Goal: Task Accomplishment & Management: Manage account settings

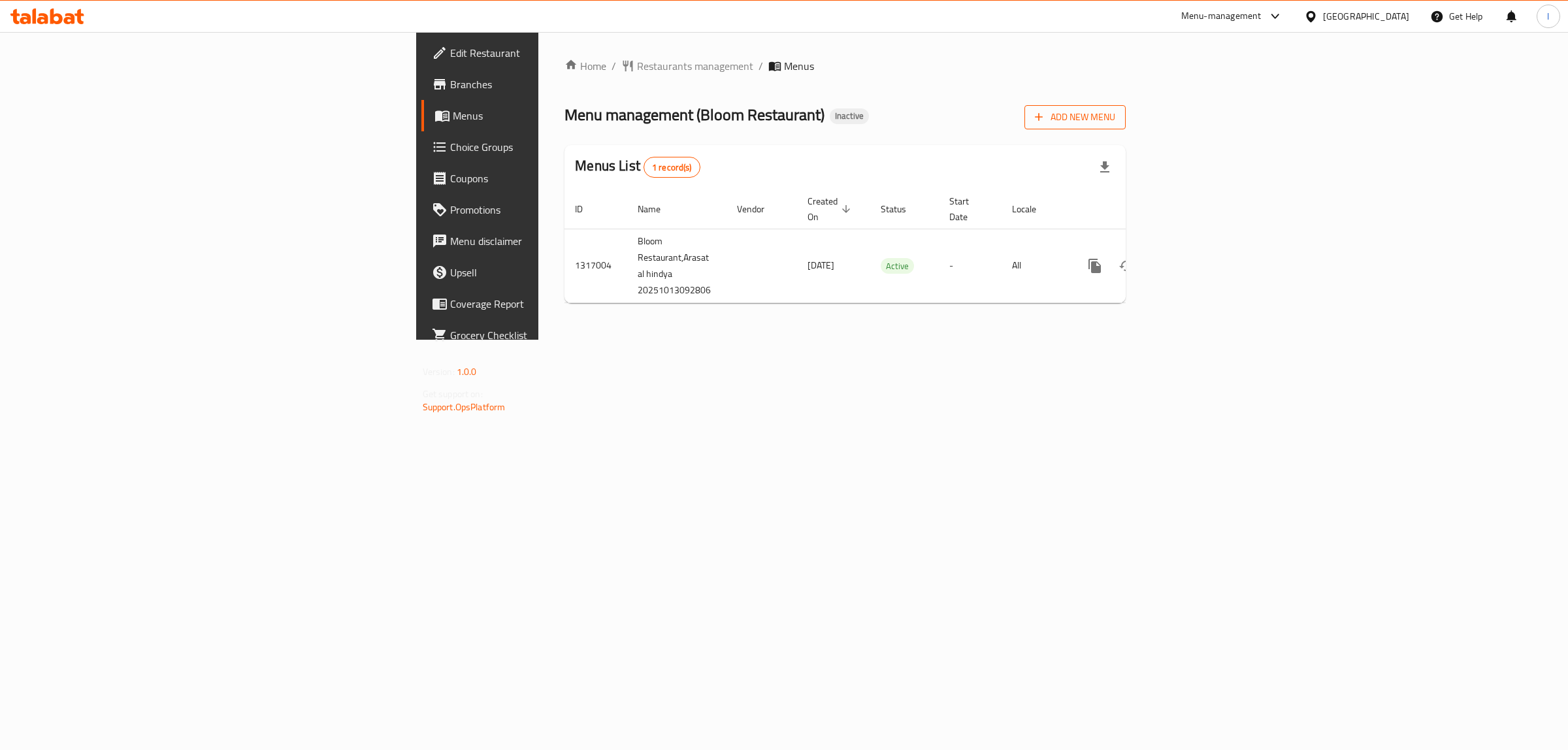
click at [1126, 128] on button "Add New Menu" at bounding box center [1074, 117] width 101 height 24
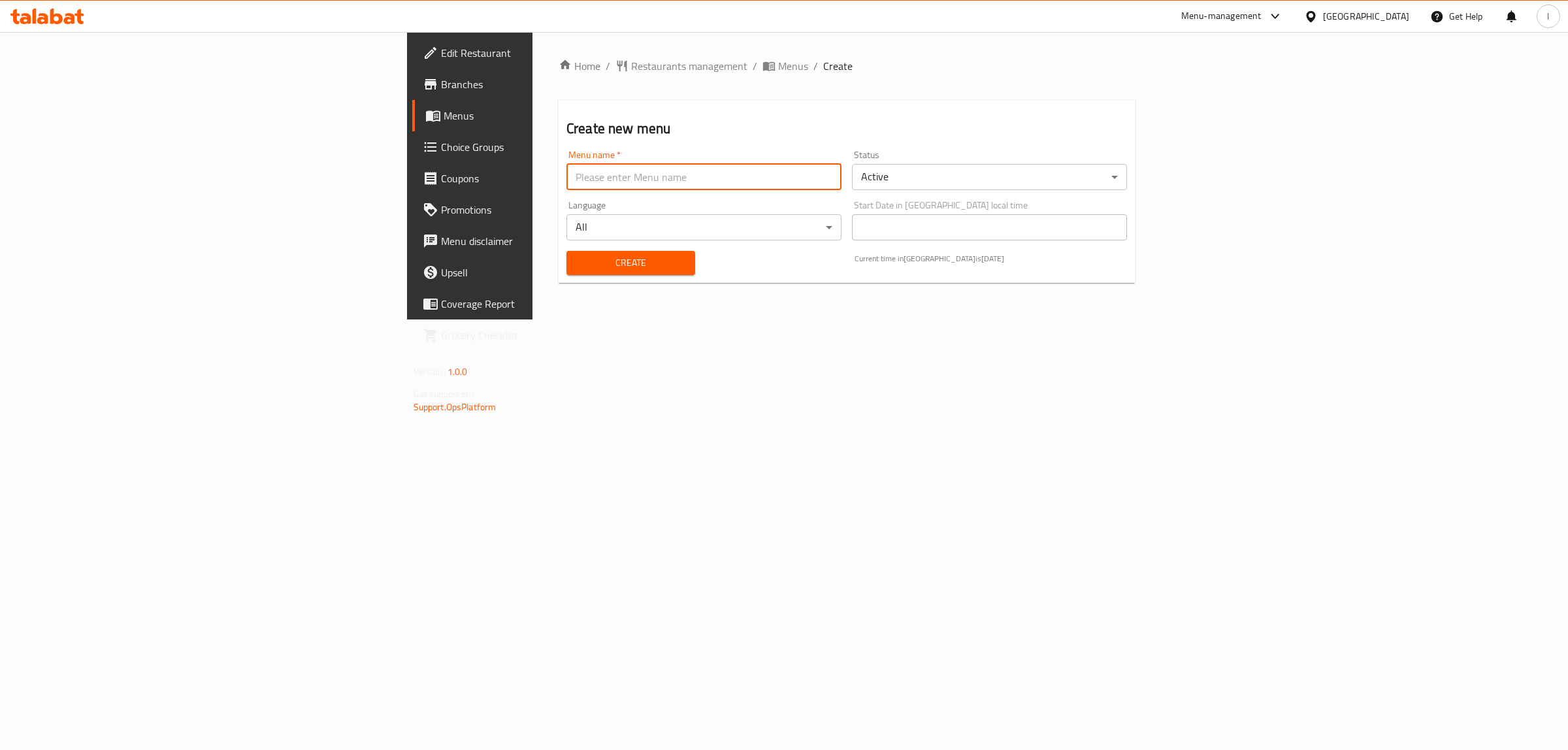
click at [566, 187] on input "text" at bounding box center [704, 176] width 275 height 26
type input "Lanya"
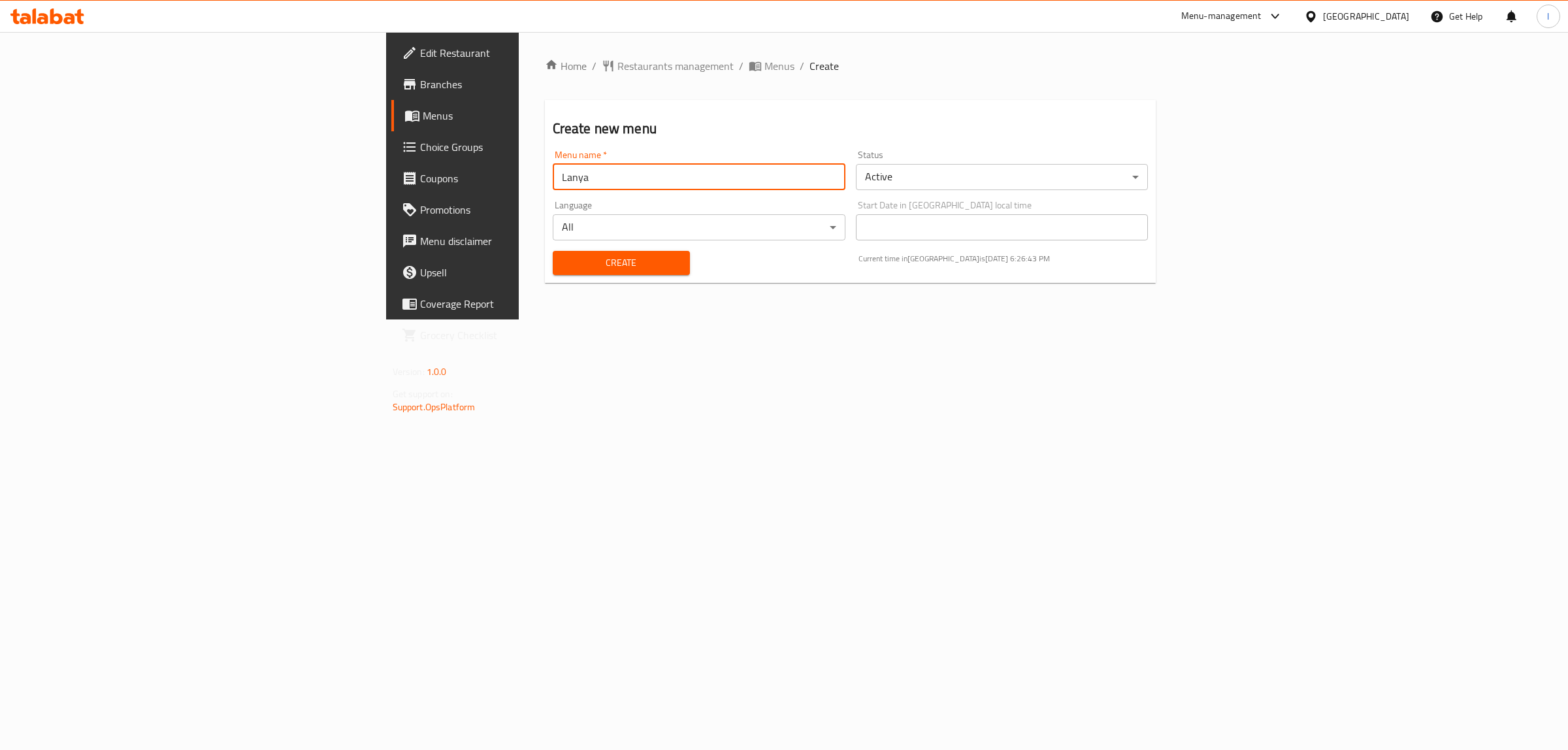
click at [564, 265] on span "Create" at bounding box center [622, 263] width 116 height 16
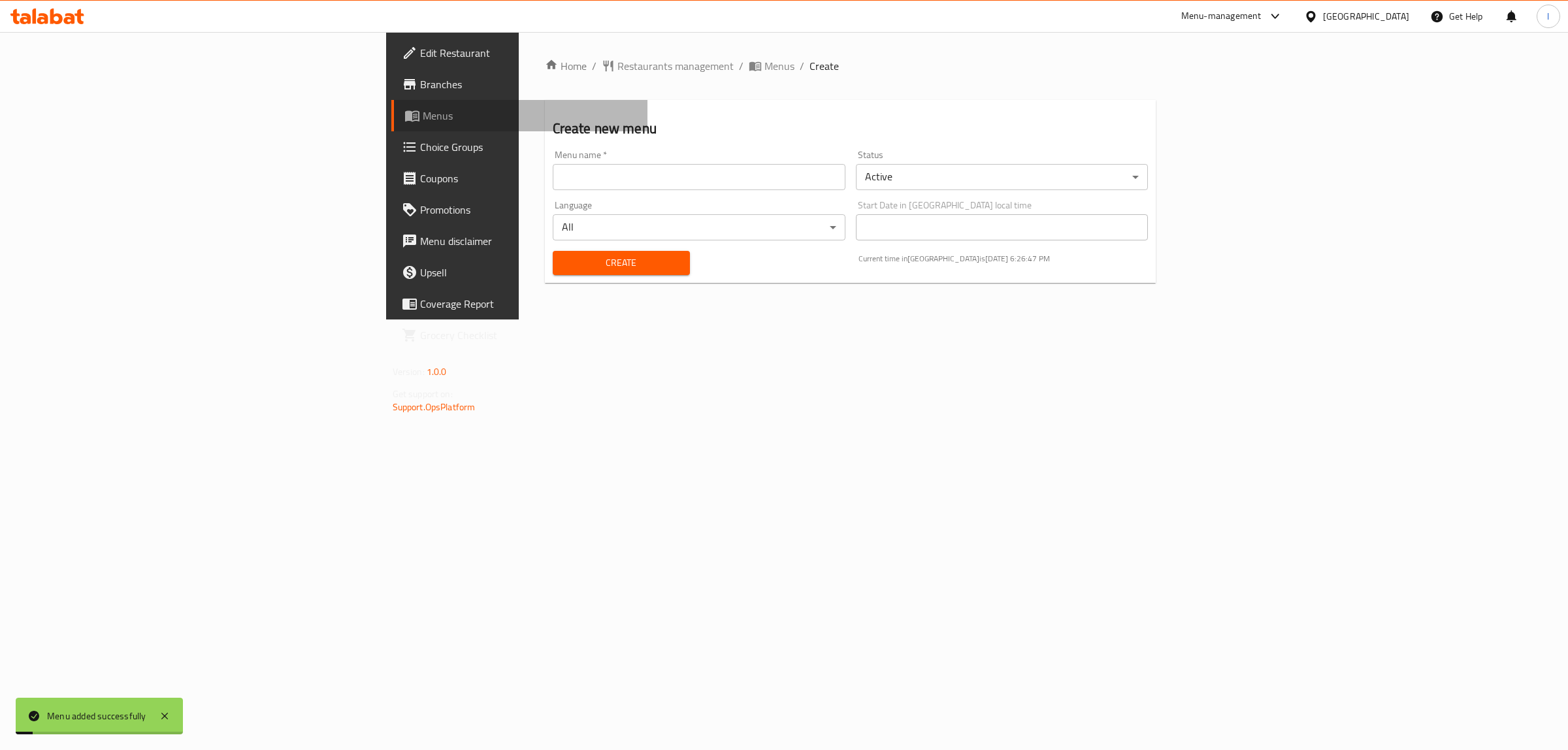
click at [423, 121] on span "Menus" at bounding box center [530, 116] width 215 height 16
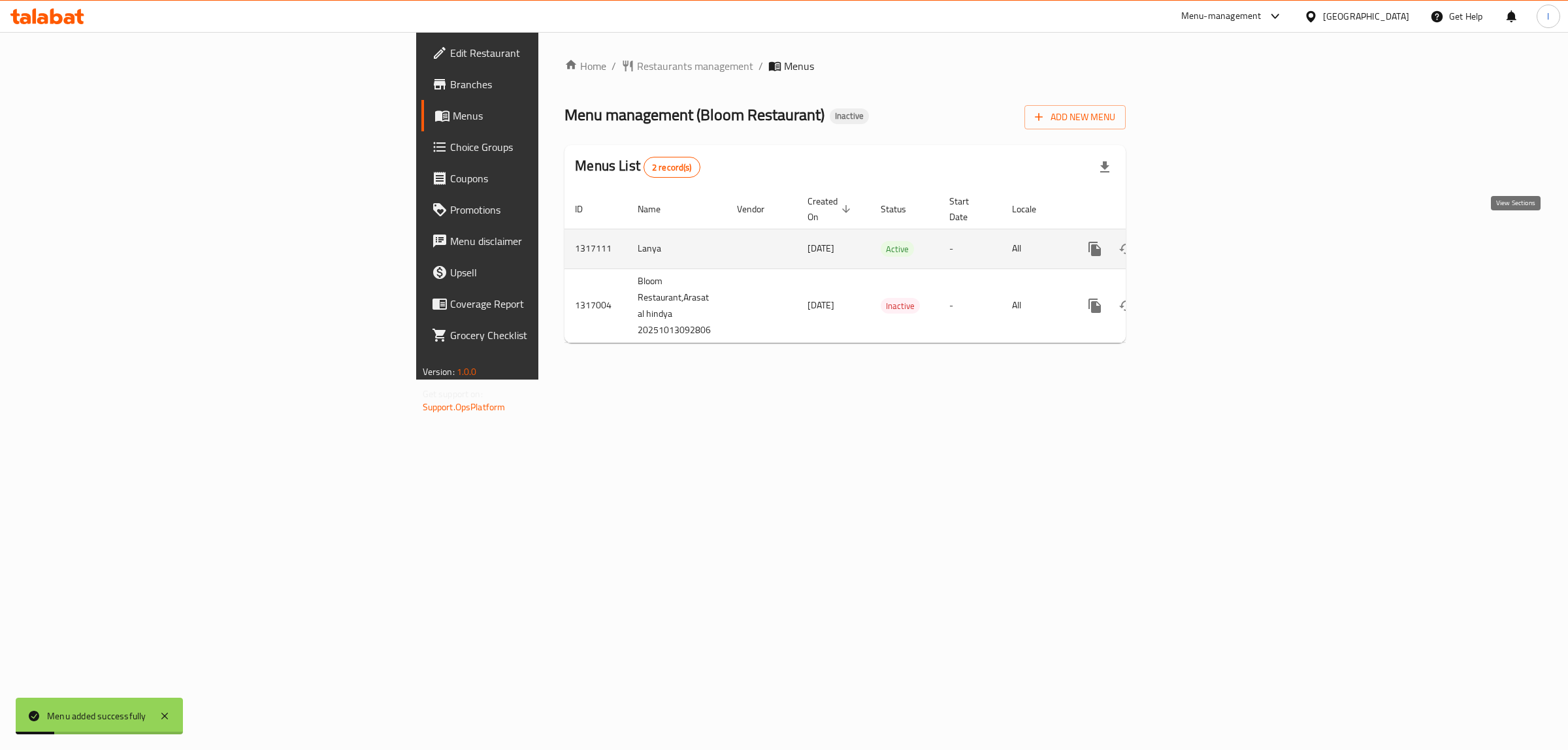
click at [1197, 241] on icon "enhanced table" at bounding box center [1190, 249] width 16 height 16
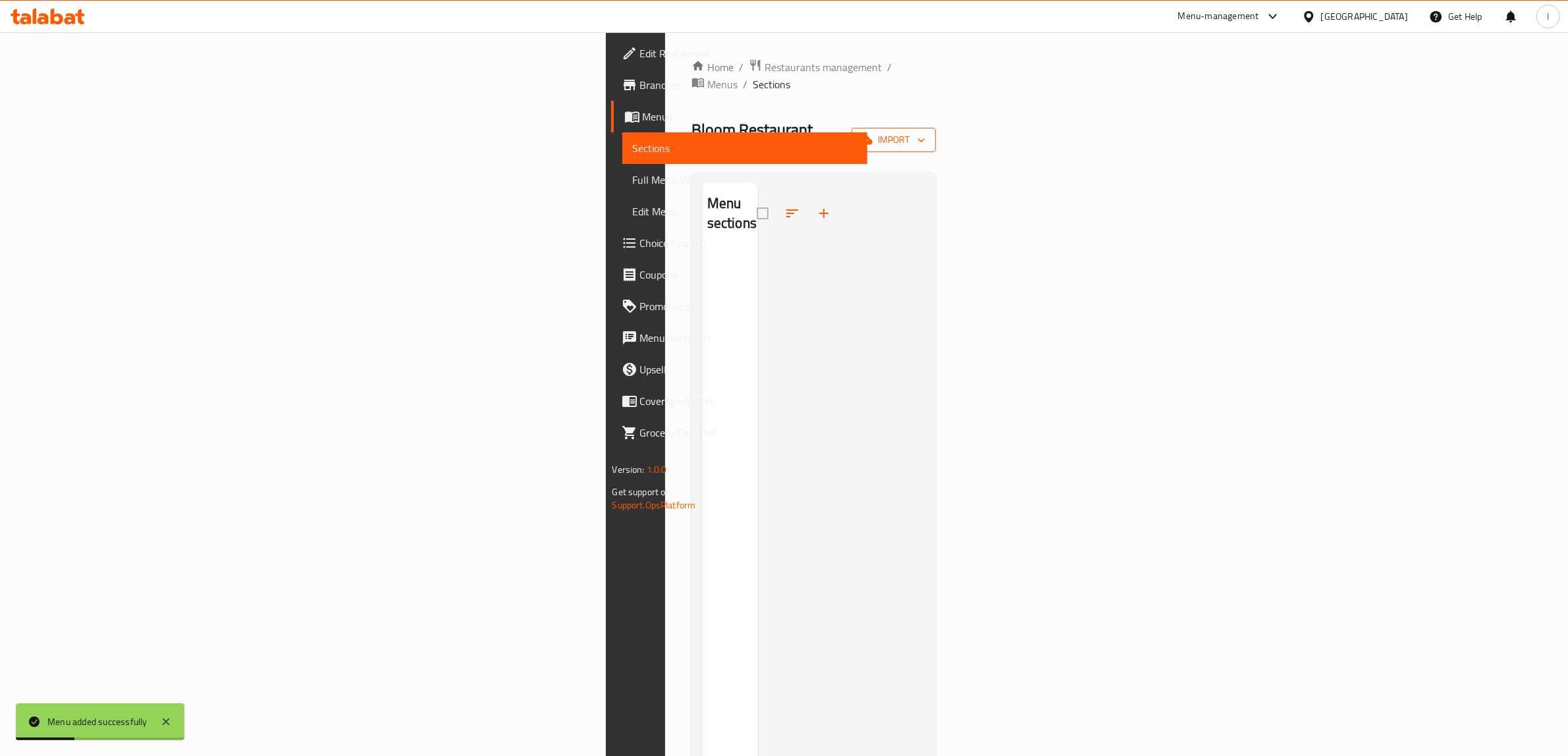
click at [873, 133] on icon "button" at bounding box center [866, 140] width 14 height 14
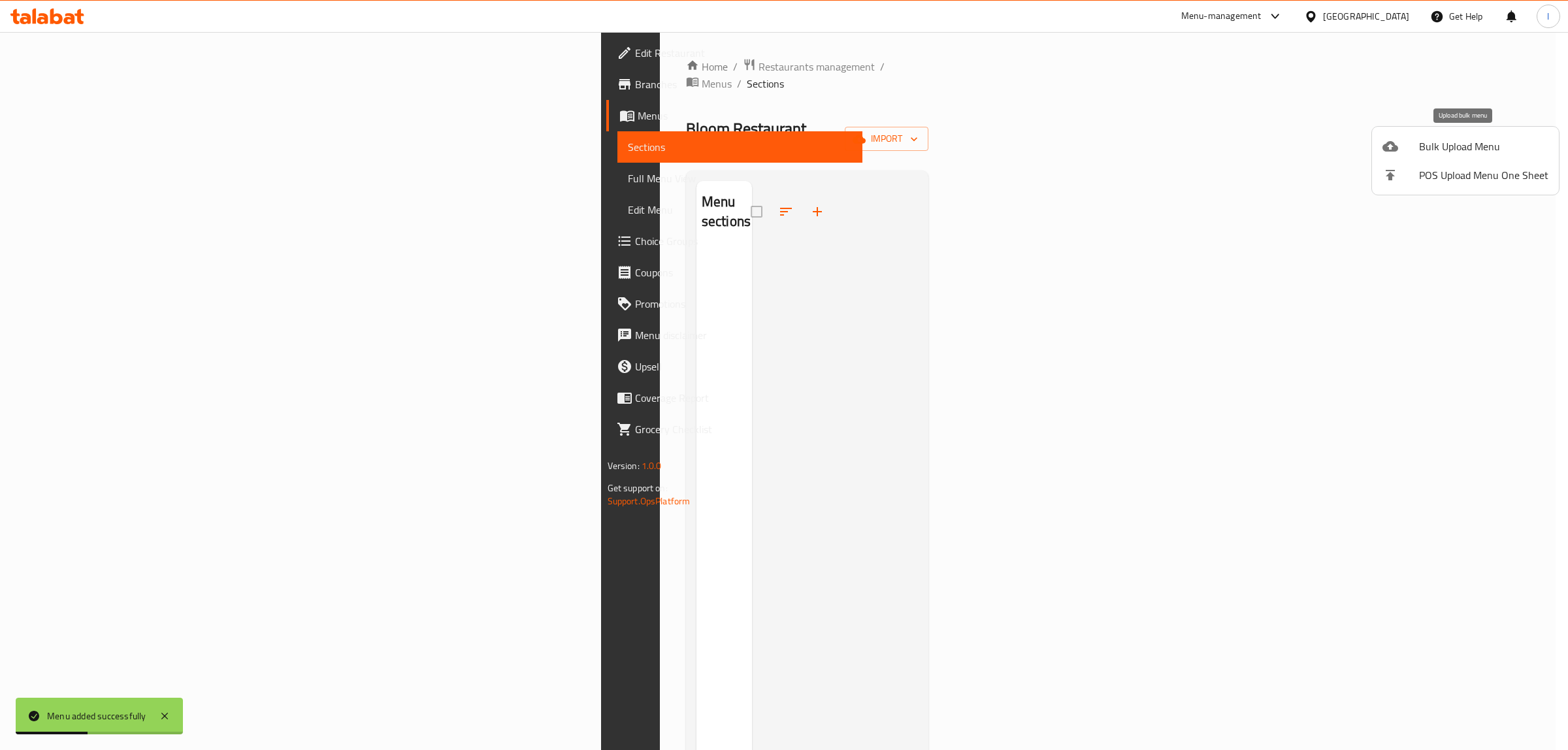
click at [1421, 156] on li "Bulk Upload Menu" at bounding box center [1465, 147] width 187 height 29
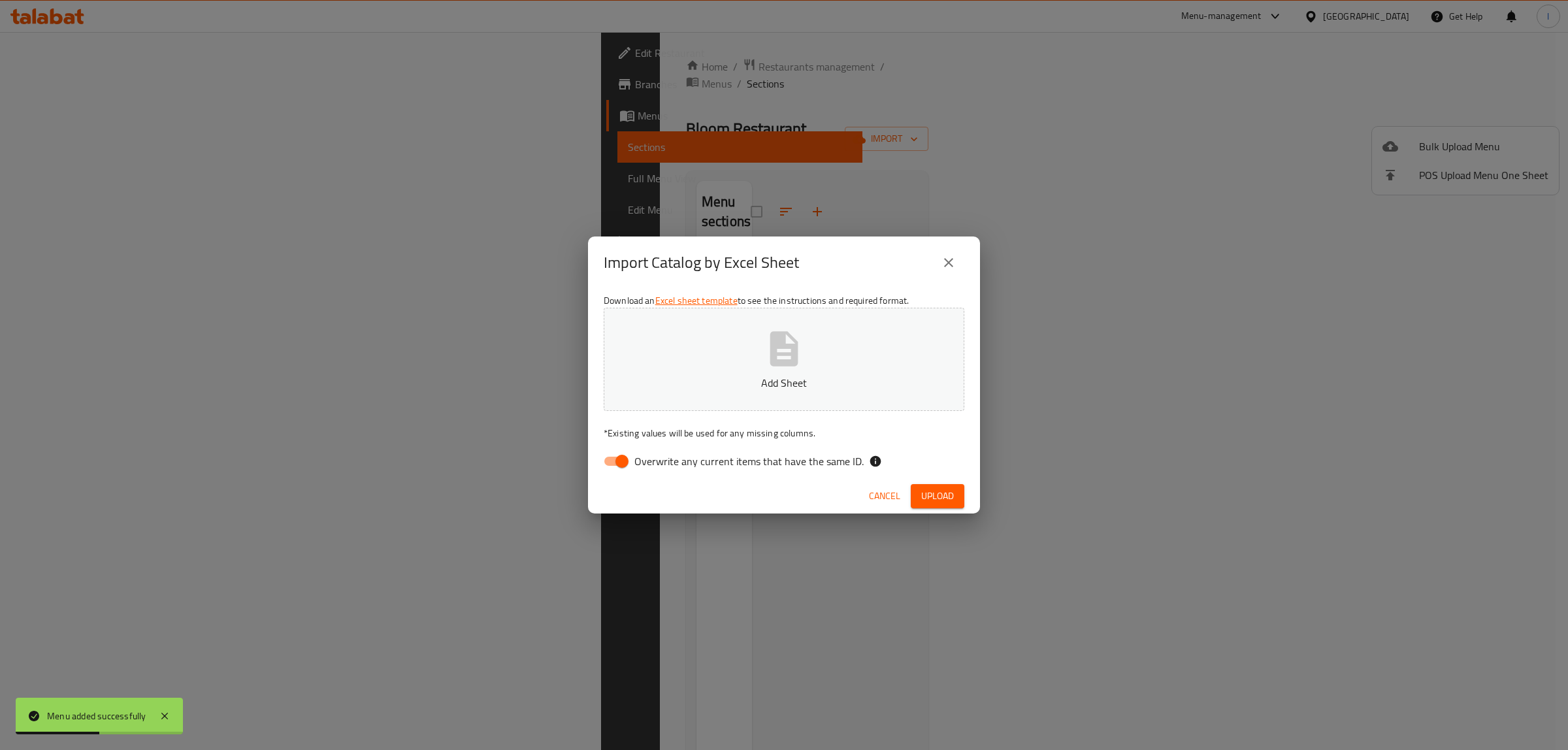
click at [759, 462] on span "Overwrite any current items that have the same ID." at bounding box center [749, 461] width 229 height 16
click at [659, 462] on input "Overwrite any current items that have the same ID." at bounding box center [622, 461] width 74 height 25
checkbox input "false"
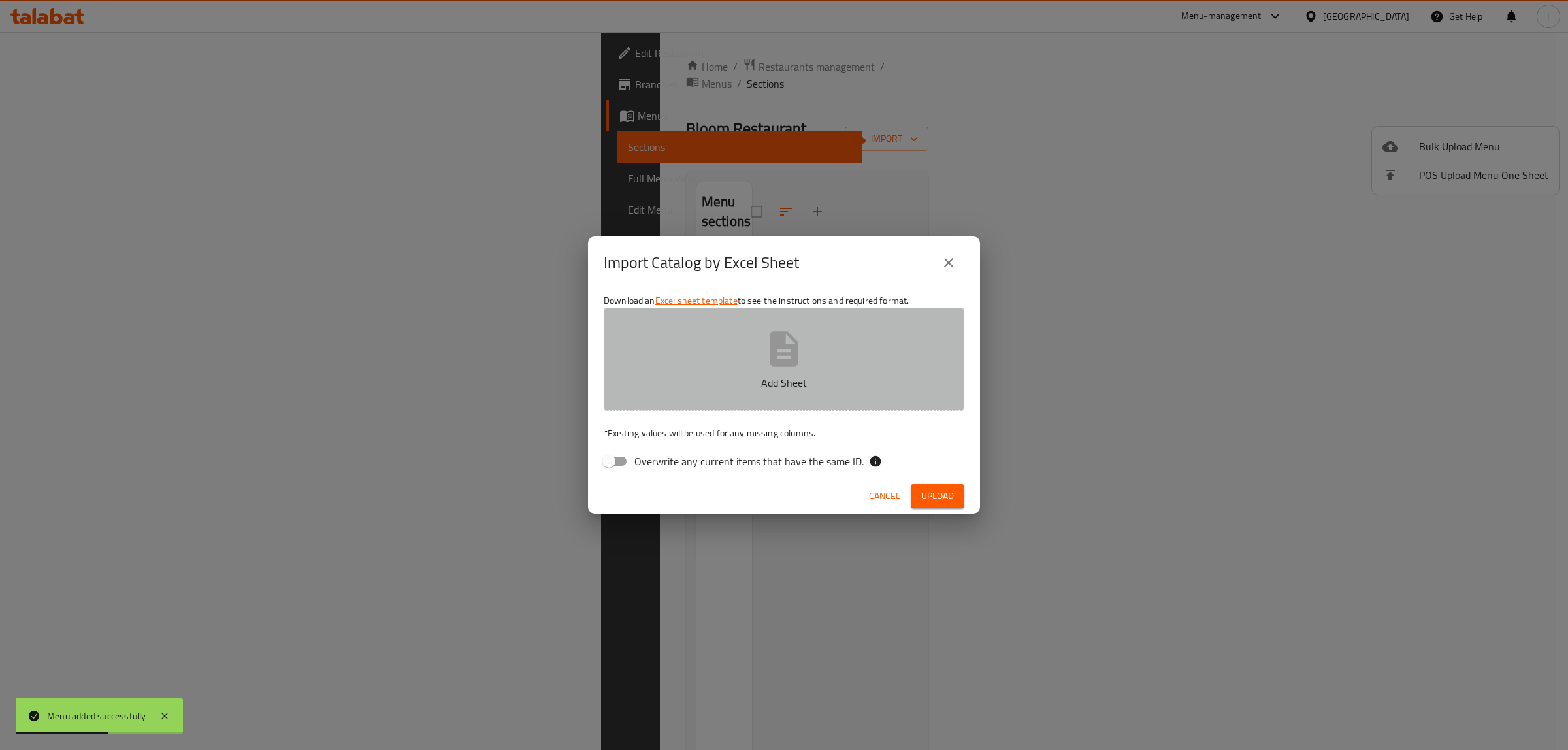
click at [776, 352] on icon "button" at bounding box center [784, 348] width 28 height 35
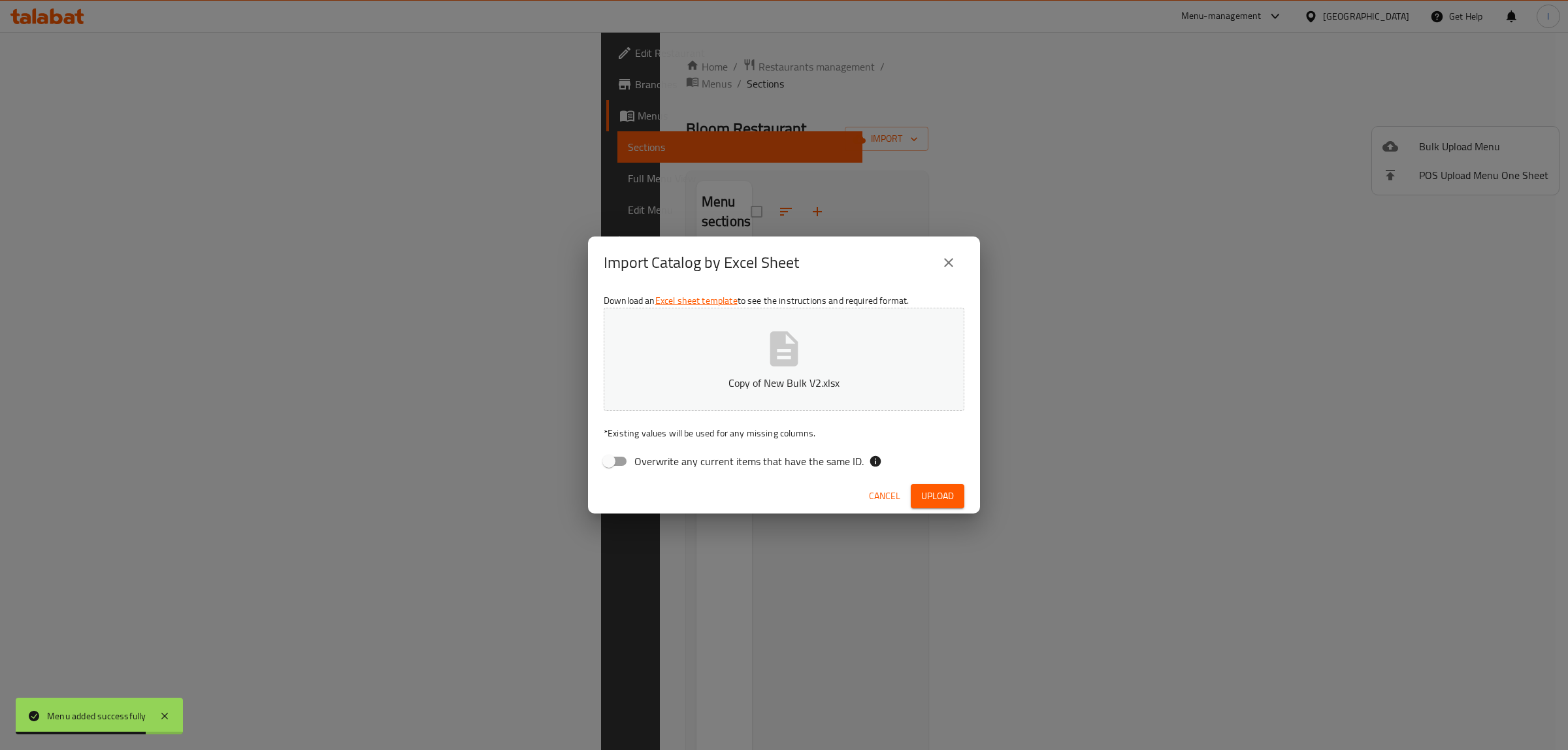
click at [954, 488] on button "Upload" at bounding box center [937, 495] width 54 height 24
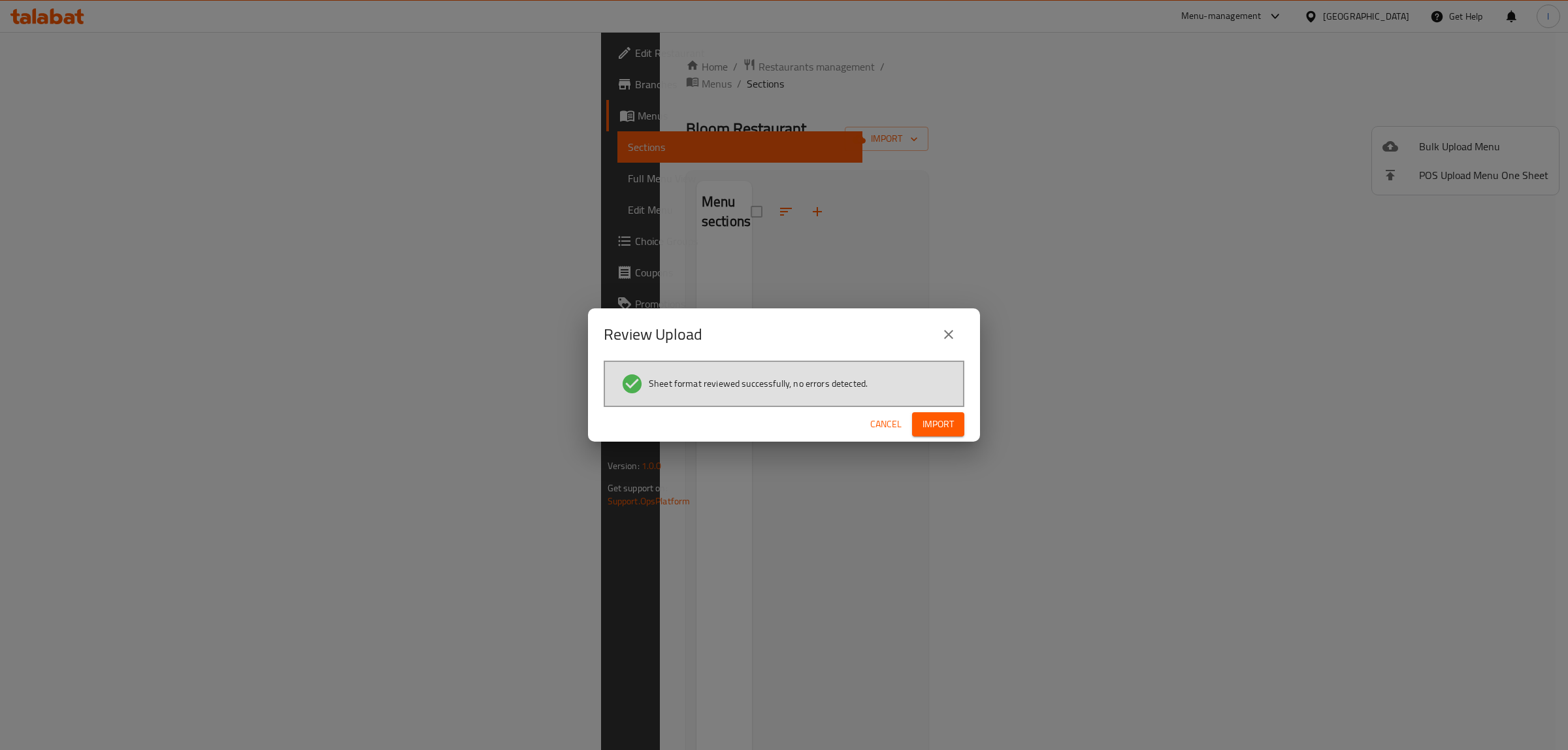
click at [928, 426] on span "Import" at bounding box center [937, 424] width 31 height 16
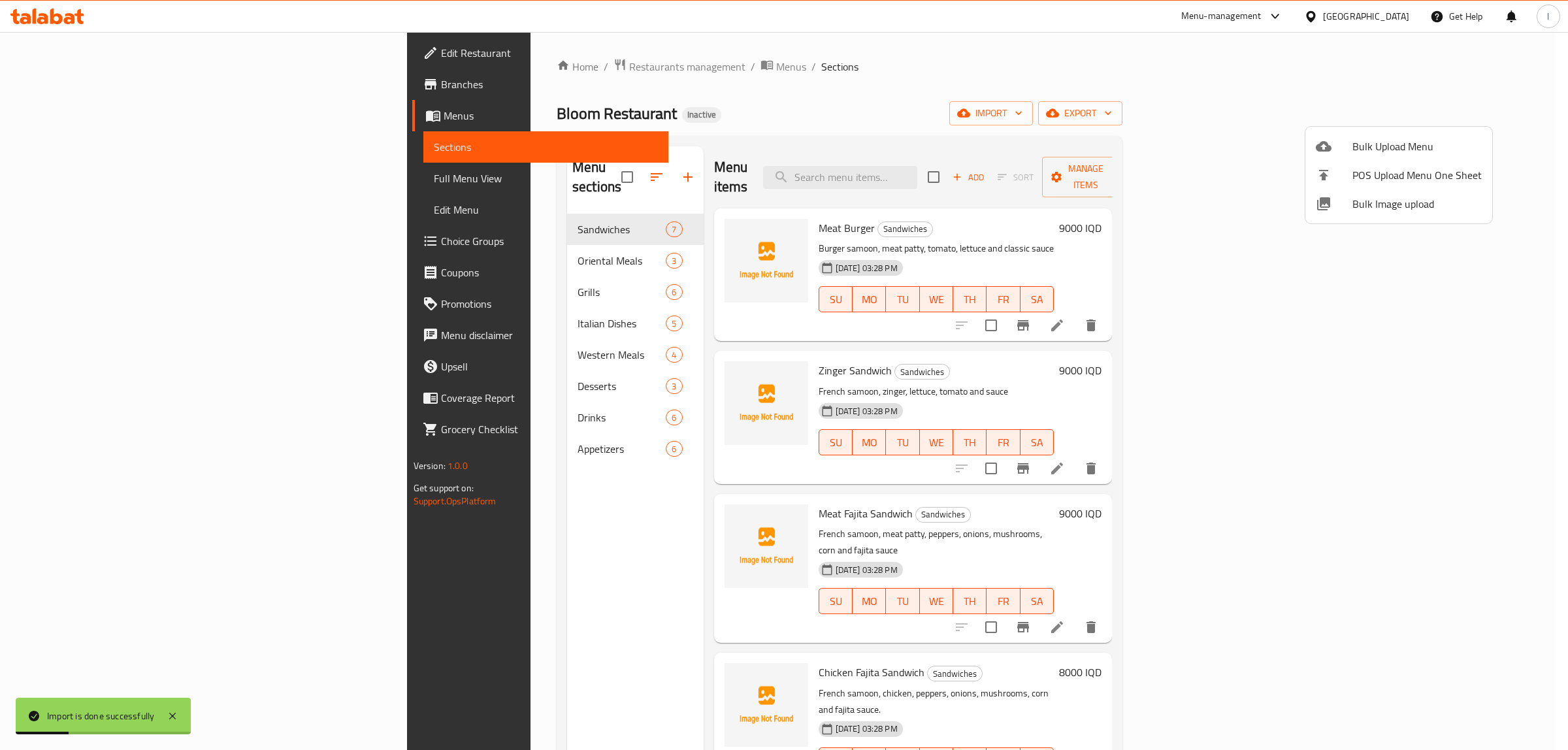
click at [83, 194] on div at bounding box center [784, 375] width 1568 height 750
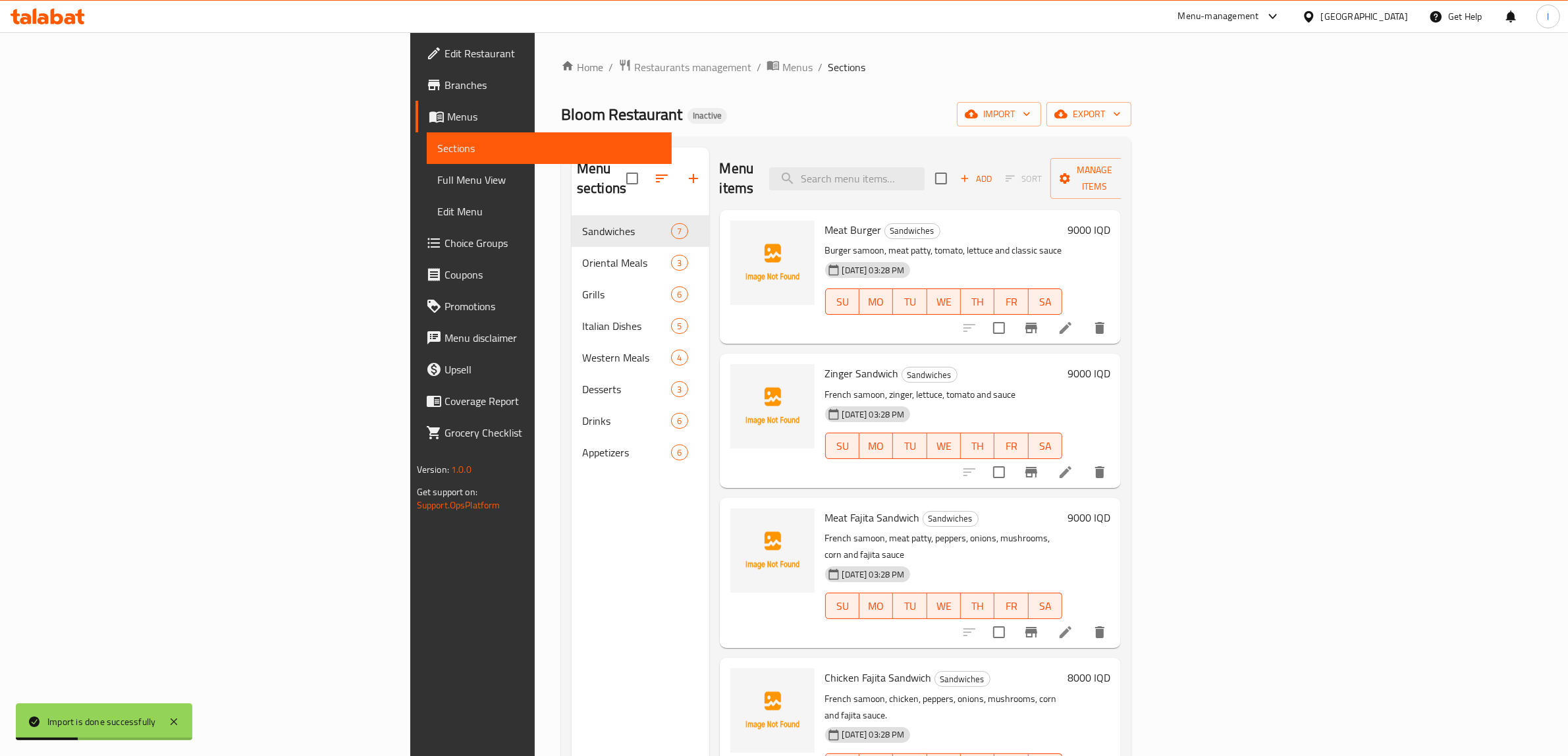
click at [437, 182] on span "Full Menu View" at bounding box center [549, 180] width 225 height 16
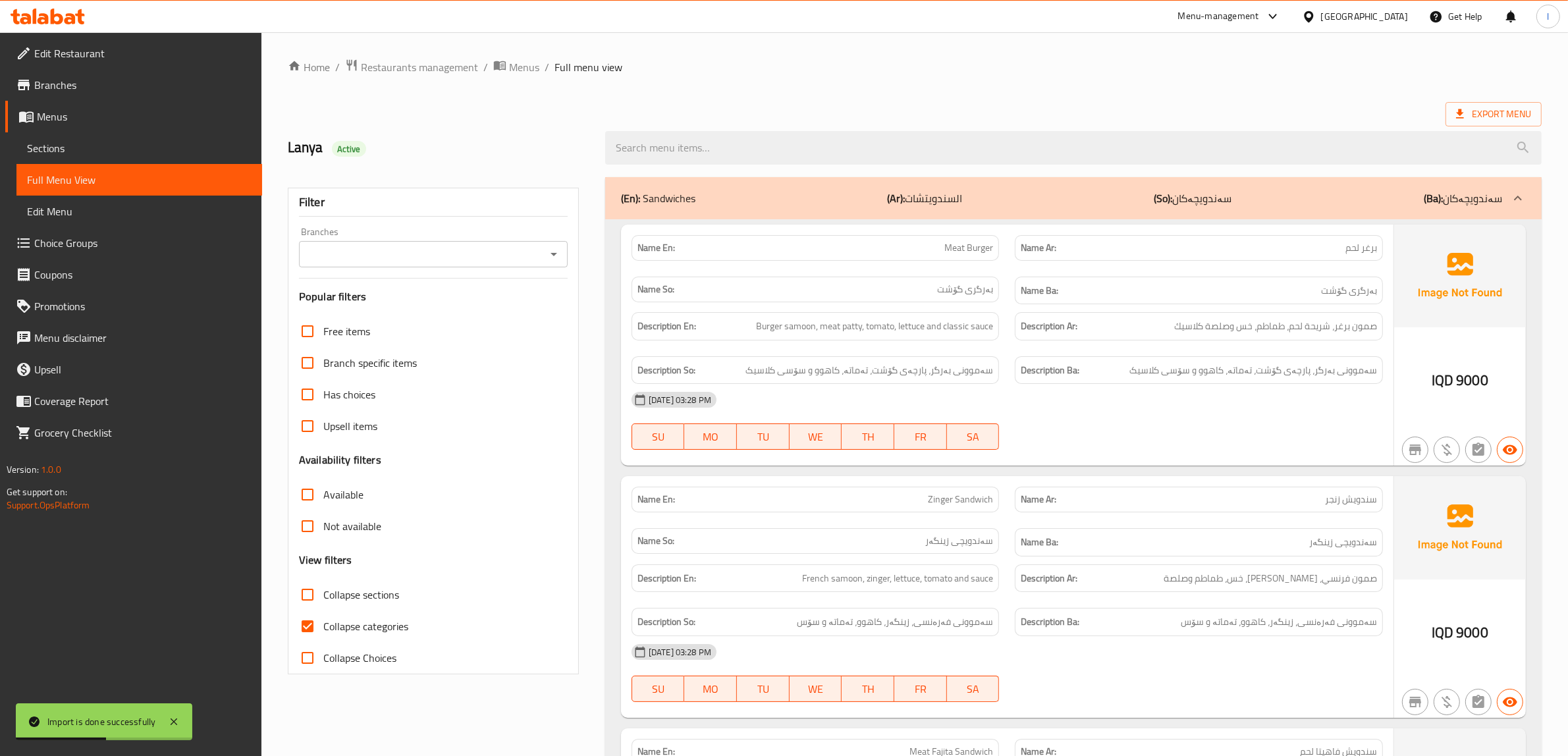
drag, startPoint x: 466, startPoint y: 248, endPoint x: 458, endPoint y: 257, distance: 12.0
click at [466, 248] on input "Branches" at bounding box center [422, 254] width 239 height 18
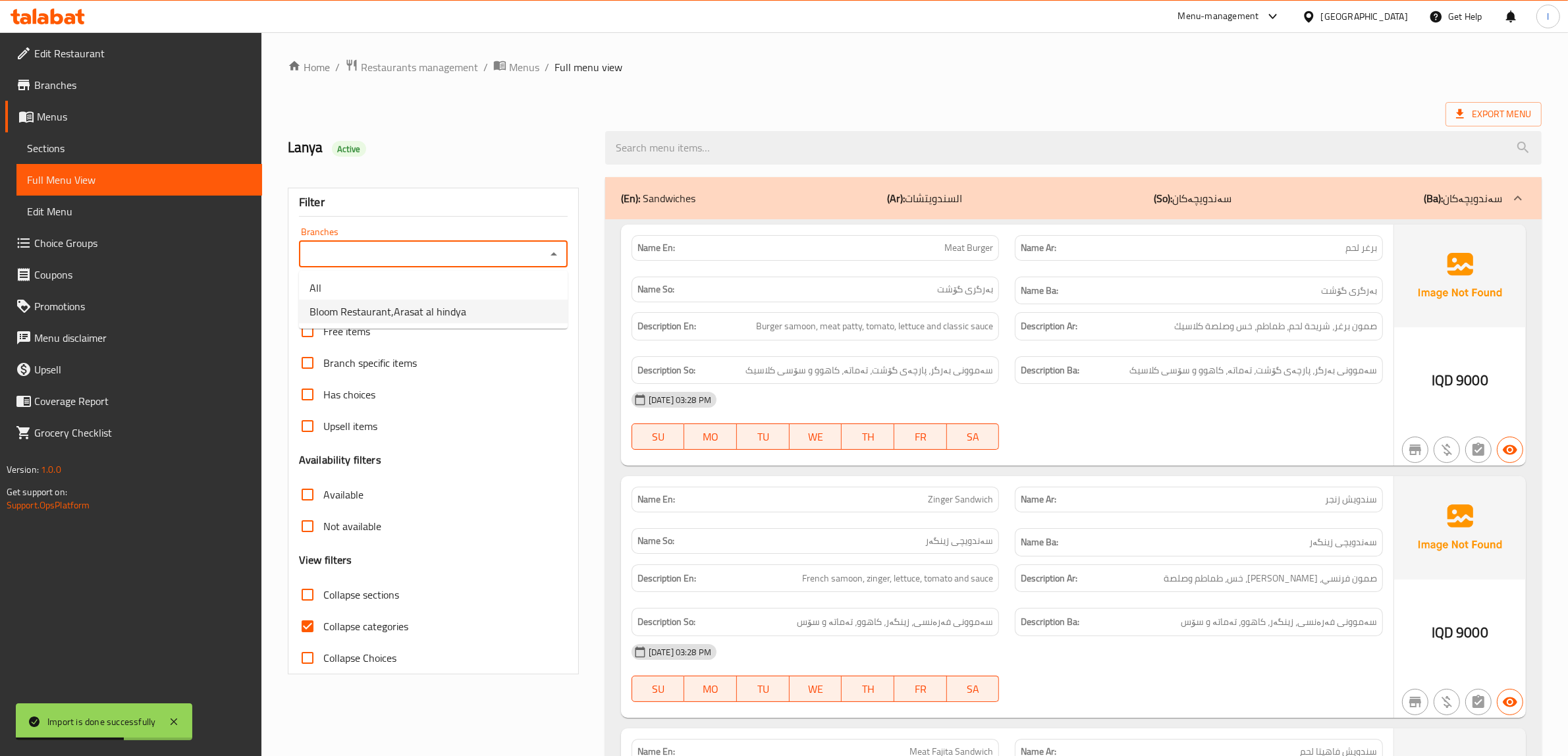
click at [385, 311] on span "Bloom Restaurant,Arasat al hindya" at bounding box center [388, 312] width 157 height 16
type input "Bloom Restaurant,Arasat al hindya"
click at [323, 624] on input "Collapse categories" at bounding box center [307, 625] width 32 height 32
checkbox input "false"
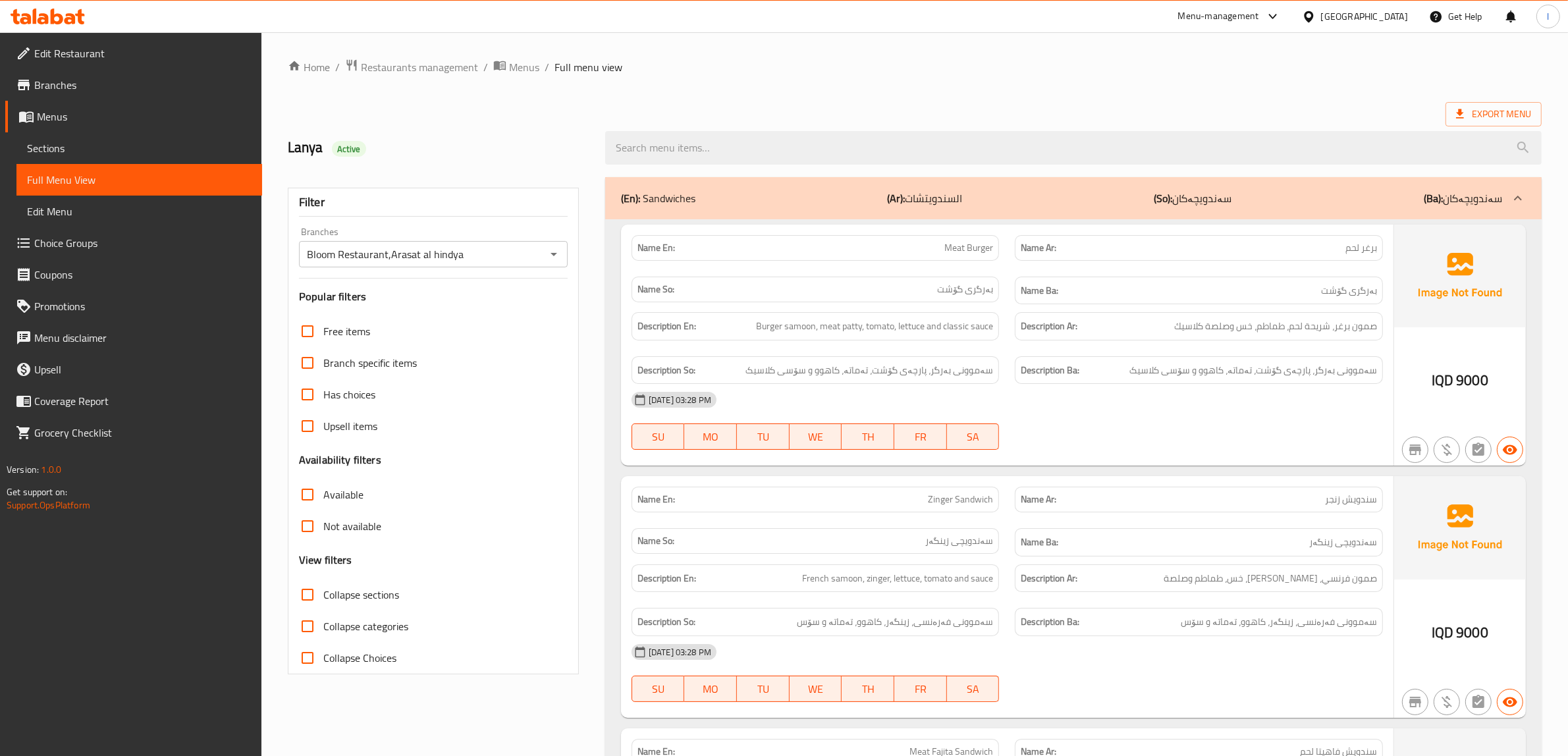
click at [356, 594] on span "Collapse sections" at bounding box center [362, 595] width 76 height 16
click at [324, 594] on input "Collapse sections" at bounding box center [307, 594] width 32 height 32
checkbox input "true"
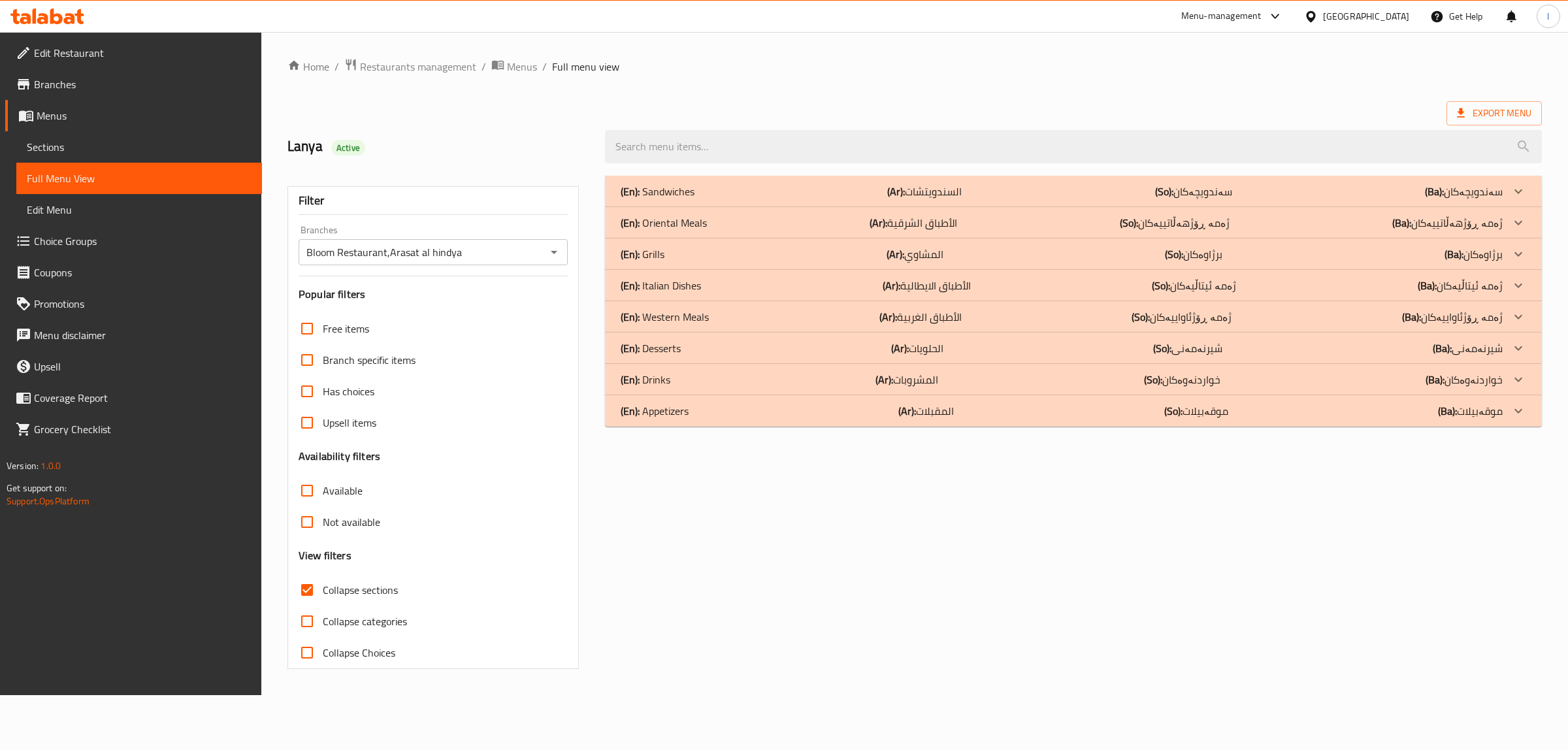
click at [867, 409] on div "(En): Appetizers (Ar): المقبلات (So): موقەبیلات (Ba): موقەبیلات" at bounding box center [1062, 411] width 882 height 16
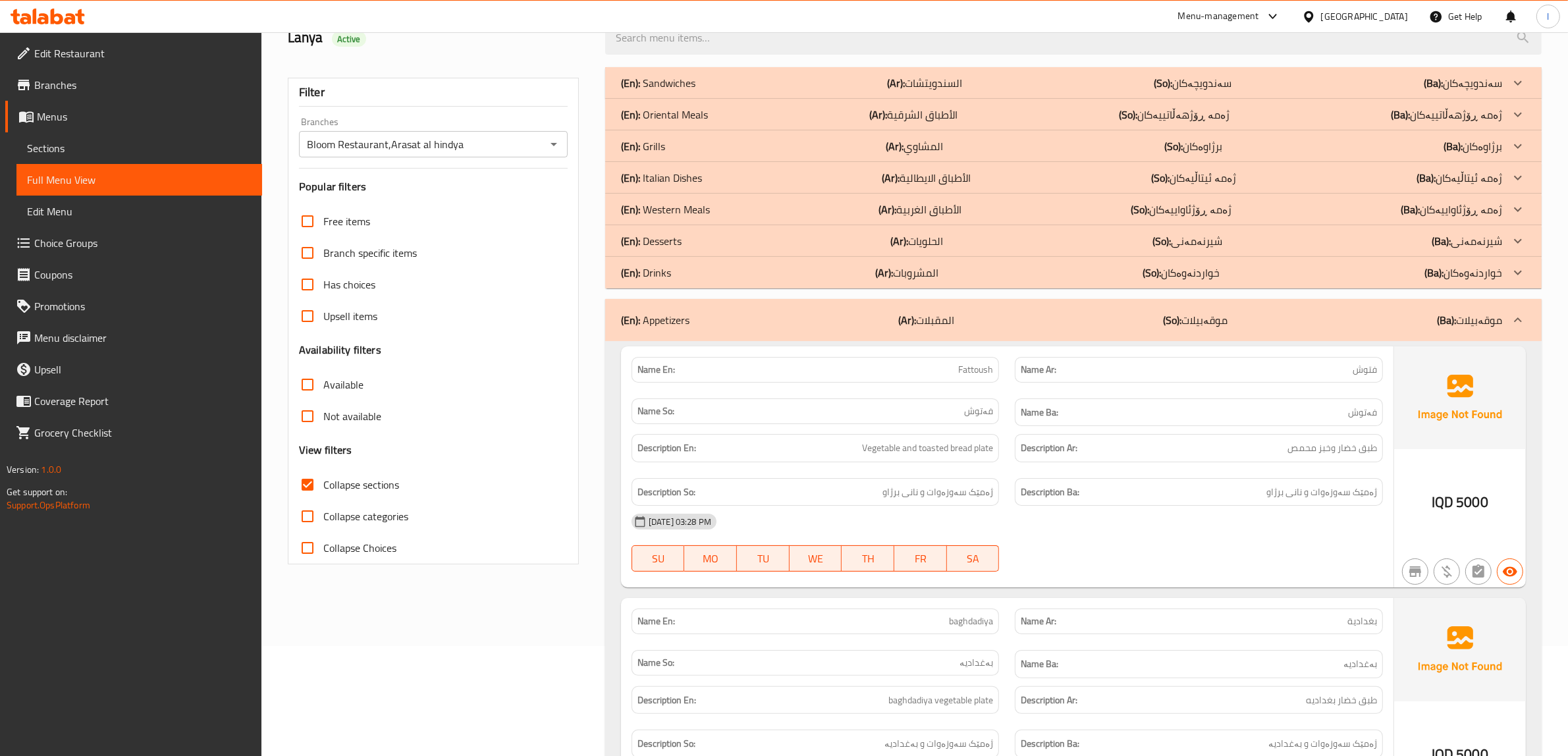
scroll to position [109, 0]
click at [1167, 333] on div "(En): Appetizers (Ar): المقبلات (So): موقەبیلات (Ba): موقەبیلات" at bounding box center [1073, 321] width 937 height 42
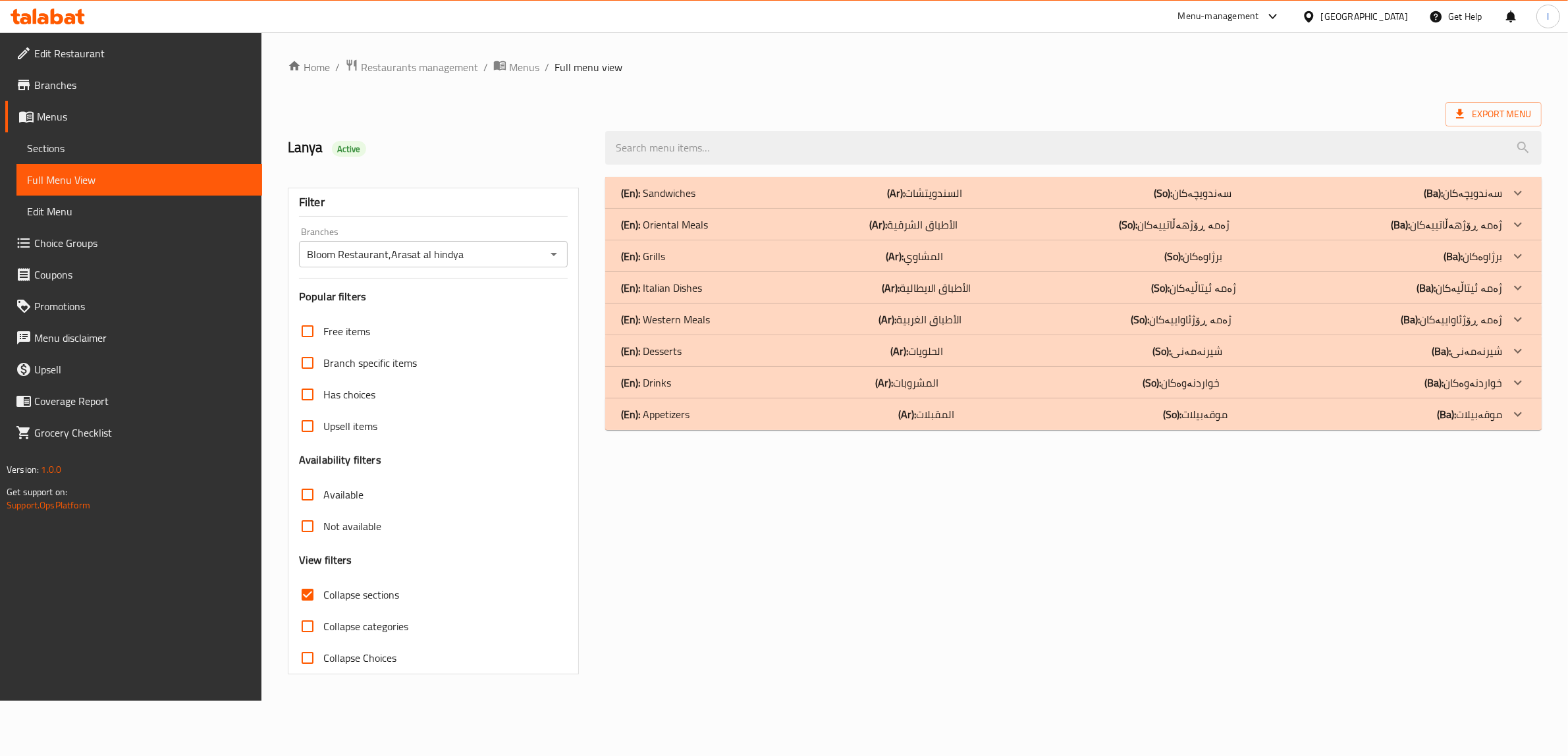
scroll to position [0, 0]
click at [925, 382] on p "(Ar): المشروبات" at bounding box center [914, 383] width 63 height 16
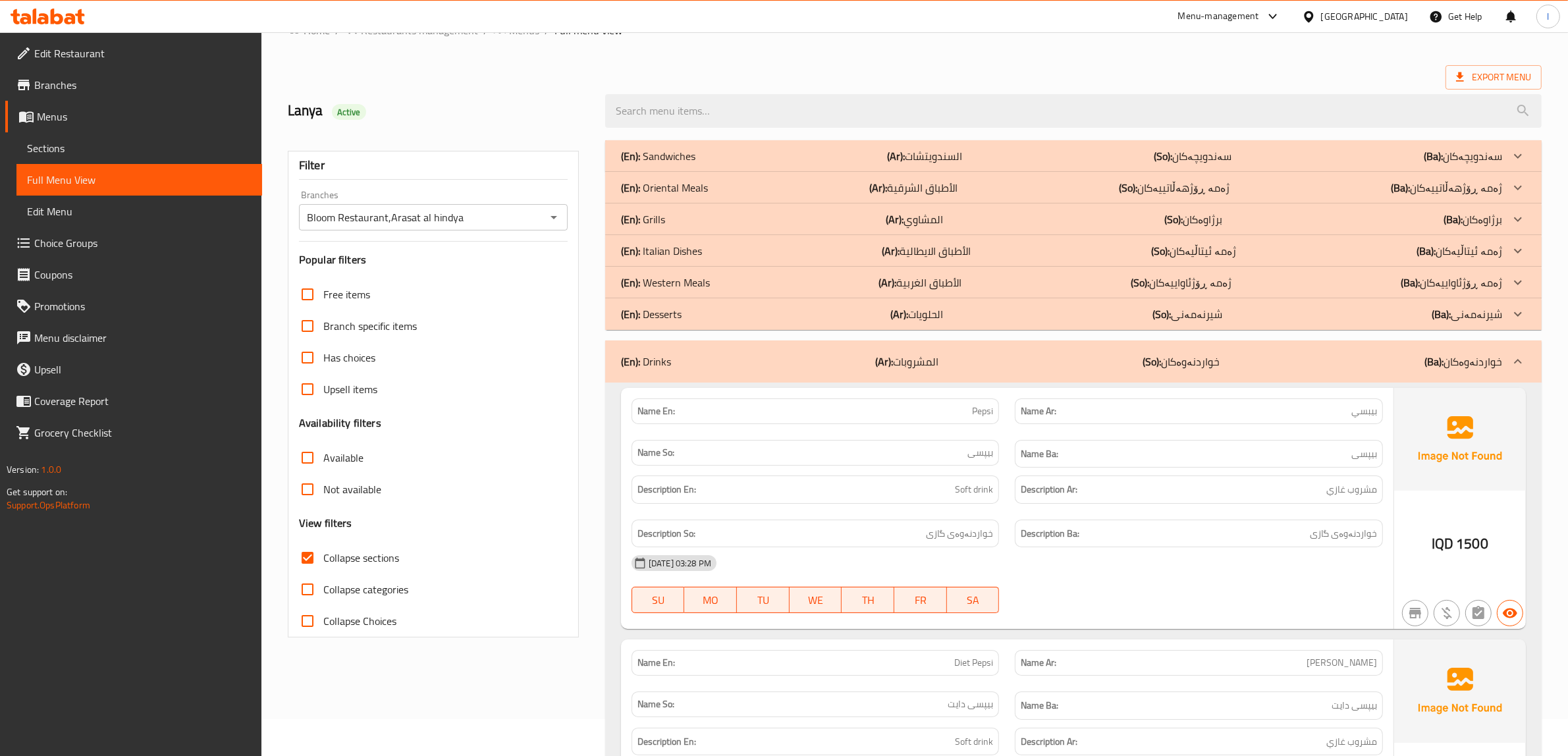
scroll to position [36, 0]
click at [949, 355] on div "(En): Drinks (Ar): المشروبات (So): خواردنەوەکان (Ba): خواردنەوەکان" at bounding box center [1061, 362] width 881 height 16
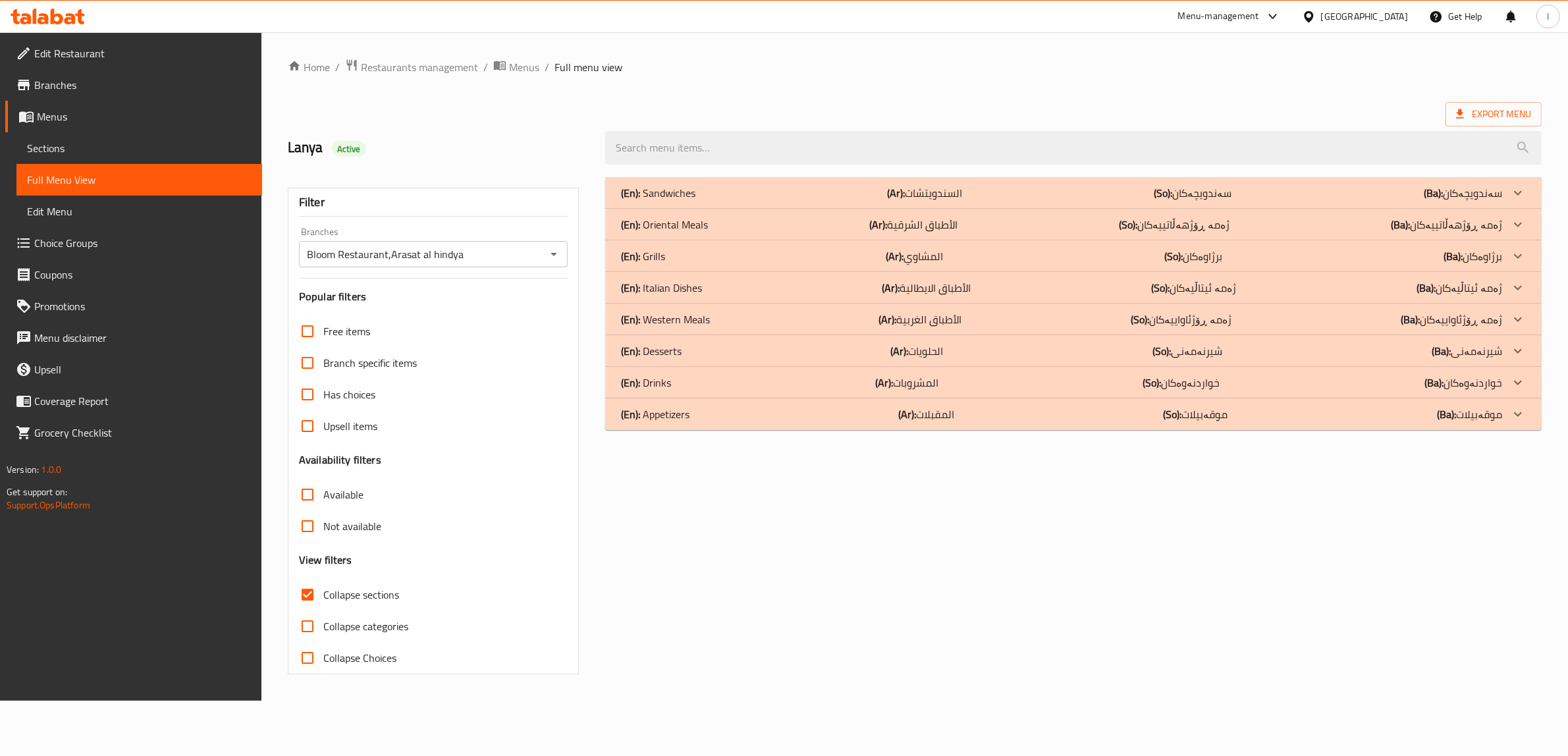
scroll to position [0, 0]
click at [937, 349] on p "(Ar): الحلويات" at bounding box center [924, 351] width 52 height 16
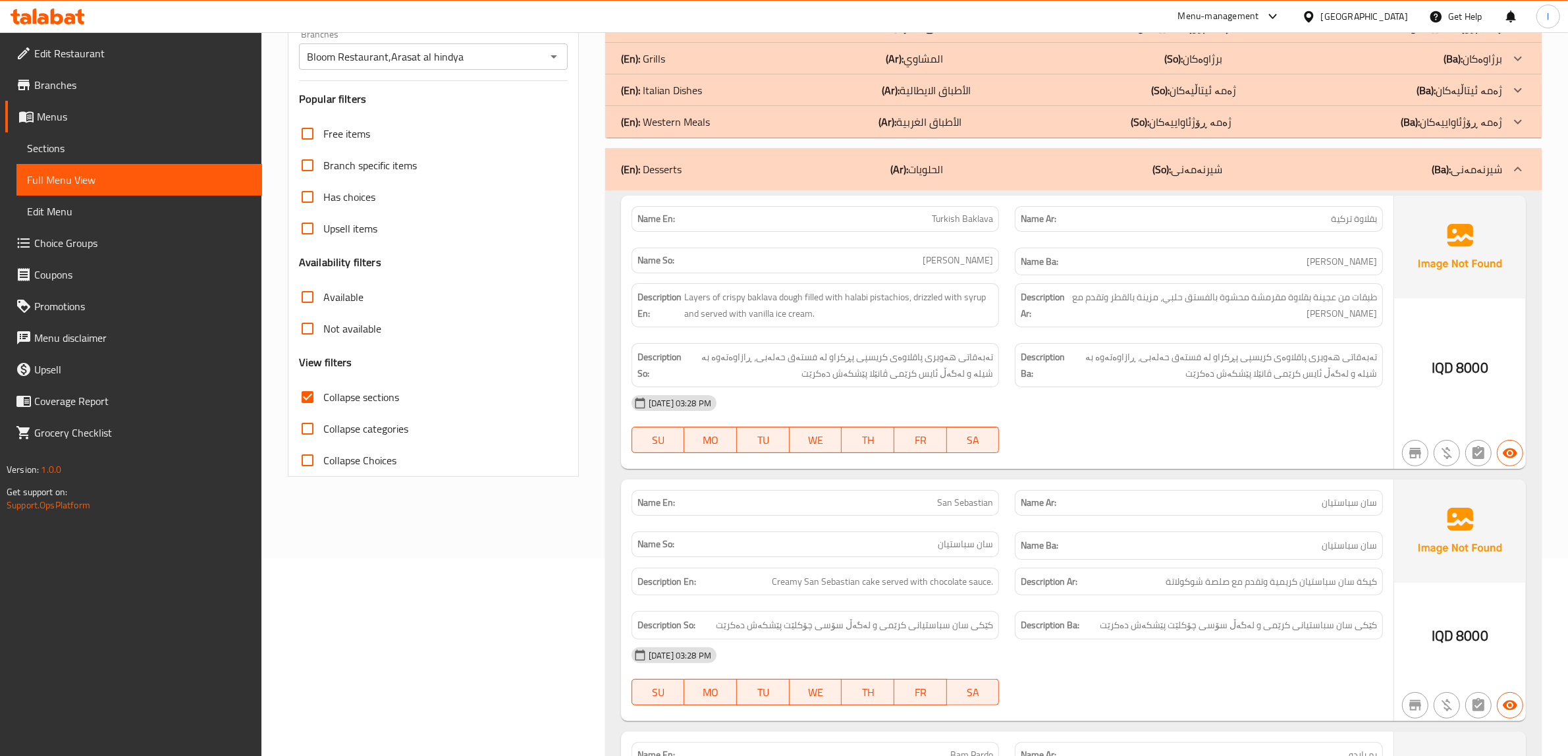
scroll to position [296, 0]
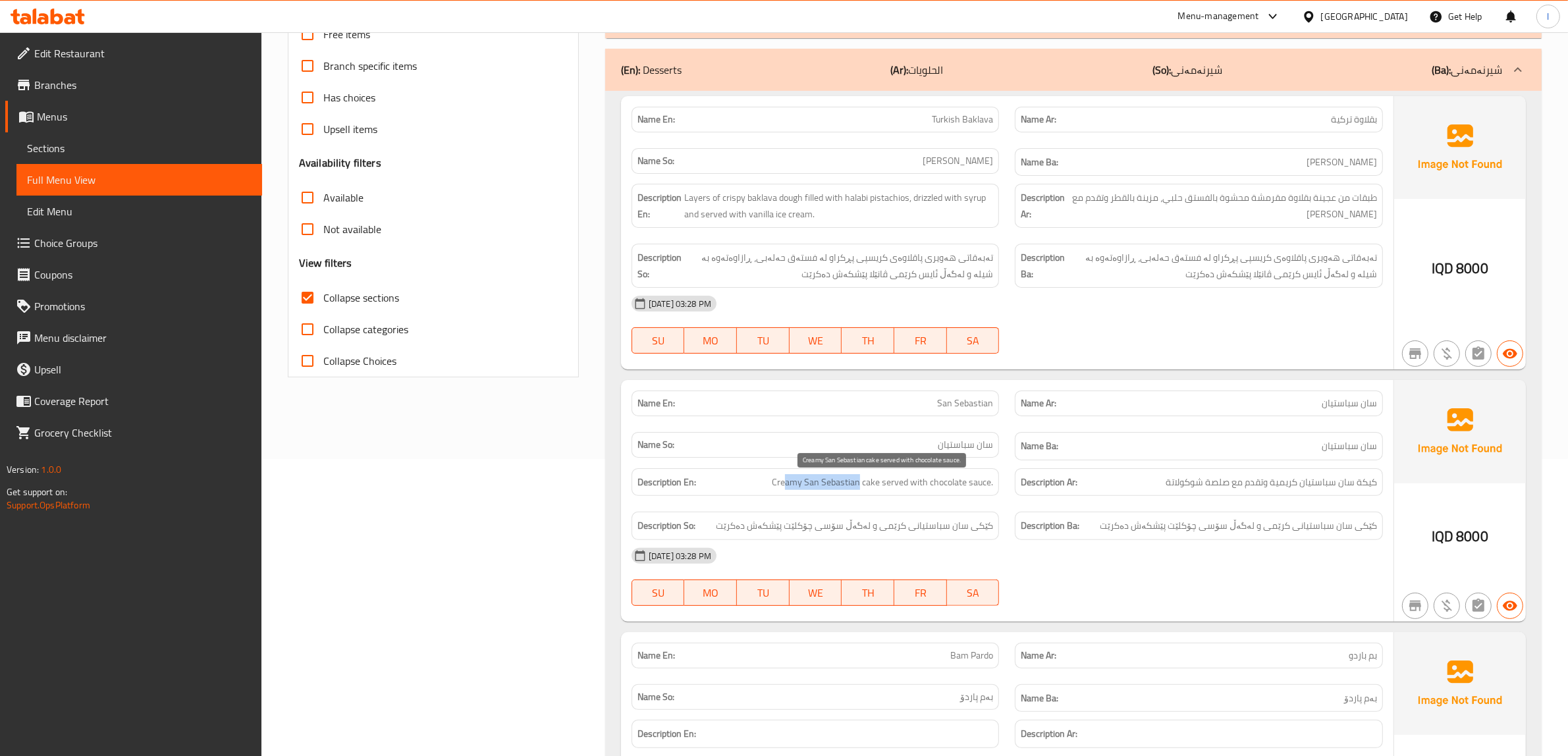
drag, startPoint x: 789, startPoint y: 482, endPoint x: 858, endPoint y: 485, distance: 69.1
click at [858, 485] on span "Creamy San Sebastian cake served with chocolate sauce." at bounding box center [882, 482] width 221 height 16
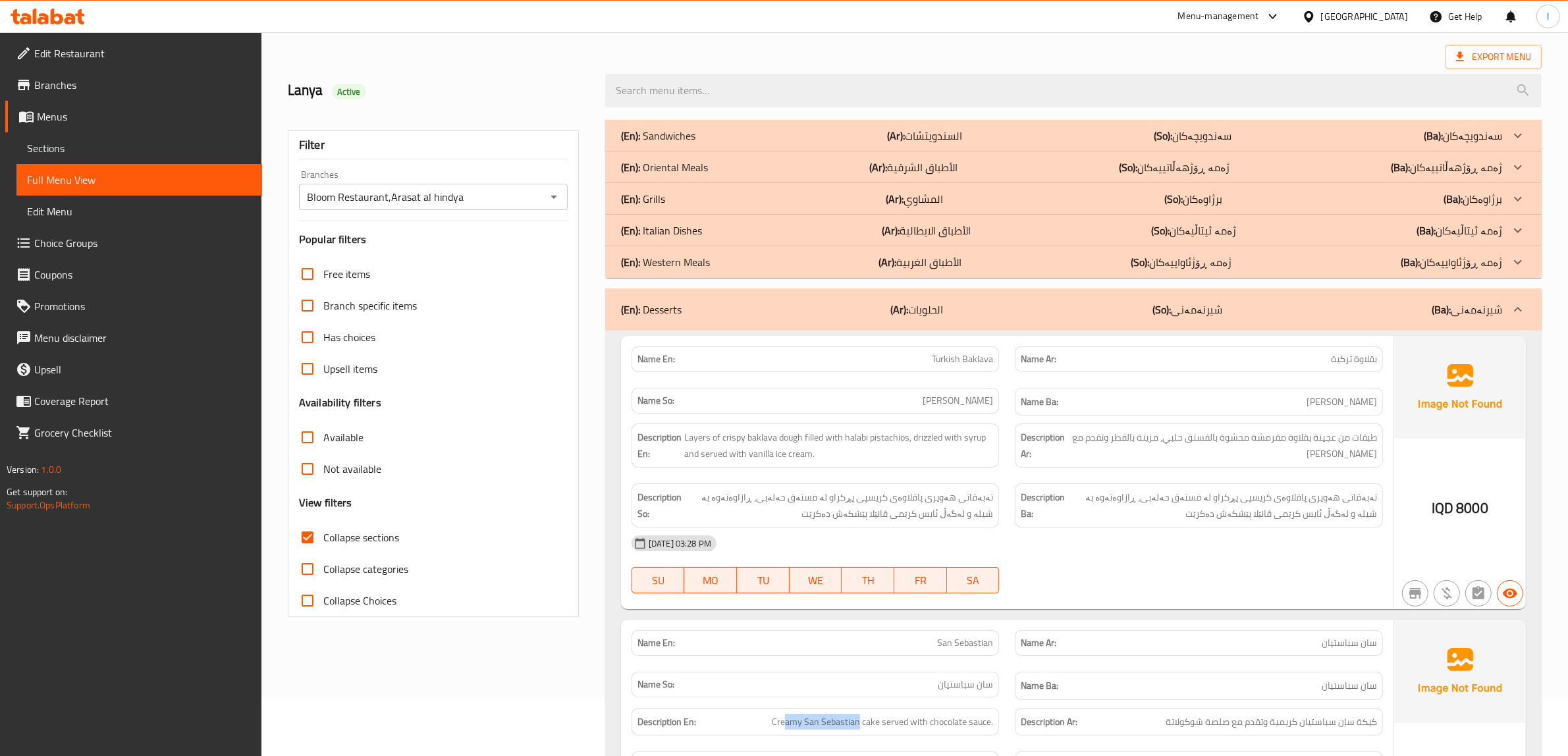
scroll to position [50, 0]
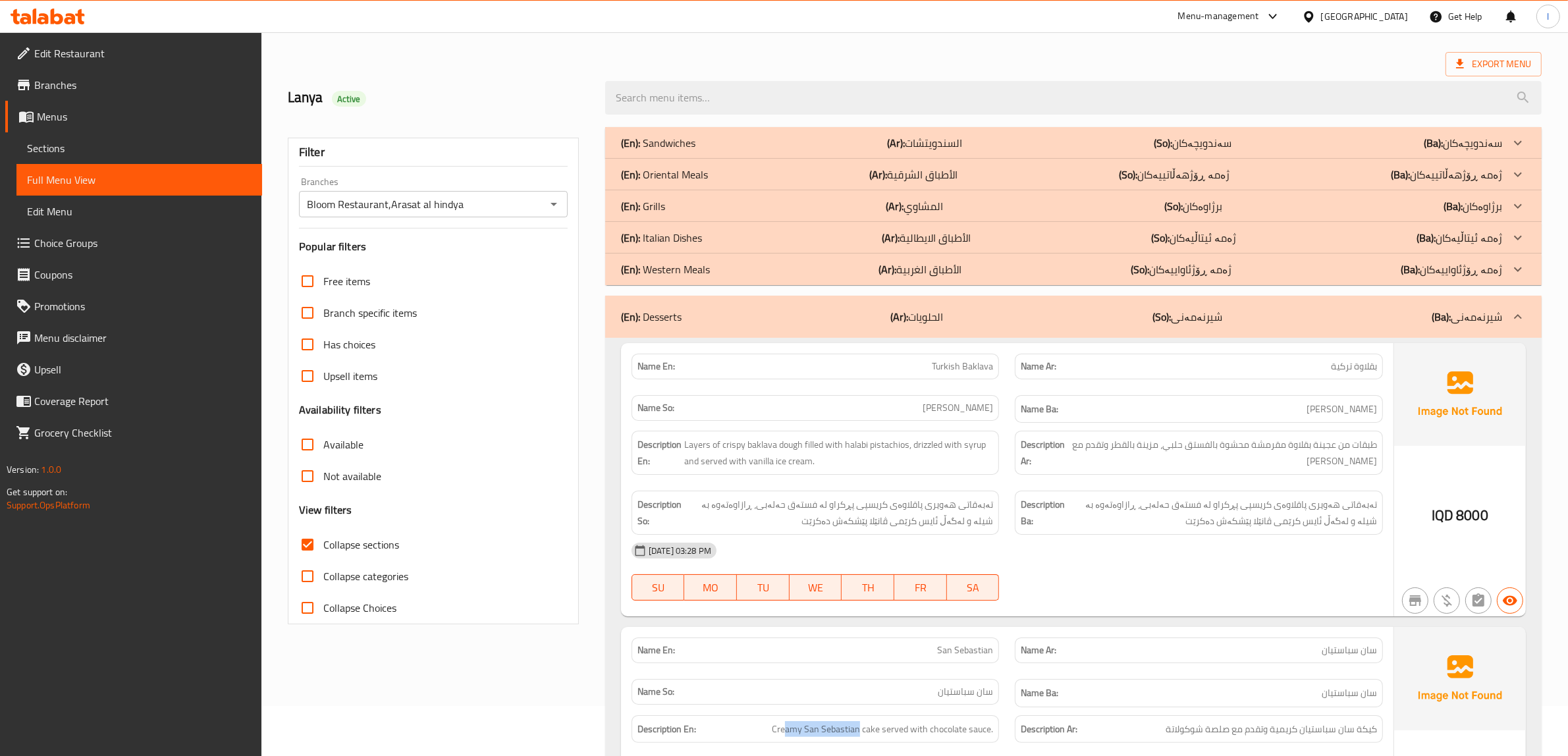
click at [993, 309] on div "(En): Desserts (Ar): الحلويات (So): شیرنەمەنی (Ba): شیرنەمەنی" at bounding box center [1061, 317] width 881 height 16
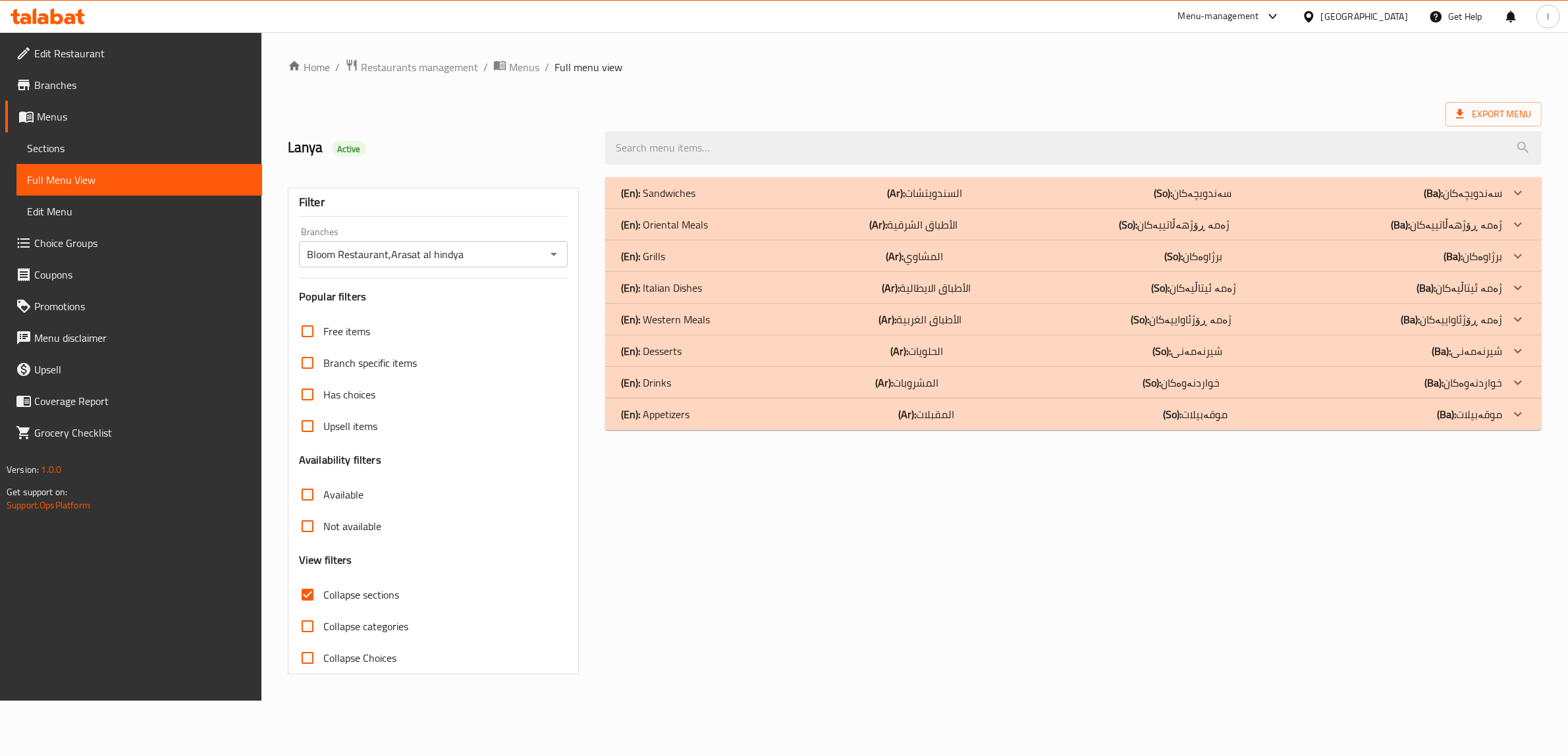
scroll to position [0, 0]
click at [927, 316] on p "(Ar): الأطباق الغربية" at bounding box center [928, 319] width 83 height 16
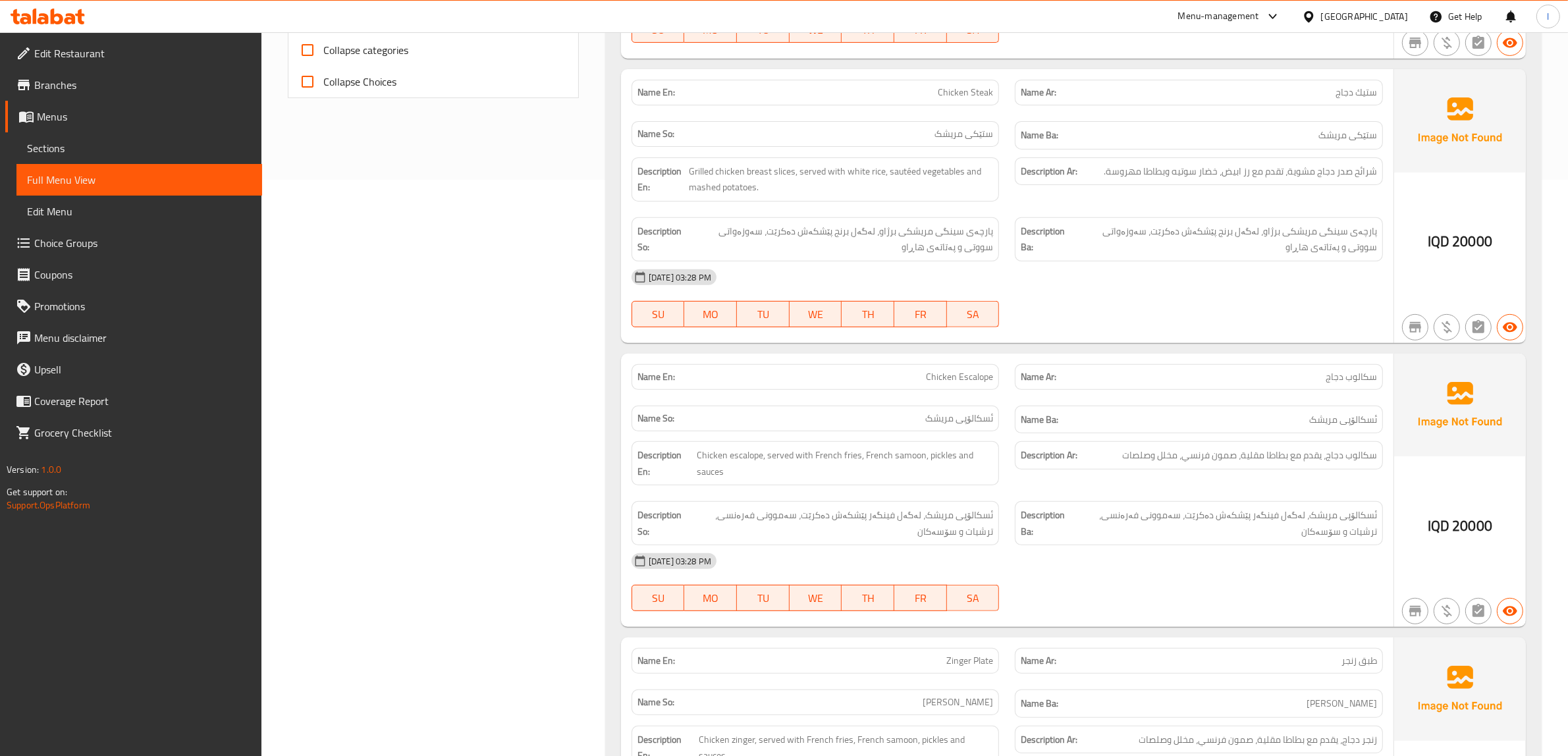
scroll to position [823, 0]
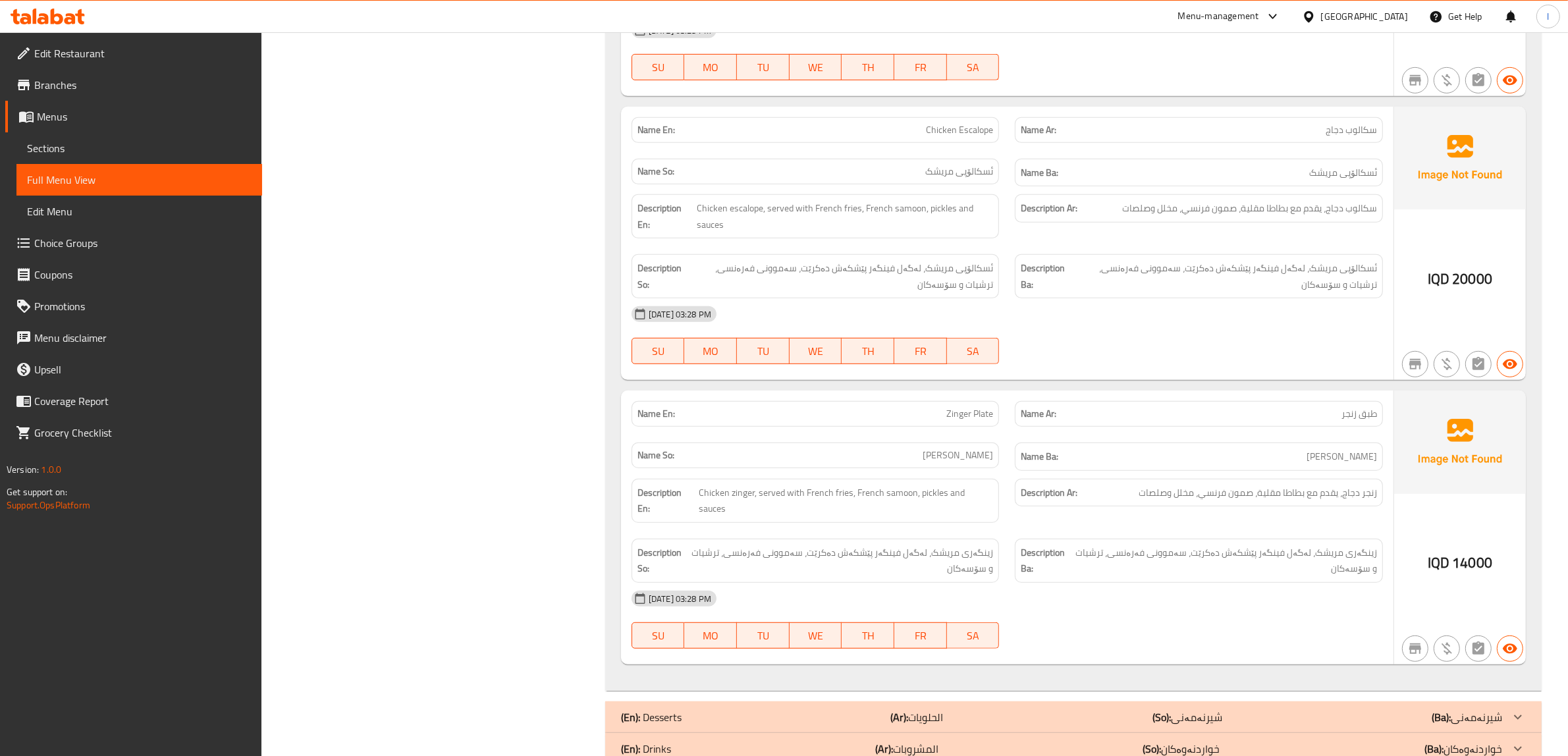
click at [1137, 616] on div "13-10-2025 03:28 PM SU MO TU WE TH FR SA" at bounding box center [1007, 619] width 767 height 74
drag, startPoint x: 1142, startPoint y: 597, endPoint x: 1108, endPoint y: 597, distance: 34.0
click at [1114, 599] on div "13-10-2025 03:28 PM" at bounding box center [1007, 597] width 767 height 32
drag, startPoint x: 905, startPoint y: 556, endPoint x: 827, endPoint y: 553, distance: 78.1
click at [827, 553] on span "زینگەری مریشک، لەگەل فینگەر پێشکەش دەکرێت، سەموونی فەرەنسی، ترشیات و سۆسەکان" at bounding box center [841, 560] width 303 height 32
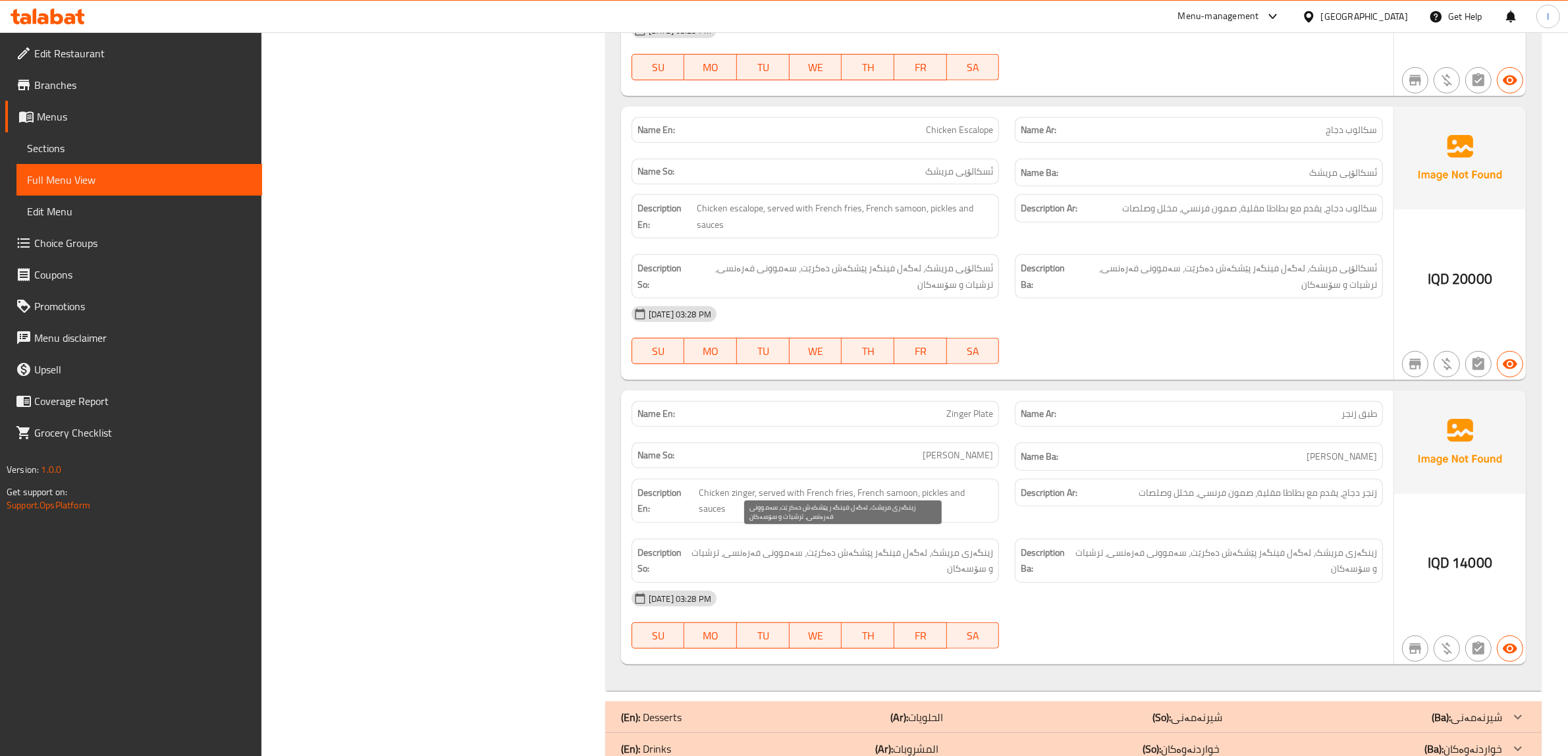
drag, startPoint x: 769, startPoint y: 551, endPoint x: 751, endPoint y: 551, distance: 18.0
click at [758, 553] on span "زینگەری مریشک، لەگەل فینگەر پێشکەش دەکرێت، سەموونی فەرەنسی، ترشیات و سۆسەکان" at bounding box center [841, 560] width 303 height 32
click at [736, 550] on span "زینگەری مریشک، لەگەل فینگەر پێشکەش دەکرێت، سەموونی فەرەنسی، ترشیات و سۆسەکان" at bounding box center [841, 560] width 303 height 32
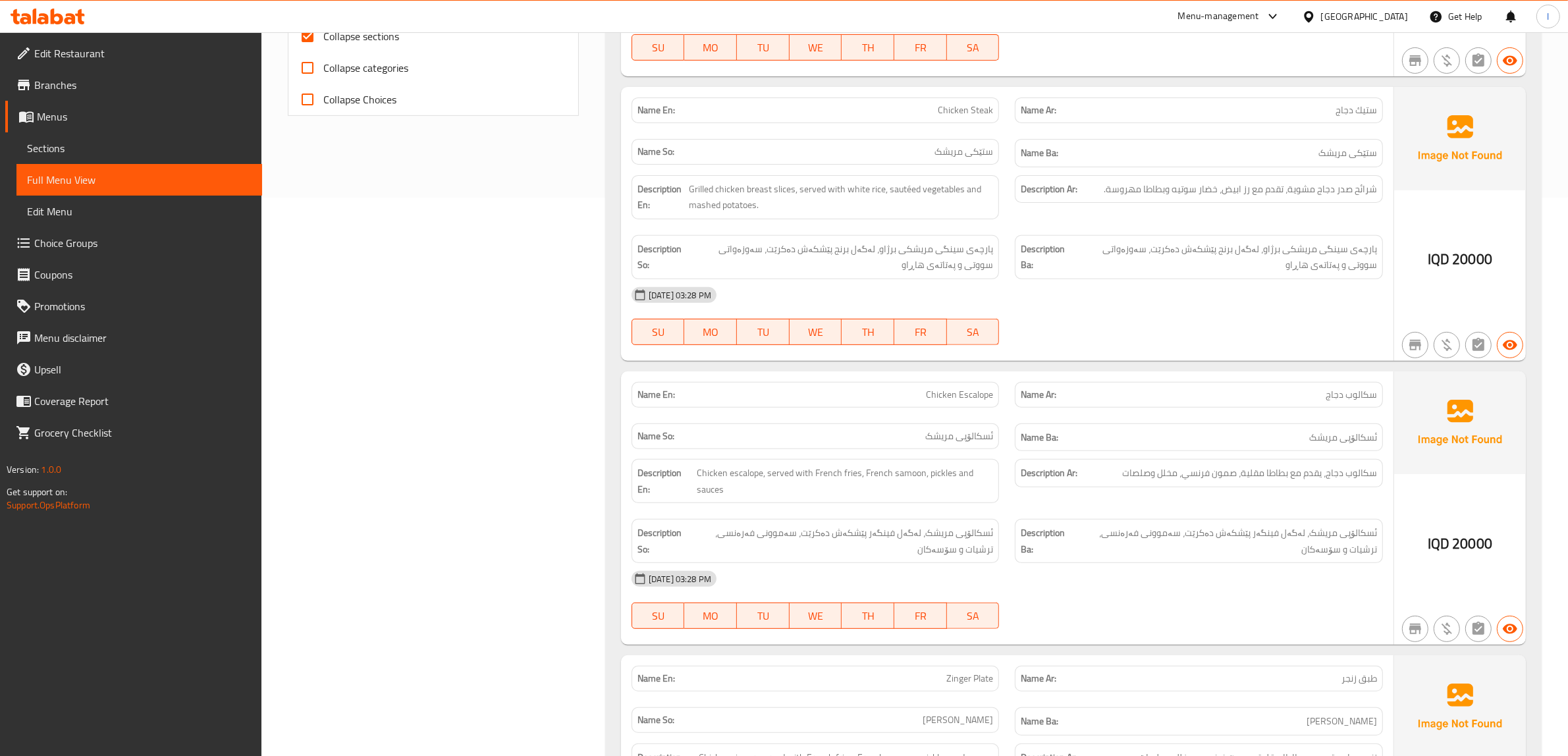
scroll to position [494, 0]
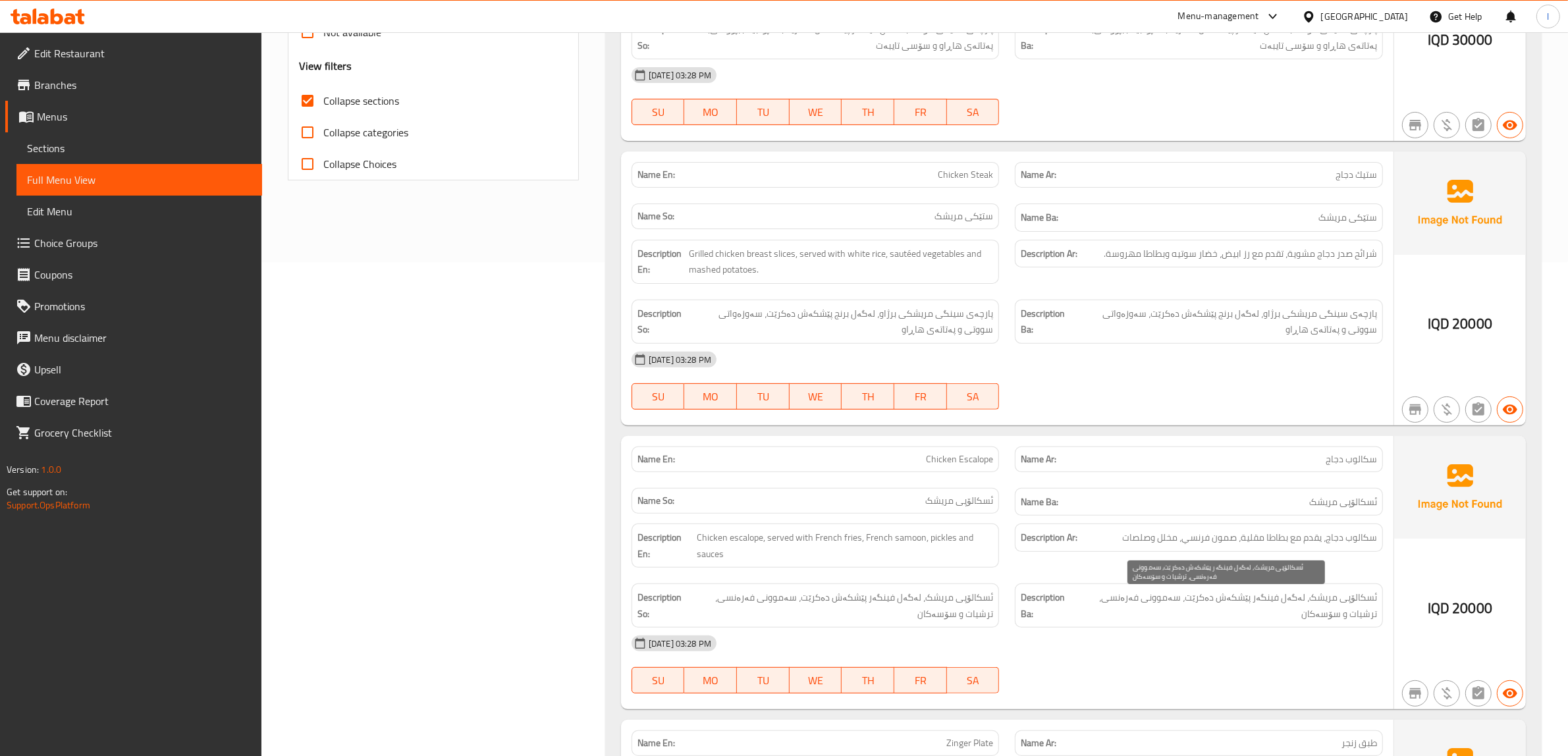
drag, startPoint x: 1275, startPoint y: 617, endPoint x: 1211, endPoint y: 616, distance: 64.0
click at [1211, 616] on span "ئسکالۆپی مریشک، لەگەل فینگەر پێشکەش دەکرێت، سەموونی فەرەنسی، ترشیات و سۆسەکان" at bounding box center [1225, 606] width 304 height 32
drag, startPoint x: 1170, startPoint y: 612, endPoint x: 1150, endPoint y: 613, distance: 20.0
click at [1150, 613] on span "ئسکالۆپی مریشک، لەگەل فینگەر پێشکەش دەکرێت، سەموونی فەرەنسی، ترشیات و سۆسەکان" at bounding box center [1225, 606] width 304 height 32
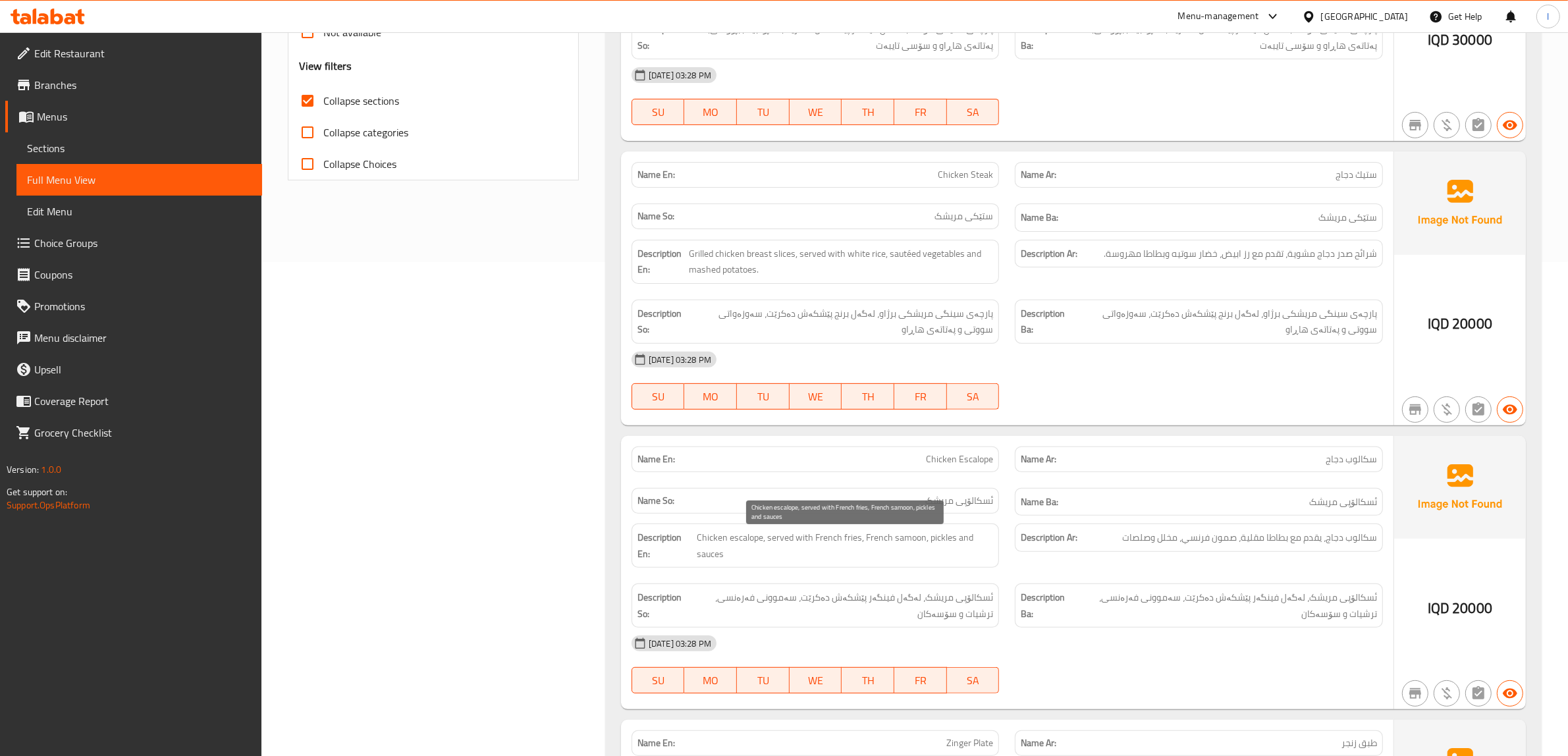
drag, startPoint x: 791, startPoint y: 560, endPoint x: 840, endPoint y: 560, distance: 49.0
click at [840, 560] on span "Chicken escalope, served with French fries, French samoon, pickles and sauces" at bounding box center [845, 545] width 297 height 32
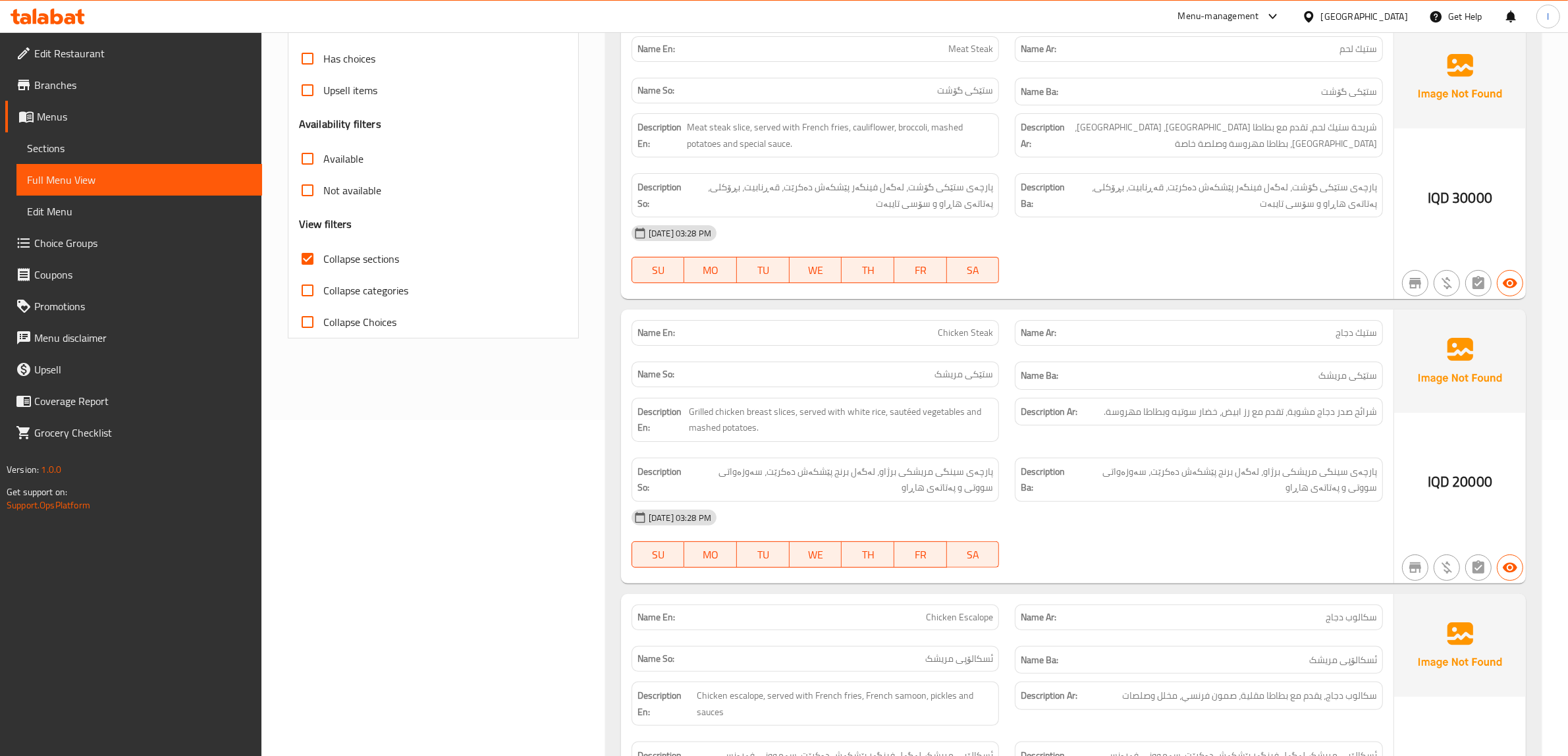
scroll to position [329, 0]
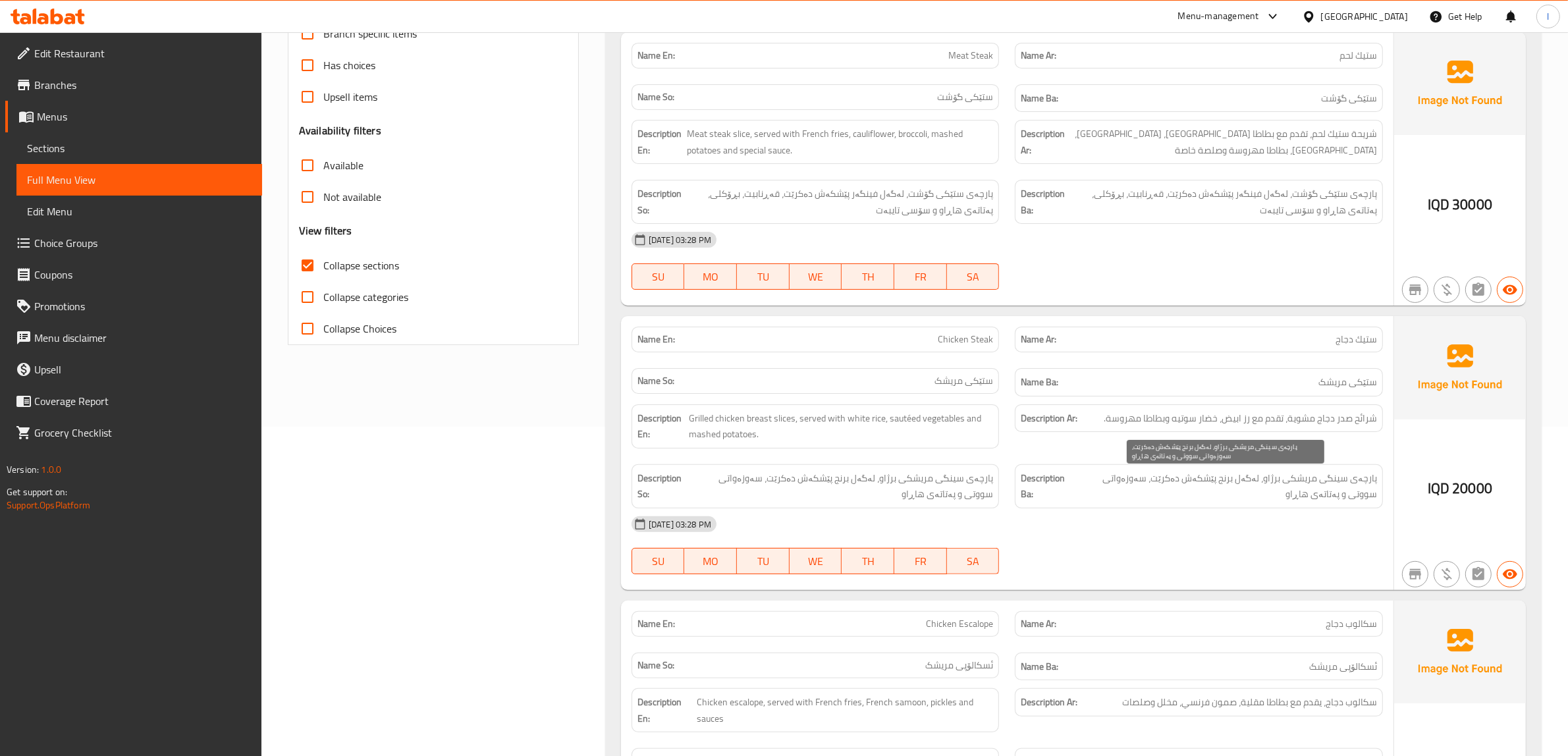
click at [1200, 478] on span "پارچەی سینگی مریشکی برژاو، لەگەل برنج پێشکەش دەکرێت، سەوزەواتی سووتی و پەتاتەی …" at bounding box center [1224, 487] width 305 height 32
click at [965, 345] on span "Chicken Steak" at bounding box center [965, 339] width 55 height 14
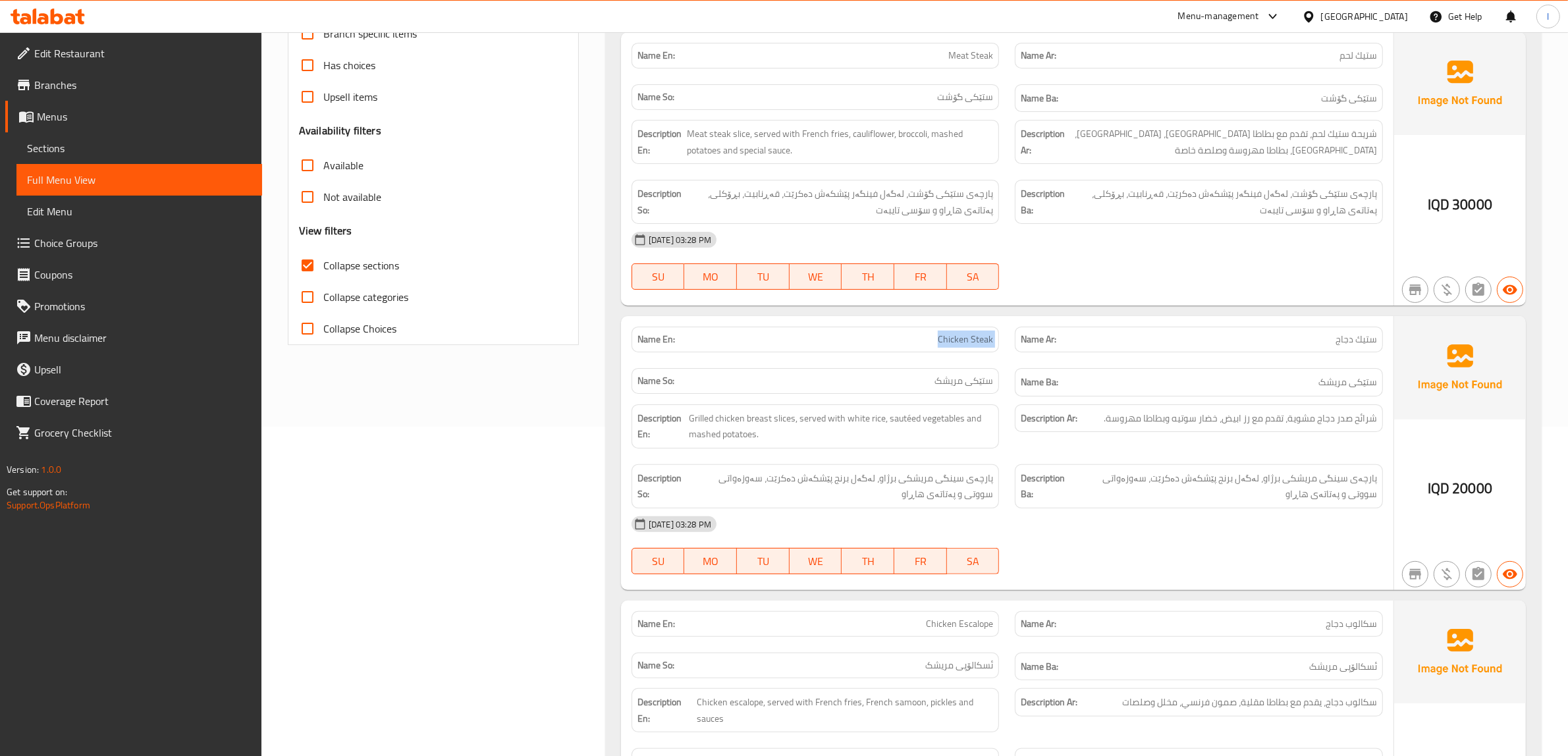
click at [965, 345] on span "Chicken Steak" at bounding box center [965, 339] width 55 height 14
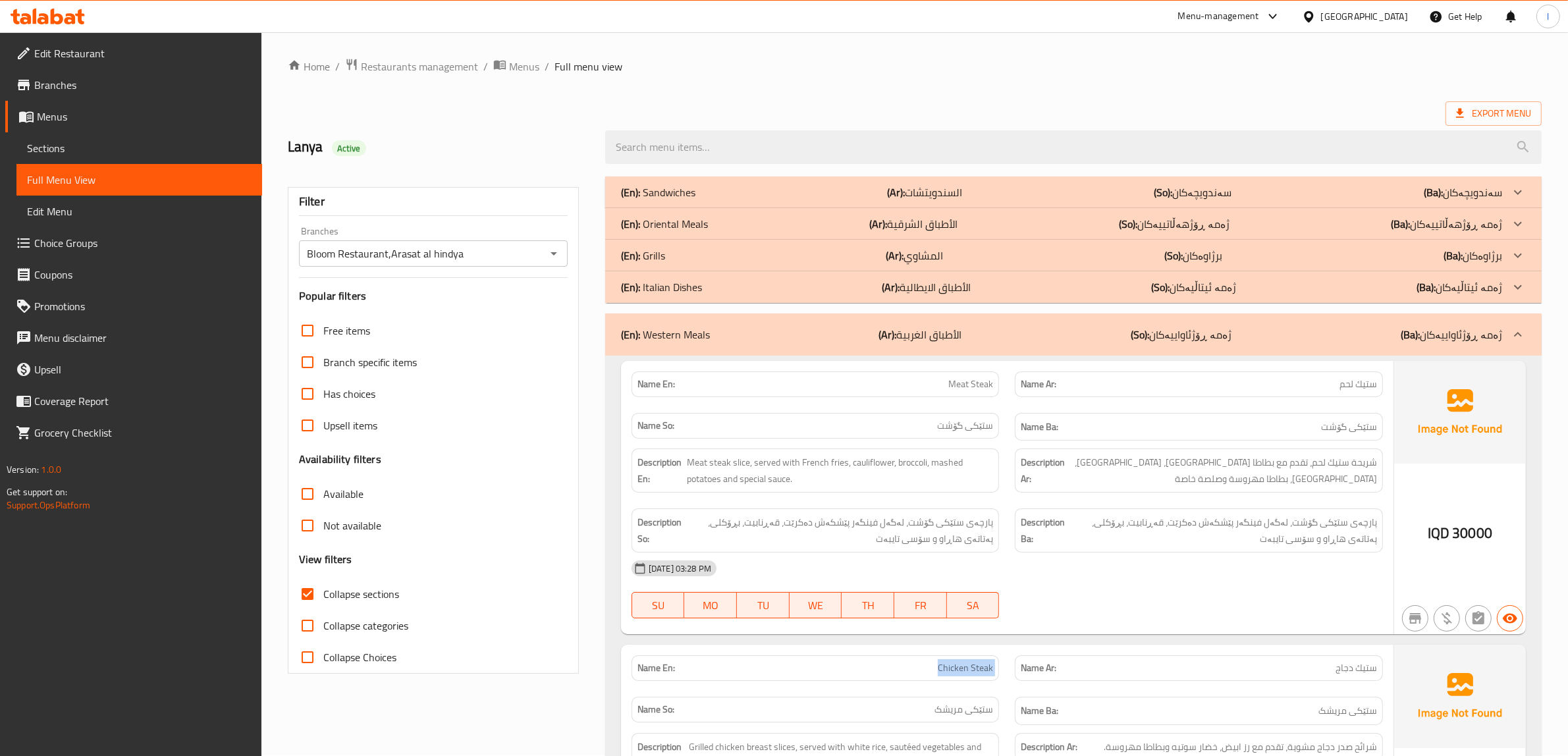
scroll to position [0, 0]
click at [1359, 537] on span "پارچەی ستێکی گۆشت، لەگەل فینگەر پێشکەش دەکرێت، قەڕنابیت، بڕۆکلی، پەتاتەی هاڕاو …" at bounding box center [1223, 531] width 309 height 32
click at [720, 534] on span "پارچەی ستێکی گۆشت، لەگەل فینگەر پێشکەش دەکرێت، قەڕنابیت، بڕۆکلی، پەتاتەی هاڕاو …" at bounding box center [839, 531] width 309 height 32
click at [949, 331] on p "(Ar): الأطباق الغربية" at bounding box center [921, 335] width 83 height 16
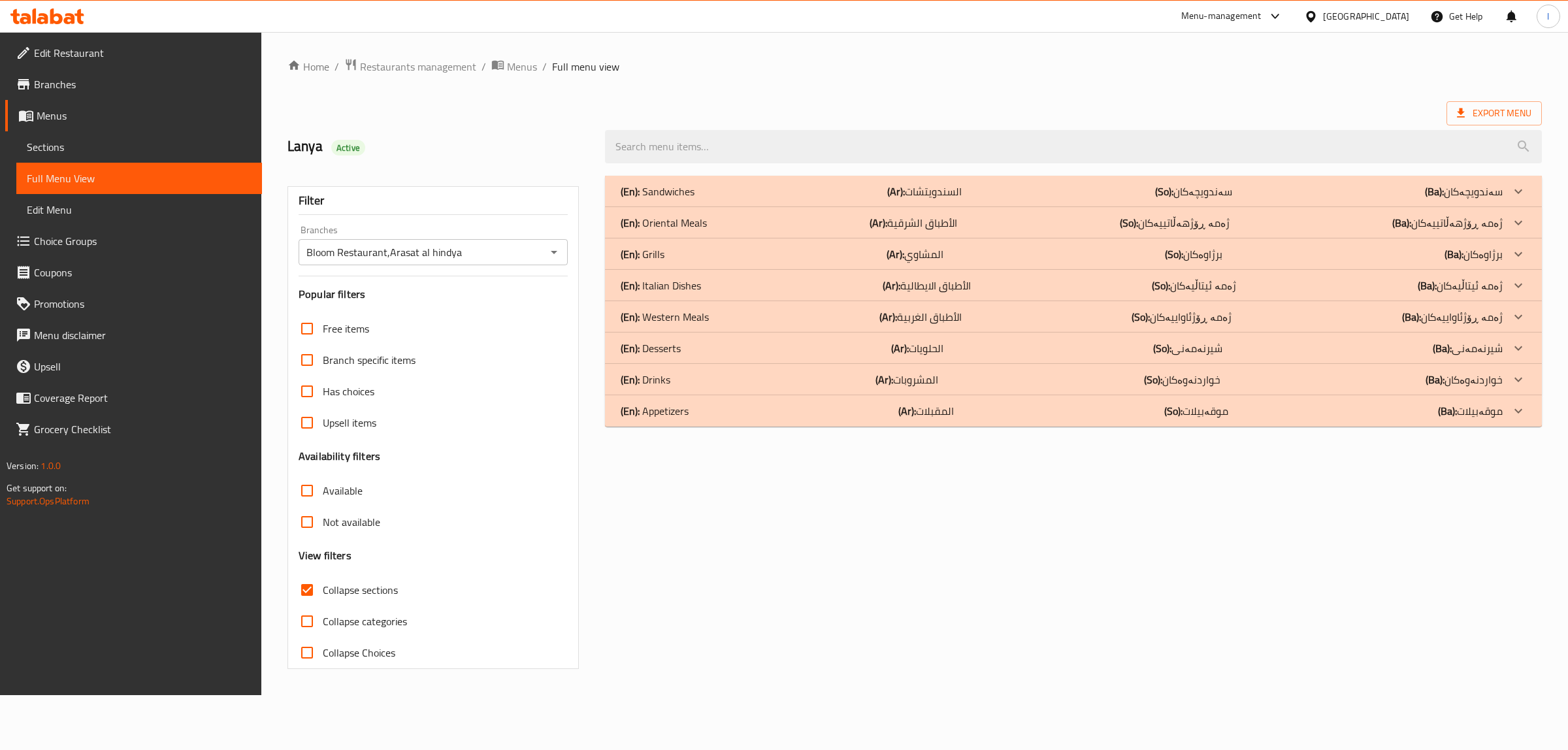
click at [942, 292] on p "(Ar): الأطباق الايطالية" at bounding box center [927, 285] width 89 height 16
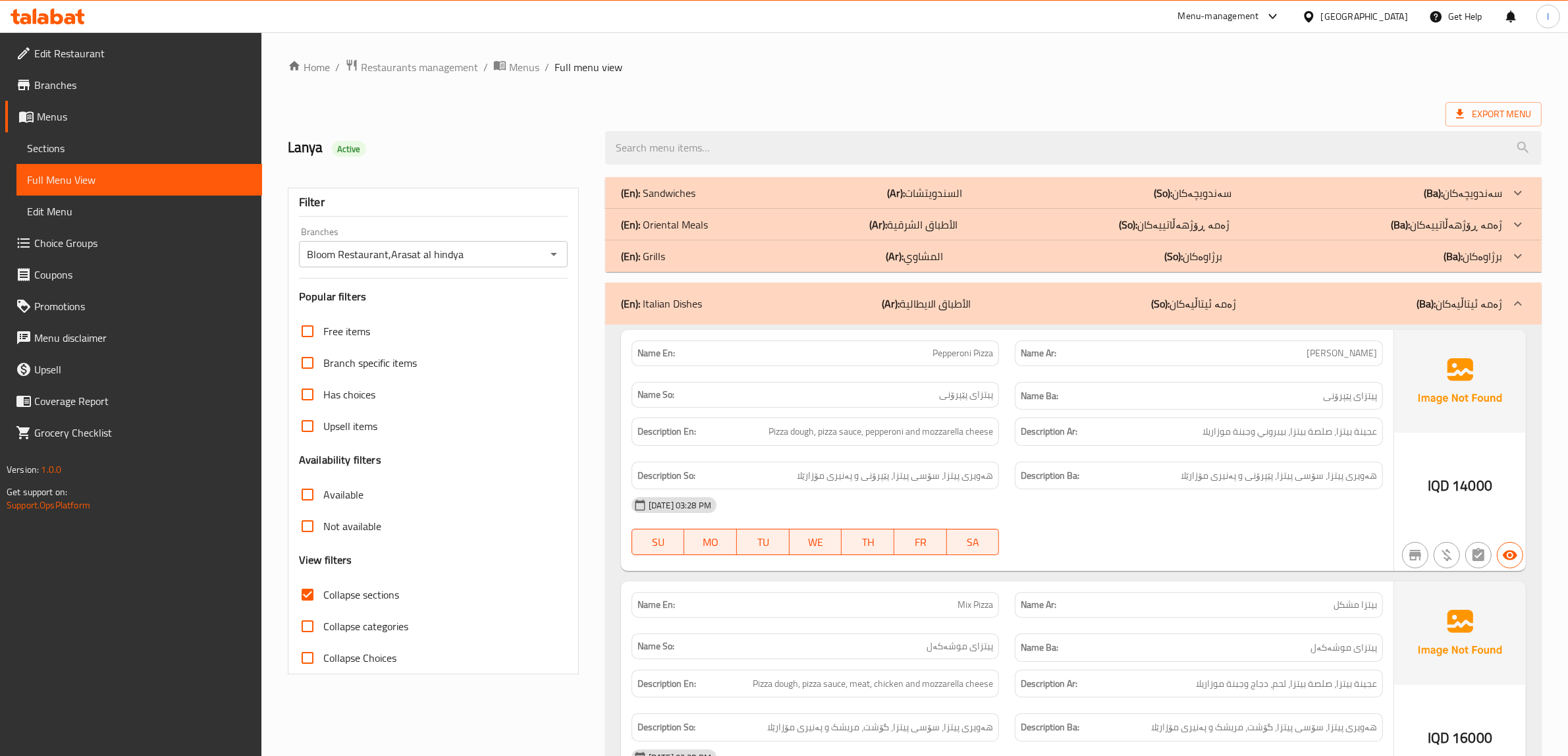
click at [961, 298] on p "(Ar): الأطباق الايطالية" at bounding box center [927, 304] width 89 height 16
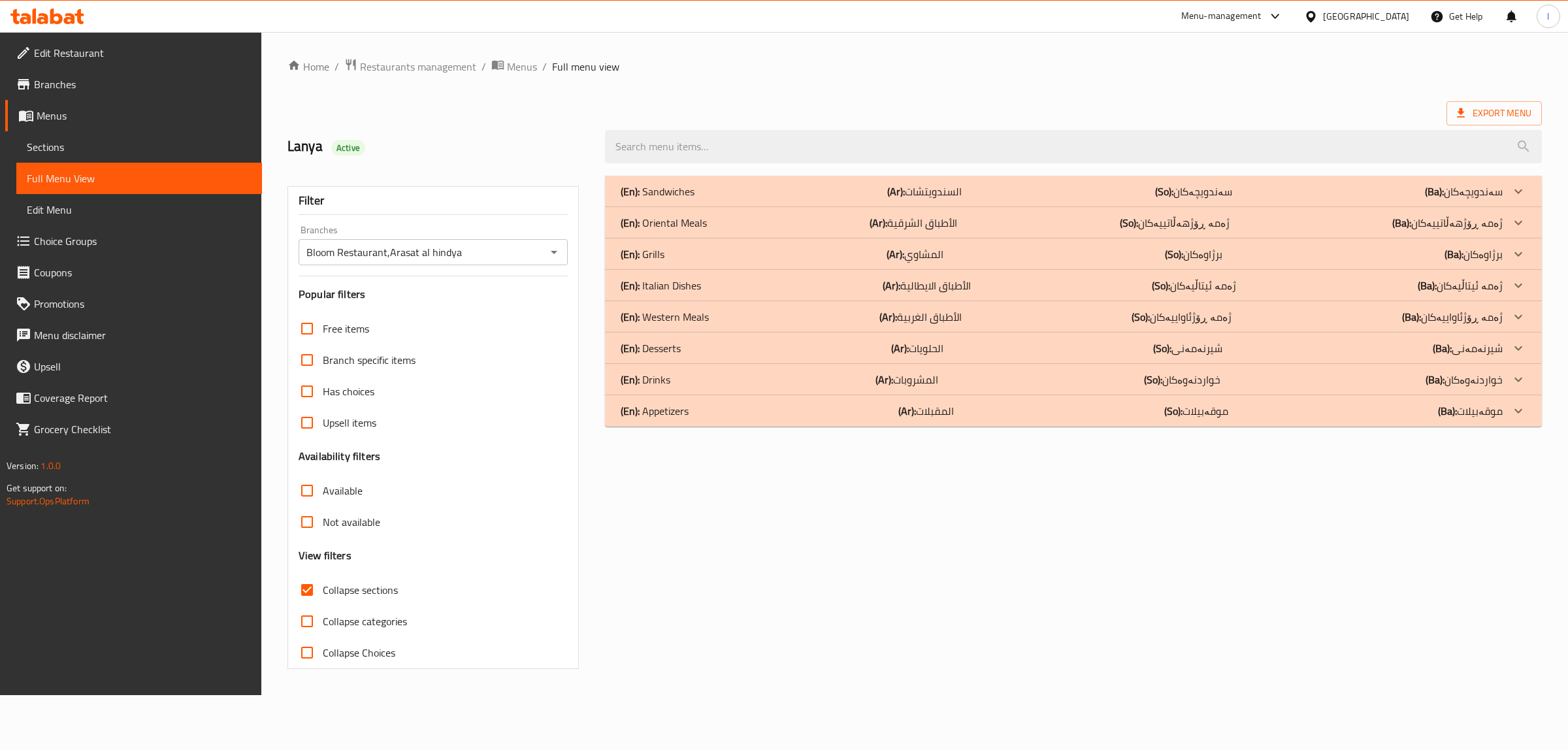
click at [928, 249] on p "(Ar): المشاوي" at bounding box center [915, 254] width 57 height 16
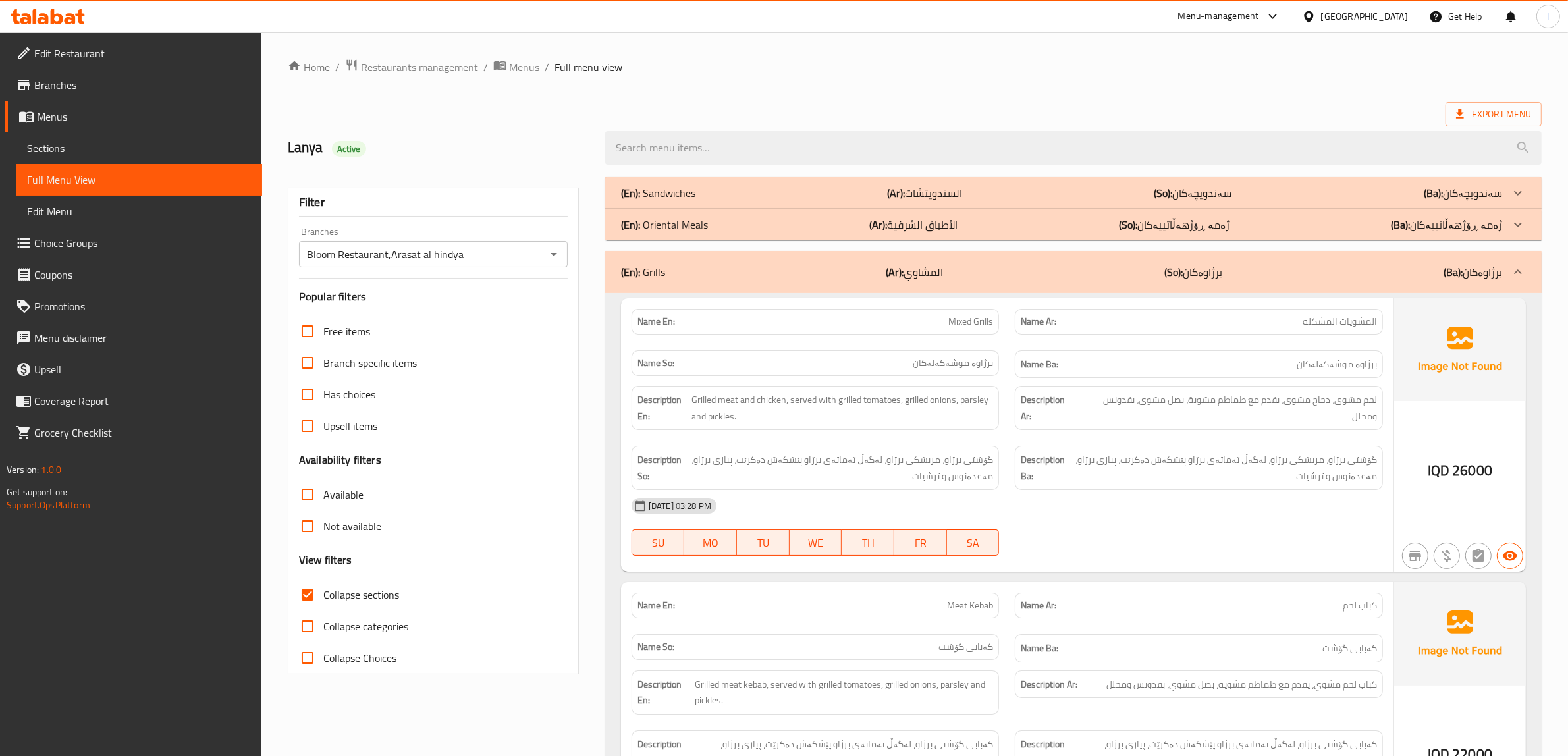
click at [966, 324] on span "Mixed Grills" at bounding box center [971, 321] width 45 height 14
copy span "Mixed Grills"
click at [1068, 274] on div "(En): Grills (Ar): المشاوي (So): برژاوەکان (Ba): برژاوەکان" at bounding box center [1061, 272] width 881 height 16
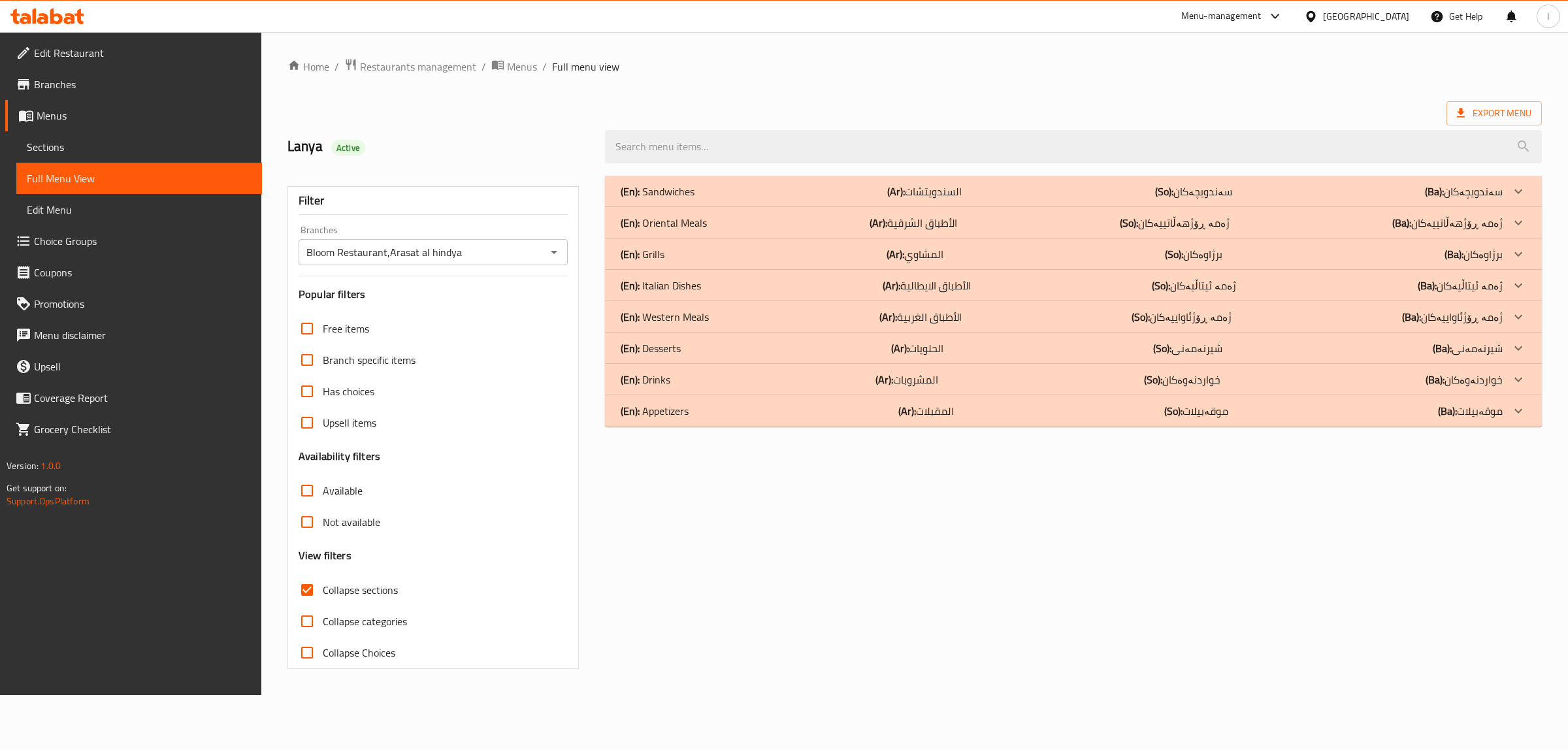
click at [1105, 222] on div "(En): Oriental Meals (Ar): الأطباق الشرقية (So): ژەمە ڕۆژهەڵاتییەکان (Ba): ژەمە…" at bounding box center [1062, 223] width 882 height 16
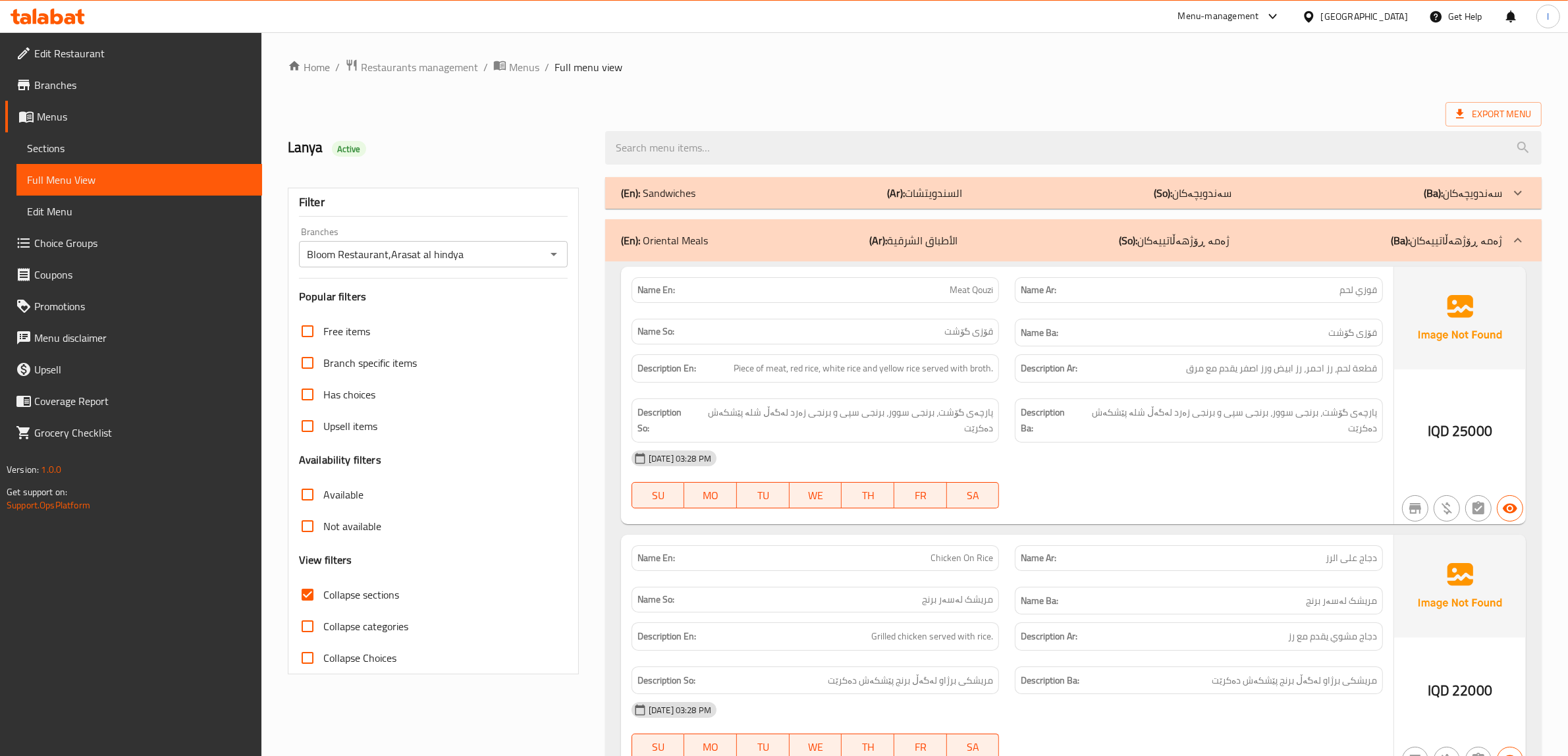
click at [1000, 248] on div "(En): Oriental Meals (Ar): الأطباق الشرقية (So): ژەمە ڕۆژهەڵاتییەکان (Ba): ژەمە…" at bounding box center [1061, 241] width 881 height 16
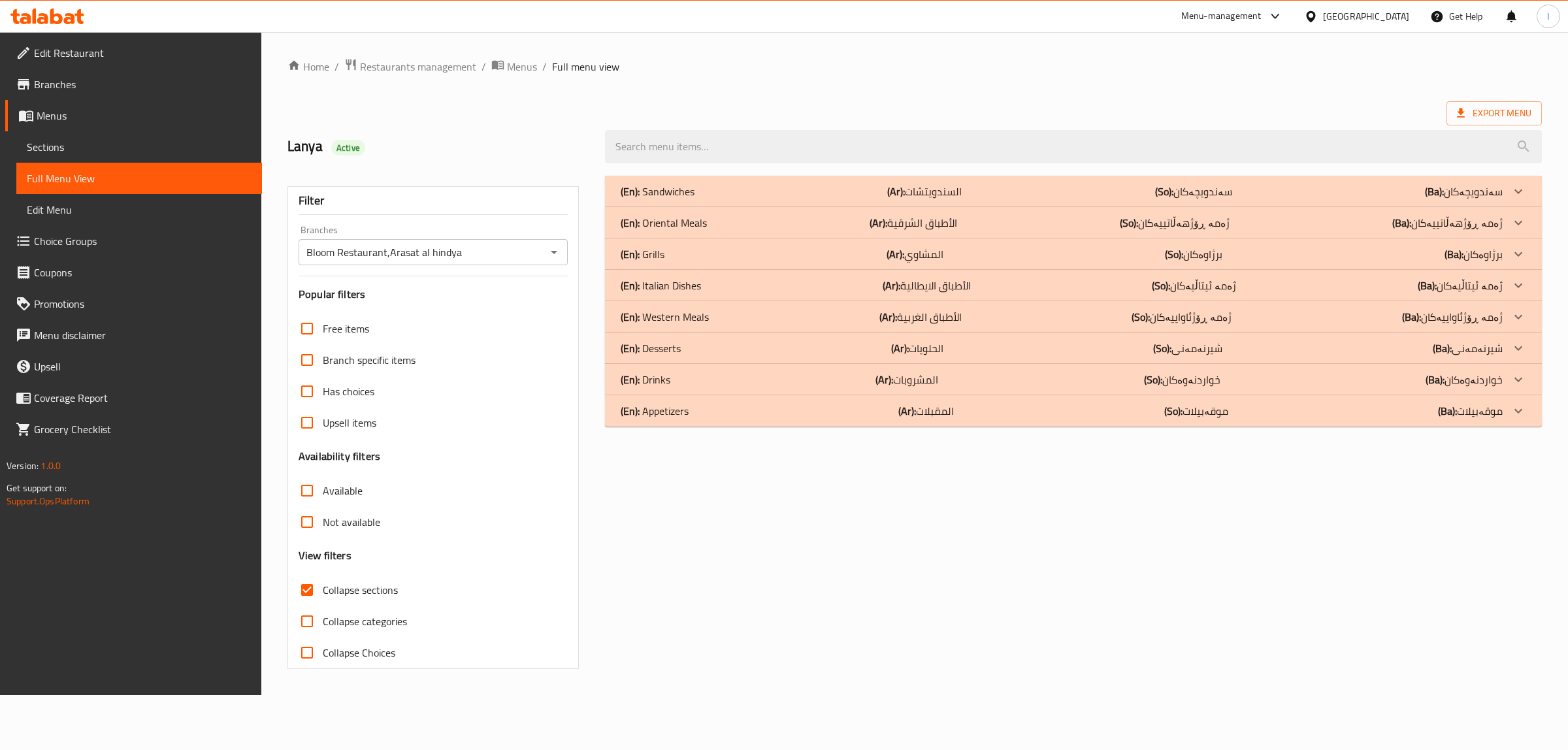
click at [1000, 199] on div "(En): Sandwiches (Ar): السندويتشات (So): سەندویچەکان (Ba): سەندویچەکان" at bounding box center [1062, 191] width 882 height 16
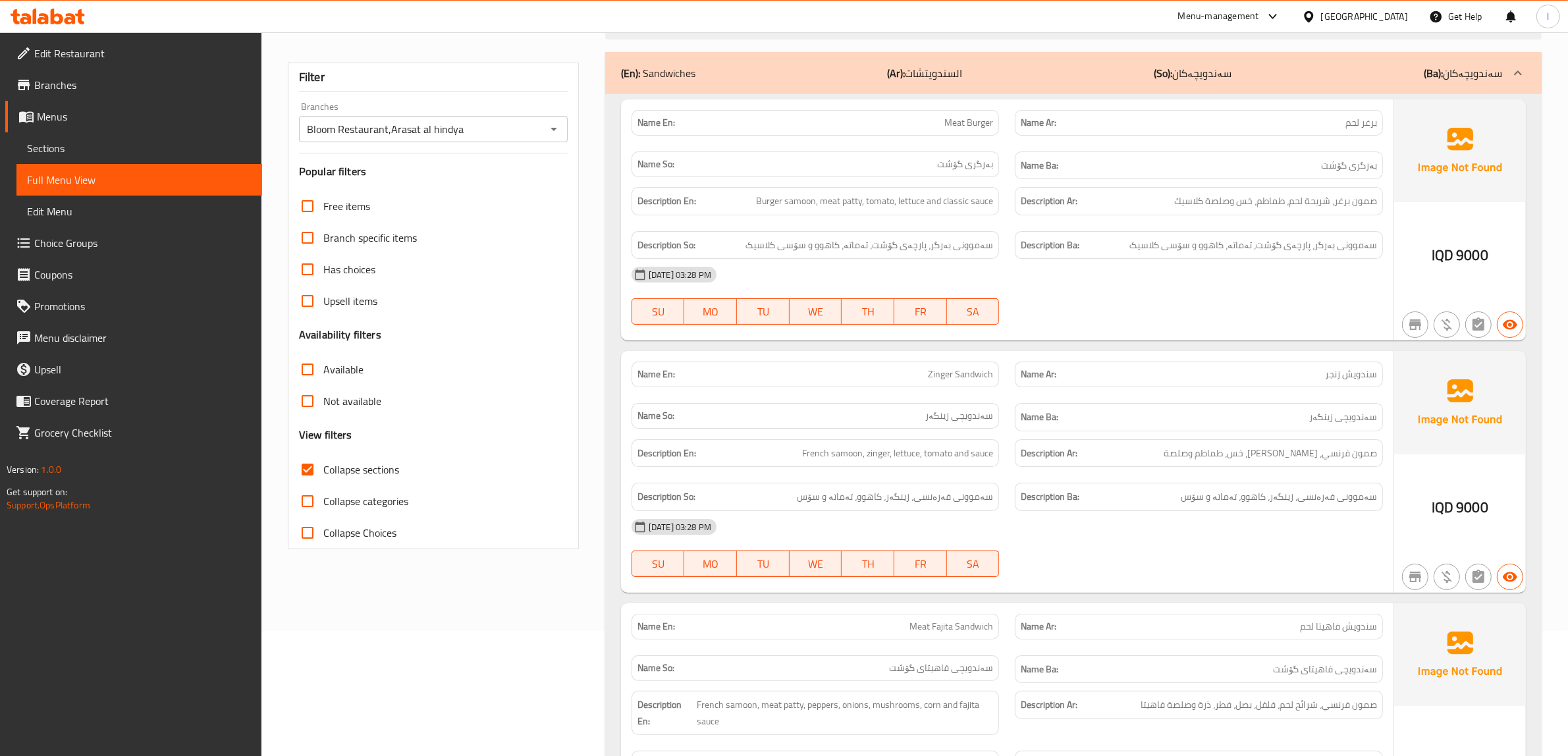
scroll to position [165, 0]
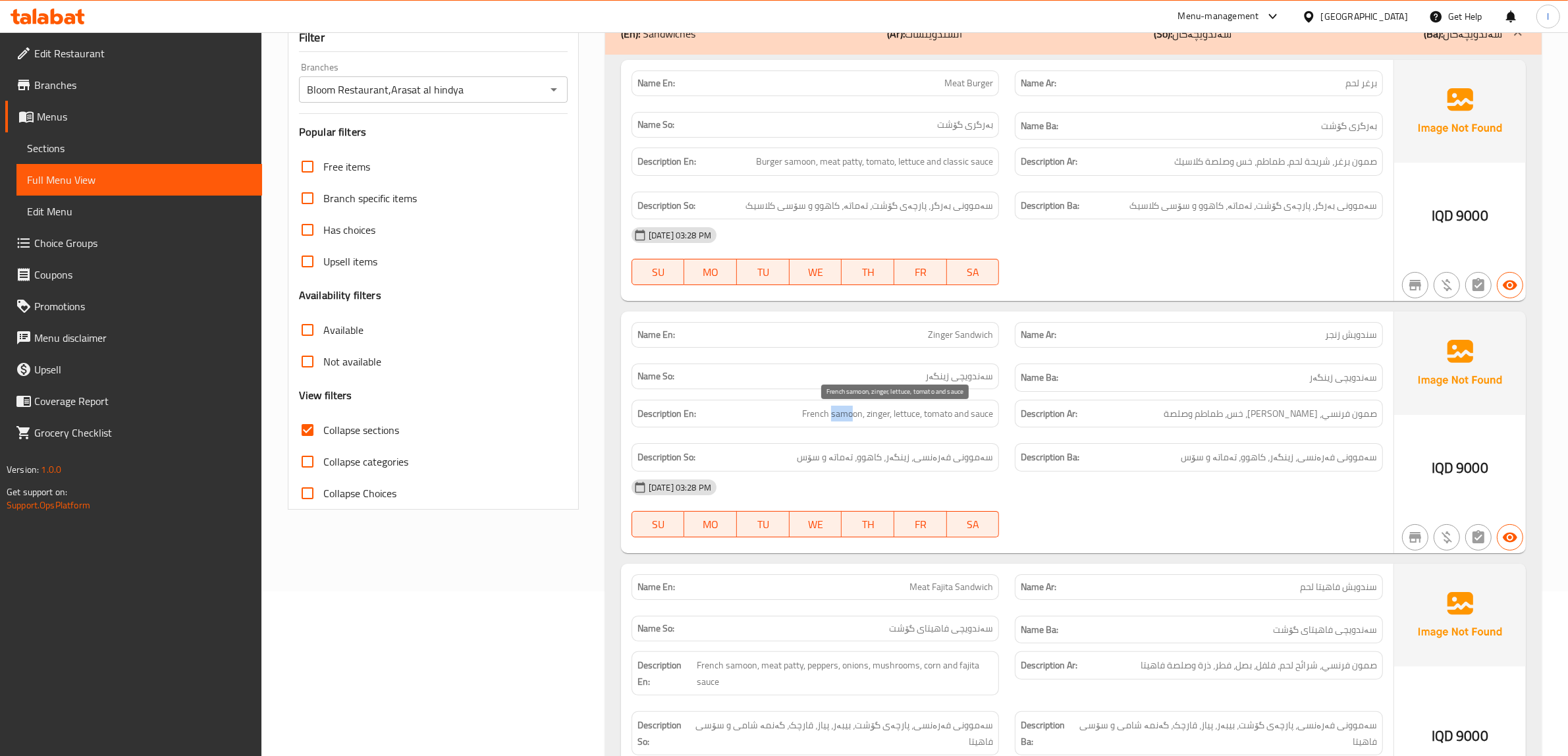
drag, startPoint x: 830, startPoint y: 423, endPoint x: 851, endPoint y: 416, distance: 22.1
click at [851, 416] on span "French samoon, zinger, lettuce, tomato and sauce" at bounding box center [898, 414] width 191 height 16
click at [864, 420] on span "French samoon, zinger, lettuce, tomato and sauce" at bounding box center [898, 414] width 191 height 16
drag, startPoint x: 881, startPoint y: 421, endPoint x: 891, endPoint y: 416, distance: 11.2
click at [891, 416] on span "French samoon, zinger, lettuce, tomato and sauce" at bounding box center [898, 414] width 191 height 16
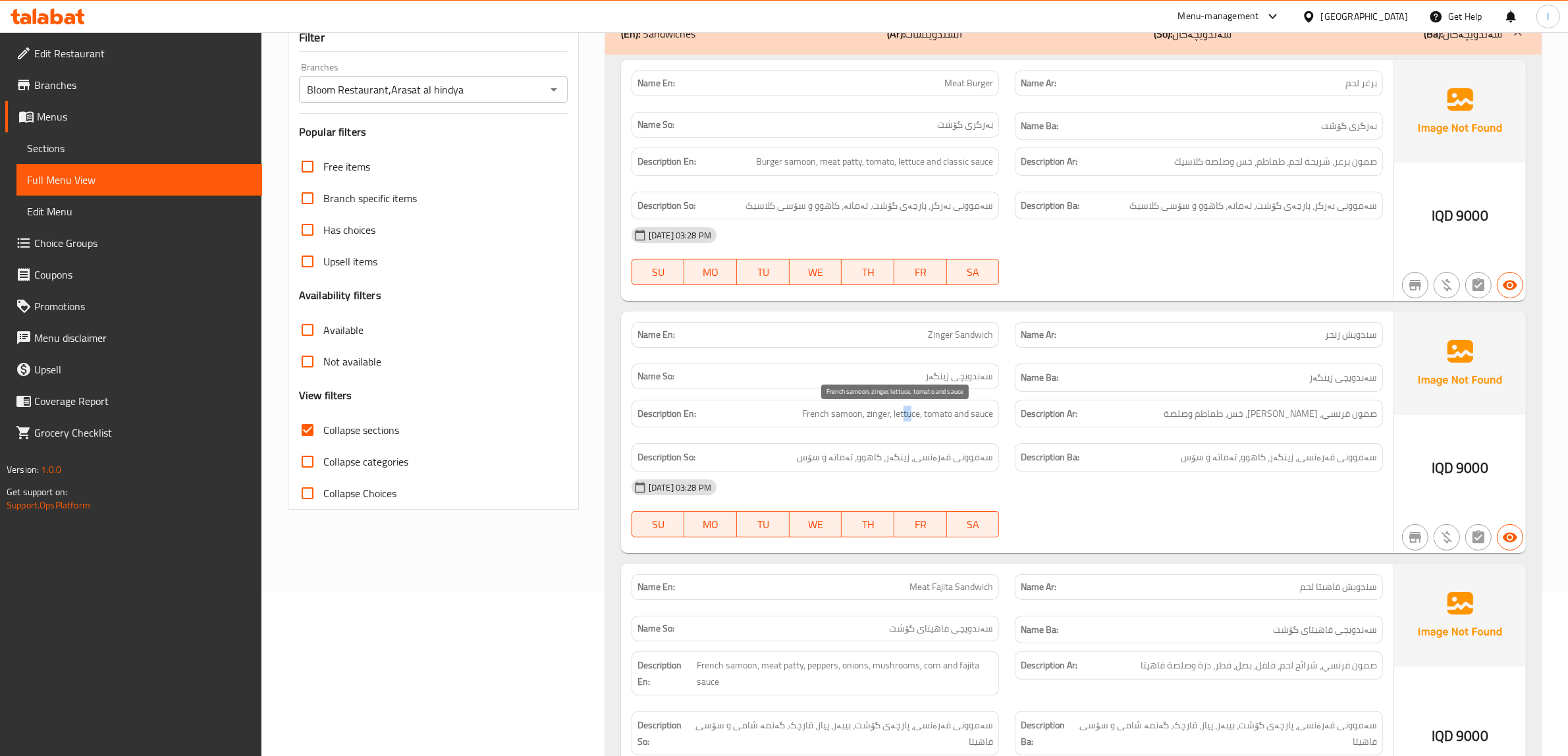
drag, startPoint x: 912, startPoint y: 416, endPoint x: 903, endPoint y: 420, distance: 9.8
click at [903, 420] on span "French samoon, zinger, lettuce, tomato and sauce" at bounding box center [898, 414] width 191 height 16
drag, startPoint x: 947, startPoint y: 419, endPoint x: 933, endPoint y: 422, distance: 14.3
click at [933, 422] on span "French samoon, zinger, lettuce, tomato and sauce" at bounding box center [898, 414] width 191 height 16
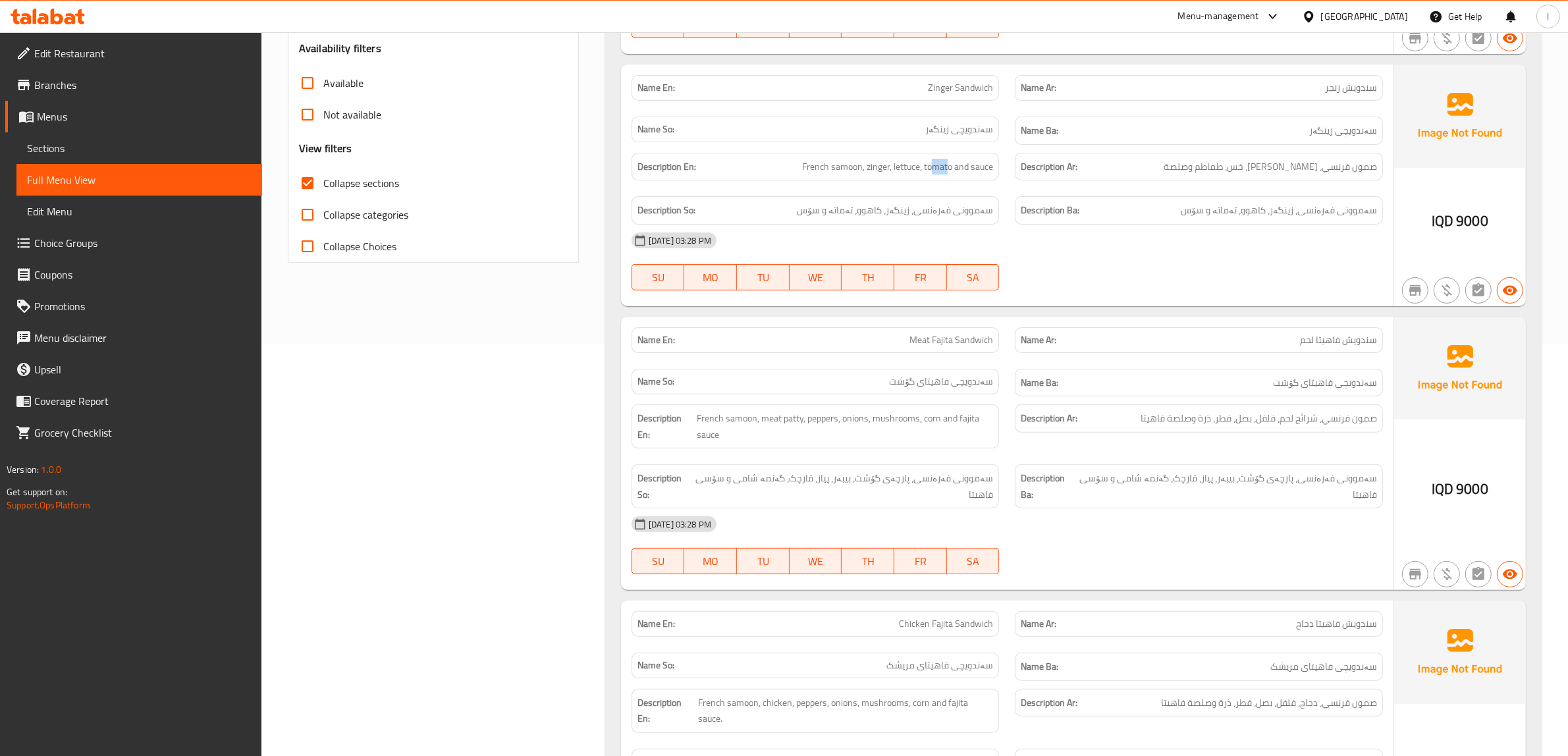
scroll to position [494, 0]
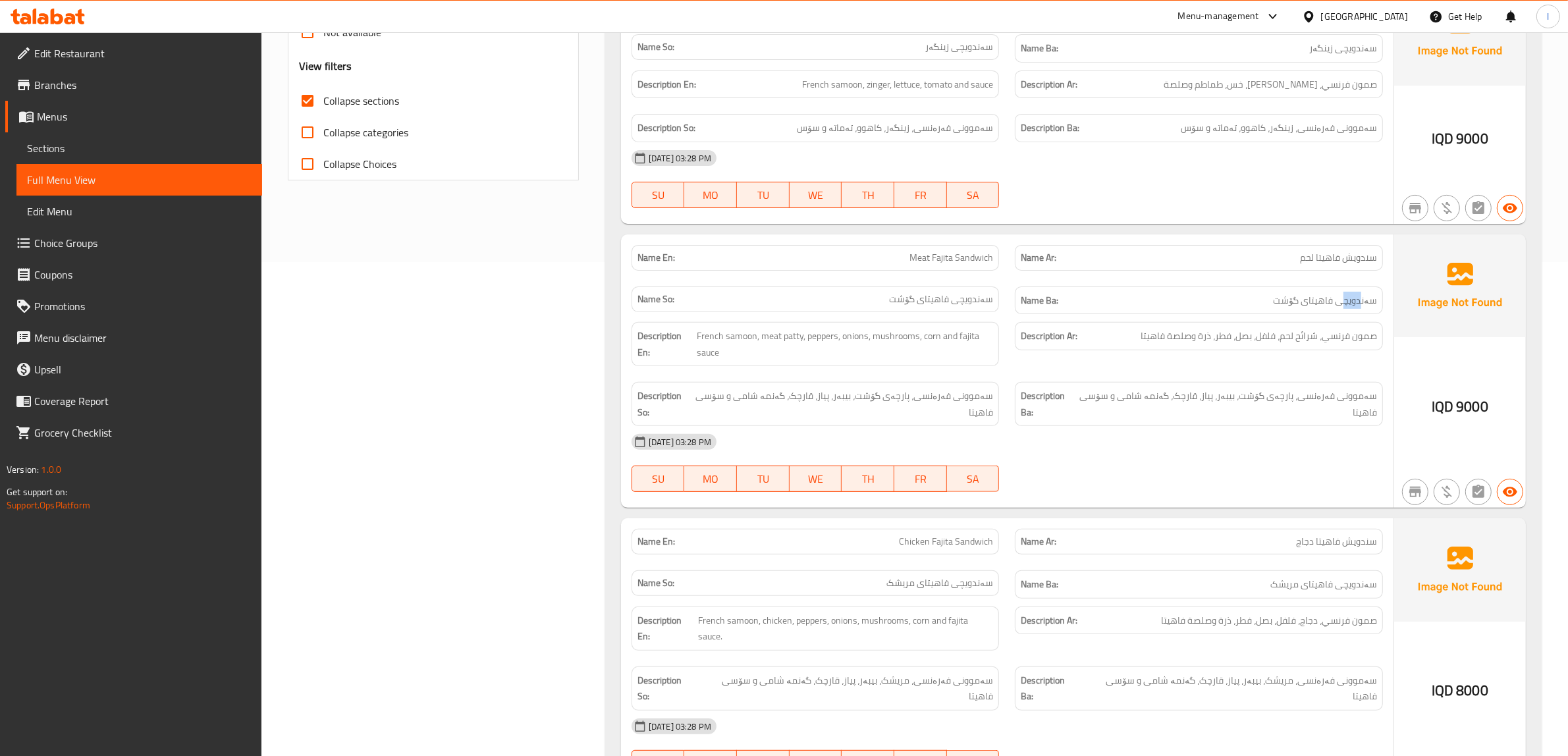
drag, startPoint x: 1363, startPoint y: 307, endPoint x: 1342, endPoint y: 308, distance: 21.0
click at [1342, 308] on span "سەندویچی فاهیتای گۆشت" at bounding box center [1325, 300] width 104 height 16
click at [1358, 344] on span "صمون فرنسي، شرائح لحم، فلفل، بصل، فطر، ذرة وصلصة فاهيتا" at bounding box center [1259, 336] width 236 height 16
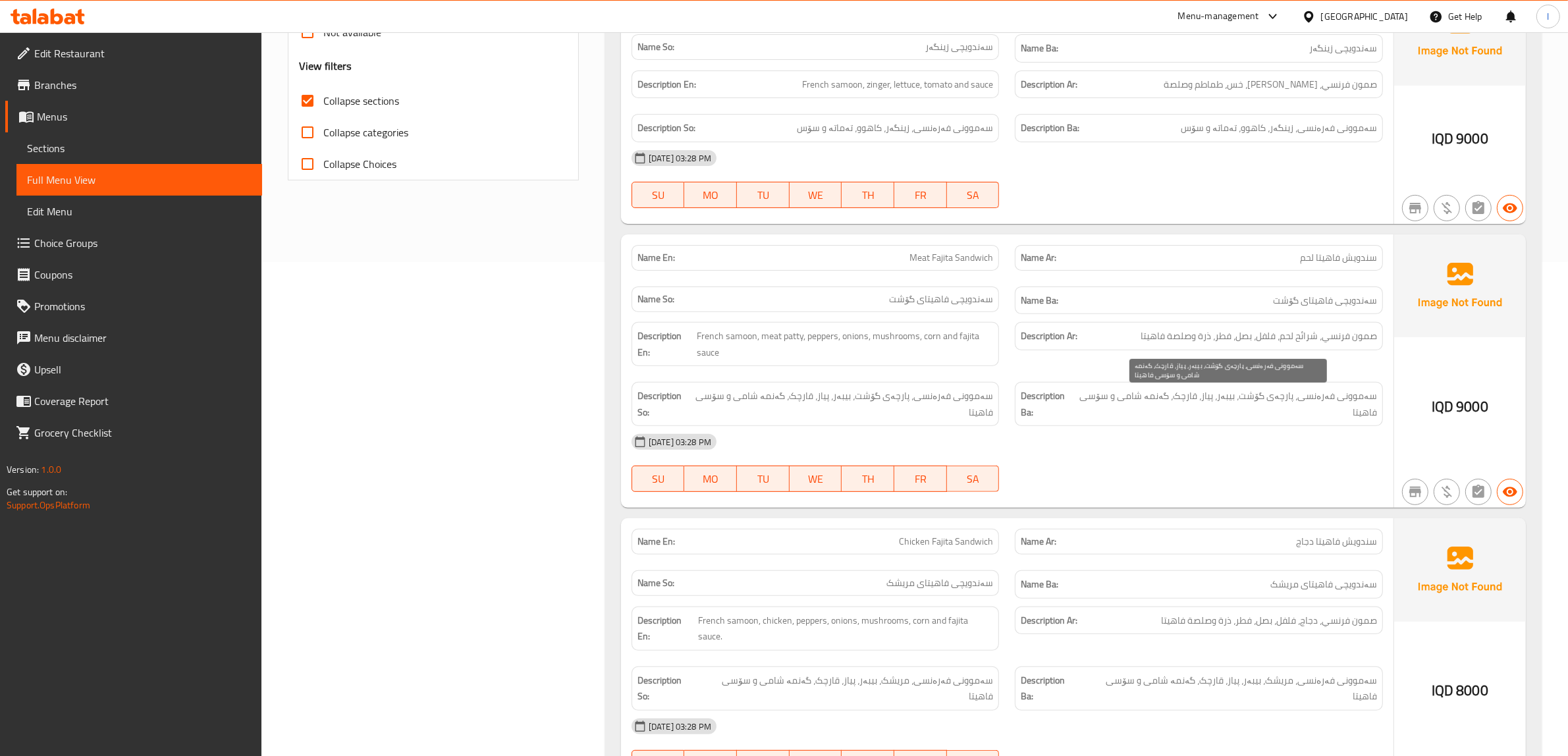
click at [1334, 406] on span "سەموونی فەرەنسی، پارچەی گۆشت، بیبەر، پیاز، قارچک، گەنمە شامی و سۆسی فاهیتا" at bounding box center [1228, 404] width 299 height 32
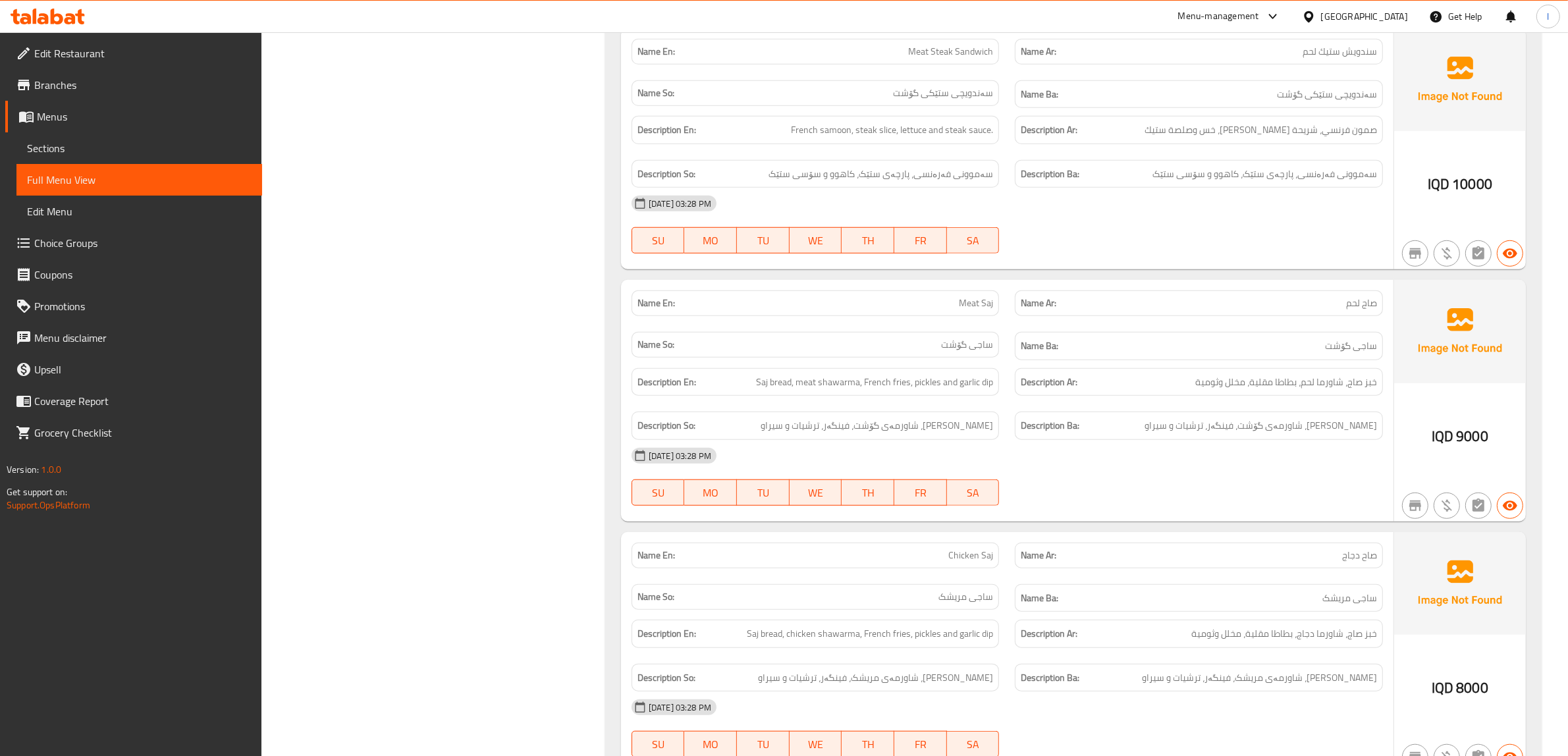
scroll to position [1316, 0]
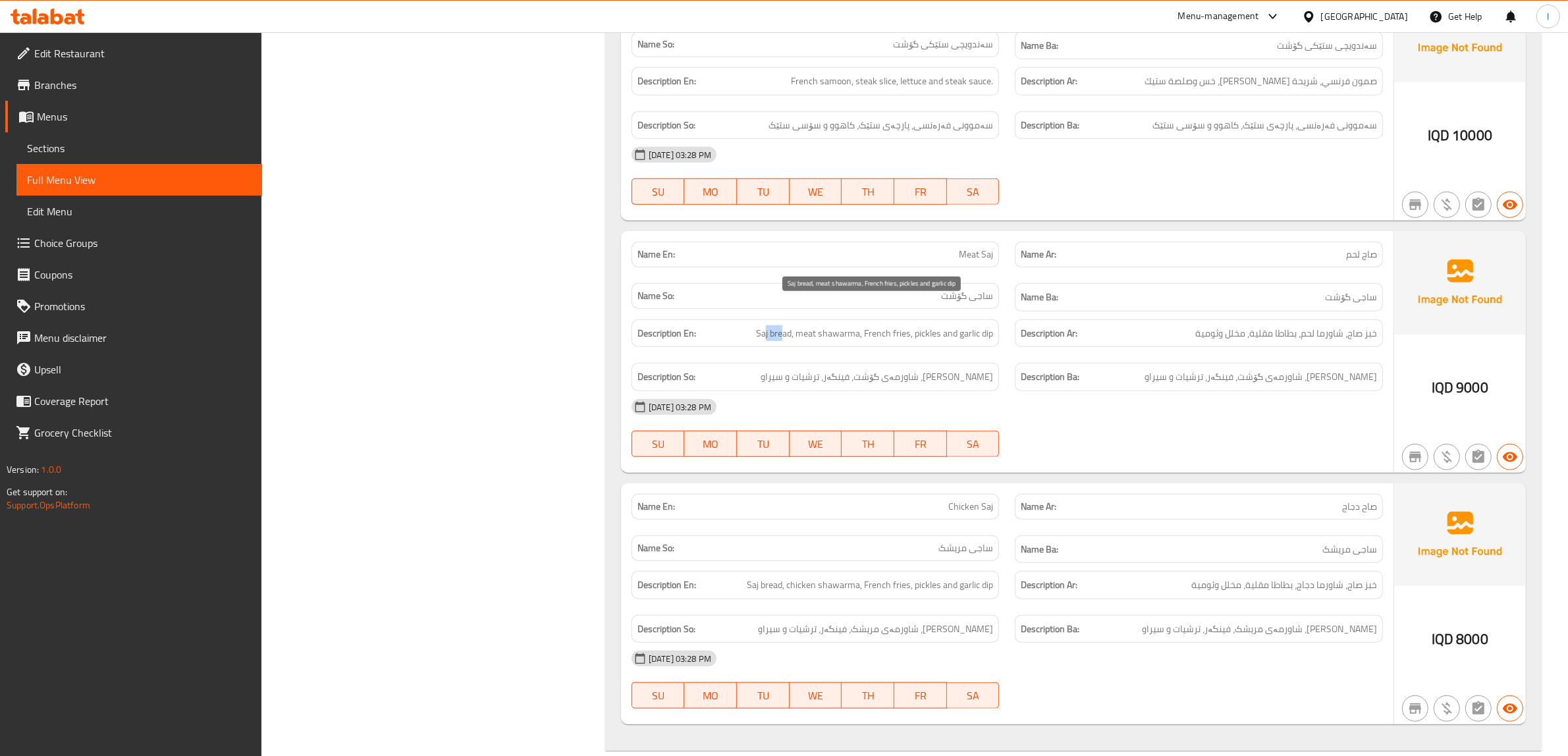
drag, startPoint x: 765, startPoint y: 311, endPoint x: 798, endPoint y: 309, distance: 33.1
click at [795, 325] on span "Saj bread, meat shawarma, French fries, pickles and garlic dip" at bounding box center [875, 333] width 237 height 16
drag, startPoint x: 820, startPoint y: 309, endPoint x: 849, endPoint y: 310, distance: 29.0
click at [849, 325] on span "Saj bread, meat shawarma, French fries, pickles and garlic dip" at bounding box center [875, 333] width 237 height 16
drag, startPoint x: 885, startPoint y: 311, endPoint x: 947, endPoint y: 309, distance: 62.0
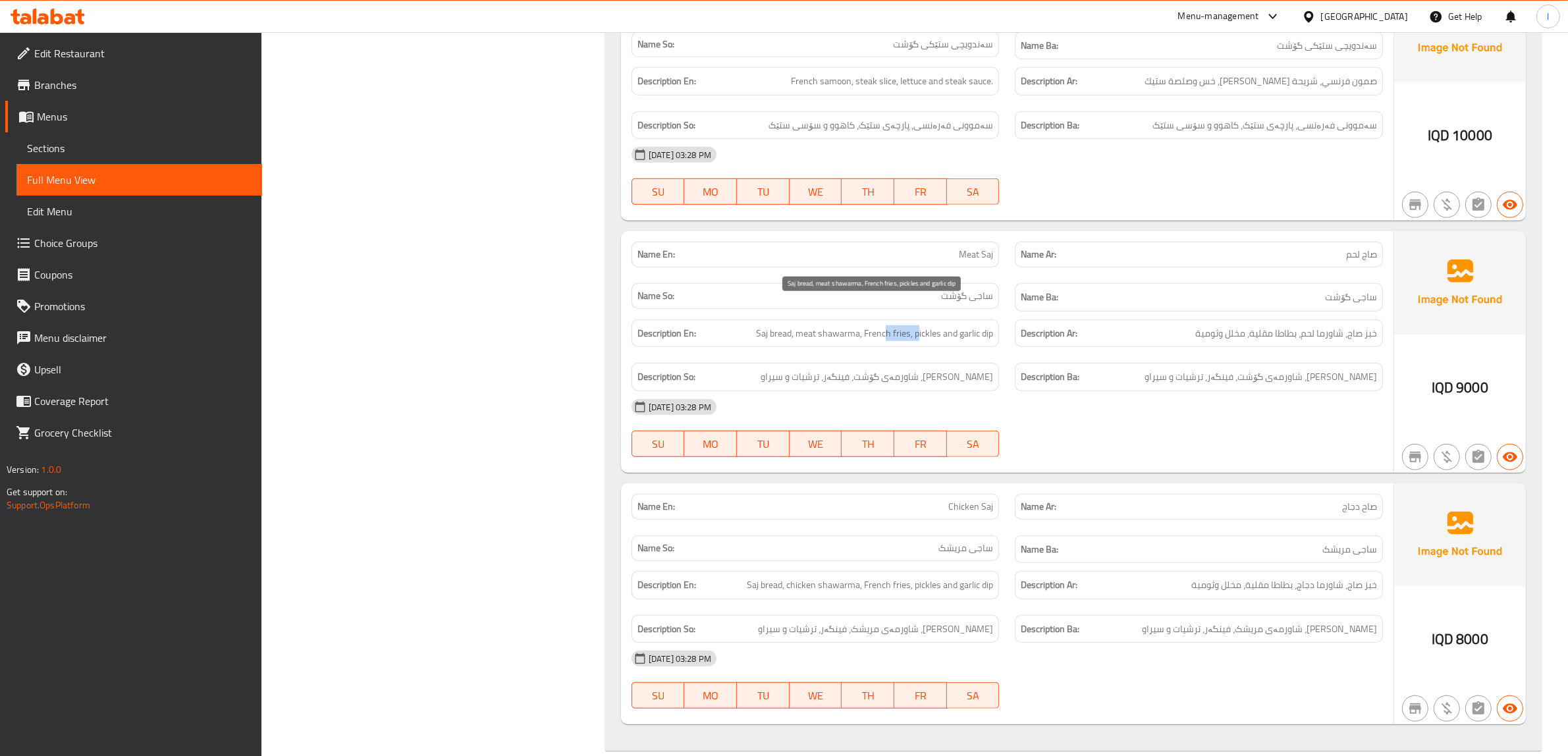
click at [926, 325] on span "Saj bread, meat shawarma, French fries, pickles and garlic dip" at bounding box center [875, 333] width 237 height 16
click at [937, 325] on span "Saj bread, meat shawarma, French fries, pickles and garlic dip" at bounding box center [875, 333] width 237 height 16
click at [947, 325] on span "Saj bread, meat shawarma, French fries, pickles and garlic dip" at bounding box center [875, 333] width 237 height 16
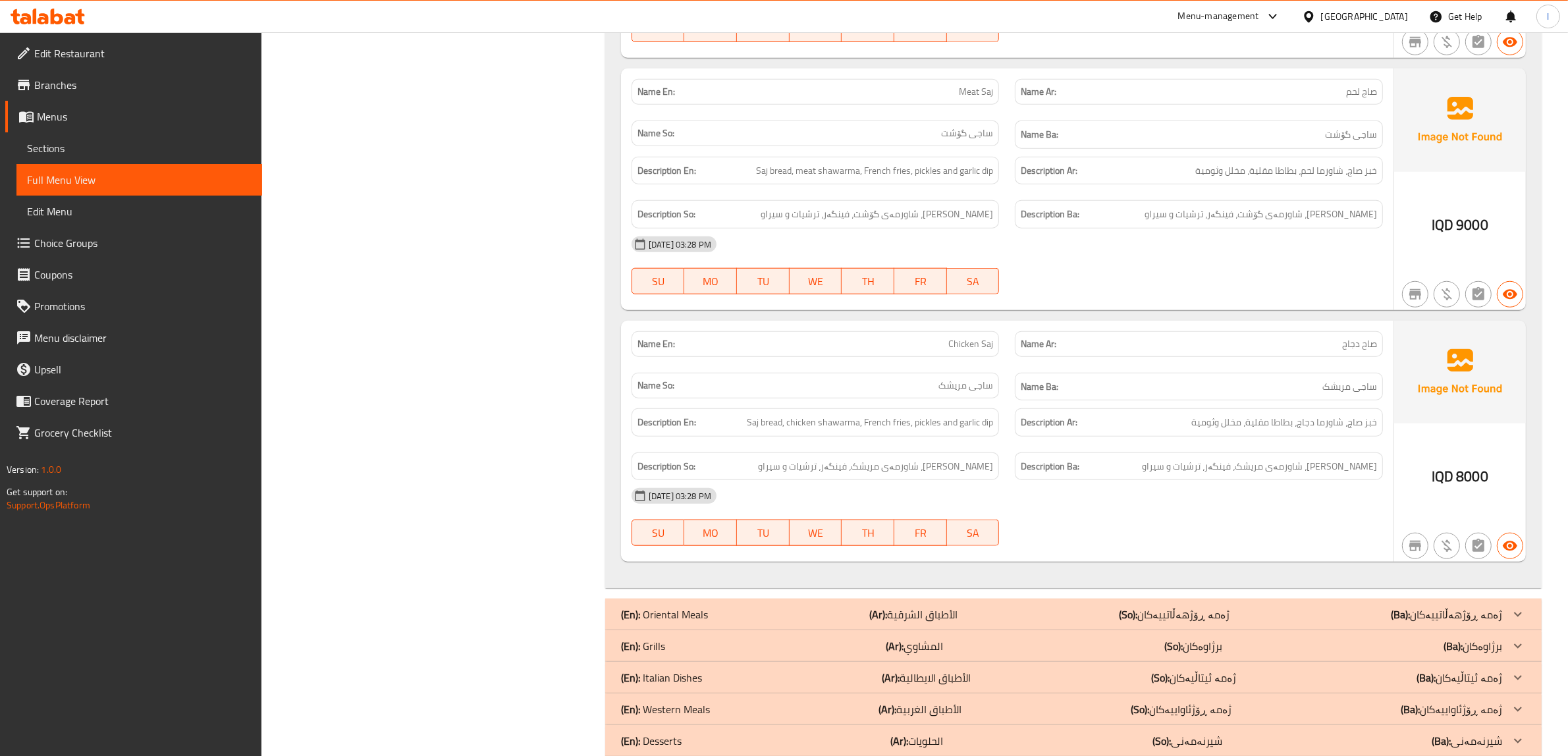
scroll to position [1480, 0]
drag, startPoint x: 1301, startPoint y: 449, endPoint x: 1291, endPoint y: 449, distance: 10.0
click at [1291, 451] on div "Description Ba: نانی ساج، شاورمەی مریشک، فینگەر، ترشیات و سیراو" at bounding box center [1199, 464] width 368 height 28
drag, startPoint x: 1267, startPoint y: 446, endPoint x: 1222, endPoint y: 451, distance: 45.3
click at [1228, 451] on div "Description Ba: نانی ساج، شاورمەی مریشک، فینگەر، ترشیات و سیراو" at bounding box center [1199, 464] width 368 height 28
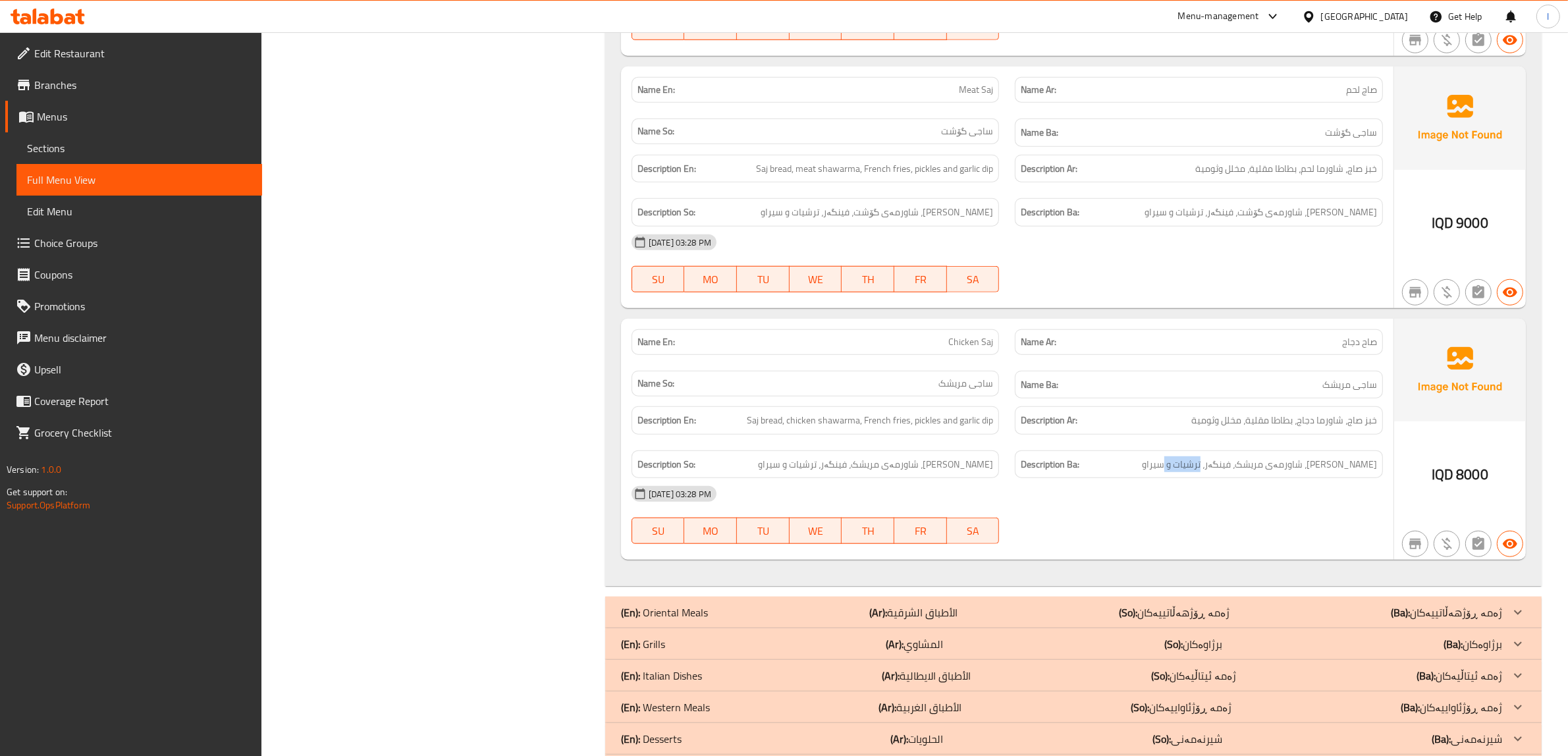
drag, startPoint x: 1218, startPoint y: 452, endPoint x: 1047, endPoint y: 444, distance: 171.2
click at [1101, 451] on div "Description Ba: نانی ساج، شاورمەی مریشک، فینگەر، ترشیات و سیراو" at bounding box center [1199, 464] width 368 height 28
drag, startPoint x: 762, startPoint y: 410, endPoint x: 802, endPoint y: 406, distance: 40.2
click at [778, 408] on div "Description En: Saj bread, chicken shawarma, French fries, pickles and garlic d…" at bounding box center [815, 420] width 368 height 28
drag, startPoint x: 839, startPoint y: 402, endPoint x: 861, endPoint y: 398, distance: 22.4
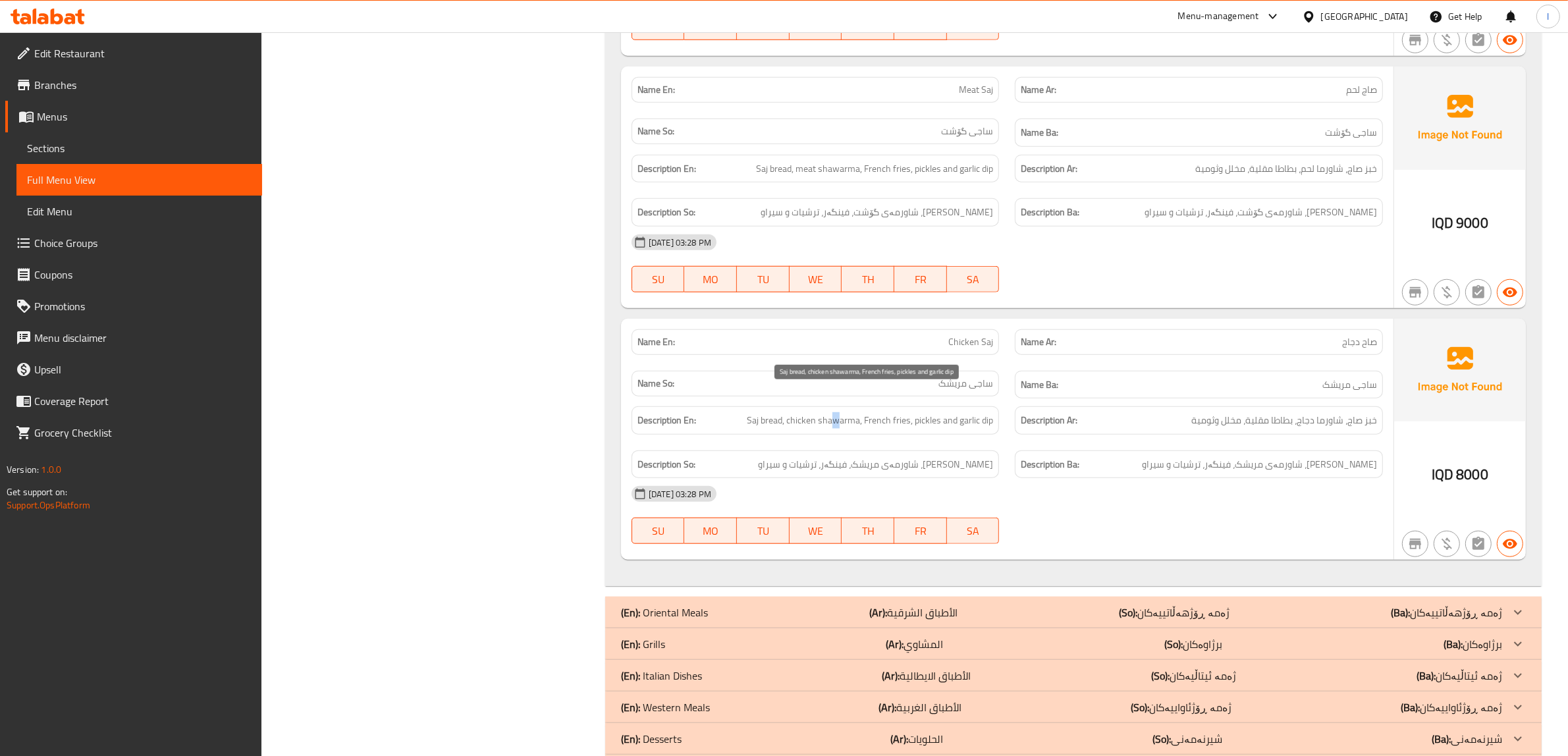
click at [857, 412] on span "Saj bread, chicken shawarma, French fries, pickles and garlic dip" at bounding box center [869, 420] width 246 height 16
click at [874, 412] on span "Saj bread, chicken shawarma, French fries, pickles and garlic dip" at bounding box center [869, 420] width 246 height 16
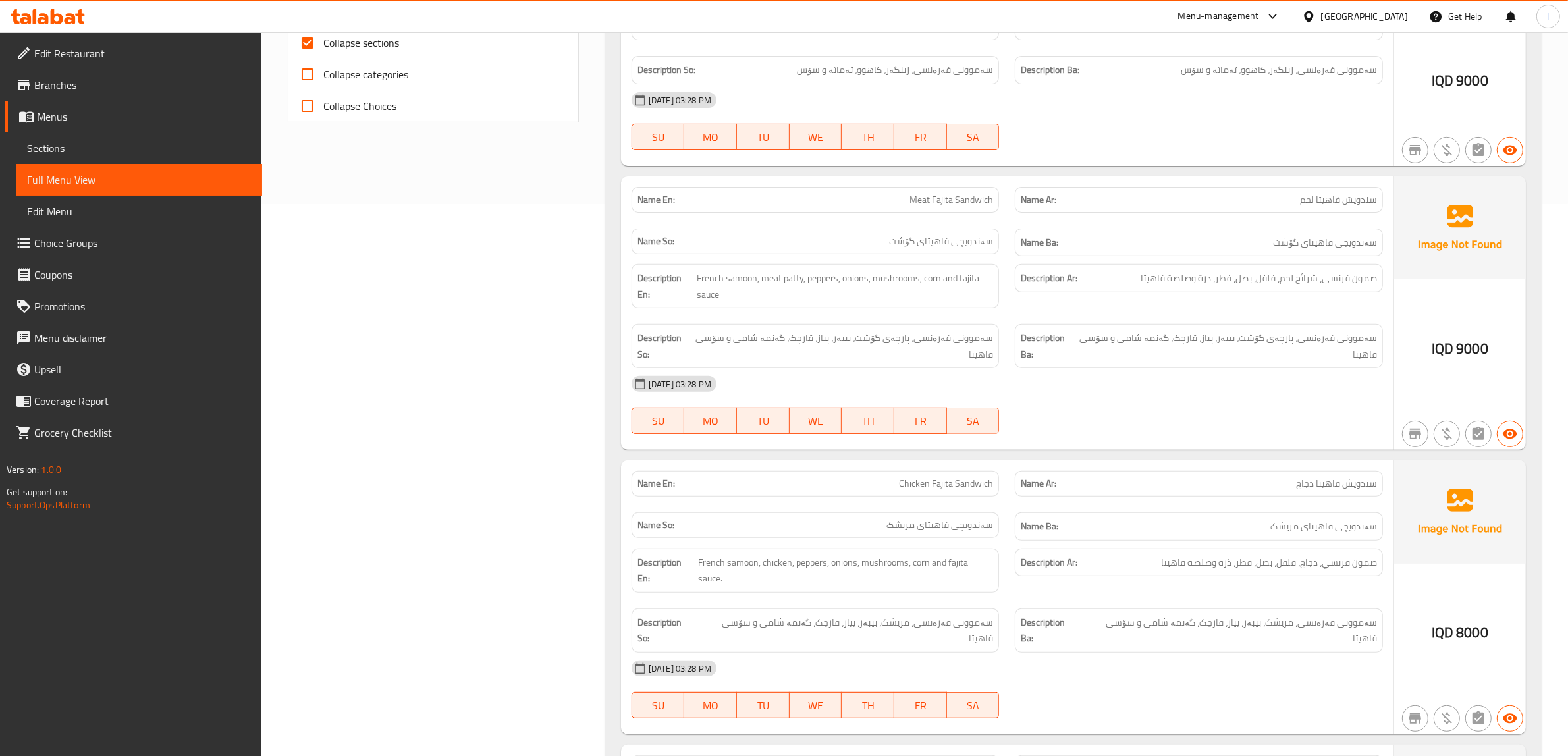
scroll to position [329, 0]
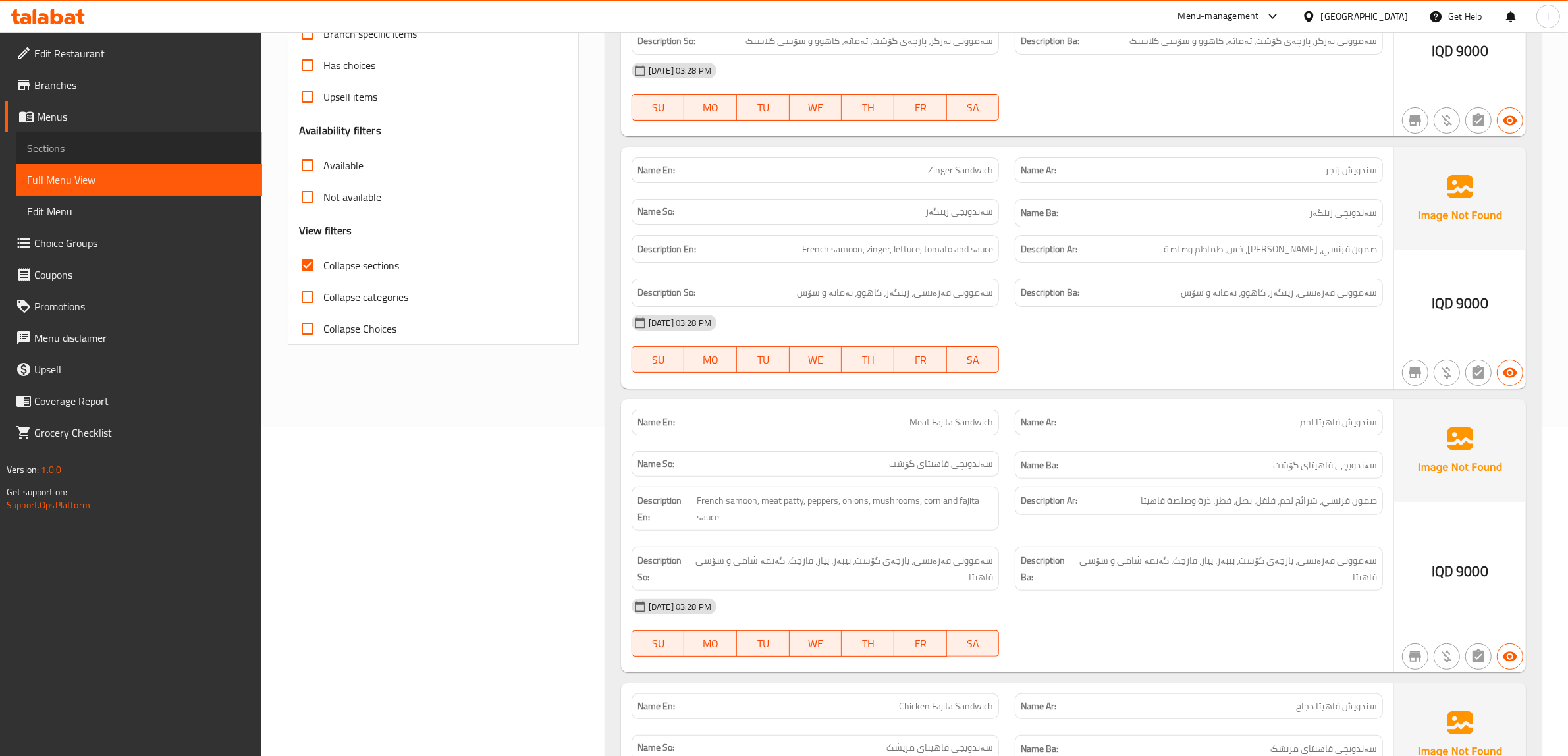
click at [68, 143] on span "Sections" at bounding box center [139, 149] width 225 height 16
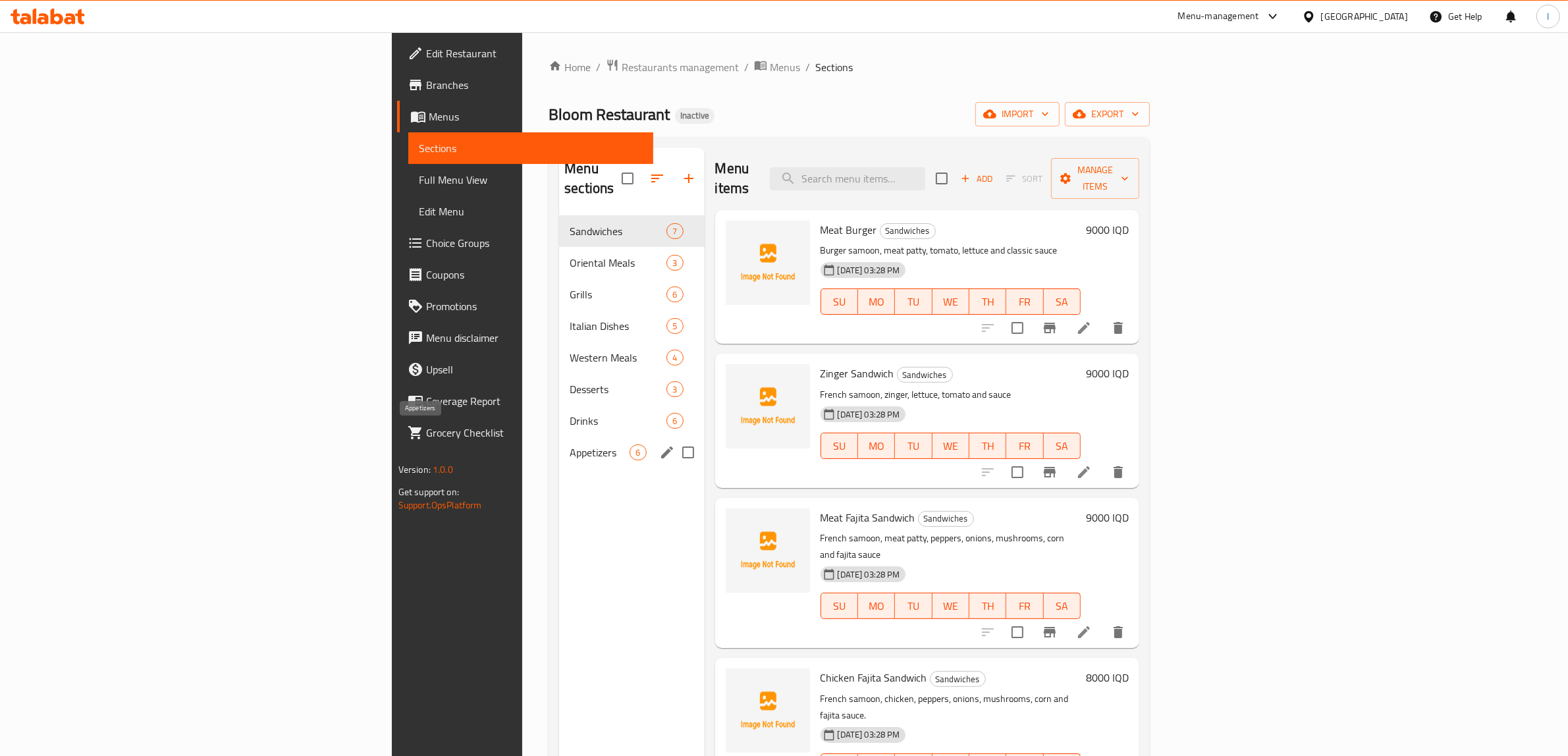
click at [570, 444] on span "Appetizers" at bounding box center [600, 452] width 60 height 16
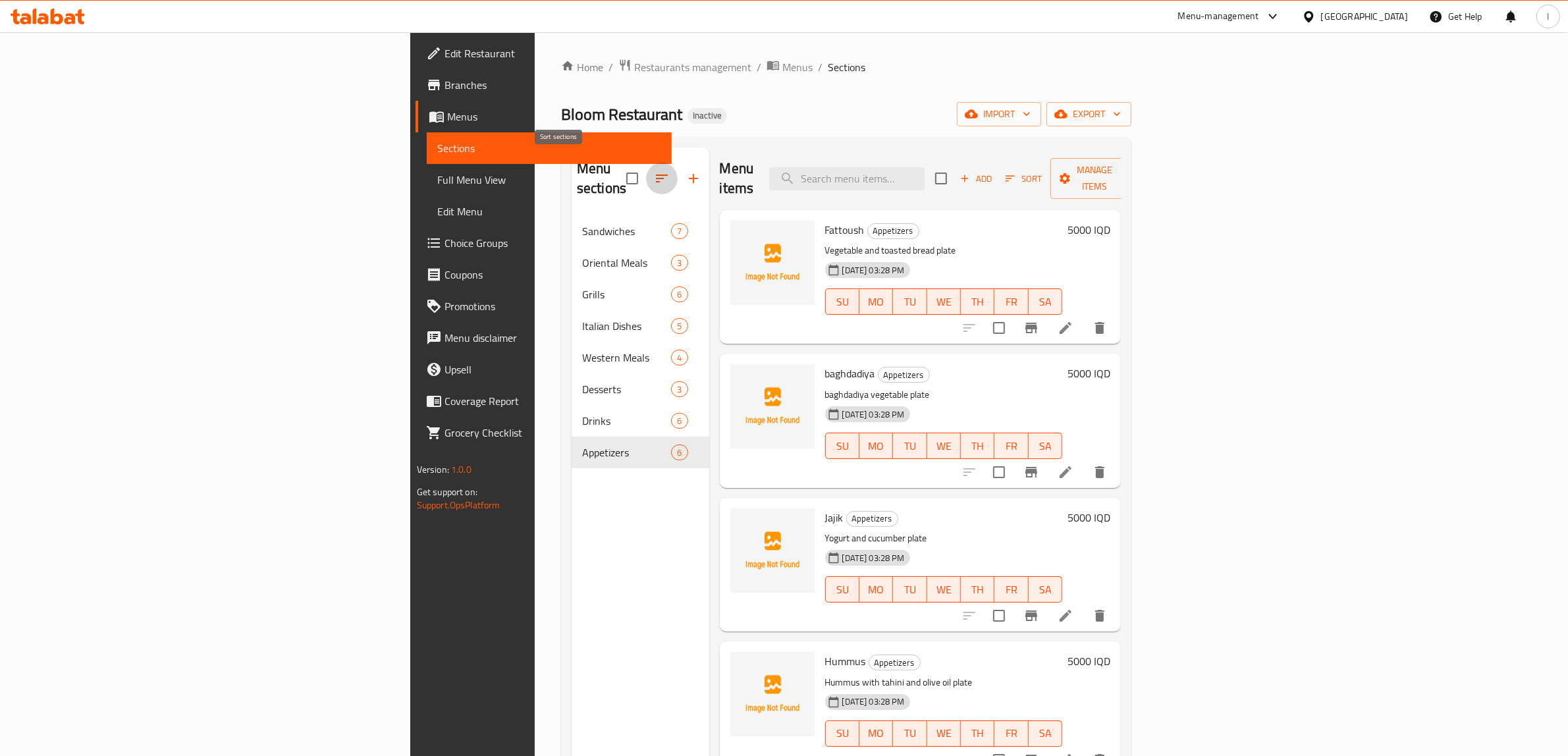
click at [654, 170] on icon "button" at bounding box center [662, 178] width 16 height 16
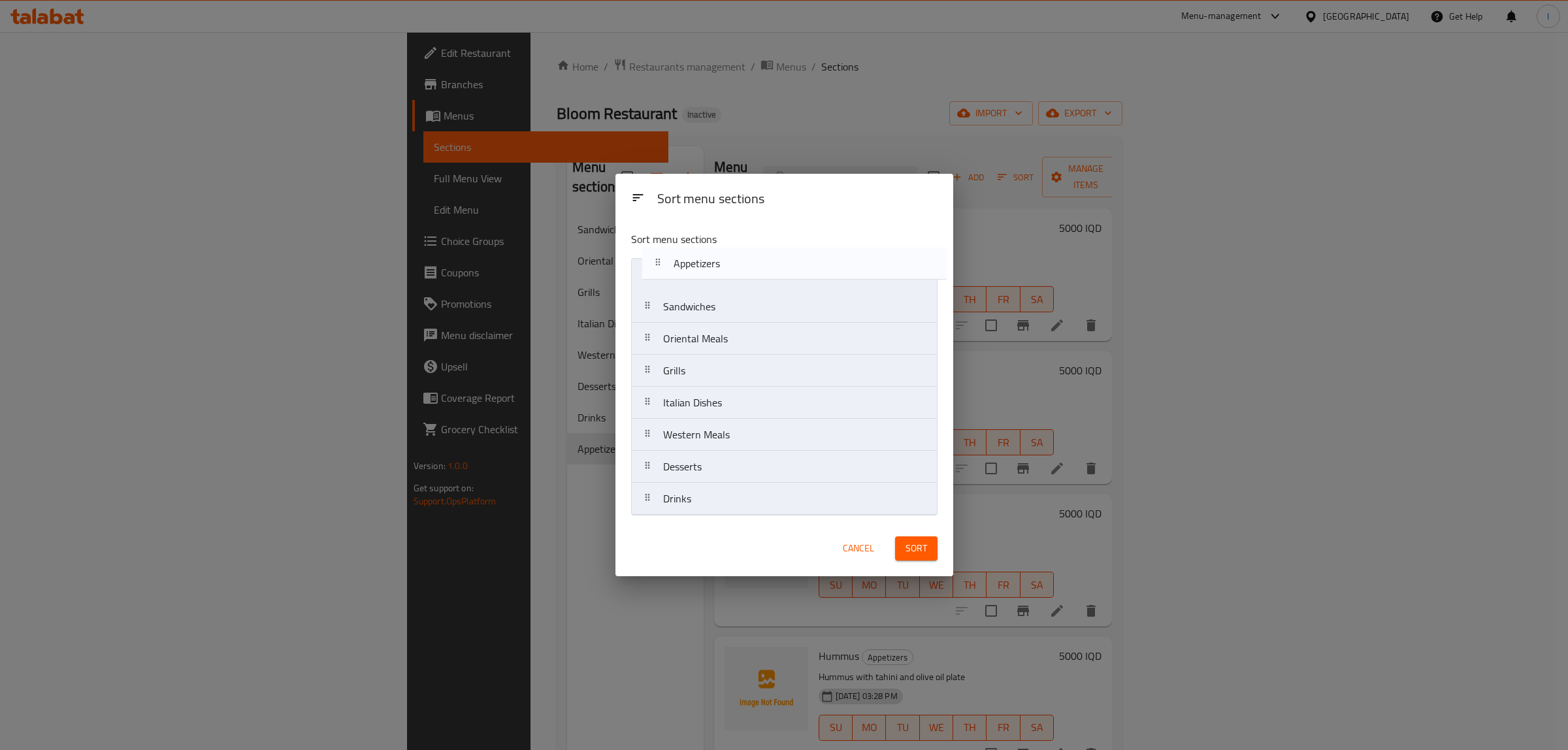
drag, startPoint x: 707, startPoint y: 475, endPoint x: 720, endPoint y: 263, distance: 212.4
click at [720, 263] on nav "Sandwiches Oriental Meals Grills Italian Dishes Western Meals Desserts Drinks A…" at bounding box center [784, 387] width 307 height 257
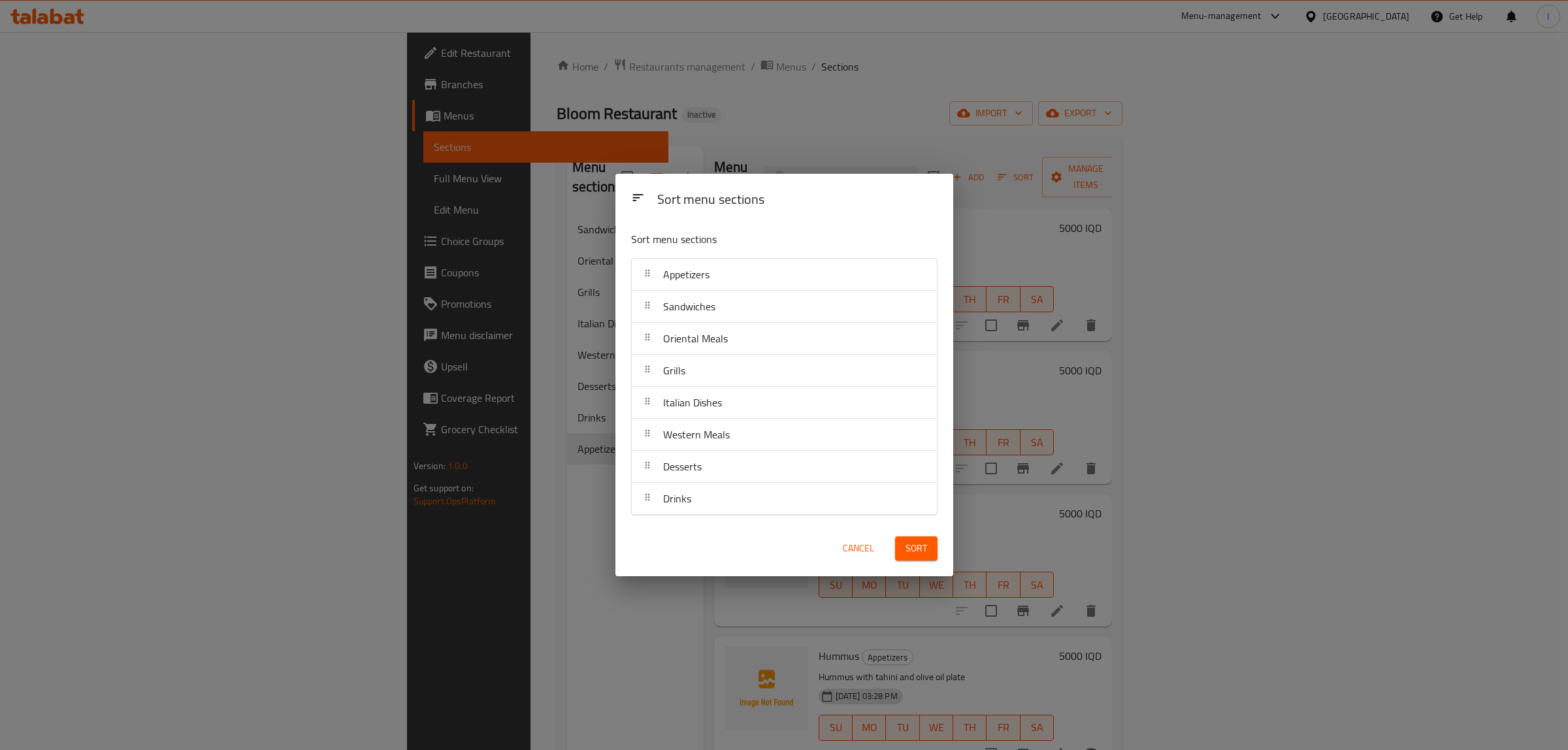
click at [945, 553] on div "Sort" at bounding box center [916, 548] width 58 height 40
click at [923, 549] on span "Sort" at bounding box center [916, 548] width 21 height 16
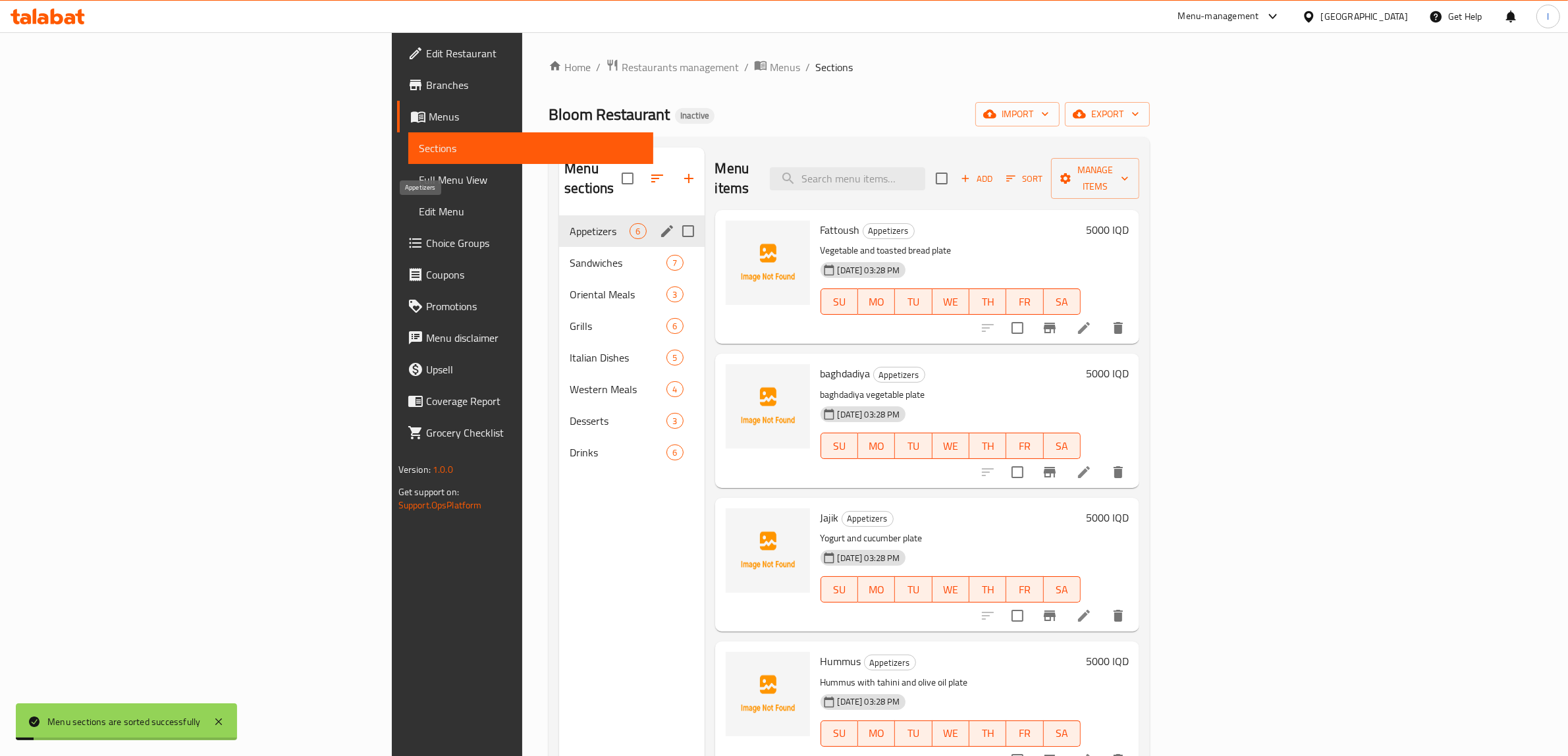
click at [570, 223] on span "Appetizers" at bounding box center [600, 232] width 60 height 16
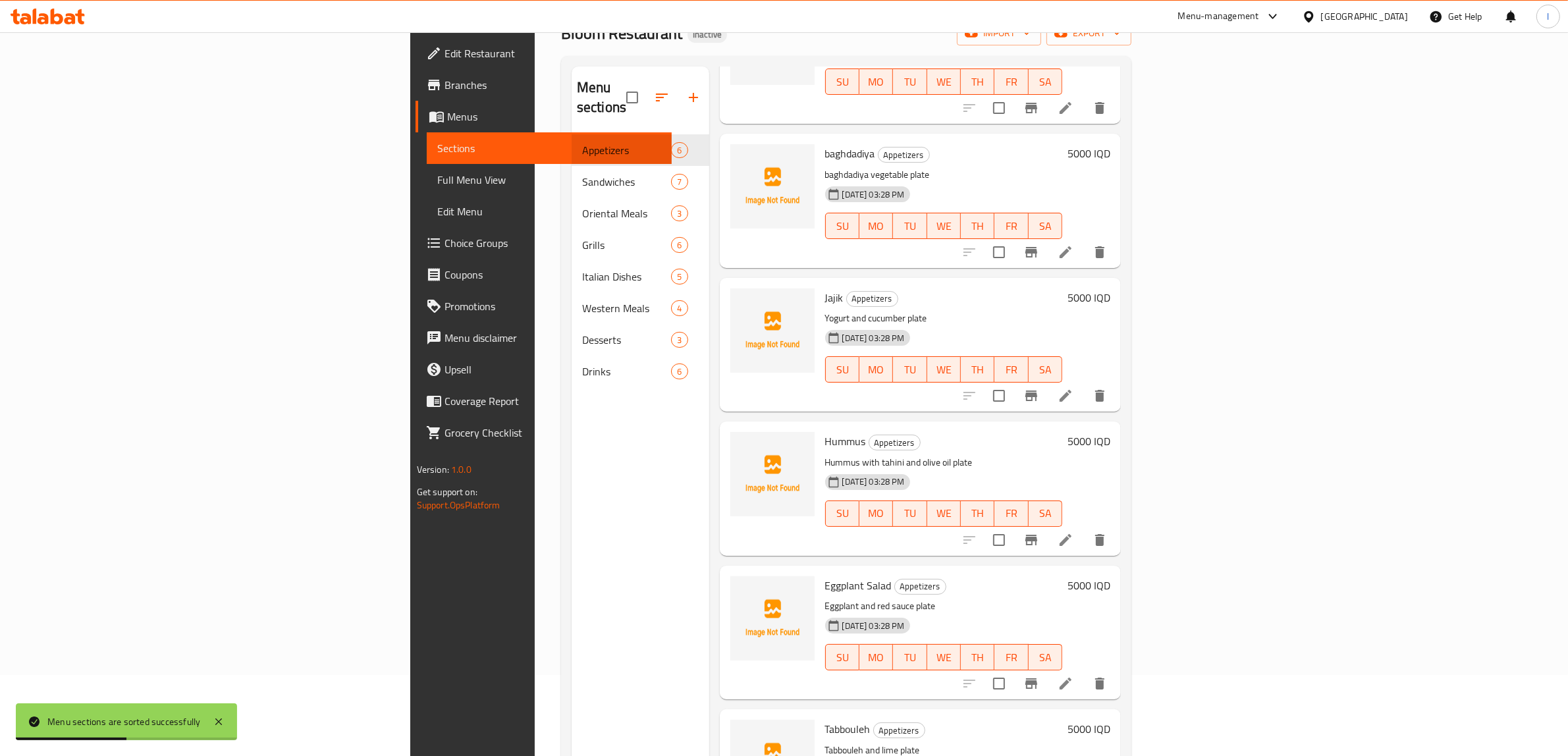
scroll to position [185, 0]
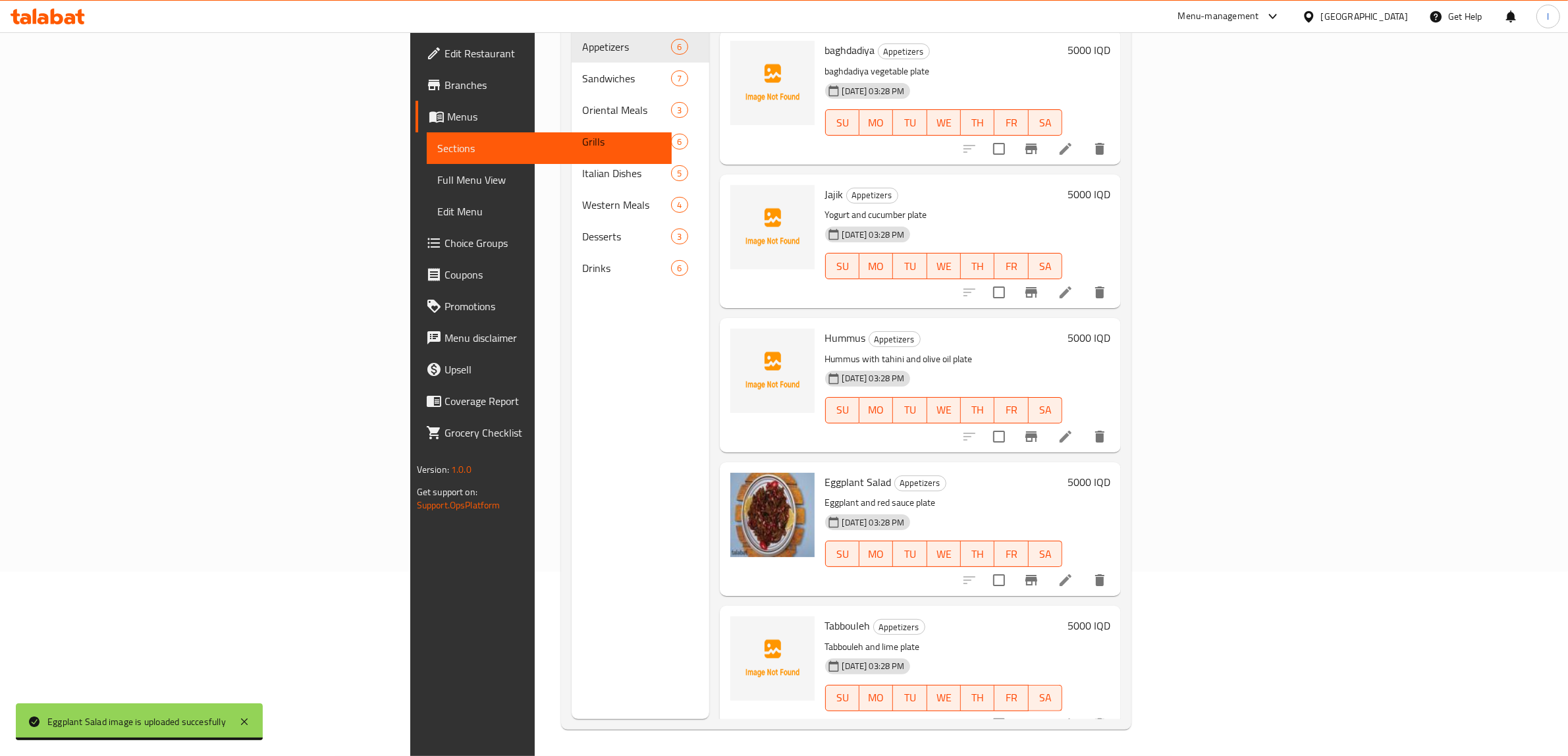
click at [572, 445] on div "Menu sections Appetizers 6 Sandwiches 7 Oriental Meals 3 Grills 6 Italian Dishe…" at bounding box center [640, 341] width 138 height 756
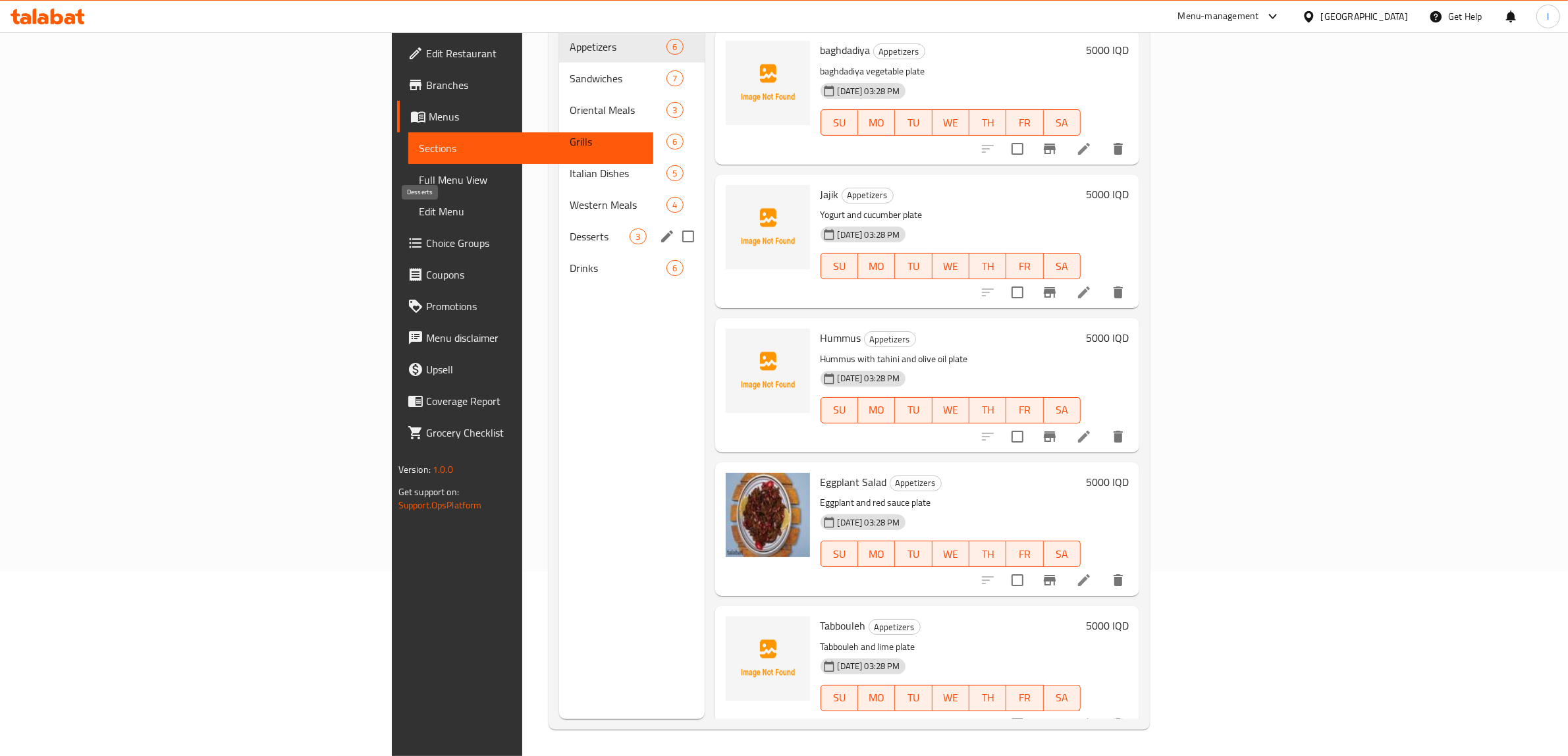
click at [570, 228] on span "Desserts" at bounding box center [600, 236] width 60 height 16
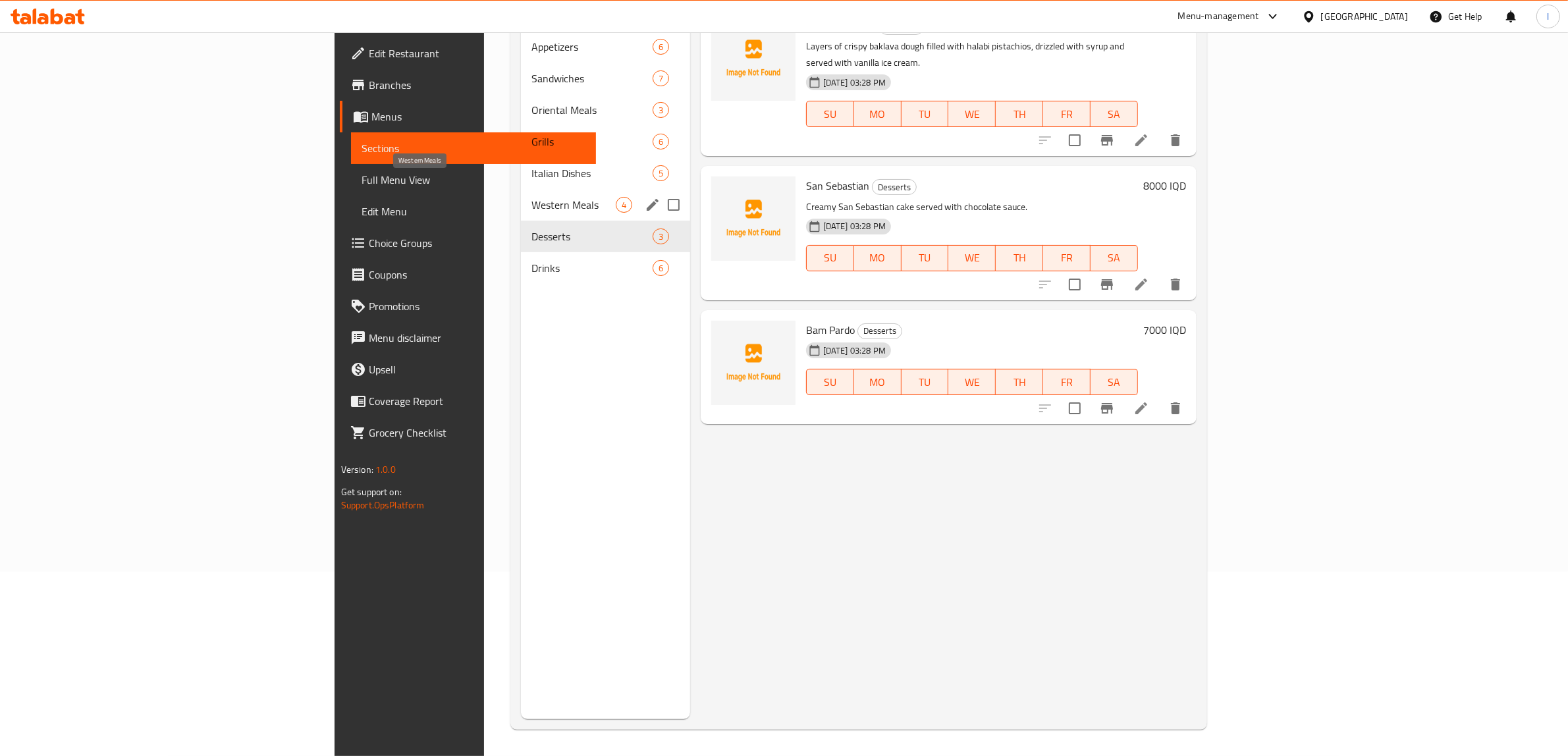
click at [531, 196] on span "Western Meals" at bounding box center [573, 205] width 84 height 16
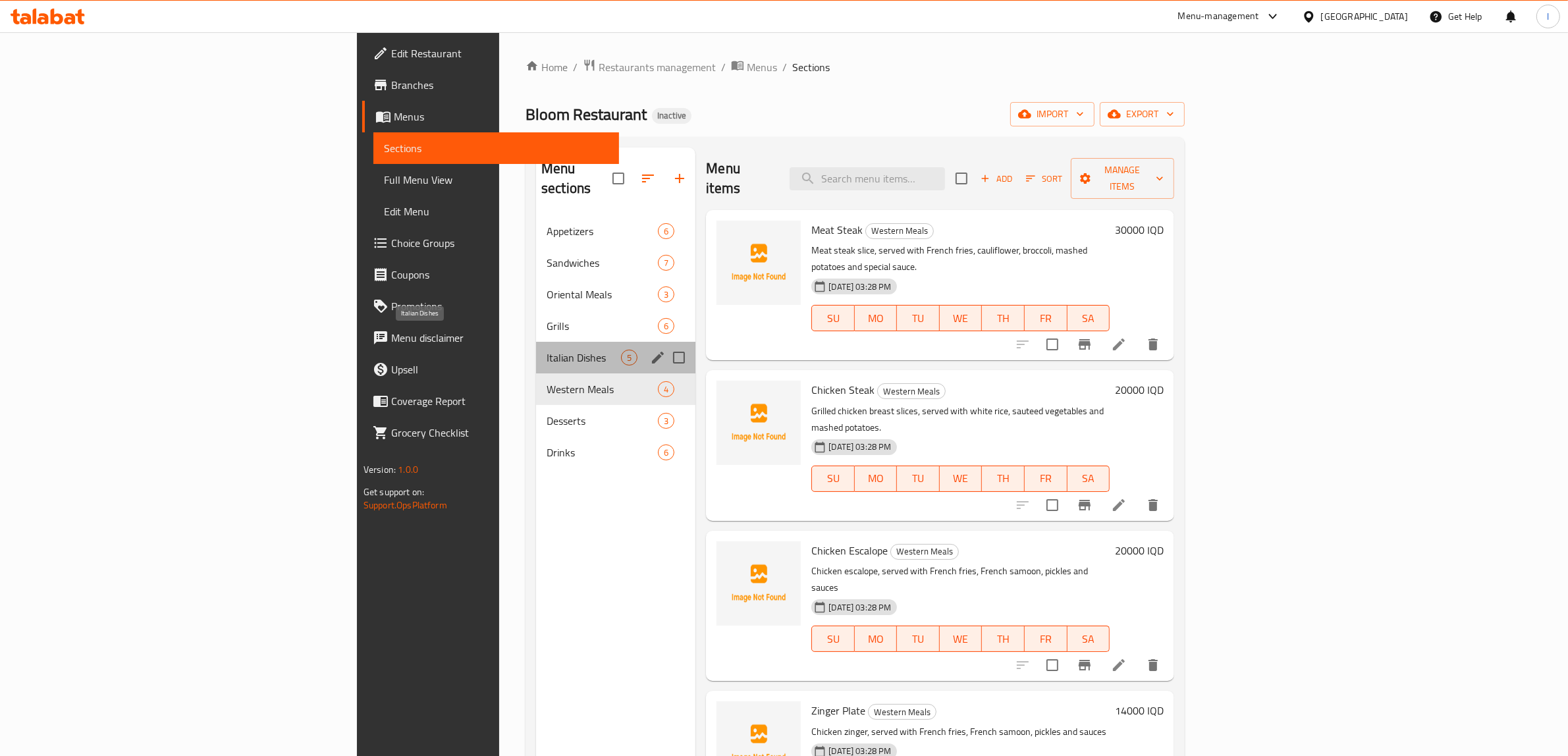
click at [546, 350] on span "Italian Dishes" at bounding box center [583, 358] width 75 height 16
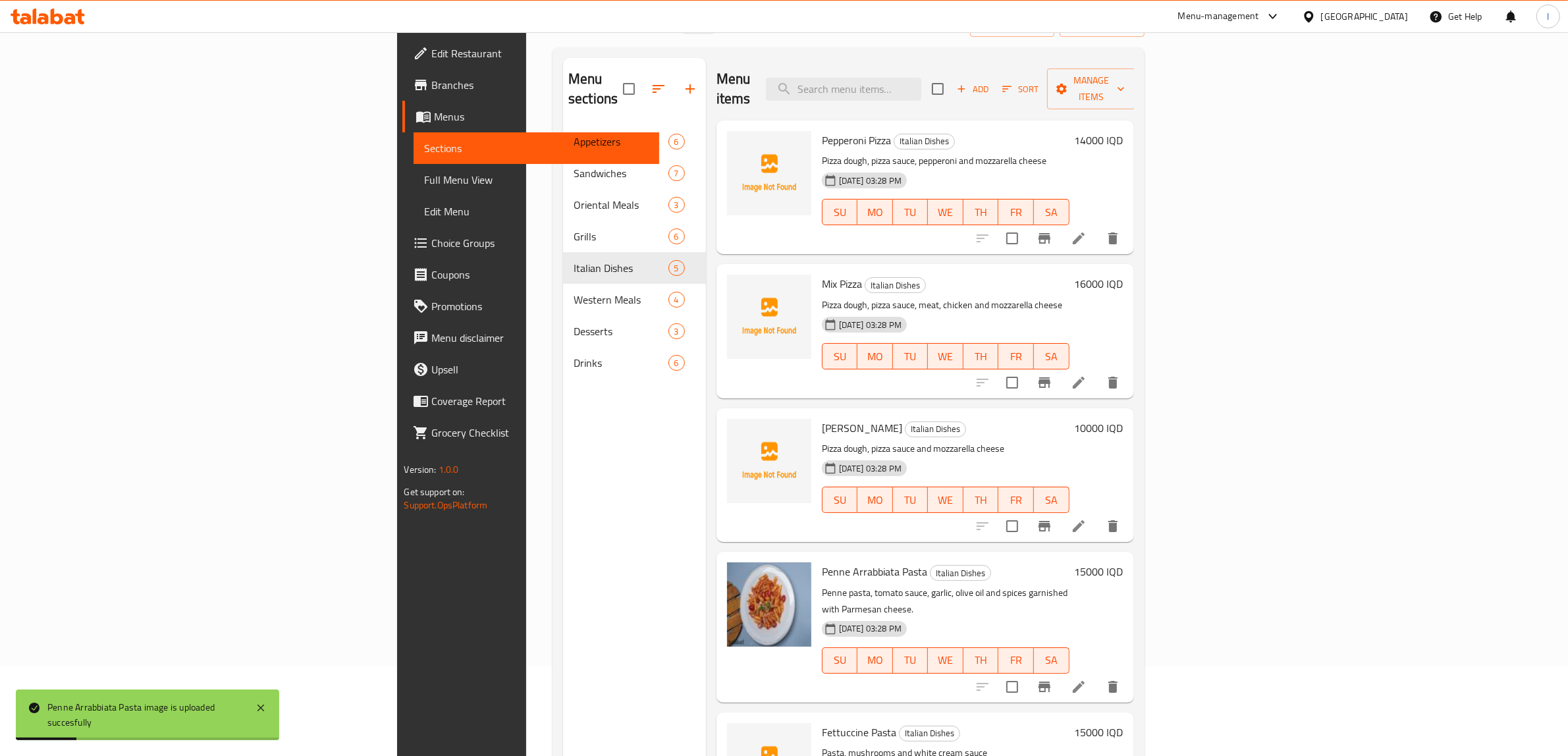
scroll to position [185, 0]
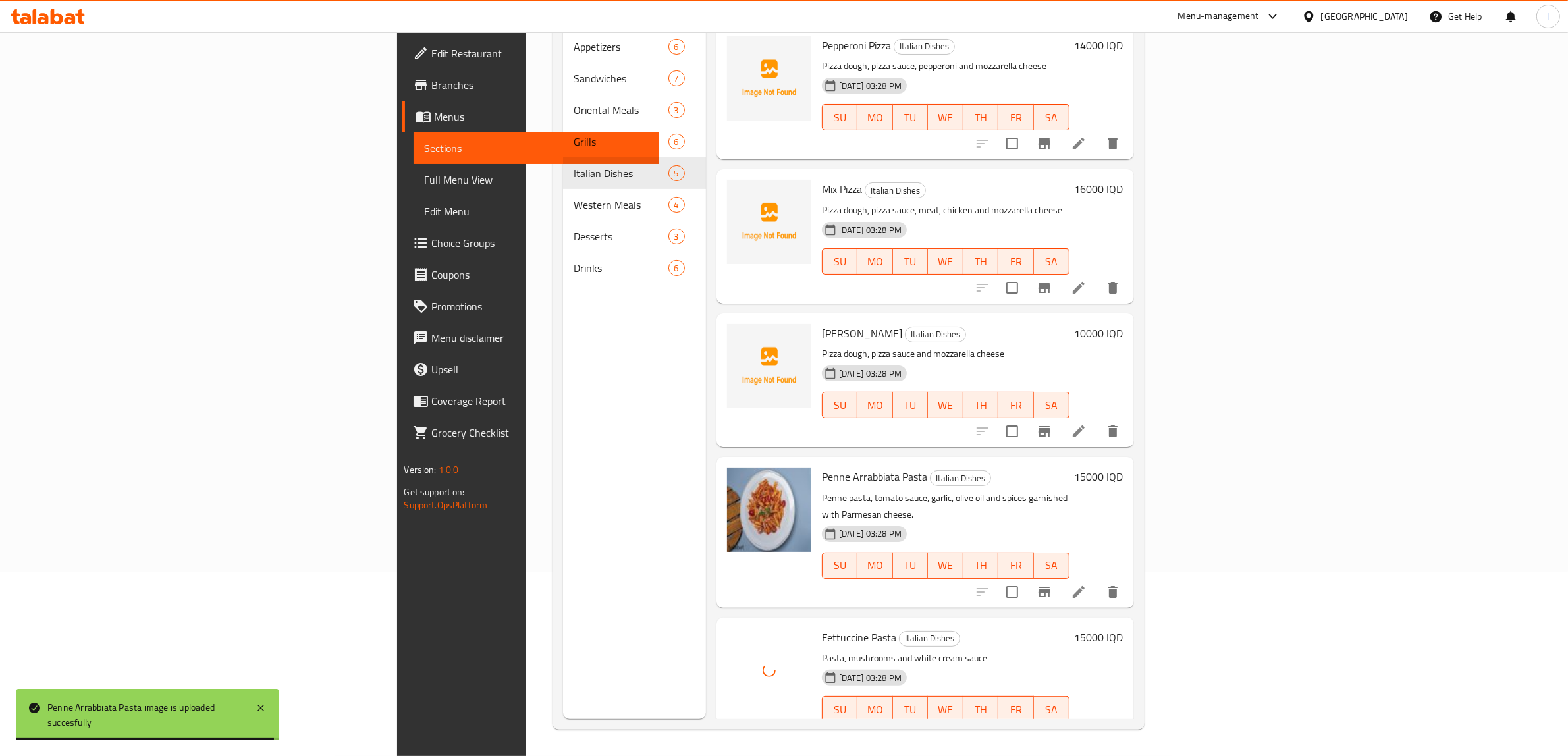
click at [564, 660] on div "Menu sections Appetizers 6 Sandwiches 7 Oriental Meals 3 Grills 6 Italian Dishe…" at bounding box center [635, 341] width 143 height 756
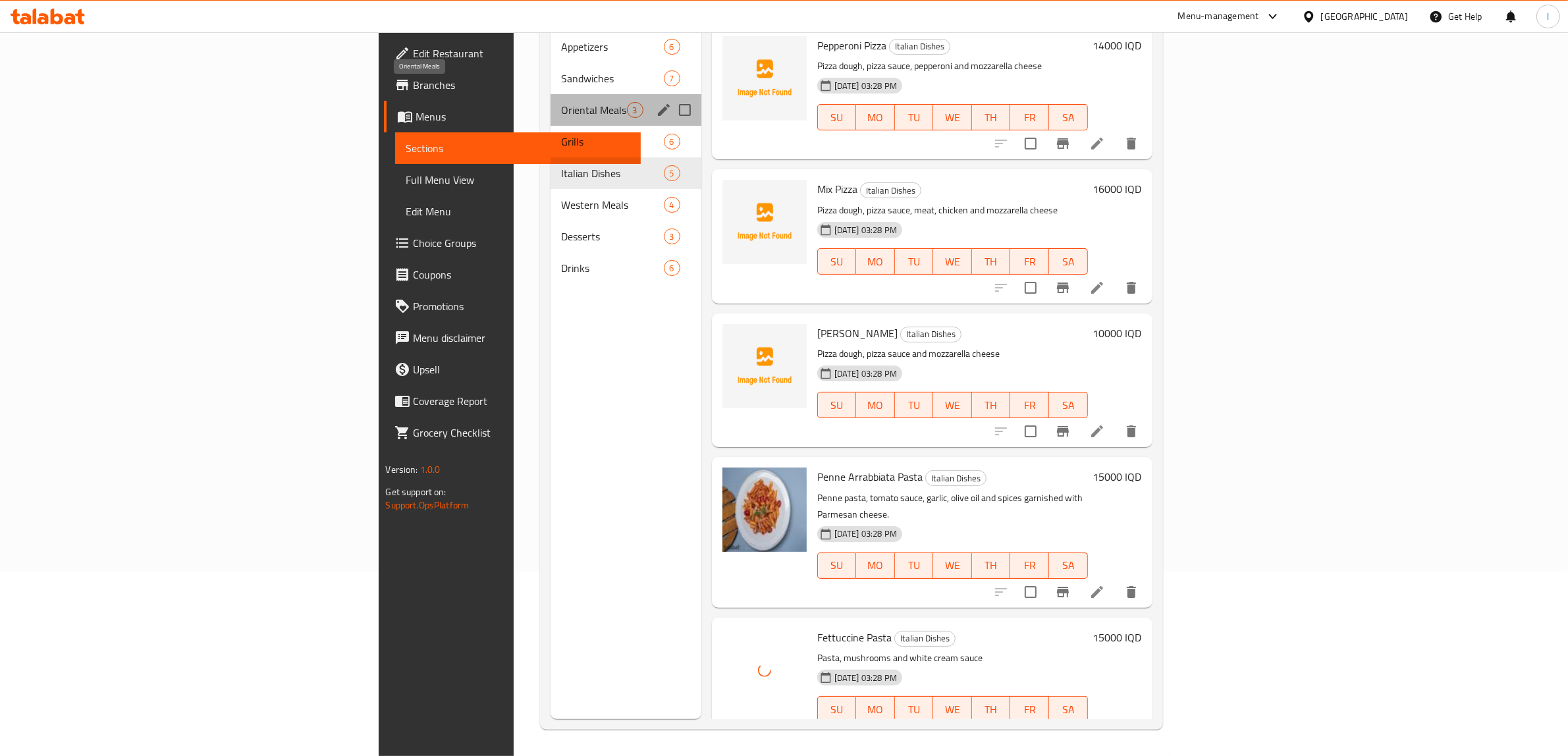
click at [561, 102] on span "Oriental Meals" at bounding box center [593, 110] width 65 height 16
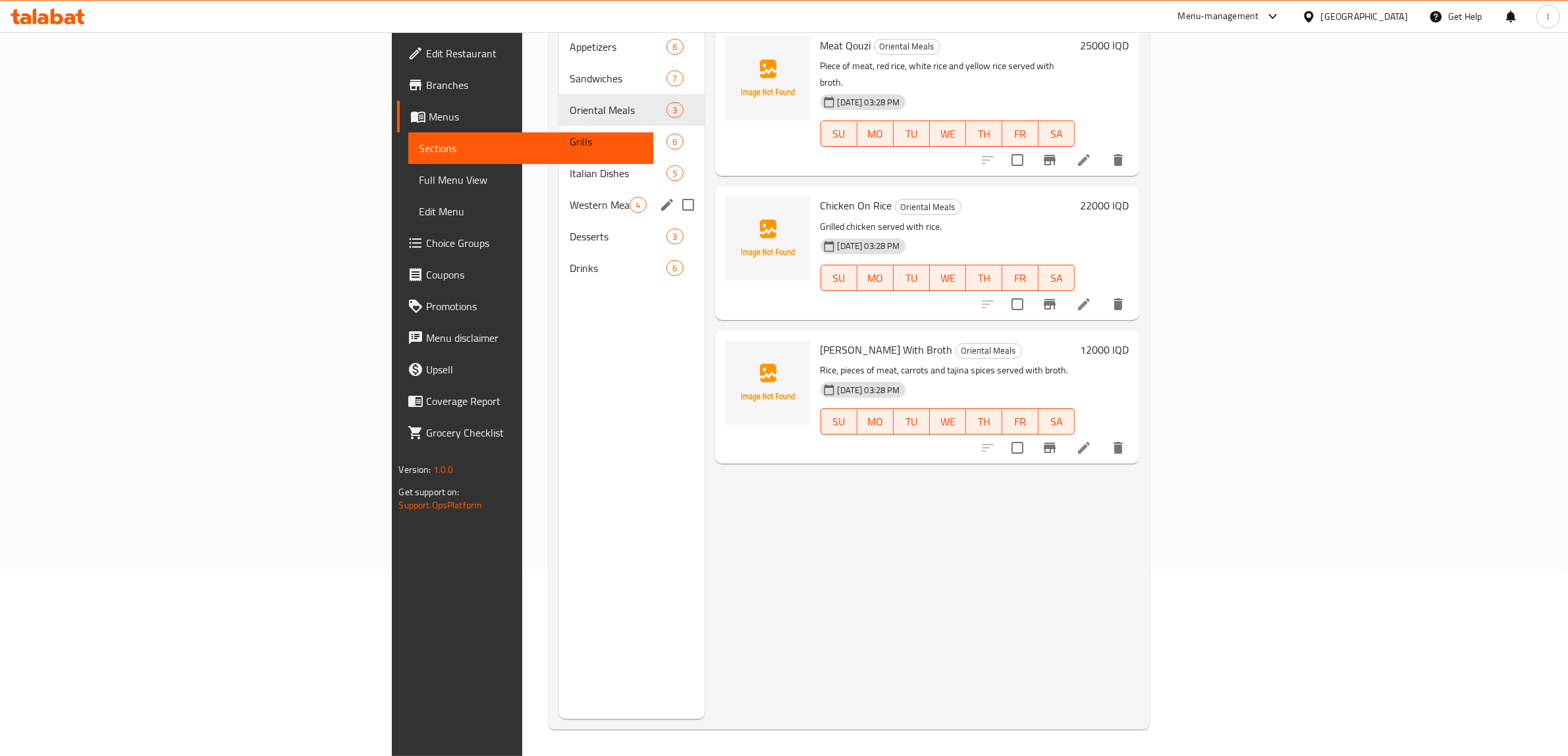
scroll to position [103, 0]
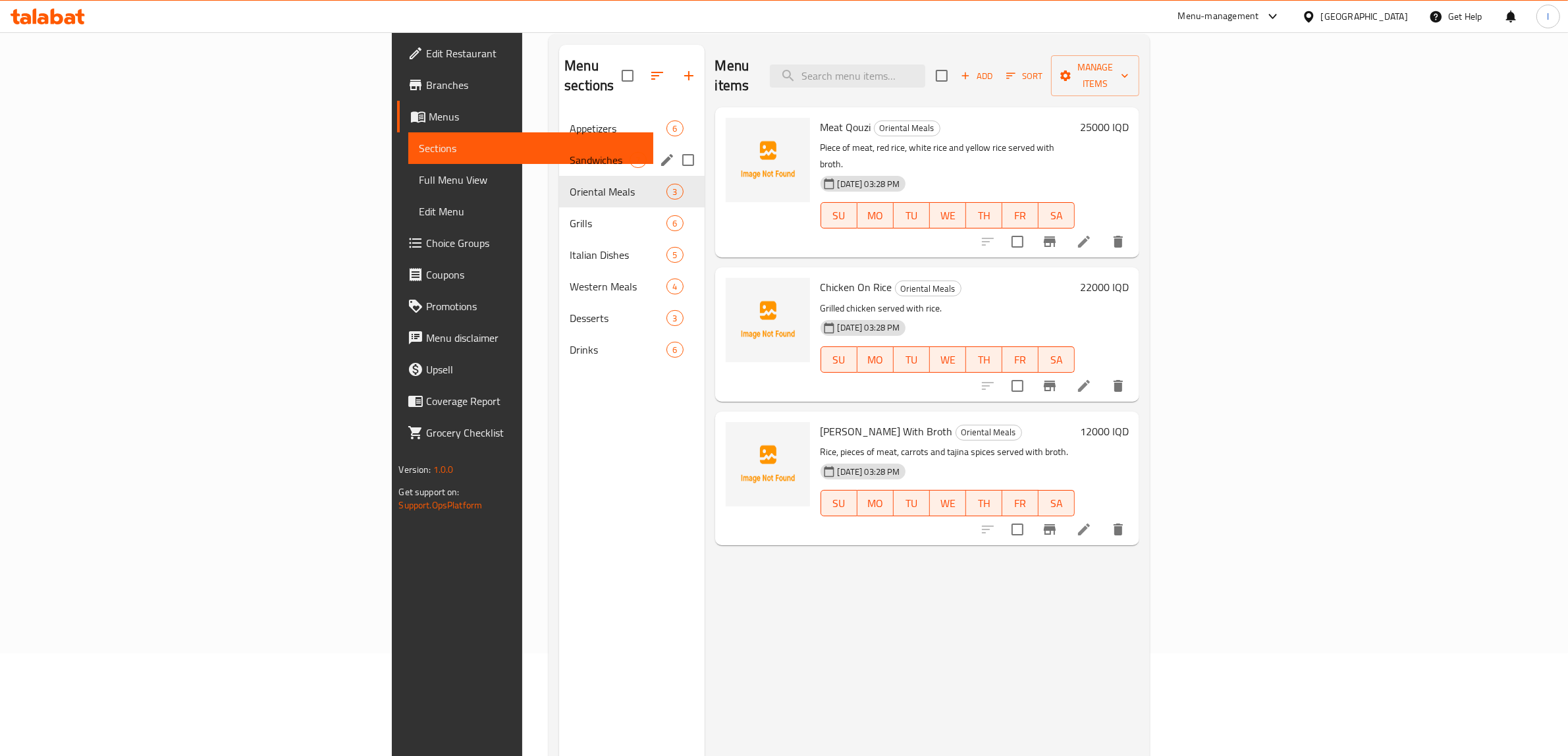
click at [559, 144] on div "Sandwiches 7" at bounding box center [631, 159] width 145 height 32
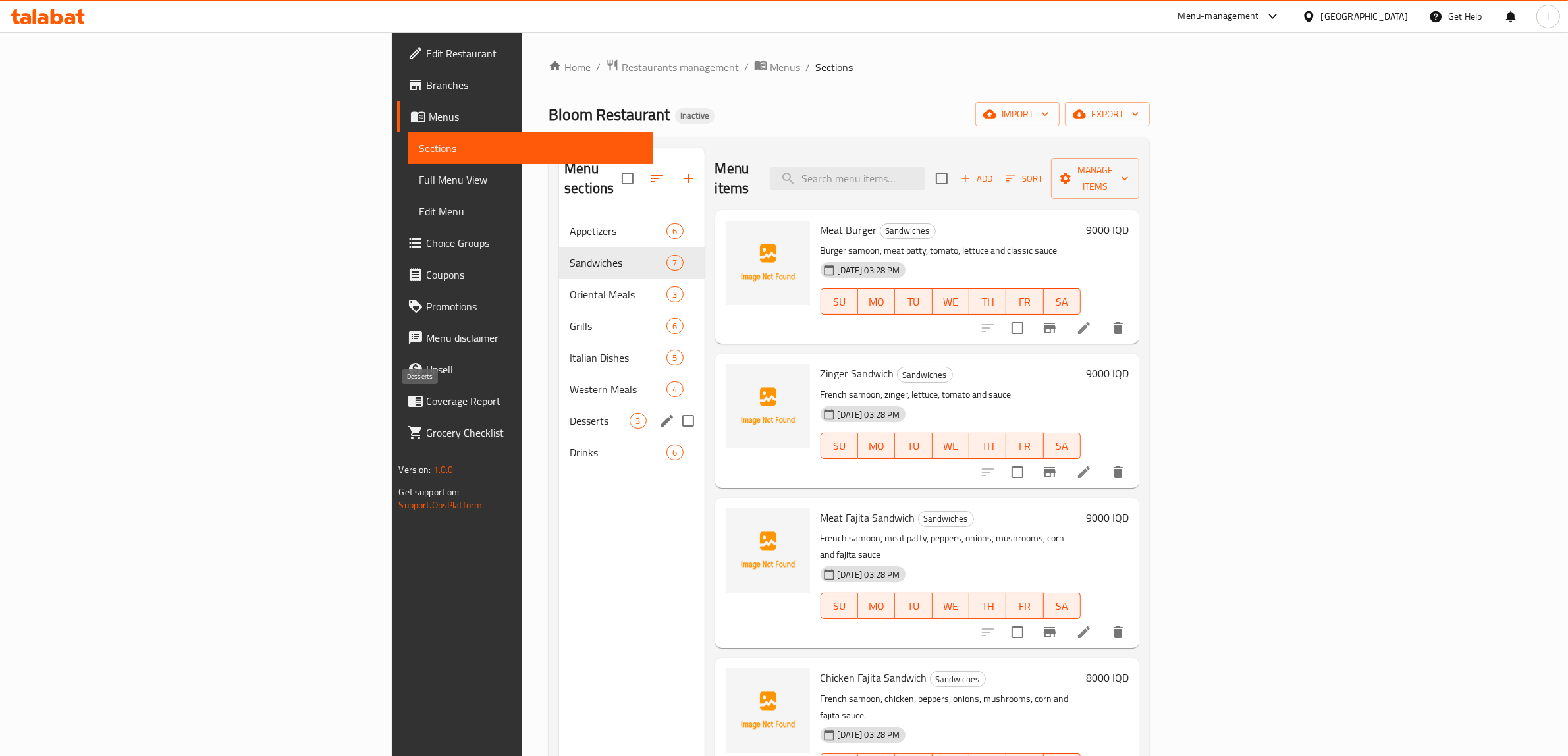
click at [570, 413] on span "Desserts" at bounding box center [600, 421] width 60 height 16
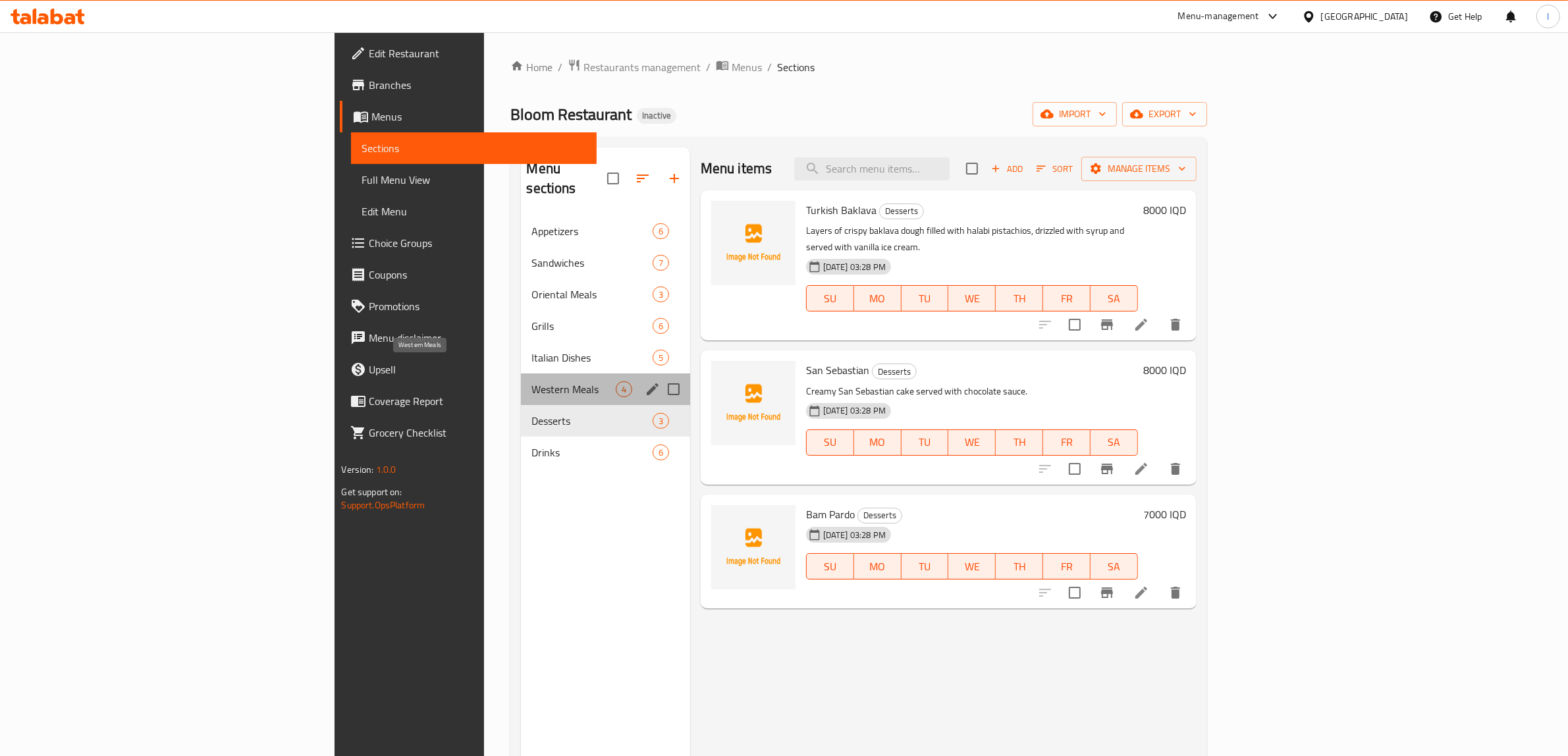
click at [531, 381] on span "Western Meals" at bounding box center [573, 389] width 84 height 16
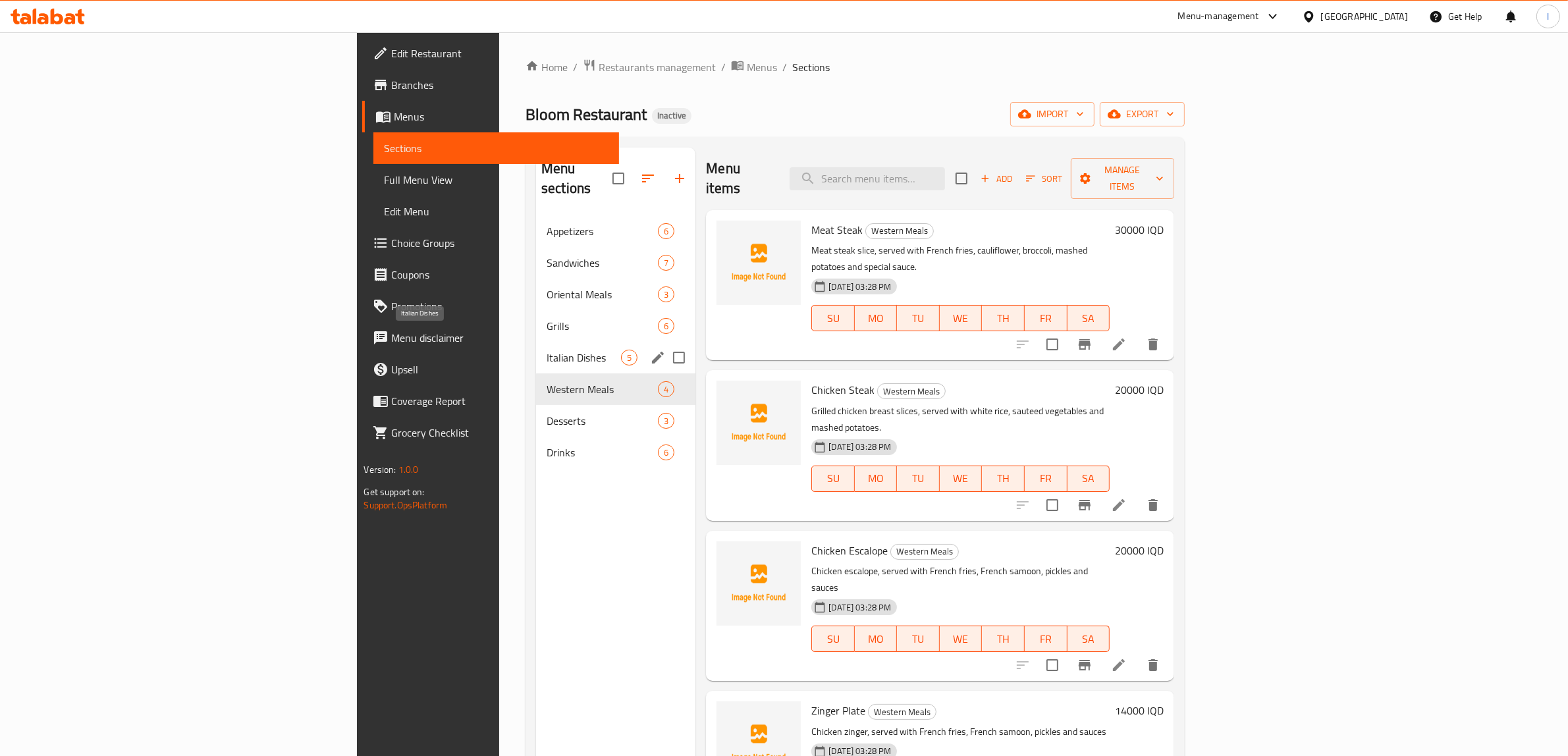
click at [546, 350] on span "Italian Dishes" at bounding box center [583, 358] width 75 height 16
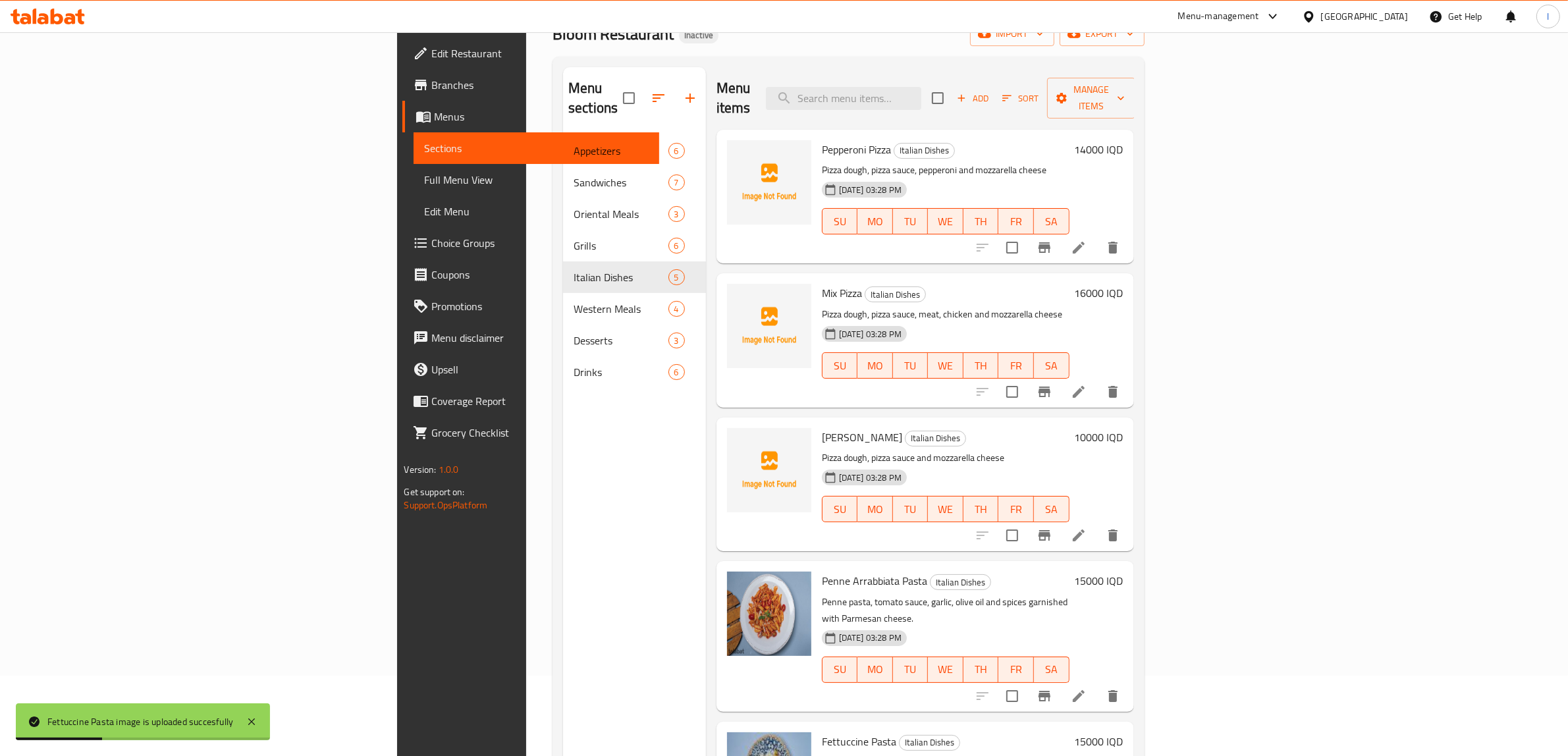
scroll to position [21, 0]
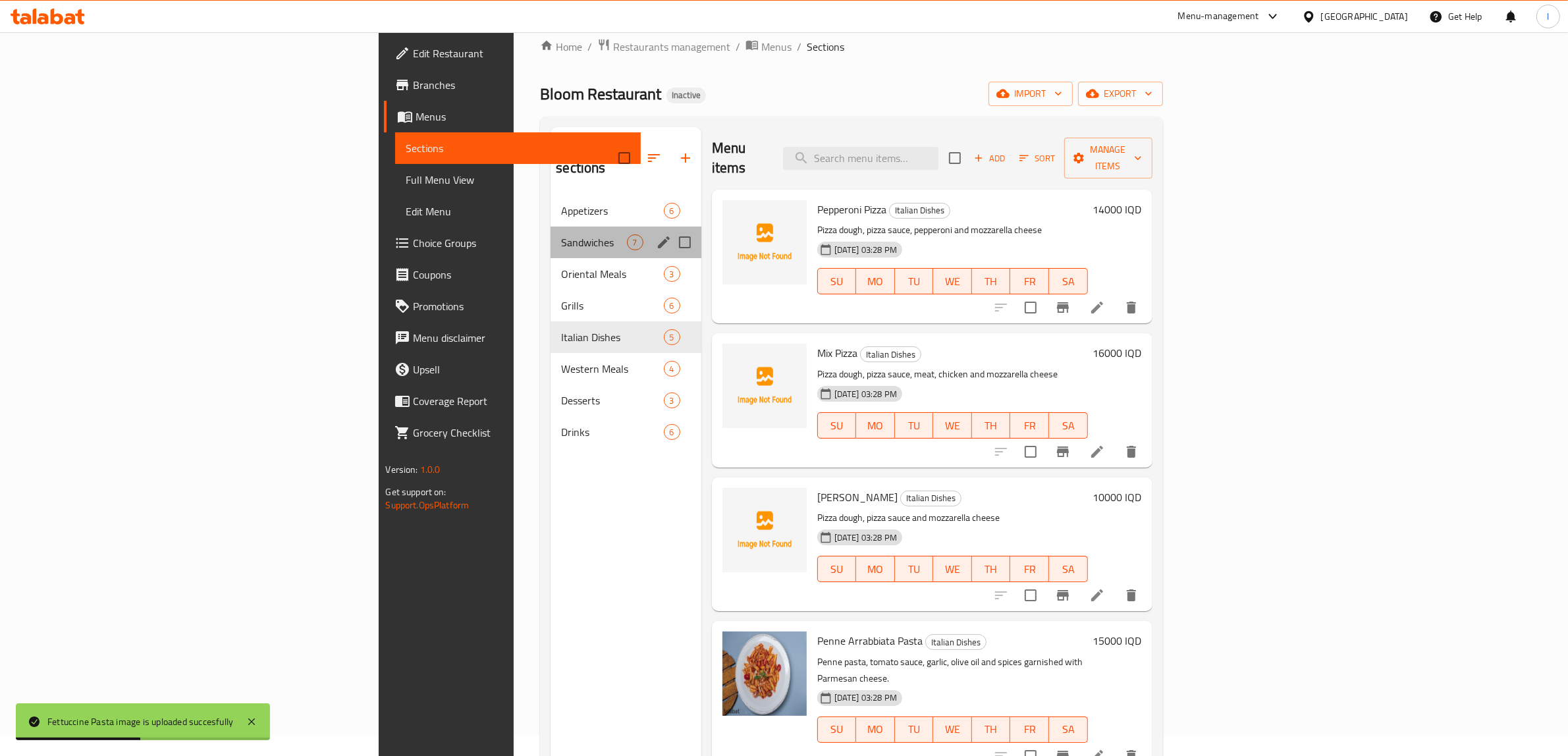
click at [551, 235] on div "Sandwiches 7" at bounding box center [626, 241] width 151 height 32
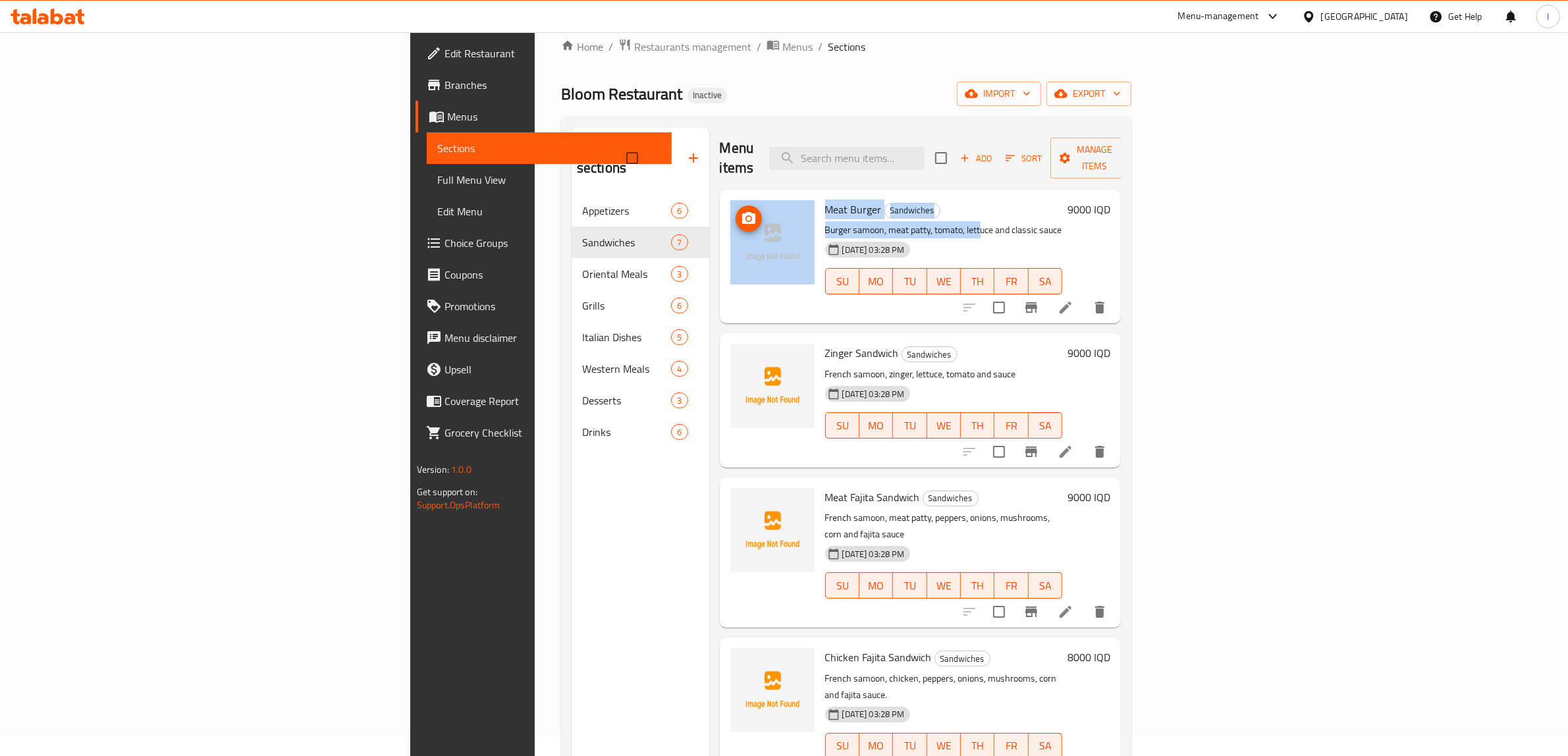
drag, startPoint x: 876, startPoint y: 213, endPoint x: 699, endPoint y: 202, distance: 177.3
click at [725, 202] on div "Meat Burger Sandwiches Burger samoon, meat patty, tomato, lettuce and classic s…" at bounding box center [921, 256] width 391 height 123
drag, startPoint x: 516, startPoint y: 672, endPoint x: 417, endPoint y: 304, distance: 381.1
click at [572, 667] on div "Menu sections Appetizers 6 Sandwiches 7 Oriental Meals 3 Grills 6 Italian Dishe…" at bounding box center [640, 505] width 138 height 756
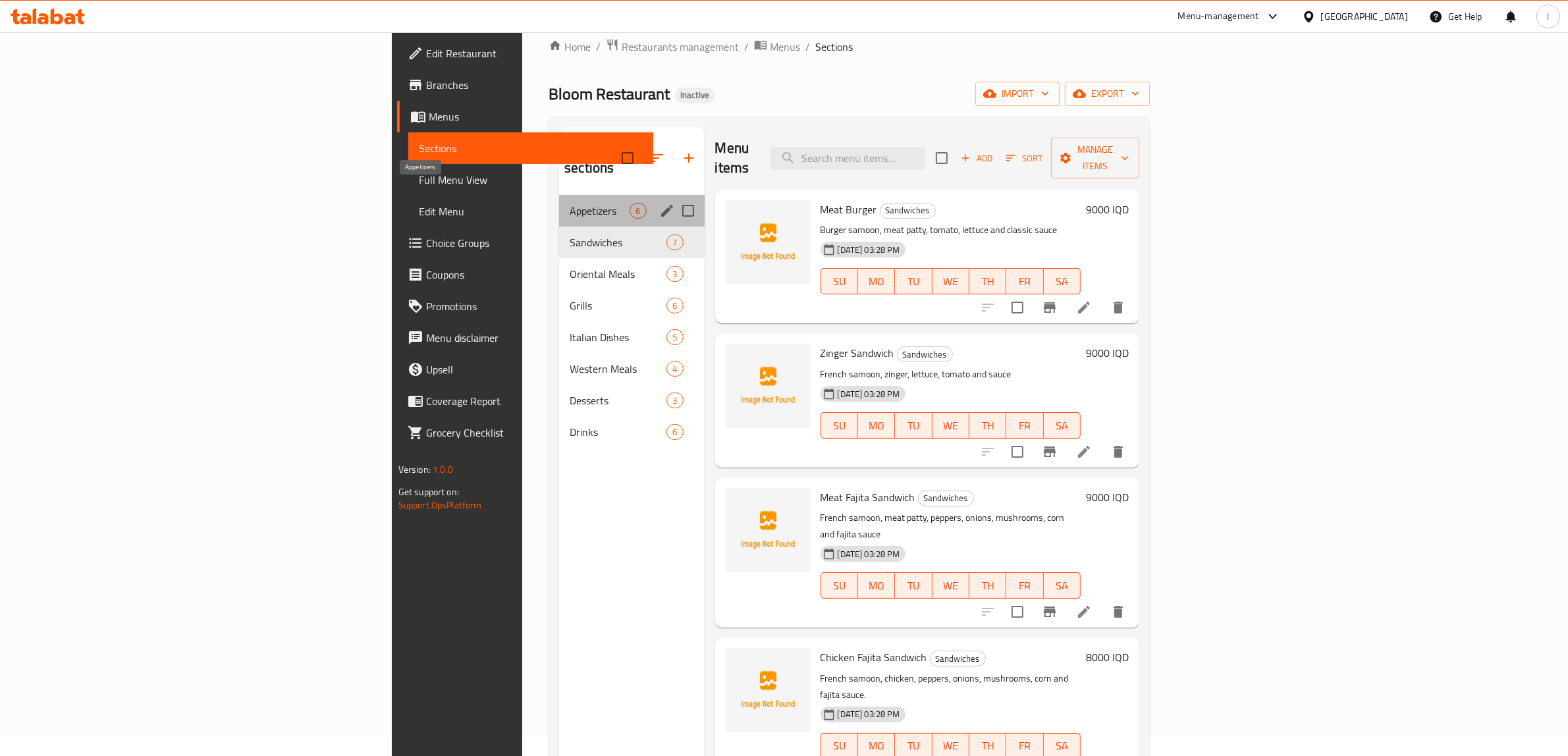
click at [570, 203] on span "Appetizers" at bounding box center [600, 211] width 60 height 16
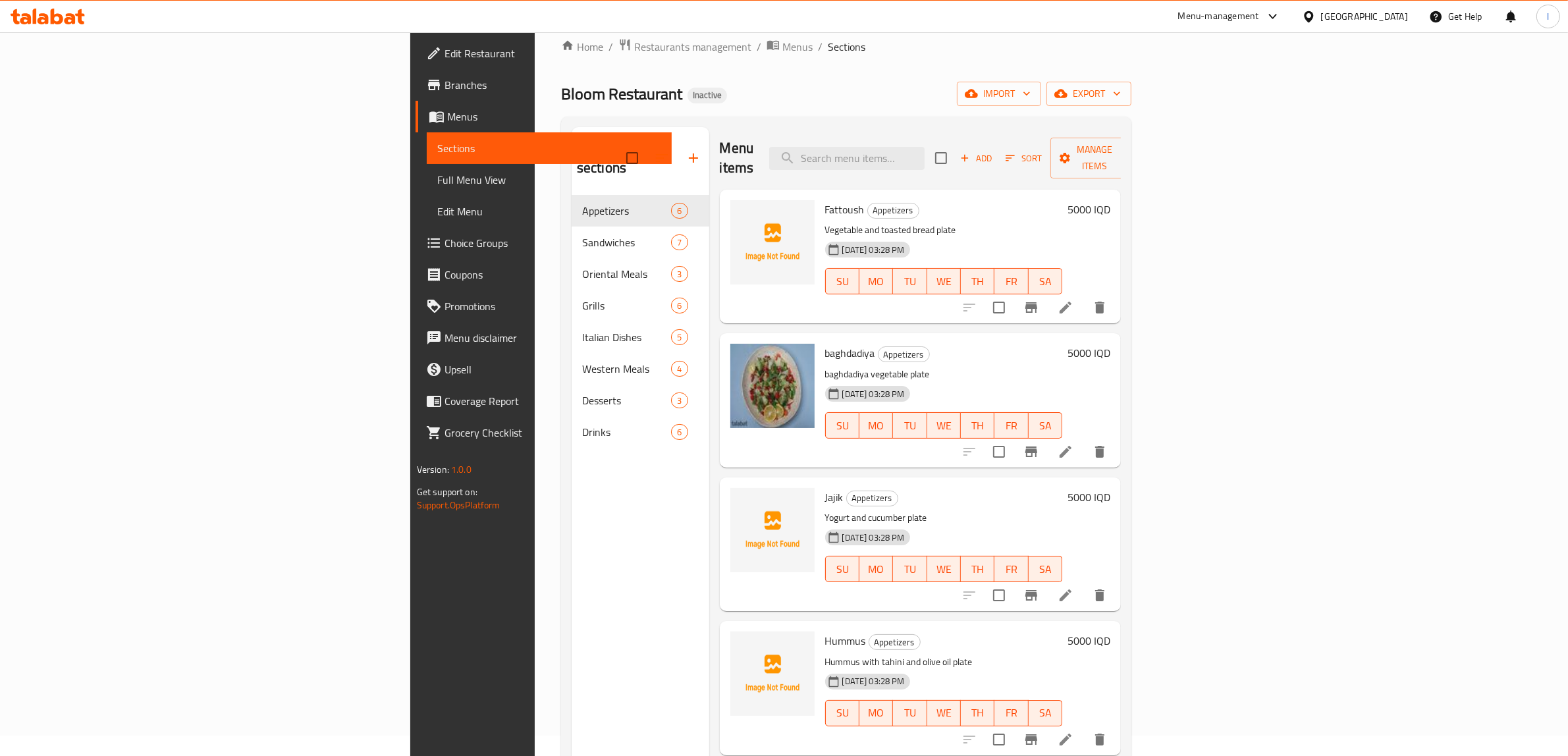
click at [572, 679] on div "Menu sections Appetizers 6 Sandwiches 7 Oriental Meals 3 Grills 6 Italian Dishe…" at bounding box center [640, 505] width 138 height 756
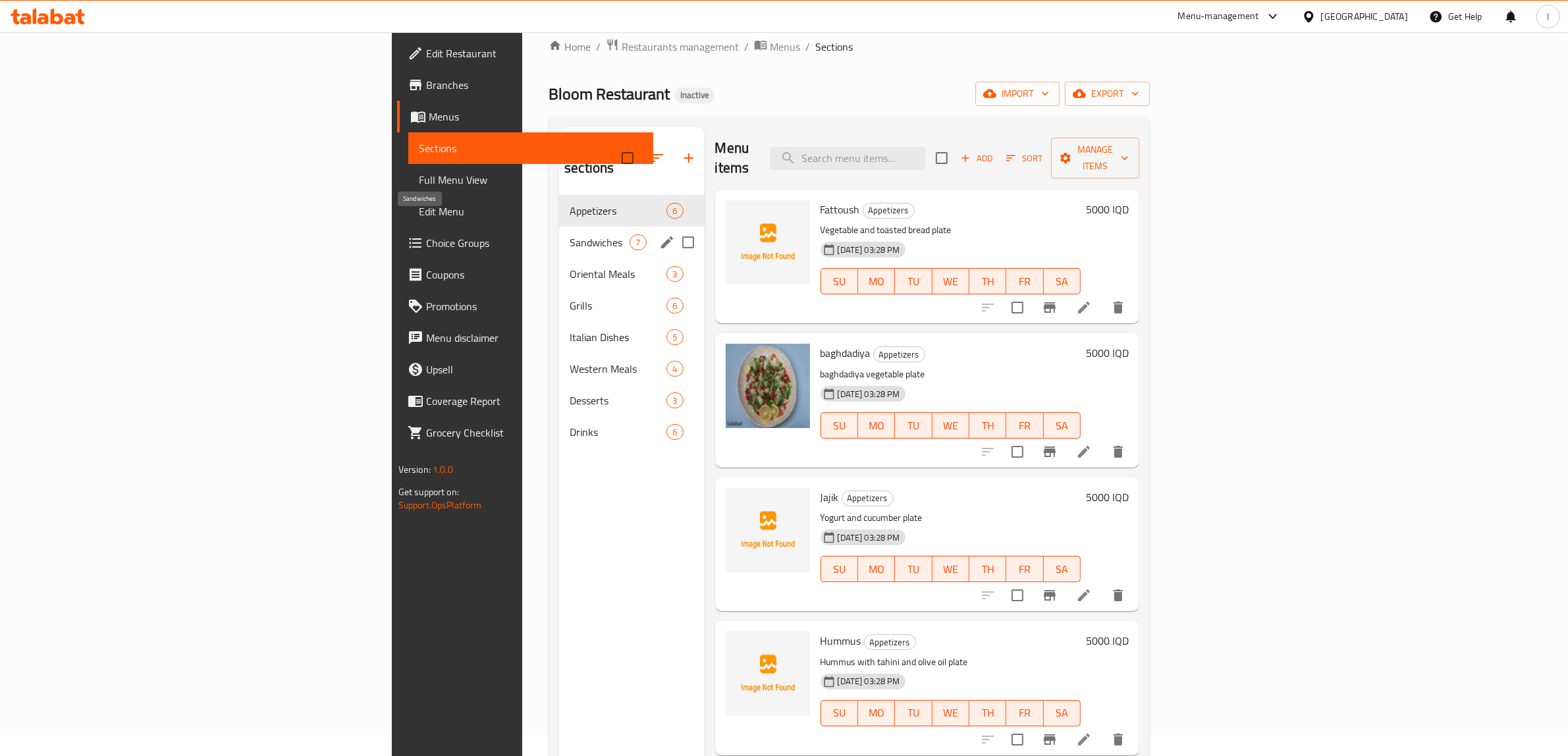
click at [570, 234] on span "Sandwiches" at bounding box center [600, 242] width 60 height 16
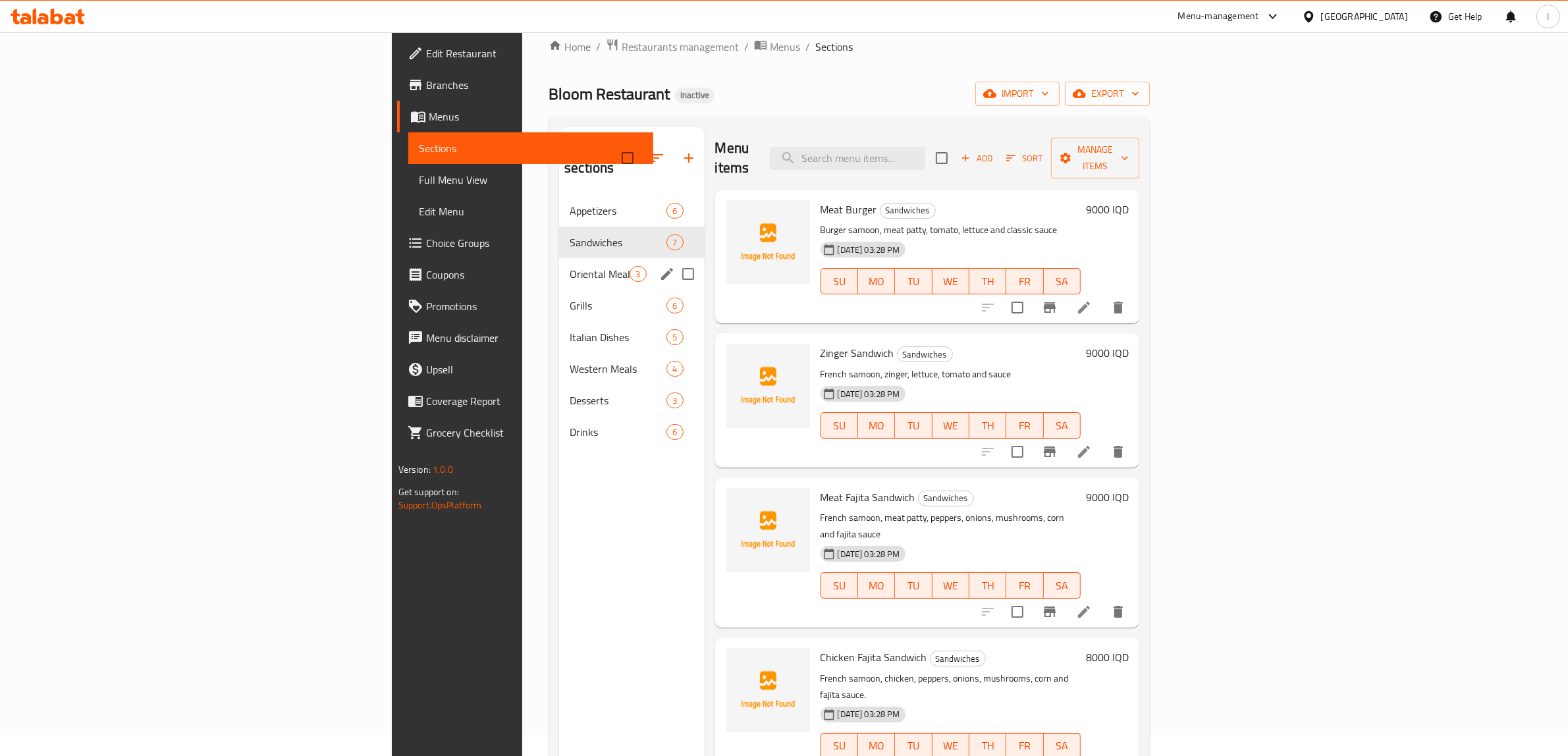
click at [559, 258] on div "Oriental Meals 3" at bounding box center [631, 273] width 145 height 32
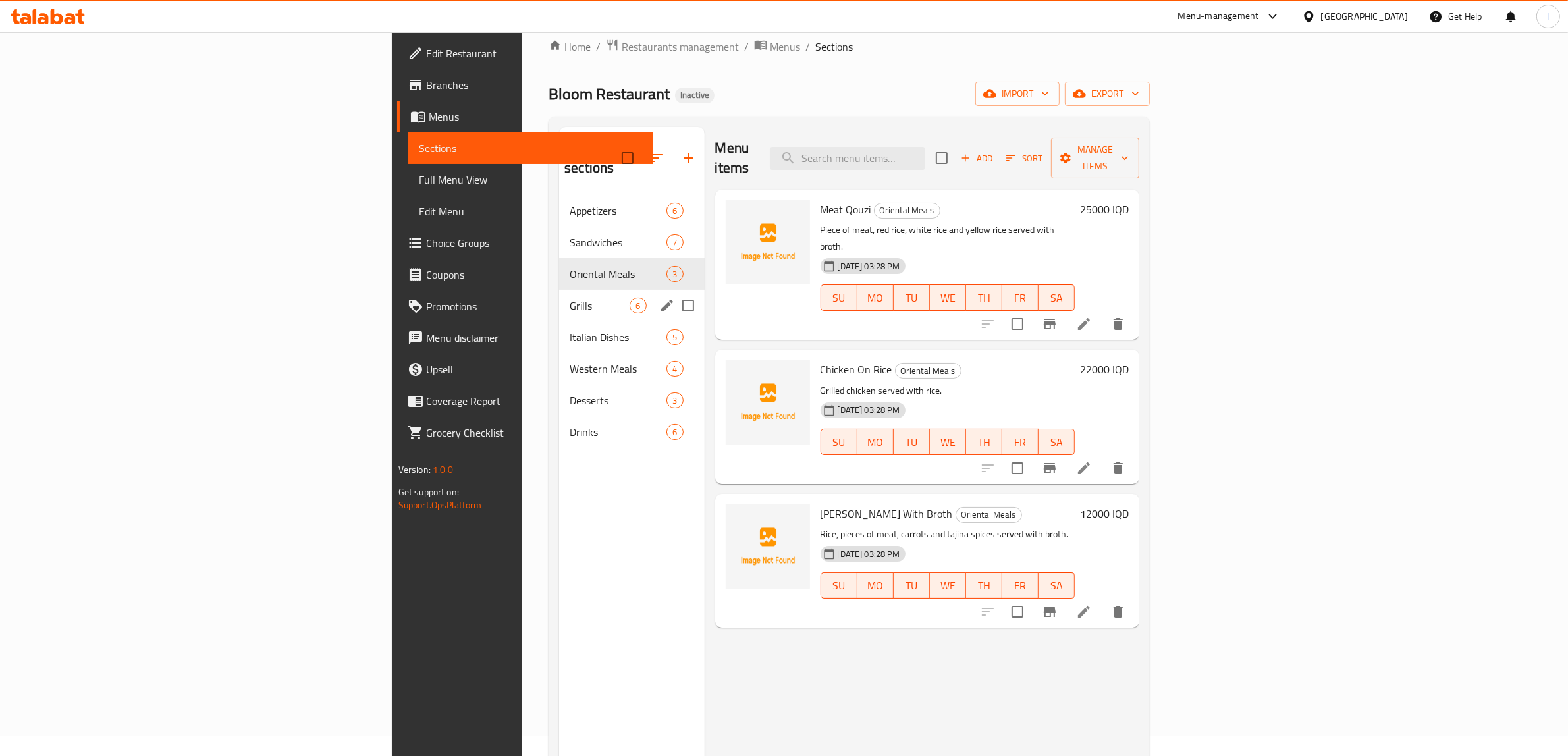
click at [559, 289] on div "Grills 6" at bounding box center [631, 305] width 145 height 32
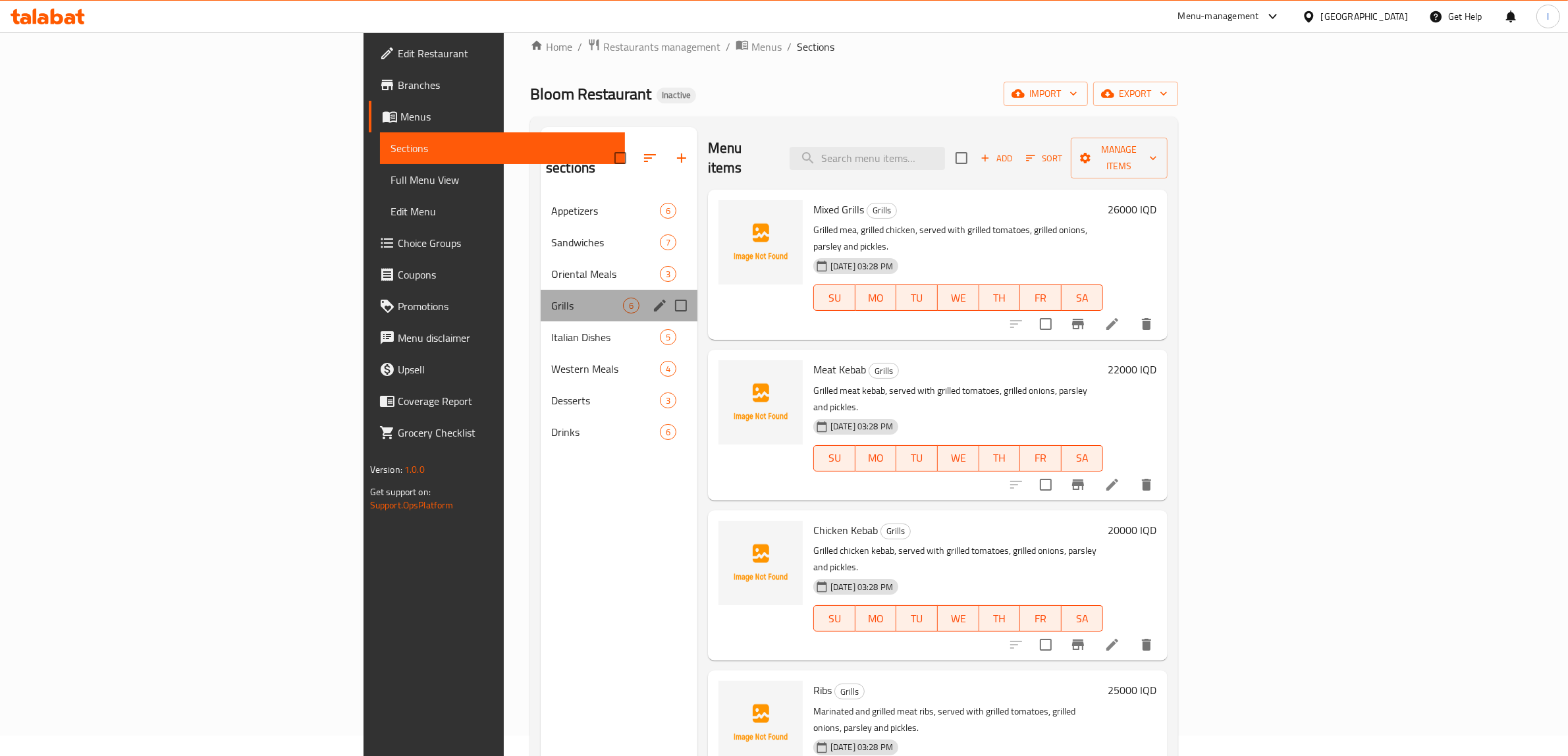
click at [541, 295] on div "Grills 6" at bounding box center [619, 305] width 157 height 32
click at [551, 329] on span "Italian Dishes" at bounding box center [587, 337] width 72 height 16
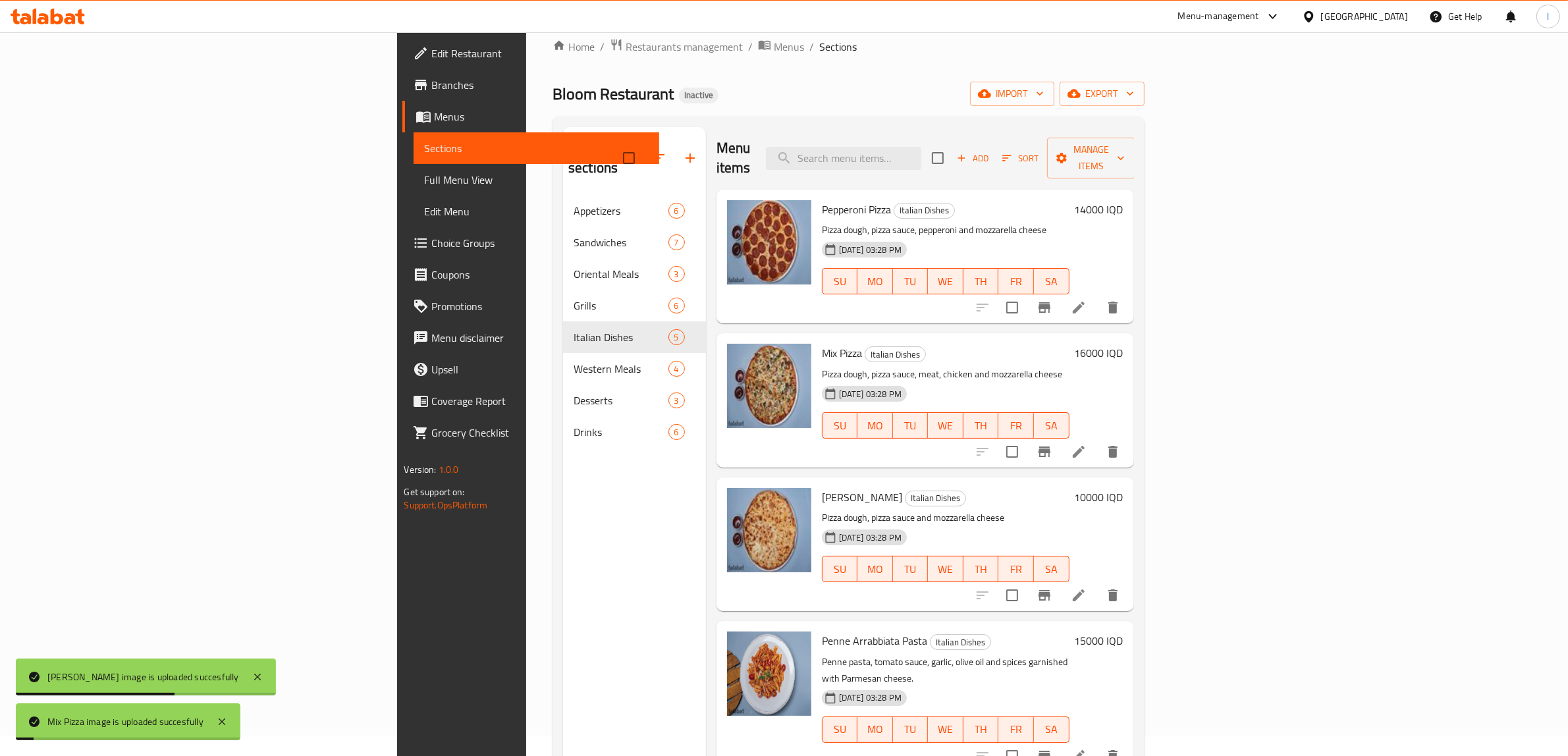
drag, startPoint x: 471, startPoint y: 682, endPoint x: 468, endPoint y: 671, distance: 11.4
click at [564, 677] on div "Menu sections Appetizers 6 Sandwiches 7 Oriental Meals 3 Grills 6 Italian Dishe…" at bounding box center [635, 505] width 143 height 756
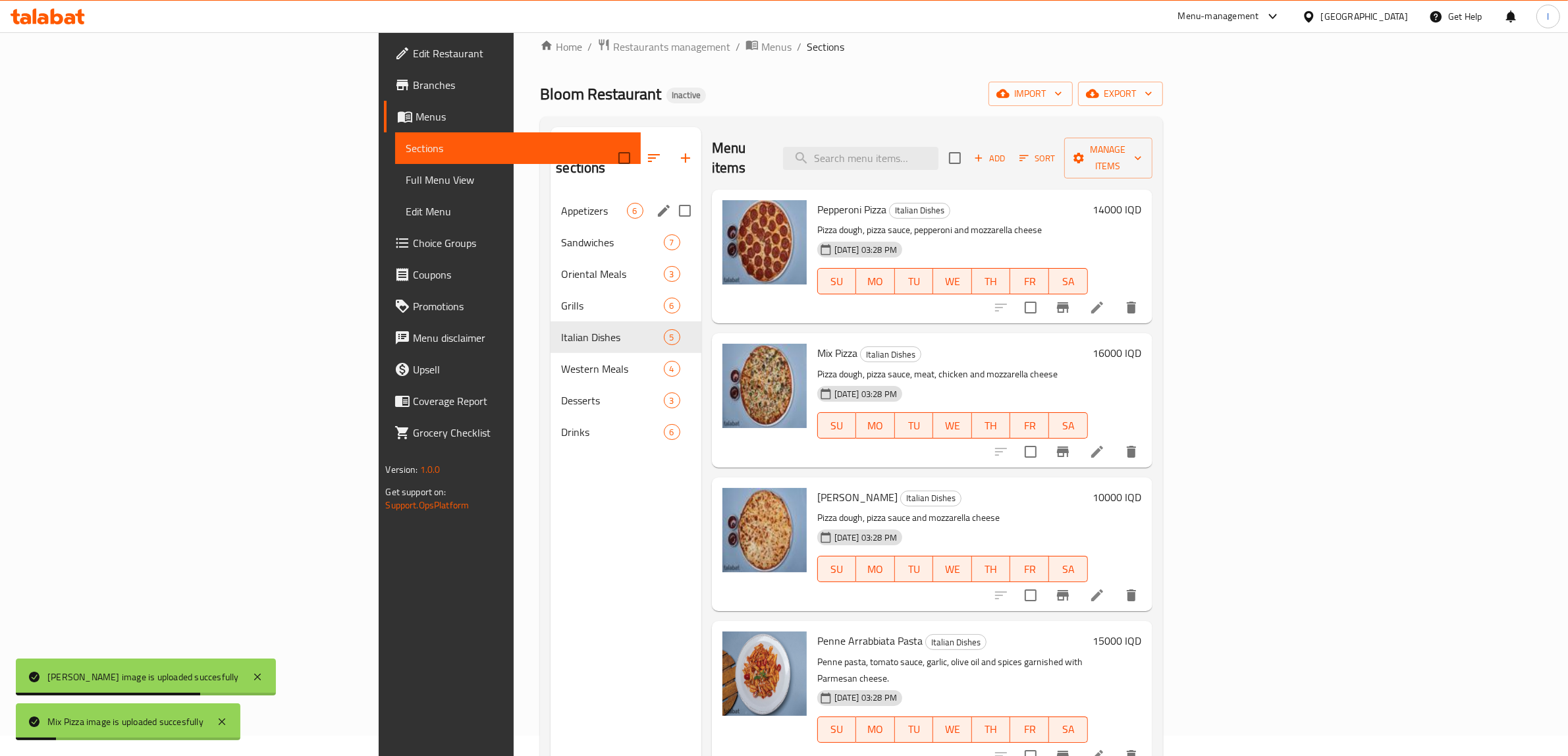
click at [561, 203] on span "Appetizers" at bounding box center [593, 211] width 65 height 16
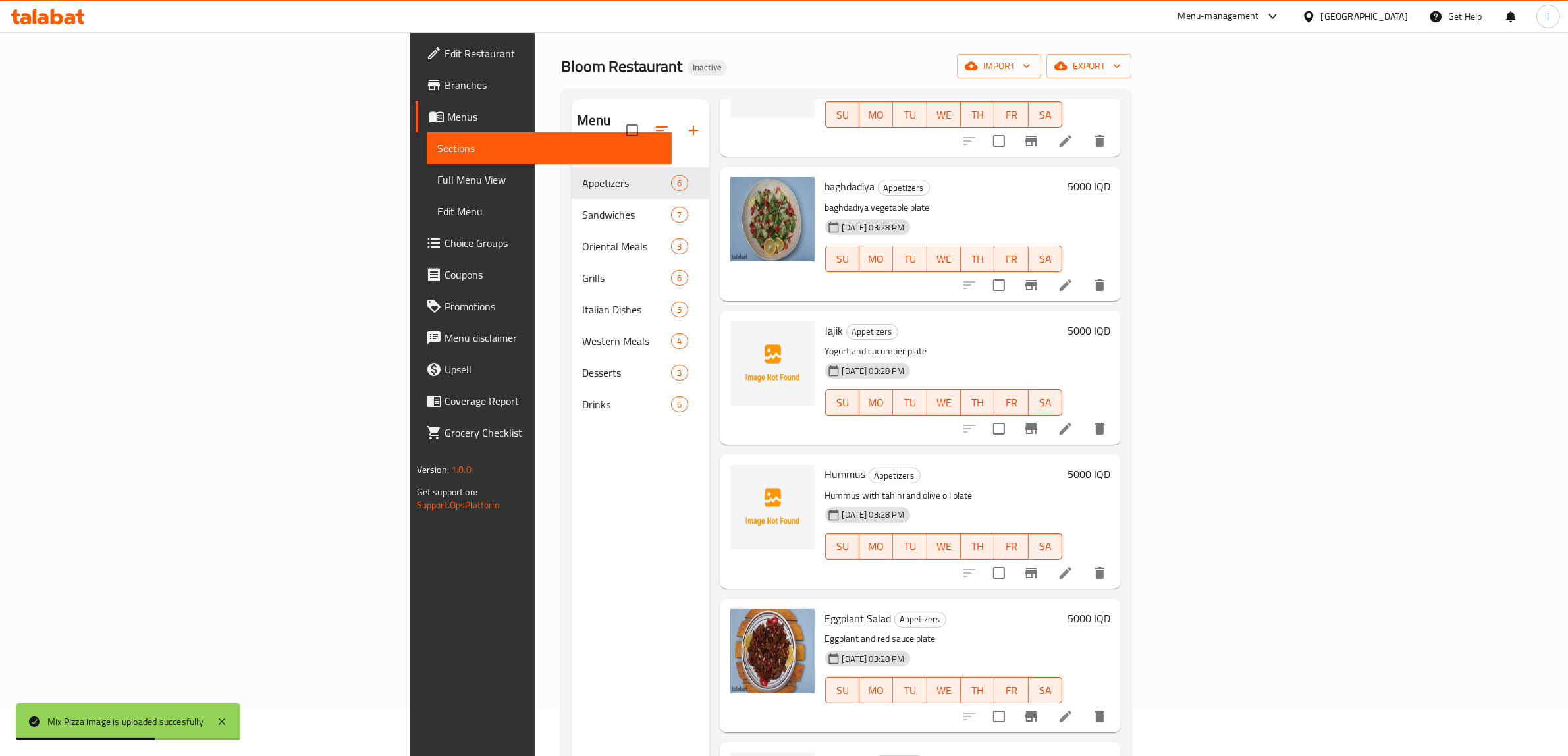
scroll to position [185, 0]
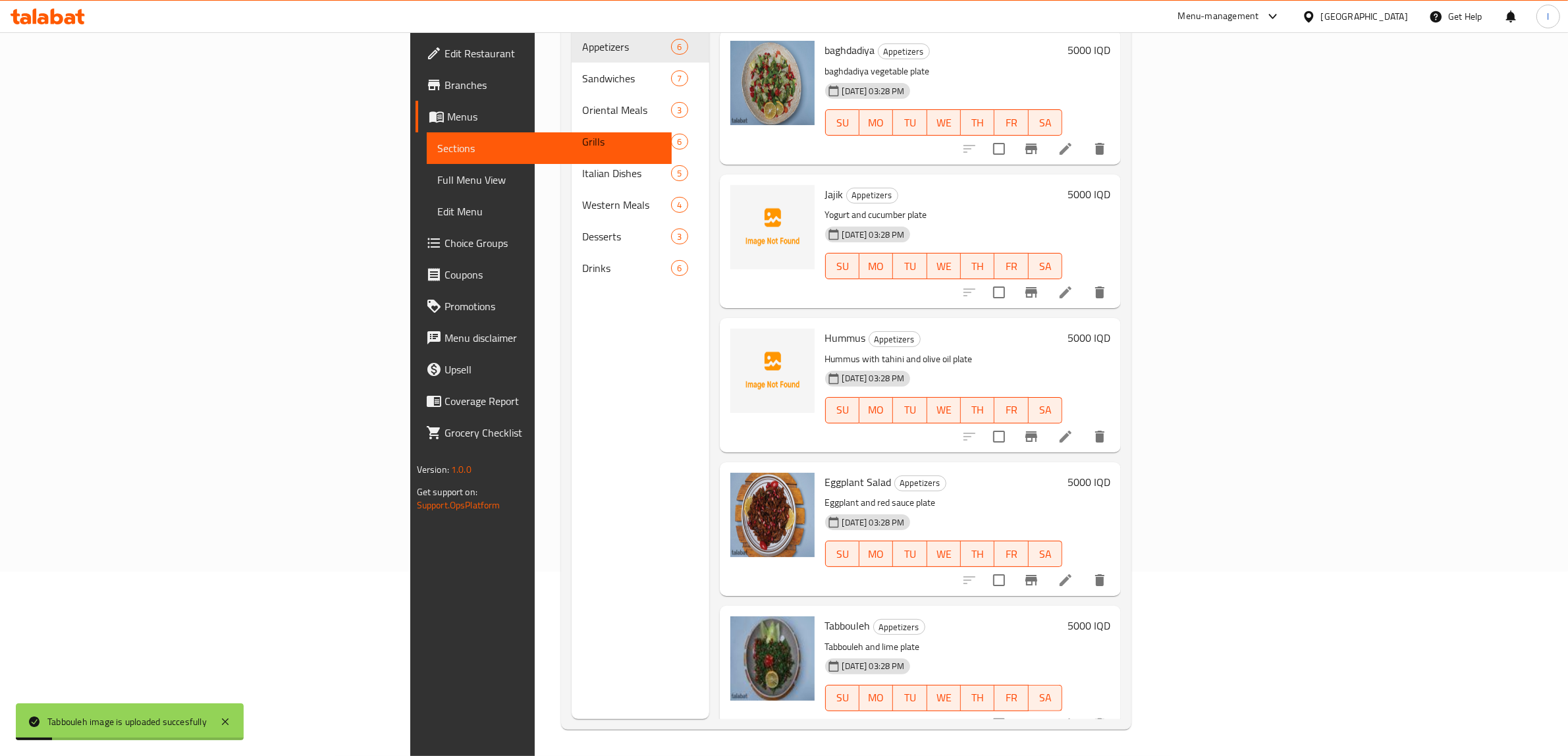
drag, startPoint x: 382, startPoint y: 675, endPoint x: 389, endPoint y: 568, distance: 107.2
click at [572, 675] on div "Menu sections Appetizers 6 Sandwiches 7 Oriental Meals 3 Grills 6 Italian Dishe…" at bounding box center [640, 341] width 138 height 756
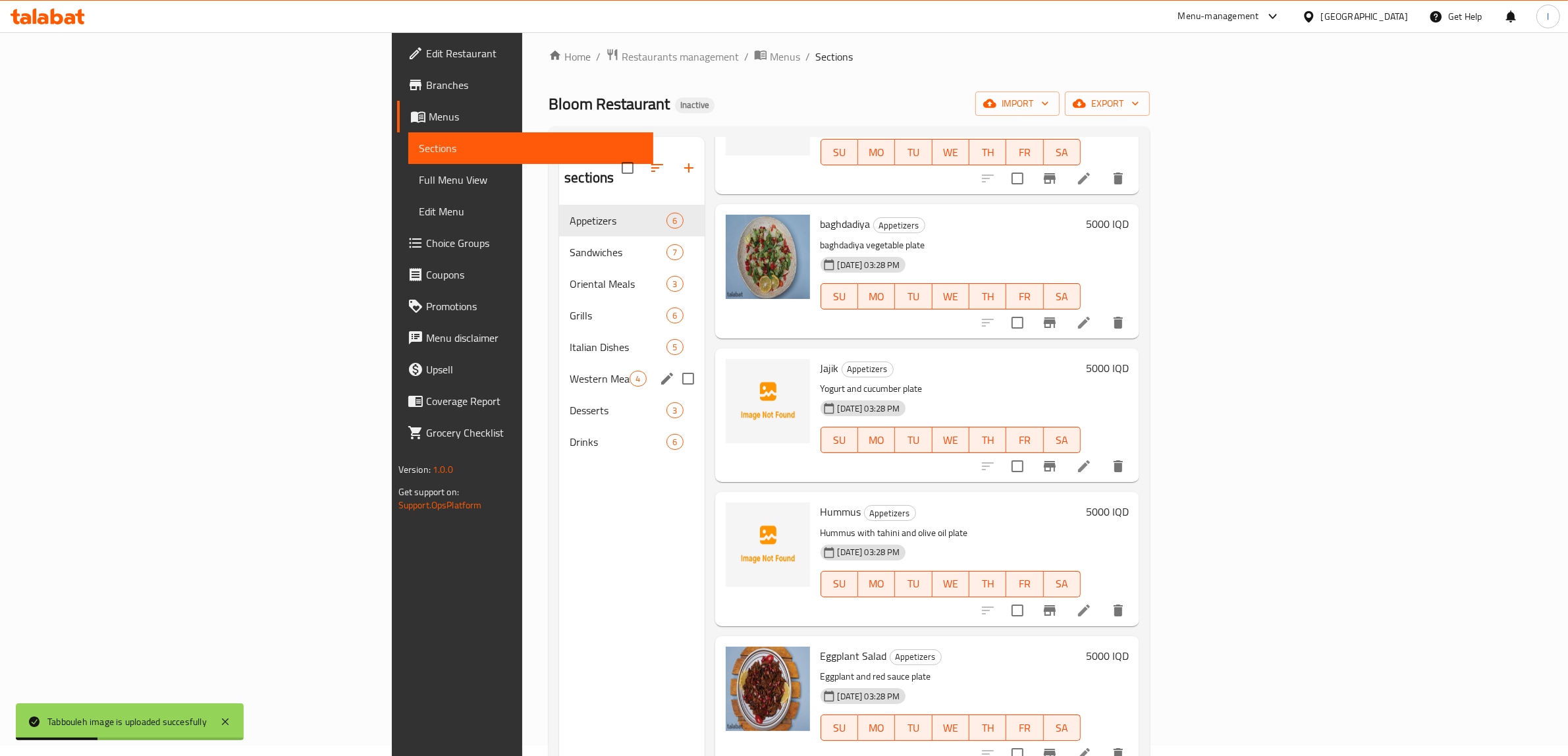
scroll to position [0, 0]
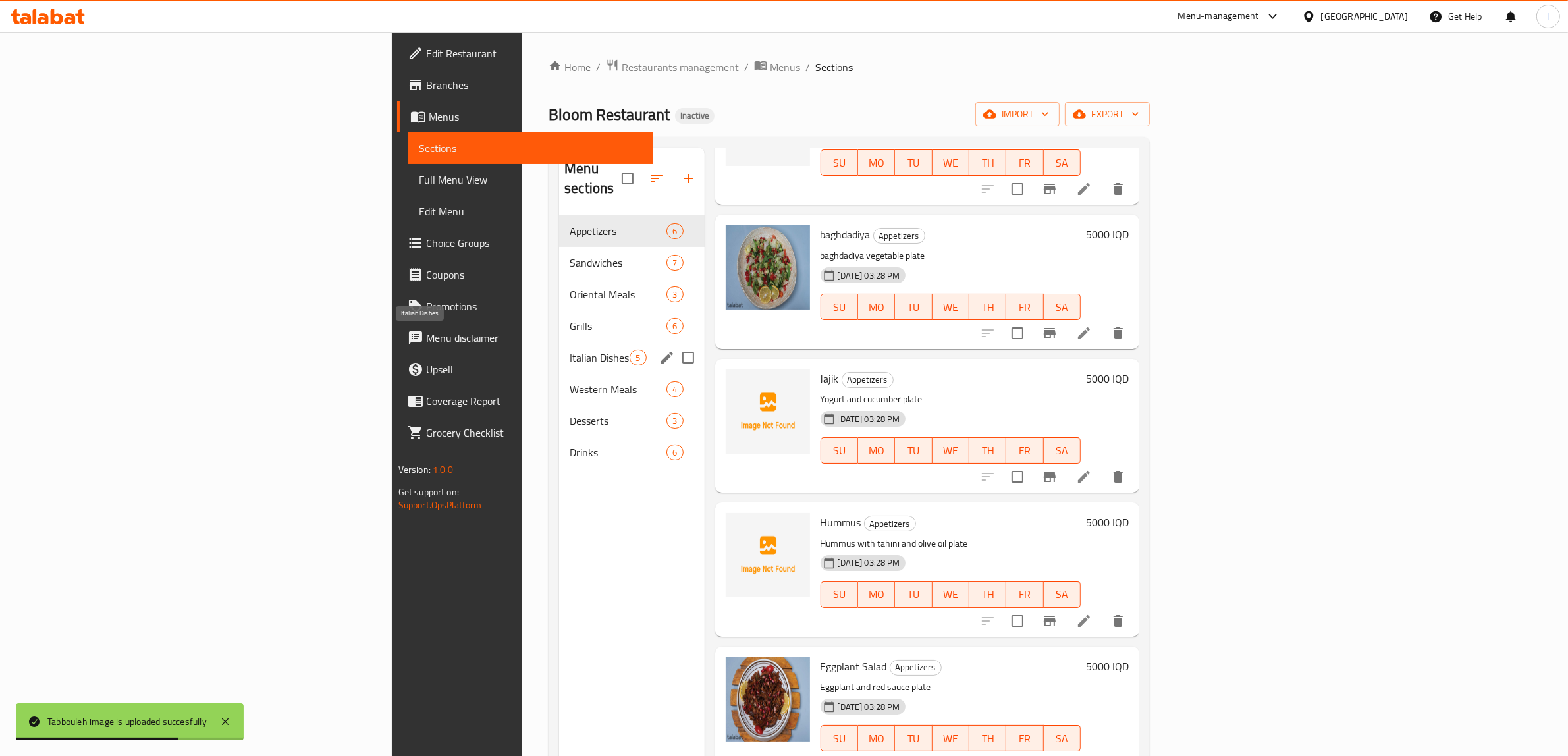
click at [570, 318] on span "Grills" at bounding box center [618, 326] width 96 height 16
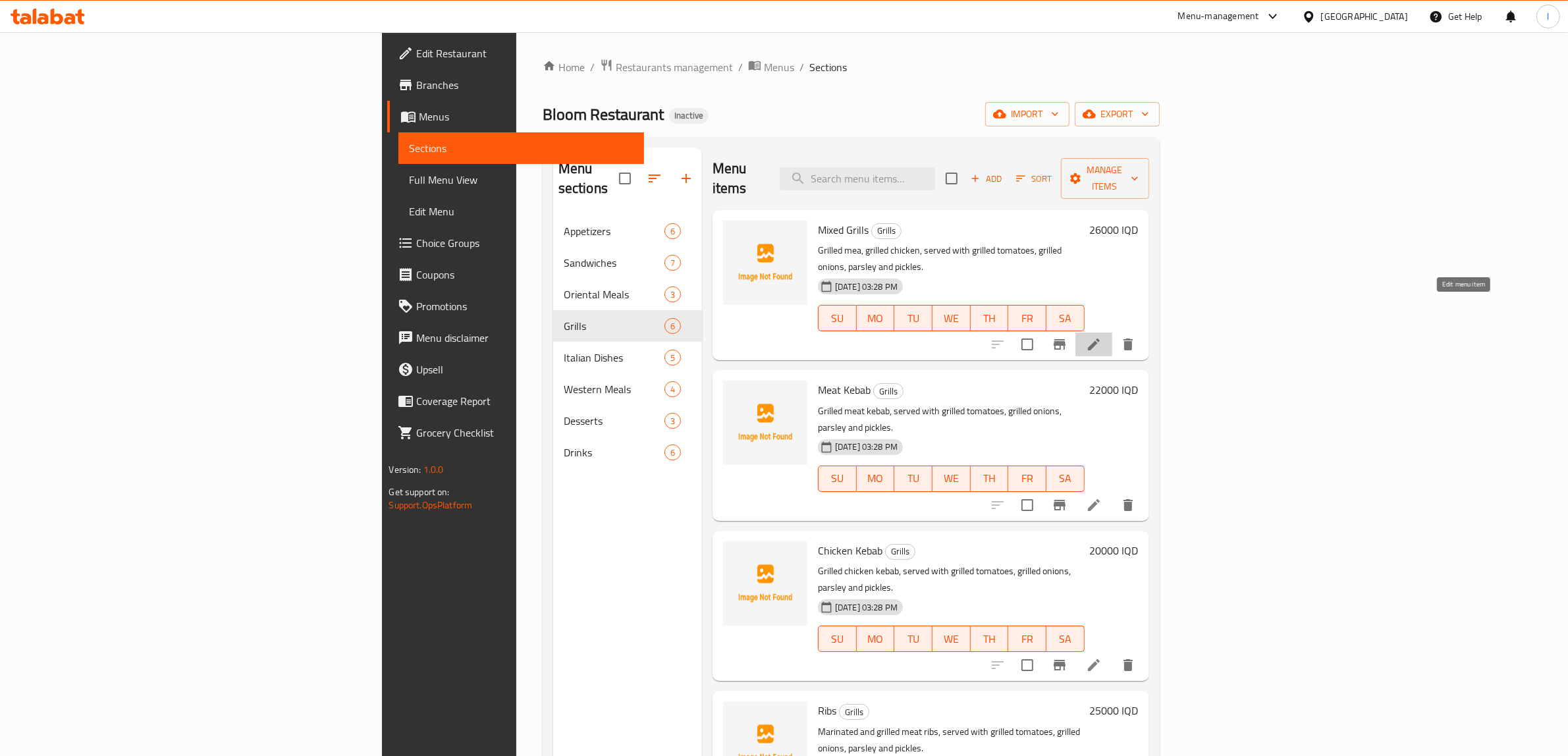
click at [1102, 336] on icon at bounding box center [1094, 344] width 16 height 16
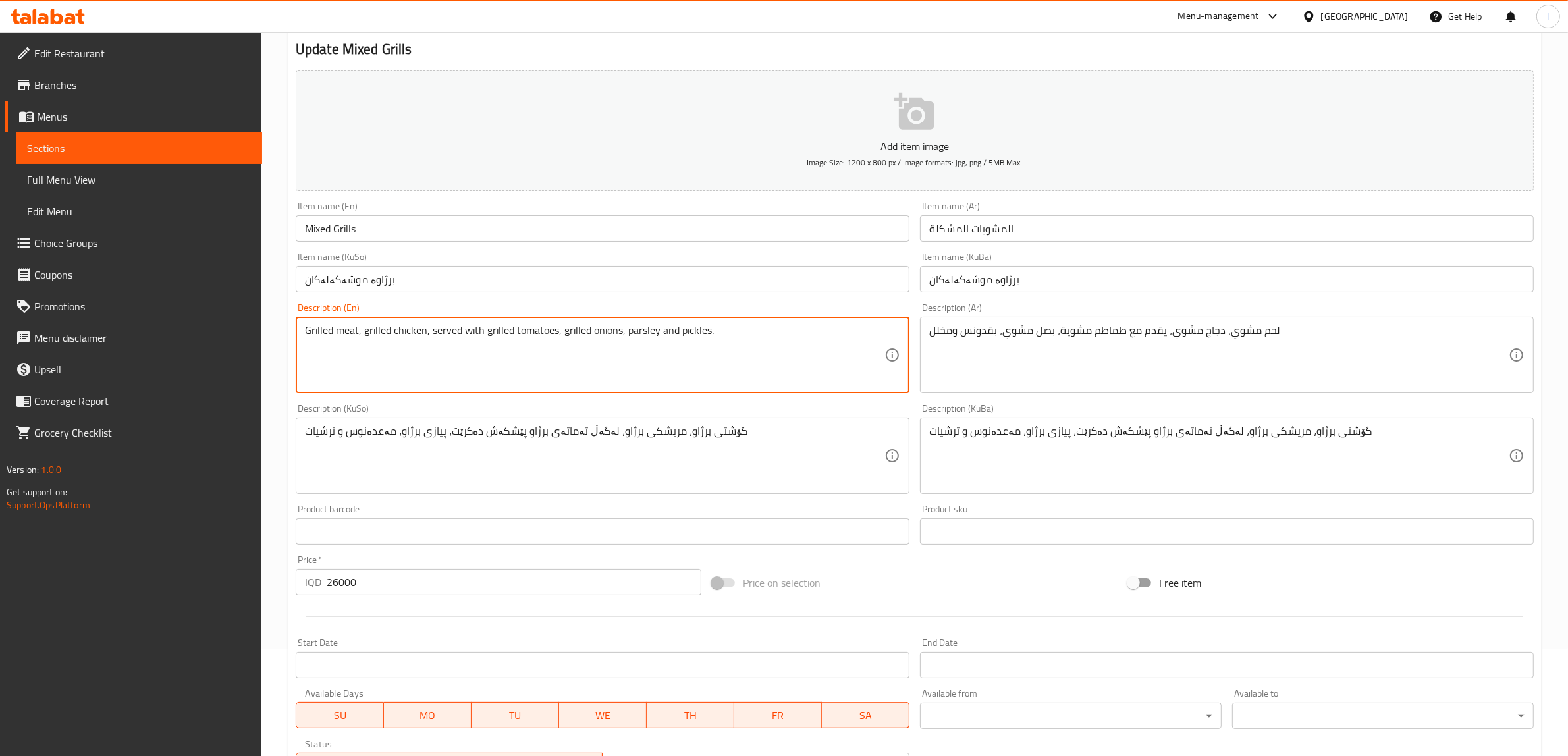
scroll to position [323, 0]
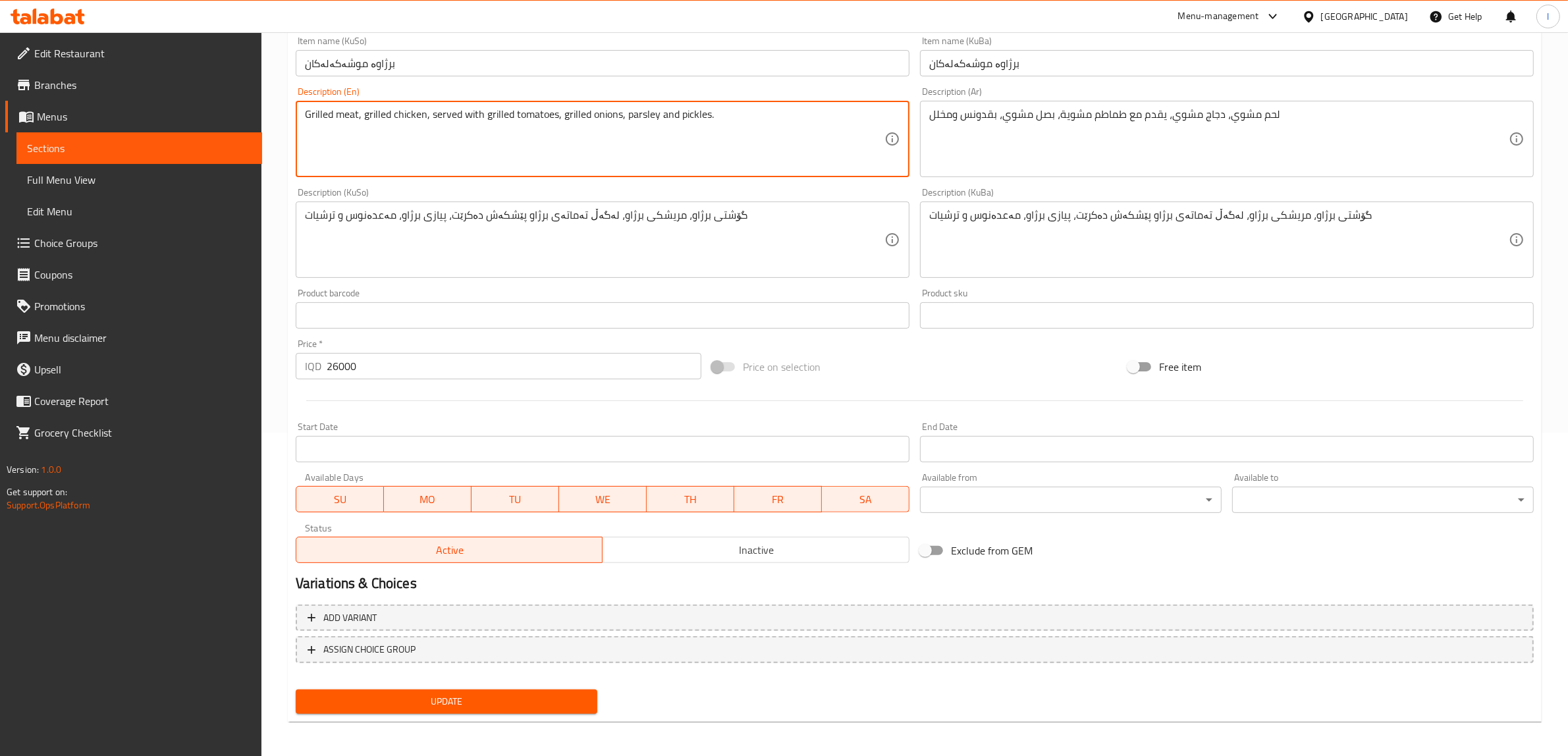
type textarea "Grilled meat, grilled chicken, served with grilled tomatoes, grilled onions, pa…"
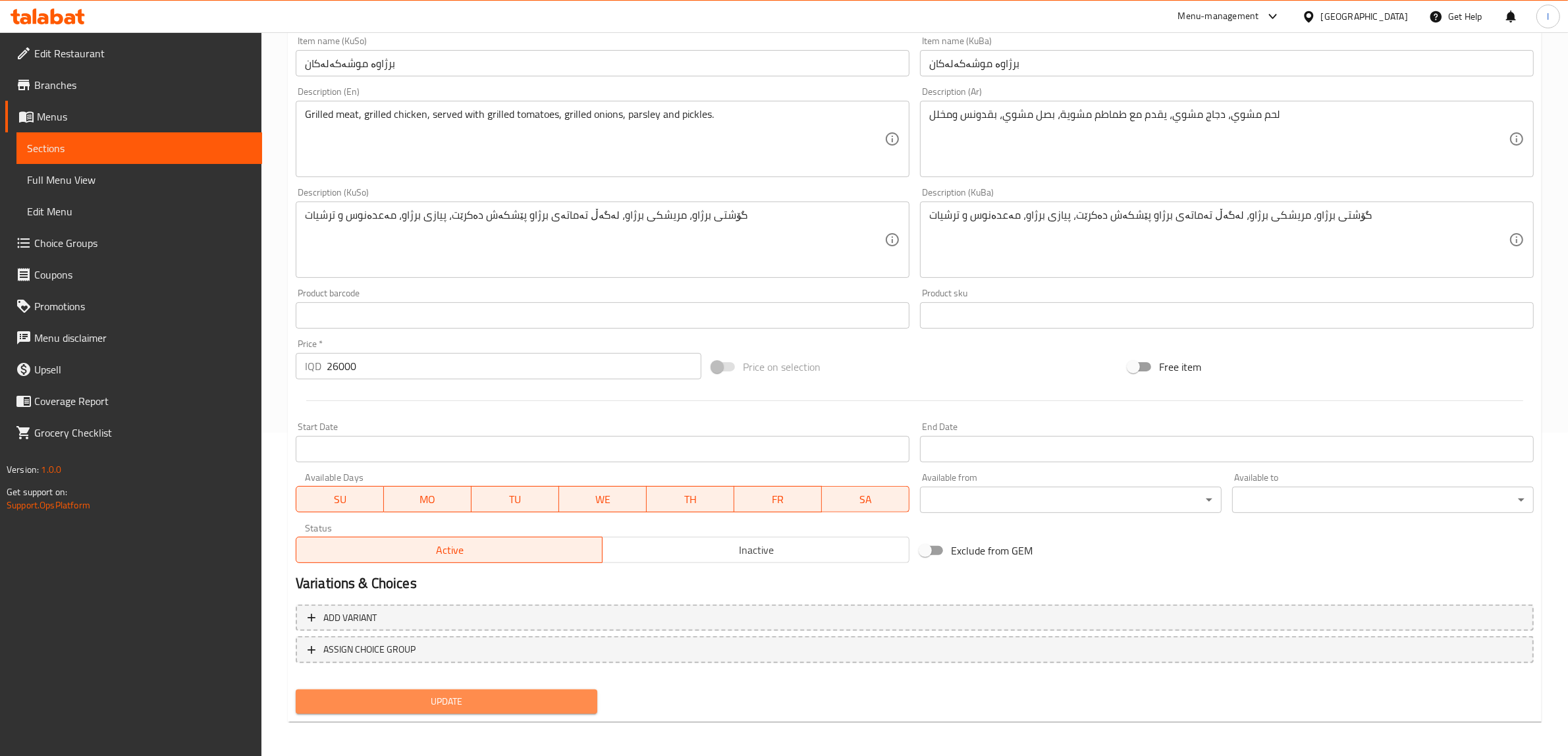
drag, startPoint x: 490, startPoint y: 697, endPoint x: 480, endPoint y: 695, distance: 10.2
click at [488, 699] on span "Update" at bounding box center [446, 701] width 280 height 16
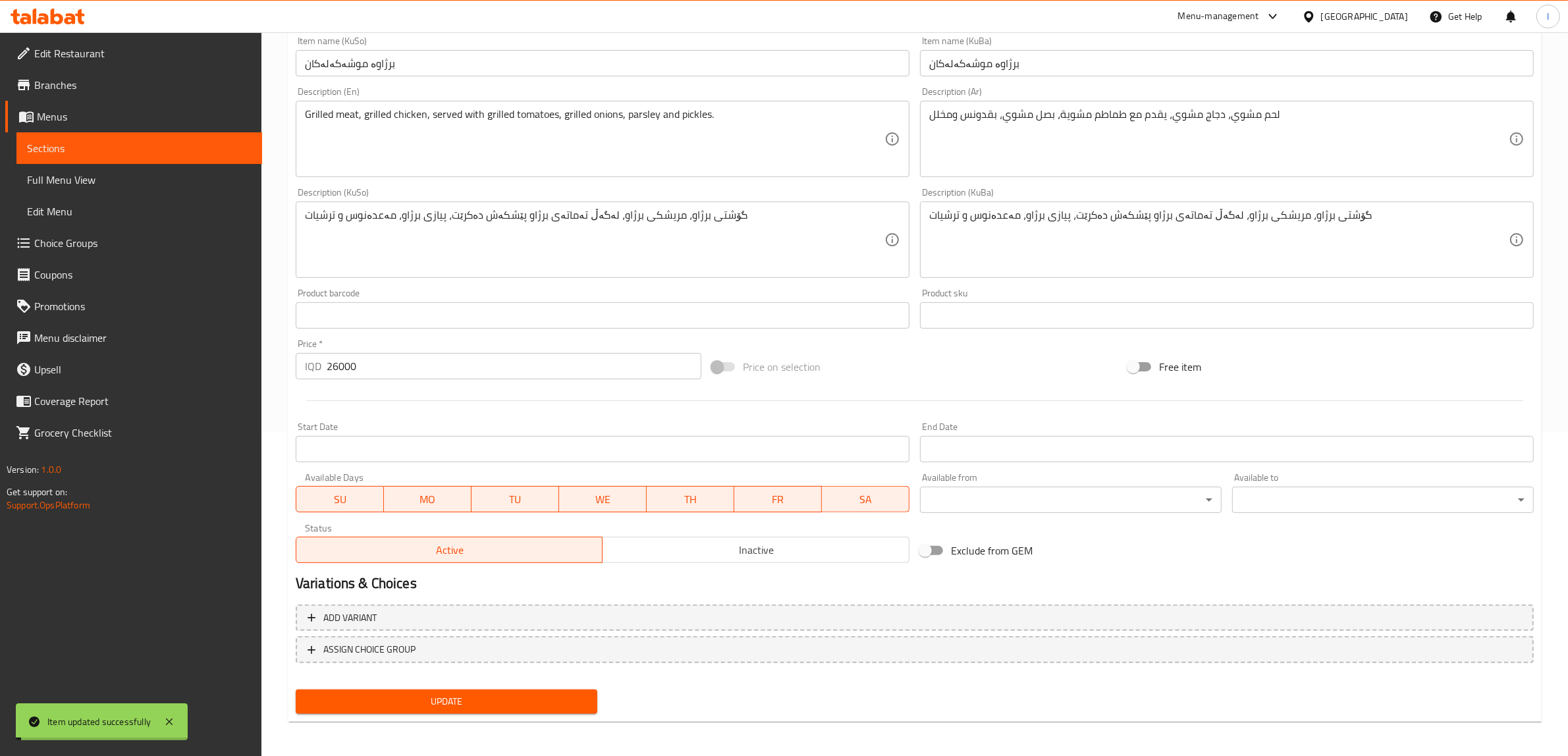
click at [74, 148] on span "Sections" at bounding box center [139, 149] width 225 height 16
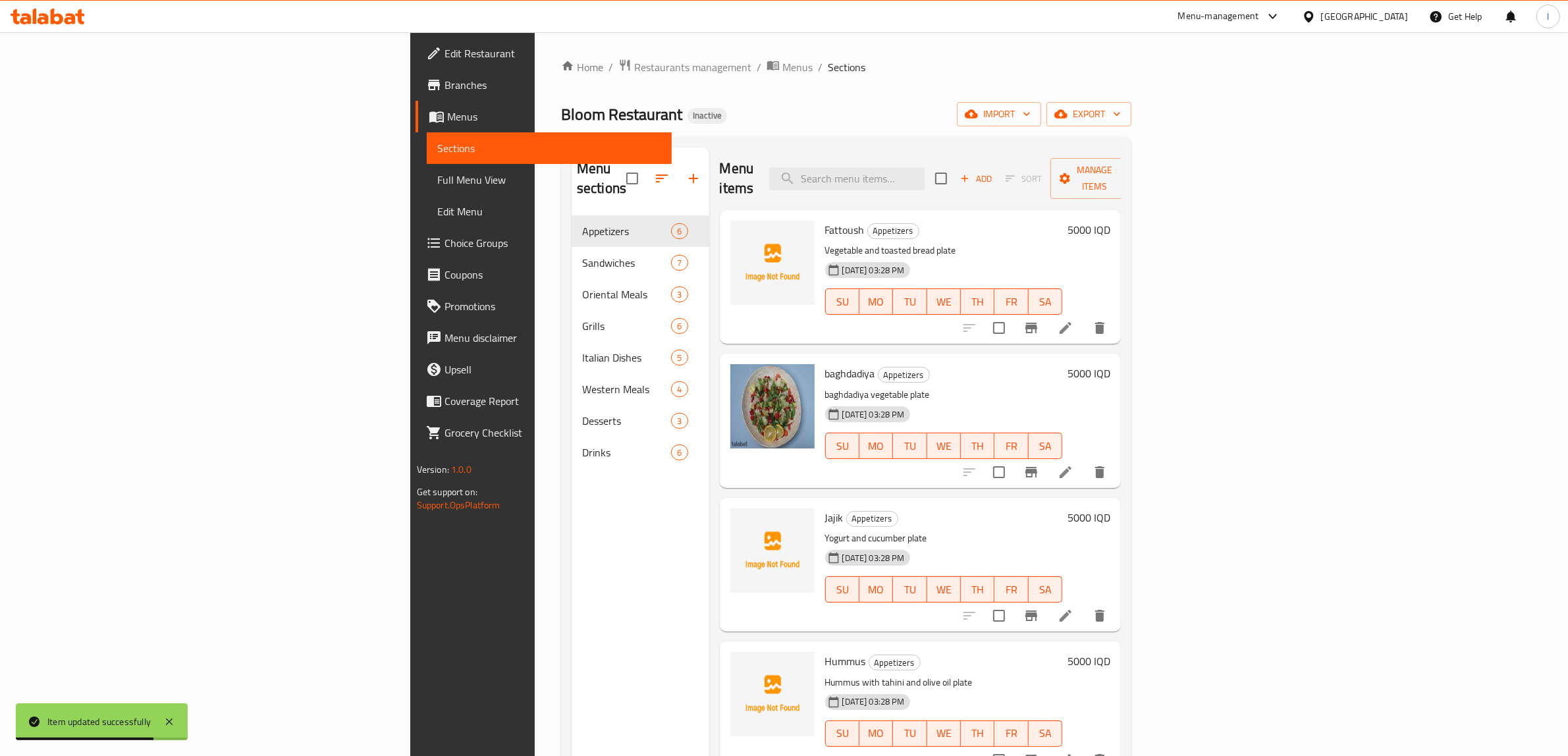
drag, startPoint x: 452, startPoint y: 715, endPoint x: 448, endPoint y: 685, distance: 30.3
click at [572, 705] on div "Menu sections Appetizers 6 Sandwiches 7 Oriental Meals 3 Grills 6 Italian Dishe…" at bounding box center [640, 525] width 138 height 756
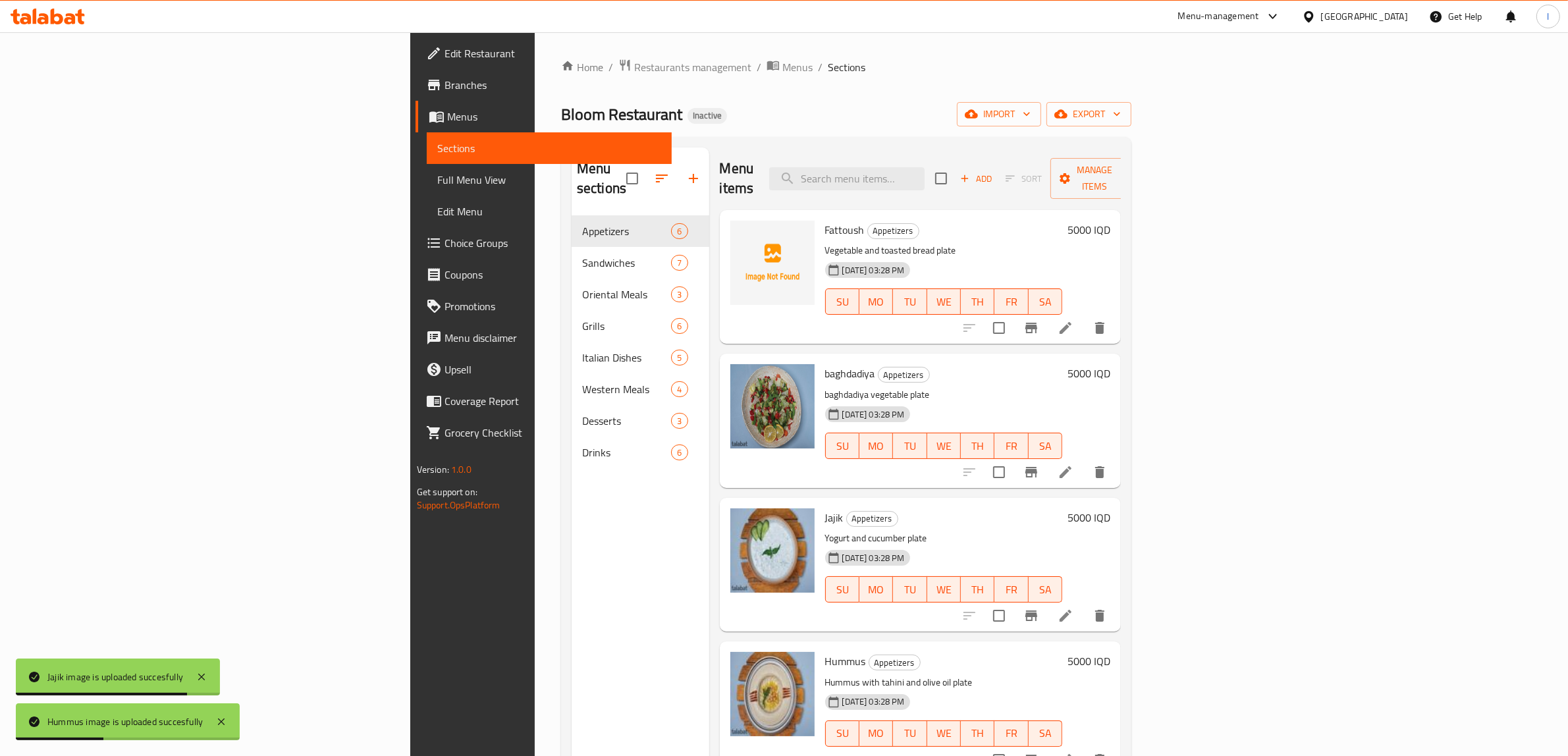
click at [572, 685] on div "Menu sections Appetizers 6 Sandwiches 7 Oriental Meals 3 Grills 6 Italian Dishe…" at bounding box center [640, 525] width 138 height 756
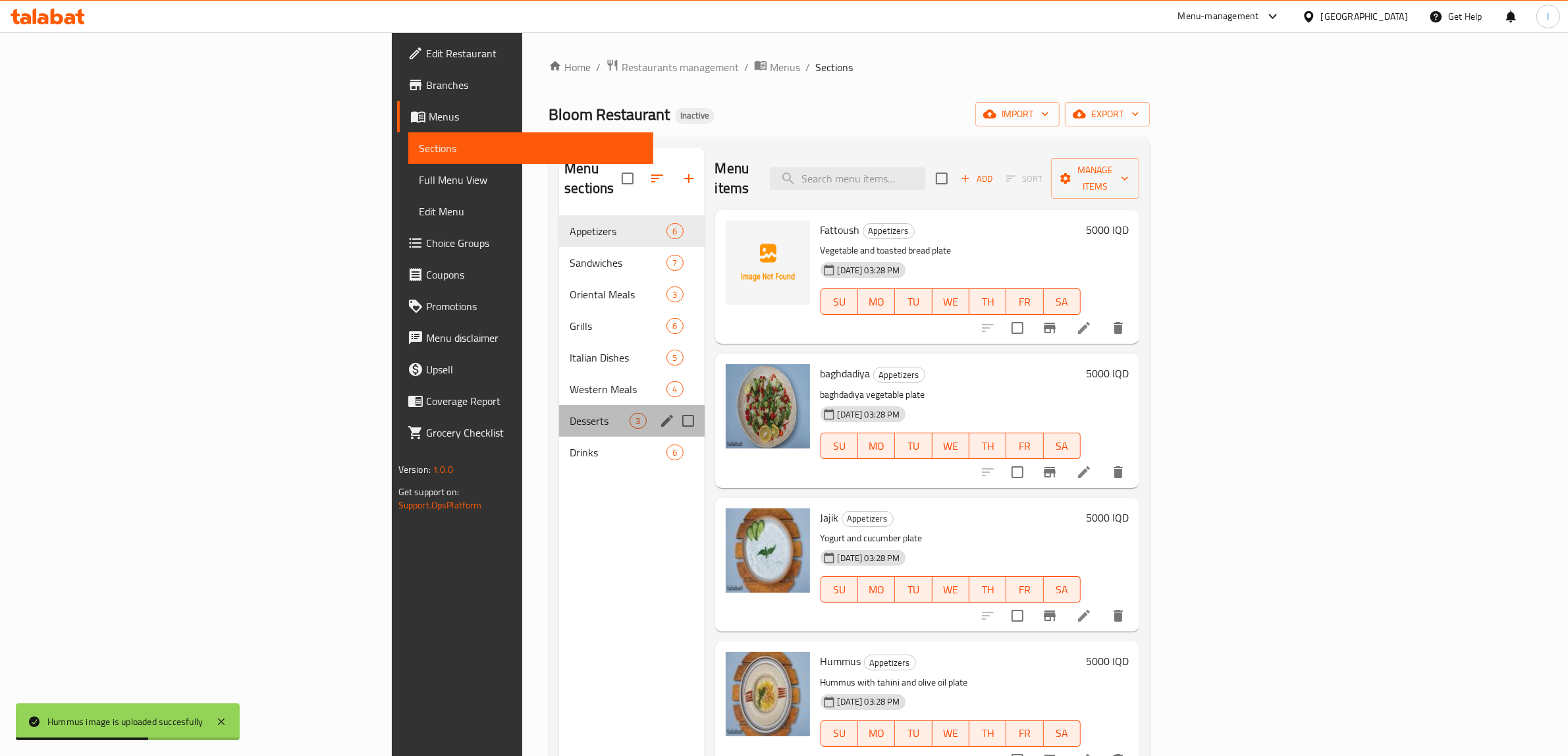
click at [559, 405] on div "Desserts 3" at bounding box center [631, 420] width 145 height 32
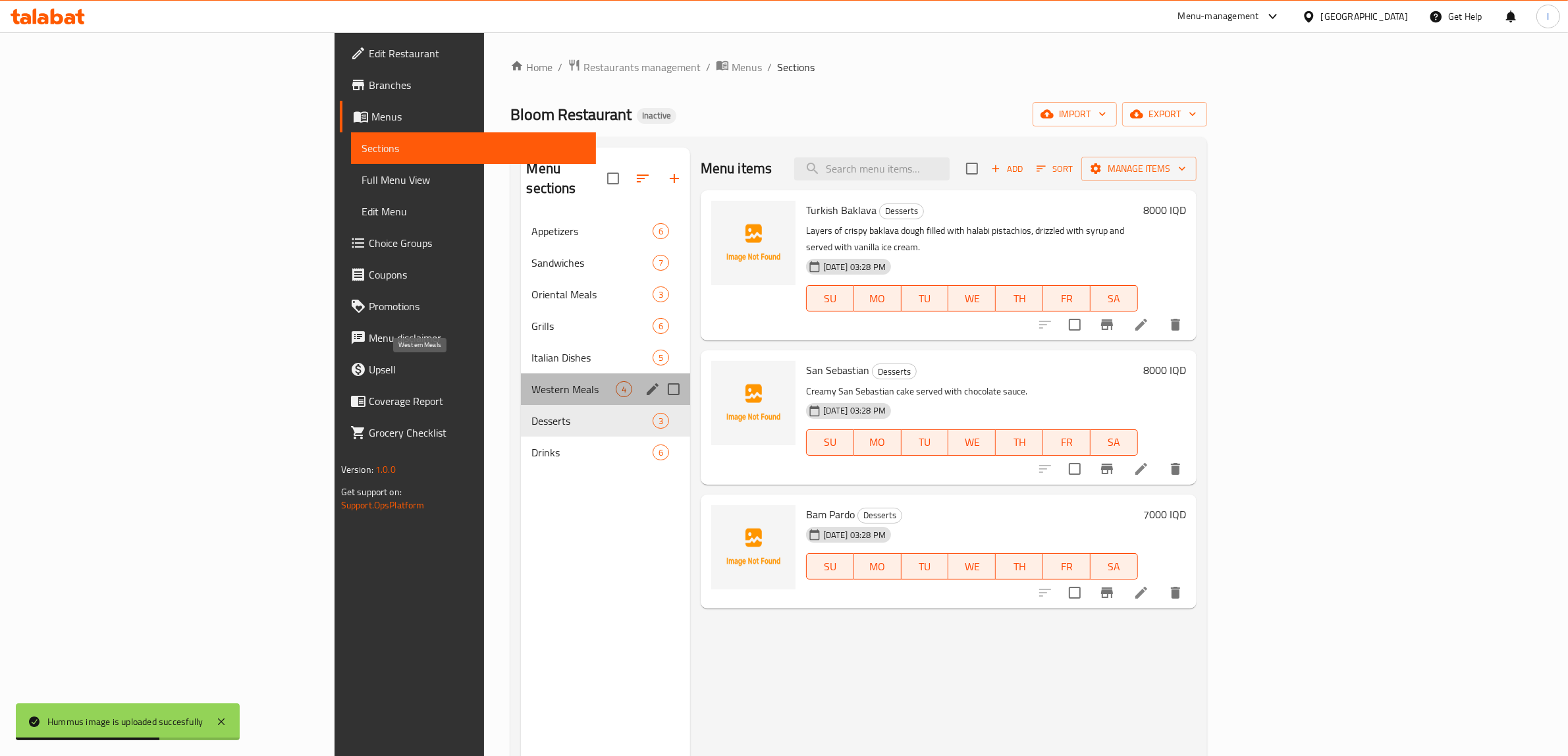
click at [531, 381] on span "Western Meals" at bounding box center [573, 389] width 84 height 16
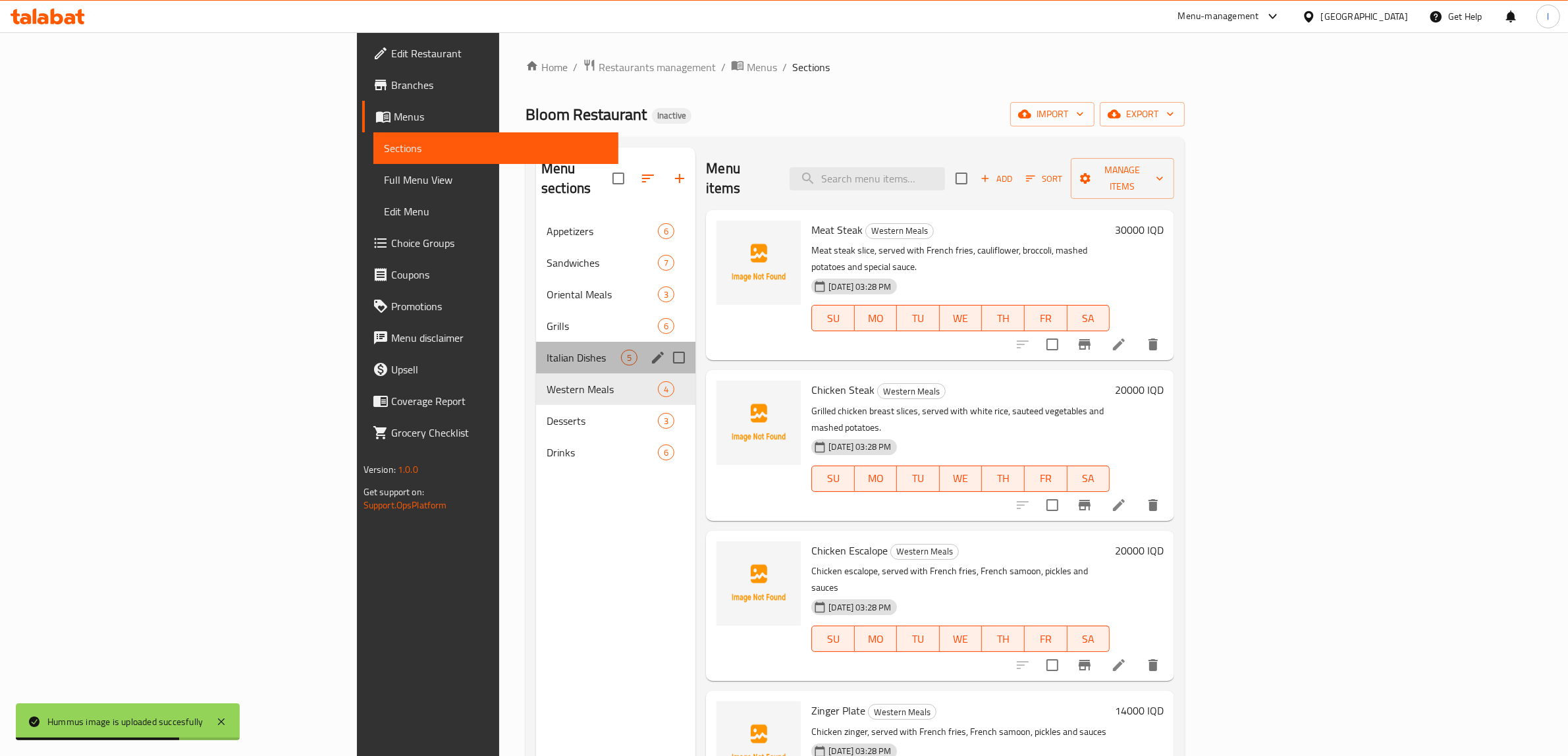
click at [536, 342] on div "Italian Dishes 5" at bounding box center [616, 357] width 160 height 32
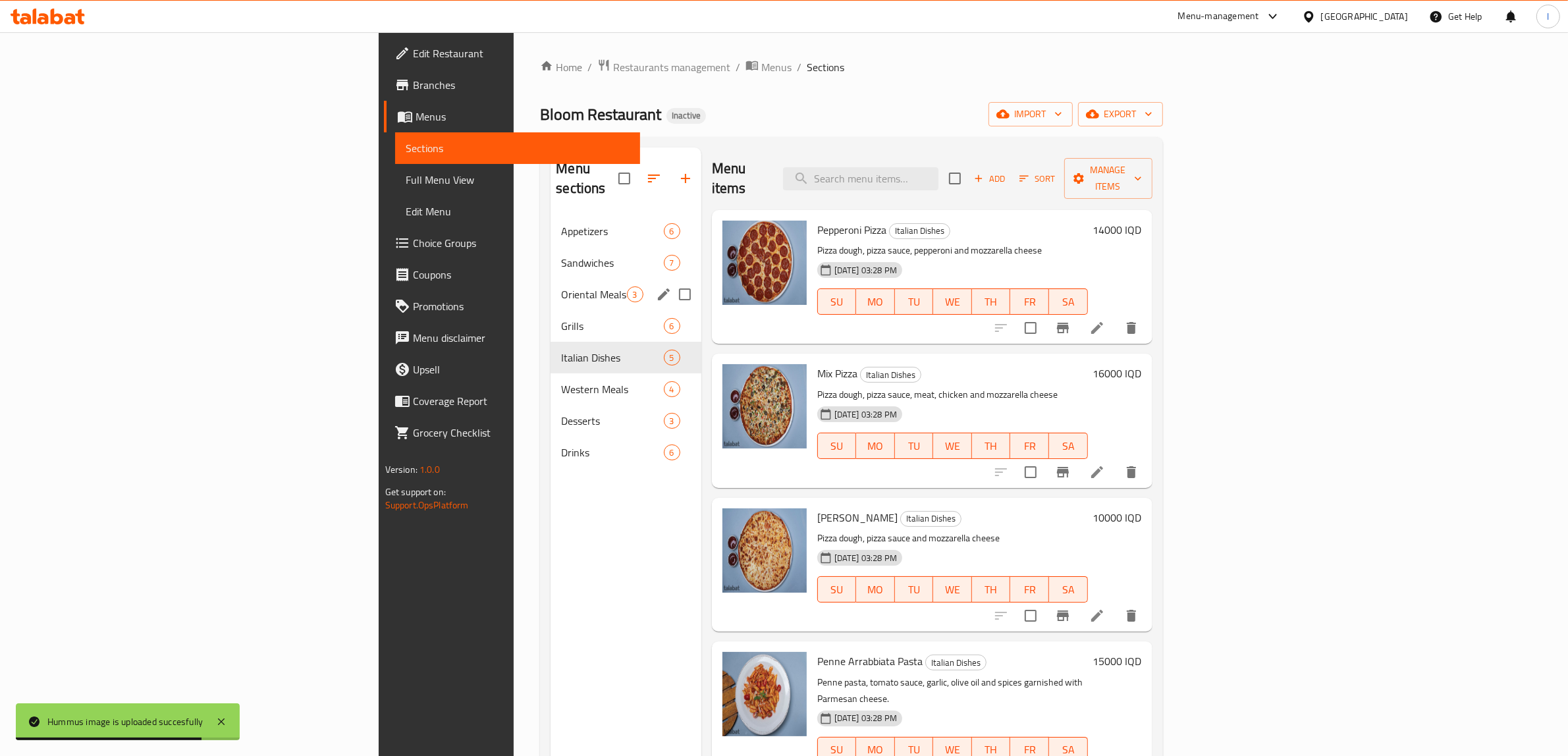
click at [551, 278] on div "Oriental Meals 3" at bounding box center [626, 294] width 151 height 32
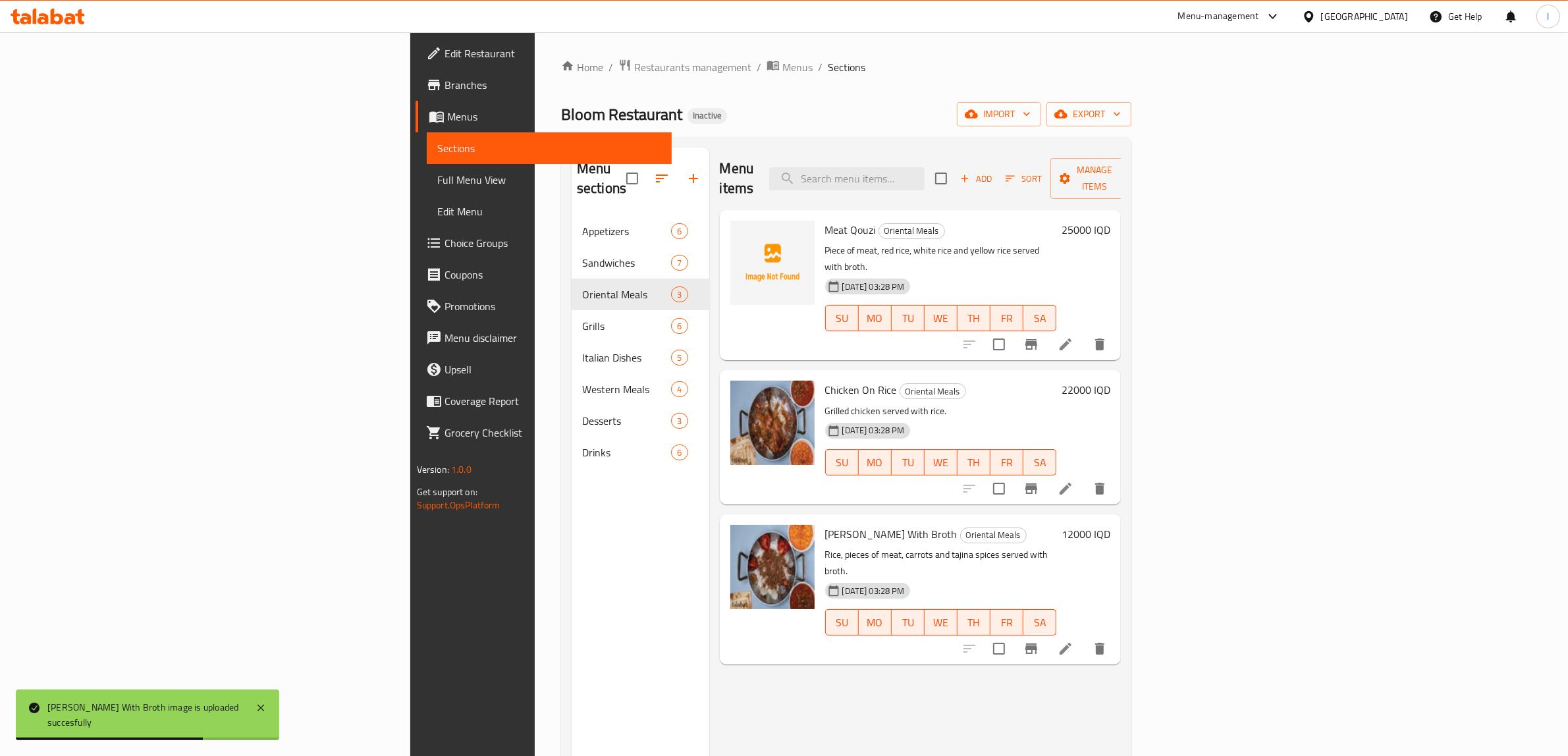
click at [710, 649] on div "Menu items Add Sort Manage items Meat Qouzi Oriental Meals Piece of meat, red r…" at bounding box center [915, 525] width 412 height 756
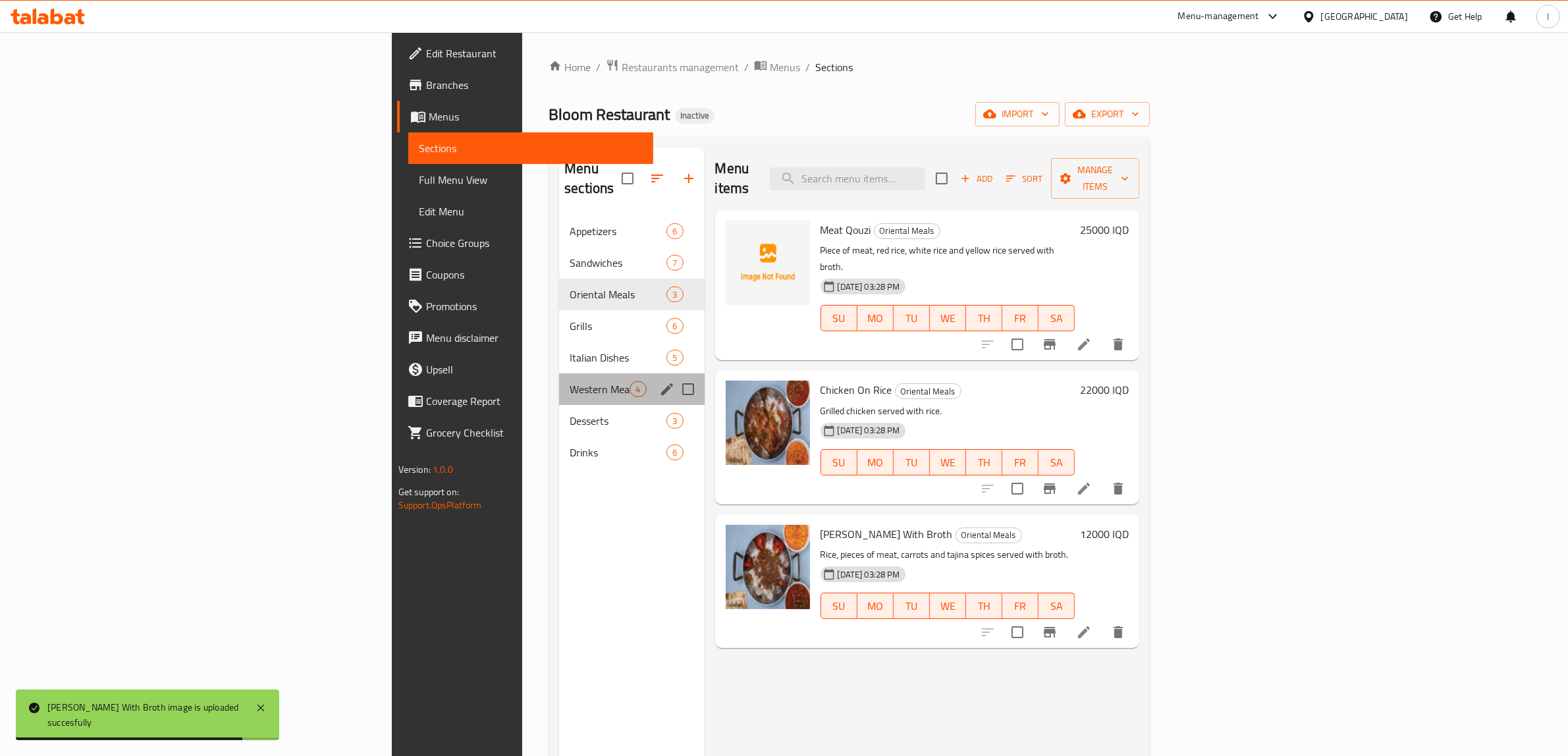
click at [559, 382] on div "Western Meals 4" at bounding box center [631, 388] width 145 height 32
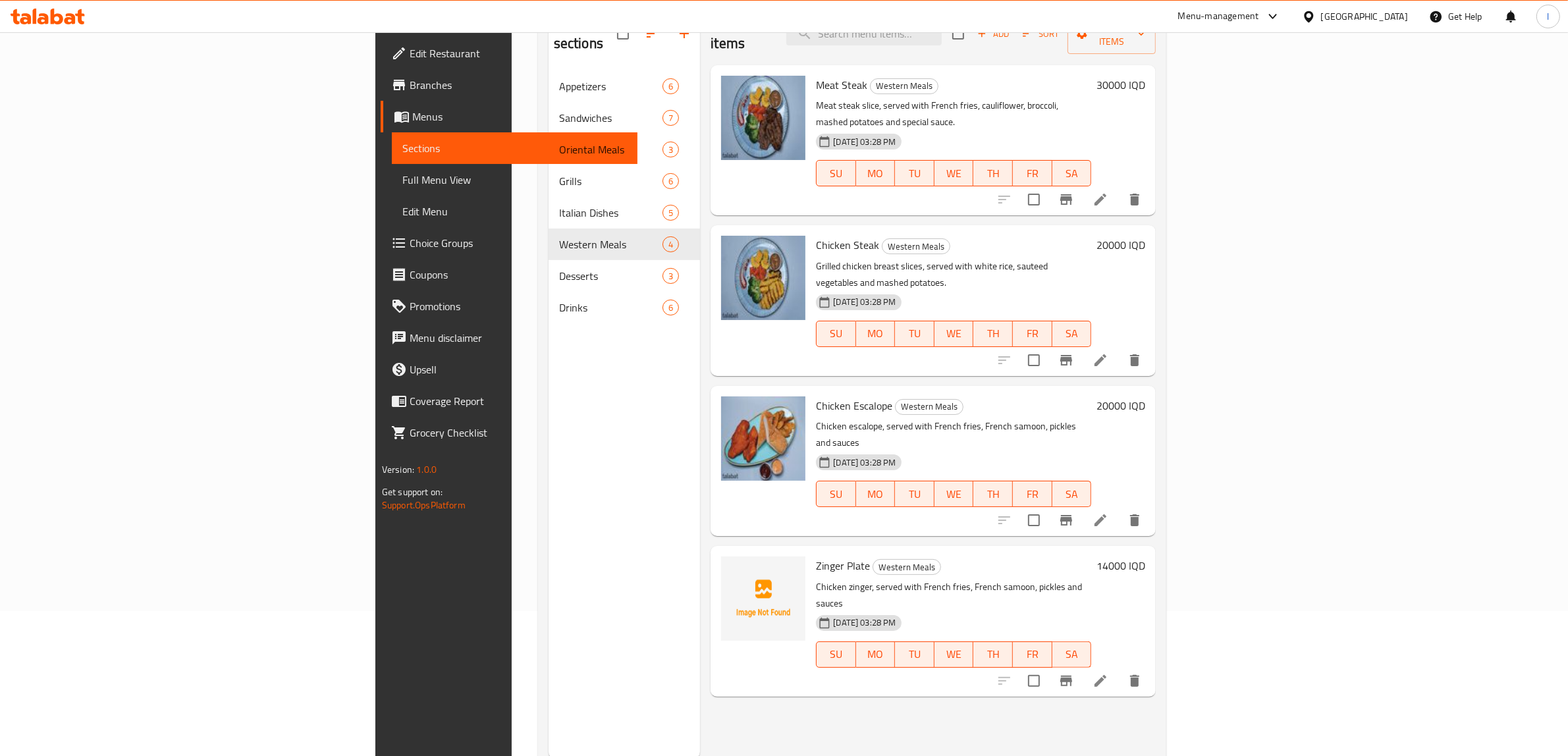
scroll to position [185, 0]
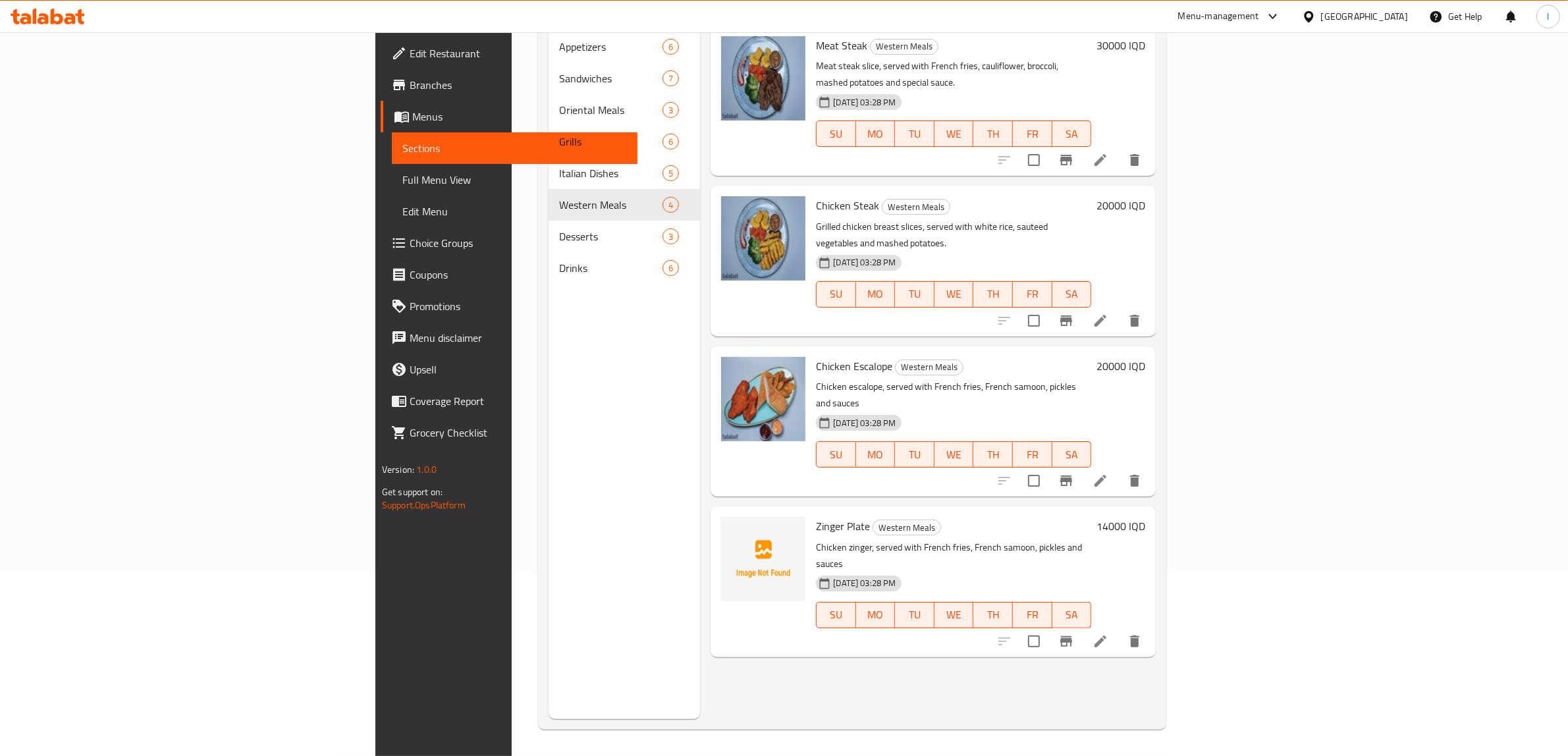
click at [700, 616] on div "Menu items Add Sort Manage items Meat Steak Western Meals Meat steak slice, ser…" at bounding box center [927, 341] width 455 height 756
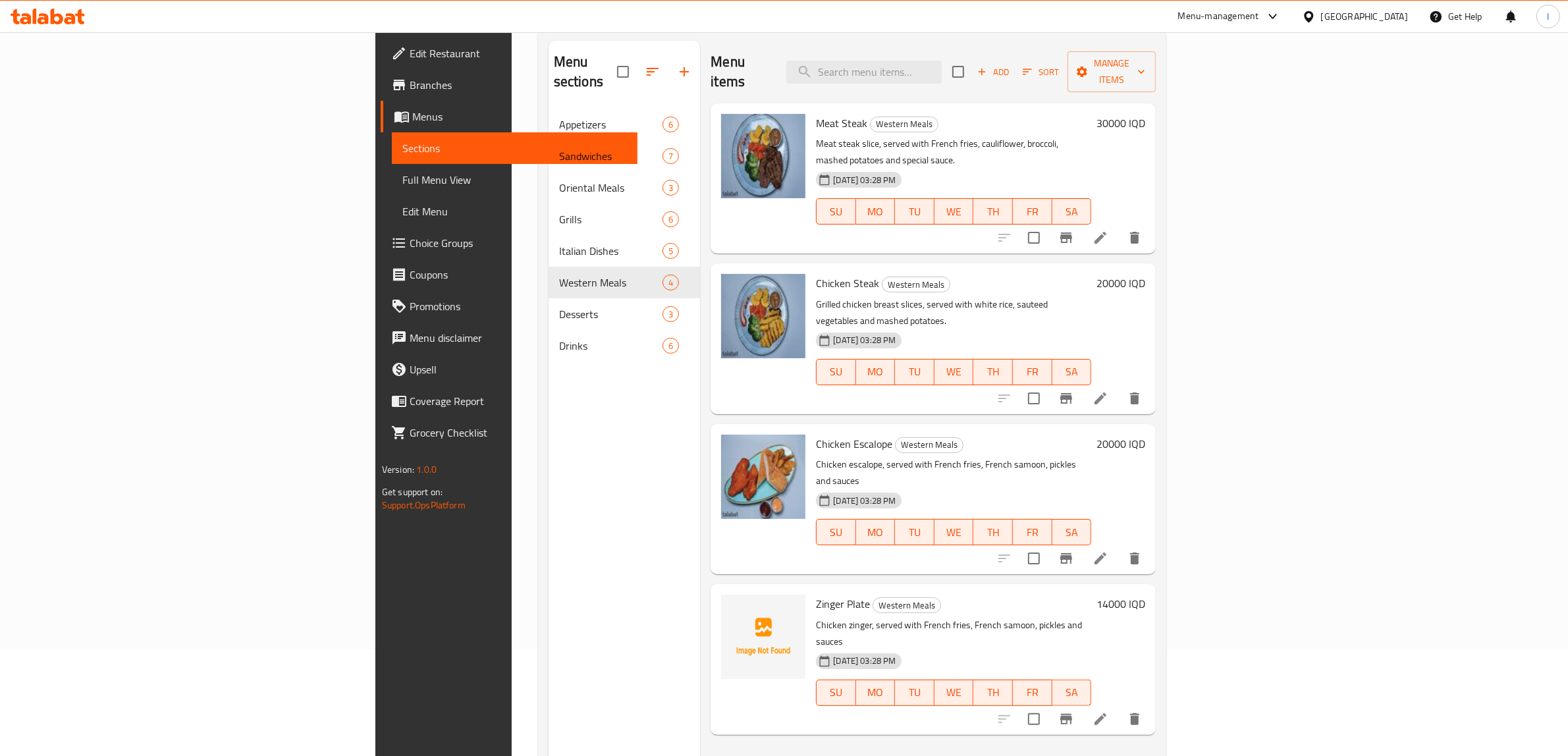
scroll to position [0, 0]
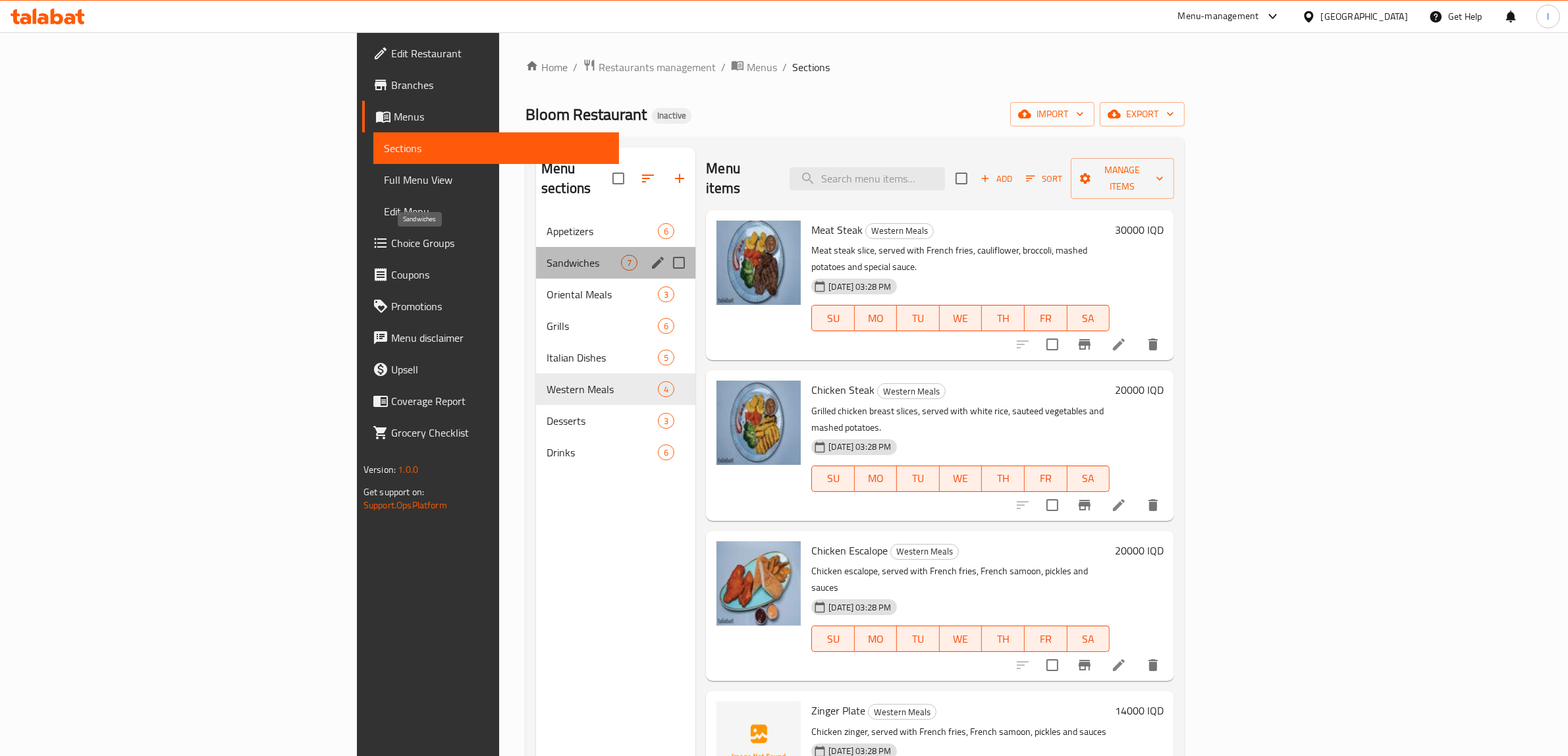
click at [546, 255] on span "Sandwiches" at bounding box center [583, 263] width 75 height 16
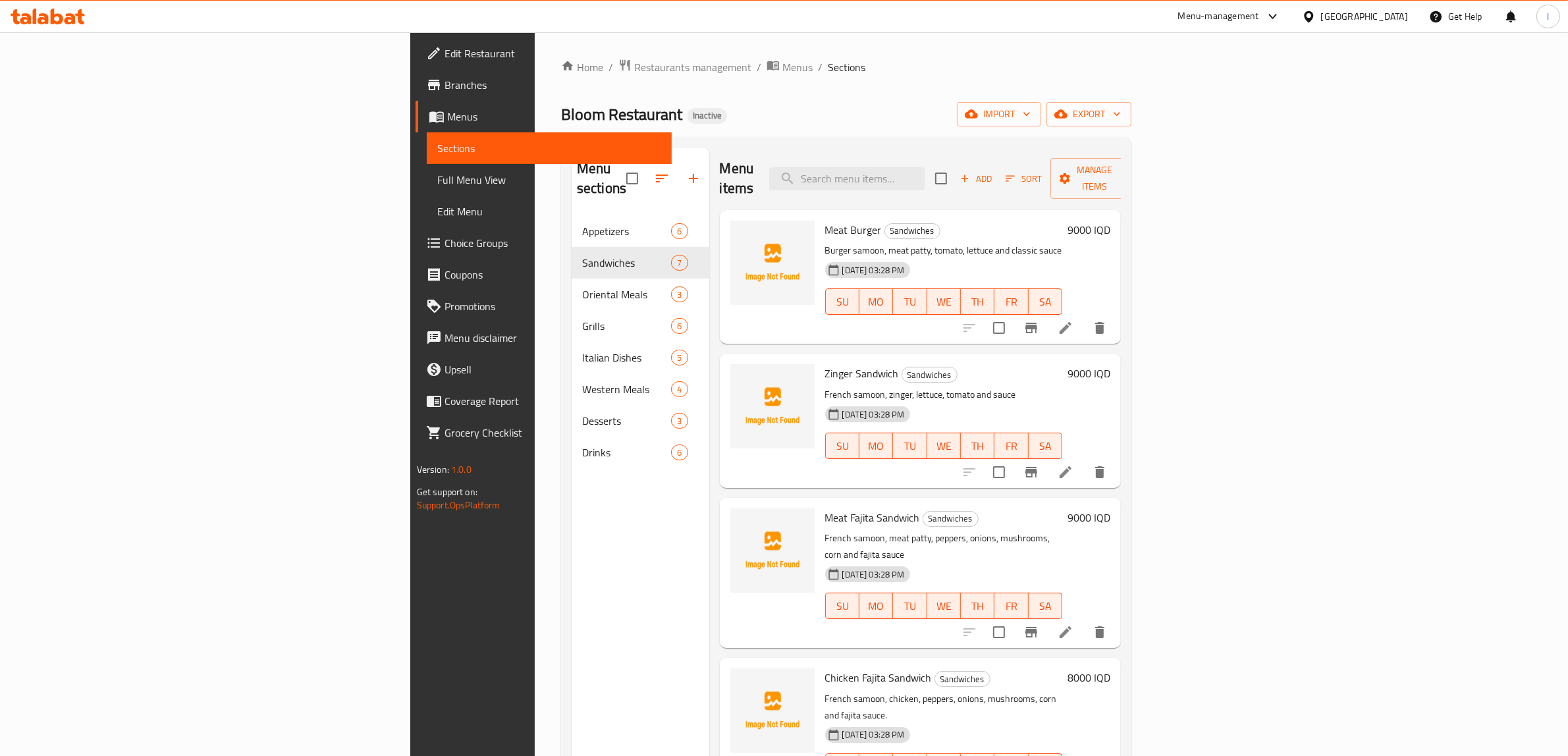
click at [572, 688] on div "Menu sections Appetizers 6 Sandwiches 7 Oriental Meals 3 Grills 6 Italian Dishe…" at bounding box center [640, 525] width 138 height 756
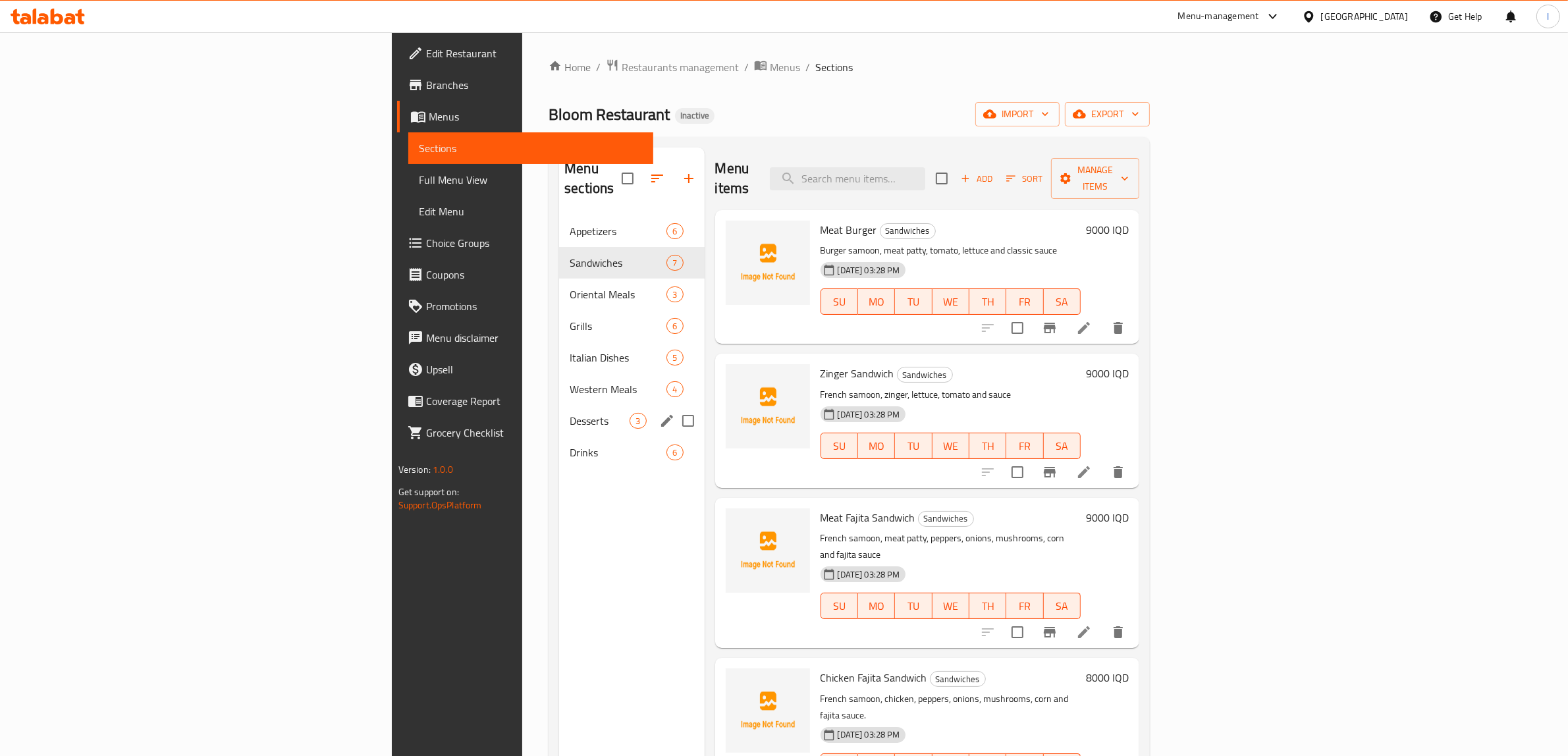
click at [559, 412] on div "Desserts 3" at bounding box center [631, 420] width 145 height 32
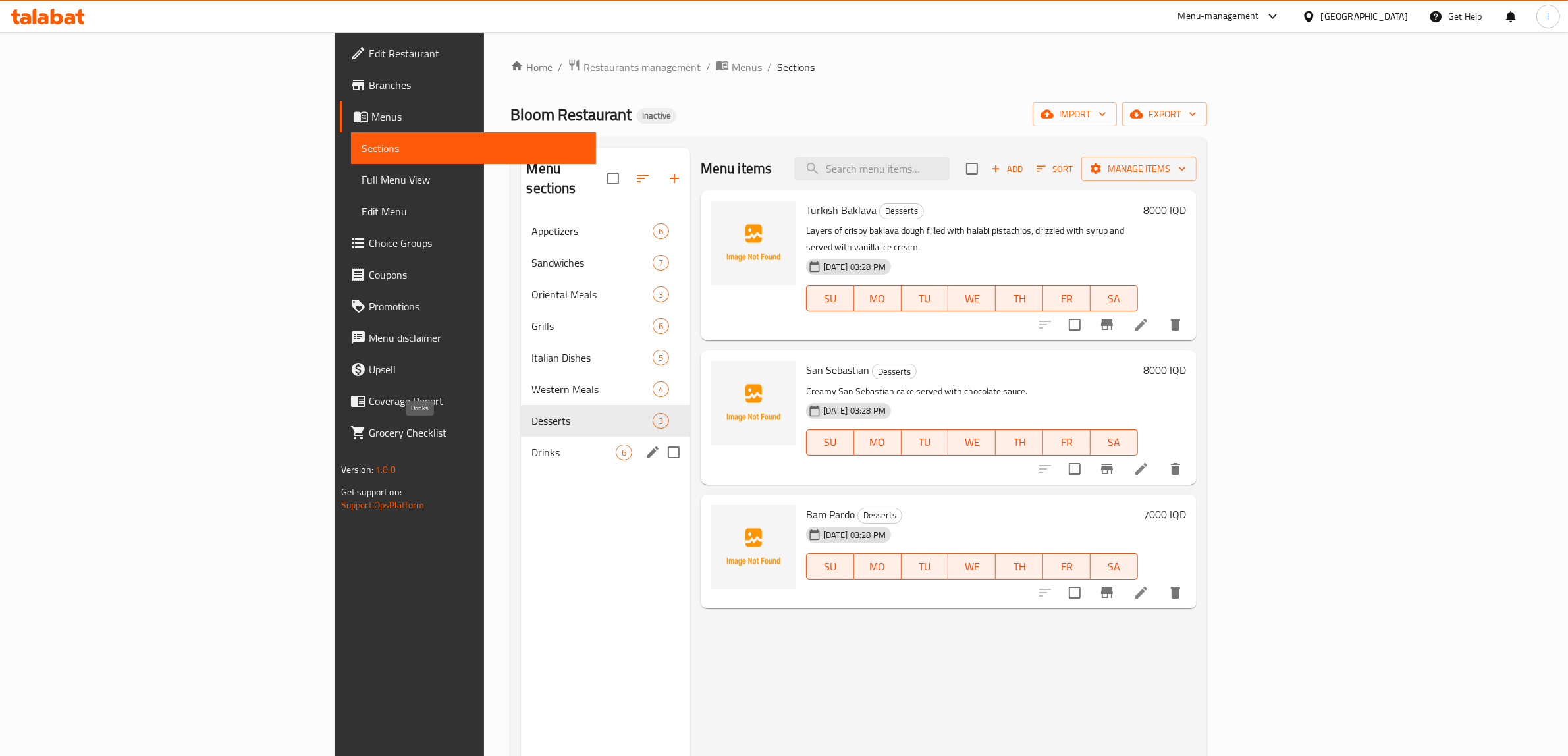
click at [531, 444] on span "Drinks" at bounding box center [573, 452] width 84 height 16
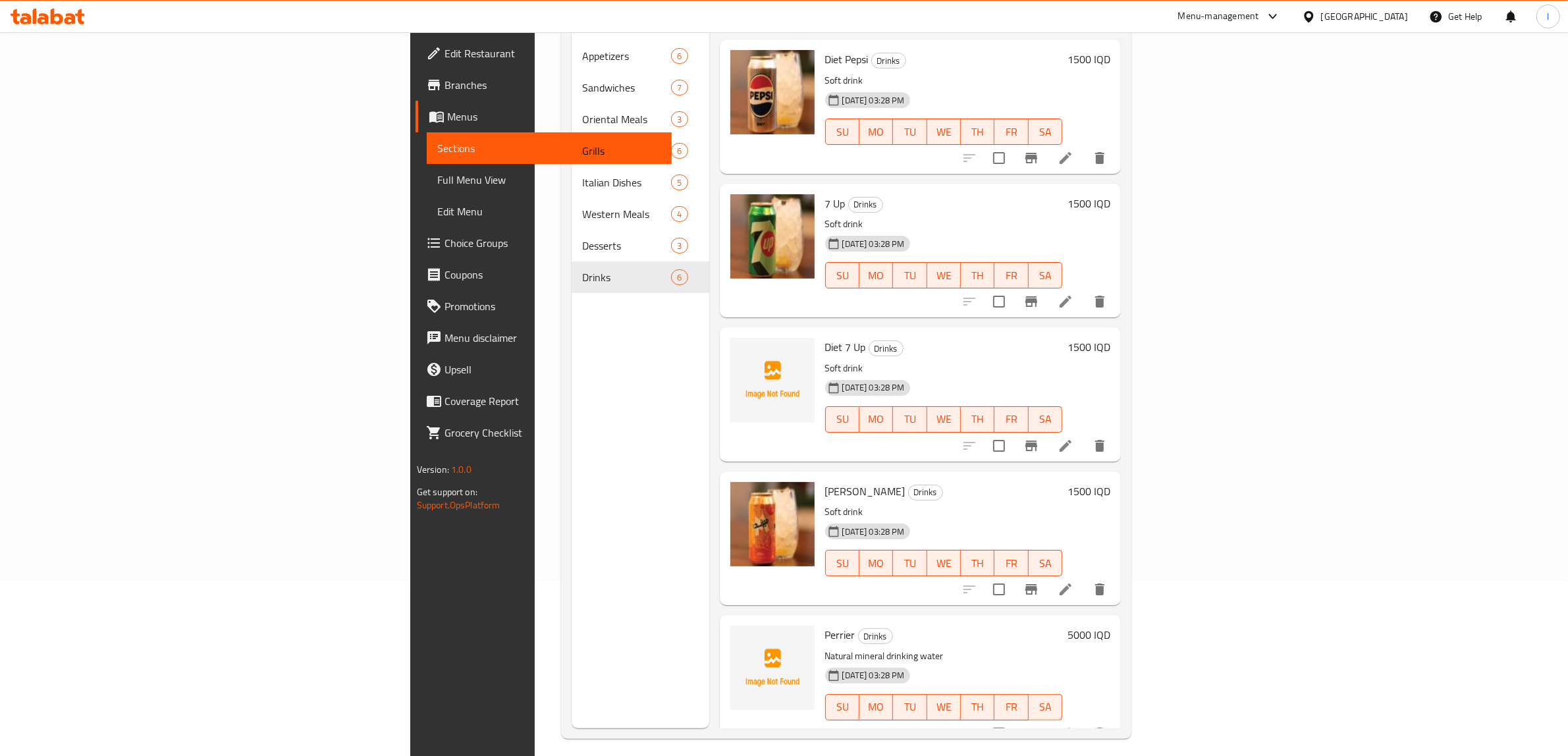
scroll to position [185, 0]
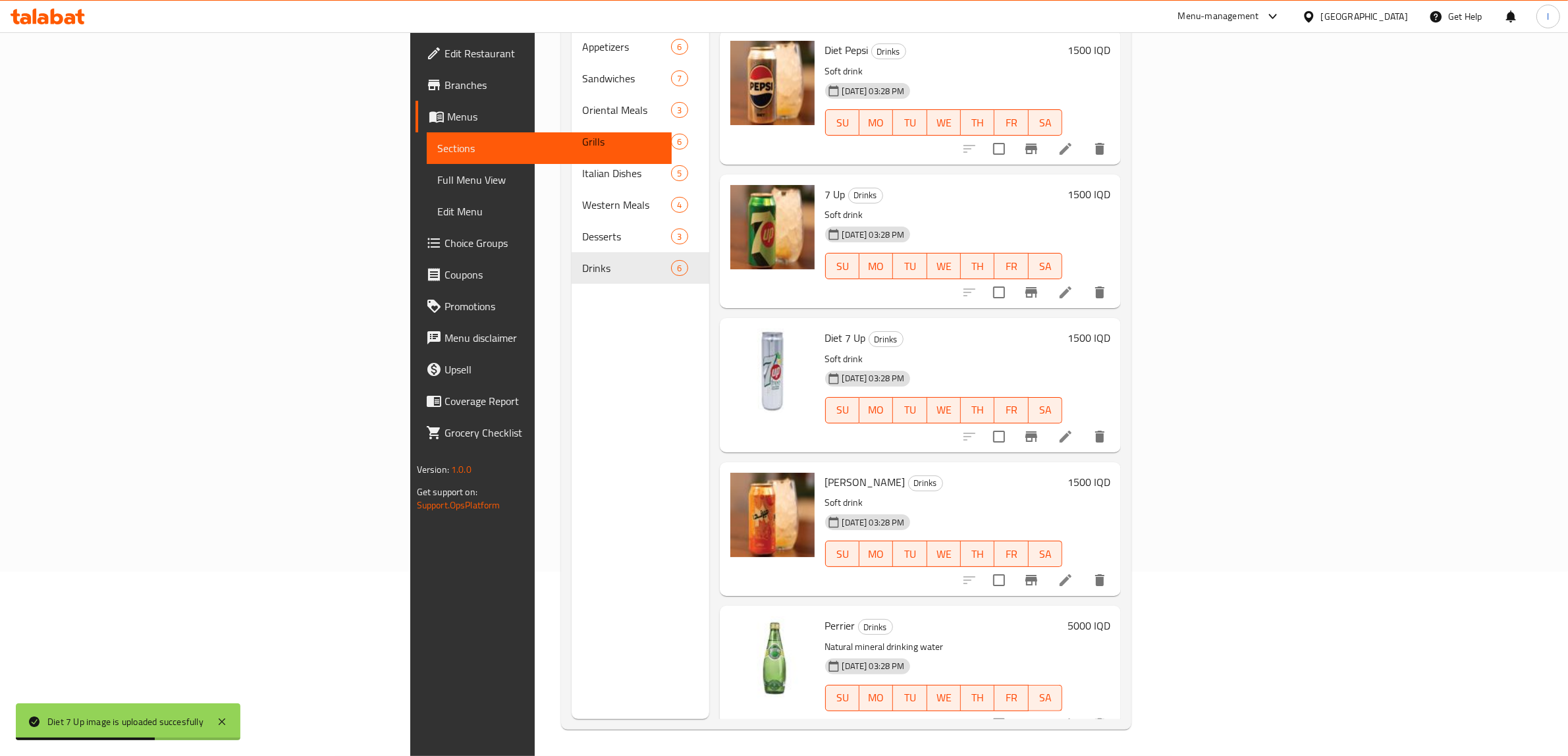
drag, startPoint x: 436, startPoint y: 656, endPoint x: 420, endPoint y: 627, distance: 33.1
click at [572, 651] on div "Menu sections Appetizers 6 Sandwiches 7 Oriental Meals 3 Grills 6 Italian Dishe…" at bounding box center [640, 341] width 138 height 756
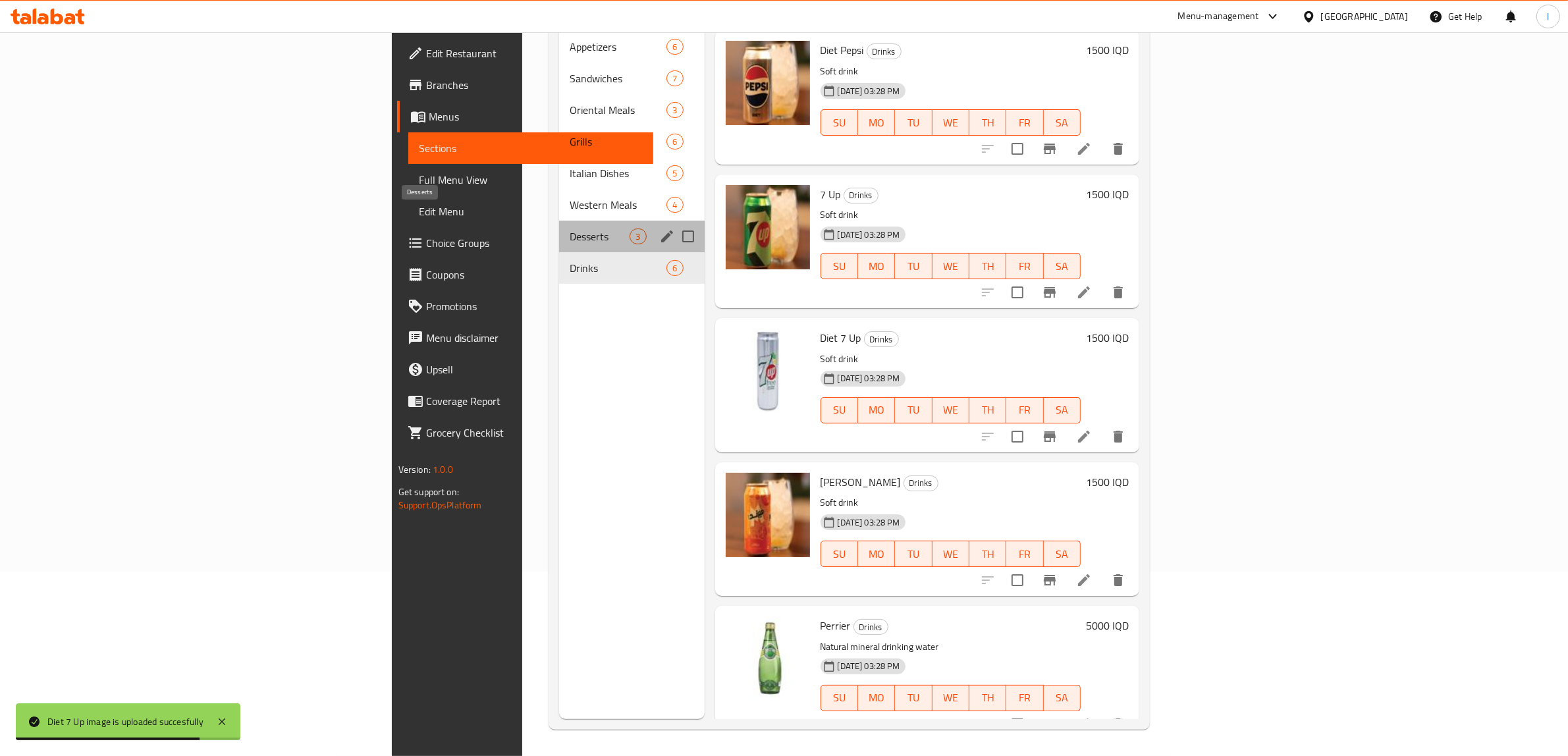
click at [570, 228] on span "Desserts" at bounding box center [600, 236] width 60 height 16
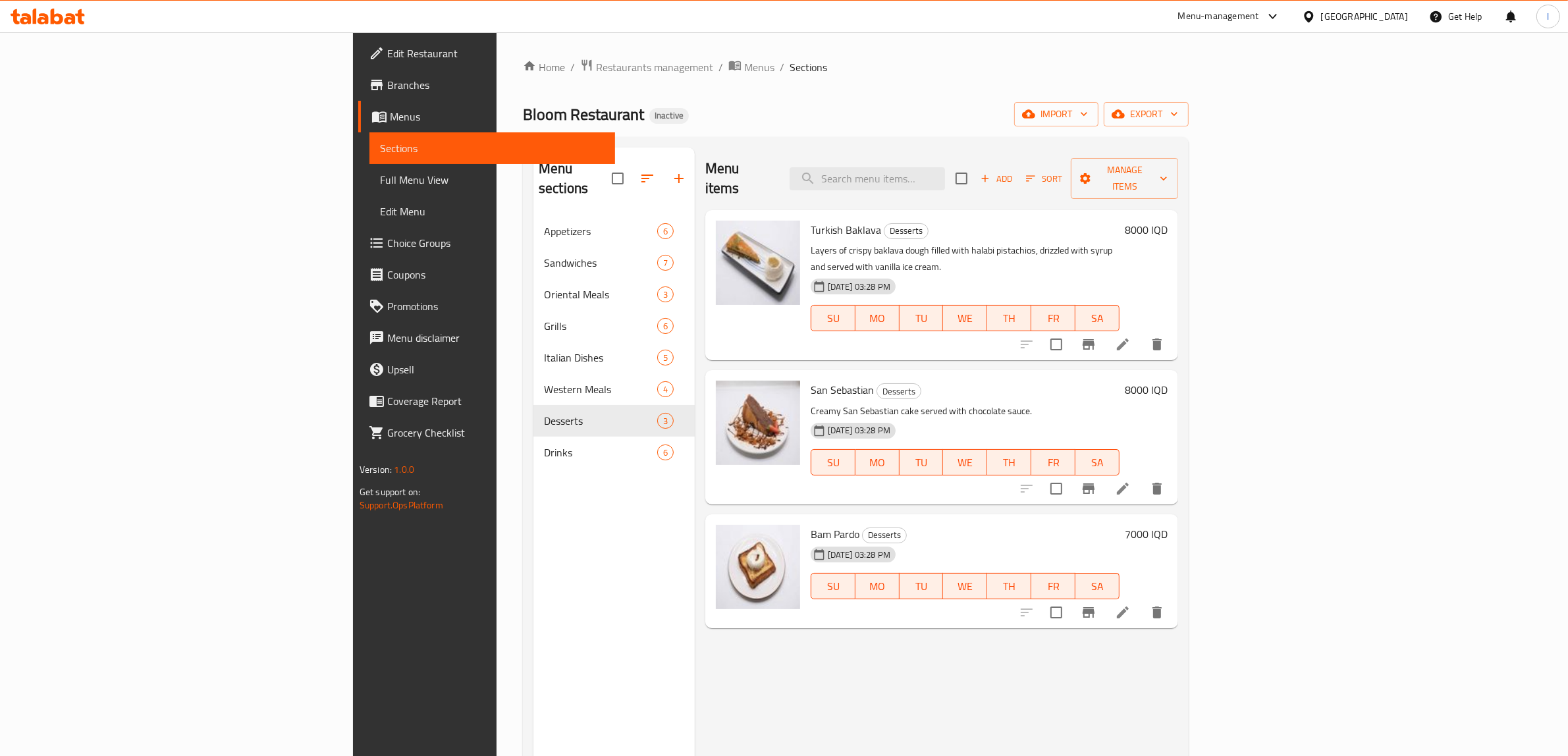
drag, startPoint x: 642, startPoint y: 616, endPoint x: 636, endPoint y: 609, distance: 9.2
click at [695, 616] on div "Menu items Add Sort Manage items Turkish Baklava Desserts Layers of crispy bakl…" at bounding box center [937, 525] width 483 height 756
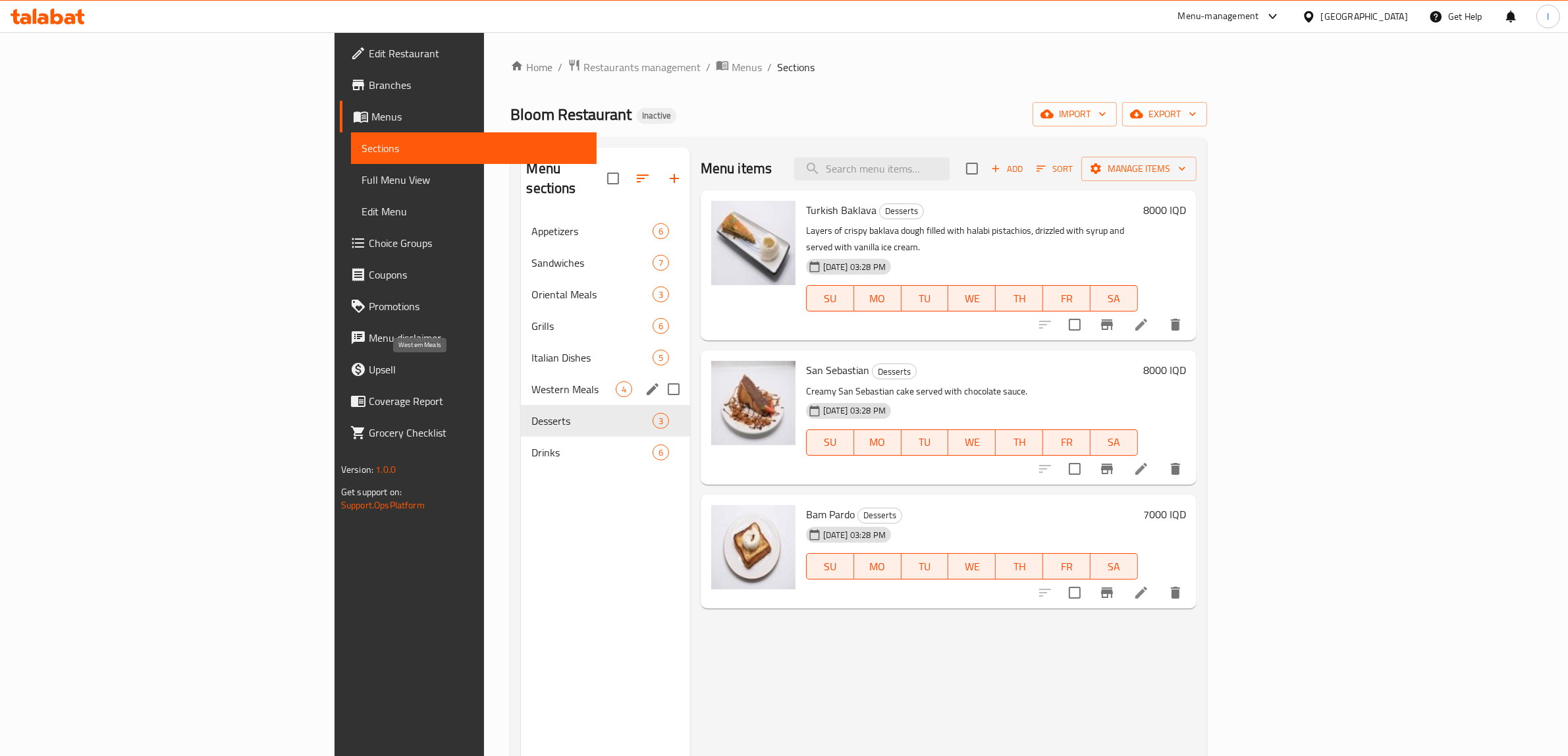
click at [531, 381] on span "Western Meals" at bounding box center [573, 389] width 84 height 16
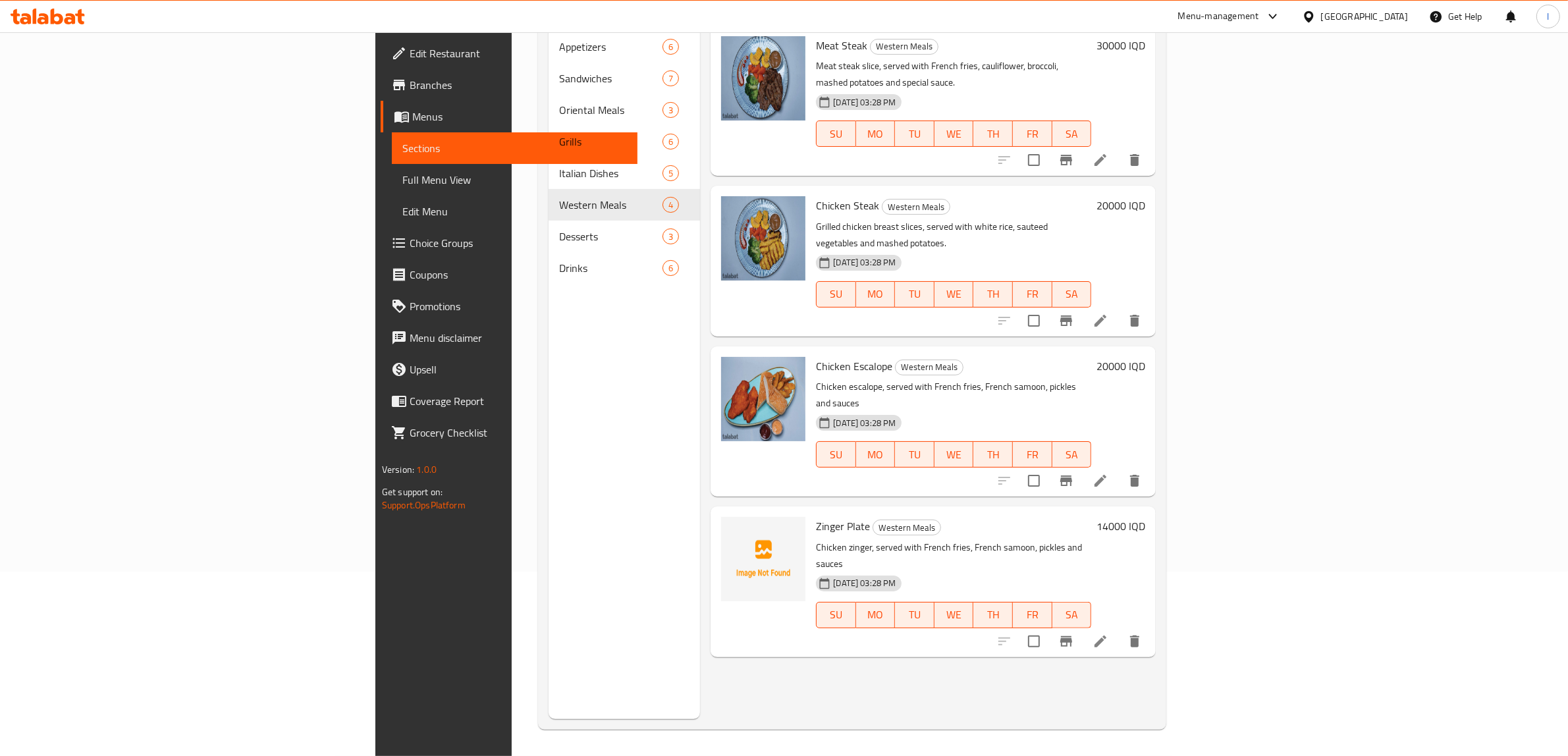
scroll to position [185, 0]
click at [700, 609] on div "Menu items Add Sort Manage items Meat Steak Western Meals Meat steak slice, ser…" at bounding box center [927, 341] width 455 height 756
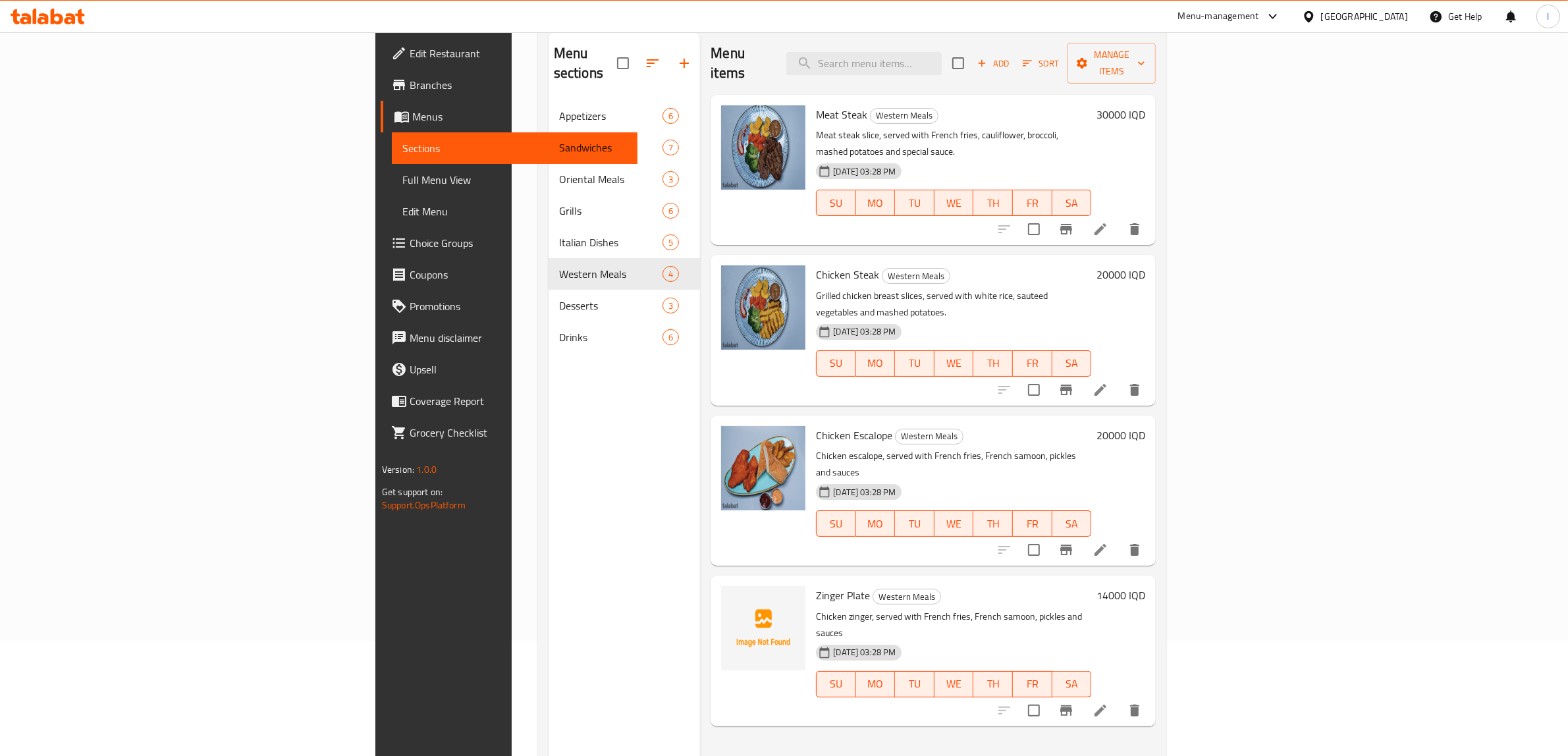
scroll to position [21, 0]
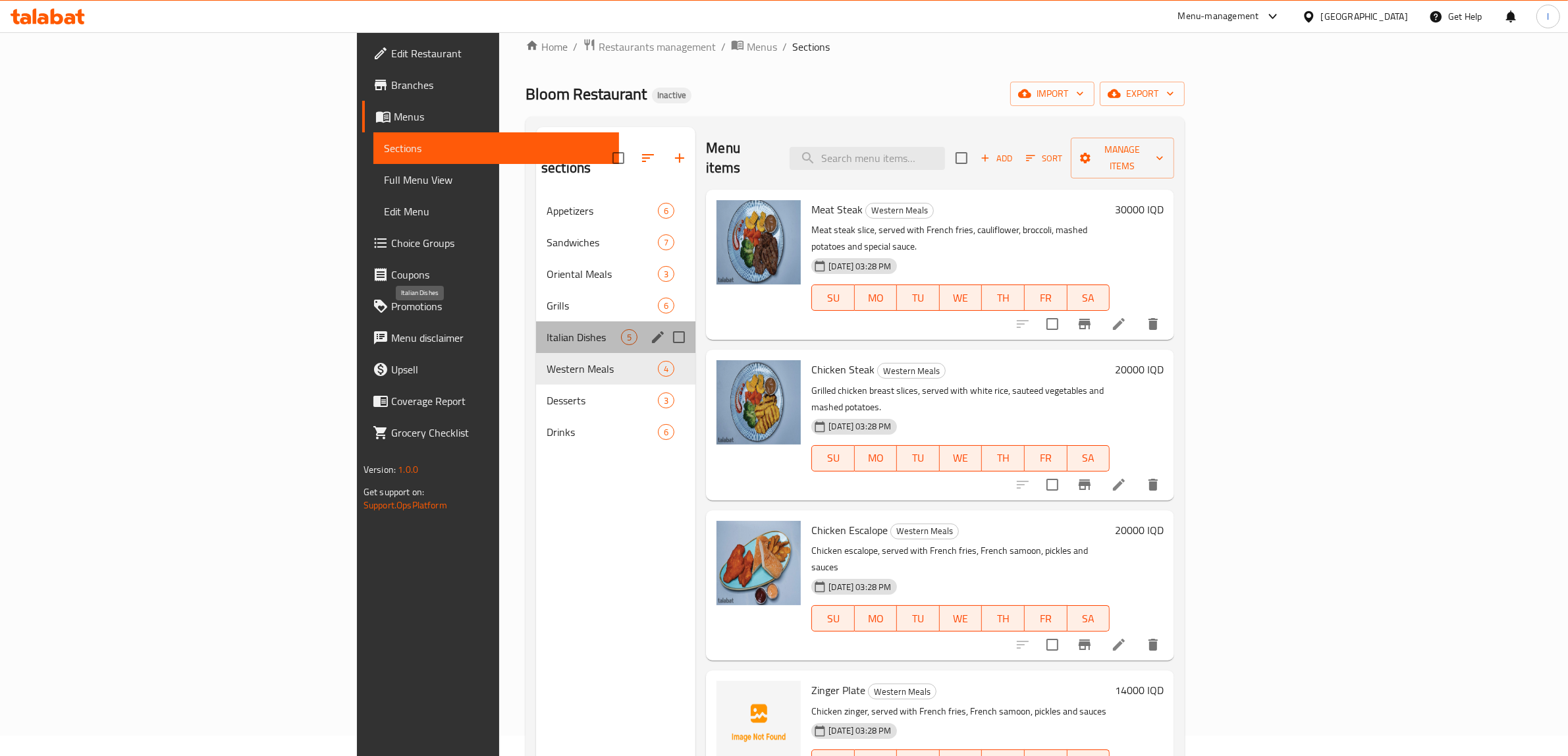
click at [546, 329] on span "Italian Dishes" at bounding box center [583, 337] width 75 height 16
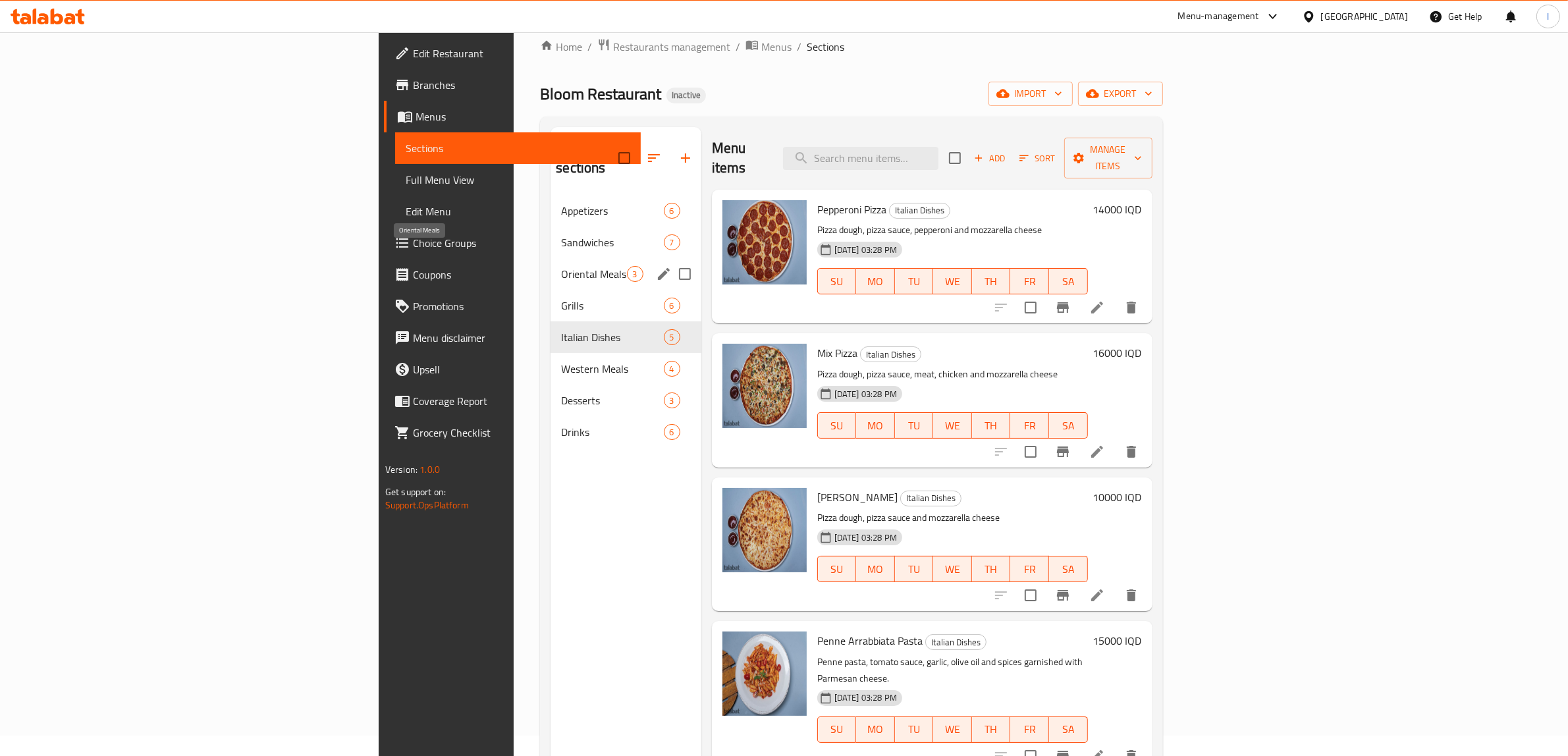
click at [561, 266] on span "Oriental Meals" at bounding box center [593, 274] width 65 height 16
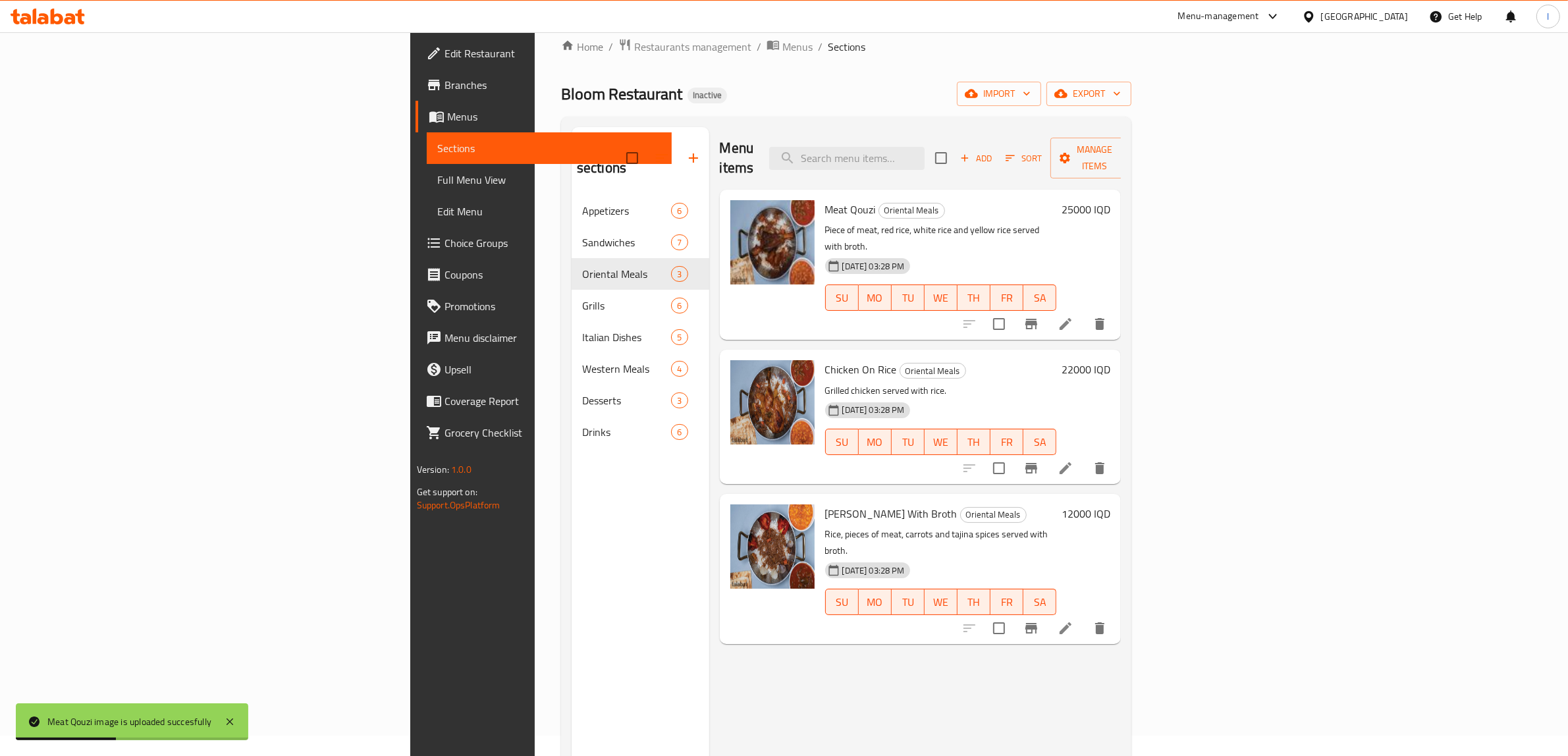
click at [710, 658] on div "Menu items Add Sort Manage items Meat Qouzi Oriental Meals Piece of meat, red r…" at bounding box center [915, 505] width 412 height 756
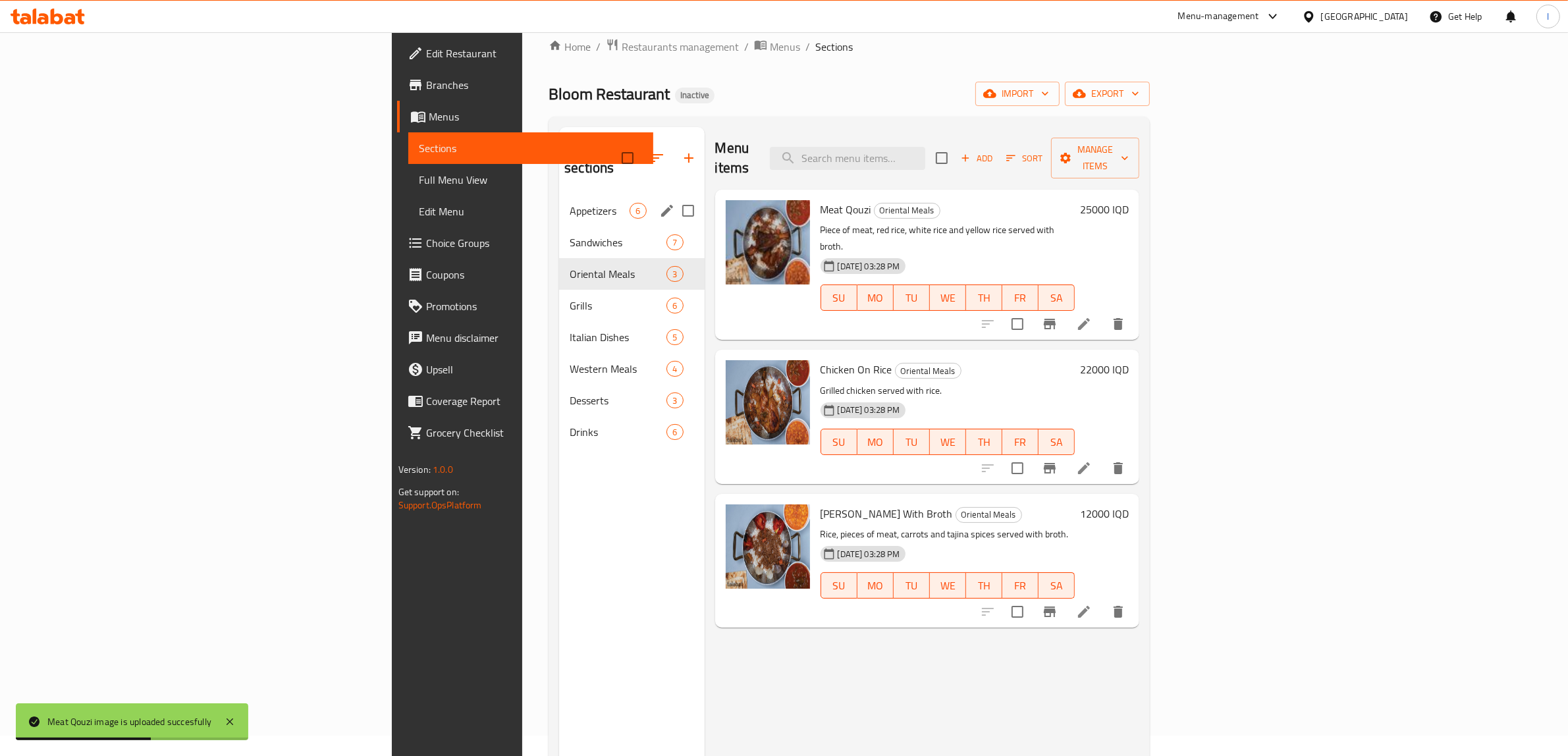
click at [559, 202] on div "Appetizers 6" at bounding box center [631, 210] width 145 height 32
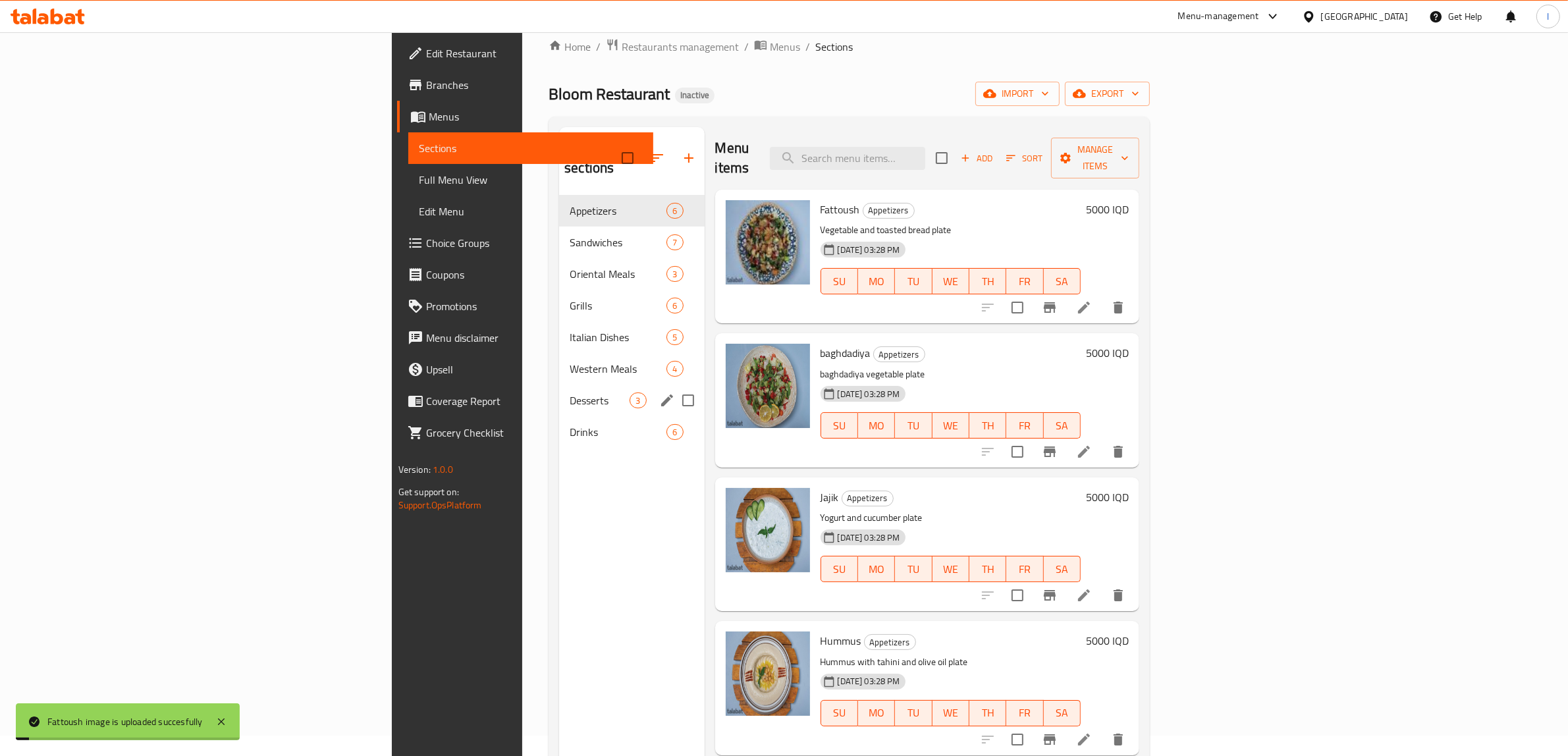
click at [559, 385] on div "Desserts 3" at bounding box center [631, 400] width 145 height 32
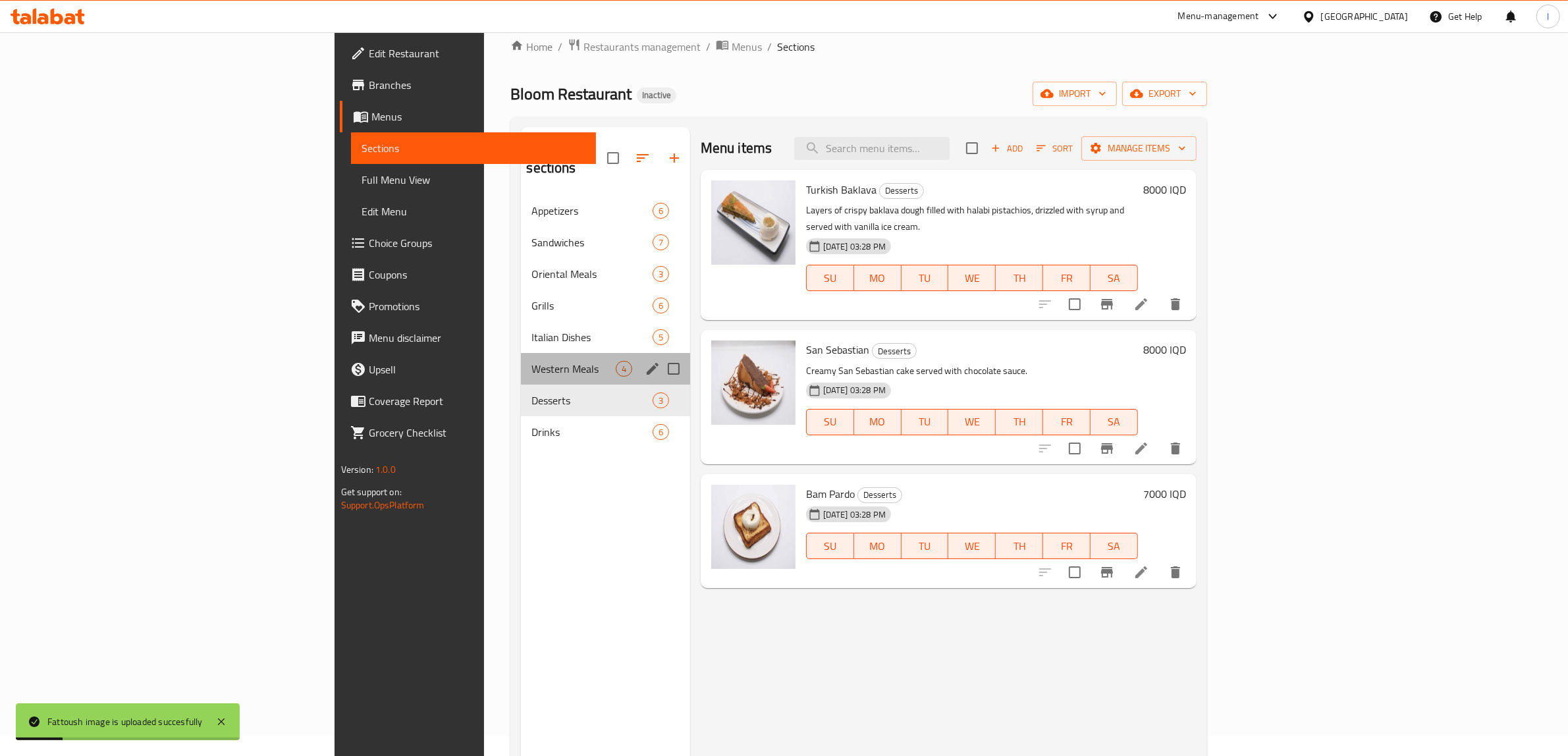
click at [521, 353] on div "Western Meals 4" at bounding box center [605, 369] width 169 height 32
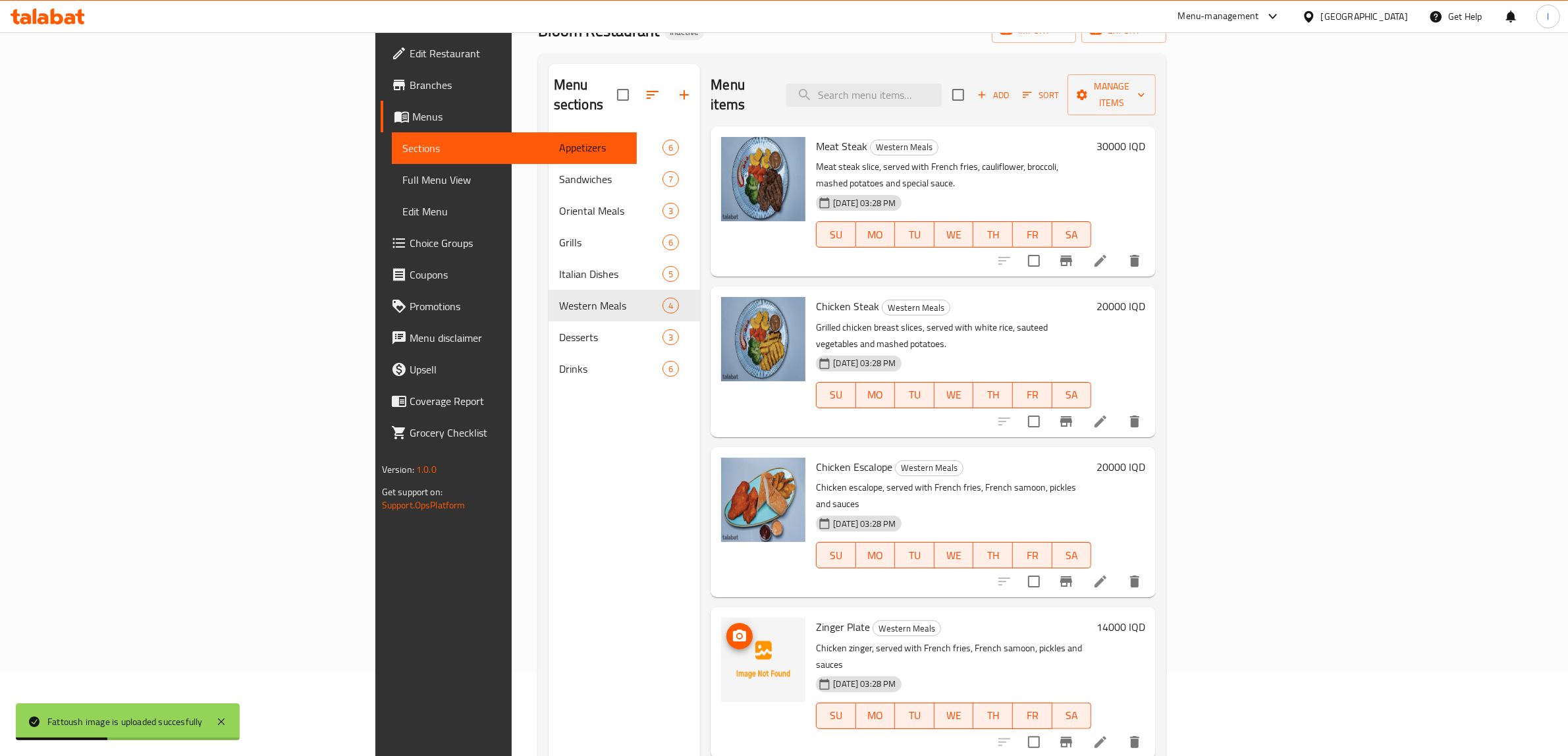
scroll to position [103, 0]
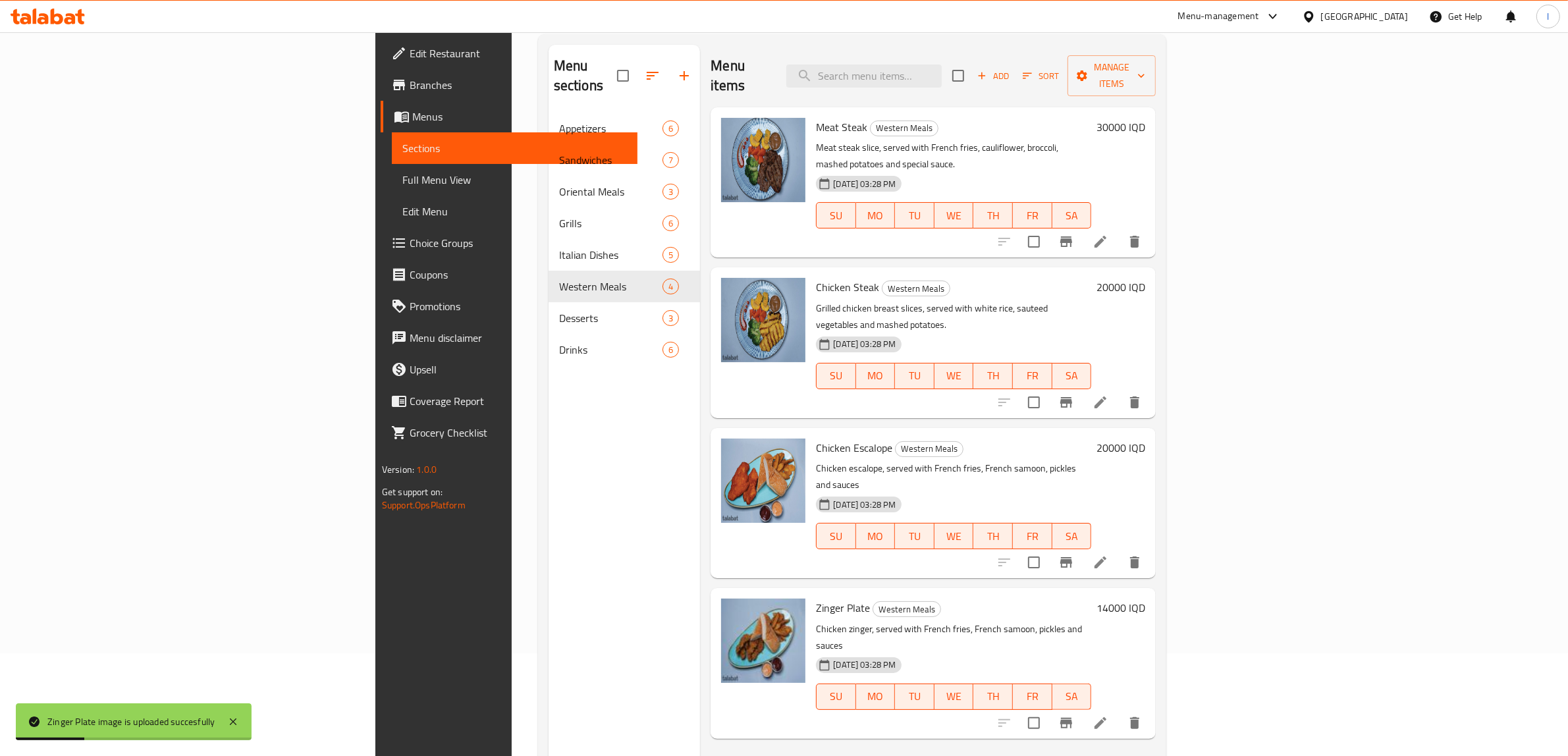
click at [700, 696] on div "Menu items Add Sort Manage items Meat Steak Western Meals Meat steak slice, ser…" at bounding box center [927, 423] width 455 height 756
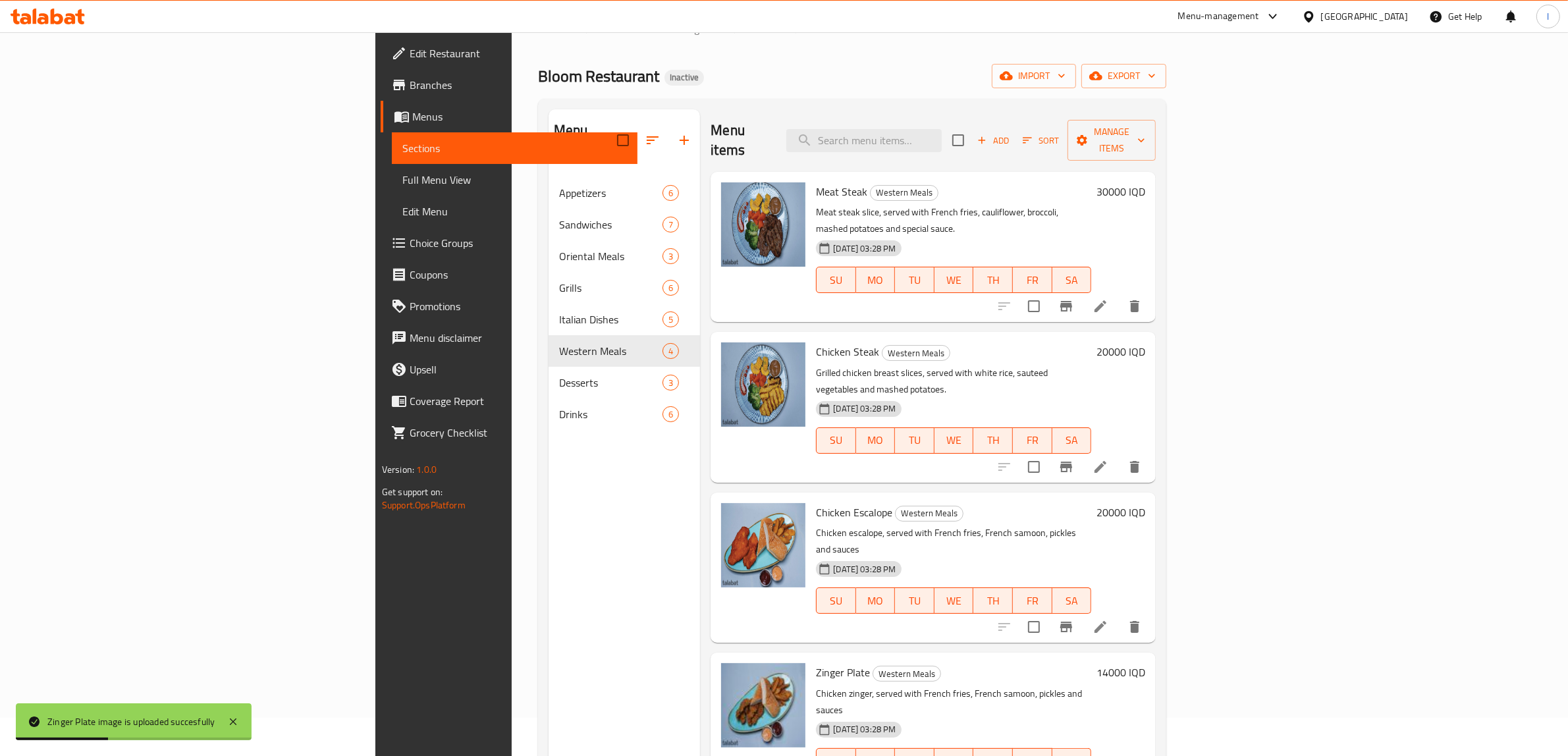
scroll to position [0, 0]
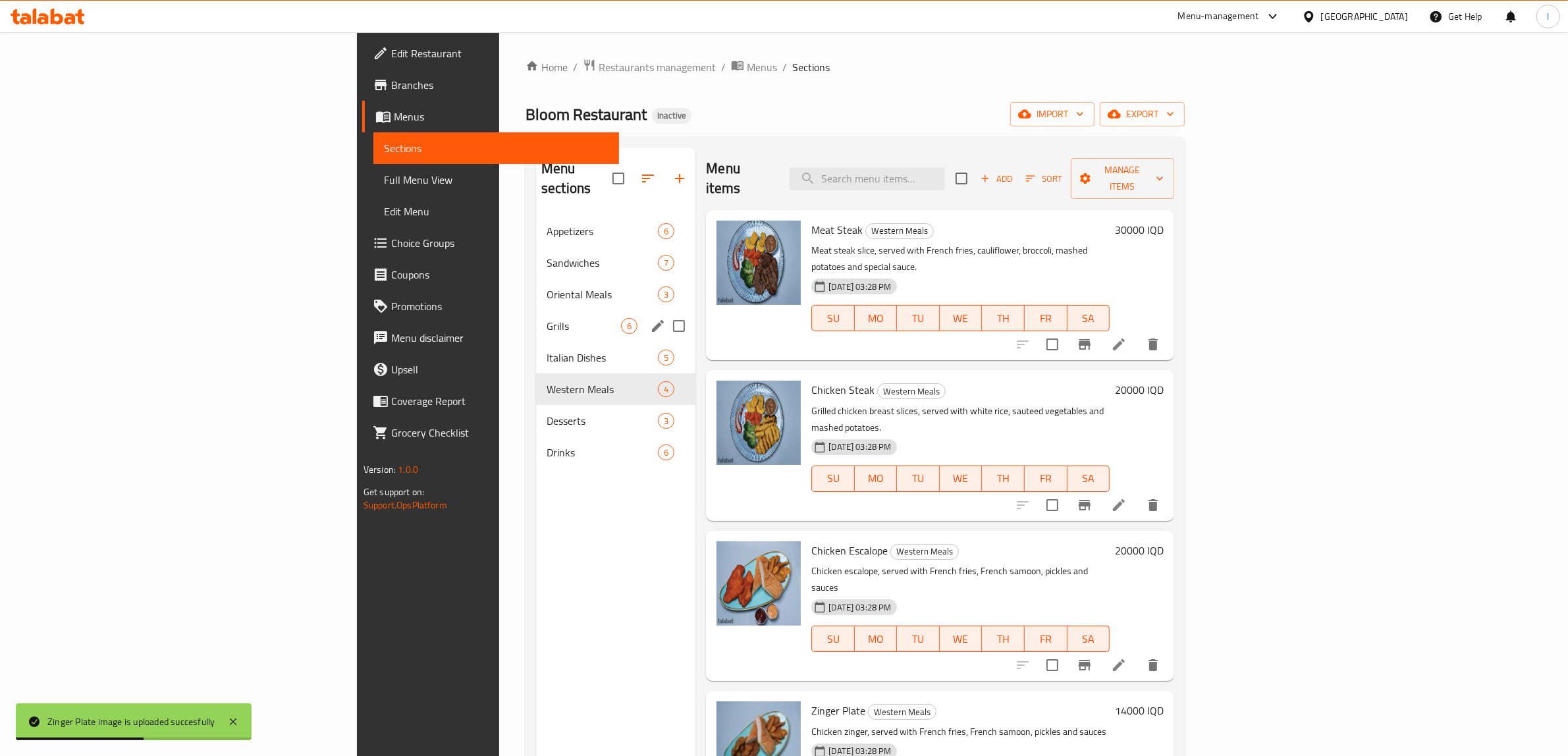
click at [546, 318] on span "Grills" at bounding box center [583, 326] width 75 height 16
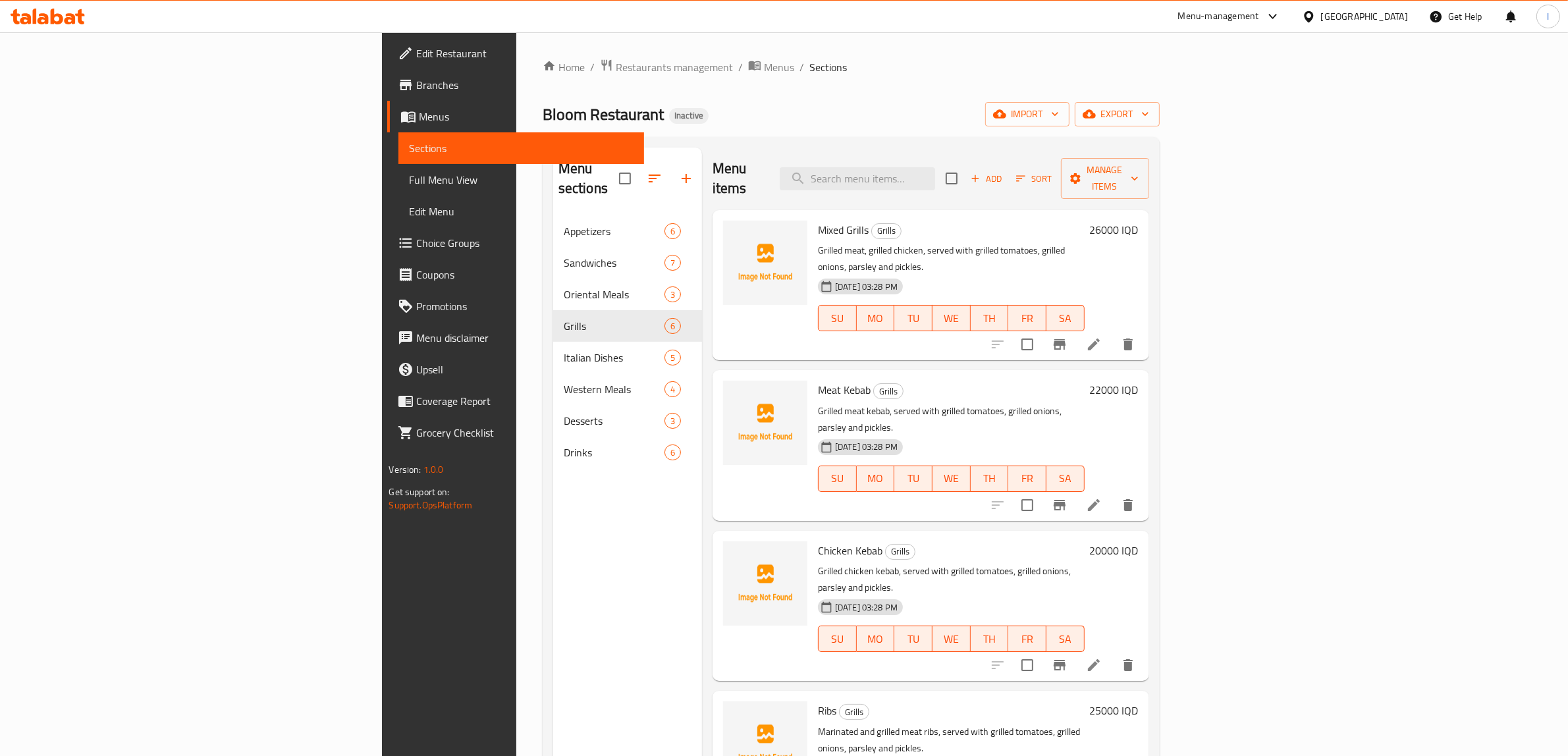
click at [554, 715] on div "Menu sections Appetizers 6 Sandwiches 7 Oriental Meals 3 Grills 6 Italian Dishe…" at bounding box center [628, 525] width 149 height 756
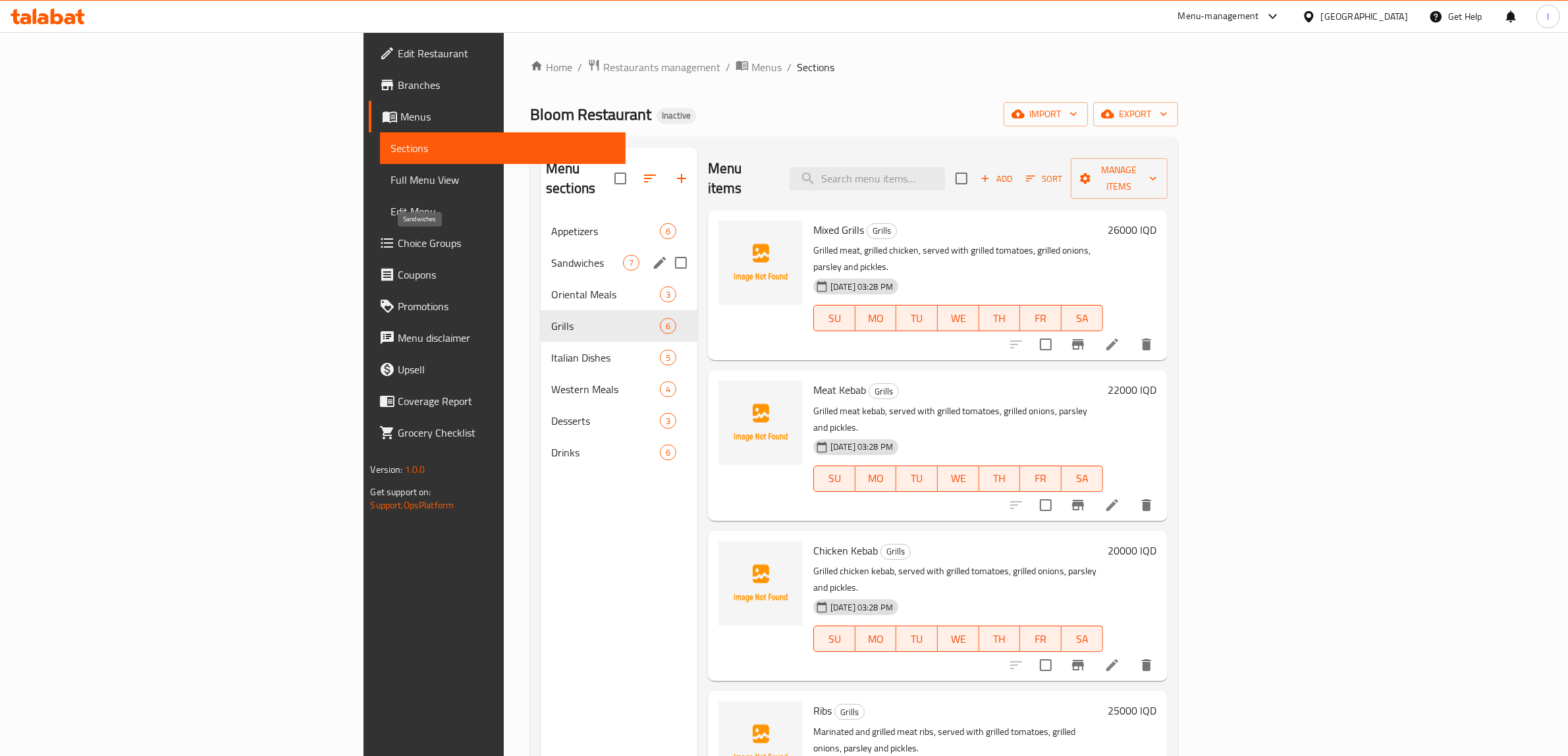
click at [551, 255] on span "Sandwiches" at bounding box center [587, 263] width 72 height 16
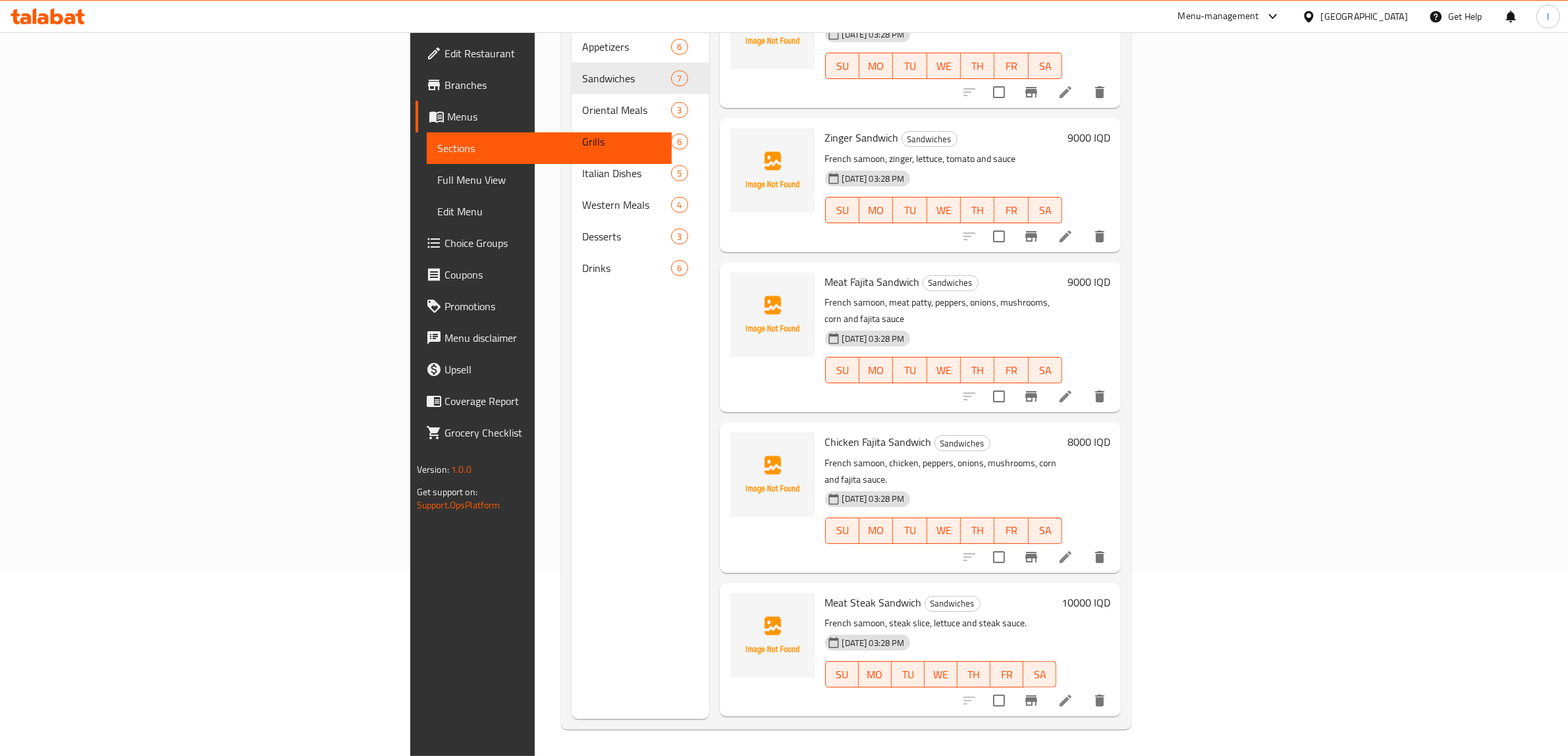
scroll to position [36, 0]
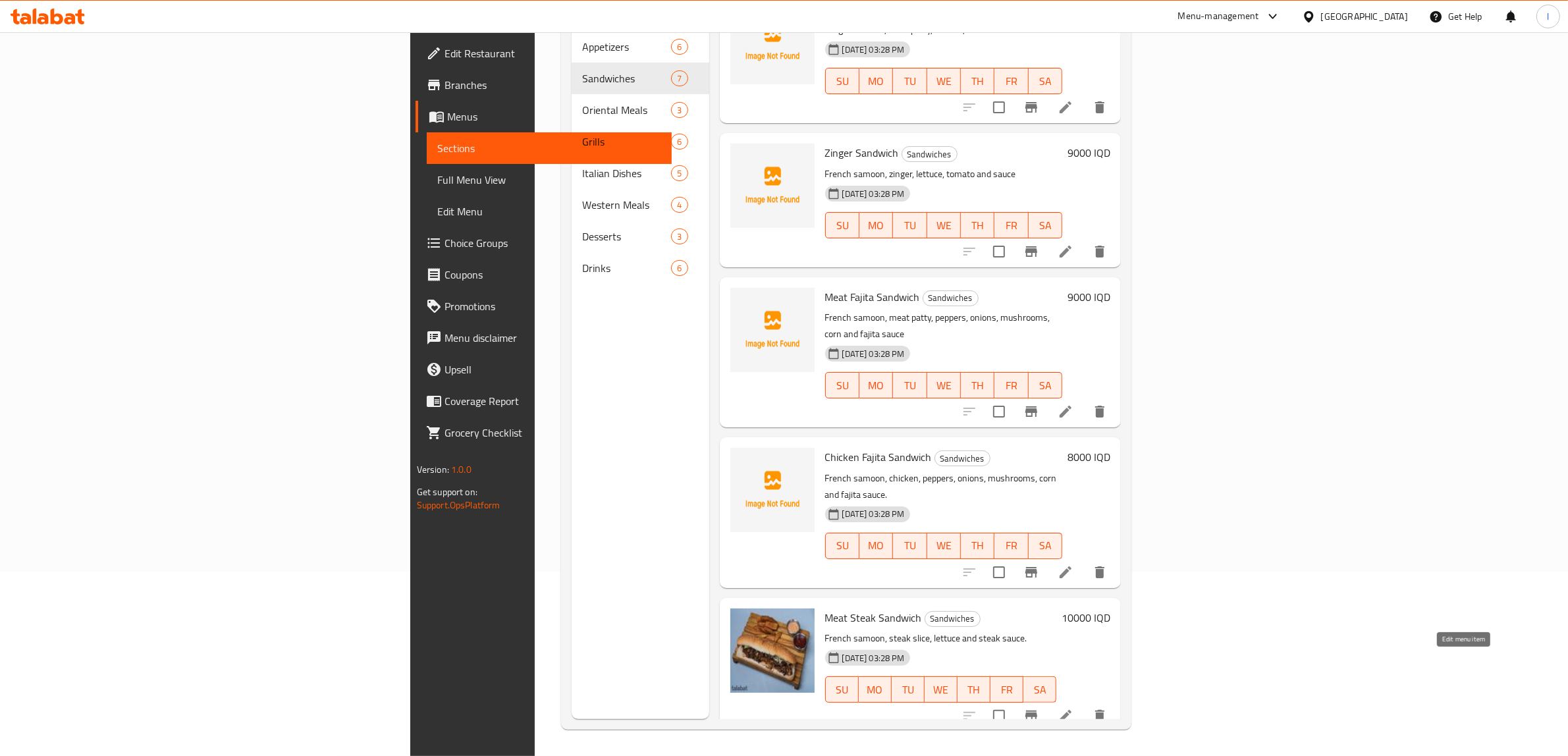
click at [1074, 707] on icon at bounding box center [1066, 715] width 16 height 16
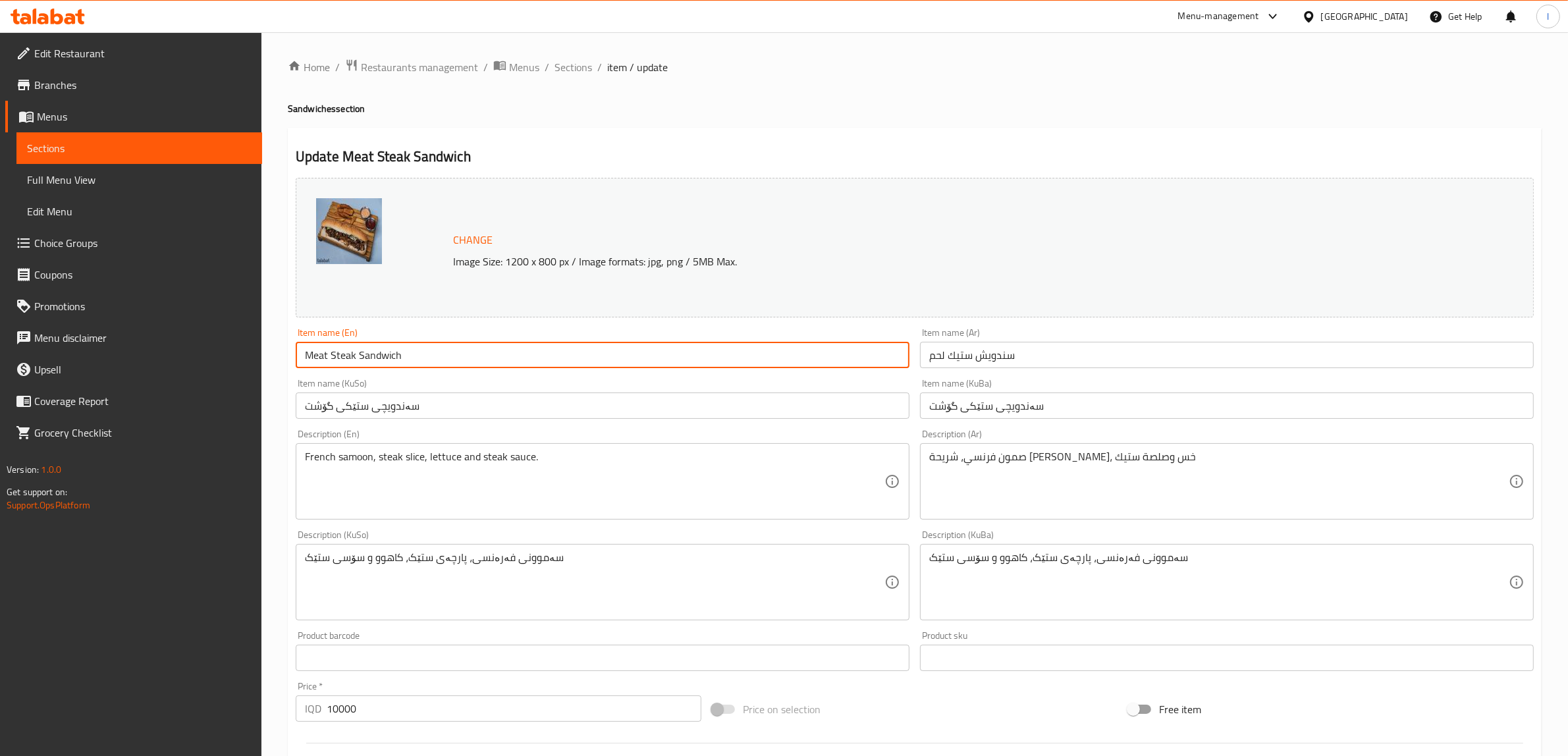
drag, startPoint x: 478, startPoint y: 366, endPoint x: 140, endPoint y: 360, distance: 338.1
click at [135, 362] on div "Edit Restaurant Branches Menus Sections Full Menu View Edit Menu Choice Groups …" at bounding box center [784, 566] width 1568 height 1068
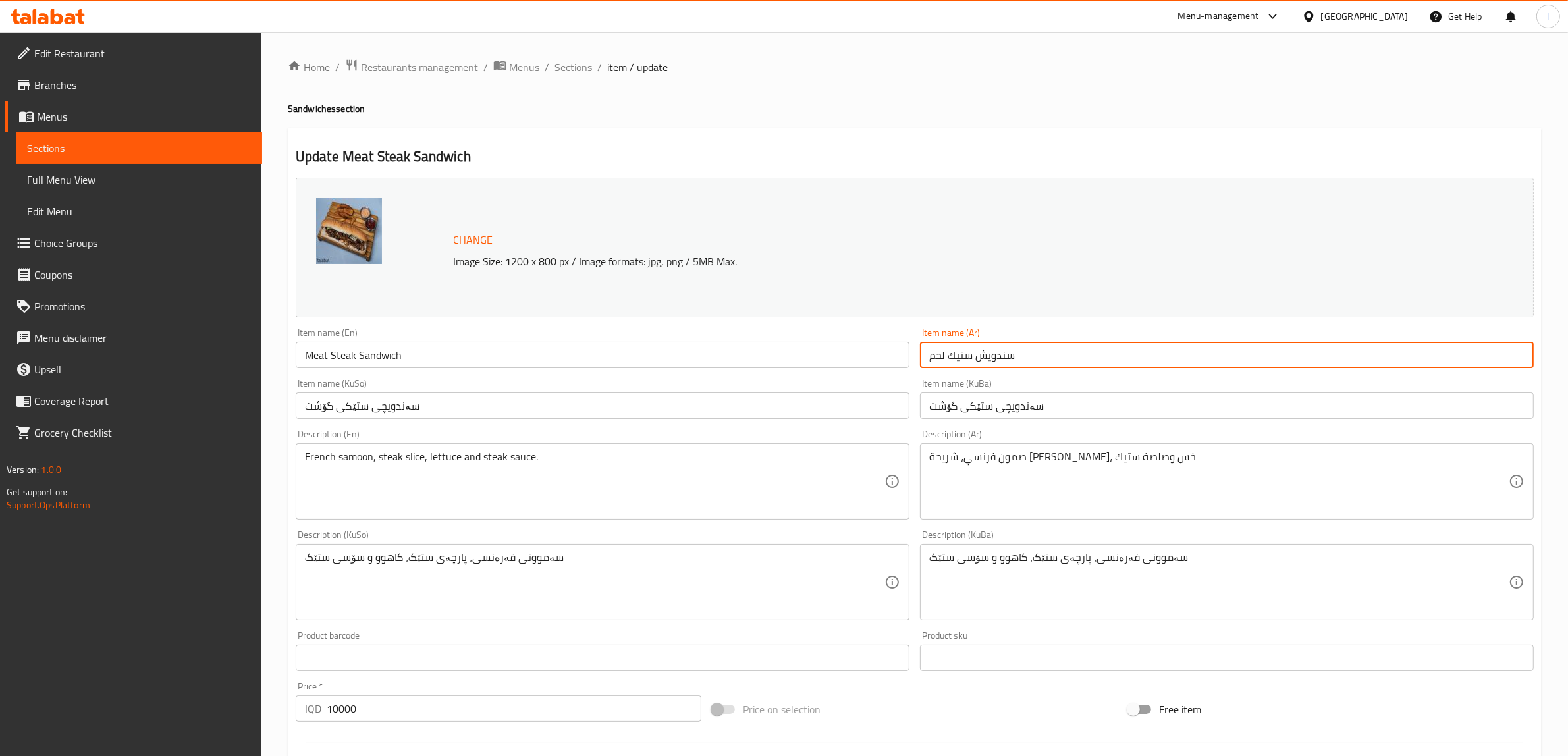
drag, startPoint x: 751, startPoint y: 332, endPoint x: 741, endPoint y: 330, distance: 10.2
click at [747, 332] on div "Change Image Size: 1200 x 800 px / Image formats: jpg, png / 5MB Max. Item name…" at bounding box center [914, 541] width 1249 height 738
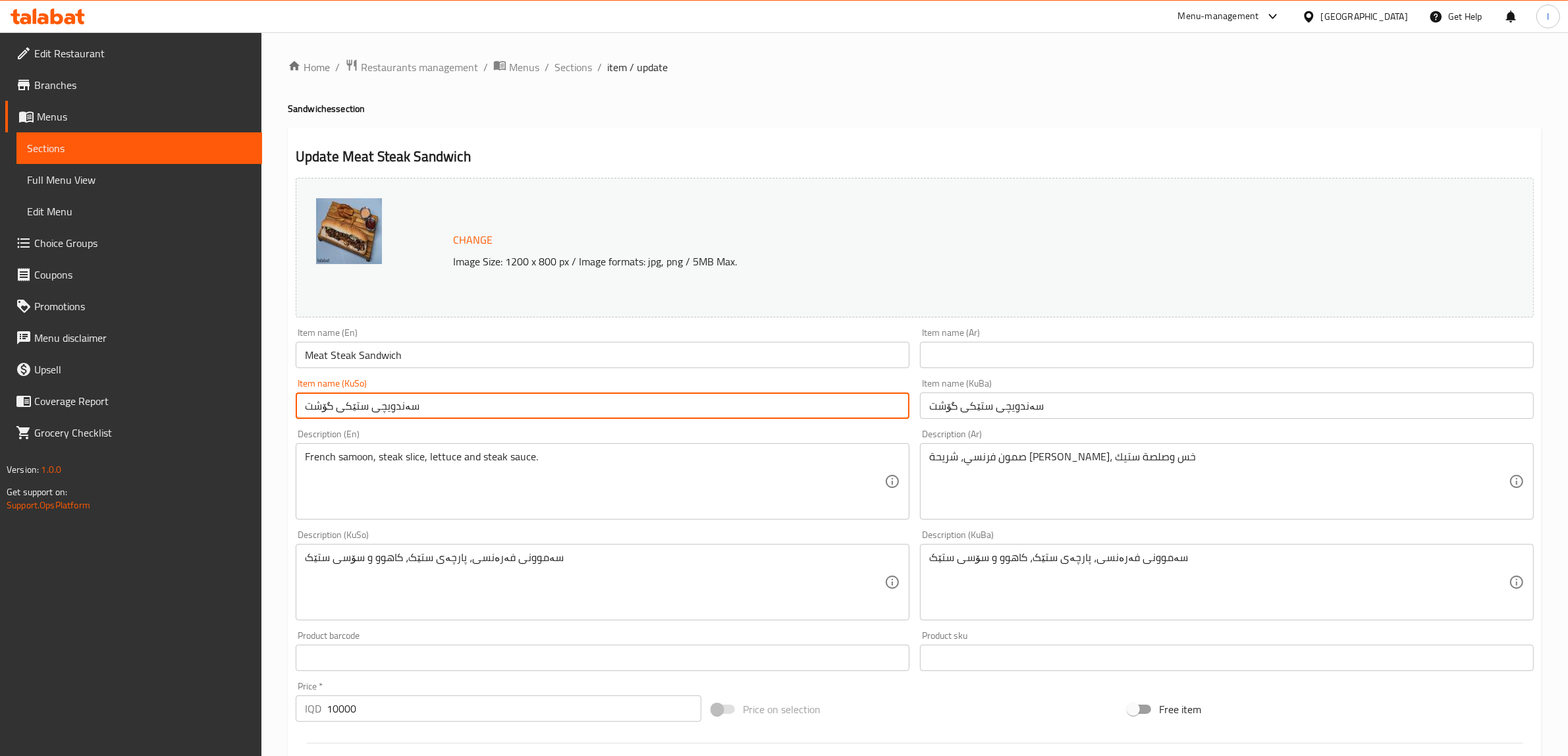
drag, startPoint x: 413, startPoint y: 413, endPoint x: 400, endPoint y: 413, distance: 13.0
click at [400, 413] on input "سەندویچی ستێکی گۆشت" at bounding box center [602, 405] width 614 height 26
drag, startPoint x: 465, startPoint y: 409, endPoint x: 79, endPoint y: 402, distance: 386.1
click at [79, 402] on div "Edit Restaurant Branches Menus Sections Full Menu View Edit Menu Choice Groups …" at bounding box center [784, 566] width 1568 height 1068
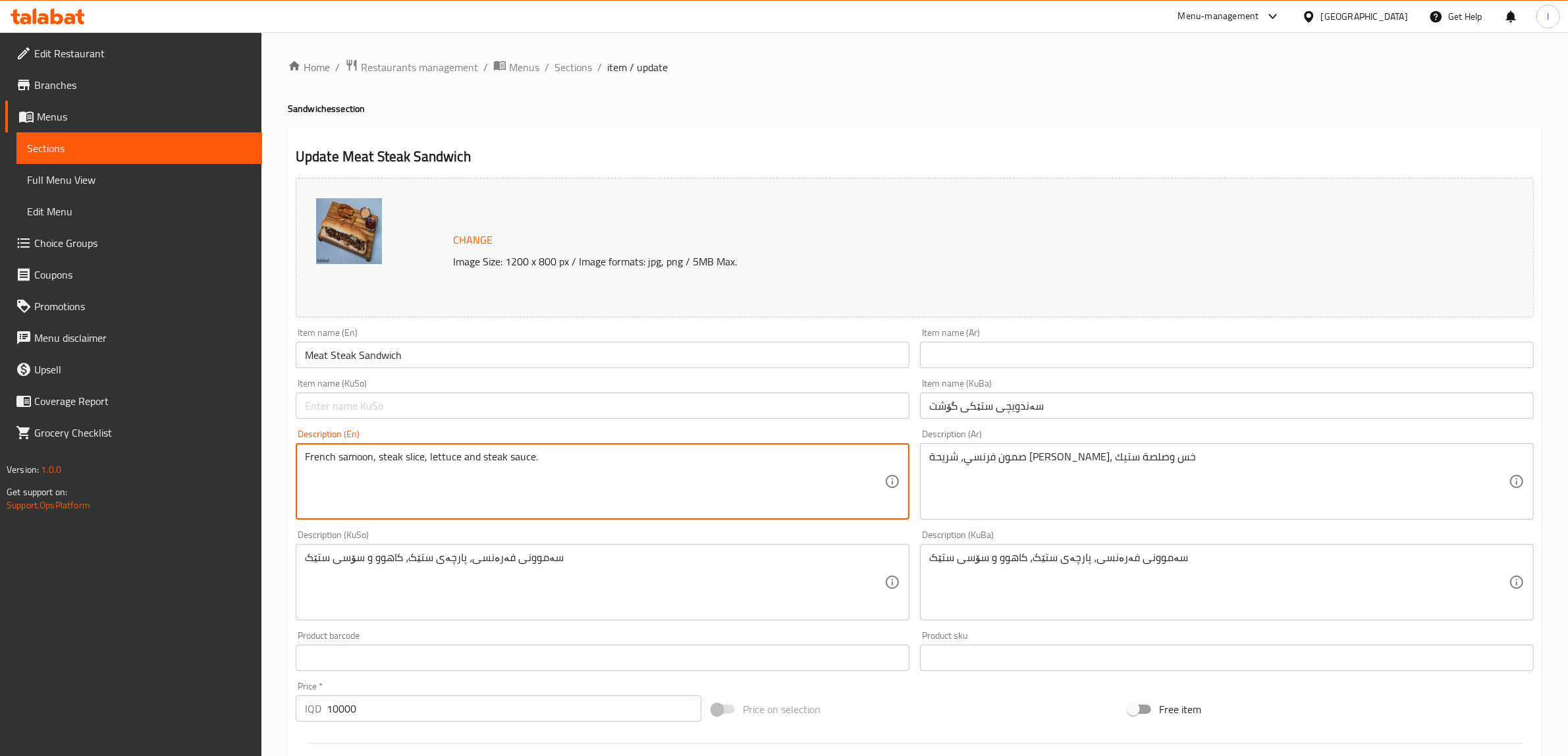
drag, startPoint x: 535, startPoint y: 485, endPoint x: 15, endPoint y: 451, distance: 521.1
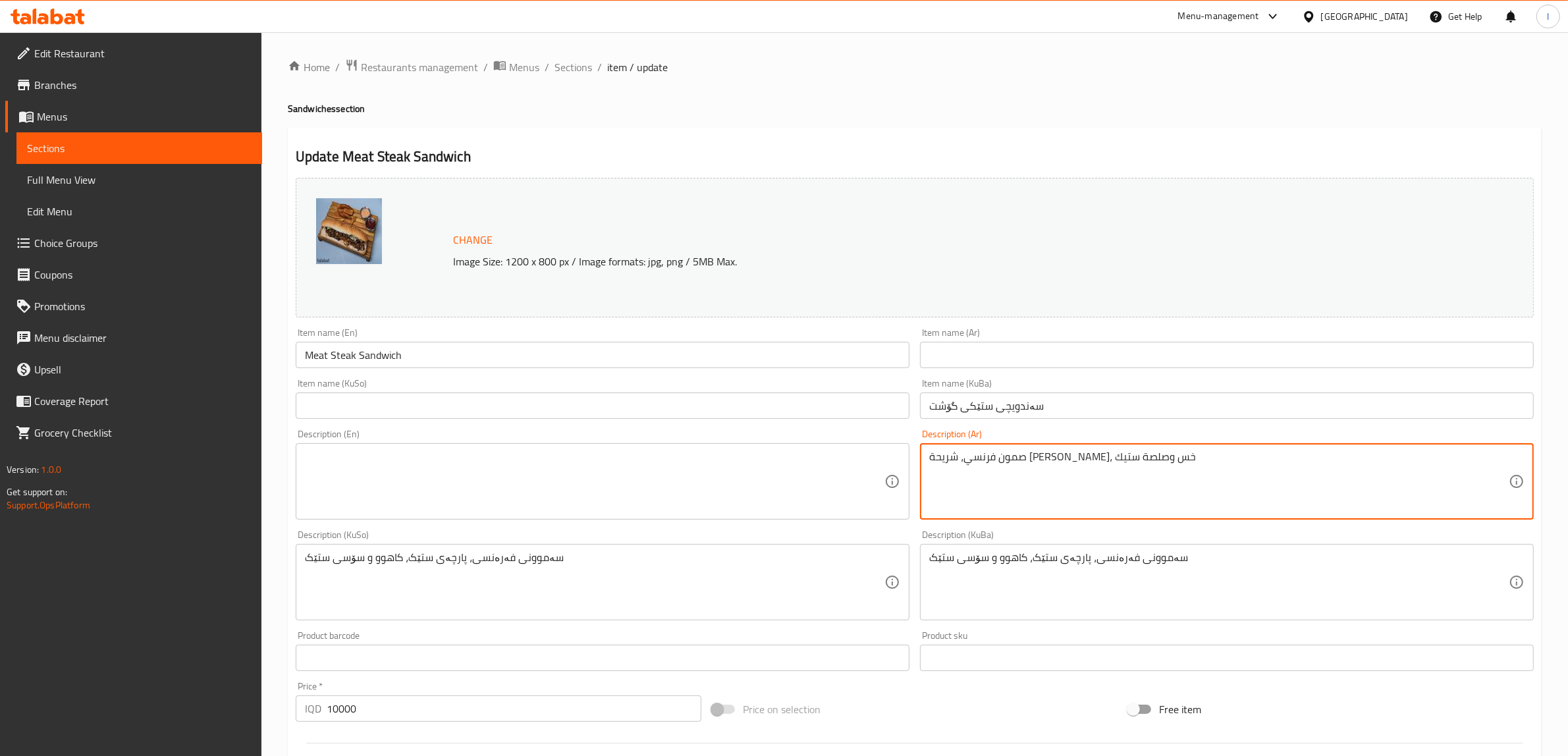
drag, startPoint x: 1180, startPoint y: 472, endPoint x: 725, endPoint y: 460, distance: 455.2
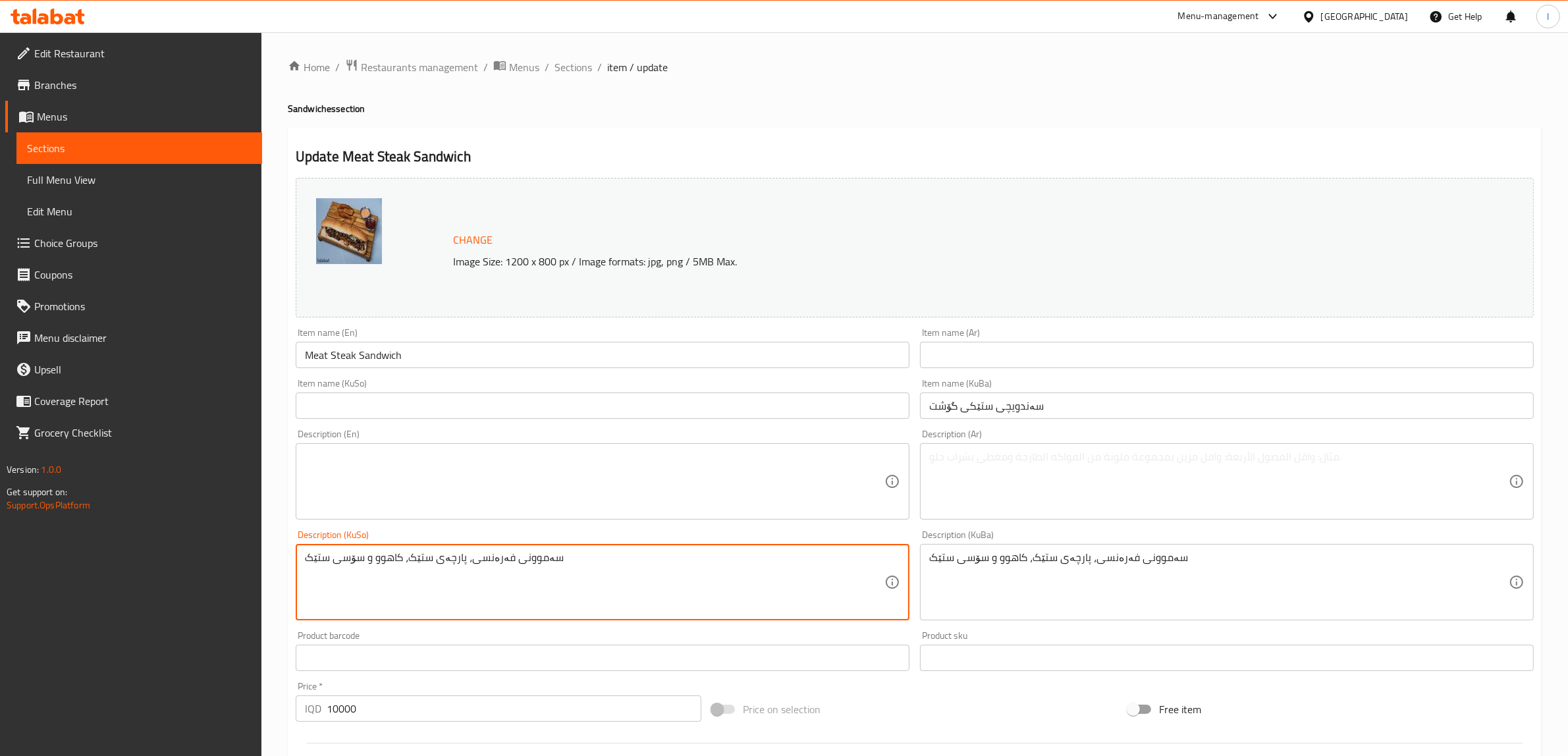
drag, startPoint x: 765, startPoint y: 553, endPoint x: 71, endPoint y: 558, distance: 694.0
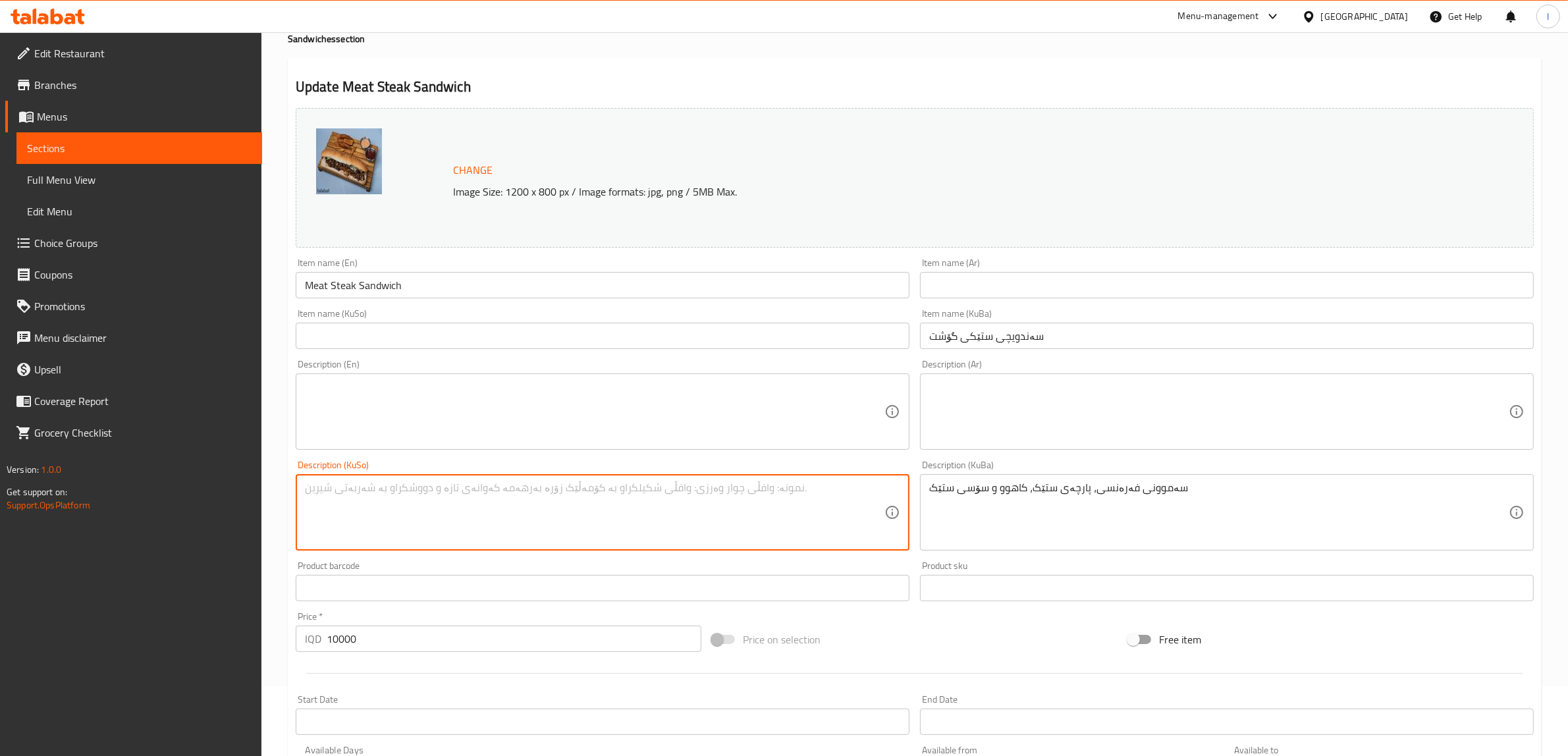
scroll to position [165, 0]
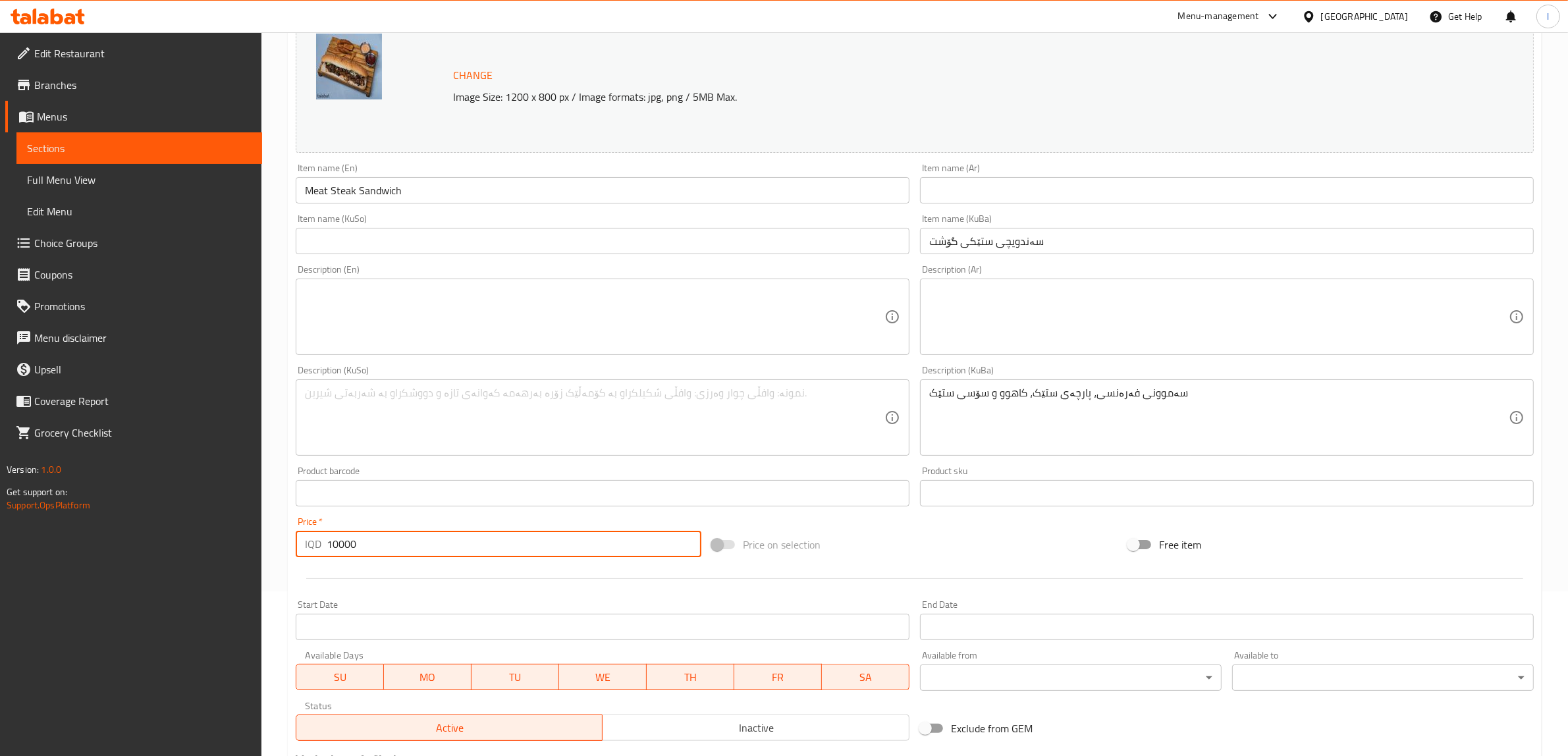
drag, startPoint x: 302, startPoint y: 536, endPoint x: 241, endPoint y: 542, distance: 61.3
click at [224, 524] on div "Edit Restaurant Branches Menus Sections Full Menu View Edit Menu Choice Groups …" at bounding box center [784, 401] width 1568 height 1068
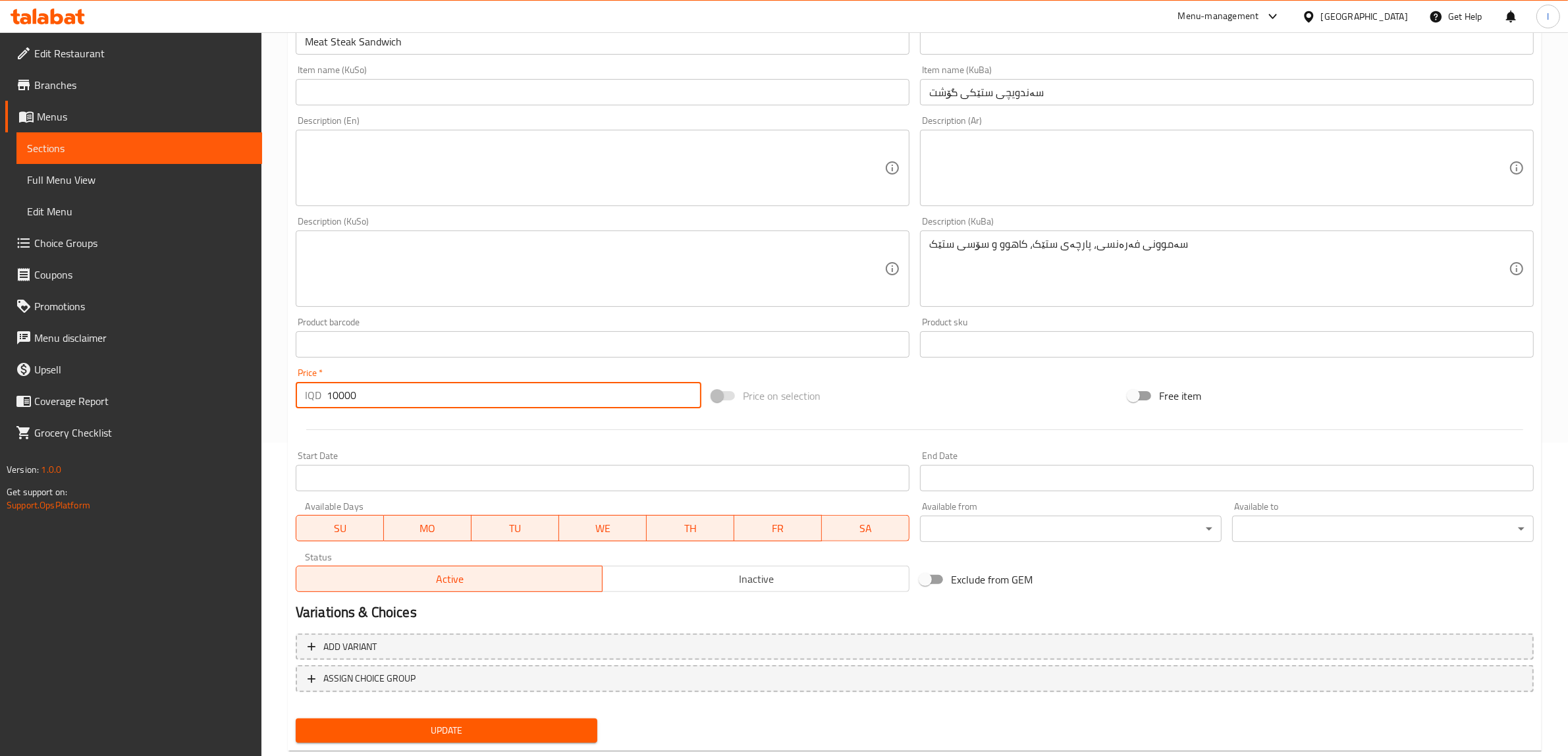
scroll to position [343, 0]
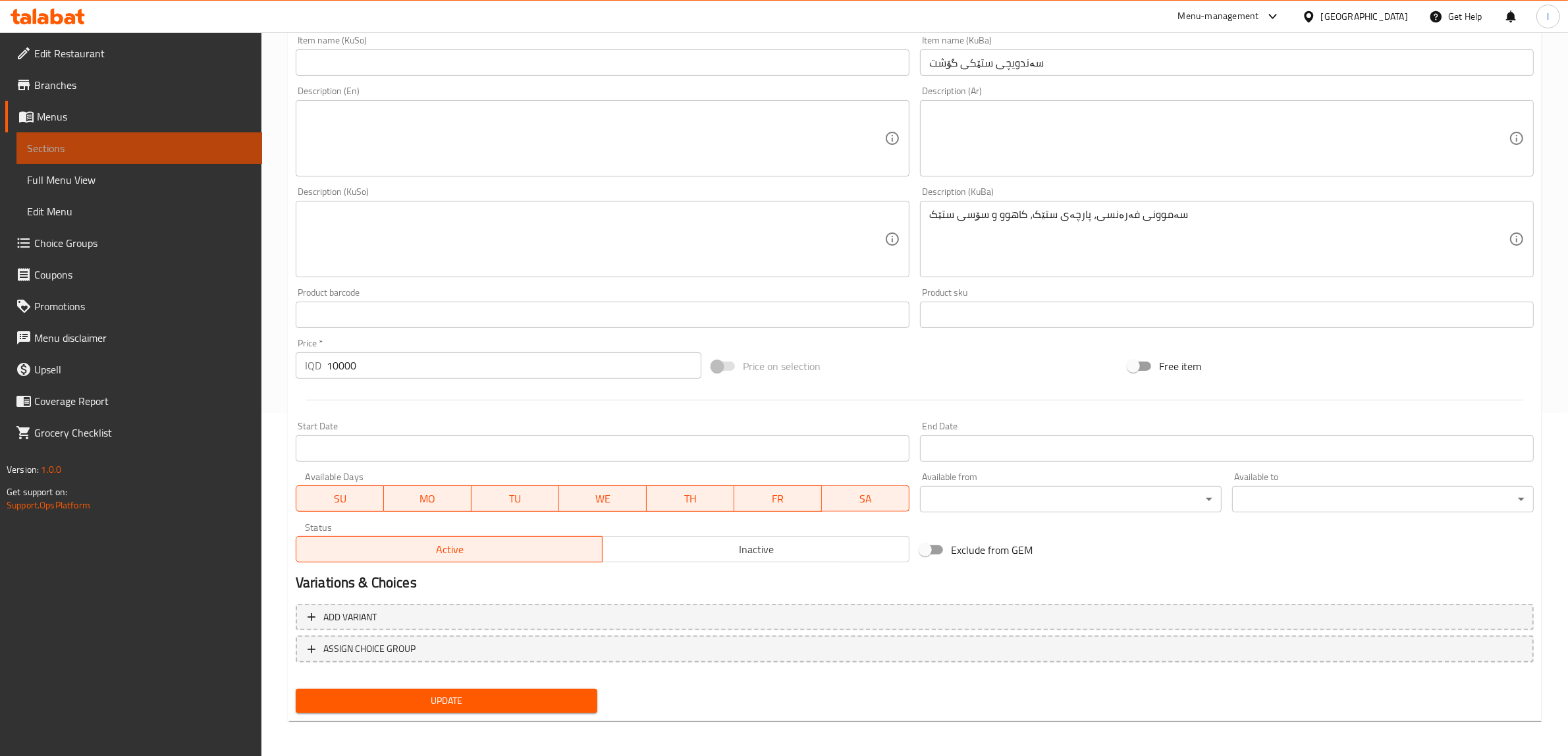
click at [89, 141] on span "Sections" at bounding box center [139, 149] width 225 height 16
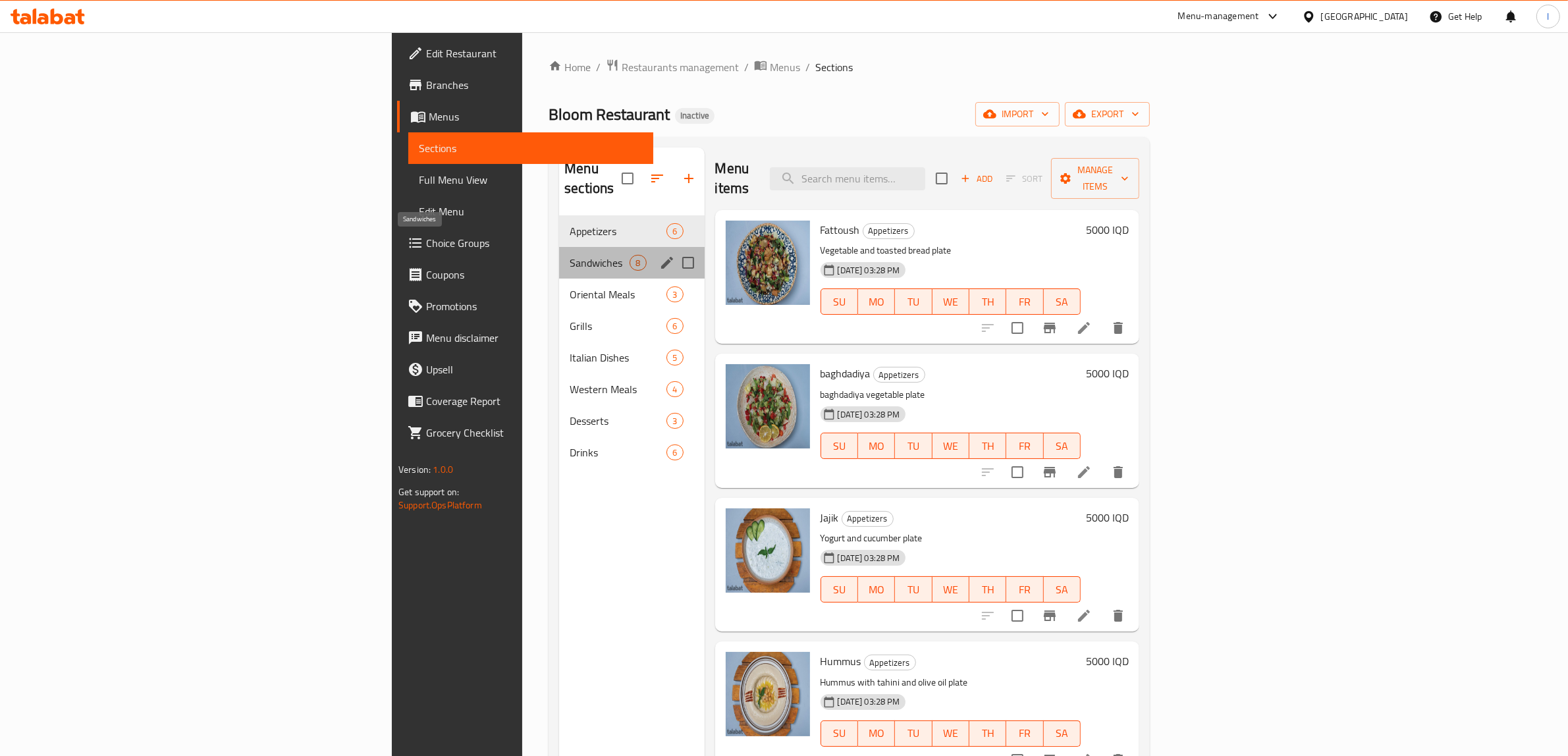
click at [570, 255] on span "Sandwiches" at bounding box center [600, 263] width 60 height 16
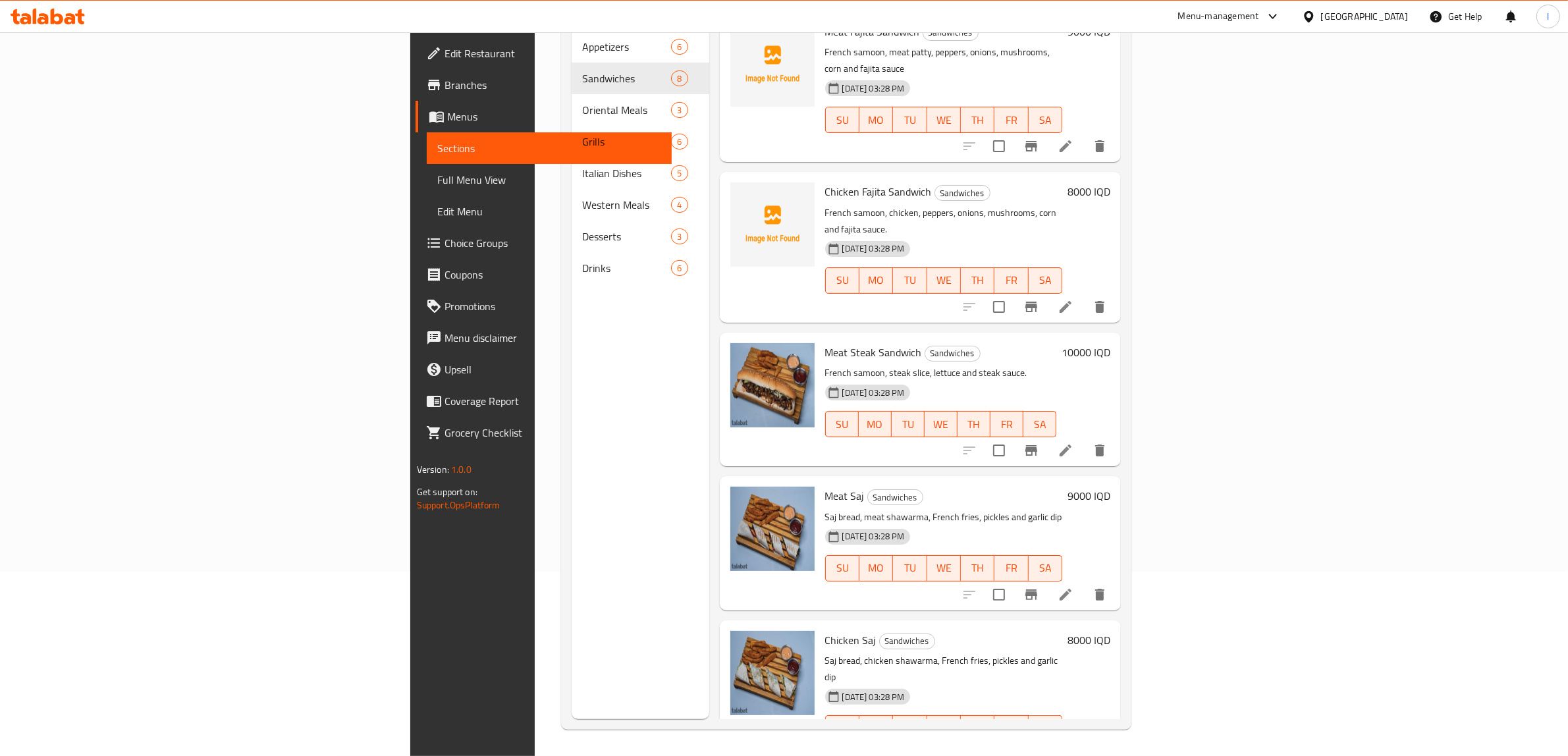
scroll to position [261, 0]
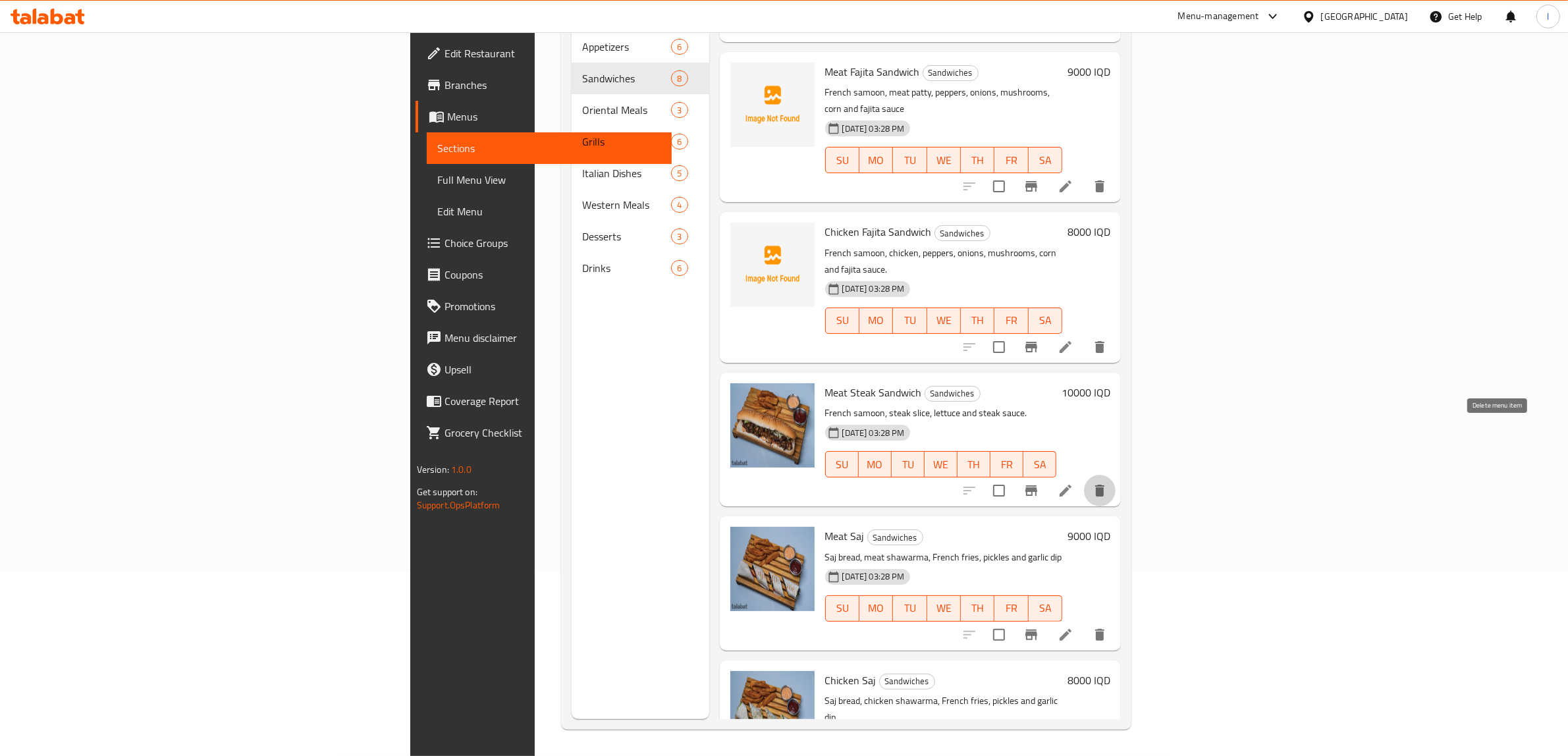
click at [1105, 485] on icon "delete" at bounding box center [1100, 490] width 9 height 12
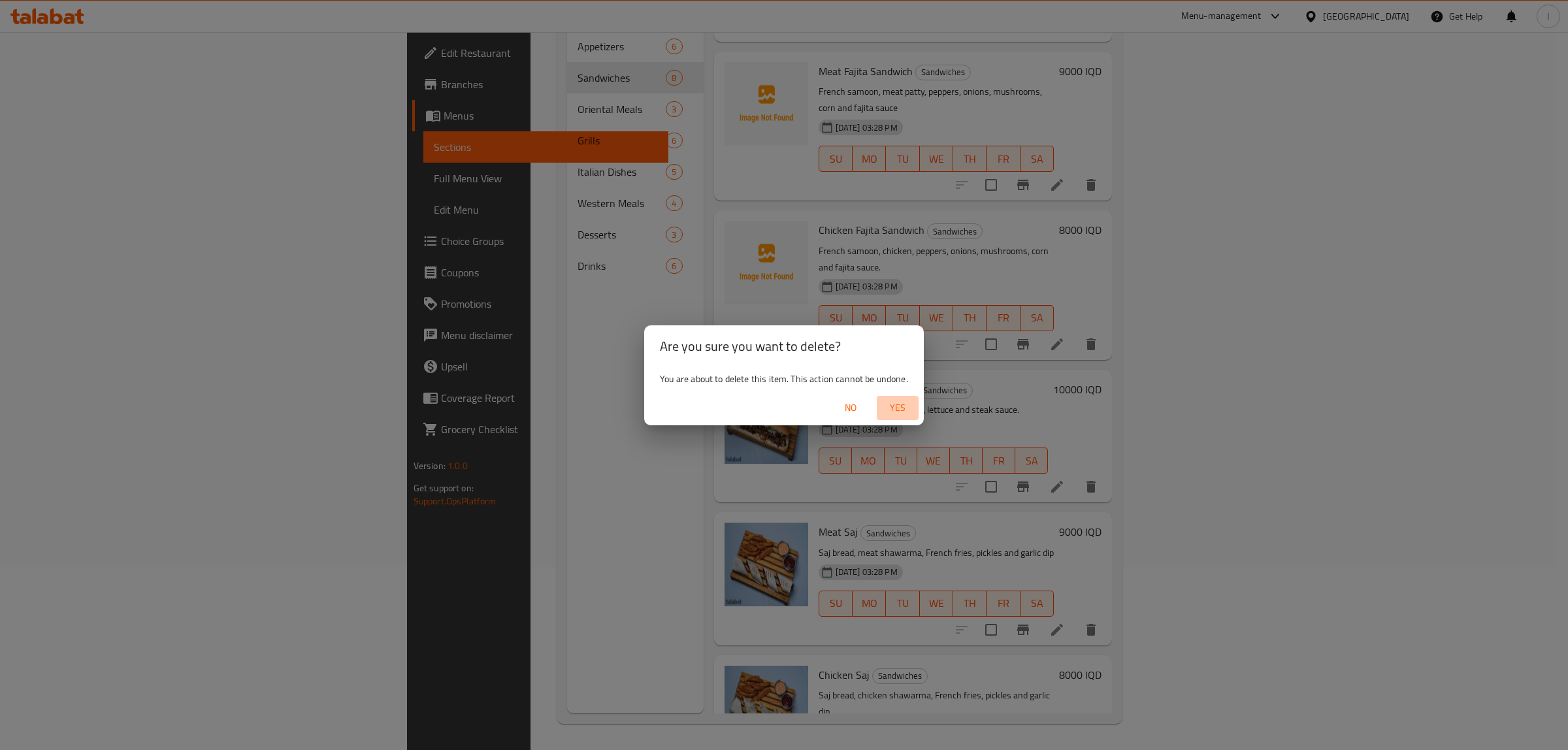
click at [903, 403] on span "Yes" at bounding box center [897, 408] width 31 height 16
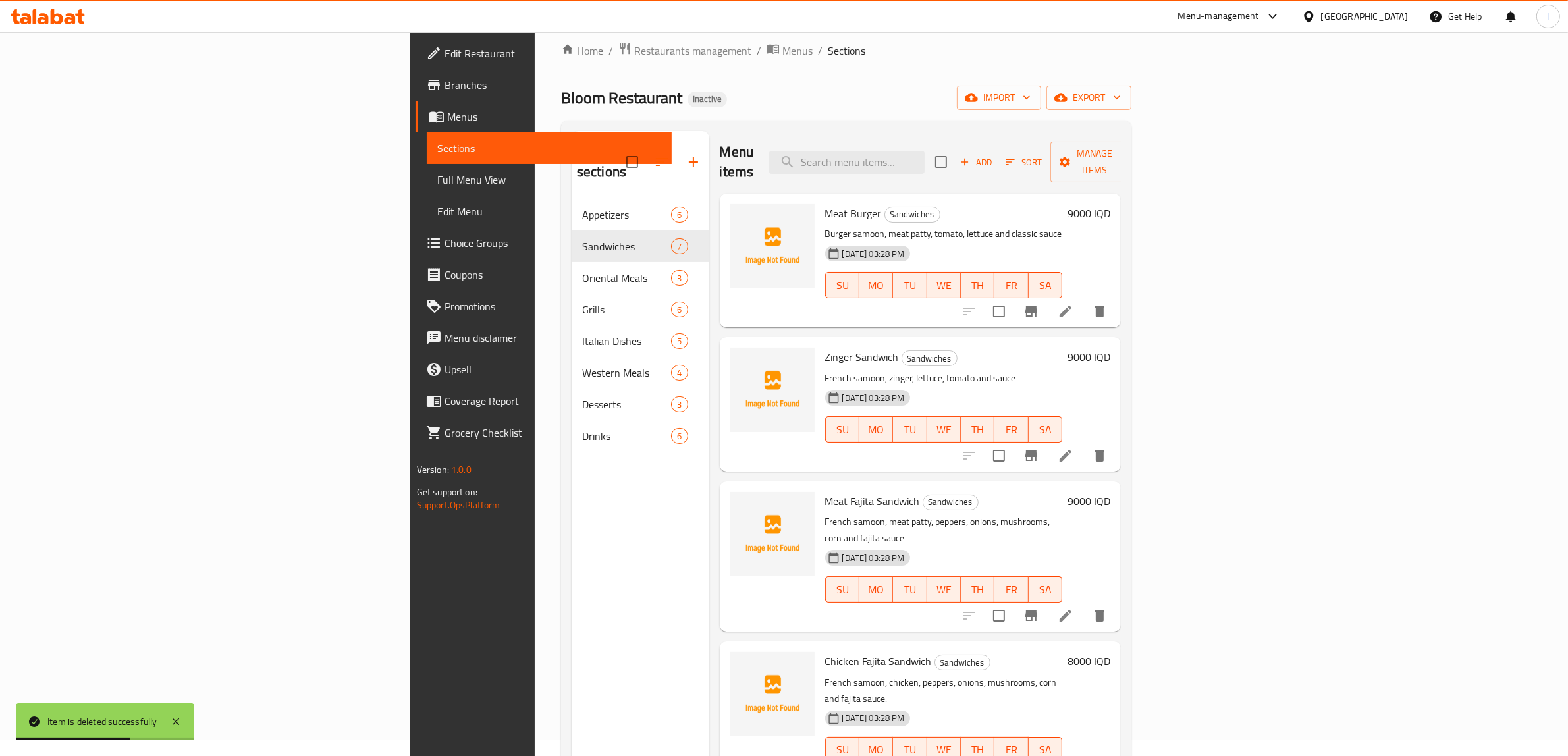
scroll to position [0, 0]
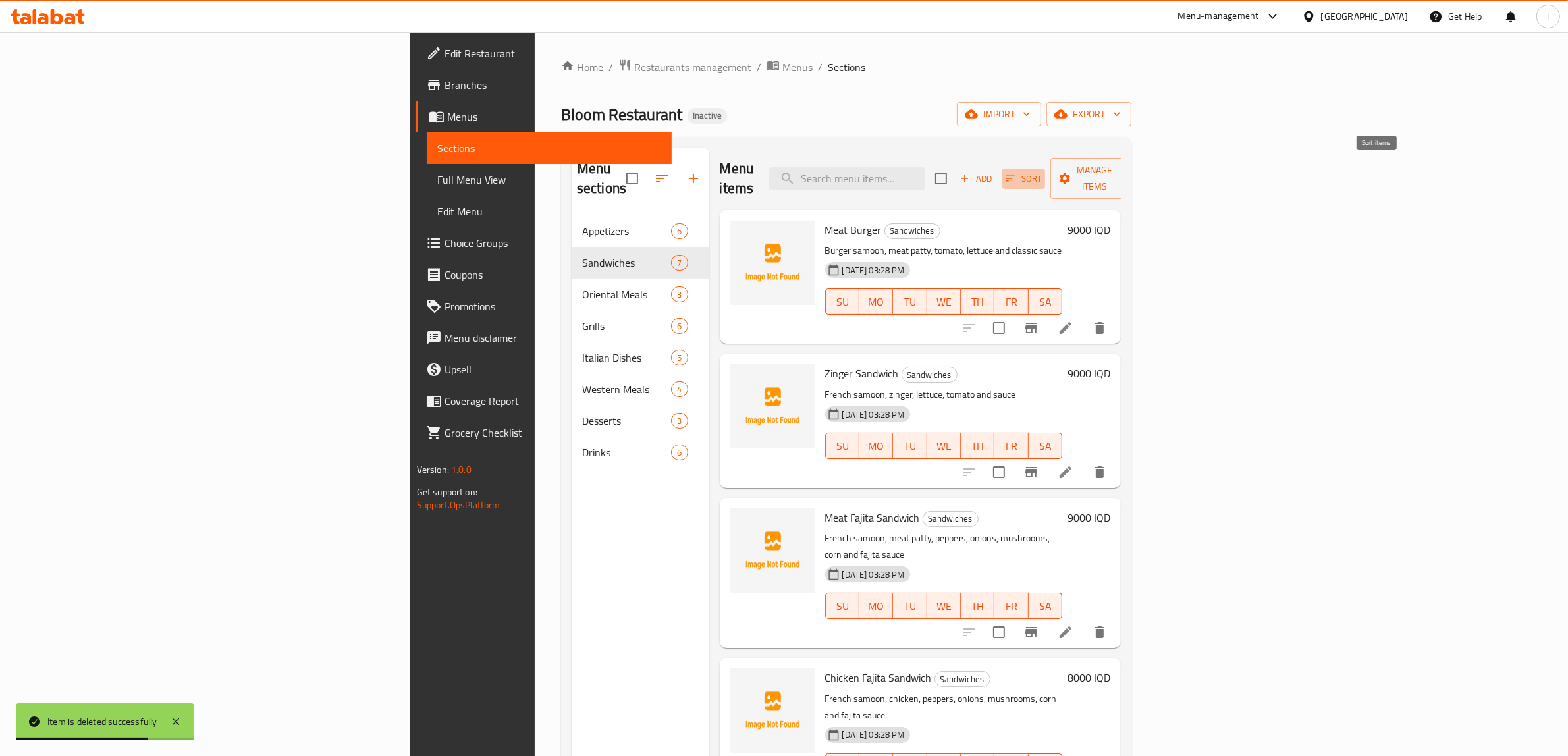
click at [1016, 172] on icon "button" at bounding box center [1010, 178] width 12 height 12
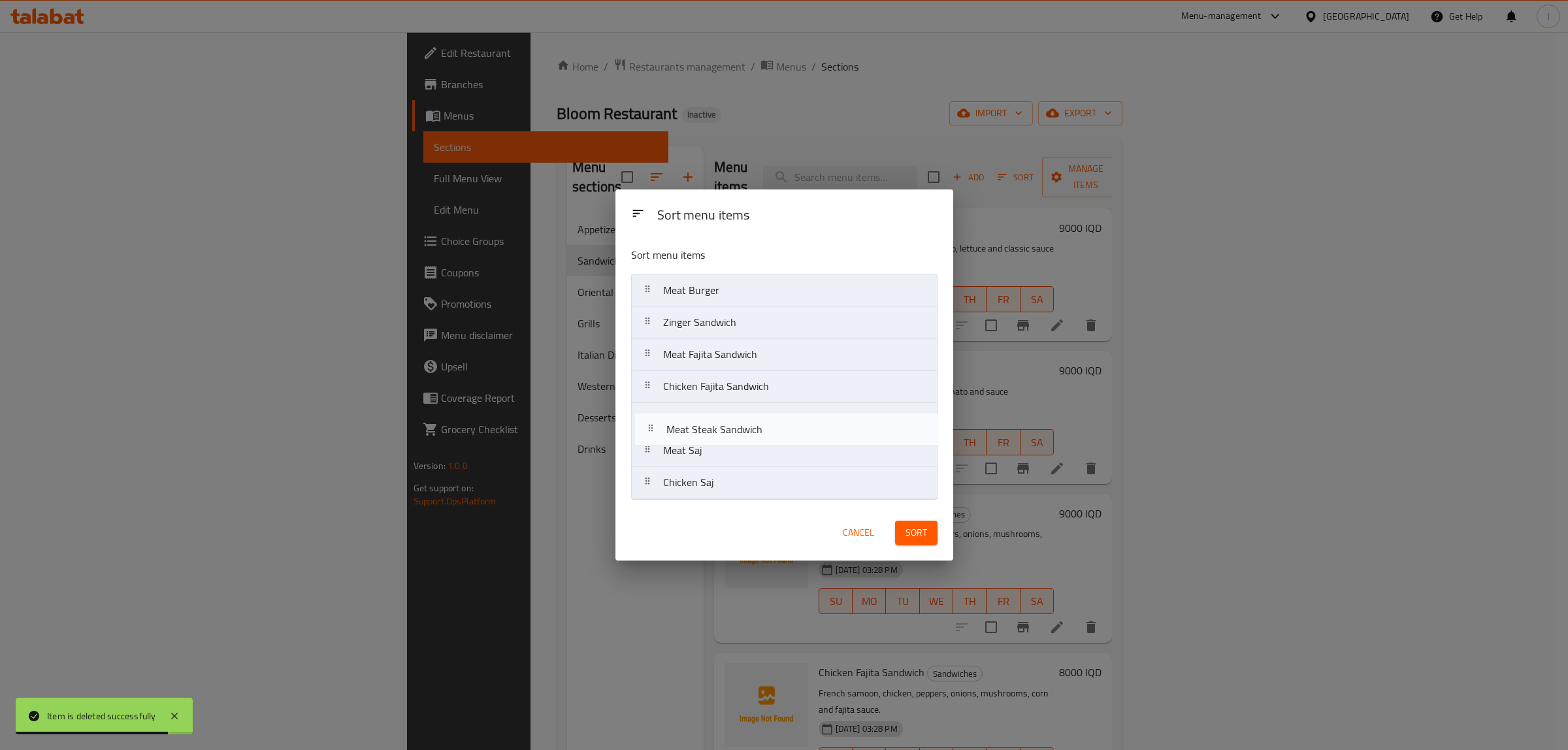
drag, startPoint x: 736, startPoint y: 488, endPoint x: 740, endPoint y: 431, distance: 57.1
click at [740, 431] on nav "Meat Burger Zinger Sandwich Meat Fajita Sandwich Chicken Fajita Sandwich Meat S…" at bounding box center [784, 386] width 307 height 225
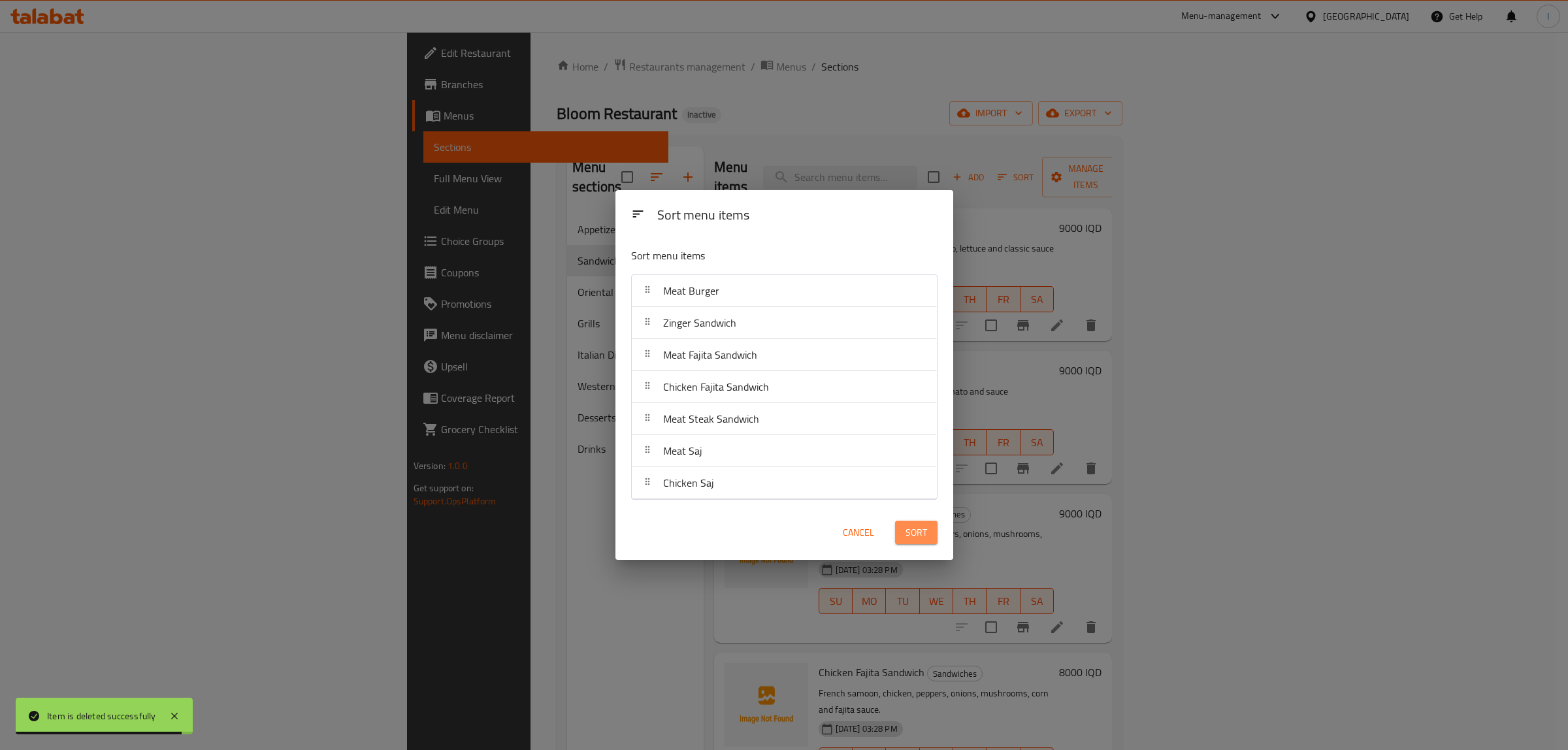
click at [901, 527] on button "Sort" at bounding box center [916, 532] width 42 height 24
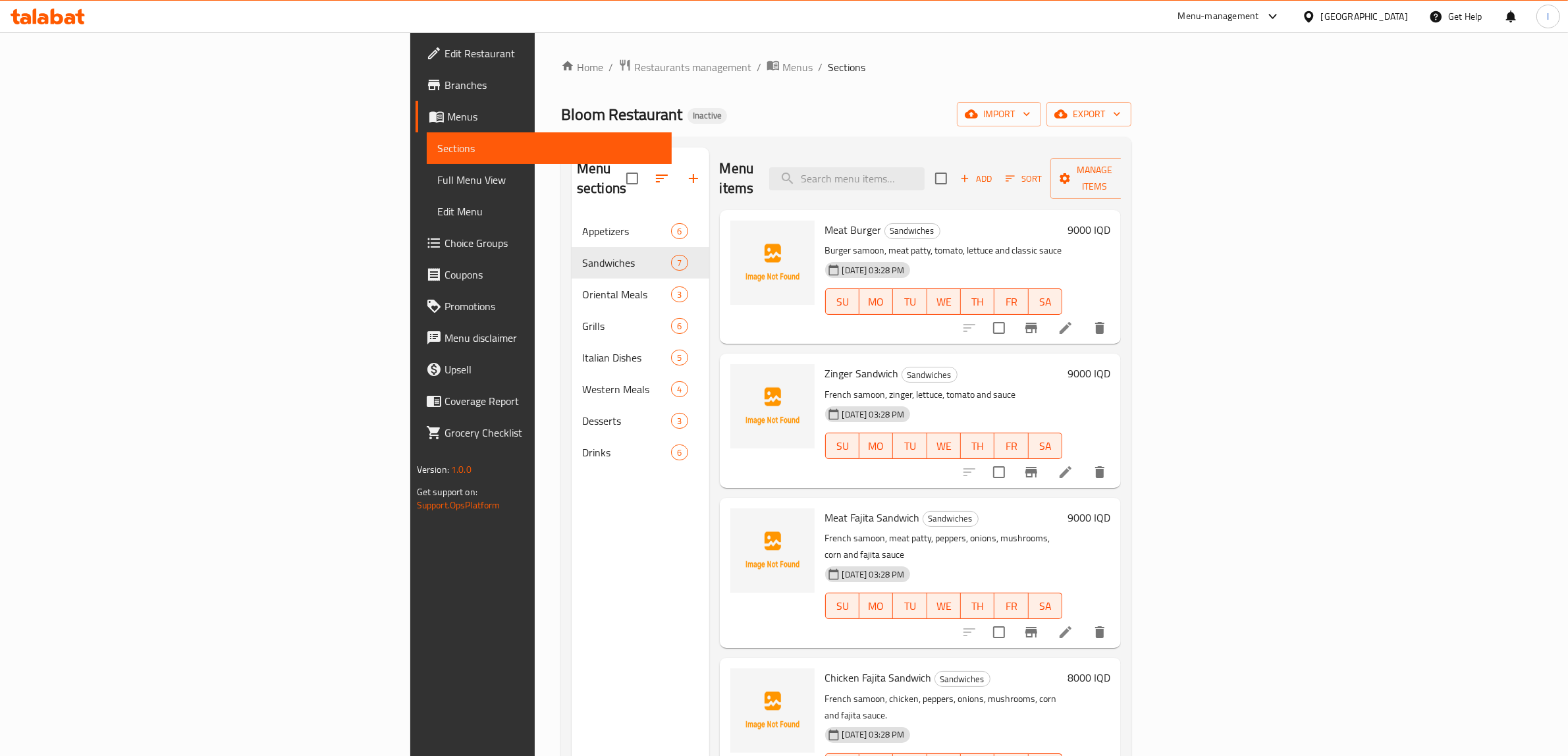
click at [572, 651] on div "Menu sections Appetizers 6 Sandwiches 7 Oriental Meals 3 Grills 6 Italian Dishe…" at bounding box center [640, 525] width 138 height 756
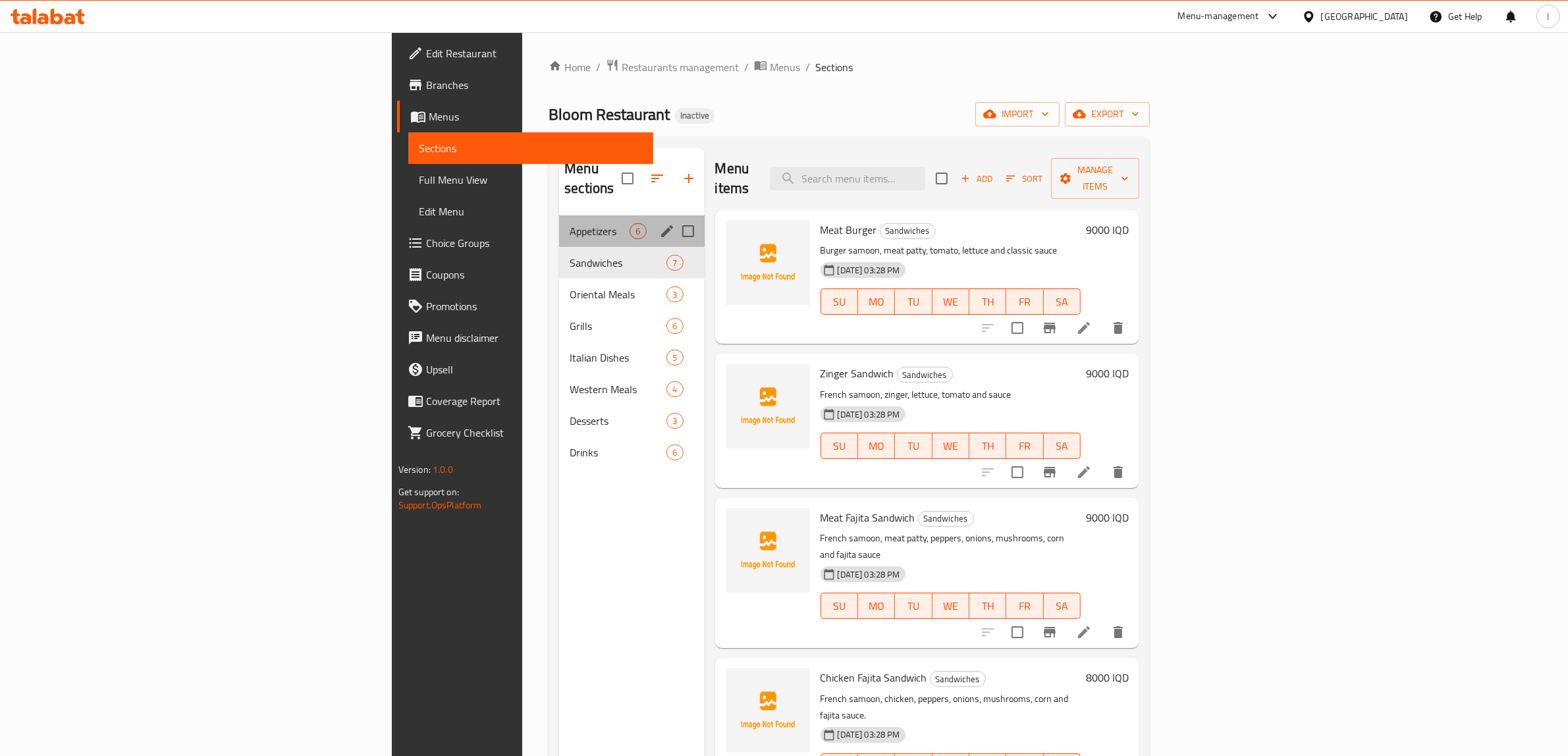
click at [559, 215] on div "Appetizers 6" at bounding box center [631, 231] width 145 height 32
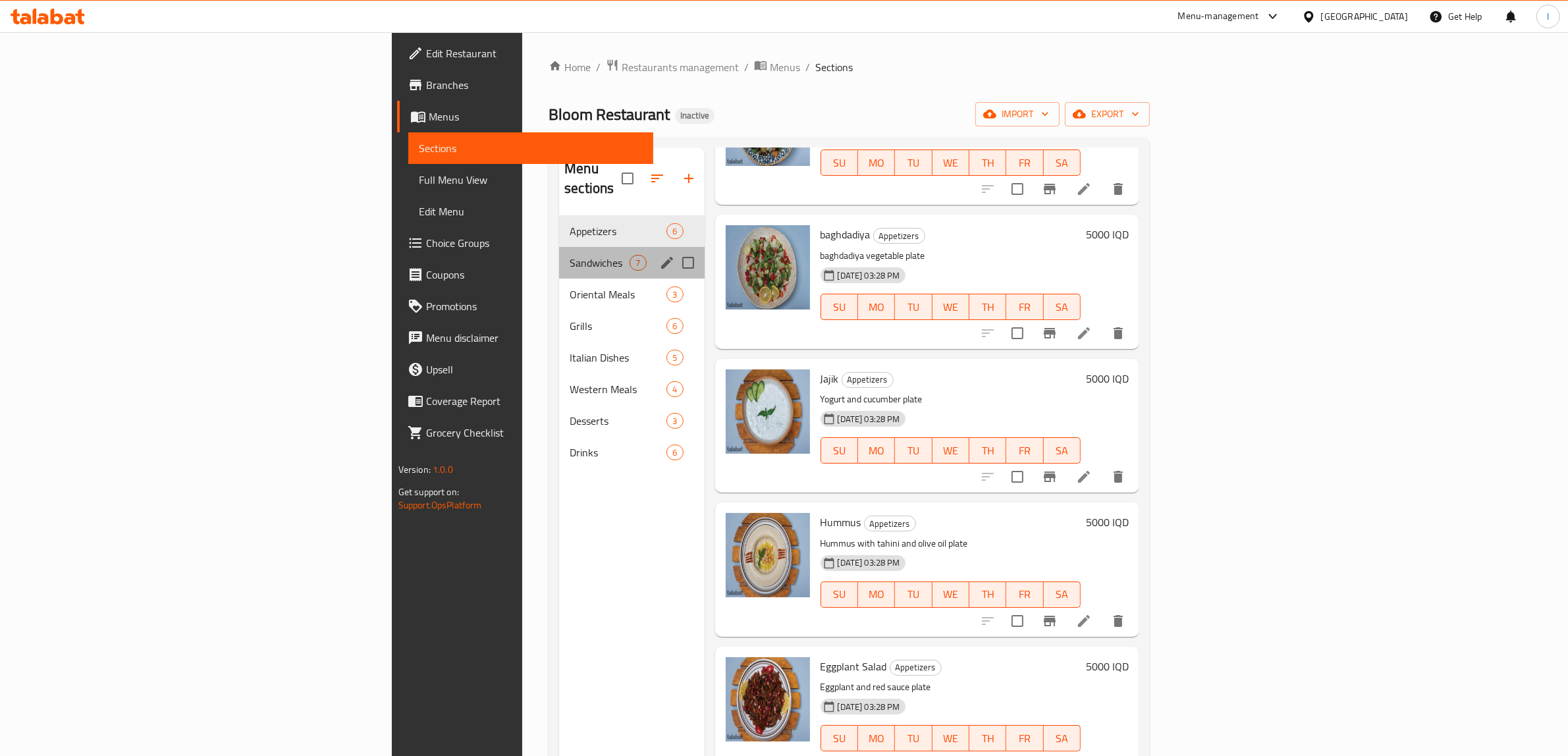
click at [559, 251] on div "Sandwiches 7" at bounding box center [631, 262] width 145 height 32
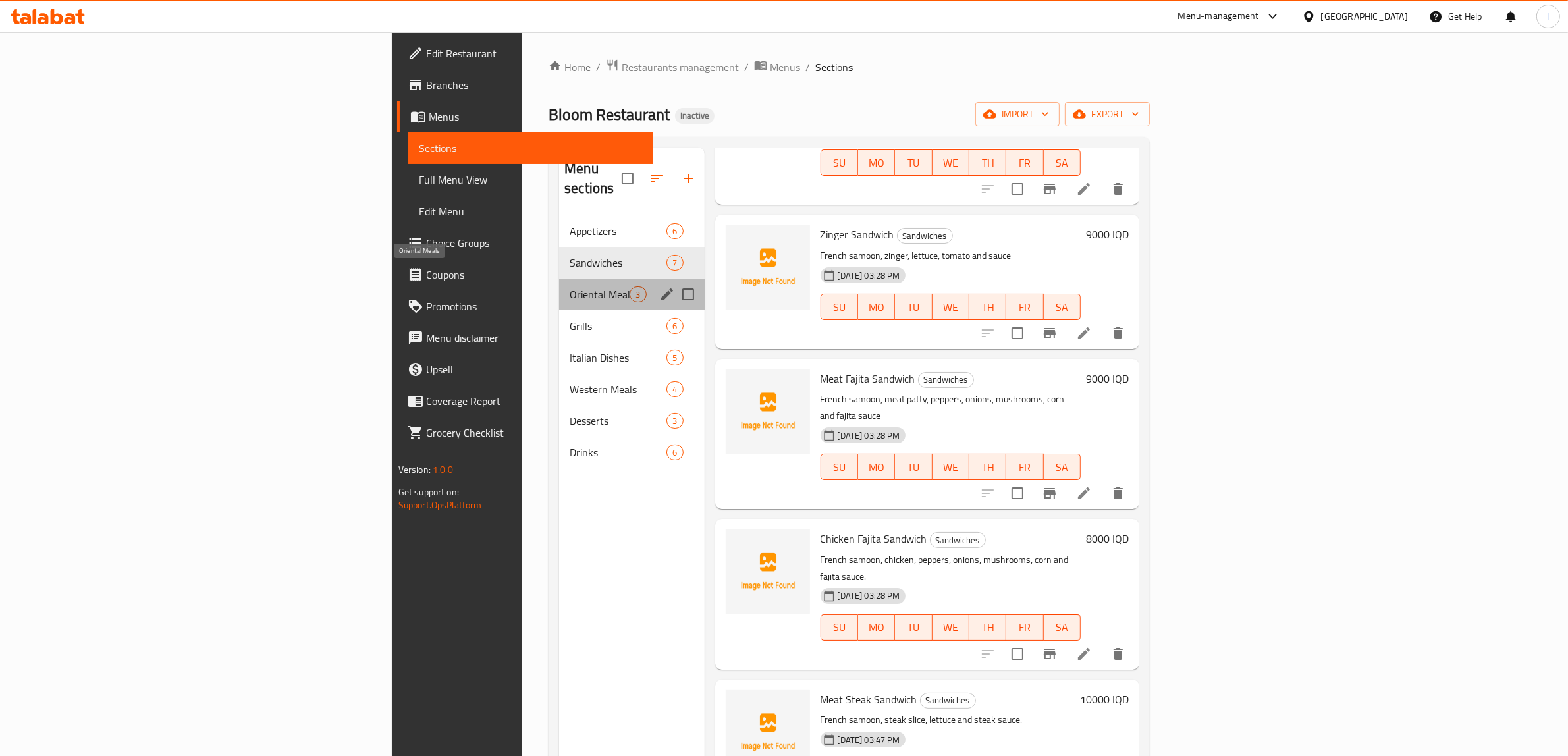
click at [570, 287] on span "Oriental Meals" at bounding box center [600, 295] width 60 height 16
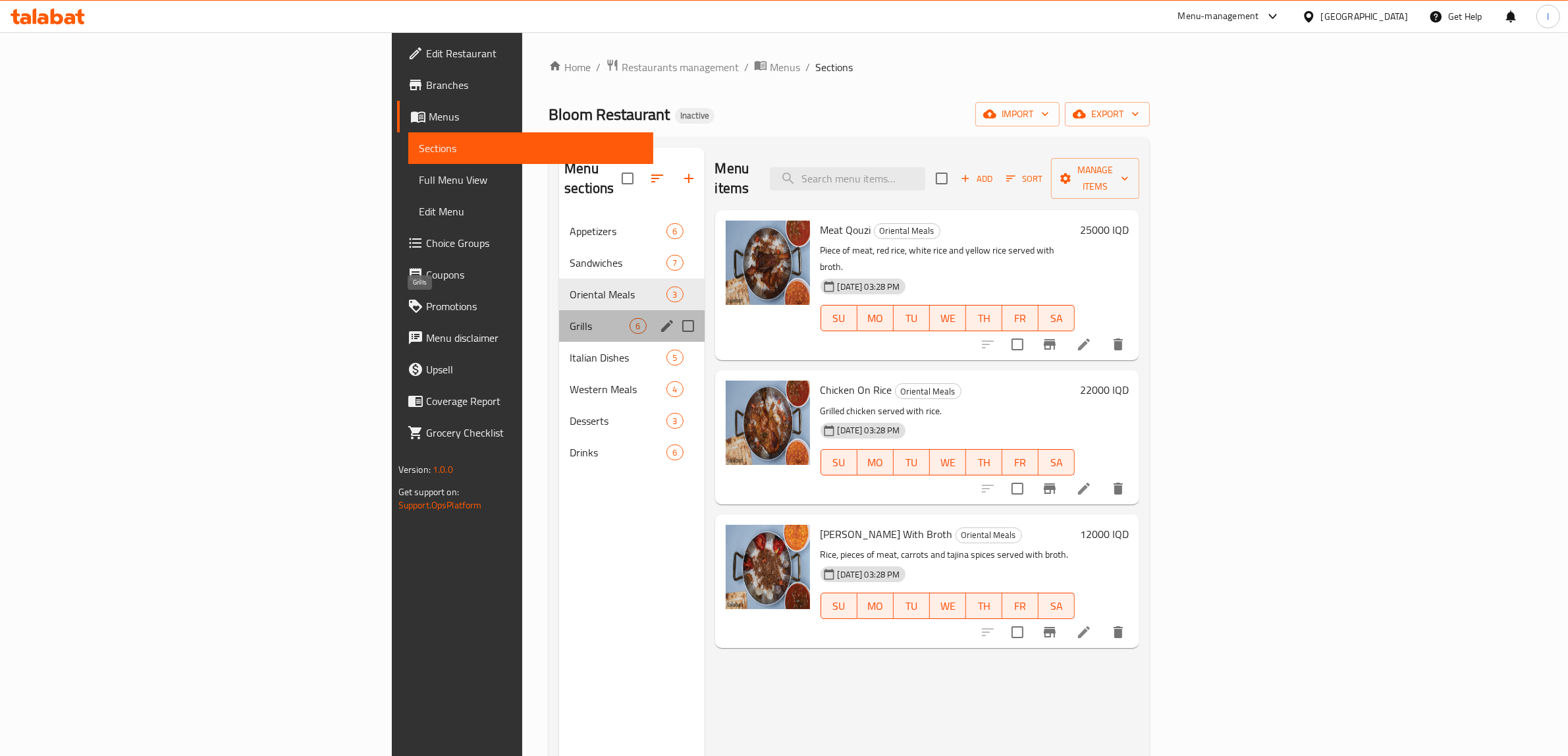
click at [570, 318] on span "Grills" at bounding box center [600, 326] width 60 height 16
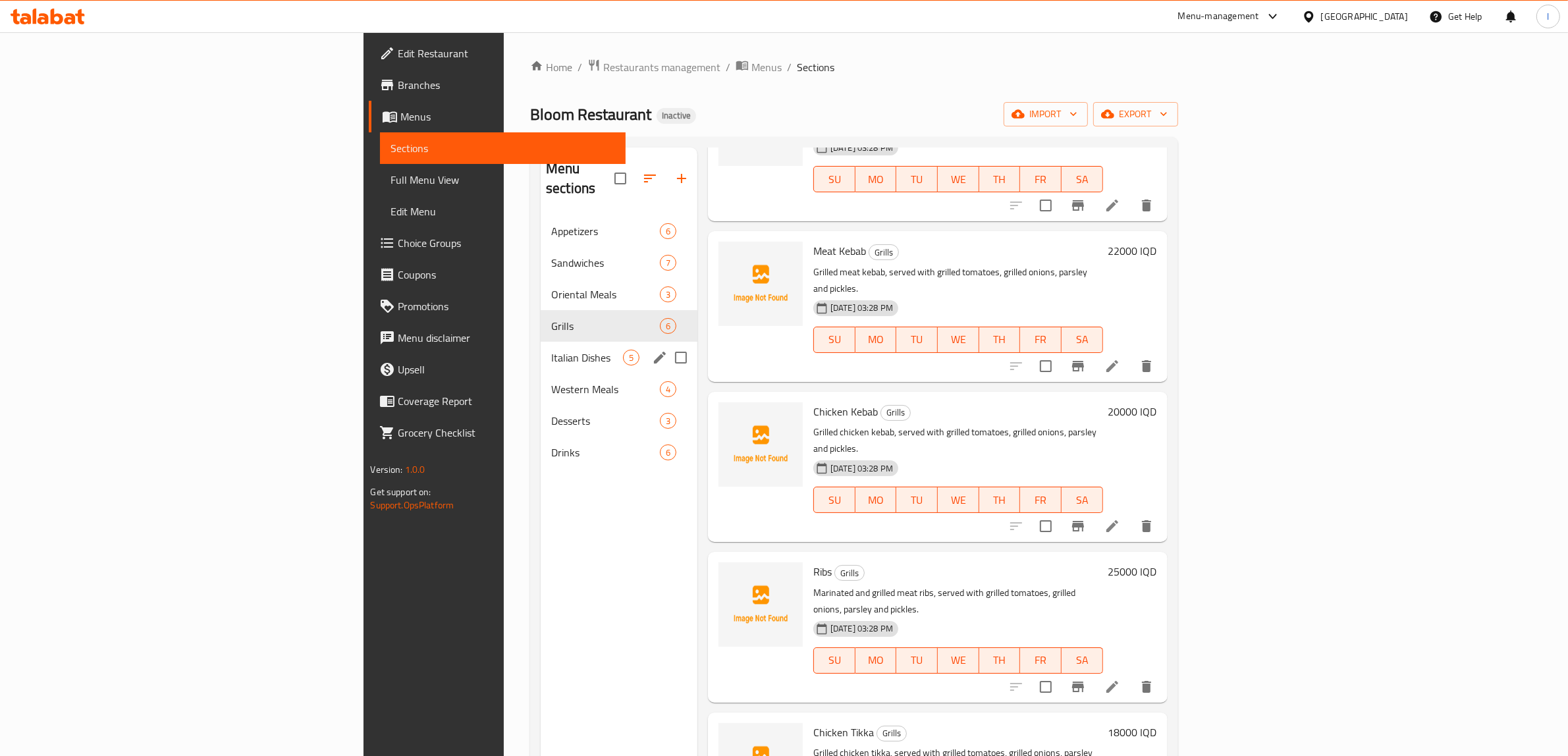
click at [551, 350] on span "Italian Dishes" at bounding box center [587, 358] width 72 height 16
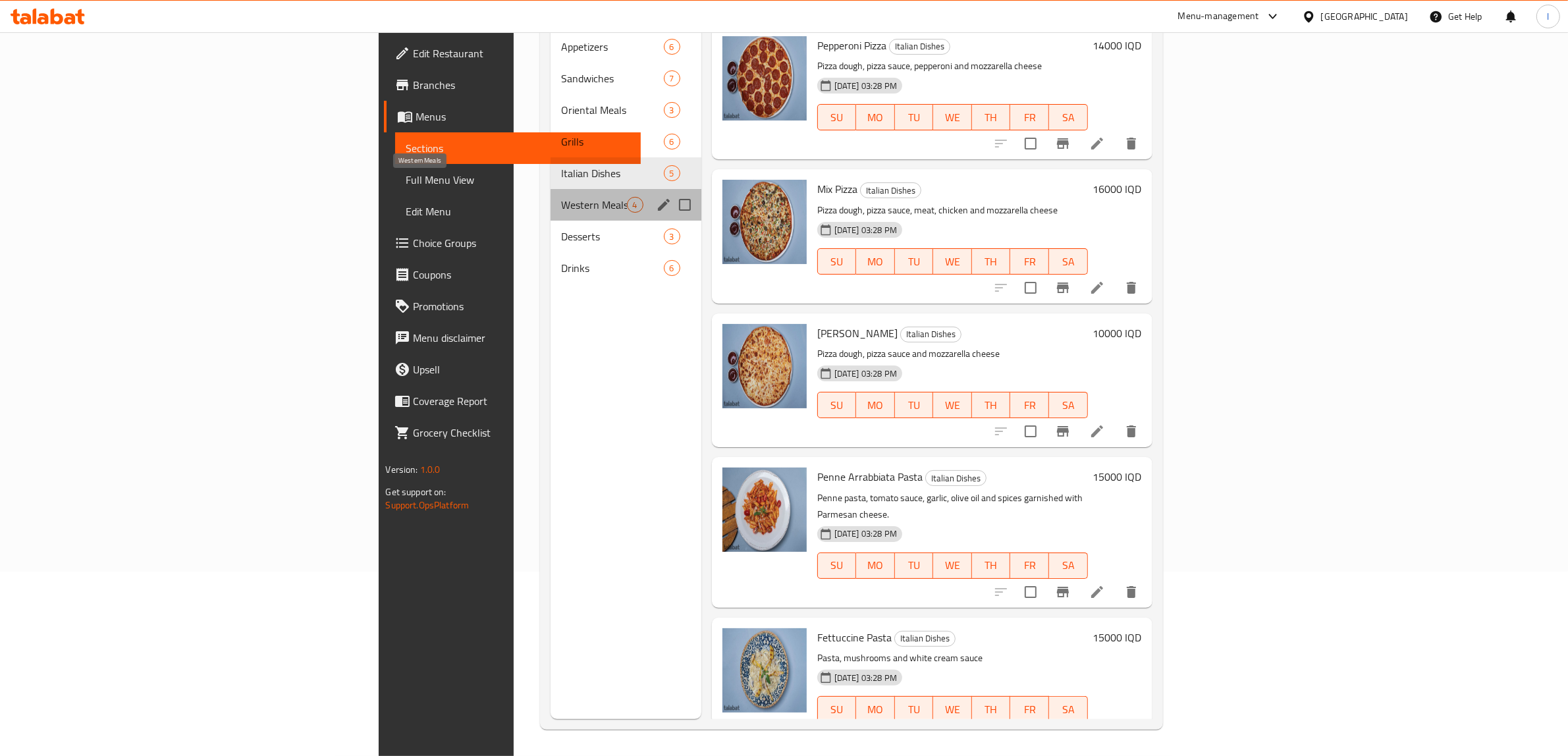
click at [561, 196] on span "Western Meals" at bounding box center [593, 205] width 65 height 16
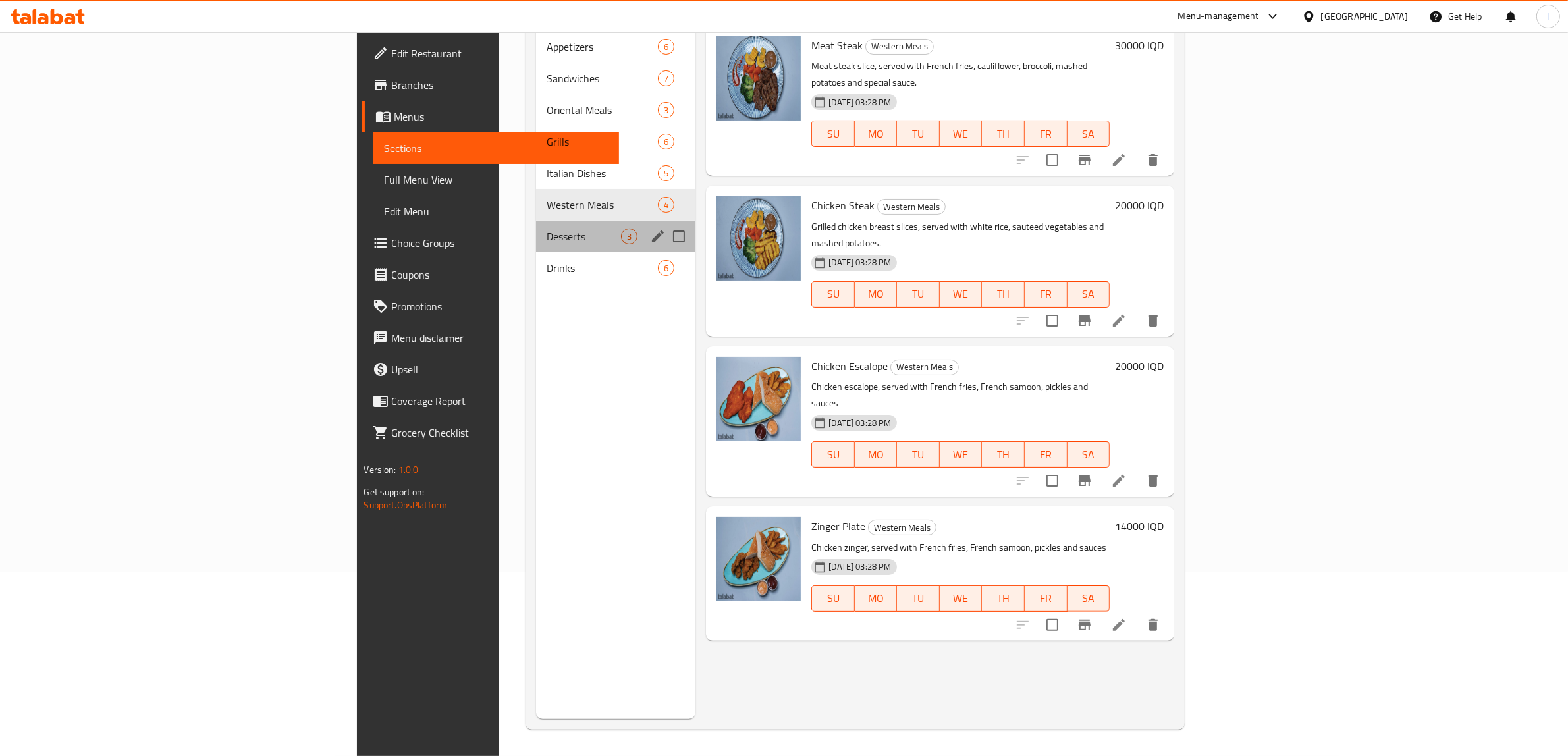
click at [536, 221] on div "Desserts 3" at bounding box center [616, 236] width 160 height 32
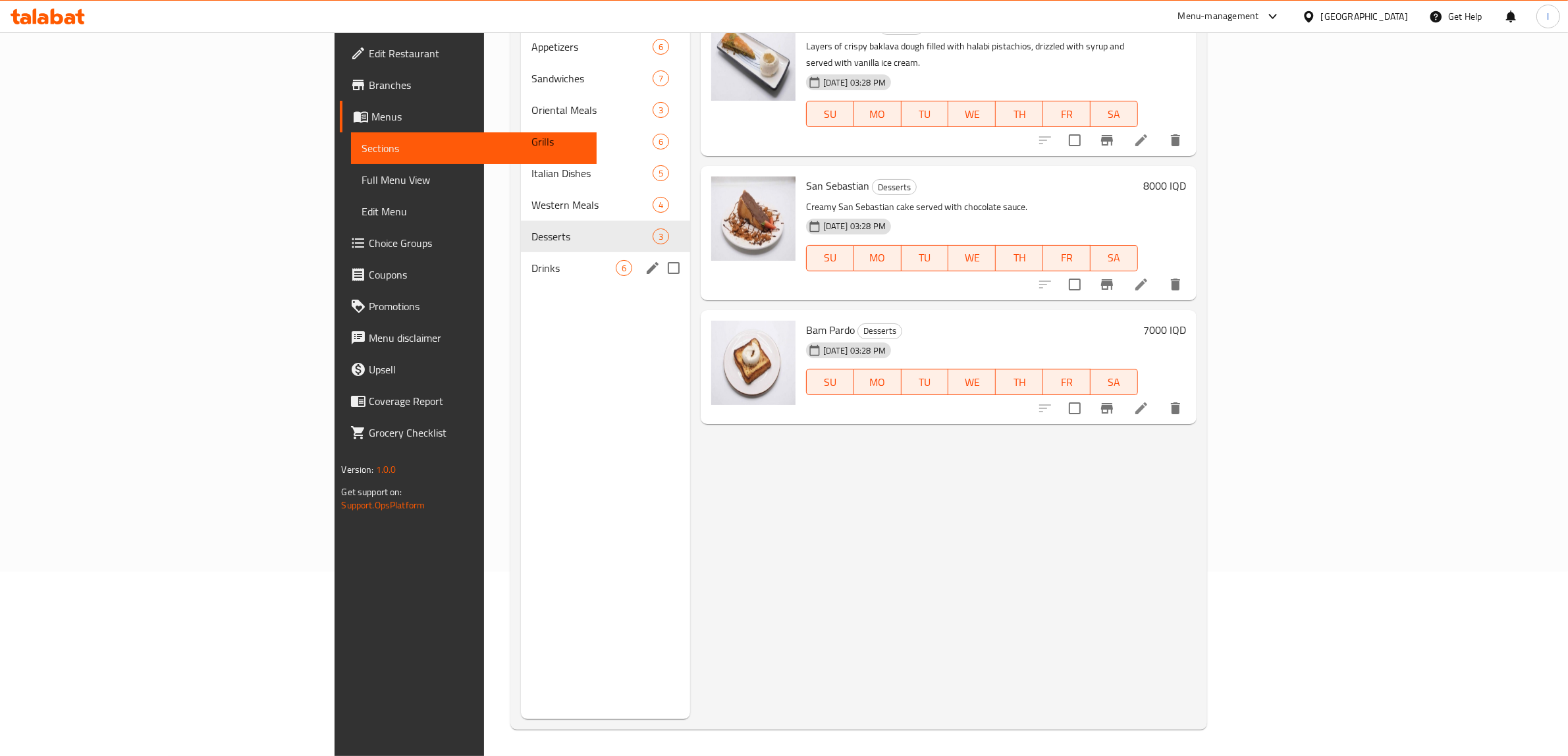
click at [521, 252] on div "Drinks 6" at bounding box center [605, 268] width 169 height 32
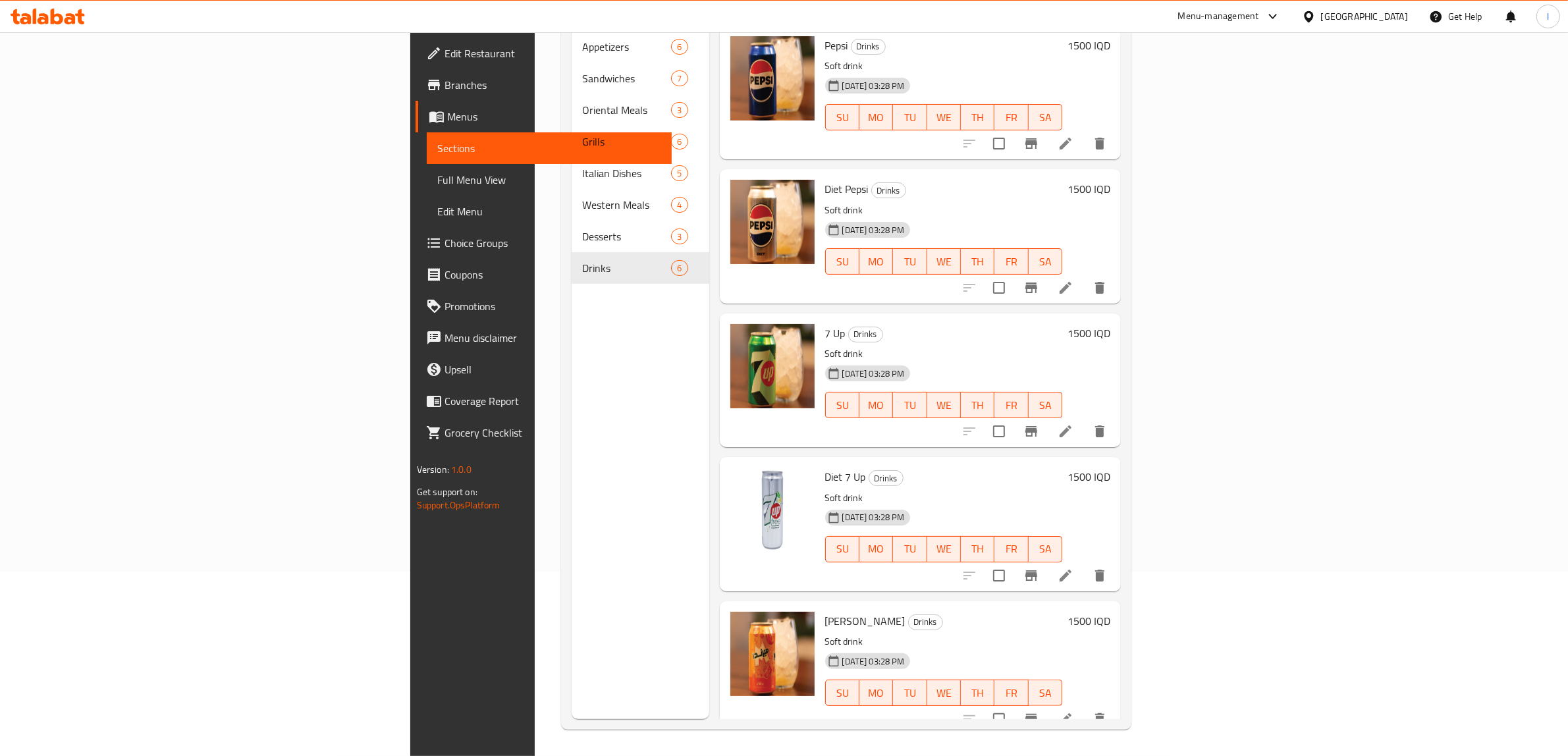
click at [572, 642] on div "Menu sections Appetizers 6 Sandwiches 7 Oriental Meals 3 Grills 6 Italian Dishe…" at bounding box center [640, 341] width 138 height 756
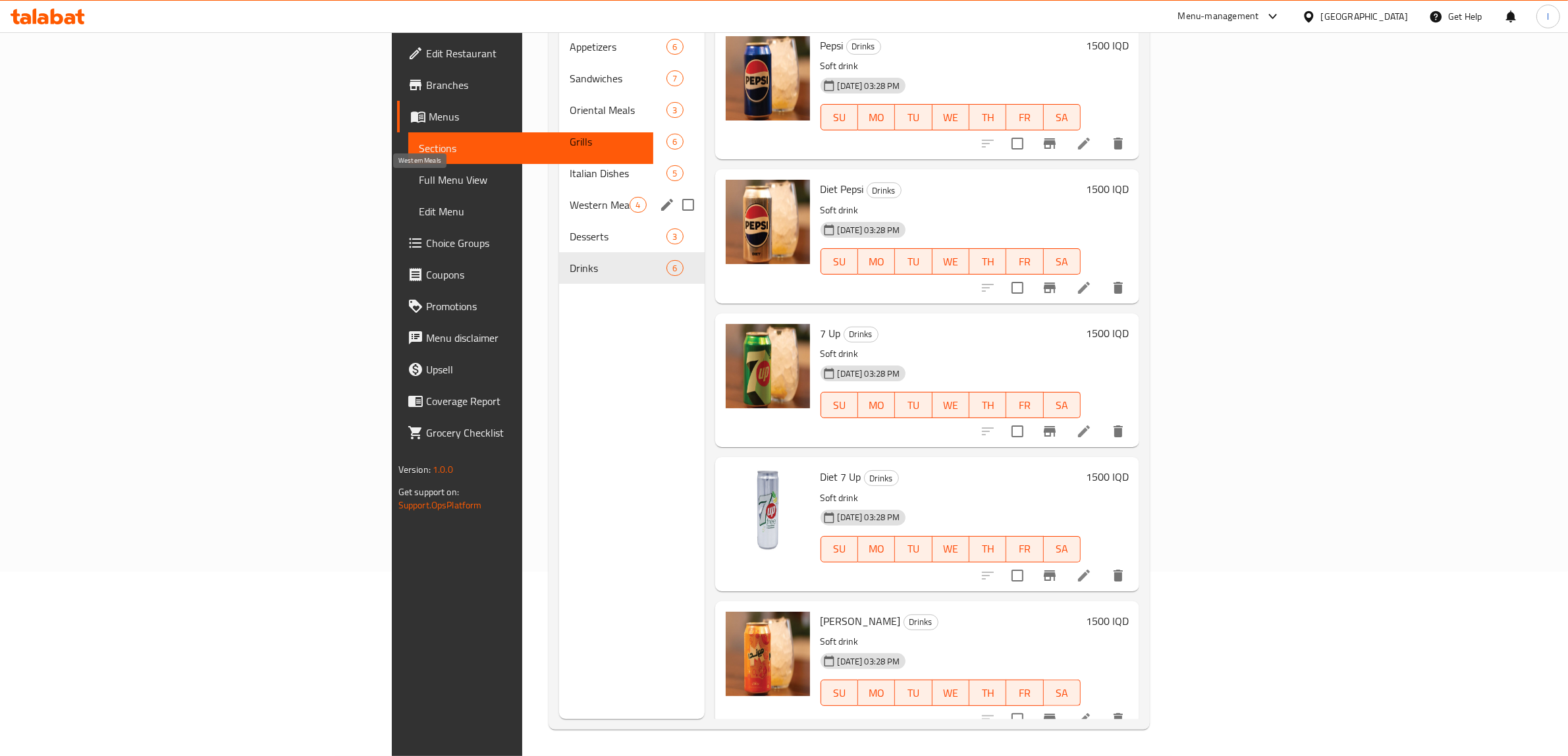
click at [570, 196] on span "Western Meals" at bounding box center [600, 205] width 60 height 16
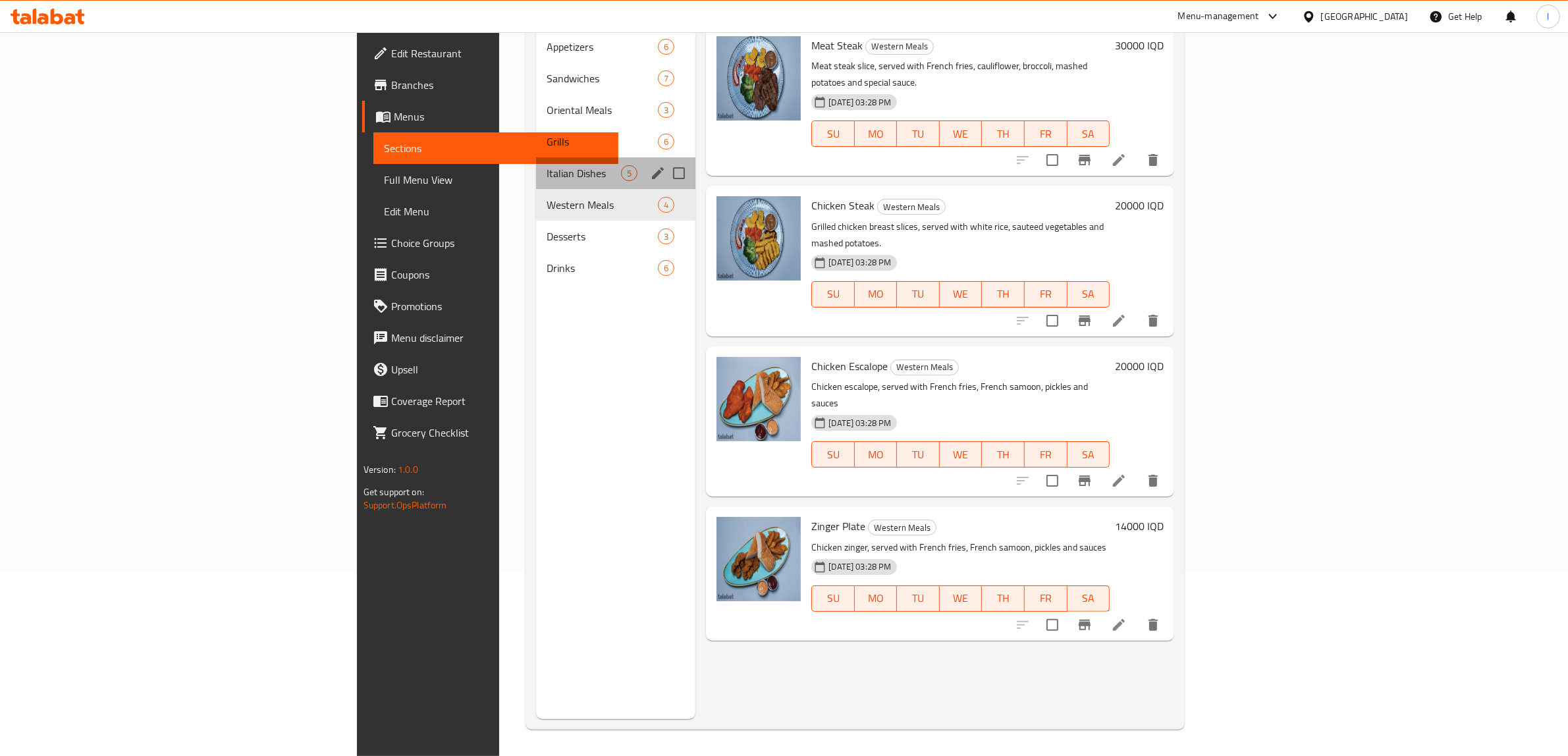
click at [536, 158] on div "Italian Dishes 5" at bounding box center [616, 173] width 160 height 32
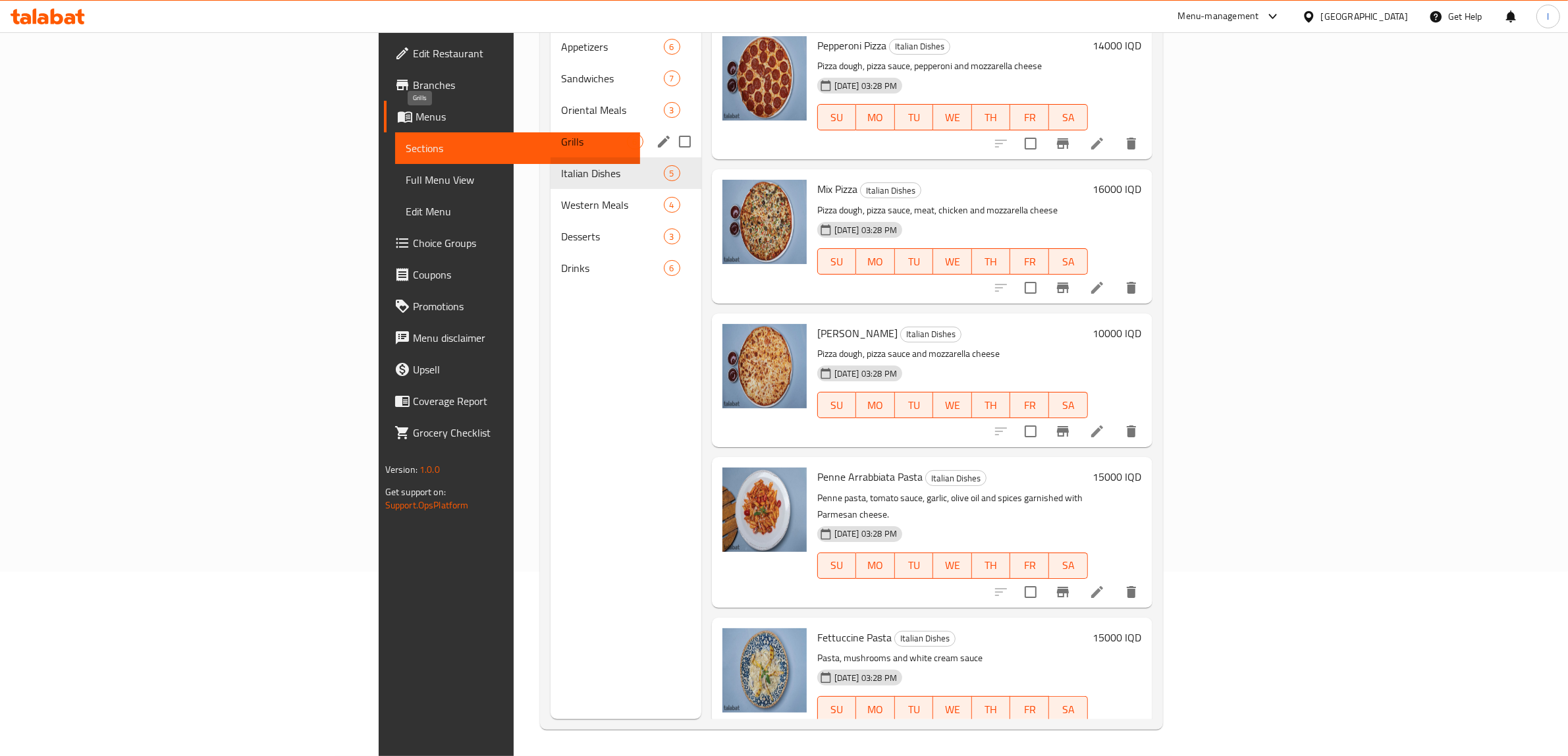
click at [551, 126] on div "Grills 6" at bounding box center [626, 141] width 151 height 32
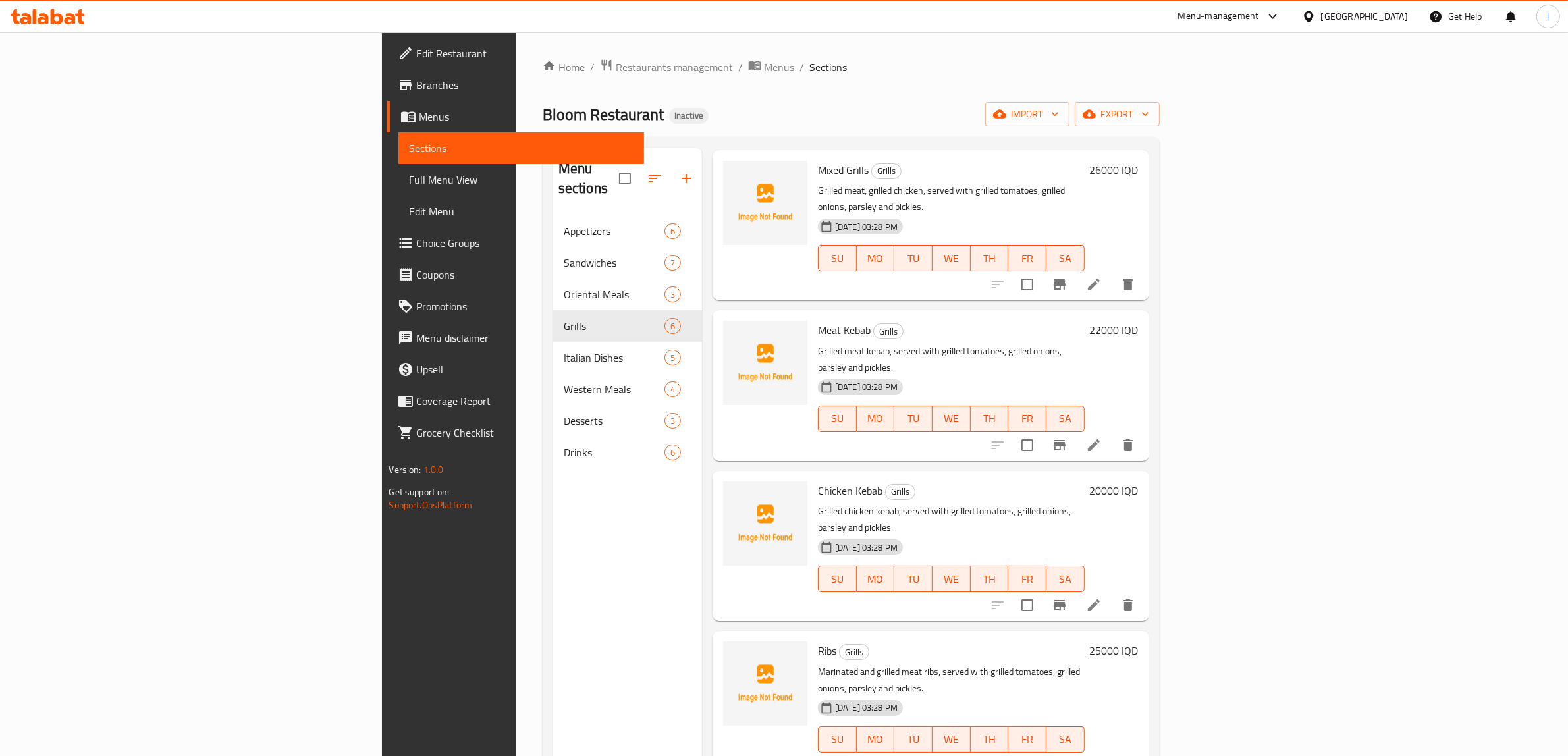
scroll to position [82, 0]
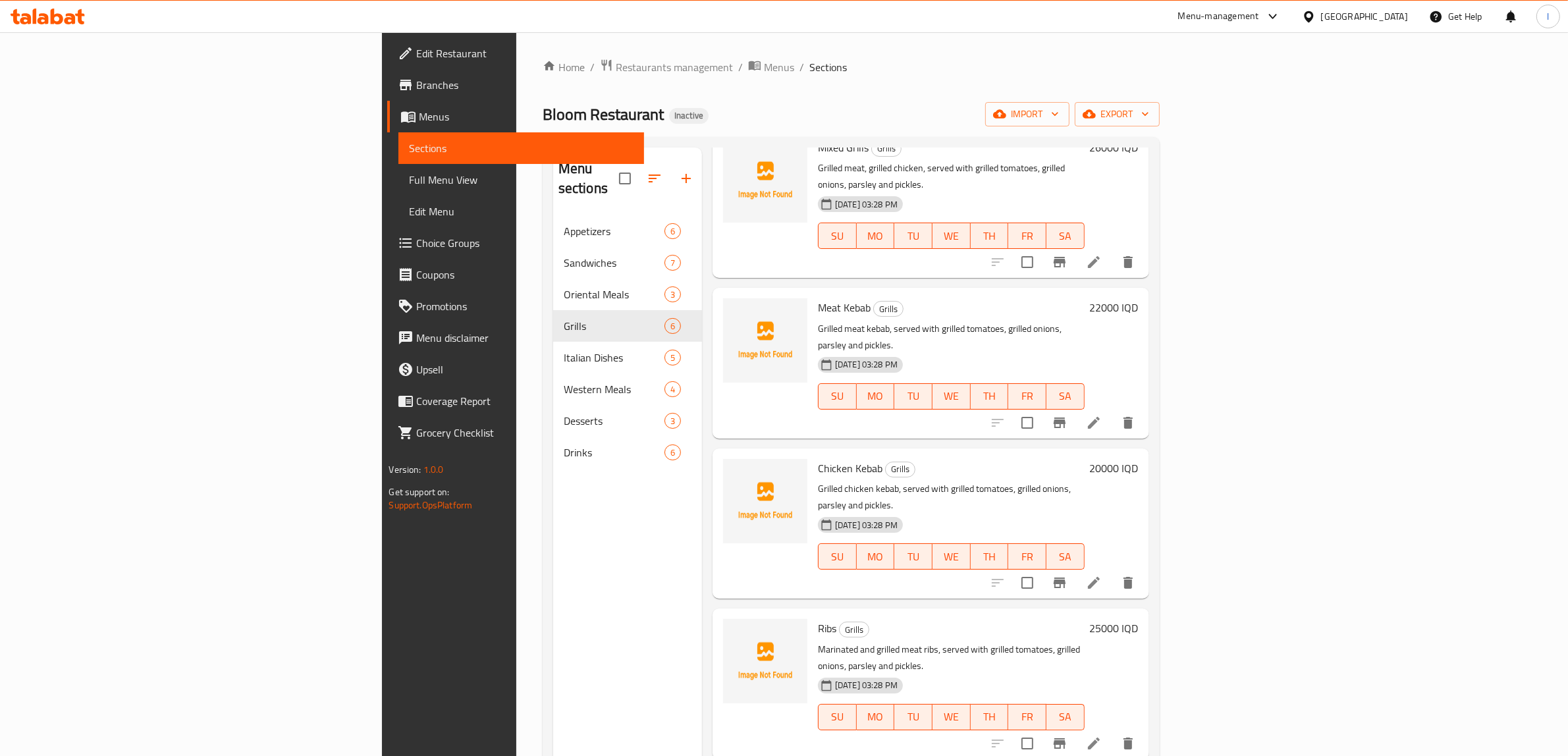
click at [554, 672] on div "Menu sections Appetizers 6 Sandwiches 7 Oriental Meals 3 Grills 6 Italian Dishe…" at bounding box center [628, 525] width 149 height 756
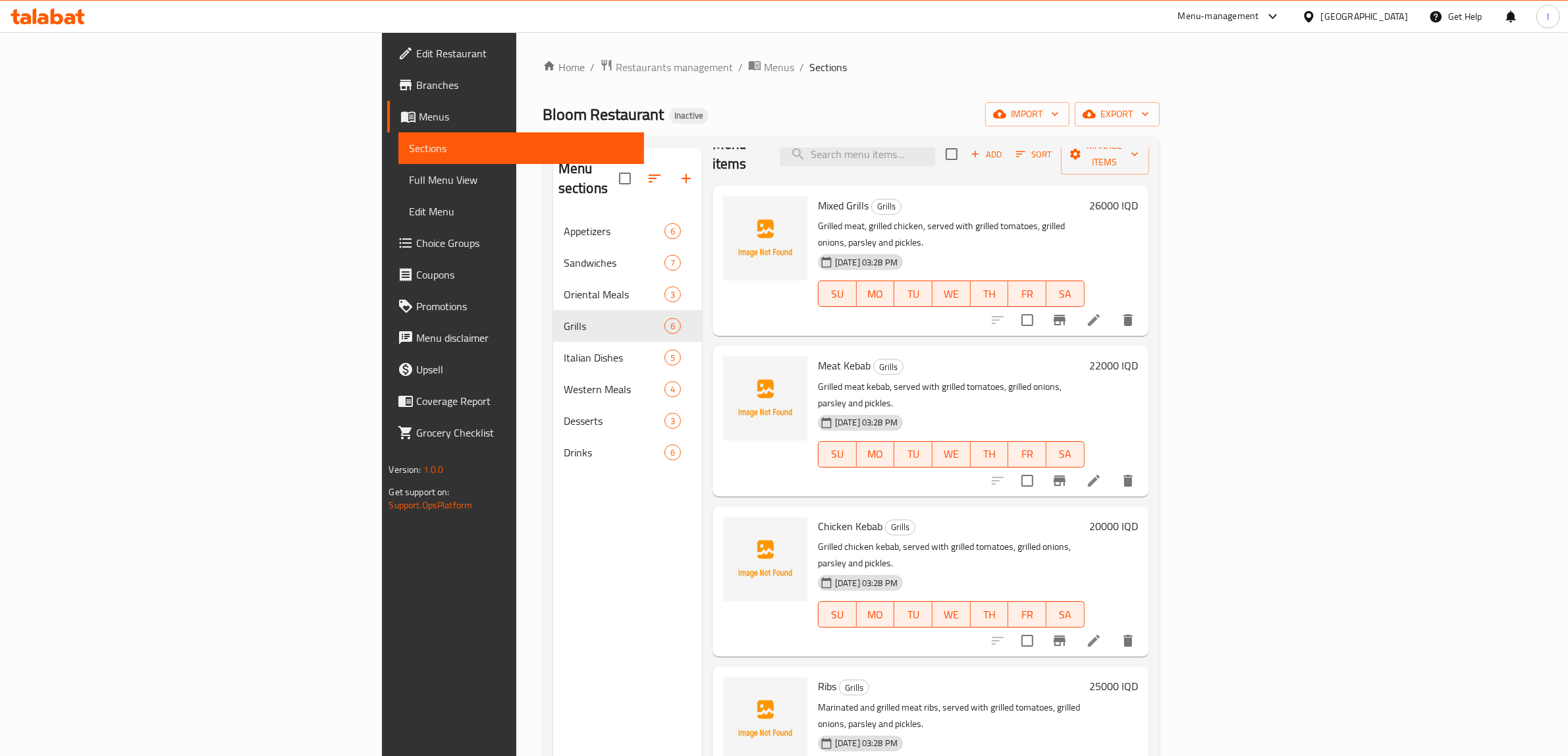
scroll to position [0, 0]
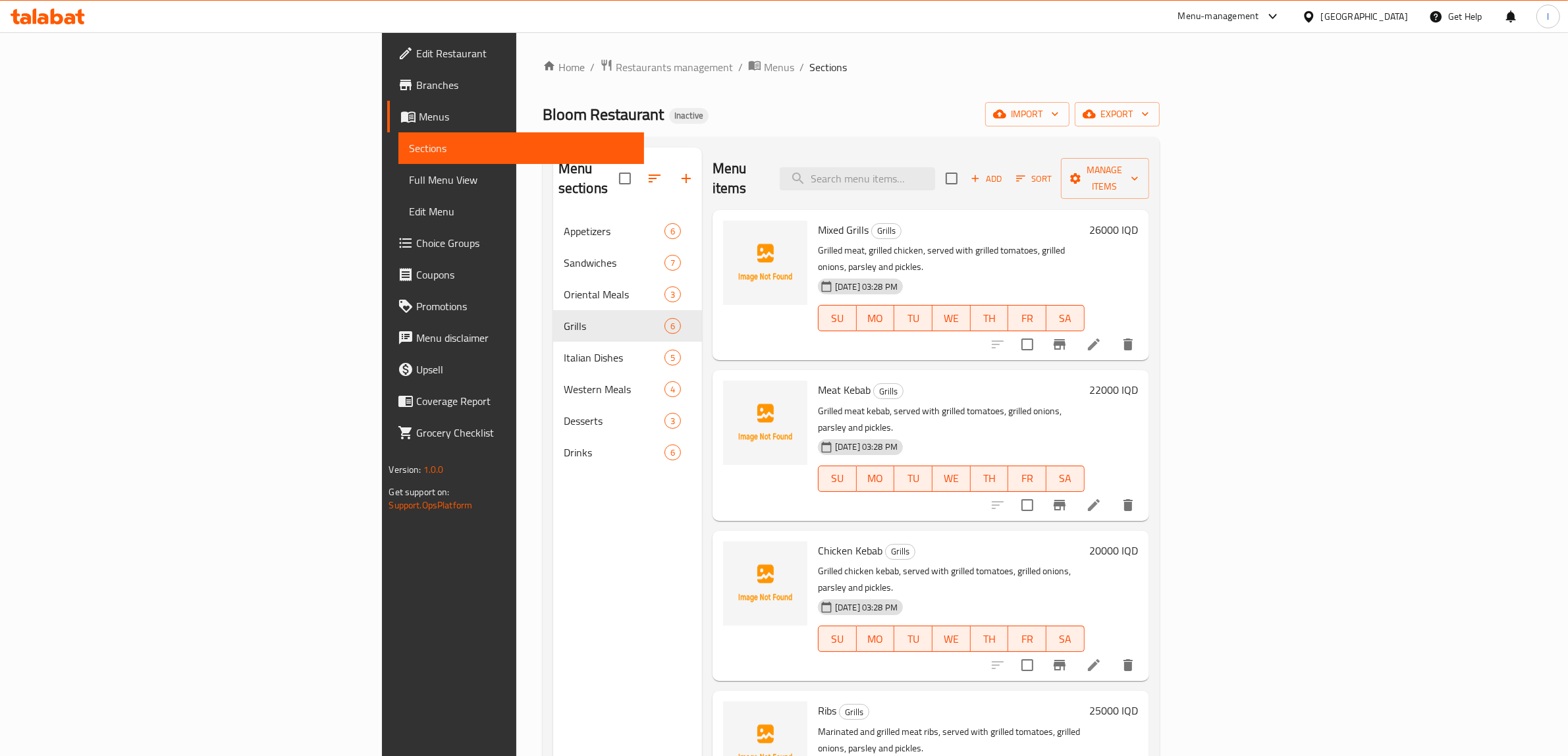
click at [554, 722] on div "Menu sections Appetizers 6 Sandwiches 7 Oriental Meals 3 Grills 6 Italian Dishe…" at bounding box center [628, 525] width 149 height 756
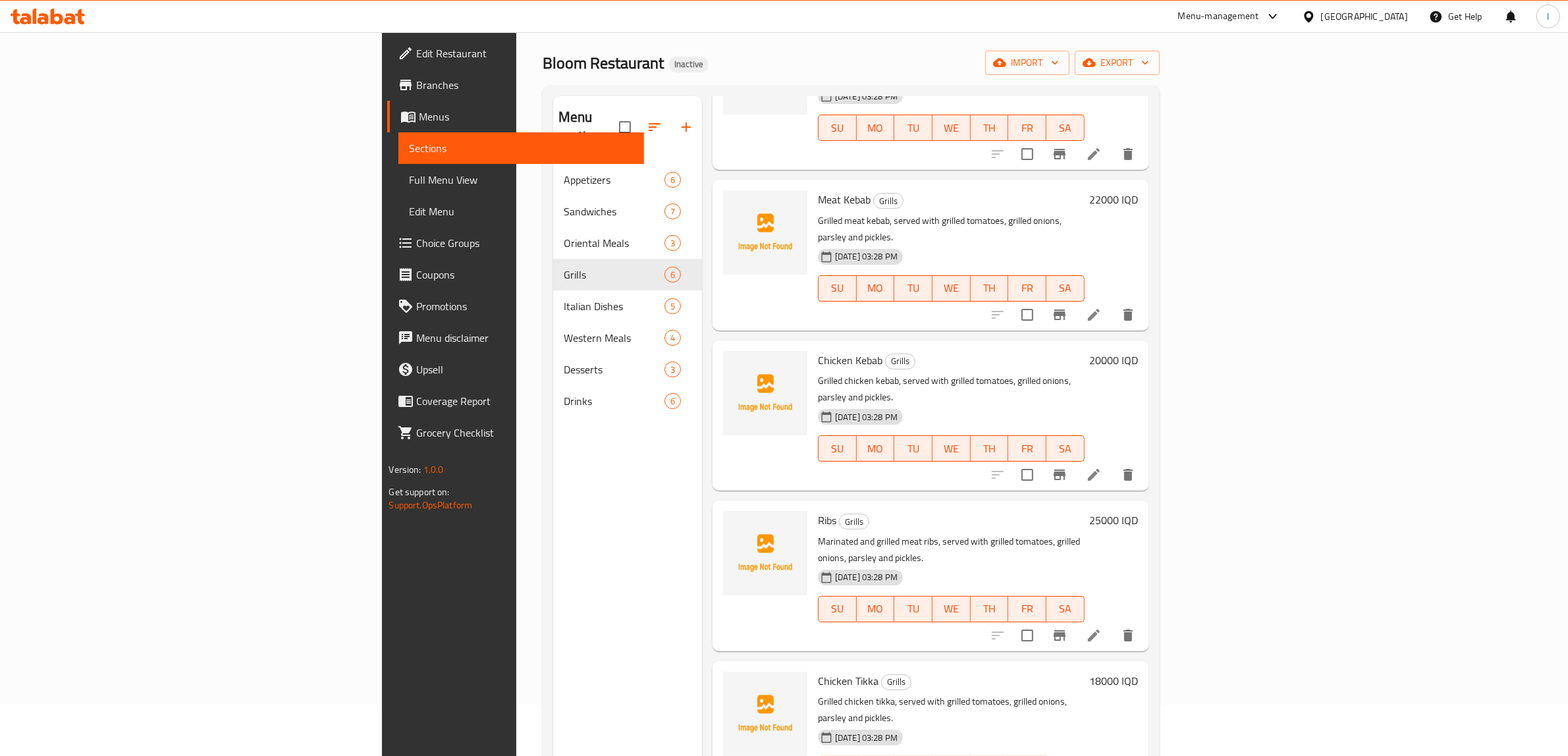
scroll to position [185, 0]
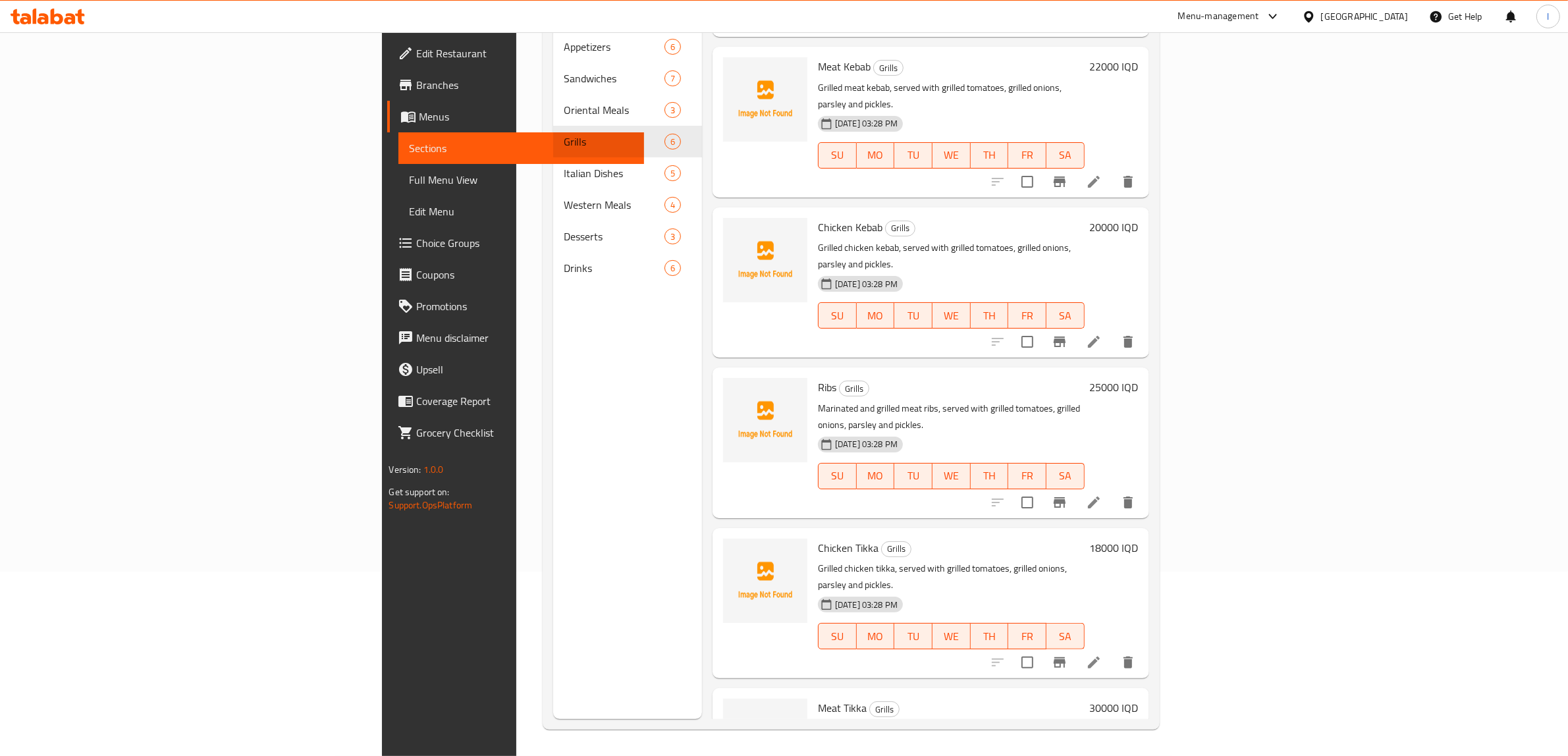
drag, startPoint x: 488, startPoint y: 742, endPoint x: 478, endPoint y: 717, distance: 26.9
click at [517, 736] on div "Home / Restaurants management / Menus / Sections Bloom Restaurant Inactive impo…" at bounding box center [851, 301] width 670 height 907
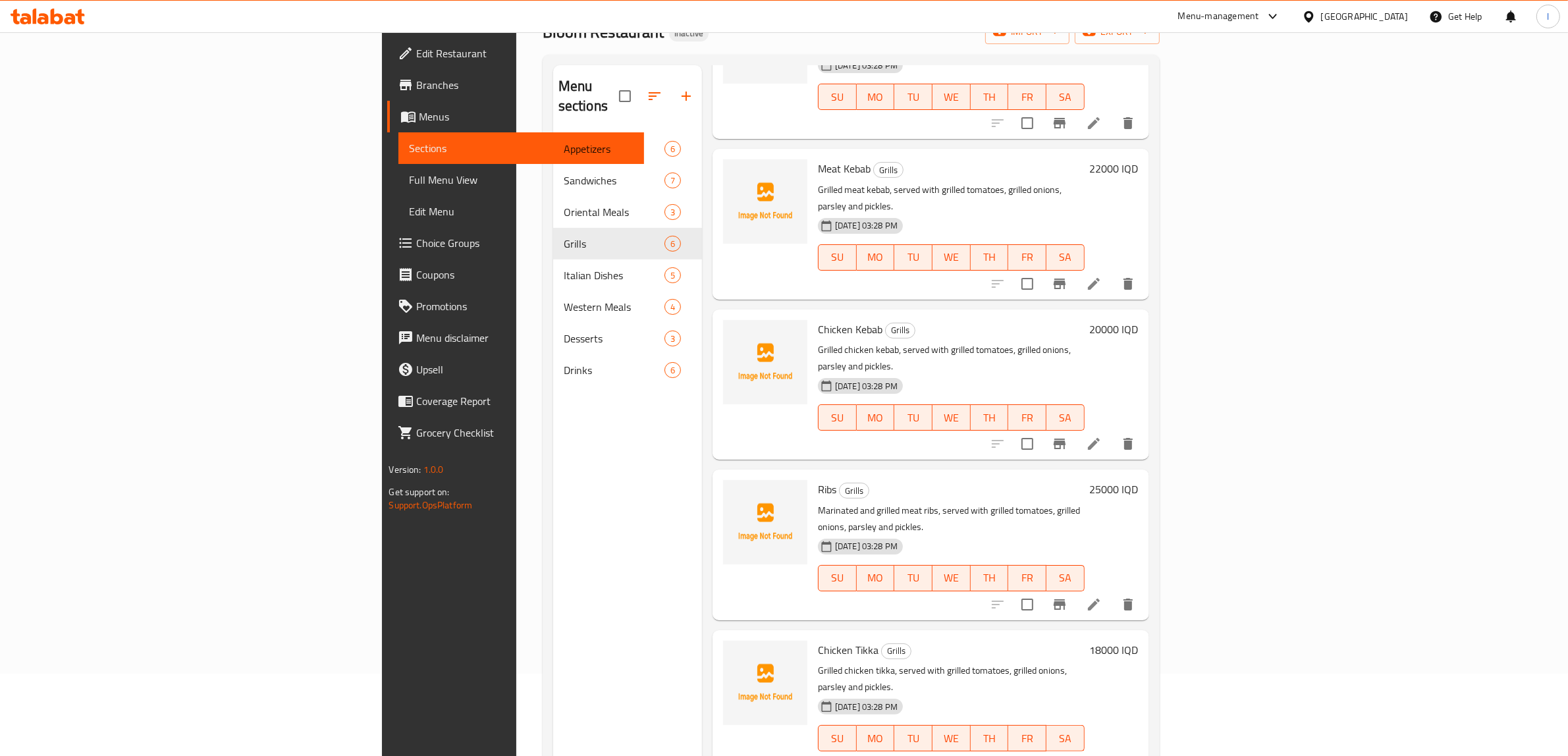
scroll to position [0, 0]
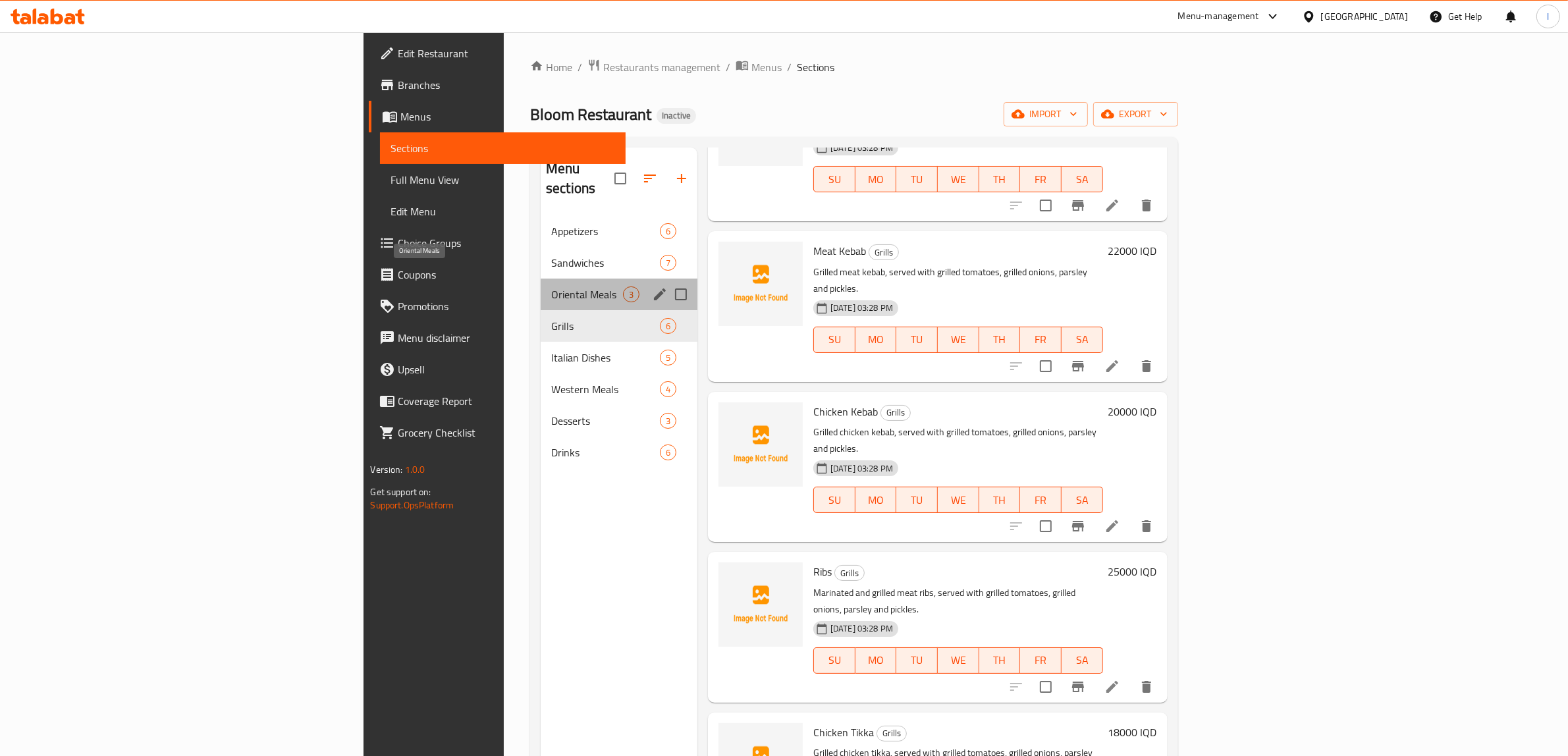
click at [551, 287] on span "Oriental Meals" at bounding box center [587, 295] width 72 height 16
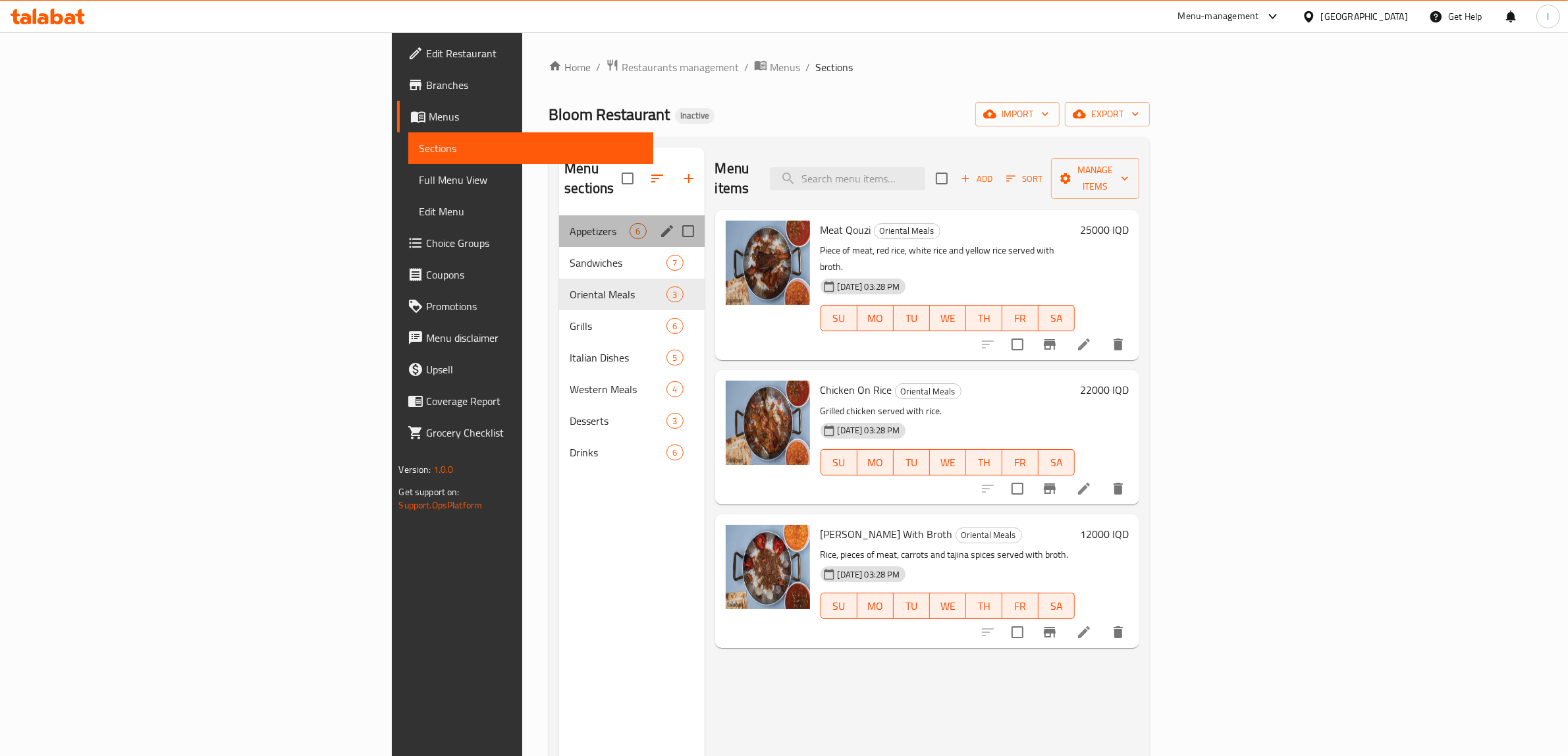
click at [559, 224] on div "Appetizers 6" at bounding box center [631, 231] width 145 height 32
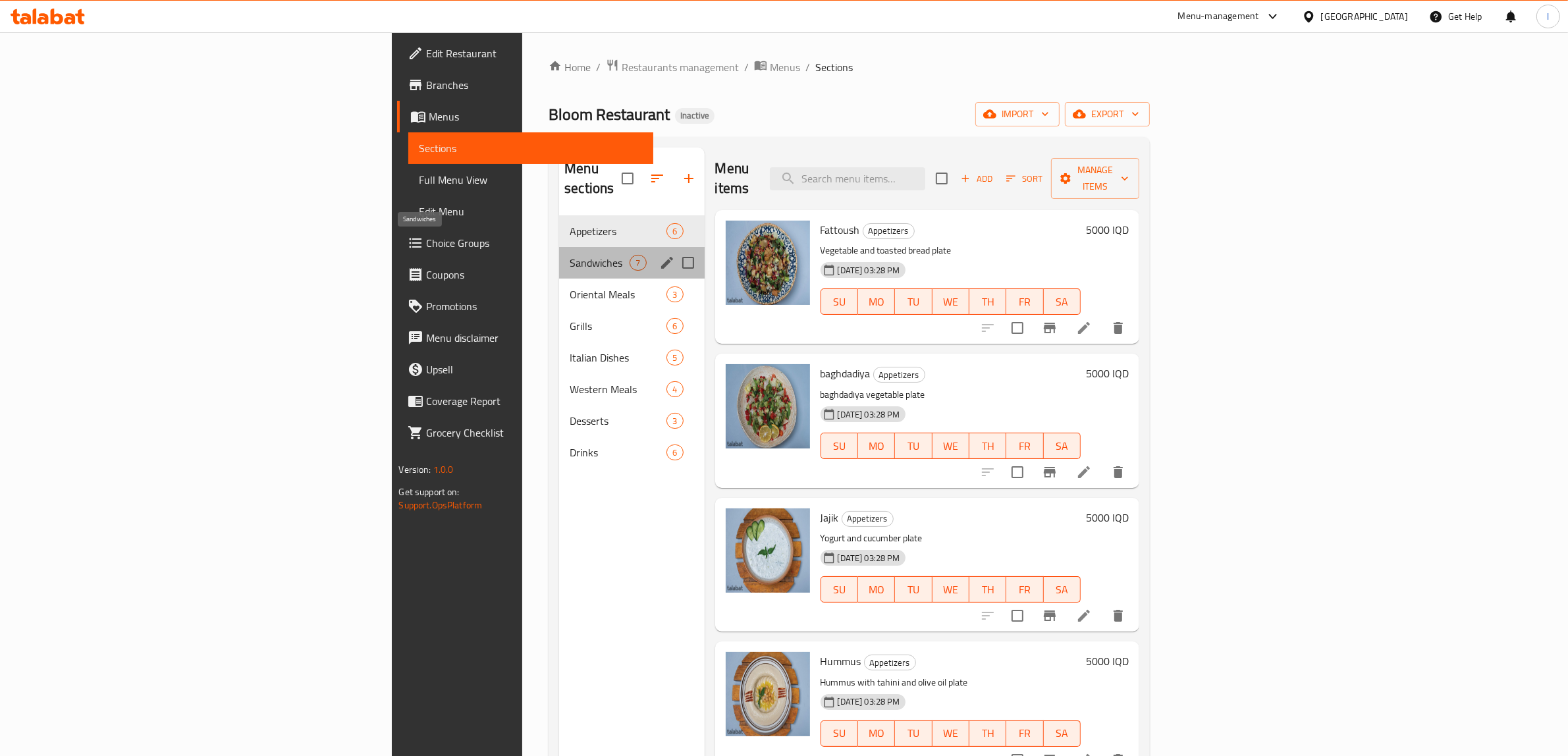
click at [570, 255] on span "Sandwiches" at bounding box center [600, 263] width 60 height 16
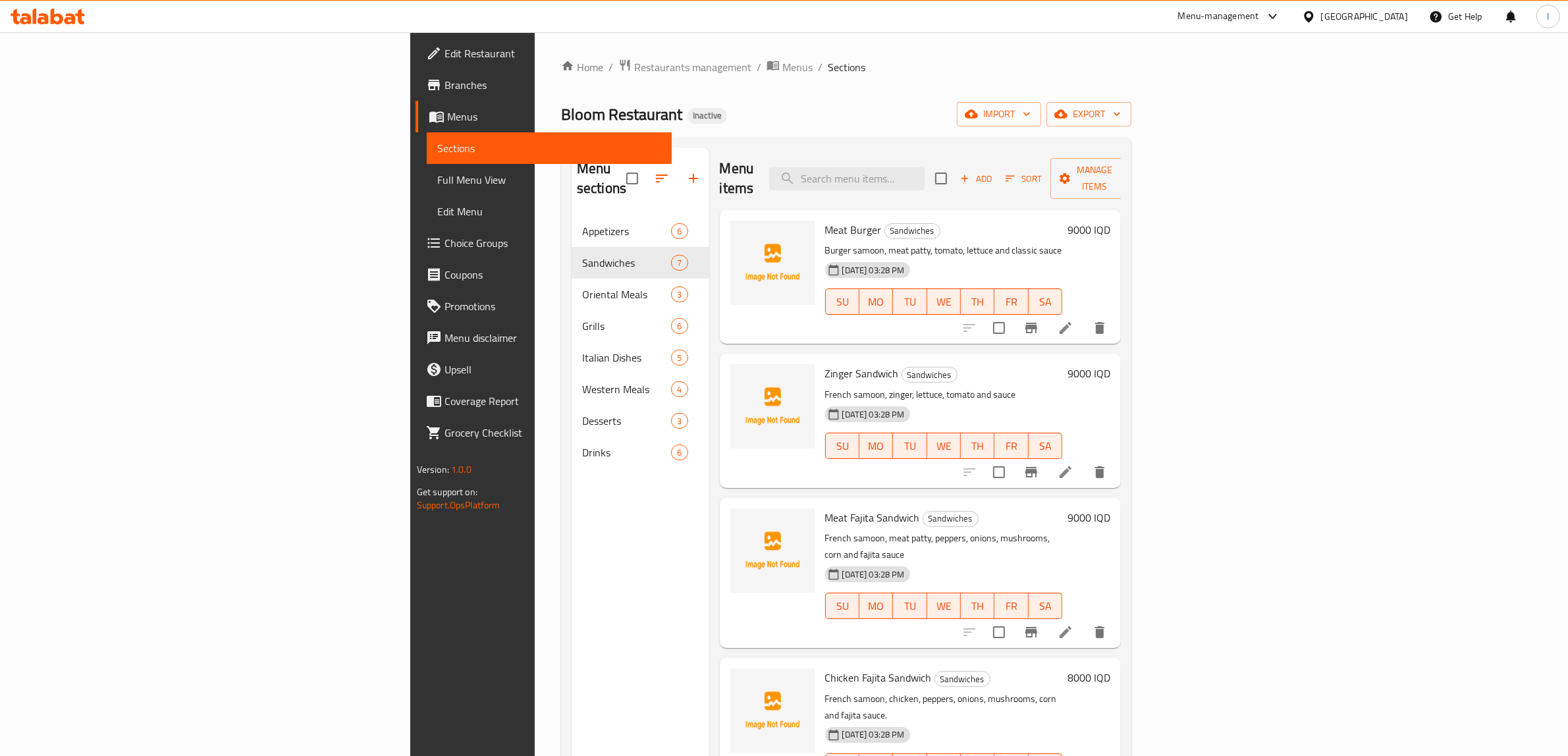
click at [825, 220] on span "Meat Burger" at bounding box center [853, 230] width 57 height 20
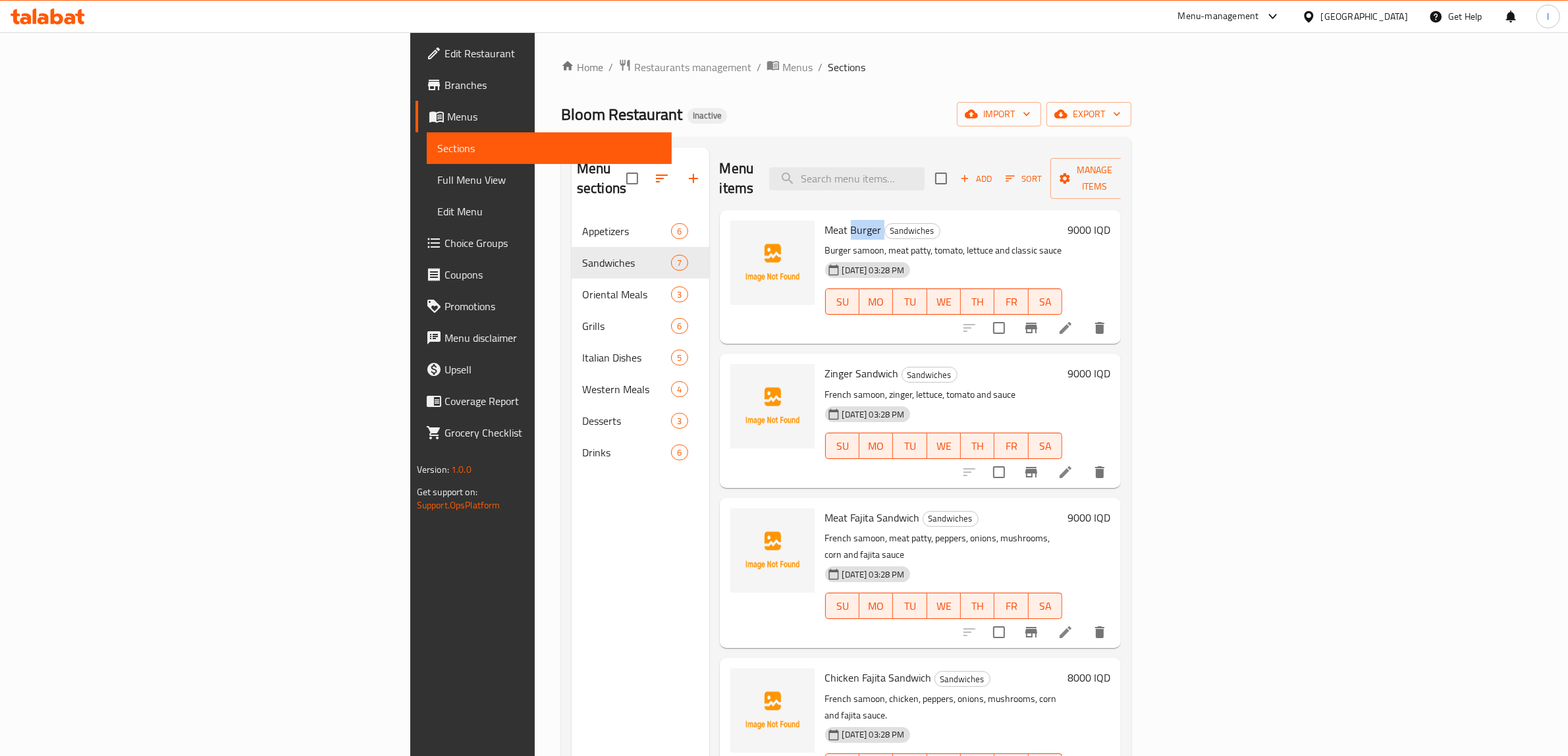
click at [825, 220] on span "Meat Burger" at bounding box center [853, 230] width 57 height 20
copy h6 "Meat Burger"
click at [825, 363] on span "Zinger Sandwich" at bounding box center [862, 373] width 74 height 20
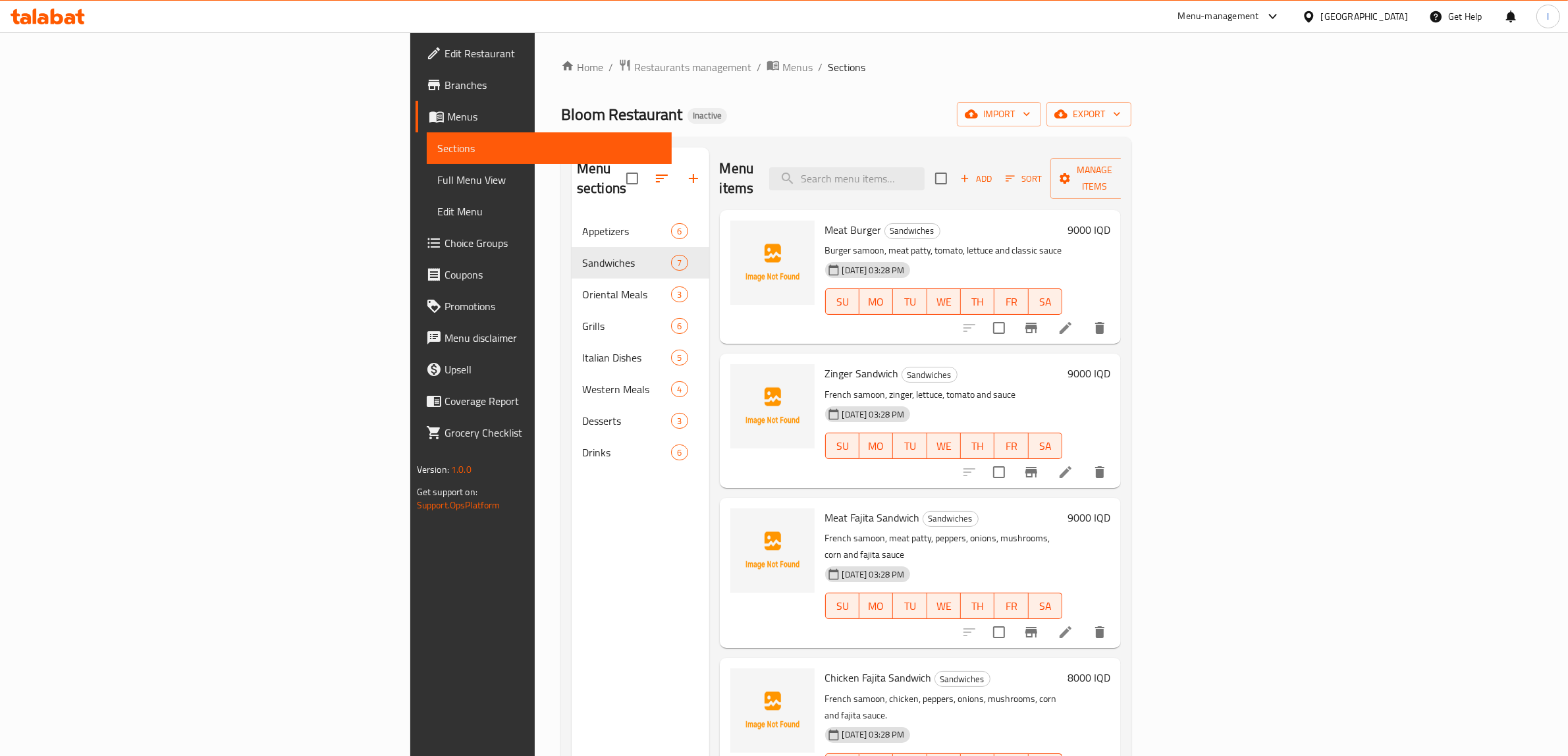
click at [825, 363] on span "Zinger Sandwich" at bounding box center [862, 373] width 74 height 20
copy h6 "Zinger Sandwich"
click at [825, 507] on span "Meat Fajita Sandwich" at bounding box center [872, 517] width 95 height 20
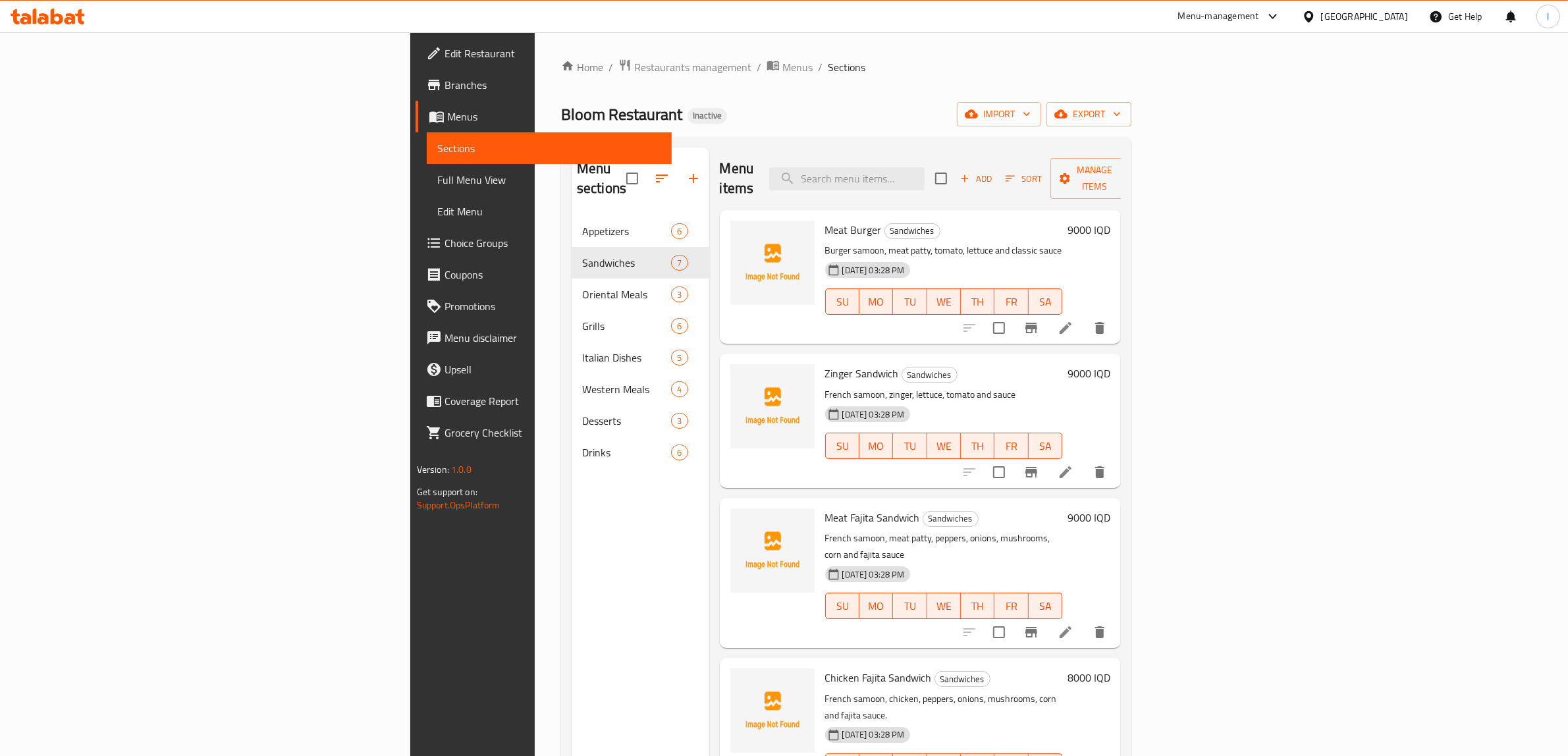
click at [825, 507] on span "Meat Fajita Sandwich" at bounding box center [872, 517] width 95 height 20
copy h6 "Meat Fajita Sandwich"
click at [825, 668] on span "Chicken Fajita Sandwich" at bounding box center [878, 678] width 106 height 20
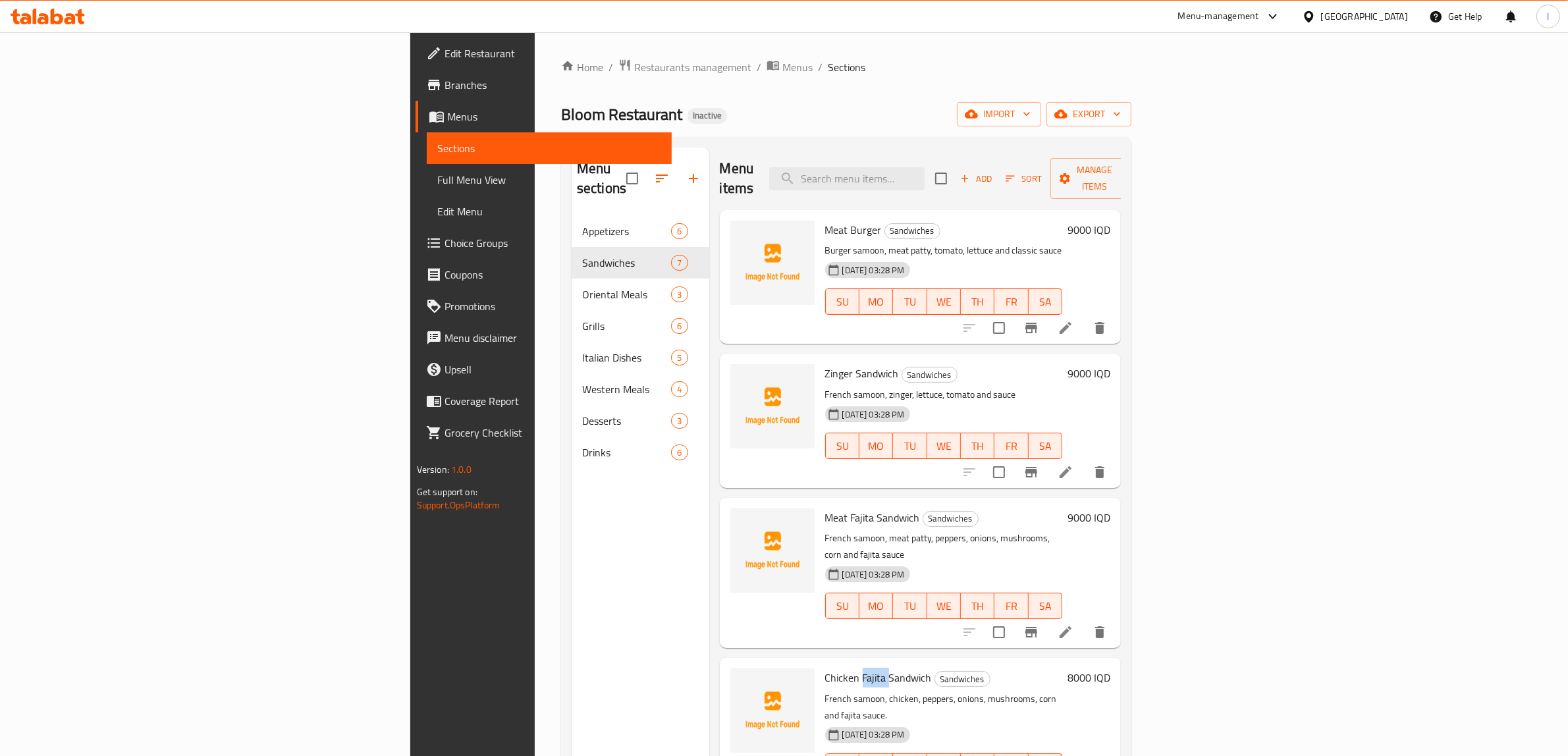
click at [825, 668] on span "Chicken Fajita Sandwich" at bounding box center [878, 678] width 106 height 20
copy h6 "Chicken Fajita Sandwich"
click at [825, 363] on span "Zinger Sandwich" at bounding box center [862, 373] width 74 height 20
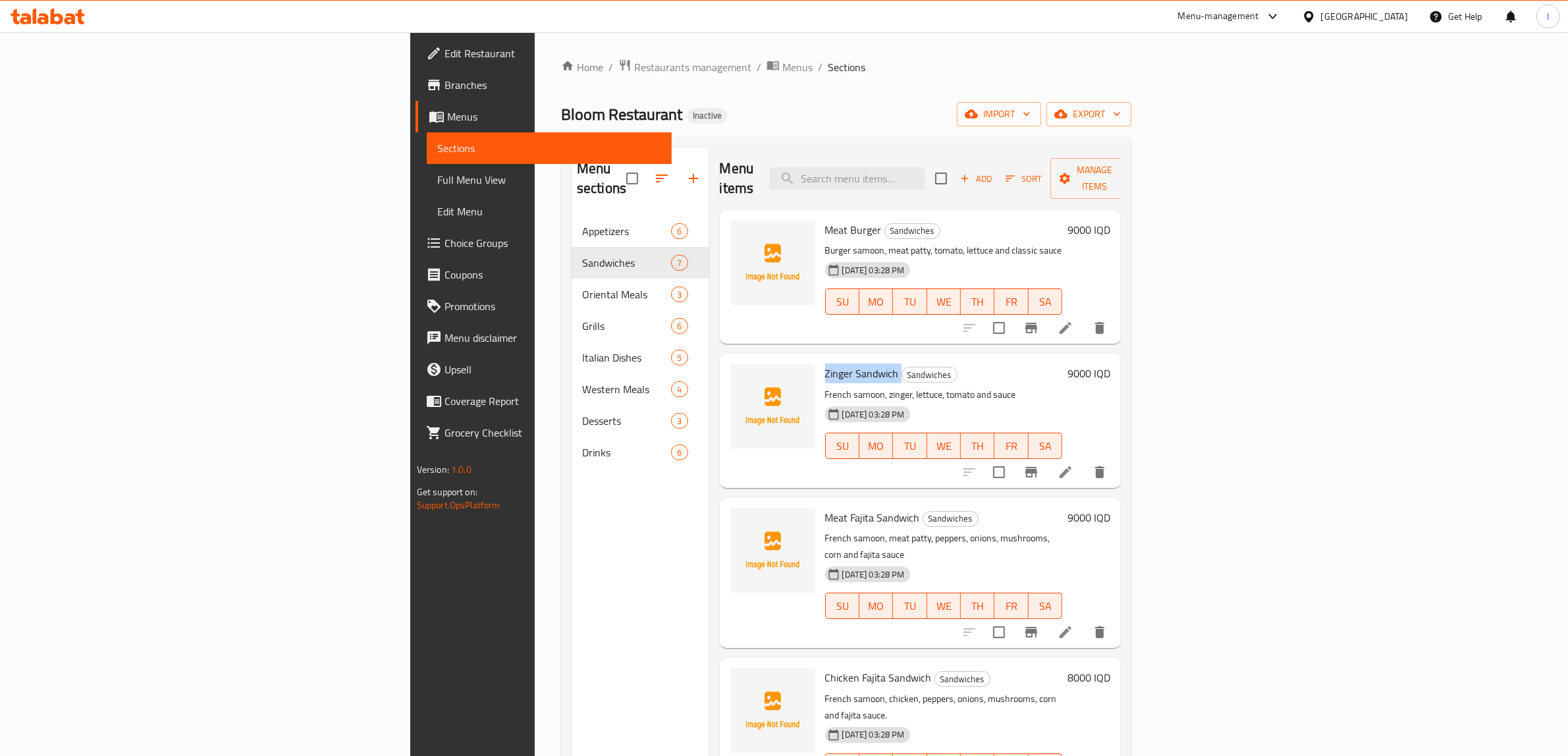
click at [825, 363] on span "Zinger Sandwich" at bounding box center [862, 373] width 74 height 20
copy h6 "Zinger Sandwich"
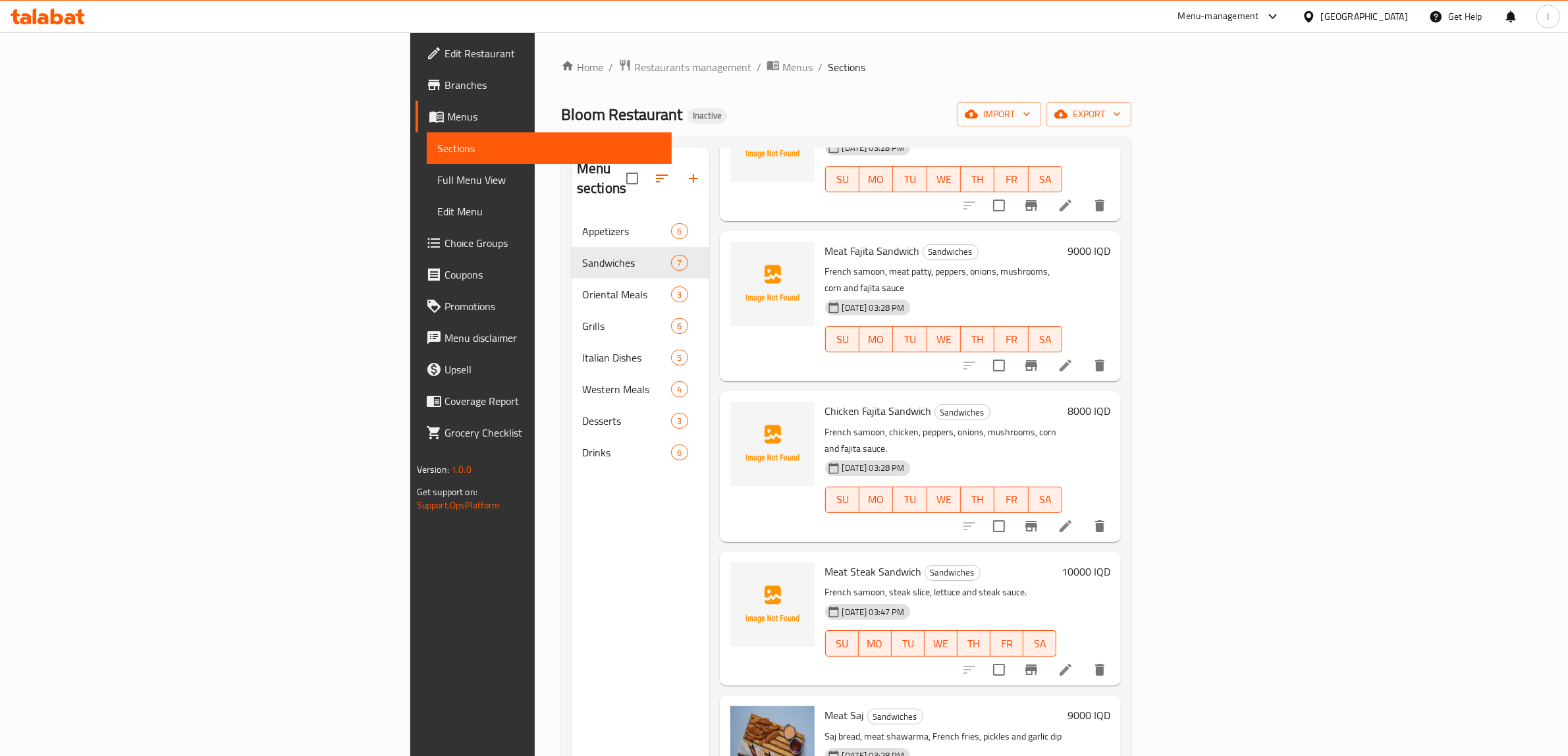
scroll to position [283, 0]
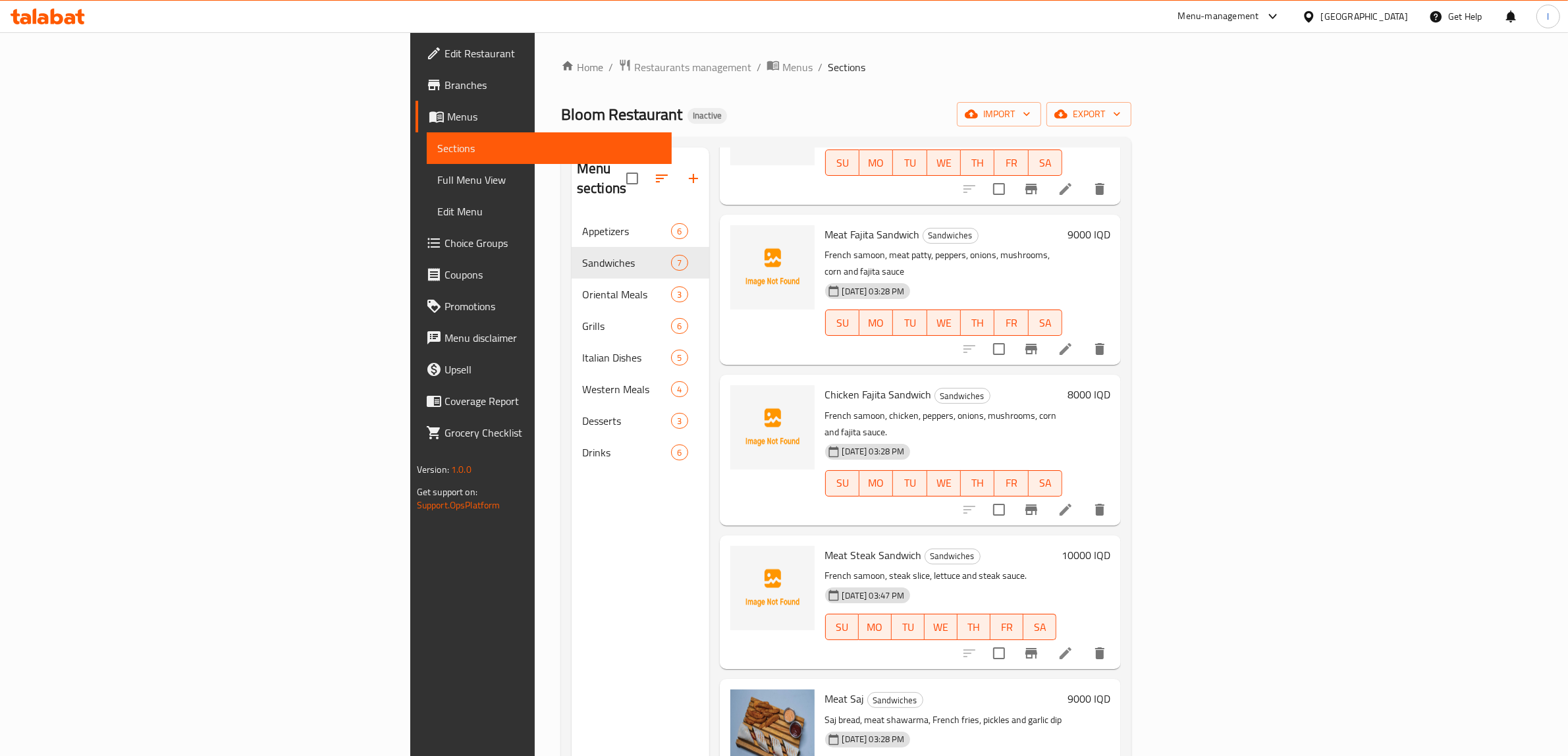
click at [825, 545] on span "Meat Steak Sandwich" at bounding box center [873, 555] width 96 height 20
copy h6 "Meat Steak Sandwich"
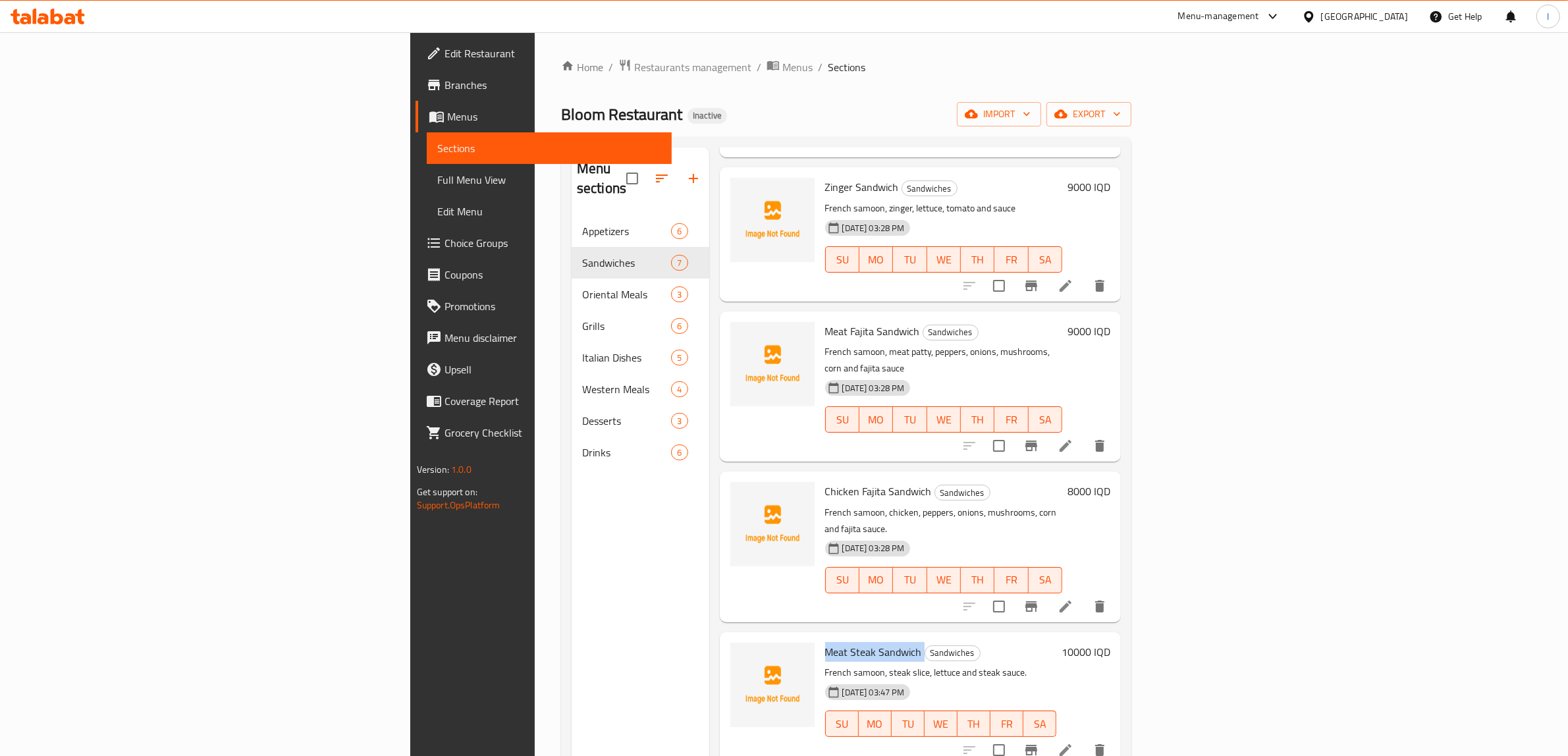
scroll to position [36, 0]
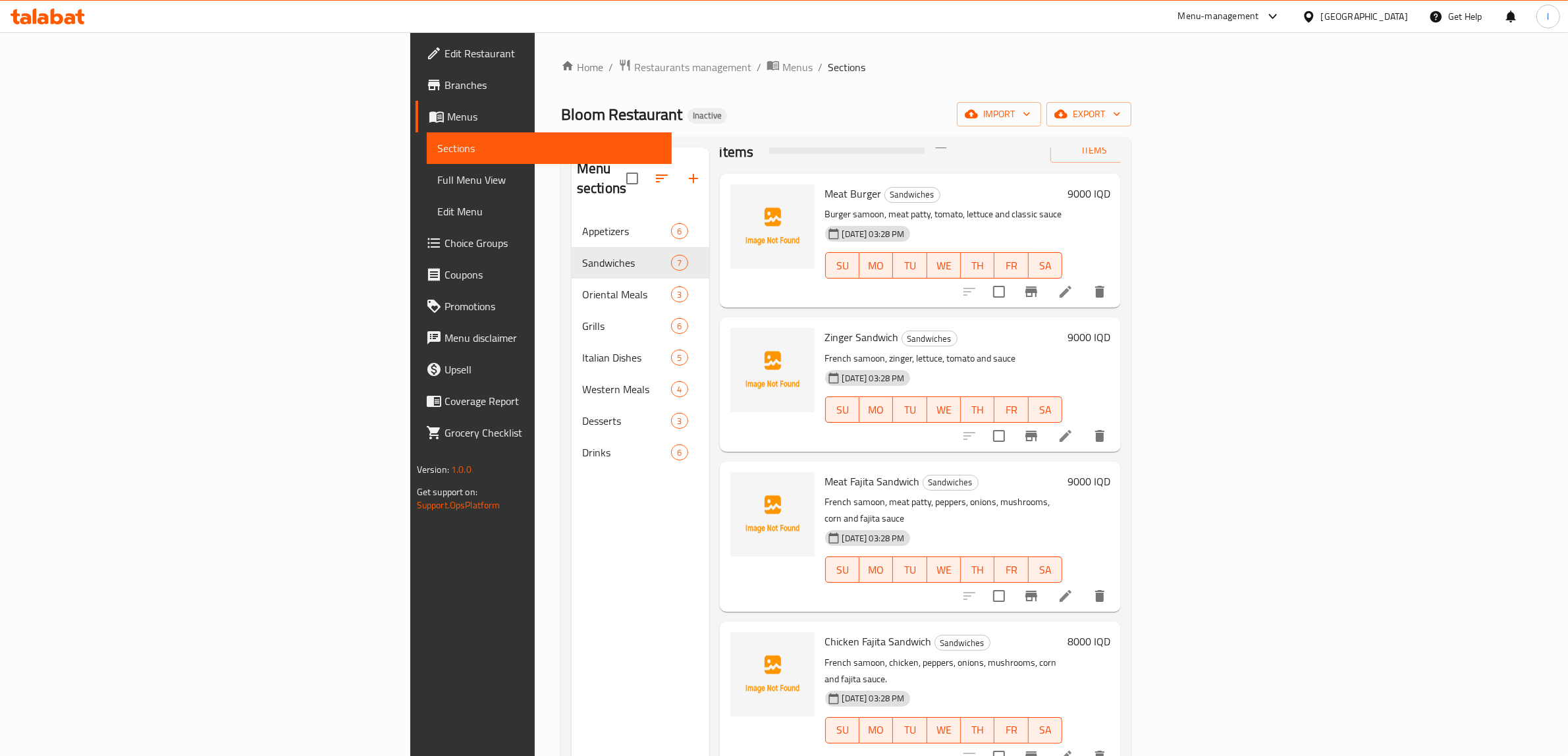
click at [825, 327] on span "Zinger Sandwich" at bounding box center [862, 337] width 74 height 20
copy h6 "Zinger Sandwich"
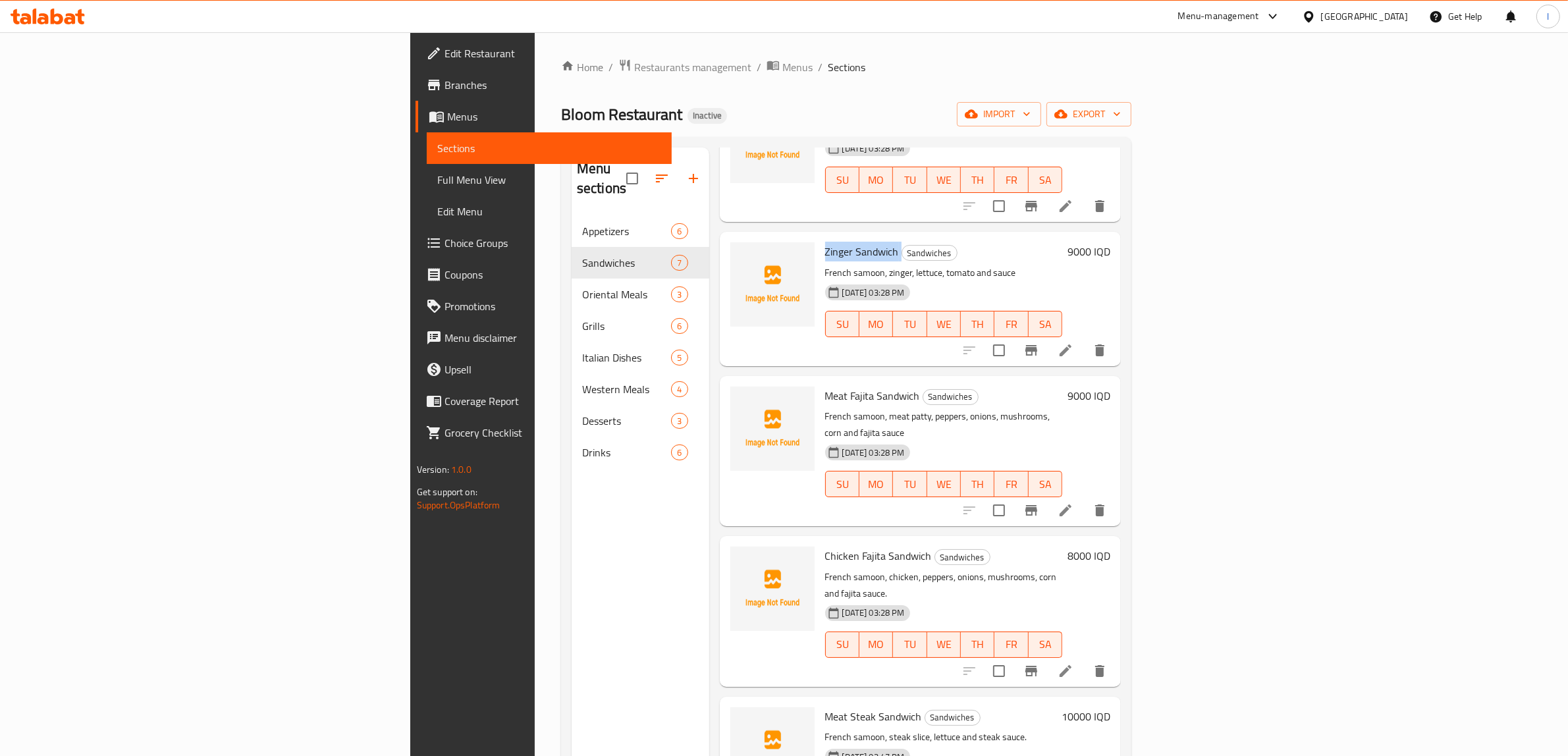
scroll to position [283, 0]
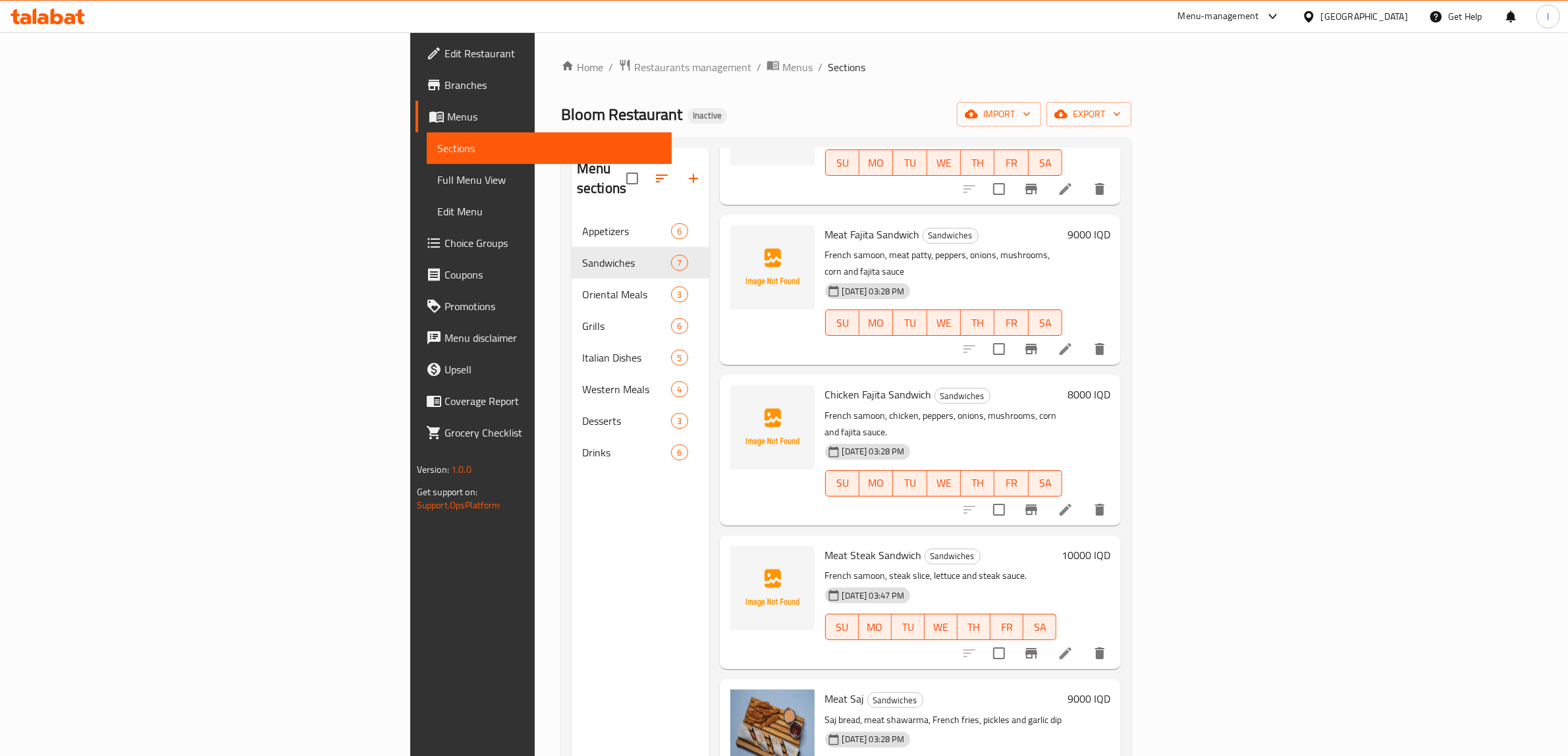
click at [572, 709] on div "Menu sections Appetizers 6 Sandwiches 7 Oriental Meals 3 Grills 6 Italian Dishe…" at bounding box center [640, 525] width 138 height 756
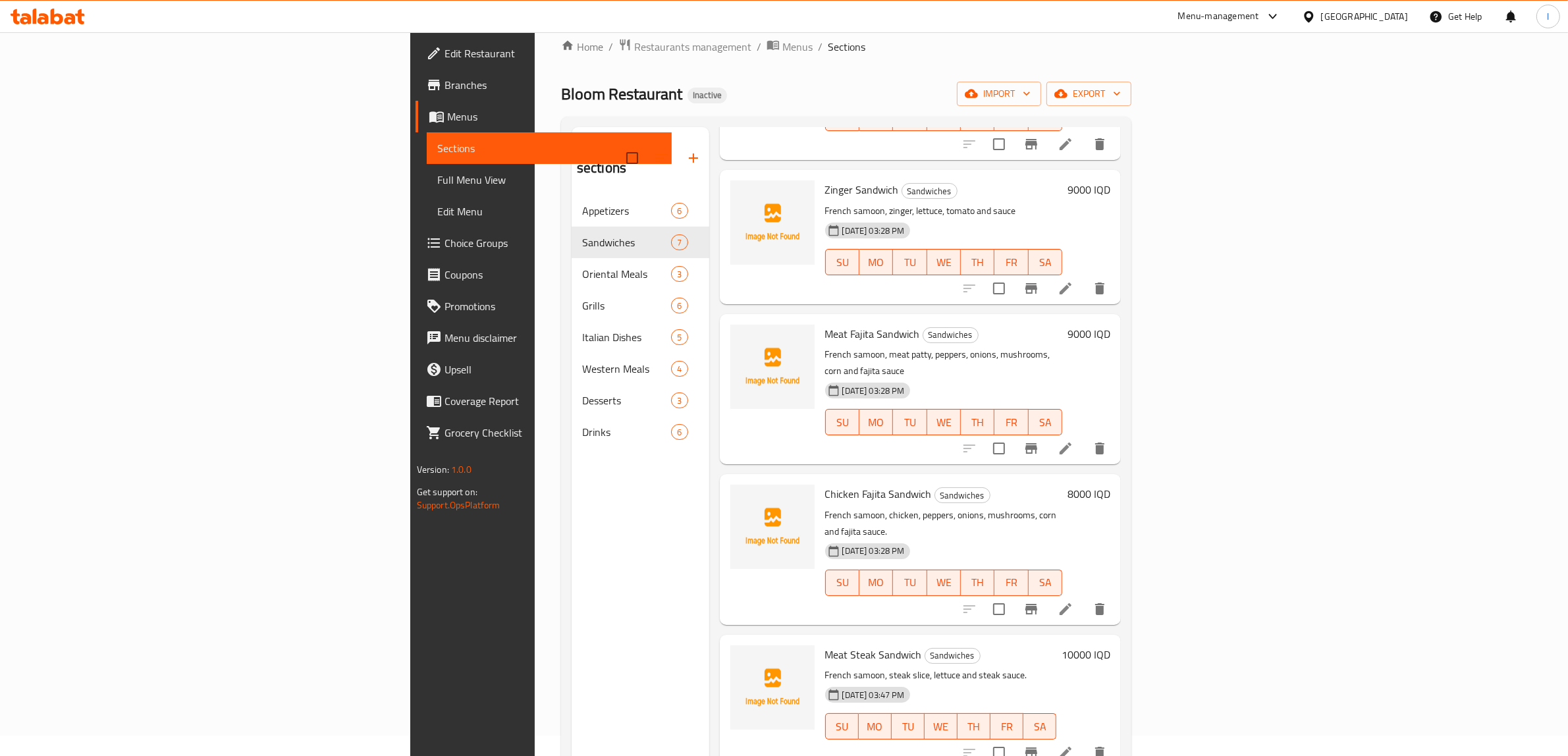
scroll to position [165, 0]
click at [572, 656] on div "Menu sections Appetizers 6 Sandwiches 7 Oriental Meals 3 Grills 6 Italian Dishe…" at bounding box center [640, 505] width 138 height 756
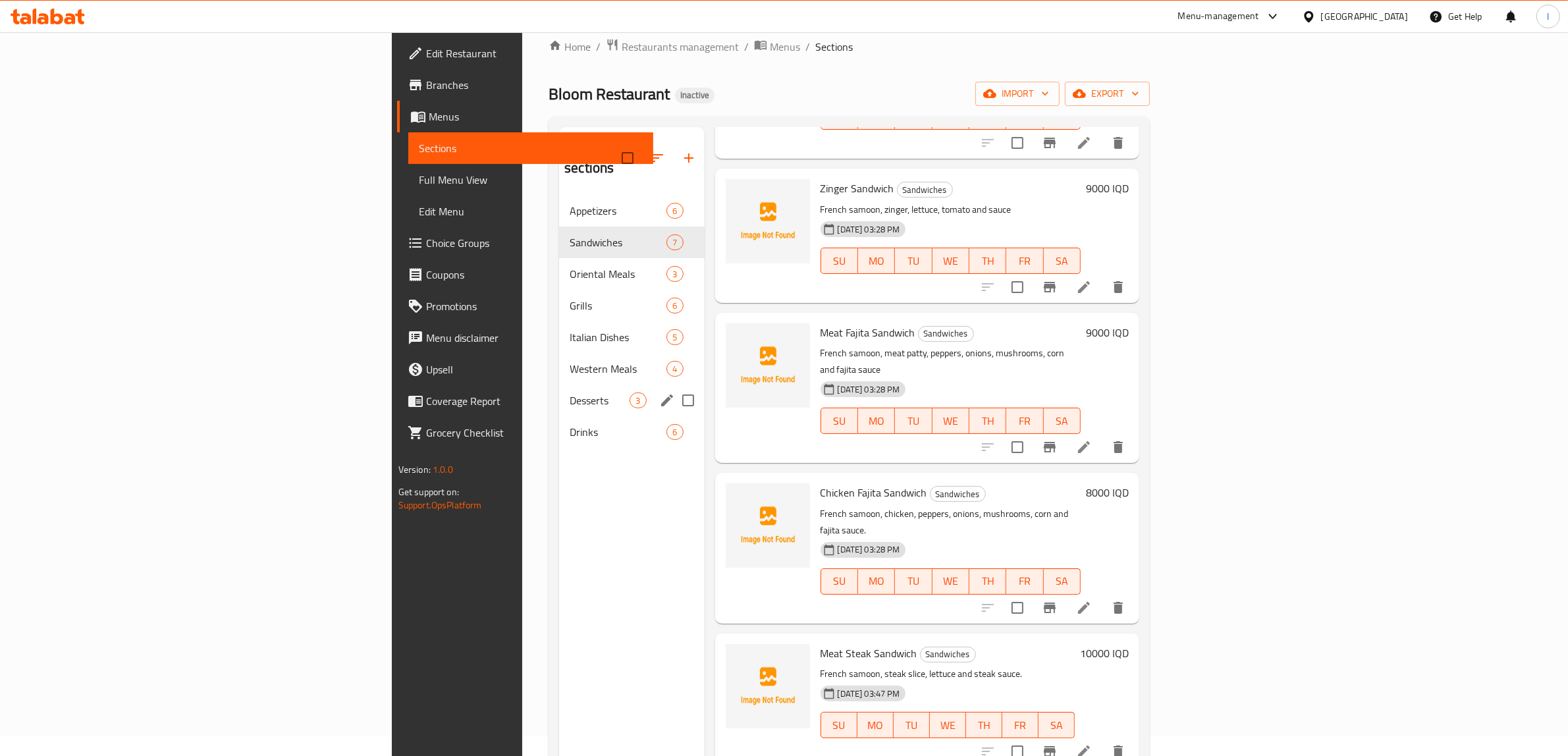
click at [570, 392] on span "Desserts" at bounding box center [600, 400] width 60 height 16
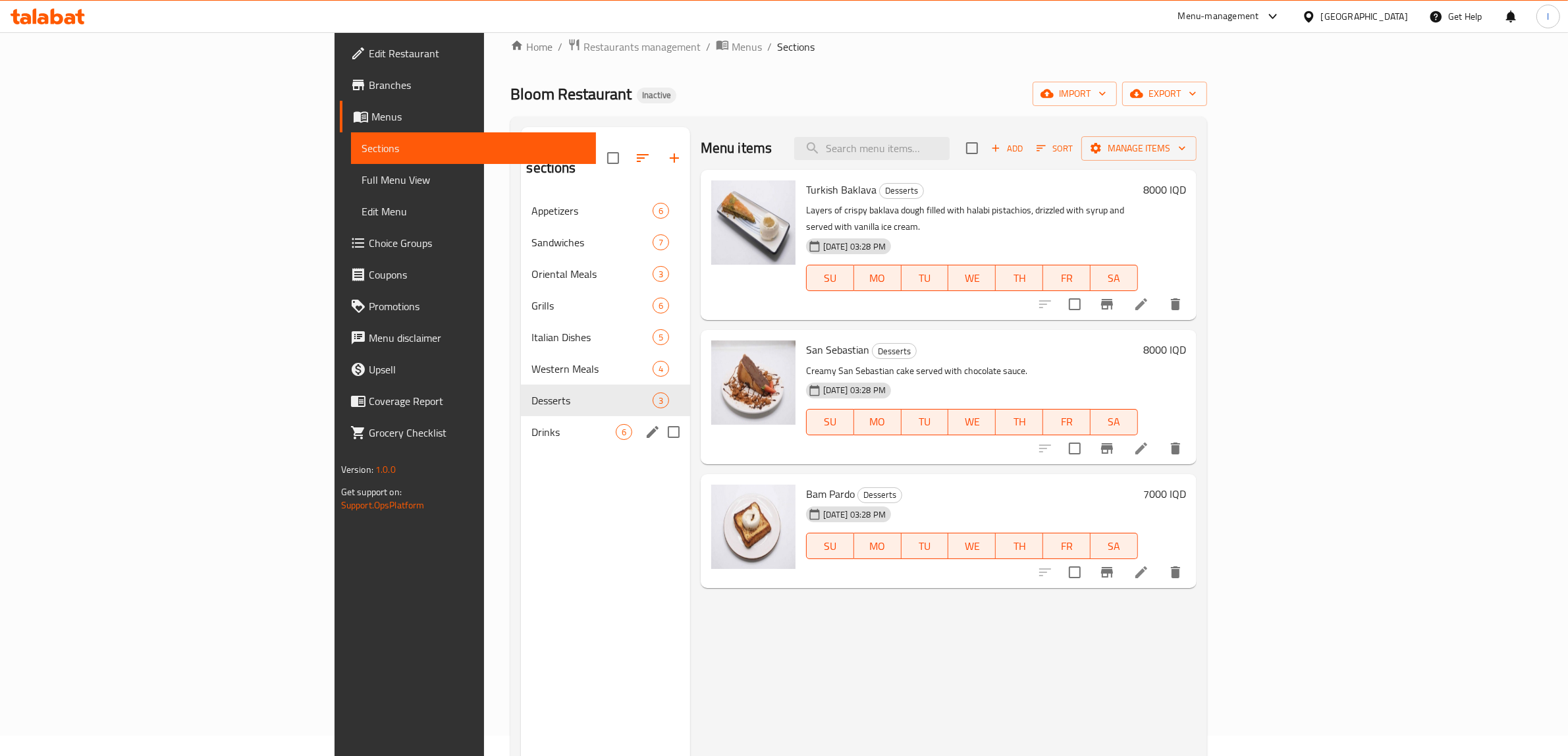
click at [521, 421] on div "Drinks 6" at bounding box center [605, 432] width 169 height 32
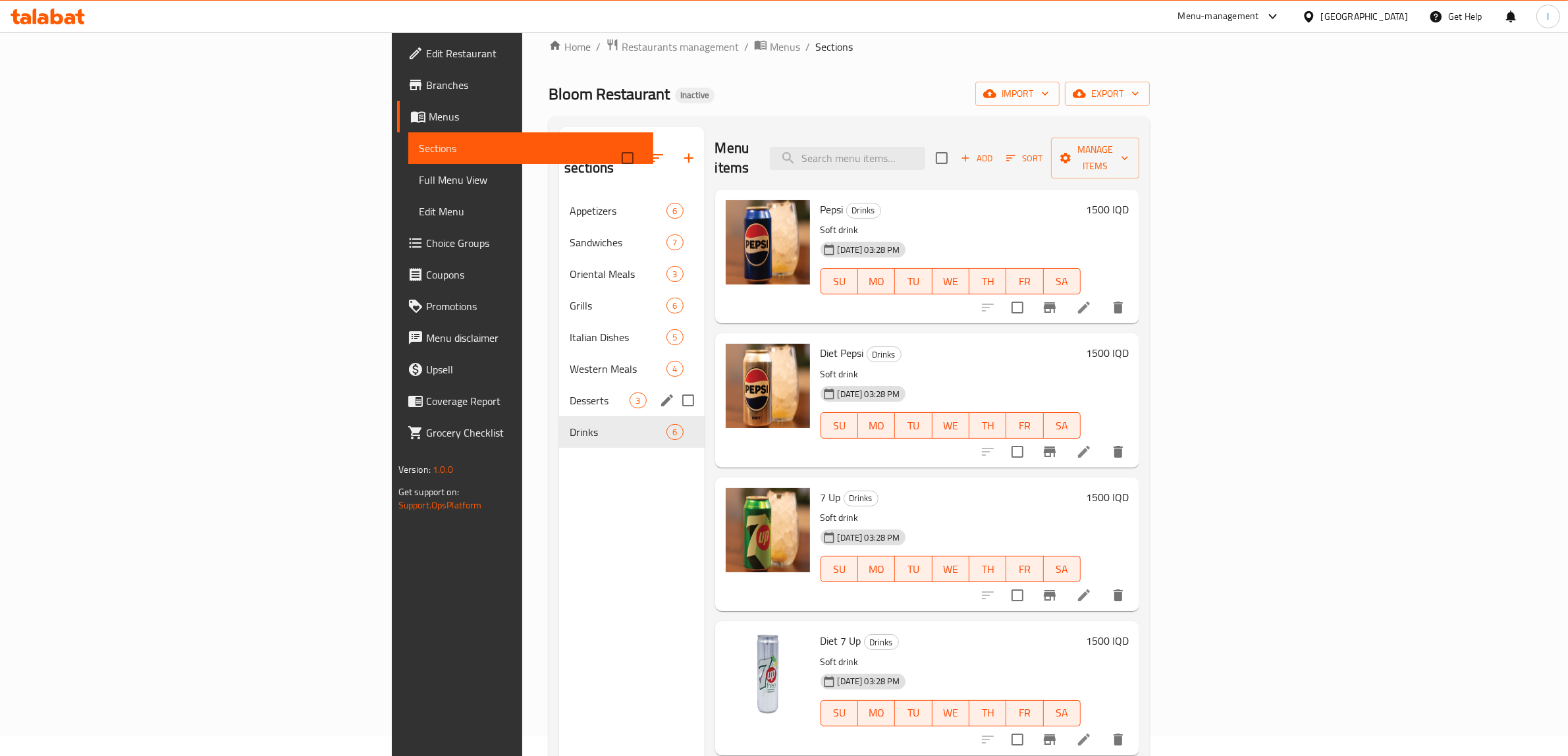
click at [559, 394] on div "Desserts 3" at bounding box center [631, 400] width 145 height 32
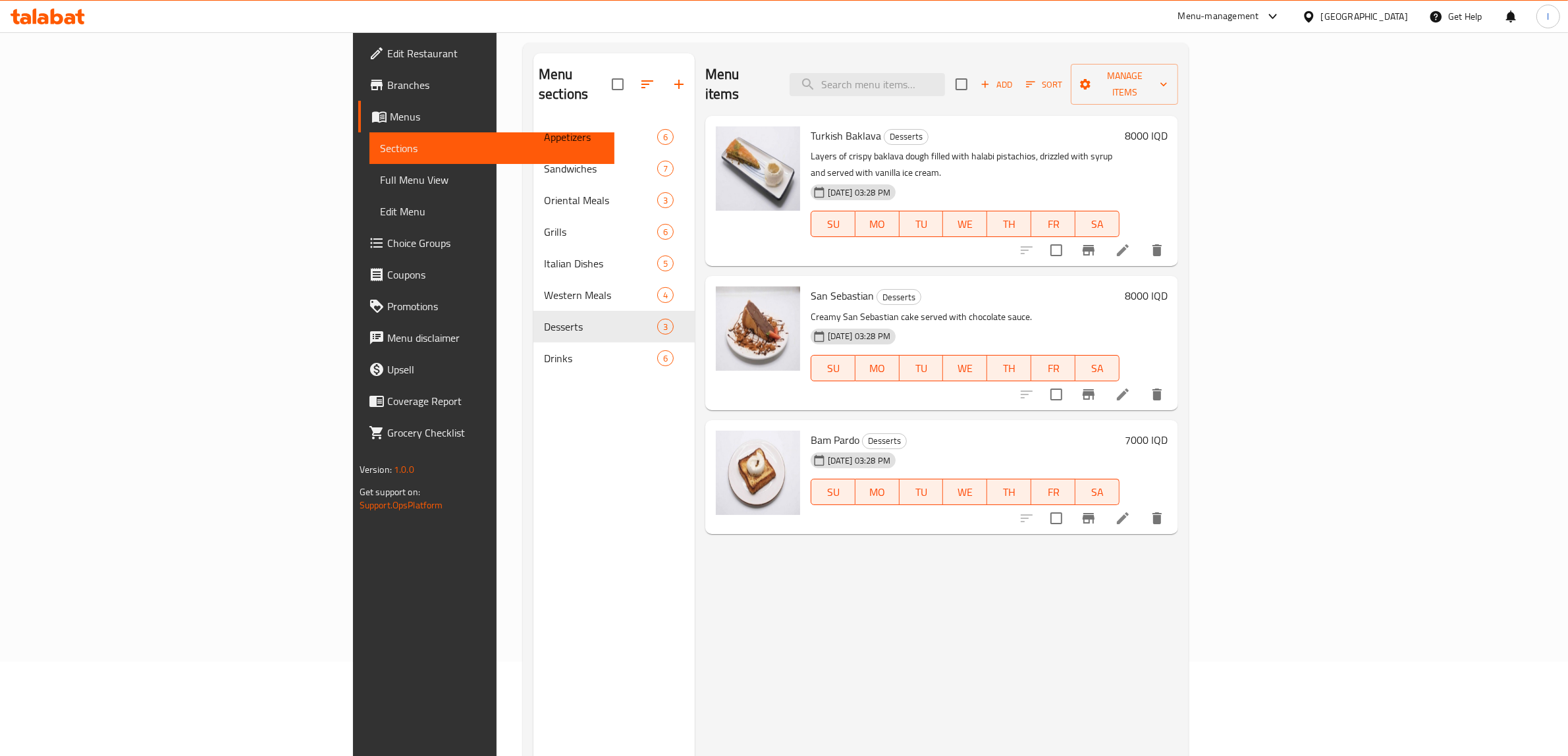
scroll to position [185, 0]
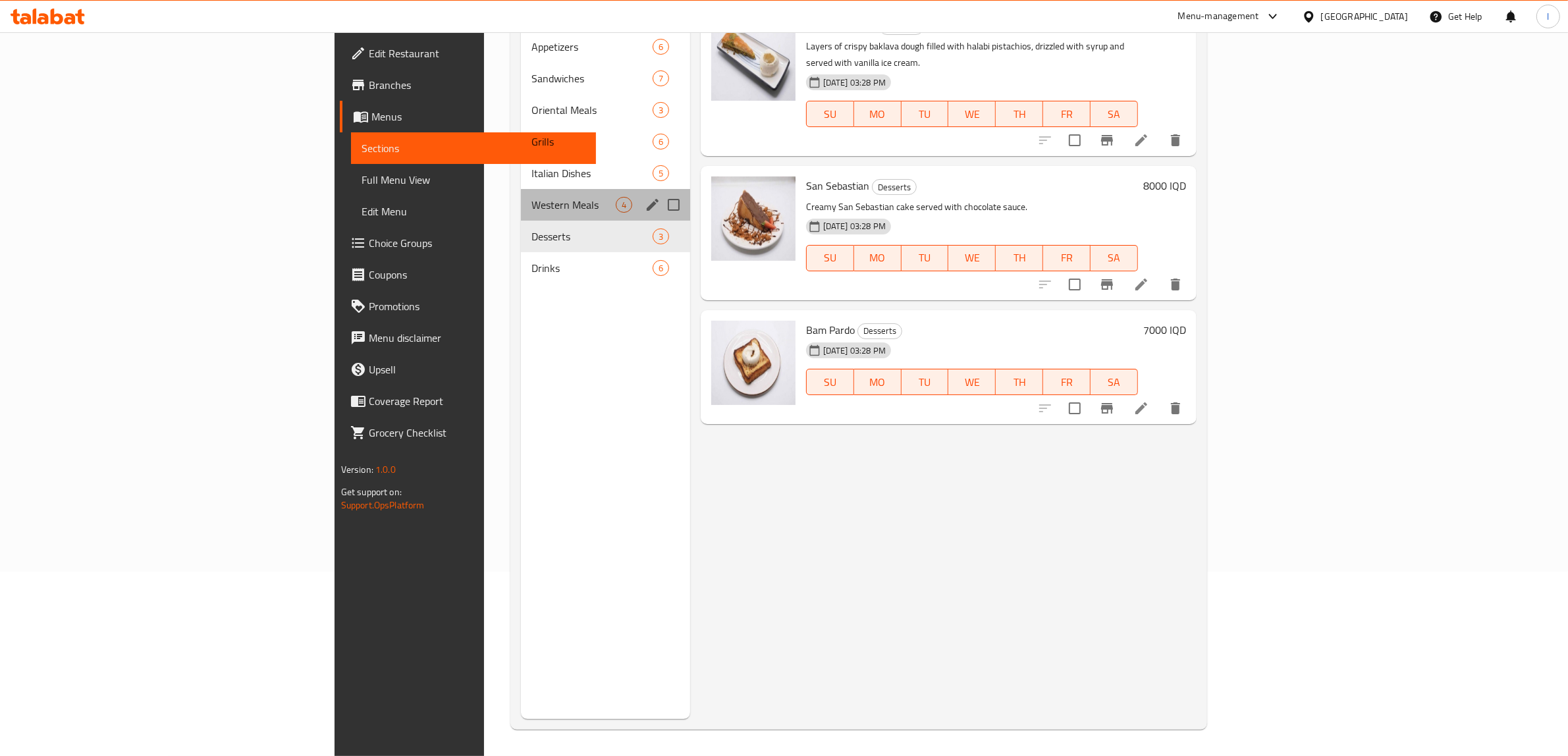
click at [521, 192] on div "Western Meals 4" at bounding box center [605, 205] width 169 height 32
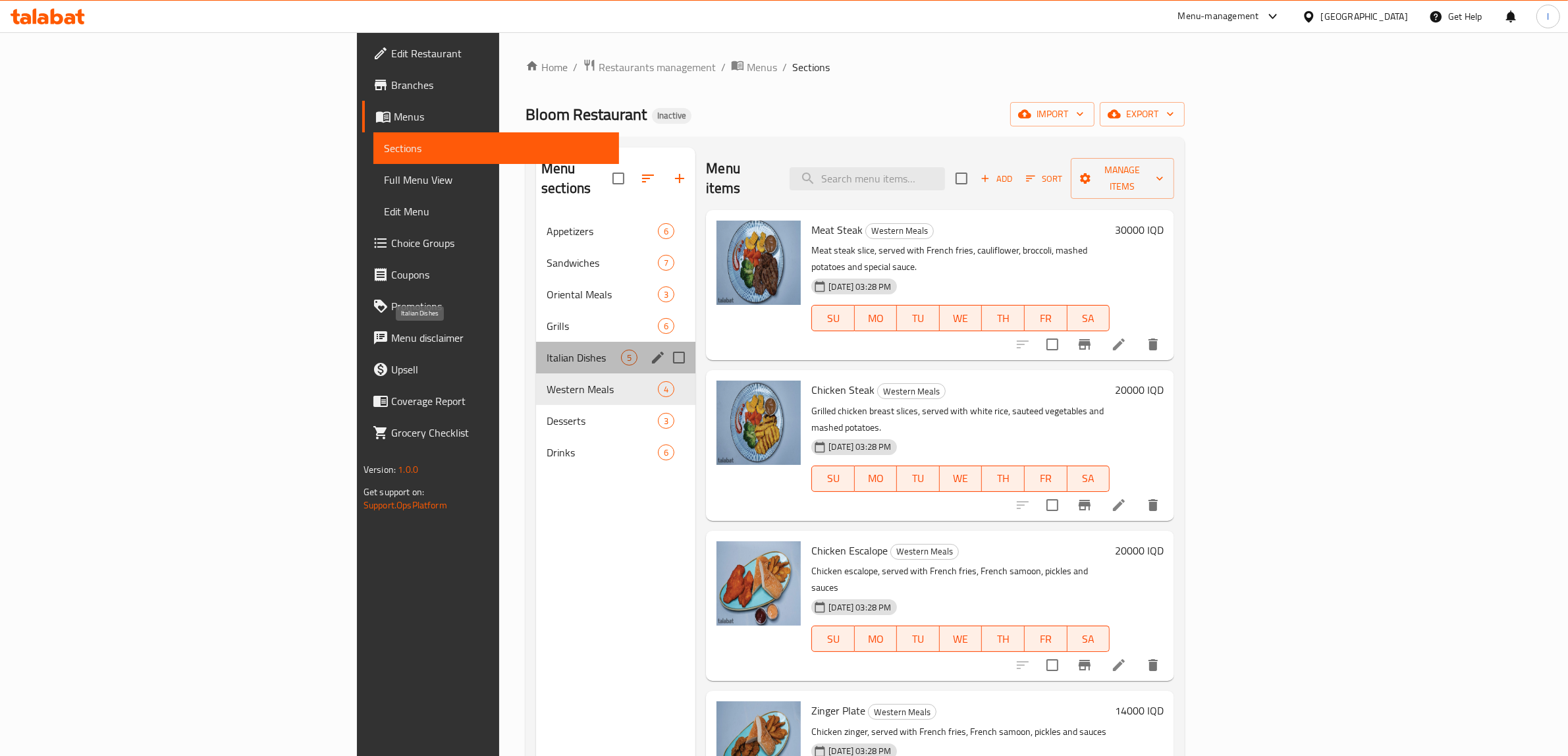
click at [546, 350] on span "Italian Dishes" at bounding box center [583, 358] width 75 height 16
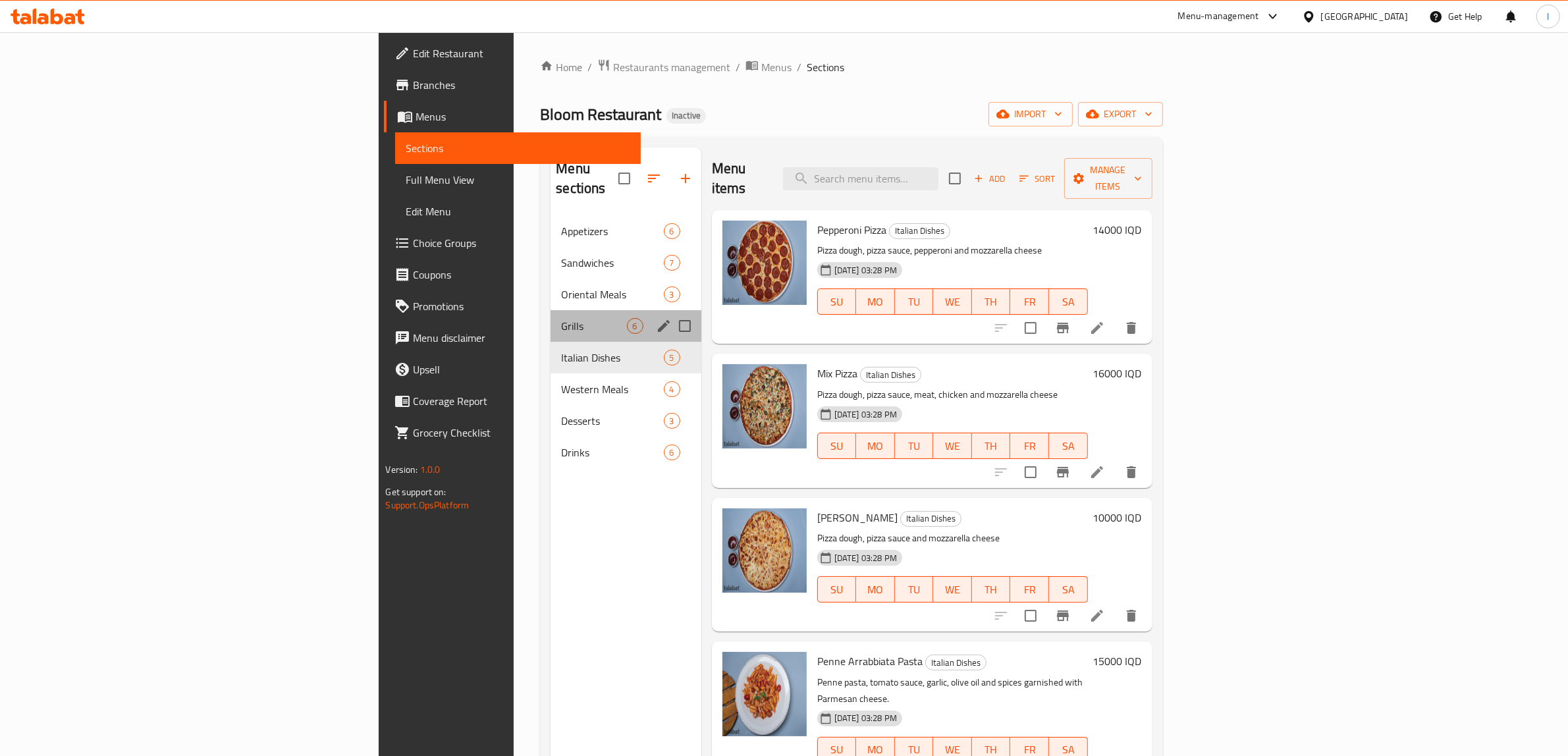
click at [551, 316] on div "Grills 6" at bounding box center [626, 325] width 151 height 32
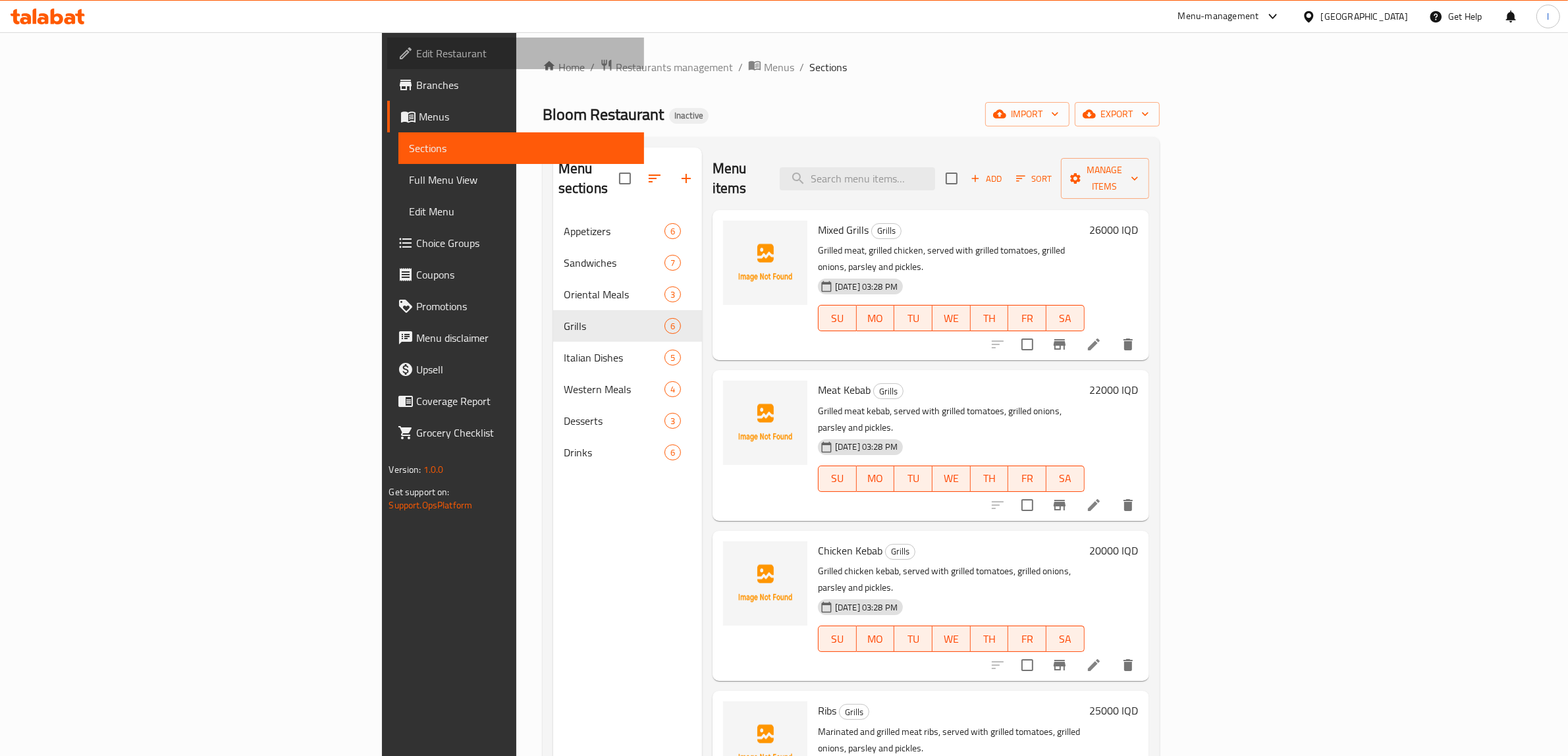
click at [417, 46] on span "Edit Restaurant" at bounding box center [525, 53] width 217 height 16
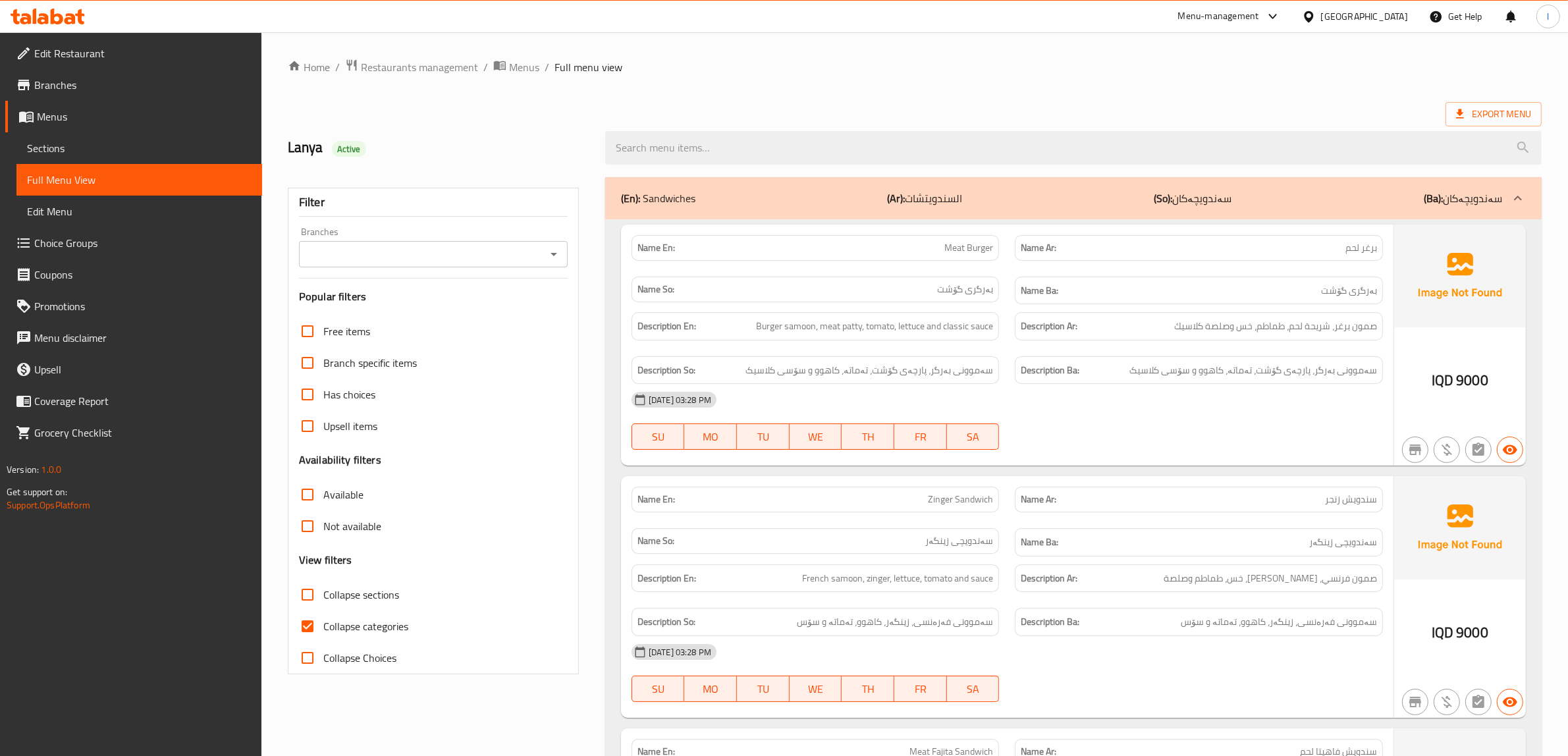
click at [54, 141] on span "Sections" at bounding box center [139, 149] width 225 height 16
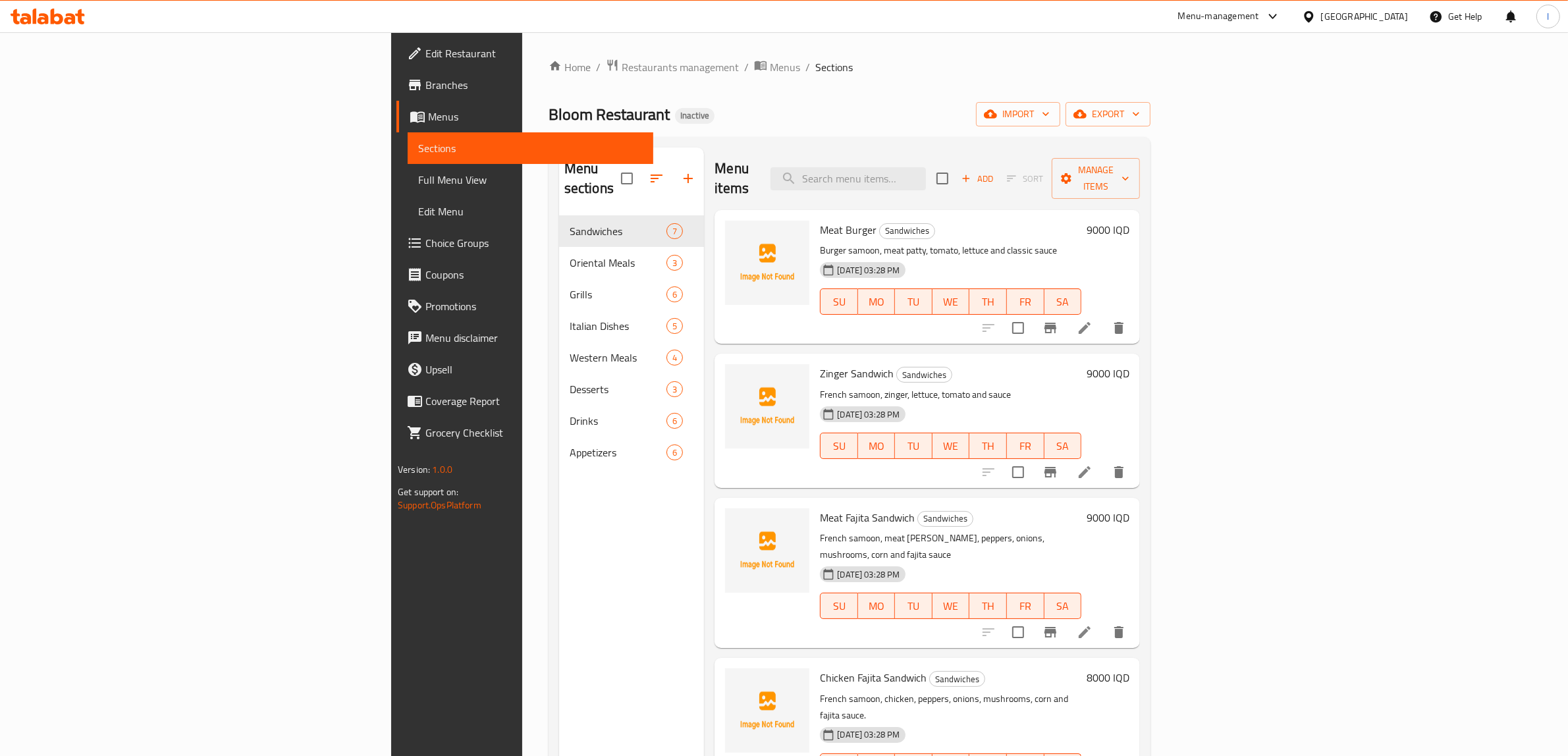
click at [951, 153] on div "Menu items Add Sort Manage items" at bounding box center [928, 178] width 426 height 62
click at [926, 178] on input "search" at bounding box center [848, 179] width 155 height 23
paste input "Chicken Steak"
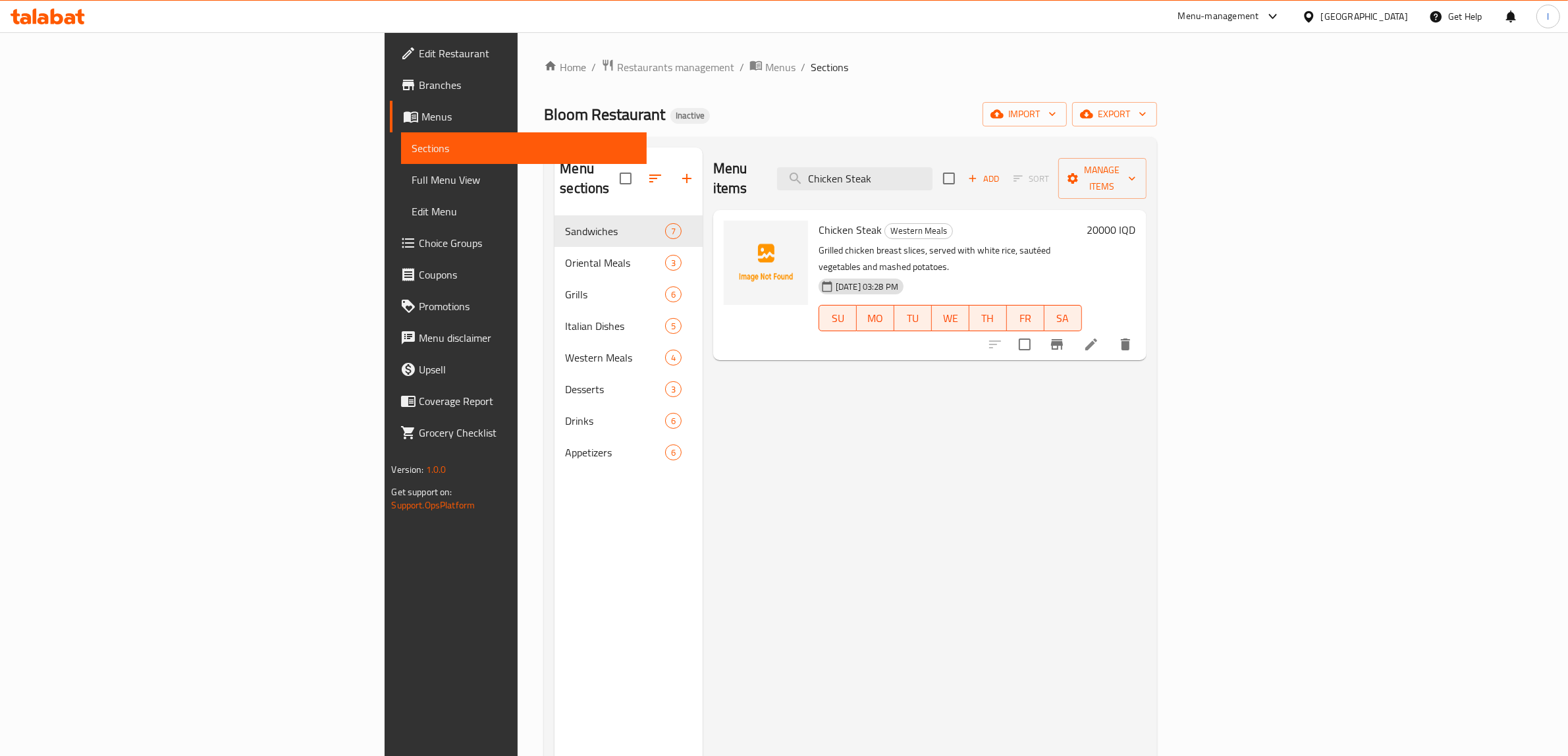
type input "Chicken Steak"
click at [1099, 336] on icon at bounding box center [1092, 344] width 16 height 16
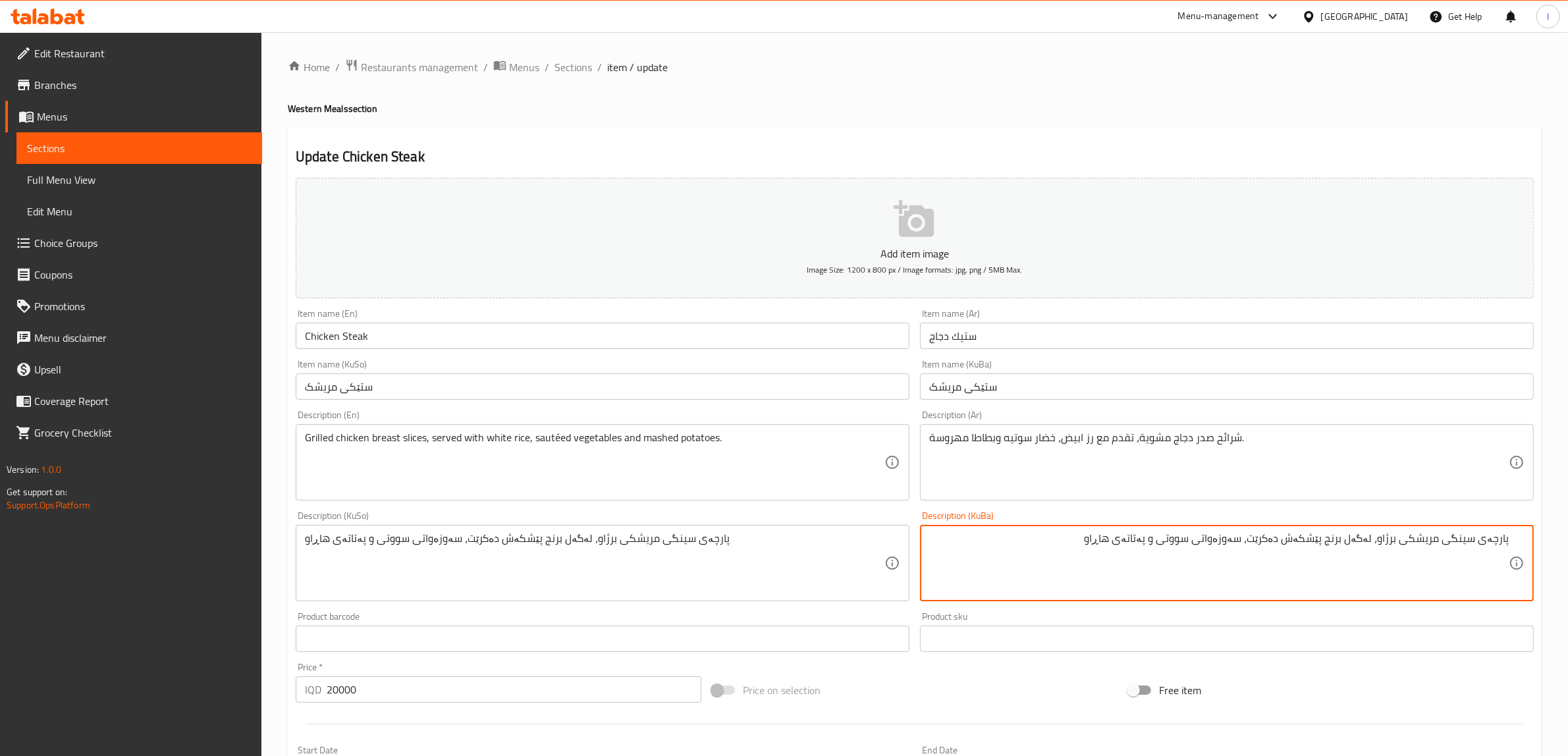
click at [1335, 543] on textarea "پارچەی سینگی مریشکی برژاو، لەگەل برنج پێشکەش دەکرێت، سەوزەواتی سووتی و پەتاتەی …" at bounding box center [1219, 562] width 580 height 62
drag, startPoint x: 1028, startPoint y: 548, endPoint x: 1580, endPoint y: 542, distance: 552.0
click at [1568, 542] on html "​ Menu-management Iraq Get Help l Edit Restaurant Branches Menus Sections Full …" at bounding box center [784, 378] width 1568 height 756
type textarea "پارچەی سینگی مریشکی برژاو، لەگەل برنجی سپی پێشکەش دەکرێت، سەوزەواتی سووتی و پەت…"
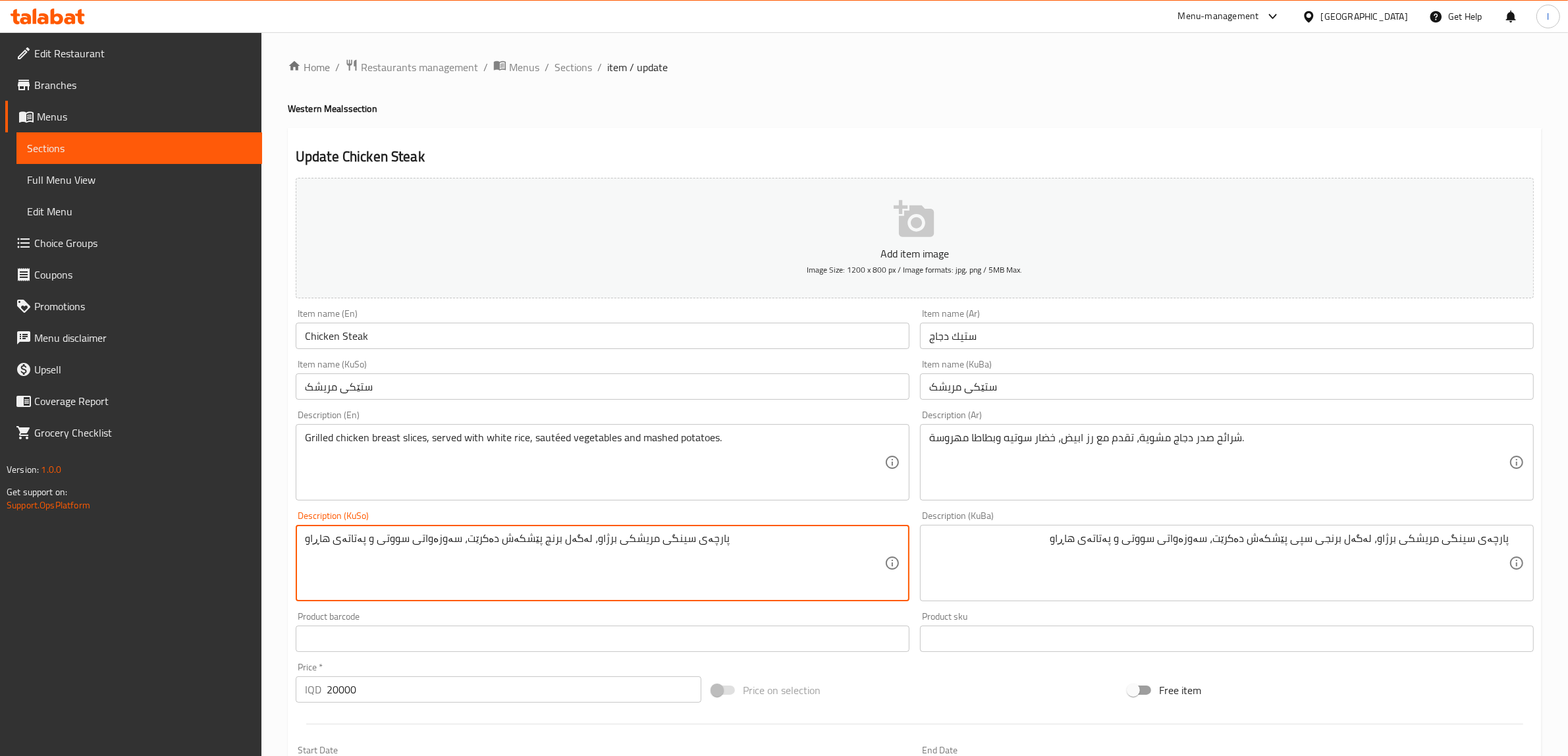
drag, startPoint x: 667, startPoint y: 548, endPoint x: 0, endPoint y: 520, distance: 667.6
paste textarea "ی سپی"
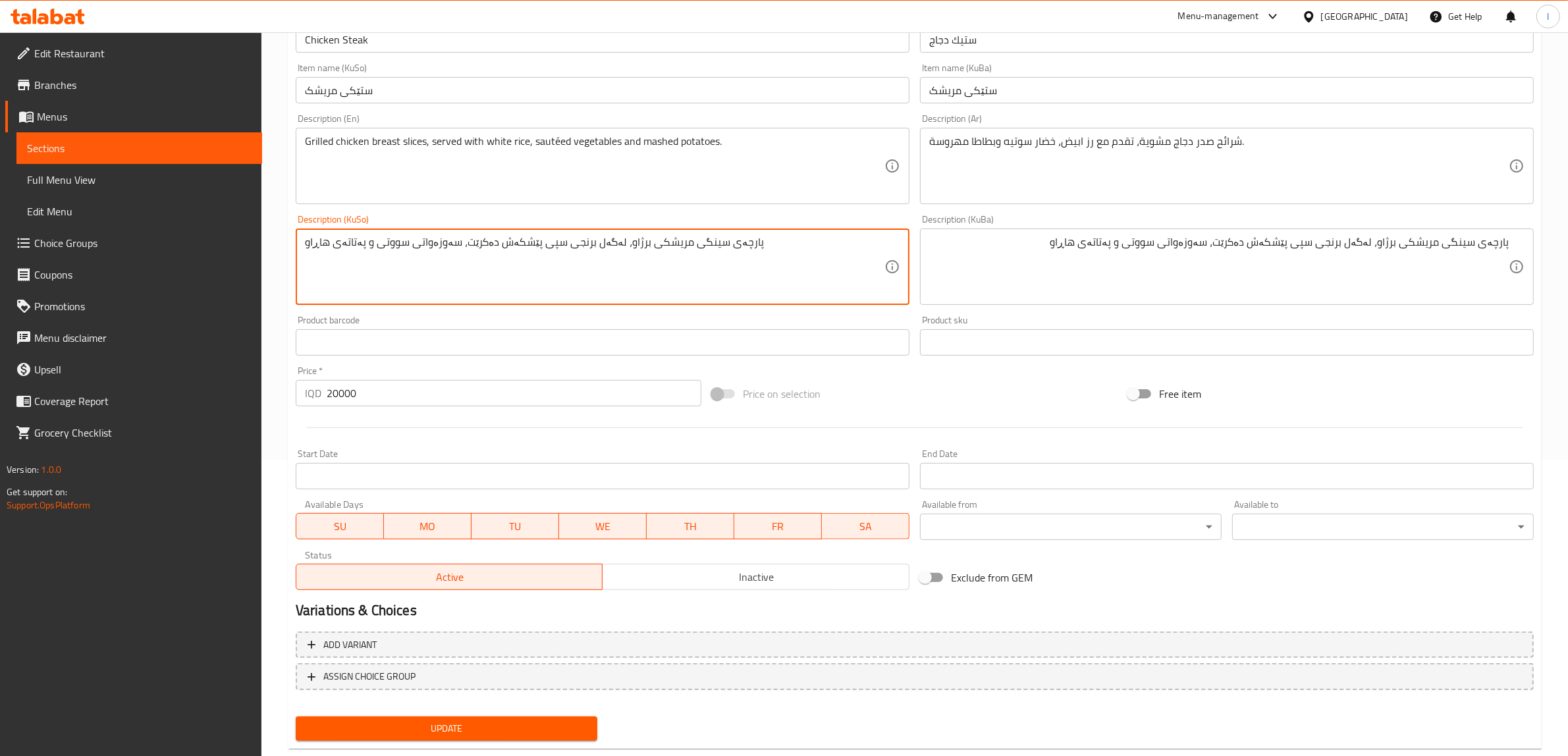
scroll to position [323, 0]
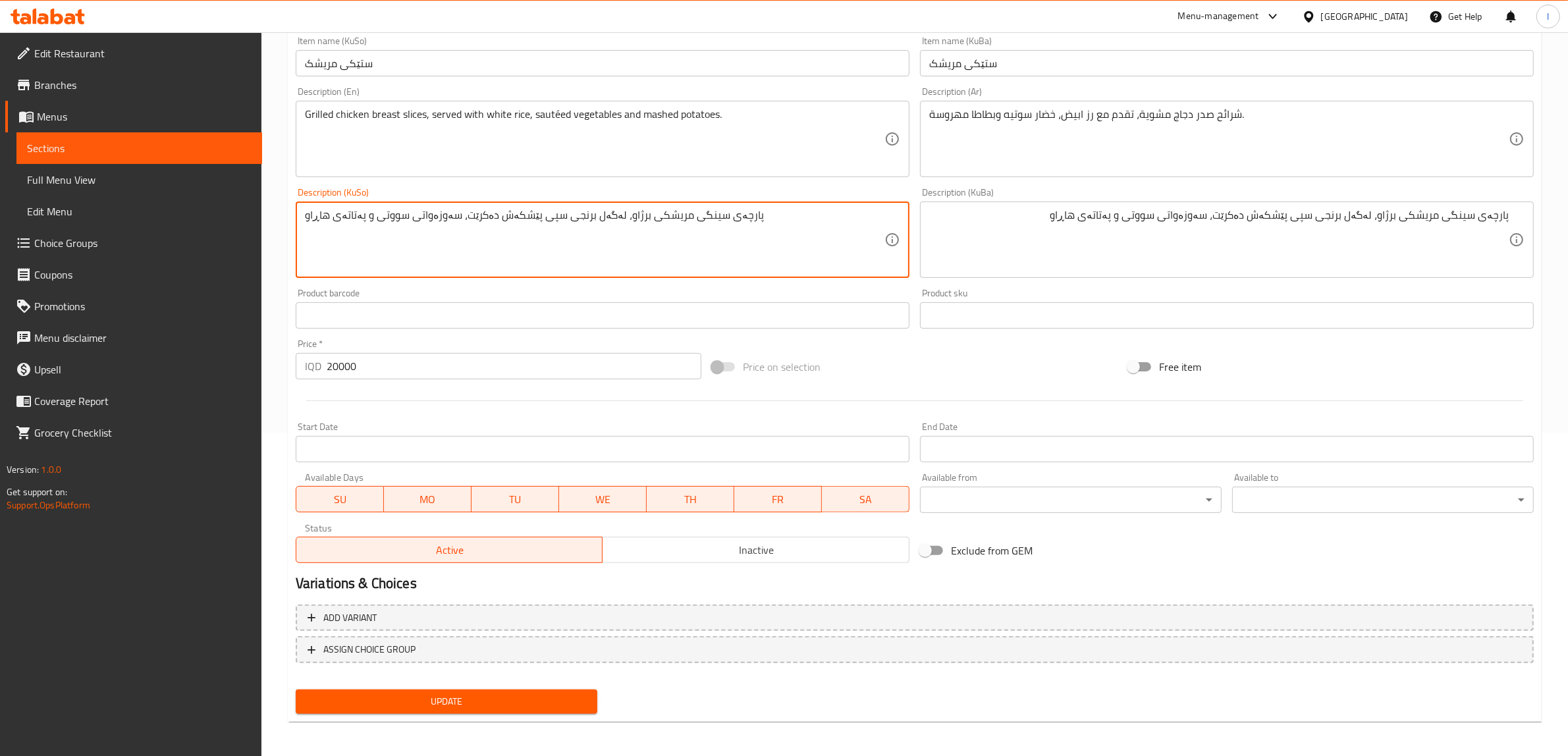
type textarea "پارچەی سینگی مریشکی برژاو، لەگەل برنجی سپی پێشکەش دەکرێت، سەوزەواتی سووتی و پەت…"
click at [452, 712] on div "Update" at bounding box center [446, 701] width 312 height 35
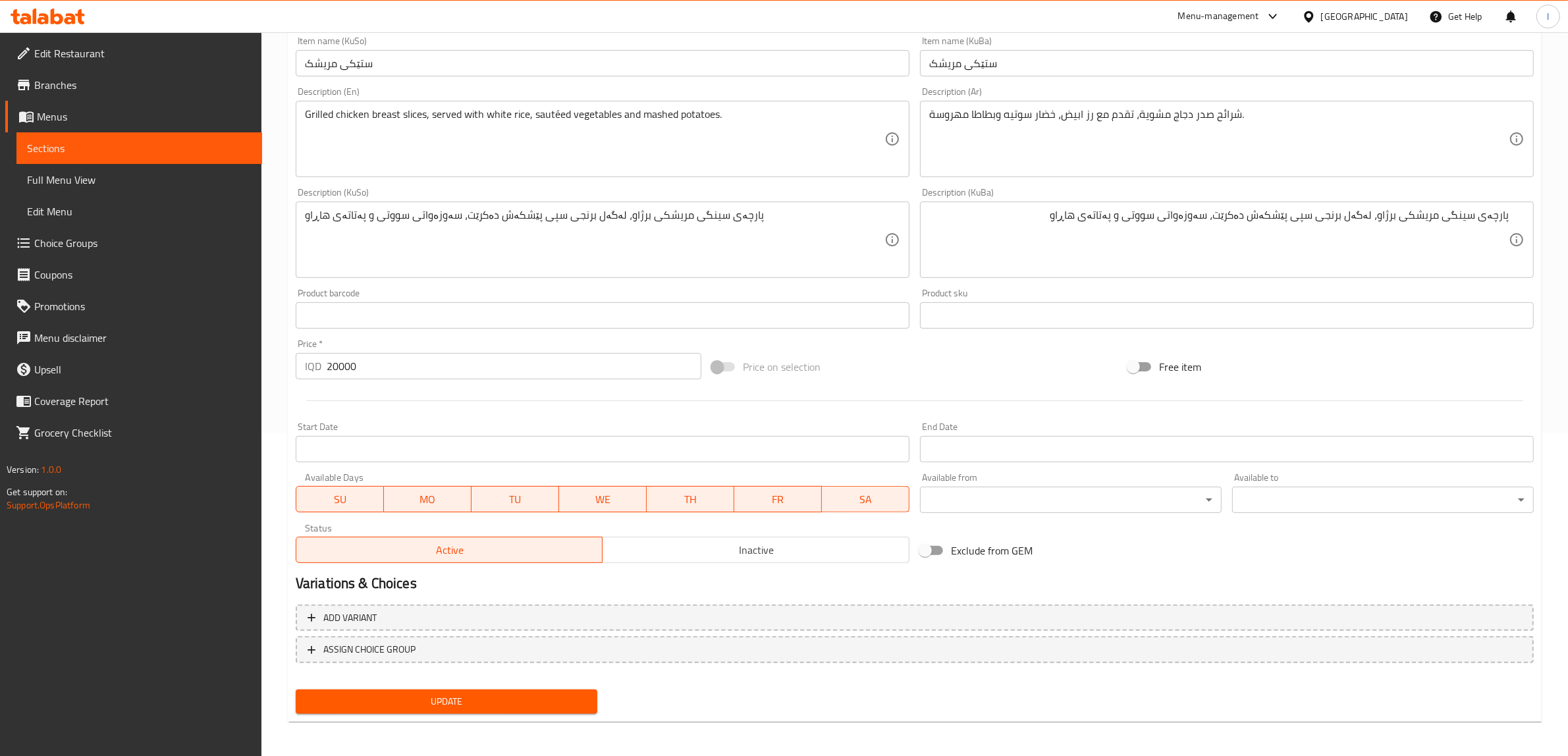
click at [463, 708] on button "Update" at bounding box center [446, 701] width 302 height 24
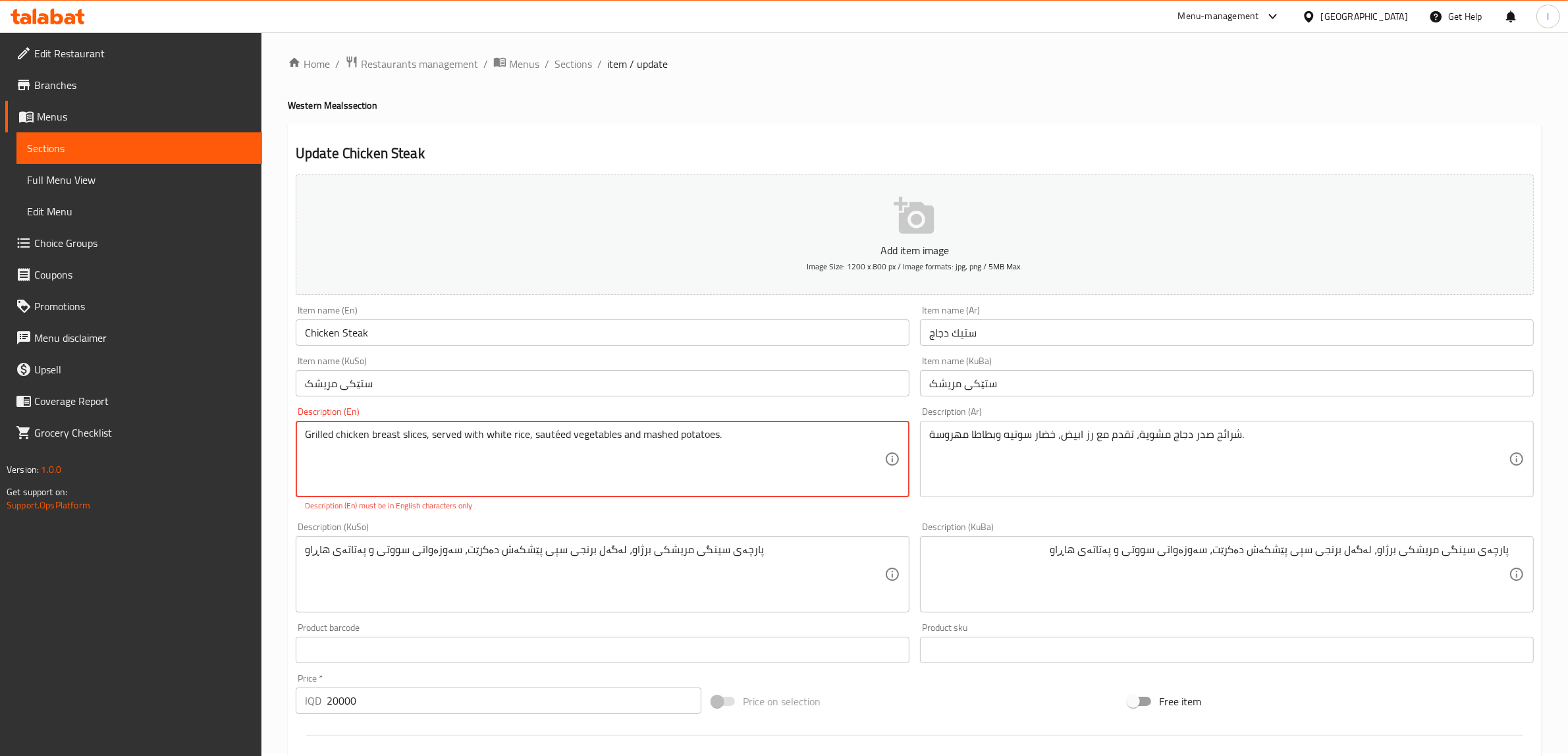
scroll to position [0, 0]
click at [754, 458] on textarea "Grilled chicken breast slices, served with white rice, sautéed vegetables and m…" at bounding box center [594, 461] width 580 height 62
click at [528, 442] on textarea "Grilled chicken breast slices, served with white rice, sautéed vegetables and m…" at bounding box center [594, 461] width 580 height 62
click at [555, 439] on textarea "Grilled chicken breast slices, served with white rice, sautéed vegetables and m…" at bounding box center [594, 461] width 580 height 62
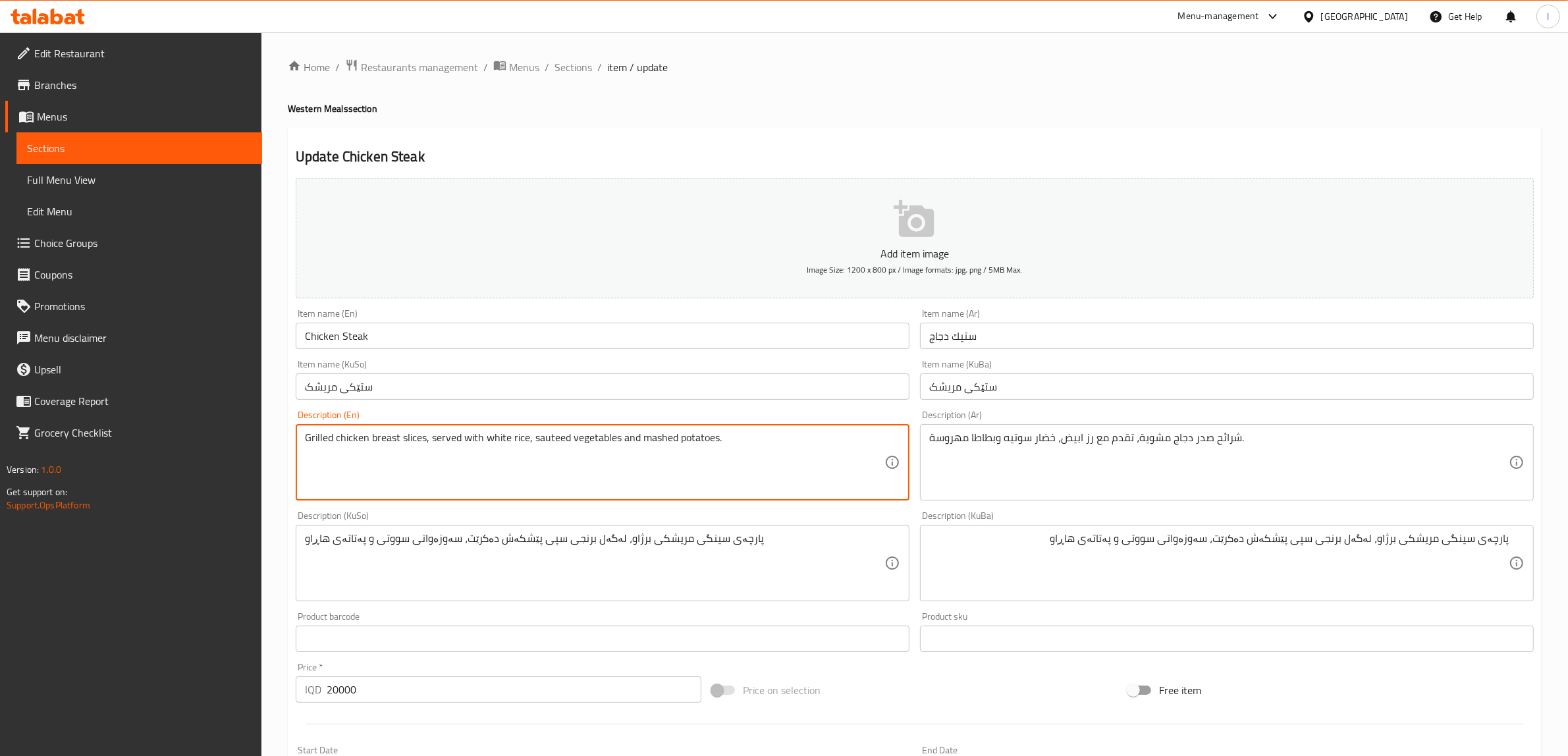
click at [595, 491] on textarea "Grilled chicken breast slices, served with white rice, sauteed vegetables and m…" at bounding box center [594, 461] width 580 height 62
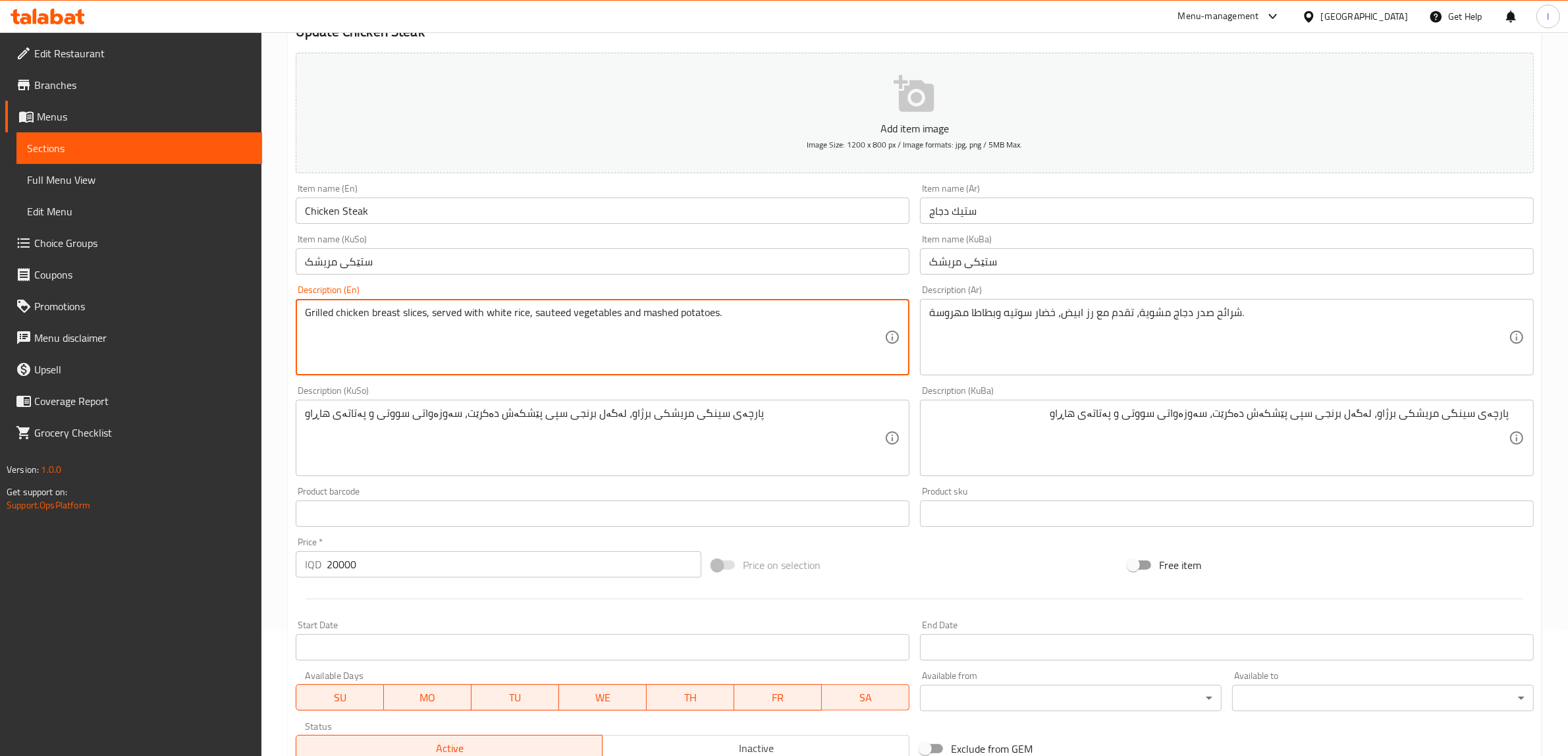
scroll to position [323, 0]
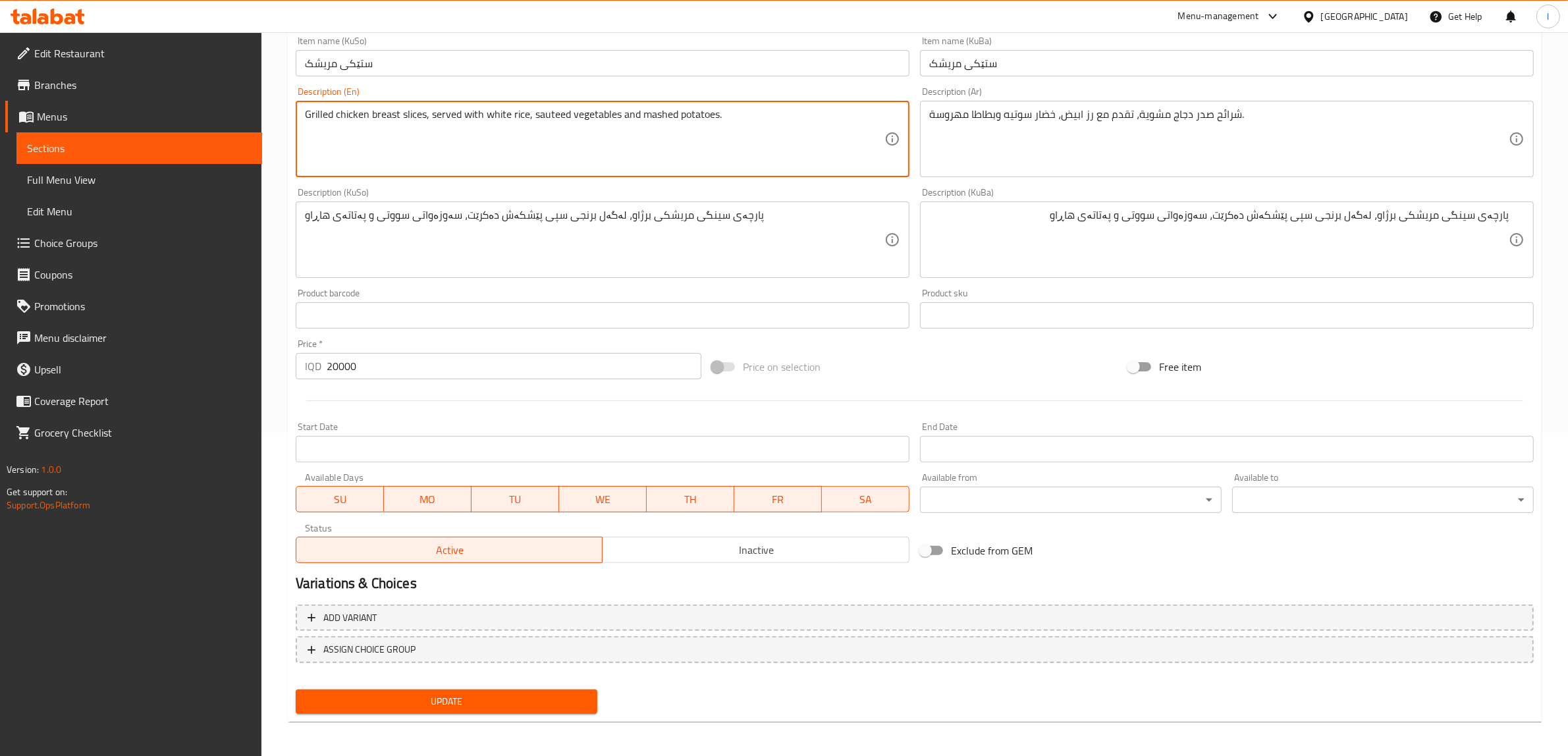
type textarea "Grilled chicken breast slices, served with white rice, sauteed vegetables and m…"
click at [469, 693] on span "Update" at bounding box center [446, 701] width 280 height 16
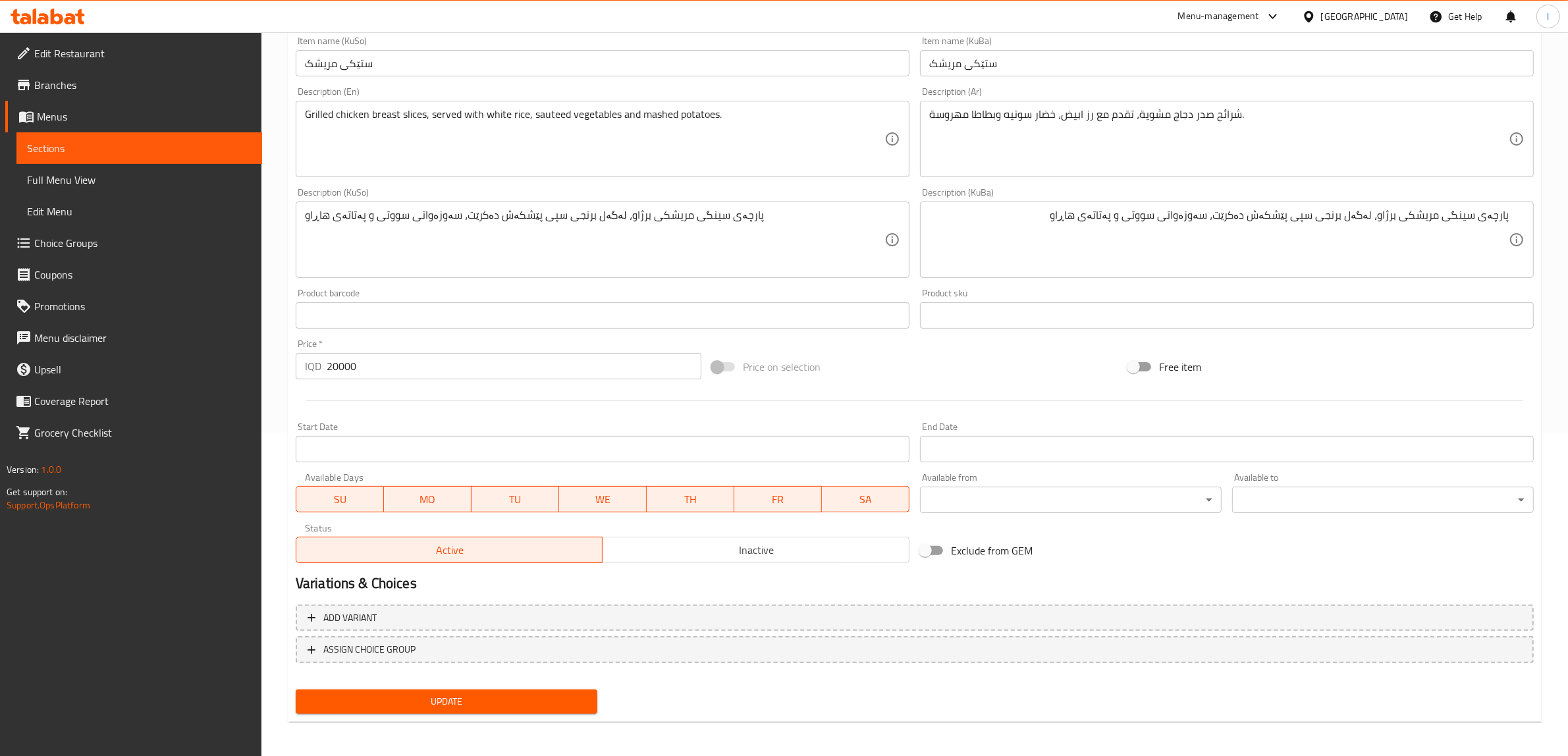
click at [149, 149] on span "Sections" at bounding box center [139, 149] width 225 height 16
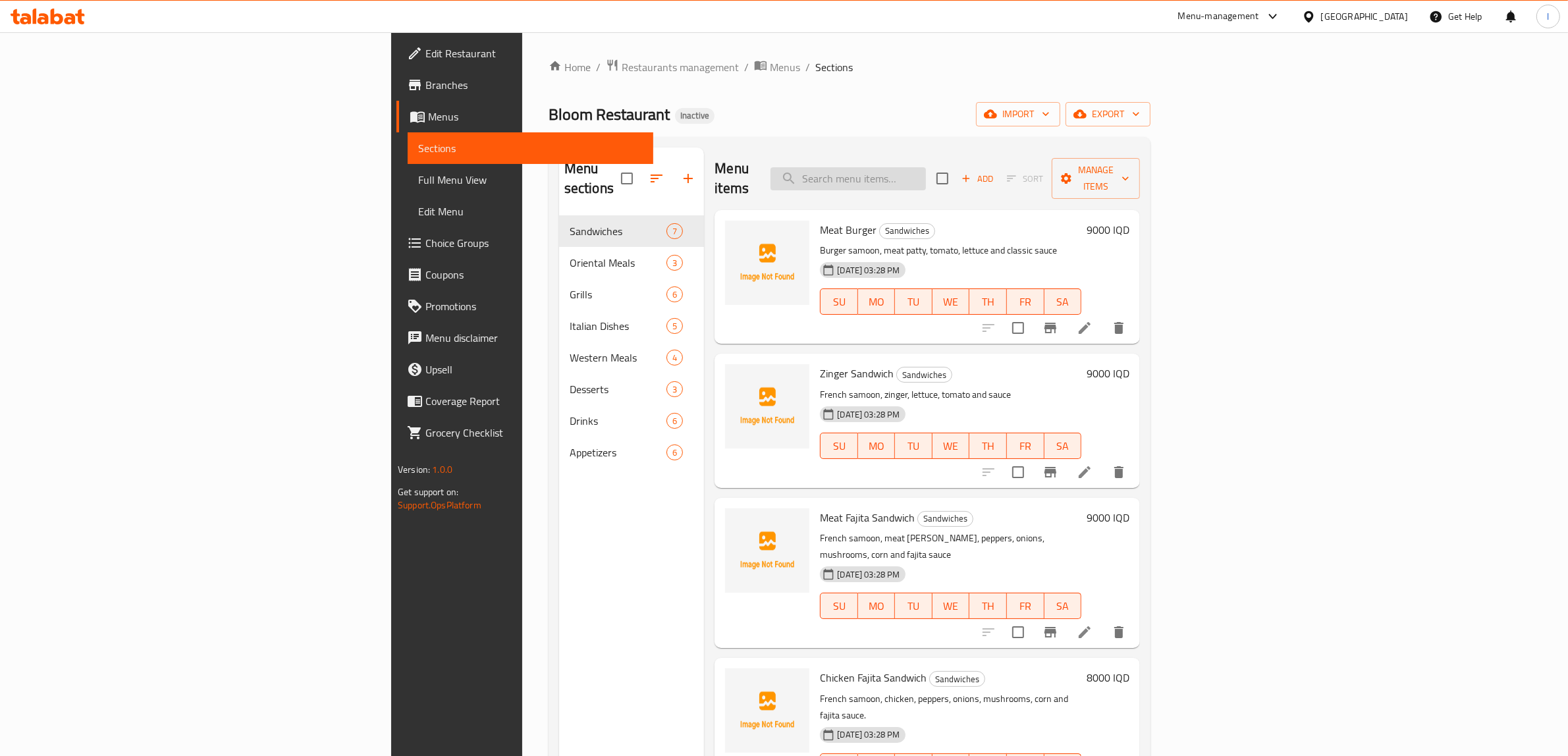
click at [926, 177] on input "search" at bounding box center [848, 179] width 155 height 23
paste input "Mixed Grills"
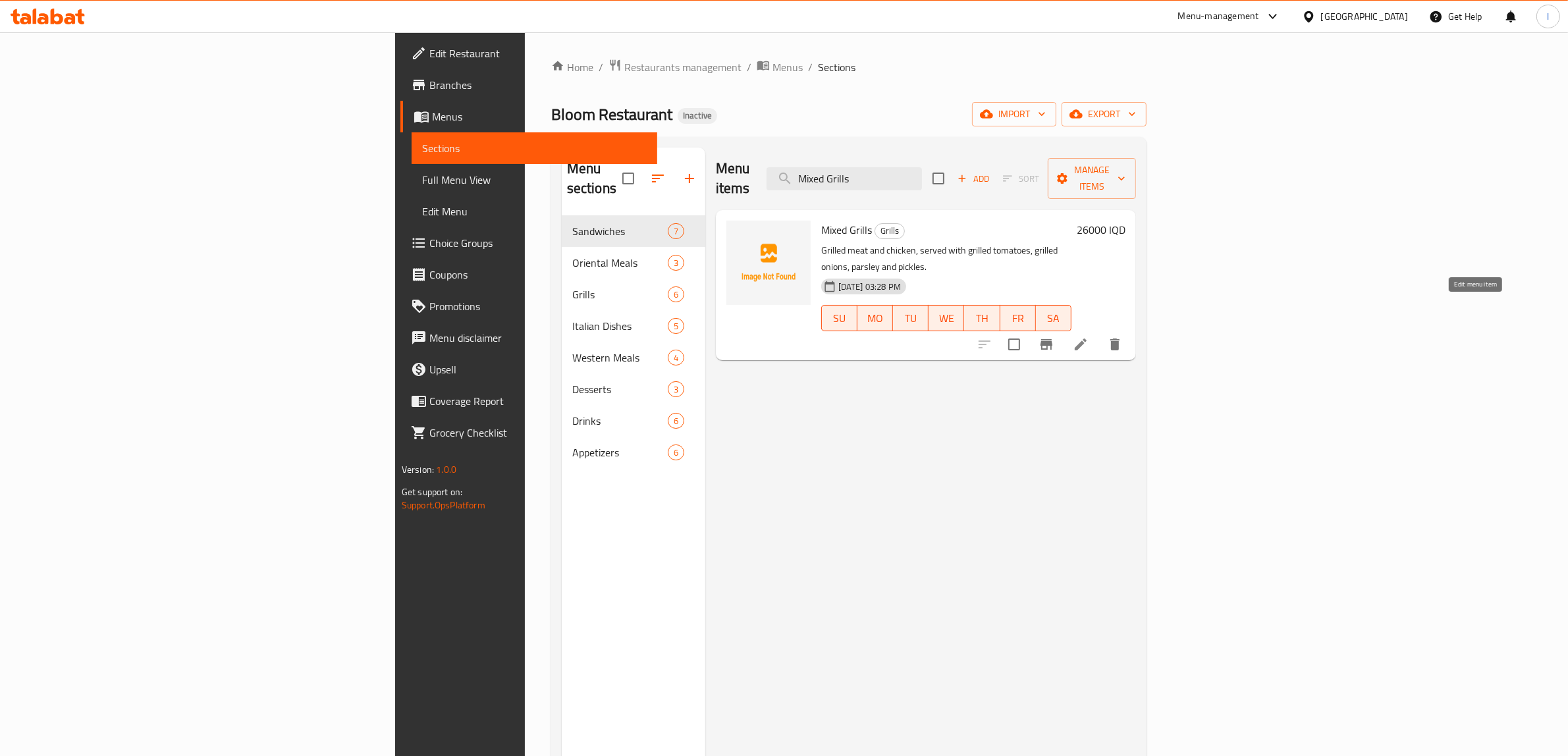
type input "Mixed Grills"
click at [1087, 338] on icon at bounding box center [1080, 343] width 12 height 12
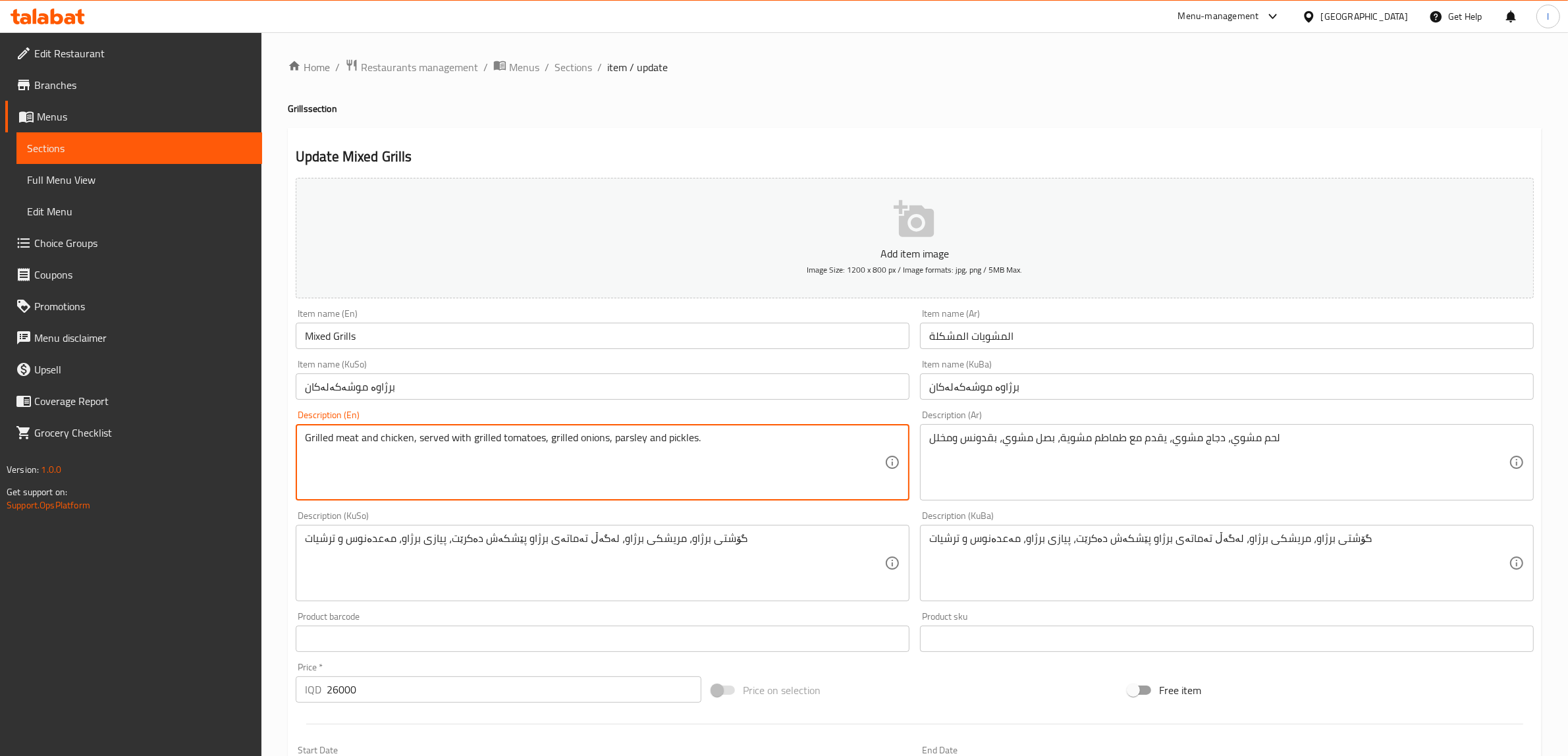
drag, startPoint x: 379, startPoint y: 443, endPoint x: 356, endPoint y: 445, distance: 23.1
click at [311, 434] on textarea "Grilled mea, chicken, served with grilled tomatoes, grilled onions, parsley and…" at bounding box center [594, 461] width 580 height 62
click at [362, 436] on textarea "Grilled mea, chicken, served with grilled tomatoes, grilled onions, parsley and…" at bounding box center [594, 461] width 580 height 62
click at [359, 436] on textarea "Grilled mea, chicken, served with grilled tomatoes, grilled onions, parsley and…" at bounding box center [594, 461] width 580 height 62
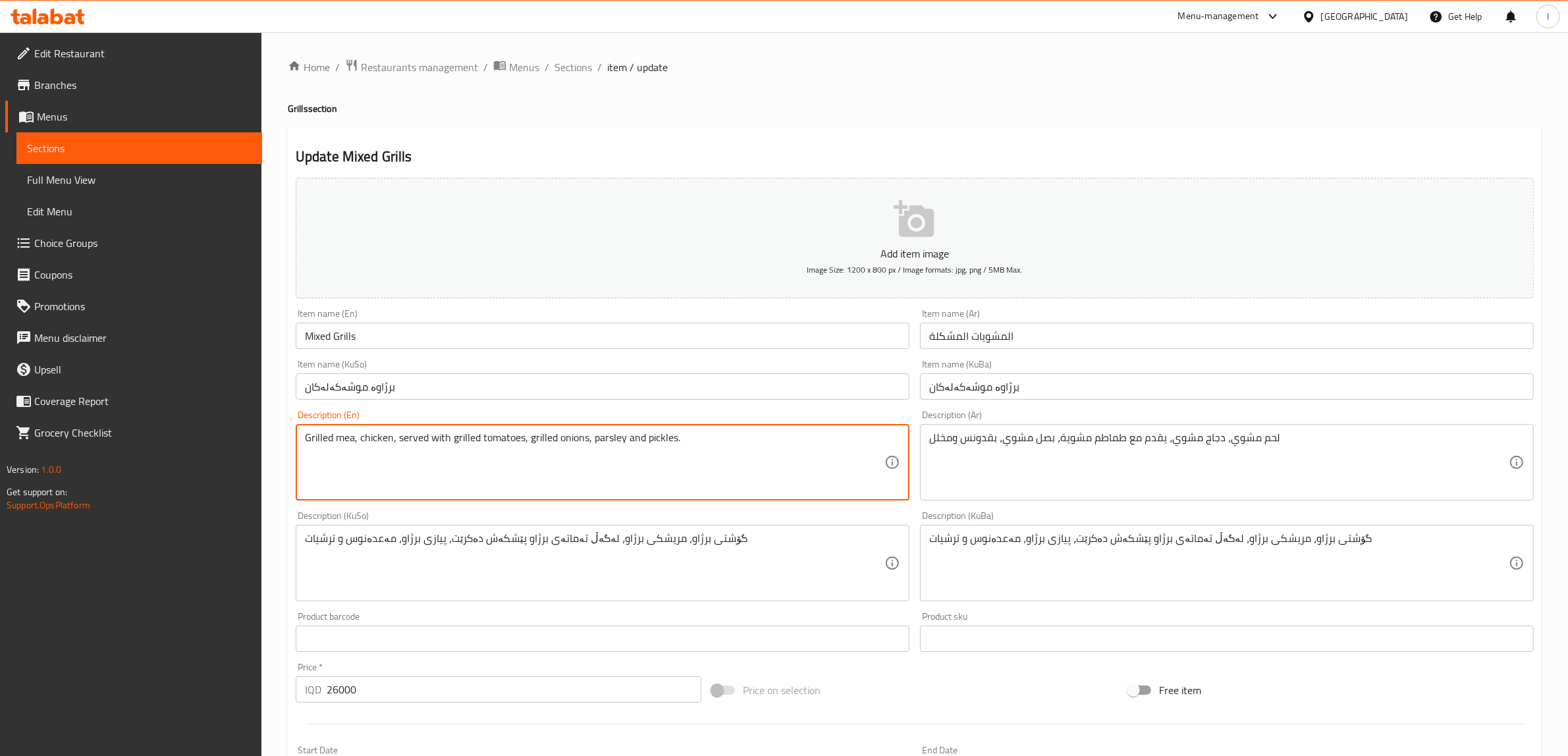
paste textarea "grilled"
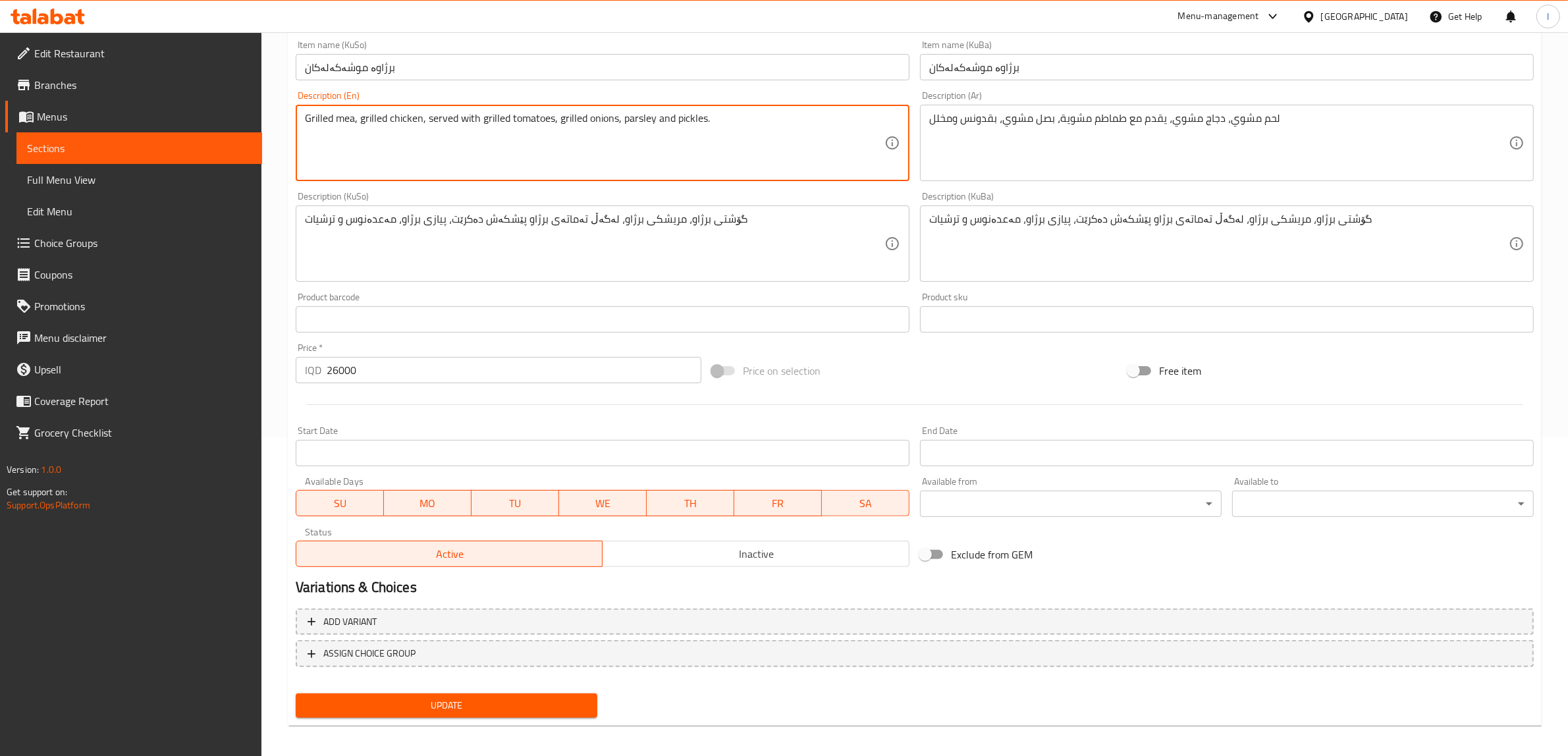
scroll to position [323, 0]
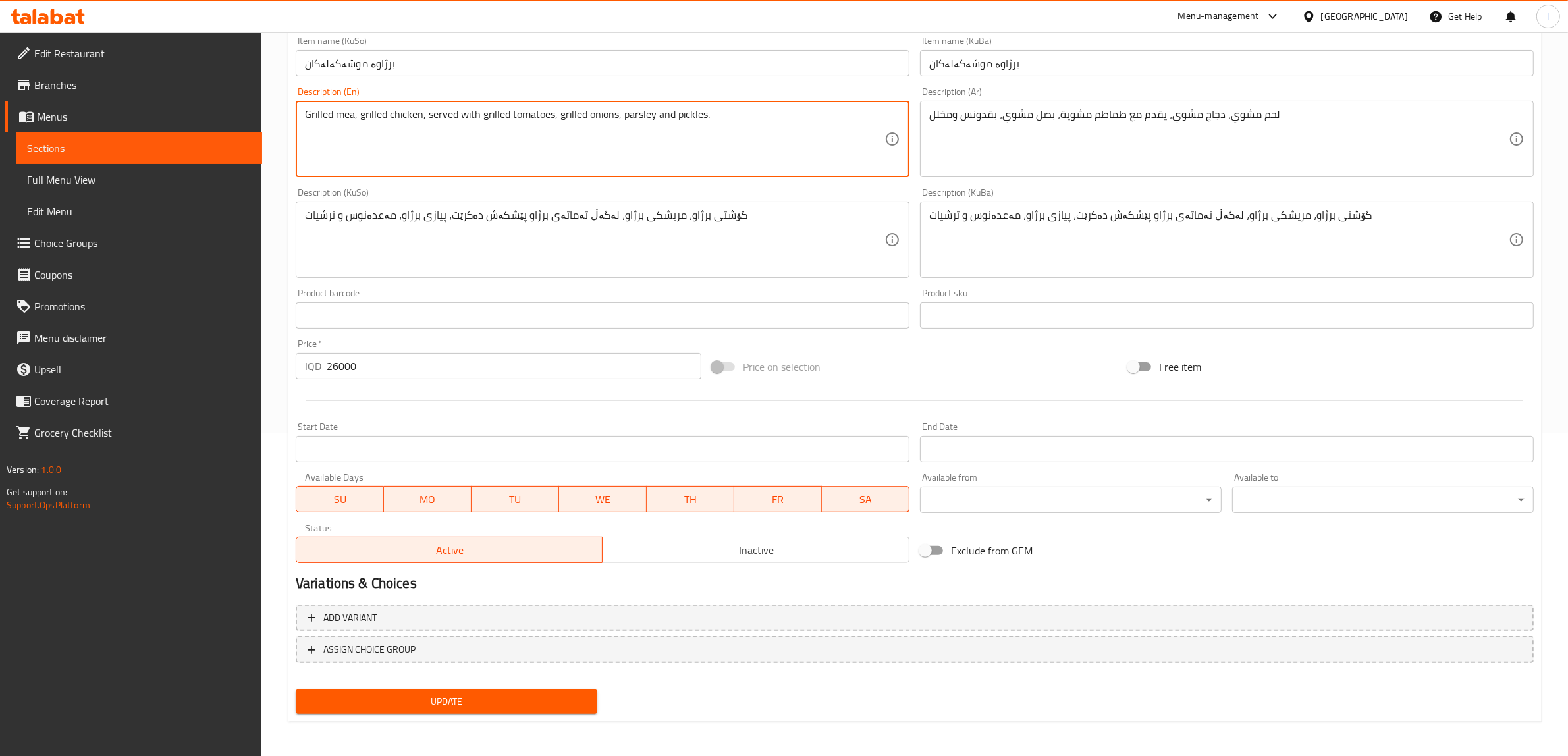
type textarea "Grilled mea, grilled chicken, served with grilled tomatoes, grilled onions, par…"
click at [495, 697] on span "Update" at bounding box center [446, 701] width 280 height 16
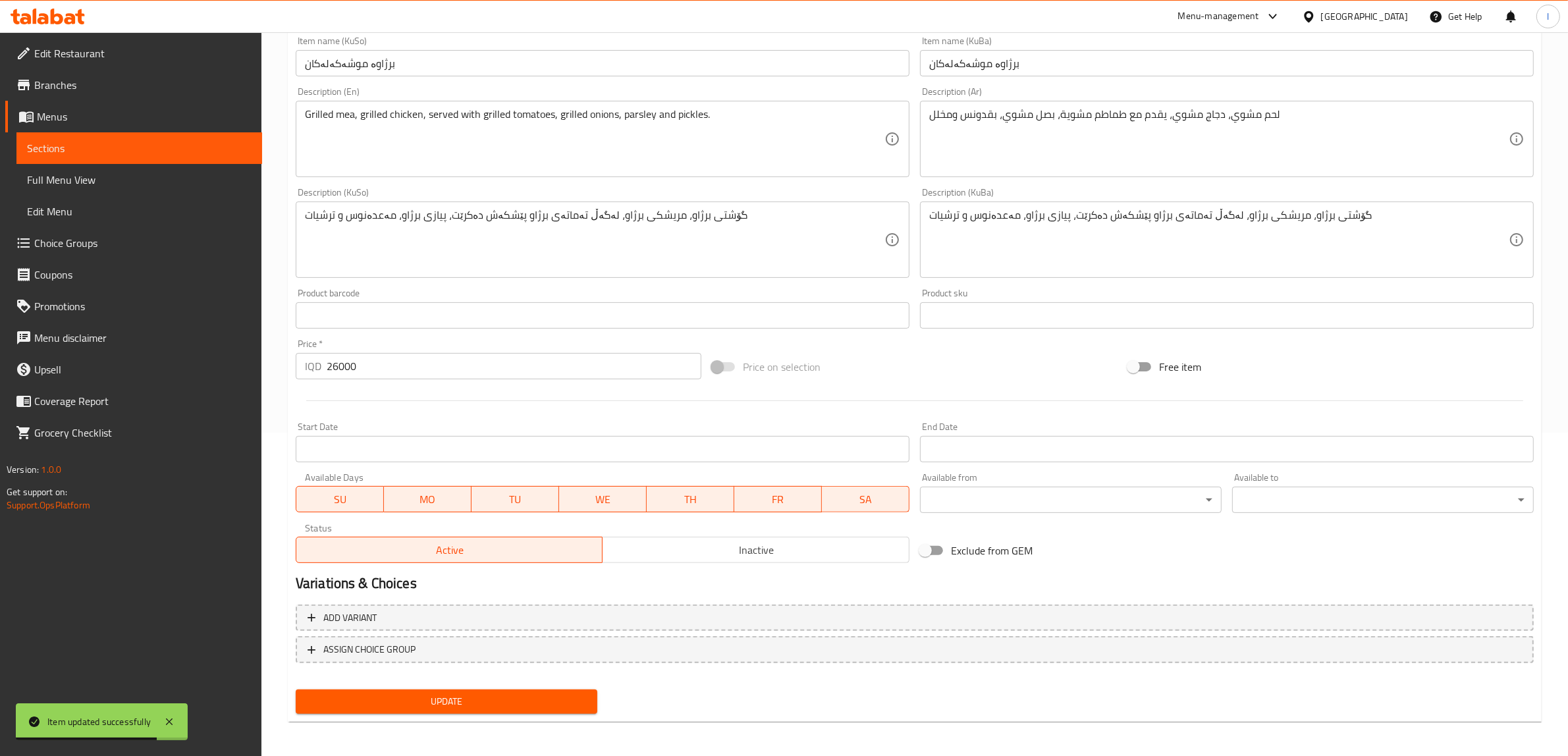
click at [79, 150] on span "Sections" at bounding box center [139, 149] width 225 height 16
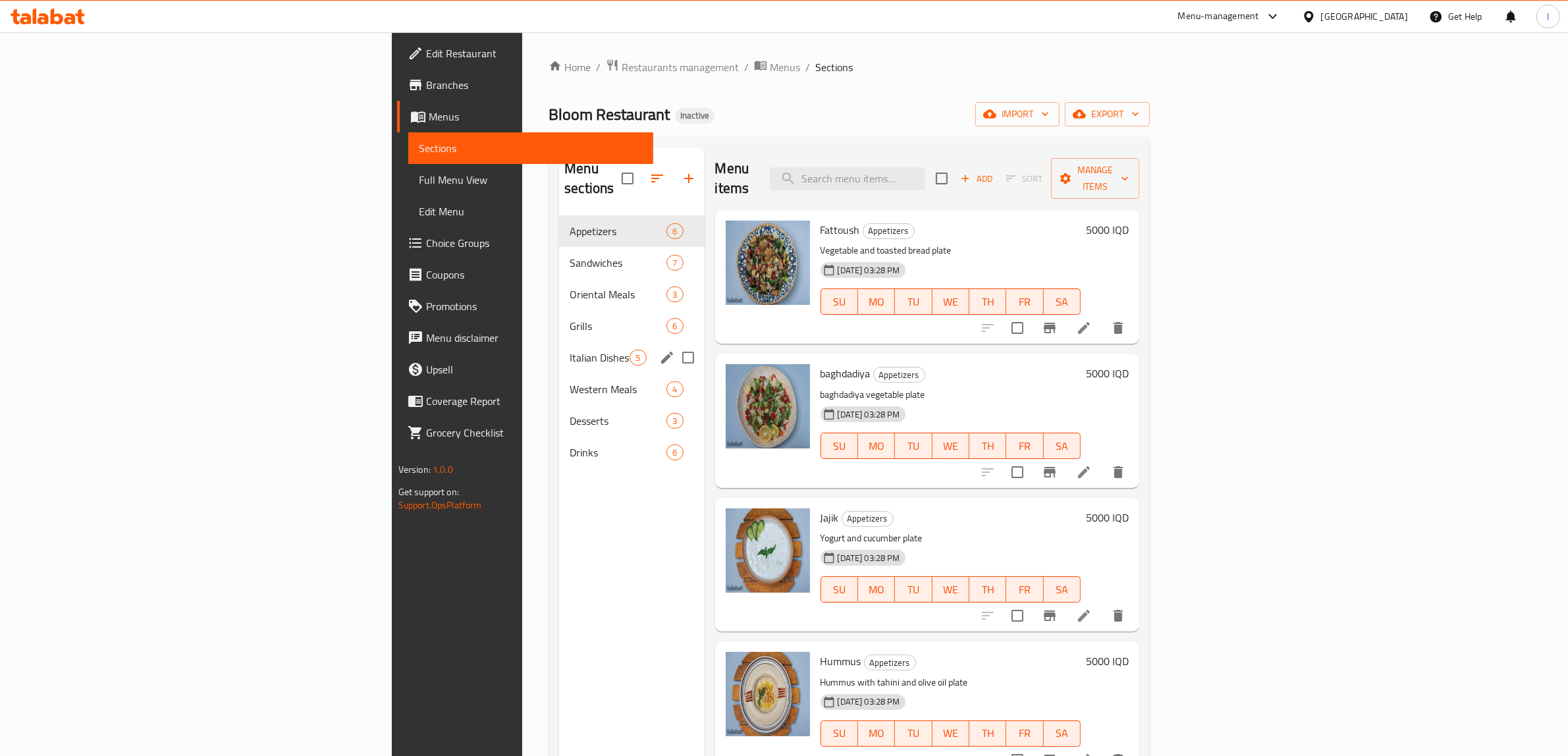
click at [559, 373] on div "Western Meals 4" at bounding box center [631, 388] width 145 height 32
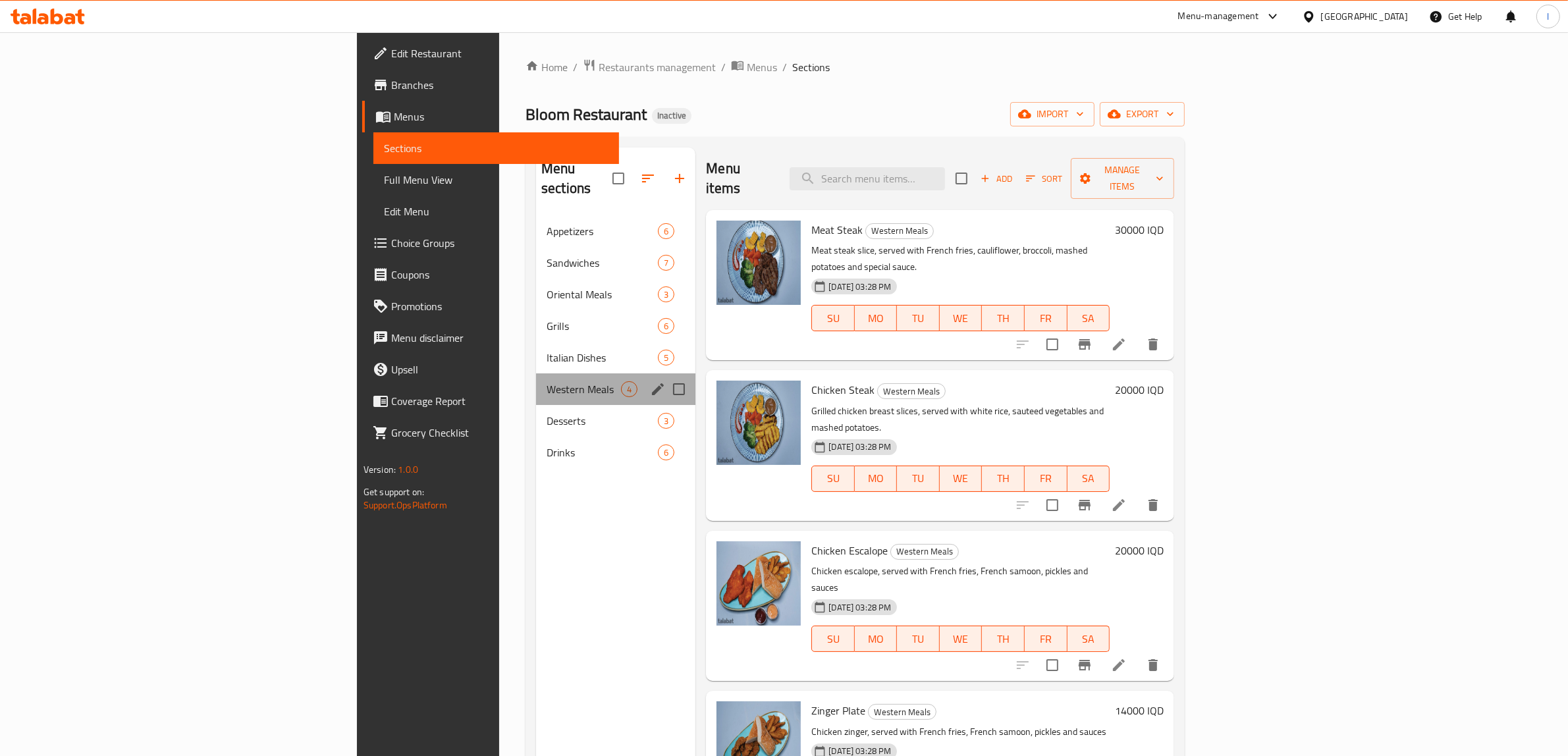
click at [536, 373] on div "Western Meals 4" at bounding box center [616, 388] width 160 height 32
click at [546, 350] on span "Italian Dishes" at bounding box center [583, 358] width 75 height 16
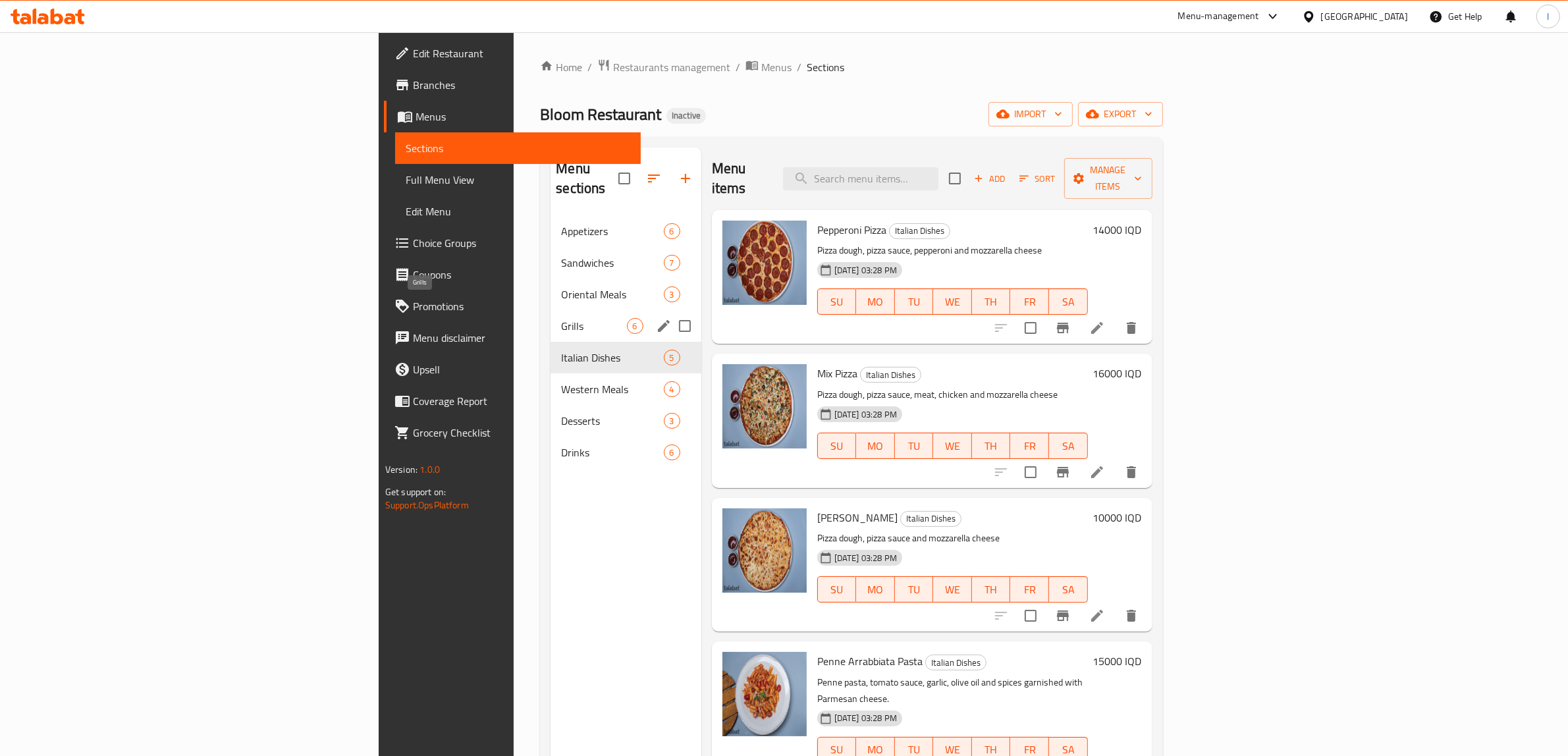
click at [561, 318] on span "Grills" at bounding box center [593, 326] width 65 height 16
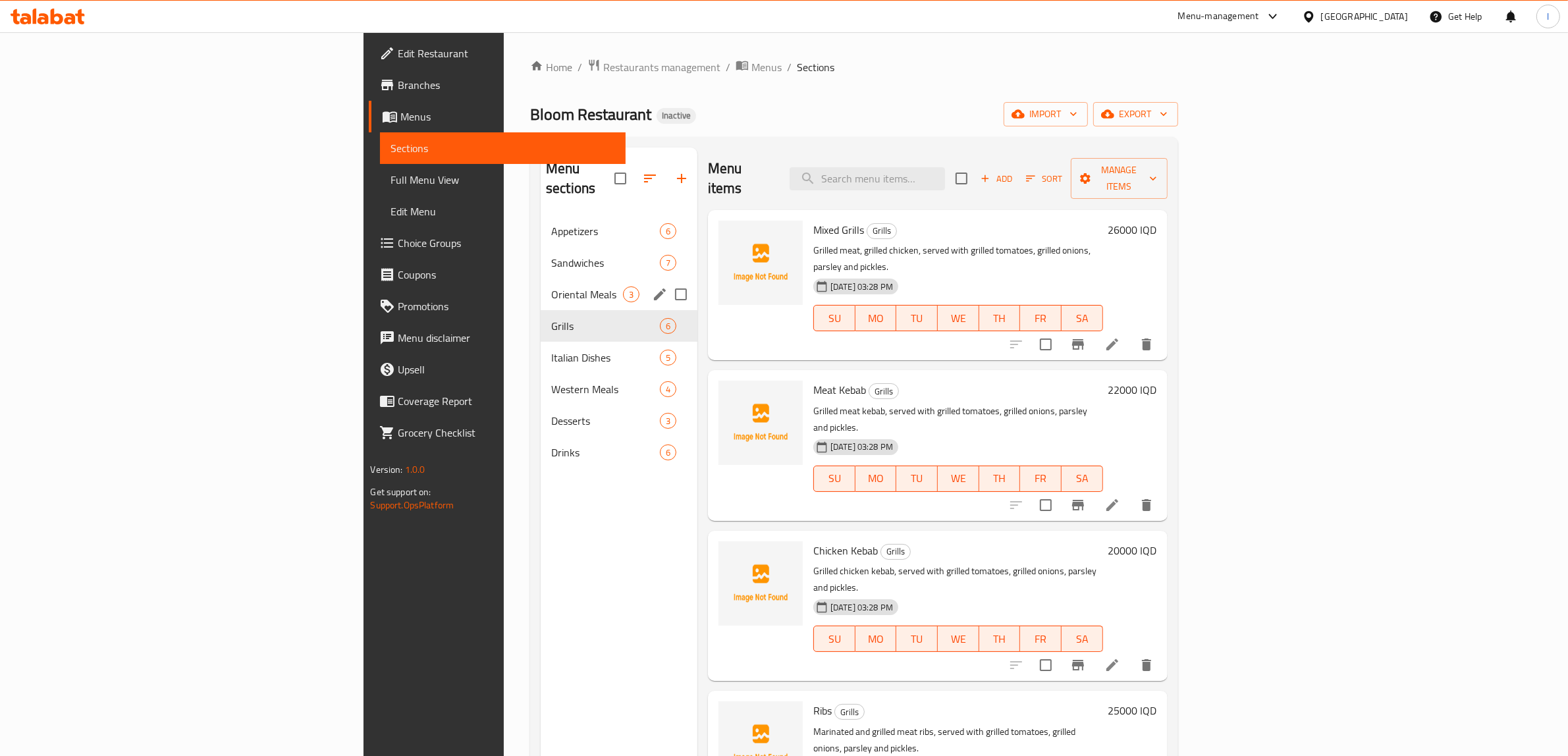
click at [541, 284] on div "Oriental Meals 3" at bounding box center [619, 294] width 157 height 32
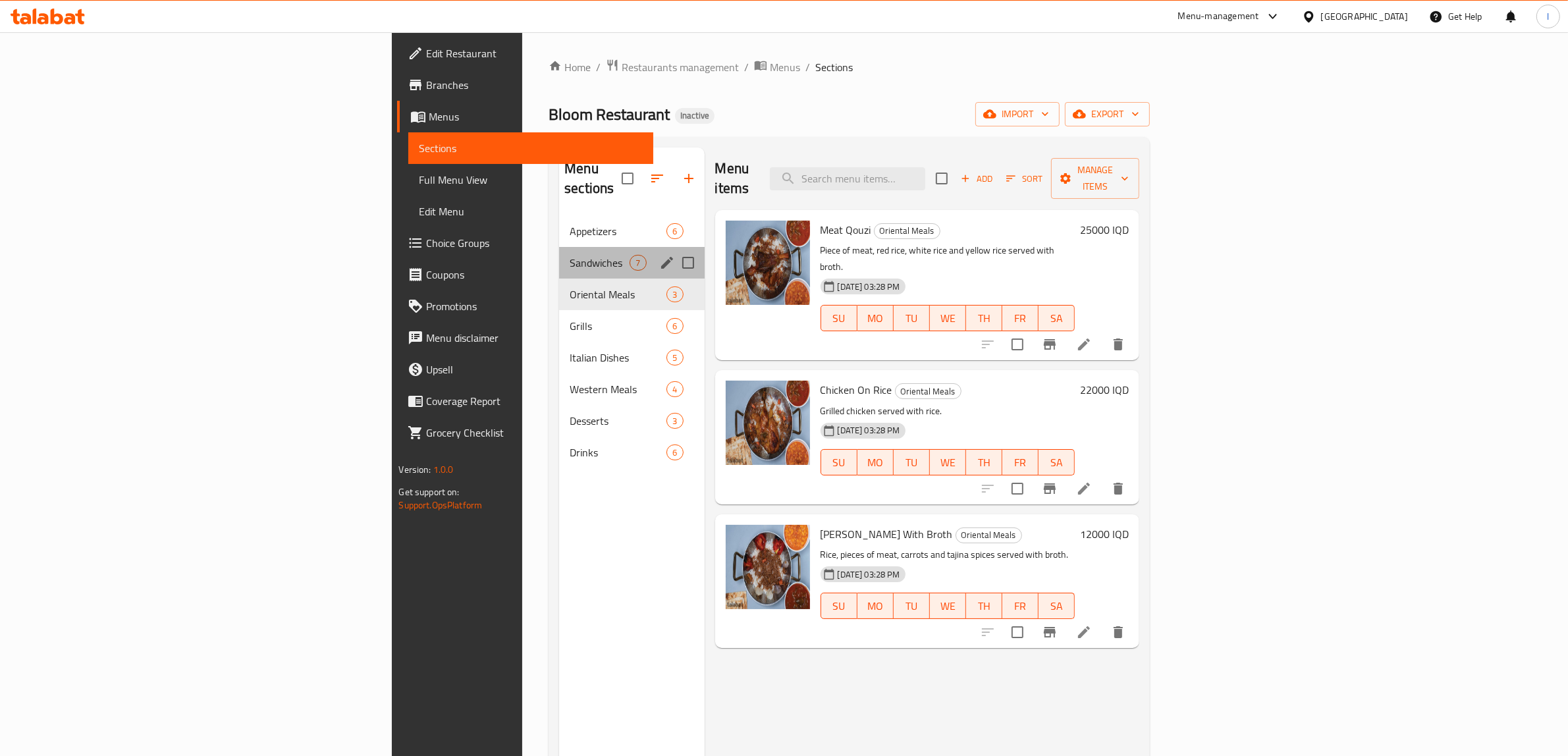
click at [559, 253] on div "Sandwiches 7" at bounding box center [631, 262] width 145 height 32
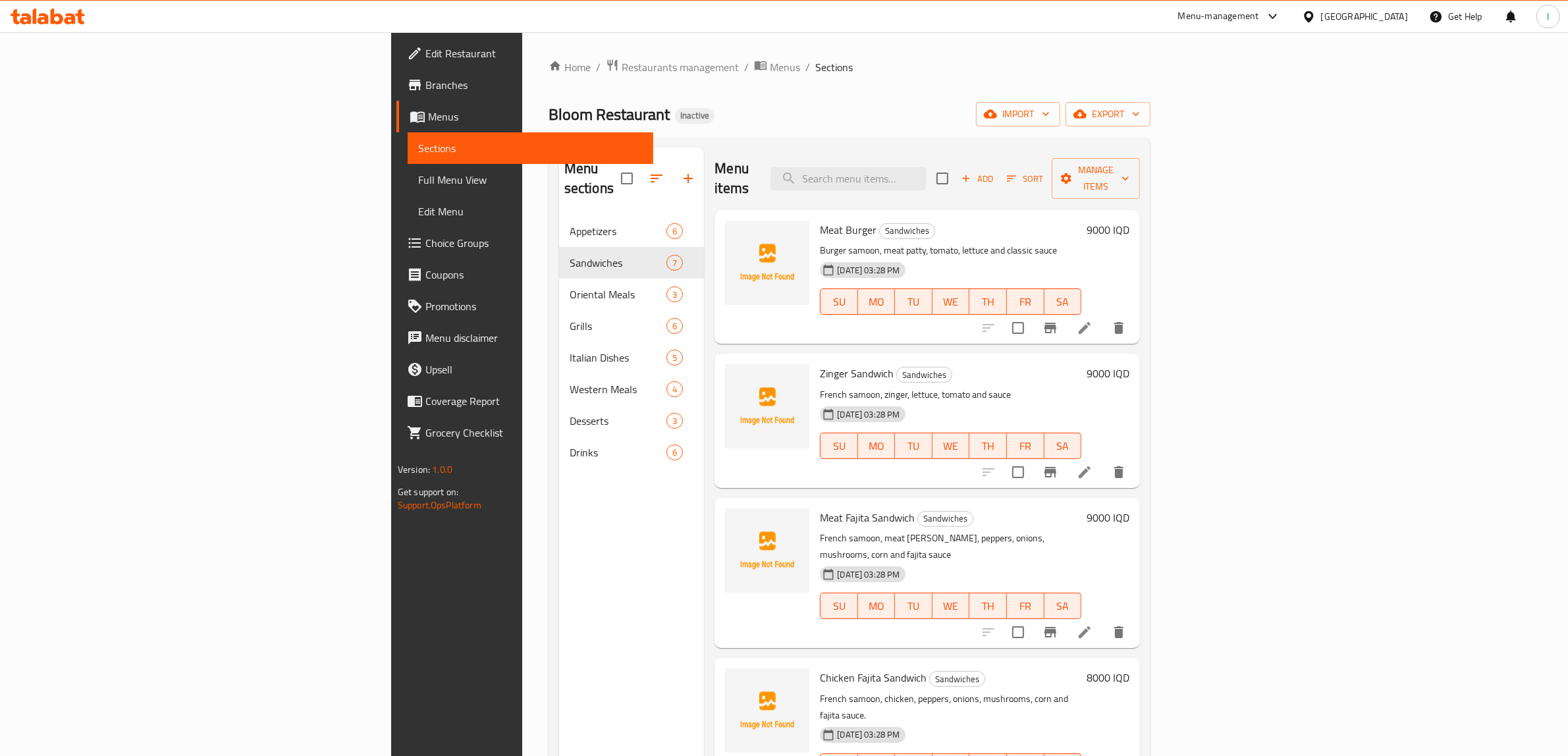
click at [995, 171] on span "Add" at bounding box center [977, 178] width 35 height 15
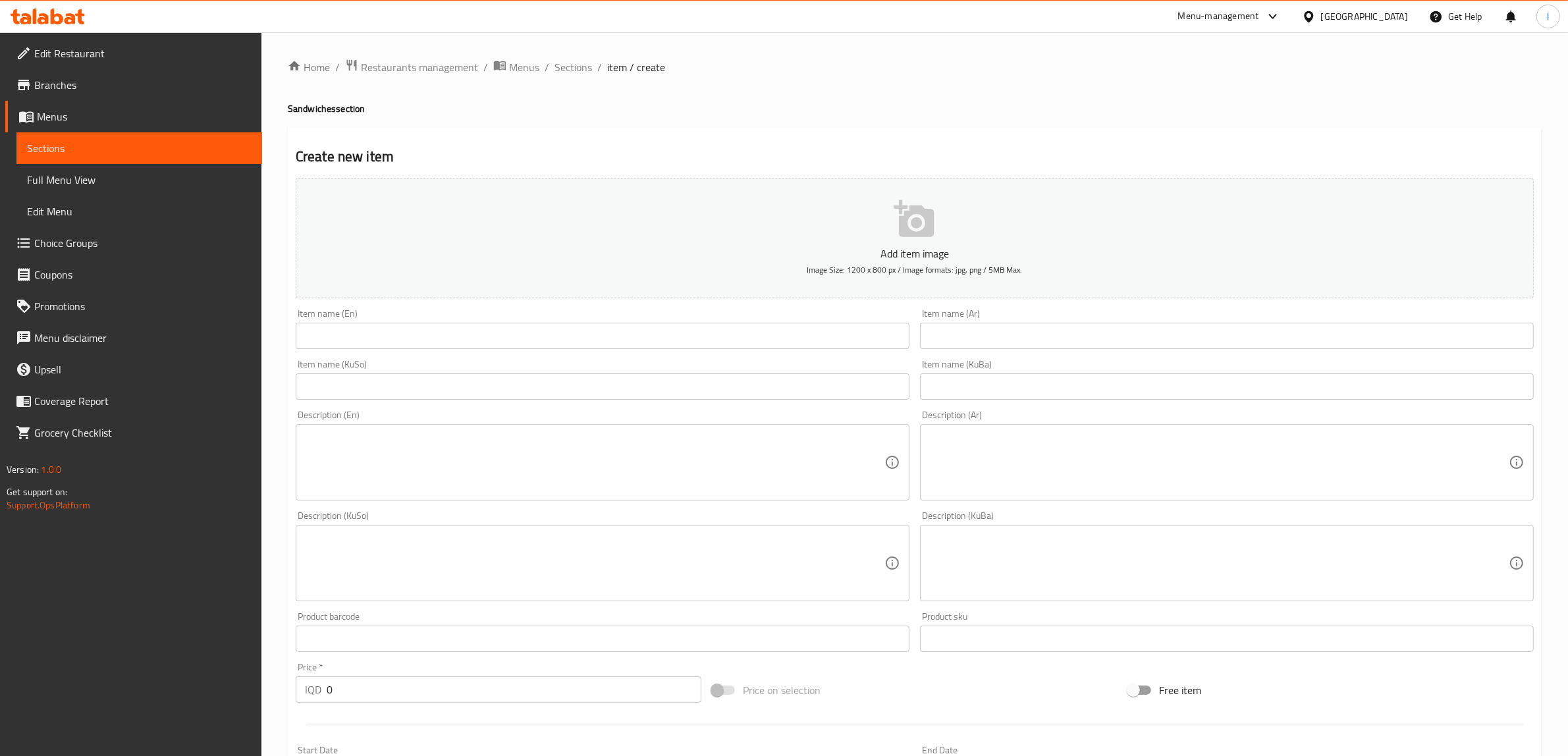
click at [475, 329] on input "text" at bounding box center [602, 335] width 614 height 26
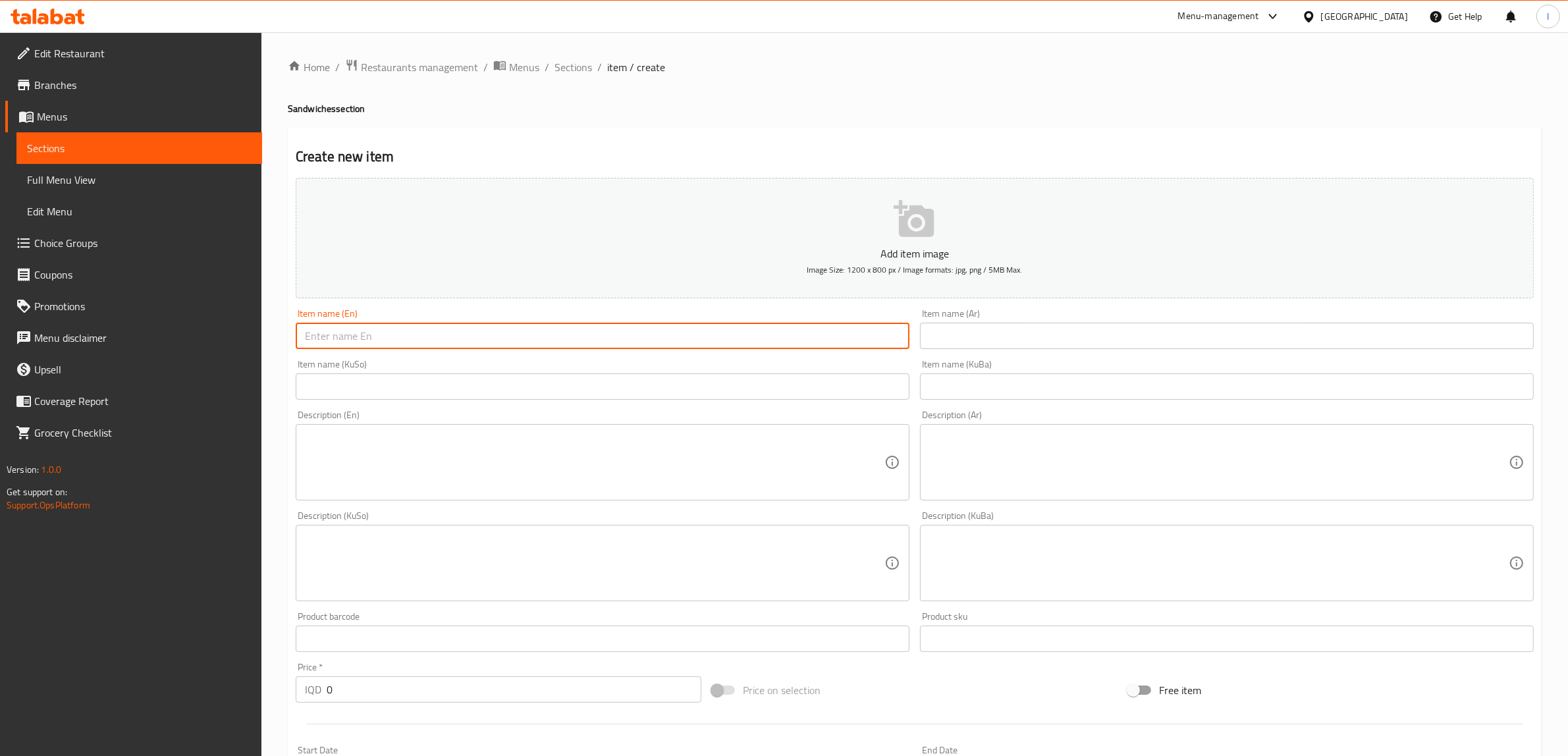
paste input "Meat Steak Sandwich"
type input "Meat Steak Sandwich"
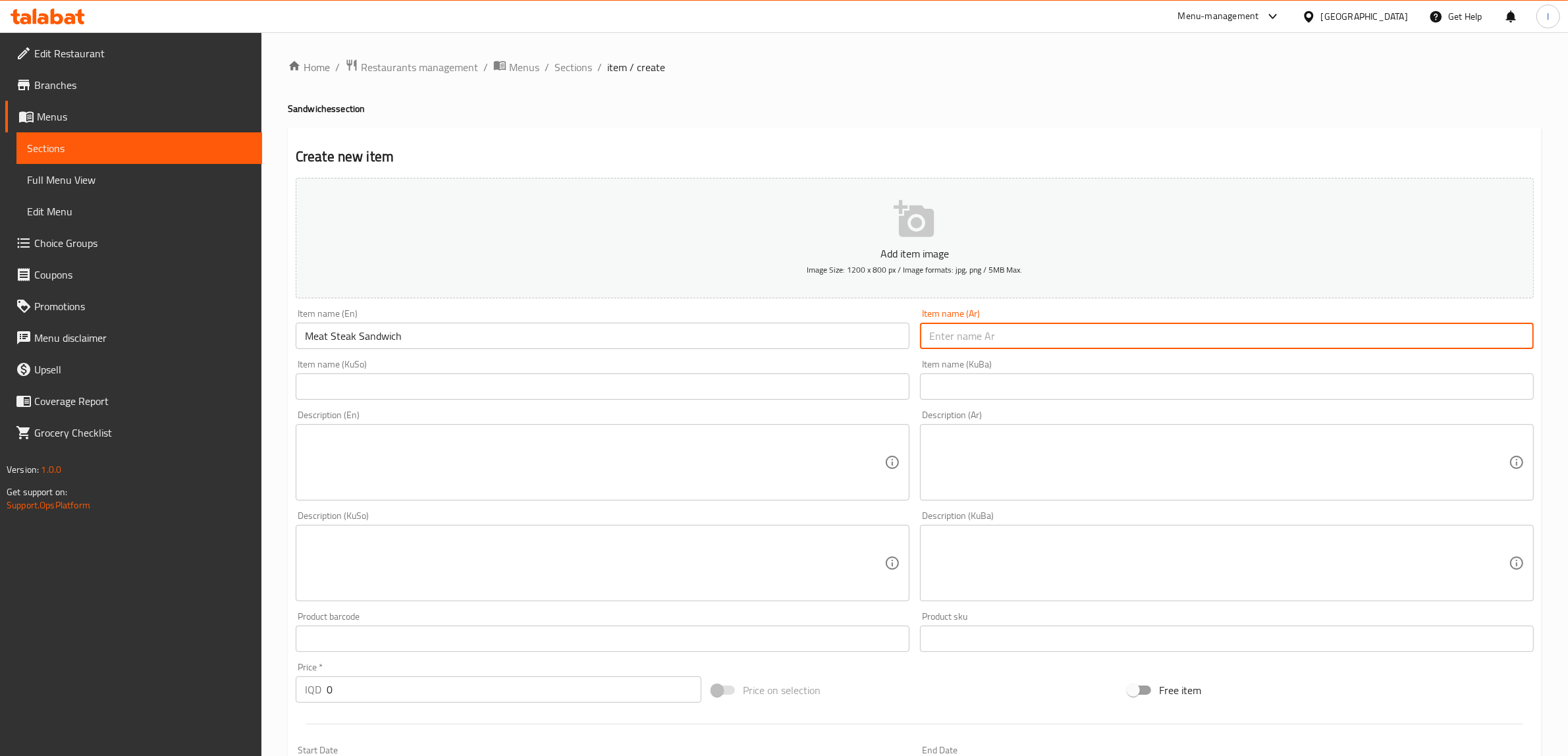
click at [995, 334] on input "text" at bounding box center [1226, 335] width 614 height 26
paste input "سندويش ستيك لحم"
type input "سندويش ستيك لحم"
click at [636, 390] on input "text" at bounding box center [602, 386] width 614 height 26
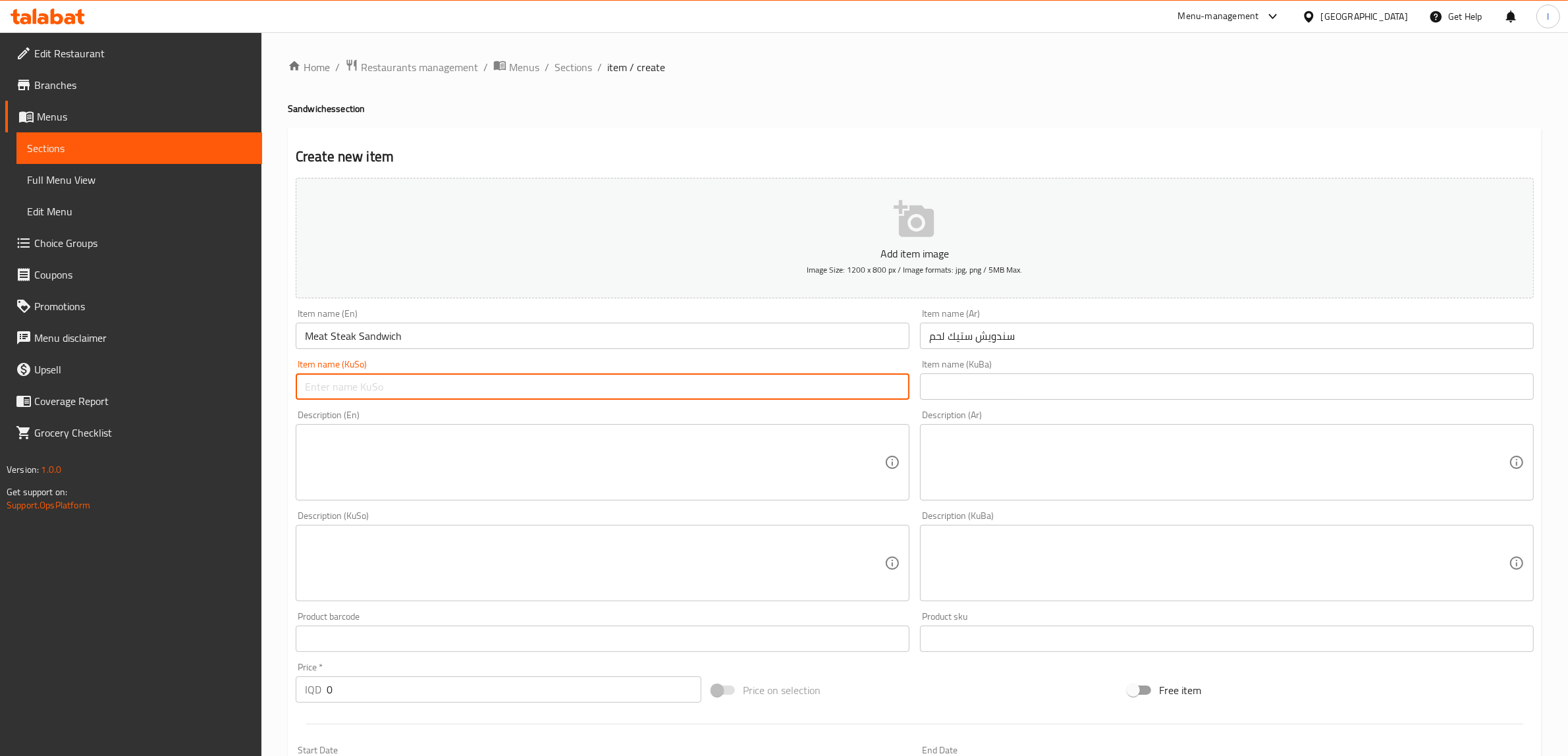
paste input "سەندویچی ستێکی گۆشت"
type input "سەندویچی ستێکی گۆشت"
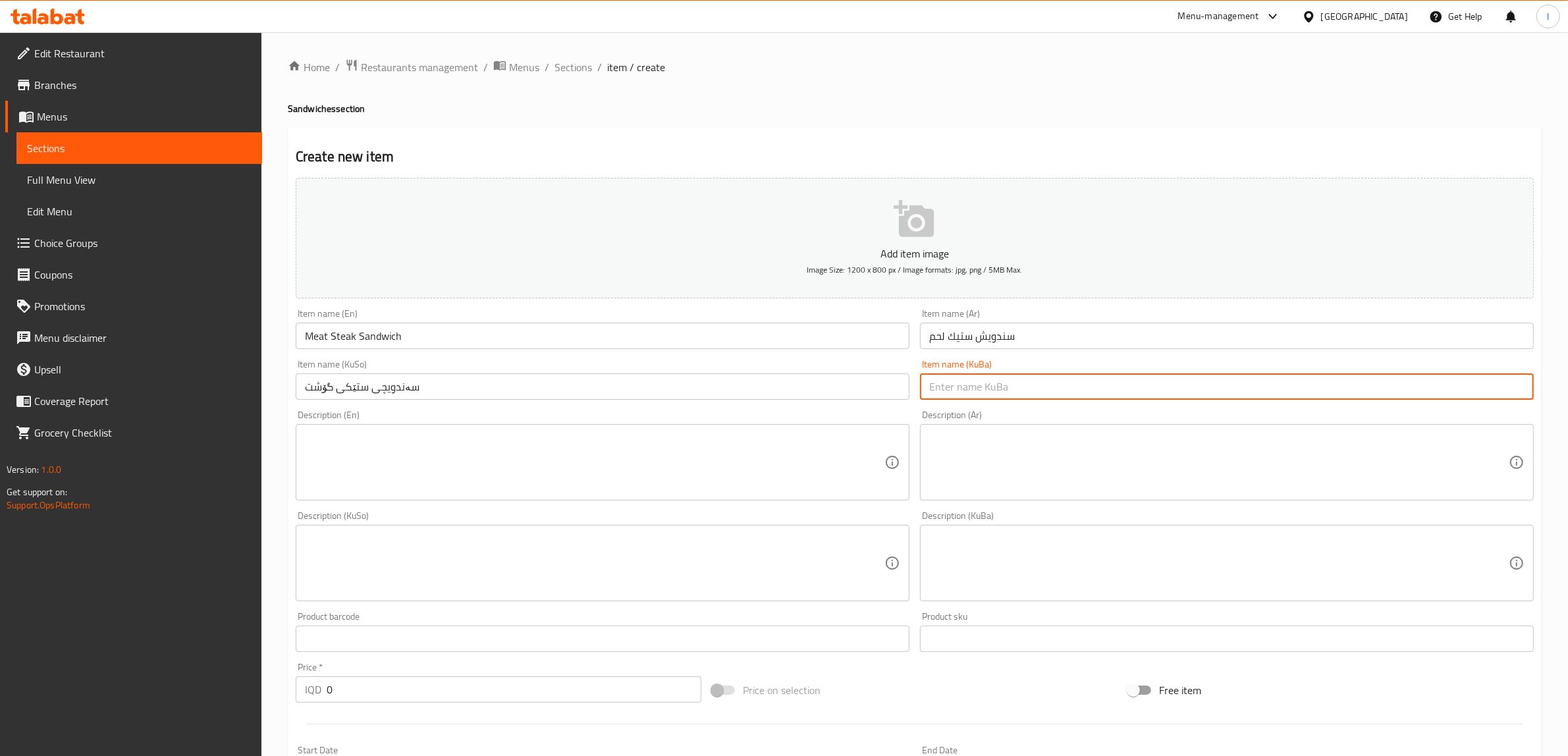
click at [976, 385] on input "text" at bounding box center [1226, 386] width 614 height 26
paste input "سەندویچی ستێکی گۆشت"
type input "سەندویچی ستێکی گۆشت"
click at [472, 458] on textarea at bounding box center [594, 461] width 580 height 62
paste textarea "French samoon, steak slice, lettuce and steak sauce."
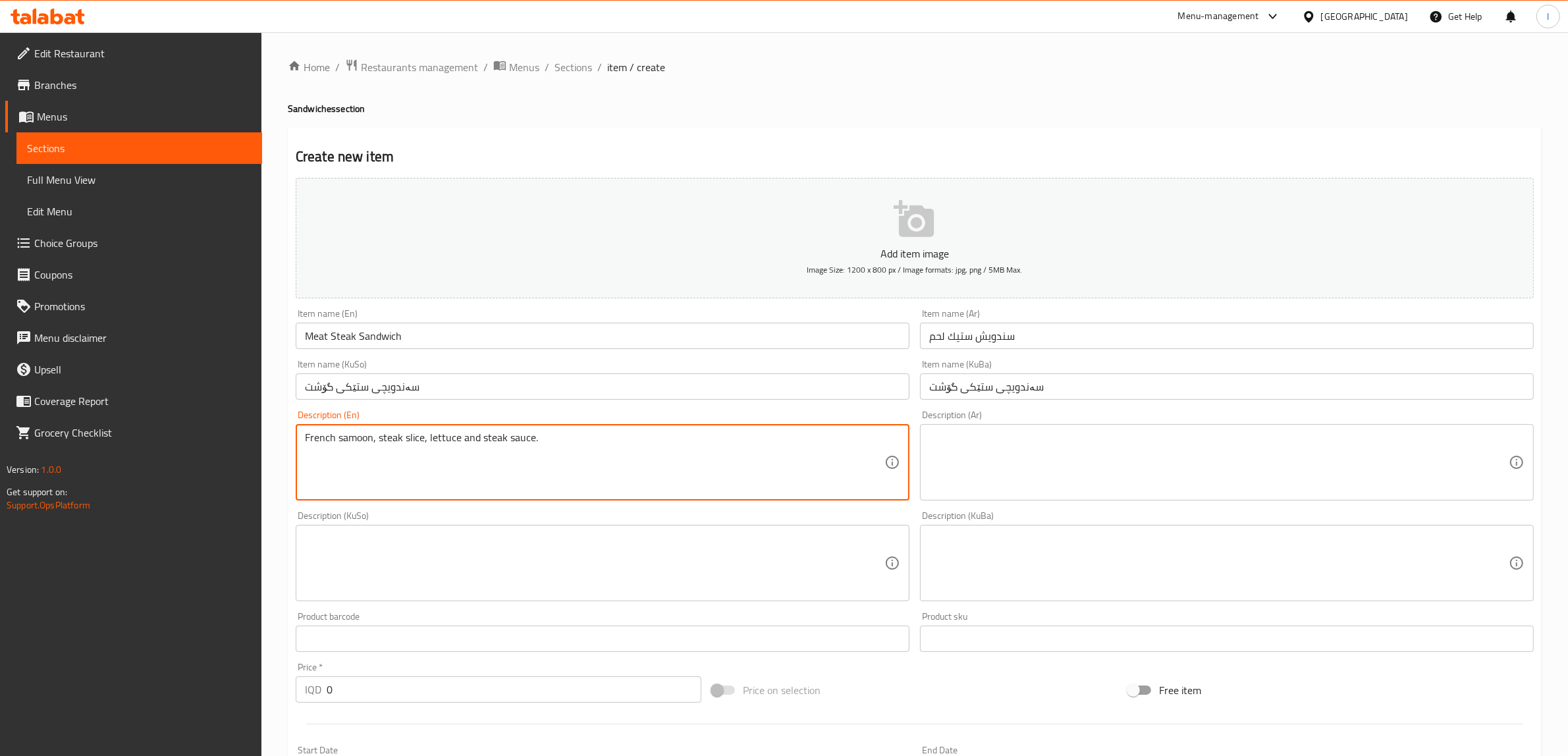
type textarea "French samoon, steak slice, lettuce and steak sauce."
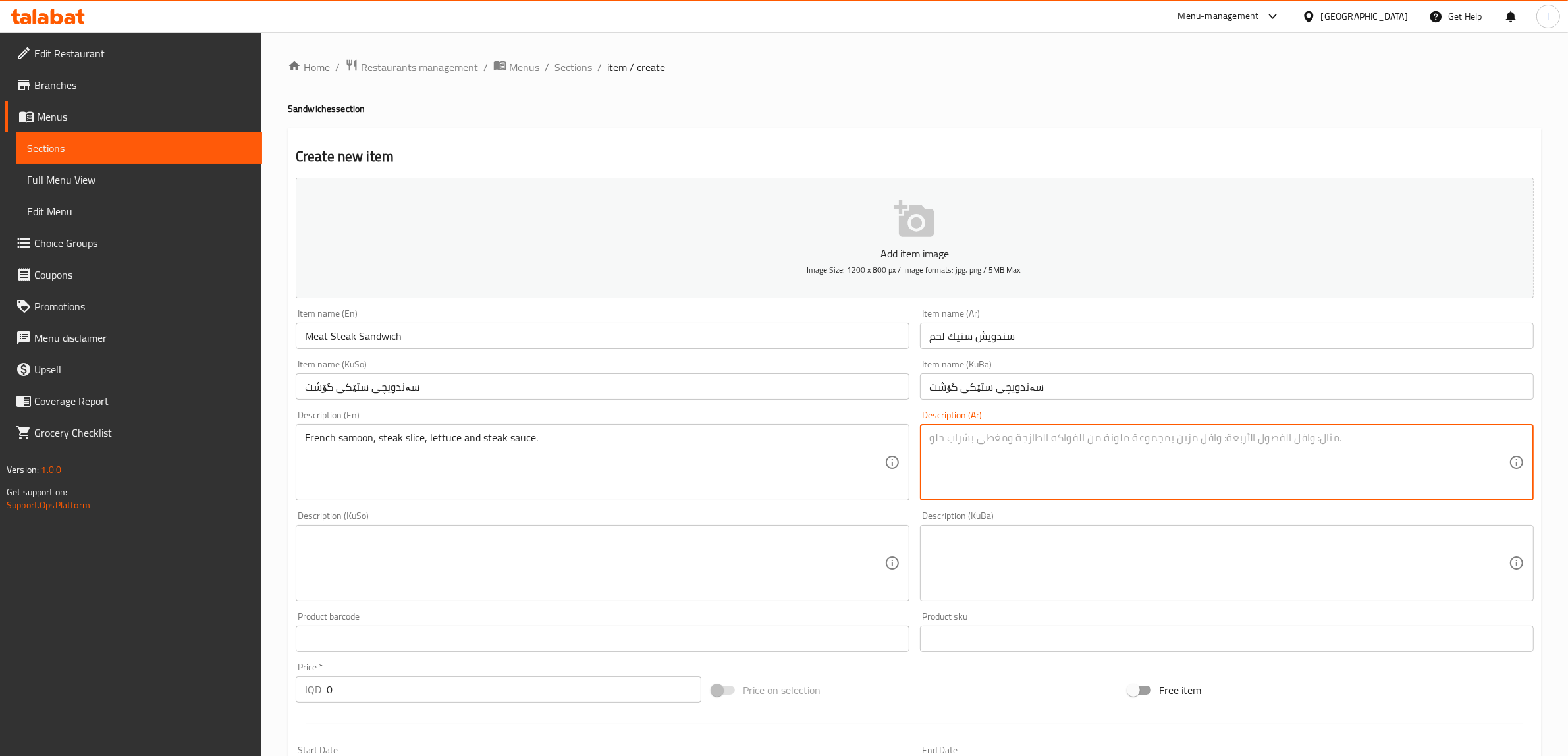
click at [1062, 466] on textarea at bounding box center [1219, 461] width 580 height 62
paste textarea "صمون فرنسي، شريحة [PERSON_NAME]، خس وصلصة ستيك"
type textarea "صمون فرنسي، شريحة [PERSON_NAME]، خس وصلصة ستيك"
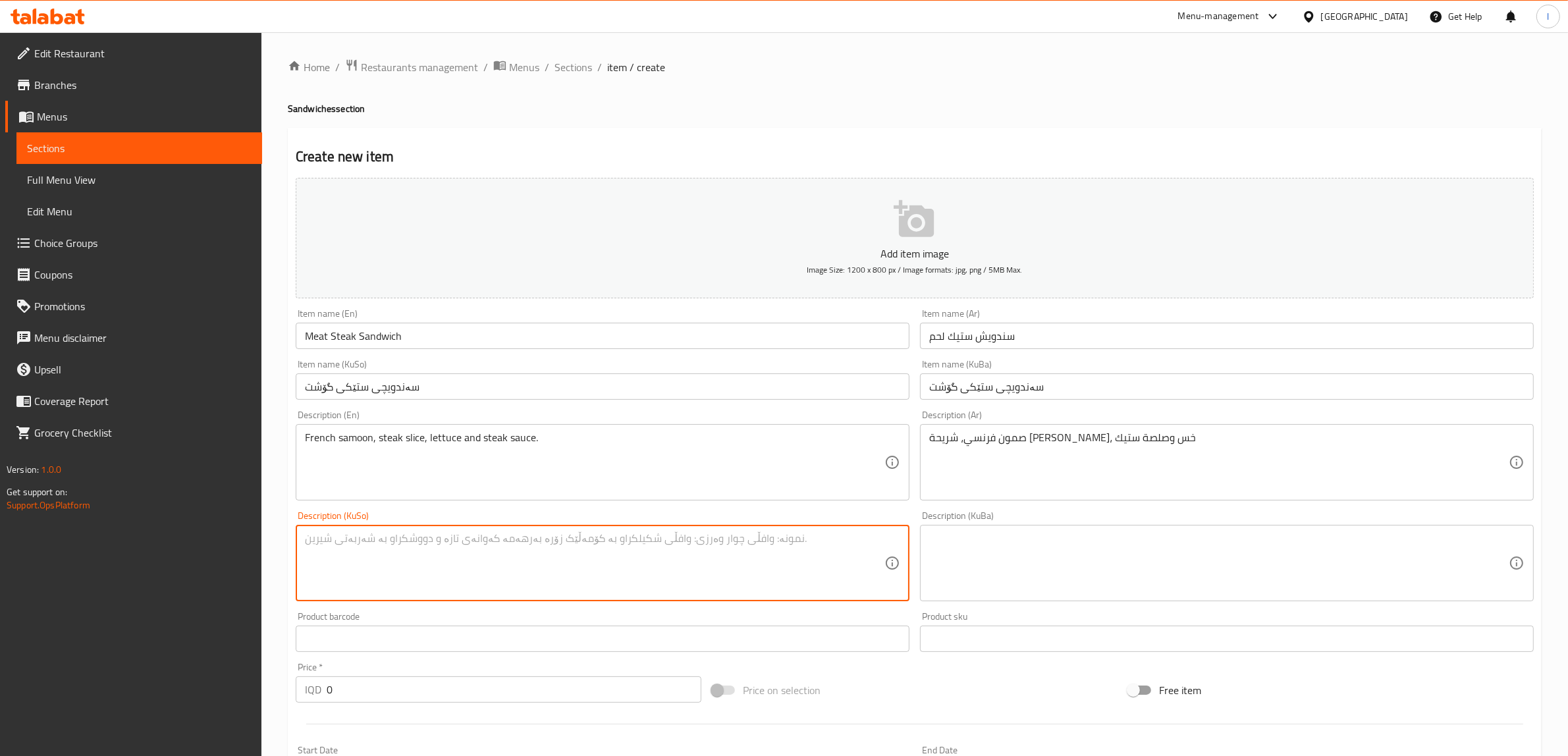
drag, startPoint x: 588, startPoint y: 543, endPoint x: 610, endPoint y: 560, distance: 27.8
click at [588, 544] on textarea at bounding box center [594, 562] width 580 height 62
paste textarea "سەموونی فەرەنسی، پارچەی ستێک، کاهوو و سۆسی ستێک"
type textarea "سەموونی فەرەنسی، پارچەی ستێک، کاهوو و سۆسی ستێک"
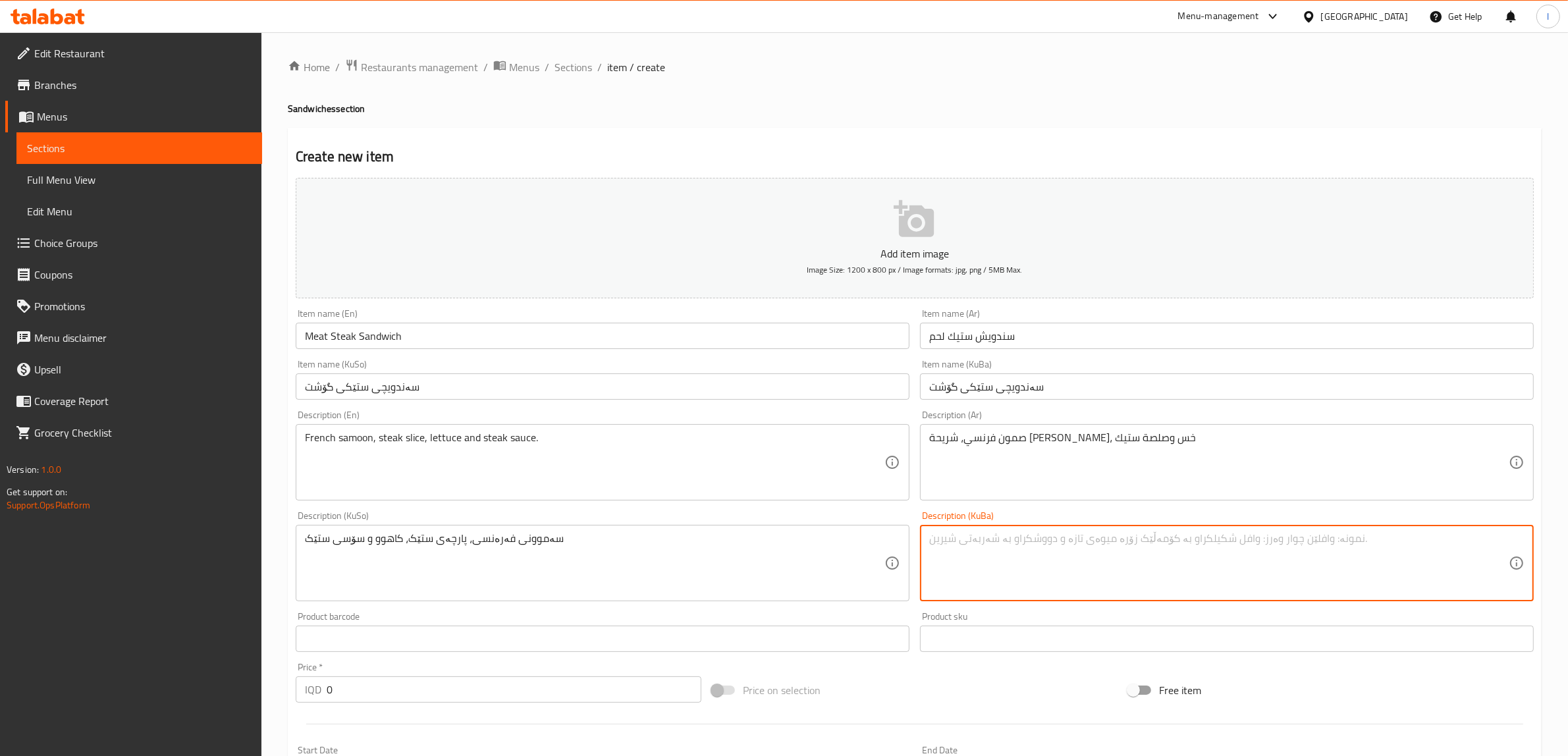
click at [1006, 583] on textarea at bounding box center [1219, 562] width 580 height 62
paste textarea "سەموونی فەرەنسی، پارچەی ستێک، کاهوو و سۆسی ستێک"
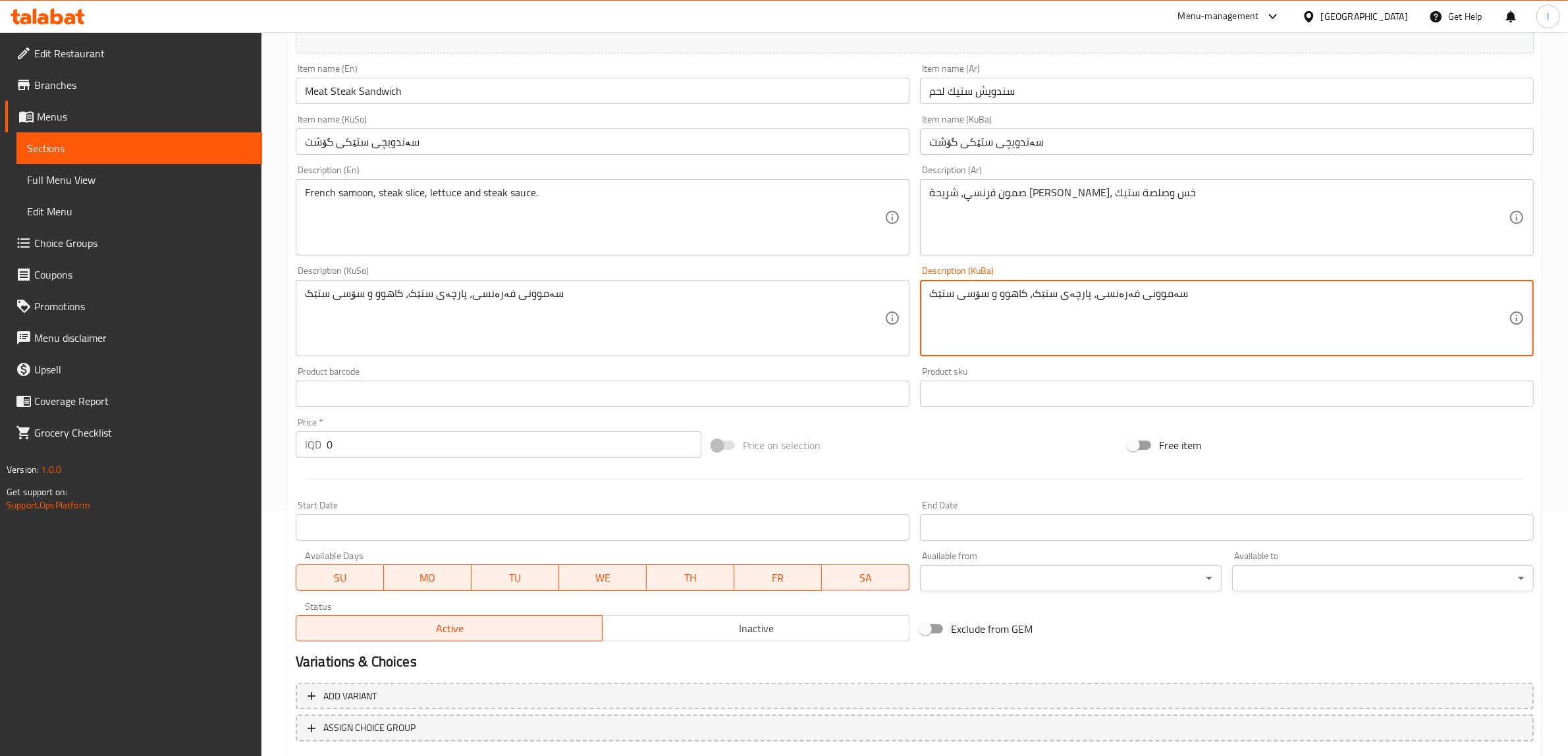
scroll to position [247, 0]
type textarea "سەموونی فەرەنسی، پارچەی ستێک، کاهوو و سۆسی ستێک"
drag, startPoint x: 251, startPoint y: 436, endPoint x: 221, endPoint y: 433, distance: 30.1
click at [221, 433] on div "Edit Restaurant Branches Menus Sections Full Menu View Edit Menu Choice Groups …" at bounding box center [784, 310] width 1568 height 1049
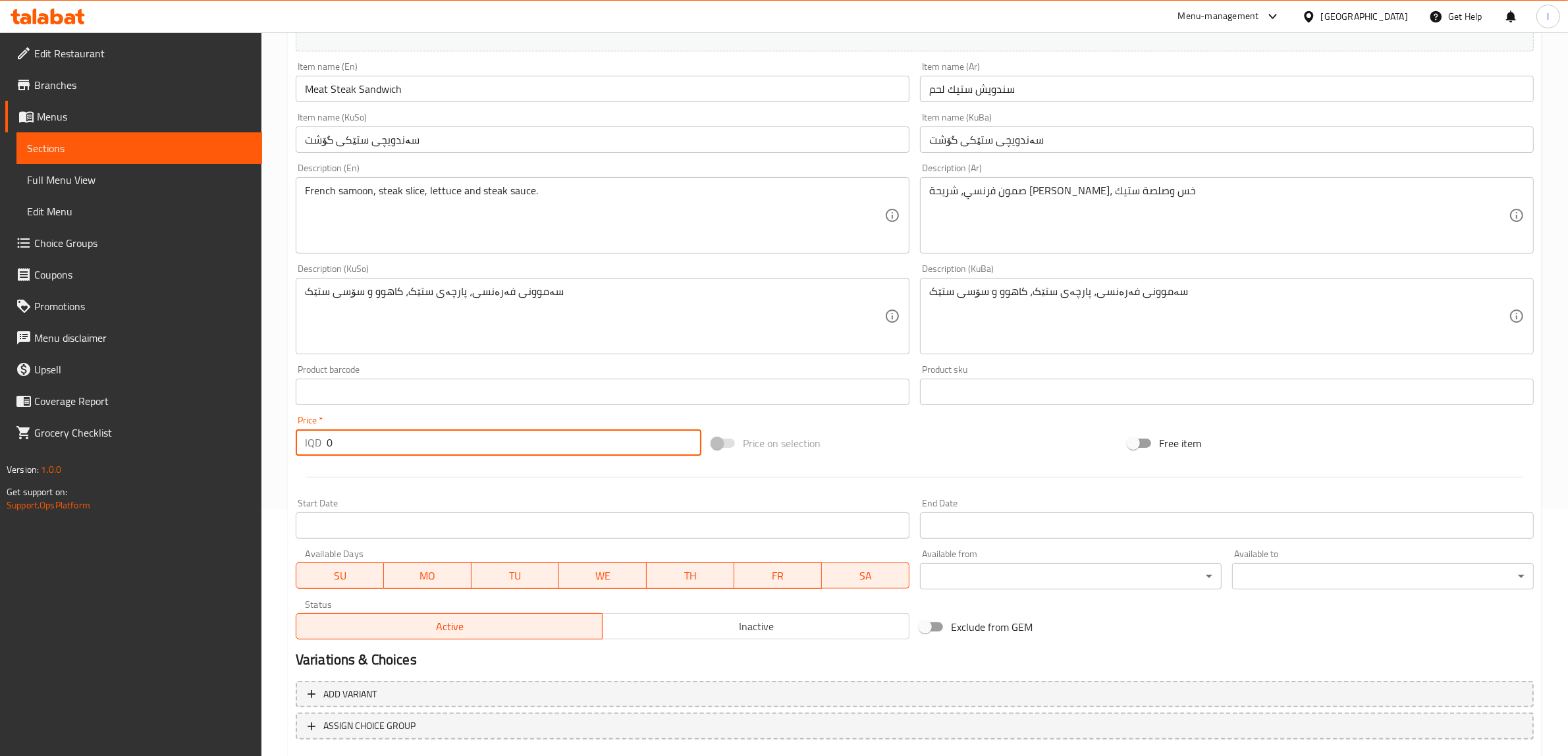
paste input "1000"
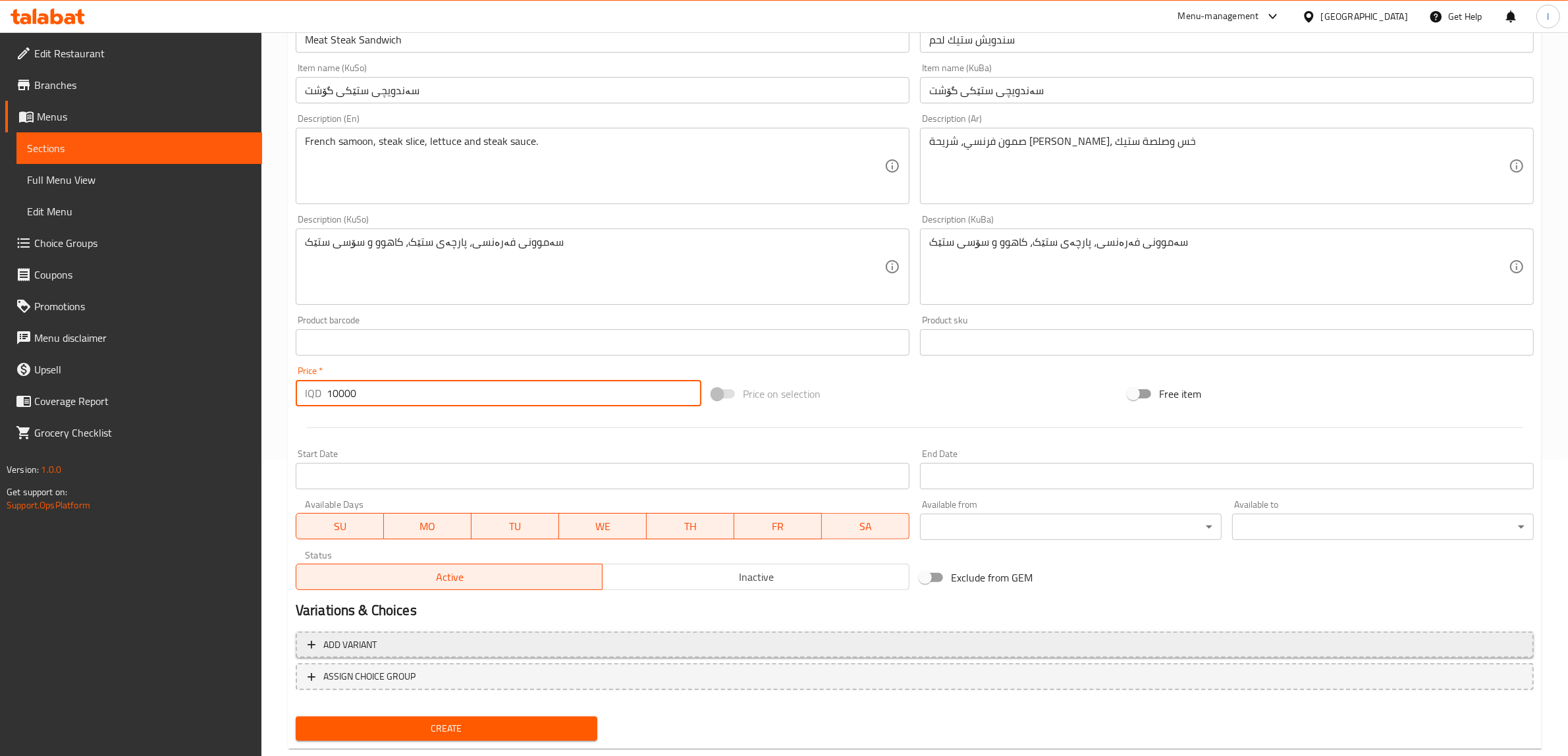
scroll to position [323, 0]
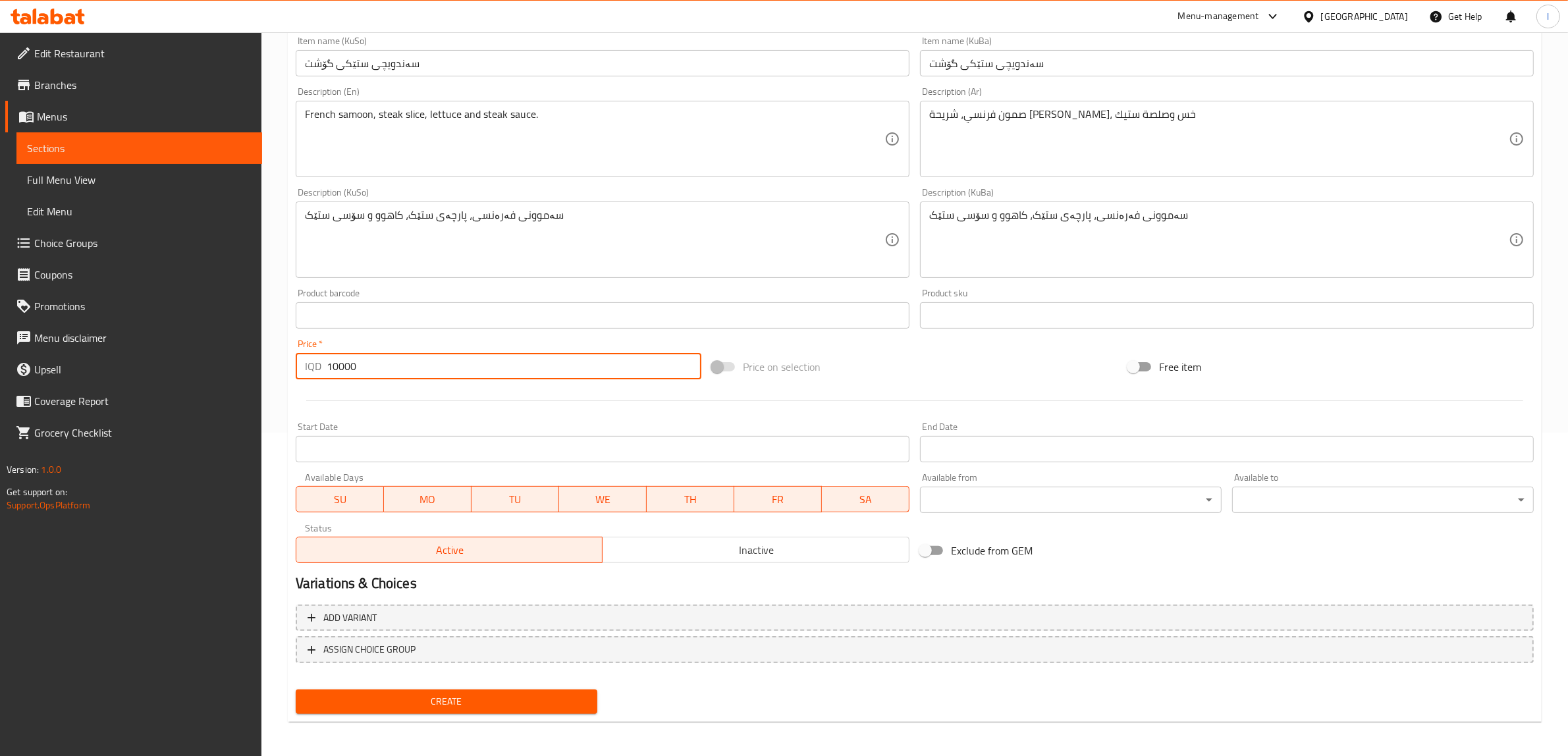
type input "10000"
click at [446, 706] on span "Create" at bounding box center [446, 701] width 280 height 16
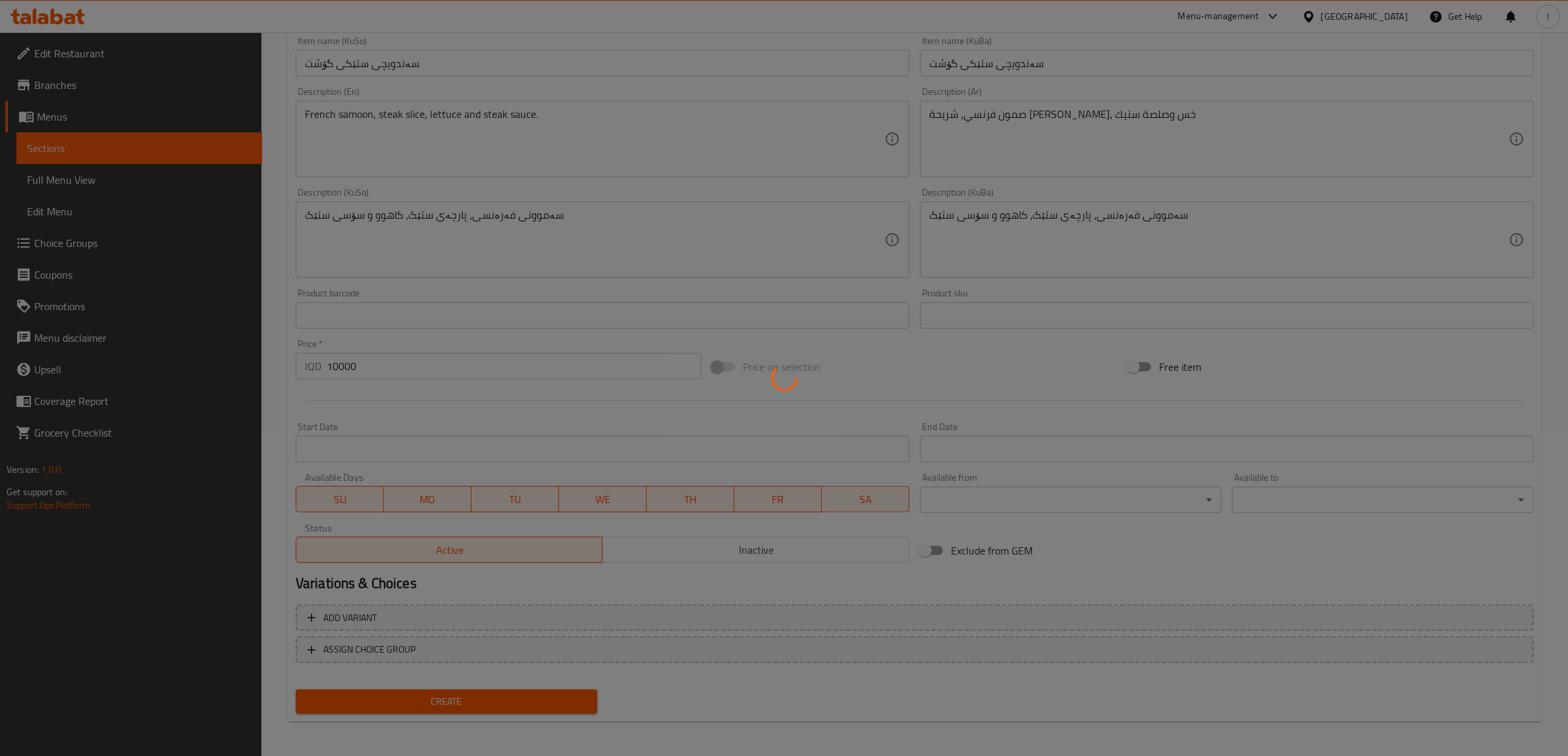
type input "0"
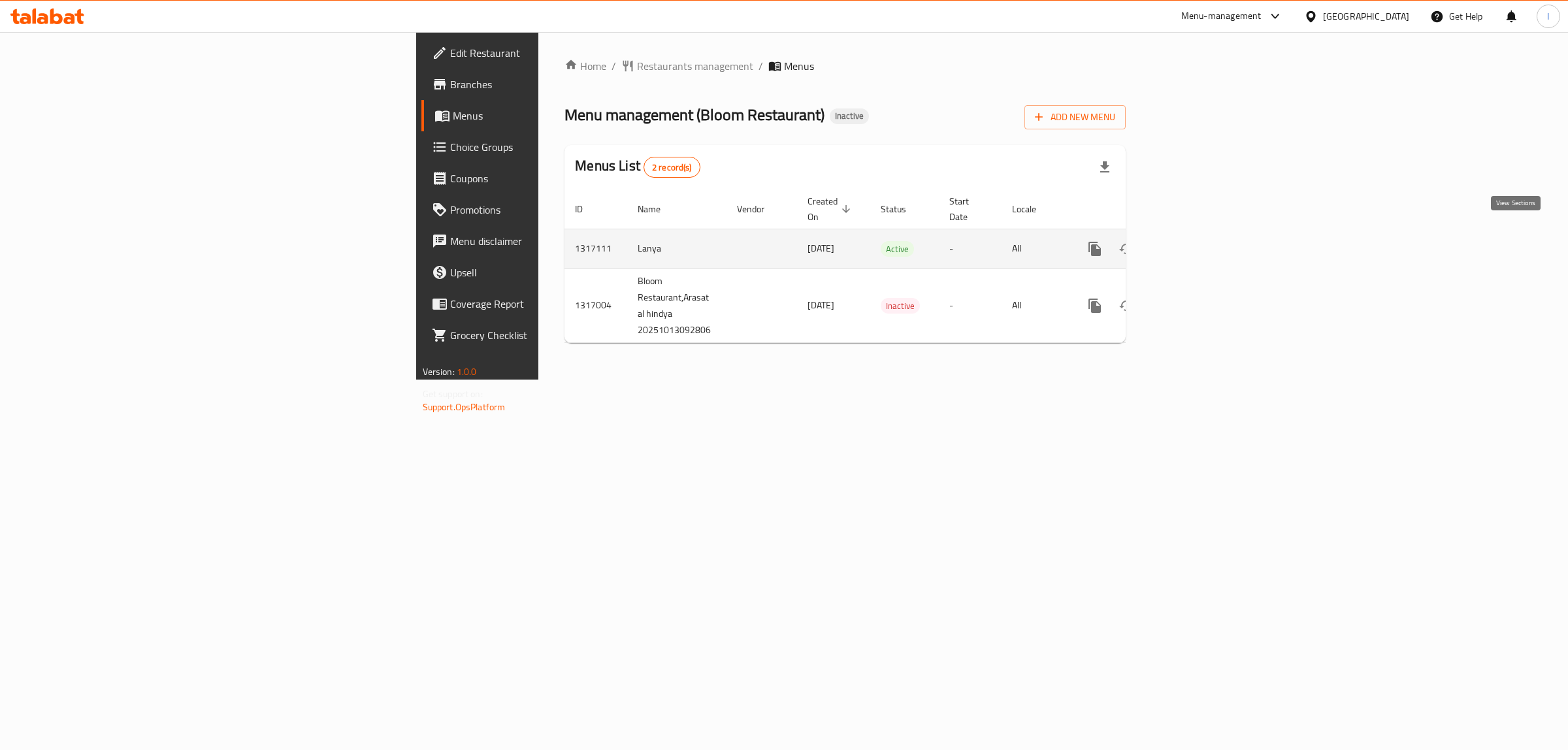
click at [1197, 241] on icon "enhanced table" at bounding box center [1190, 249] width 16 height 16
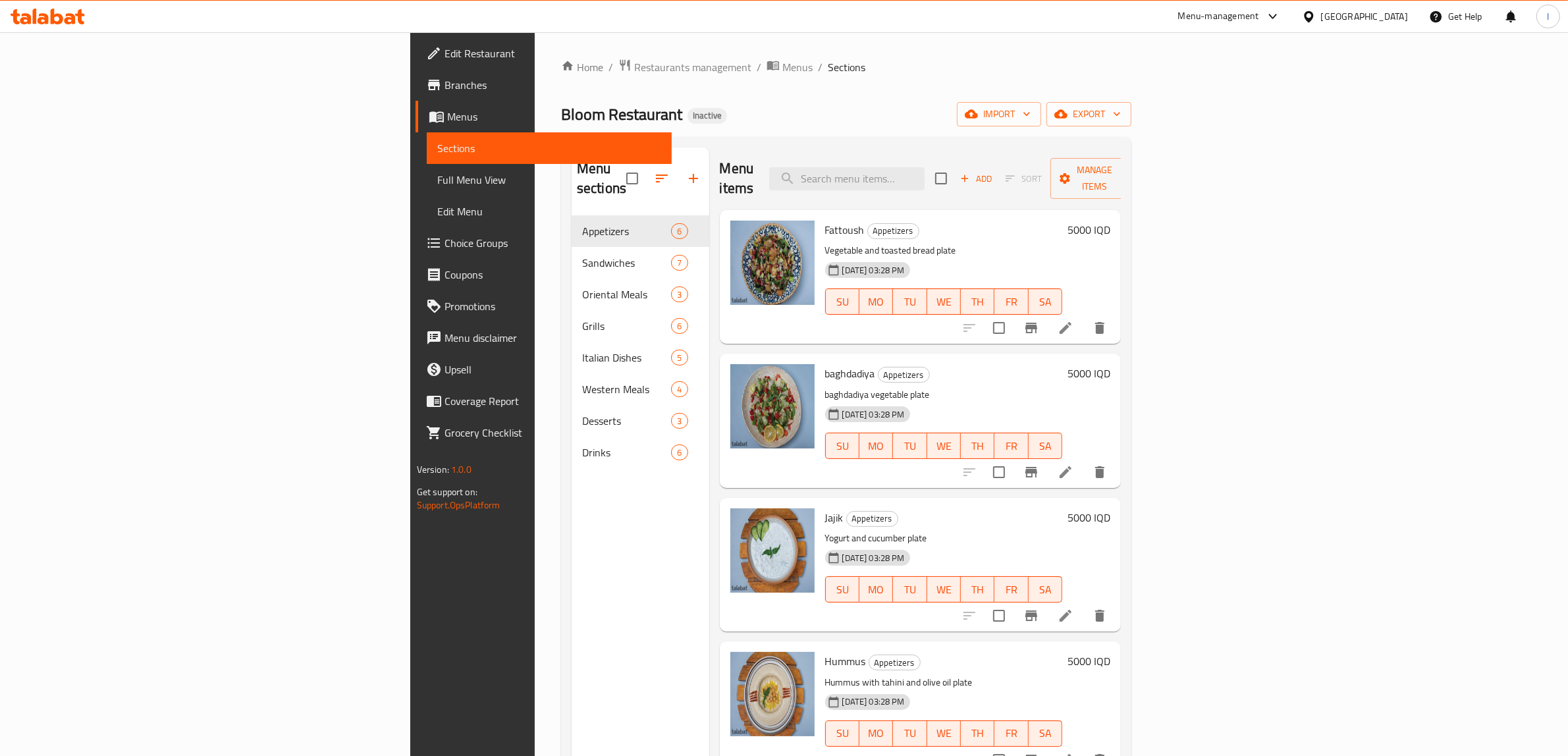
click at [437, 185] on span "Full Menu View" at bounding box center [549, 180] width 225 height 16
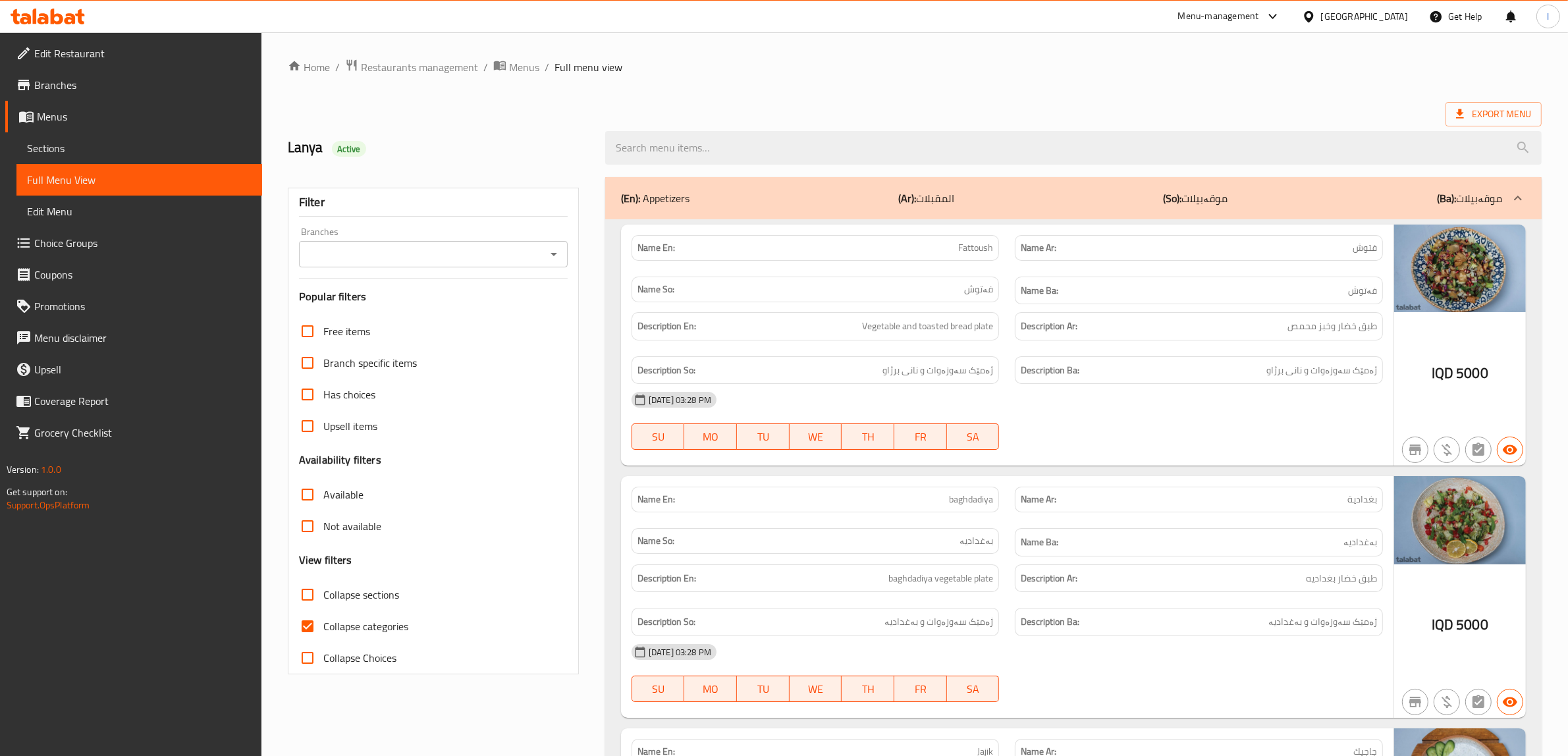
click at [419, 248] on input "Branches" at bounding box center [422, 254] width 239 height 18
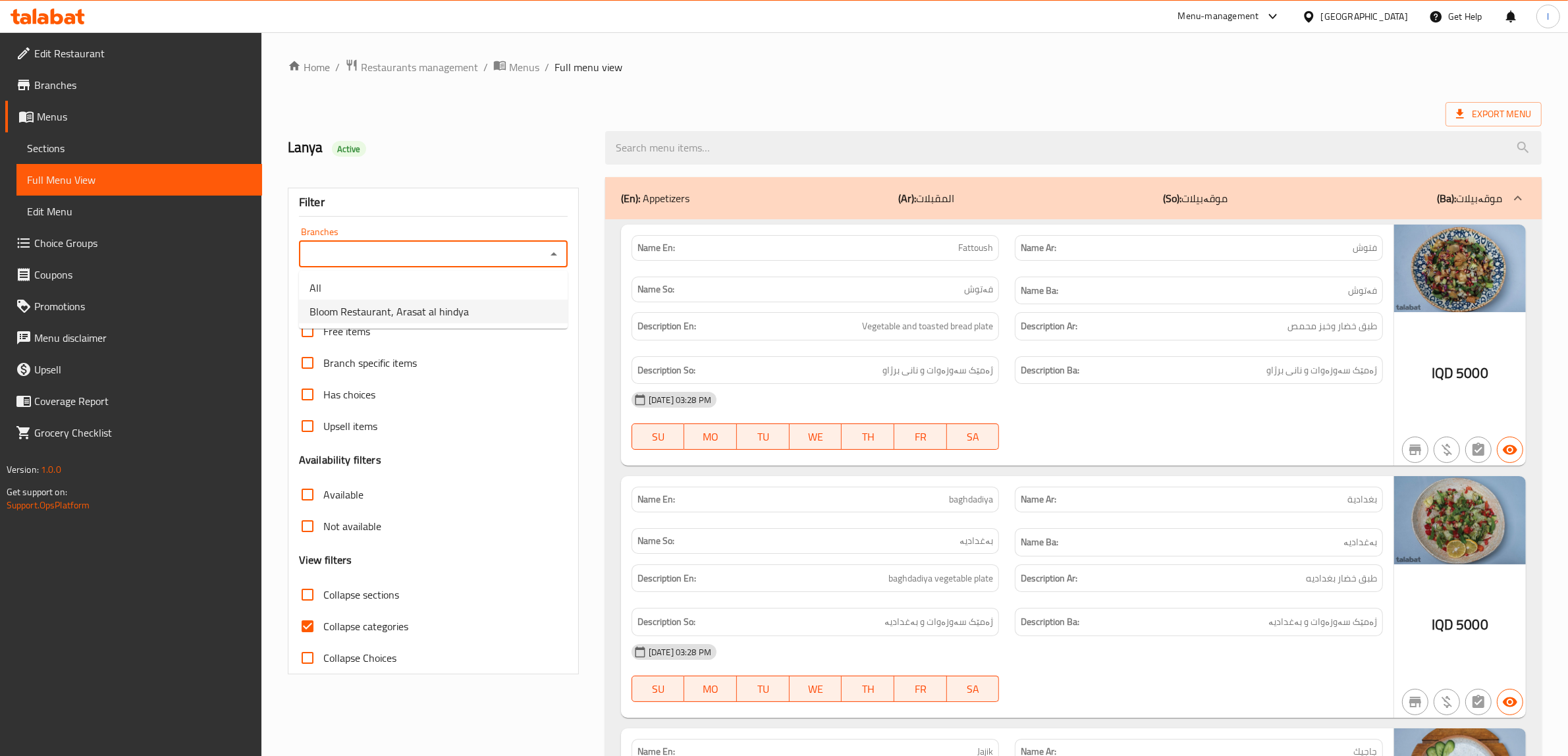
click at [381, 317] on span "Bloom Restaurant, Arasat al hindya" at bounding box center [389, 312] width 160 height 16
type input "Bloom Restaurant, Arasat al hindya"
click at [315, 625] on input "Collapse categories" at bounding box center [307, 625] width 32 height 32
checkbox input "false"
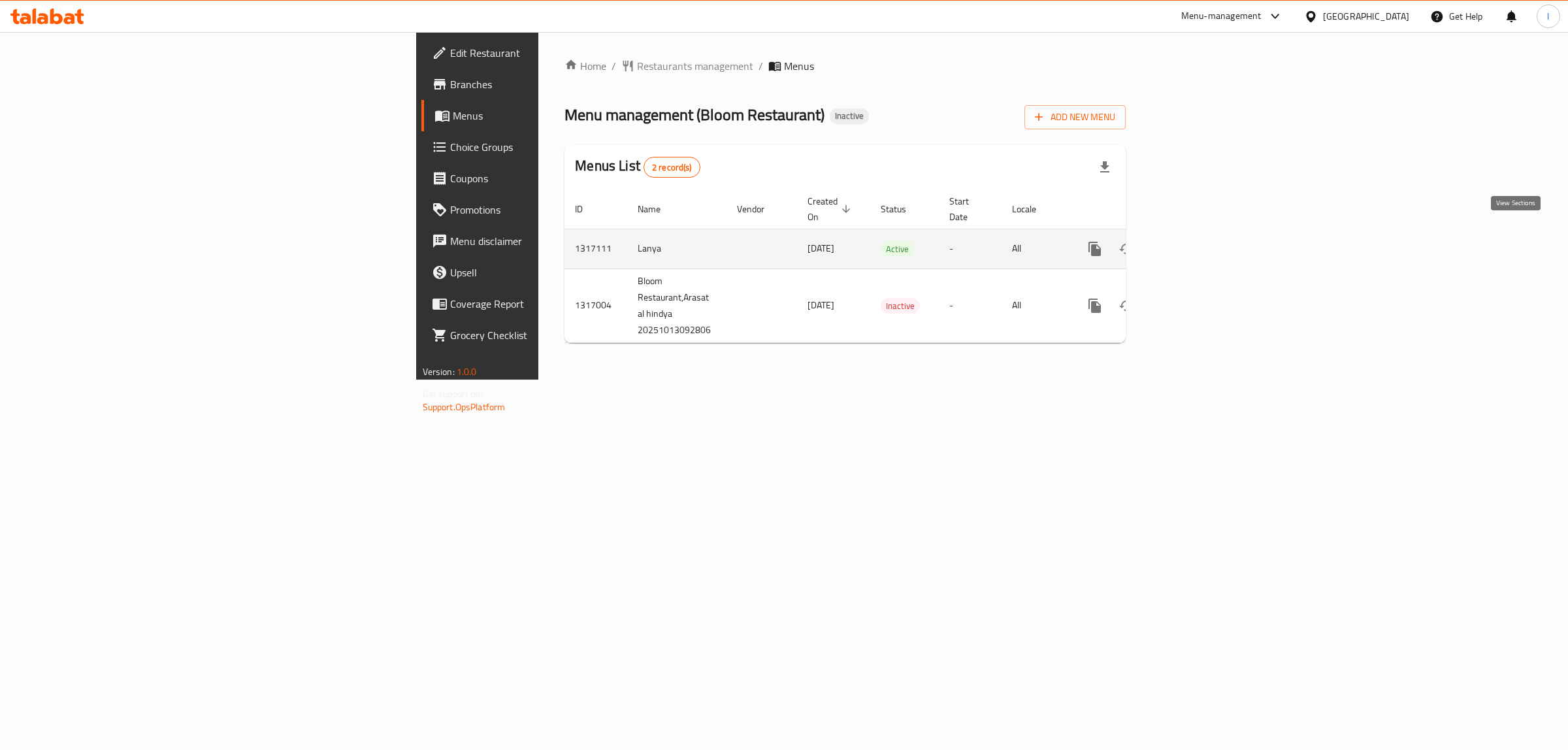
click at [1205, 233] on link "enhanced table" at bounding box center [1189, 249] width 31 height 31
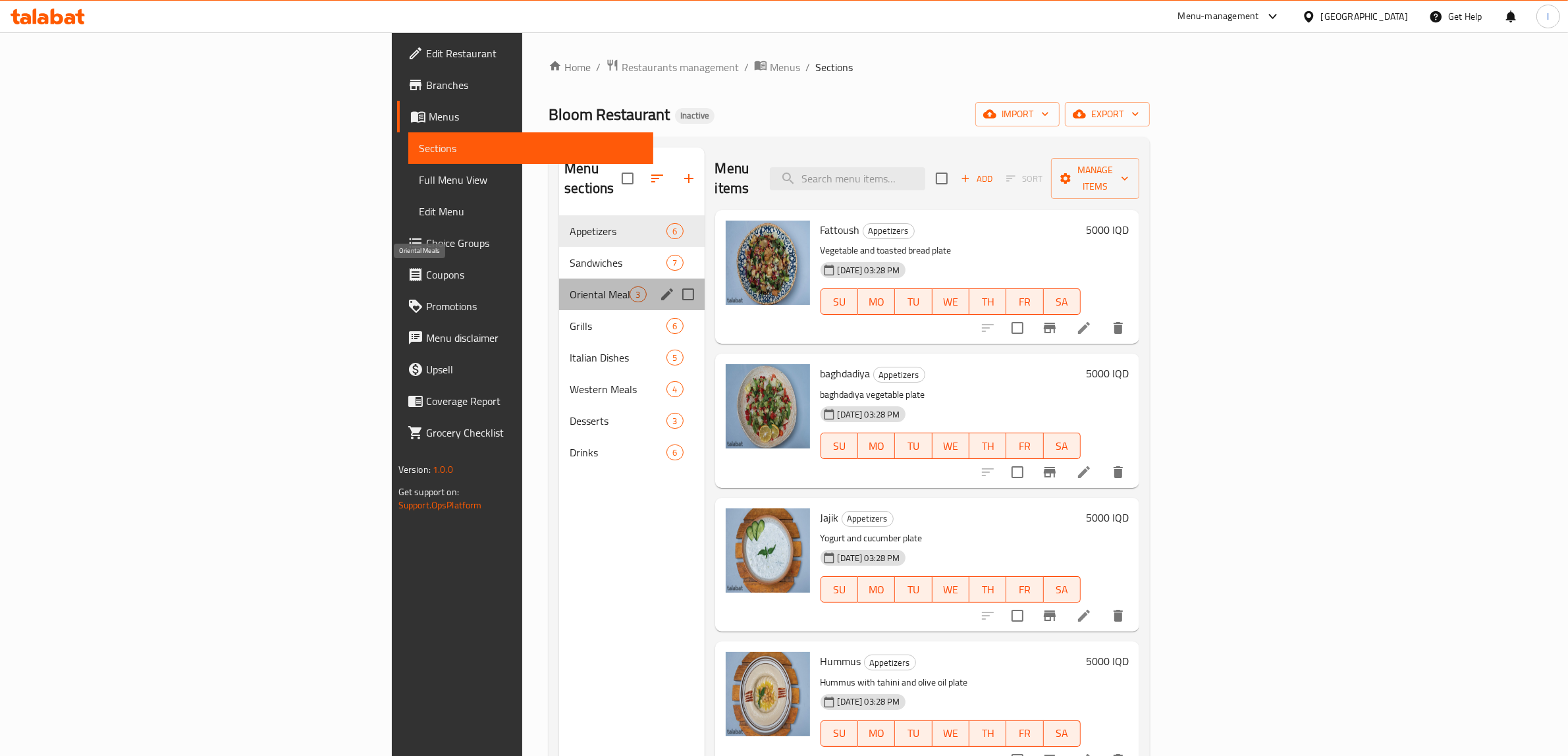
click at [570, 287] on span "Oriental Meals" at bounding box center [600, 295] width 60 height 16
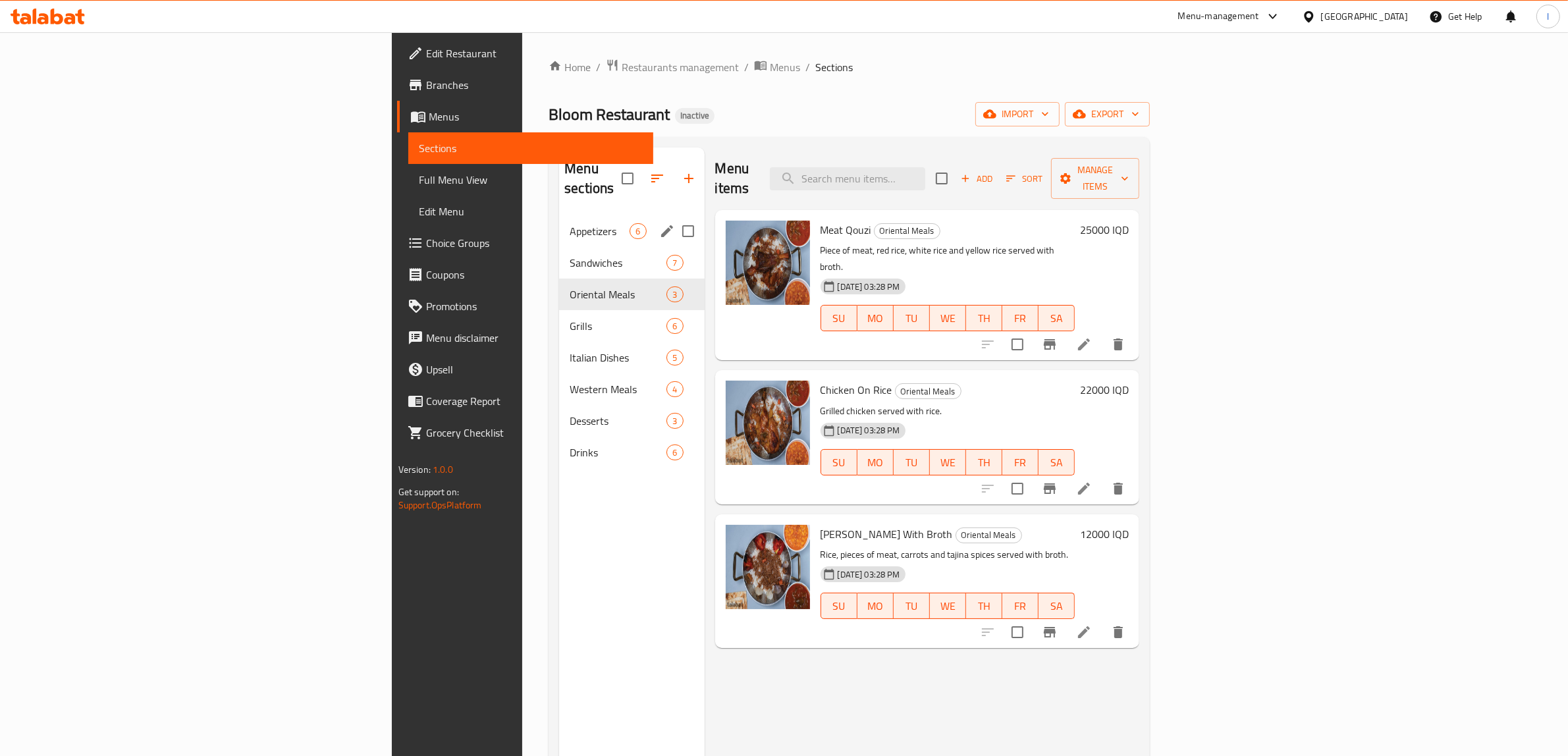
click at [559, 222] on div "Appetizers 6" at bounding box center [631, 231] width 145 height 32
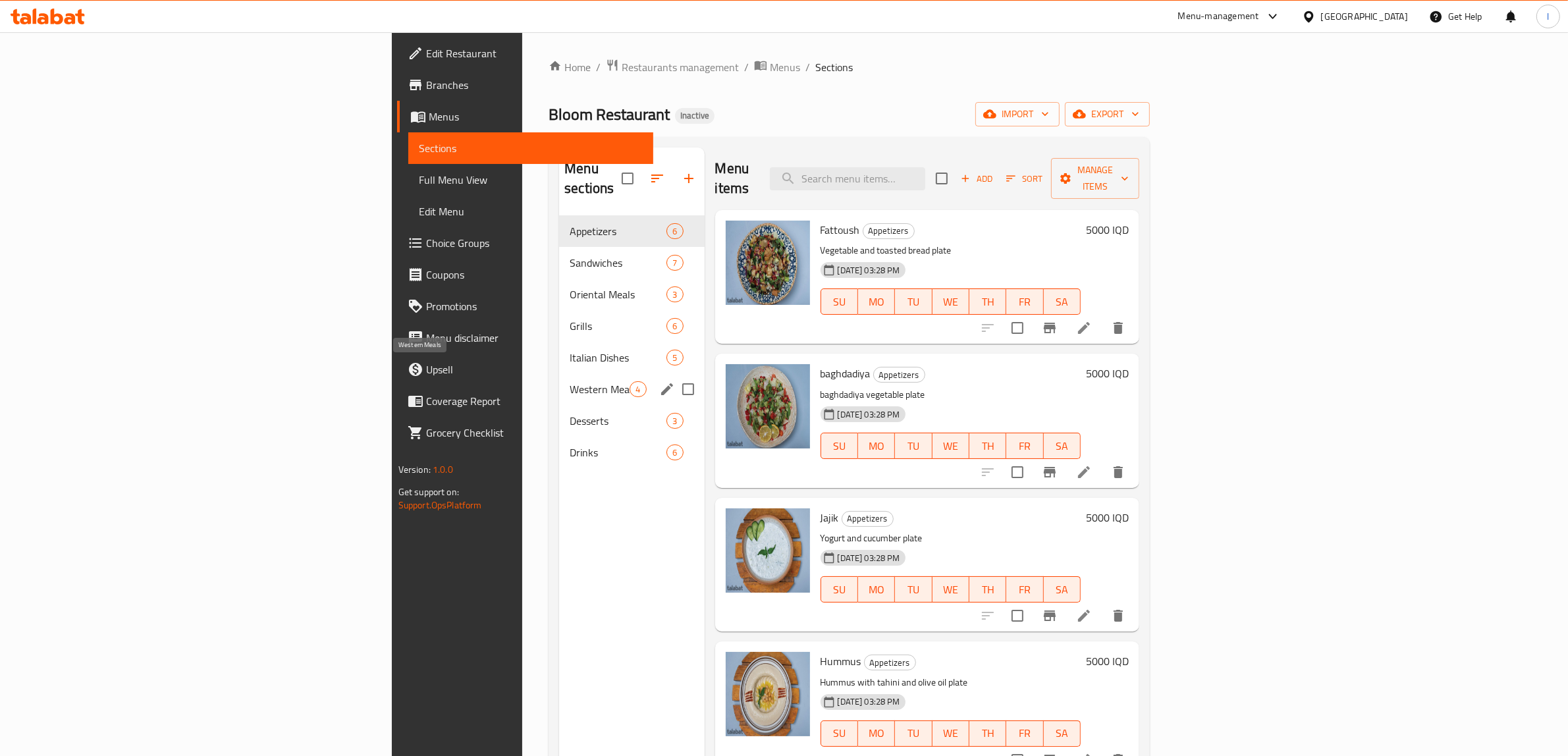
drag, startPoint x: 383, startPoint y: 369, endPoint x: 377, endPoint y: 392, distance: 23.8
click at [570, 381] on span "Western Meals" at bounding box center [600, 389] width 60 height 16
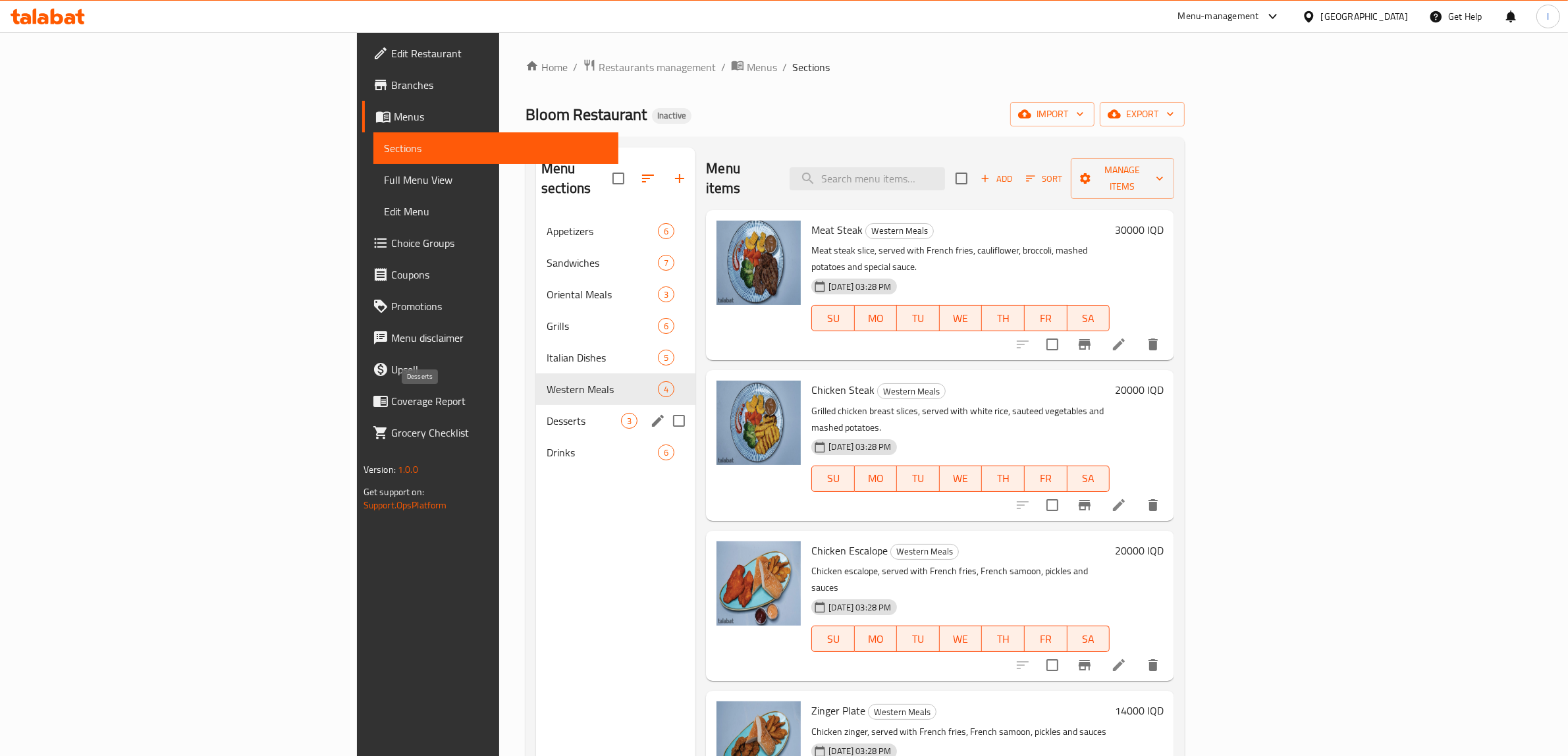
click at [536, 436] on div "Drinks 6" at bounding box center [616, 451] width 160 height 32
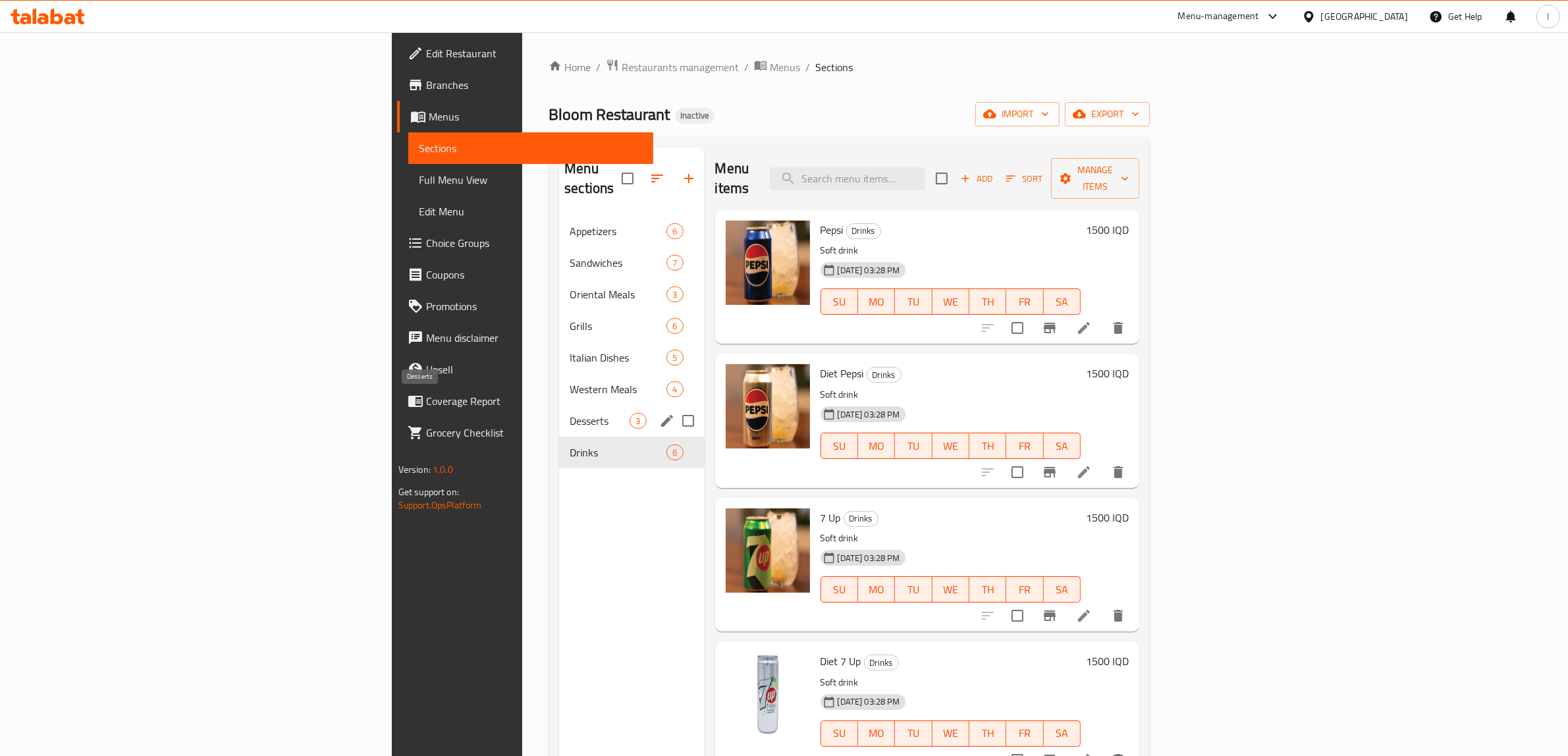
click at [570, 413] on span "Desserts" at bounding box center [600, 421] width 60 height 16
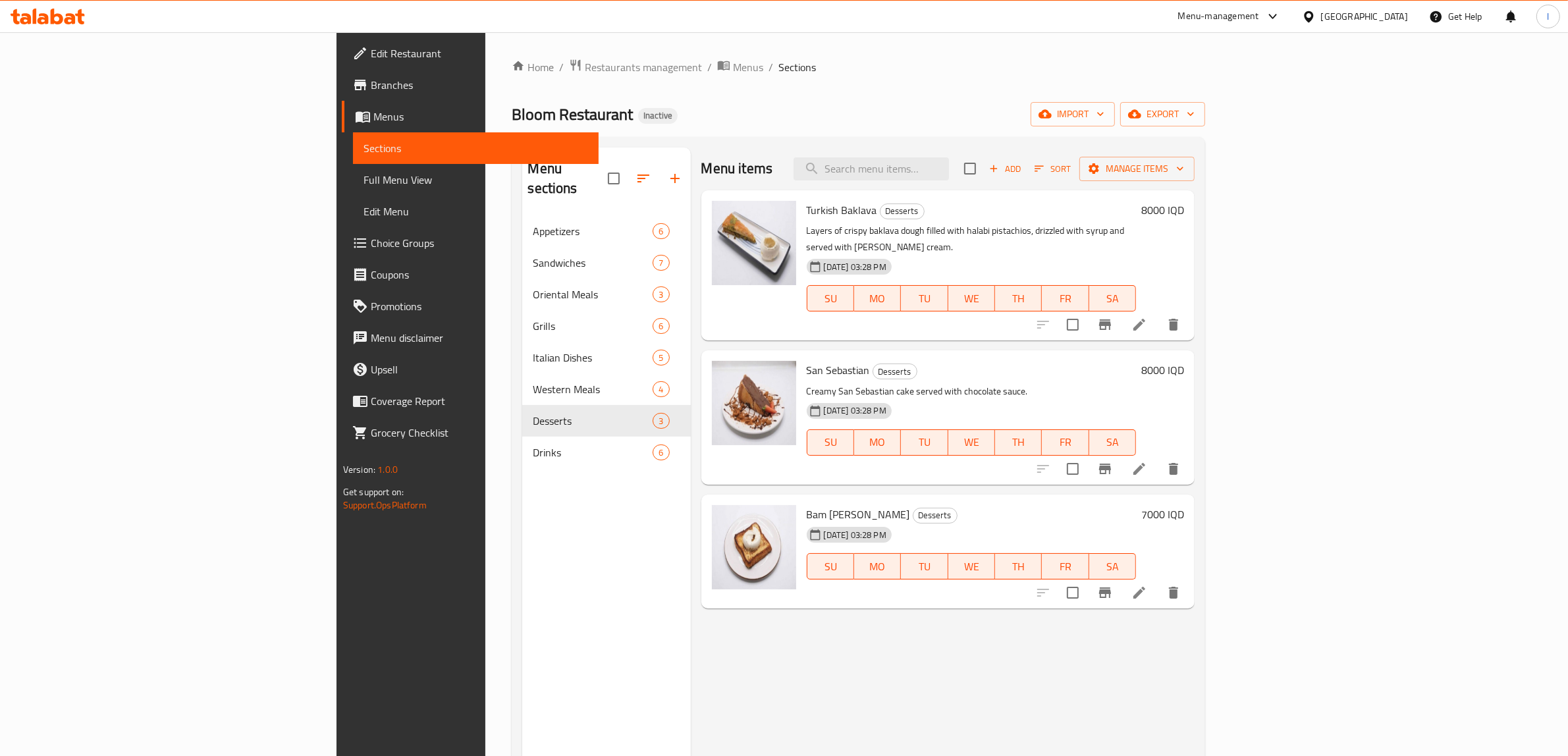
click at [53, 21] on icon at bounding box center [57, 16] width 13 height 16
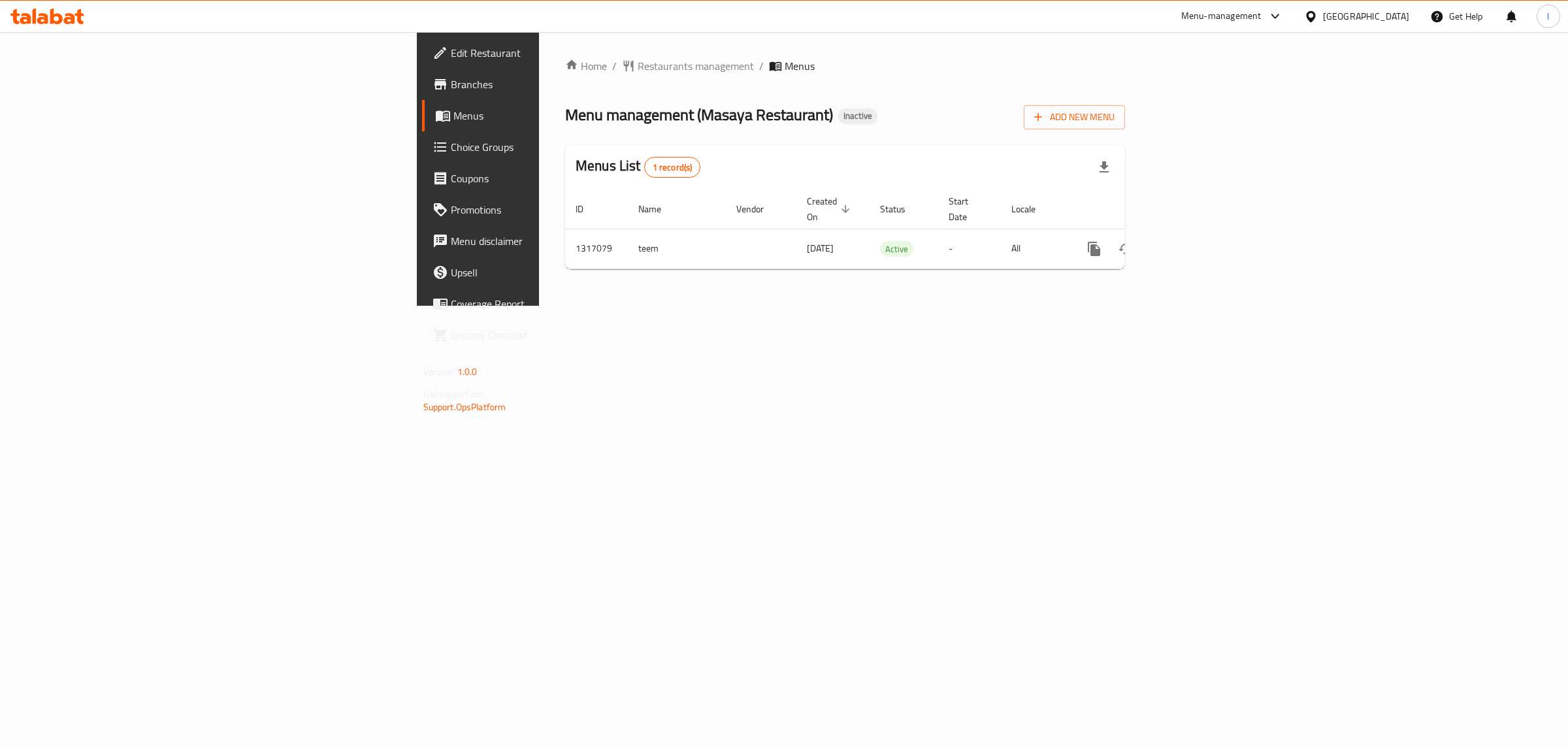
click at [1151, 306] on div "Home / Restaurants management / Menus Menu management ( Masaya Restaurant ) Ina…" at bounding box center [845, 169] width 612 height 274
click at [1194, 243] on icon "enhanced table" at bounding box center [1188, 249] width 12 height 12
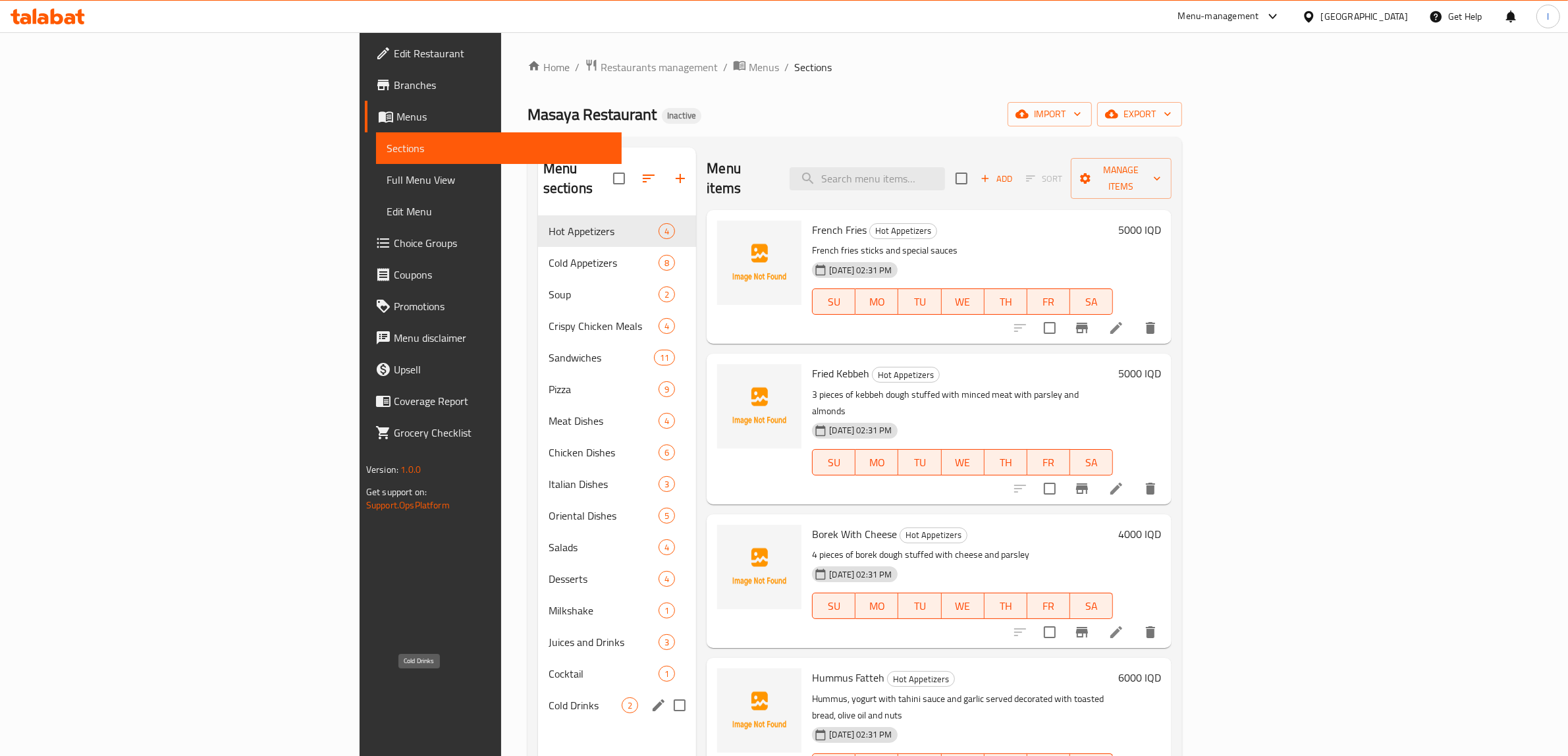
click at [548, 697] on span "Cold Drinks" at bounding box center [584, 706] width 73 height 16
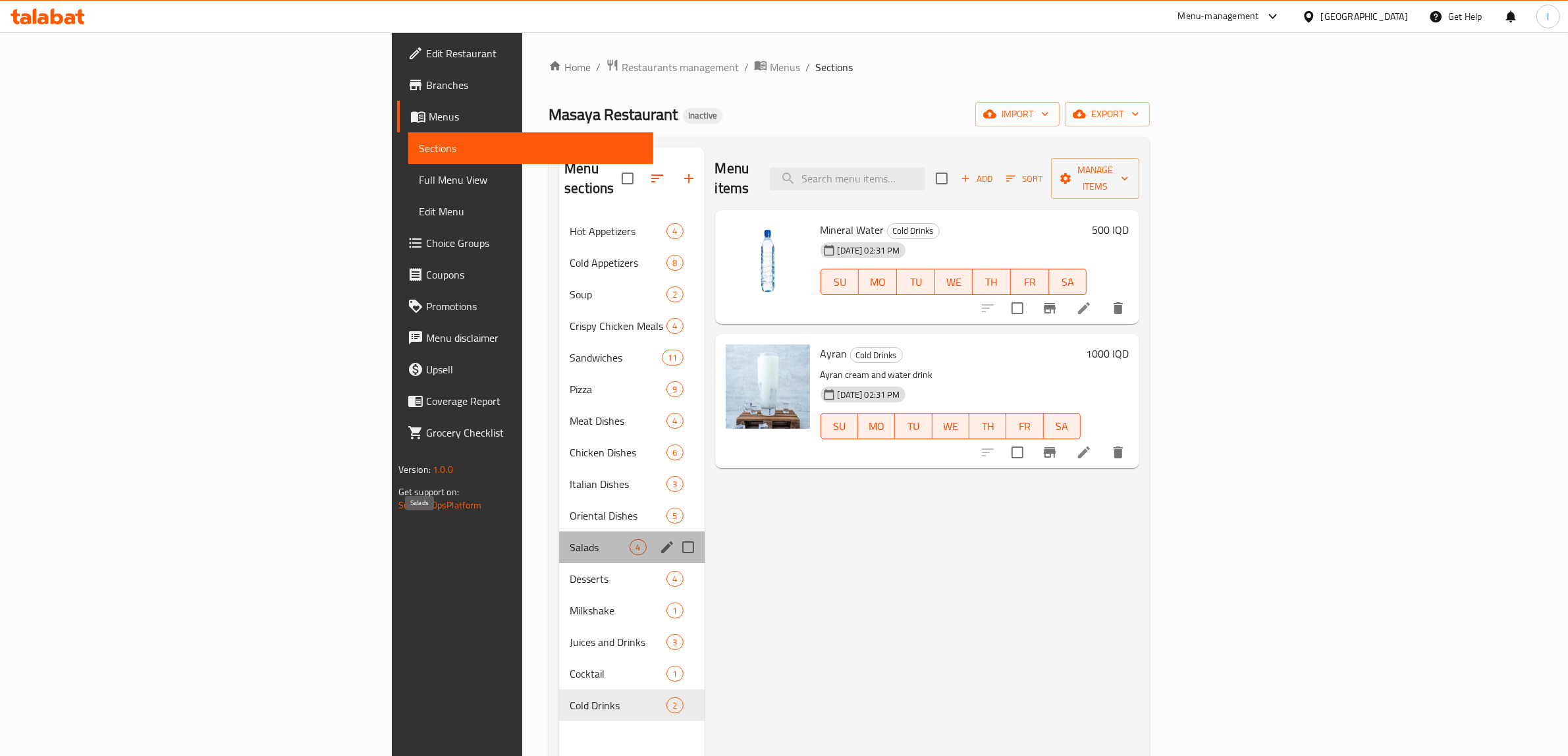
click at [570, 539] on span "Salads" at bounding box center [600, 547] width 60 height 16
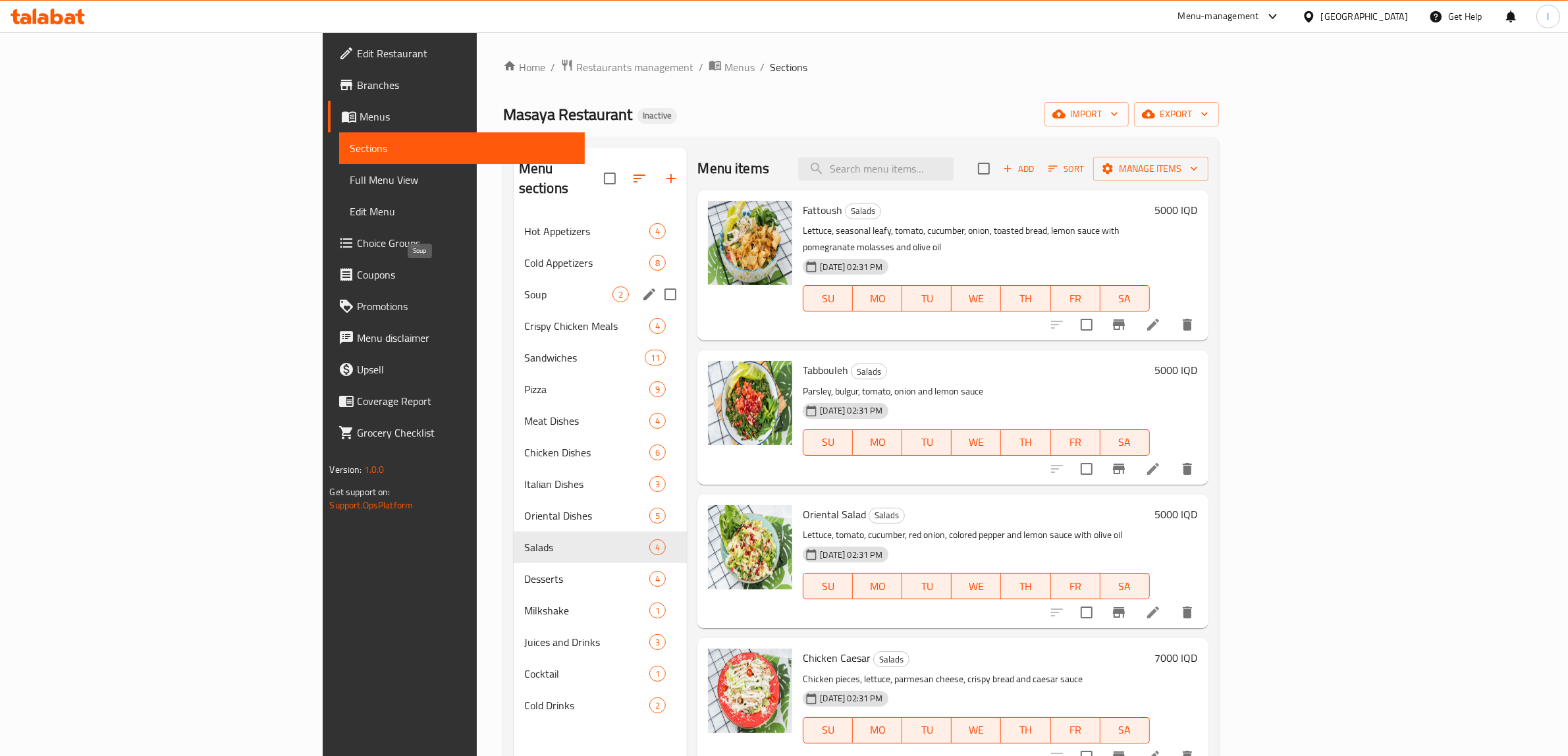
click at [524, 287] on span "Soup" at bounding box center [568, 295] width 89 height 16
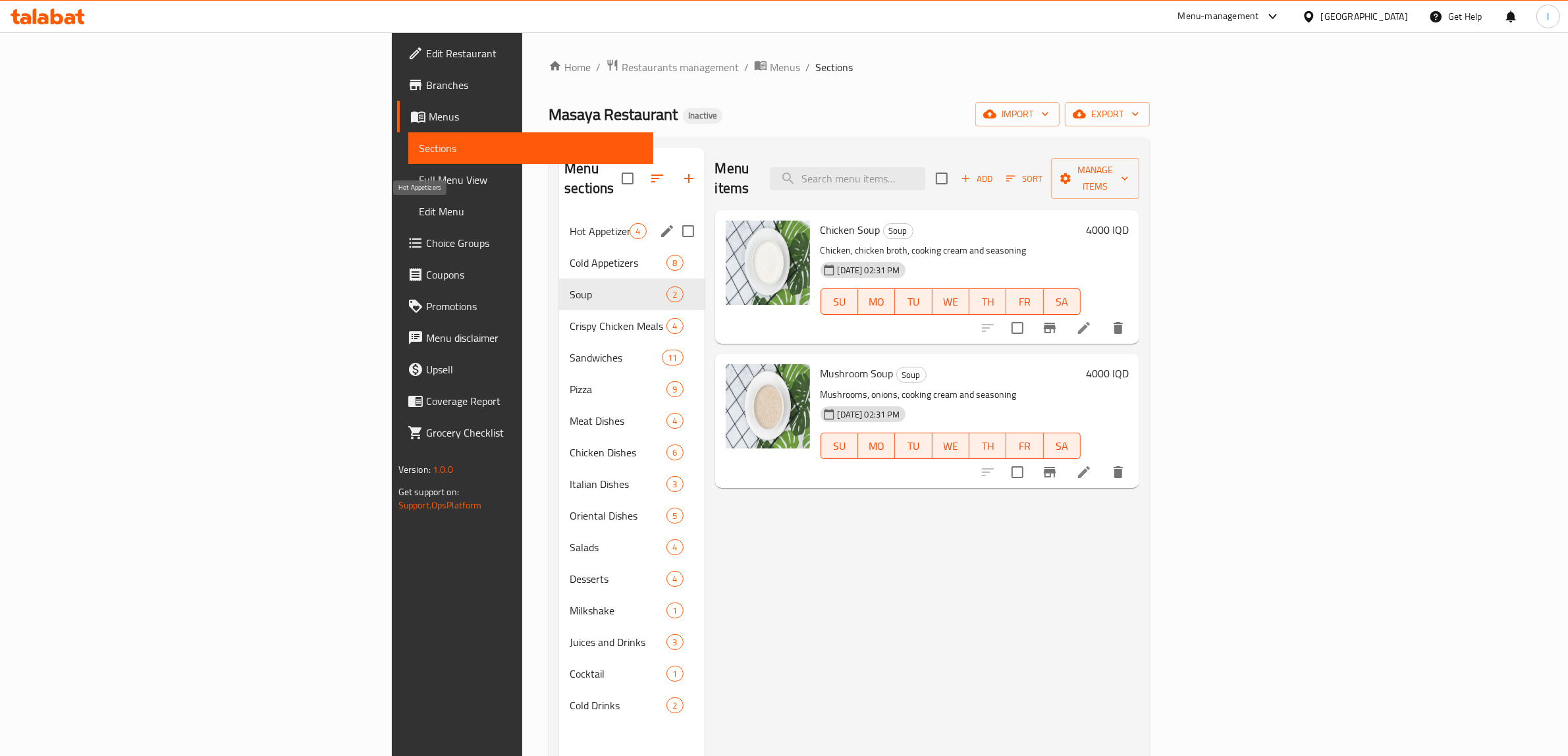
click at [570, 223] on span "Hot Appetizers" at bounding box center [600, 232] width 60 height 16
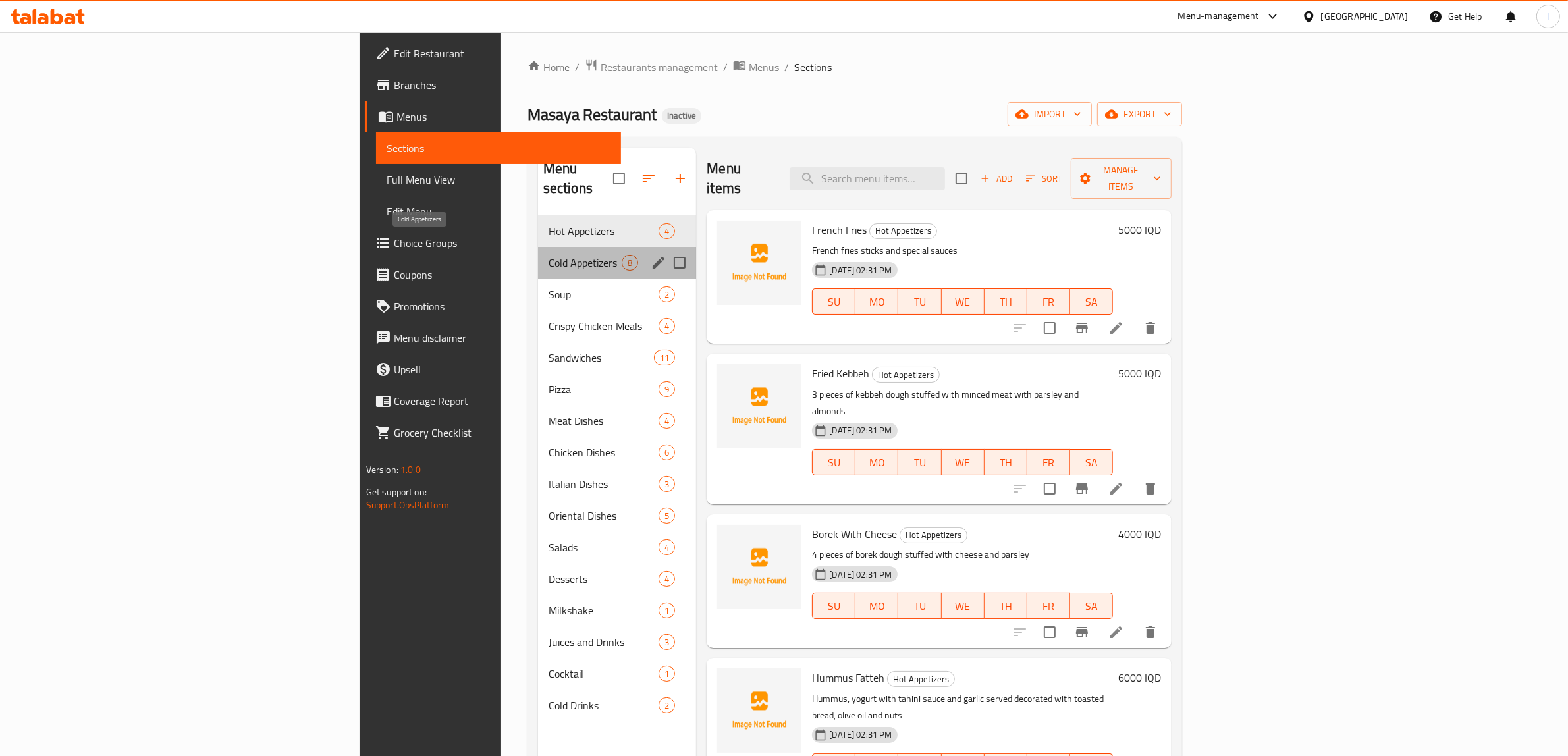
click at [548, 255] on span "Cold Appetizers" at bounding box center [584, 263] width 73 height 16
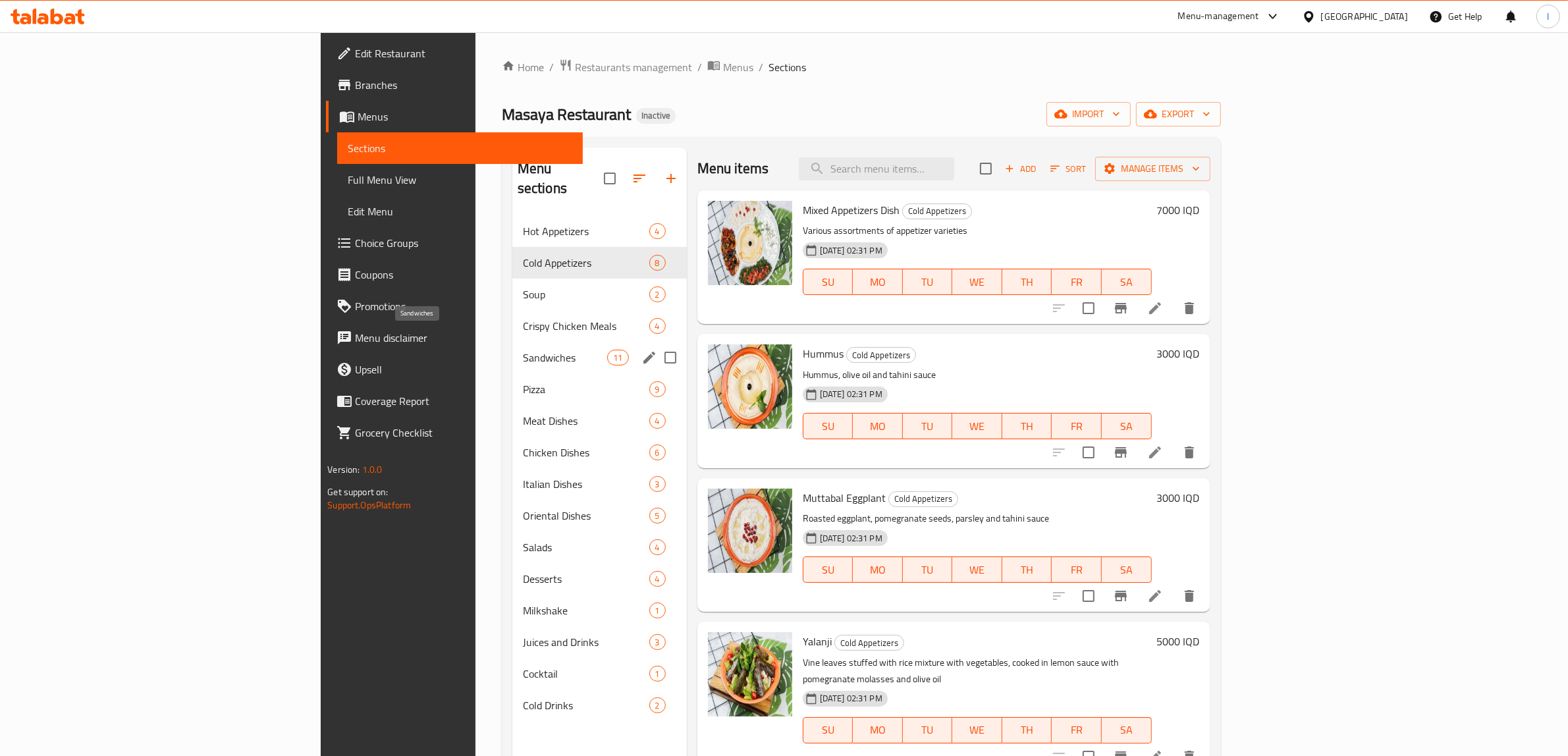
click at [523, 350] on span "Sandwiches" at bounding box center [565, 358] width 85 height 16
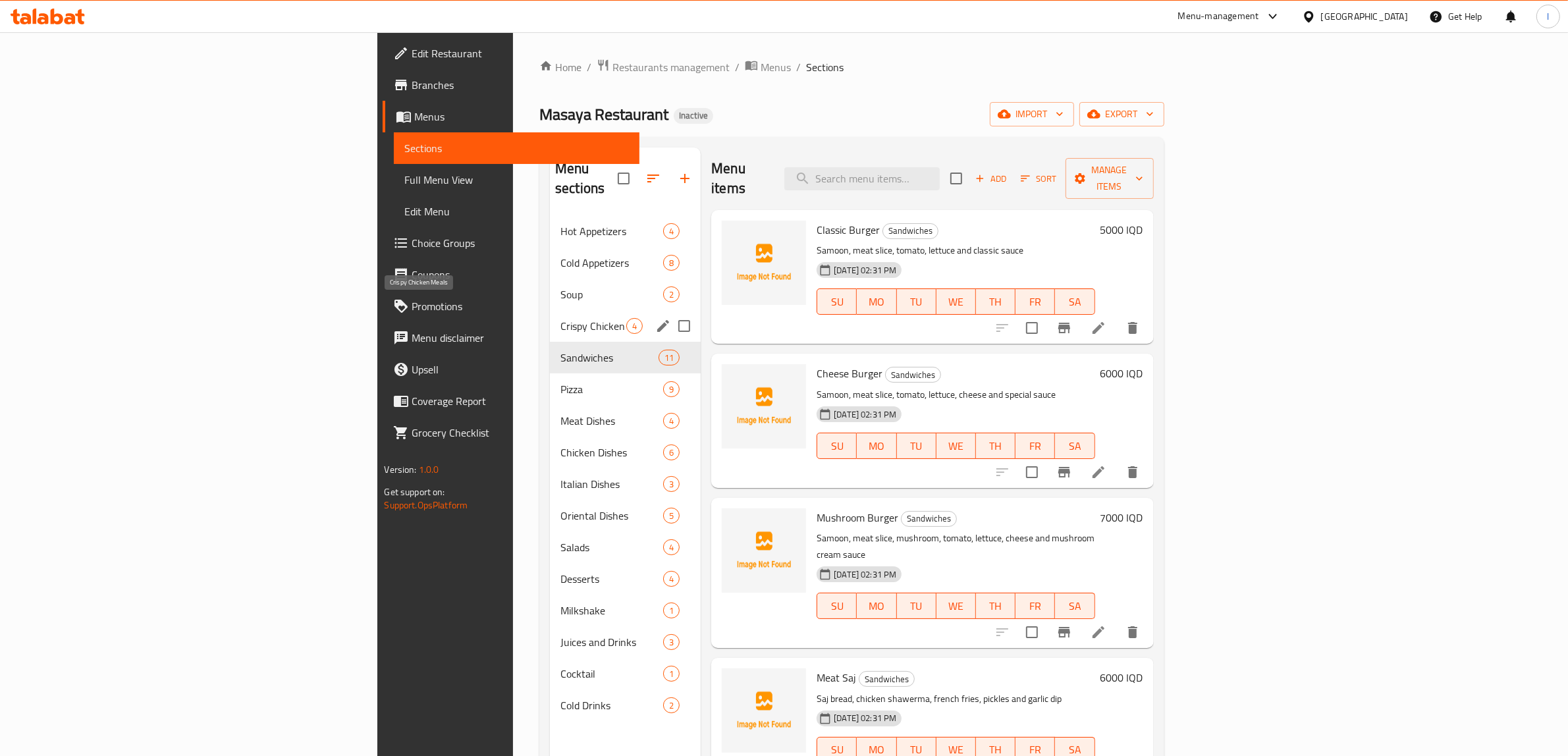
click at [561, 318] on span "Crispy Chicken Meals" at bounding box center [593, 326] width 66 height 16
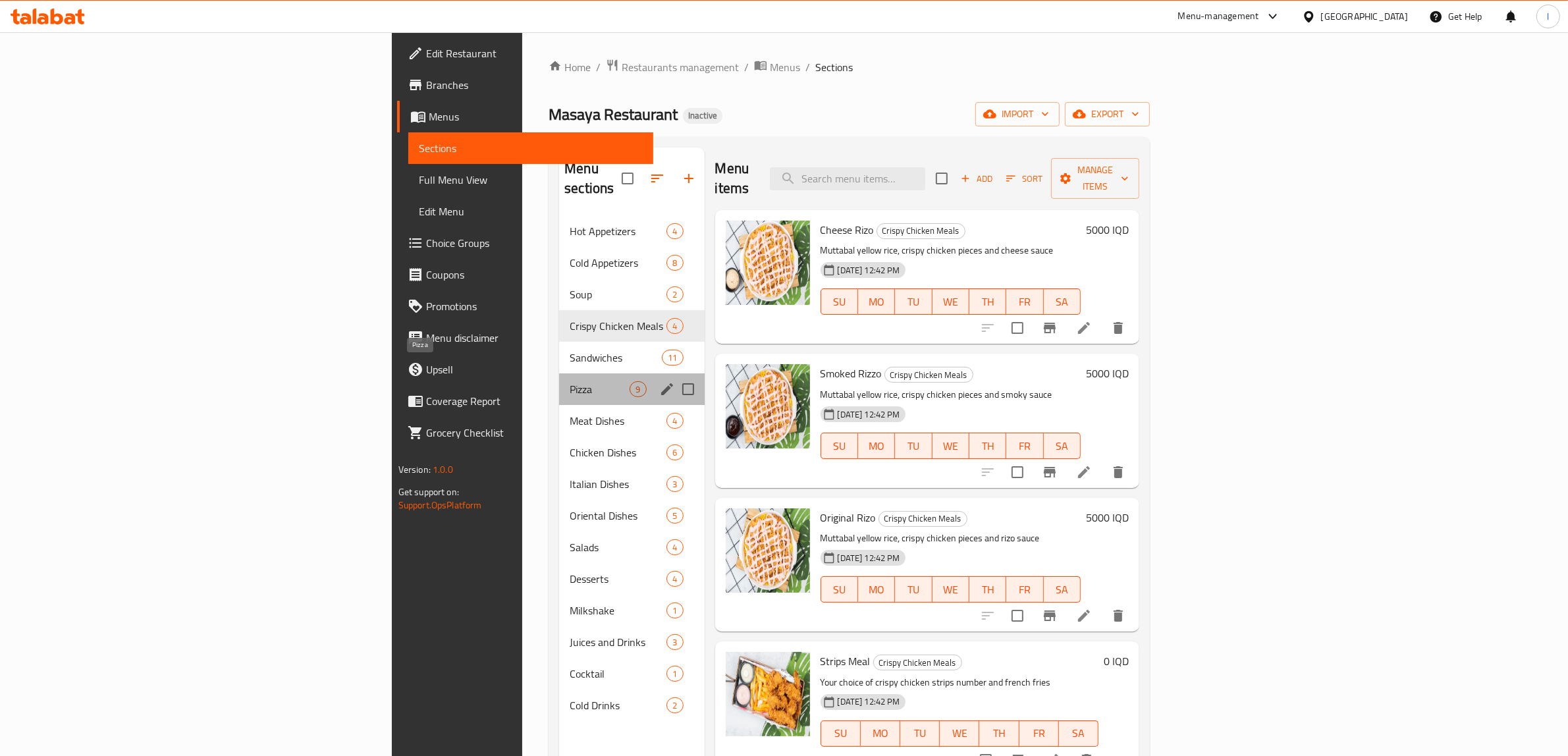
click at [570, 381] on span "Pizza" at bounding box center [600, 389] width 60 height 16
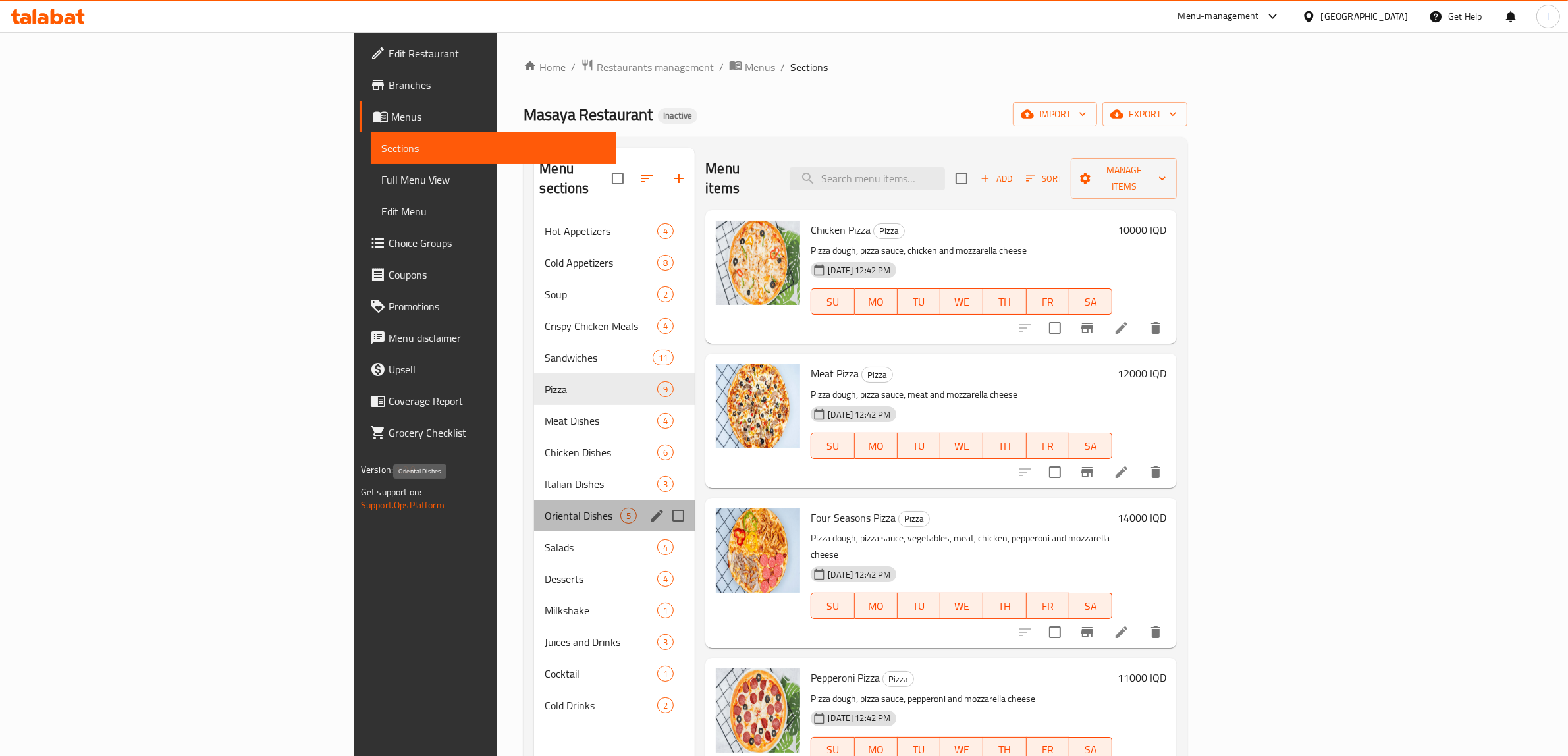
click at [545, 507] on span "Oriental Dishes" at bounding box center [582, 515] width 76 height 16
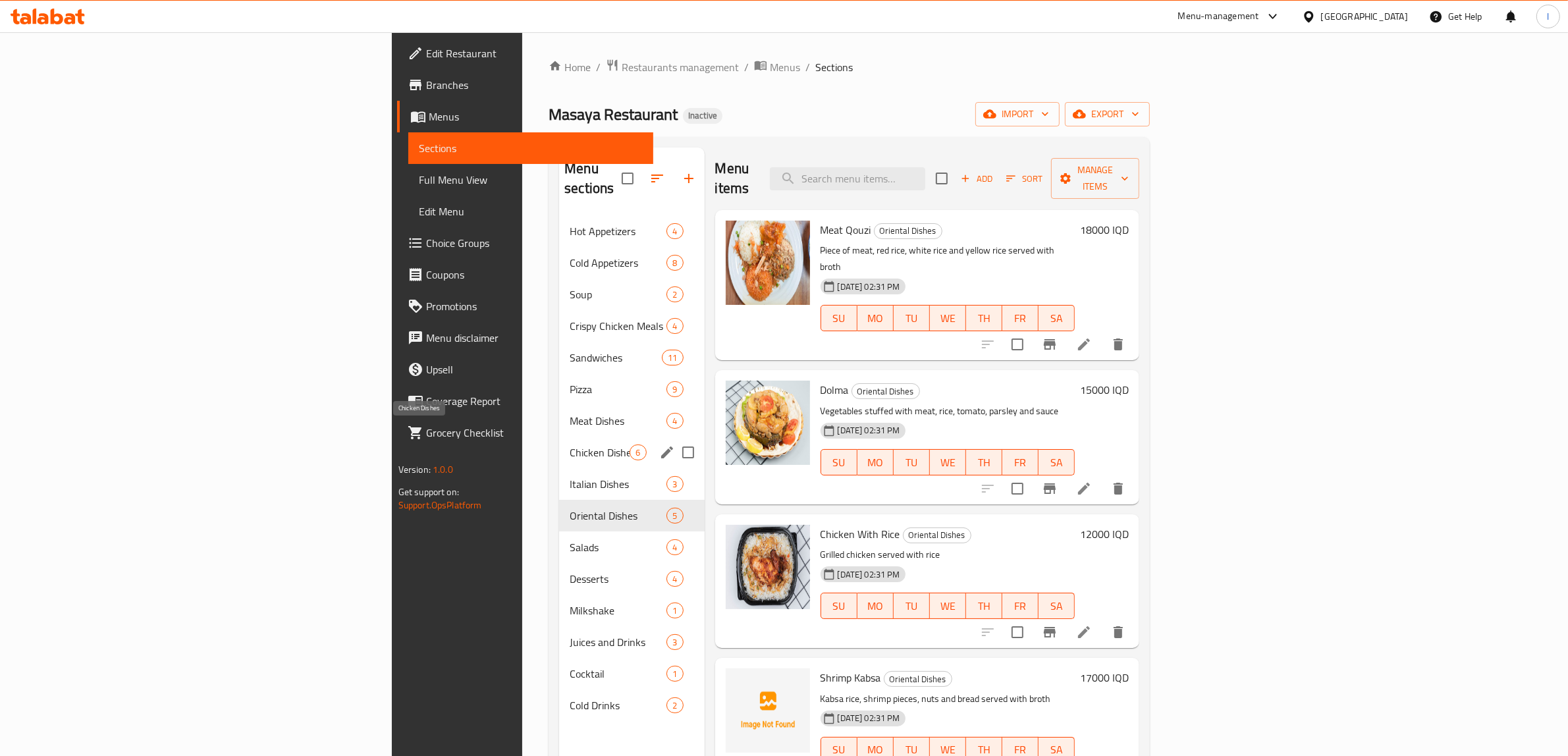
click at [570, 444] on span "Chicken Dishes" at bounding box center [600, 452] width 60 height 16
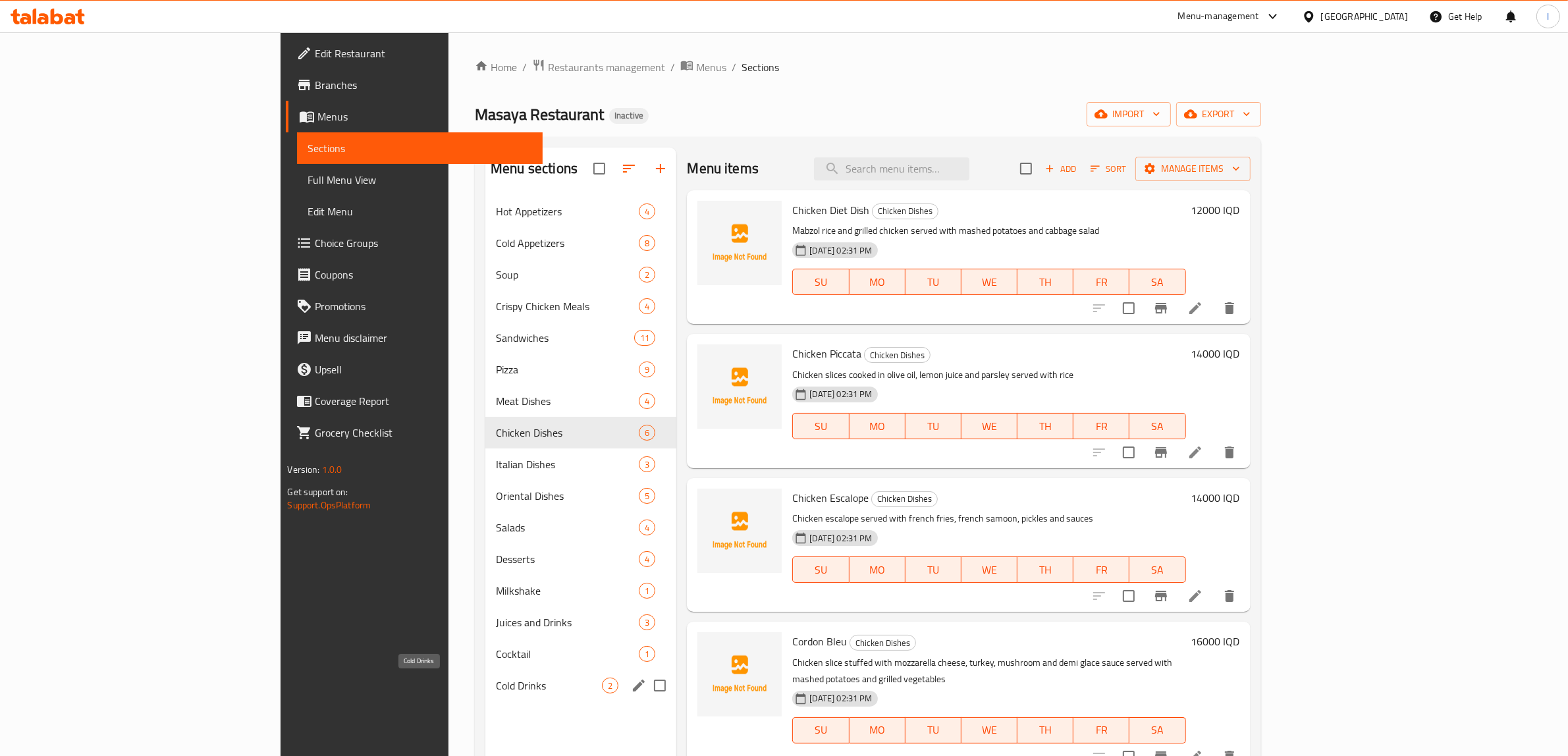
click at [496, 688] on span "Cold Drinks" at bounding box center [549, 686] width 106 height 16
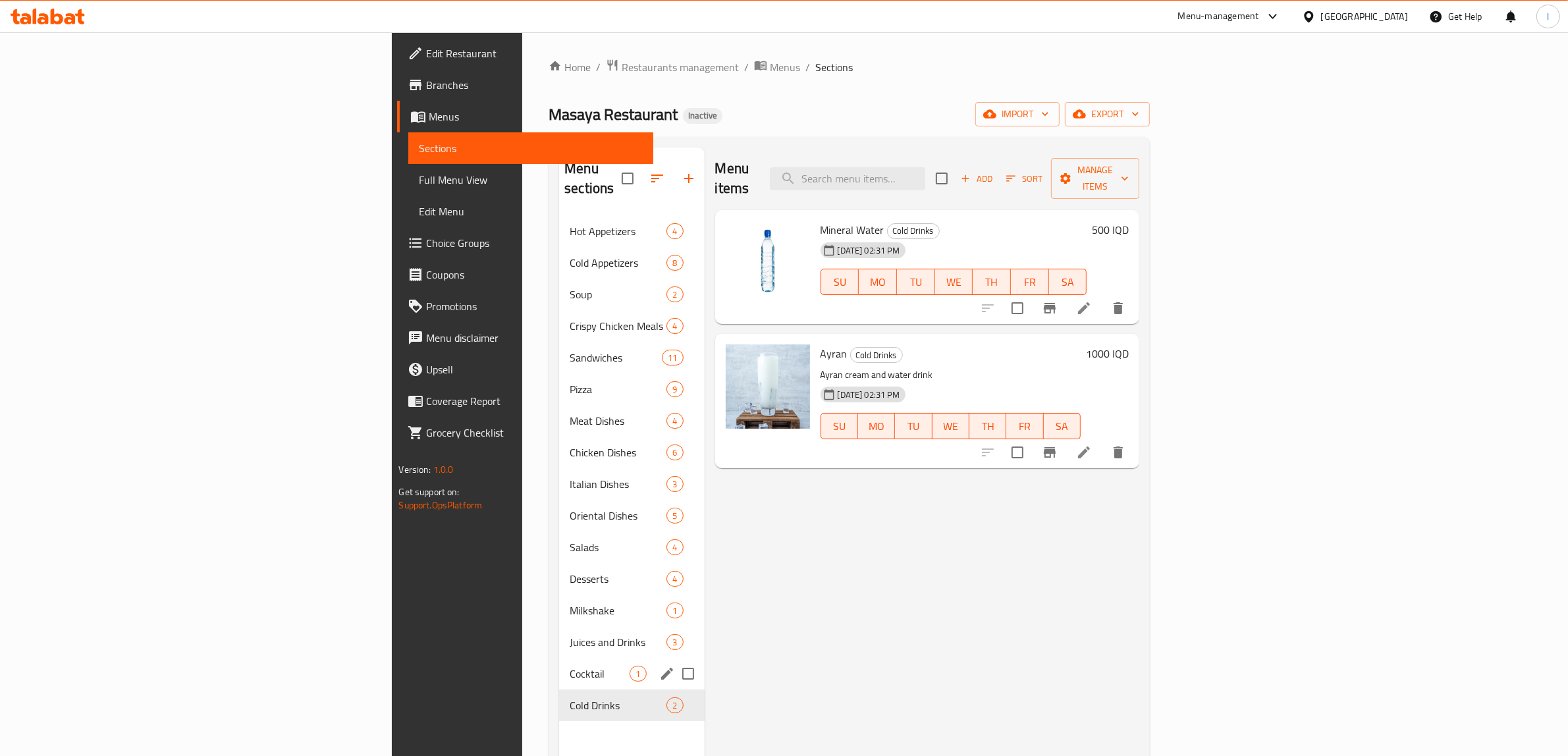
click at [559, 665] on div "Cocktail 1" at bounding box center [631, 673] width 145 height 32
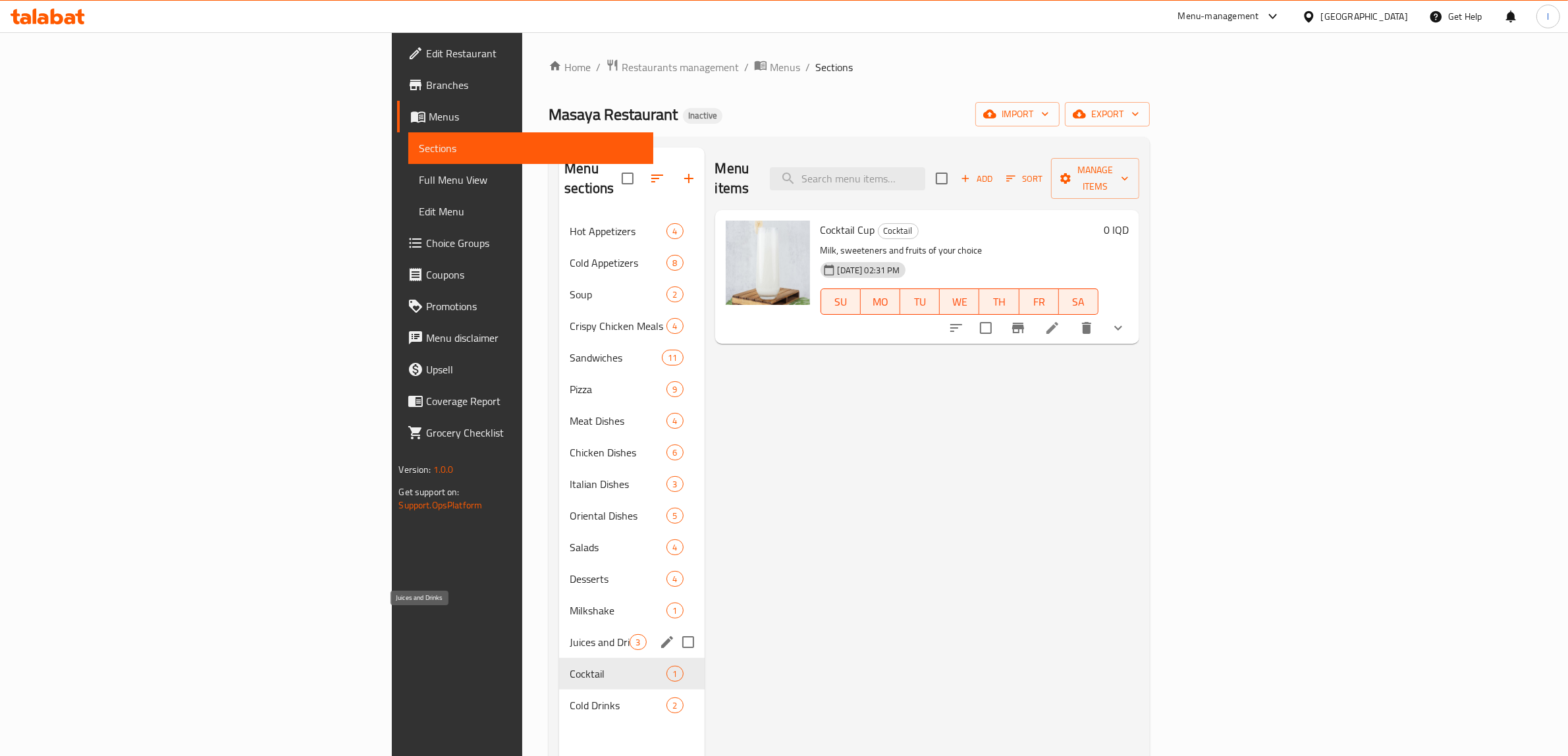
click at [570, 633] on span "Juices and Drinks" at bounding box center [600, 642] width 60 height 16
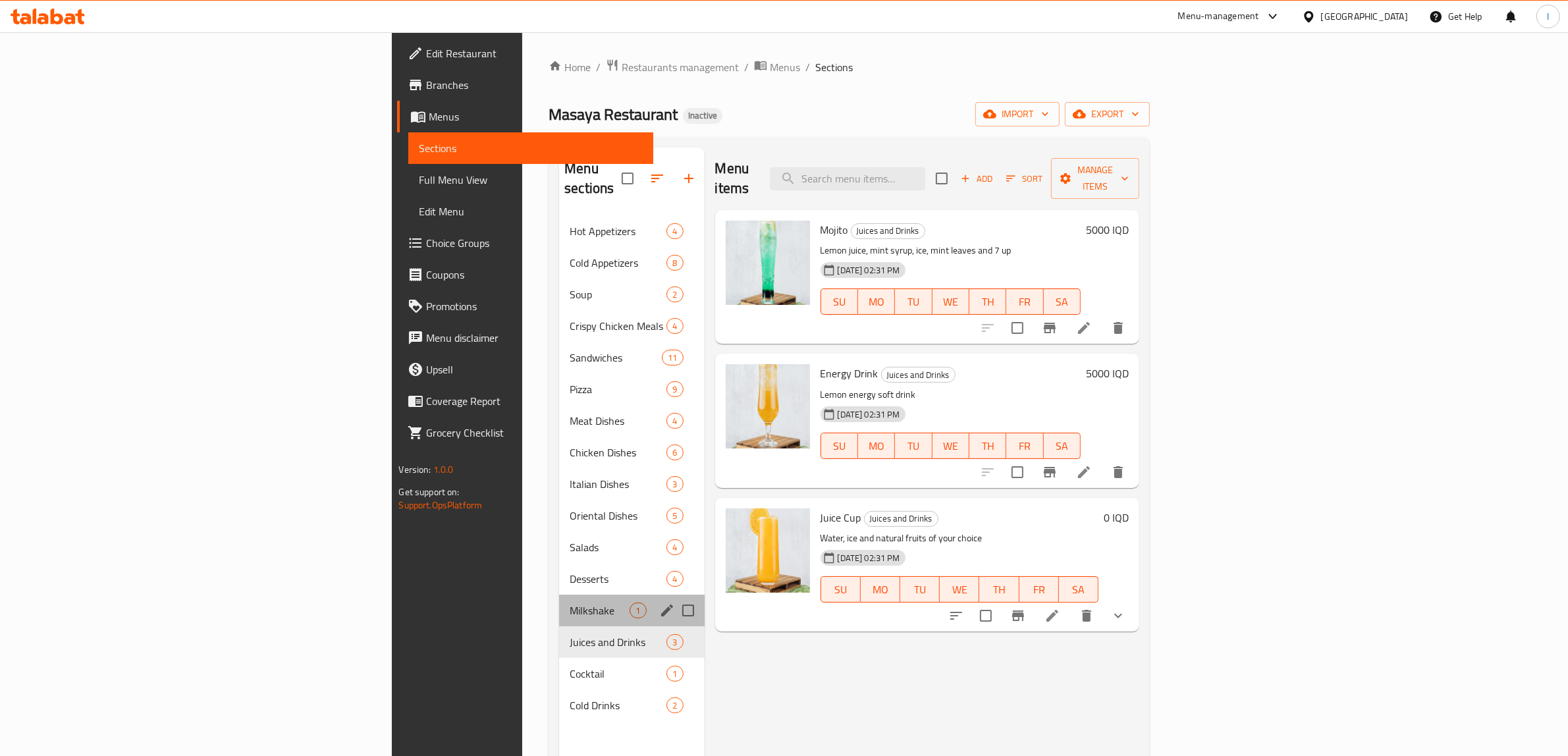
click at [559, 595] on div "Milkshake 1" at bounding box center [631, 610] width 145 height 32
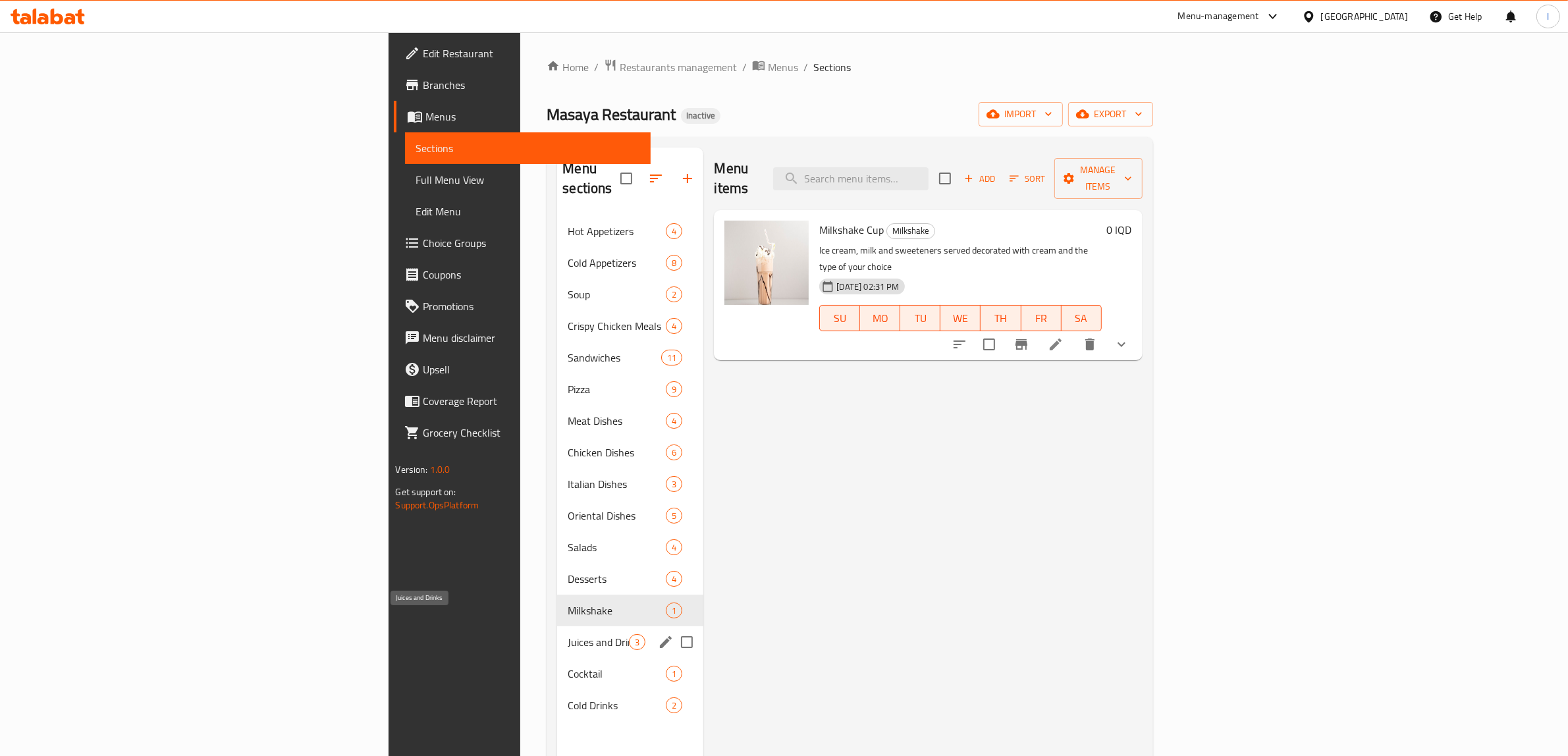
click at [568, 633] on span "Juices and Drinks" at bounding box center [599, 642] width 61 height 16
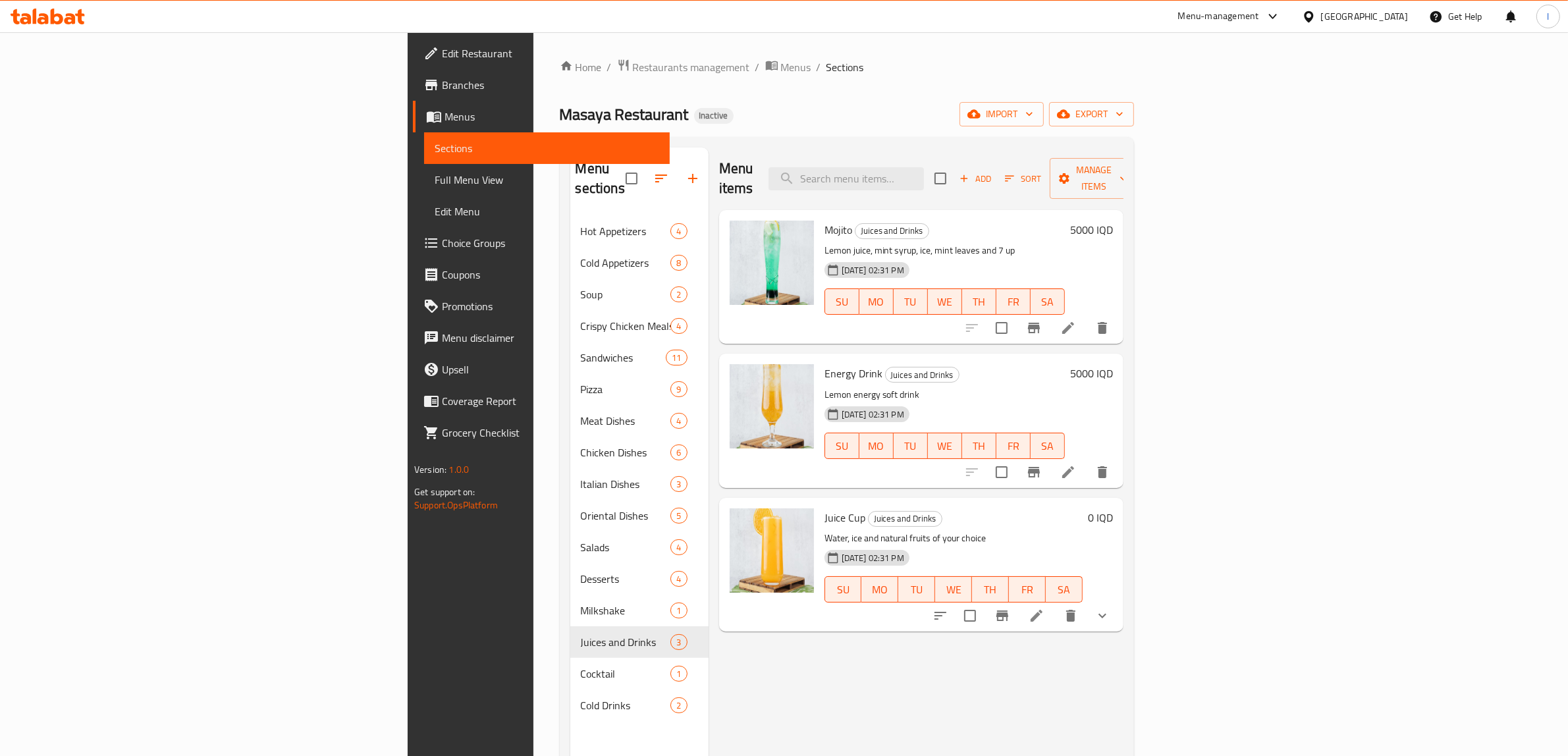
click at [758, 699] on div "Menu items Add Sort Manage items Mojito Juices and Drinks Lemon juice, mint syr…" at bounding box center [916, 525] width 415 height 756
click at [924, 172] on input "search" at bounding box center [846, 179] width 155 height 23
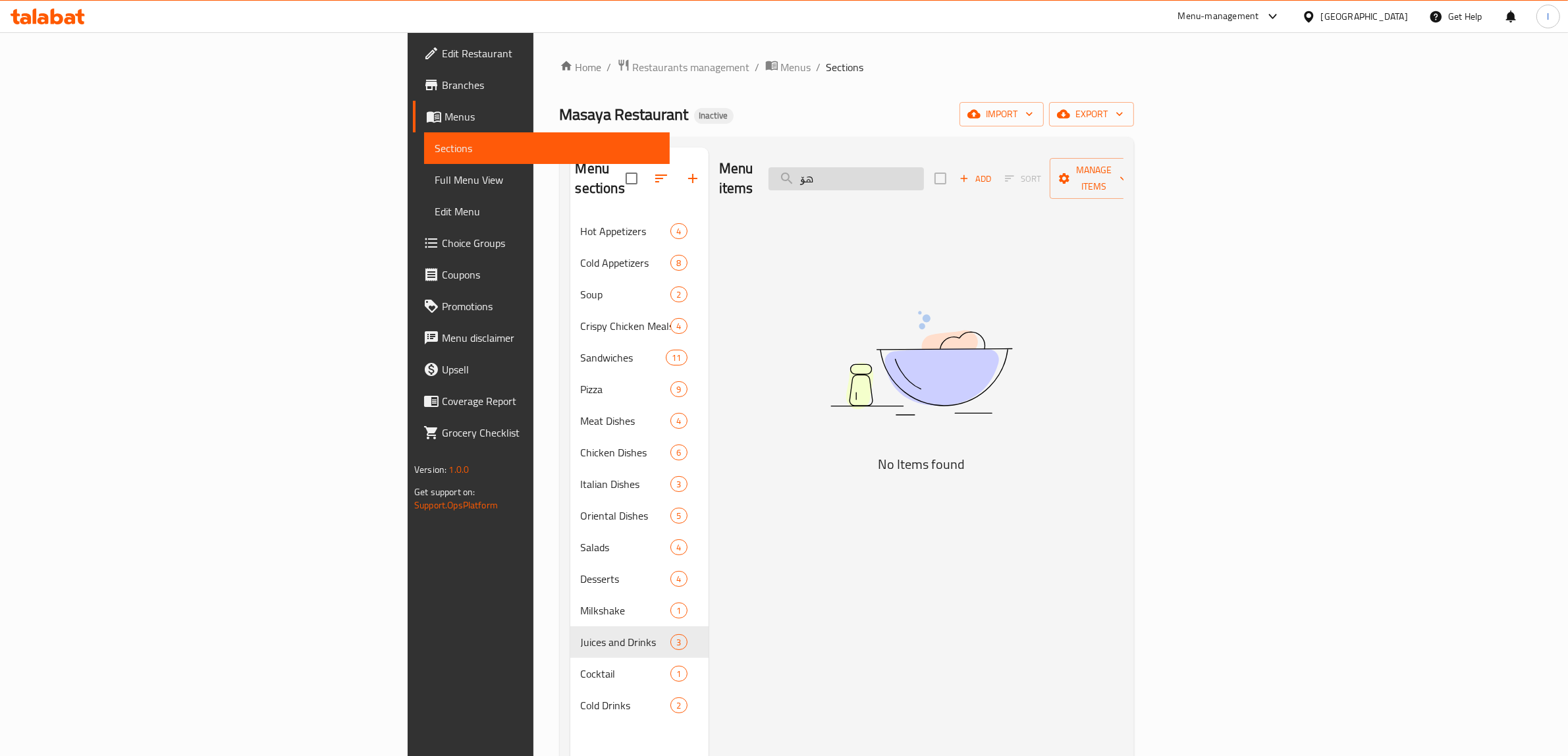
drag, startPoint x: 949, startPoint y: 155, endPoint x: 934, endPoint y: 159, distance: 15.5
click at [932, 159] on div "Menu items هۆ Add Sort Manage items" at bounding box center [922, 178] width 404 height 62
drag, startPoint x: 998, startPoint y: 172, endPoint x: 910, endPoint y: 203, distance: 93.3
click at [916, 192] on div "Menu items هۆ Add Sort Manage items No Items found" at bounding box center [916, 525] width 415 height 756
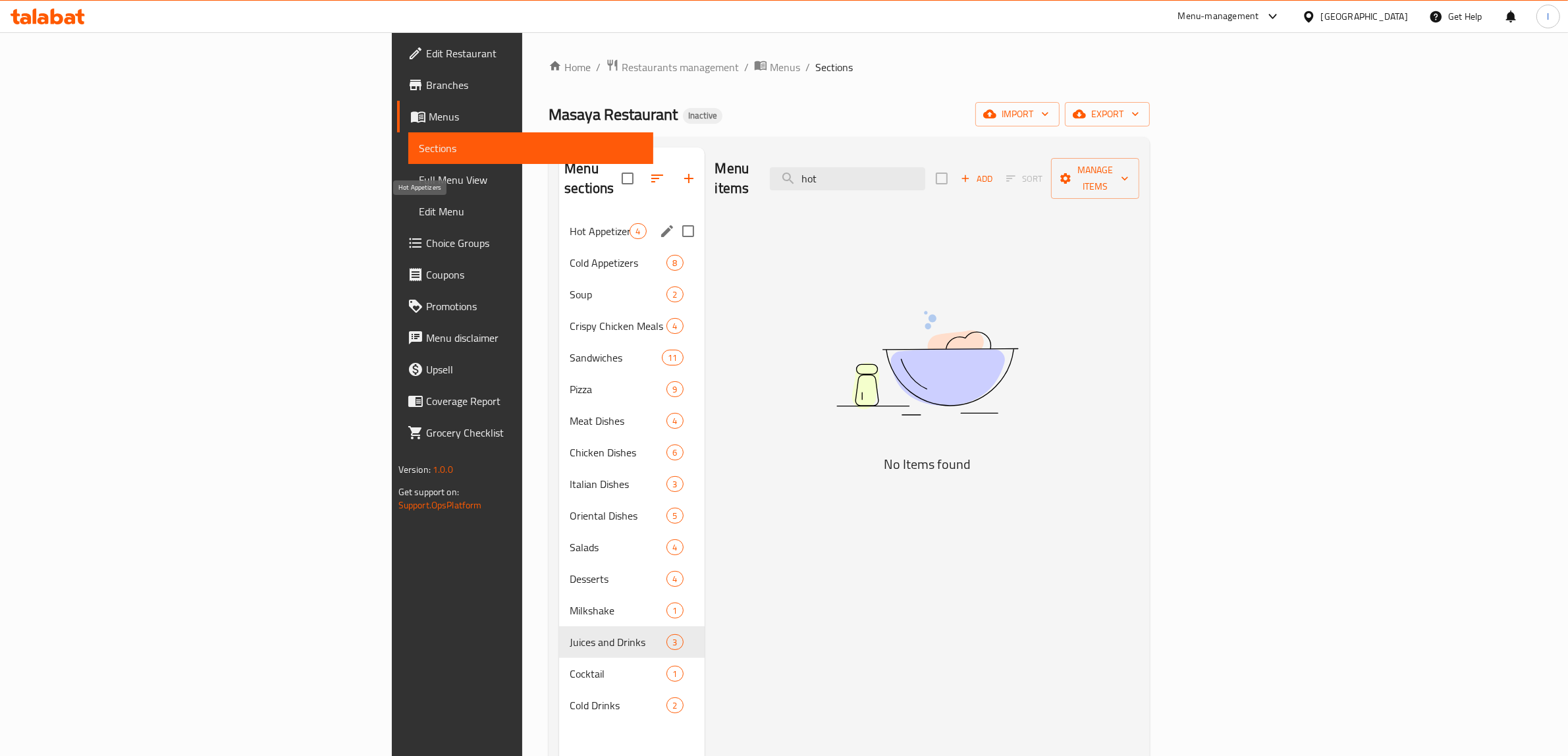
click at [570, 223] on span "Hot Appetizers" at bounding box center [600, 232] width 60 height 16
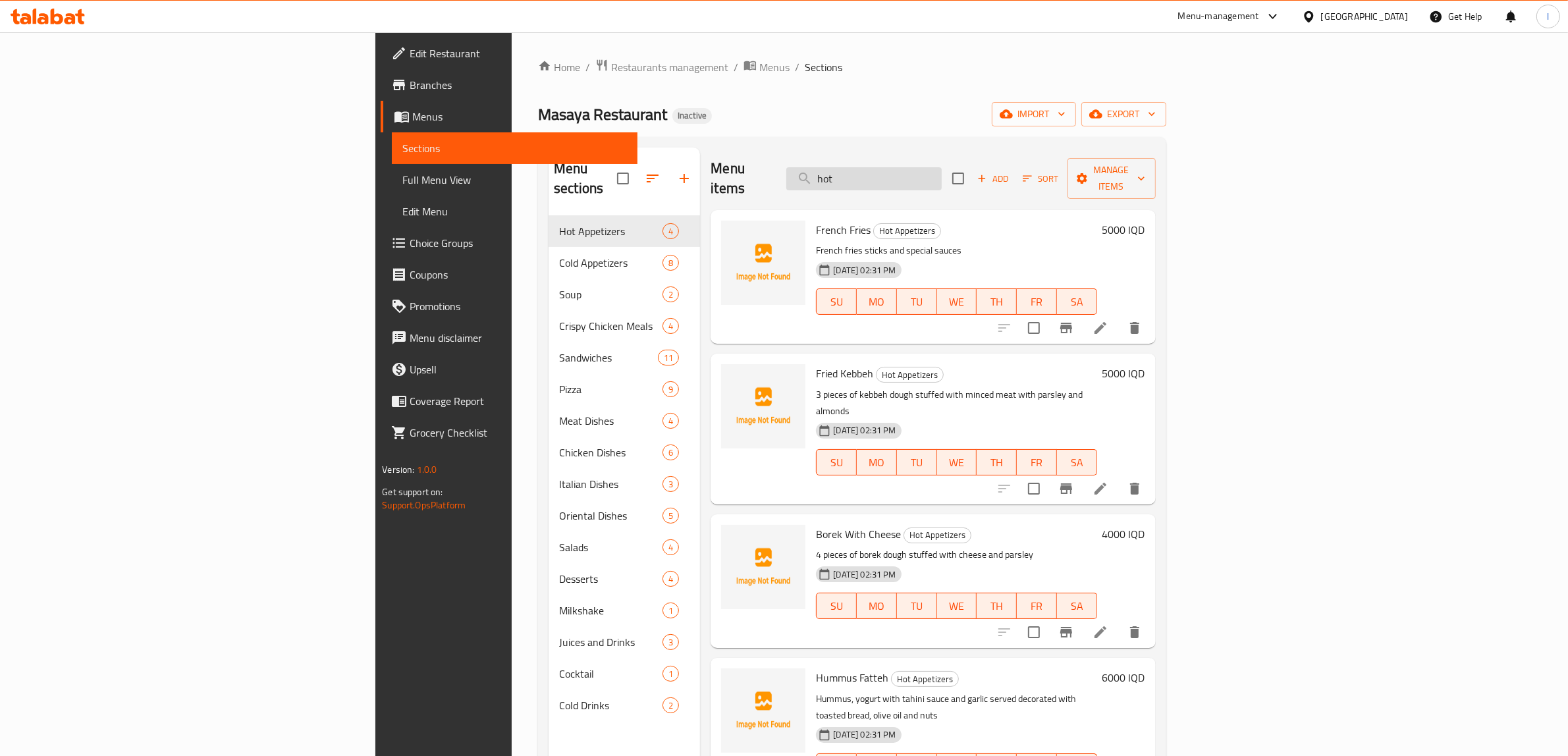
click at [942, 171] on input "hot" at bounding box center [864, 179] width 155 height 23
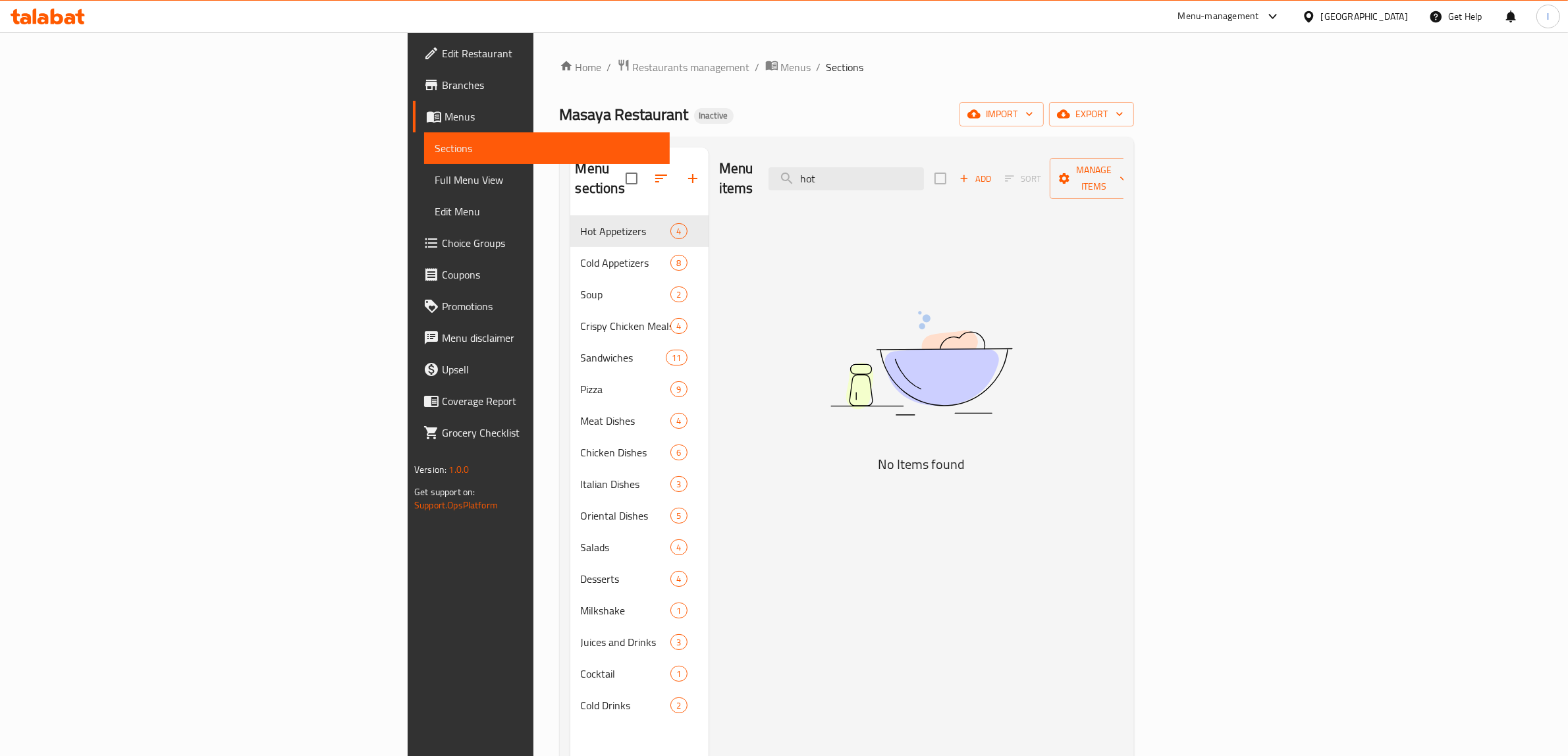
drag, startPoint x: 936, startPoint y: 169, endPoint x: 747, endPoint y: 171, distance: 189.0
click at [793, 181] on div "Menu items hot Add Sort Manage items" at bounding box center [922, 178] width 404 height 62
paste input "يالنجي"
type input "ي"
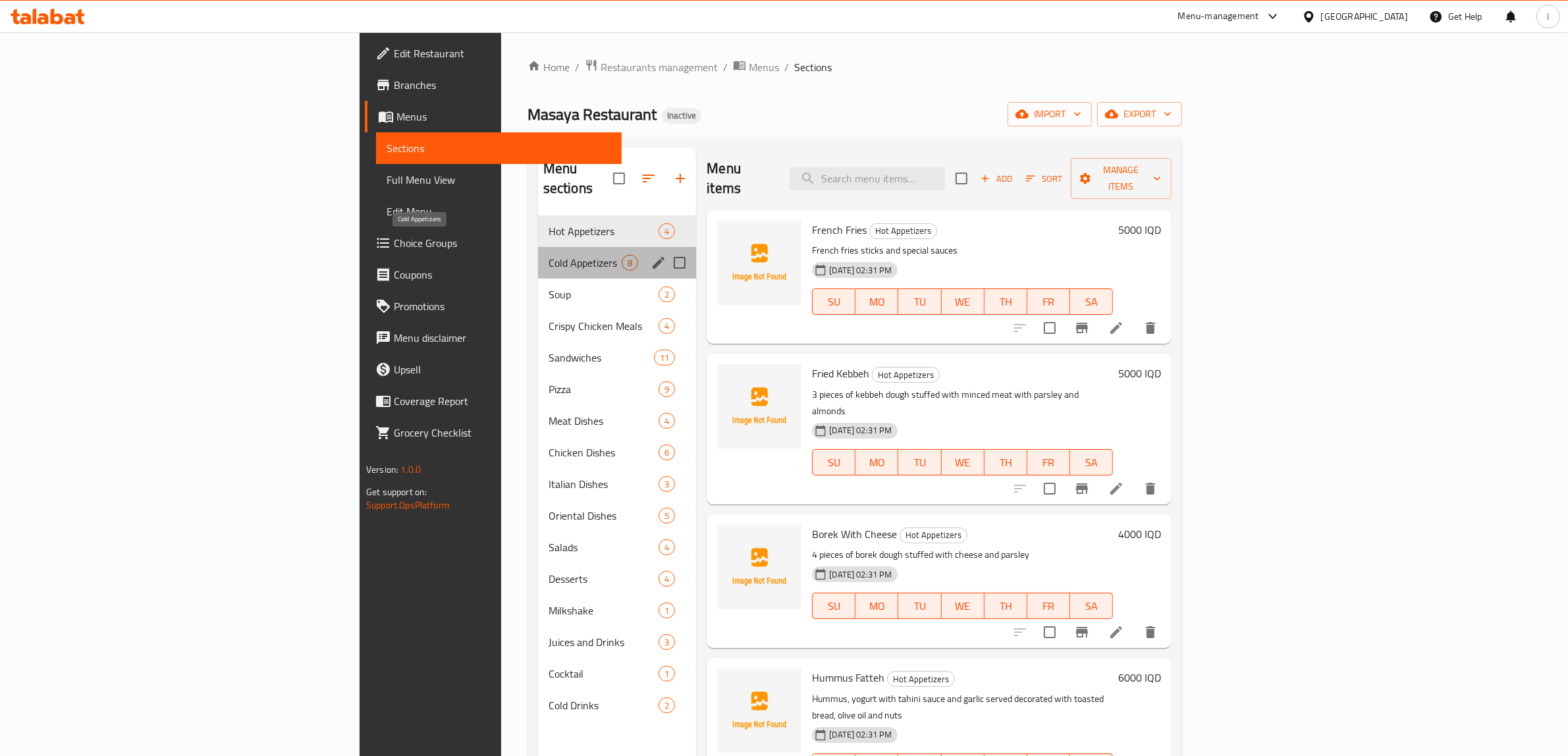
click at [548, 255] on span "Cold Appetizers" at bounding box center [584, 263] width 73 height 16
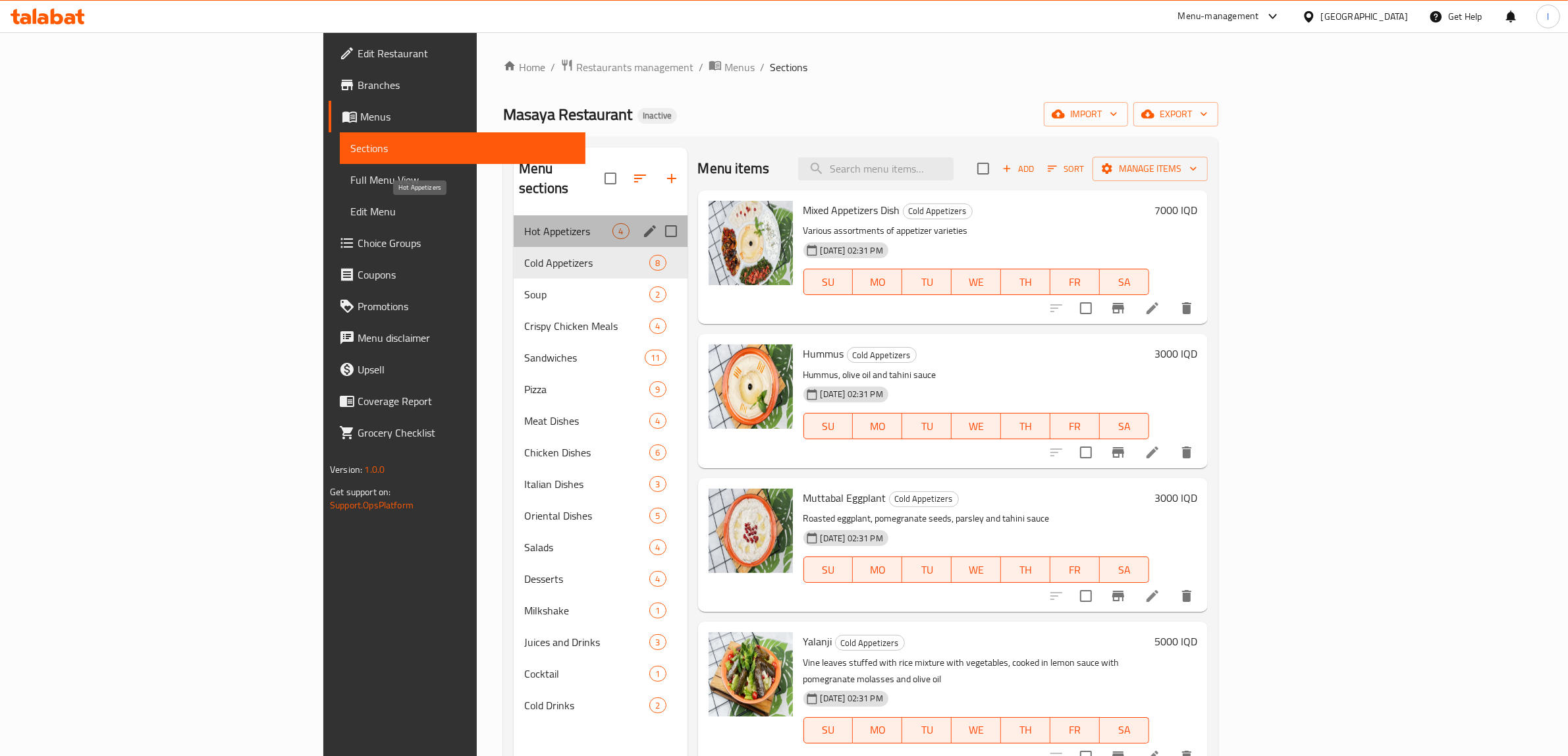
click at [524, 223] on span "Hot Appetizers" at bounding box center [568, 232] width 88 height 16
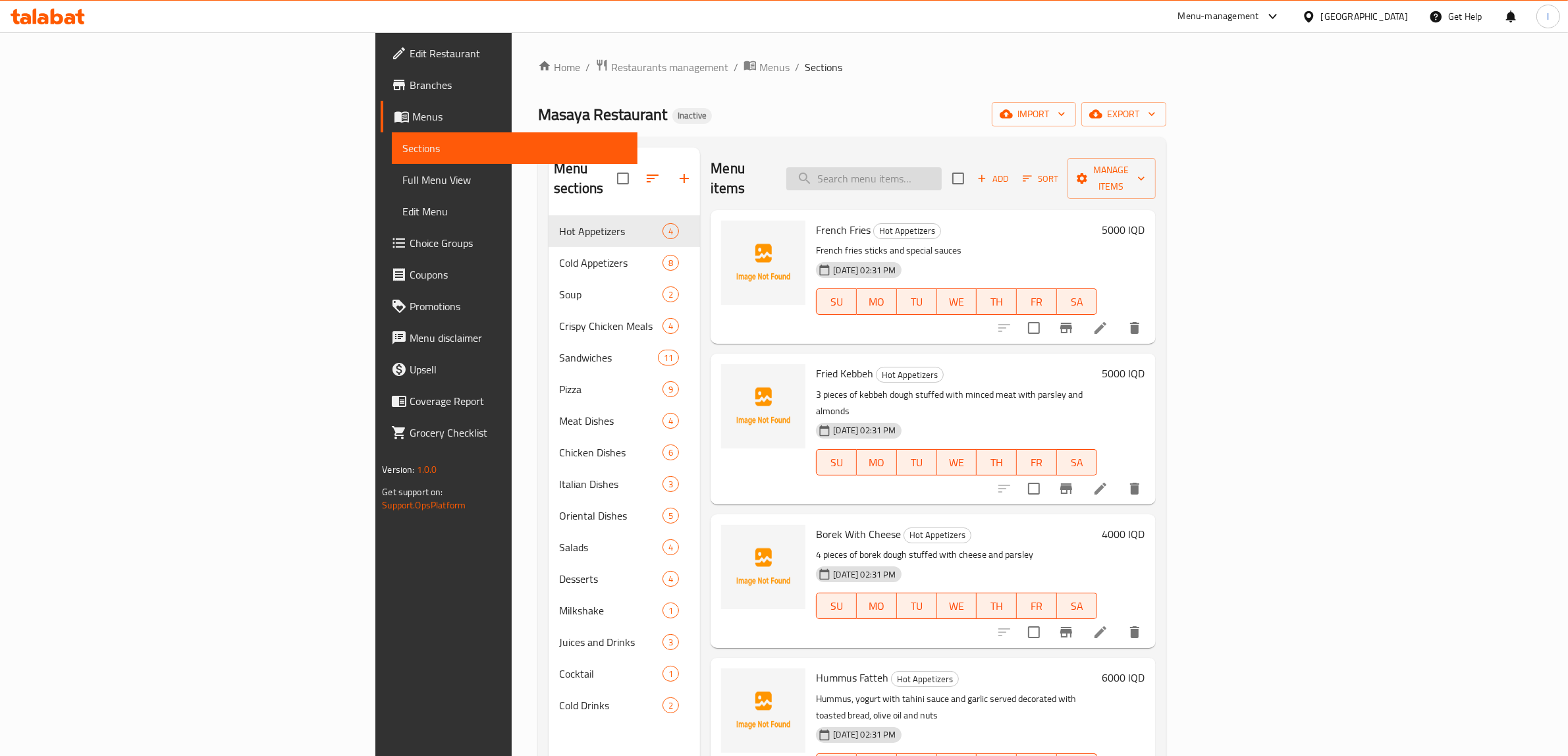
click at [942, 168] on input "search" at bounding box center [864, 179] width 155 height 23
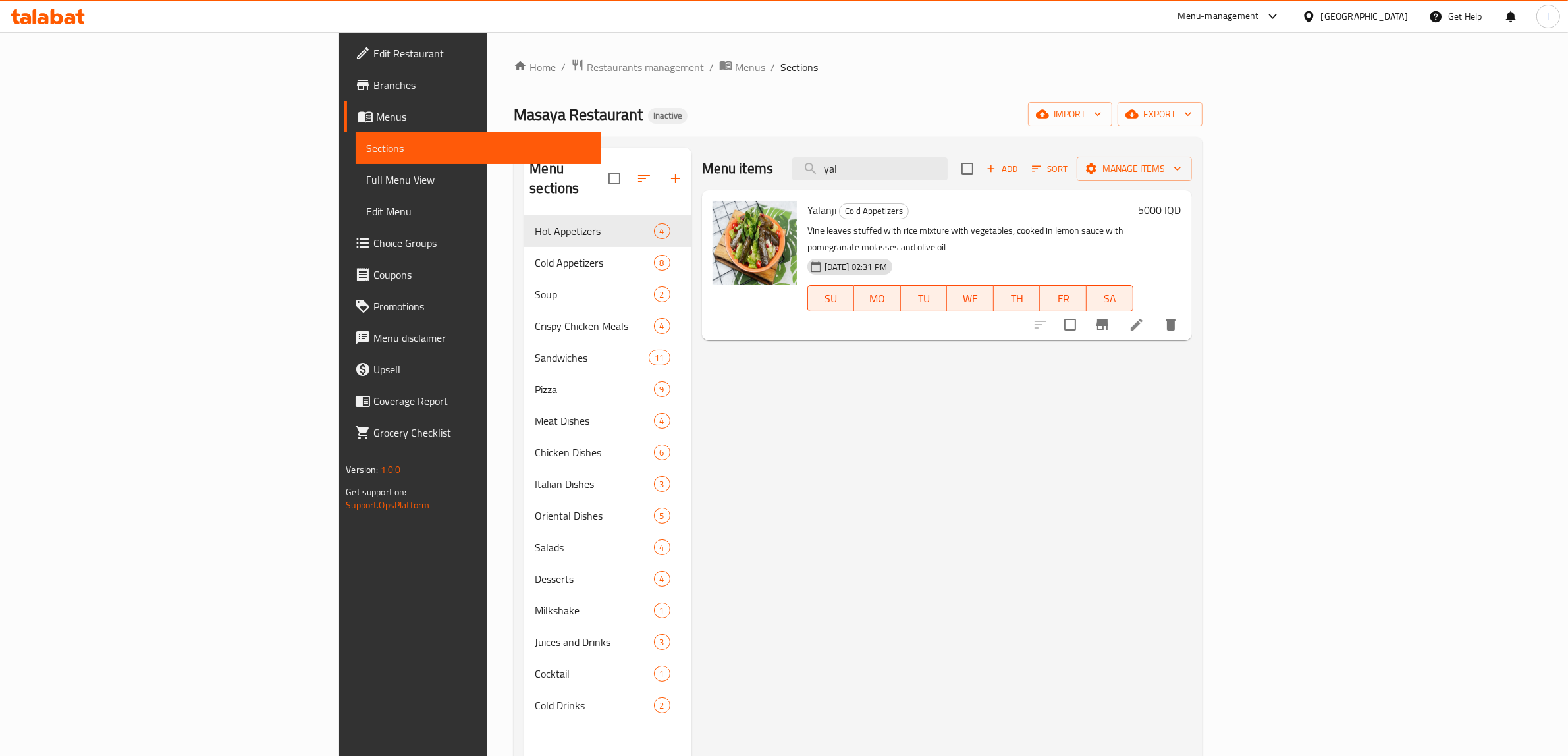
drag, startPoint x: 1005, startPoint y: 179, endPoint x: 871, endPoint y: 172, distance: 134.2
click at [871, 172] on div "Menu items yal Add Sort Manage items" at bounding box center [947, 169] width 490 height 42
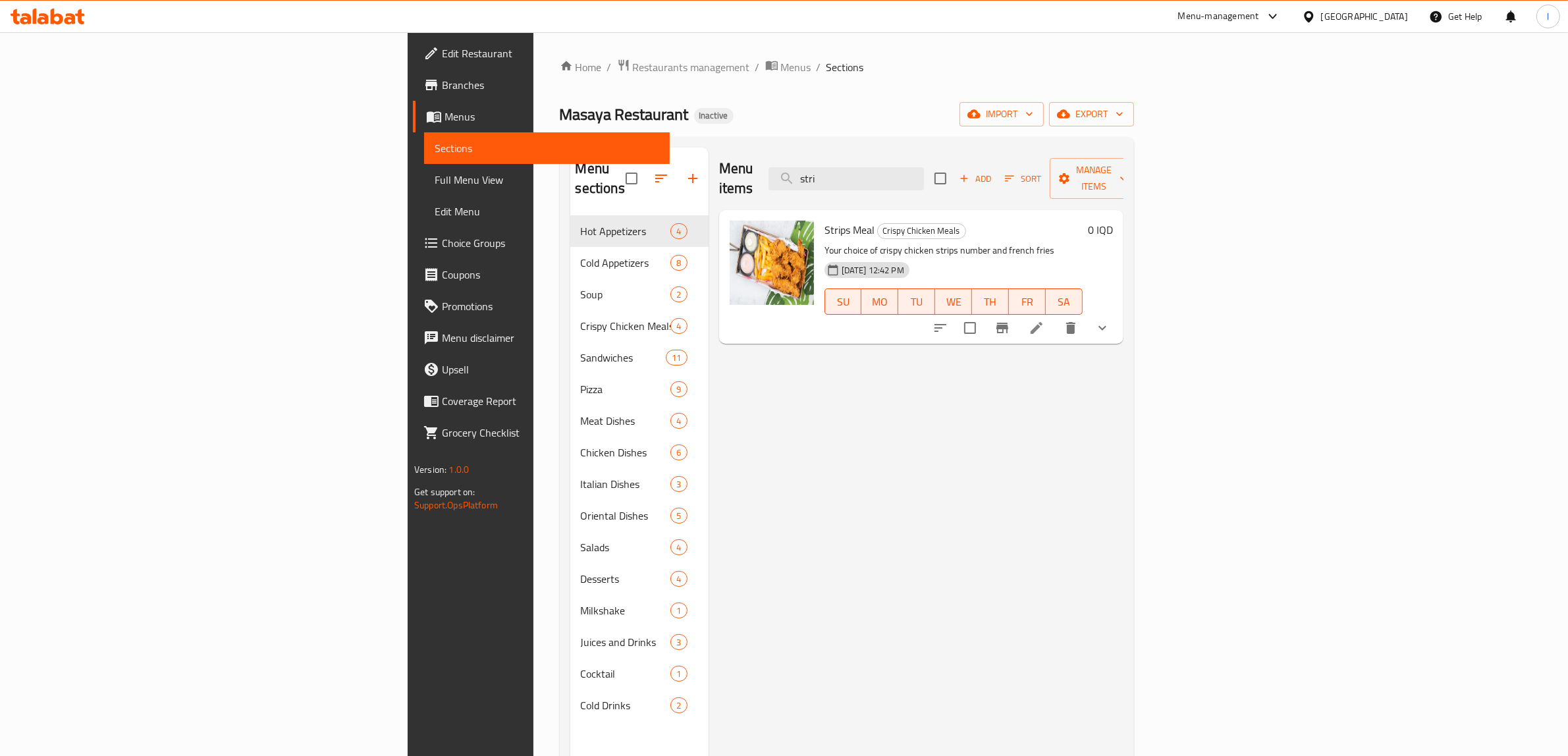
drag, startPoint x: 989, startPoint y: 167, endPoint x: 890, endPoint y: 171, distance: 99.1
click at [891, 171] on div "Menu items stri Add Sort Manage items" at bounding box center [922, 178] width 404 height 62
drag, startPoint x: 1030, startPoint y: 159, endPoint x: 874, endPoint y: 165, distance: 156.1
click at [875, 165] on div "Menu items moj Add Sort Manage items" at bounding box center [922, 178] width 404 height 62
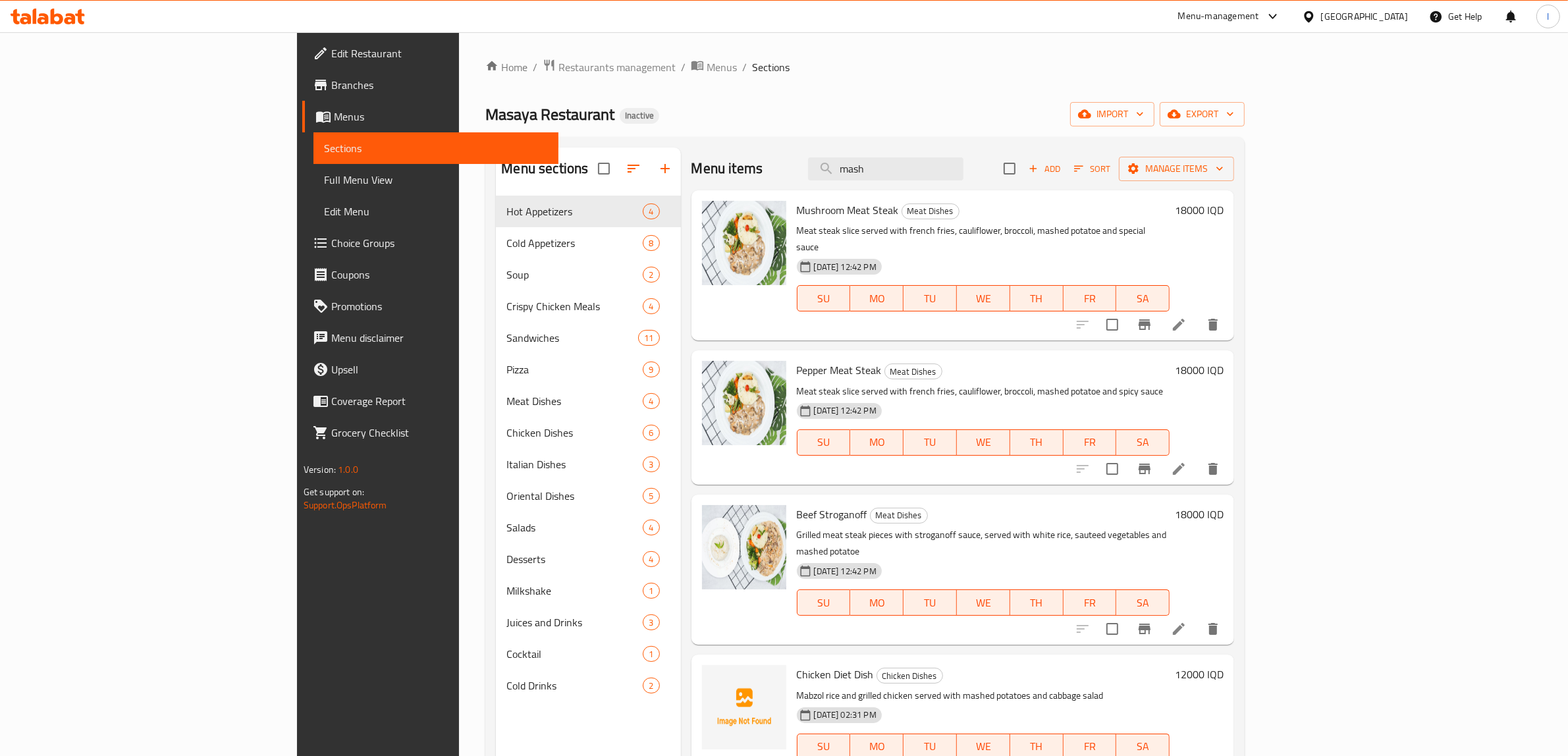
drag, startPoint x: 990, startPoint y: 165, endPoint x: 841, endPoint y: 169, distance: 149.1
click at [843, 169] on div "Menu items mash Add Sort Manage items" at bounding box center [963, 169] width 544 height 42
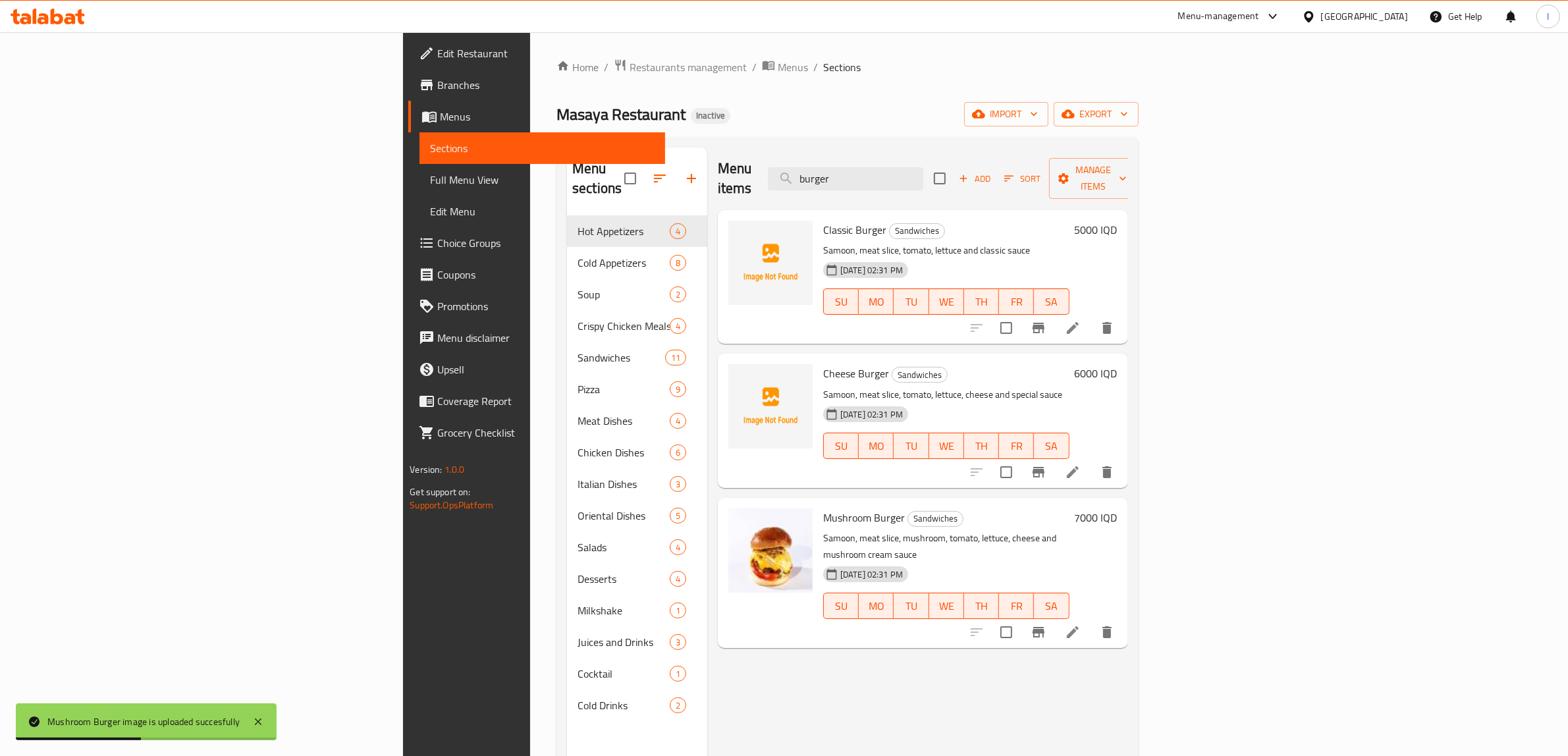
drag, startPoint x: 894, startPoint y: 169, endPoint x: 868, endPoint y: 168, distance: 26.0
click at [871, 169] on div "Menu items burger Add Sort Manage items" at bounding box center [922, 178] width 410 height 62
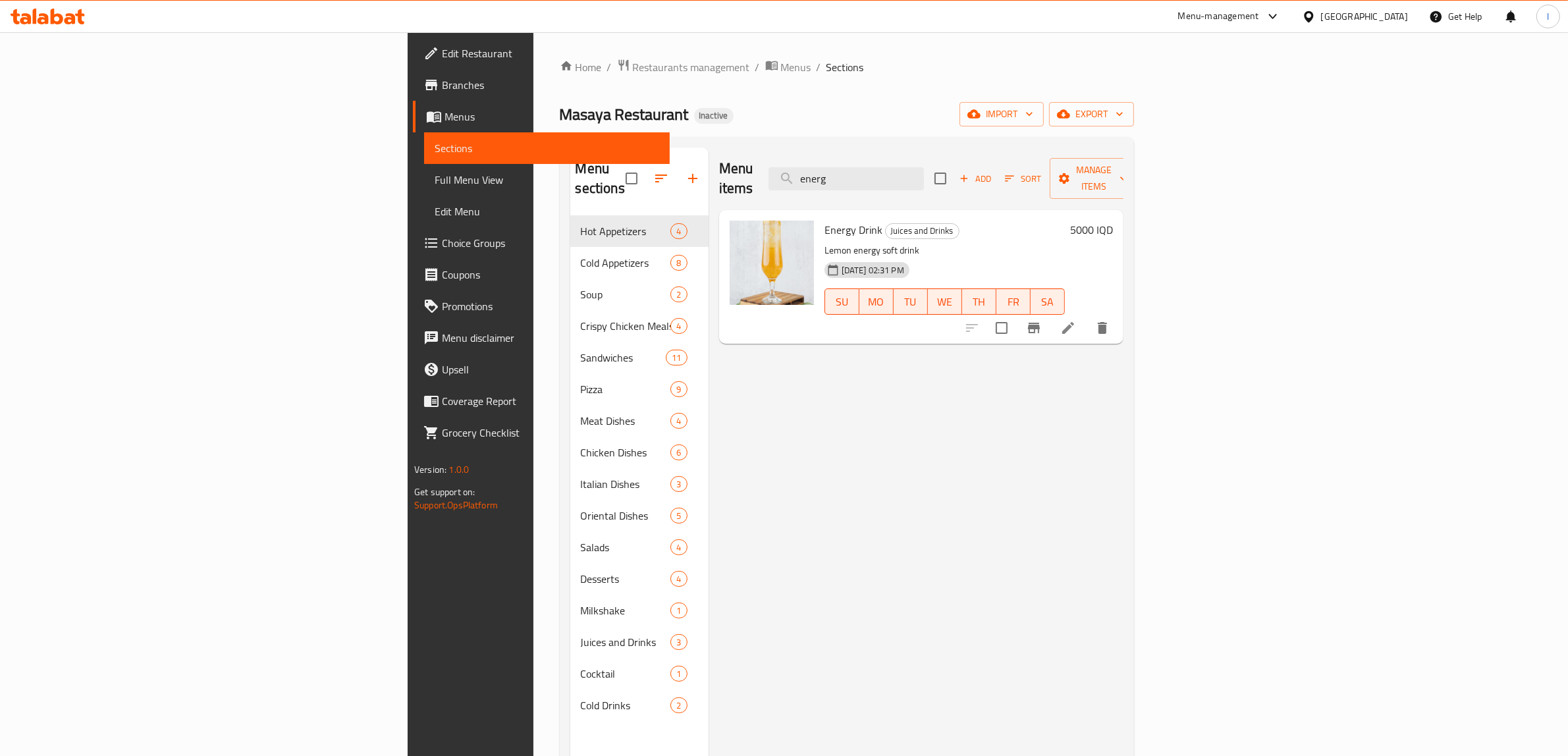
drag, startPoint x: 1012, startPoint y: 172, endPoint x: 905, endPoint y: 171, distance: 107.0
click at [905, 171] on div "Menu items energ Add Sort Manage items" at bounding box center [922, 178] width 404 height 62
paste input "باذنجان"
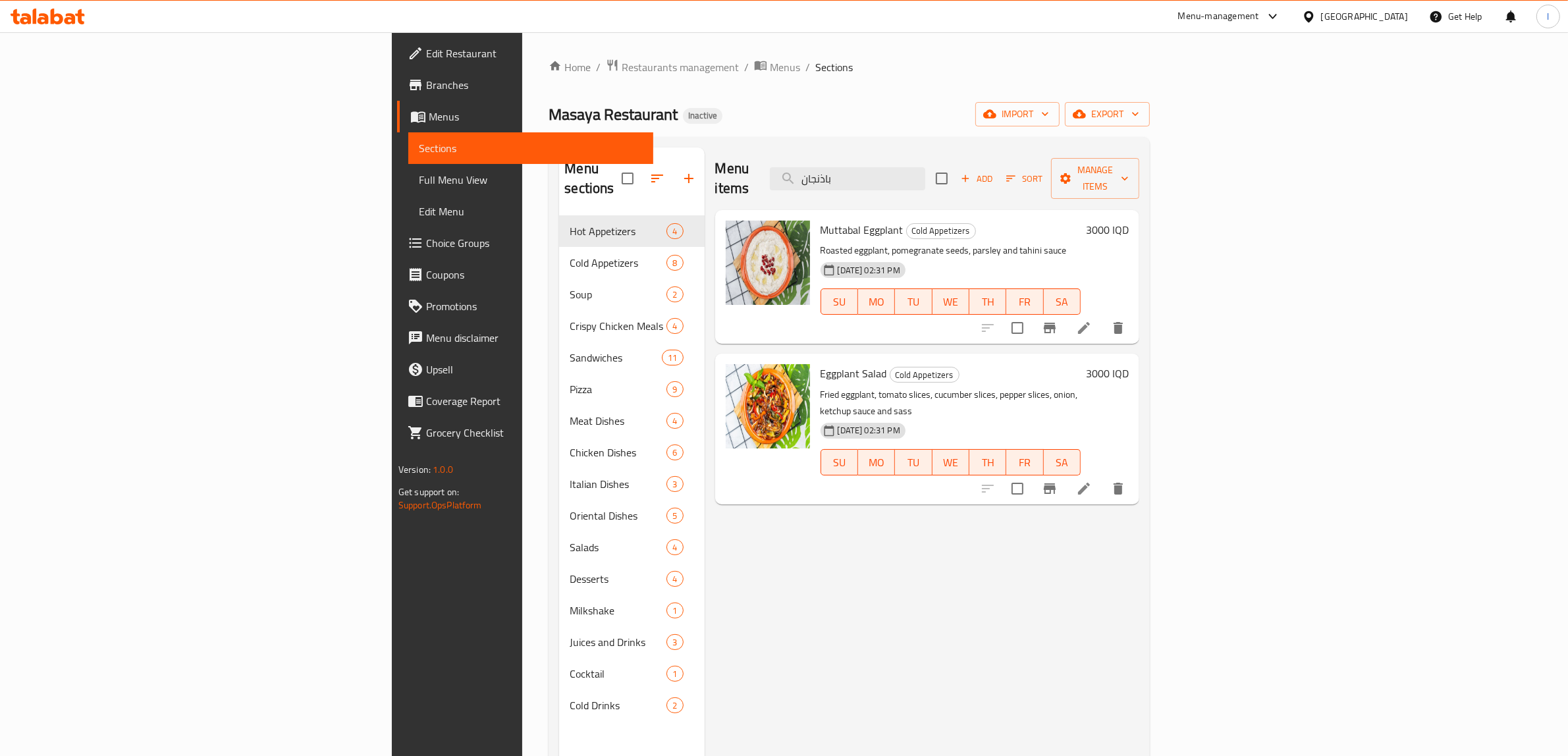
drag, startPoint x: 734, startPoint y: 580, endPoint x: 237, endPoint y: 692, distance: 509.5
click at [715, 586] on div "Menu items باذنجان Add Sort Manage items Muttabal Eggplant Cold Appetizers Roas…" at bounding box center [922, 525] width 436 height 756
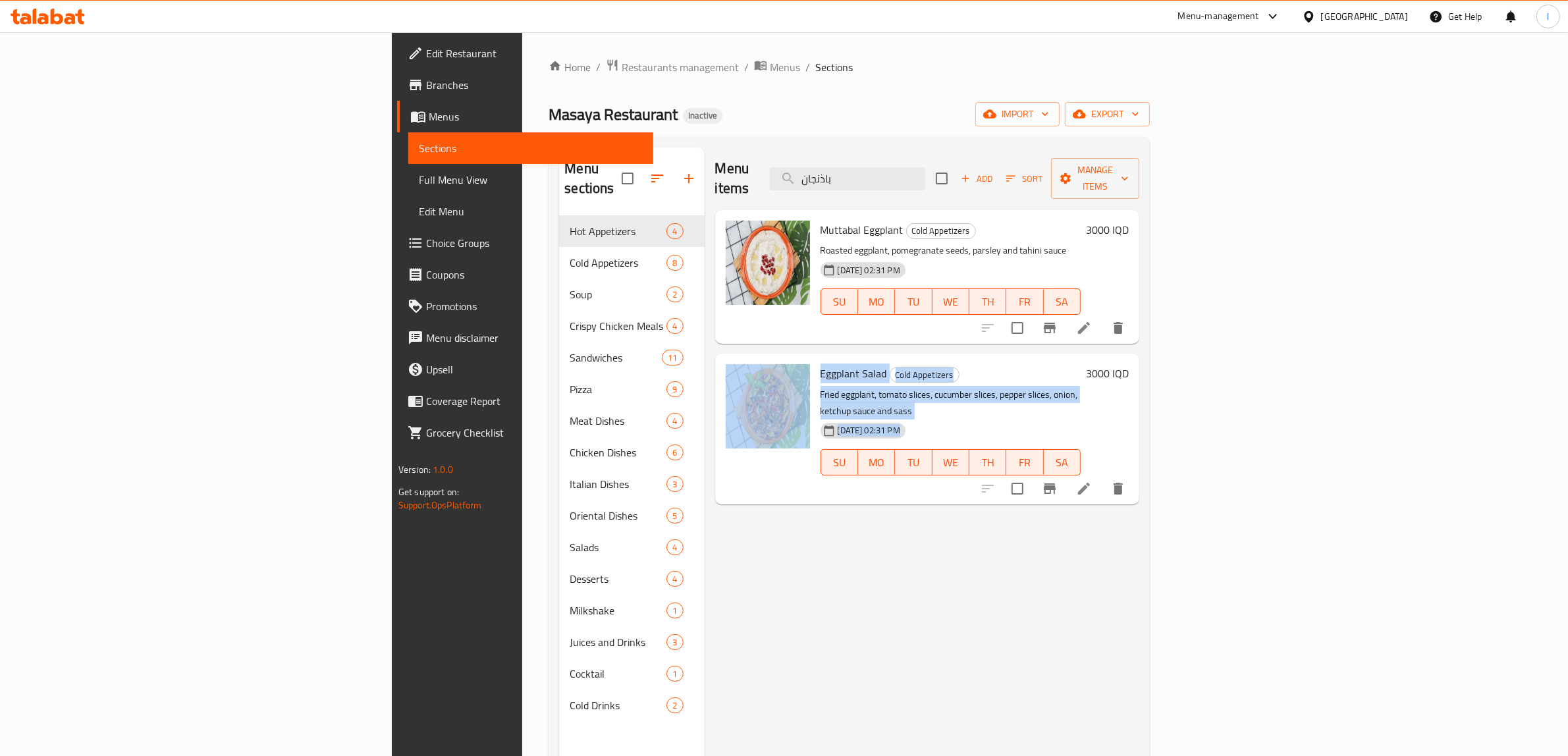
click at [559, 697] on div "Cold Drinks 2" at bounding box center [631, 705] width 145 height 32
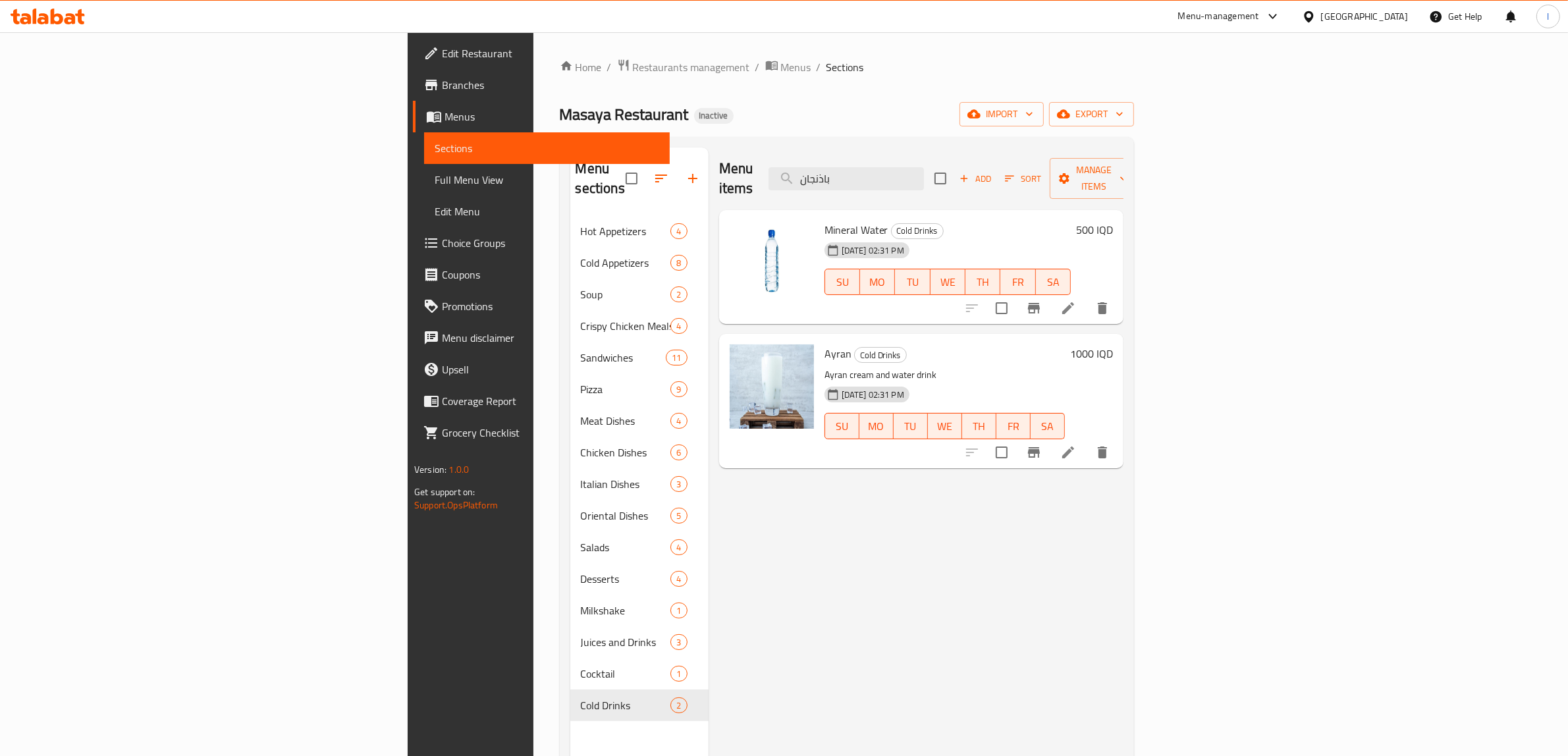
drag, startPoint x: 1032, startPoint y: 169, endPoint x: 657, endPoint y: 175, distance: 375.0
click at [720, 175] on div "Menu items باذنجان Add Sort Manage items" at bounding box center [922, 178] width 404 height 62
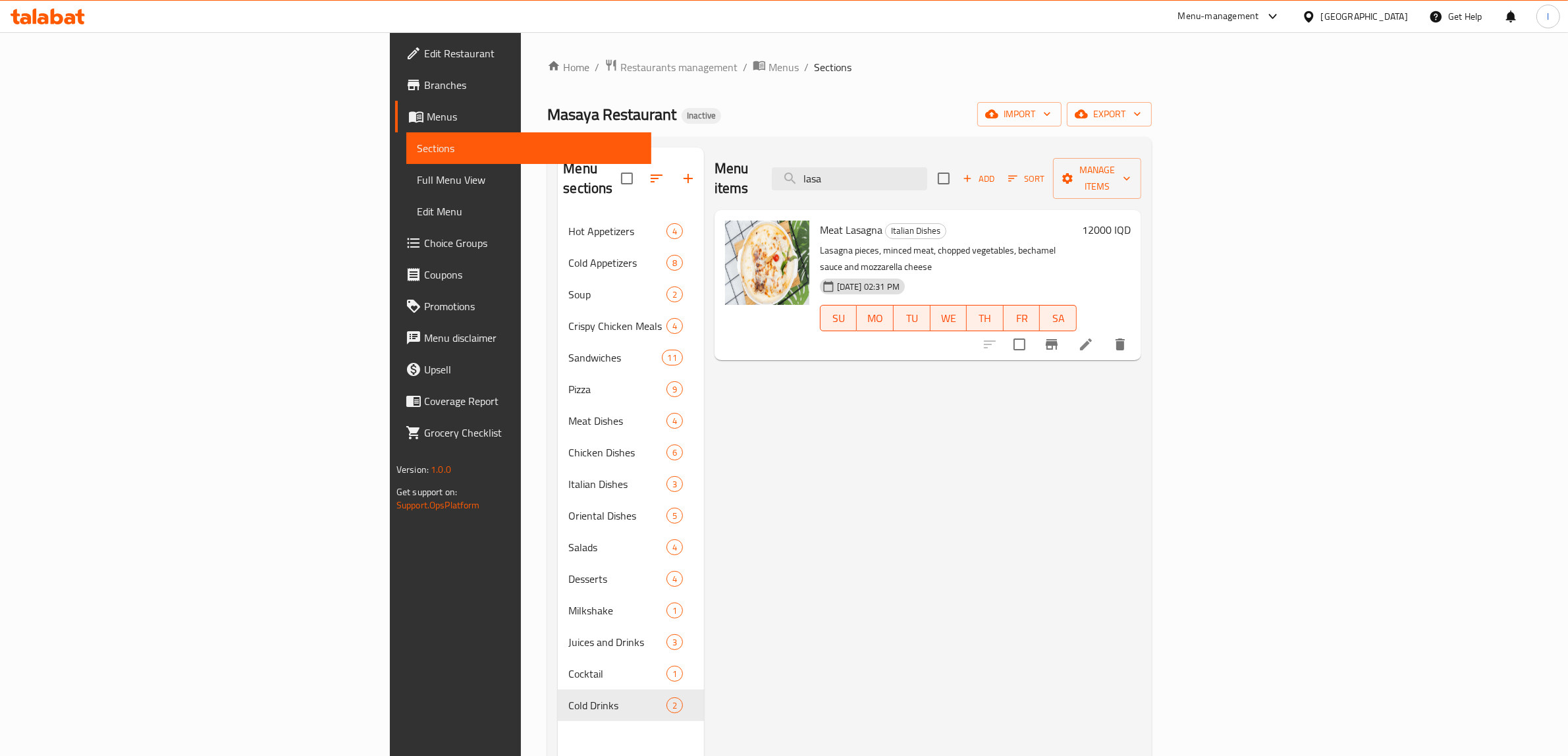
drag, startPoint x: 978, startPoint y: 169, endPoint x: 854, endPoint y: 168, distance: 124.0
click at [867, 169] on div "Menu items lasa Add Sort Manage items" at bounding box center [928, 178] width 426 height 62
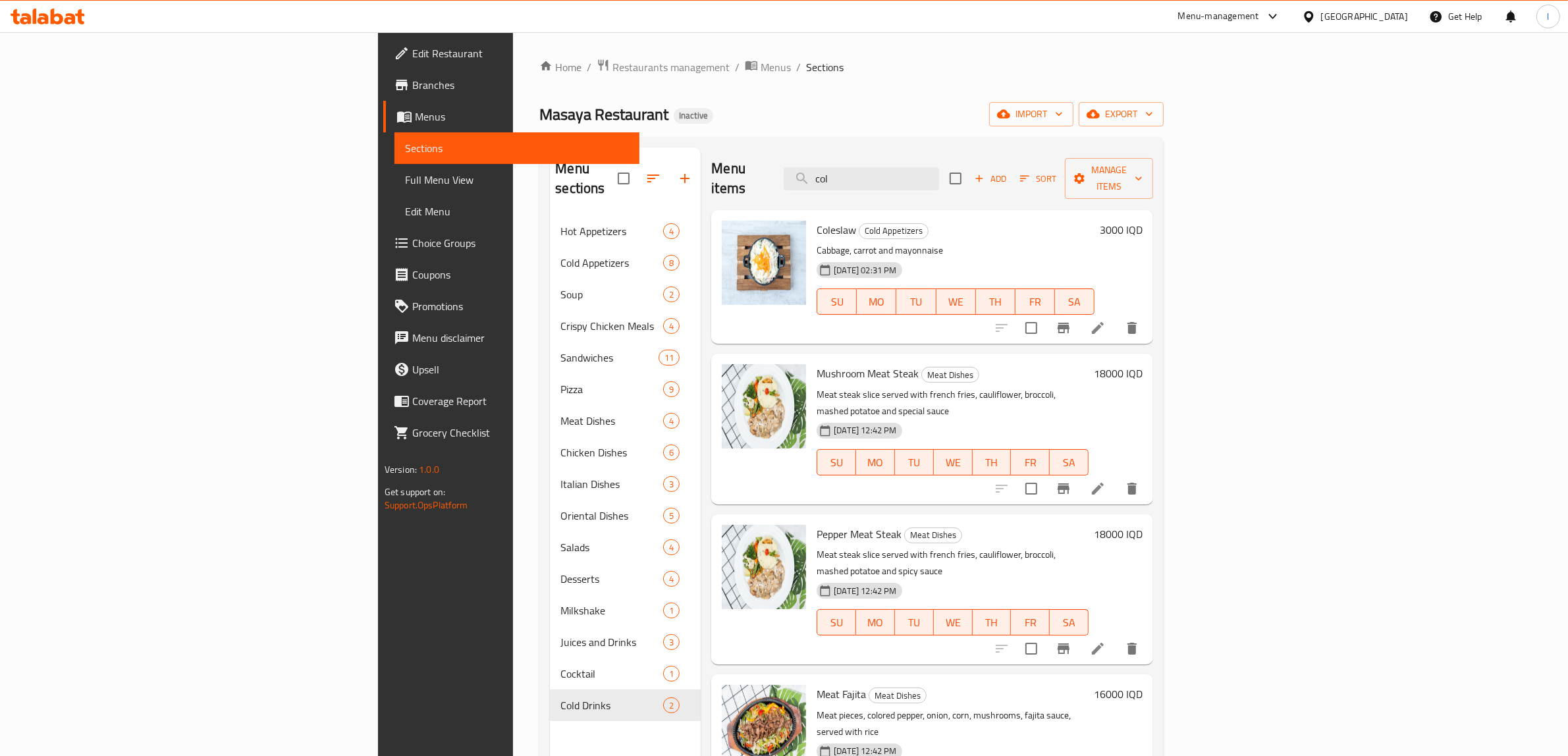
drag, startPoint x: 759, startPoint y: 150, endPoint x: 745, endPoint y: 151, distance: 14.0
click at [747, 151] on div "Menu items col Add Sort Manage items" at bounding box center [932, 178] width 442 height 62
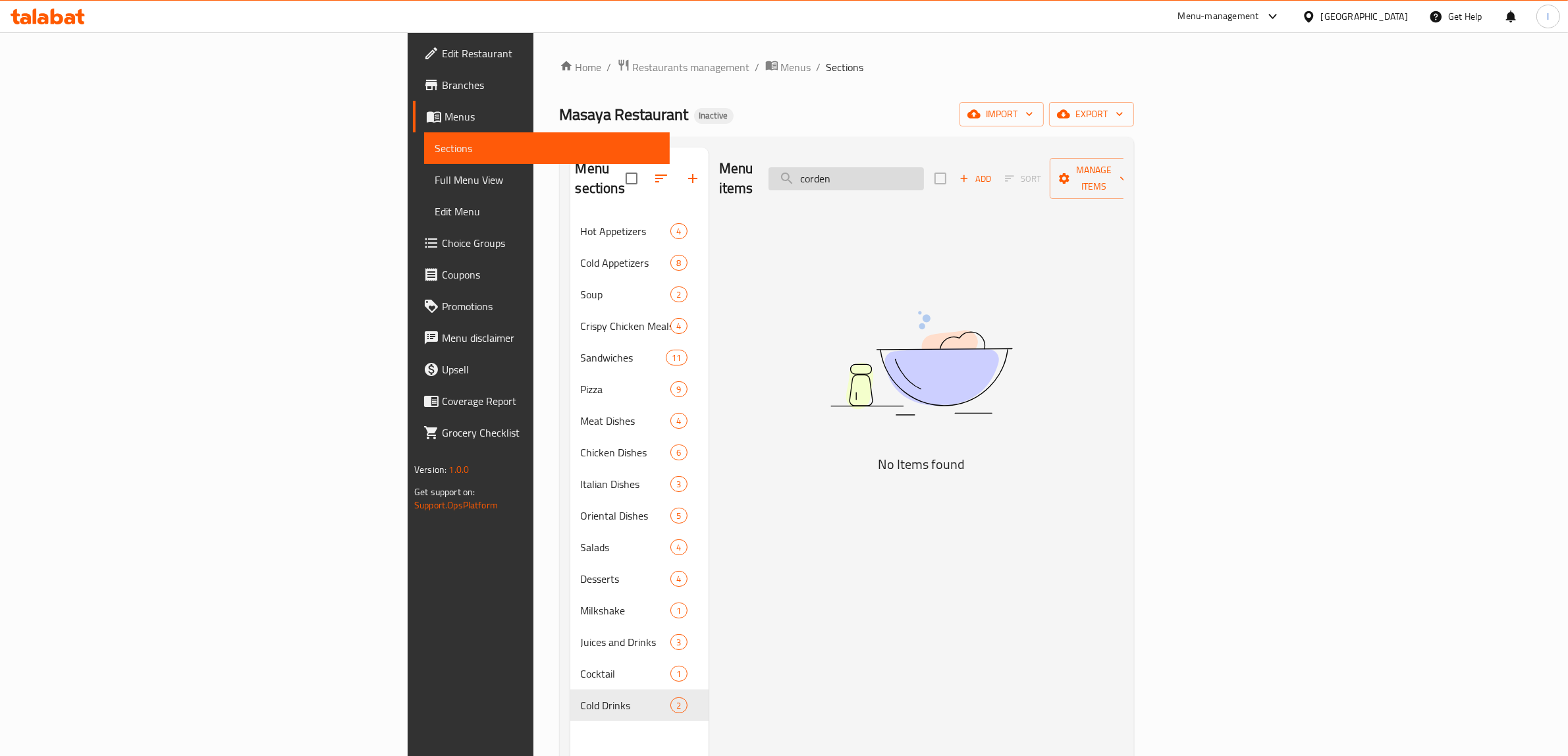
drag, startPoint x: 945, startPoint y: 169, endPoint x: 921, endPoint y: 167, distance: 24.1
click at [921, 168] on input "corden" at bounding box center [846, 179] width 155 height 23
type input "n"
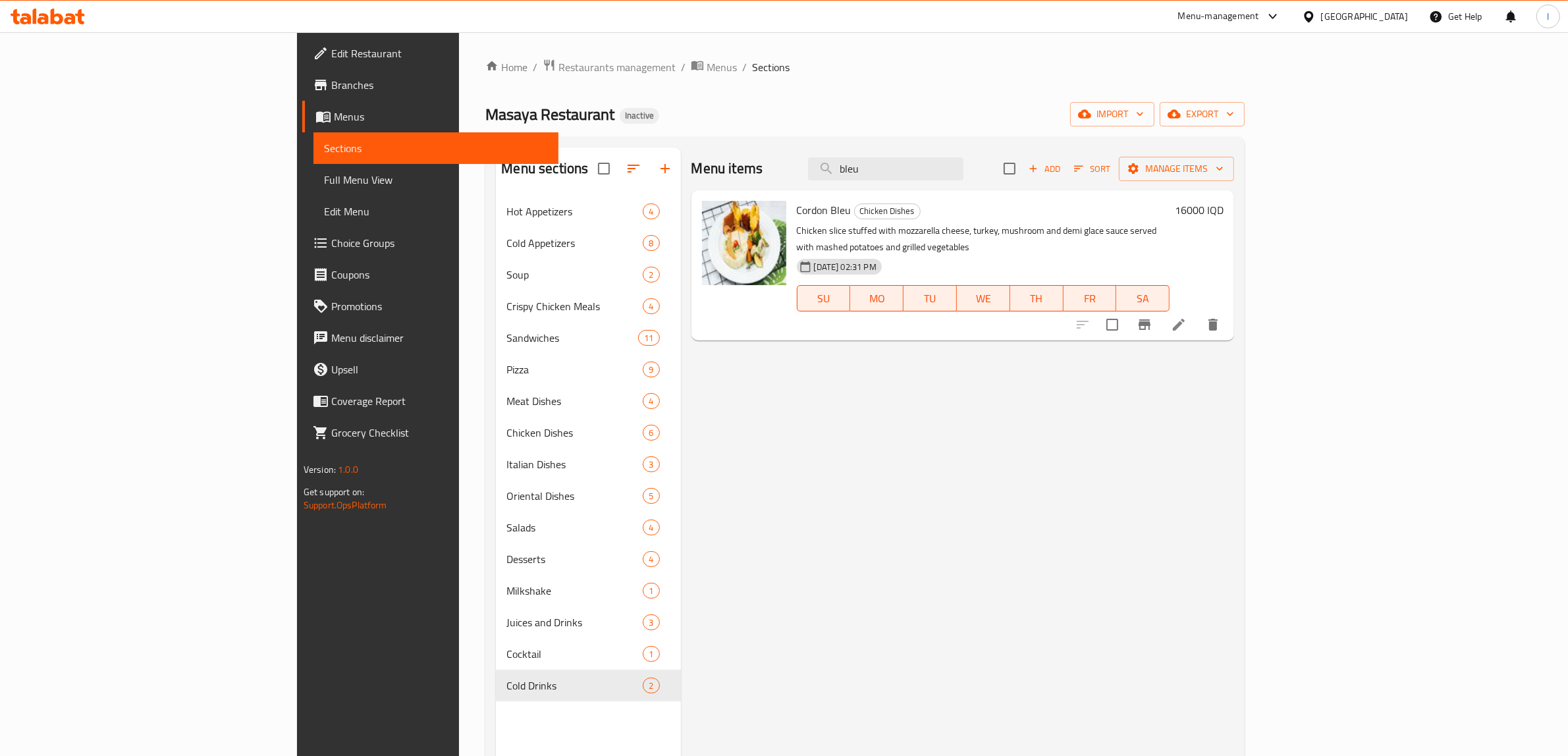
drag, startPoint x: 1008, startPoint y: 168, endPoint x: 785, endPoint y: 178, distance: 223.2
click at [787, 177] on div "Menu items bleu Add Sort Manage items" at bounding box center [963, 169] width 544 height 42
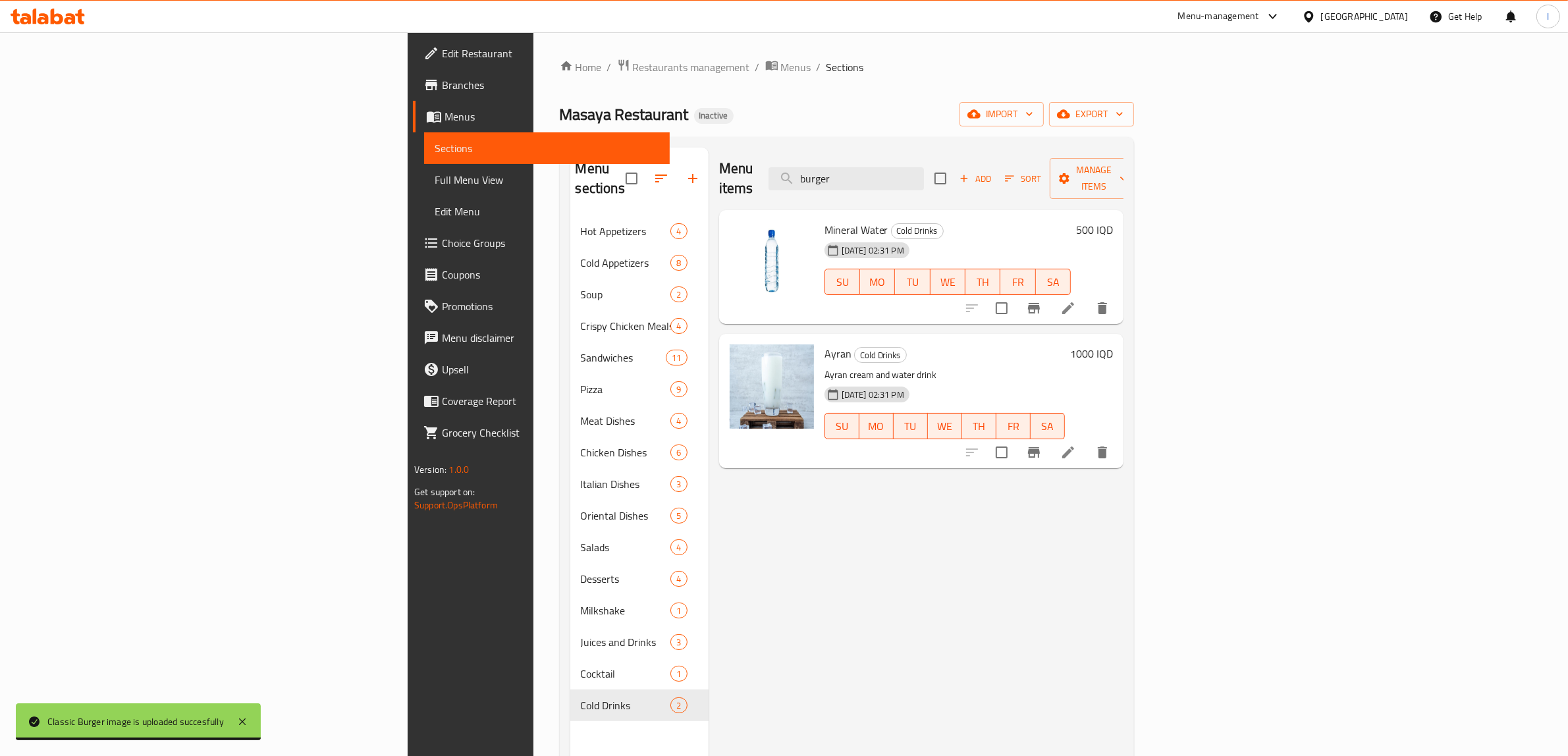
drag, startPoint x: 992, startPoint y: 171, endPoint x: 903, endPoint y: 171, distance: 89.0
click at [903, 171] on div "Menu items burger Add Sort Manage items" at bounding box center [922, 178] width 404 height 62
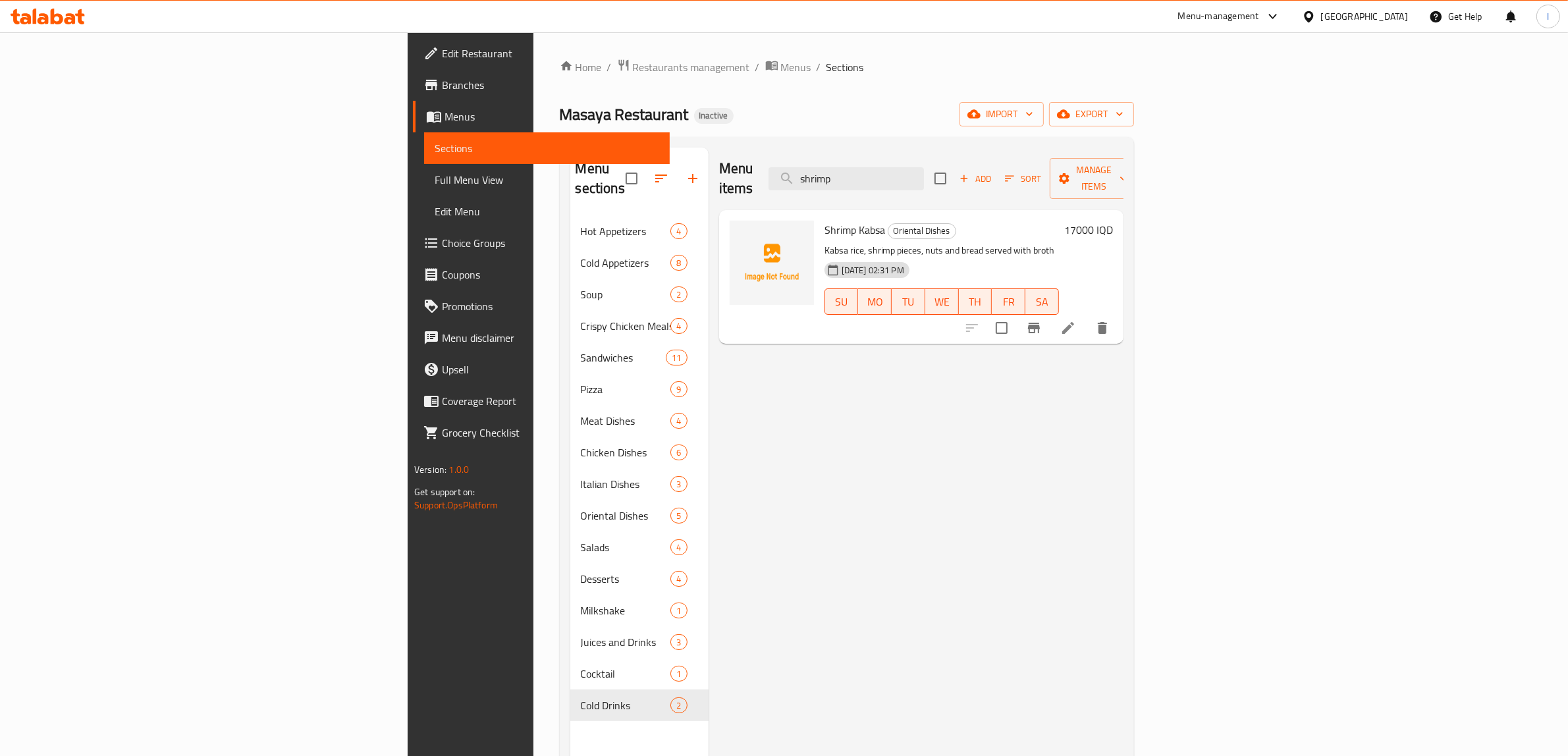
drag, startPoint x: 999, startPoint y: 172, endPoint x: 788, endPoint y: 194, distance: 212.1
click at [791, 196] on div "Menu items shrimp Add Sort Manage items Shrimp Kabsa Oriental Dishes Kabsa rice…" at bounding box center [916, 525] width 415 height 756
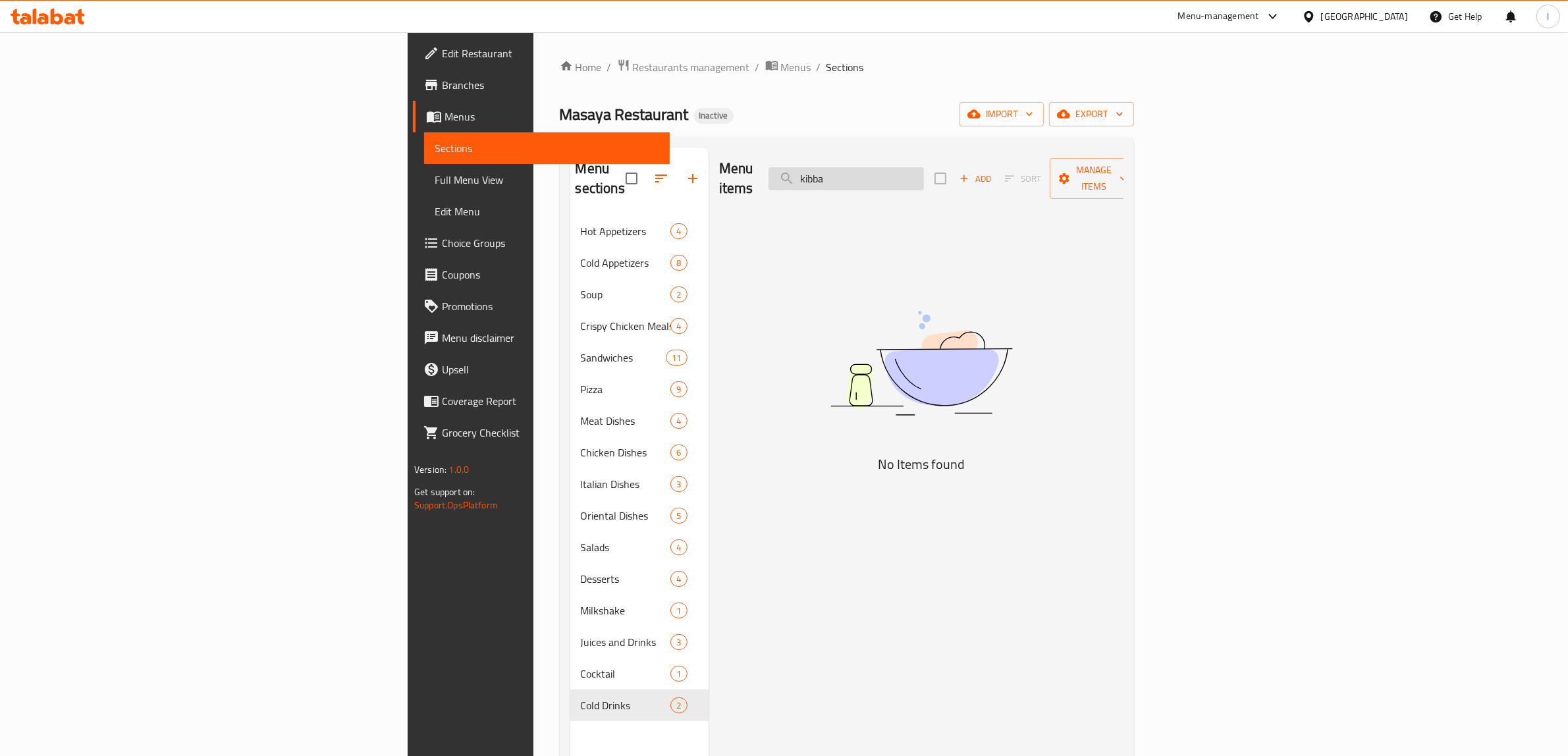
drag, startPoint x: 1003, startPoint y: 175, endPoint x: 993, endPoint y: 178, distance: 10.4
click at [924, 178] on input "kibba" at bounding box center [846, 179] width 155 height 23
drag, startPoint x: 966, startPoint y: 167, endPoint x: 949, endPoint y: 165, distance: 17.1
click at [924, 168] on input "kibba" at bounding box center [846, 179] width 155 height 23
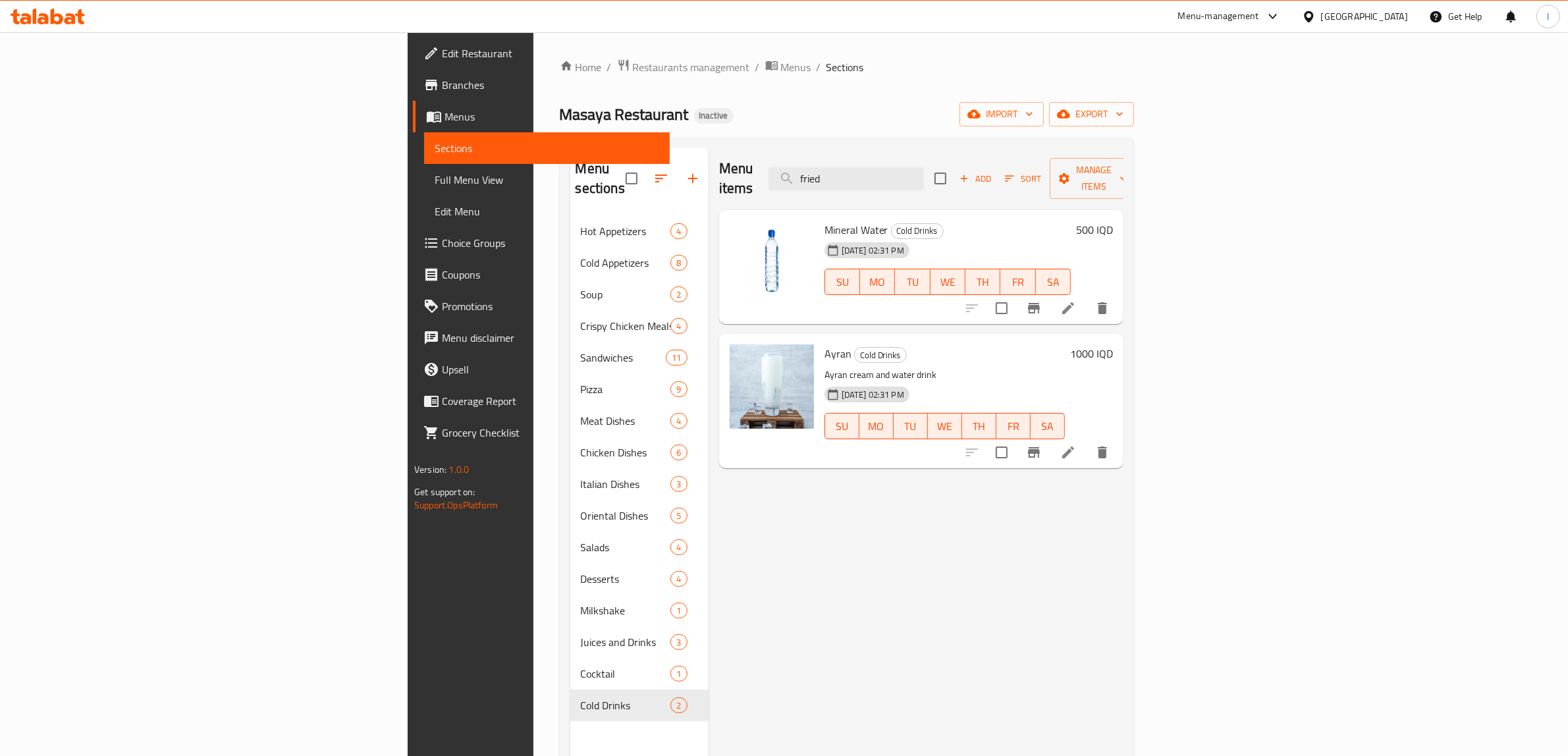
drag, startPoint x: 998, startPoint y: 166, endPoint x: 857, endPoint y: 172, distance: 141.1
click at [857, 172] on div "Menu items fried Add Sort Manage items" at bounding box center [922, 178] width 404 height 62
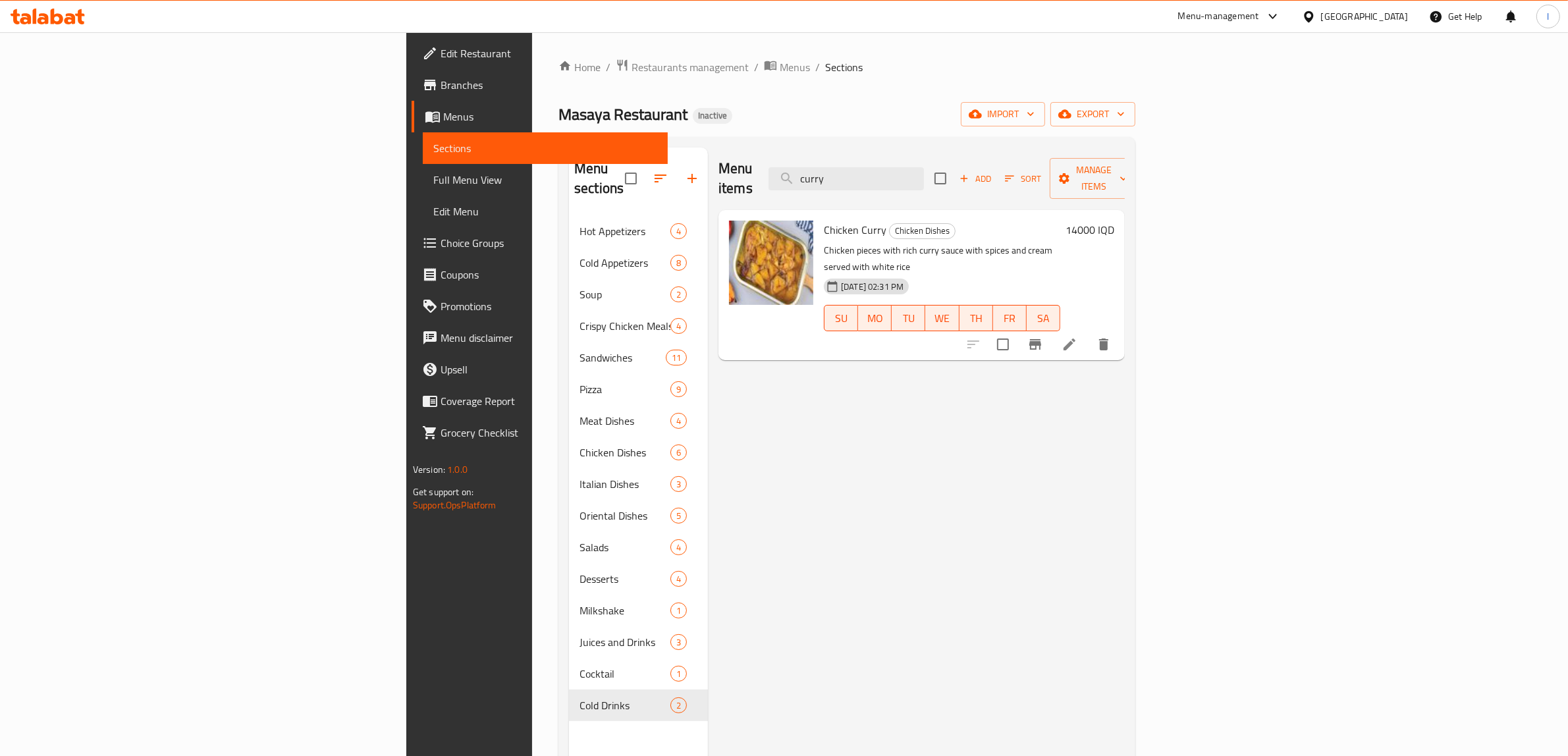
drag, startPoint x: 991, startPoint y: 169, endPoint x: 751, endPoint y: 163, distance: 240.1
click at [751, 163] on div "Menu items curry Add Sort Manage items" at bounding box center [922, 178] width 407 height 62
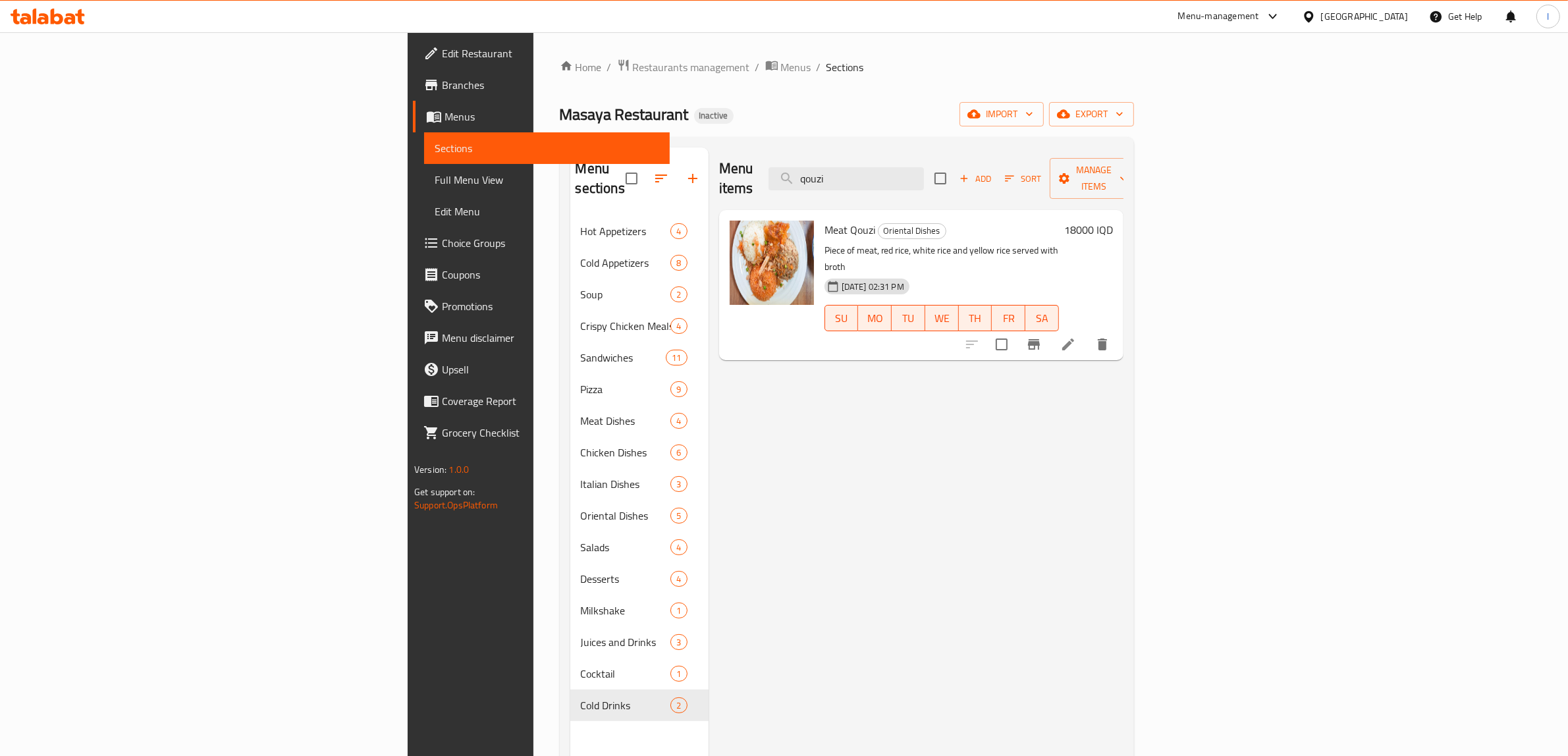
drag, startPoint x: 986, startPoint y: 169, endPoint x: 795, endPoint y: 187, distance: 191.8
click at [815, 191] on div "Menu items qouzi Add Sort Manage items Meat Qouzi Oriental Dishes Piece of meat…" at bounding box center [916, 525] width 415 height 756
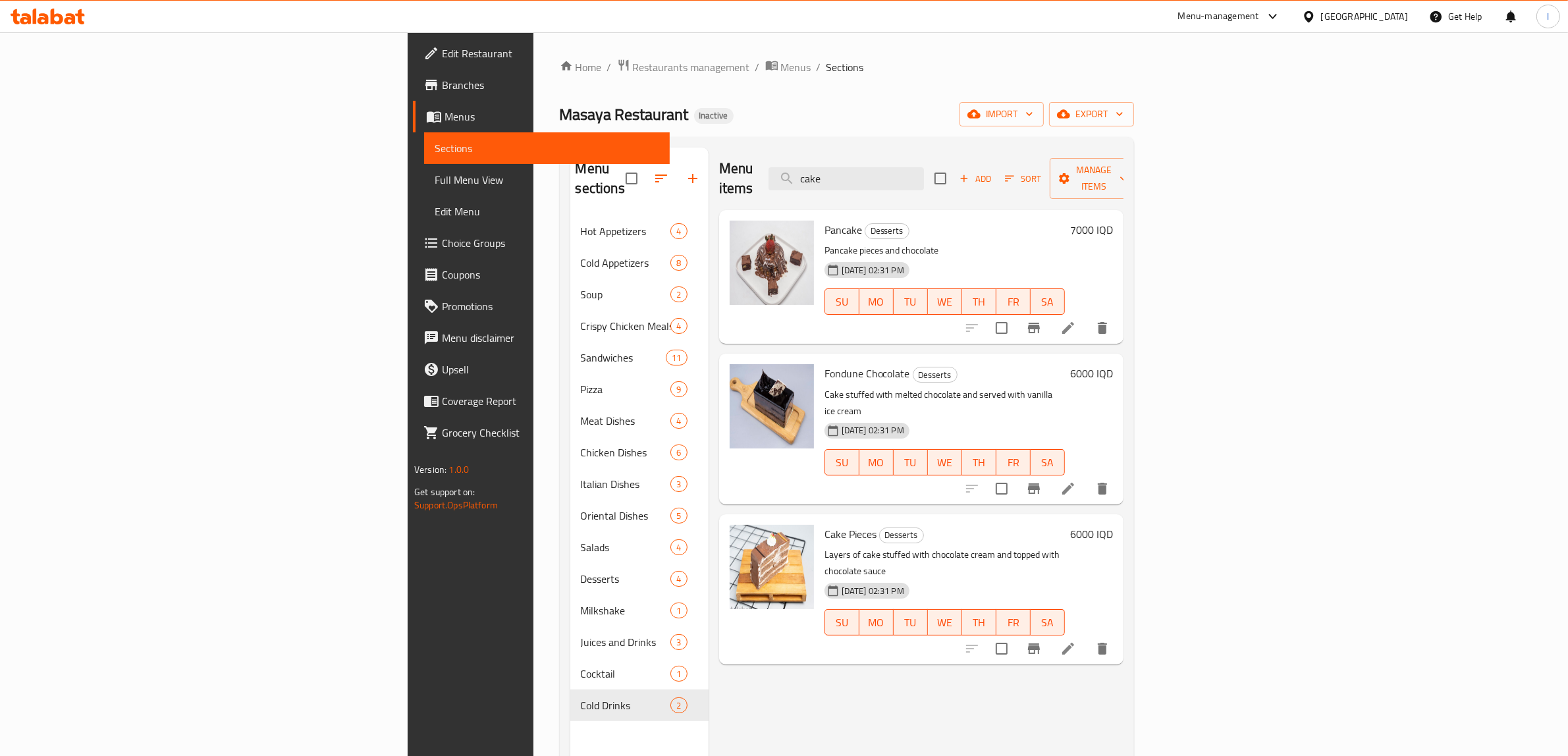
drag, startPoint x: 1005, startPoint y: 172, endPoint x: 844, endPoint y: 202, distance: 163.8
click at [853, 199] on div "Menu items cake Add Sort Manage items Pancake Desserts Pancake pieces and choco…" at bounding box center [916, 525] width 415 height 756
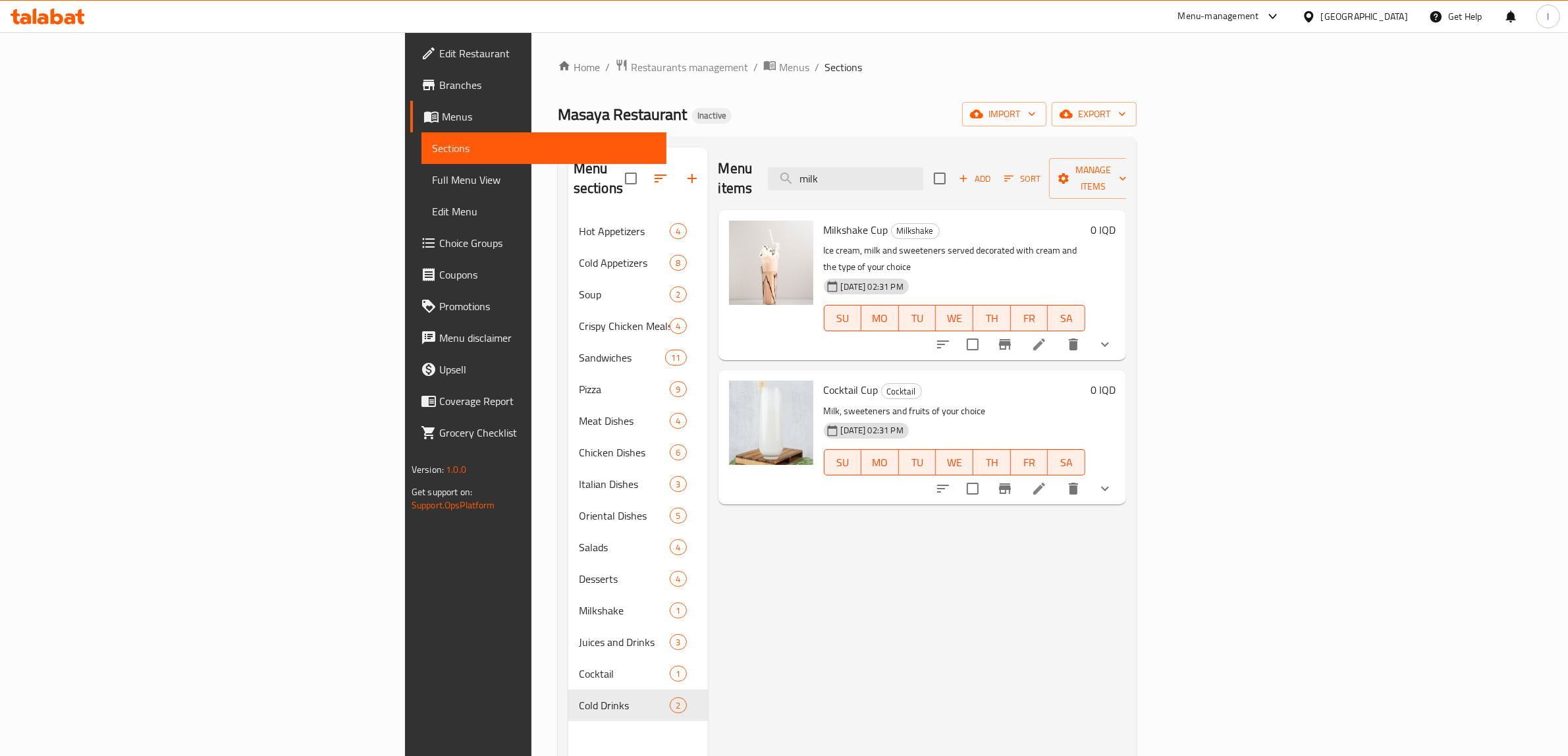
drag, startPoint x: 1018, startPoint y: 169, endPoint x: 845, endPoint y: 176, distance: 173.1
click at [845, 176] on div "Menu items milk Add Sort Manage items" at bounding box center [922, 178] width 408 height 62
click at [952, 651] on div "Menu items milk Add Sort Manage items Milkshake Cup Milkshake Ice cream, milk a…" at bounding box center [917, 525] width 419 height 756
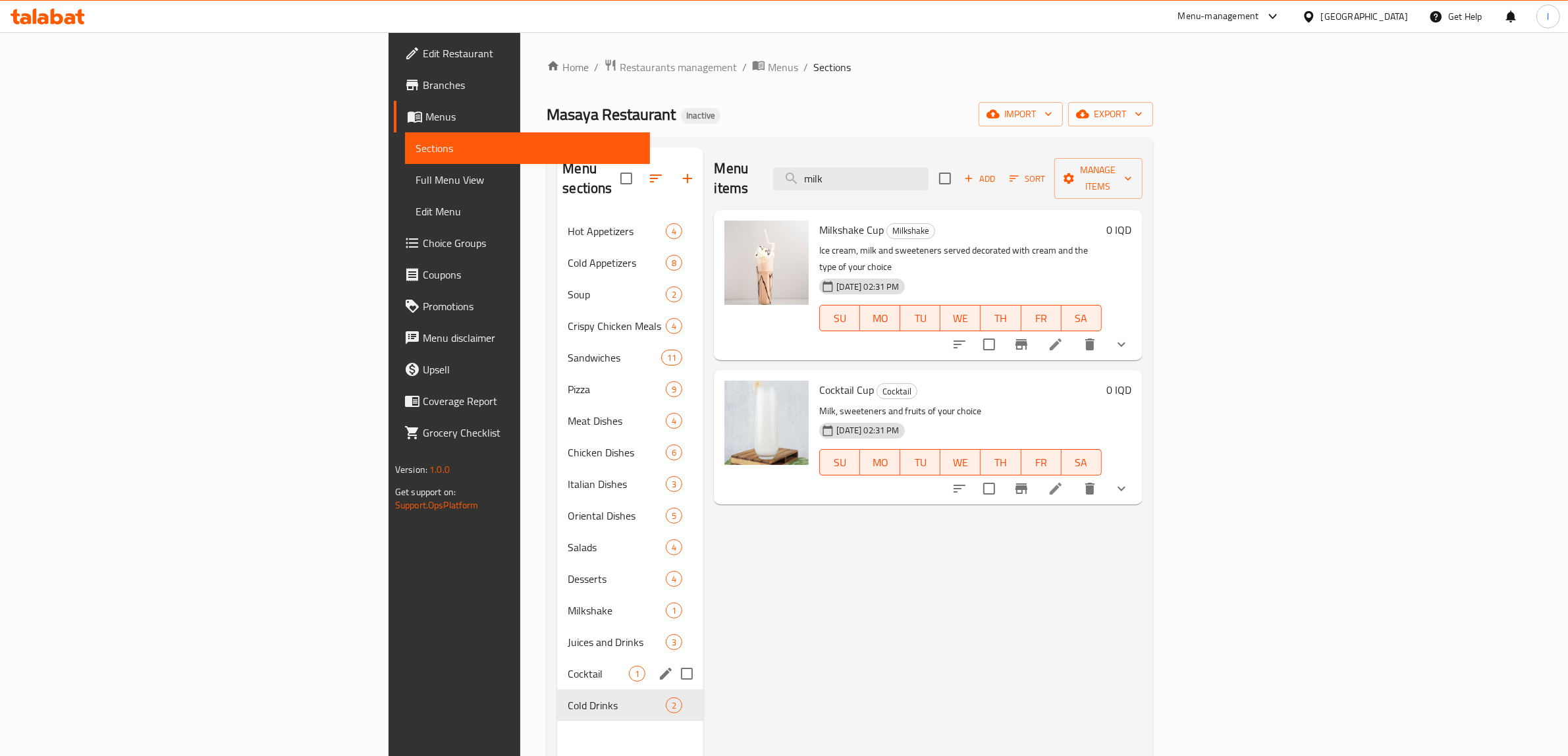
click at [568, 665] on span "Cocktail" at bounding box center [599, 673] width 61 height 16
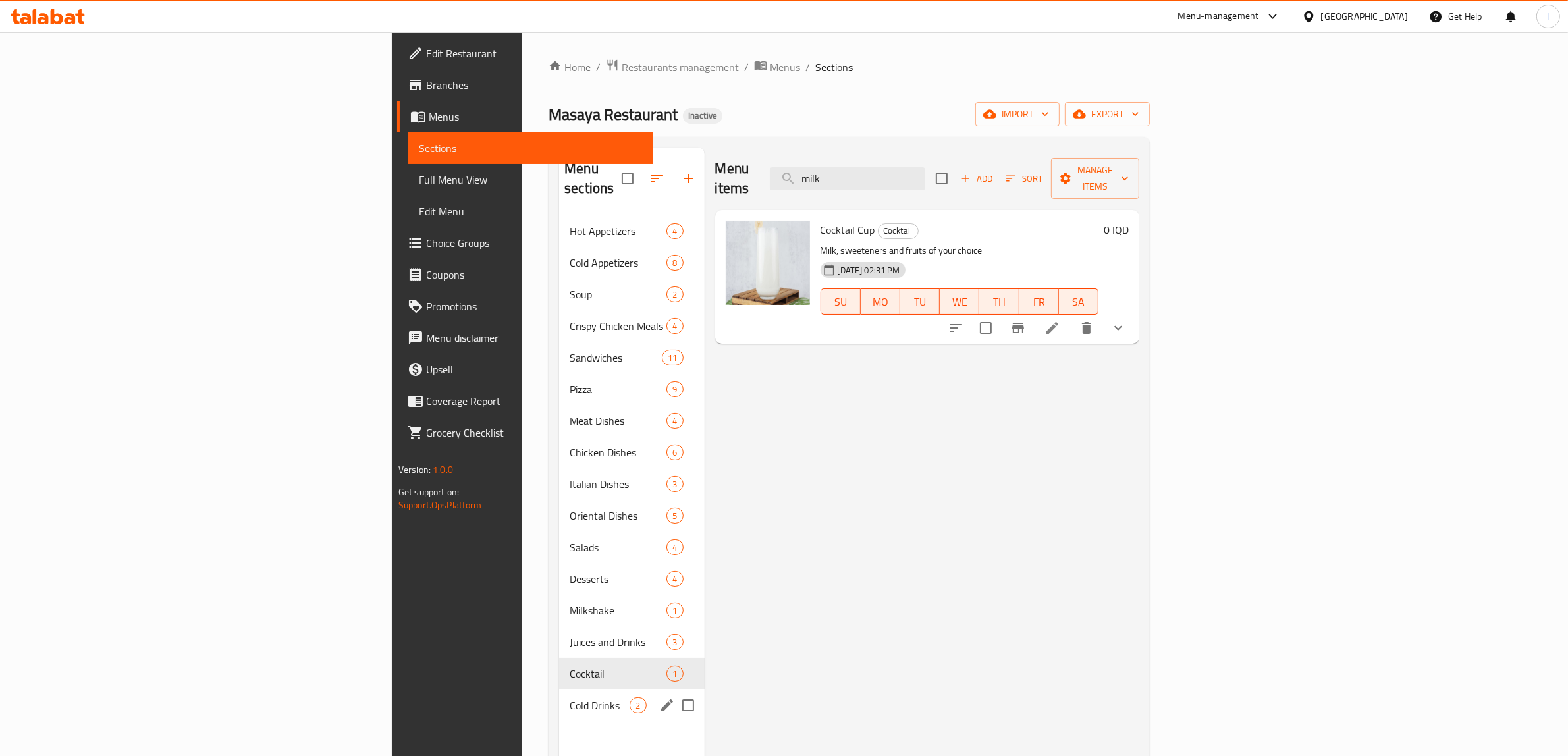
click at [559, 689] on div "Cold Drinks 2" at bounding box center [631, 705] width 145 height 32
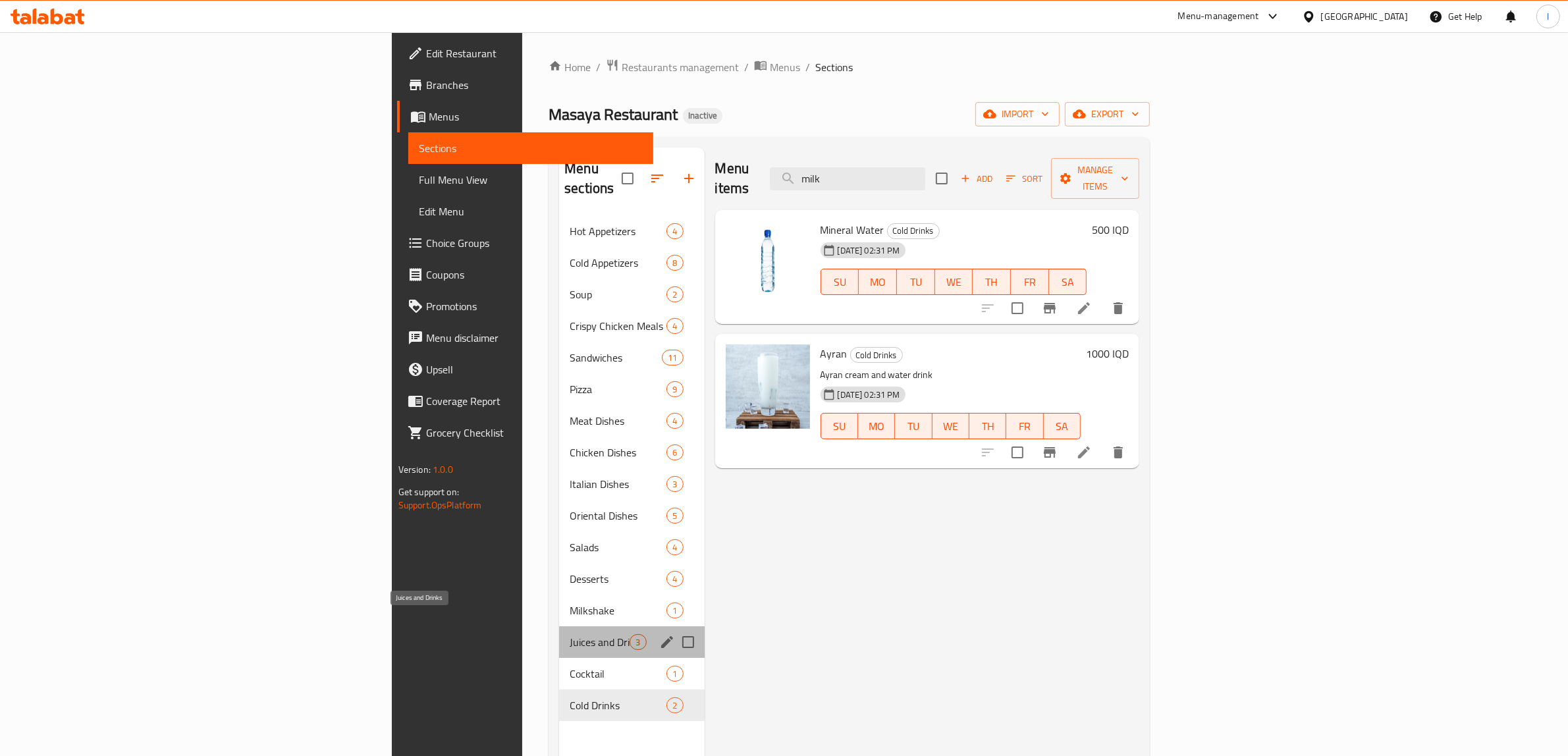
click at [570, 633] on span "Juices and Drinks" at bounding box center [600, 642] width 60 height 16
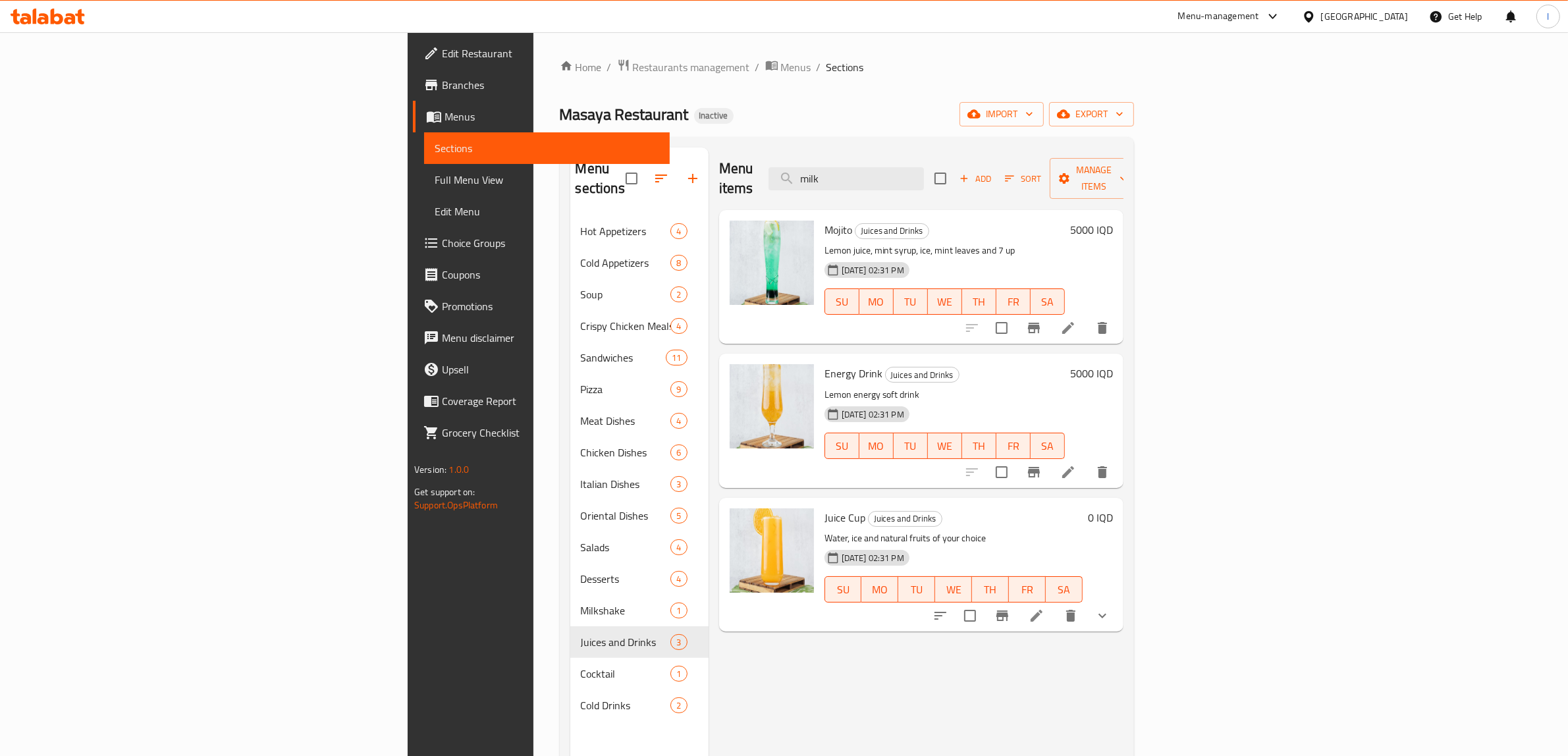
drag, startPoint x: 958, startPoint y: 168, endPoint x: 731, endPoint y: 172, distance: 227.0
click at [736, 172] on div "Menu items milk Add Sort Manage items" at bounding box center [922, 178] width 404 height 62
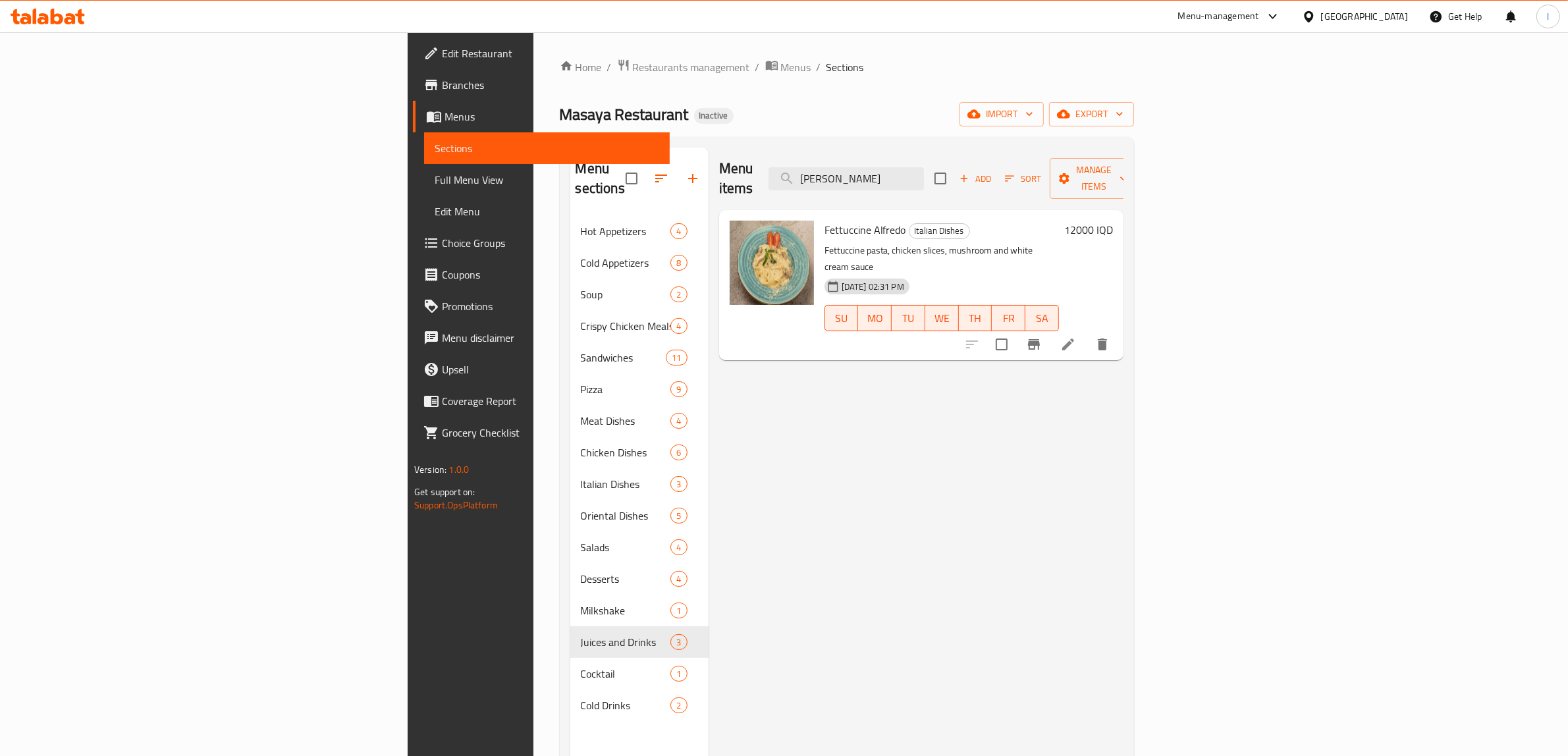
drag, startPoint x: 940, startPoint y: 177, endPoint x: 884, endPoint y: 179, distance: 56.0
click at [893, 178] on div "Menu items alfredo Add Sort Manage items" at bounding box center [922, 178] width 404 height 62
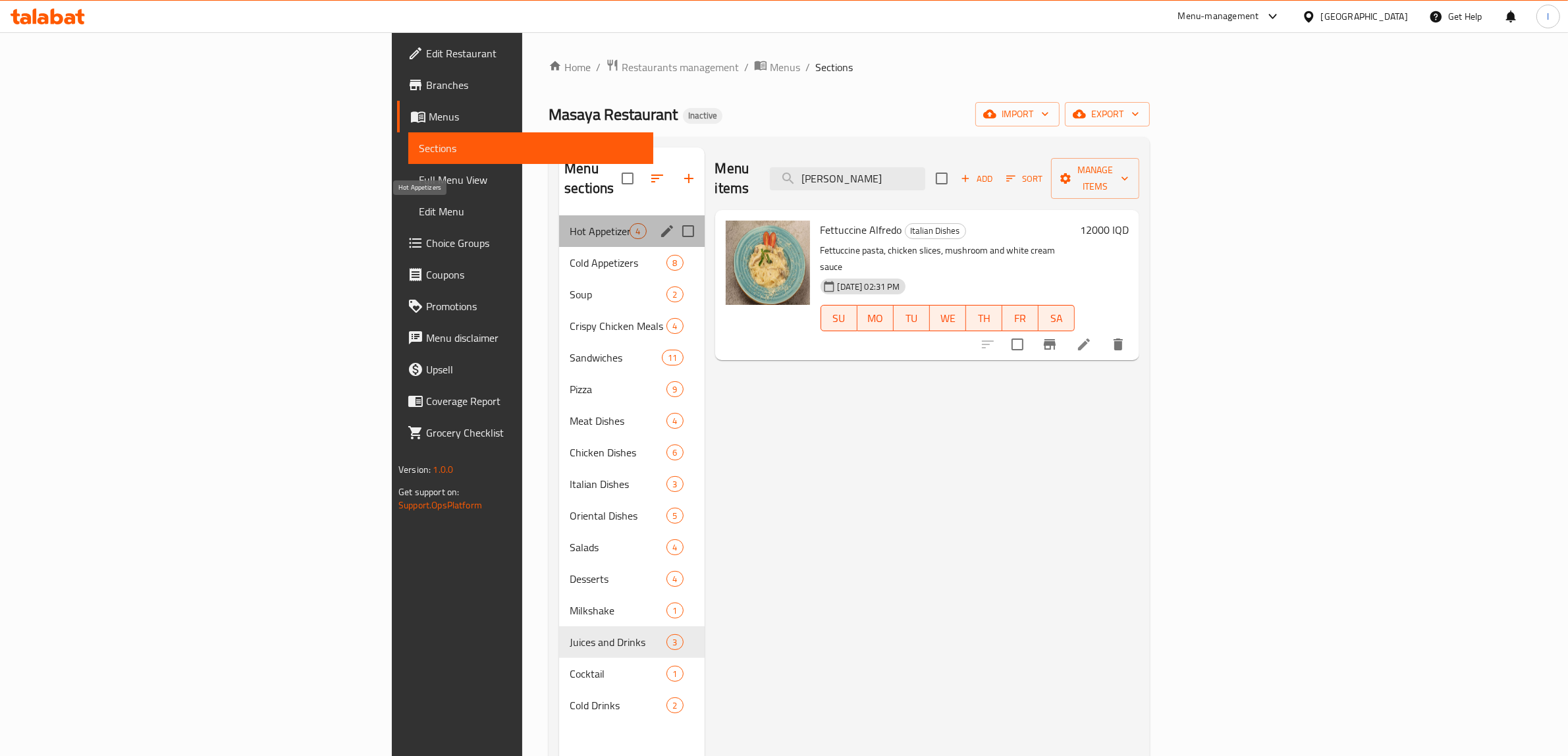
click at [570, 223] on span "Hot Appetizers" at bounding box center [600, 232] width 60 height 16
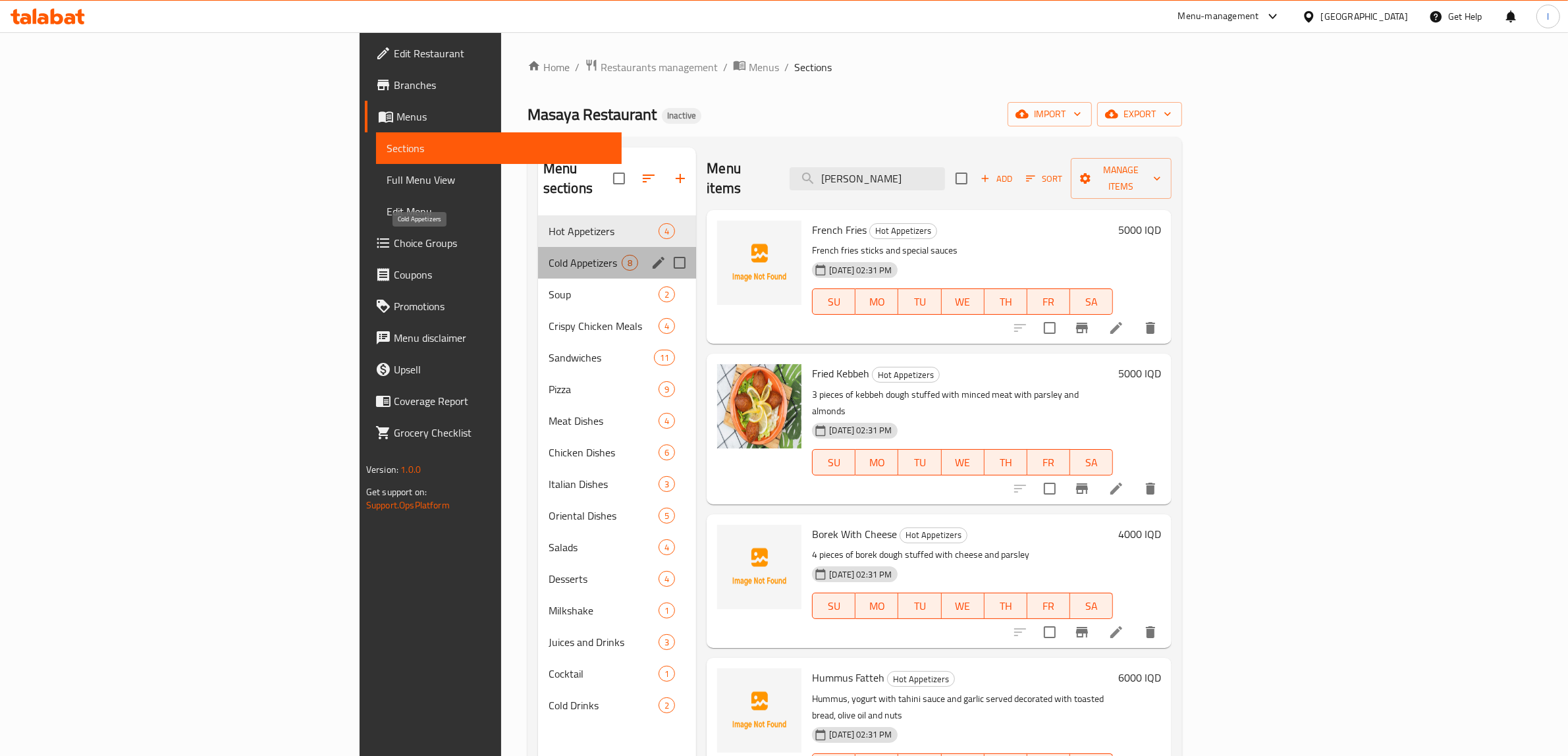
click at [548, 255] on span "Cold Appetizers" at bounding box center [584, 263] width 73 height 16
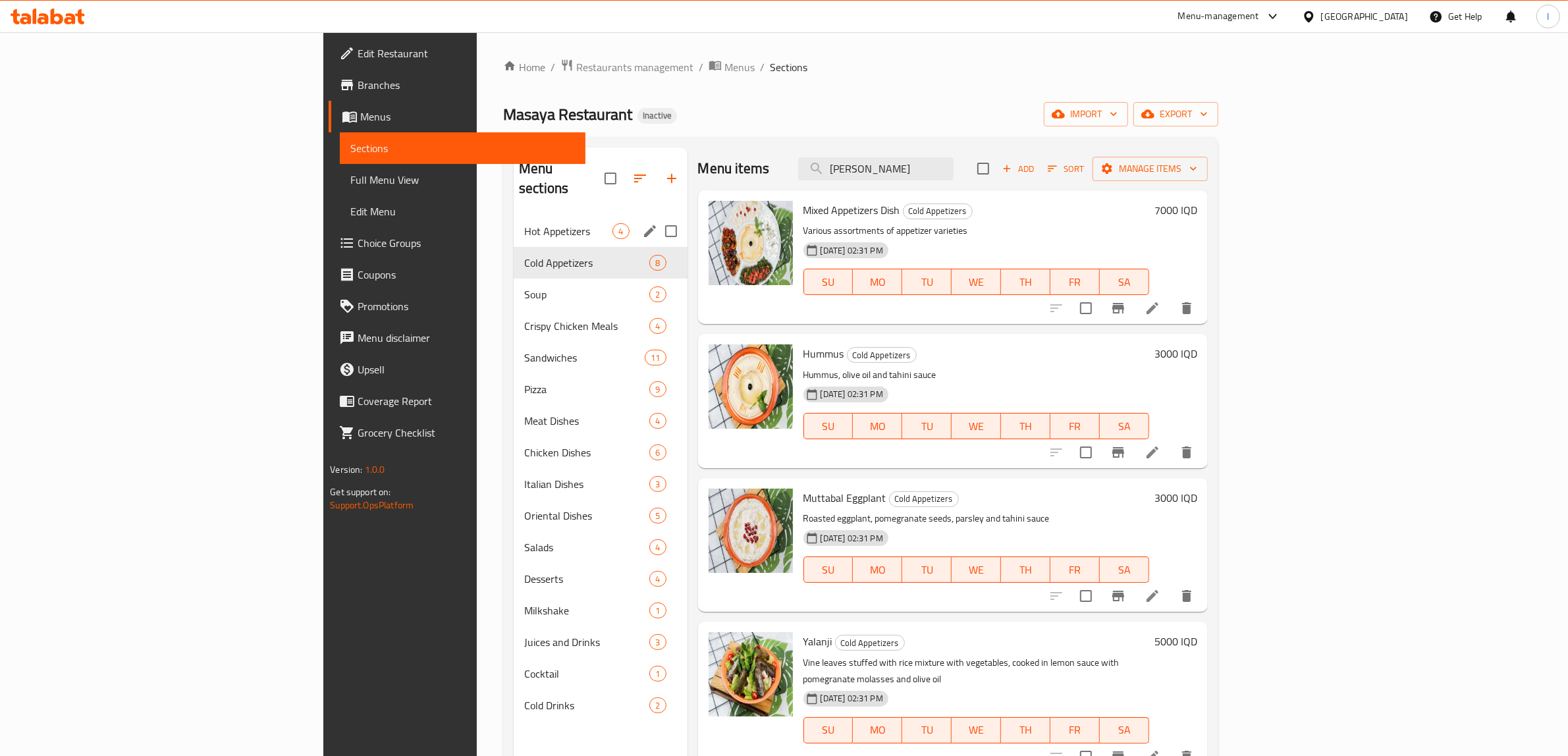
click at [514, 215] on div "Hot Appetizers 4" at bounding box center [601, 231] width 173 height 32
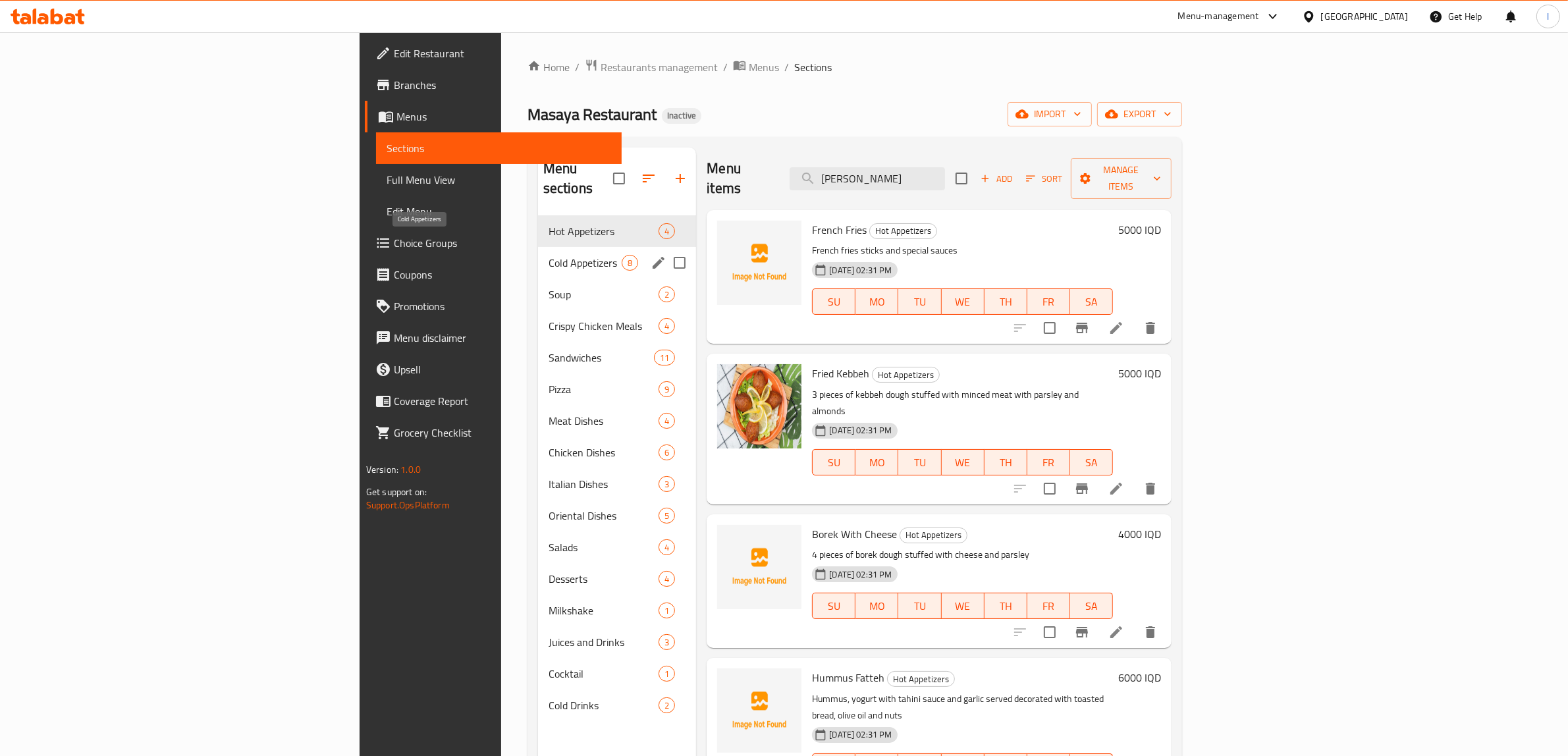
click at [548, 255] on span "Cold Appetizers" at bounding box center [584, 263] width 73 height 16
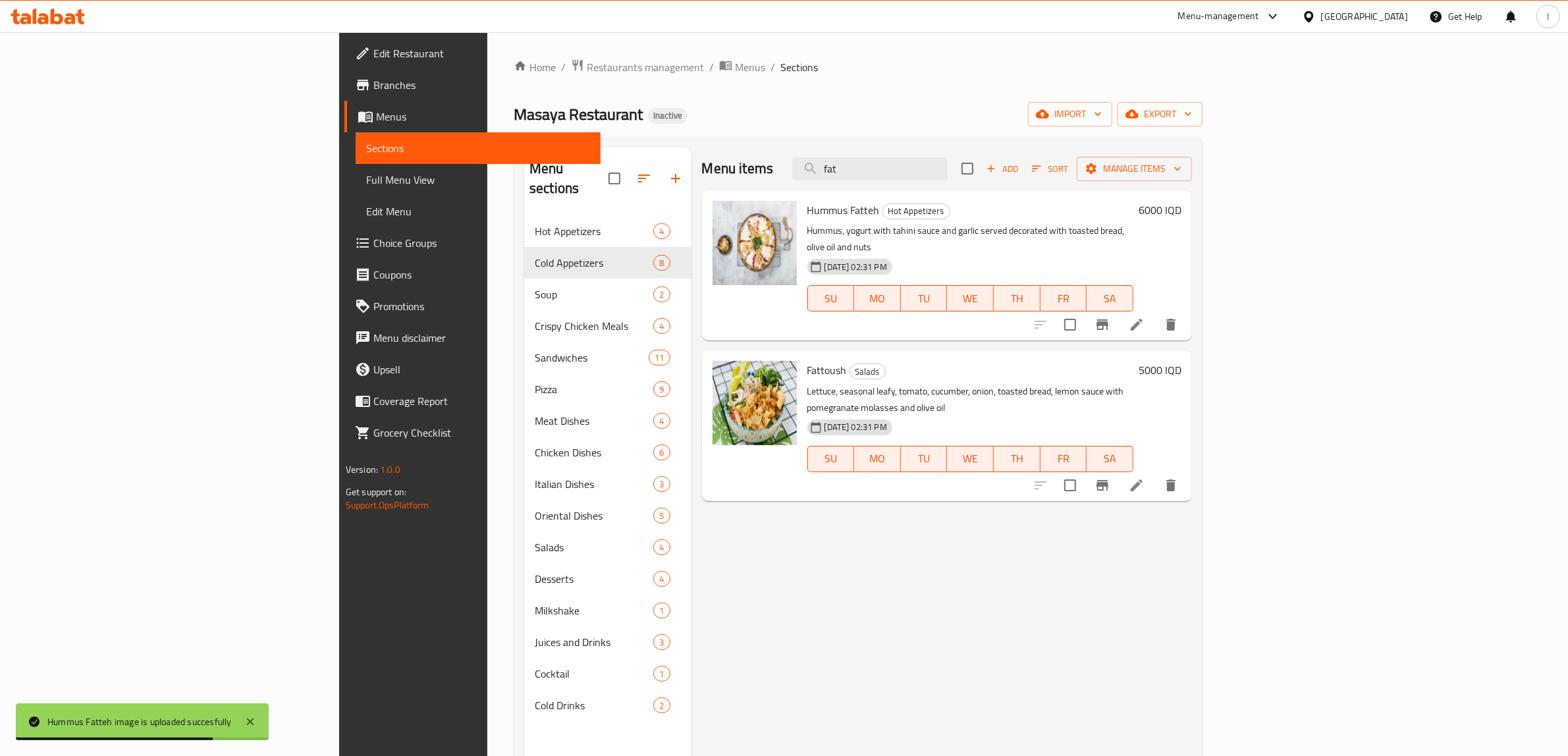
drag, startPoint x: 1008, startPoint y: 169, endPoint x: 871, endPoint y: 179, distance: 137.4
click at [871, 179] on div "Menu items fat Add Sort Manage items" at bounding box center [948, 169] width 491 height 42
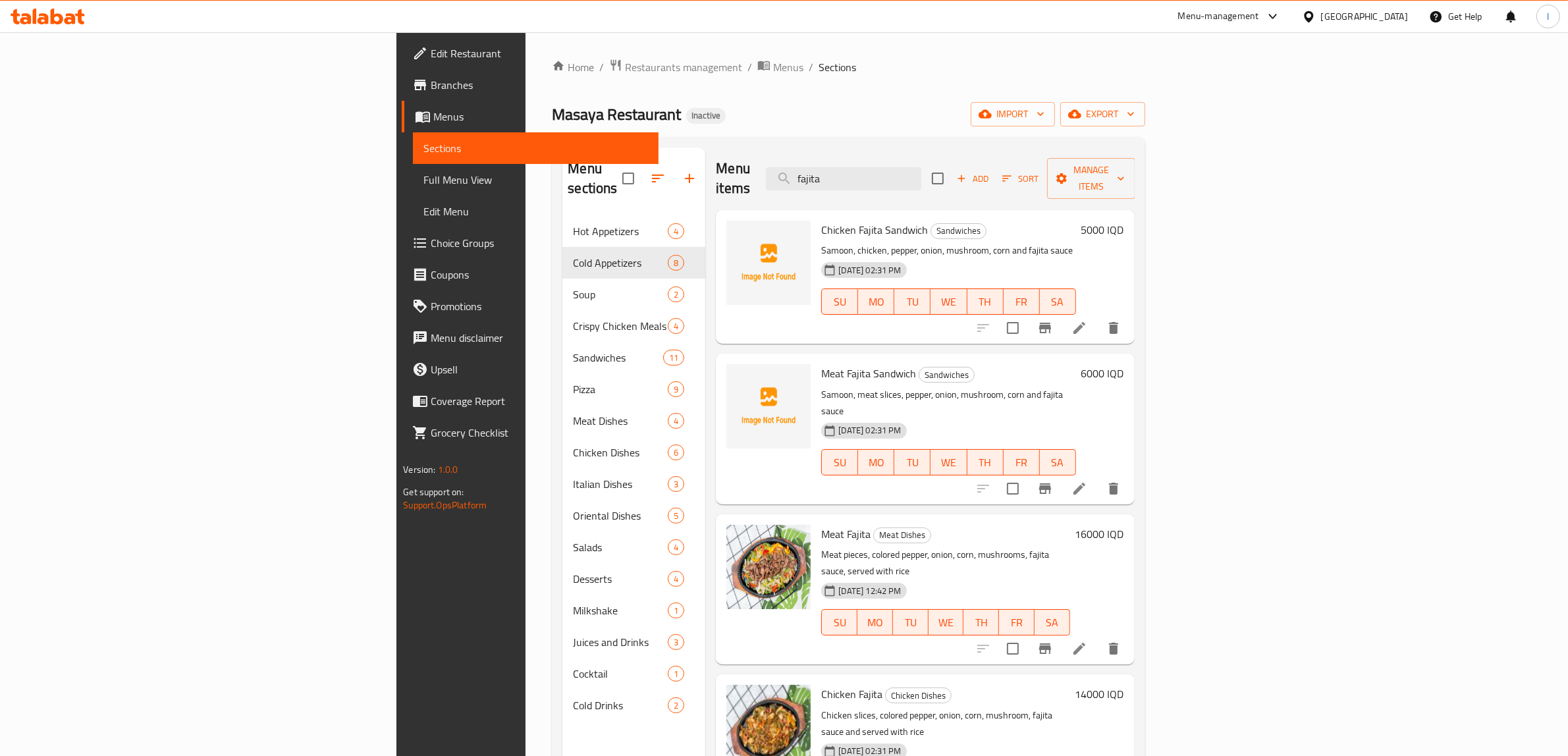
drag, startPoint x: 880, startPoint y: 167, endPoint x: 847, endPoint y: 177, distance: 34.5
click at [847, 177] on div "Menu items fajita Add Sort Manage items" at bounding box center [925, 178] width 418 height 62
drag, startPoint x: 996, startPoint y: 175, endPoint x: 814, endPoint y: 188, distance: 182.5
click at [817, 191] on div "Menu items fajita Add Sort Manage items Chicken Fajita Sandwich Sandwiches Samo…" at bounding box center [920, 525] width 429 height 756
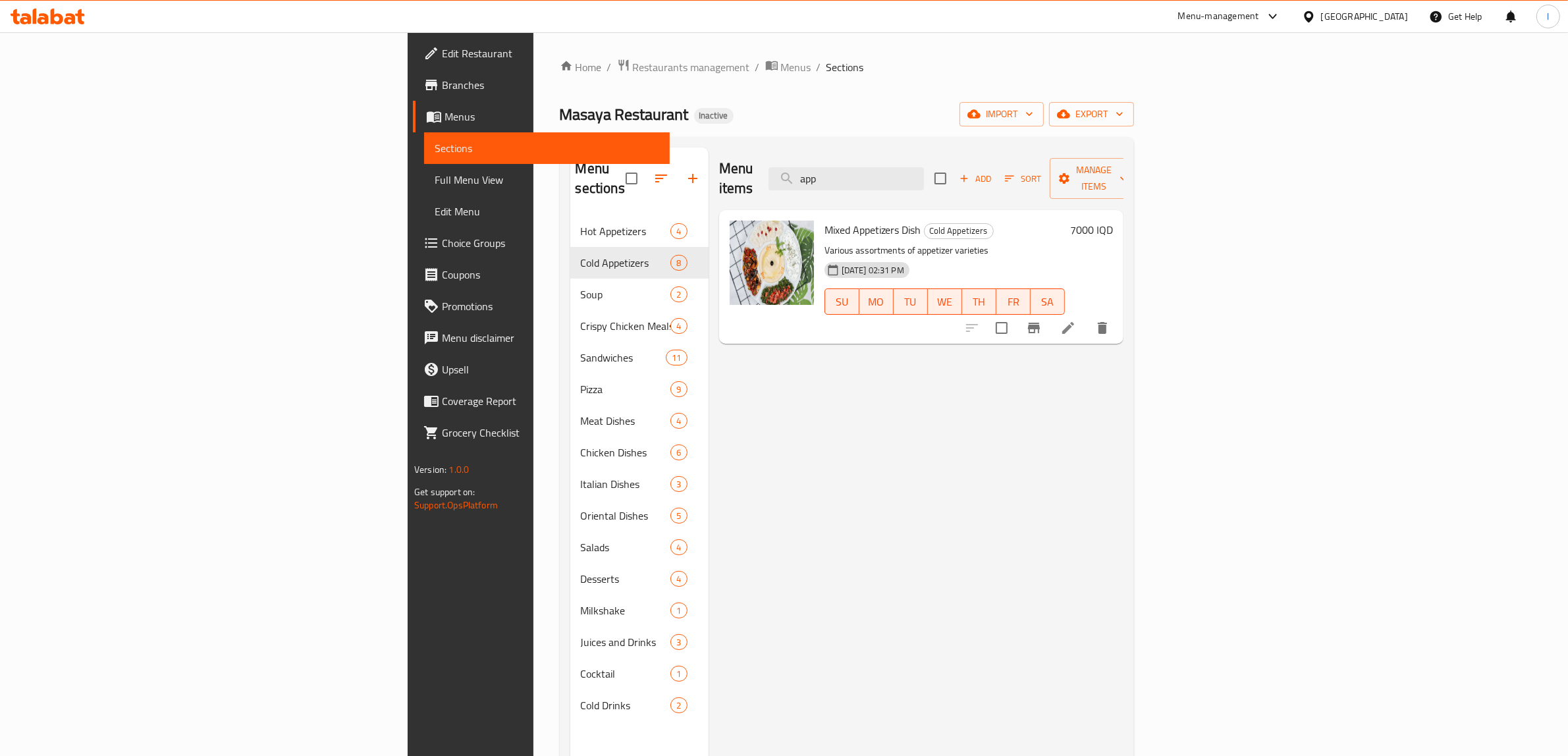
drag, startPoint x: 973, startPoint y: 162, endPoint x: 854, endPoint y: 167, distance: 119.1
click at [859, 165] on div "Menu items app Add Sort Manage items" at bounding box center [922, 178] width 404 height 62
drag, startPoint x: 1004, startPoint y: 175, endPoint x: 824, endPoint y: 161, distance: 180.5
click at [830, 161] on div "Menu items crepe Add Sort Manage items" at bounding box center [922, 178] width 404 height 62
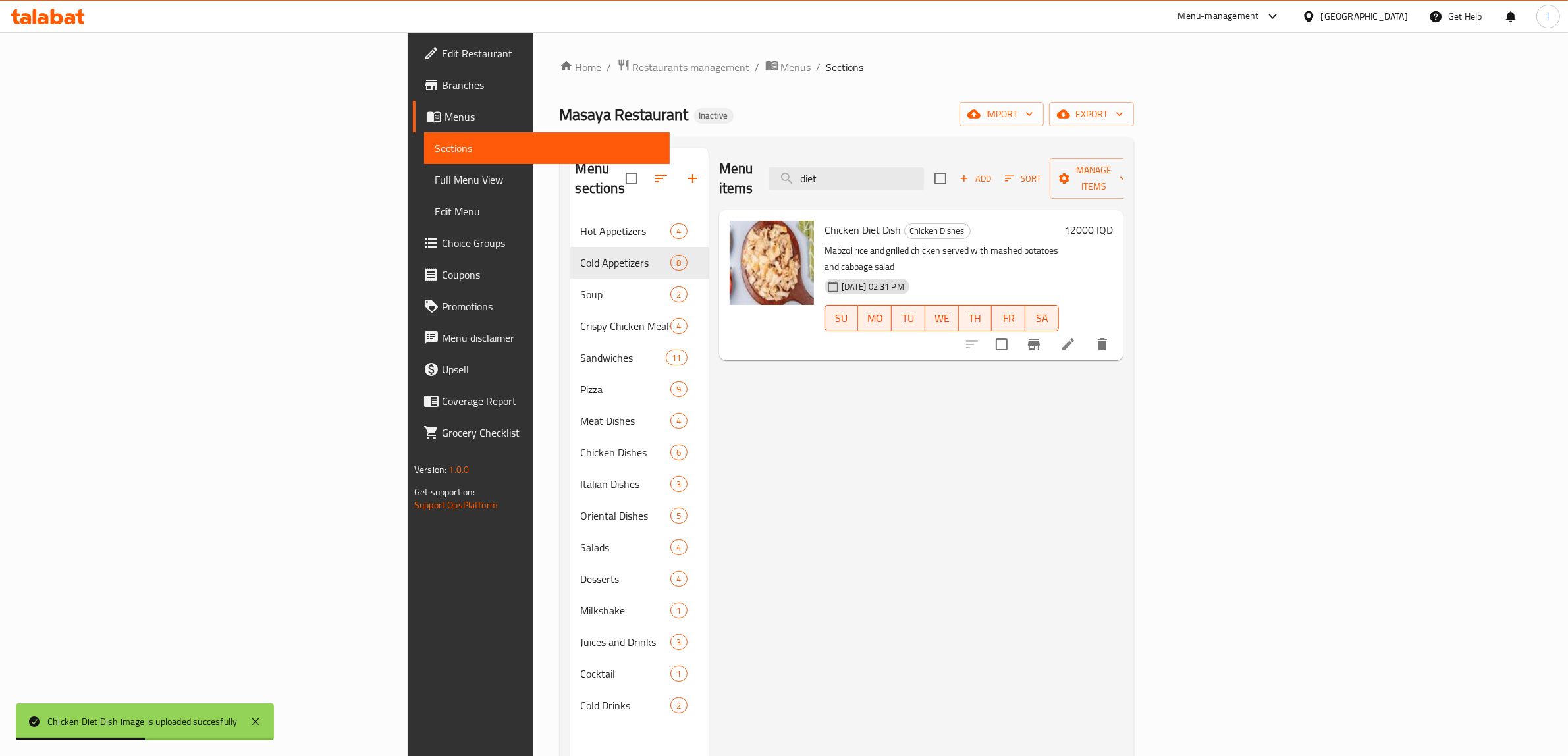
drag, startPoint x: 968, startPoint y: 161, endPoint x: 777, endPoint y: 169, distance: 191.2
click at [787, 169] on div "Menu items diet Add Sort Manage items" at bounding box center [922, 178] width 404 height 62
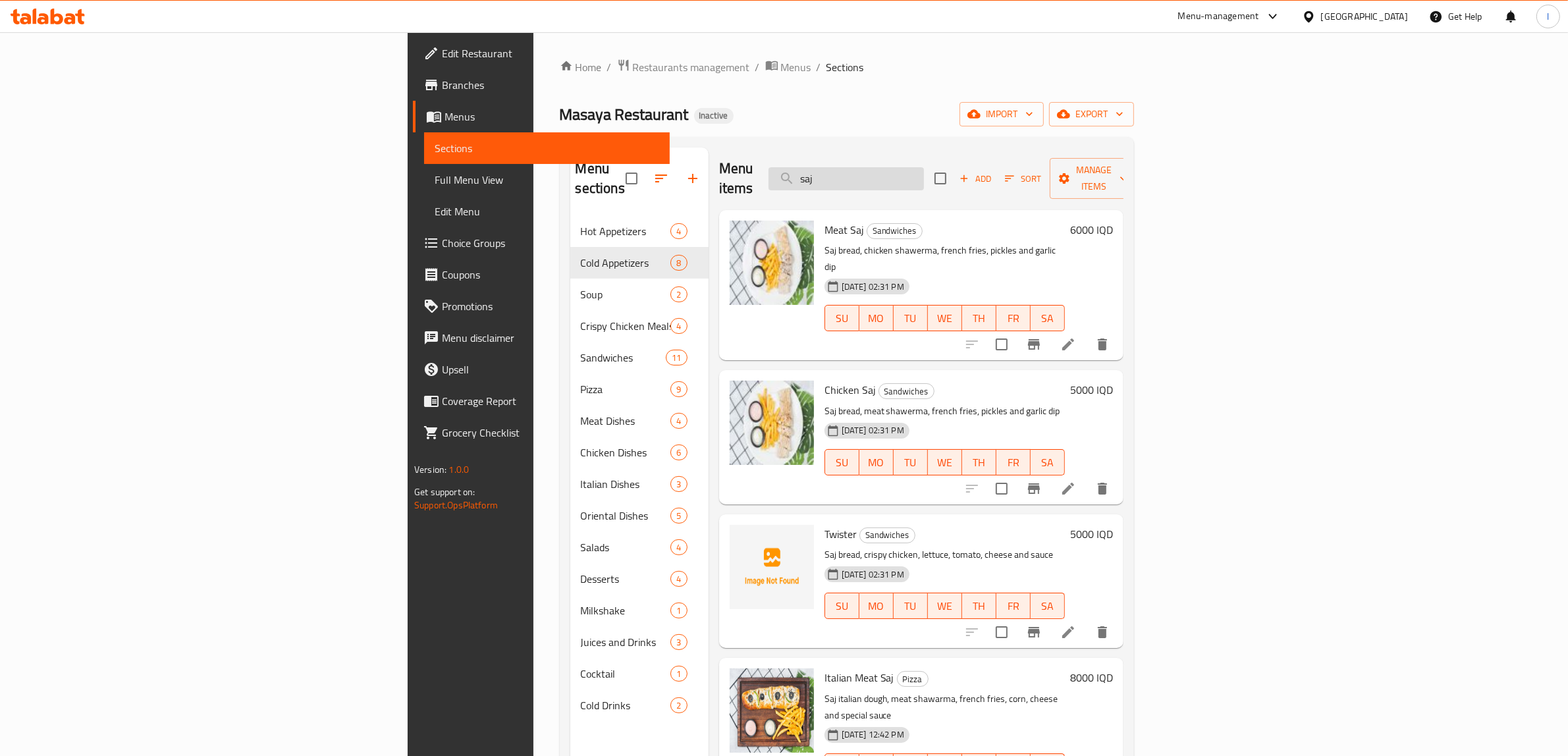
drag, startPoint x: 992, startPoint y: 165, endPoint x: 922, endPoint y: 171, distance: 70.3
click at [924, 171] on input "saj" at bounding box center [846, 179] width 155 height 23
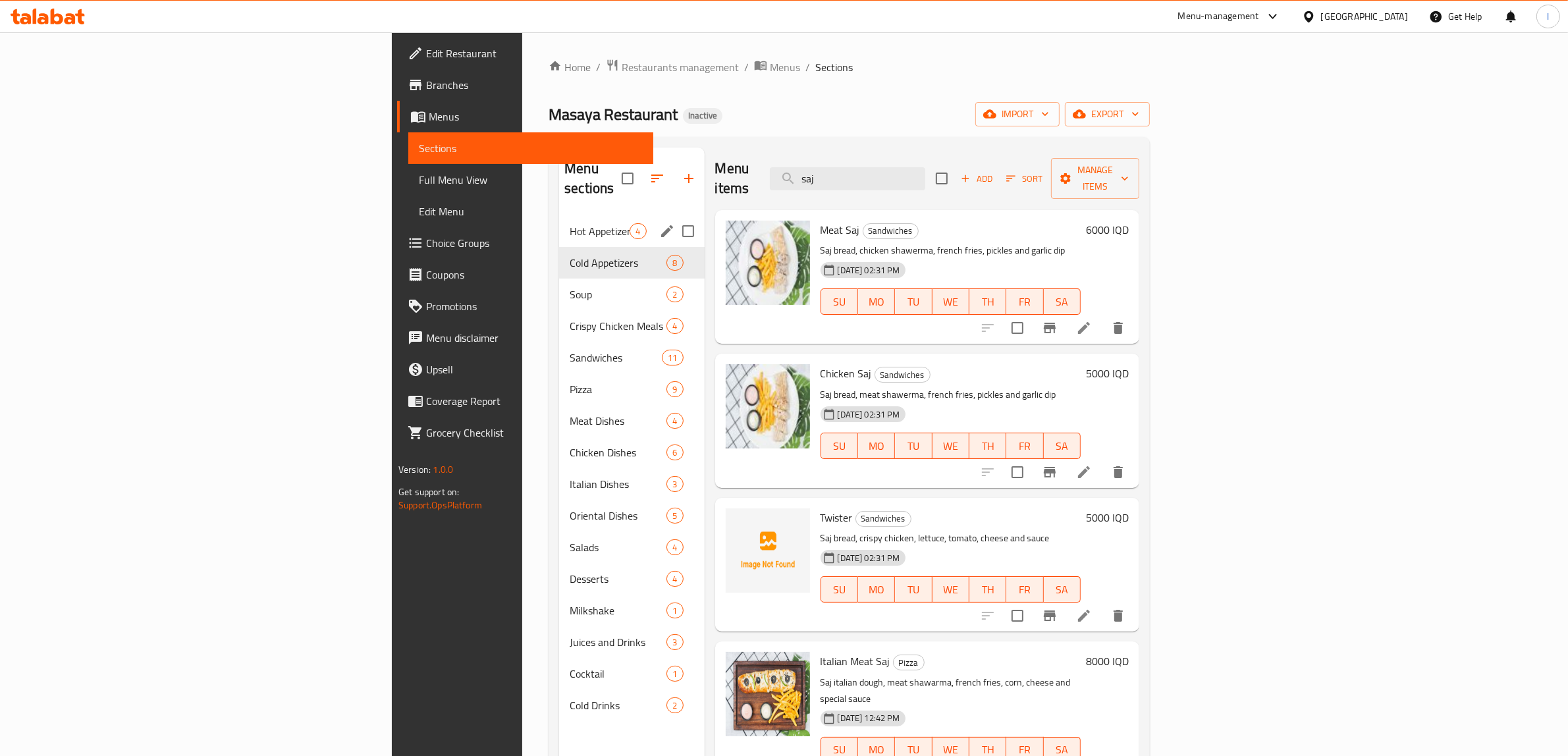
click at [570, 223] on span "Hot Appetizers" at bounding box center [600, 232] width 60 height 16
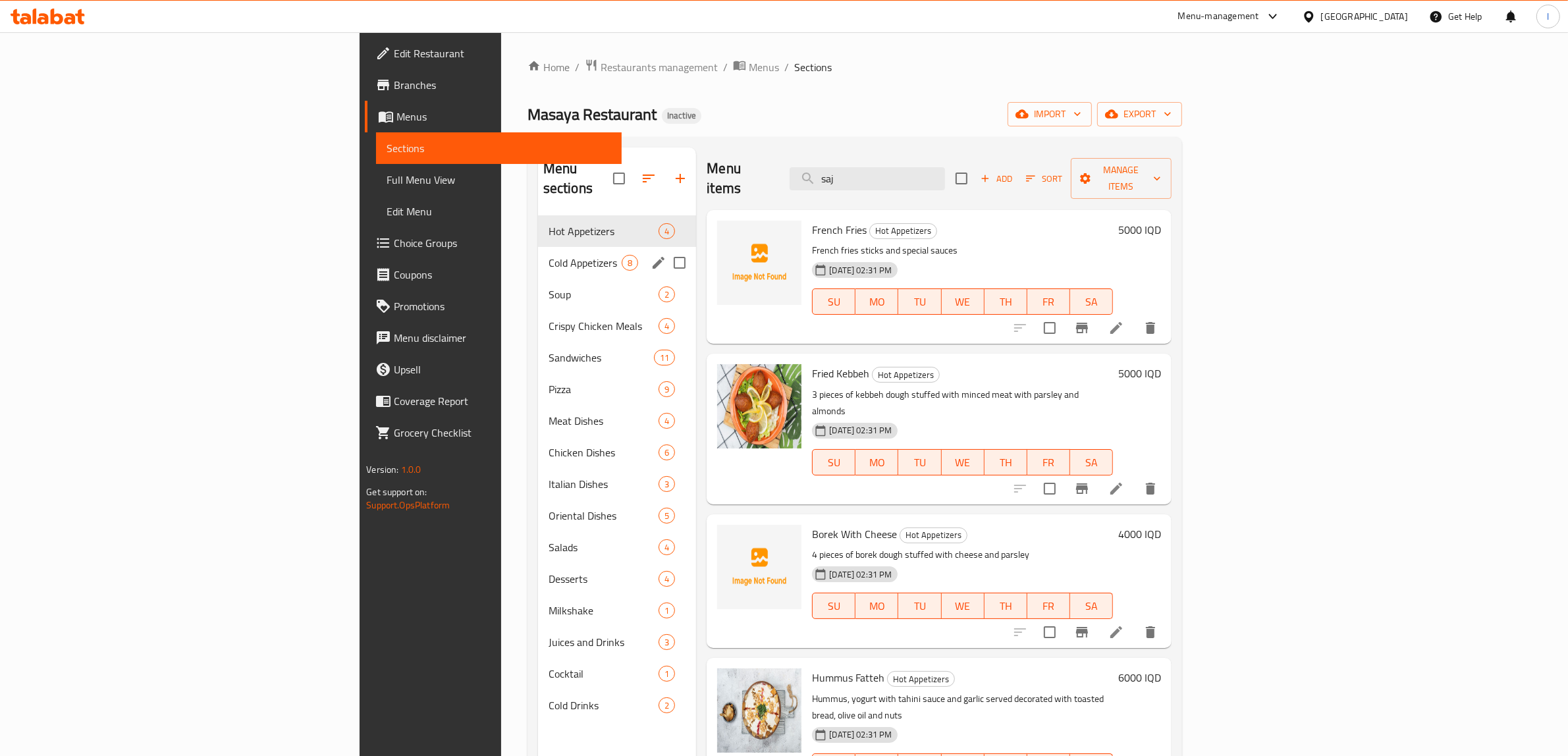
click at [548, 255] on span "Cold Appetizers" at bounding box center [584, 263] width 73 height 16
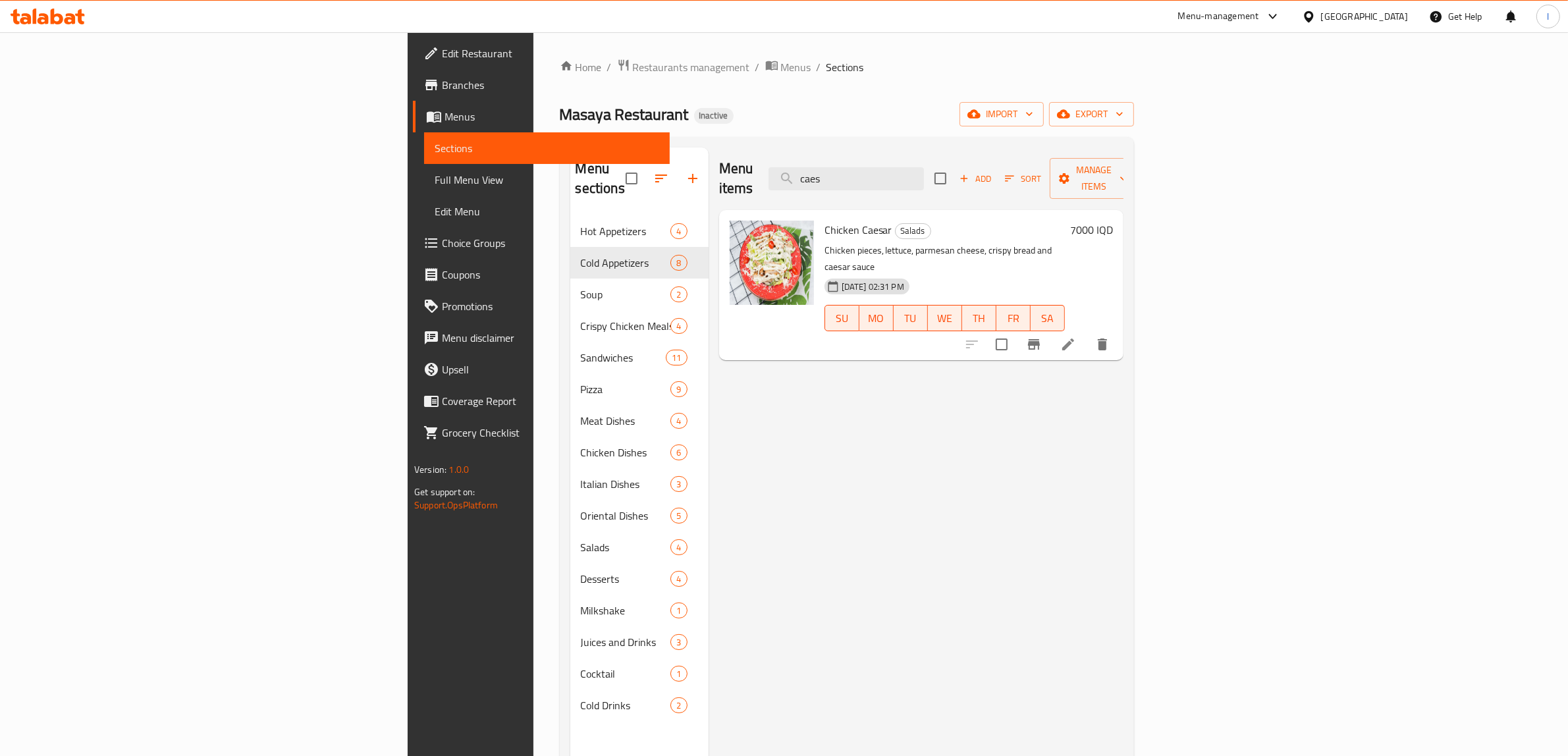
drag, startPoint x: 1000, startPoint y: 175, endPoint x: 829, endPoint y: 189, distance: 171.6
click at [830, 189] on div "Menu items caes Add Sort Manage items Chicken Caesar Salads Chicken pieces, let…" at bounding box center [916, 525] width 415 height 756
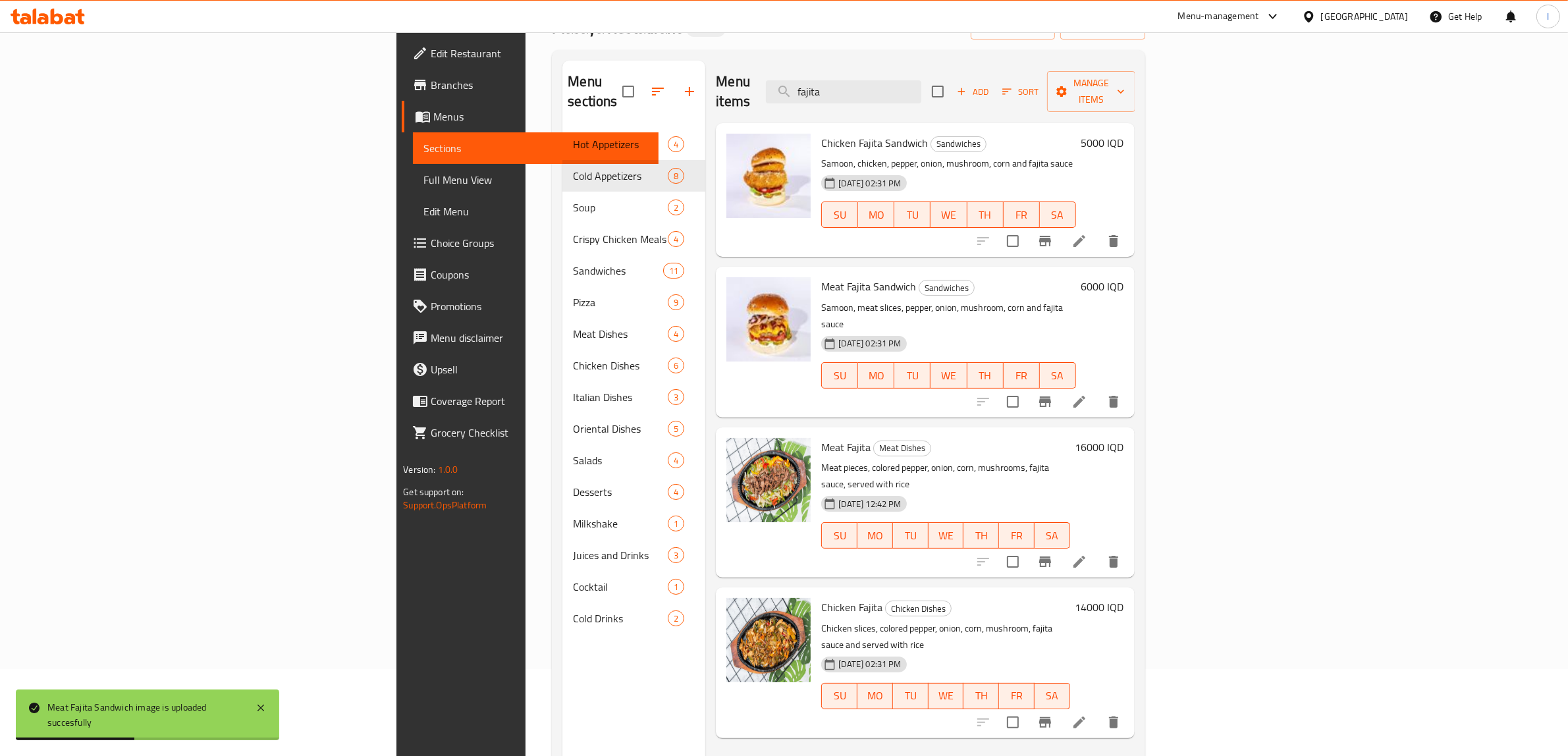
scroll to position [185, 0]
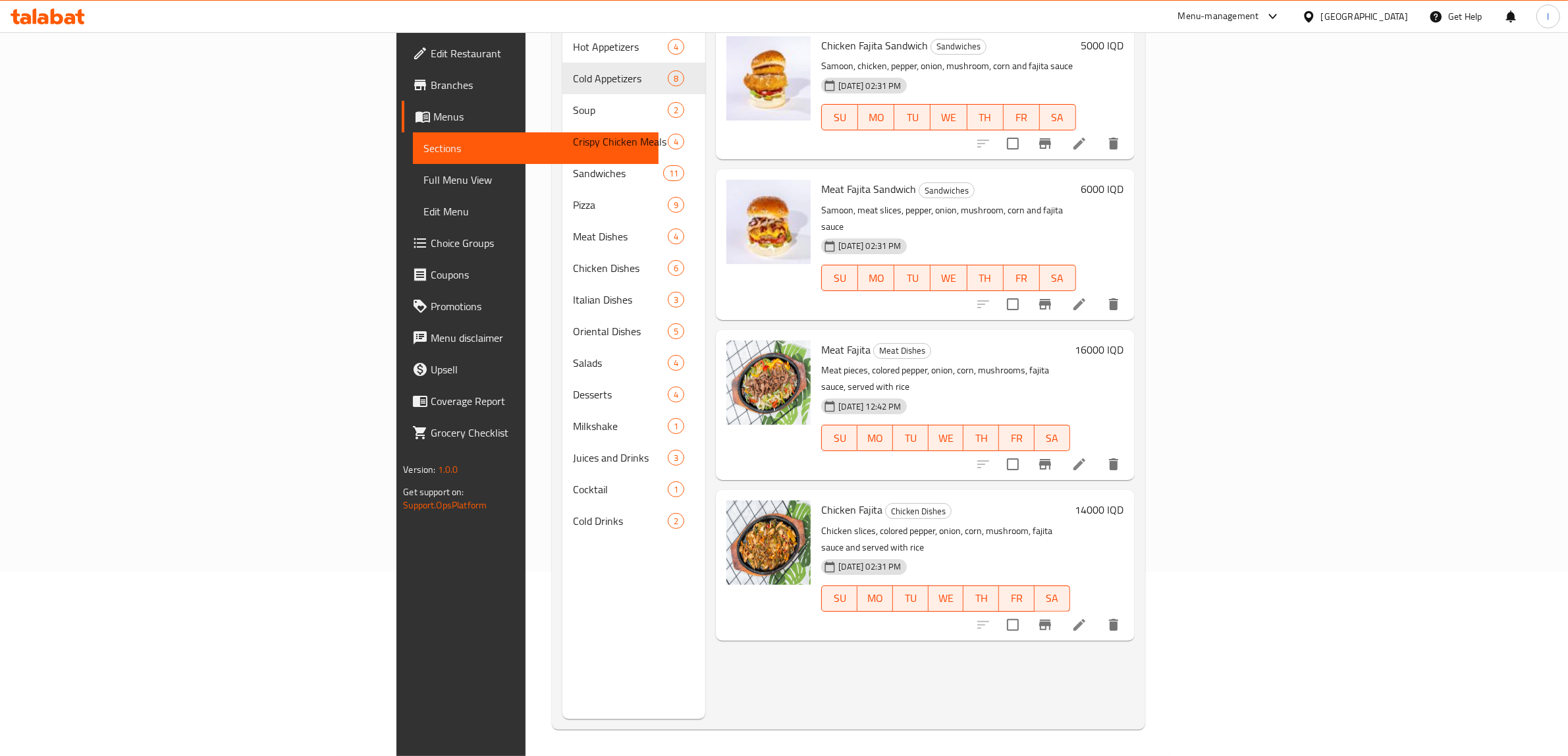
click at [821, 179] on span "Meat Fajita Sandwich" at bounding box center [868, 189] width 95 height 20
copy span "Sandwich"
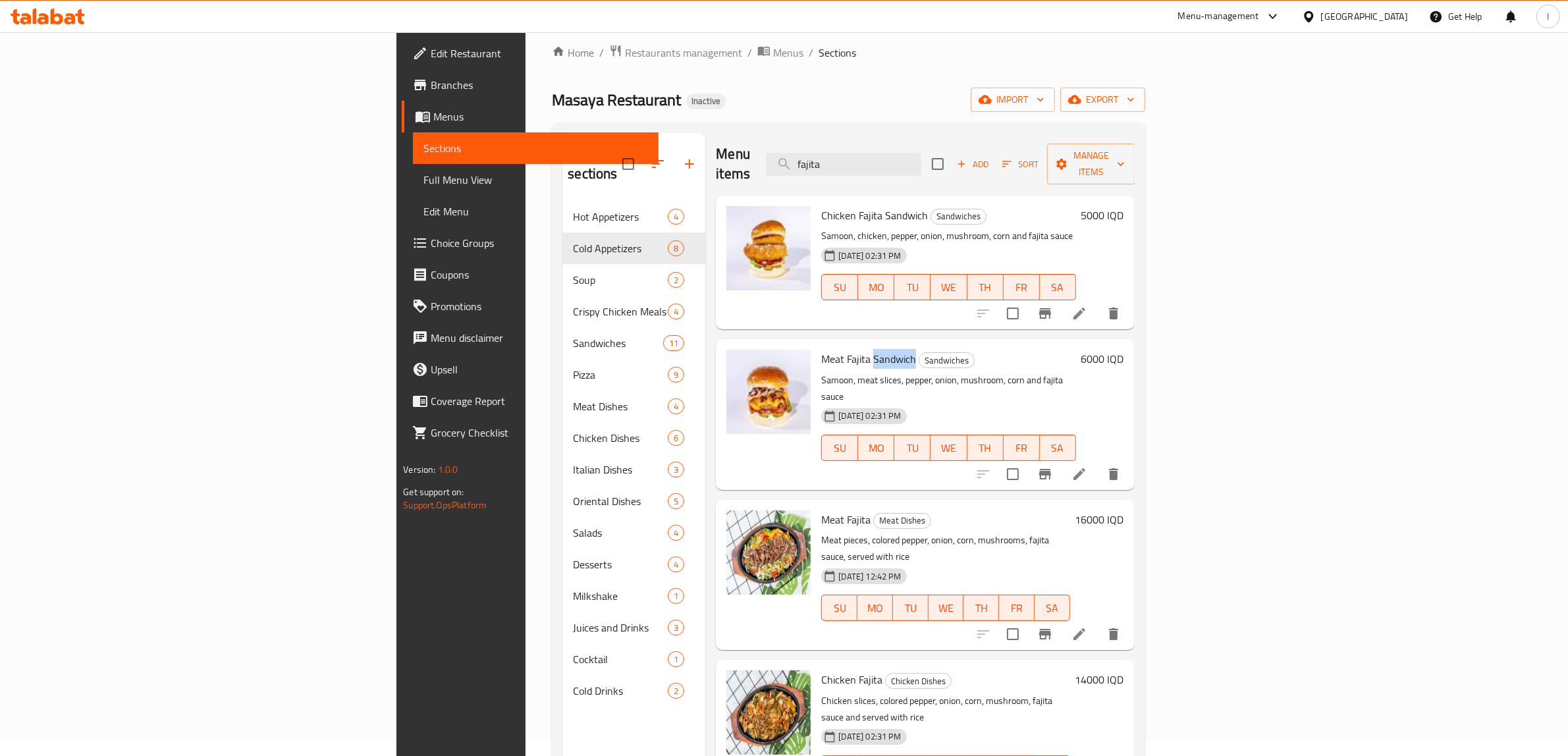
scroll to position [0, 0]
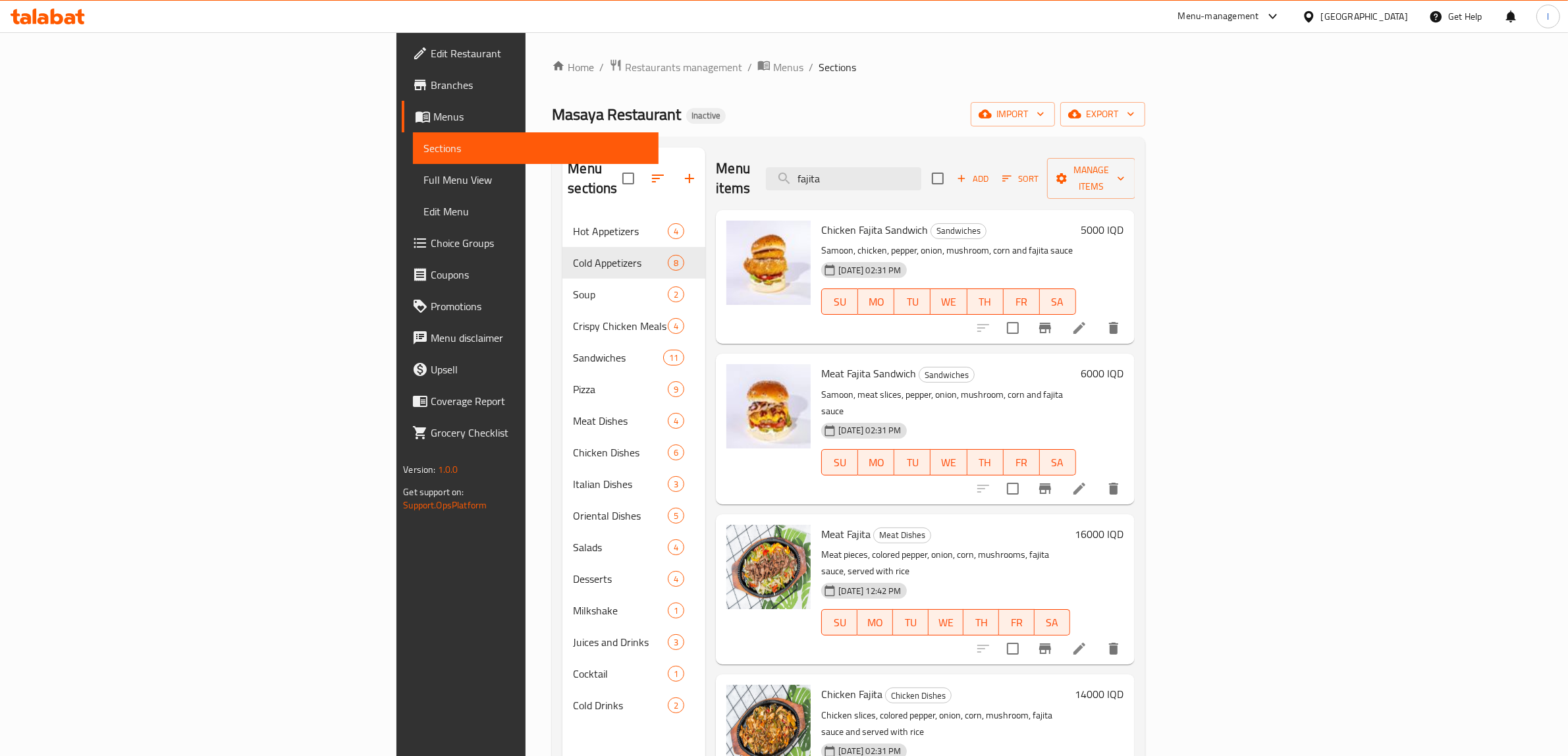
drag, startPoint x: 985, startPoint y: 175, endPoint x: 823, endPoint y: 182, distance: 162.2
click at [827, 182] on div "Menu items fajita Add Sort Manage items" at bounding box center [925, 178] width 418 height 62
paste input "Sandwich"
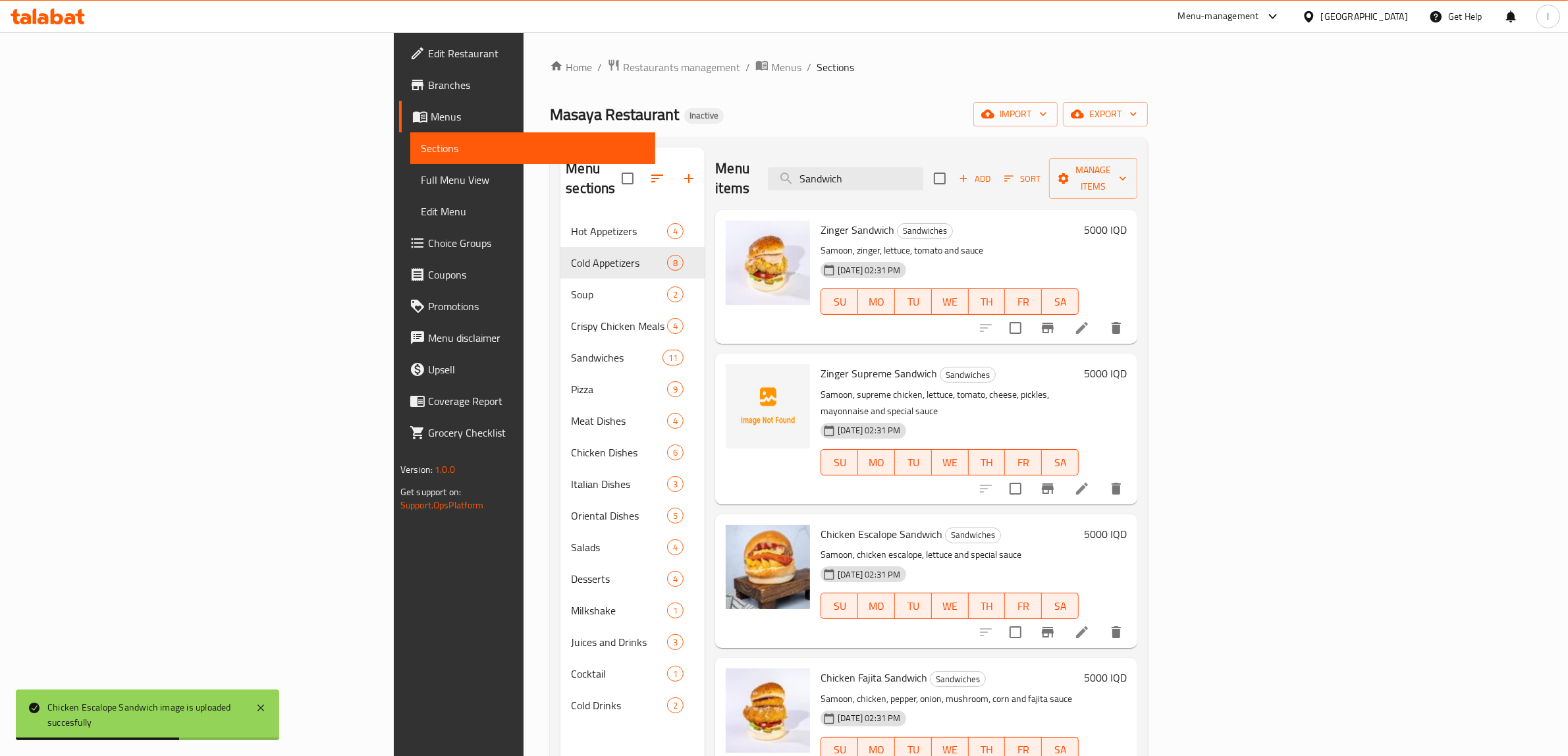
drag, startPoint x: 993, startPoint y: 163, endPoint x: 804, endPoint y: 162, distance: 189.0
click at [807, 162] on div "Menu items Sandwich Add Sort Manage items" at bounding box center [926, 178] width 422 height 62
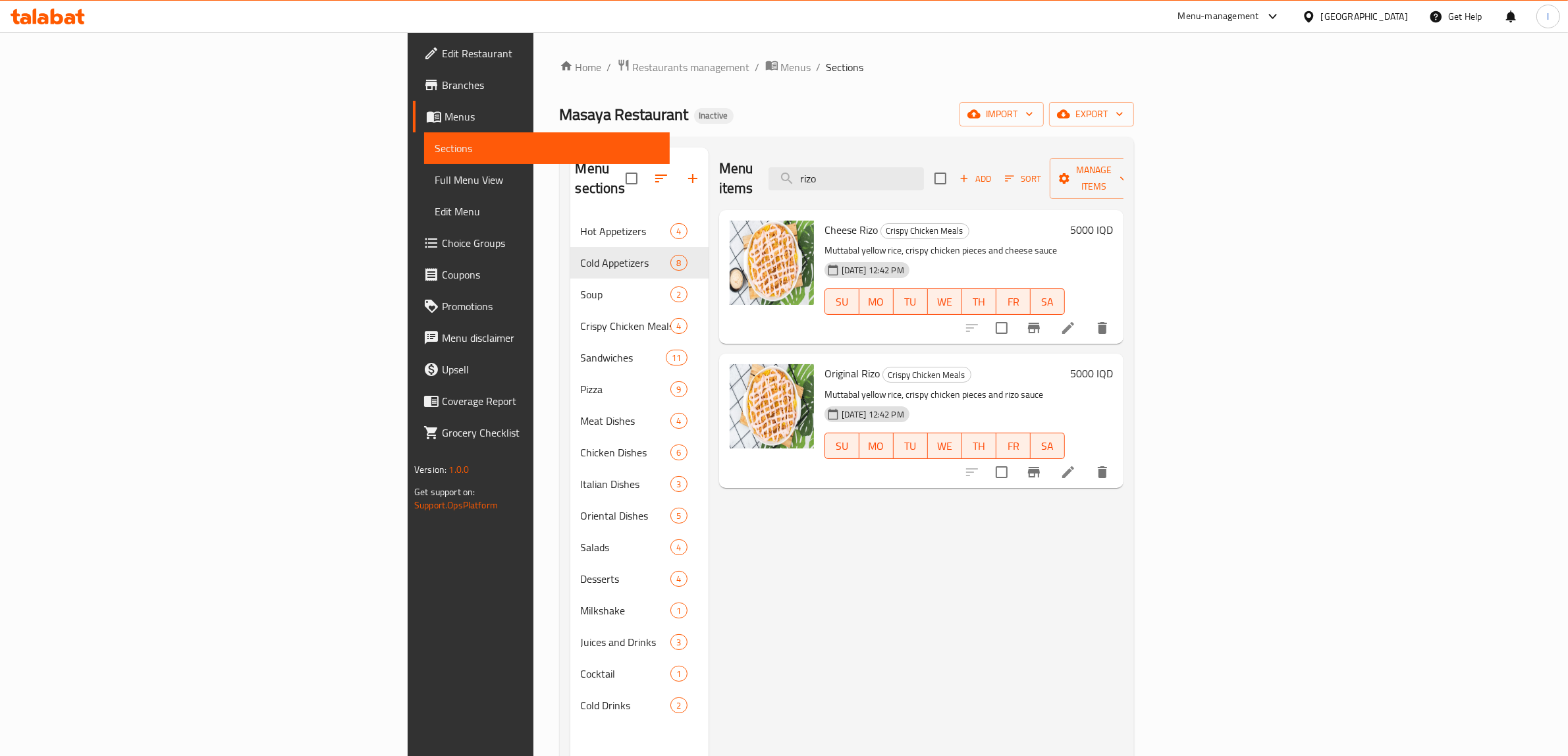
drag, startPoint x: 995, startPoint y: 165, endPoint x: 812, endPoint y: 194, distance: 185.3
click at [871, 202] on div "Menu items rizo Add Sort Manage items Cheese Rizo Crispy Chicken Meals Muttabal…" at bounding box center [916, 525] width 415 height 756
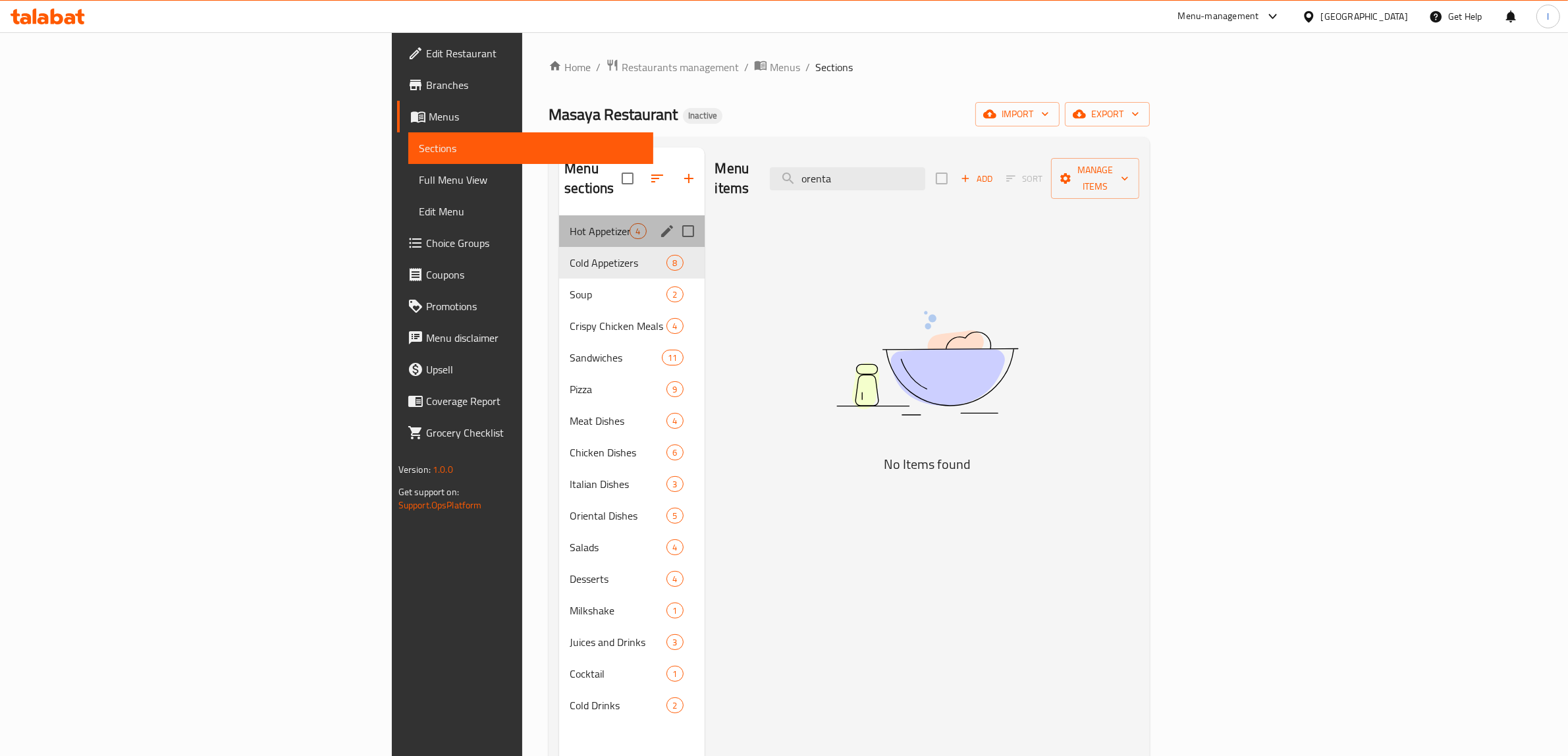
click at [570, 223] on span "Hot Appetizers" at bounding box center [600, 232] width 60 height 16
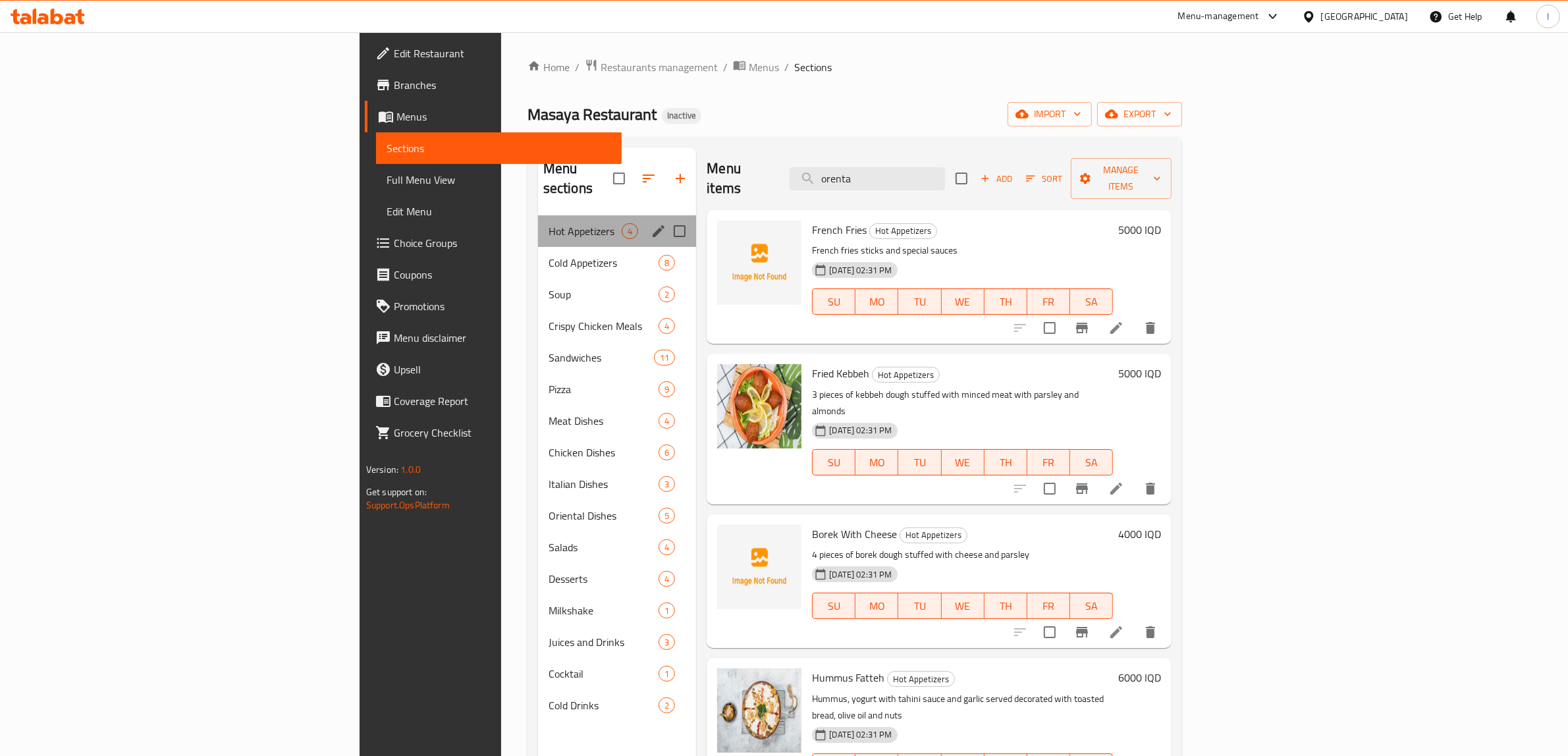
click at [538, 224] on div "Hot Appetizers 4" at bounding box center [618, 231] width 159 height 32
click at [548, 255] on span "Cold Appetizers" at bounding box center [584, 263] width 73 height 16
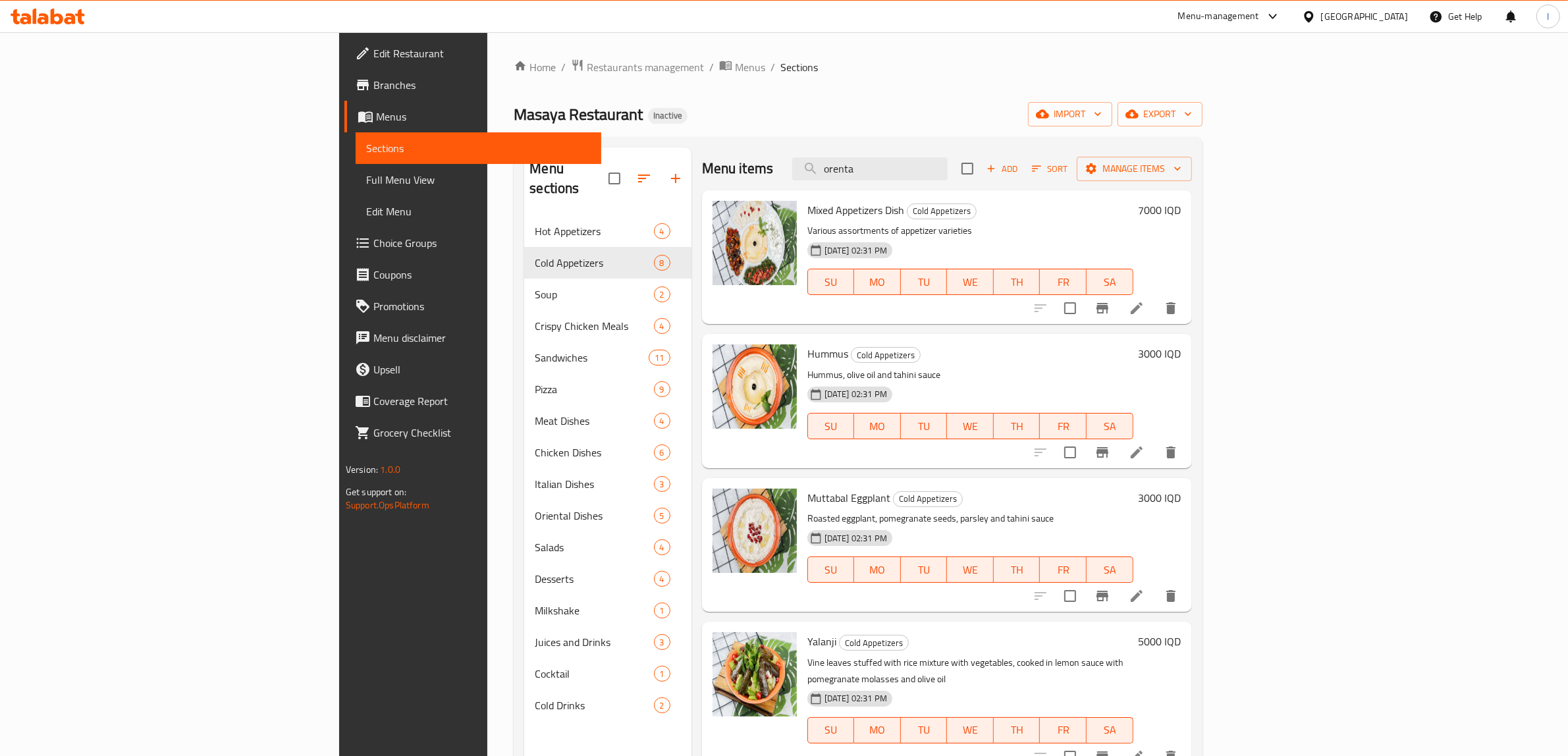
drag, startPoint x: 990, startPoint y: 175, endPoint x: 639, endPoint y: 198, distance: 351.8
click at [692, 198] on div "Menu items orenta Add Sort Manage items Mixed Appetizers Dish Cold Appetizers V…" at bounding box center [941, 525] width 500 height 756
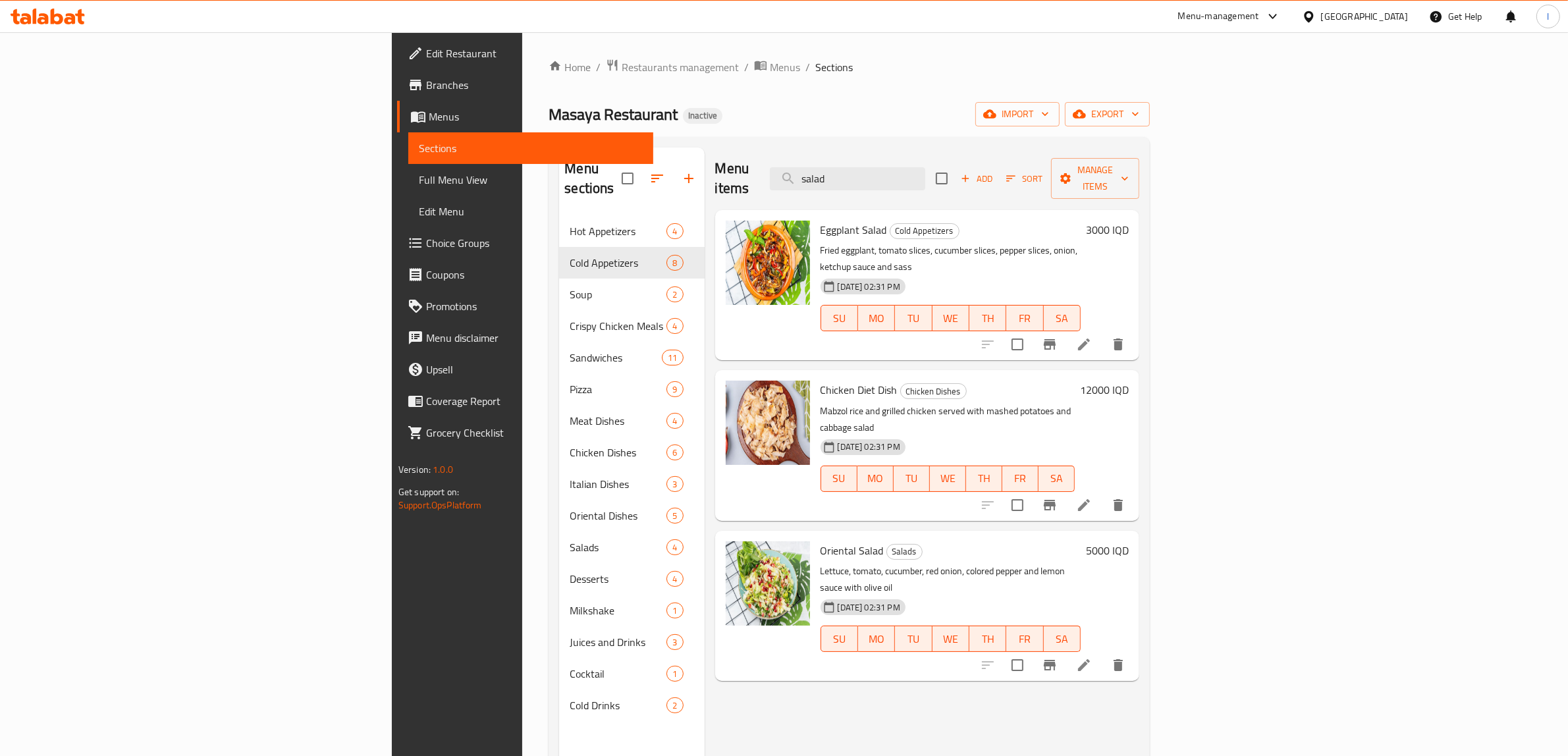
drag, startPoint x: 1003, startPoint y: 175, endPoint x: 831, endPoint y: 185, distance: 172.3
click at [835, 182] on div "Menu items salad Add Sort Manage items" at bounding box center [927, 178] width 425 height 62
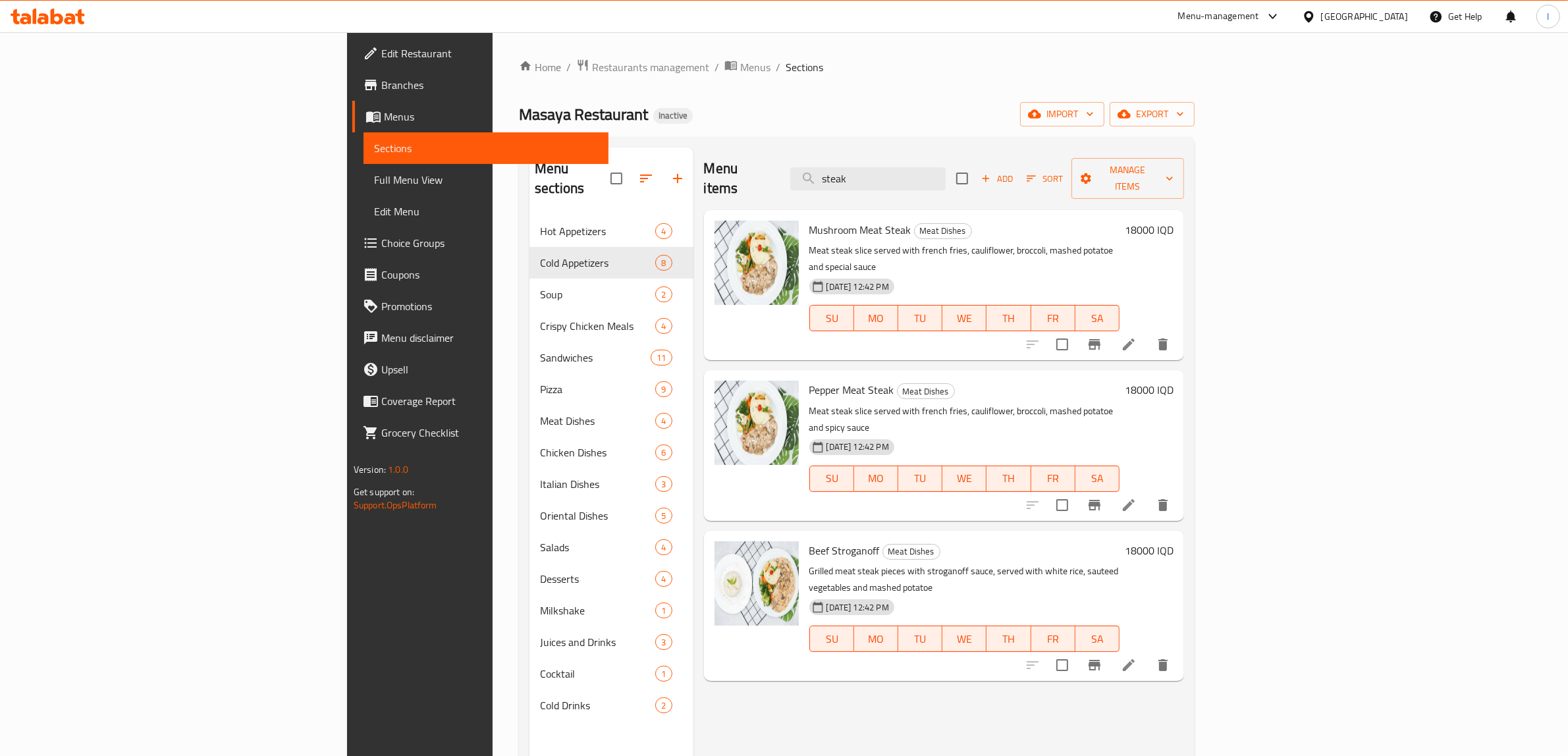
drag, startPoint x: 983, startPoint y: 165, endPoint x: 775, endPoint y: 196, distance: 210.3
click at [788, 193] on div "Menu items steak Add Sort Manage items Mushroom Meat Steak Meat Dishes Meat ste…" at bounding box center [939, 525] width 491 height 756
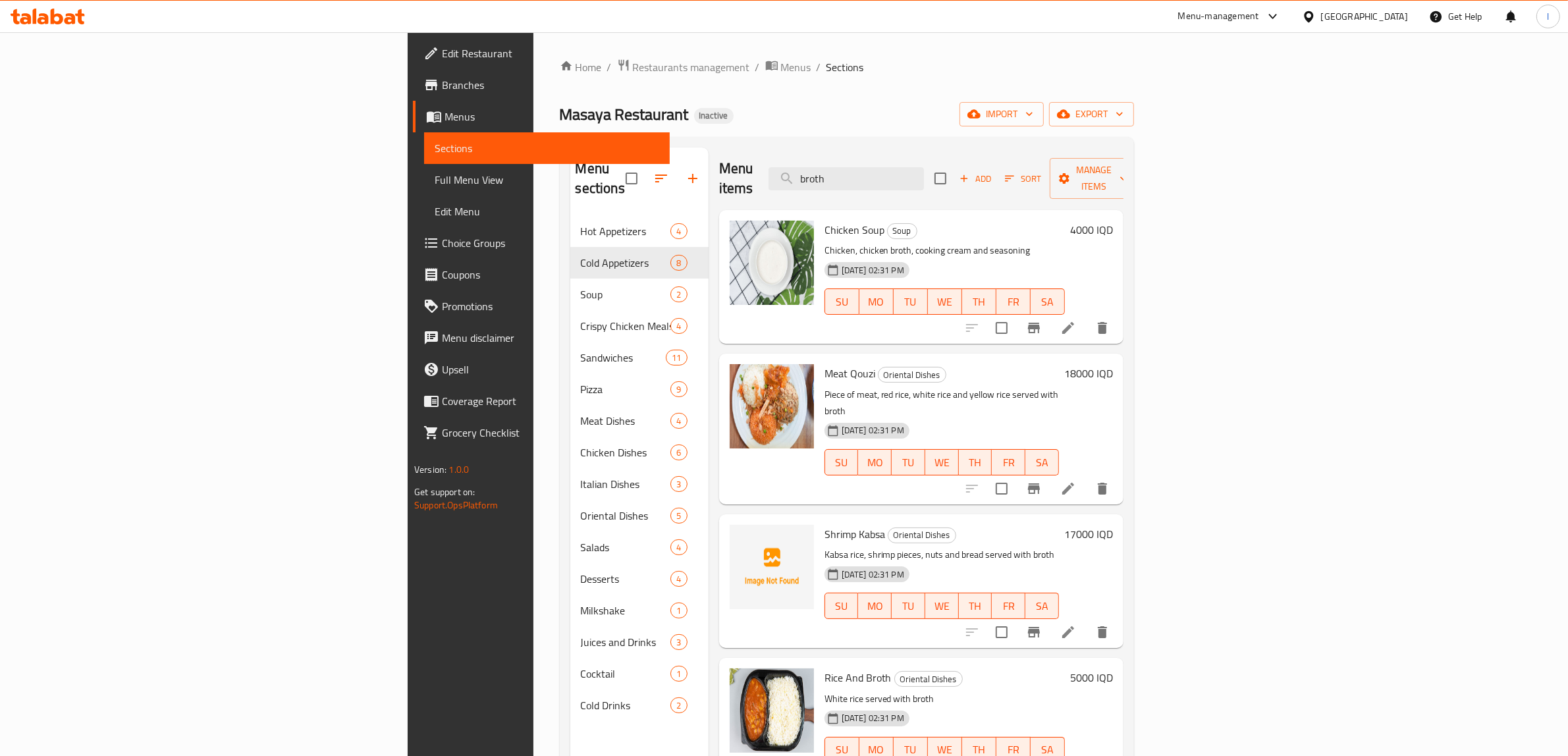
drag, startPoint x: 999, startPoint y: 178, endPoint x: 828, endPoint y: 181, distance: 171.0
click at [831, 181] on div "Menu items broth Add Sort Manage items" at bounding box center [922, 178] width 404 height 62
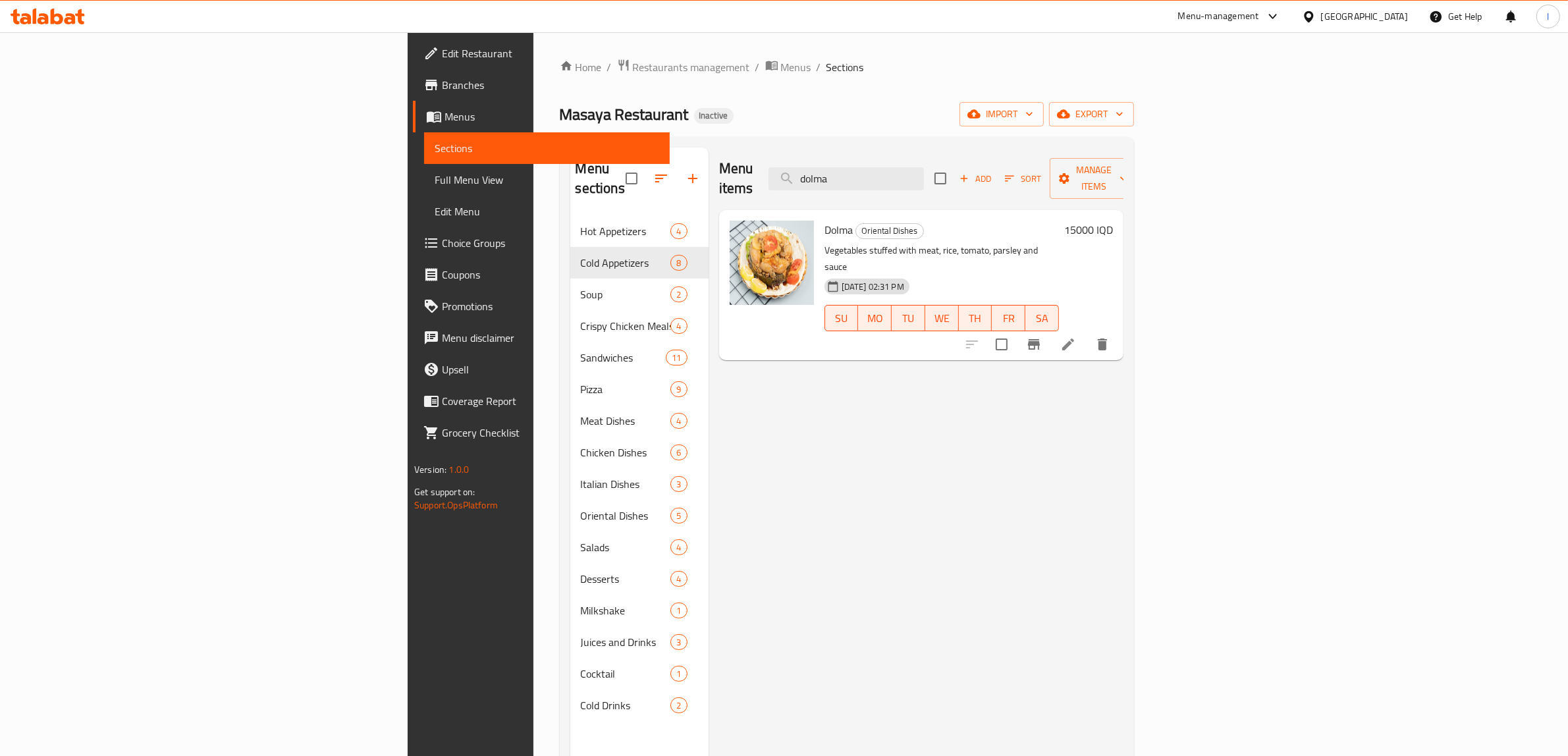
drag, startPoint x: 967, startPoint y: 169, endPoint x: 720, endPoint y: 186, distance: 247.6
click at [720, 186] on div "Menu items dolma Add Sort Manage items" at bounding box center [922, 178] width 404 height 62
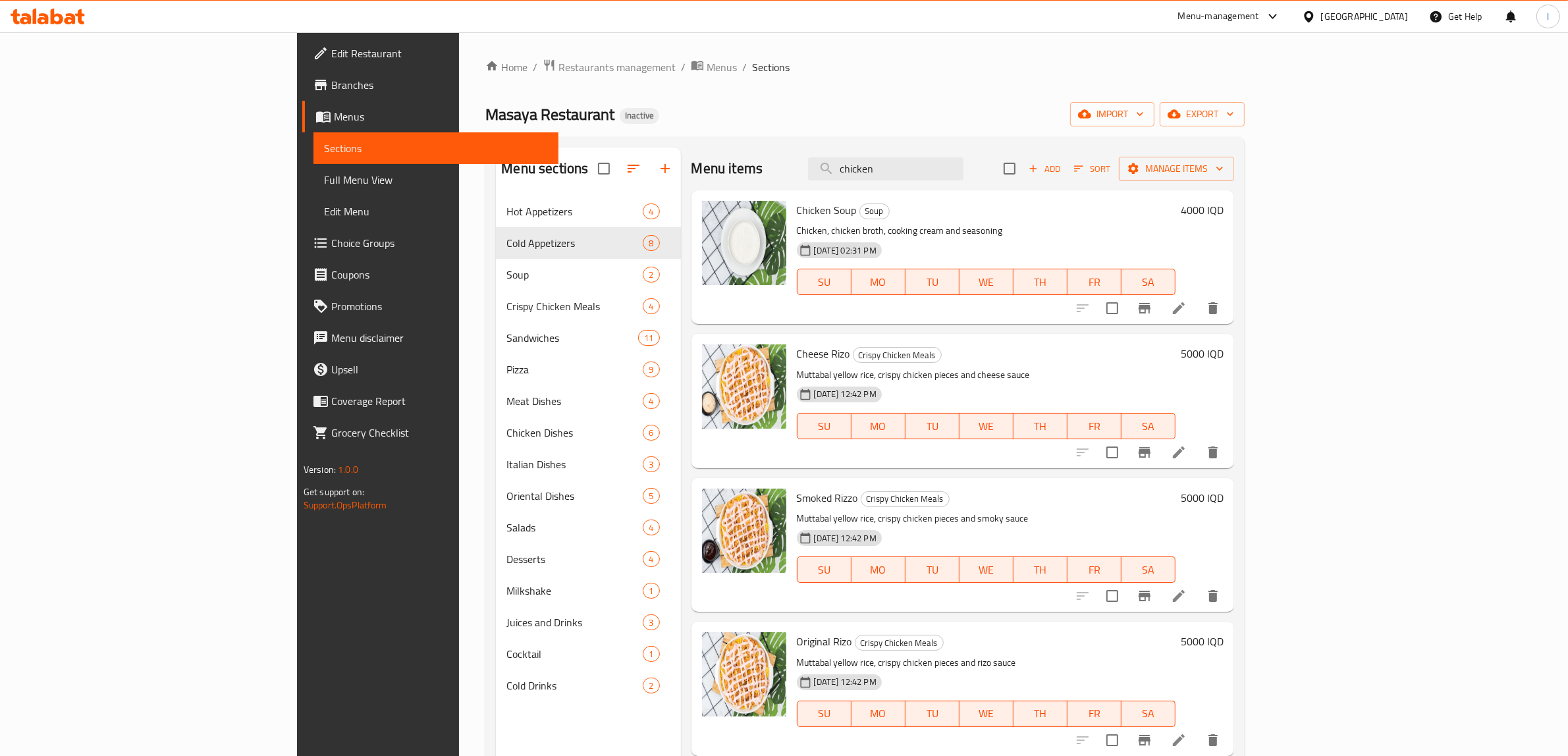
drag, startPoint x: 1002, startPoint y: 179, endPoint x: 857, endPoint y: 185, distance: 145.1
click at [857, 185] on div "Menu items chicken Add Sort Manage items" at bounding box center [963, 169] width 544 height 42
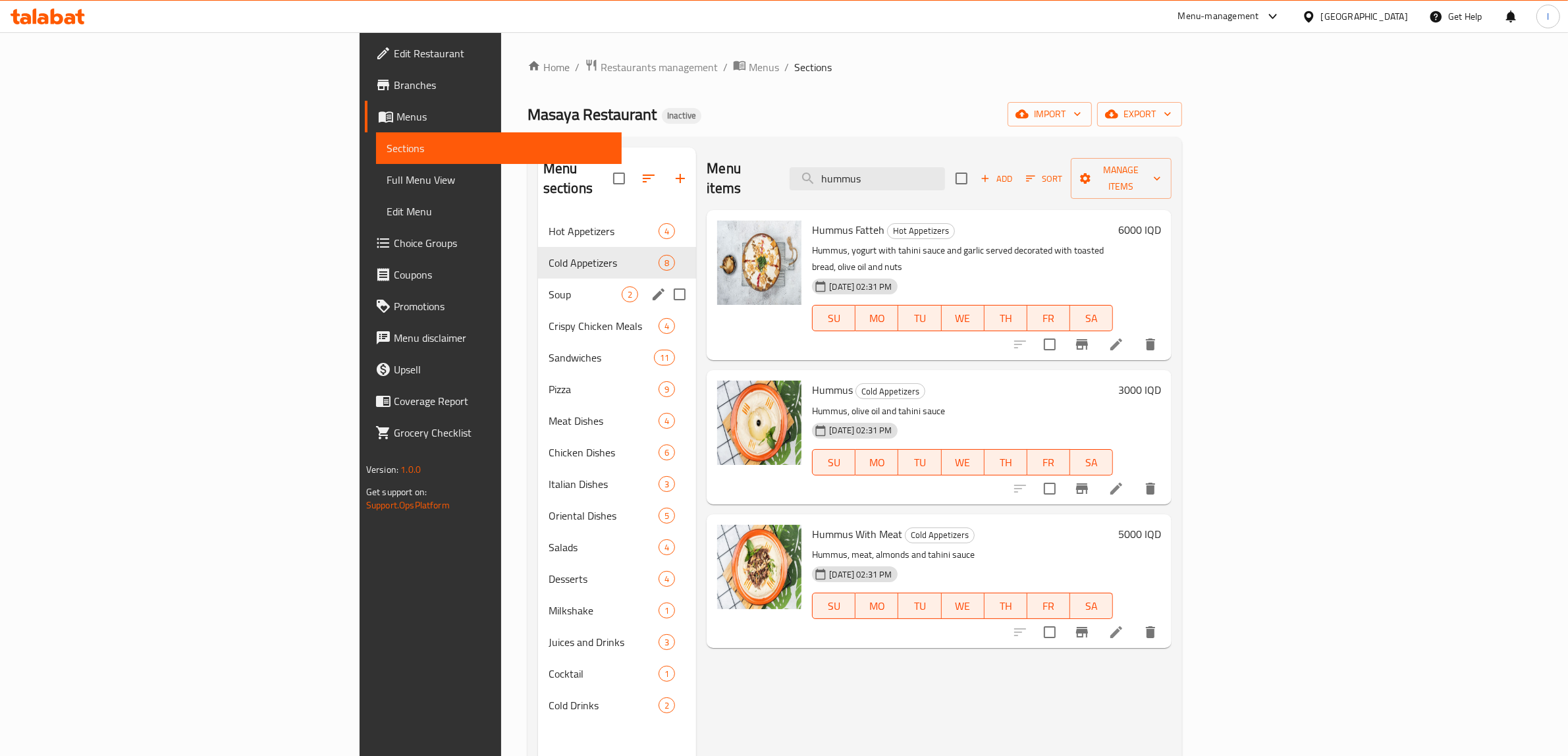
click at [548, 287] on span "Soup" at bounding box center [584, 295] width 73 height 16
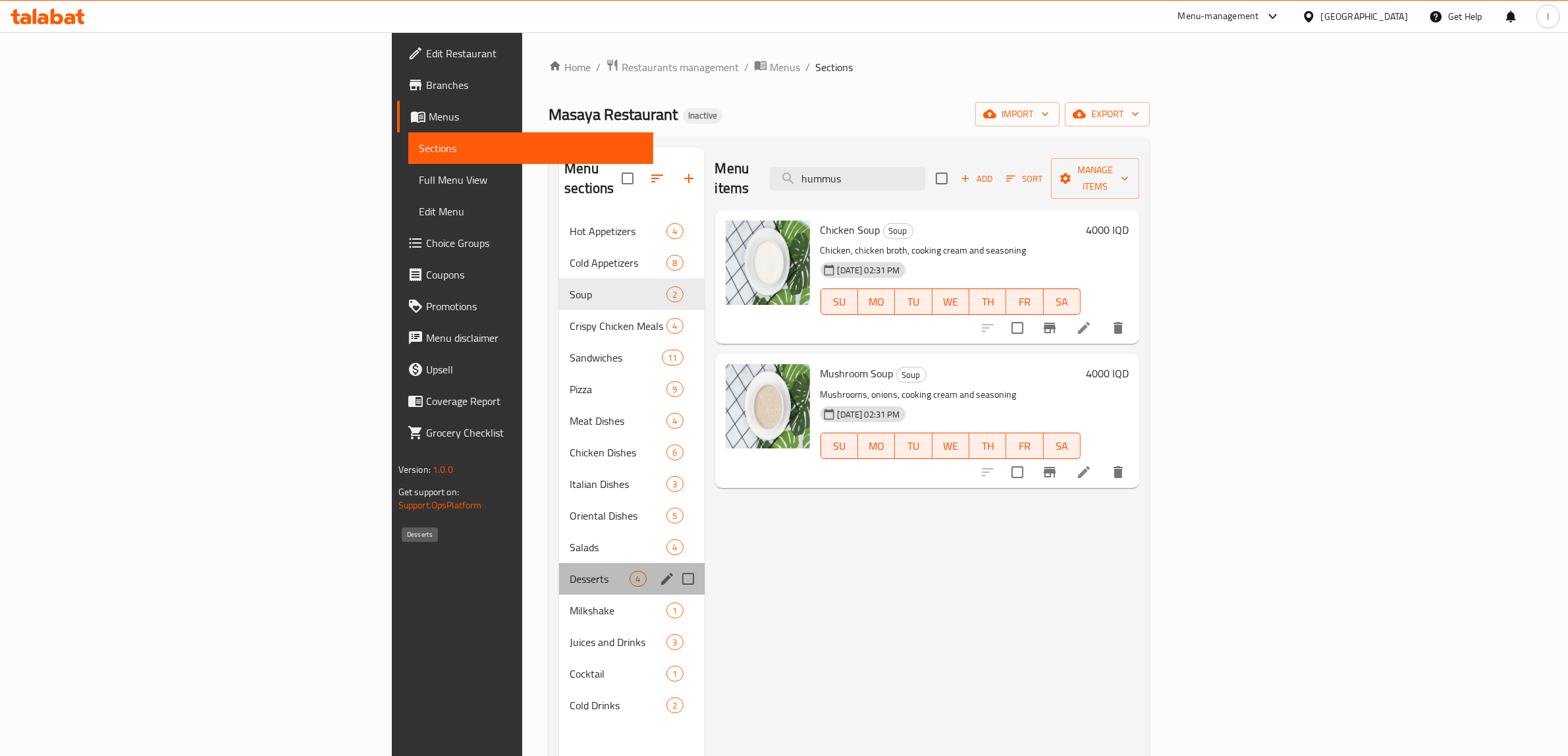
click at [570, 570] on span "Desserts" at bounding box center [600, 578] width 60 height 16
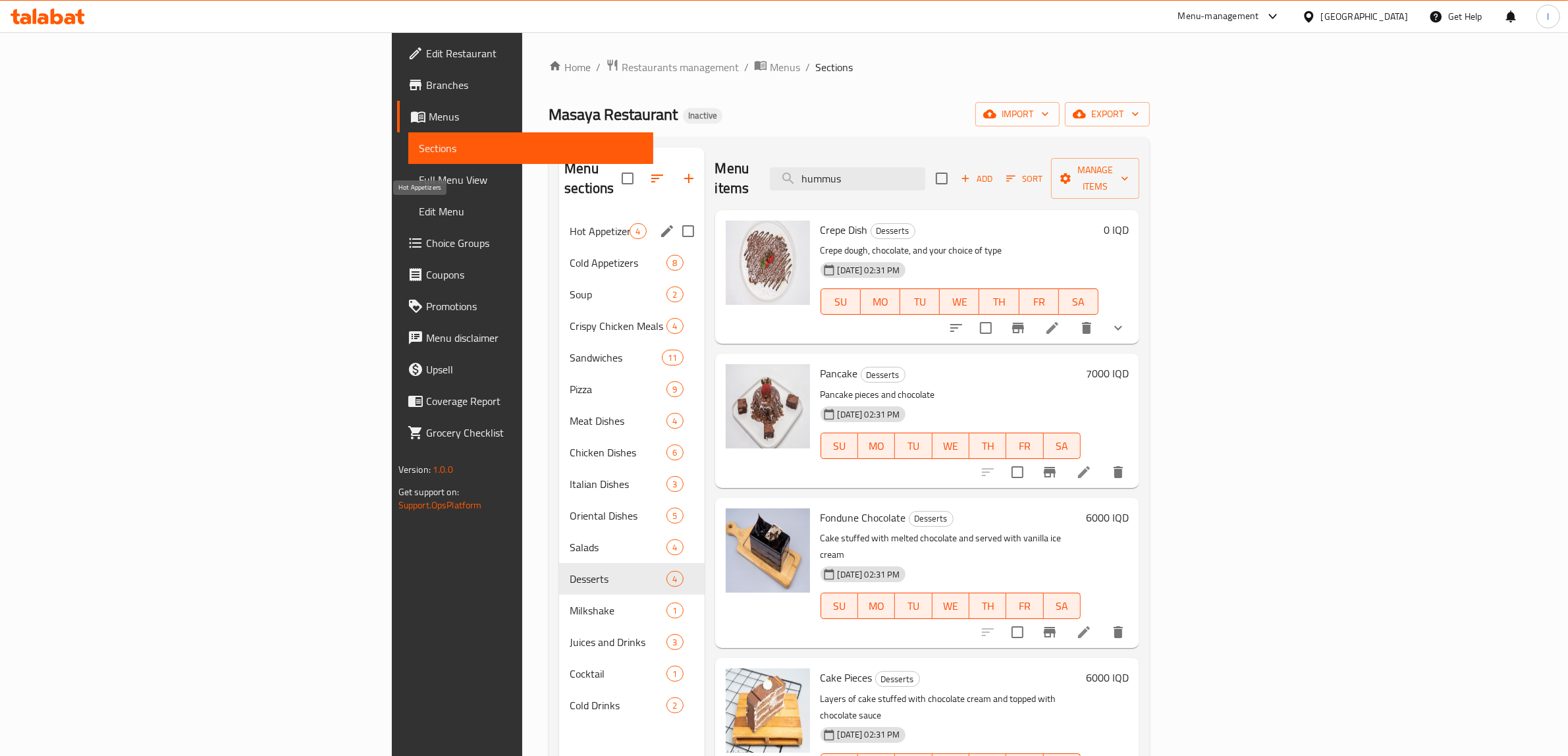
click at [570, 223] on span "Hot Appetizers" at bounding box center [600, 232] width 60 height 16
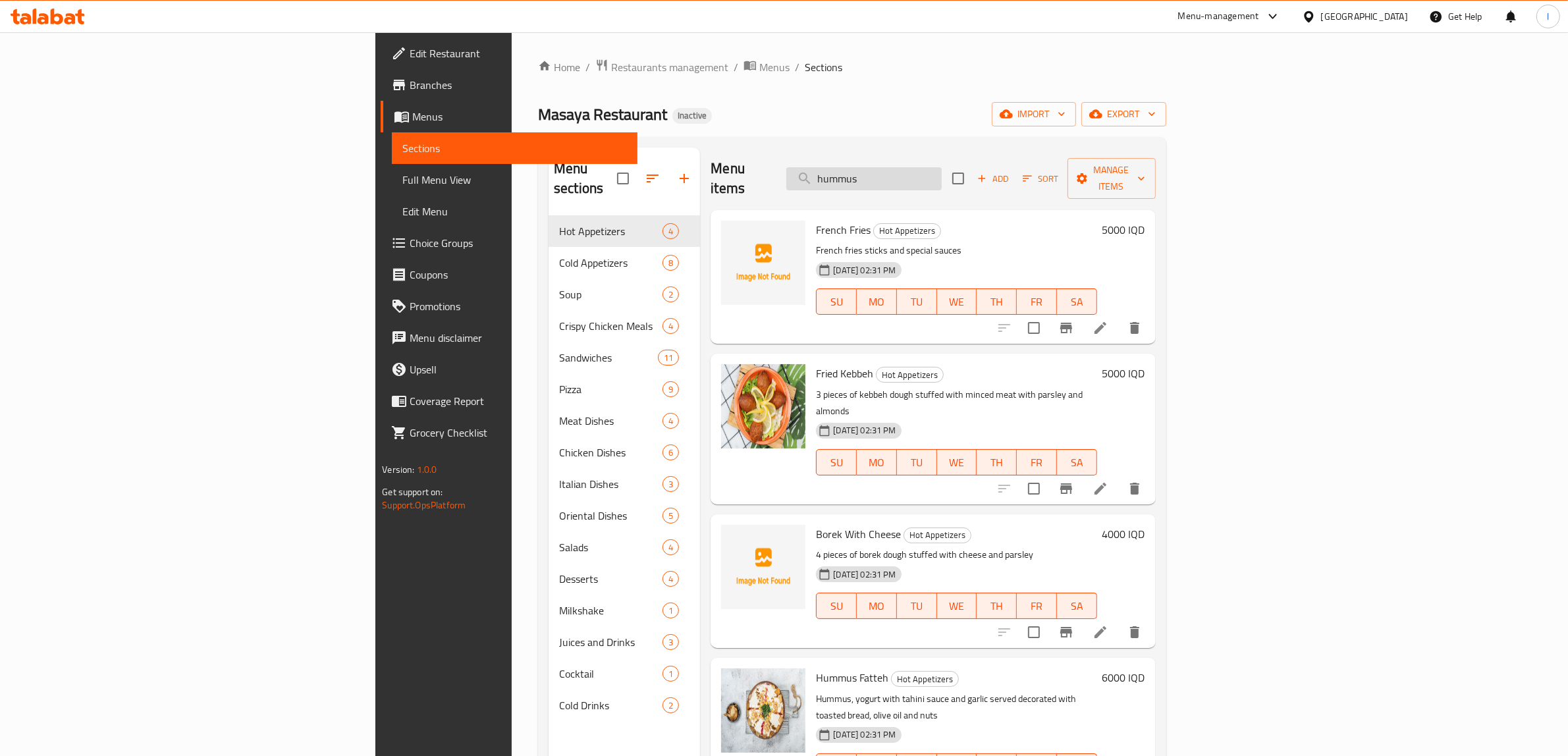
drag, startPoint x: 1042, startPoint y: 175, endPoint x: 945, endPoint y: 179, distance: 97.1
click at [942, 179] on input "hummus" at bounding box center [864, 179] width 155 height 23
type input "h"
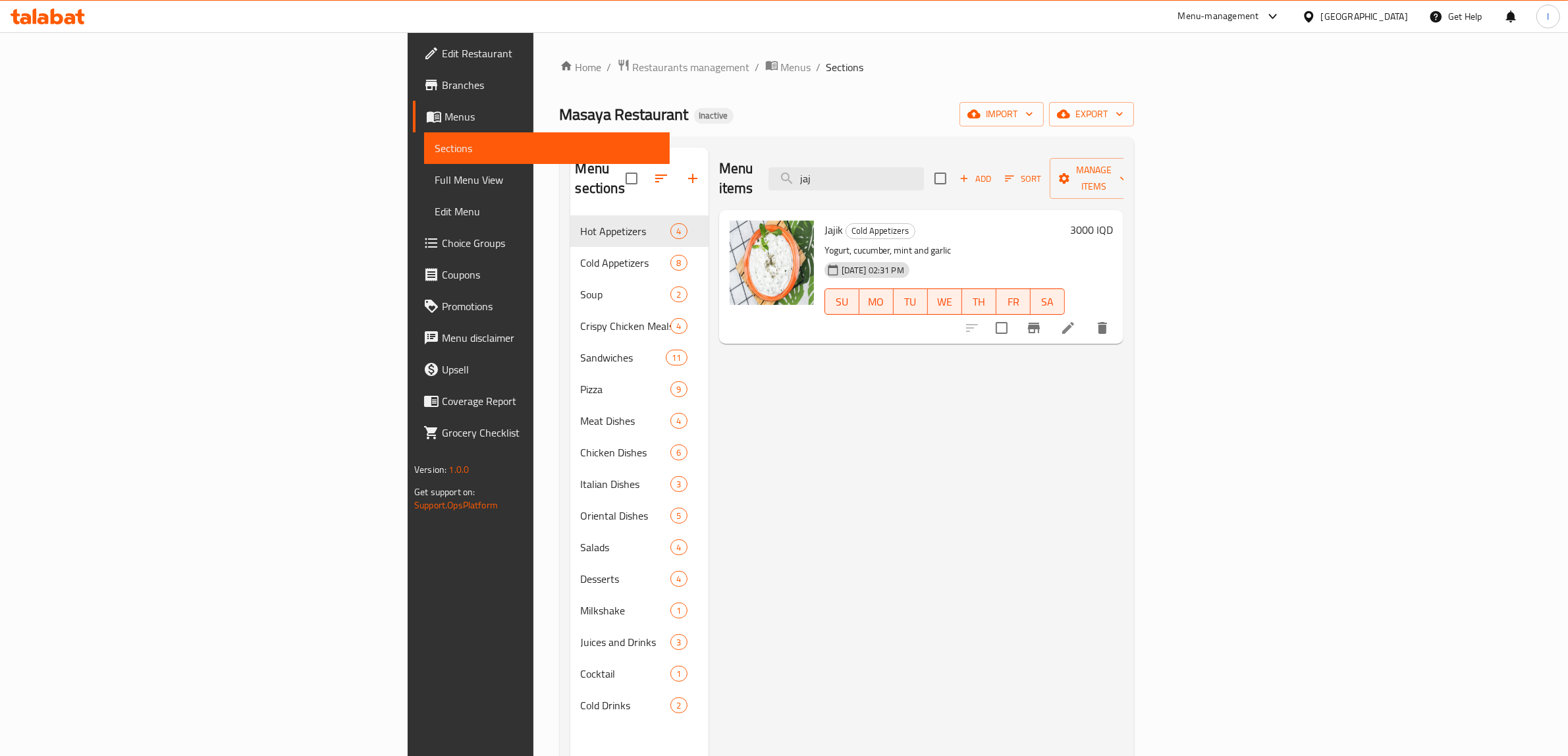
drag, startPoint x: 982, startPoint y: 169, endPoint x: 824, endPoint y: 182, distance: 158.5
click at [827, 181] on div "Menu items jaj Add Sort Manage items" at bounding box center [922, 178] width 404 height 62
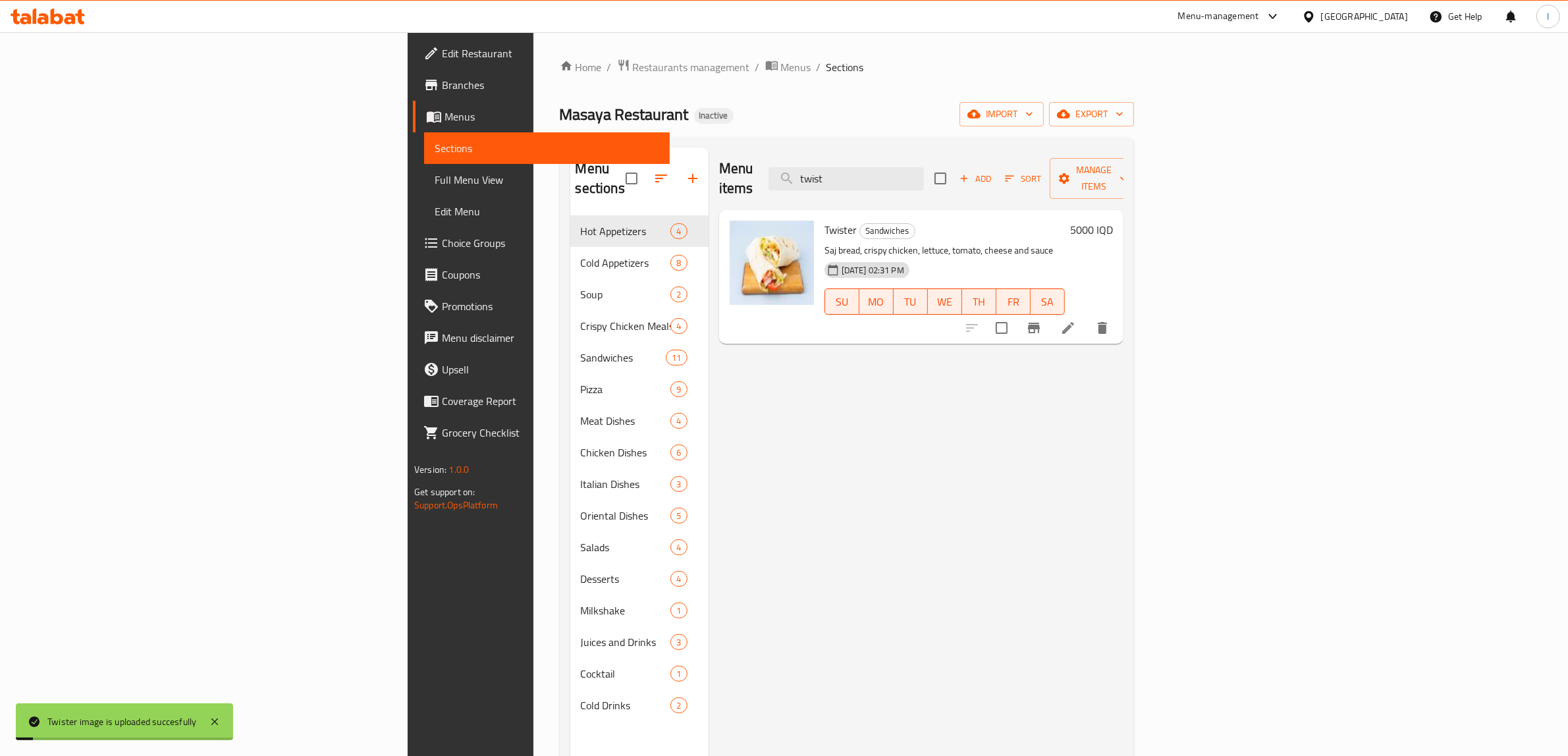
drag, startPoint x: 939, startPoint y: 171, endPoint x: 910, endPoint y: 172, distance: 29.0
click at [915, 172] on div "Menu items twist Add Sort Manage items" at bounding box center [922, 178] width 404 height 62
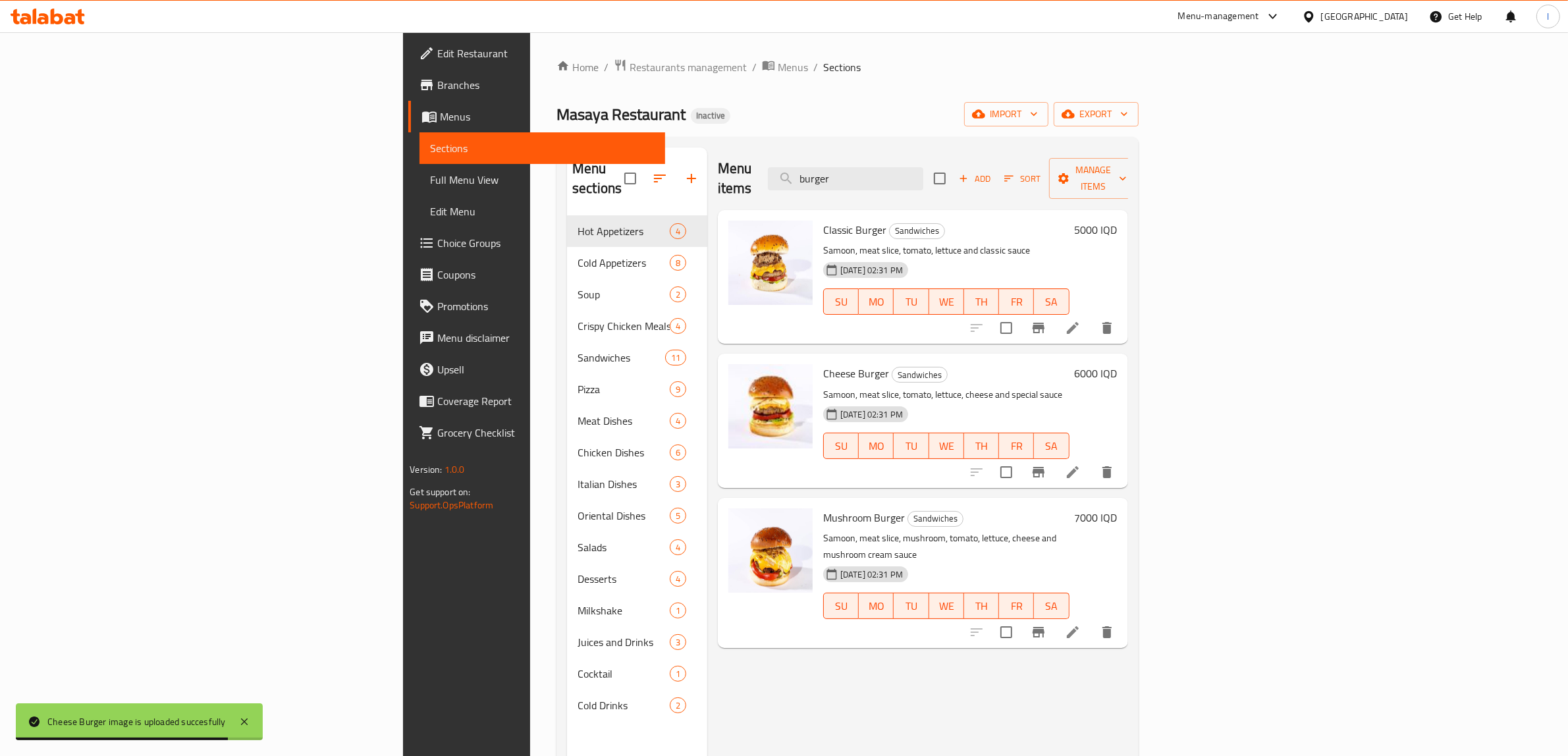
drag, startPoint x: 683, startPoint y: 698, endPoint x: 662, endPoint y: 653, distance: 49.7
click at [707, 692] on div "Menu items burger Add Sort Manage items Classic Burger Sandwiches Samoon, meat …" at bounding box center [917, 525] width 421 height 756
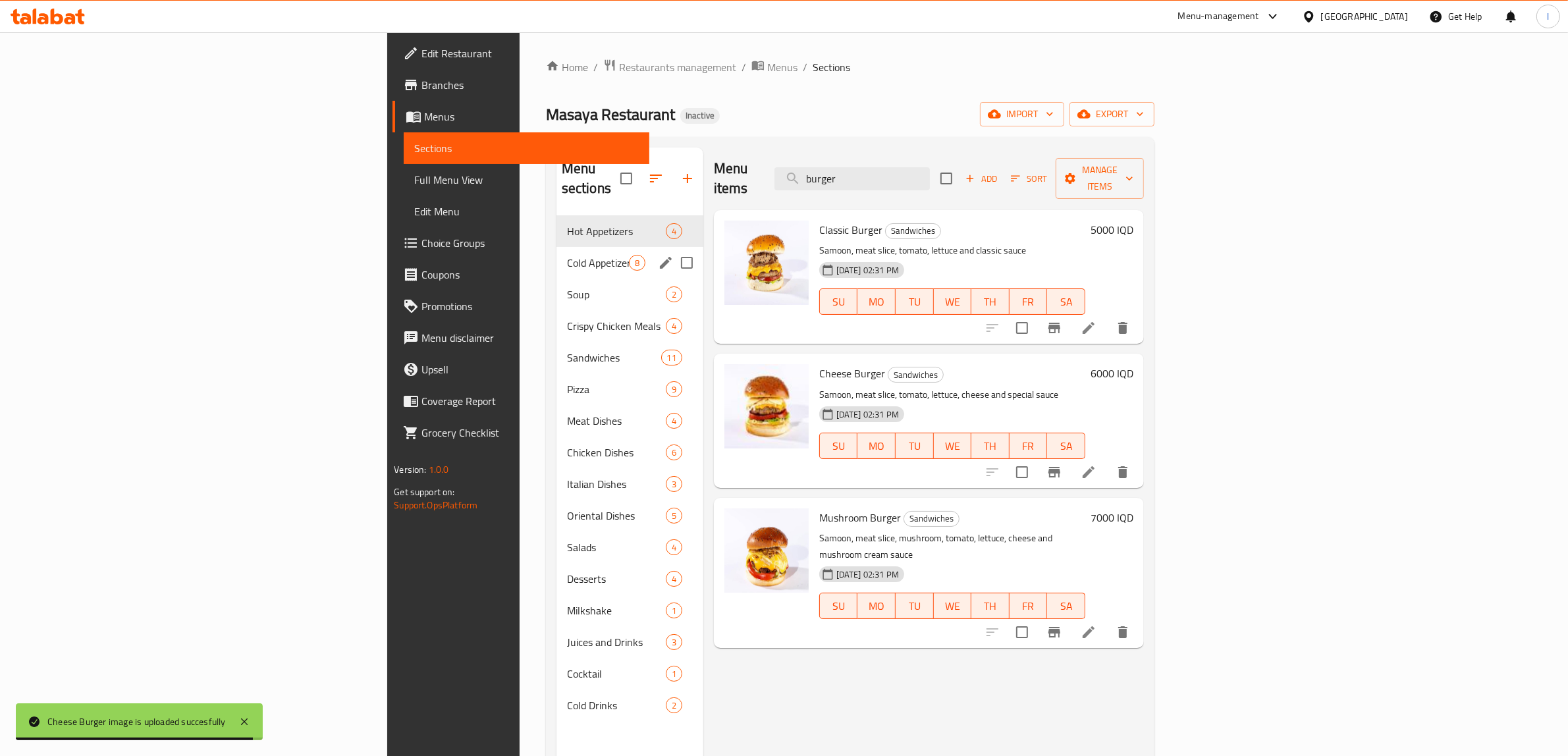
click at [567, 255] on span "Cold Appetizers" at bounding box center [598, 263] width 62 height 16
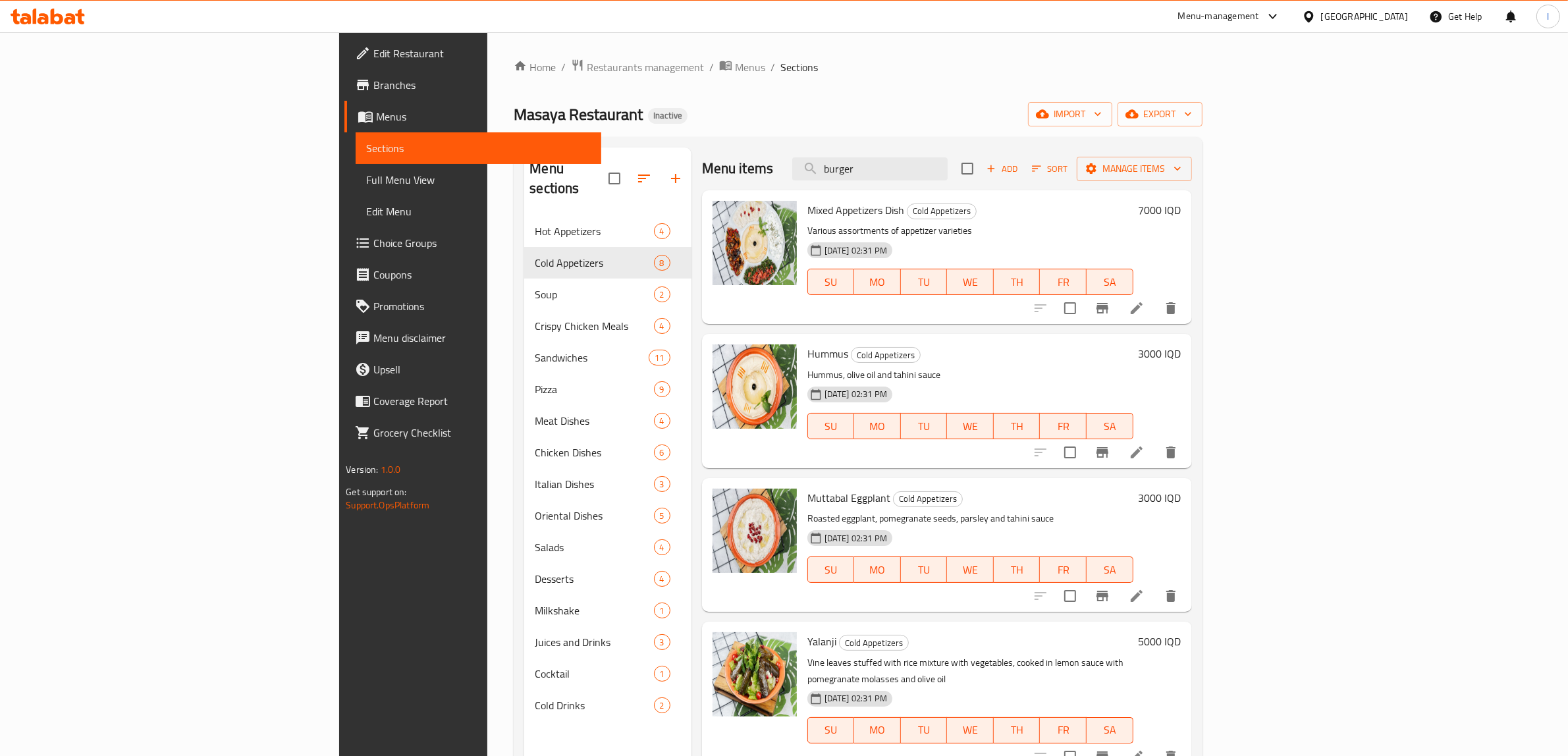
drag, startPoint x: 979, startPoint y: 166, endPoint x: 841, endPoint y: 189, distance: 139.9
click at [844, 189] on div "Menu items burger Add Sort Manage items" at bounding box center [947, 169] width 490 height 42
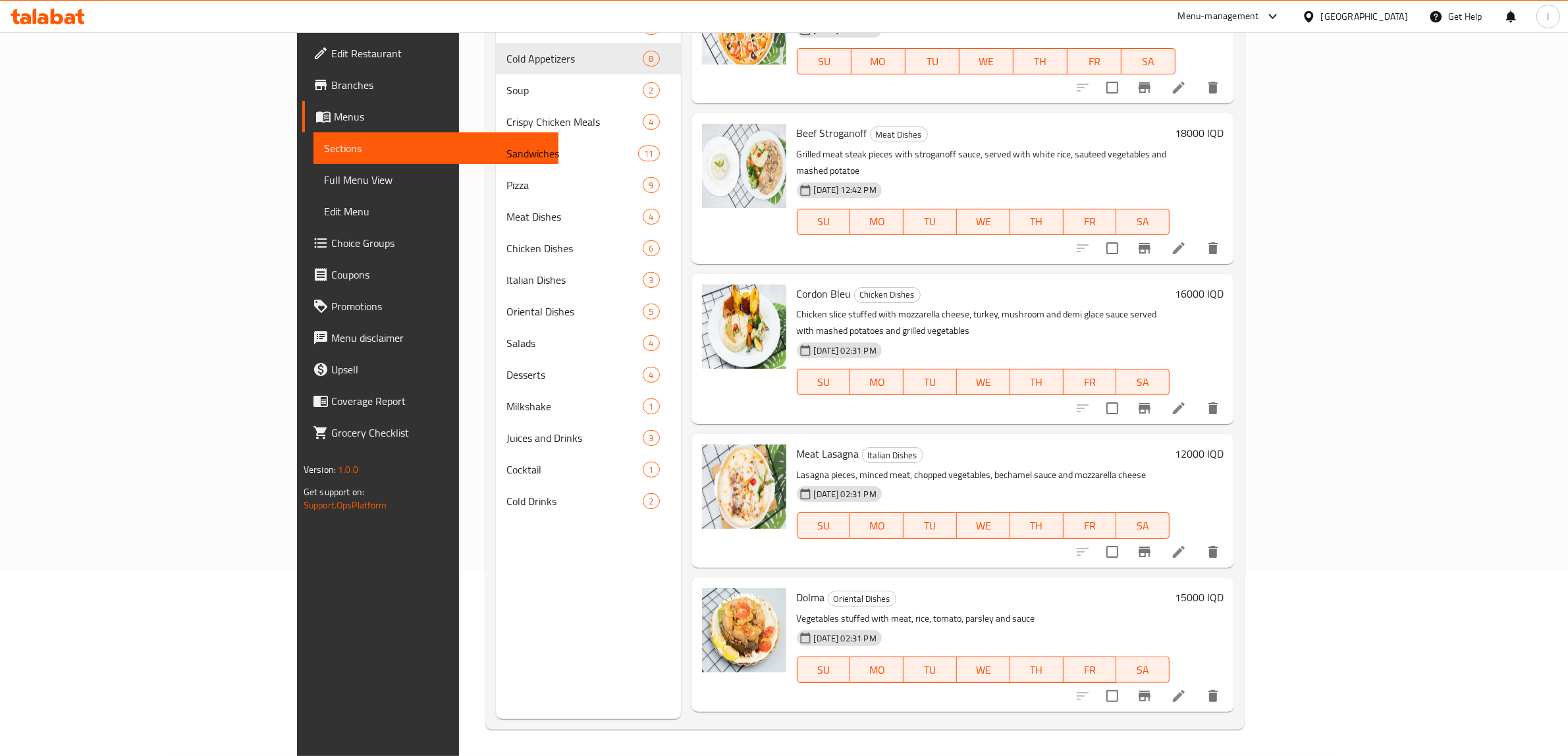
scroll to position [836, 0]
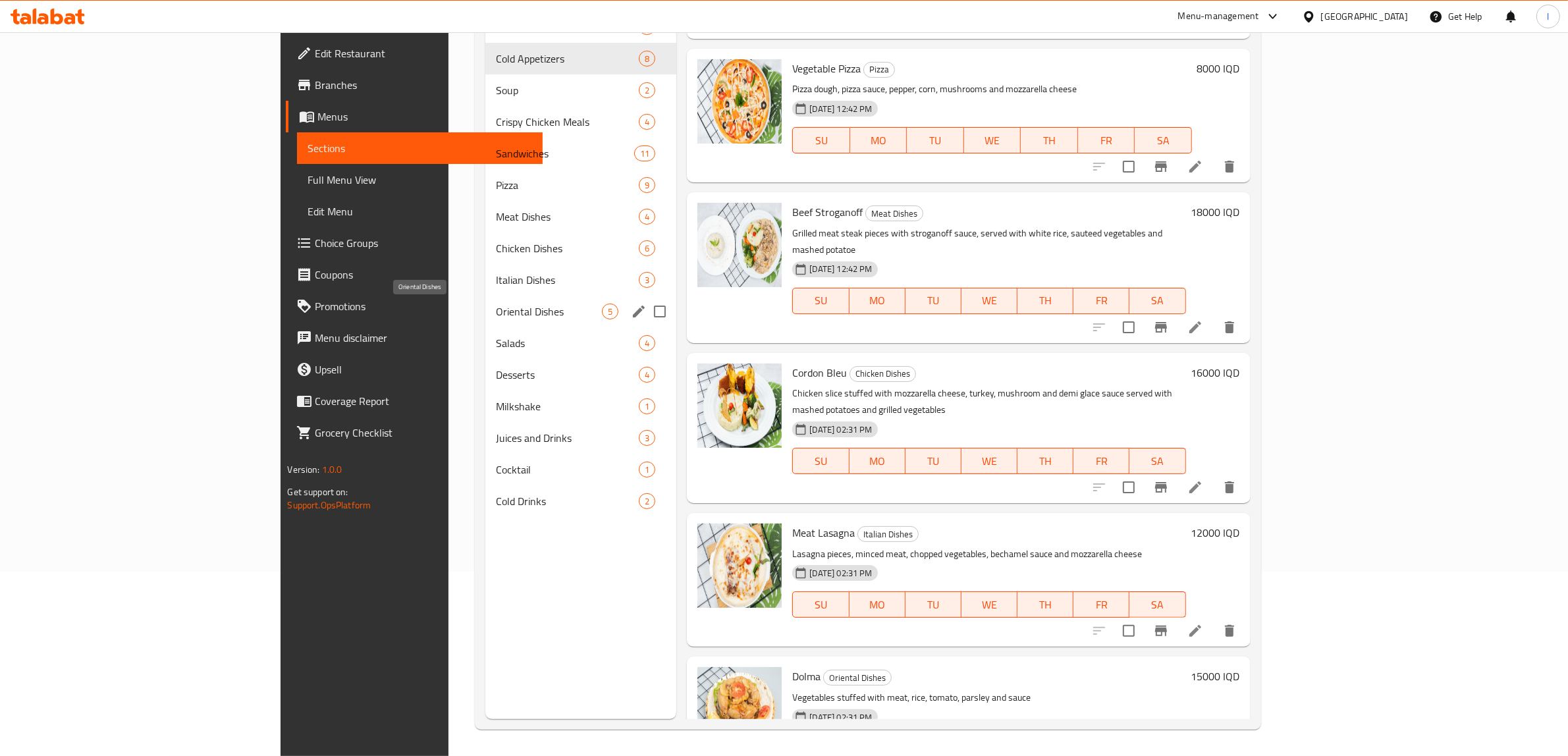
click at [496, 309] on span "Oriental Dishes" at bounding box center [549, 312] width 106 height 16
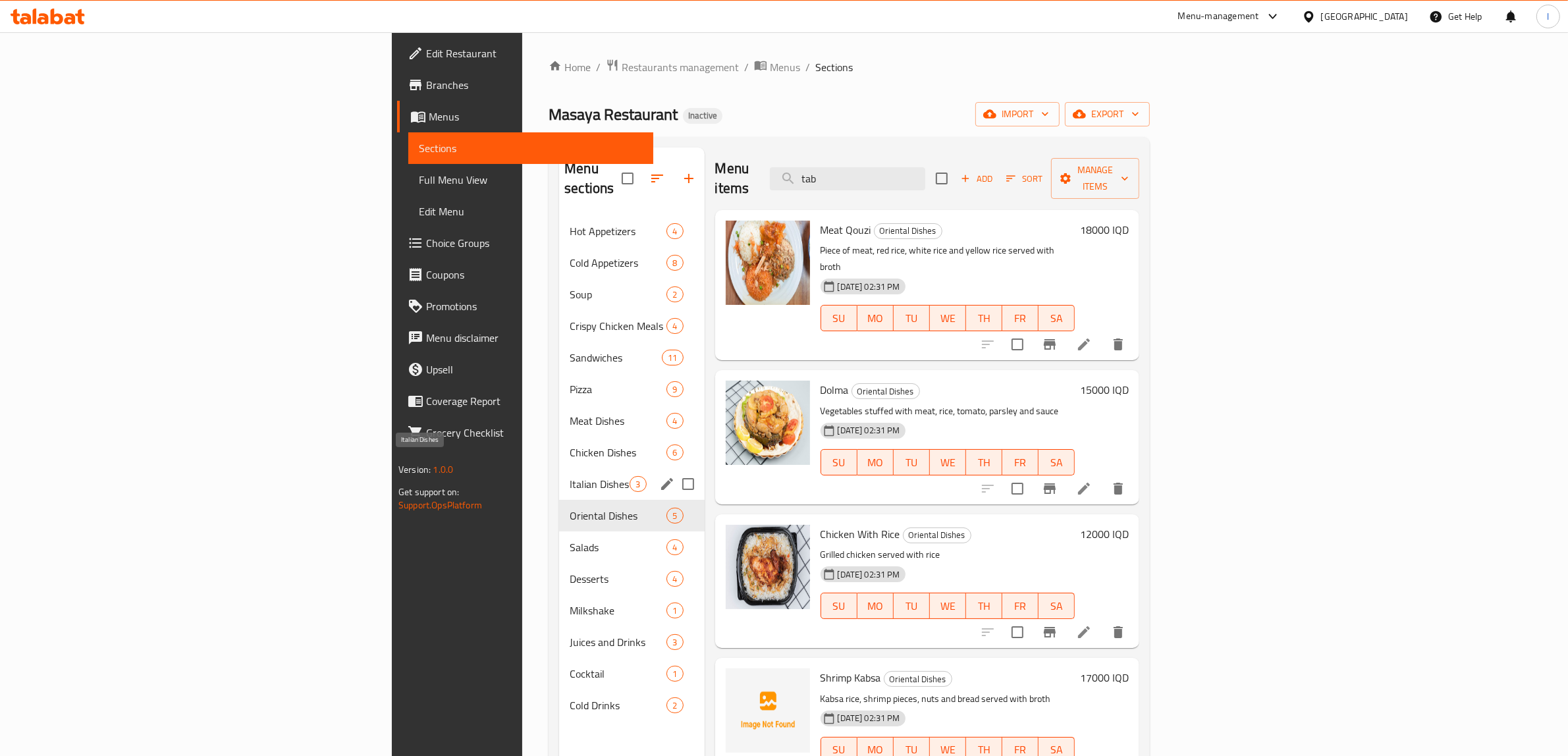
click at [570, 476] on span "Italian Dishes" at bounding box center [600, 484] width 60 height 16
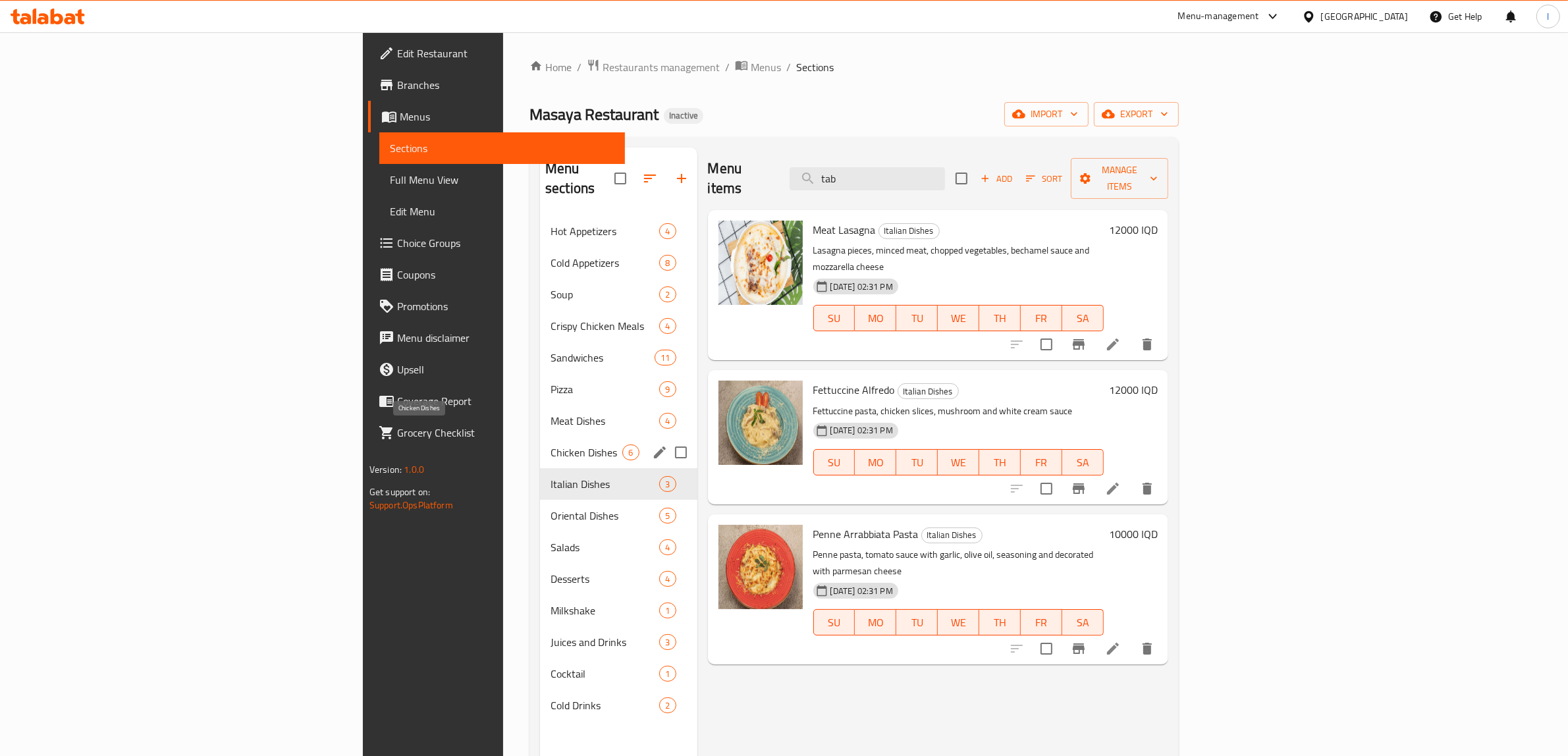
click at [551, 444] on span "Chicken Dishes" at bounding box center [587, 452] width 72 height 16
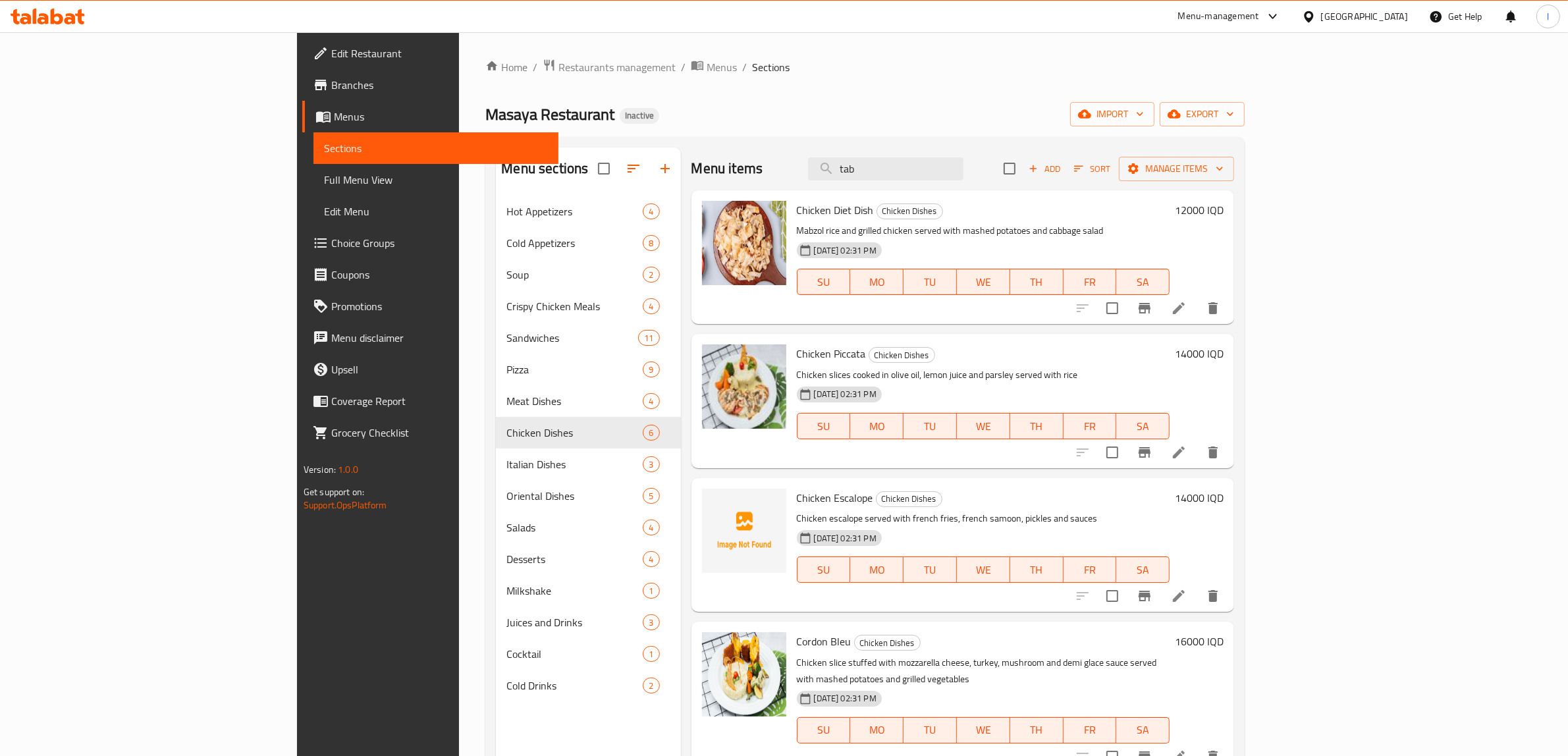
drag, startPoint x: 925, startPoint y: 165, endPoint x: 808, endPoint y: 162, distance: 117.0
click at [812, 162] on div "Menu items tab Add Sort Manage items" at bounding box center [963, 169] width 544 height 42
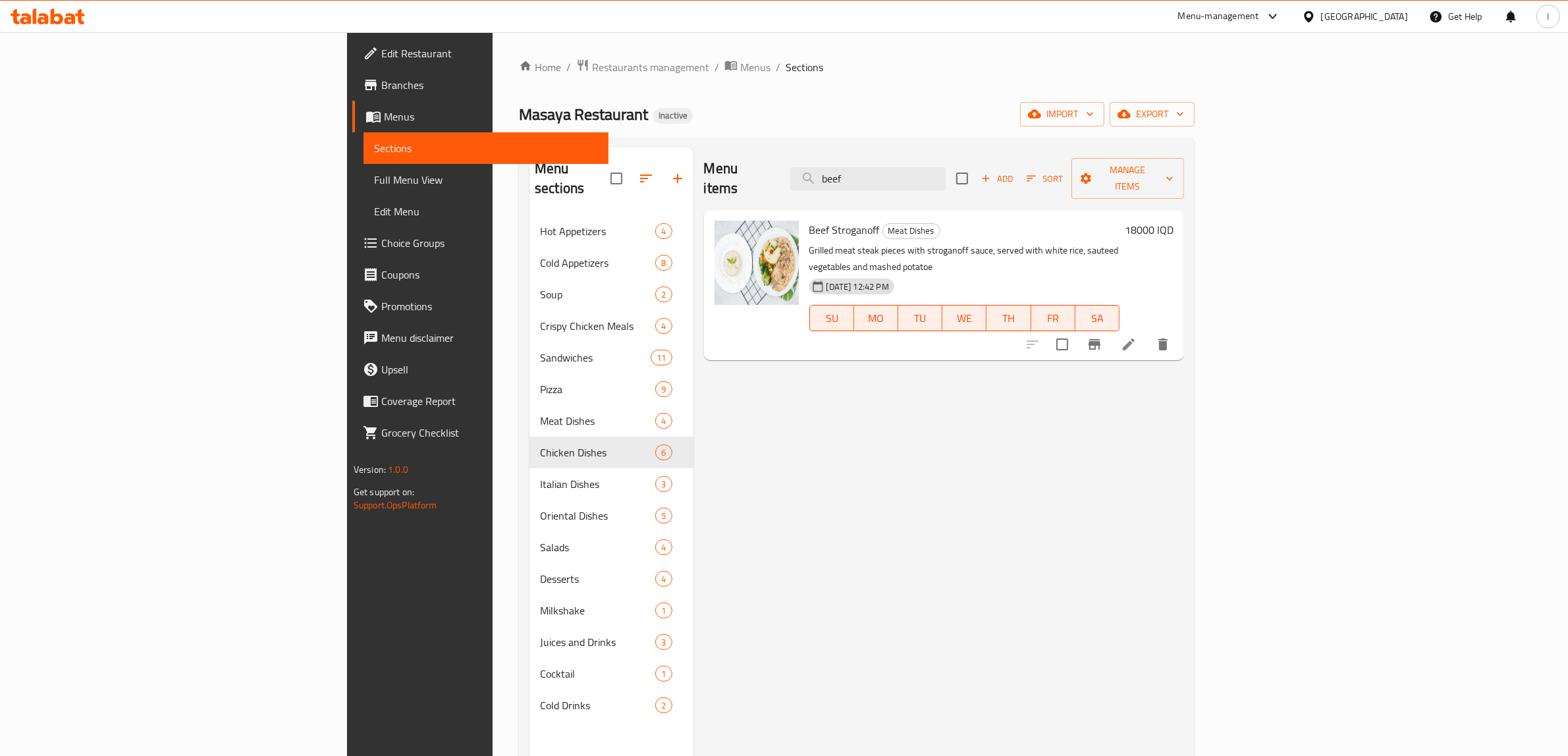
drag, startPoint x: 922, startPoint y: 175, endPoint x: 859, endPoint y: 176, distance: 63.0
click at [877, 176] on div "Menu items beef Add Sort Manage items" at bounding box center [944, 178] width 481 height 62
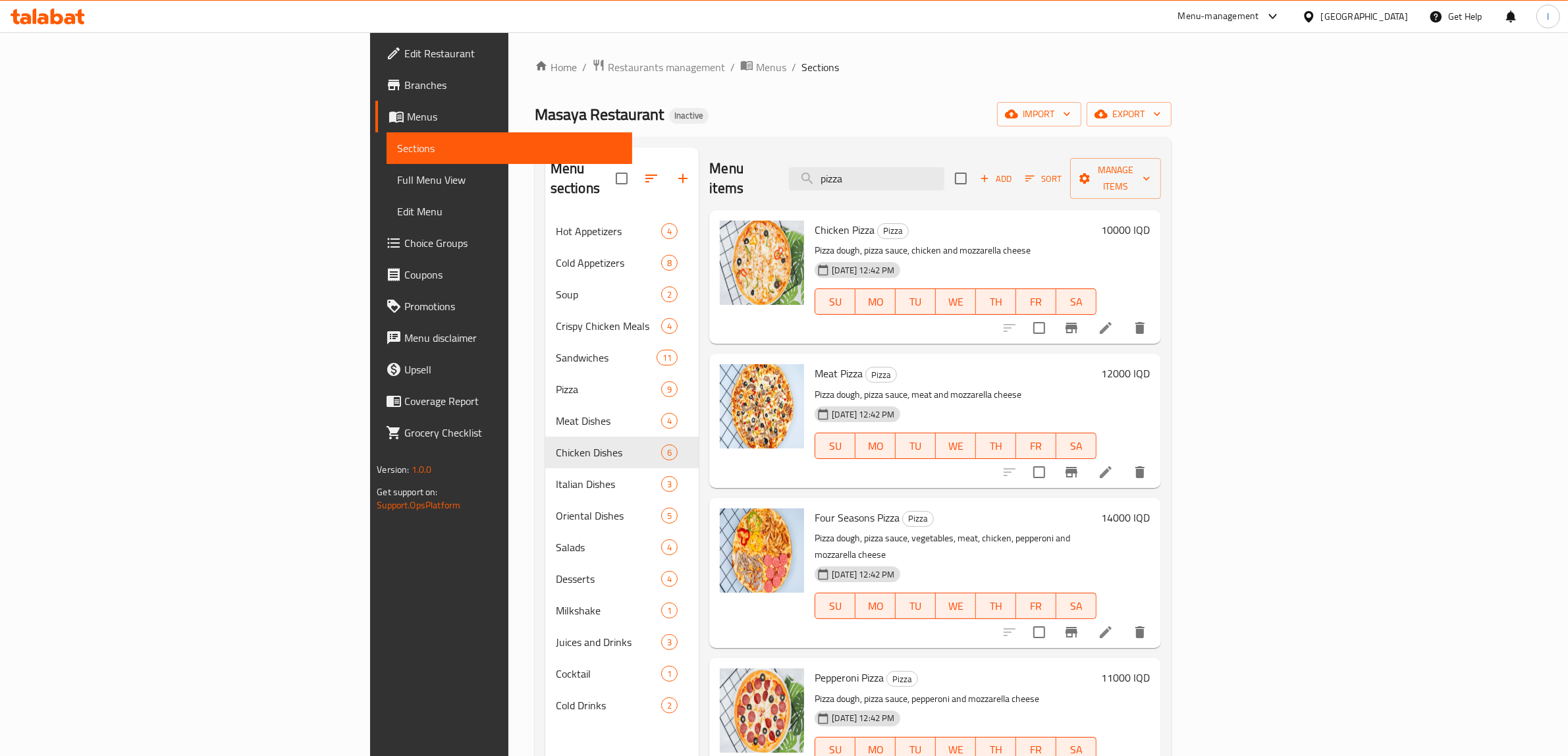
drag, startPoint x: 879, startPoint y: 176, endPoint x: 839, endPoint y: 171, distance: 40.3
click at [857, 176] on div "Menu items pizza Add Sort Manage items" at bounding box center [935, 178] width 451 height 62
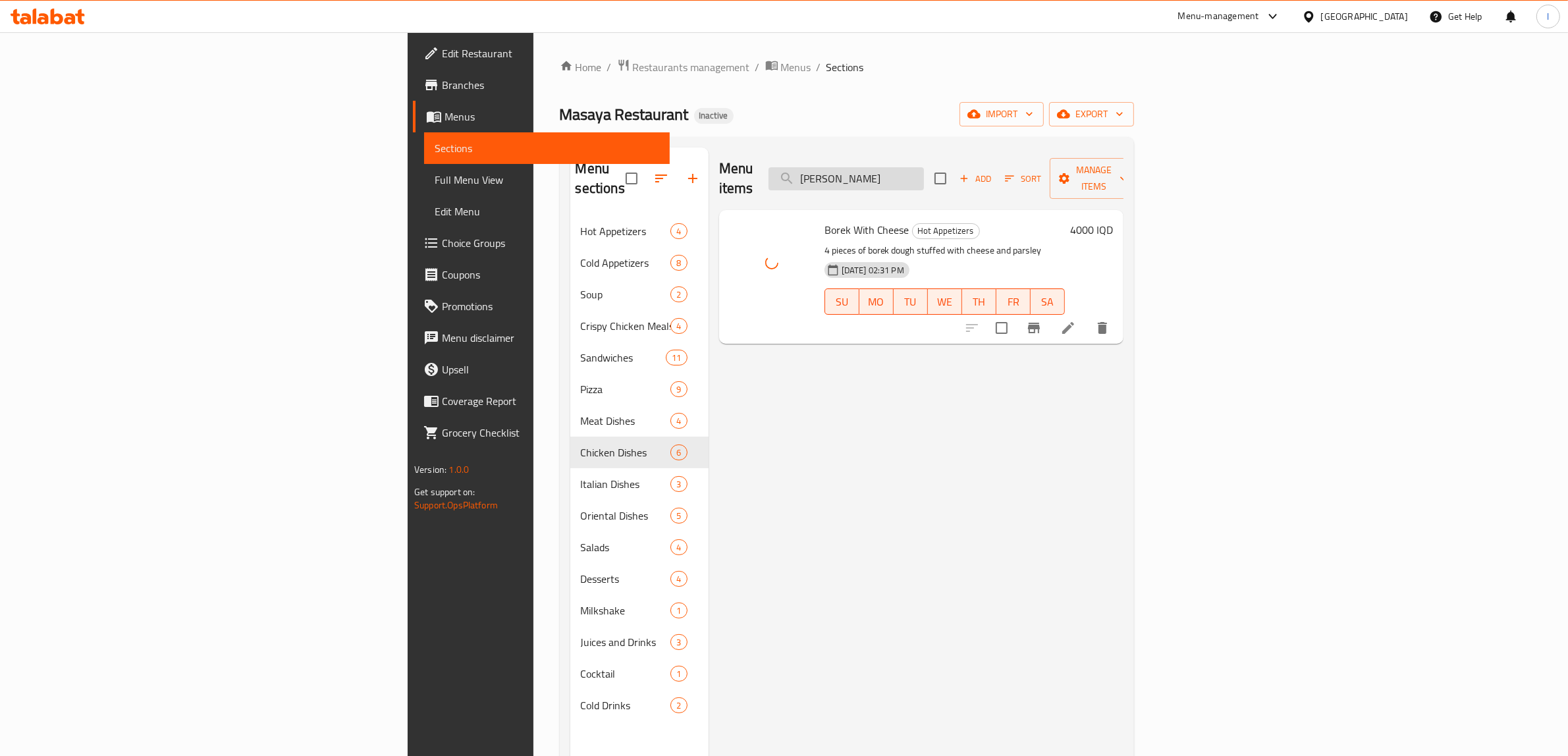
drag, startPoint x: 989, startPoint y: 171, endPoint x: 929, endPoint y: 175, distance: 60.1
click at [924, 175] on input "borek" at bounding box center [846, 179] width 155 height 23
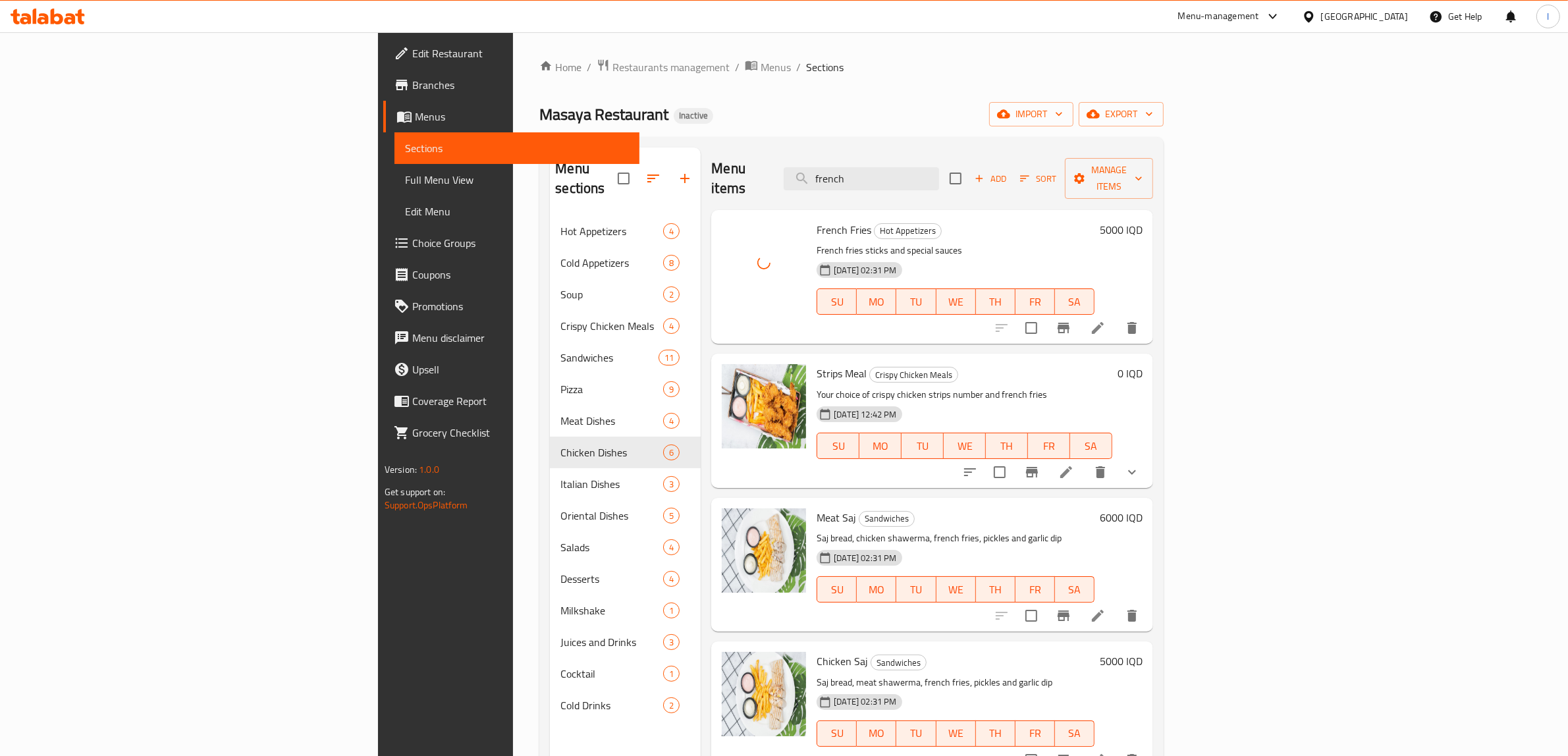
drag, startPoint x: 1003, startPoint y: 163, endPoint x: 861, endPoint y: 167, distance: 142.1
click at [861, 167] on div "Menu items french Add Sort Manage items" at bounding box center [932, 178] width 442 height 62
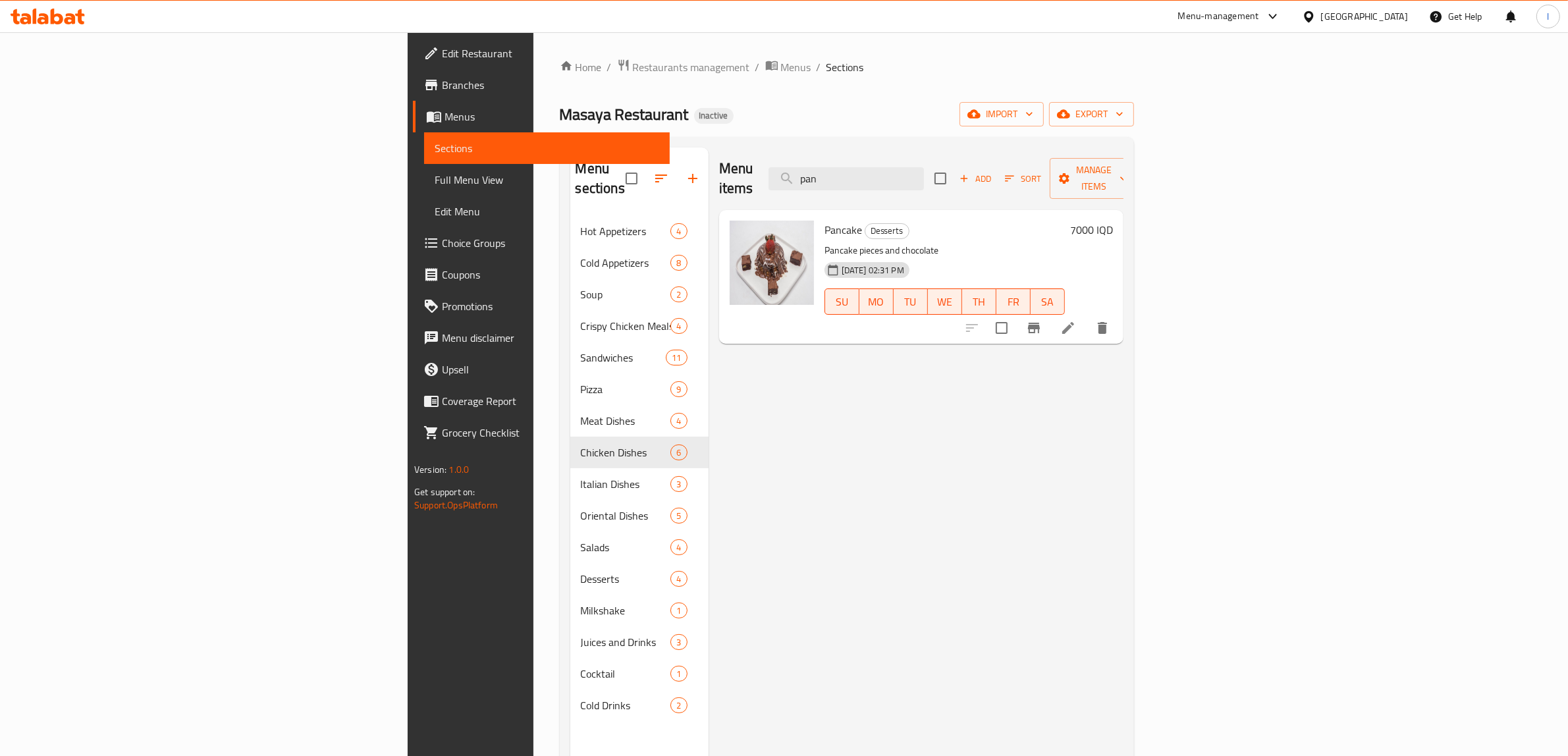
drag, startPoint x: 990, startPoint y: 158, endPoint x: 743, endPoint y: 186, distance: 248.6
click at [746, 186] on div "Menu items pan Add Sort Manage items" at bounding box center [922, 178] width 404 height 62
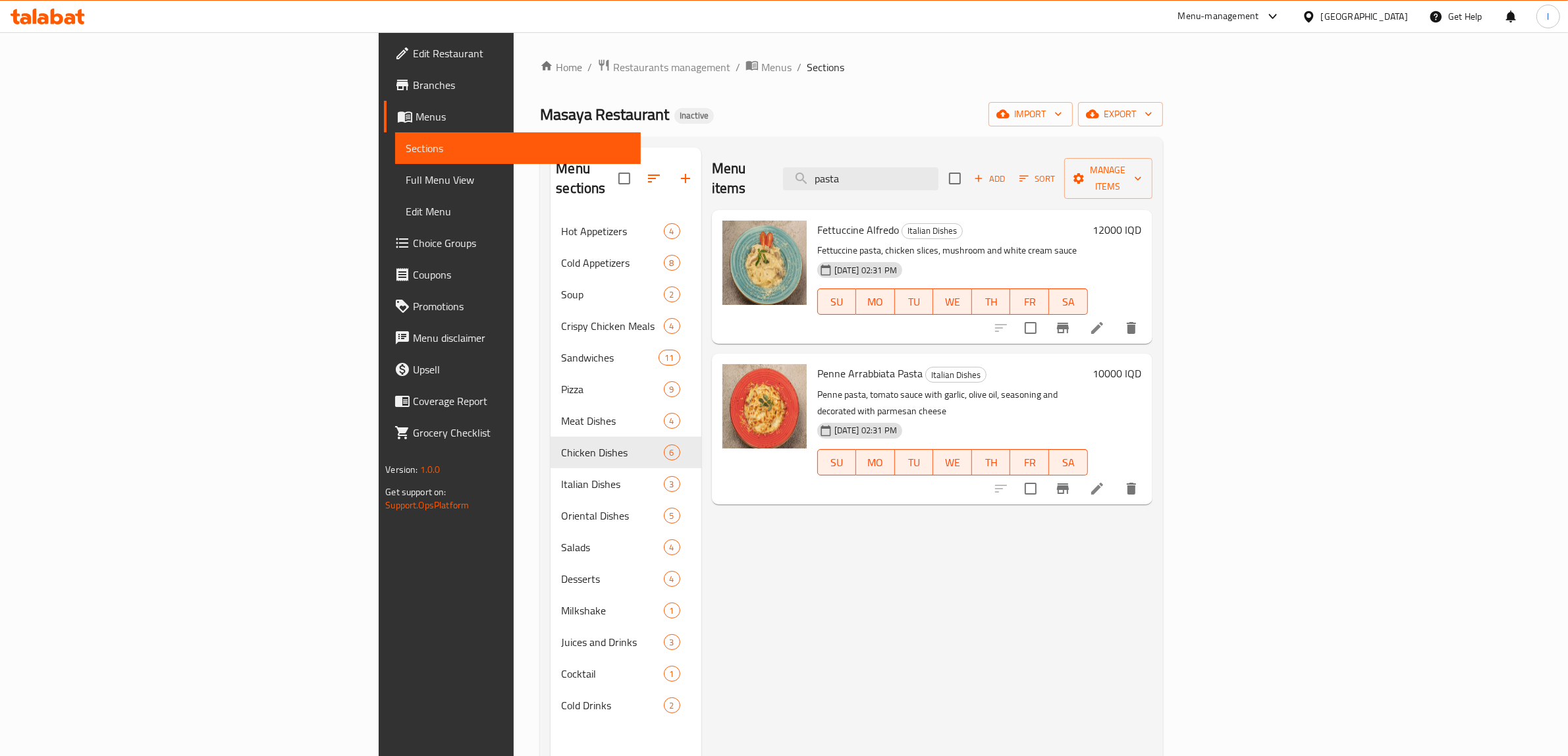
drag, startPoint x: 967, startPoint y: 175, endPoint x: 865, endPoint y: 188, distance: 102.8
click at [869, 188] on div "Menu items pasta Add Sort Manage items" at bounding box center [932, 178] width 441 height 62
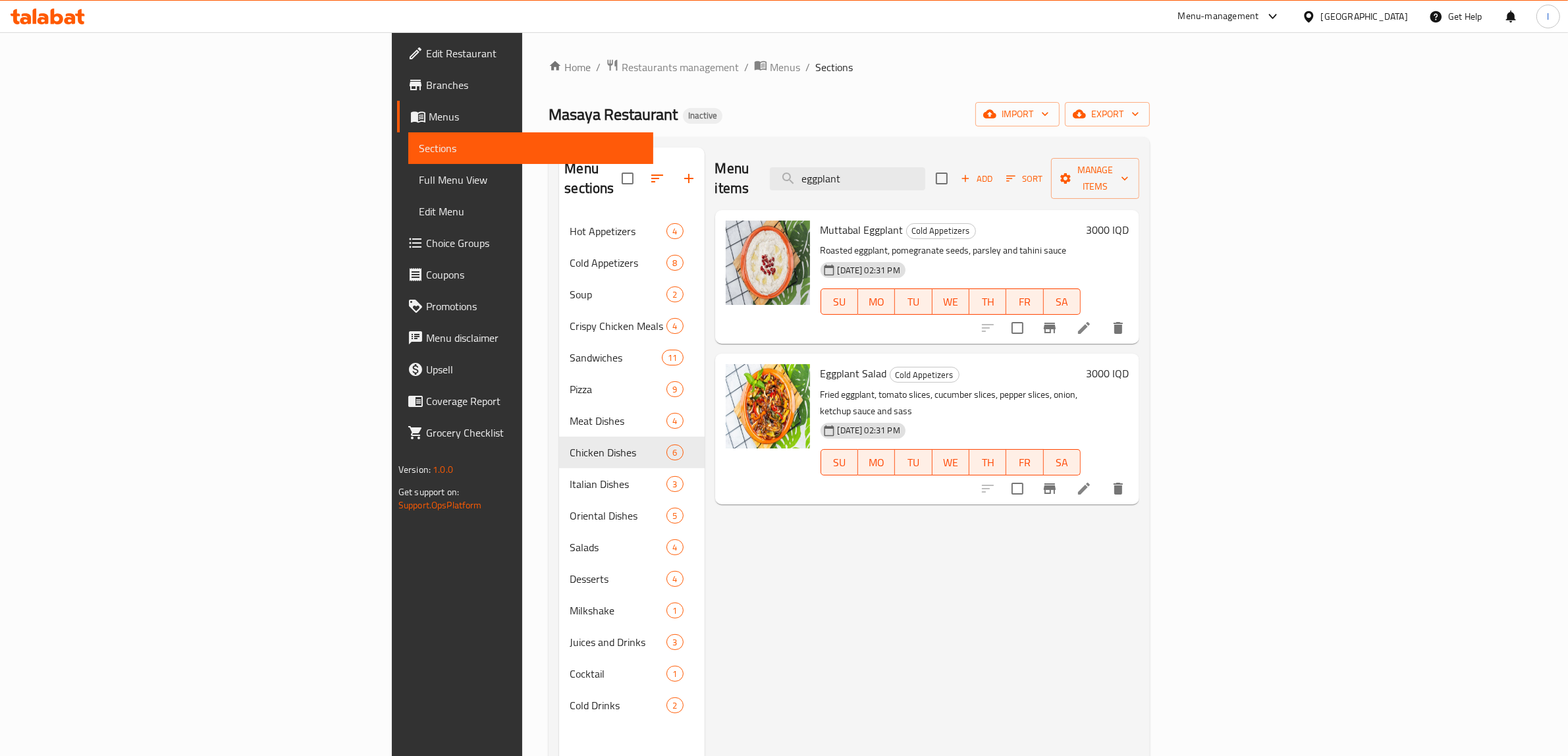
drag, startPoint x: 985, startPoint y: 168, endPoint x: 841, endPoint y: 189, distance: 145.5
click at [841, 189] on div "Menu items eggplant Add Sort Manage items" at bounding box center [927, 178] width 425 height 62
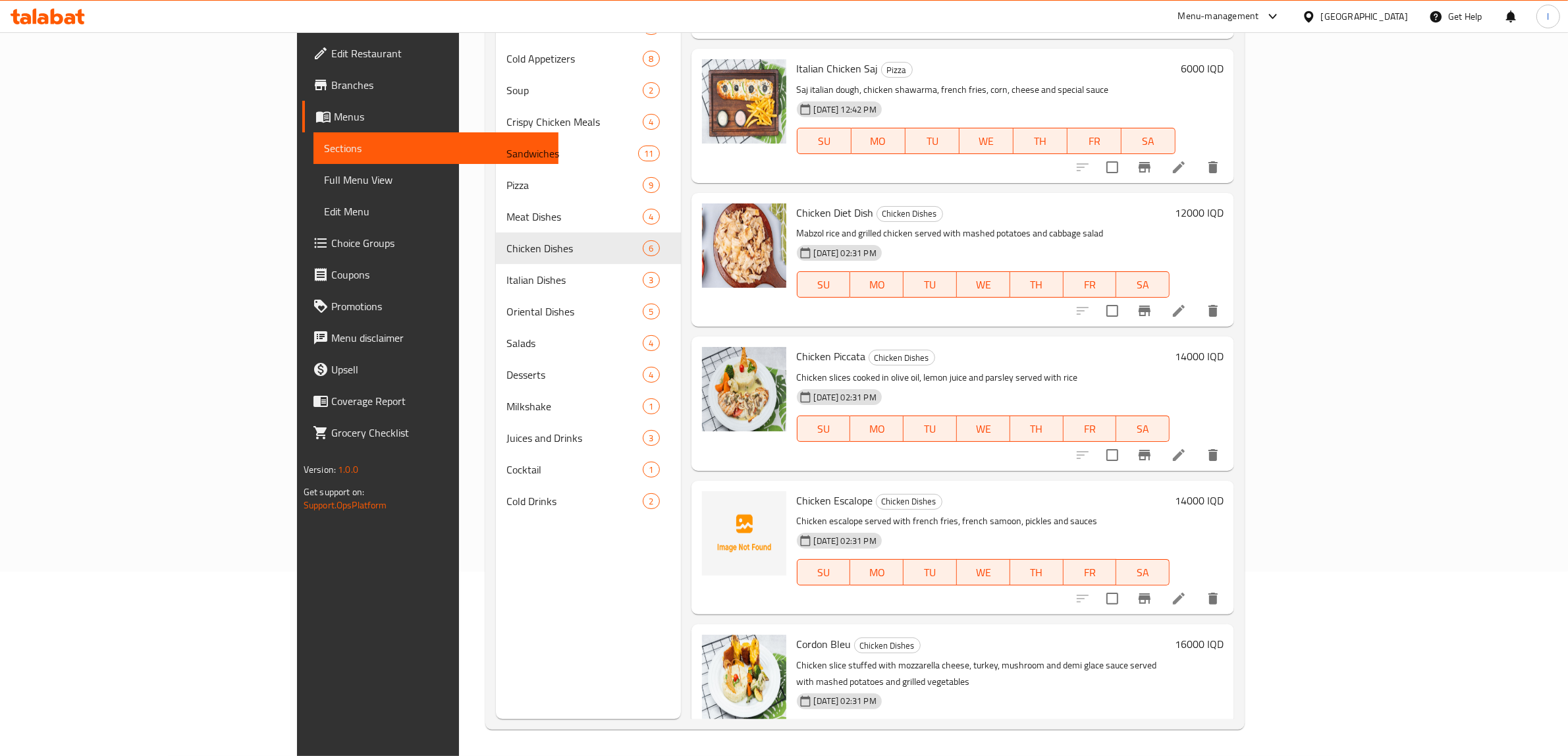
scroll to position [1985, 0]
type input "chicken"
drag, startPoint x: 964, startPoint y: 511, endPoint x: 821, endPoint y: 508, distance: 143.0
click at [841, 511] on div "Chicken Escalope Chicken Dishes Chicken escalope served with french fries, fren…" at bounding box center [984, 549] width 384 height 123
click at [797, 492] on span "Chicken Escalope" at bounding box center [835, 502] width 77 height 20
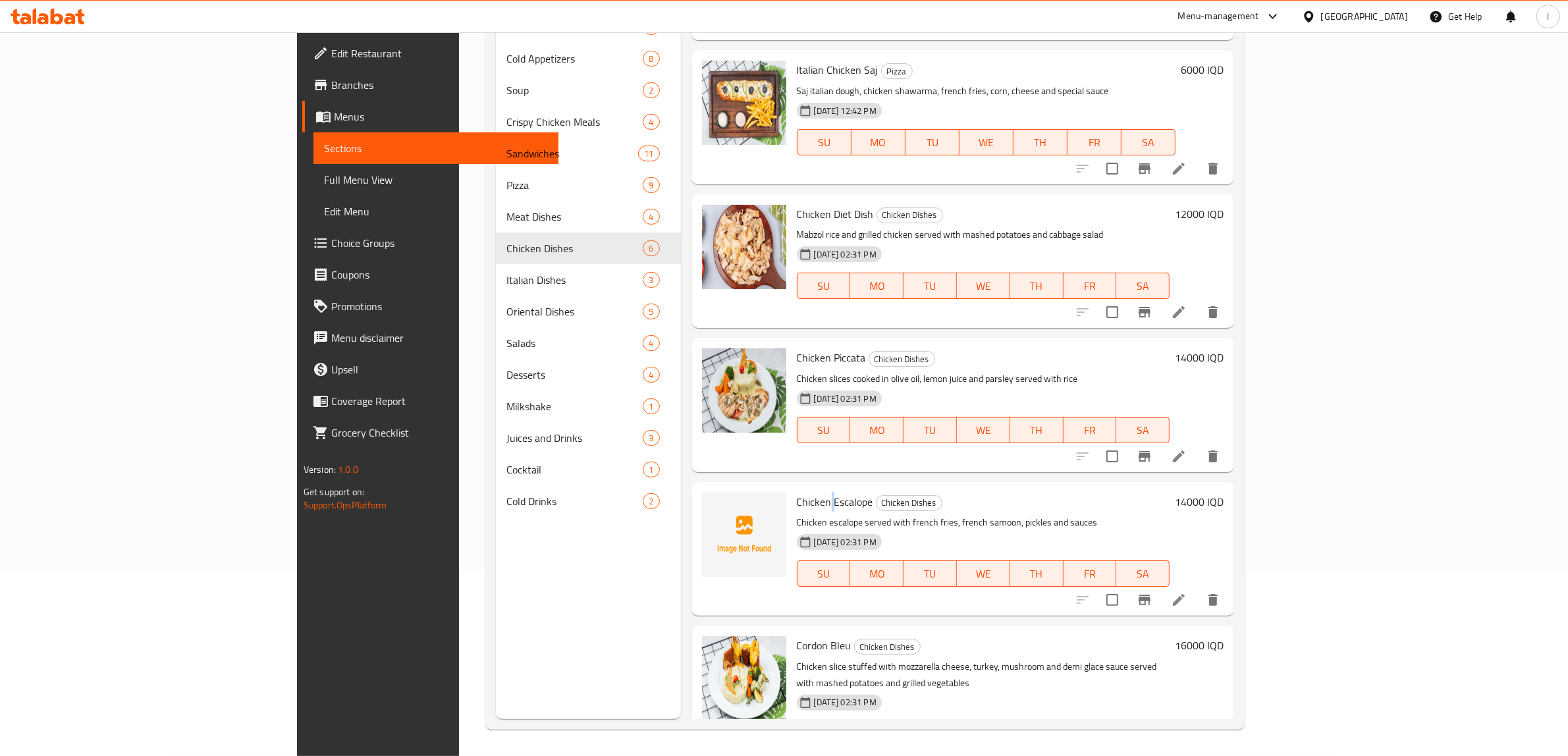
click at [797, 492] on span "Chicken Escalope" at bounding box center [835, 502] width 77 height 20
copy h6 "Chicken Escalope"
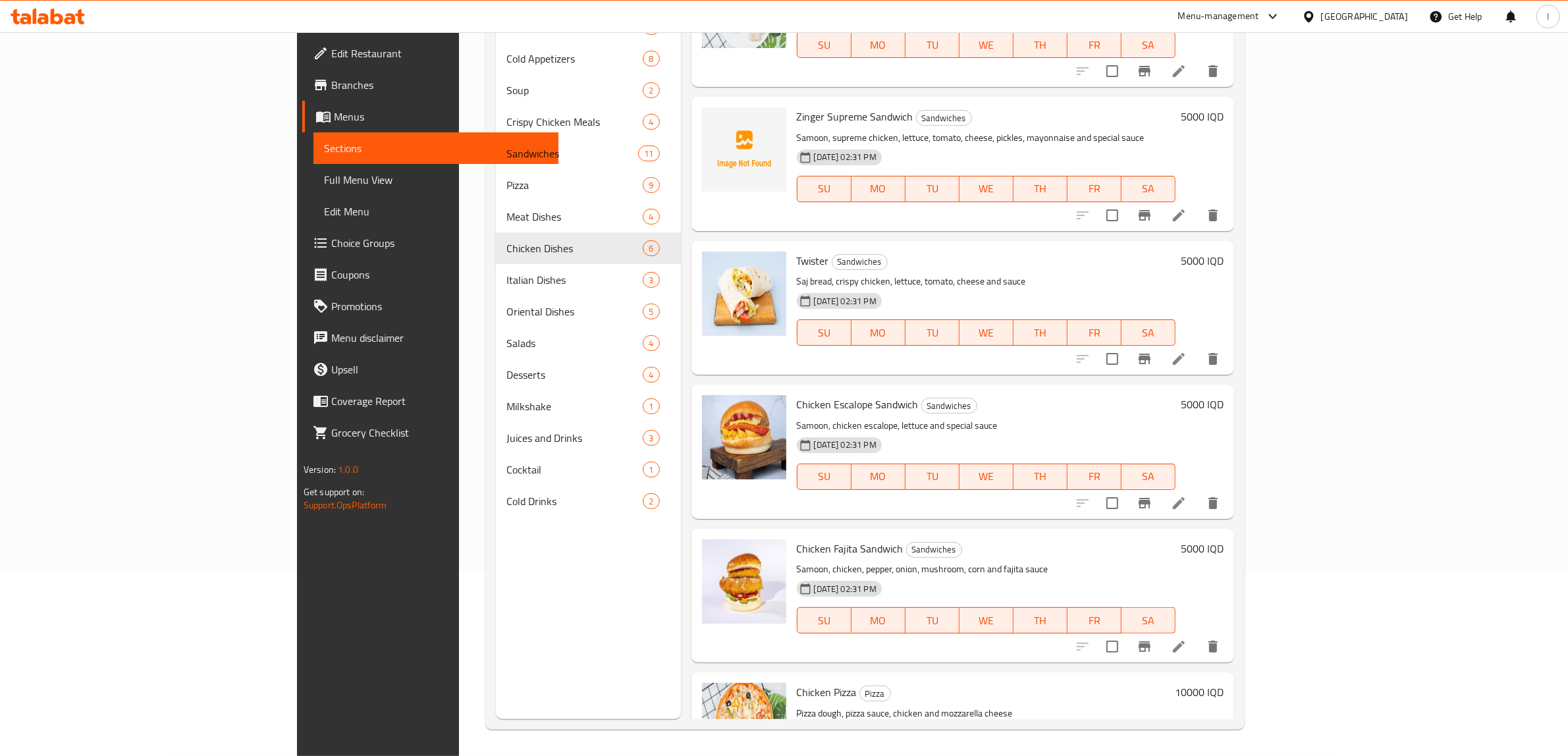
scroll to position [587, 0]
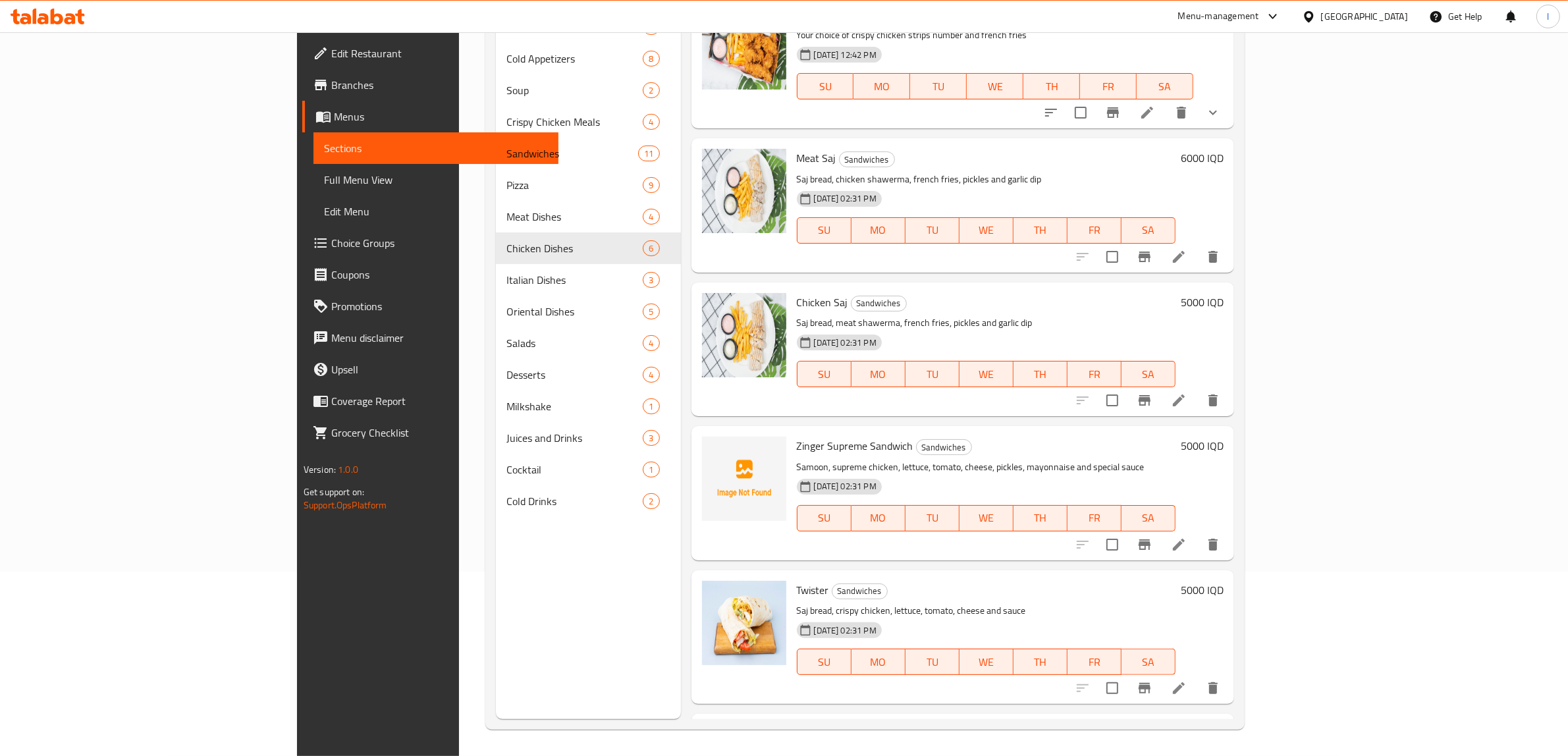
click at [797, 440] on span "Zinger Supreme Sandwich" at bounding box center [855, 446] width 116 height 20
copy h6 "Zinger Supreme Sandwich"
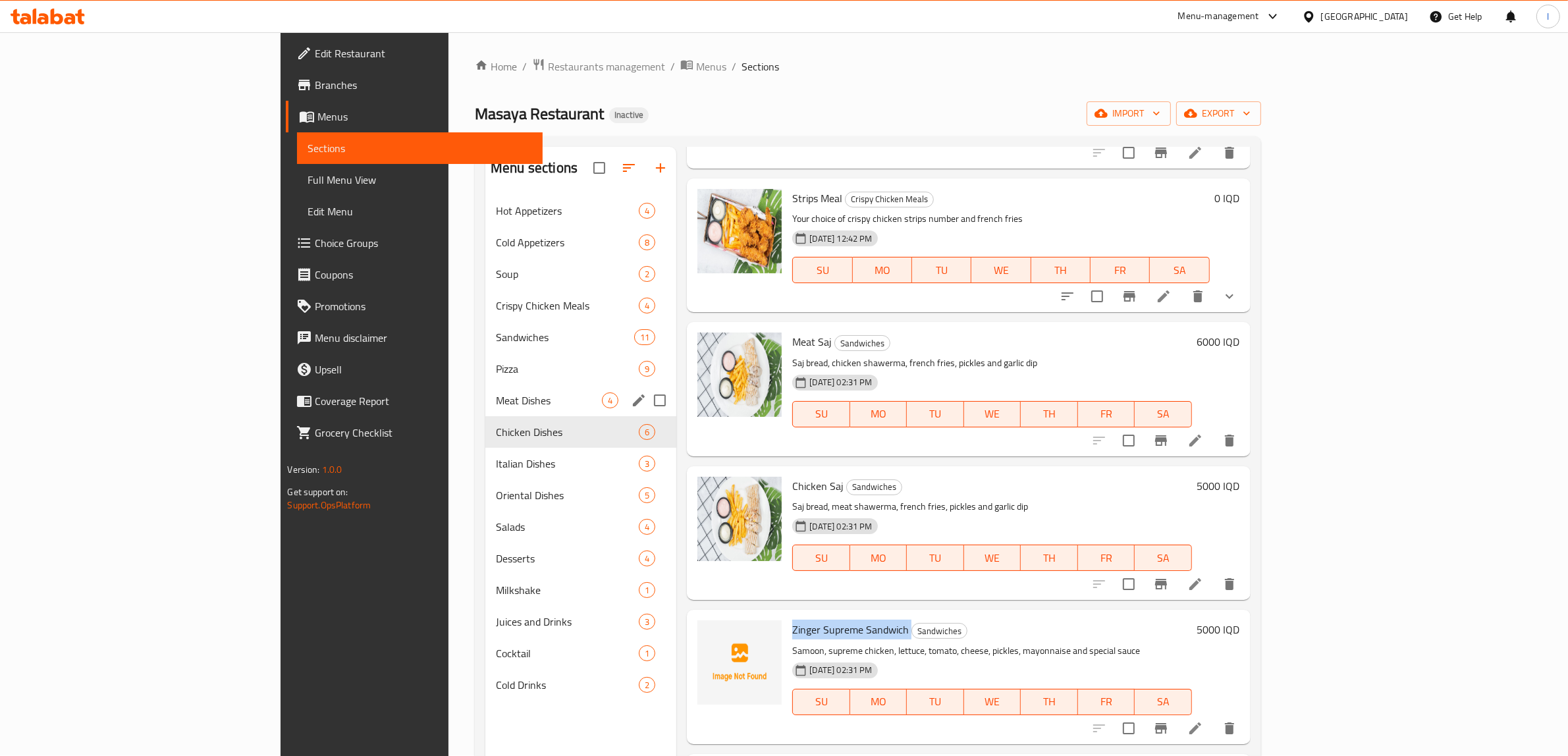
scroll to position [0, 0]
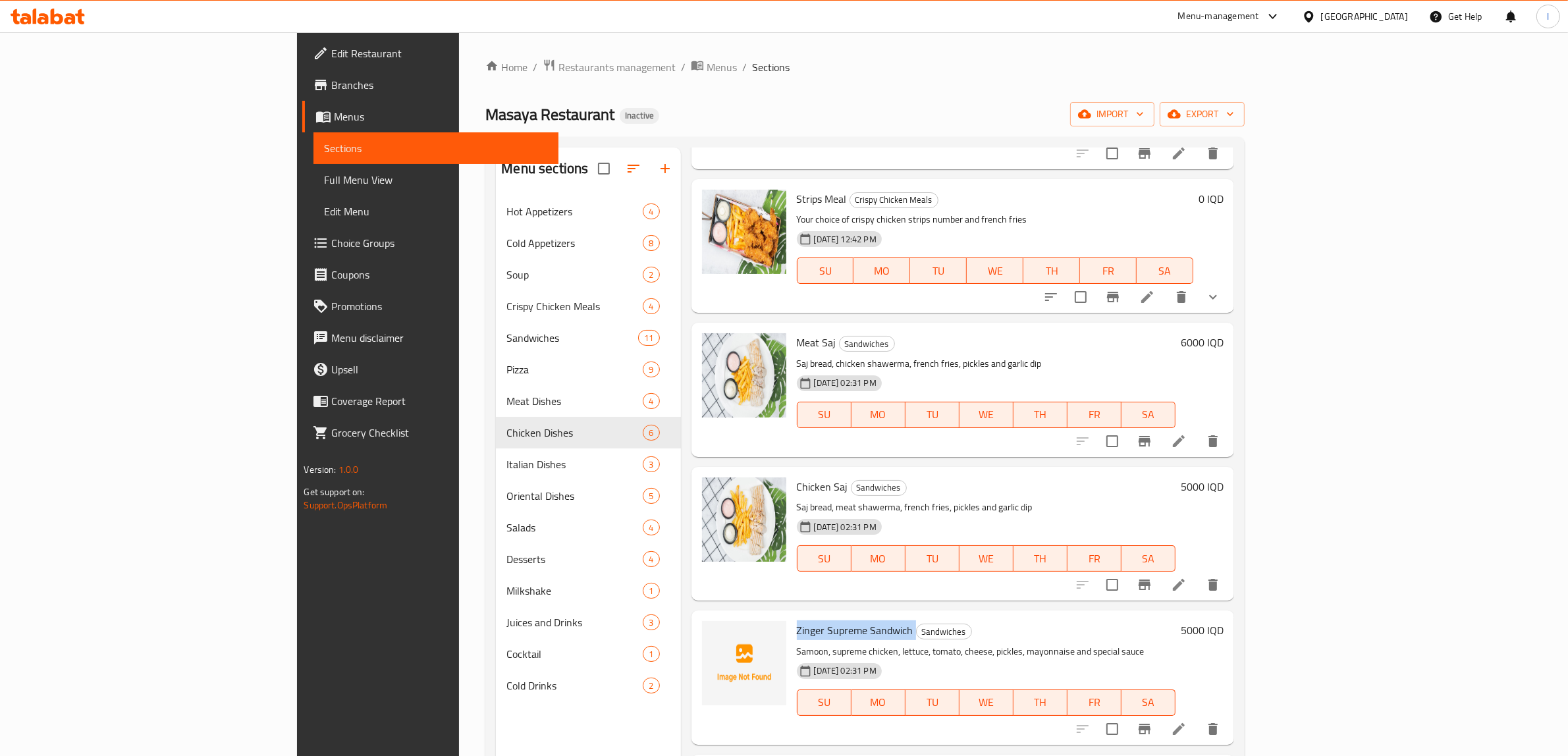
click at [314, 189] on link "Full Menu View" at bounding box center [436, 179] width 245 height 32
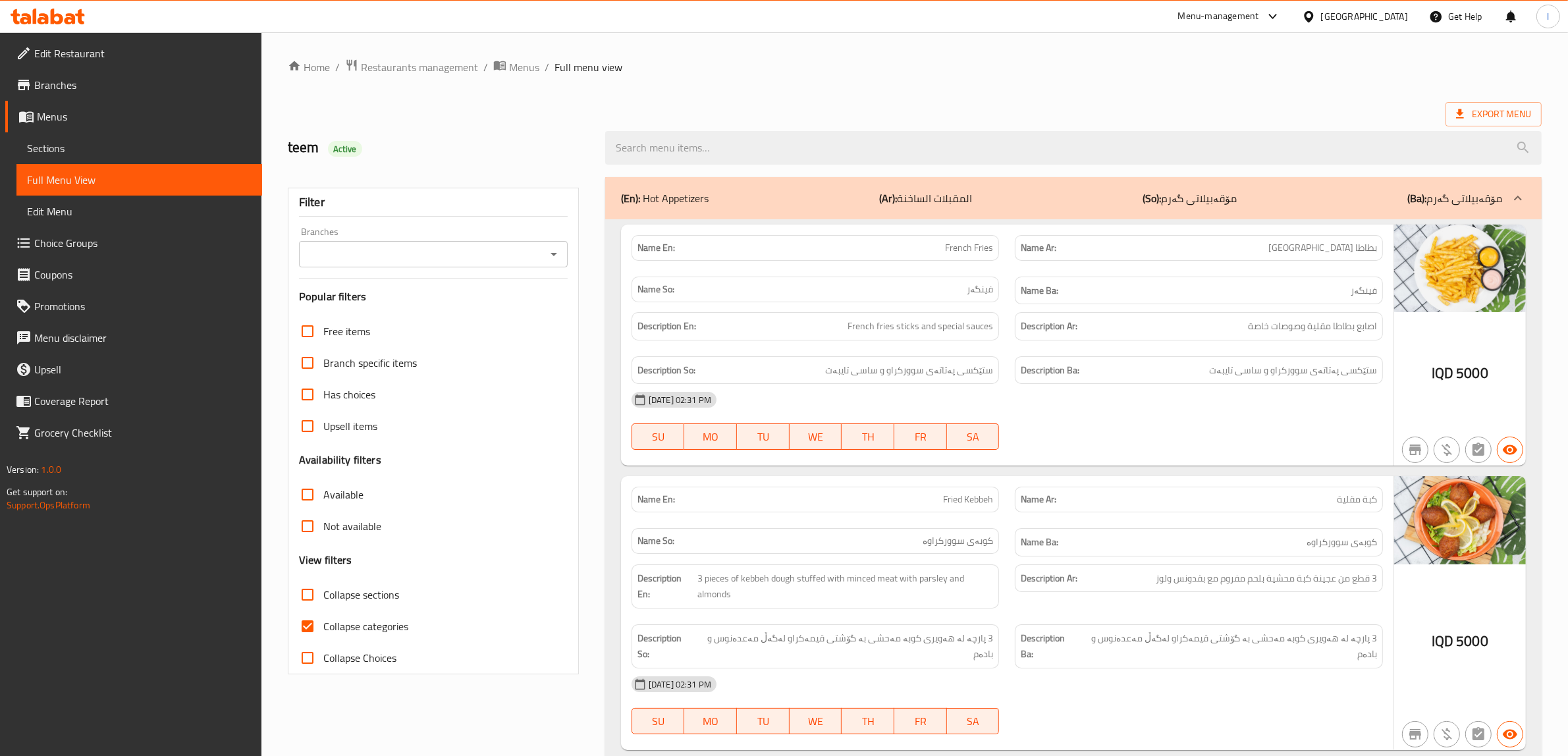
click at [469, 253] on input "Branches" at bounding box center [422, 254] width 239 height 18
click at [557, 254] on icon "Close" at bounding box center [555, 254] width 16 height 16
click at [541, 251] on input "Branches" at bounding box center [422, 254] width 239 height 18
click at [555, 254] on icon "Close" at bounding box center [555, 254] width 16 height 16
click at [555, 254] on icon "Open" at bounding box center [554, 254] width 6 height 4
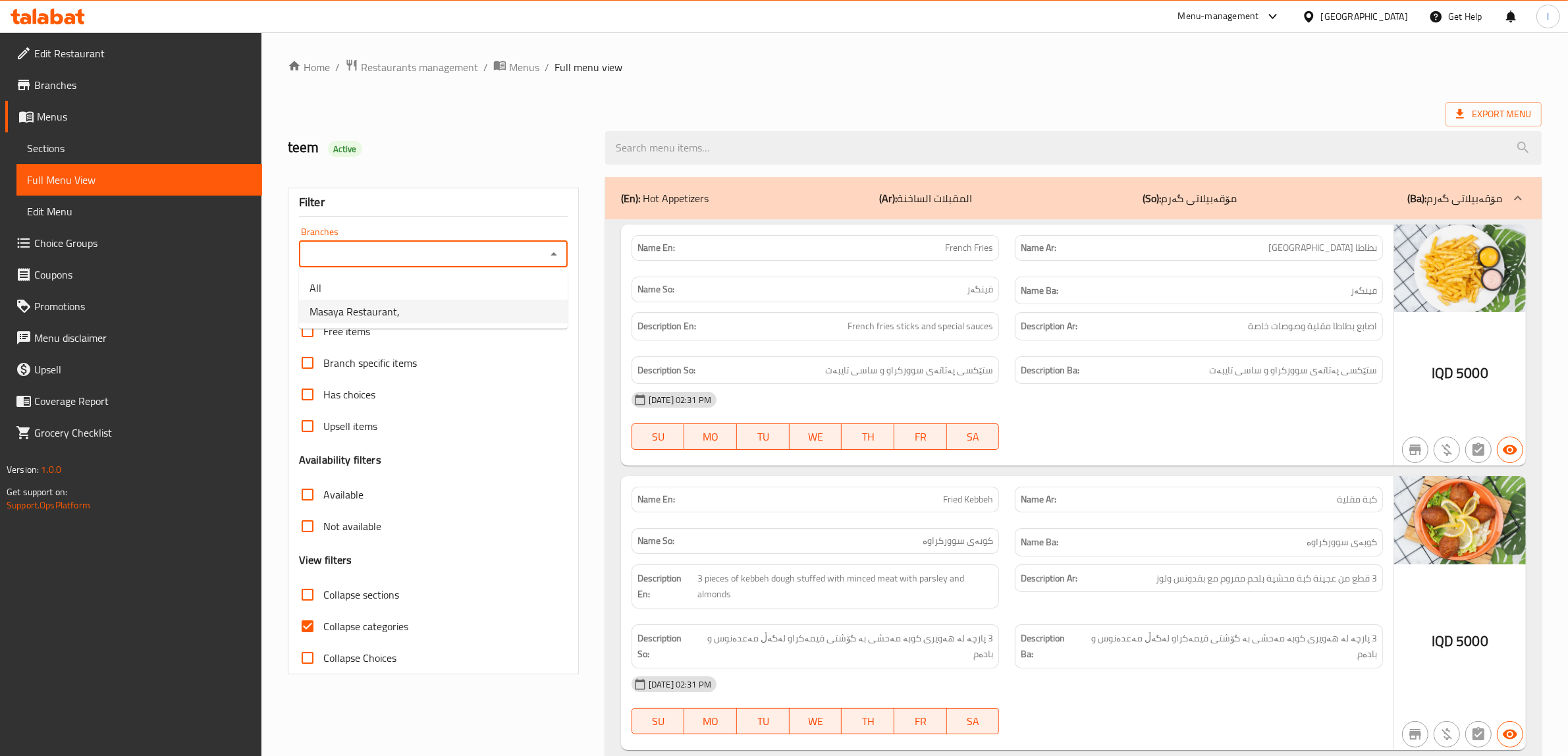
click at [432, 307] on li "Masaya Restaurant," at bounding box center [434, 311] width 269 height 23
type input "Masaya Restaurant,"
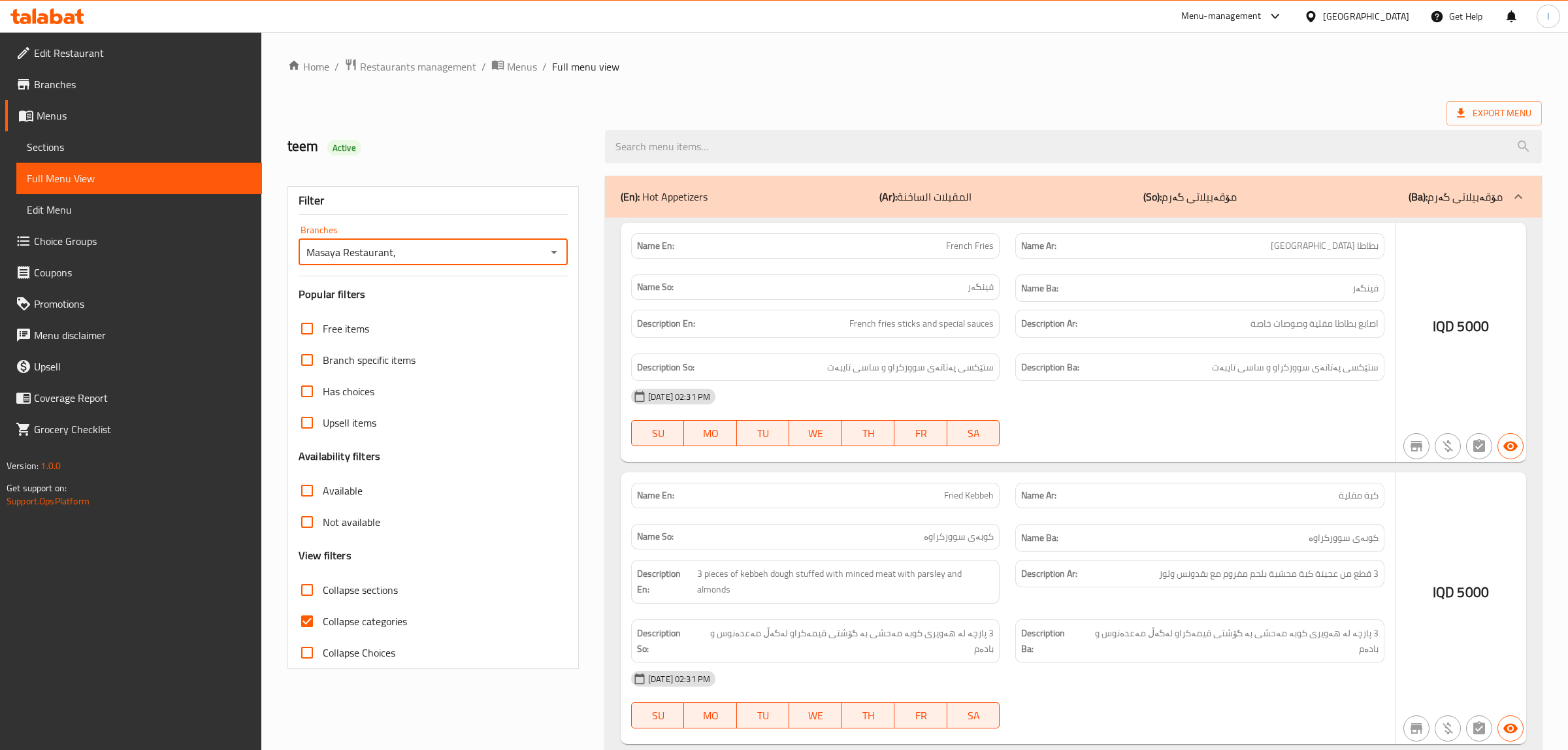
click at [309, 621] on div at bounding box center [784, 375] width 1568 height 750
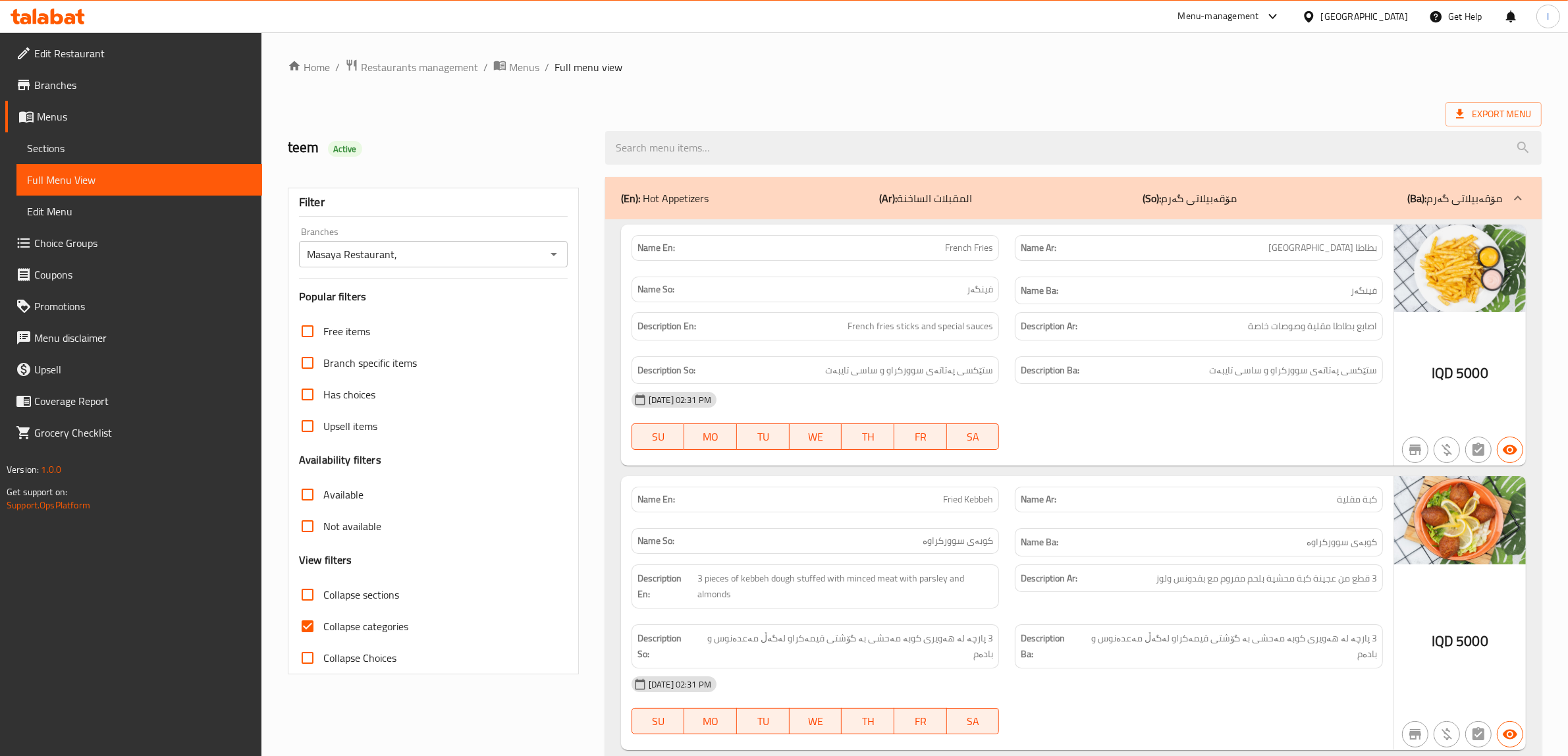
click at [311, 626] on input "Collapse categories" at bounding box center [307, 625] width 32 height 32
checkbox input "false"
click at [307, 595] on input "Collapse sections" at bounding box center [307, 594] width 32 height 32
checkbox input "true"
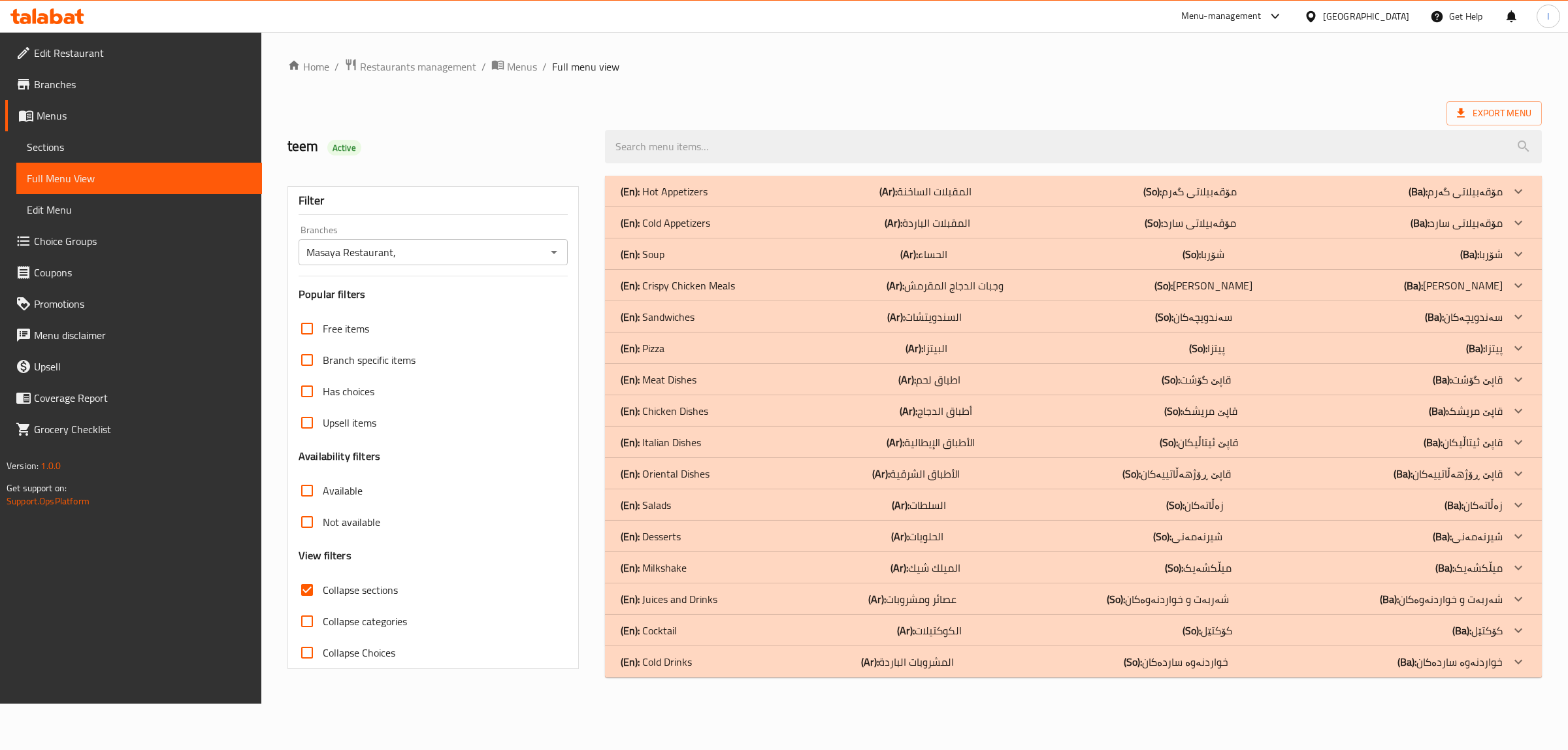
click at [664, 413] on p "(En): Chicken Dishes" at bounding box center [665, 411] width 88 height 16
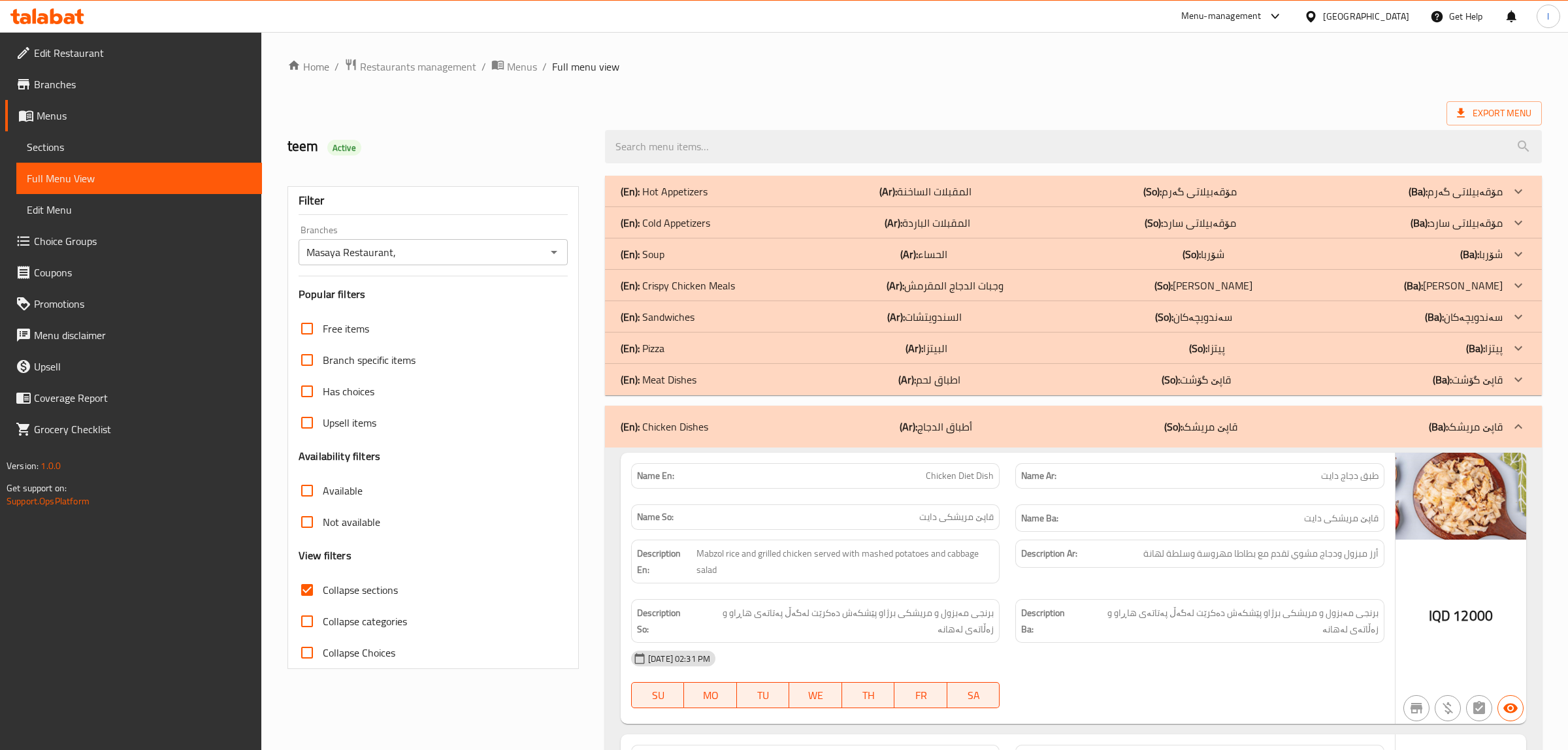
click at [671, 318] on p "(En): Sandwiches" at bounding box center [657, 316] width 74 height 16
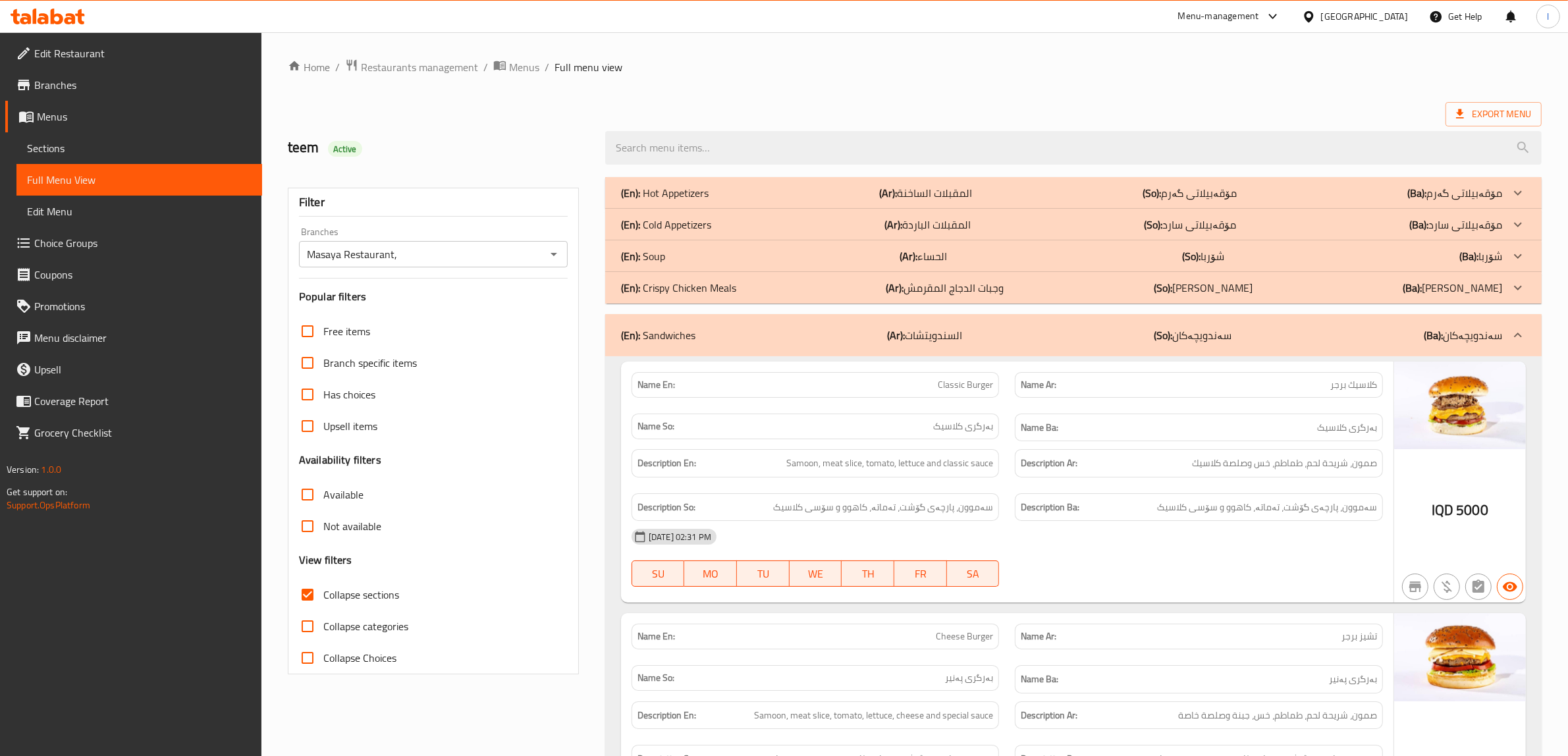
click at [695, 187] on p "(En): Hot Appetizers" at bounding box center [665, 193] width 87 height 16
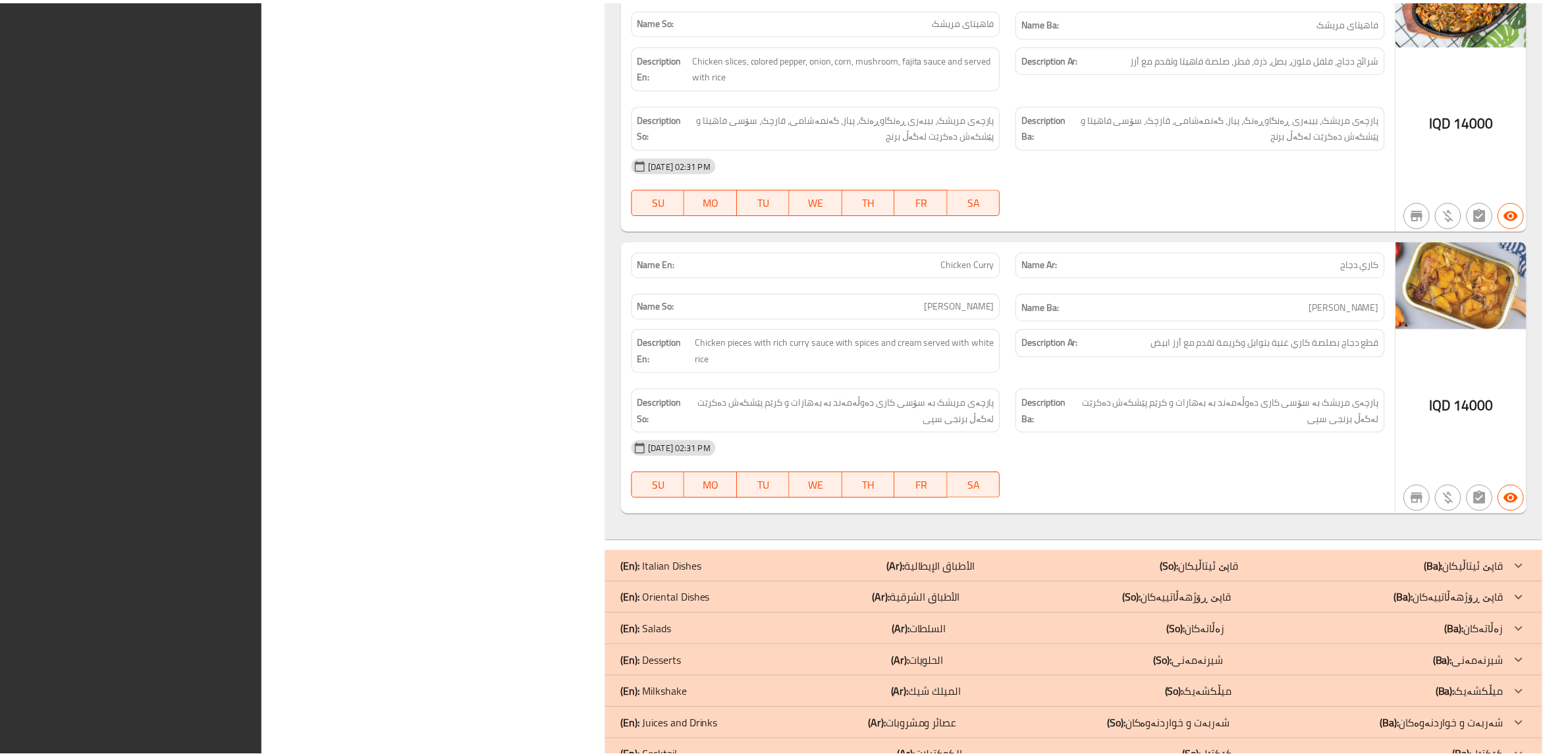
scroll to position [5653, 0]
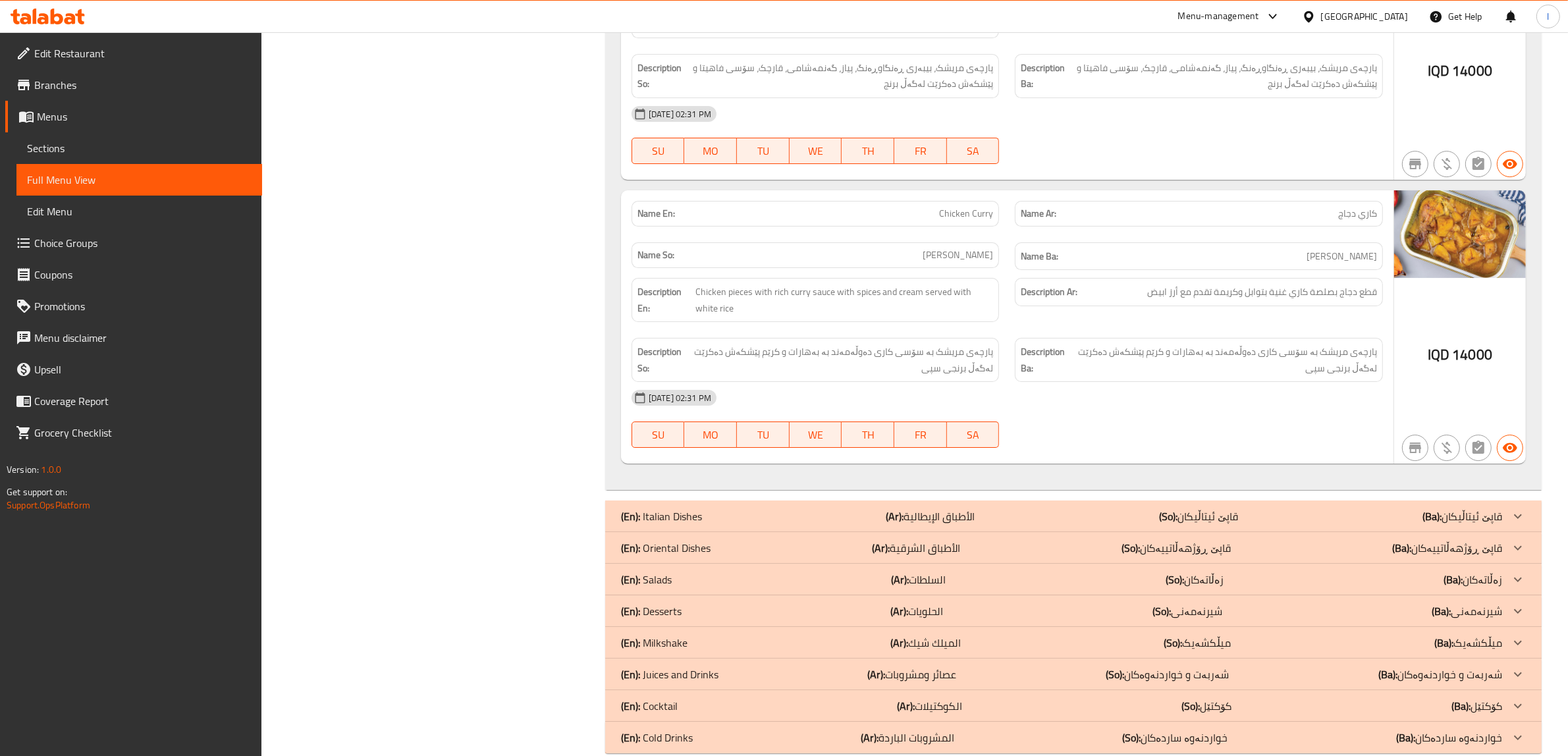
click at [72, 55] on span "Edit Restaurant" at bounding box center [142, 53] width 217 height 16
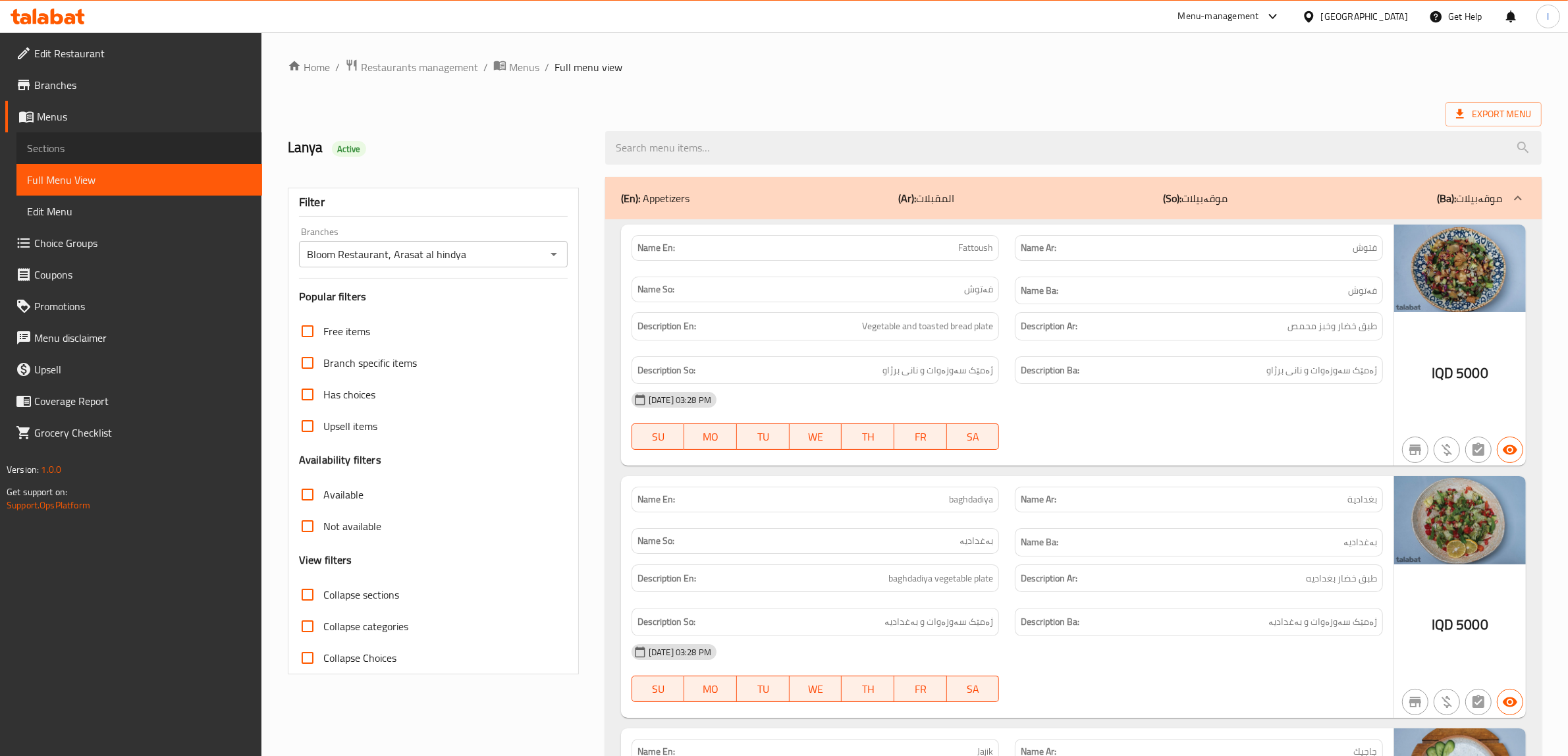
click at [53, 136] on link "Sections" at bounding box center [139, 148] width 245 height 32
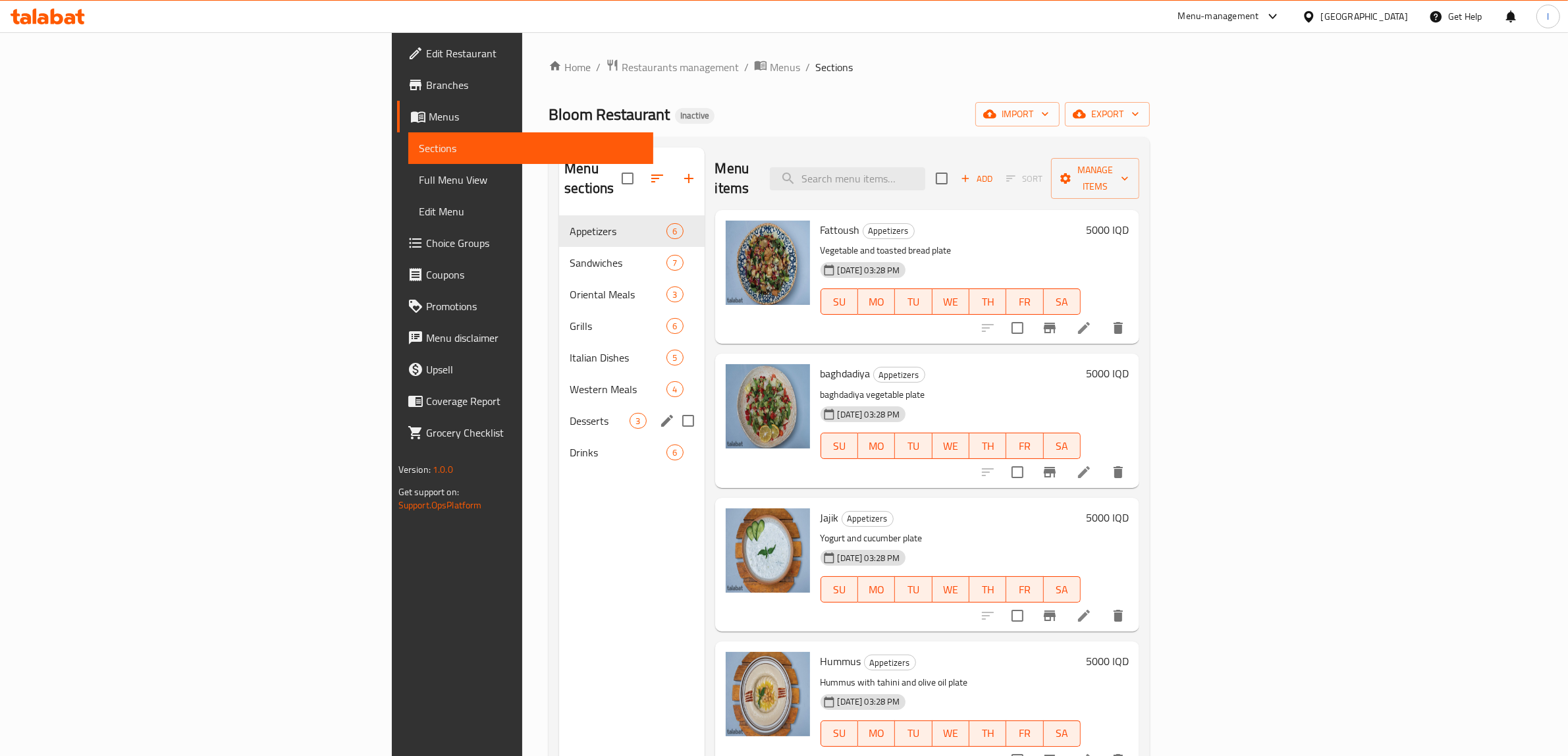
click at [559, 384] on div "Western Meals 4" at bounding box center [631, 388] width 145 height 32
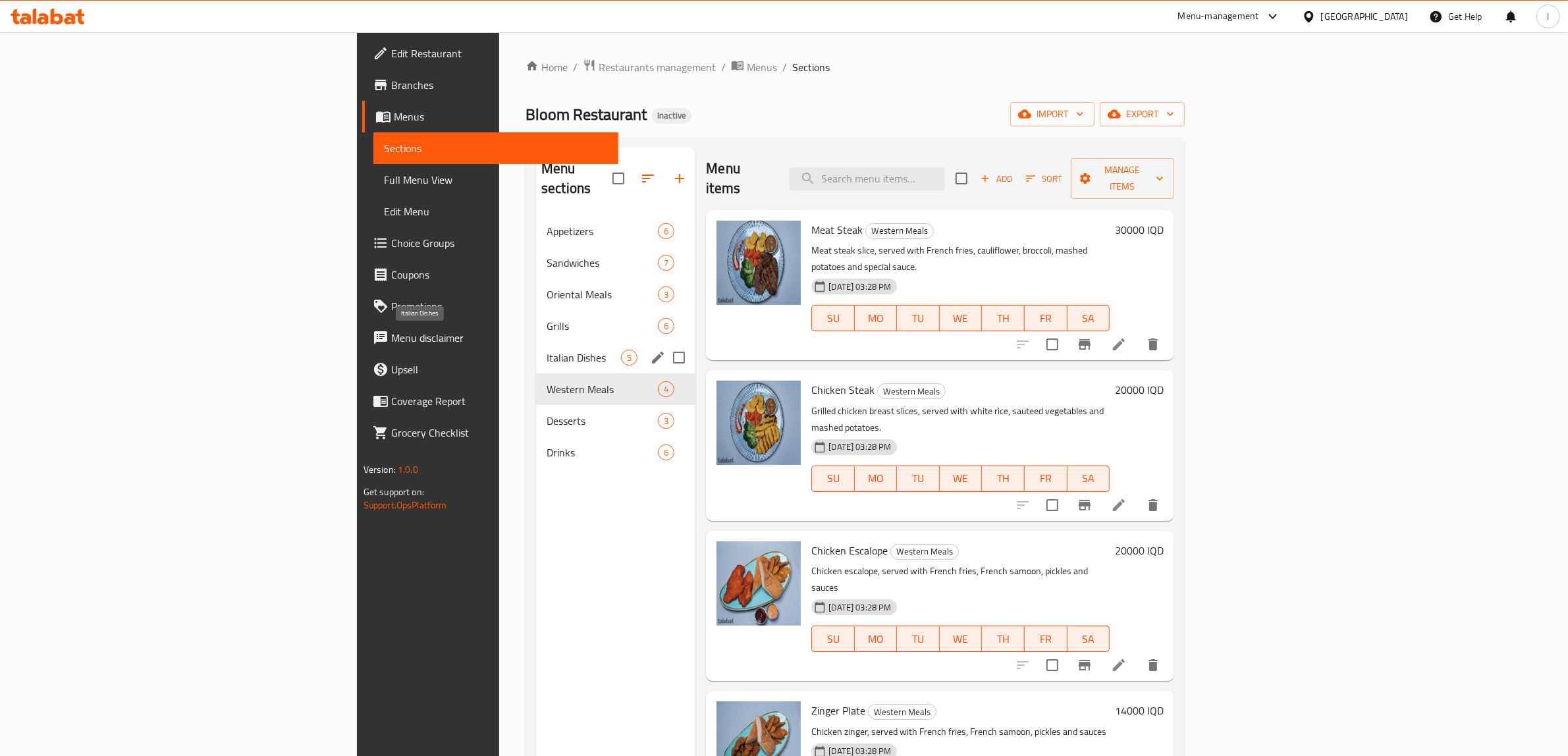
click at [546, 350] on span "Italian Dishes" at bounding box center [583, 358] width 75 height 16
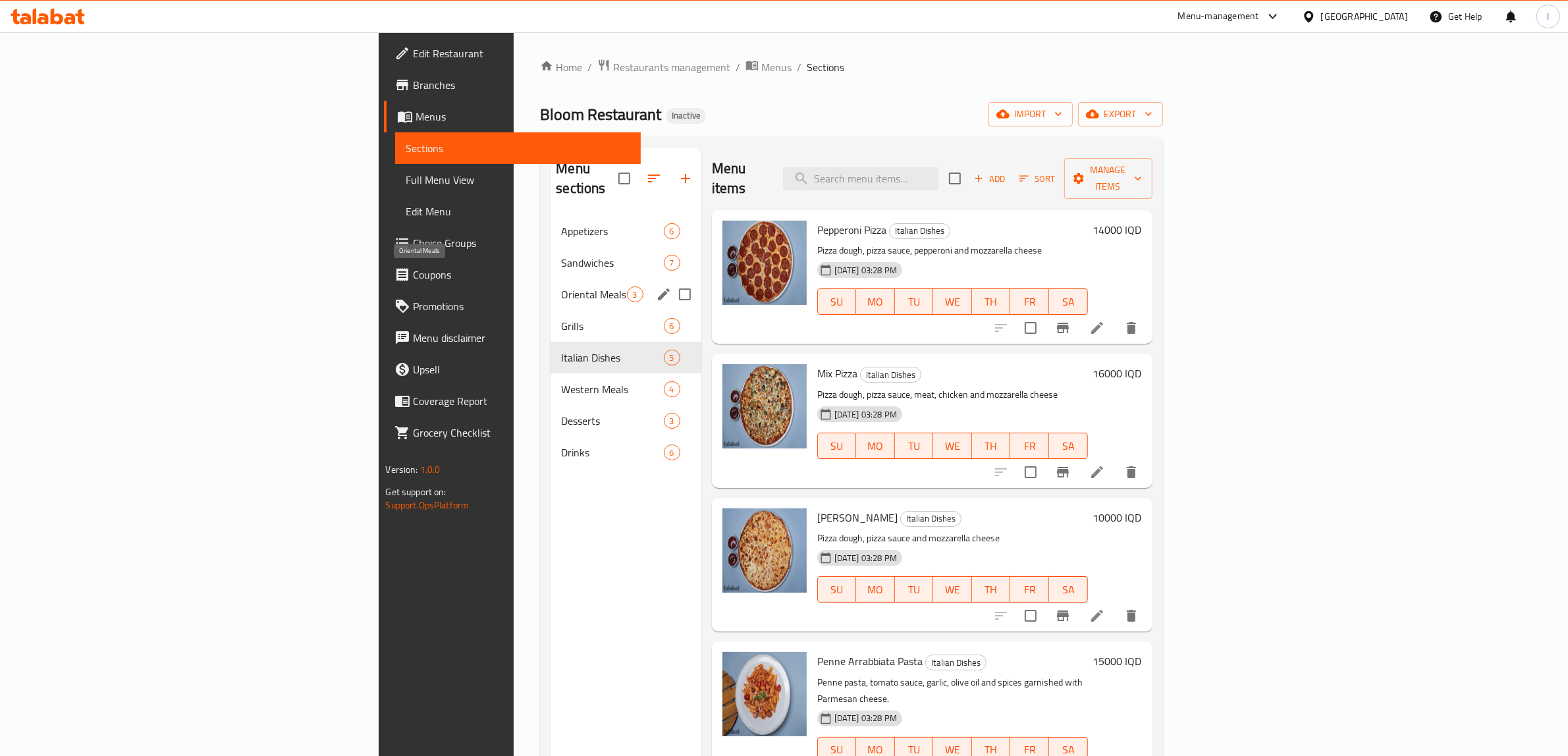
click at [561, 287] on span "Oriental Meals" at bounding box center [593, 295] width 65 height 16
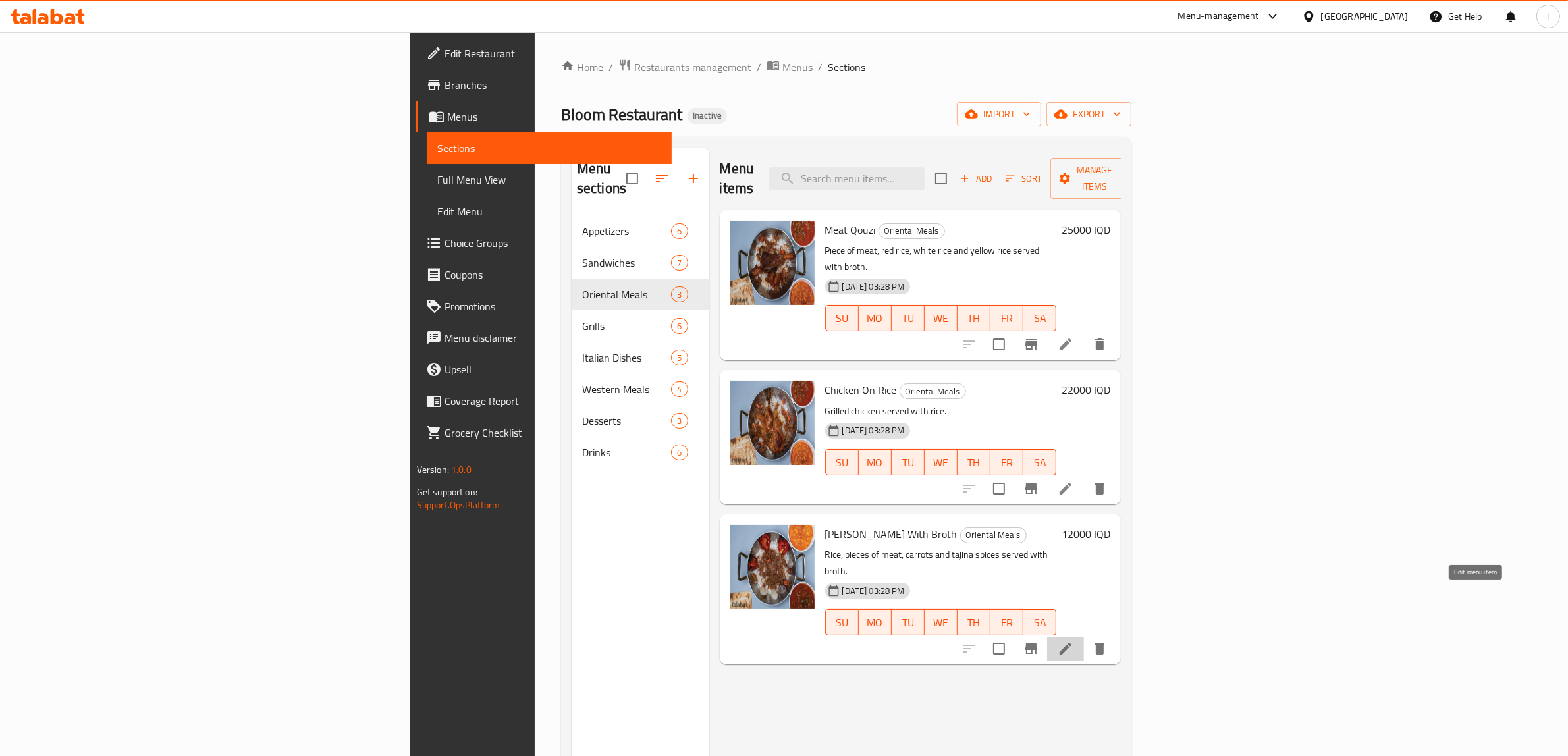
click at [1074, 641] on icon at bounding box center [1066, 649] width 16 height 16
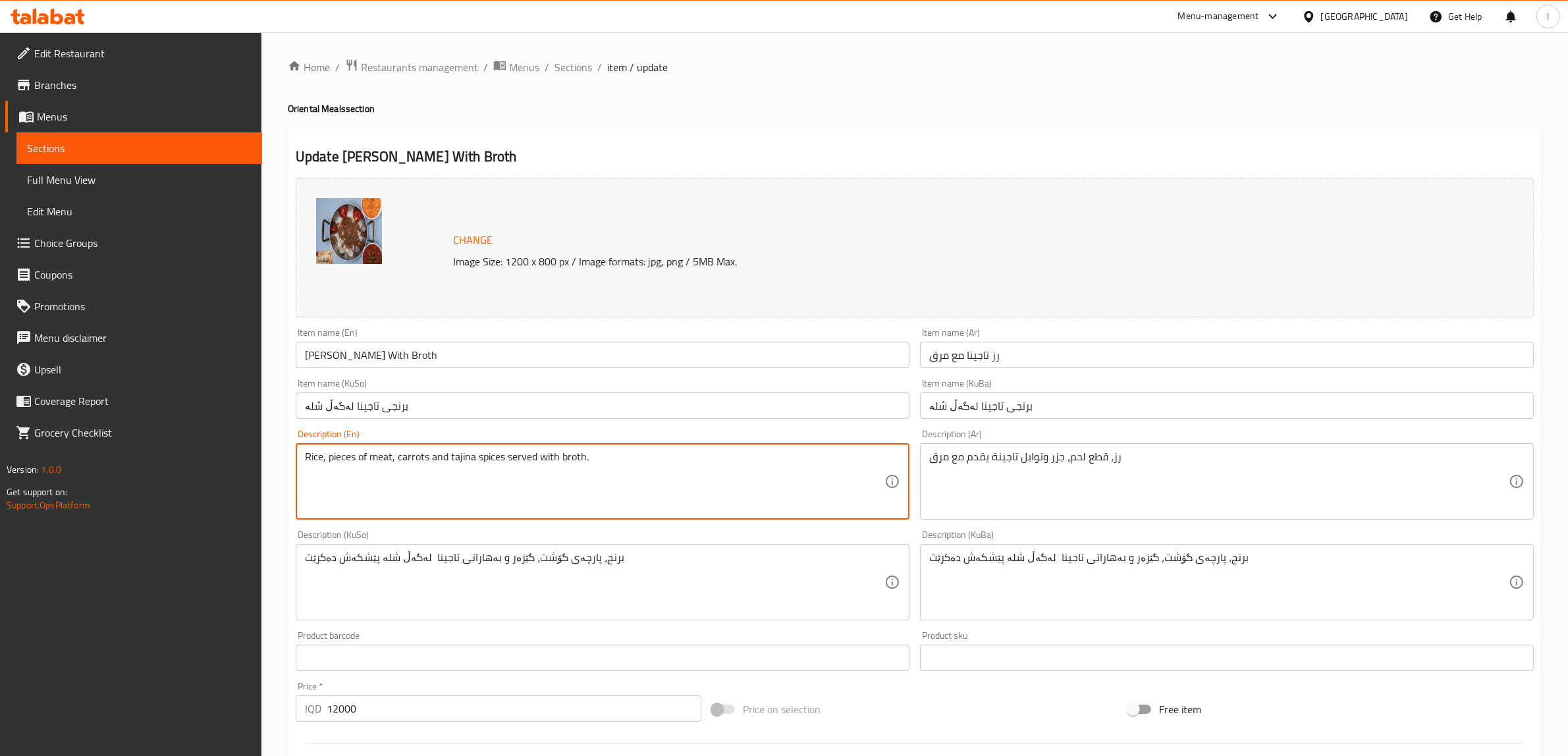
drag, startPoint x: 444, startPoint y: 460, endPoint x: 524, endPoint y: 458, distance: 80.0
click at [524, 458] on textarea "Rice, pieces of meat, carrots and tajina spices served with broth." at bounding box center [594, 481] width 580 height 62
click at [566, 462] on textarea "Rice, pieces of meat, carrots and tajina spices served with broth." at bounding box center [594, 481] width 580 height 62
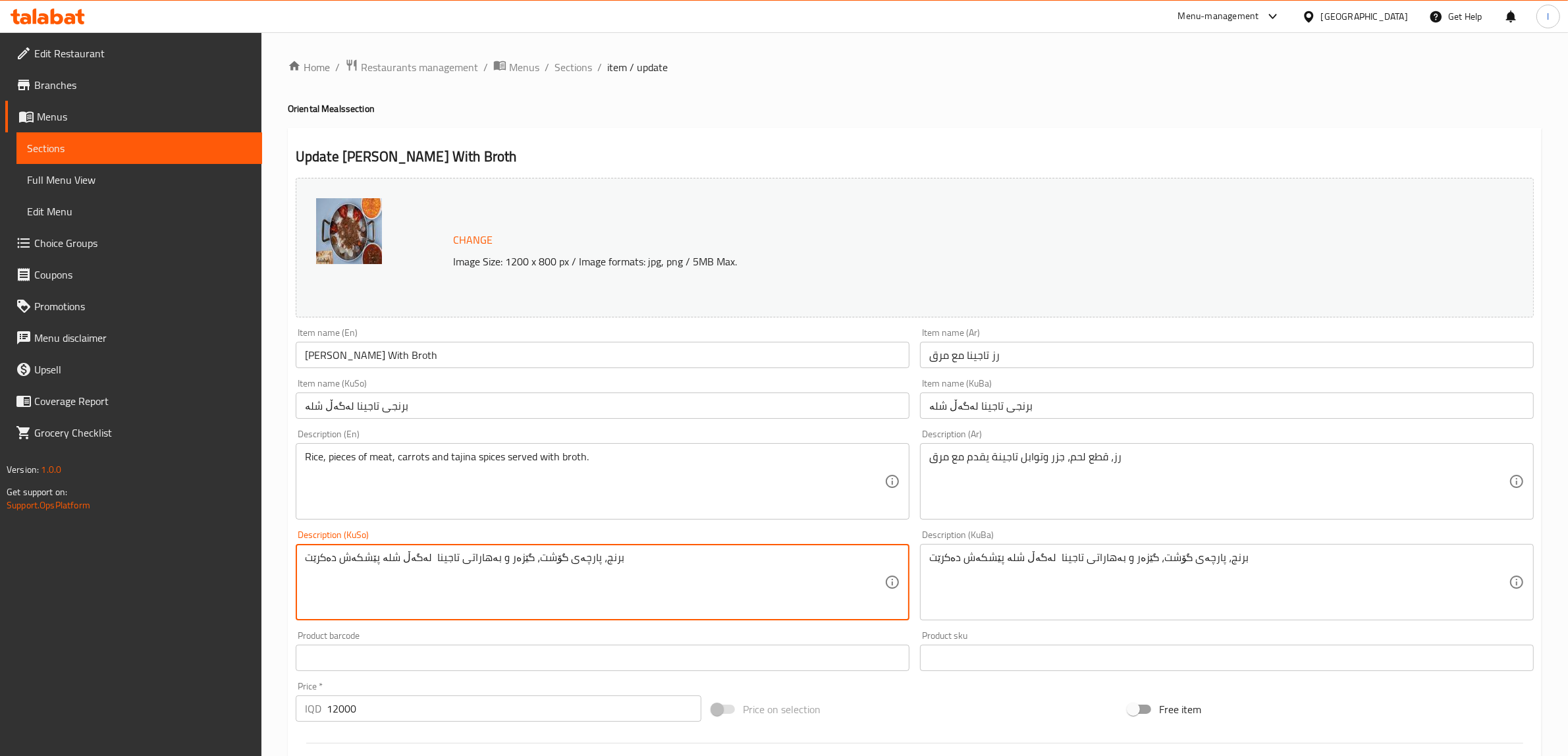
click at [69, 148] on span "Sections" at bounding box center [139, 149] width 225 height 16
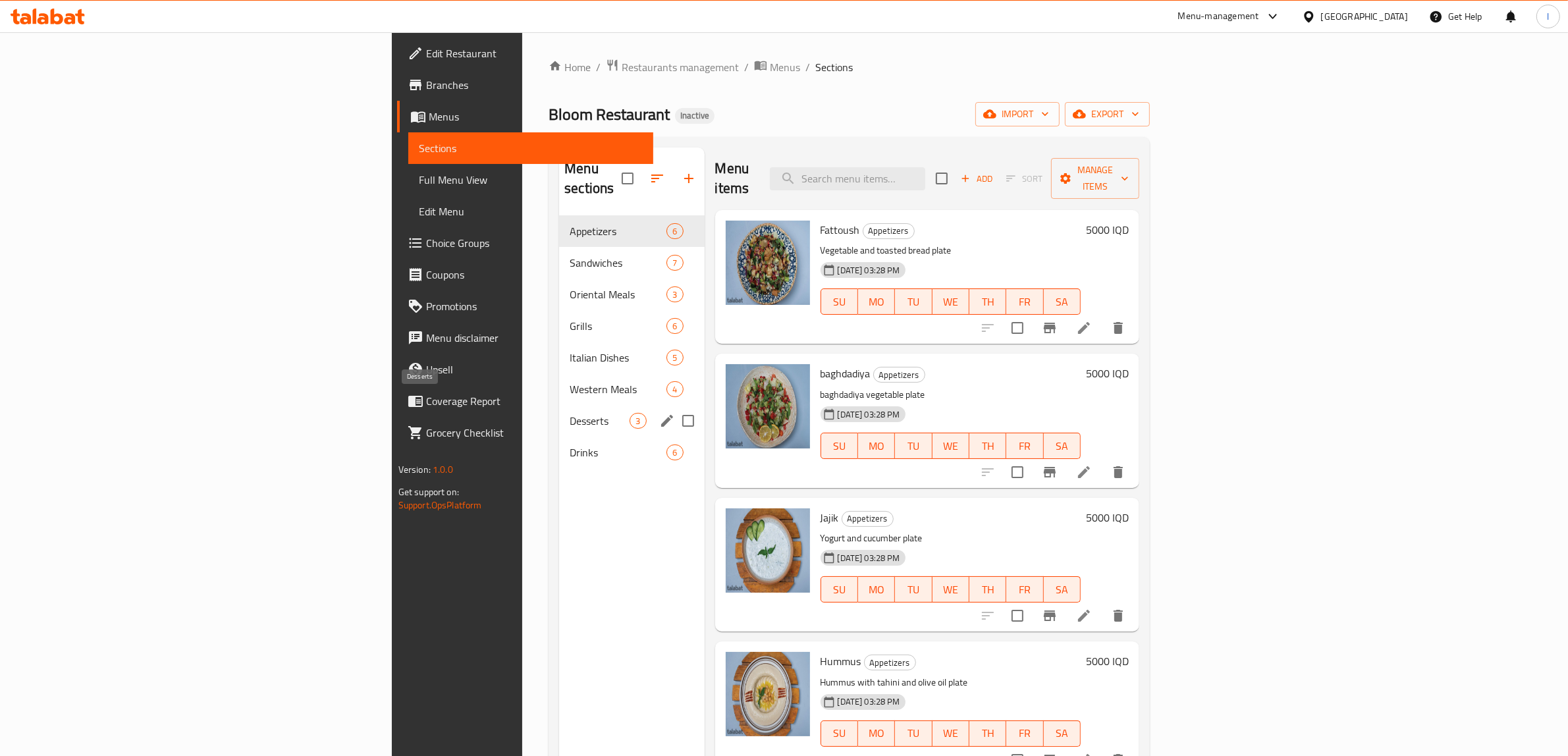
click at [570, 413] on span "Desserts" at bounding box center [600, 421] width 60 height 16
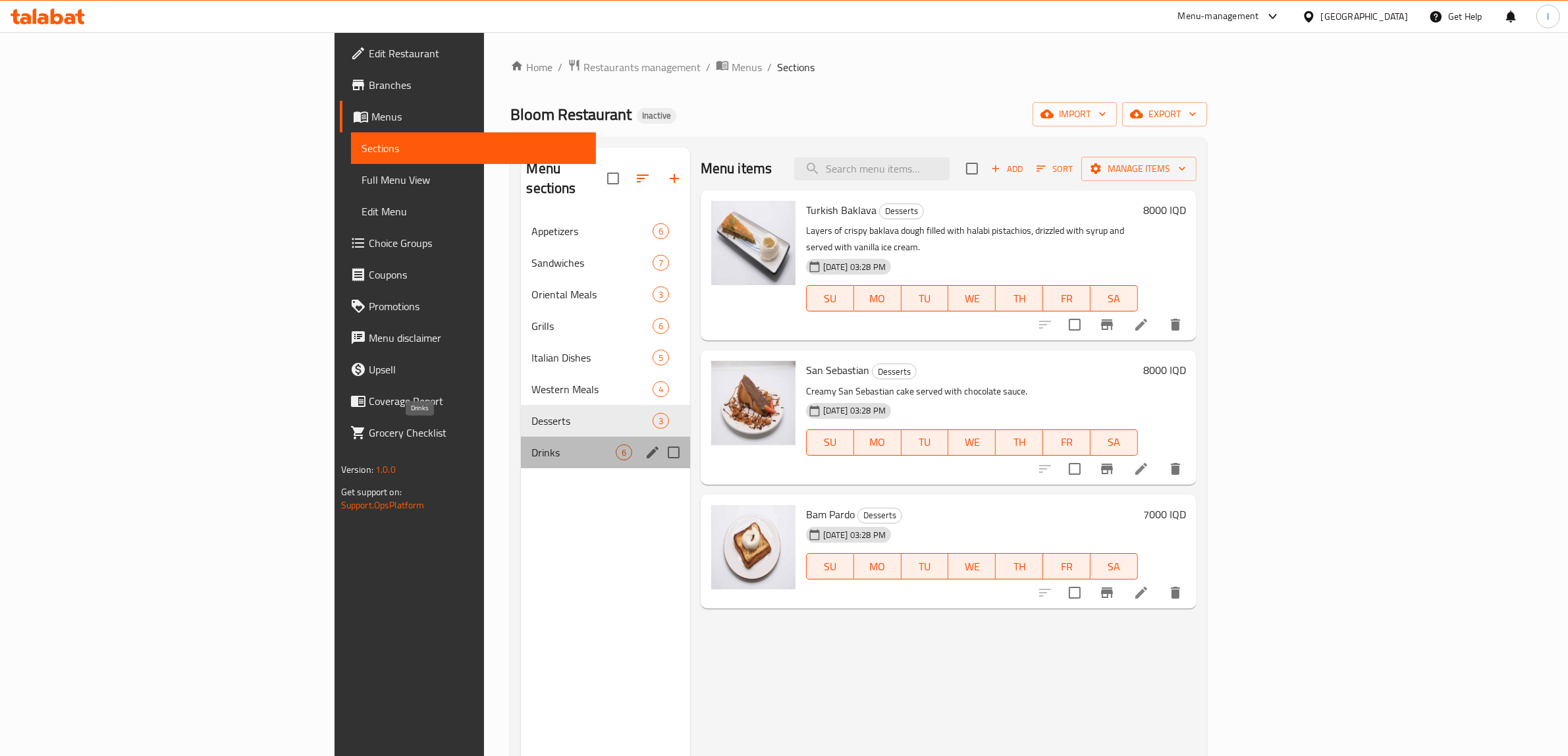
click at [531, 444] on span "Drinks" at bounding box center [573, 452] width 84 height 16
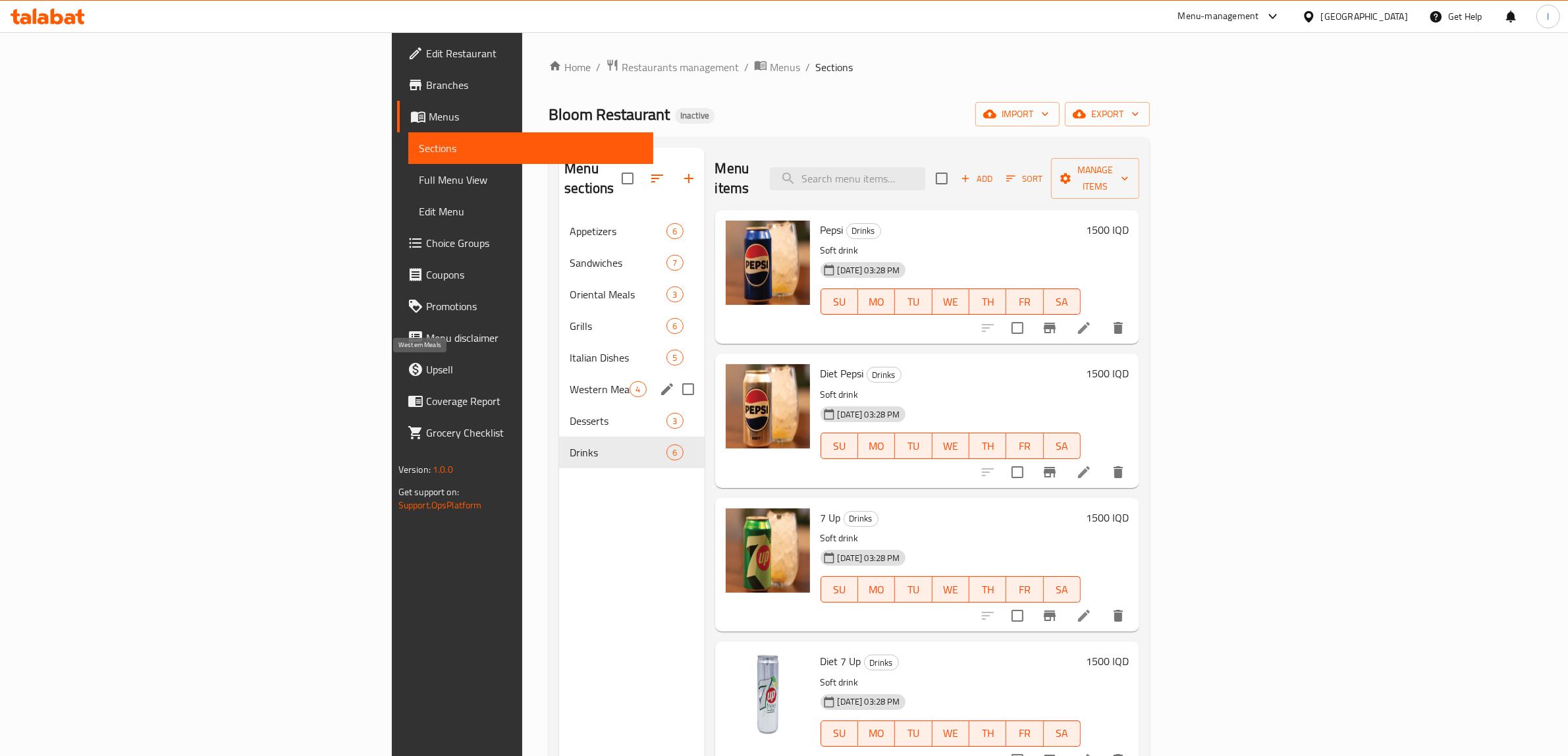
click at [570, 381] on span "Western Meals" at bounding box center [600, 389] width 60 height 16
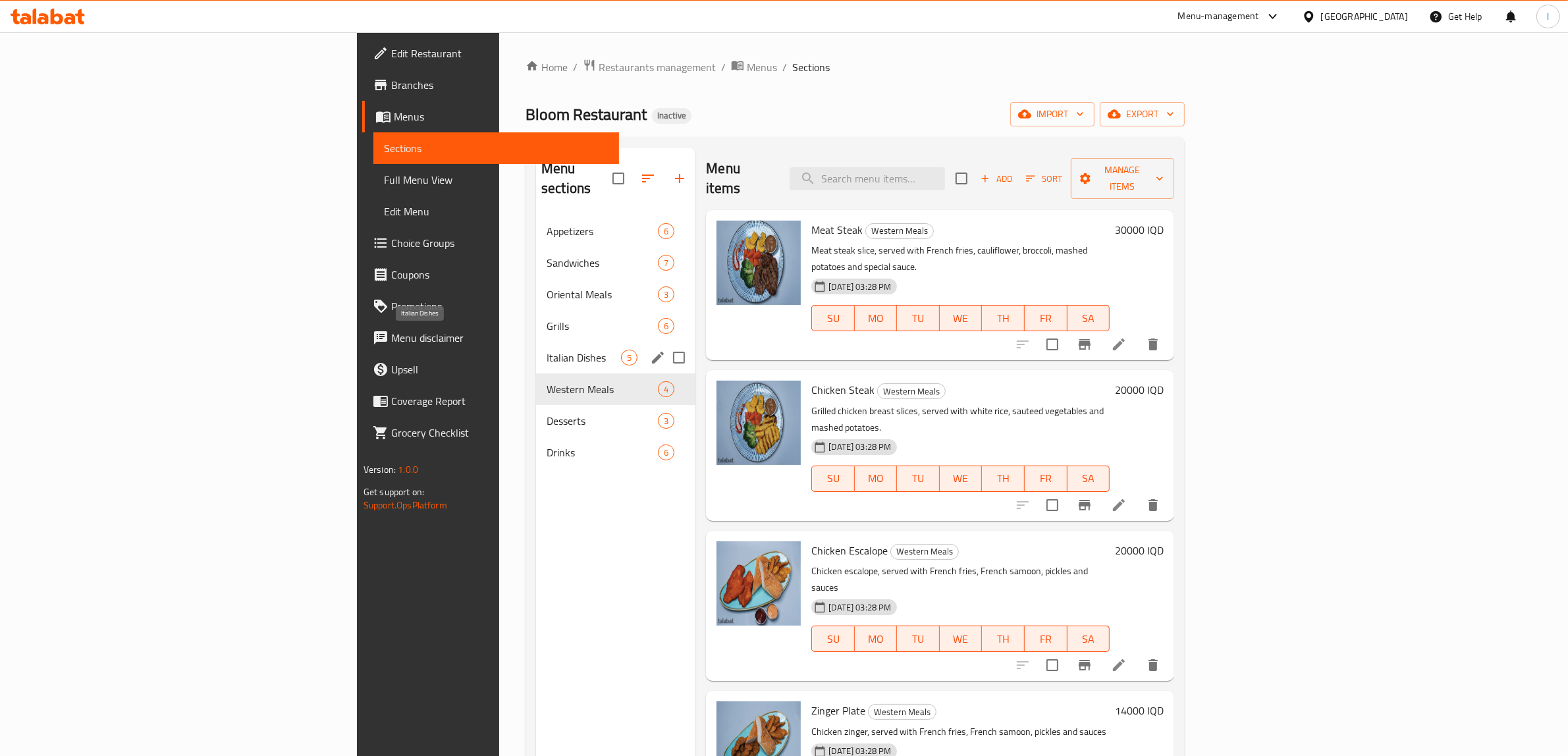
click at [546, 350] on span "Italian Dishes" at bounding box center [583, 358] width 75 height 16
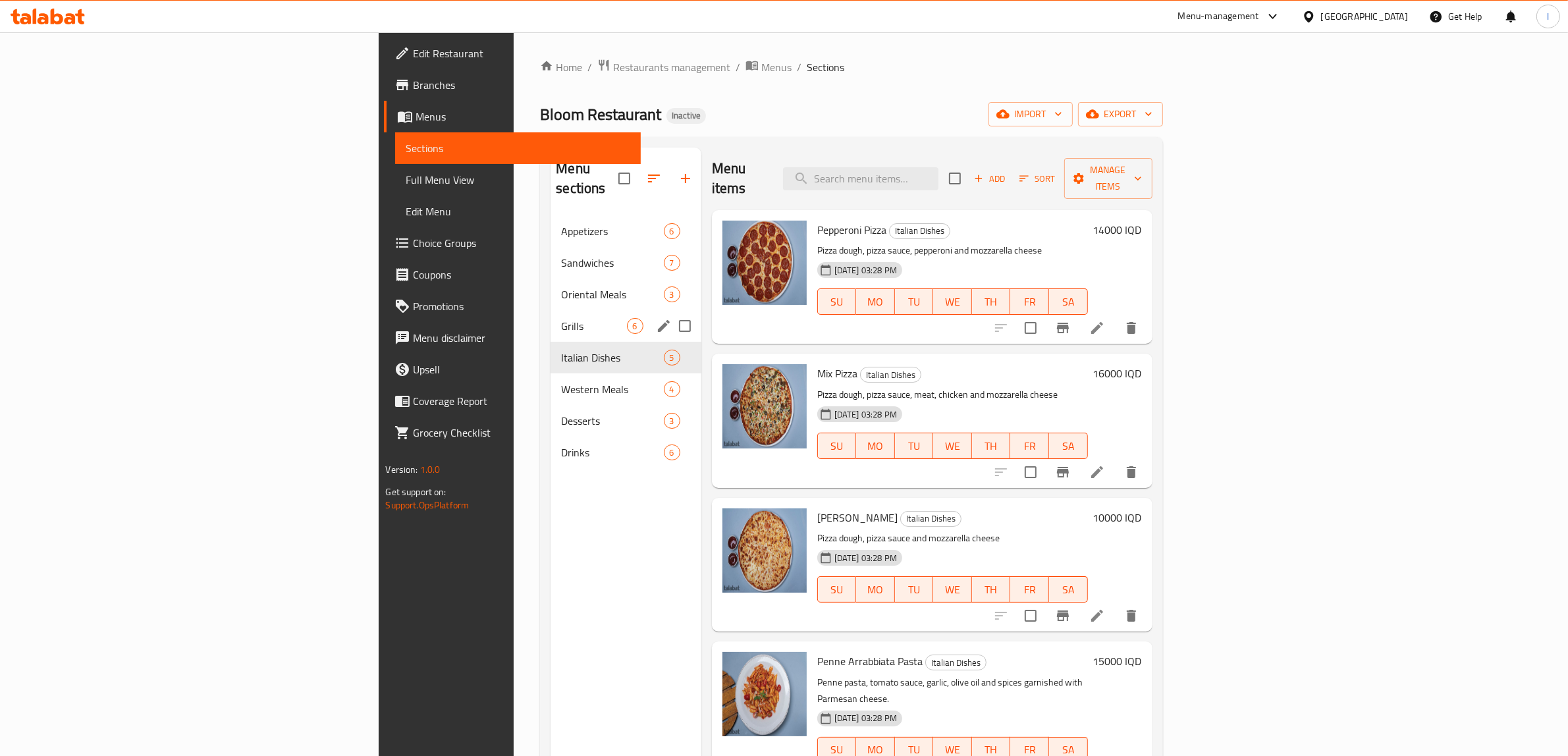
click at [551, 310] on div "Grills 6" at bounding box center [626, 325] width 151 height 32
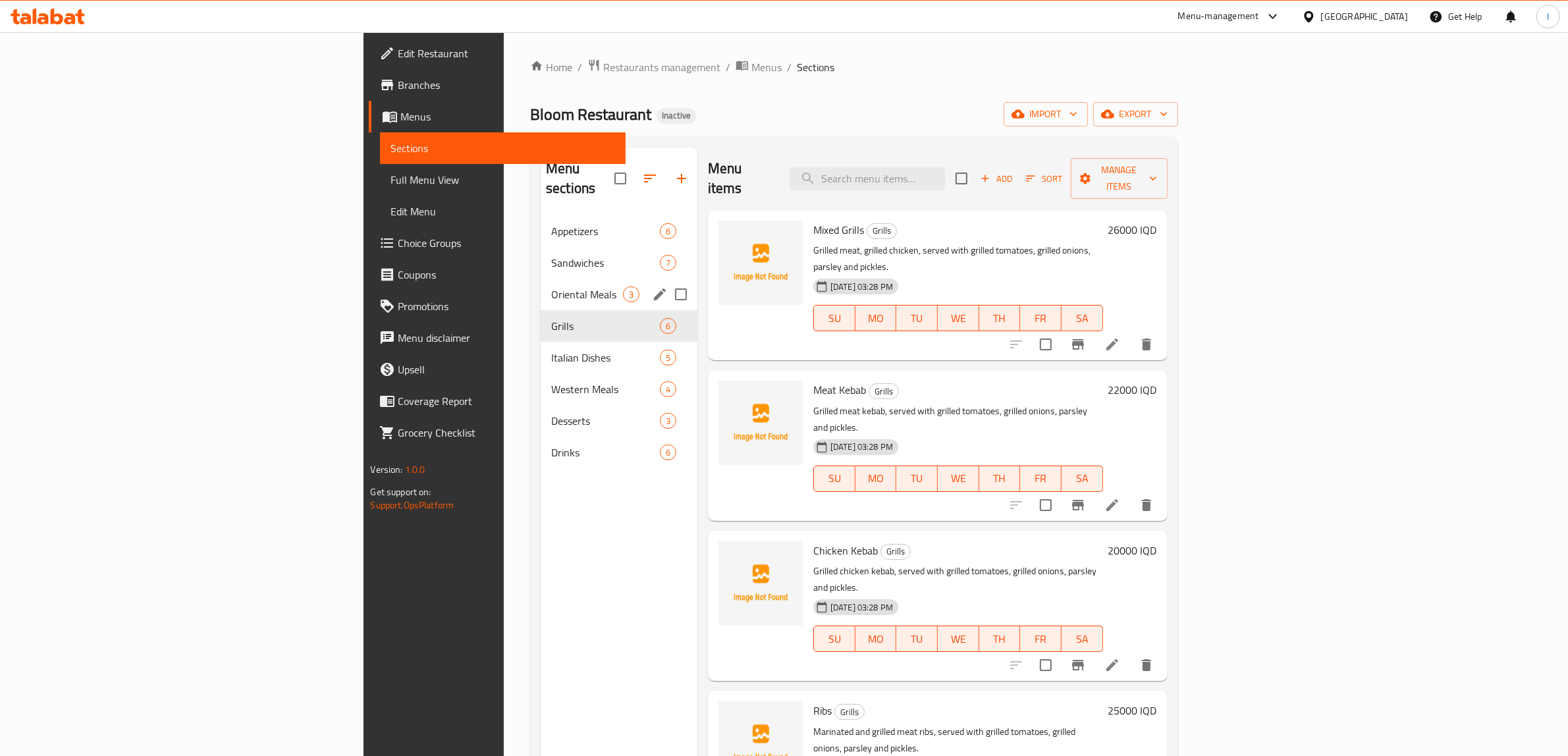
click at [551, 287] on span "Oriental Meals" at bounding box center [587, 295] width 72 height 16
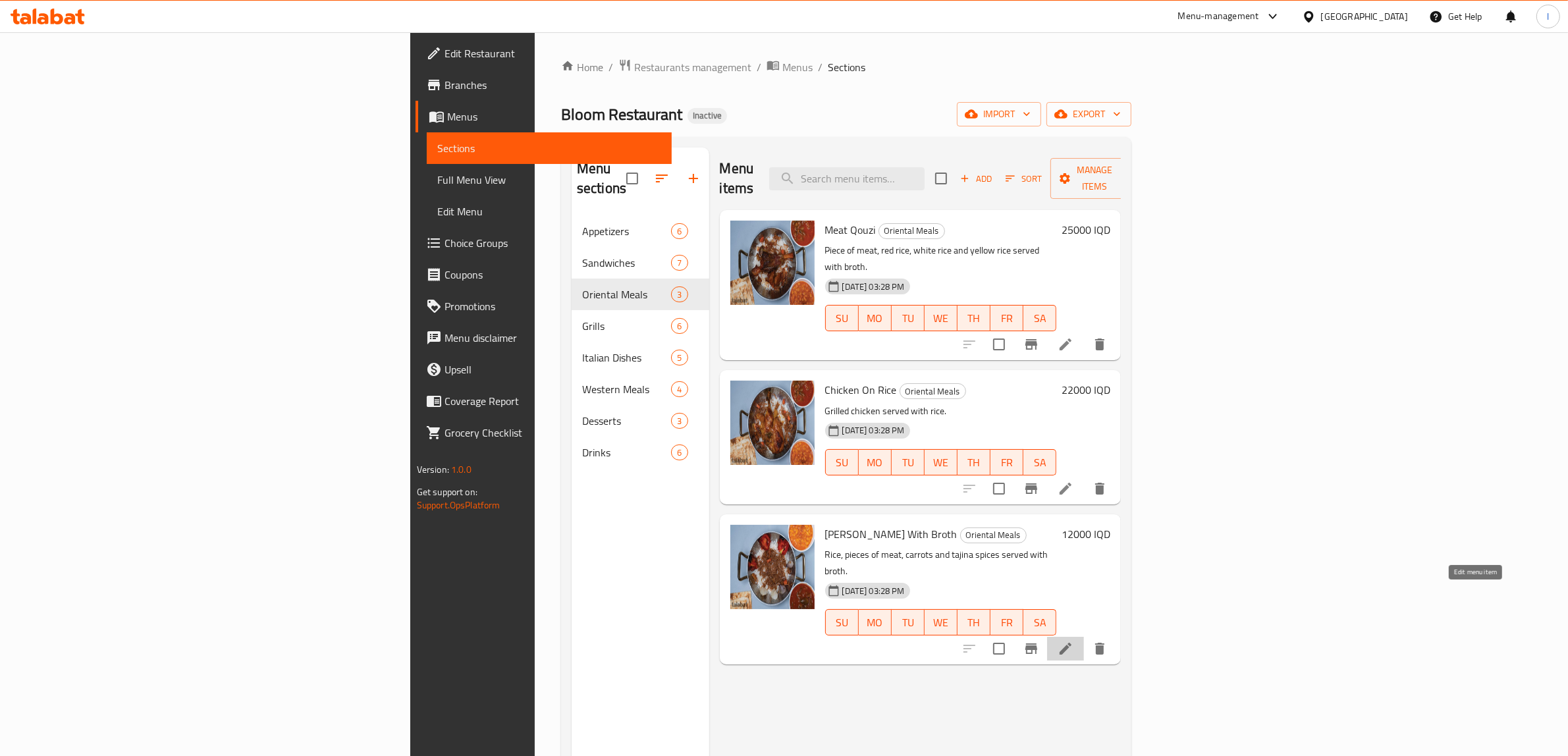
click at [1071, 642] on icon at bounding box center [1065, 648] width 12 height 12
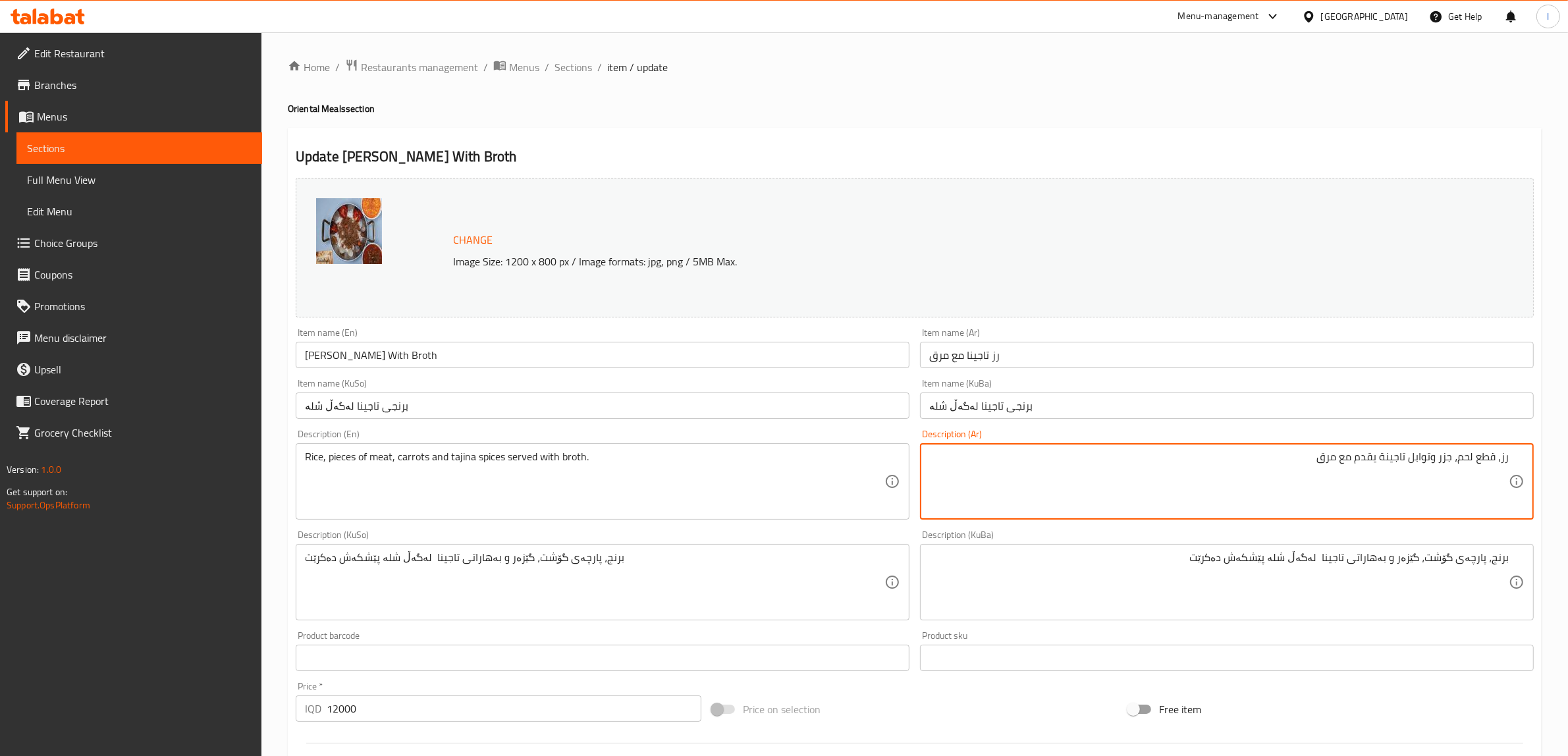
click at [1489, 455] on textarea "رز، قطع لحم، جزر وتوابل تاجينة يقدم مع مرق" at bounding box center [1219, 481] width 580 height 62
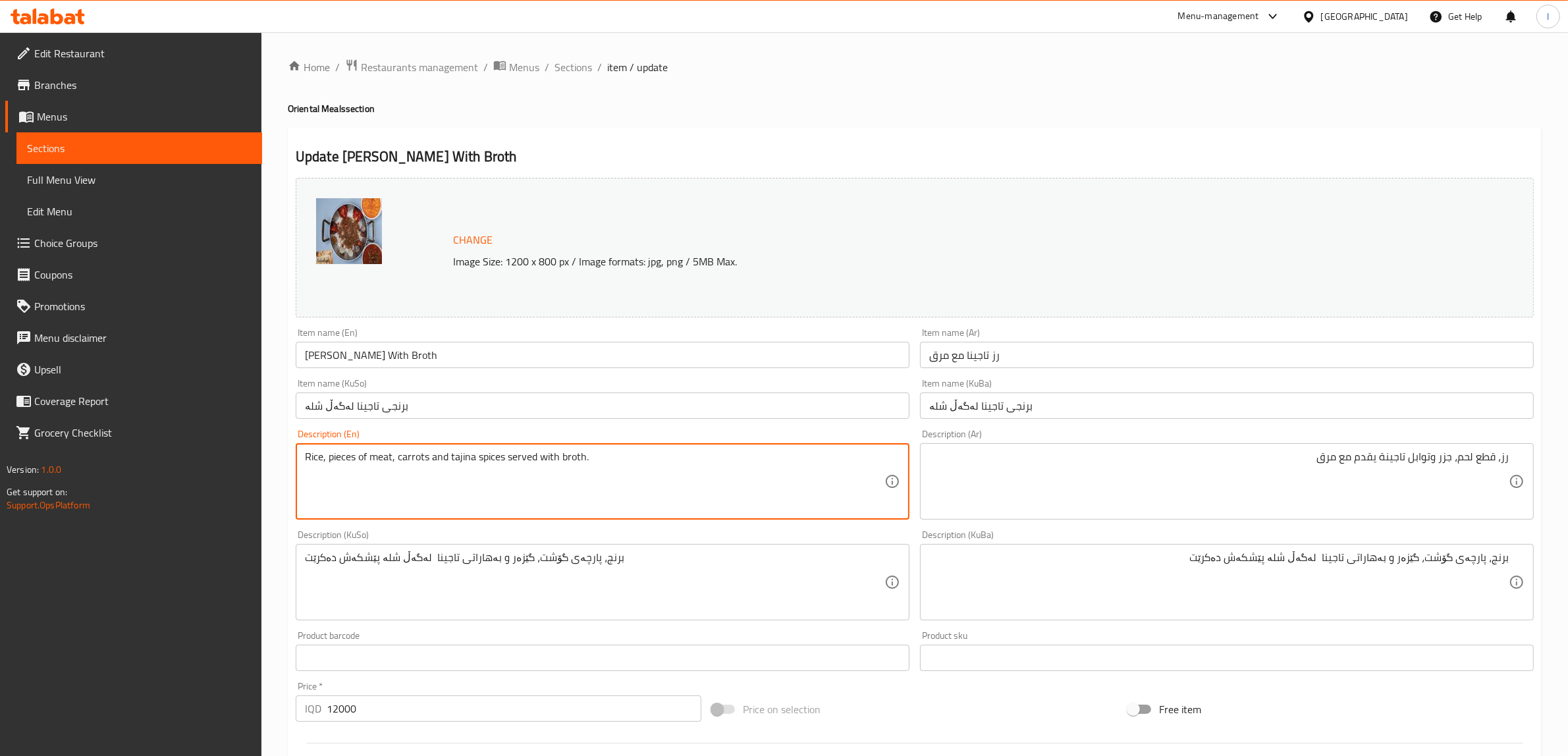
drag, startPoint x: 448, startPoint y: 458, endPoint x: 506, endPoint y: 465, distance: 58.4
click at [506, 465] on textarea "Rice, pieces of meat, carrots and tajina spices served with broth." at bounding box center [594, 481] width 580 height 62
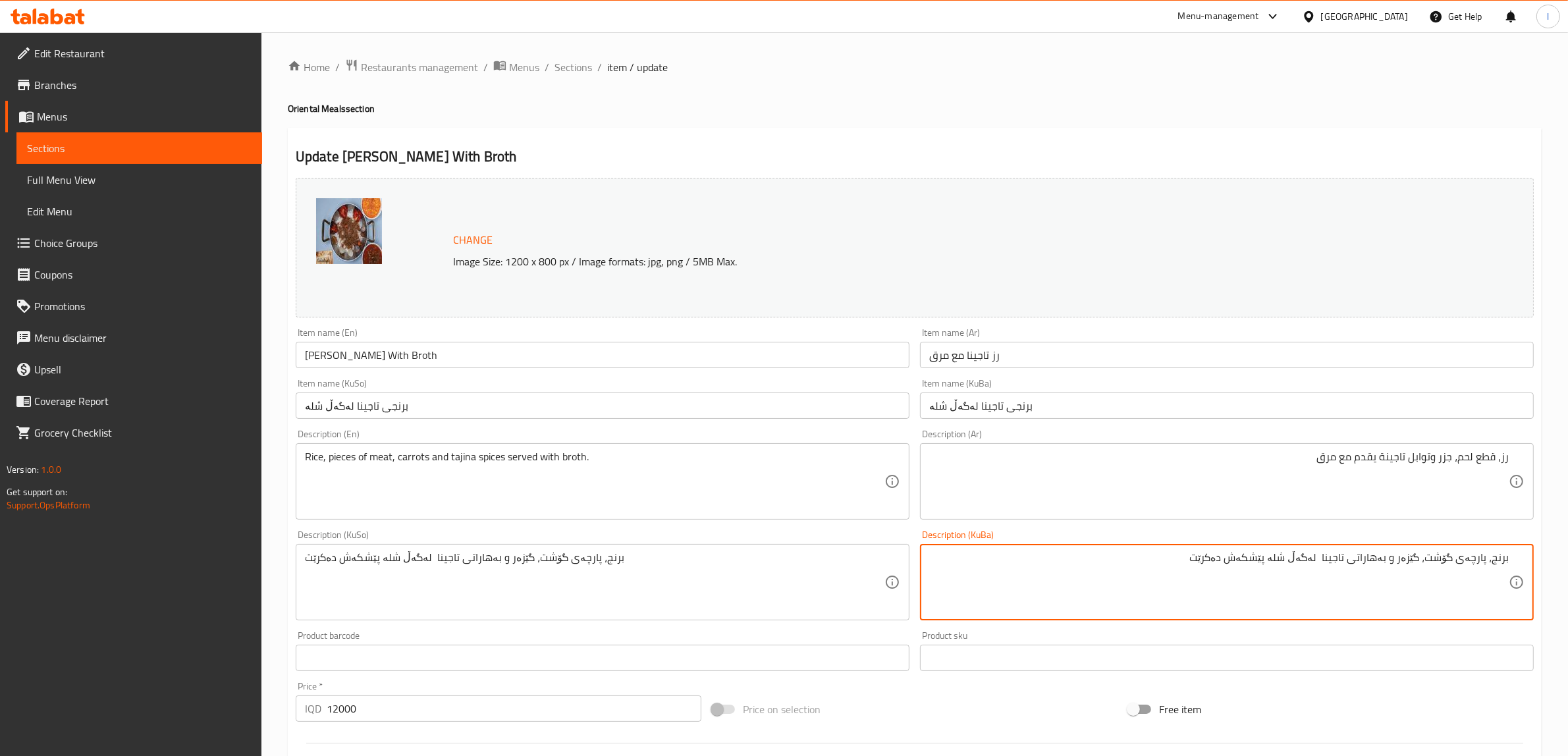
click at [45, 155] on span "Sections" at bounding box center [139, 149] width 225 height 16
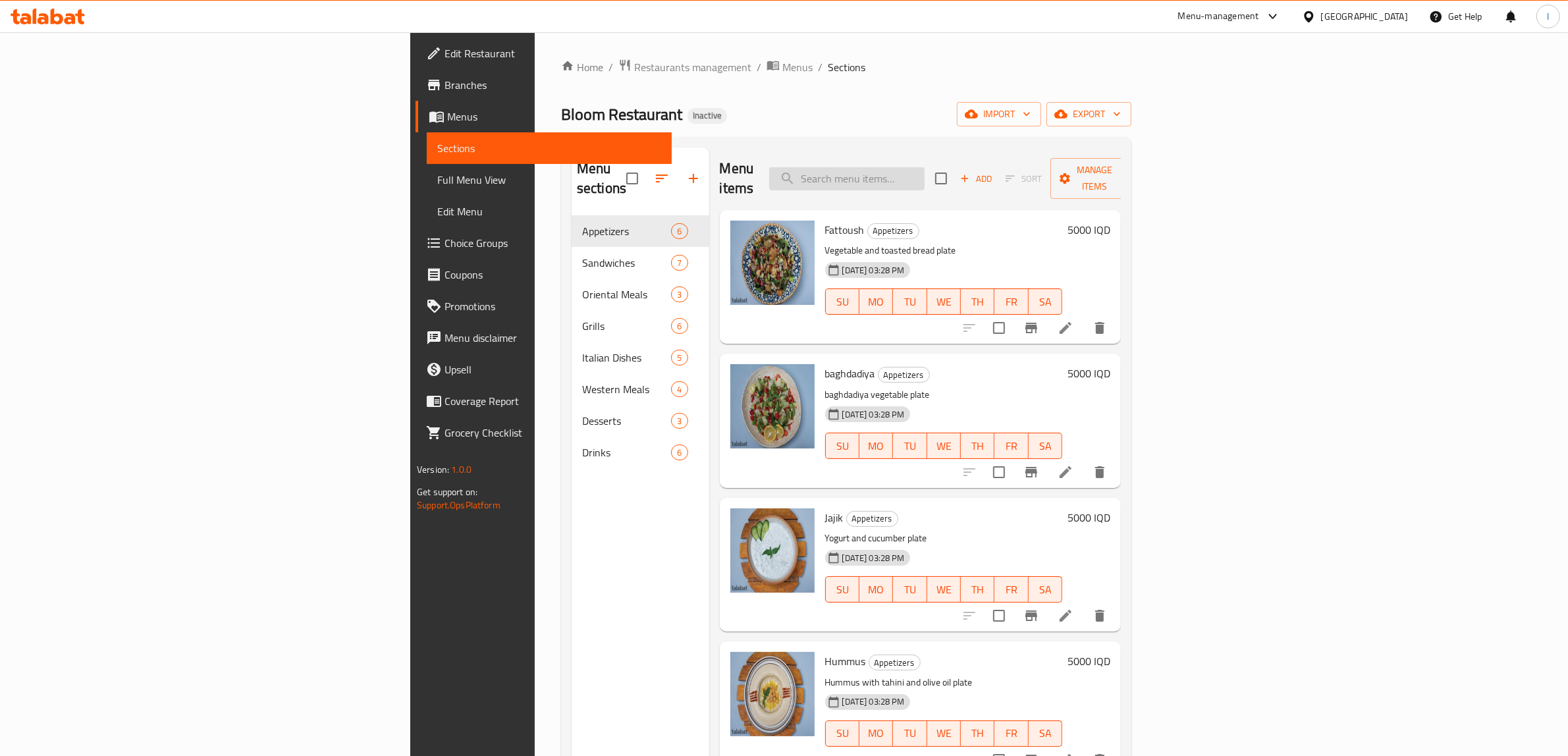
click at [925, 173] on input "search" at bounding box center [847, 179] width 155 height 23
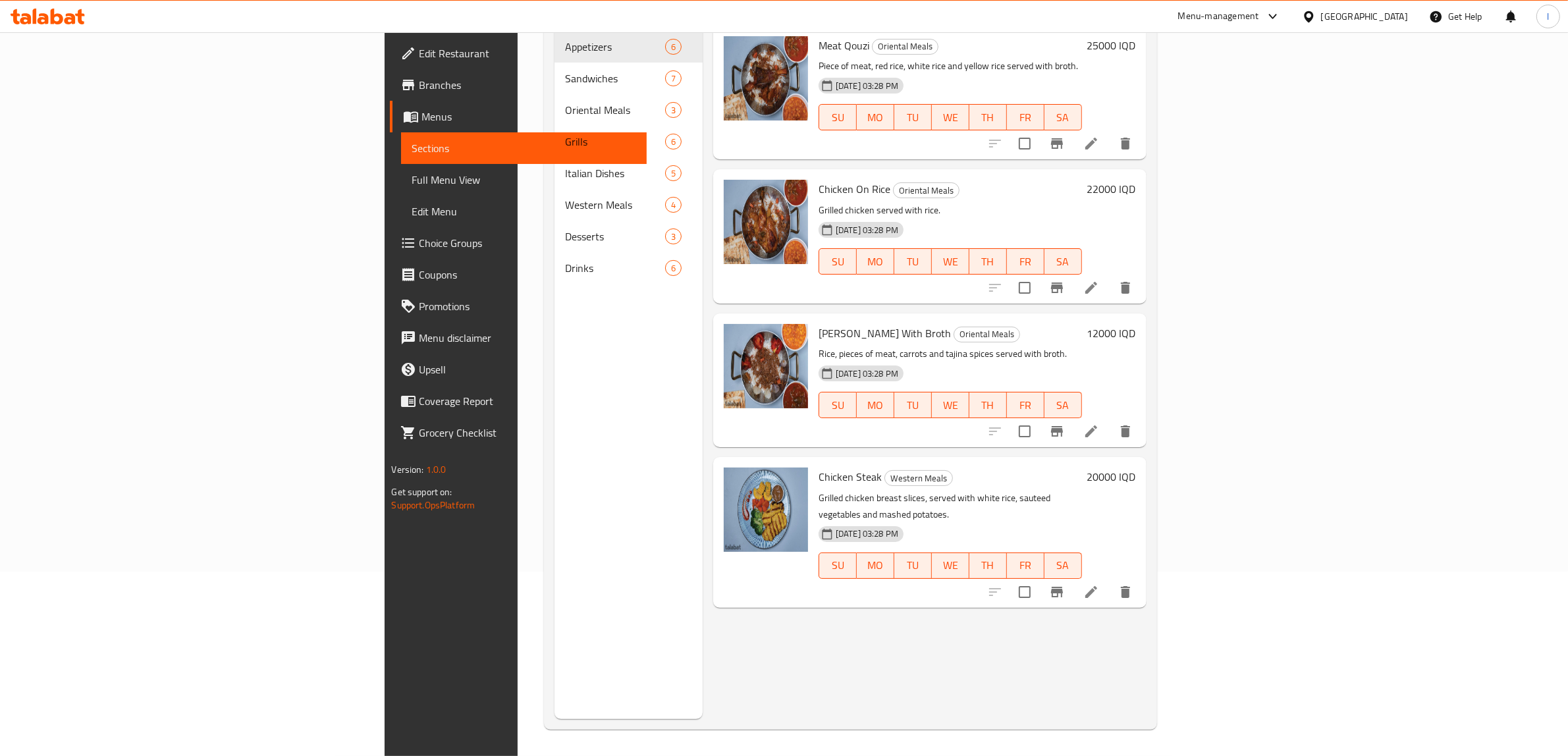
scroll to position [21, 0]
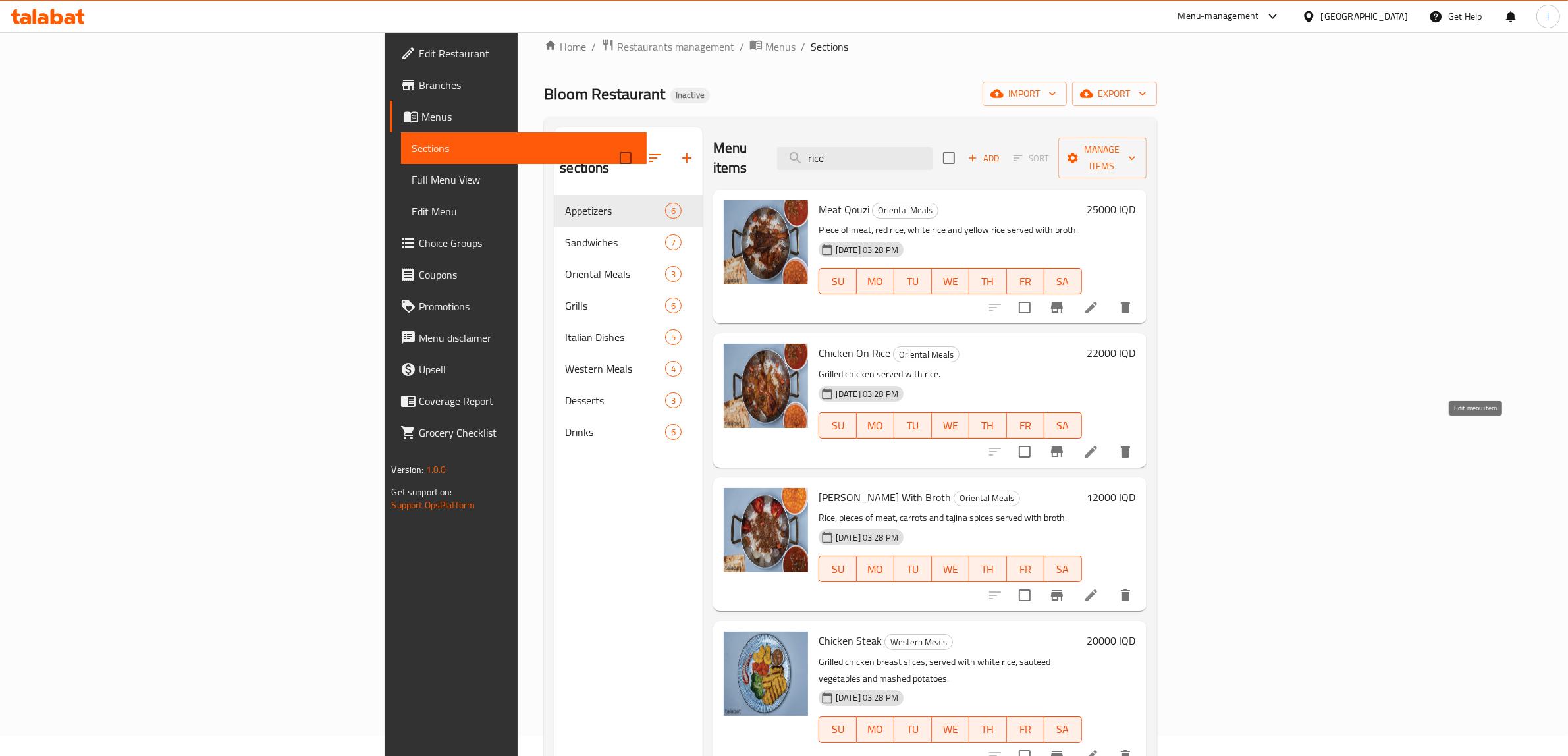
type input "rice"
click at [1099, 443] on icon at bounding box center [1092, 451] width 16 height 16
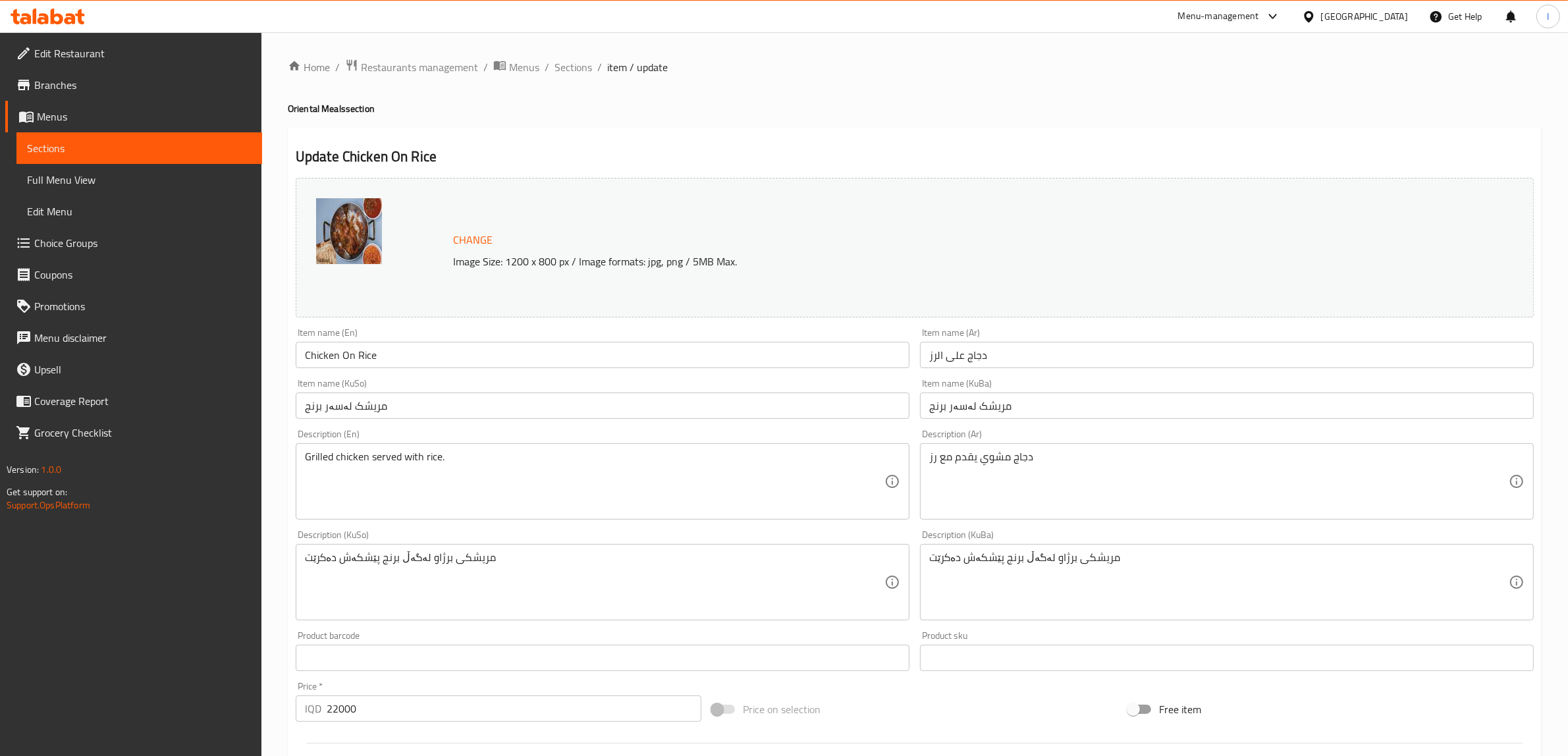
click at [84, 141] on span "Sections" at bounding box center [139, 149] width 225 height 16
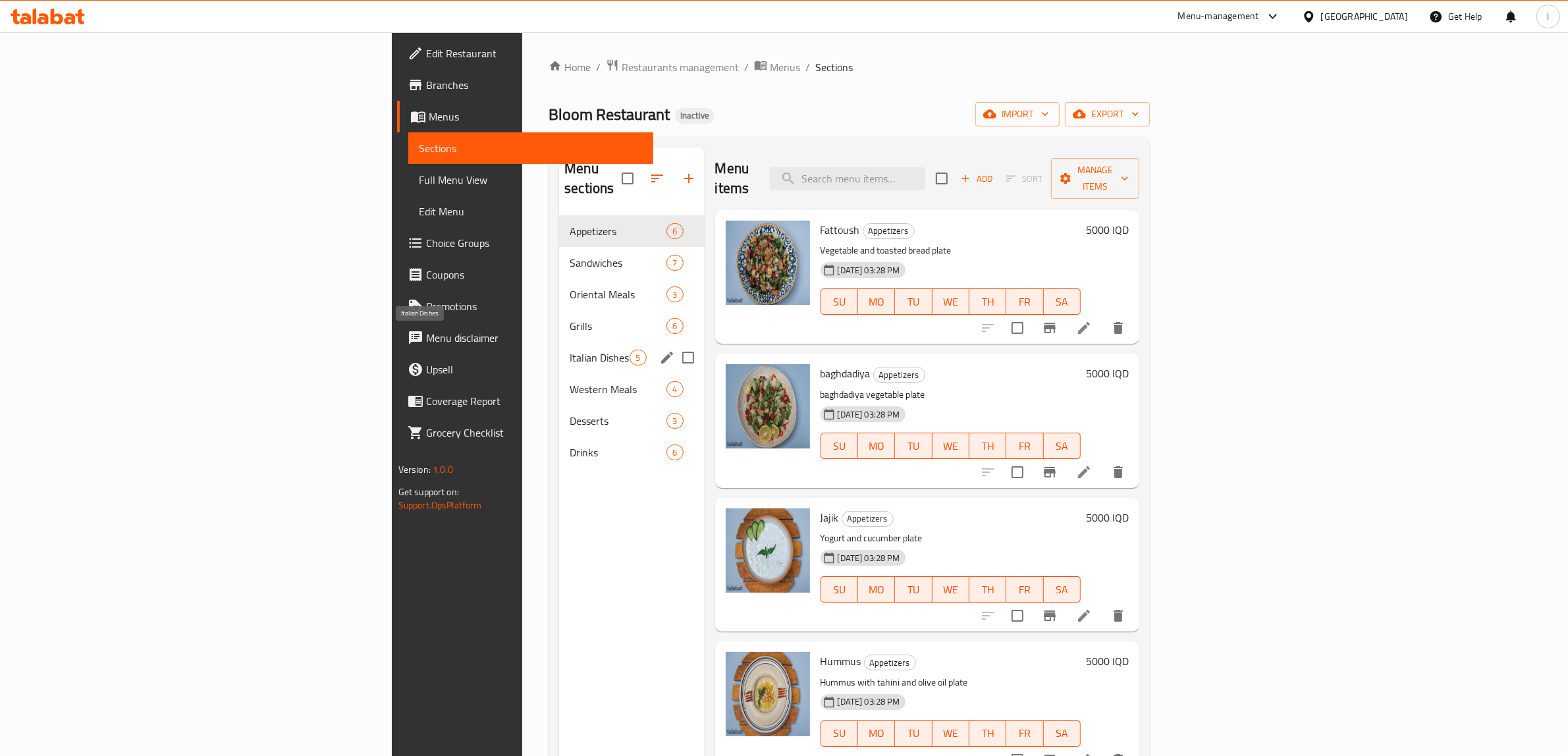
click at [570, 350] on span "Italian Dishes" at bounding box center [600, 358] width 60 height 16
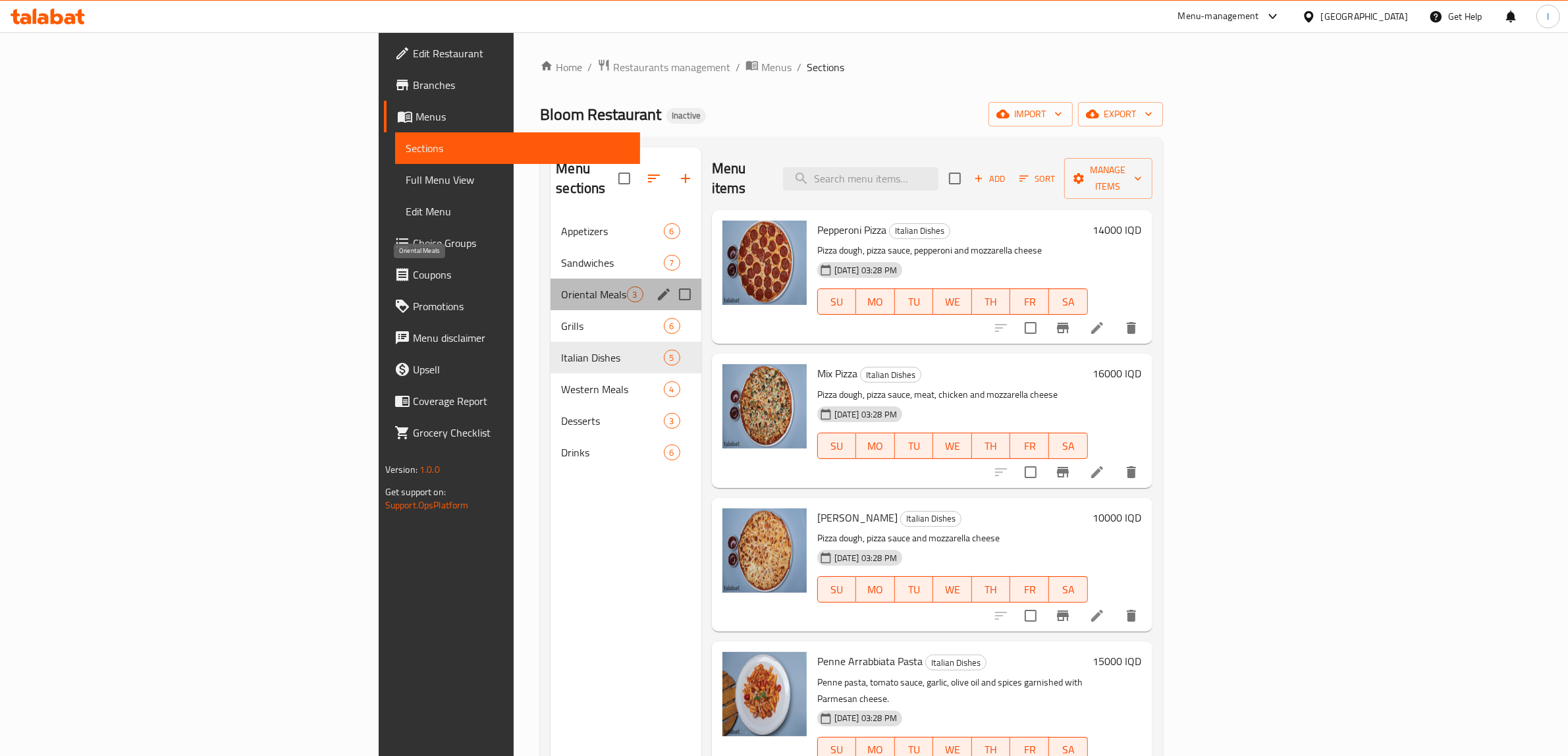
drag, startPoint x: 344, startPoint y: 280, endPoint x: 480, endPoint y: 277, distance: 136.0
click at [561, 287] on span "Oriental Meals" at bounding box center [593, 295] width 65 height 16
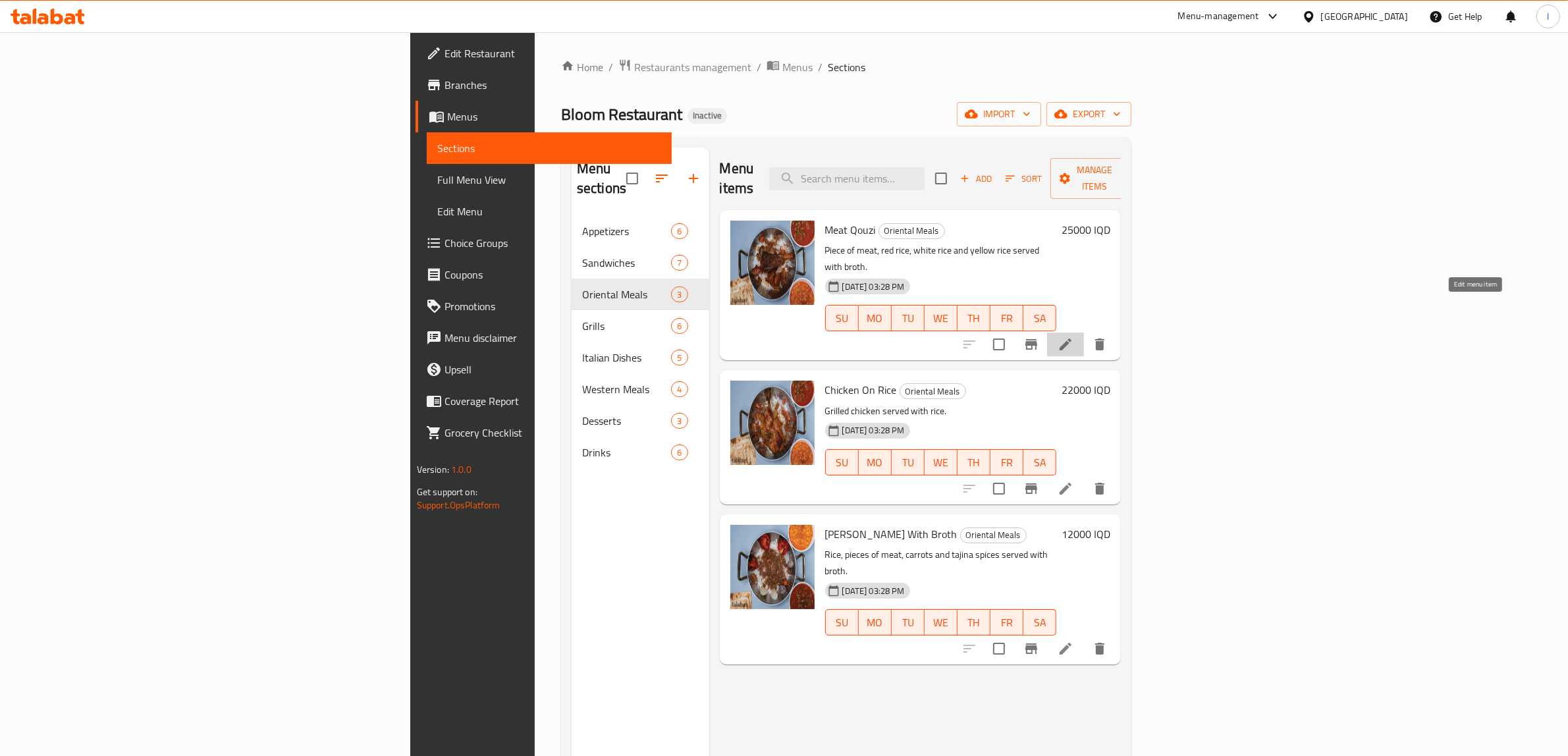
click at [1071, 338] on icon at bounding box center [1065, 343] width 12 height 12
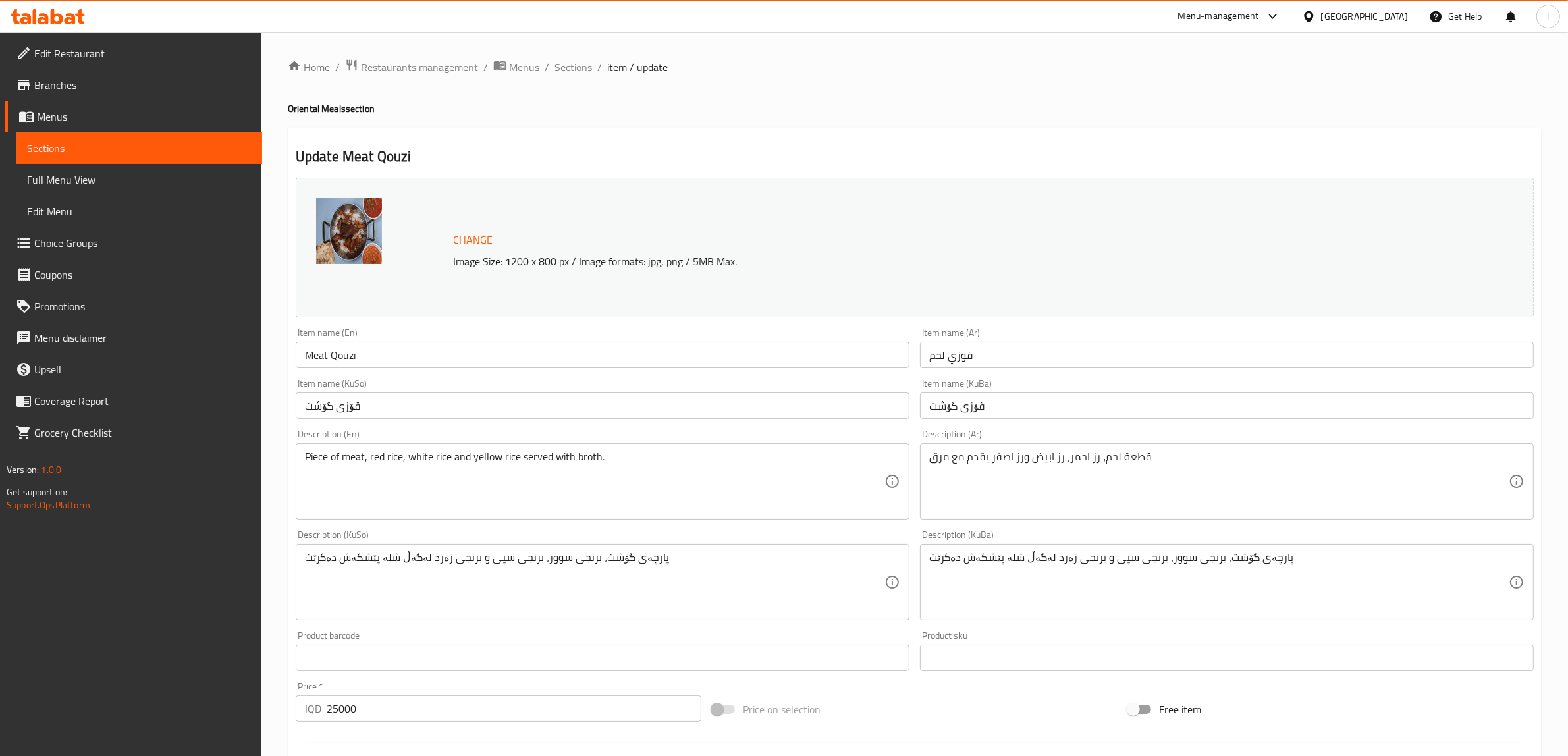
click at [109, 148] on span "Sections" at bounding box center [139, 149] width 225 height 16
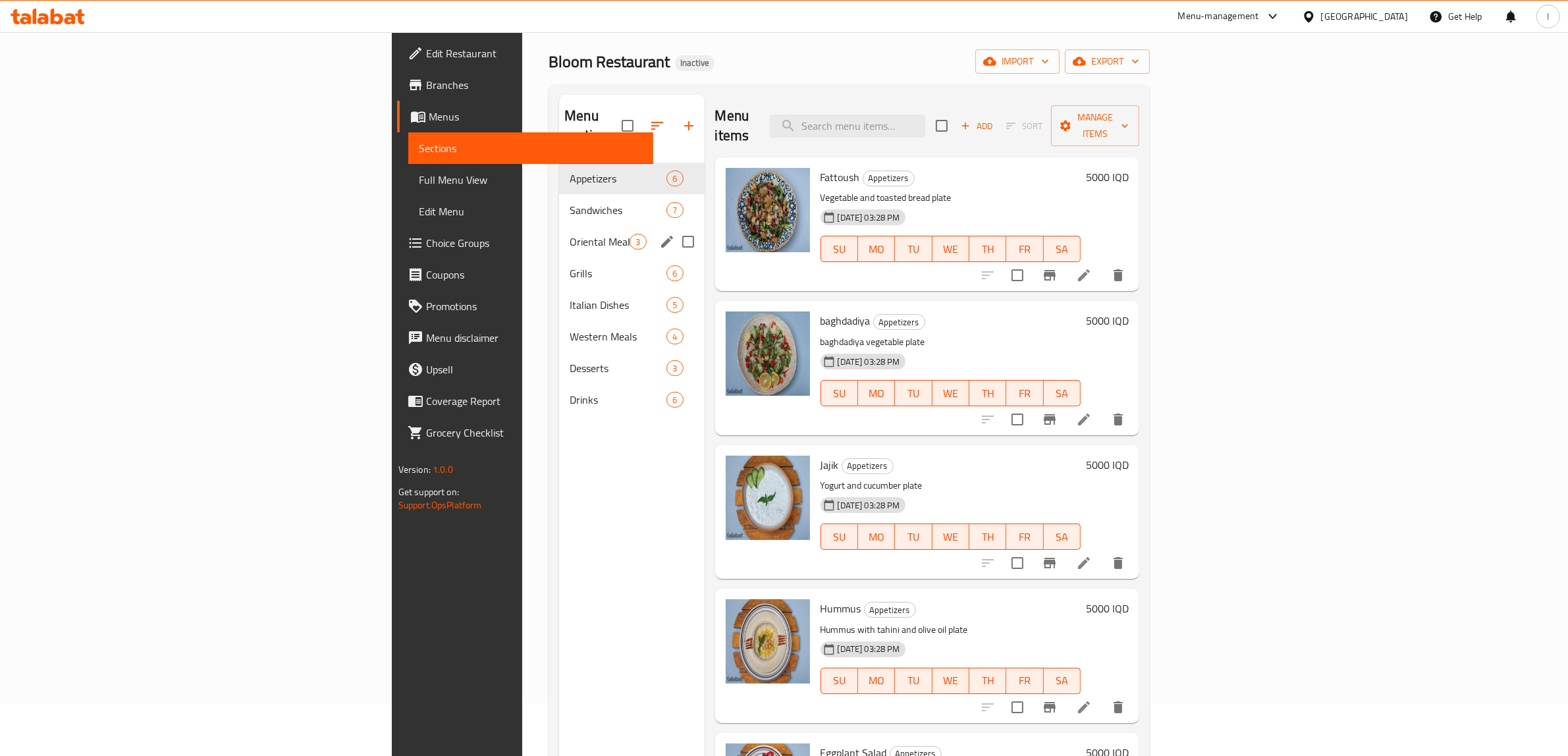
scroll to position [82, 0]
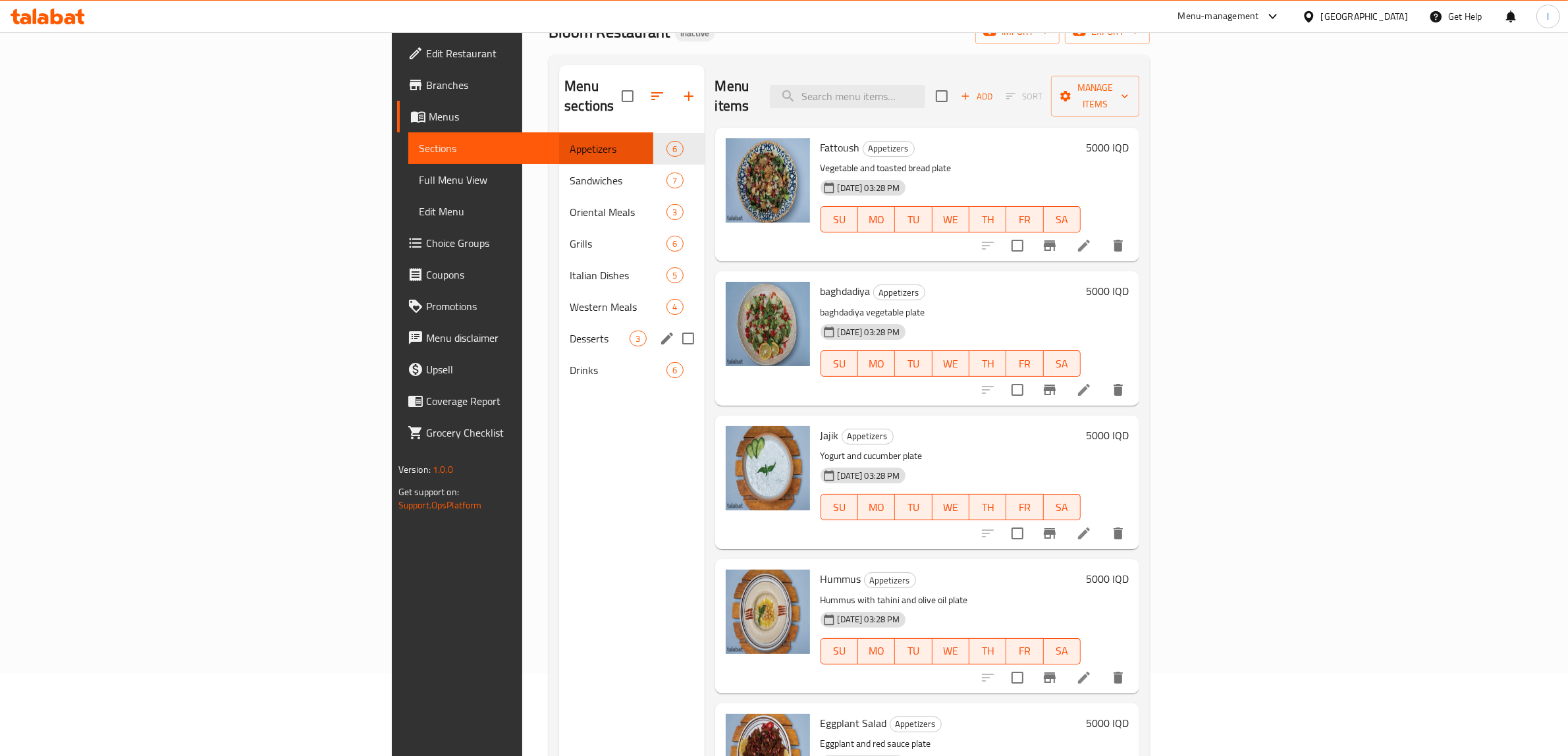
click at [559, 323] on div "Desserts 3" at bounding box center [631, 338] width 145 height 32
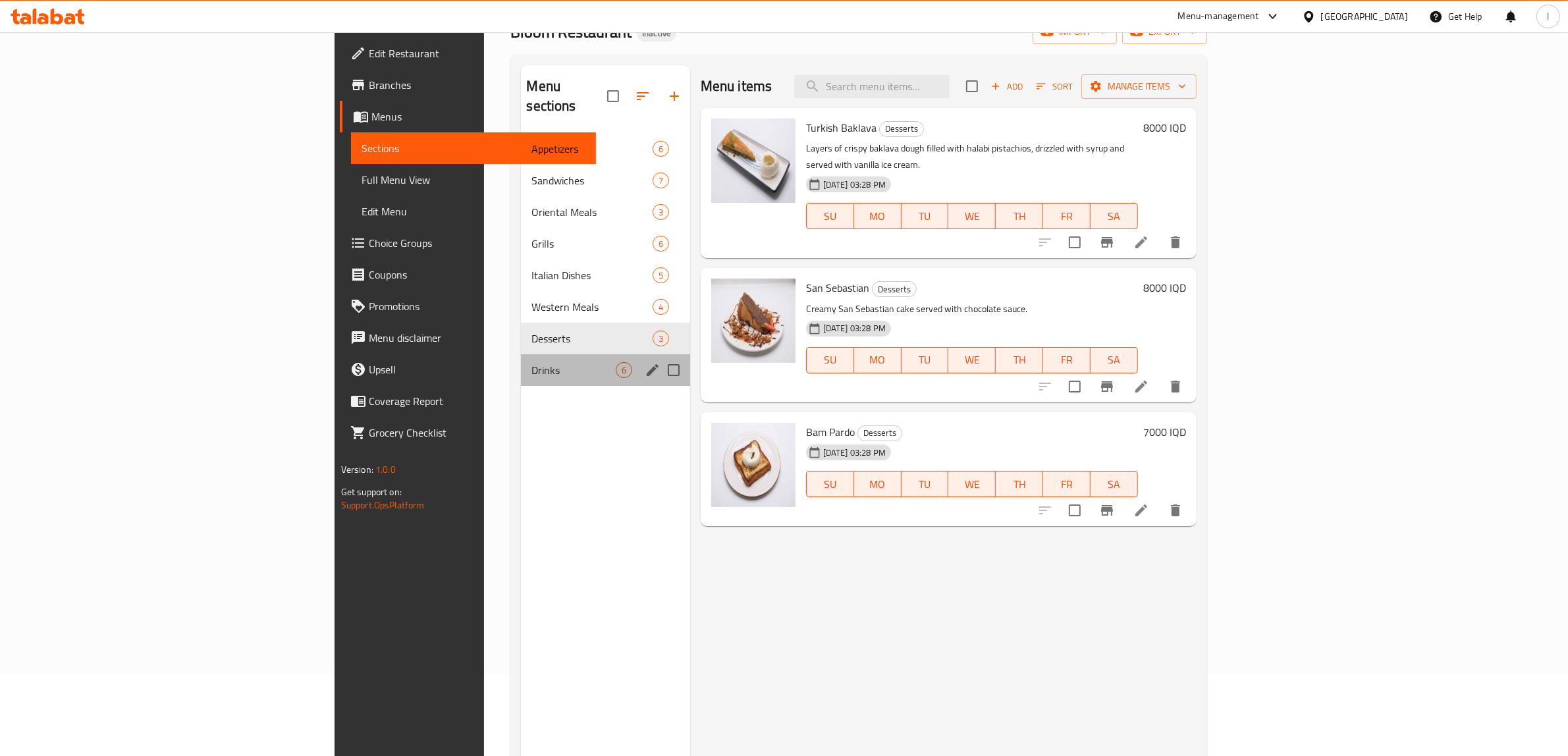
click at [521, 354] on div "Drinks 6" at bounding box center [605, 369] width 169 height 32
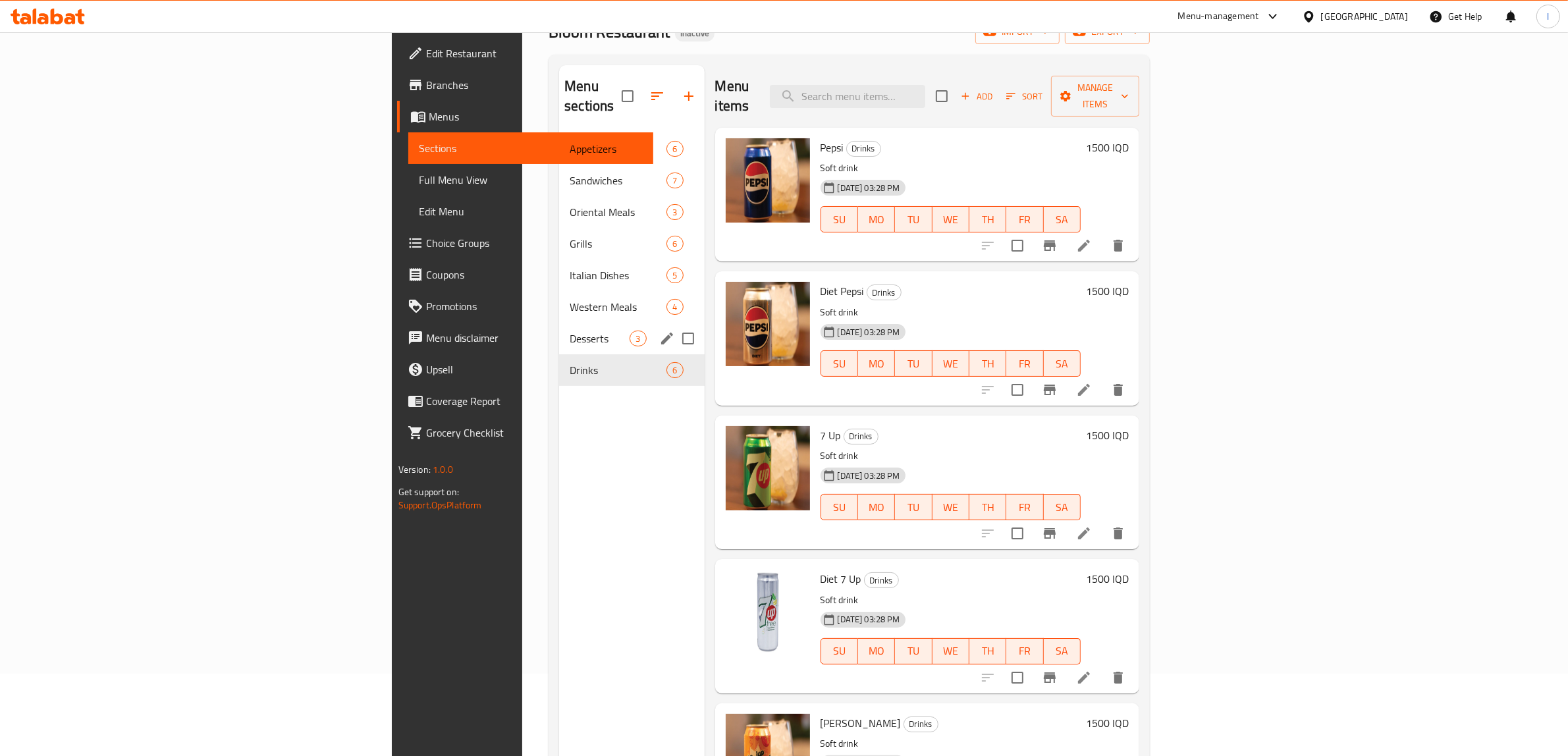
click at [559, 323] on div "Desserts 3" at bounding box center [631, 338] width 145 height 32
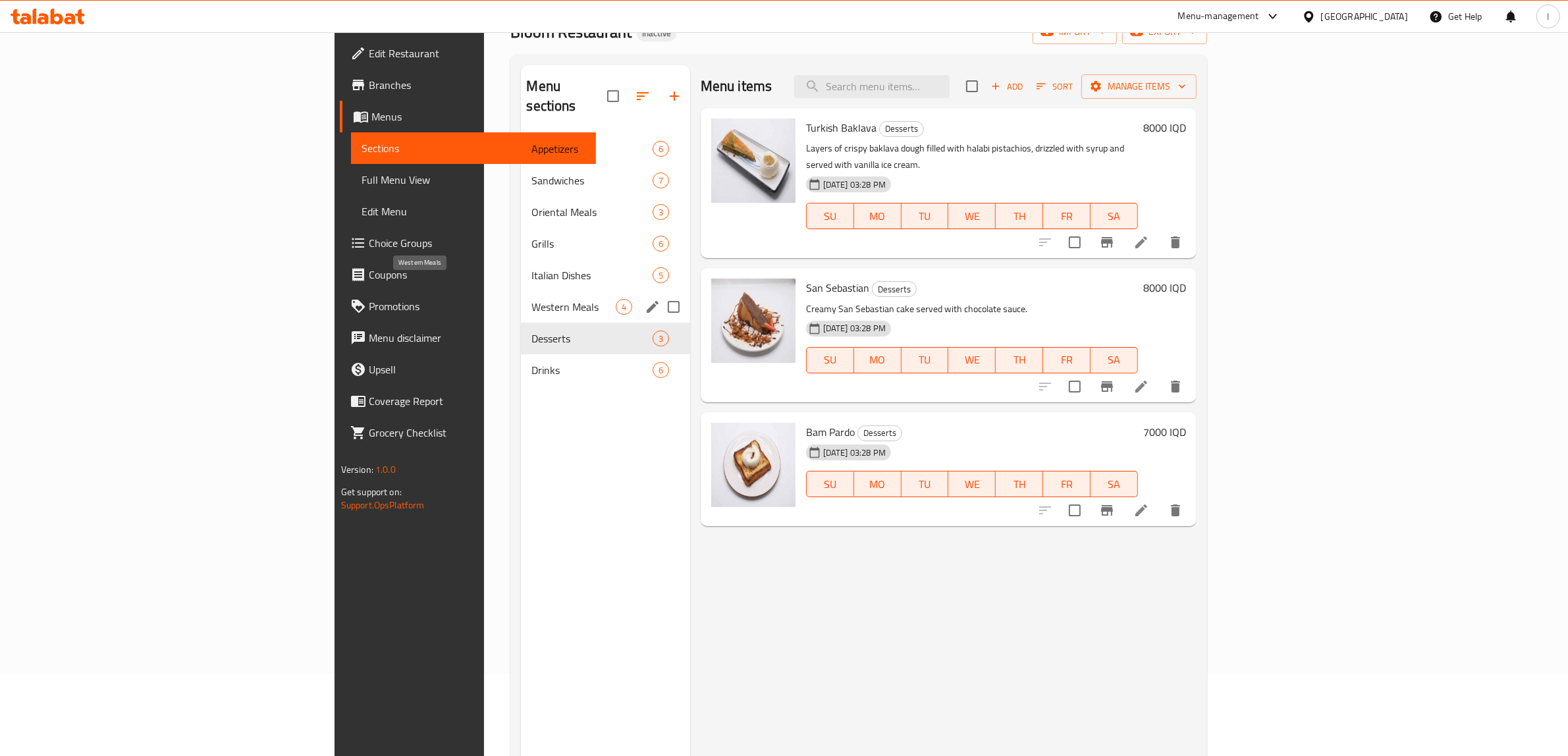
click at [531, 299] on span "Western Meals" at bounding box center [573, 307] width 84 height 16
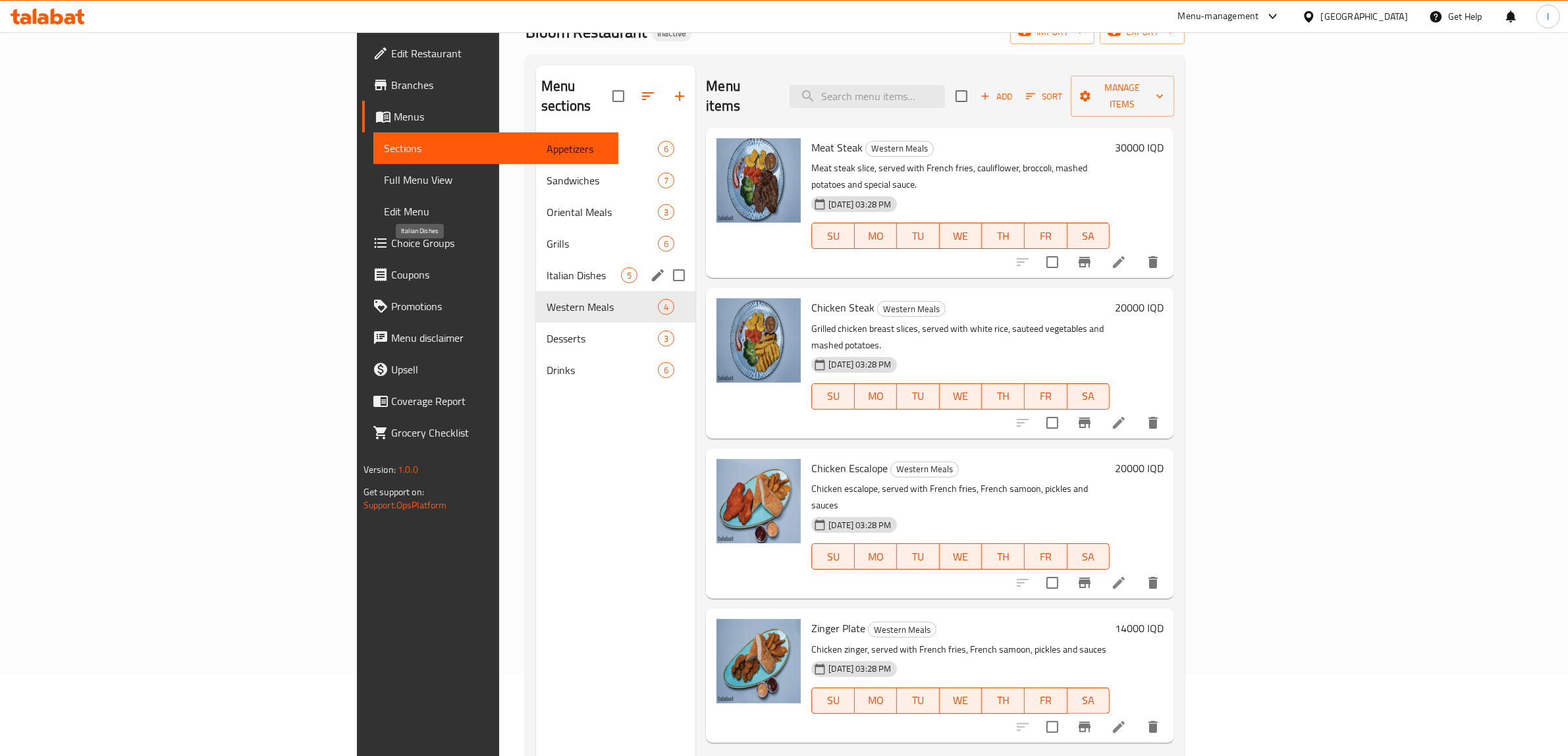
click at [546, 268] on span "Italian Dishes" at bounding box center [583, 276] width 75 height 16
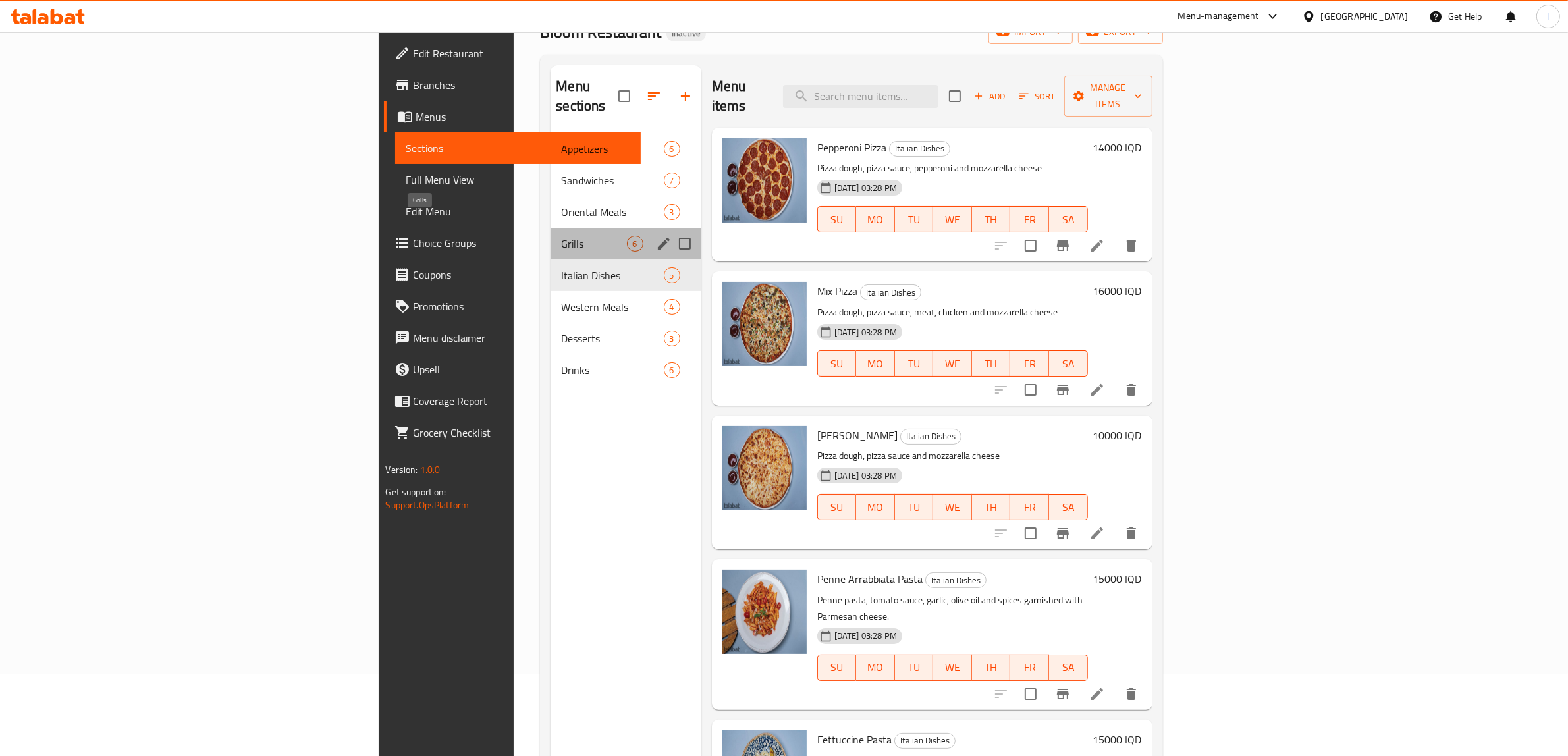
click at [561, 235] on span "Grills" at bounding box center [593, 243] width 65 height 16
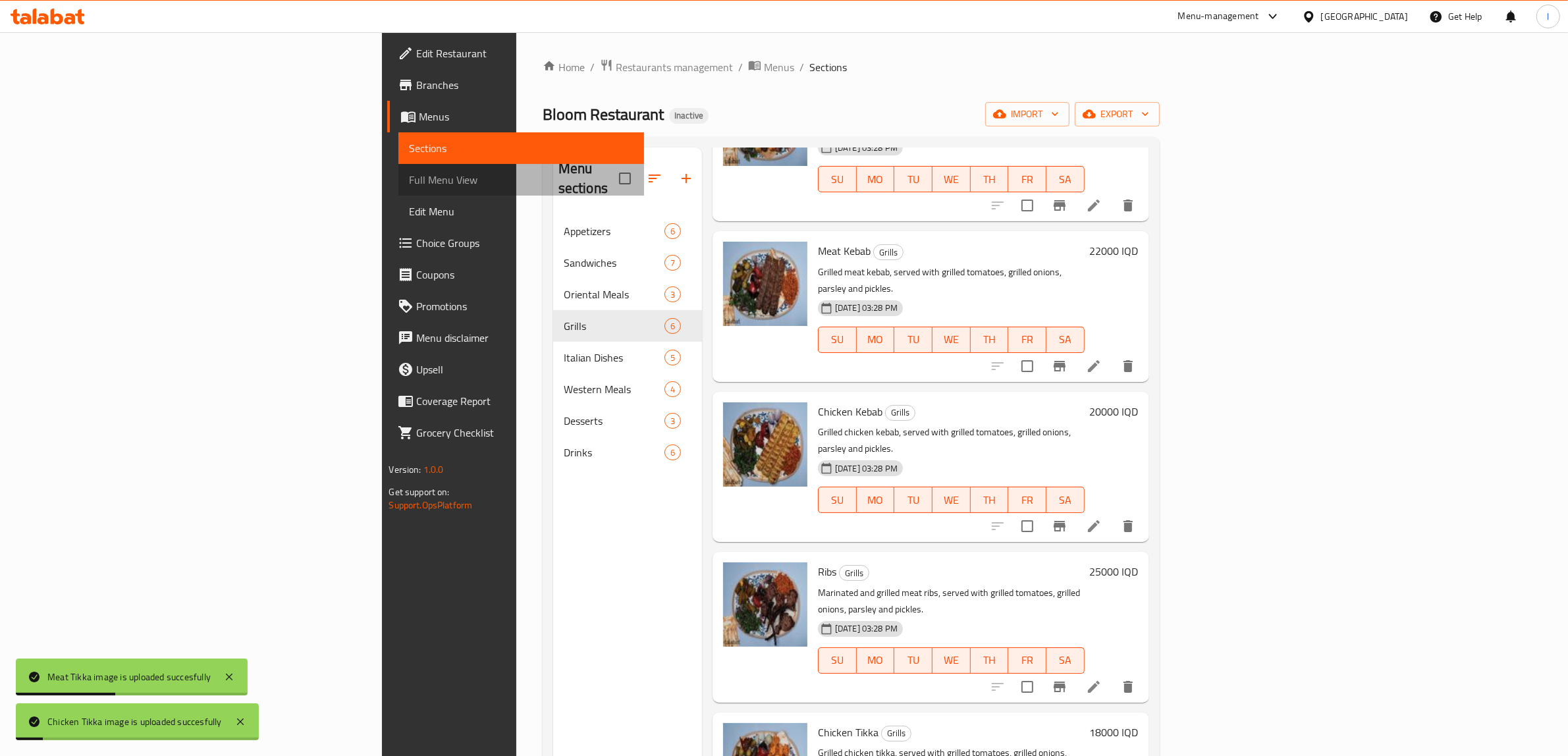
click at [409, 178] on span "Full Menu View" at bounding box center [521, 180] width 225 height 16
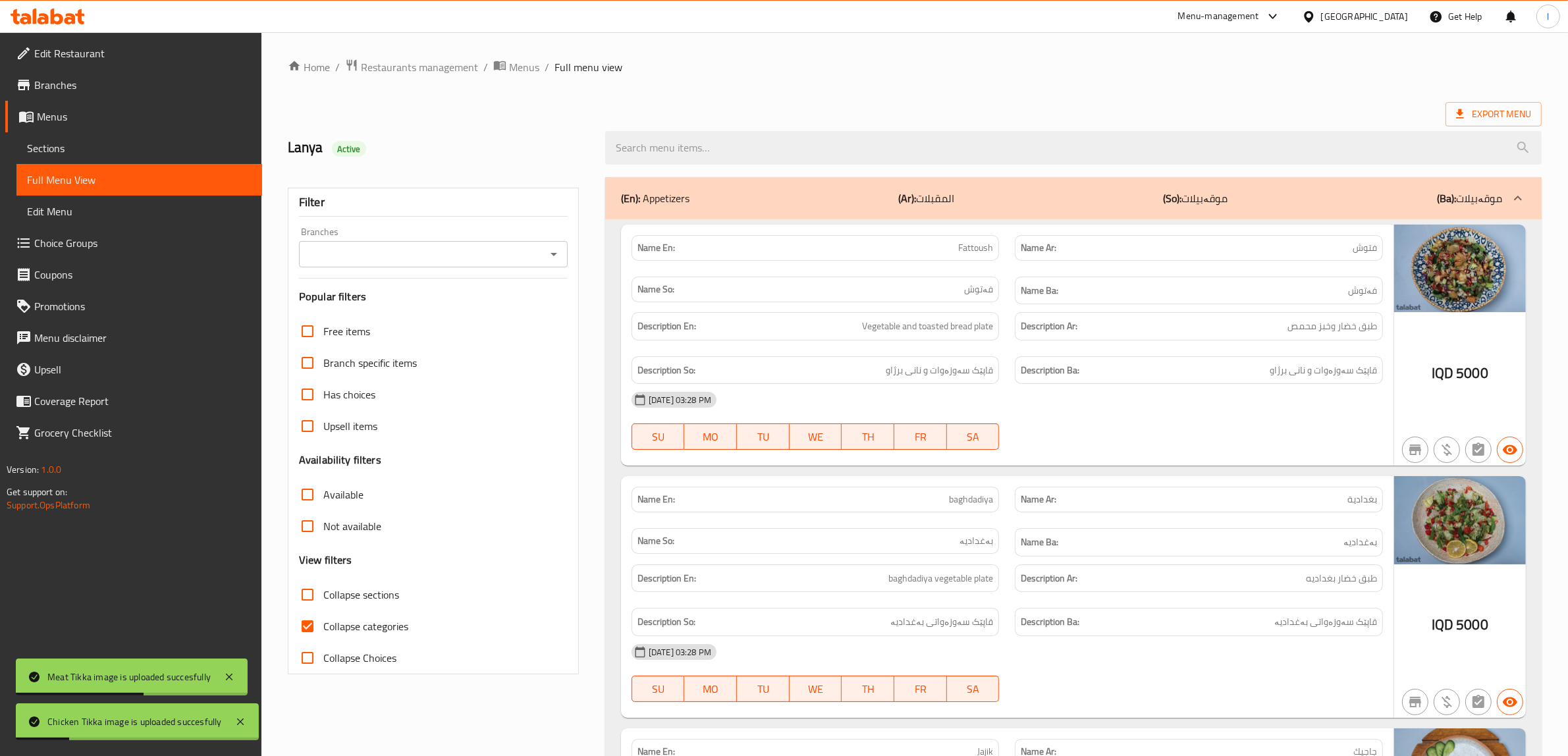
click at [536, 252] on input "Branches" at bounding box center [422, 254] width 239 height 18
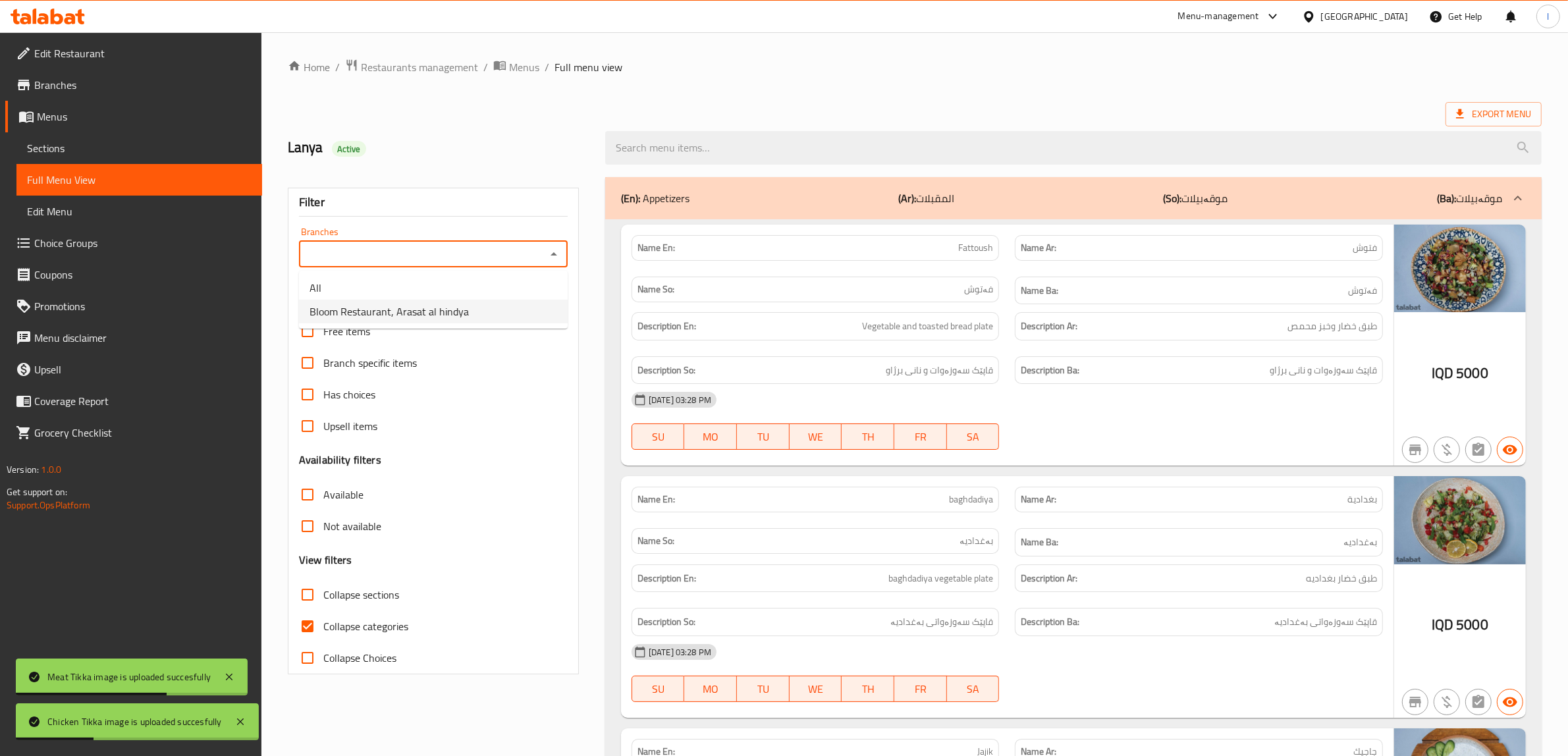
click at [448, 306] on span "Bloom Restaurant, Arasat al hindya" at bounding box center [389, 312] width 160 height 16
type input "Bloom Restaurant, Arasat al hindya"
click at [307, 625] on input "Collapse categories" at bounding box center [307, 625] width 32 height 32
checkbox input "false"
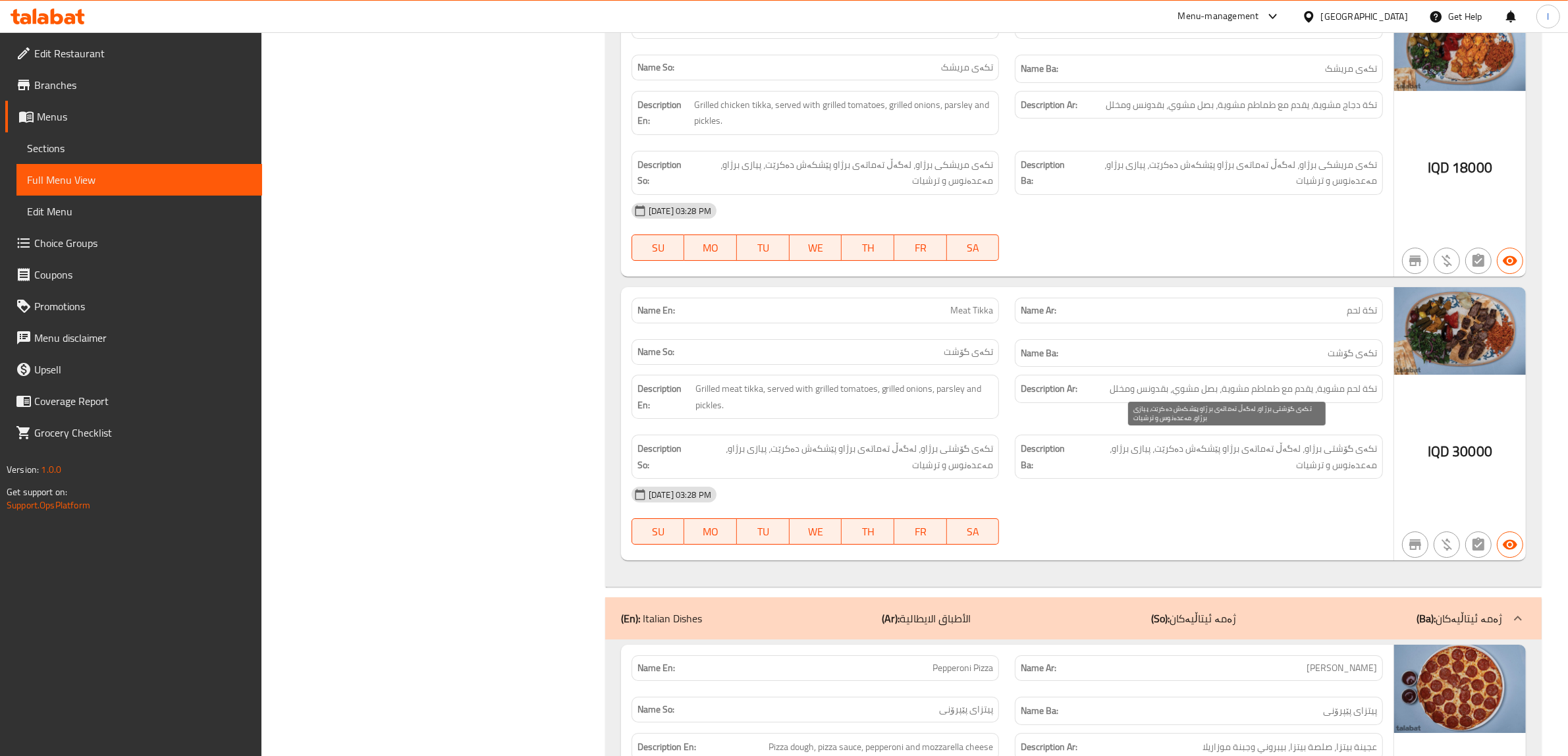
scroll to position [5731, 0]
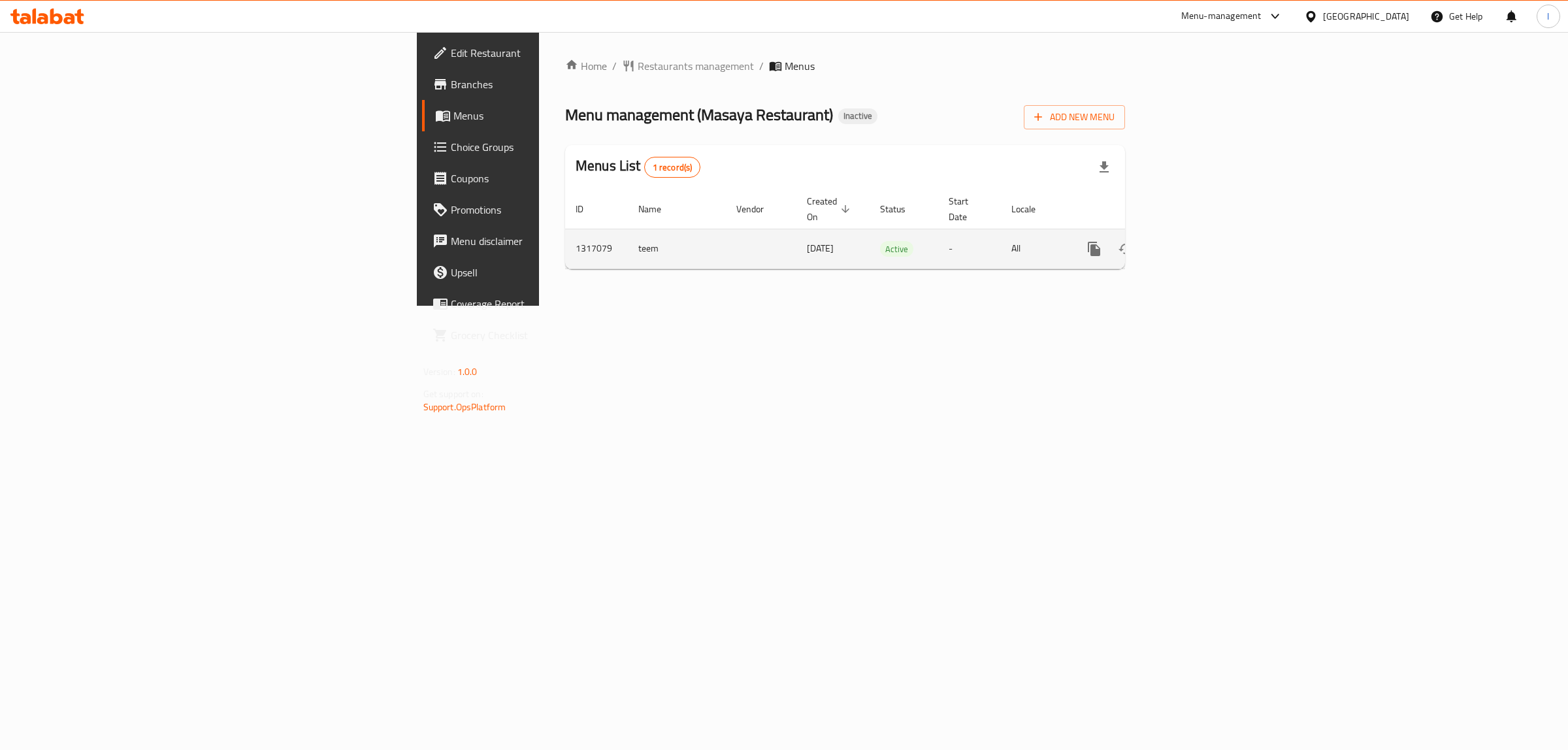
click at [1196, 241] on icon "enhanced table" at bounding box center [1189, 249] width 16 height 16
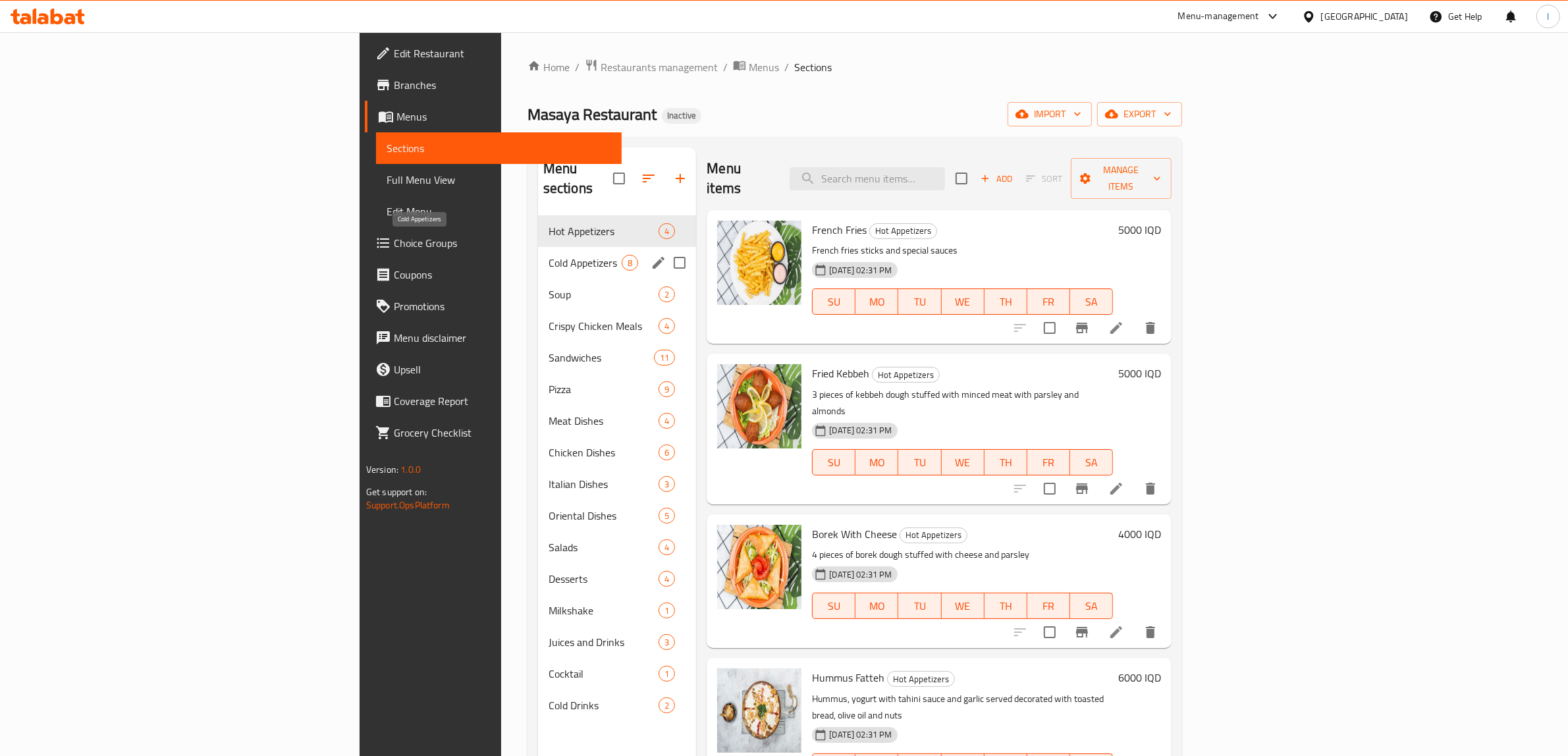
click at [548, 255] on span "Cold Appetizers" at bounding box center [584, 263] width 73 height 16
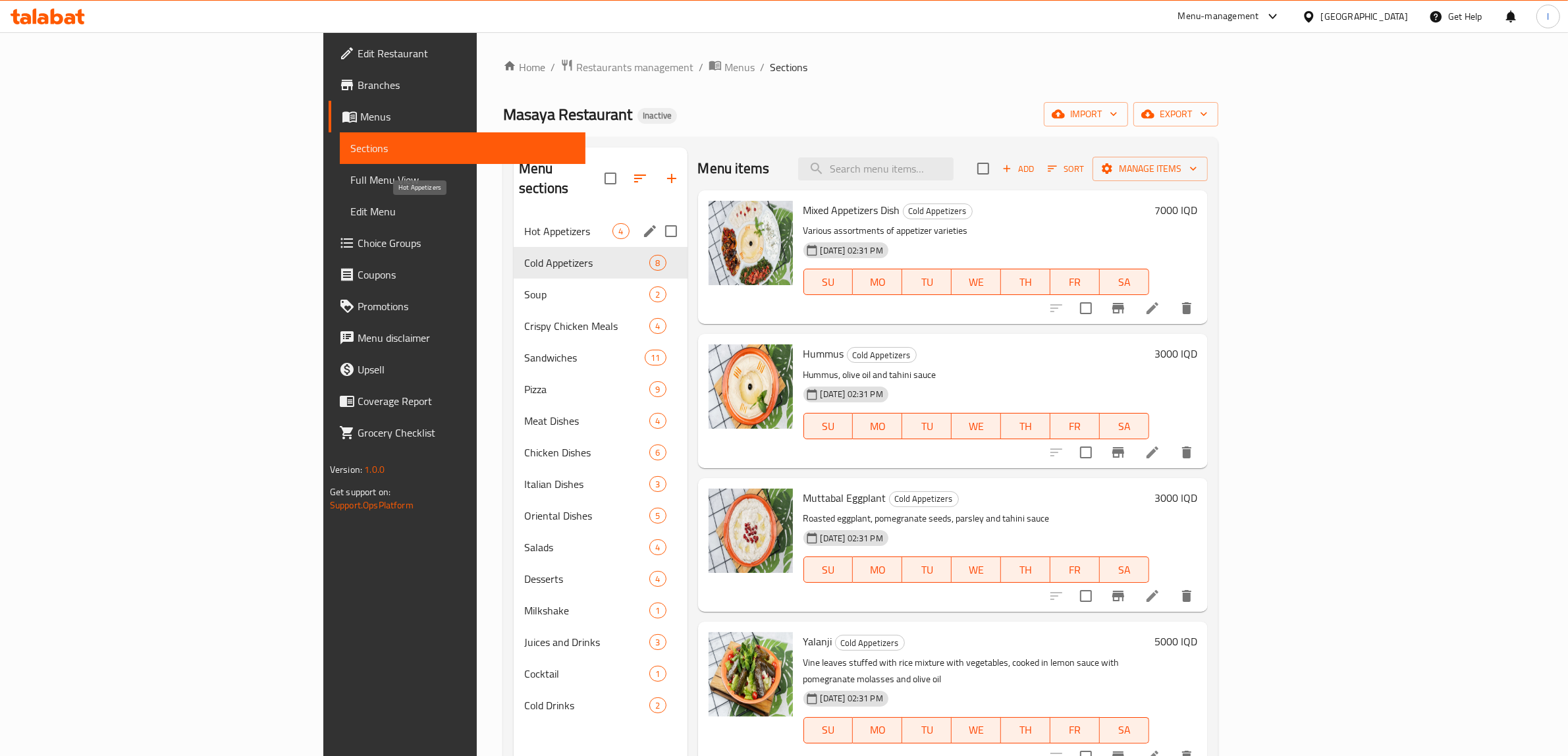
click at [524, 223] on span "Hot Appetizers" at bounding box center [568, 232] width 88 height 16
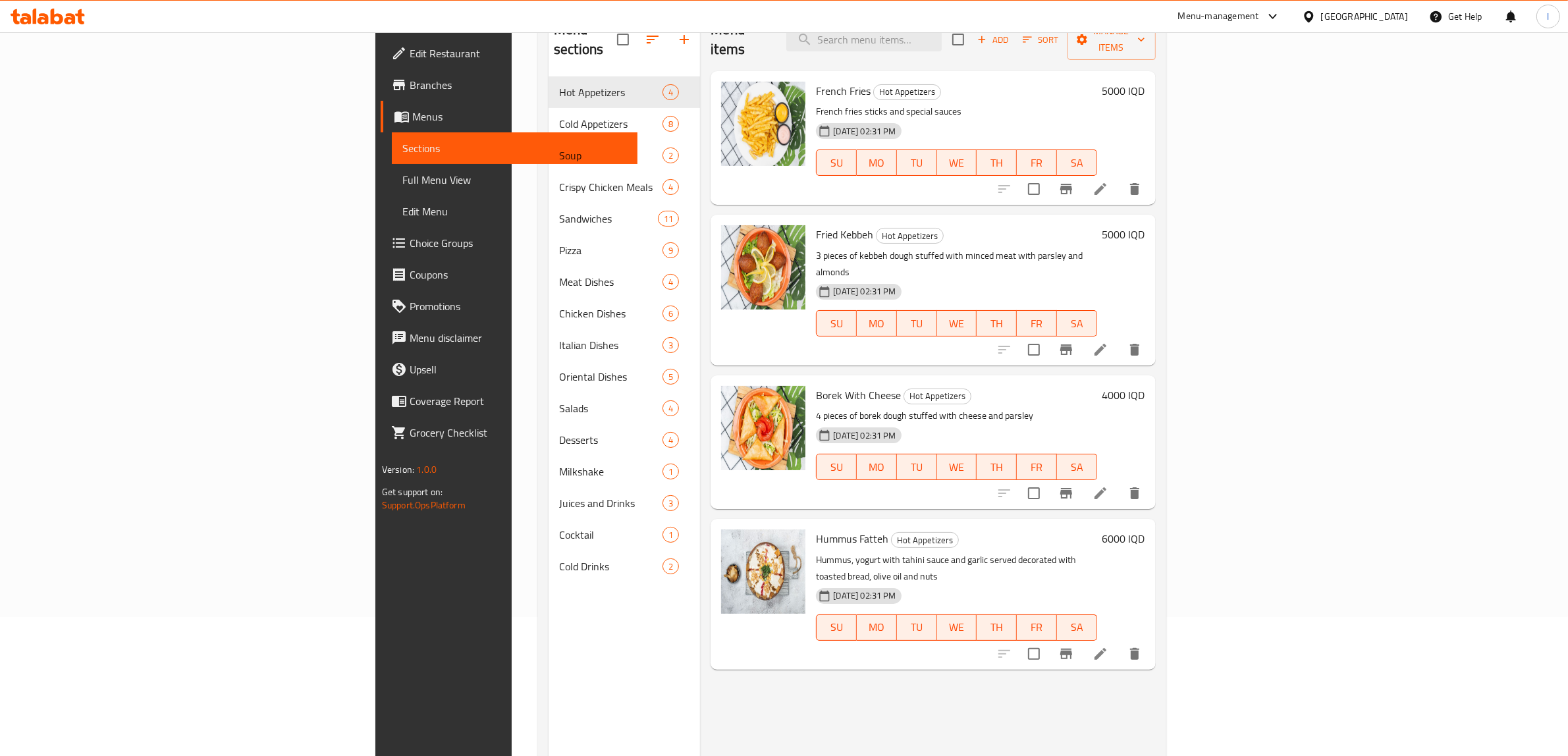
scroll to position [185, 0]
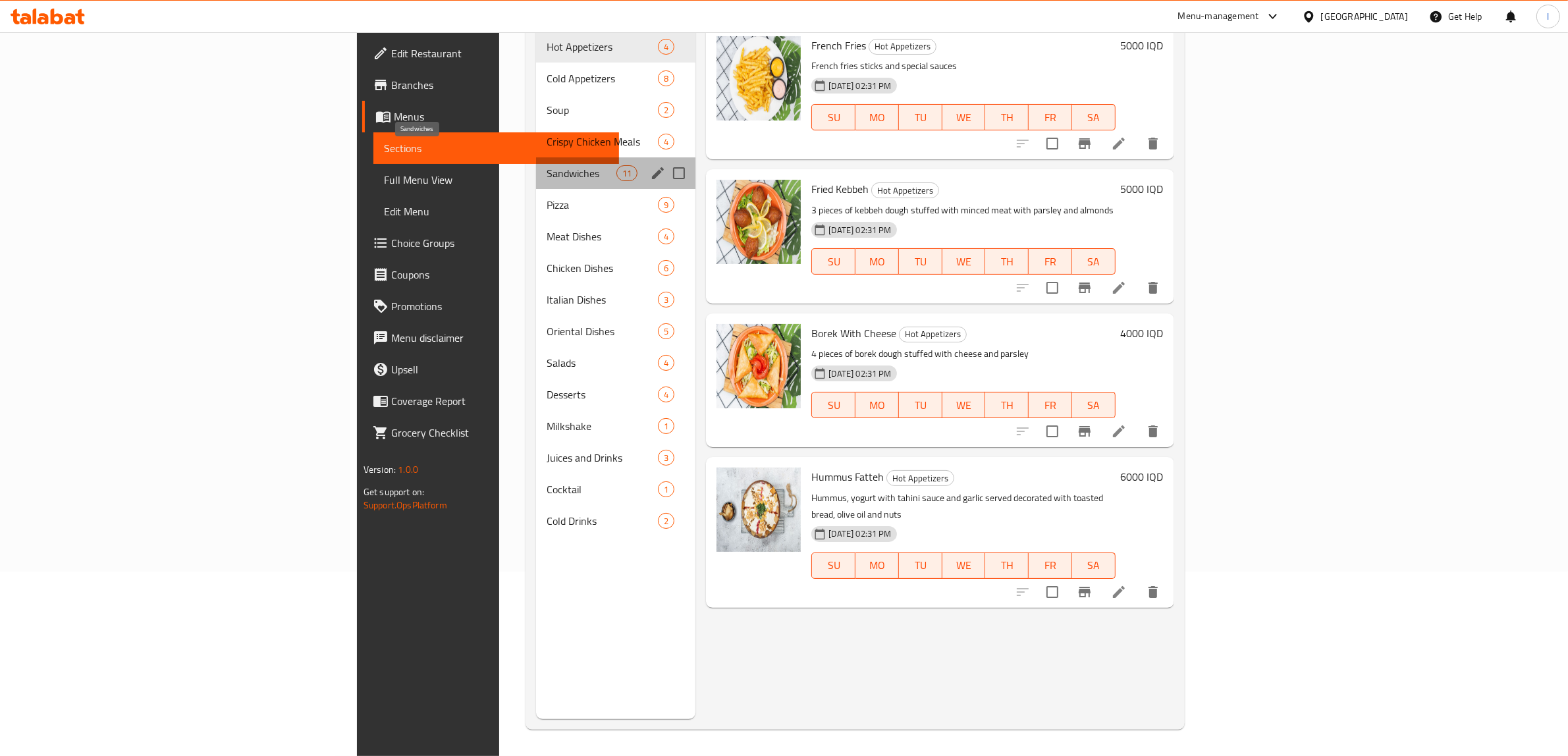
click at [546, 165] on span "Sandwiches" at bounding box center [581, 173] width 69 height 16
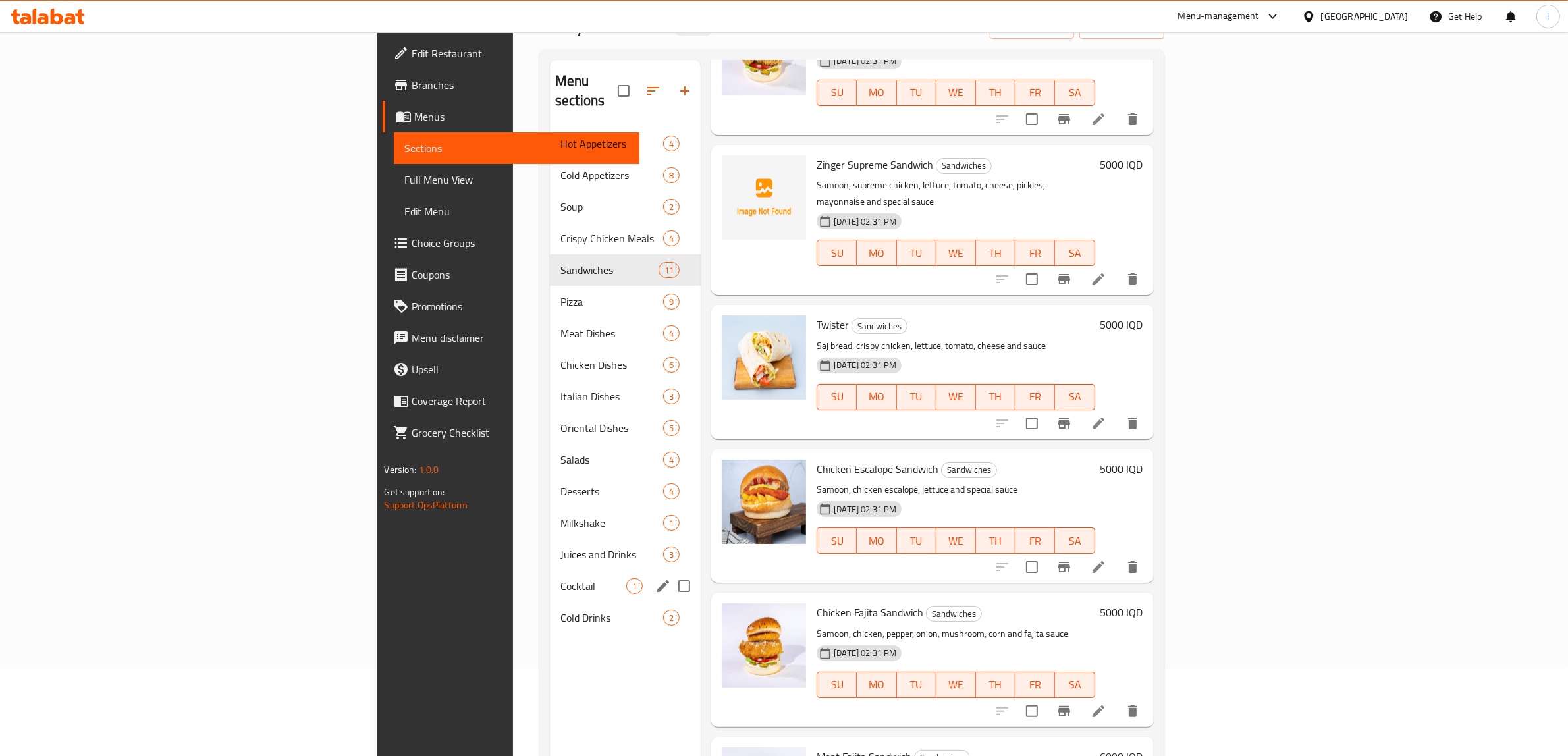
scroll to position [21, 0]
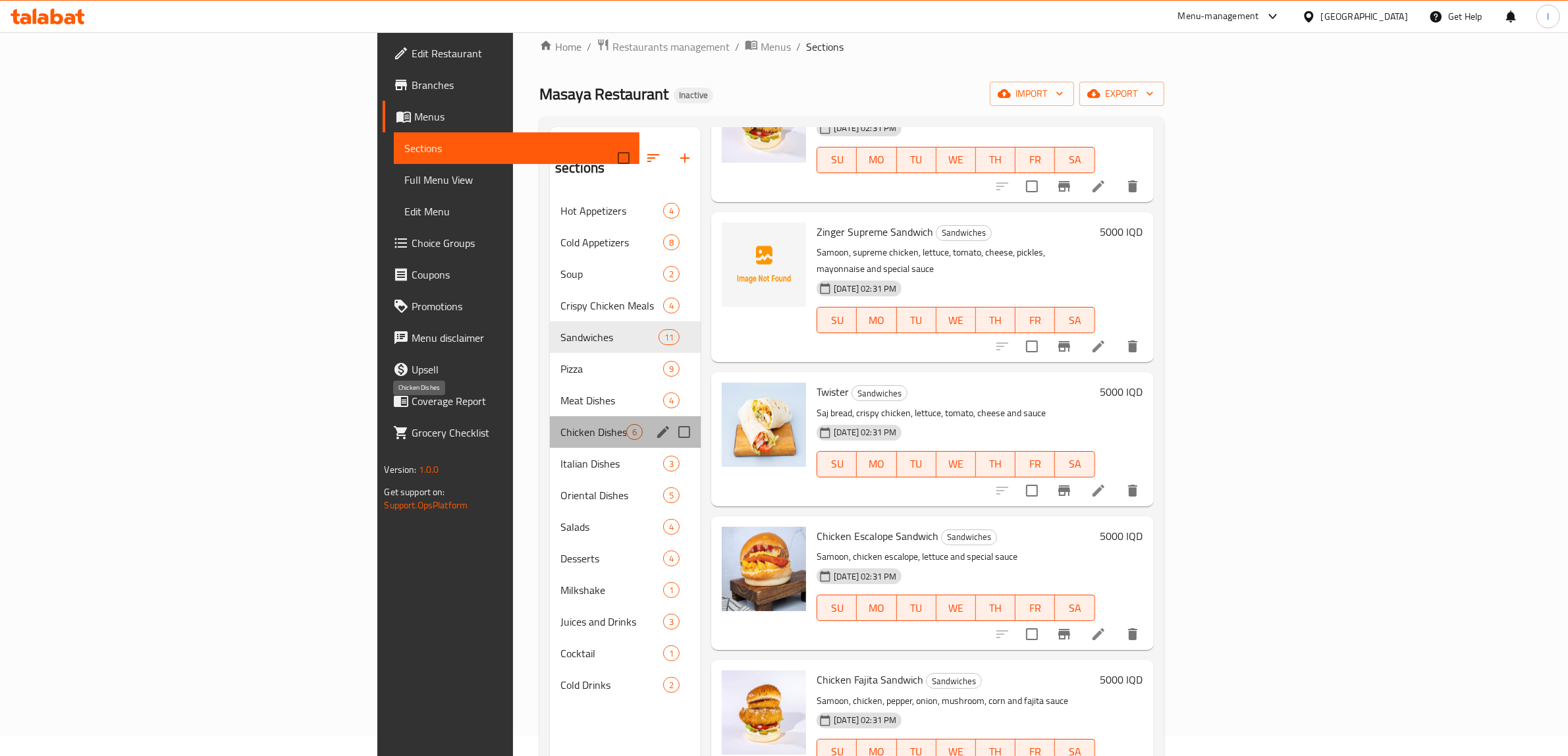
click at [561, 424] on span "Chicken Dishes" at bounding box center [593, 432] width 66 height 16
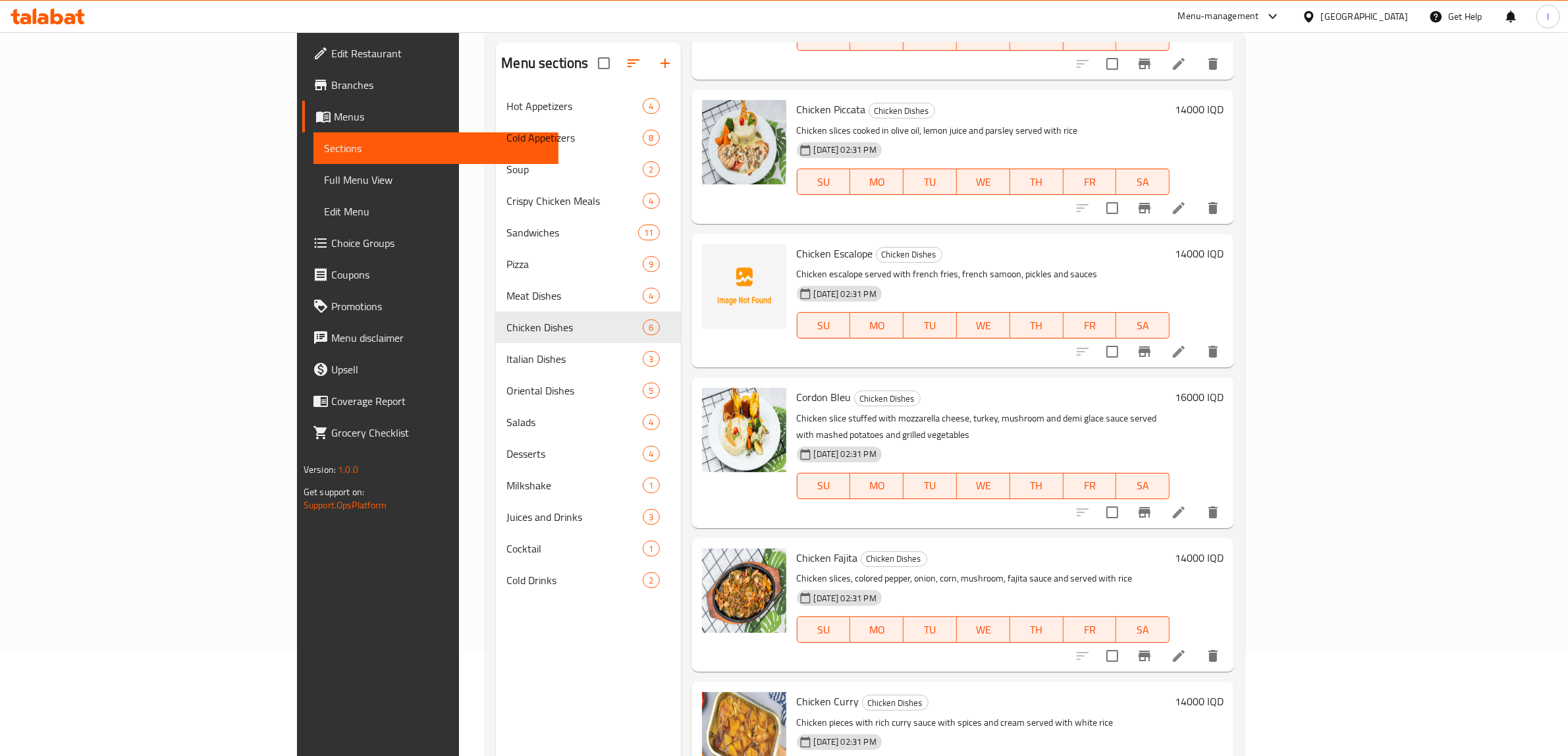
scroll to position [185, 0]
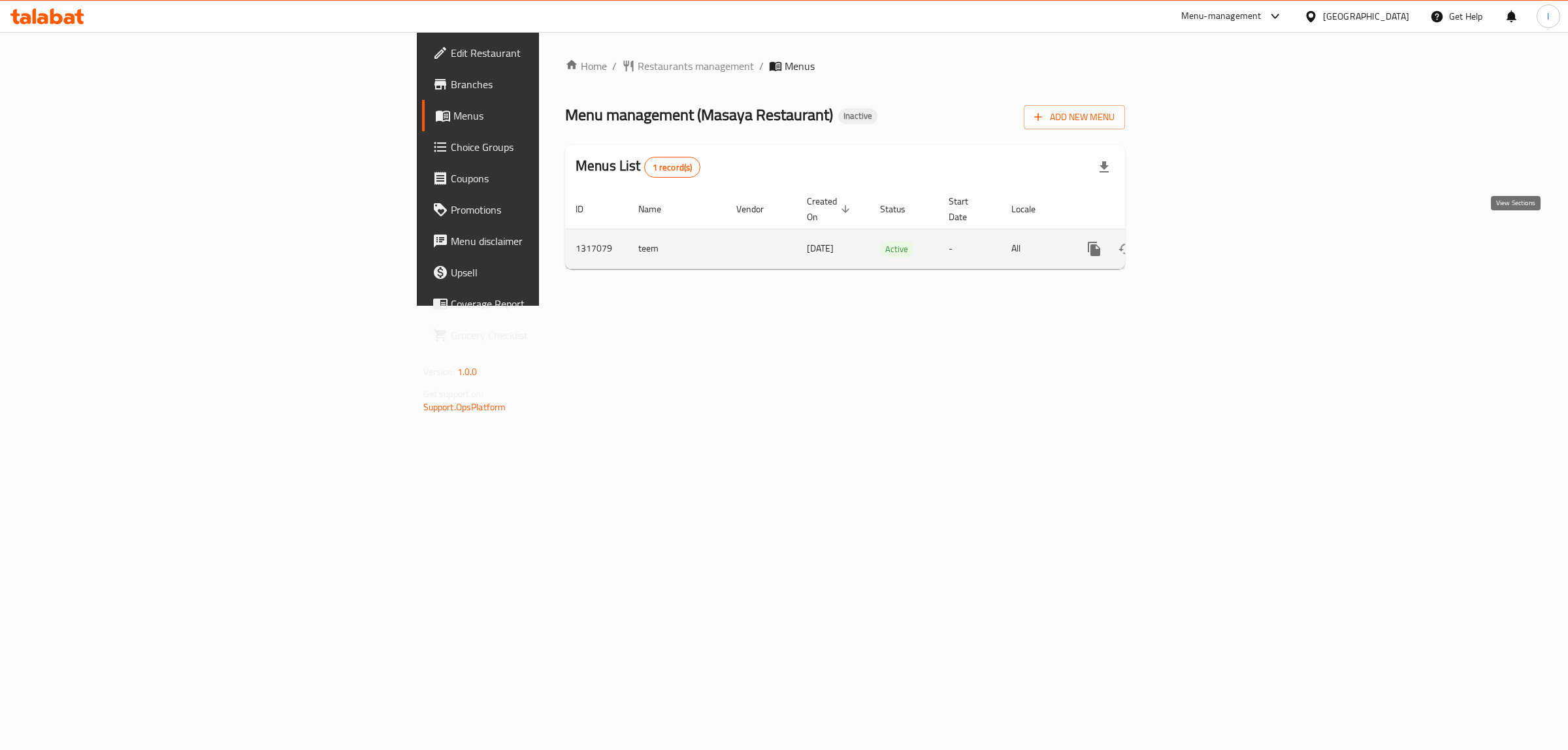
click at [1196, 241] on icon "enhanced table" at bounding box center [1189, 249] width 16 height 16
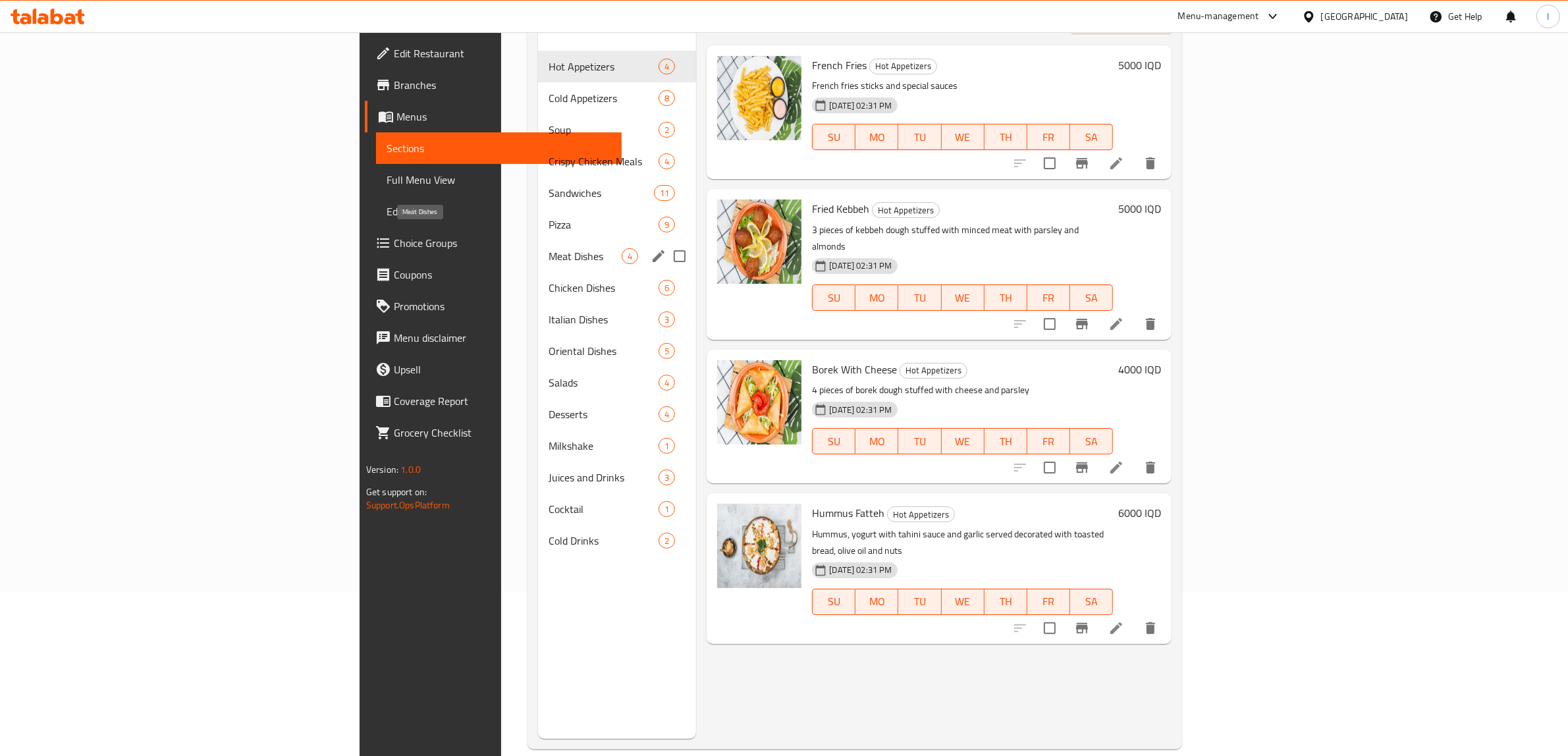
click at [548, 248] on span "Meat Dishes" at bounding box center [584, 256] width 73 height 16
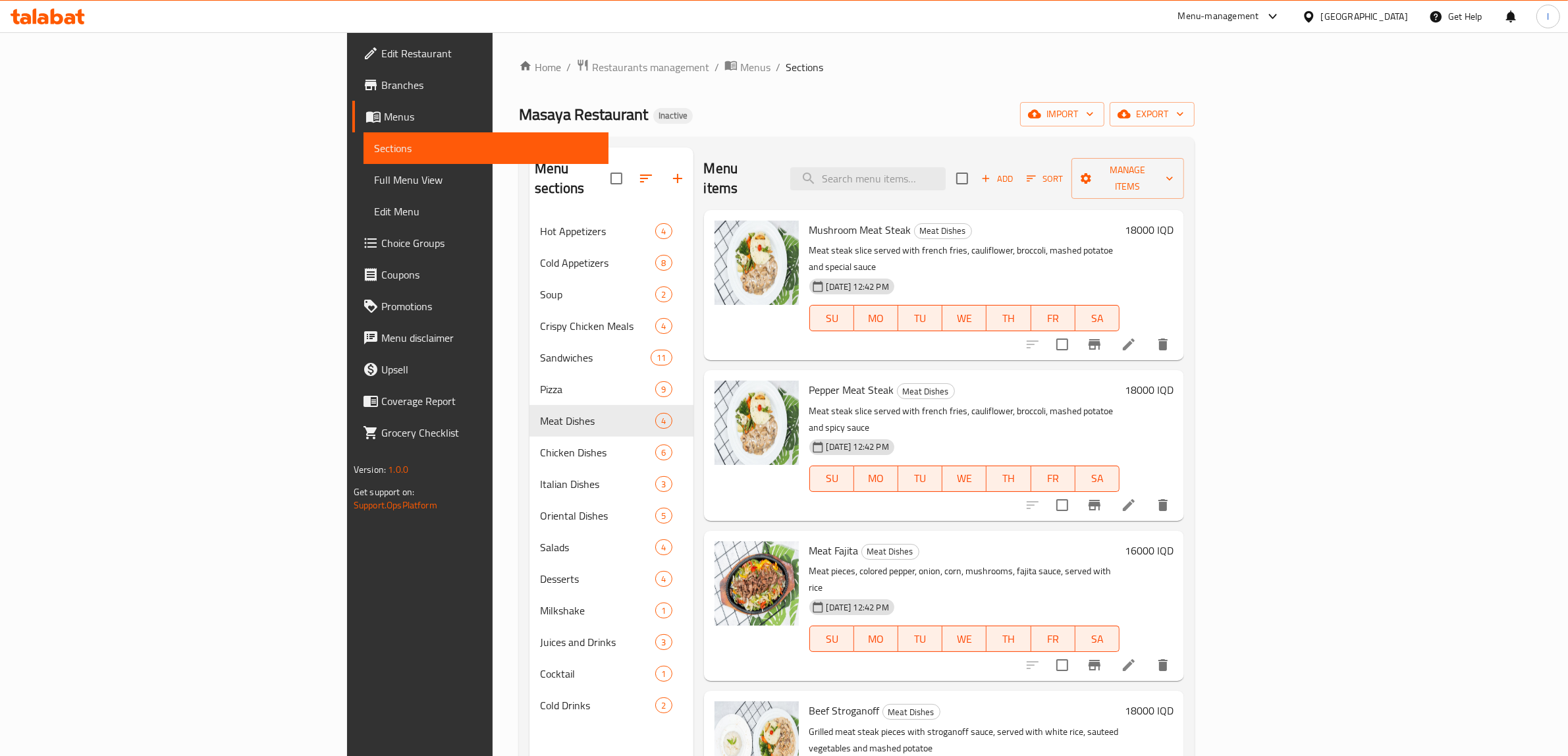
click at [1008, 182] on div "Menu items Add Sort Manage items" at bounding box center [944, 178] width 481 height 62
click at [946, 172] on input "search" at bounding box center [868, 179] width 155 height 23
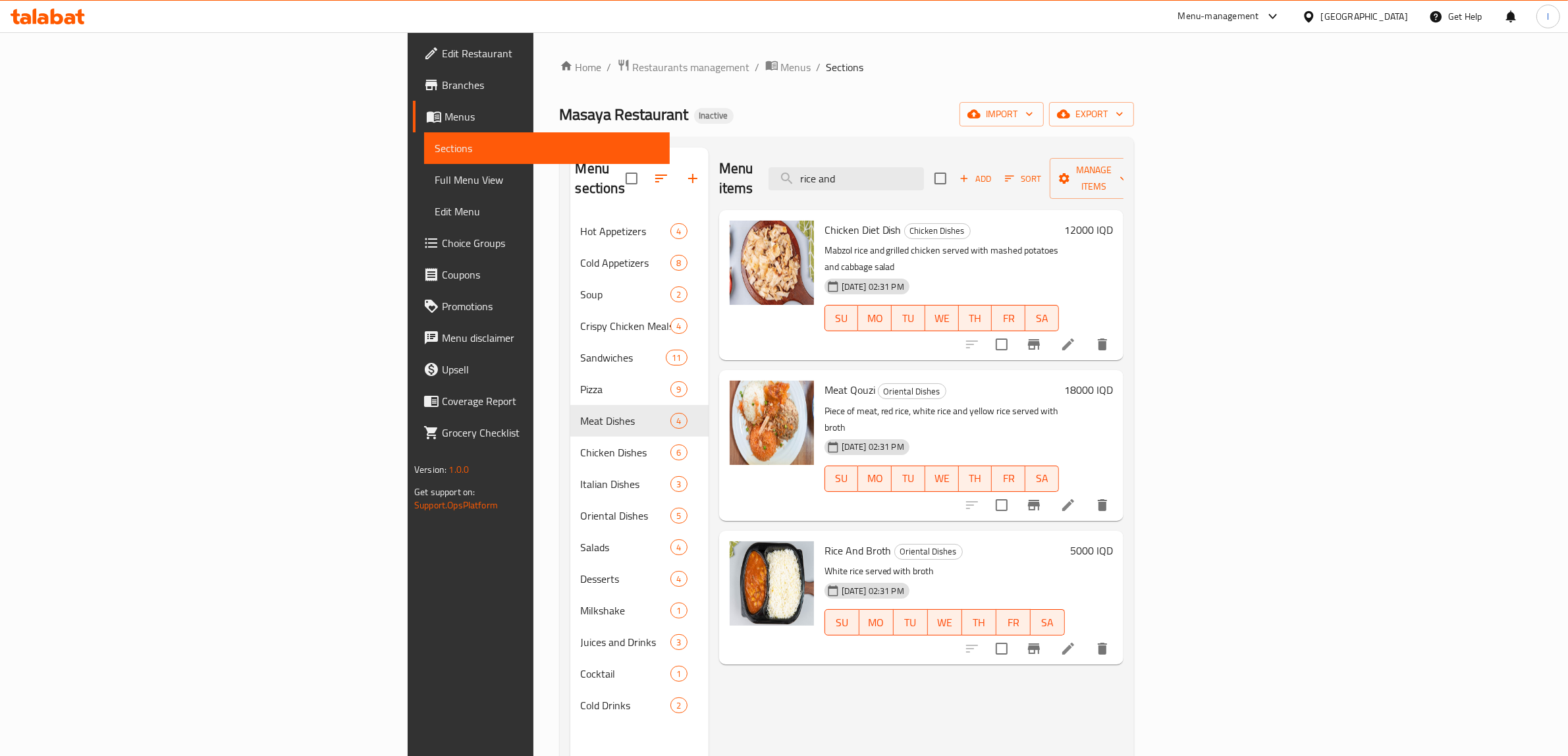
type input "rice and"
click at [1077, 641] on icon at bounding box center [1068, 649] width 16 height 16
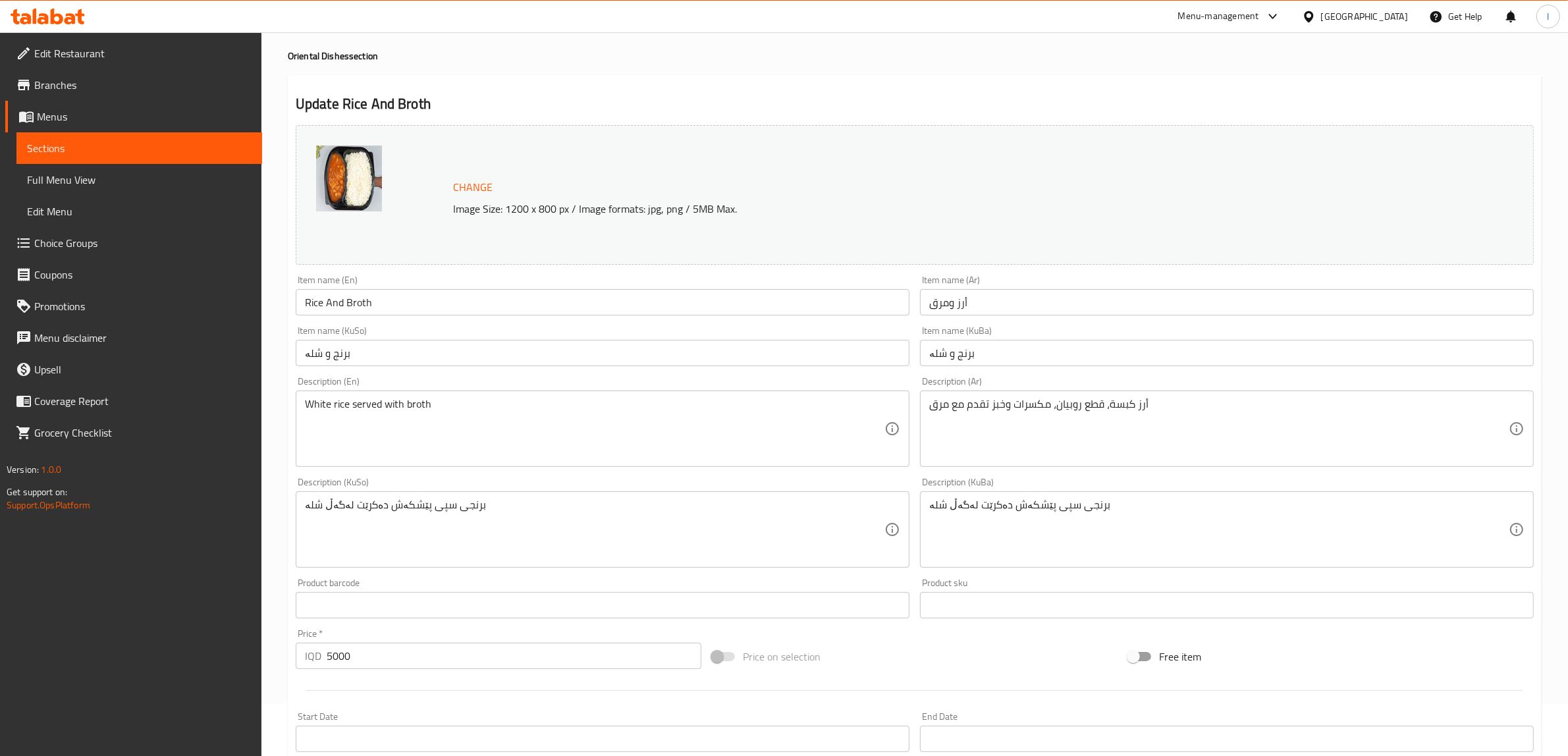
scroll to position [82, 0]
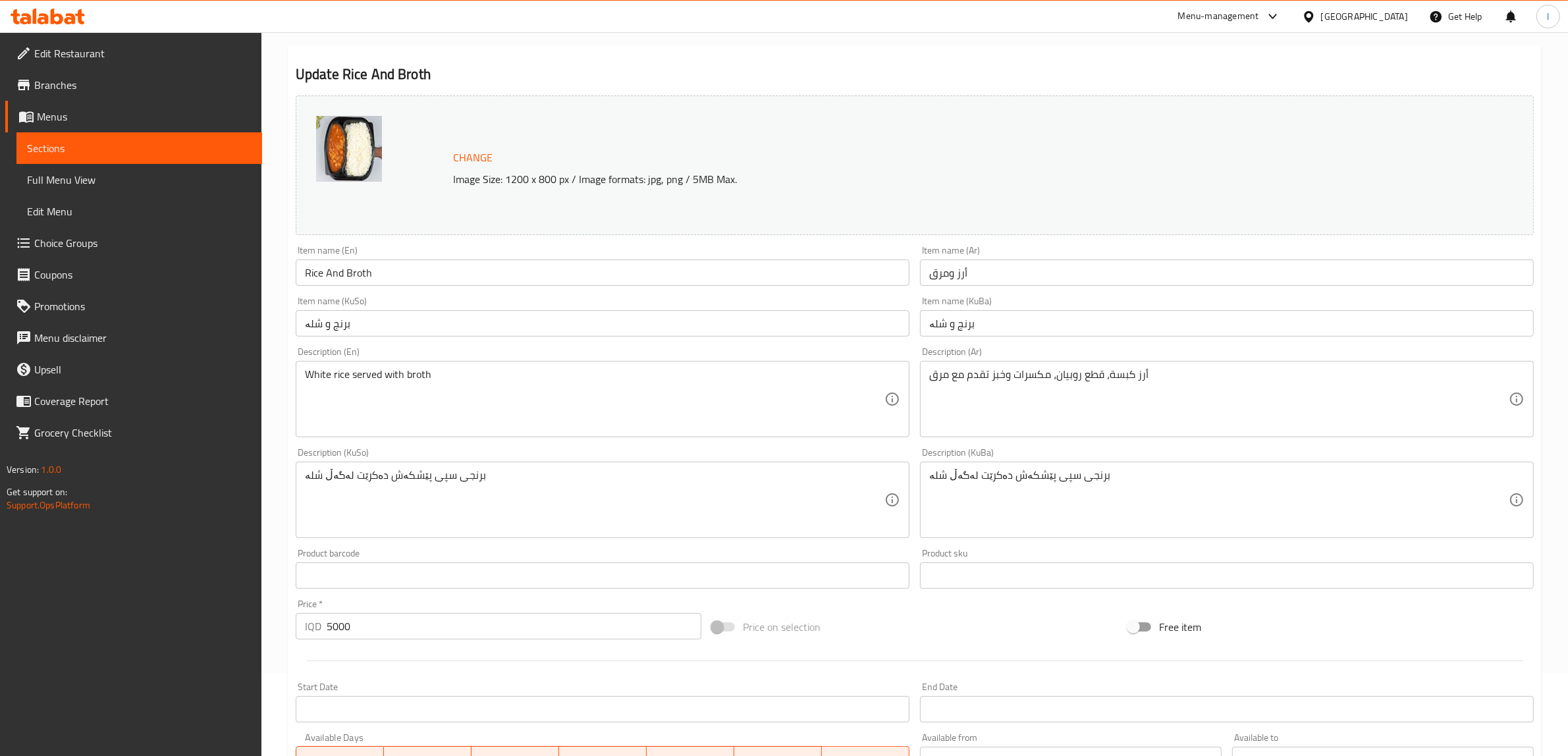
click at [1095, 433] on div "أرز كبسة، قطع روبيان، مكسرات وخبز تقدم مع مرق Description (Ar)" at bounding box center [1226, 398] width 614 height 77
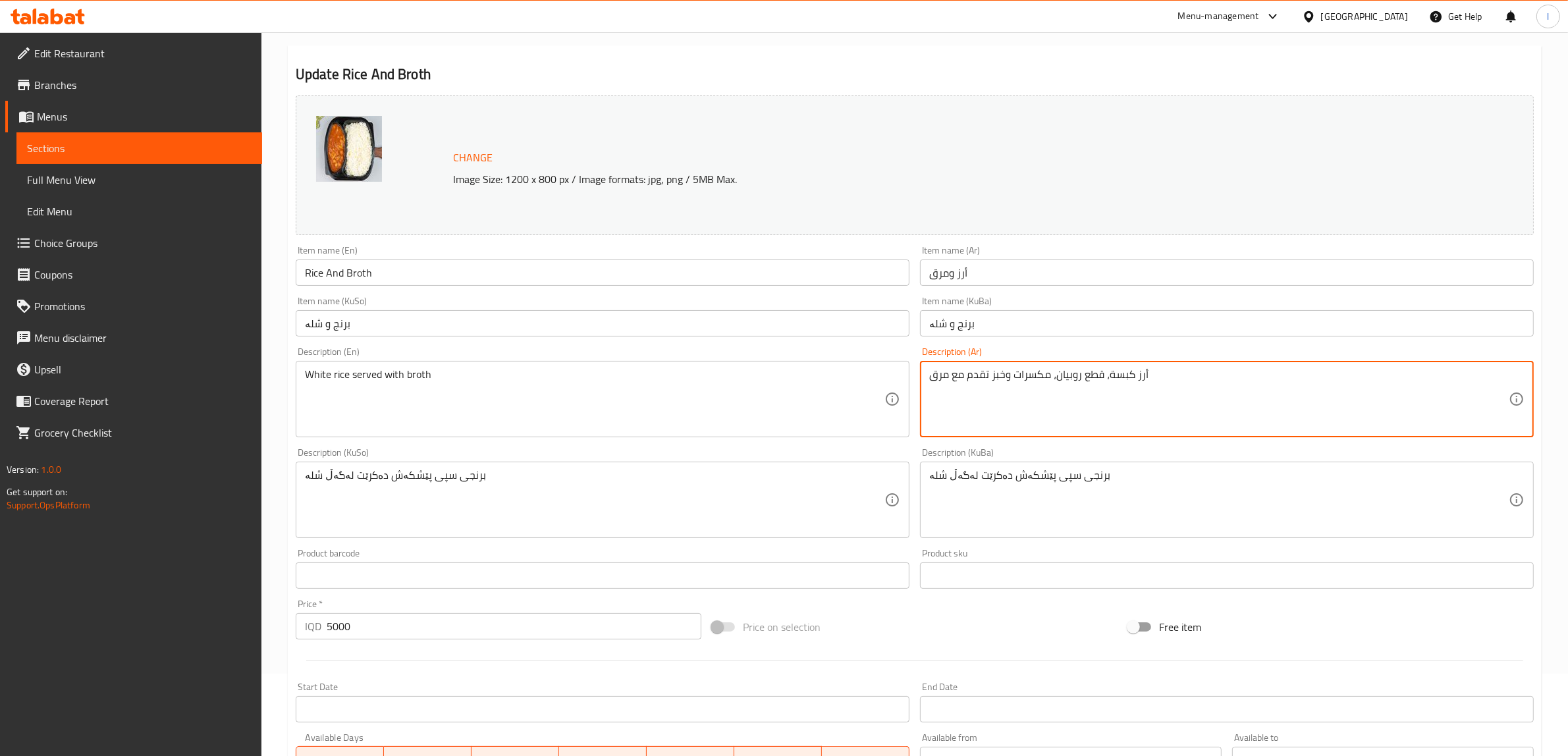
drag, startPoint x: 161, startPoint y: 394, endPoint x: 0, endPoint y: 405, distance: 161.4
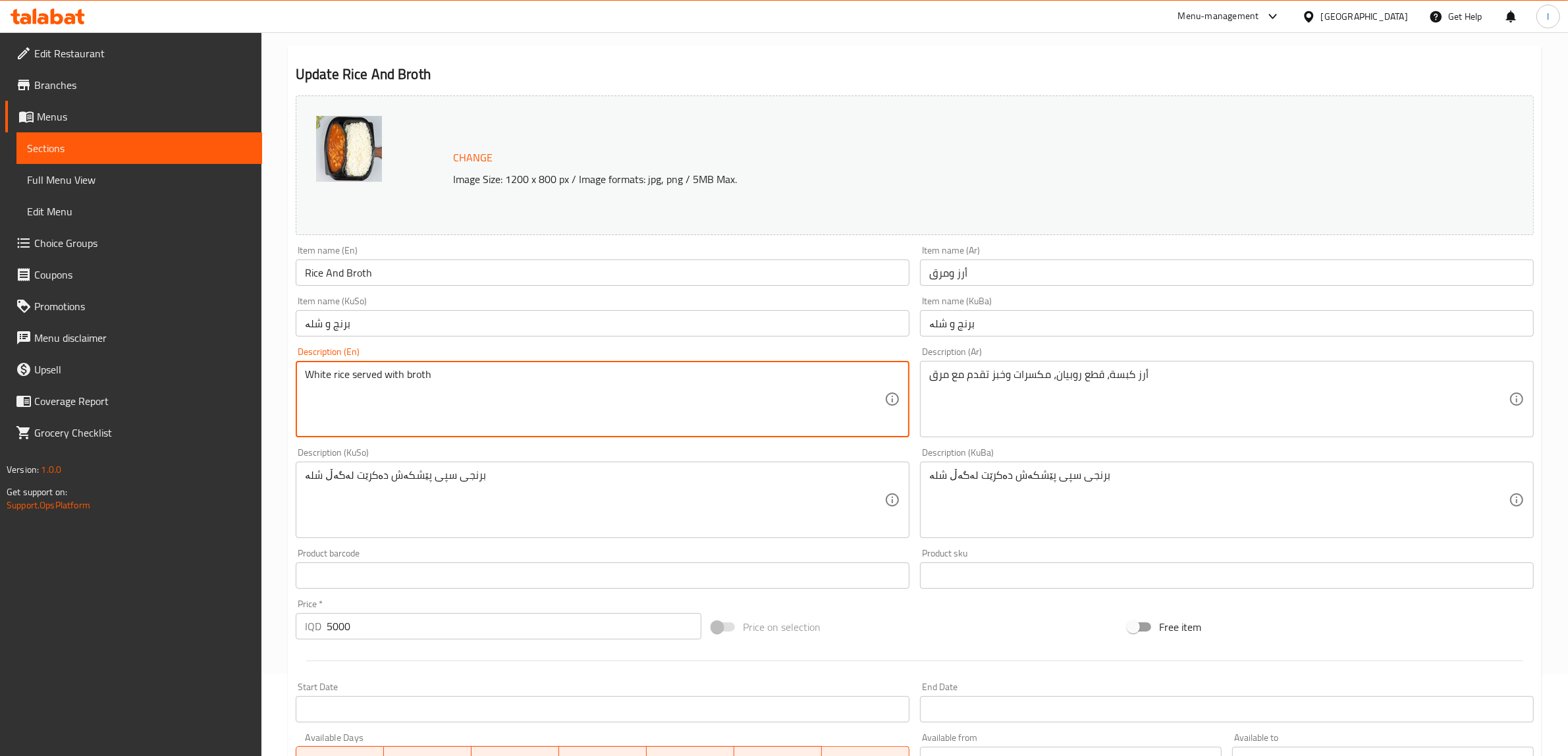
drag, startPoint x: 939, startPoint y: 392, endPoint x: 673, endPoint y: 413, distance: 266.8
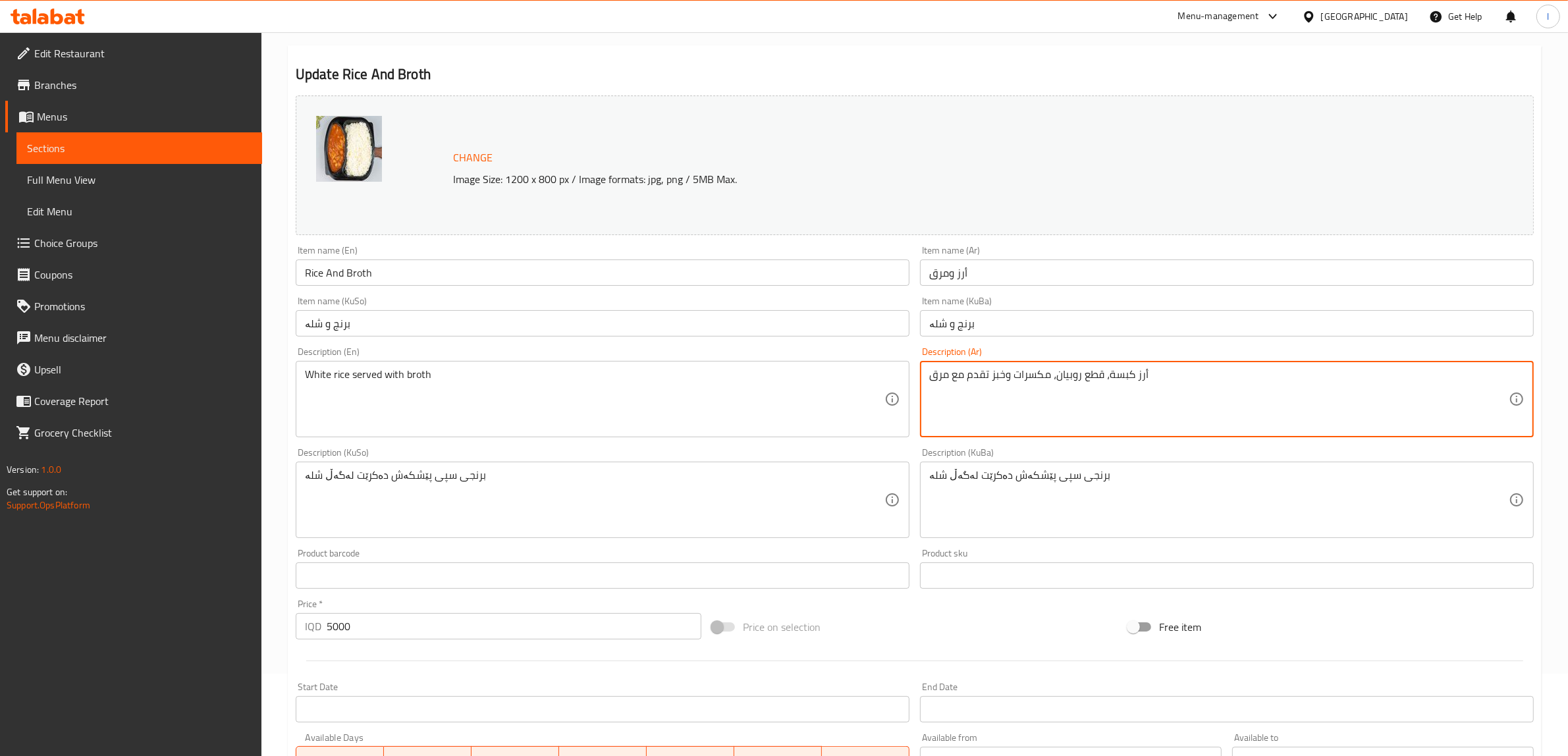
paste textarea "أبيض يقدم مع ال"
click at [1424, 377] on textarea "أرز أبيض يقدم مع المرق" at bounding box center [1219, 398] width 580 height 62
type textarea "أرز أبيض يقدم مع مرق"
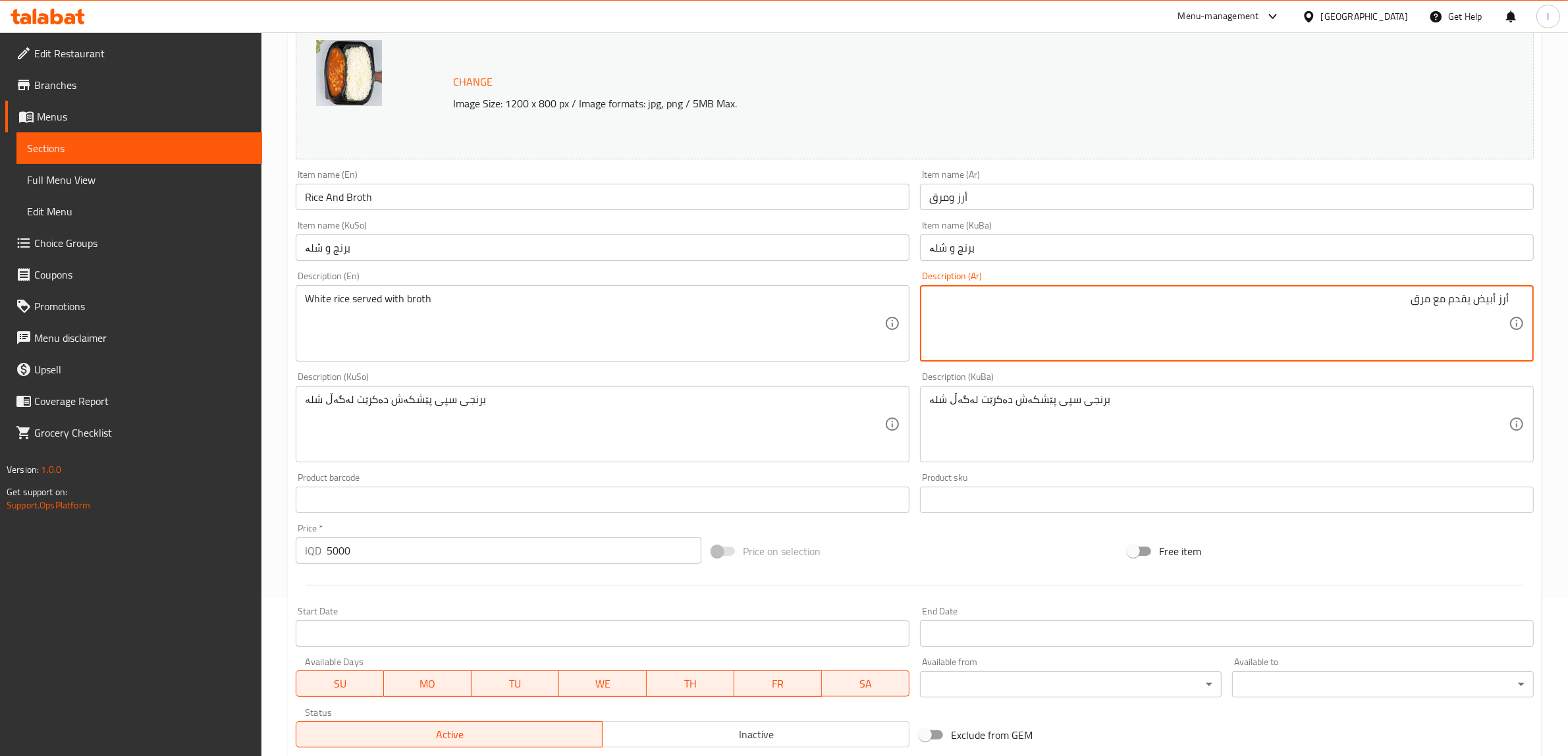
scroll to position [343, 0]
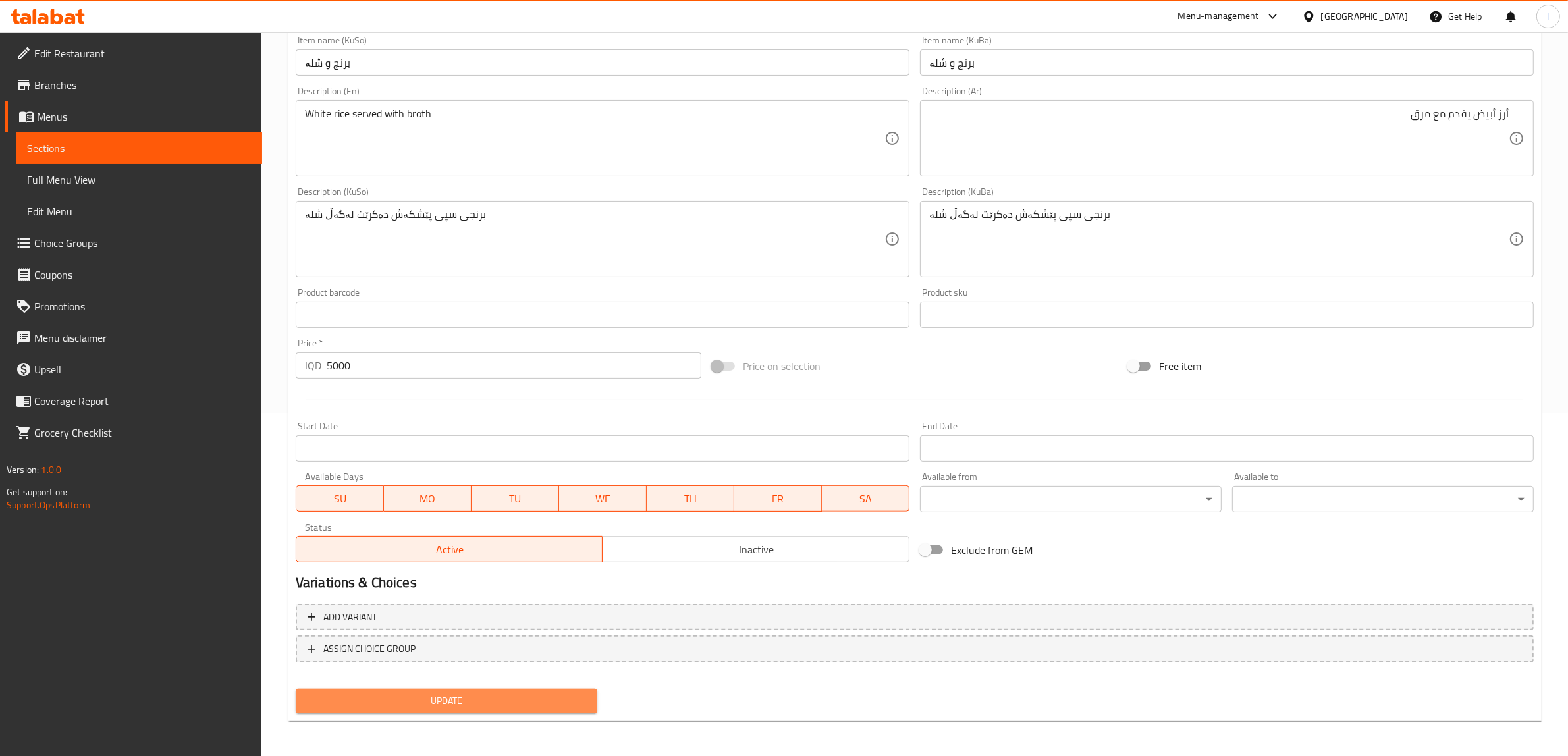
click at [449, 705] on span "Update" at bounding box center [446, 700] width 280 height 16
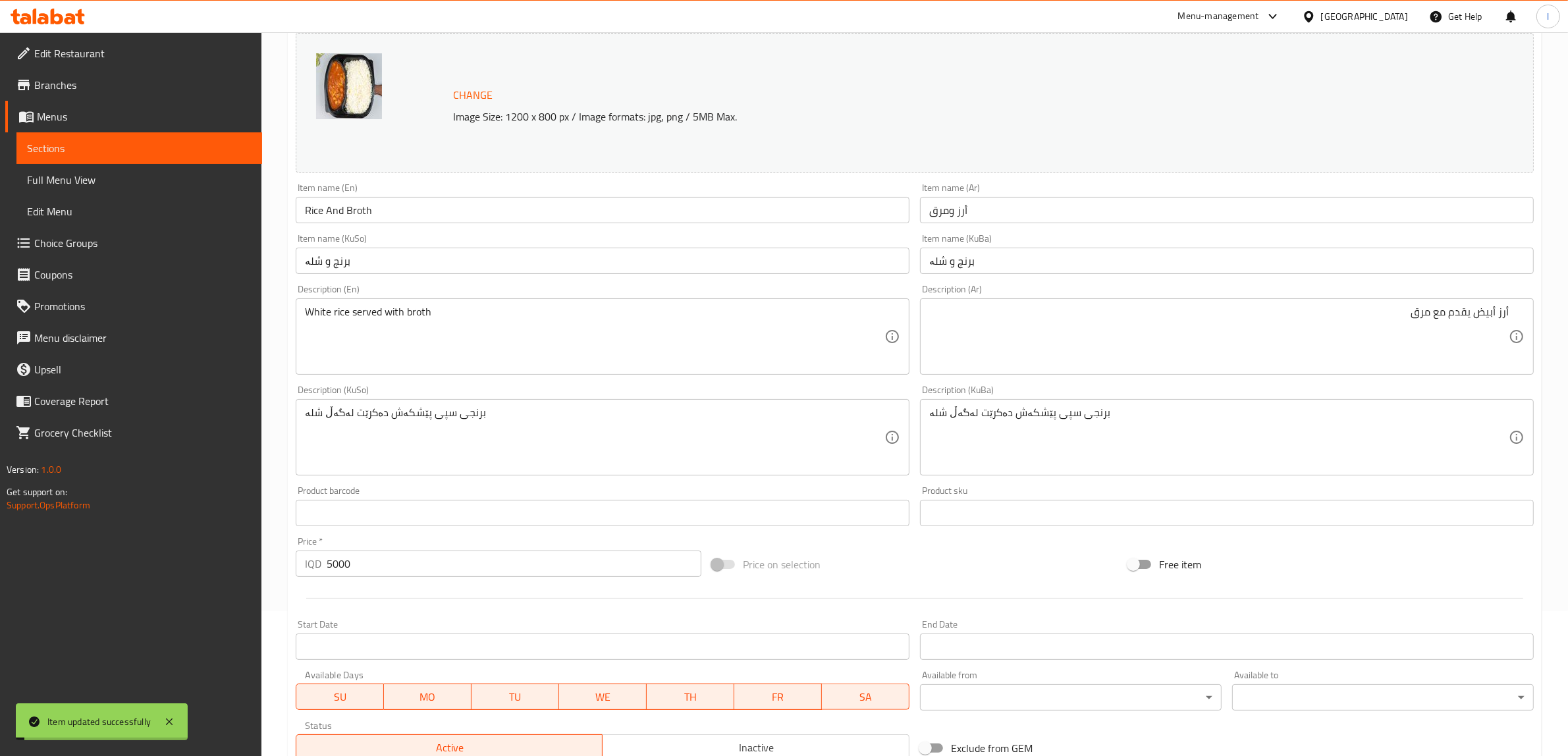
scroll to position [0, 0]
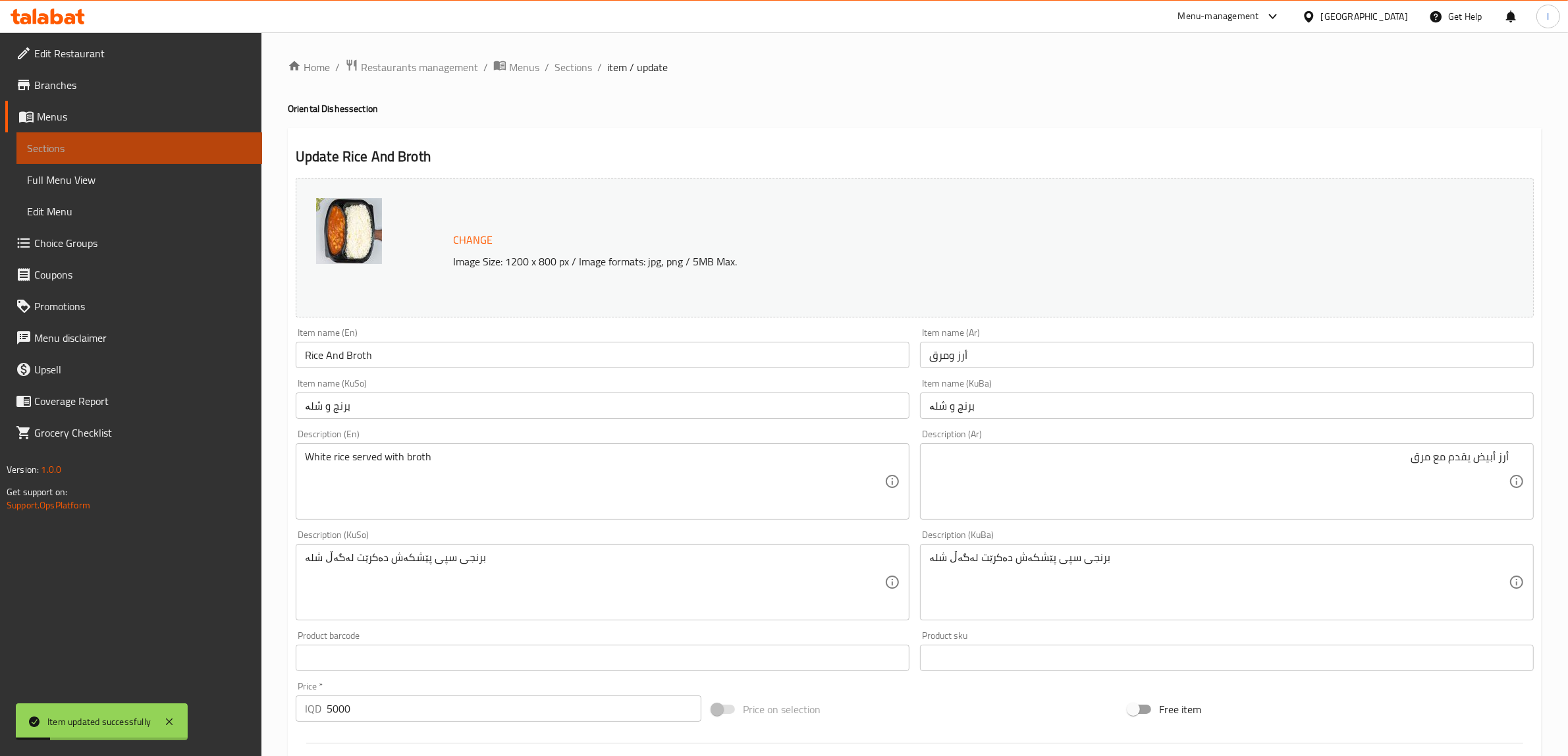
click at [148, 155] on span "Sections" at bounding box center [139, 149] width 225 height 16
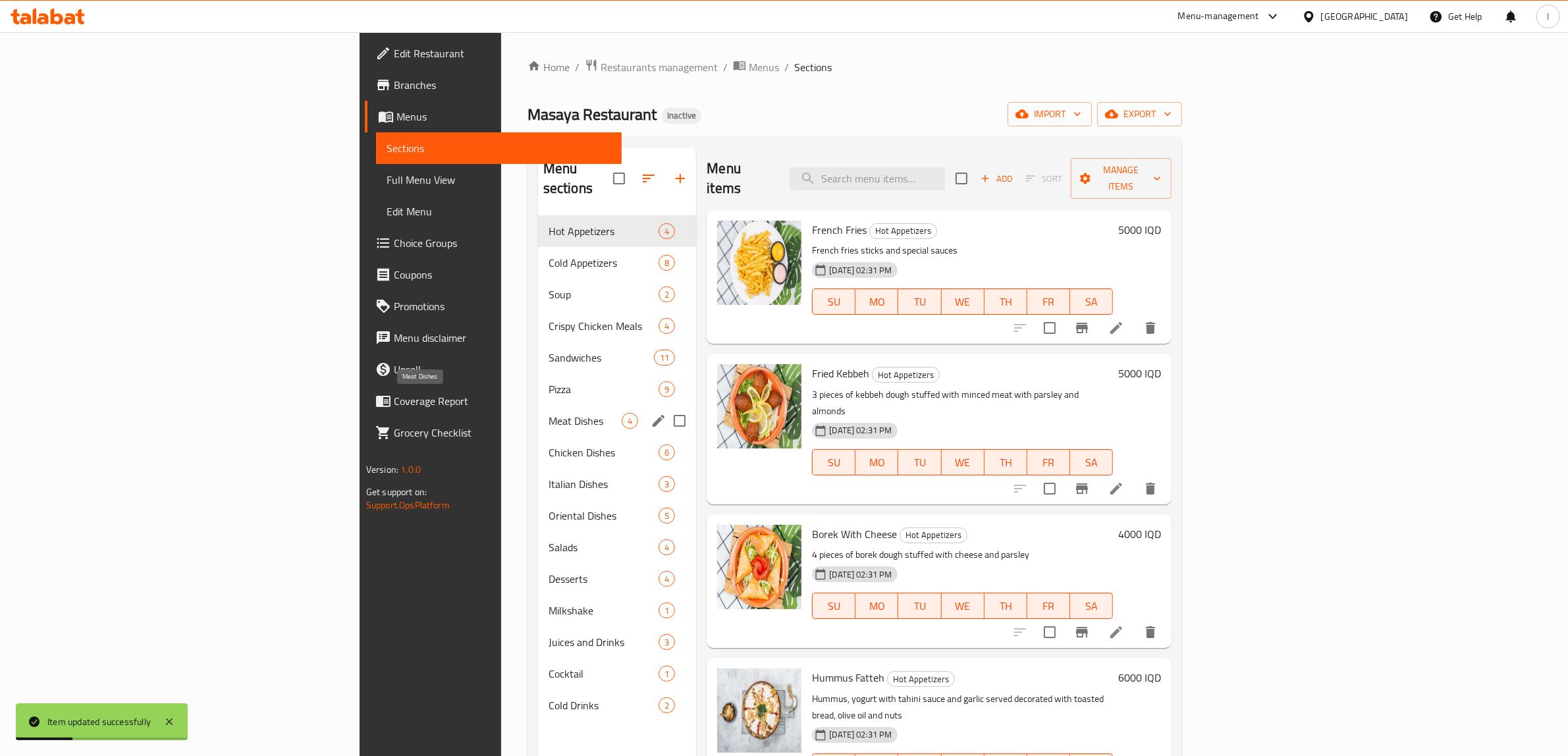
click at [548, 413] on span "Meat Dishes" at bounding box center [584, 421] width 73 height 16
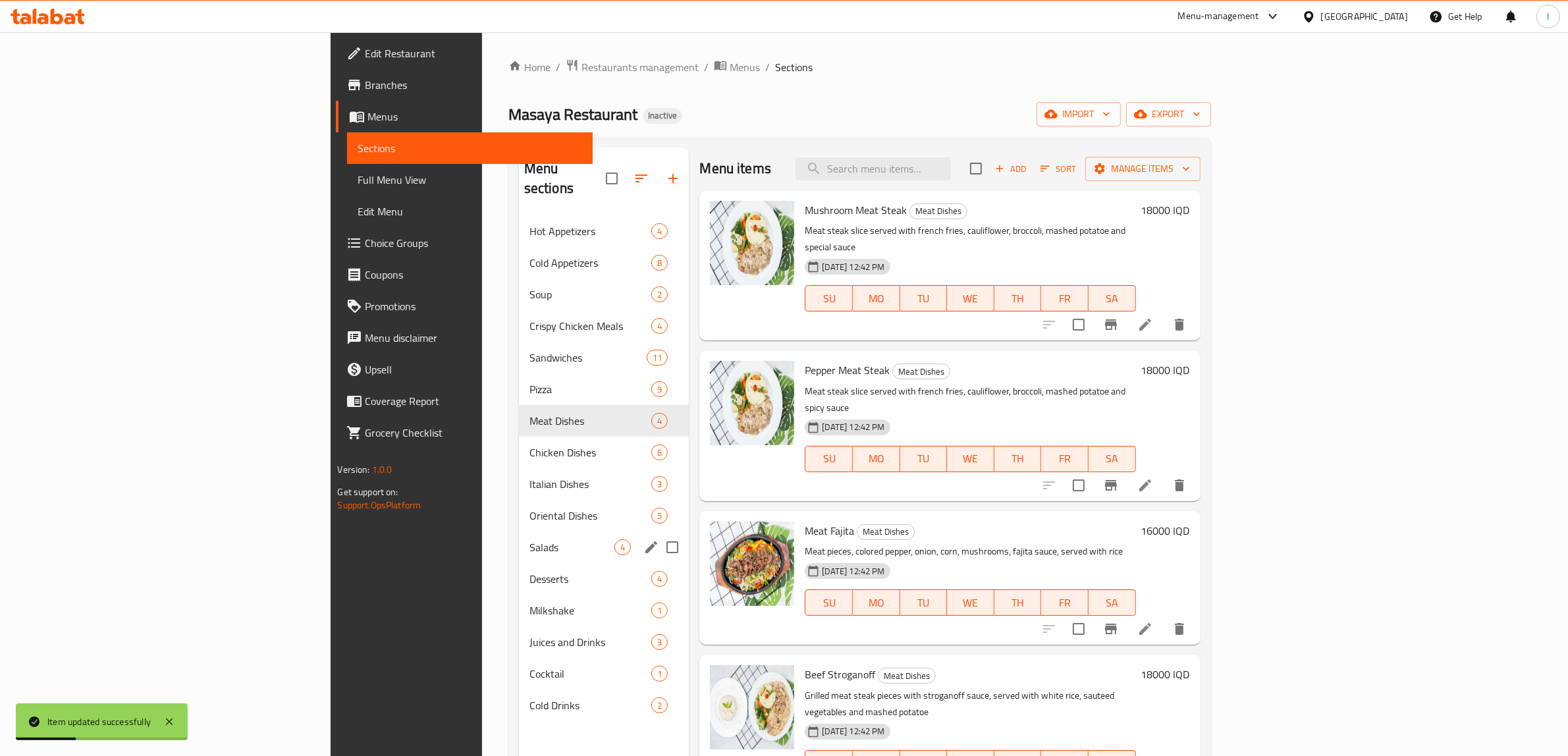
click at [519, 570] on div "Desserts 4" at bounding box center [604, 578] width 170 height 32
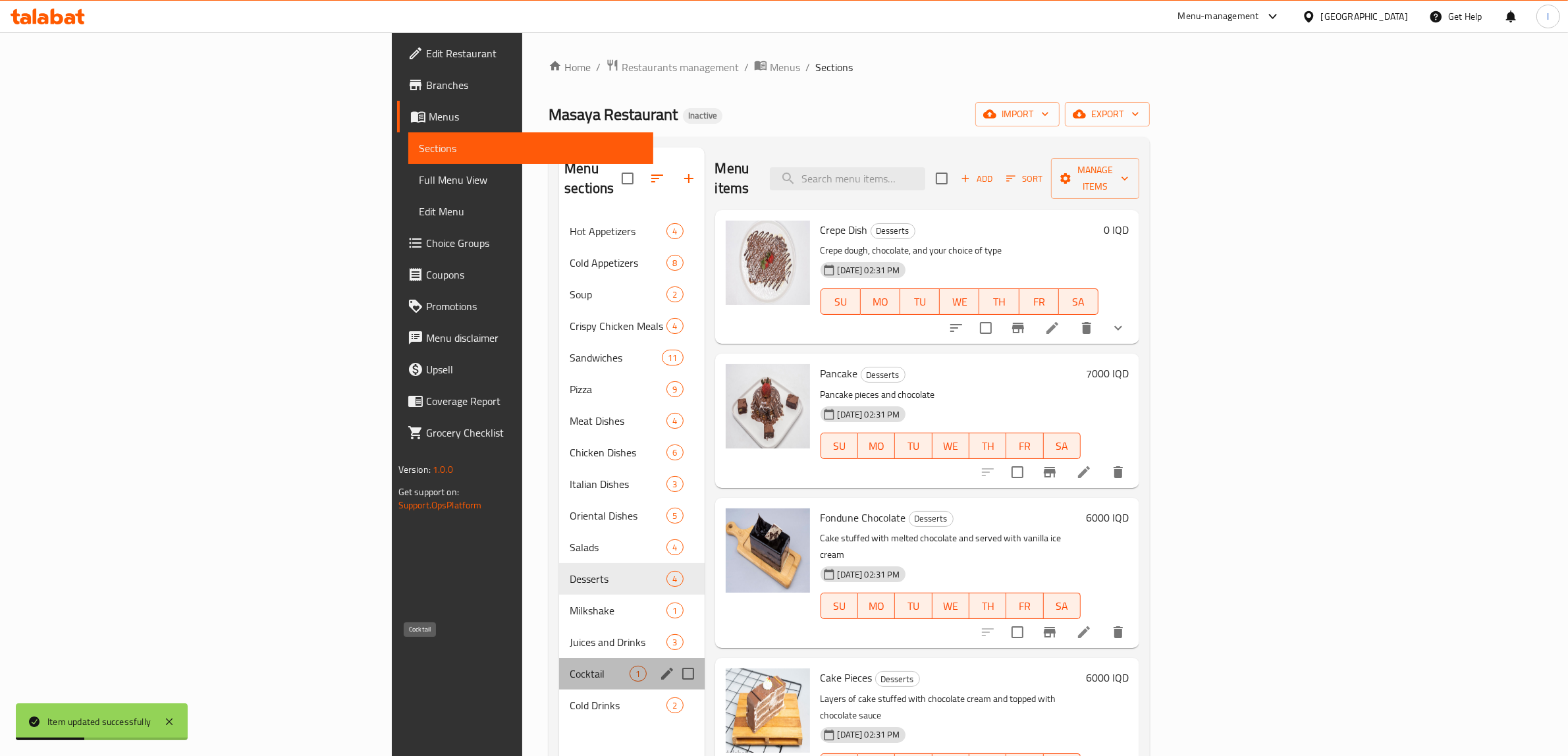
click at [570, 665] on span "Cocktail" at bounding box center [600, 673] width 60 height 16
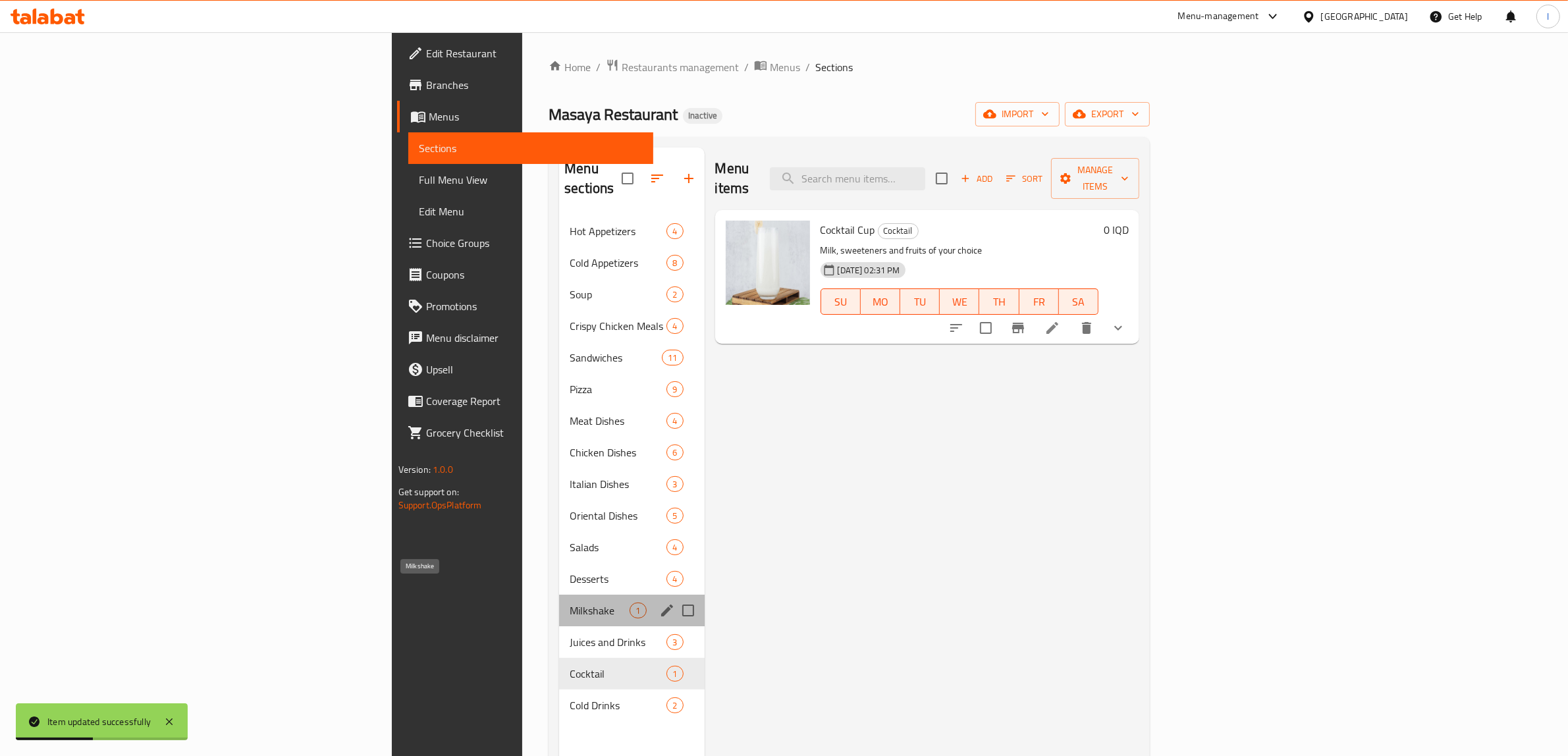
click at [570, 602] on span "Milkshake" at bounding box center [600, 610] width 60 height 16
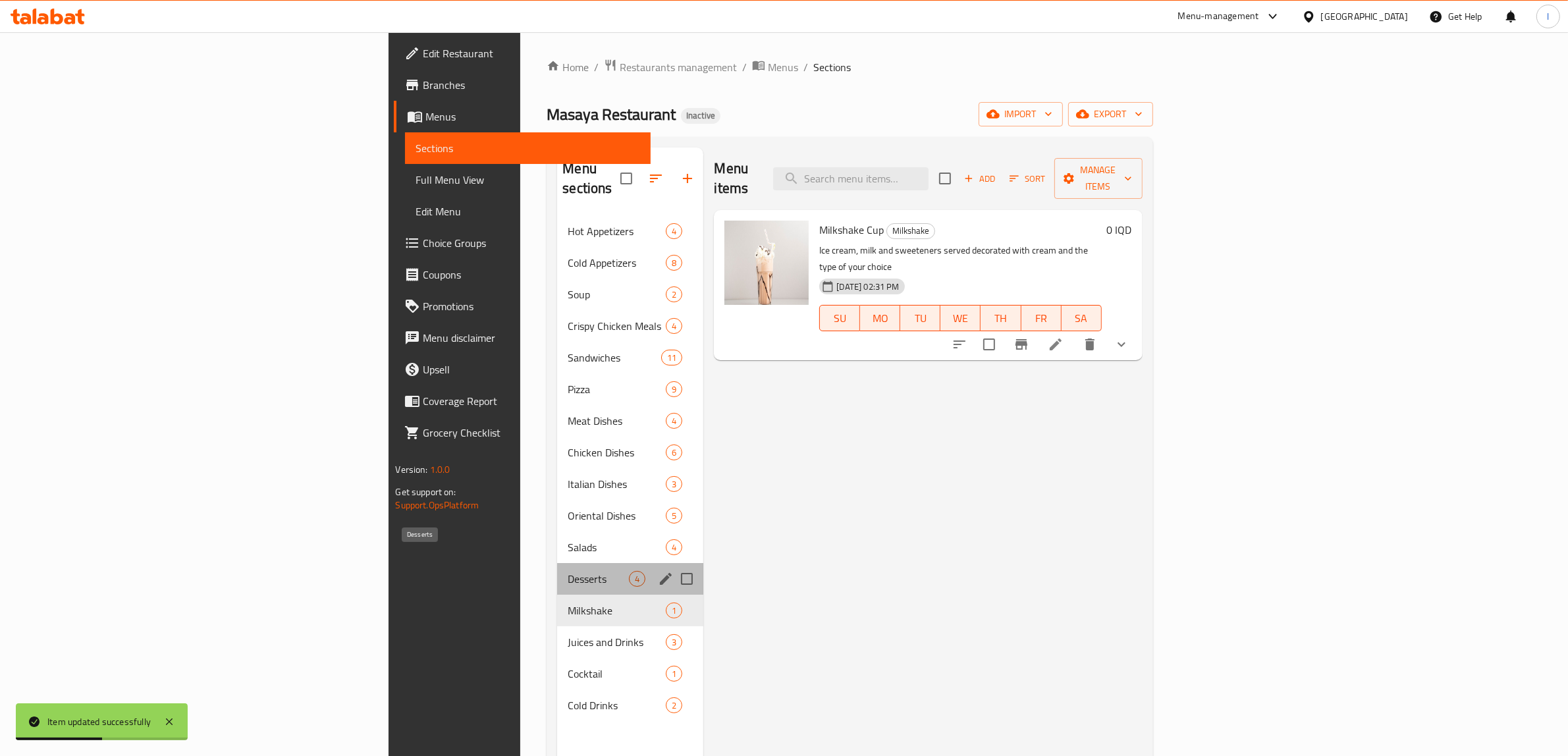
click at [568, 570] on span "Desserts" at bounding box center [599, 578] width 61 height 16
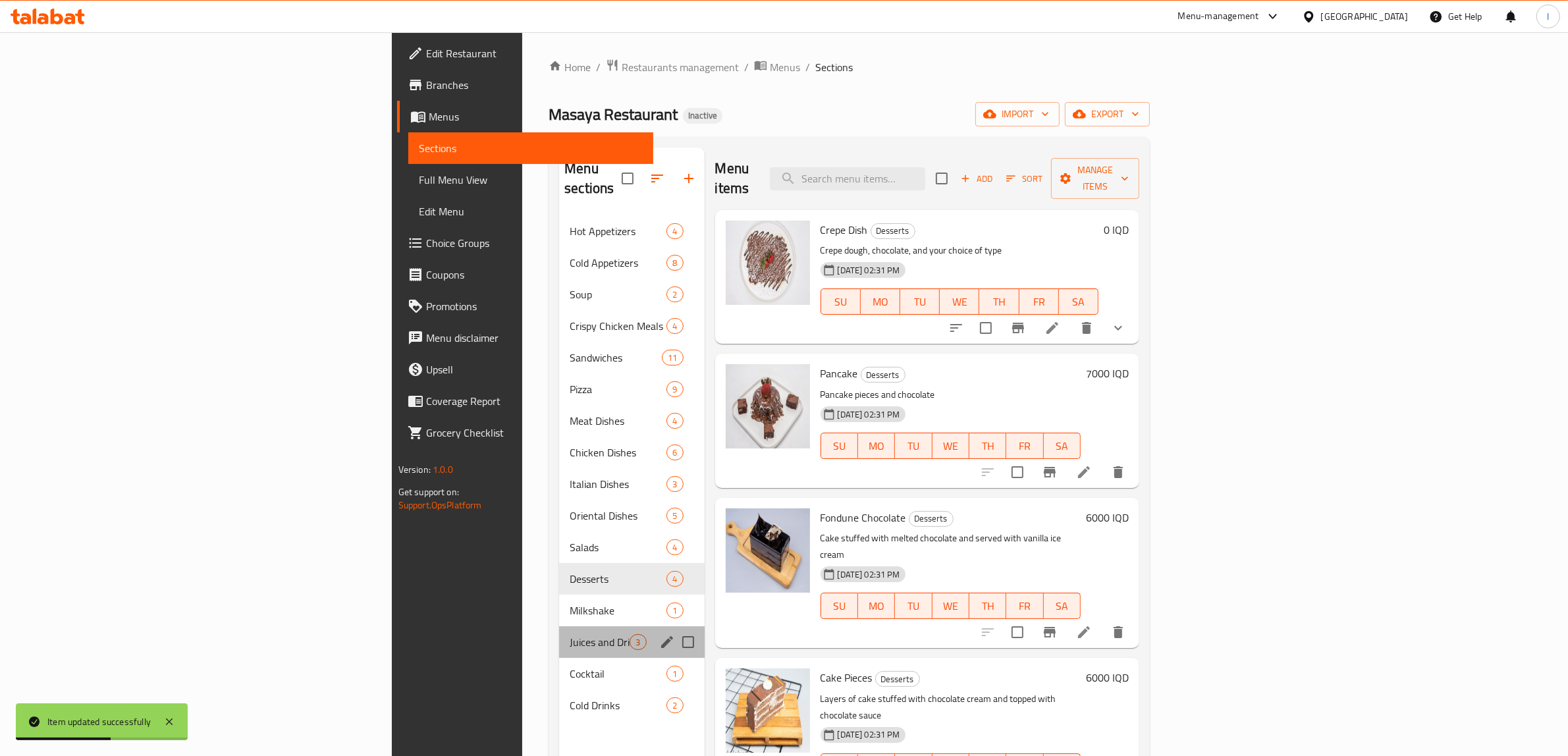
click at [559, 636] on div "Juices and Drinks 3" at bounding box center [631, 642] width 145 height 32
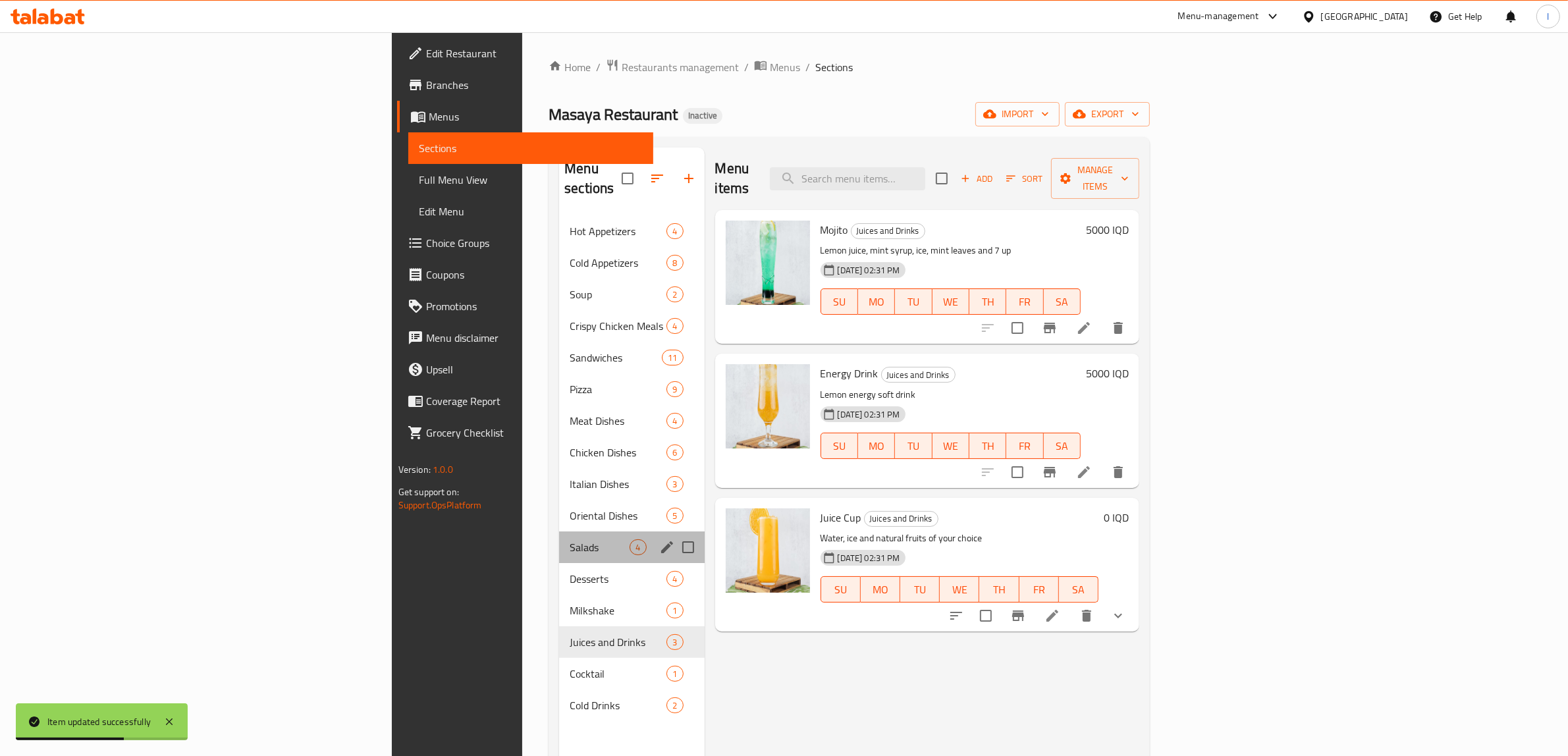
click at [559, 538] on div "Salads 4" at bounding box center [631, 546] width 145 height 32
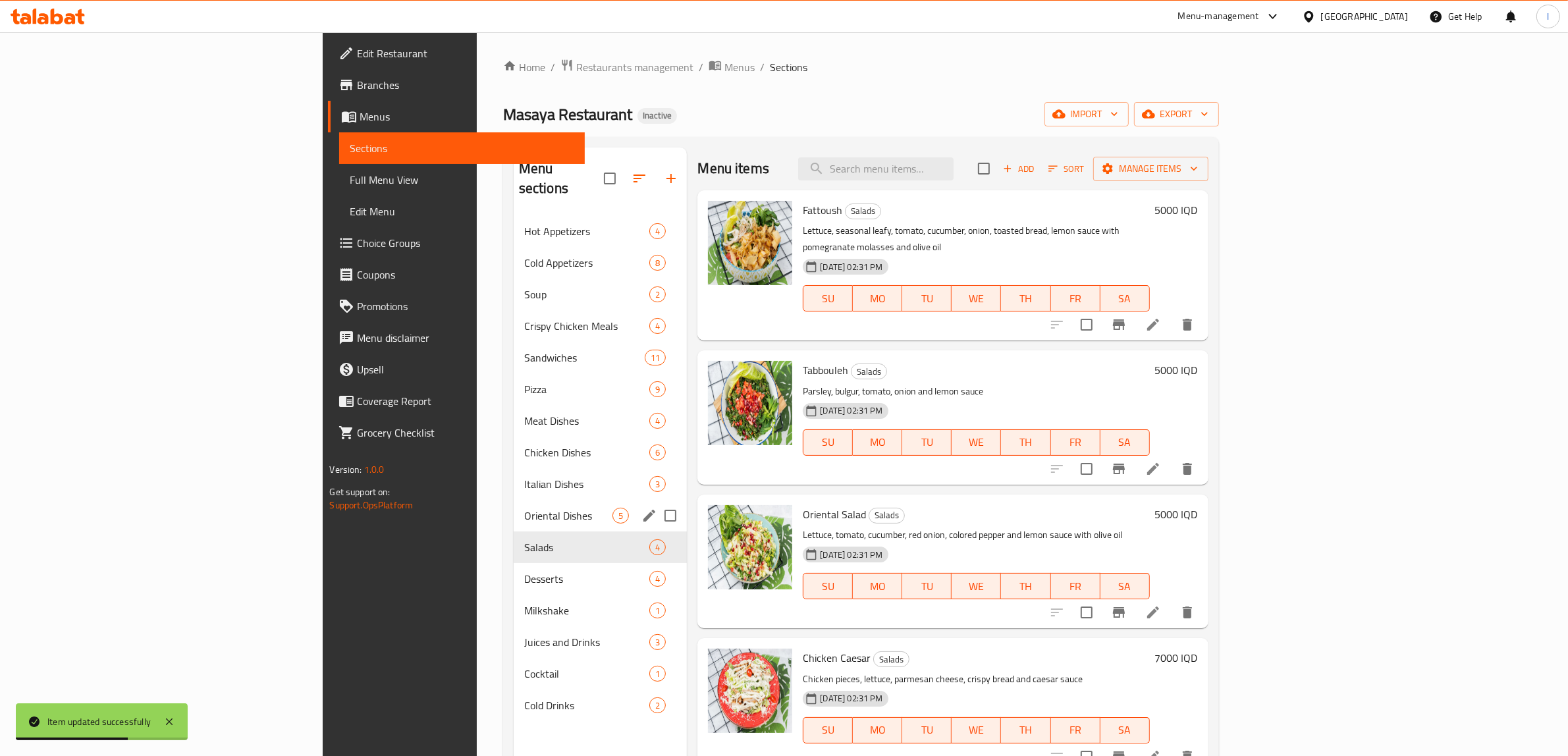
click at [514, 499] on div "Oriental Dishes 5" at bounding box center [601, 515] width 174 height 32
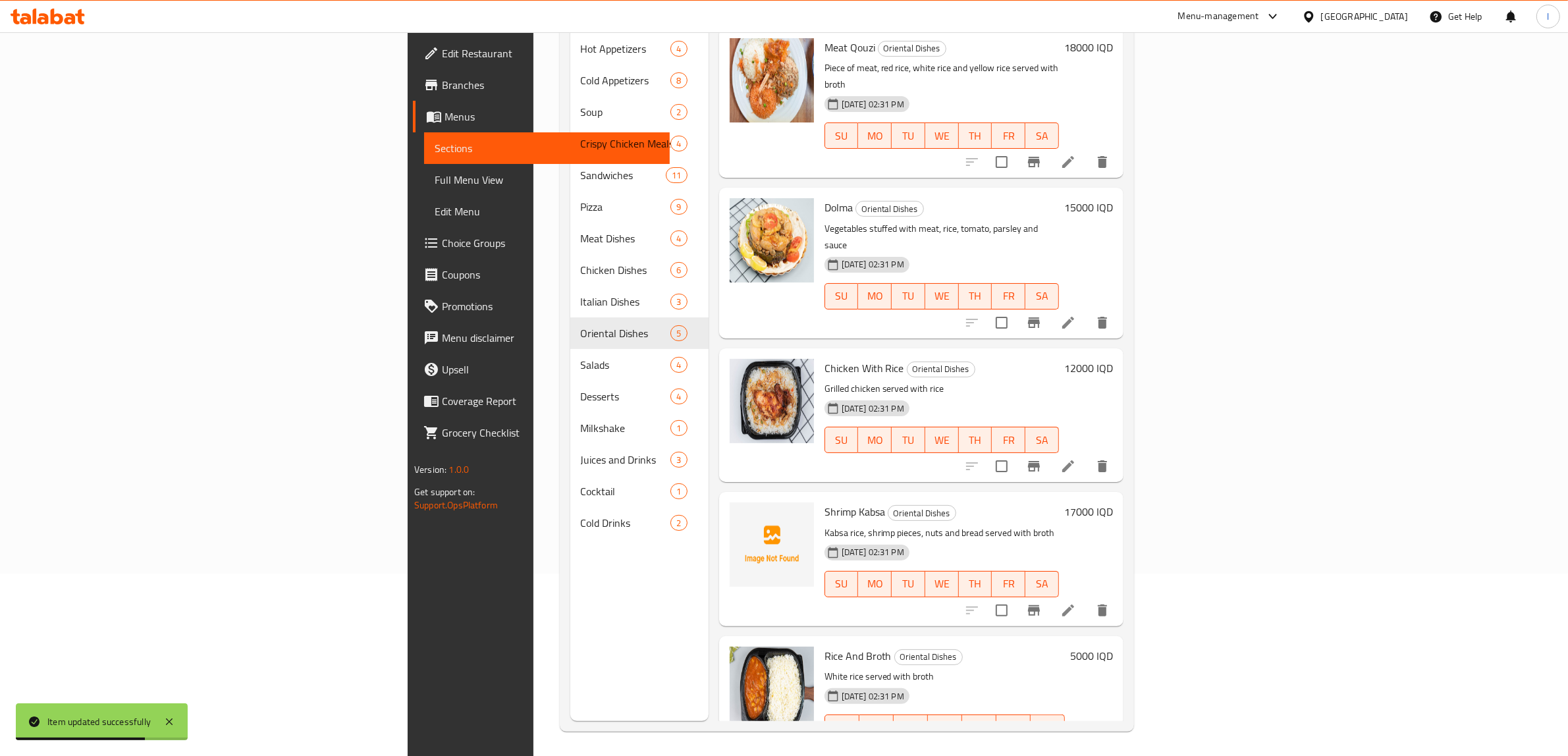
scroll to position [185, 0]
click at [1077, 743] on icon at bounding box center [1068, 751] width 16 height 16
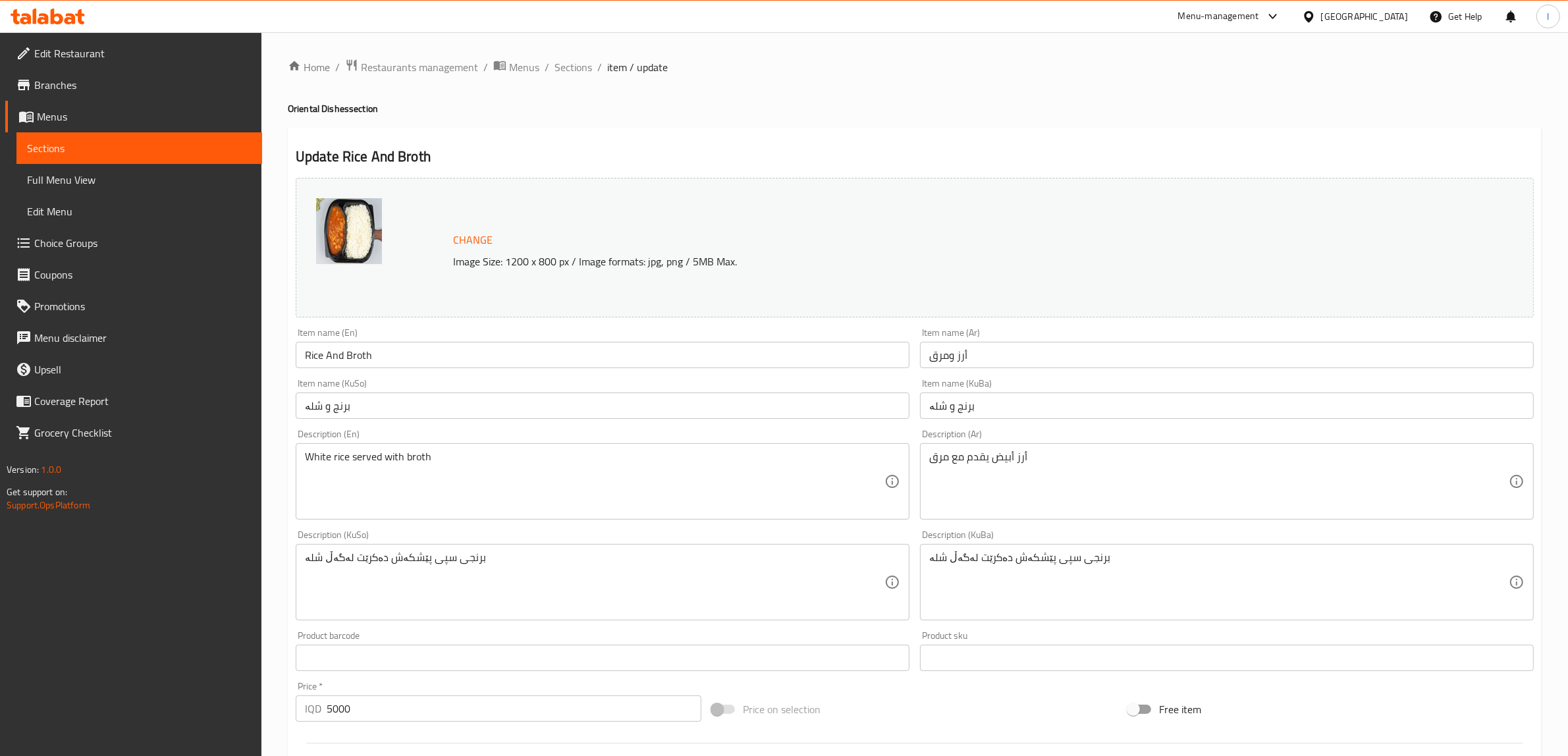
click at [87, 146] on span "Sections" at bounding box center [139, 149] width 225 height 16
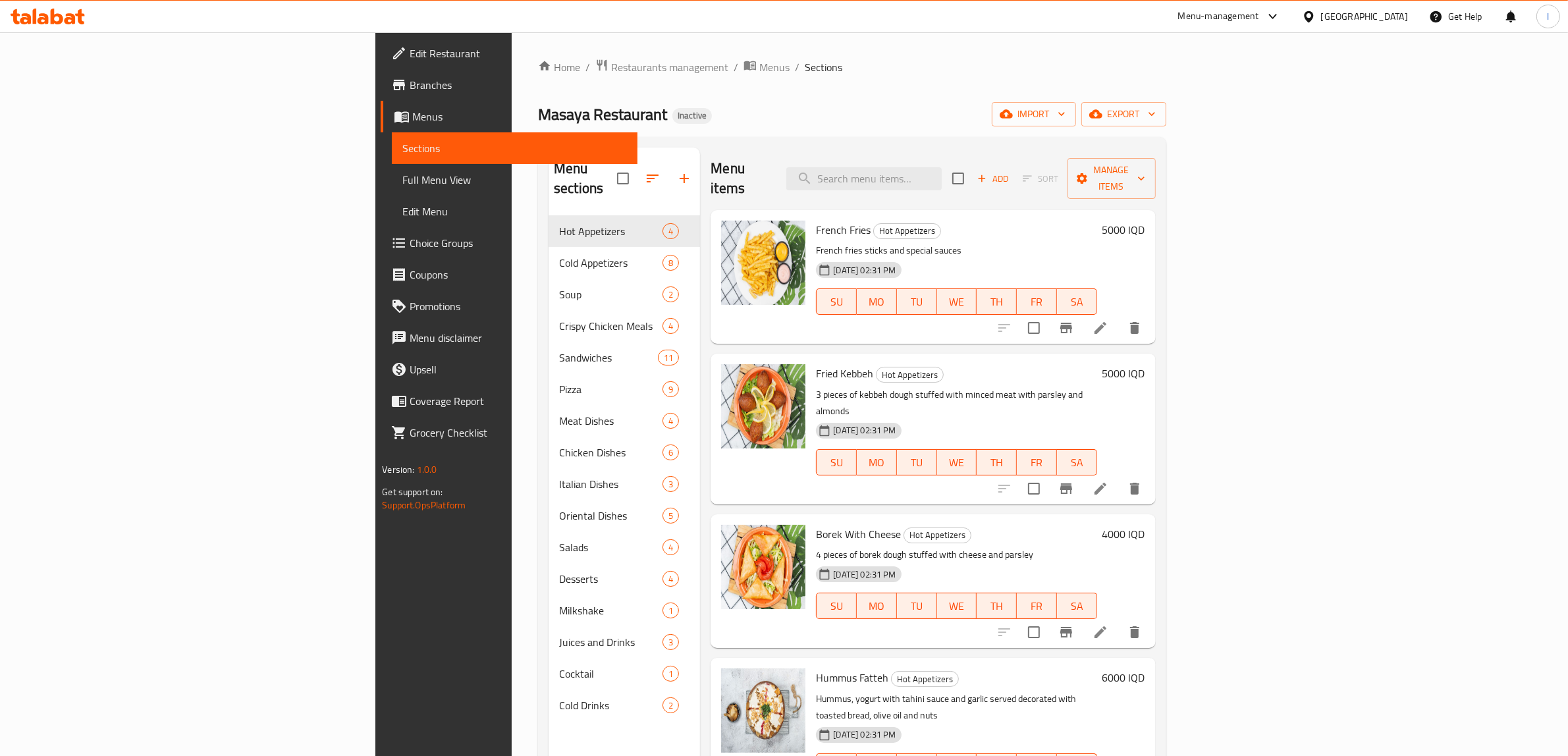
click at [54, 12] on icon at bounding box center [48, 16] width 75 height 16
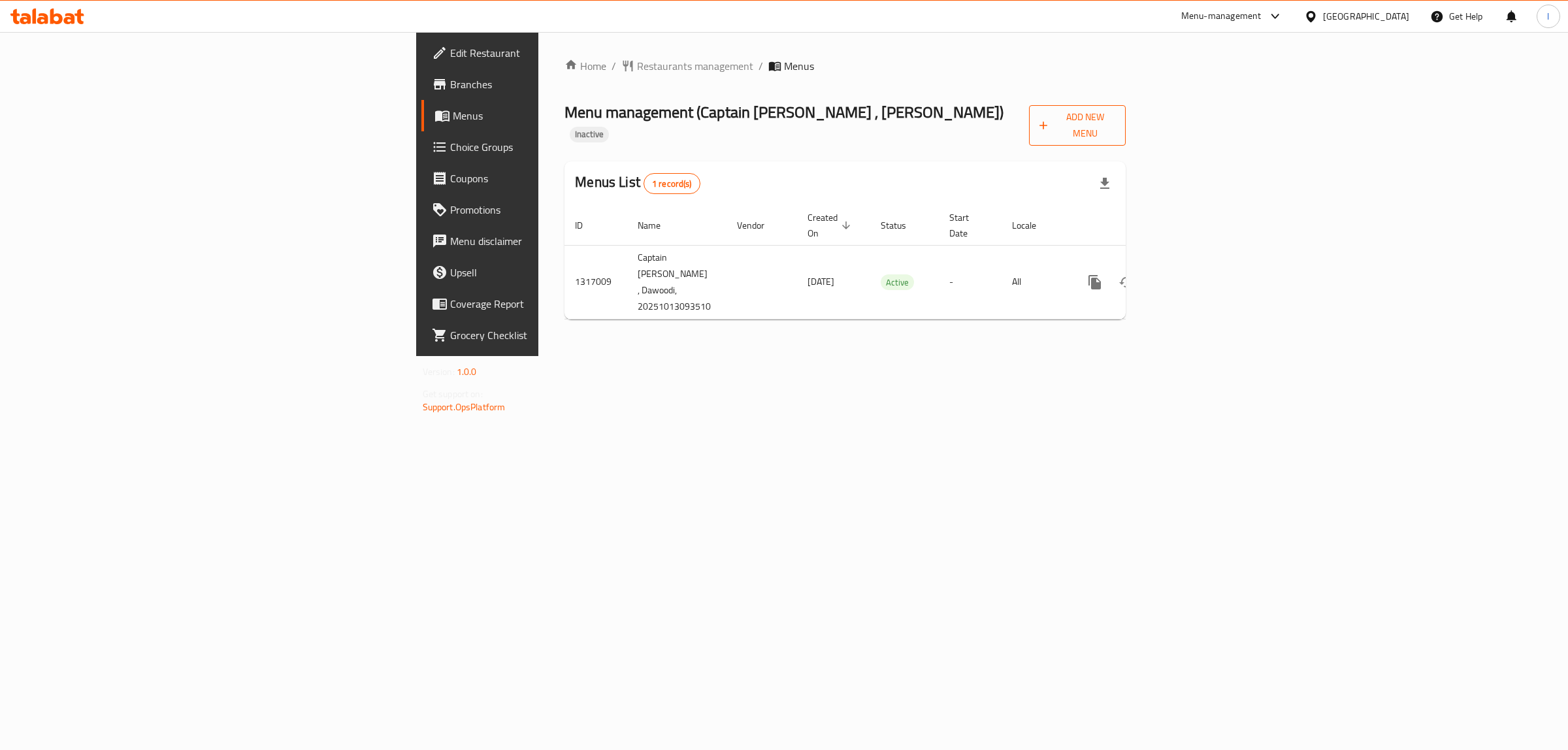
drag, startPoint x: 1556, startPoint y: 116, endPoint x: 1516, endPoint y: 112, distance: 40.2
click at [1152, 116] on div "Home / Restaurants management / Menus Menu management ( Captain [PERSON_NAME] ,…" at bounding box center [845, 194] width 614 height 324
click at [1116, 111] on span "Add New Menu" at bounding box center [1077, 125] width 76 height 33
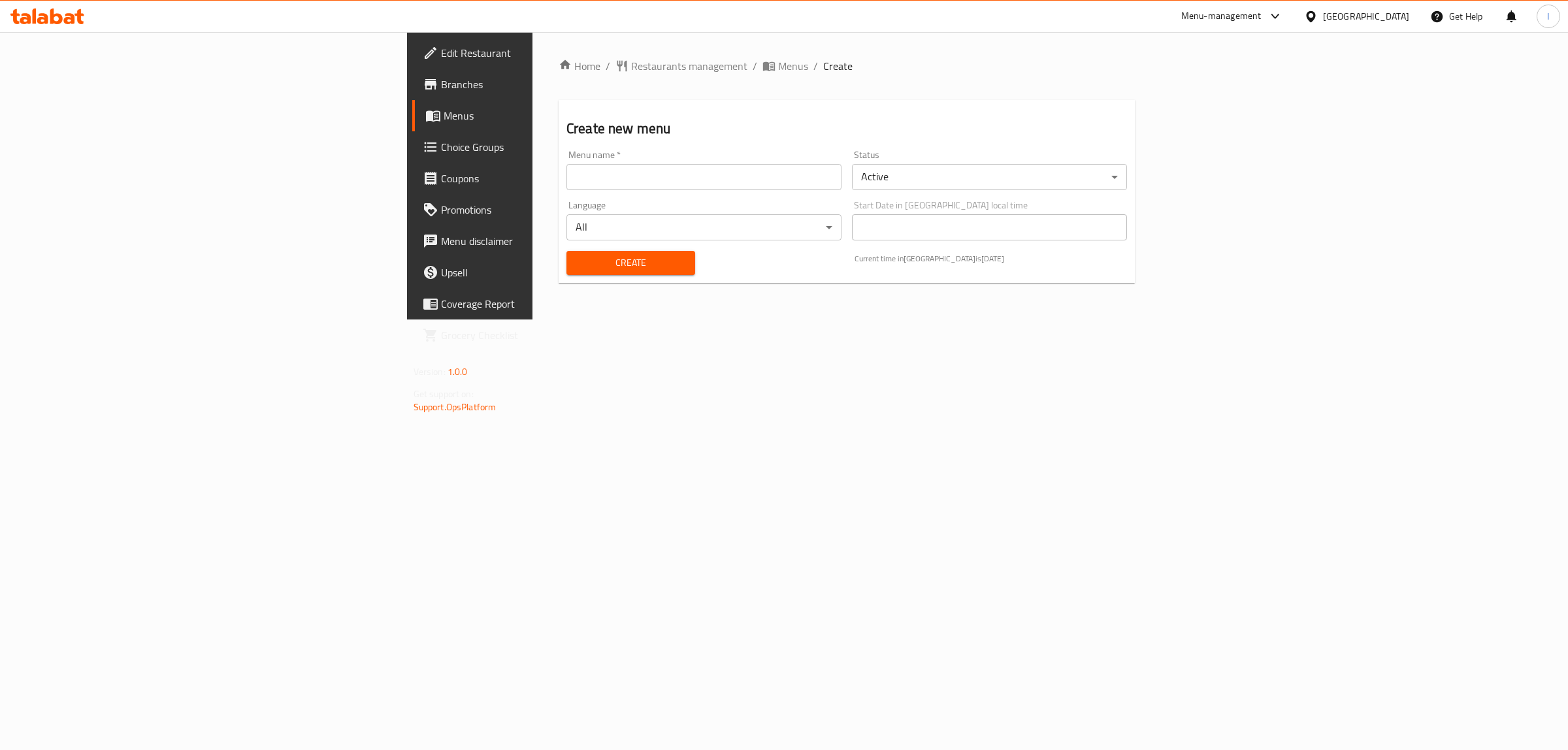
drag, startPoint x: 726, startPoint y: 168, endPoint x: 586, endPoint y: 165, distance: 140.0
click at [726, 168] on input "text" at bounding box center [704, 176] width 275 height 26
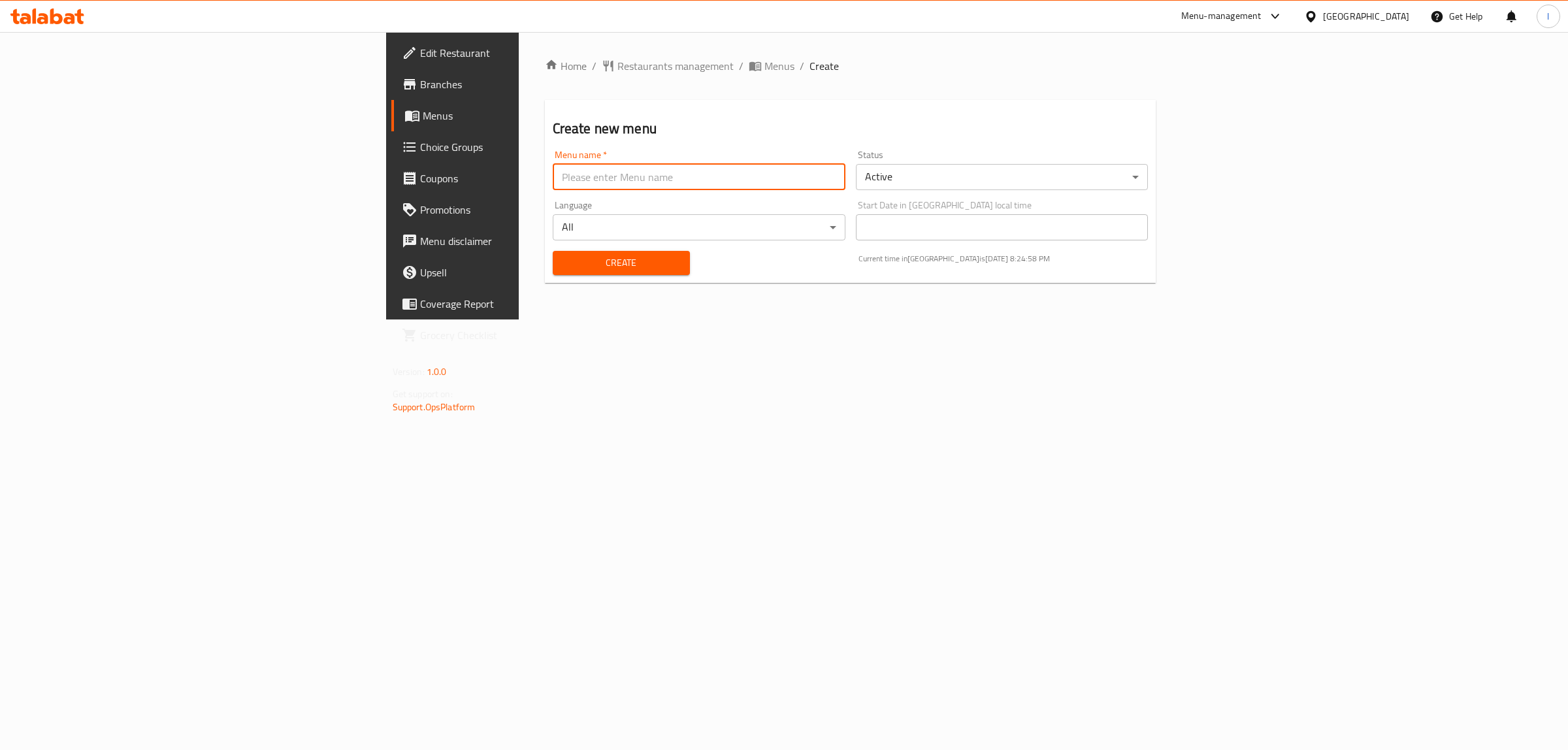
type input "Lanya"
click at [545, 281] on div "Create" at bounding box center [621, 263] width 153 height 40
click at [564, 262] on span "Create" at bounding box center [622, 263] width 116 height 16
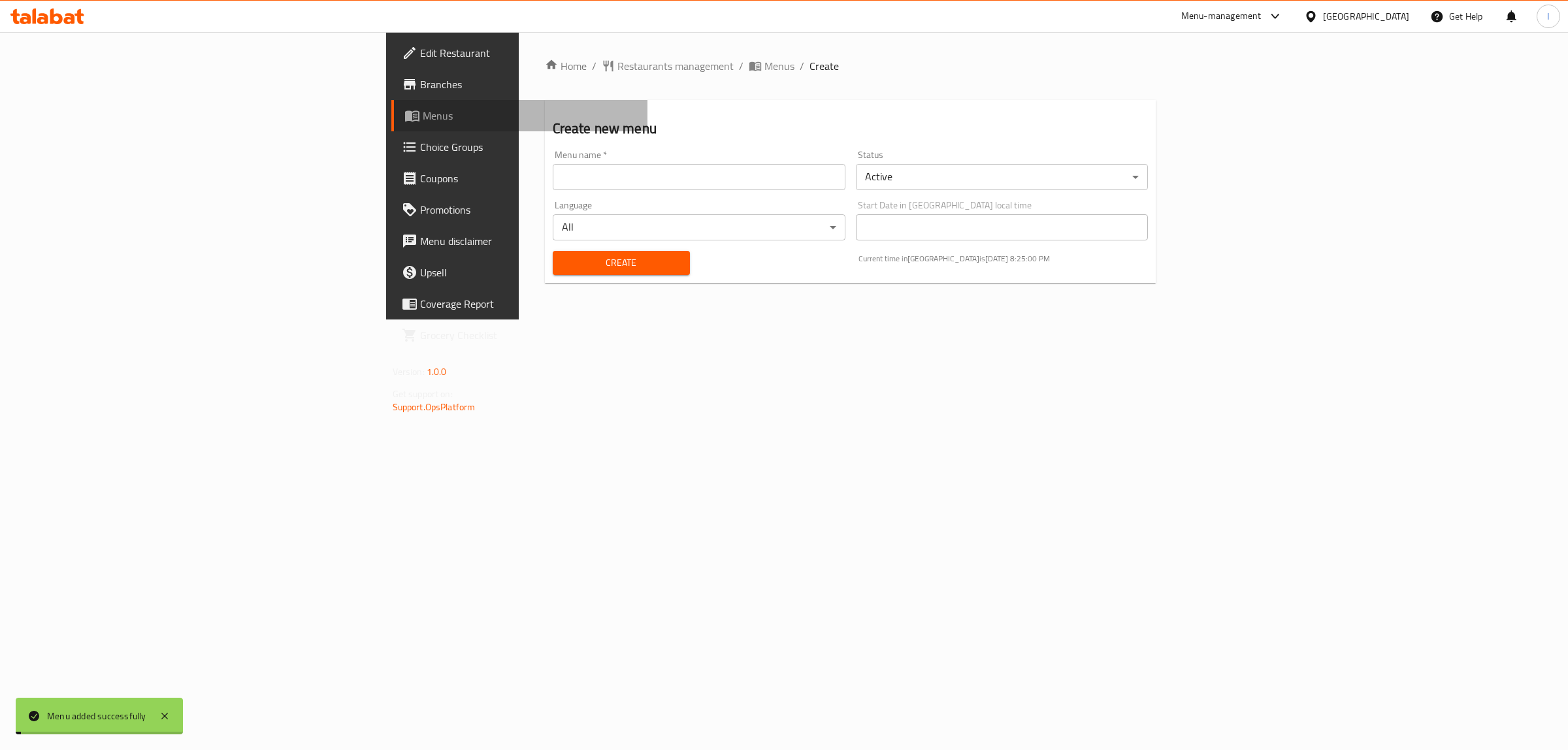
click at [423, 118] on span "Menus" at bounding box center [530, 116] width 215 height 16
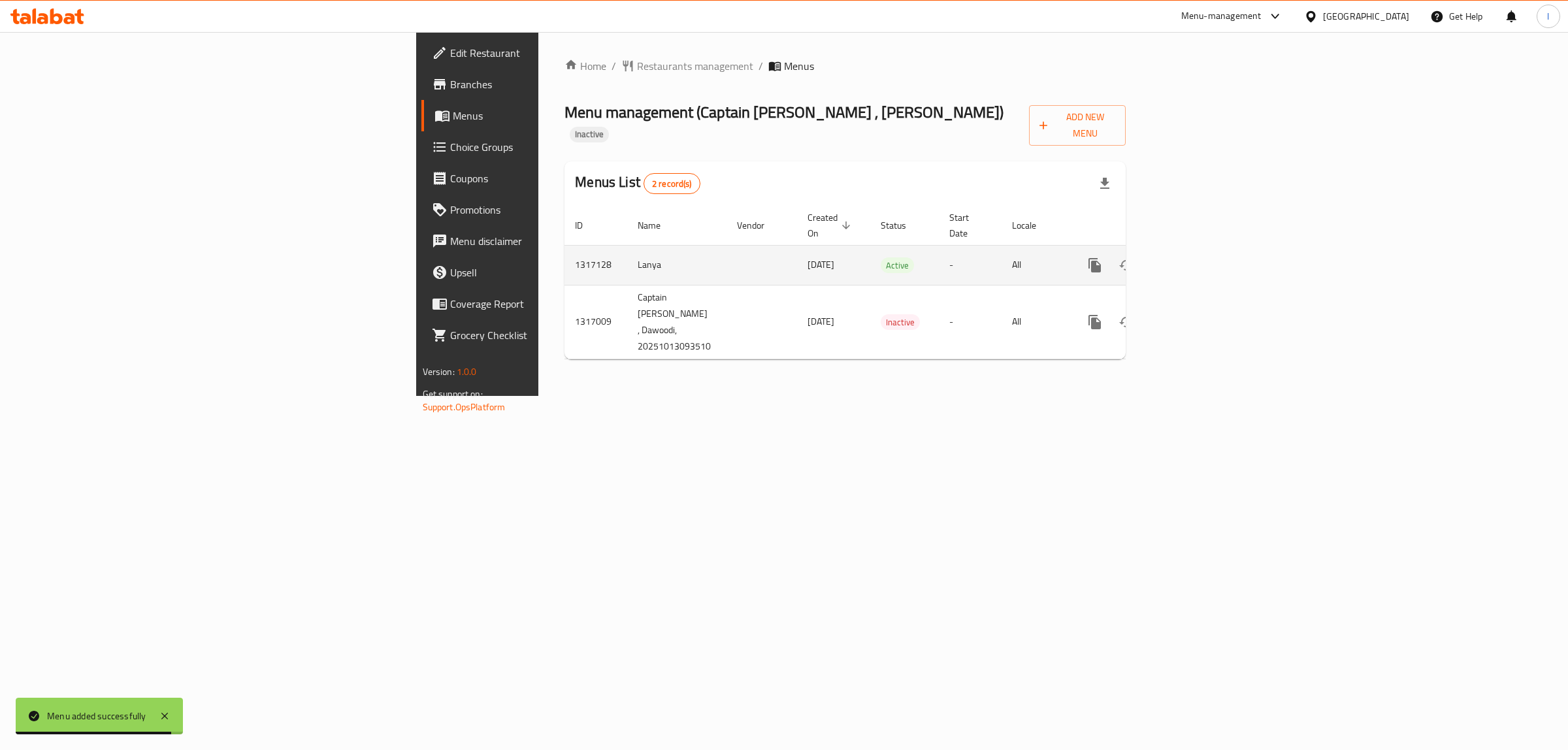
click at [1197, 257] on icon "enhanced table" at bounding box center [1190, 265] width 16 height 16
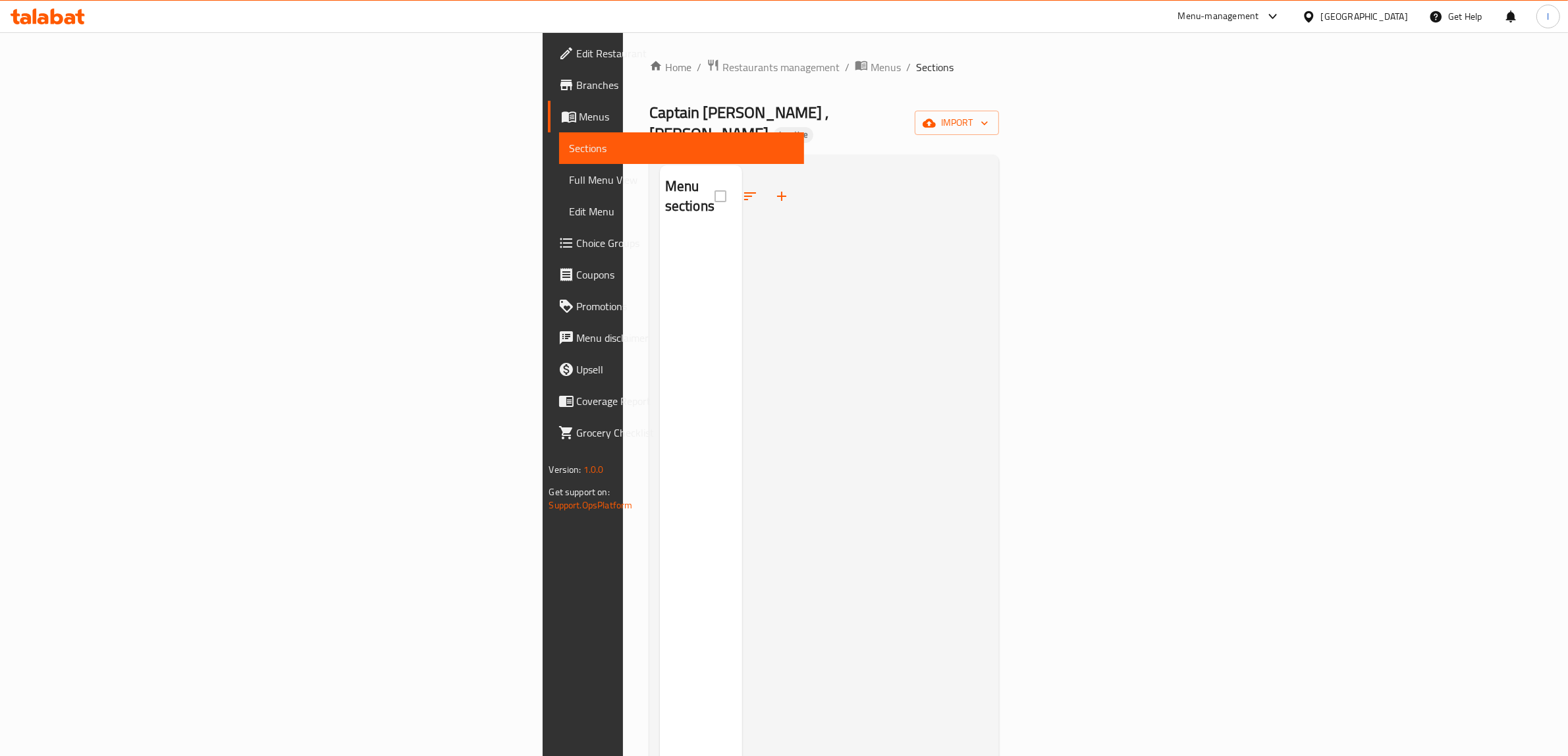
click at [570, 150] on span "Sections" at bounding box center [682, 149] width 225 height 16
click at [580, 123] on span "Menus" at bounding box center [687, 117] width 215 height 16
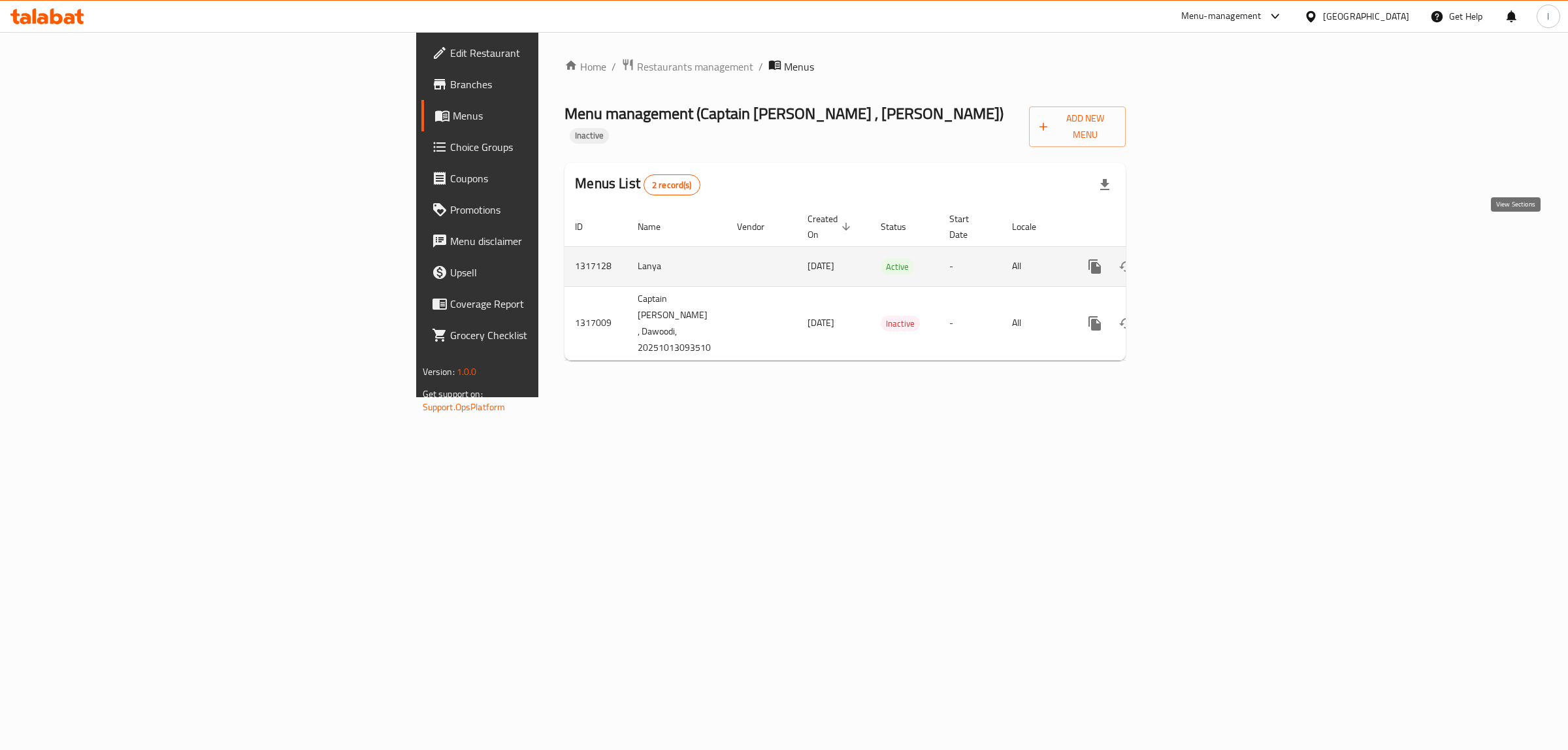
click at [1195, 260] on icon "enhanced table" at bounding box center [1189, 265] width 12 height 12
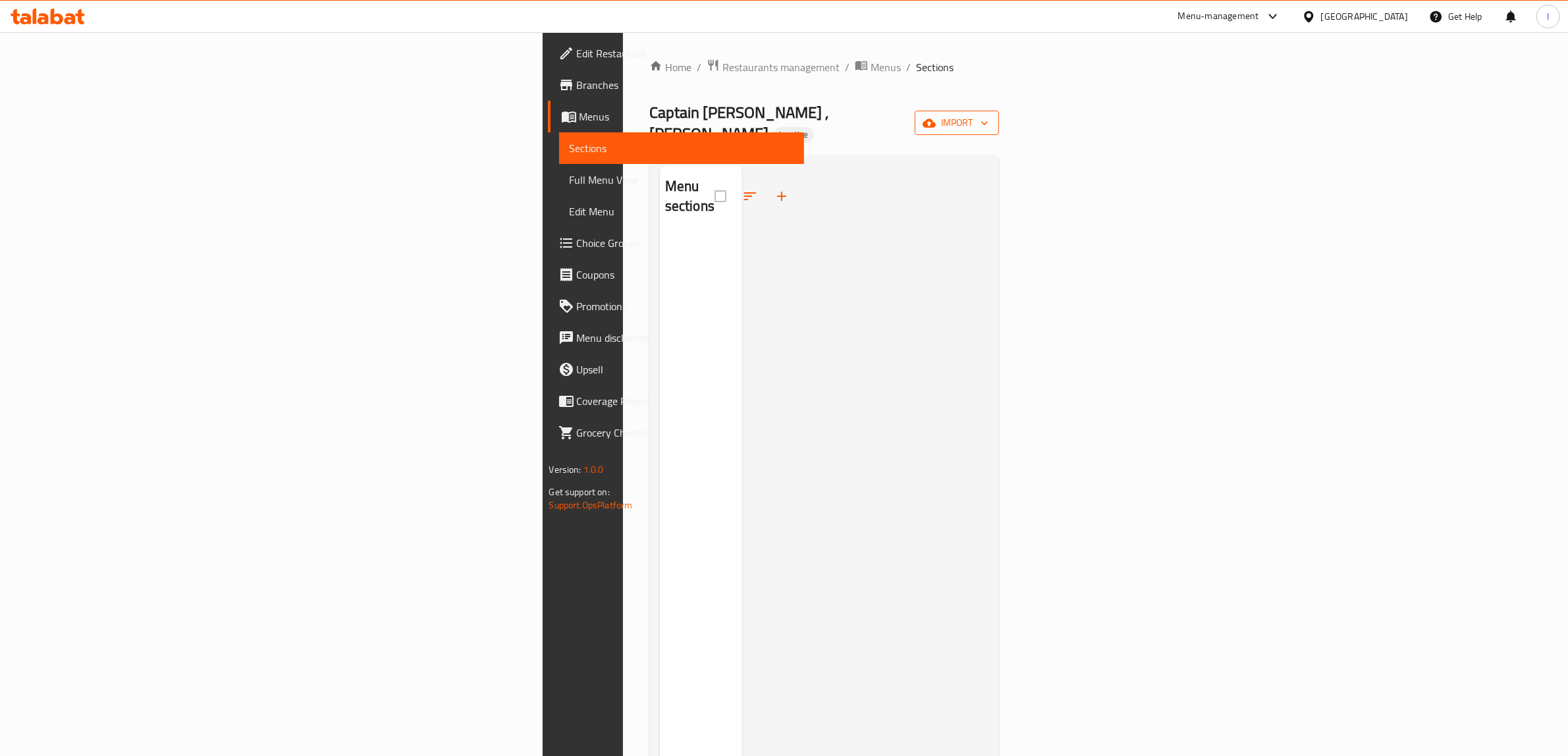
click at [1000, 103] on div "Home / Restaurants management / Menus / Sections Captain [PERSON_NAME] , Dawood…" at bounding box center [824, 495] width 351 height 873
click at [936, 116] on icon "button" at bounding box center [929, 123] width 14 height 14
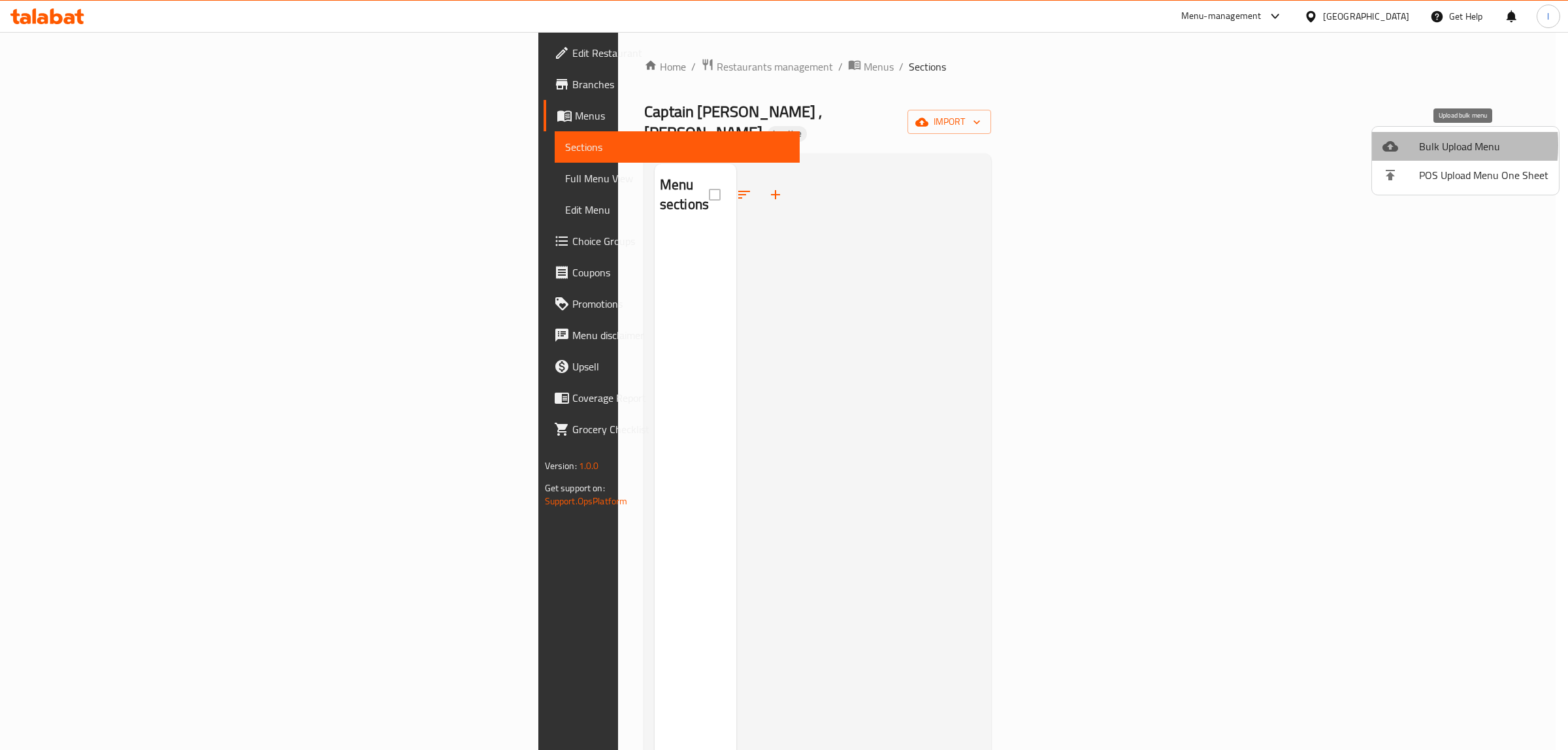
click at [1397, 145] on icon at bounding box center [1391, 147] width 16 height 16
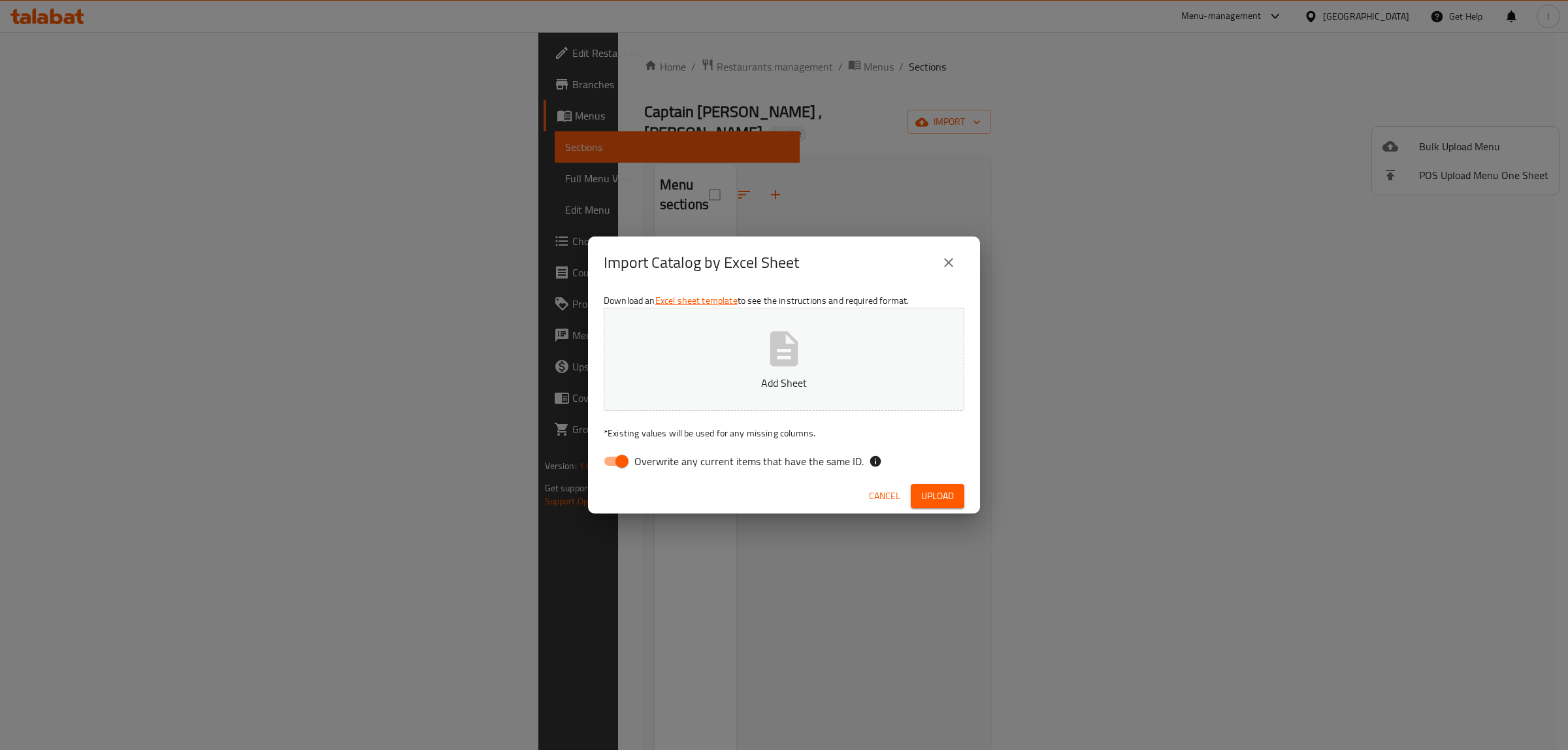
drag, startPoint x: 662, startPoint y: 456, endPoint x: 684, endPoint y: 405, distance: 55.5
click at [662, 457] on span "Overwrite any current items that have the same ID." at bounding box center [749, 461] width 229 height 16
click at [659, 457] on input "Overwrite any current items that have the same ID." at bounding box center [622, 461] width 74 height 25
checkbox input "false"
click at [701, 375] on p "Add Sheet" at bounding box center [784, 383] width 320 height 16
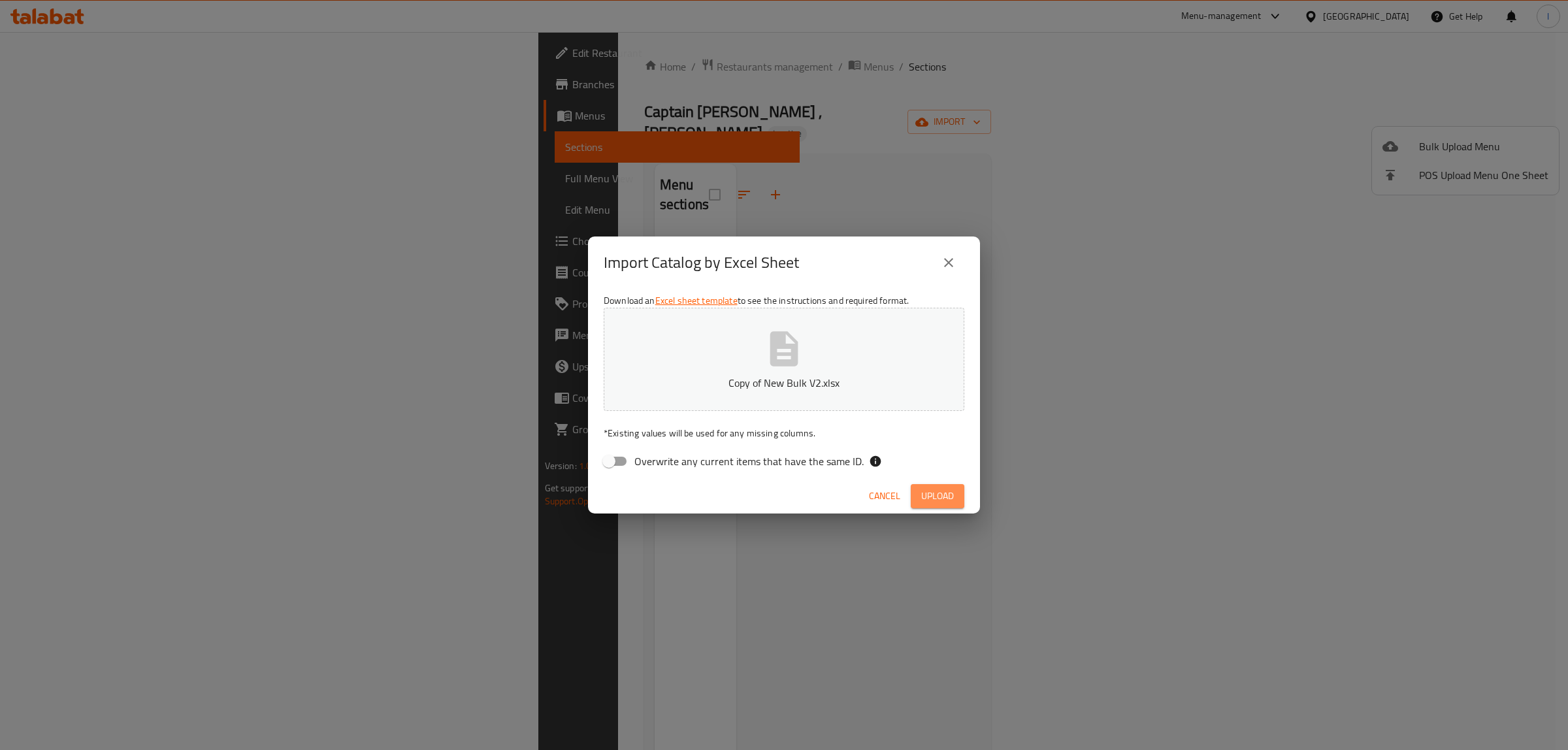
click at [938, 495] on span "Upload" at bounding box center [937, 496] width 33 height 16
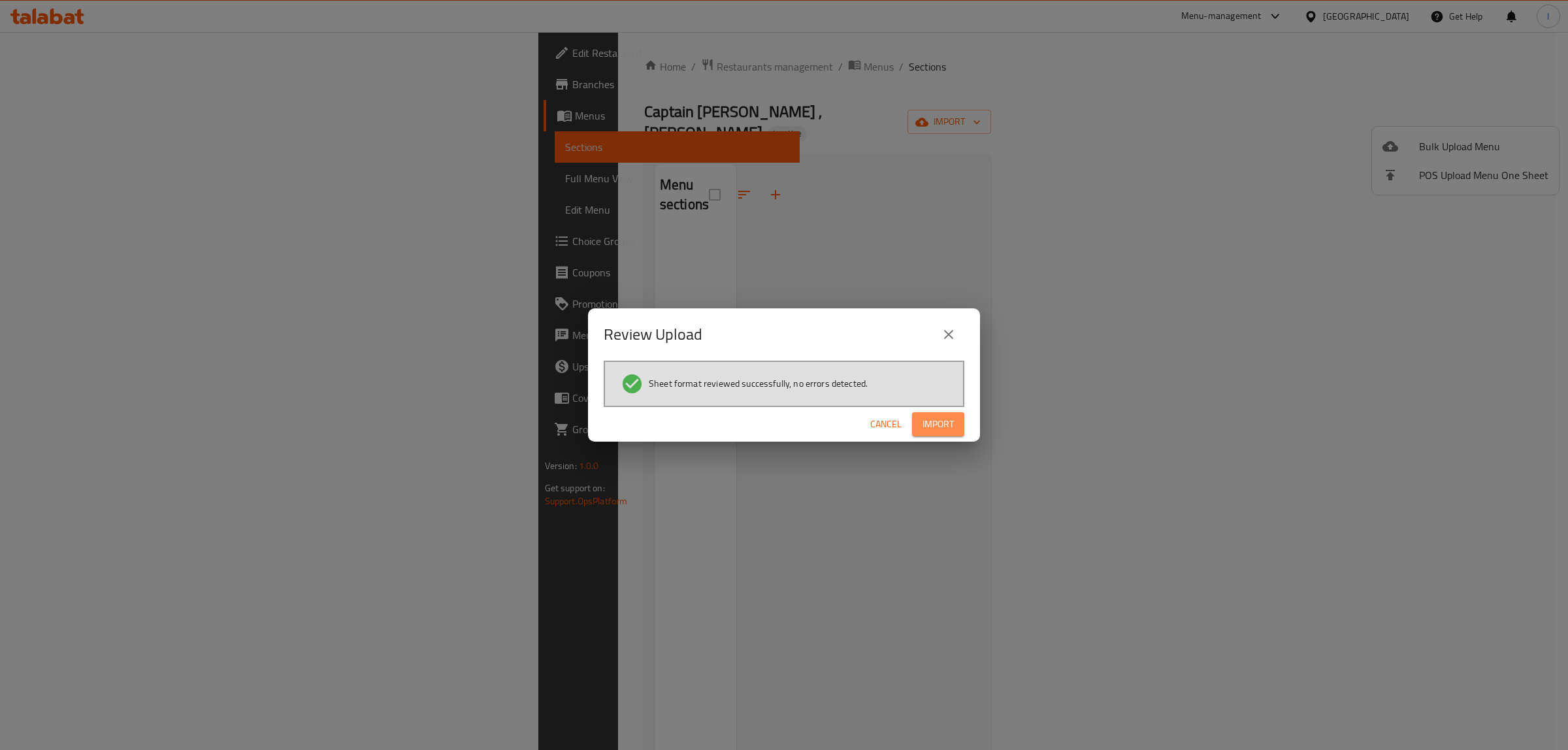
click at [961, 428] on button "Import" at bounding box center [938, 424] width 52 height 24
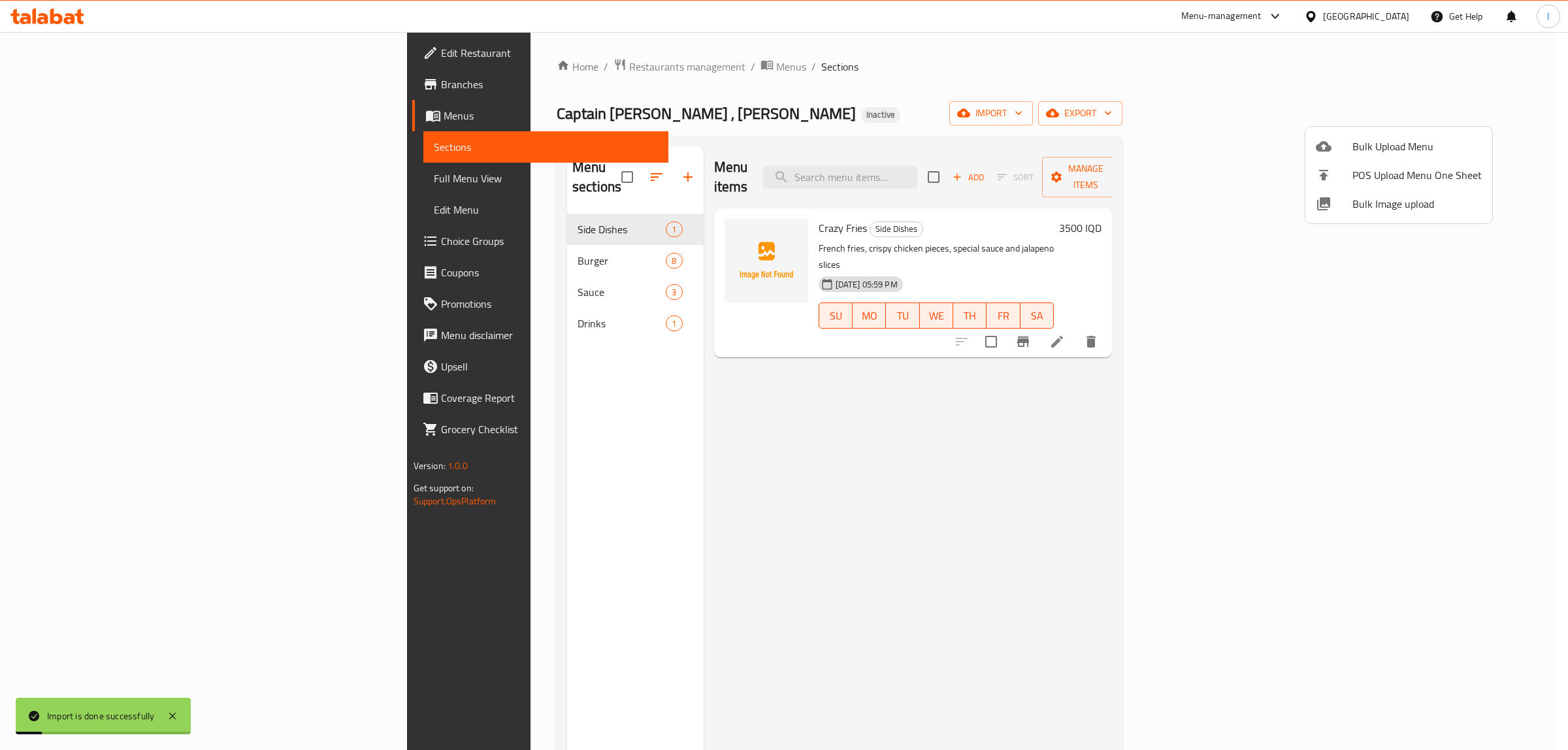
click at [103, 115] on div at bounding box center [784, 375] width 1568 height 750
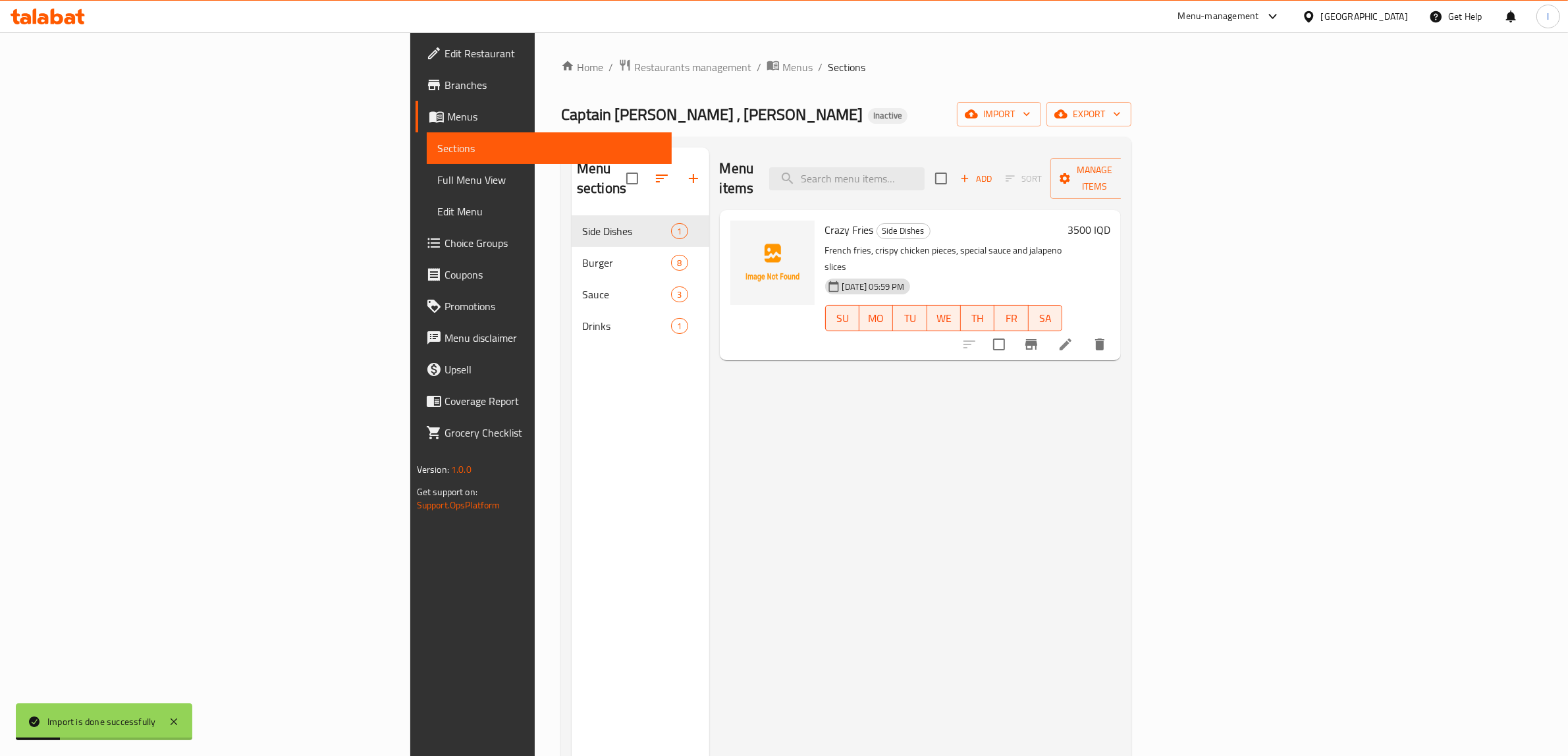
click at [447, 116] on span "Menus" at bounding box center [555, 117] width 215 height 16
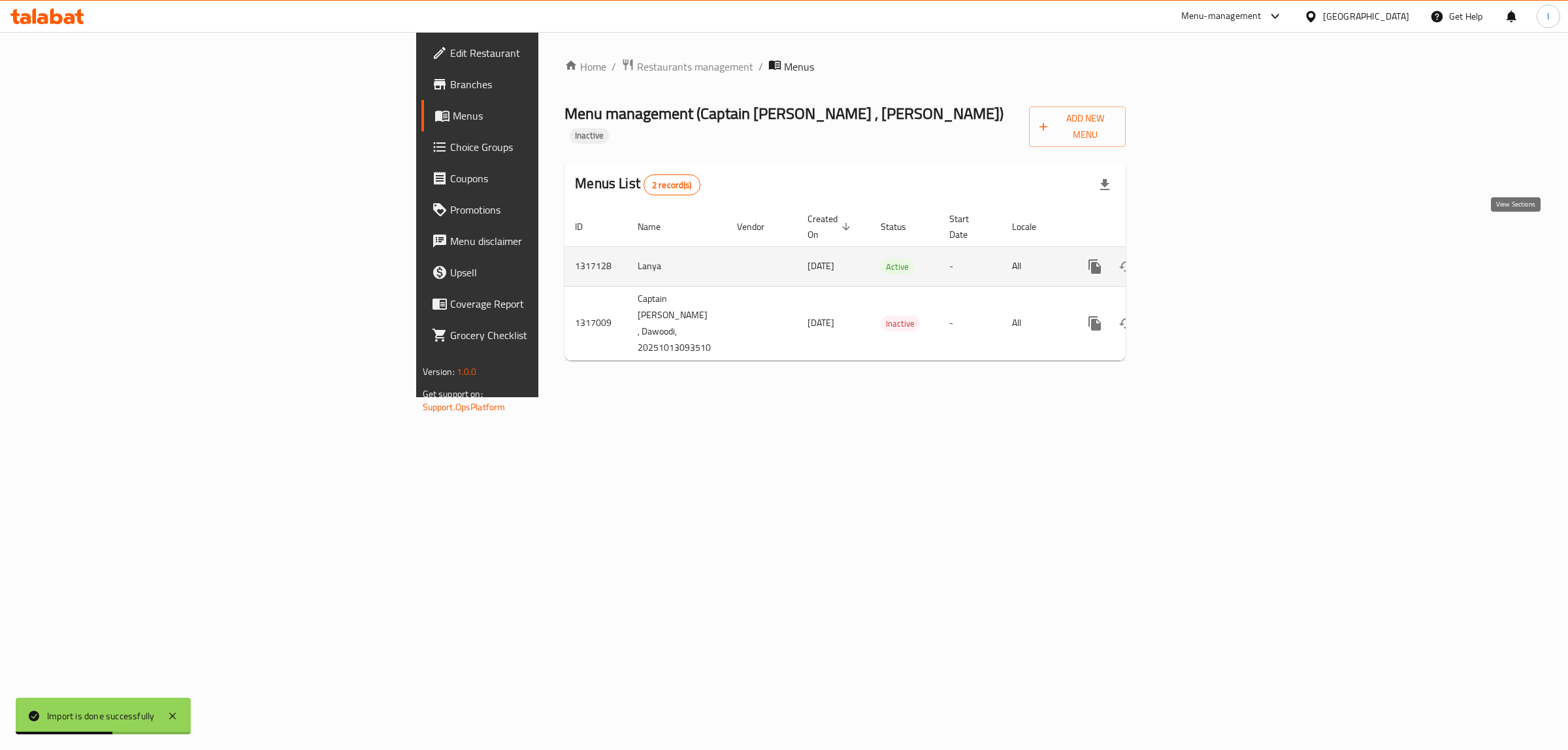
click at [1197, 258] on icon "enhanced table" at bounding box center [1190, 266] width 16 height 16
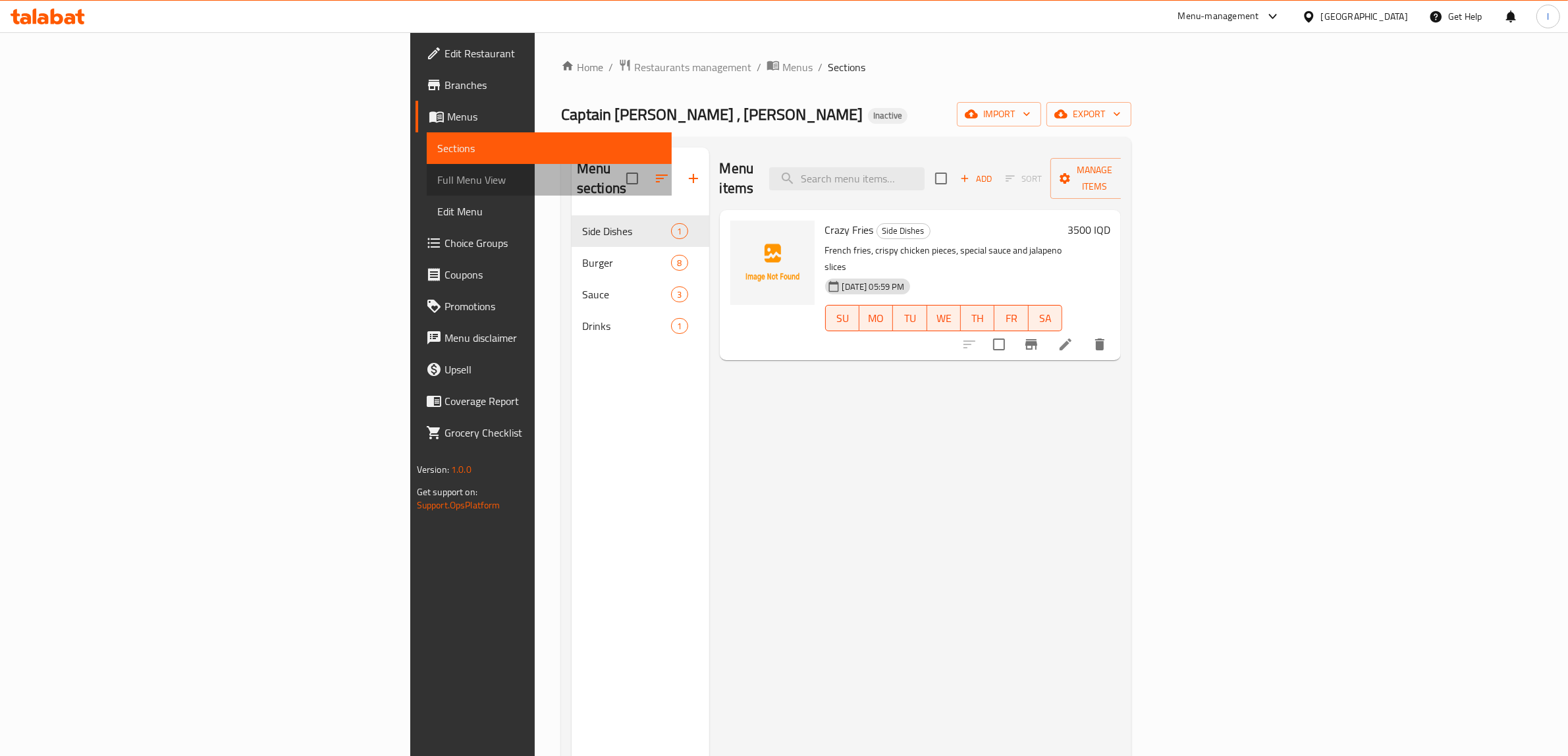
click at [437, 175] on span "Full Menu View" at bounding box center [549, 180] width 225 height 16
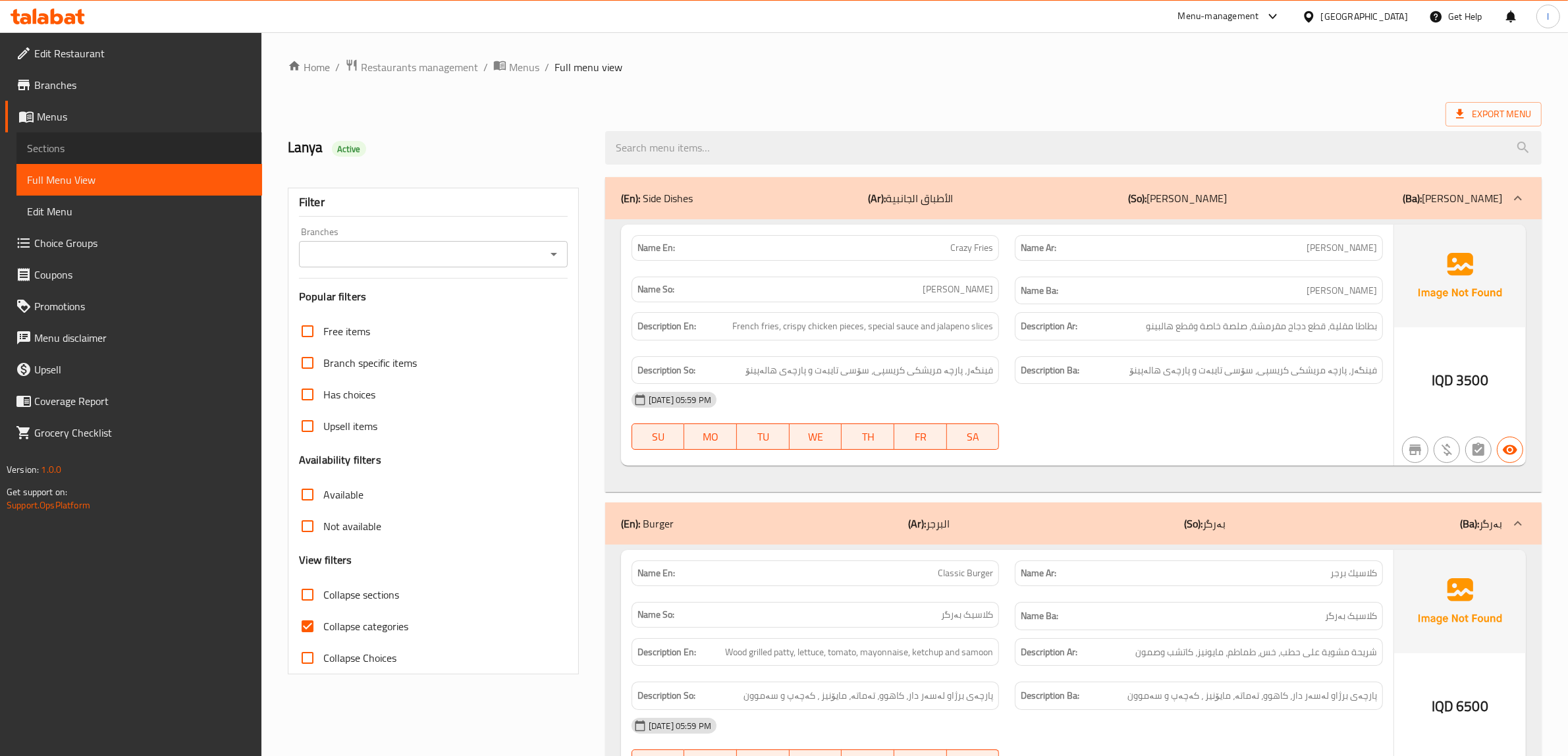
click at [69, 145] on span "Sections" at bounding box center [139, 149] width 225 height 16
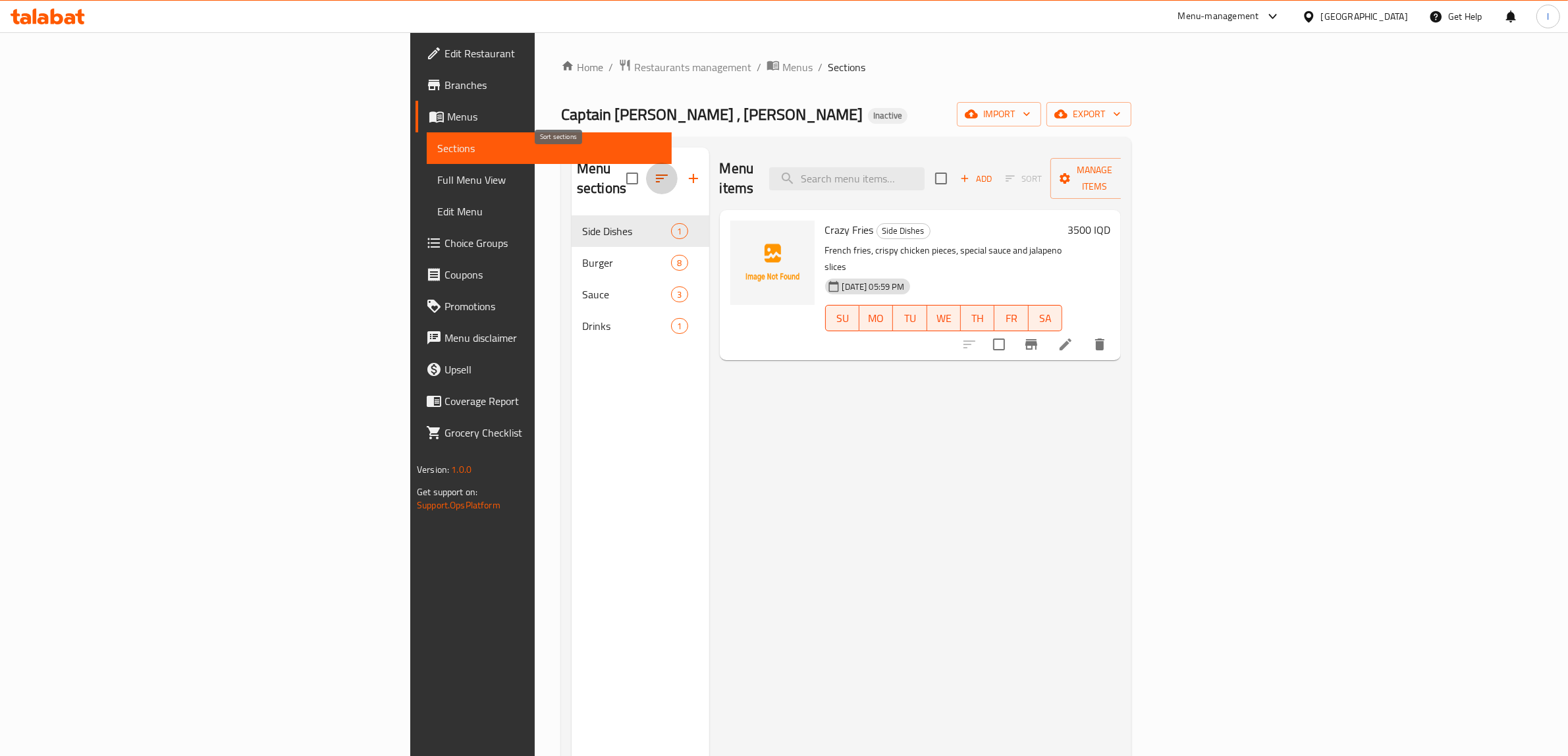
click at [654, 173] on icon "button" at bounding box center [662, 178] width 16 height 16
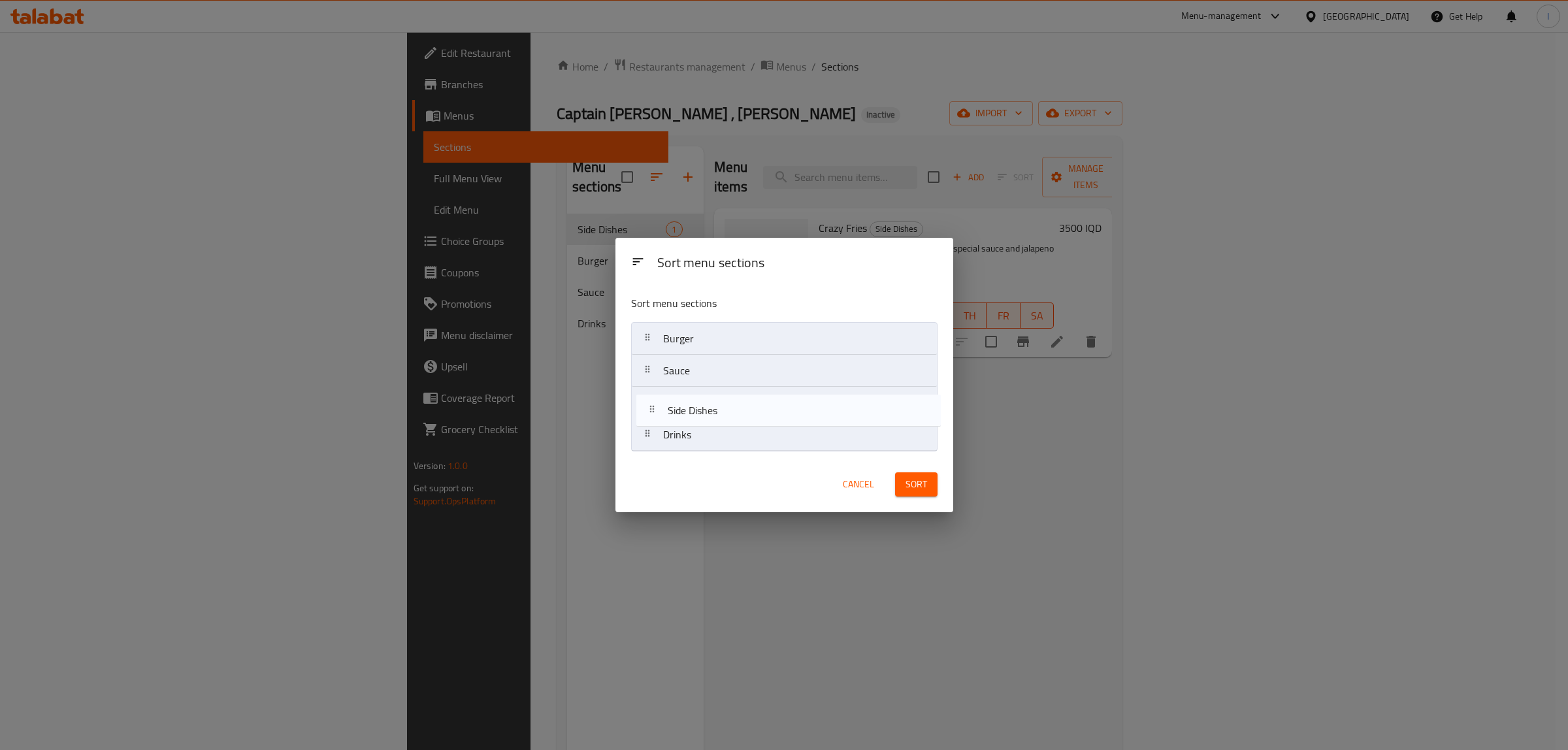
drag, startPoint x: 681, startPoint y: 338, endPoint x: 686, endPoint y: 413, distance: 75.2
click at [686, 413] on nav "Side Dishes Burger Sauce Drinks" at bounding box center [784, 386] width 307 height 130
drag, startPoint x: 699, startPoint y: 376, endPoint x: 694, endPoint y: 413, distance: 37.3
click at [694, 413] on nav "Burger Sauce Side Dishes Drinks" at bounding box center [784, 386] width 307 height 130
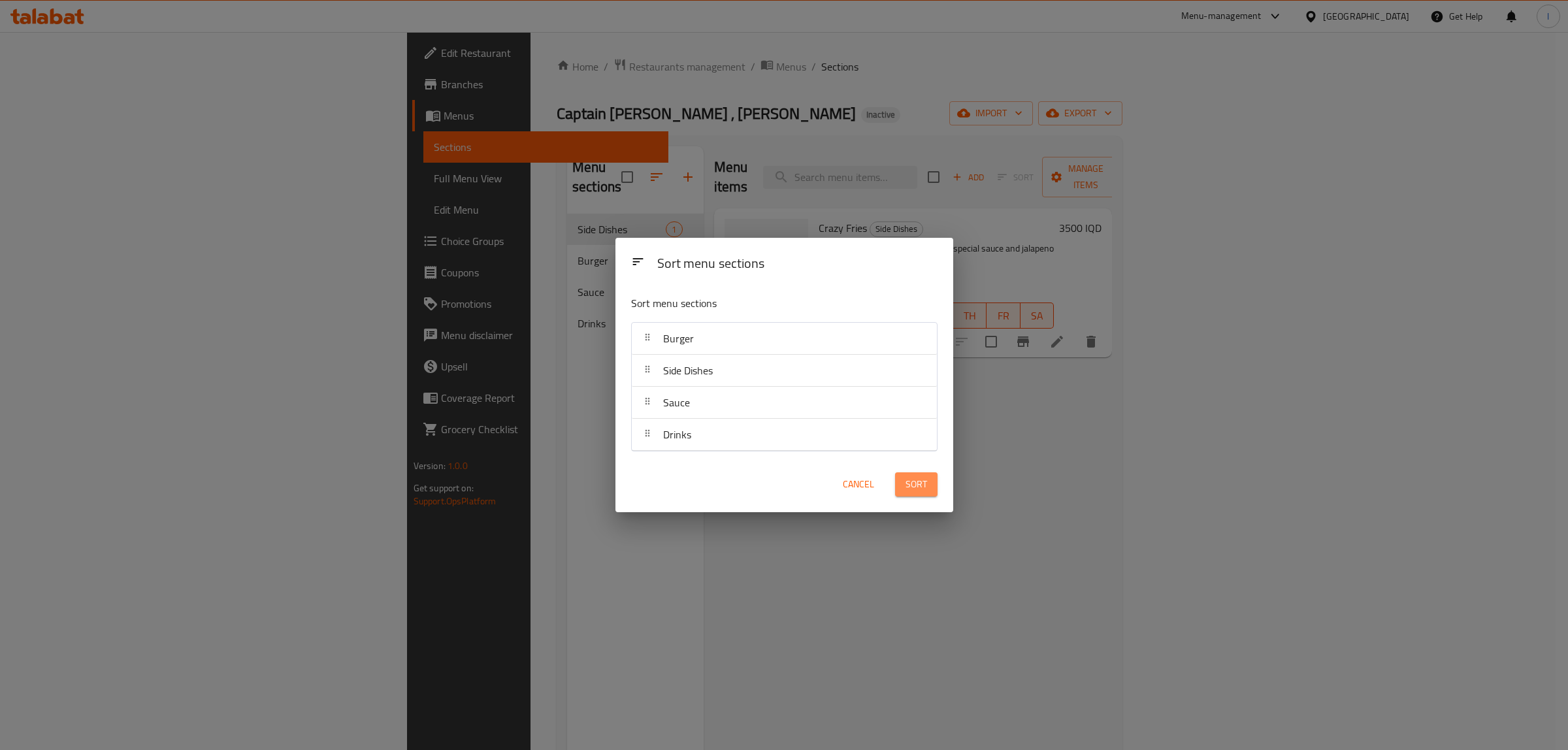
click at [913, 487] on span "Sort" at bounding box center [916, 484] width 21 height 16
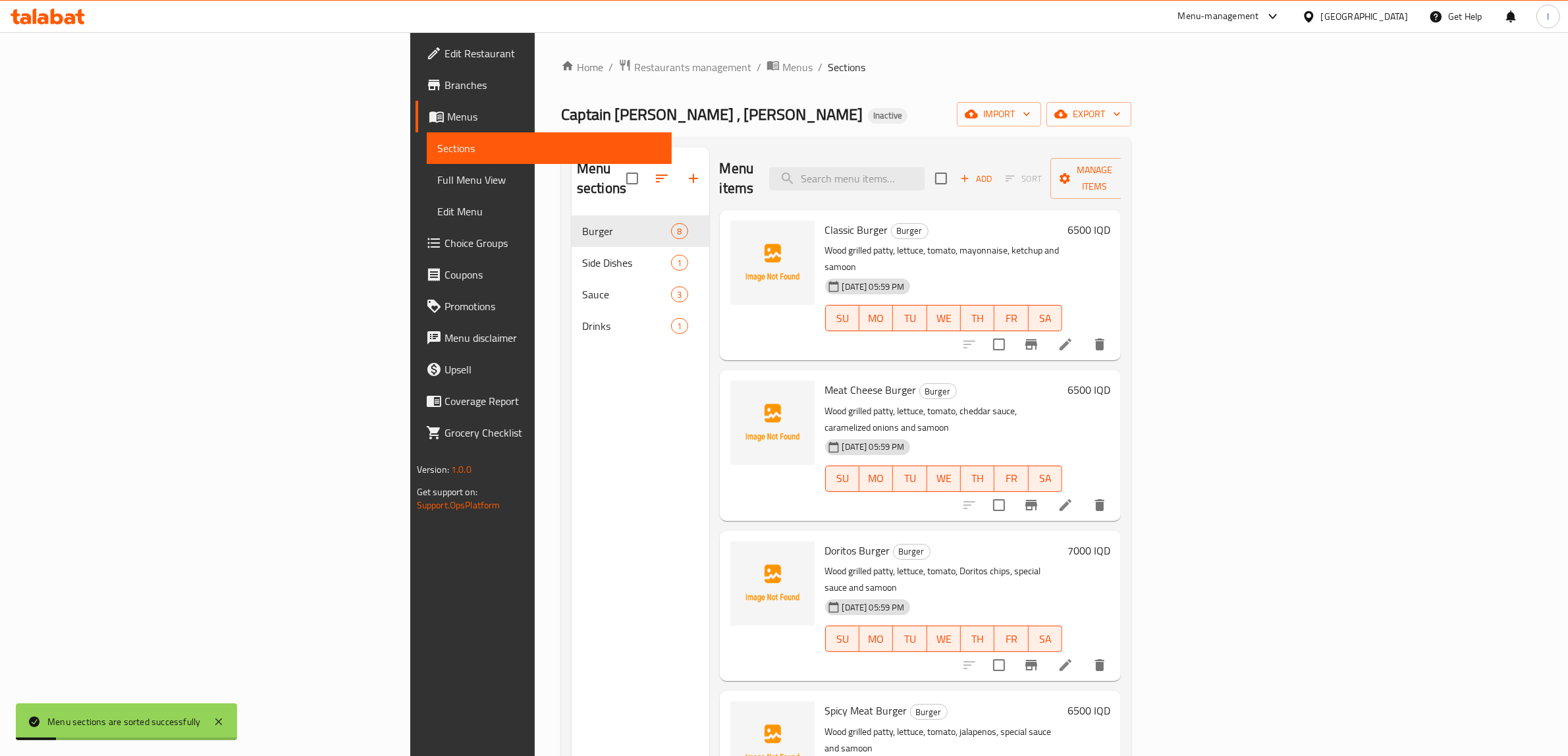
click at [437, 178] on span "Full Menu View" at bounding box center [549, 180] width 225 height 16
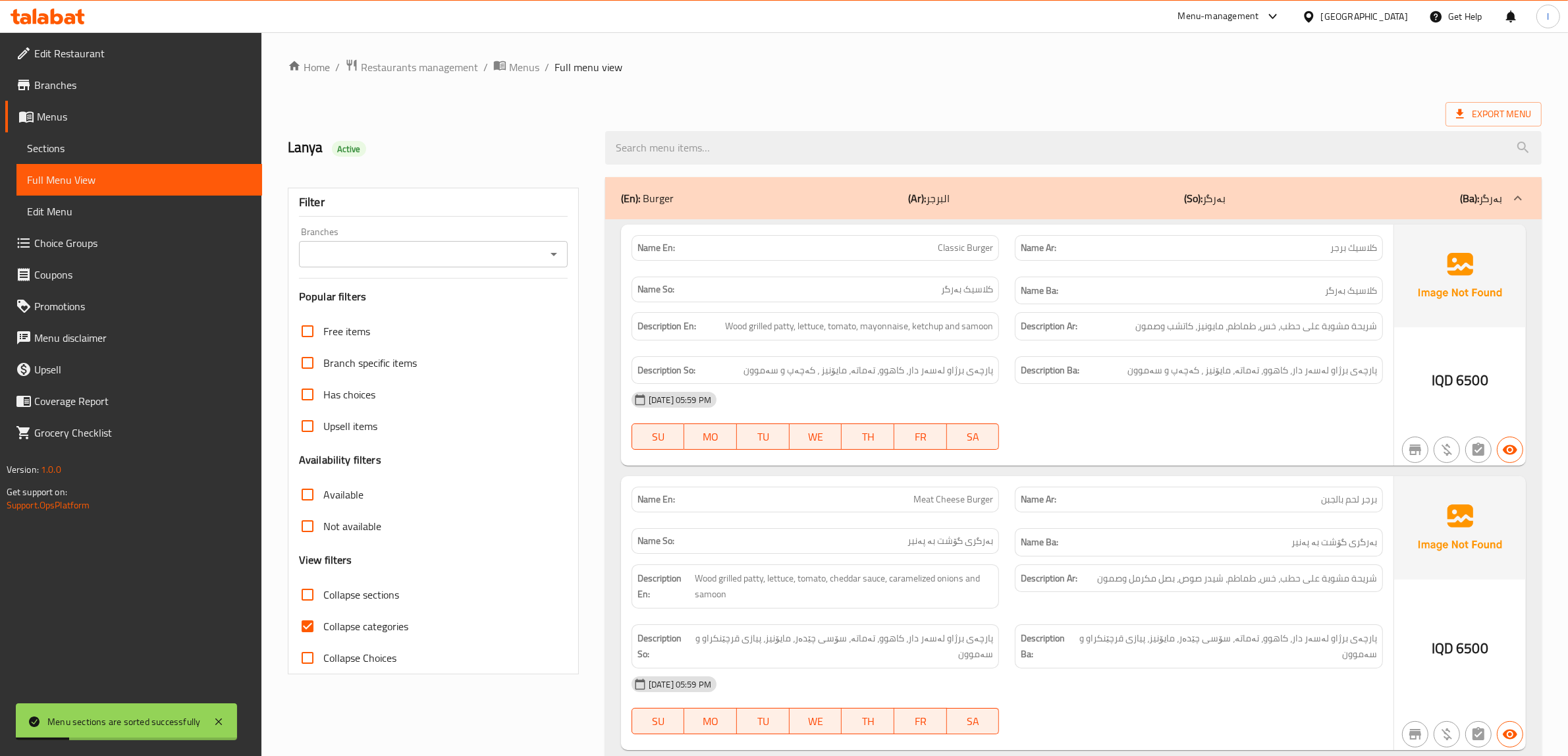
click at [500, 269] on div "Filter Branches Branches Popular filters Free items Branch specific items Has c…" at bounding box center [433, 431] width 291 height 487
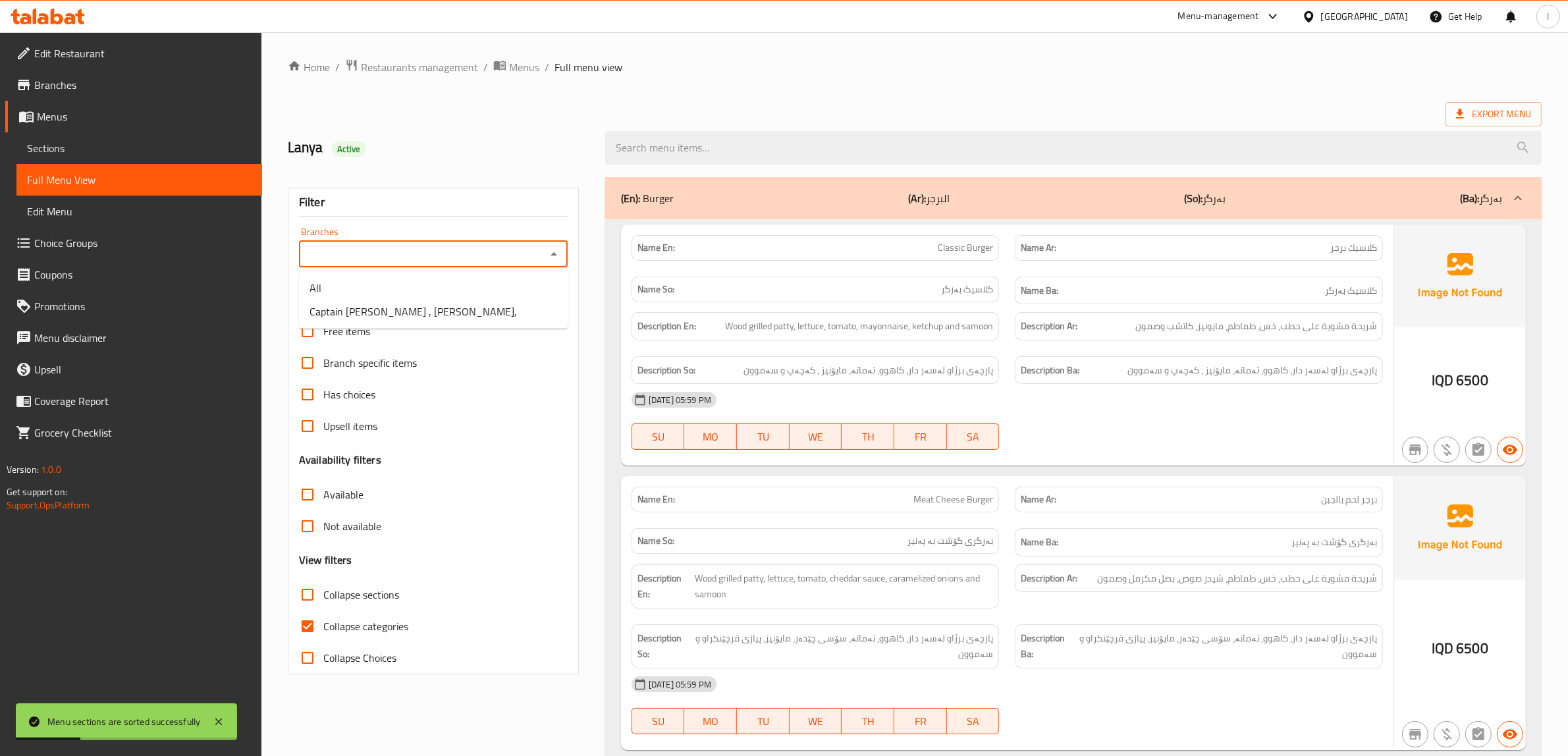
click at [514, 259] on input "Branches" at bounding box center [422, 254] width 239 height 18
drag, startPoint x: 481, startPoint y: 310, endPoint x: 469, endPoint y: 339, distance: 31.4
click at [480, 310] on li "Captain [PERSON_NAME] , [PERSON_NAME]," at bounding box center [434, 311] width 269 height 23
type input "Captain [PERSON_NAME] , [PERSON_NAME],"
click at [338, 626] on span "Collapse categories" at bounding box center [366, 626] width 85 height 16
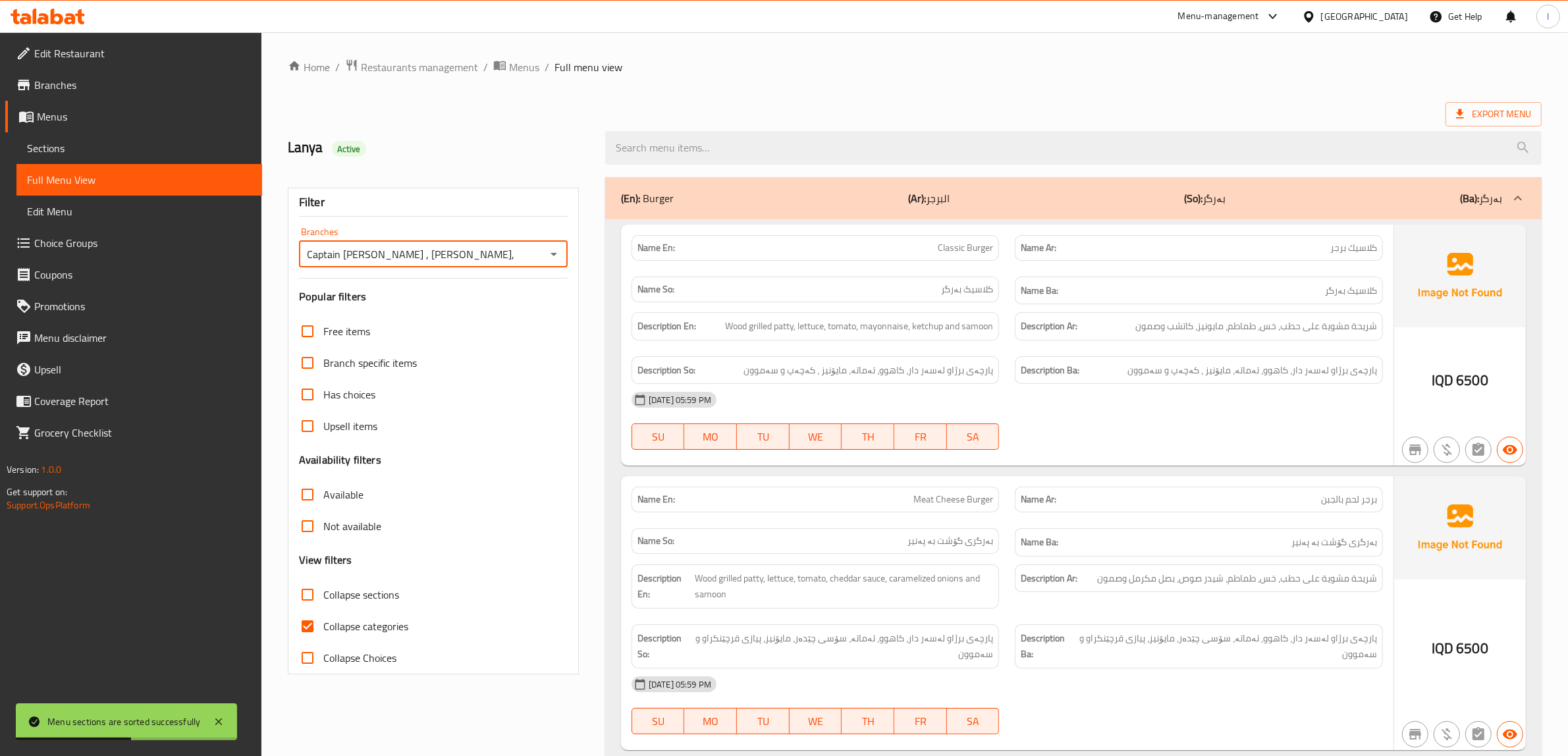
click at [324, 626] on input "Collapse categories" at bounding box center [307, 625] width 32 height 32
checkbox input "false"
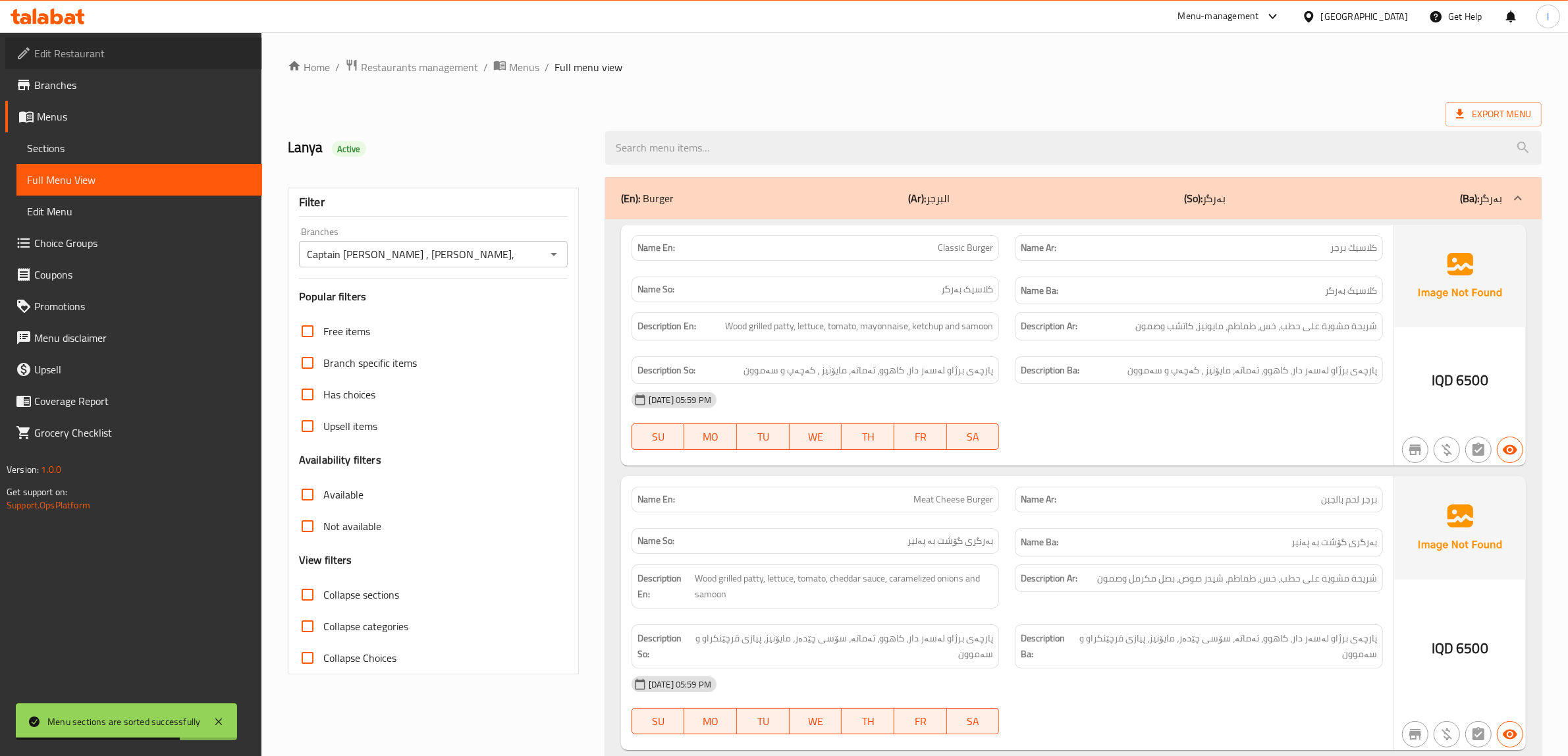
click at [69, 45] on span "Edit Restaurant" at bounding box center [142, 53] width 217 height 16
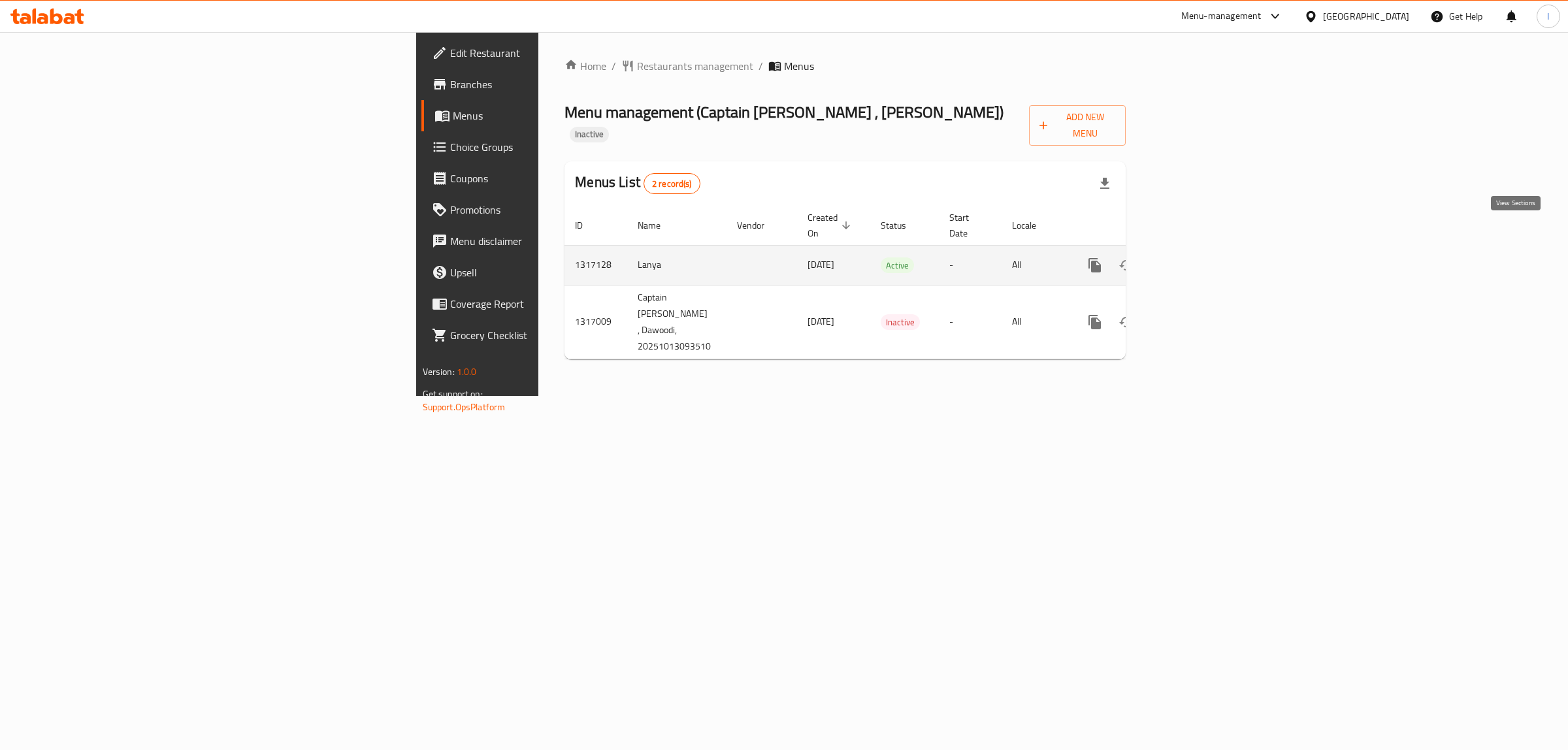
click at [1197, 257] on icon "enhanced table" at bounding box center [1190, 265] width 16 height 16
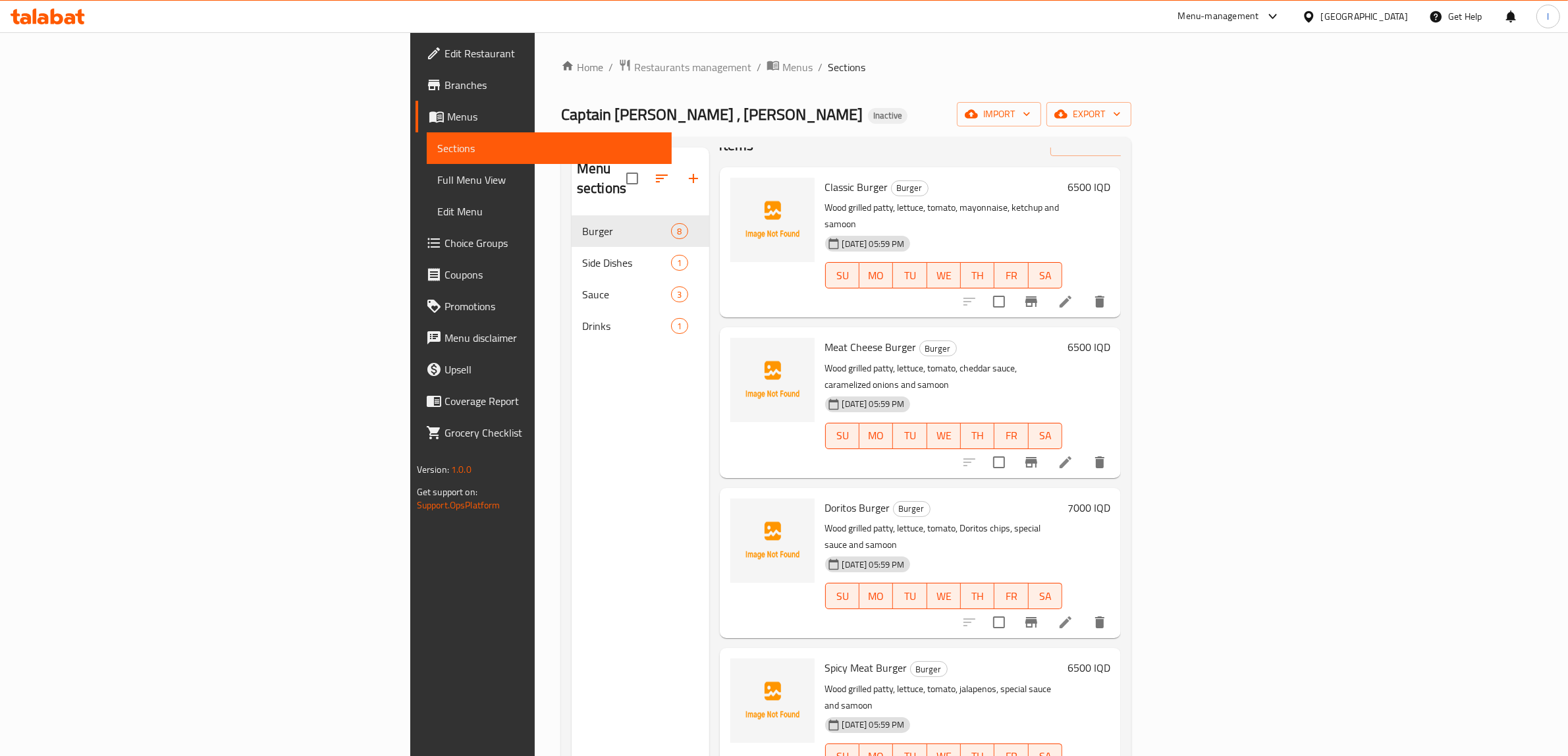
scroll to position [82, 0]
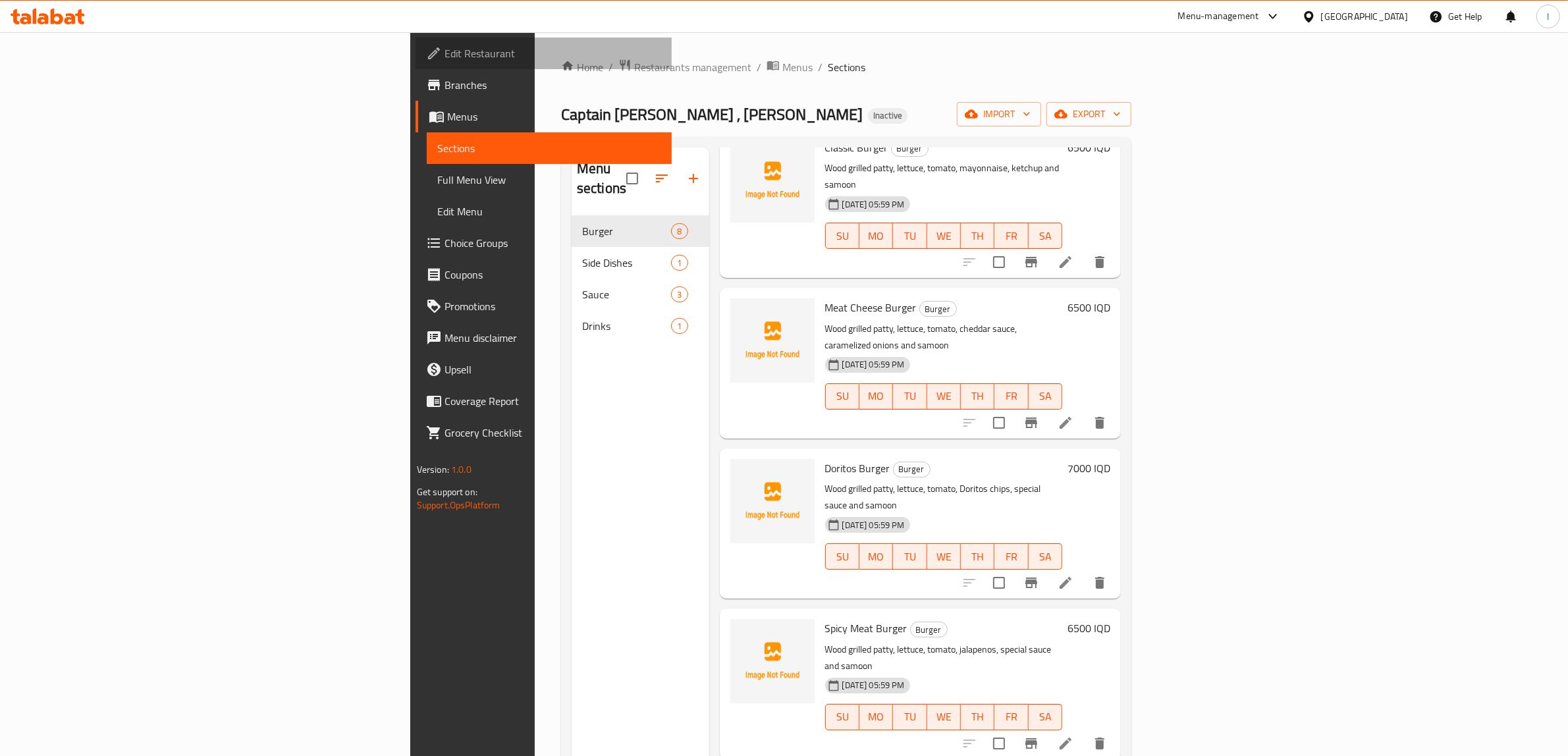
click at [445, 58] on span "Edit Restaurant" at bounding box center [553, 53] width 217 height 16
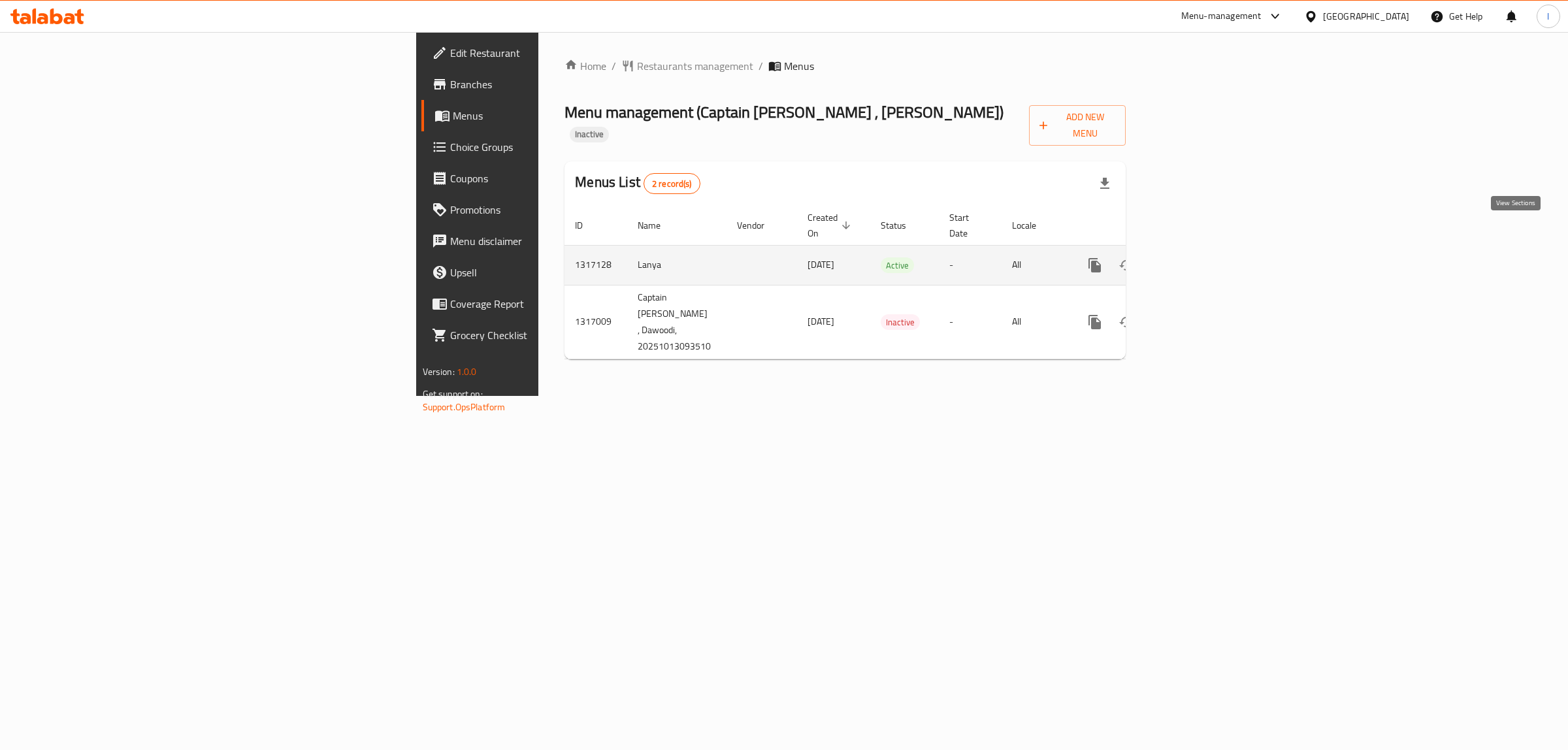
click at [1205, 249] on link "enhanced table" at bounding box center [1189, 265] width 31 height 31
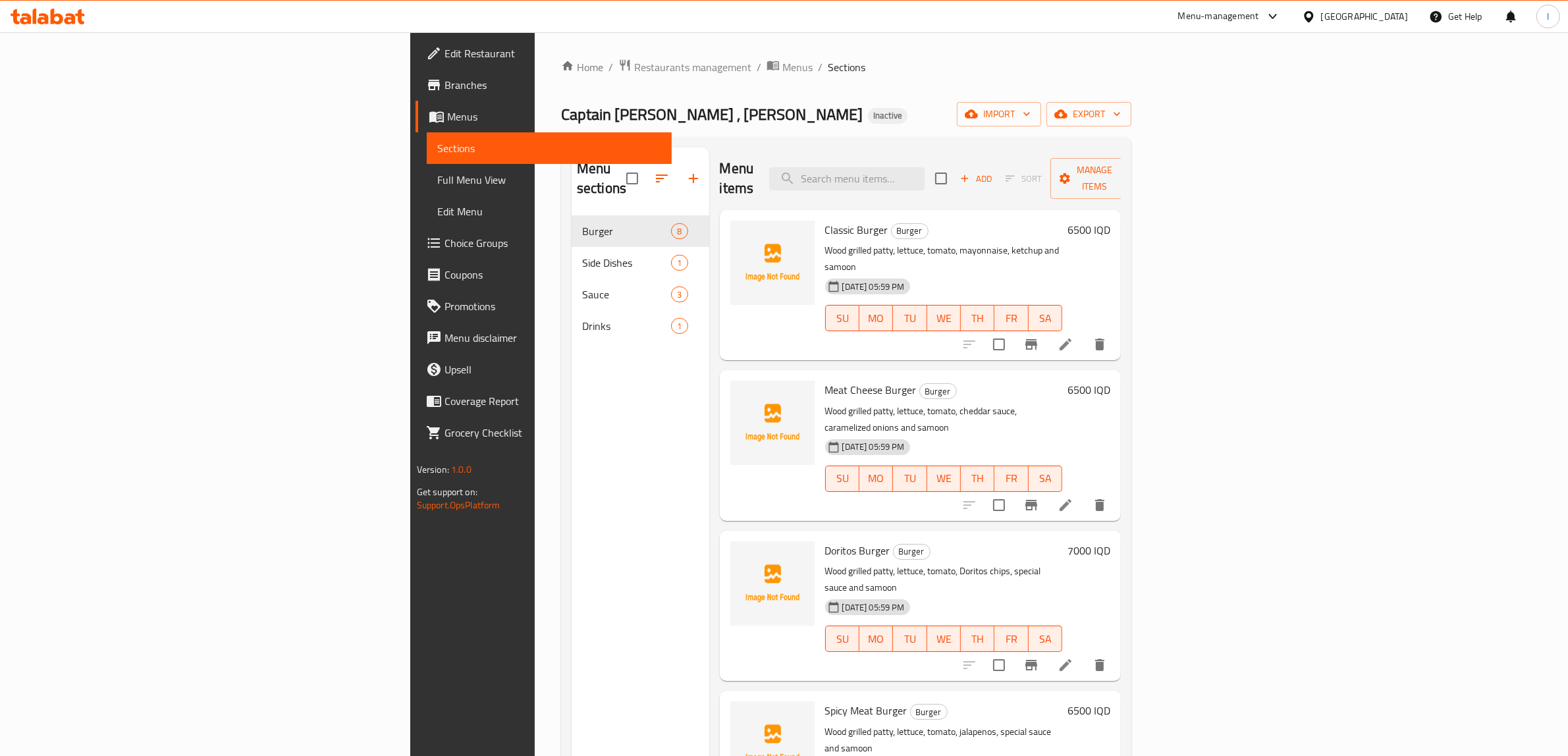
click at [437, 175] on span "Full Menu View" at bounding box center [549, 180] width 225 height 16
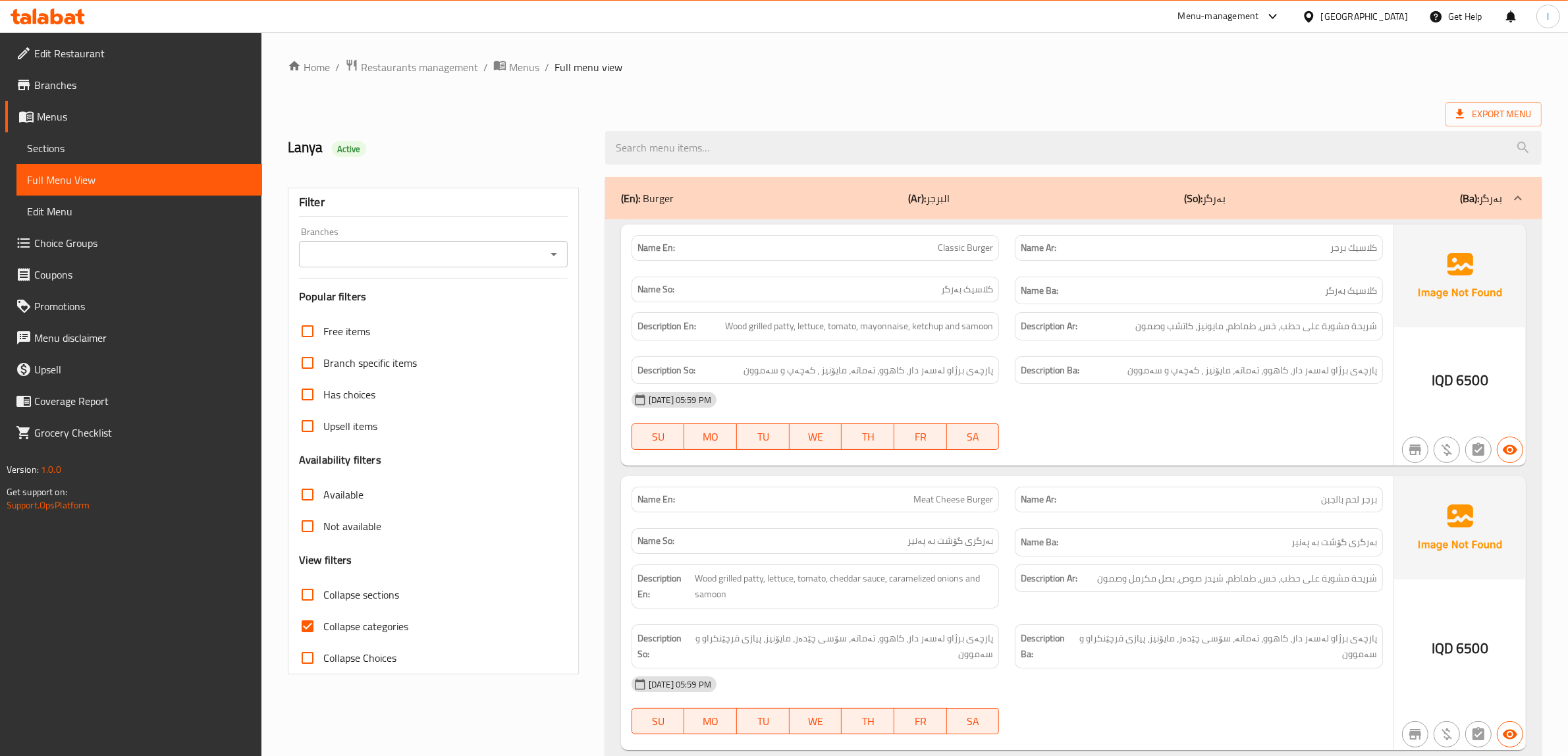
click at [463, 259] on input "Branches" at bounding box center [422, 254] width 239 height 18
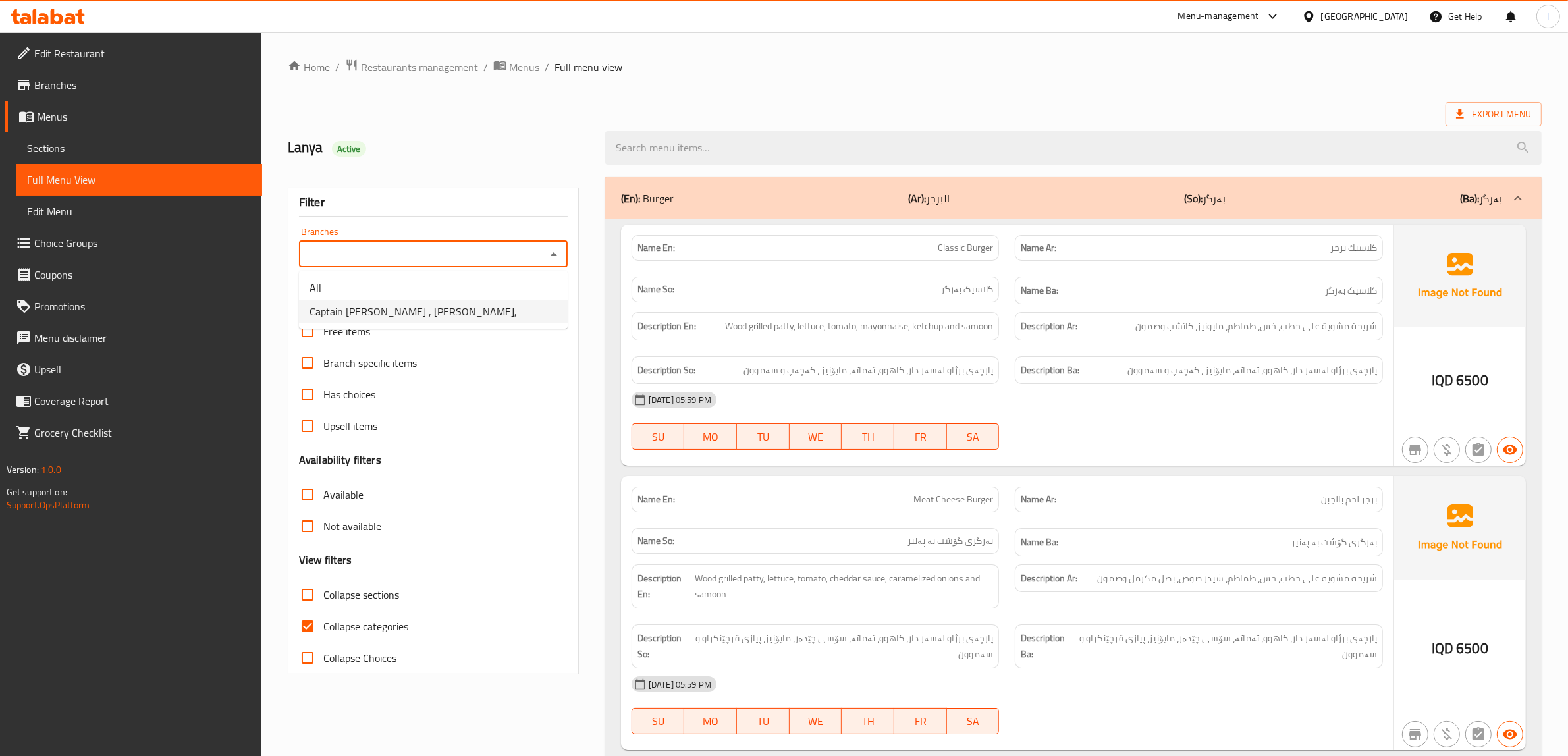
click at [434, 309] on li "Captain [PERSON_NAME] , [PERSON_NAME]," at bounding box center [434, 311] width 269 height 23
type input "Captain [PERSON_NAME] , [PERSON_NAME],"
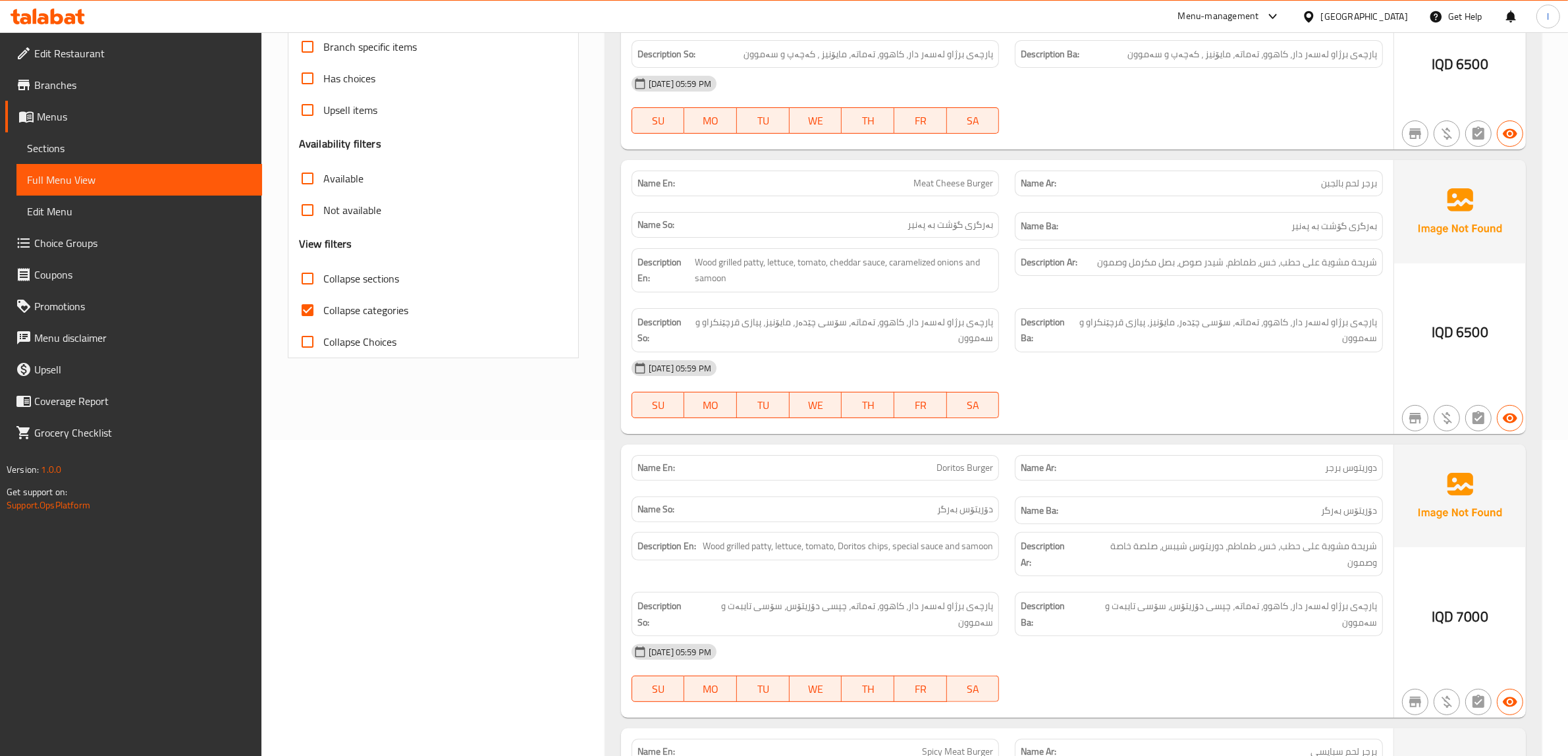
scroll to position [329, 0]
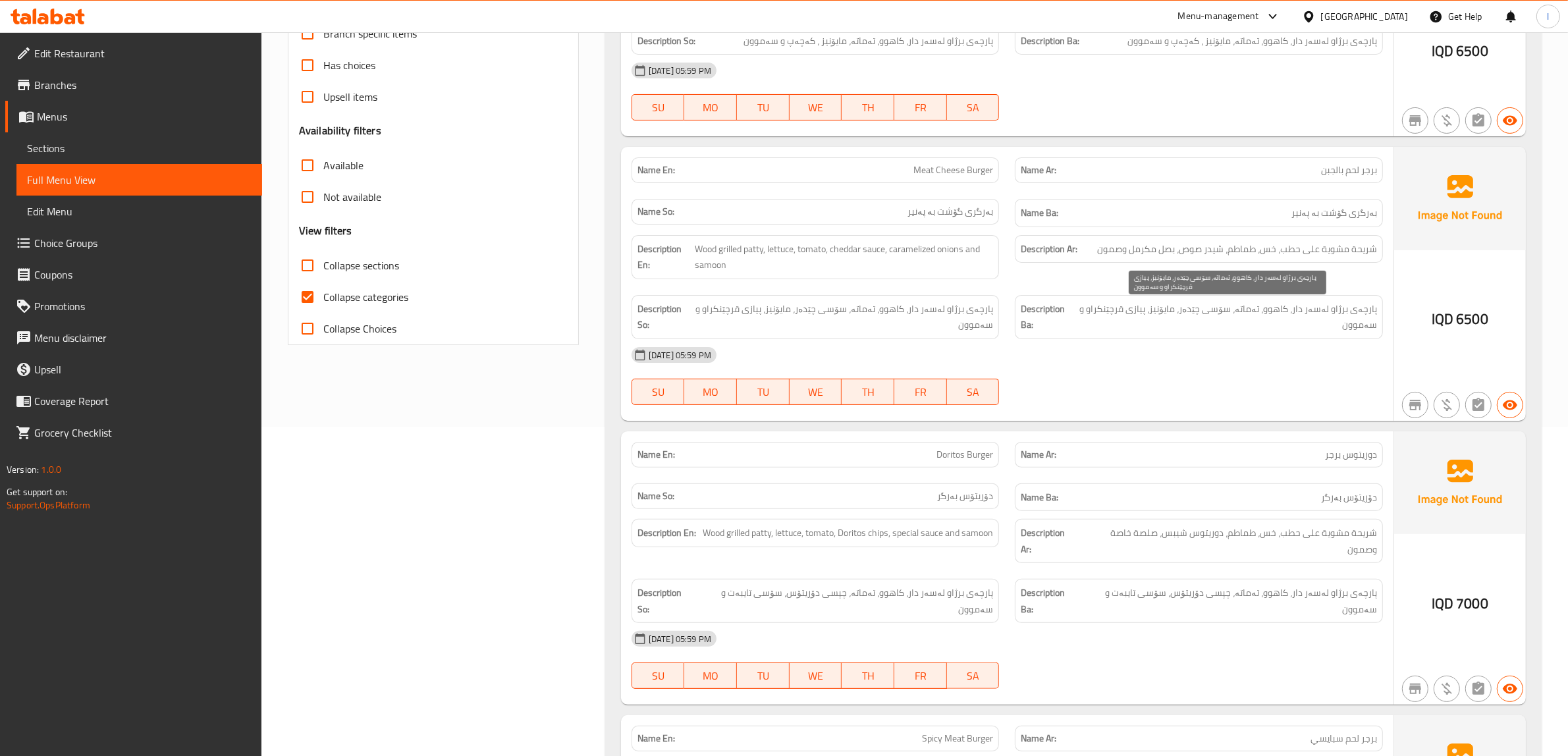
click at [1182, 314] on span "پارچەی برژاو لەسەر دار، کاهوو، تەماتە، سۆسی چێدەر، مایۆنیز، پیازی قرچێنکراو و س…" at bounding box center [1227, 317] width 301 height 32
drag, startPoint x: 1197, startPoint y: 314, endPoint x: 1242, endPoint y: 308, distance: 45.4
click at [1242, 308] on span "پارچەی برژاو لەسەر دار، کاهوو، تەماتە، سۆسی چێدەر، مایۆنیز، پیازی قرچێنکراو و س…" at bounding box center [1227, 317] width 301 height 32
click at [931, 166] on span "Meat Cheese Burger" at bounding box center [953, 169] width 79 height 14
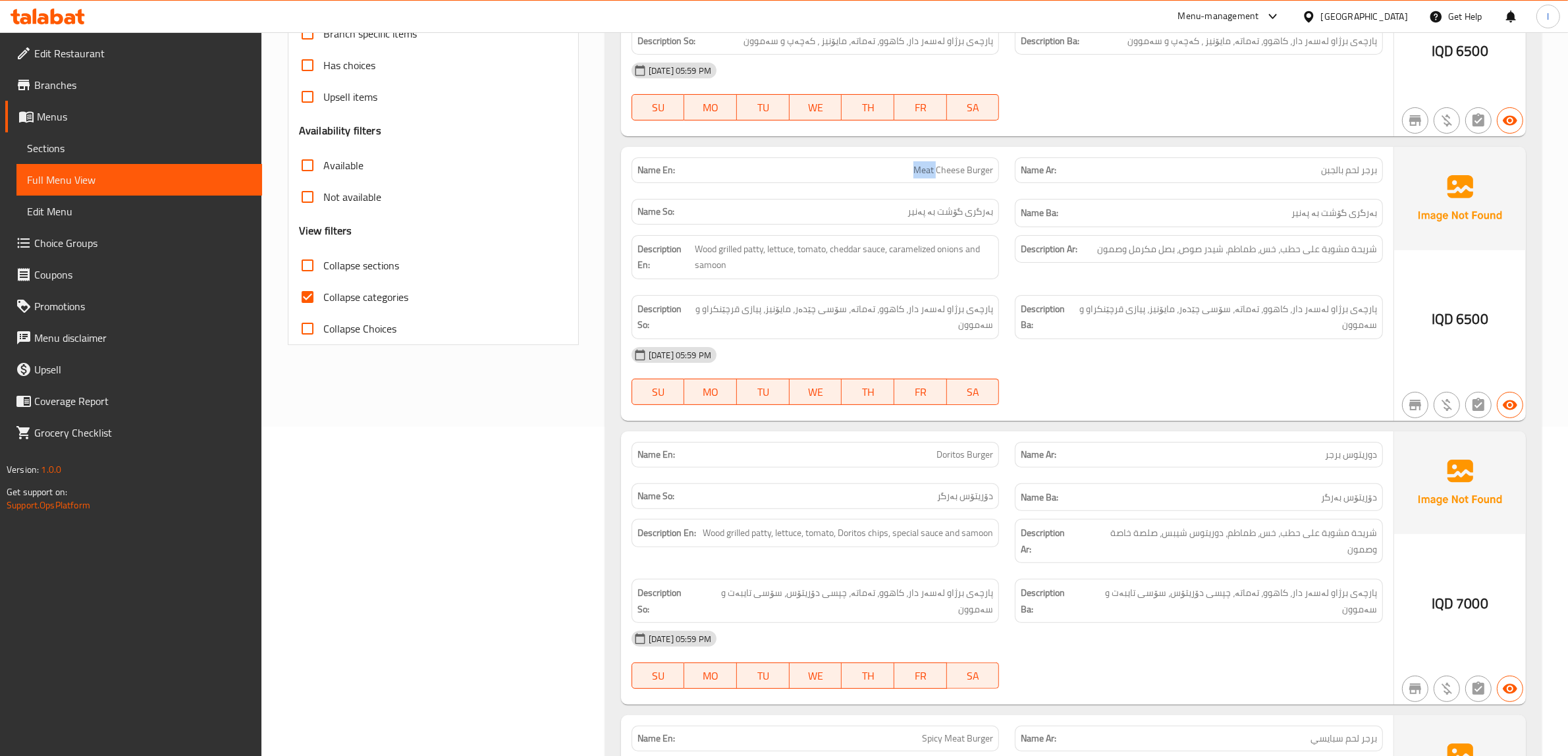
click at [931, 166] on span "Meat Cheese Burger" at bounding box center [953, 169] width 79 height 14
copy span "Meat Cheese Burger"
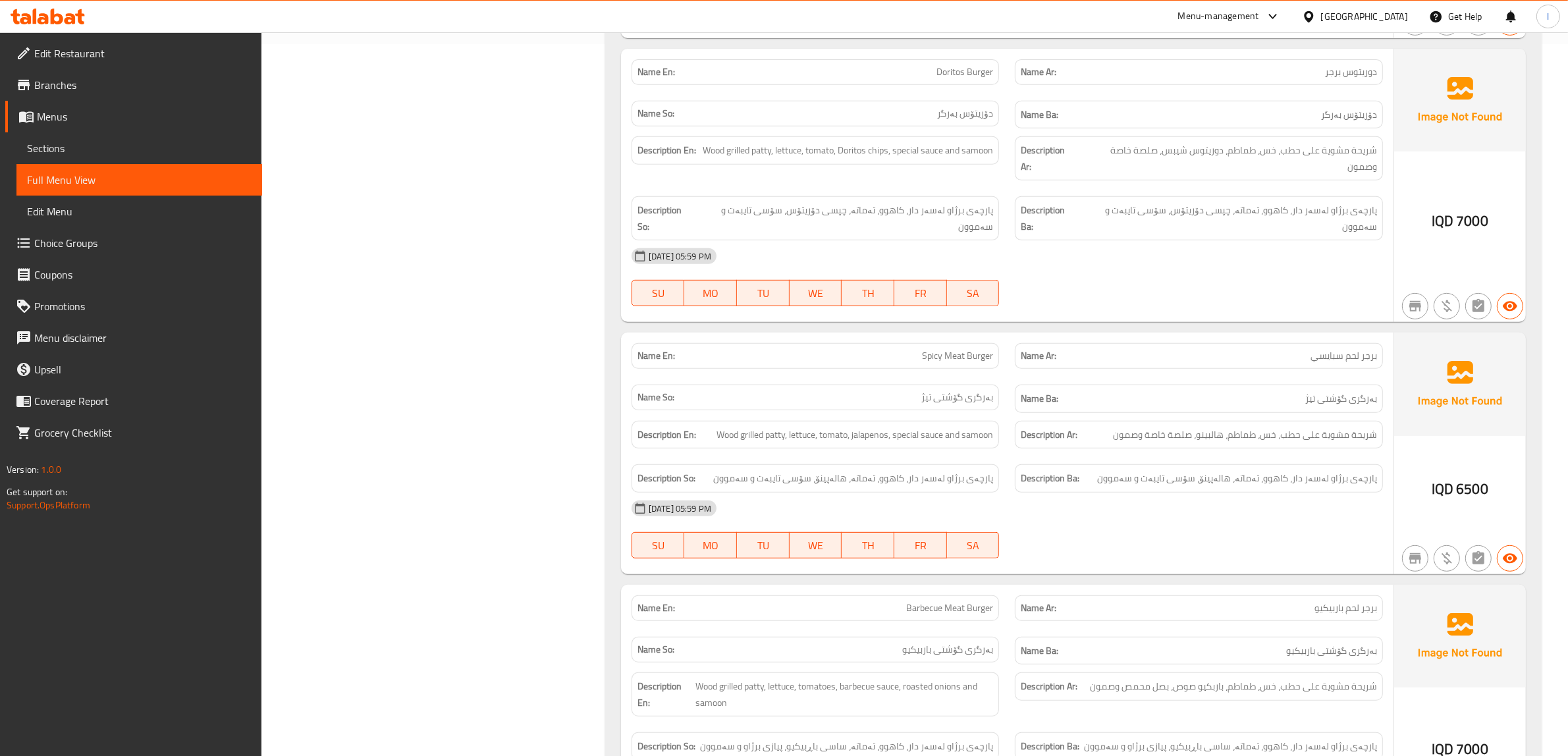
scroll to position [741, 0]
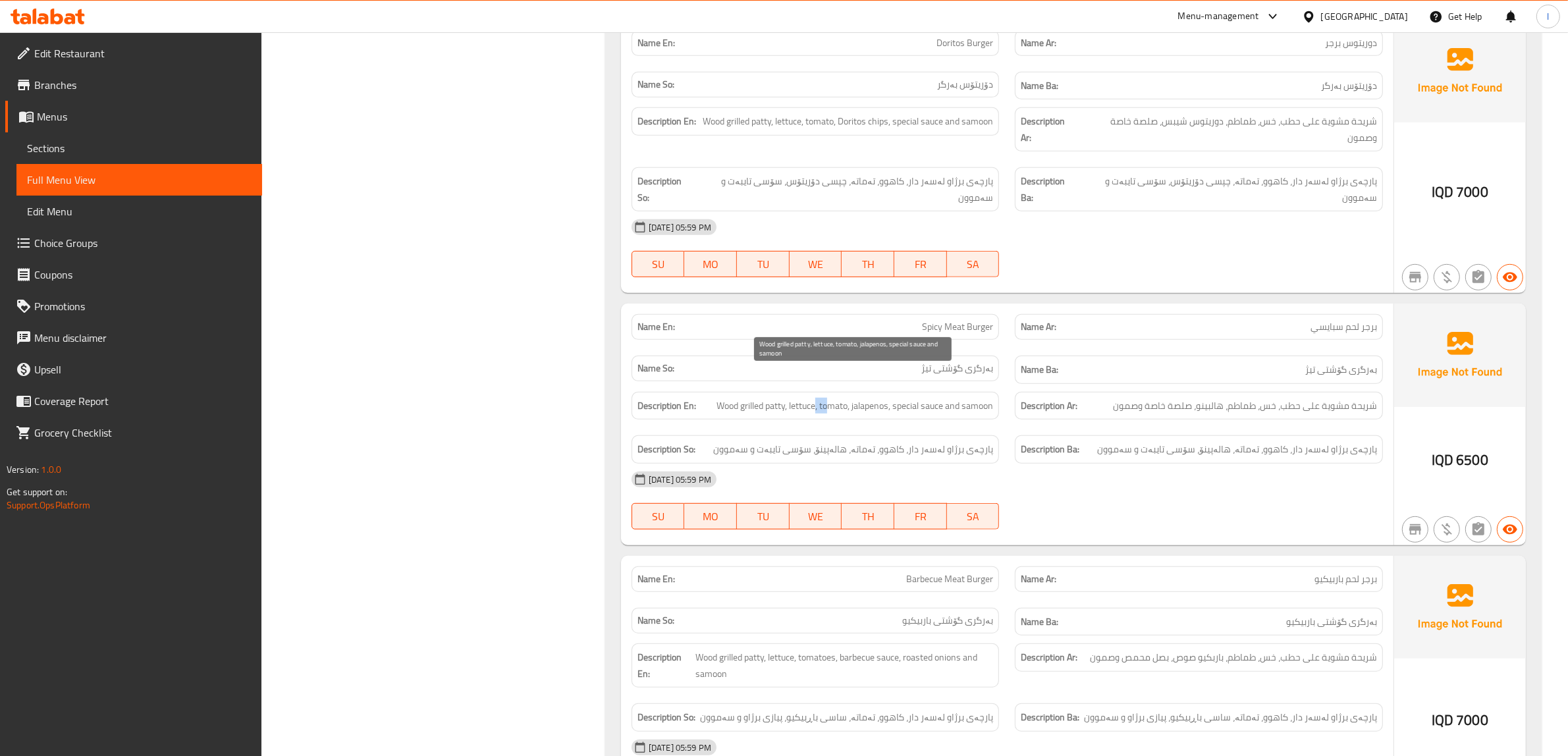
drag, startPoint x: 815, startPoint y: 385, endPoint x: 824, endPoint y: 385, distance: 9.0
click at [824, 397] on span "Wood grilled patty, lettuce, tomato, jalapenos, special sauce and samoon" at bounding box center [855, 405] width 277 height 16
click at [895, 463] on div "[DATE] 05:59 PM" at bounding box center [1007, 478] width 767 height 32
click at [834, 441] on span "پارچەی برژاو لەسەر دار، کاهوو، تەماتە، هالەپینۆ، سۆسی تایبەت و سەموون" at bounding box center [853, 449] width 280 height 16
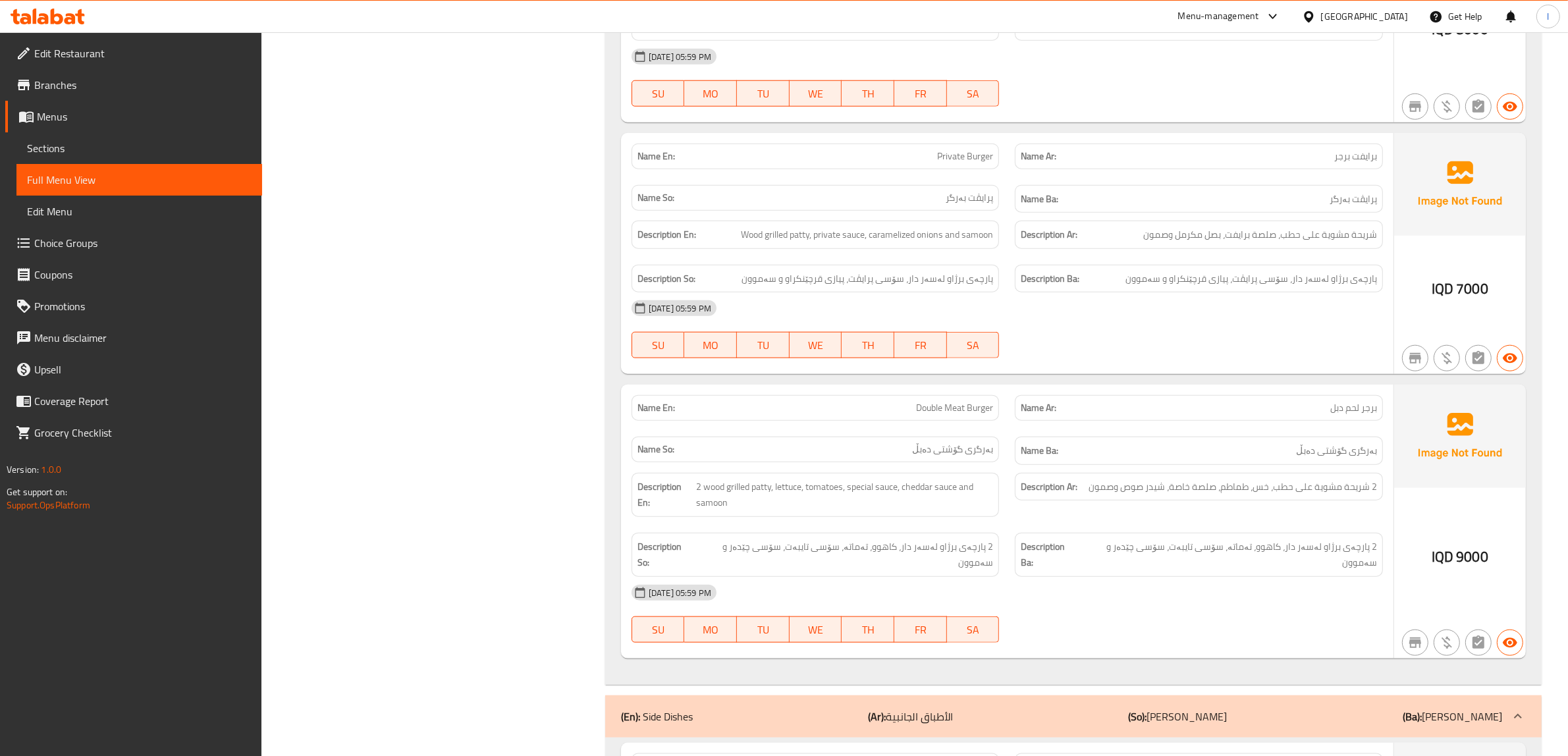
scroll to position [1727, 0]
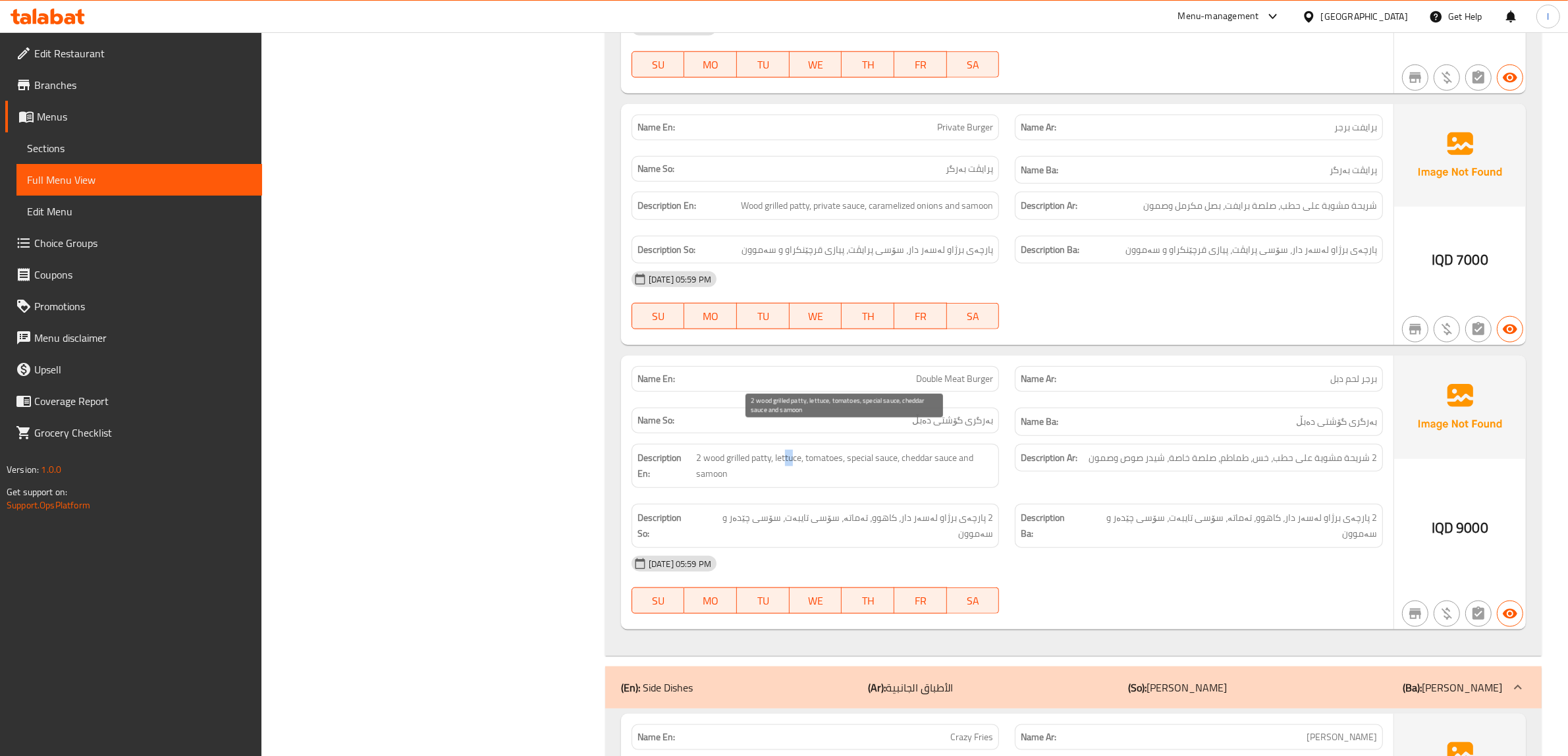
drag, startPoint x: 784, startPoint y: 439, endPoint x: 793, endPoint y: 435, distance: 9.8
click at [793, 450] on span "2 wood grilled patty, lettuce, tomatoes, special sauce, cheddar sauce and samoon" at bounding box center [844, 466] width 297 height 32
drag, startPoint x: 823, startPoint y: 433, endPoint x: 840, endPoint y: 429, distance: 17.5
click at [840, 450] on span "2 wood grilled patty, lettuce, tomatoes, special sauce, cheddar sauce and samoon" at bounding box center [844, 466] width 297 height 32
drag, startPoint x: 893, startPoint y: 436, endPoint x: 867, endPoint y: 431, distance: 26.5
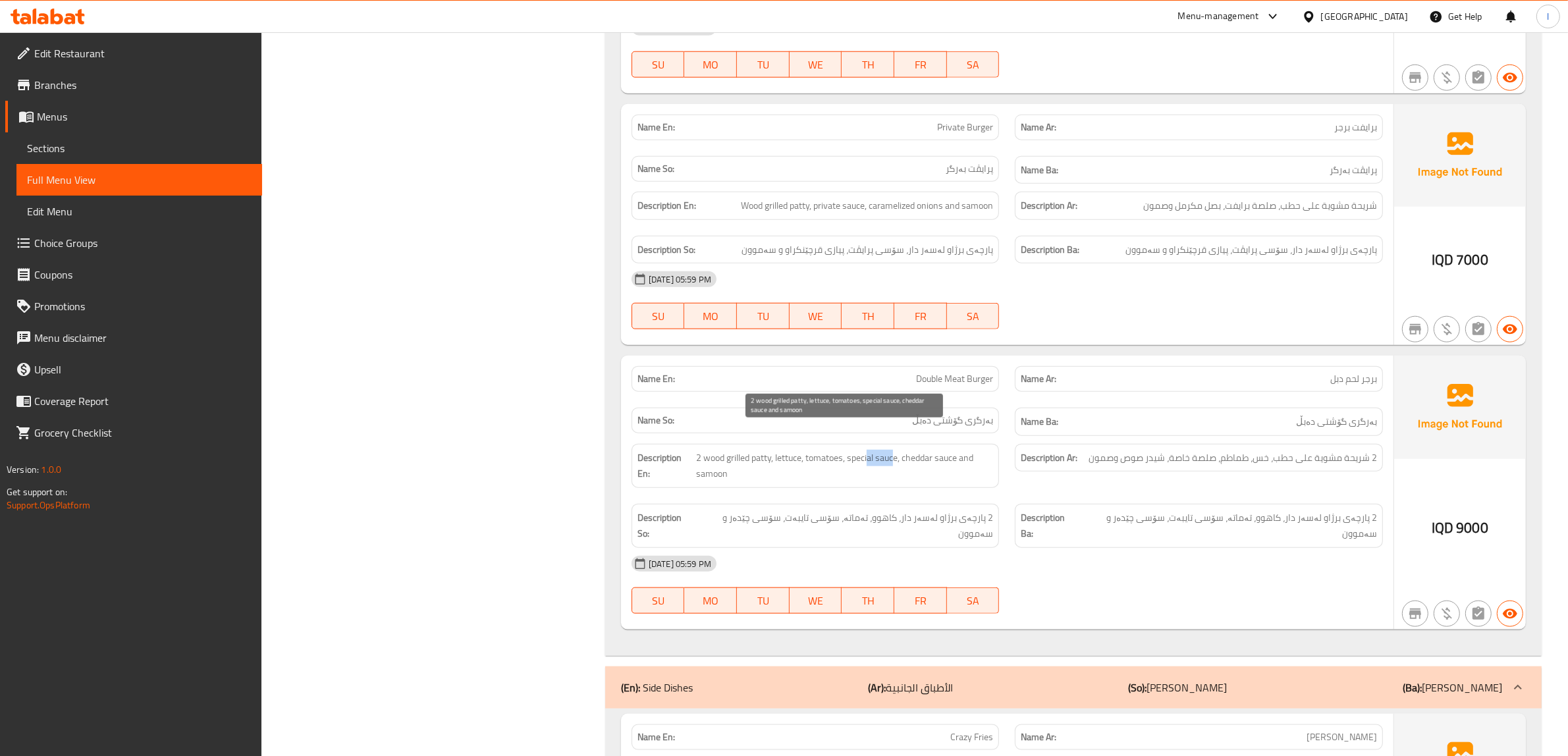
click at [867, 450] on span "2 wood grilled patty, lettuce, tomatoes, special sauce, cheddar sauce and samoon" at bounding box center [844, 466] width 297 height 32
drag, startPoint x: 927, startPoint y: 440, endPoint x: 959, endPoint y: 442, distance: 32.1
click at [959, 450] on span "2 wood grilled patty, lettuce, tomatoes, special sauce, cheddar sauce and samoon" at bounding box center [844, 466] width 297 height 32
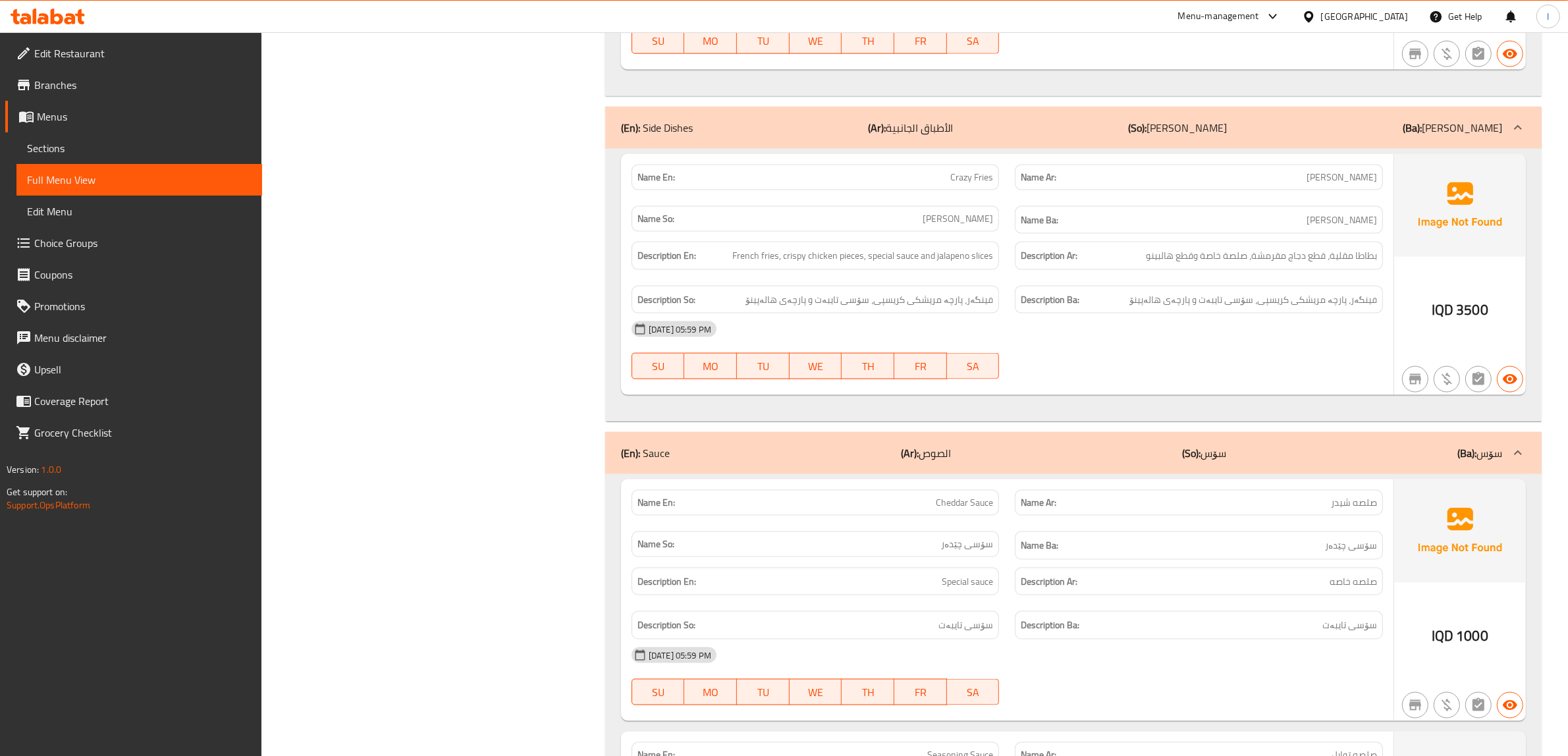
scroll to position [2303, 0]
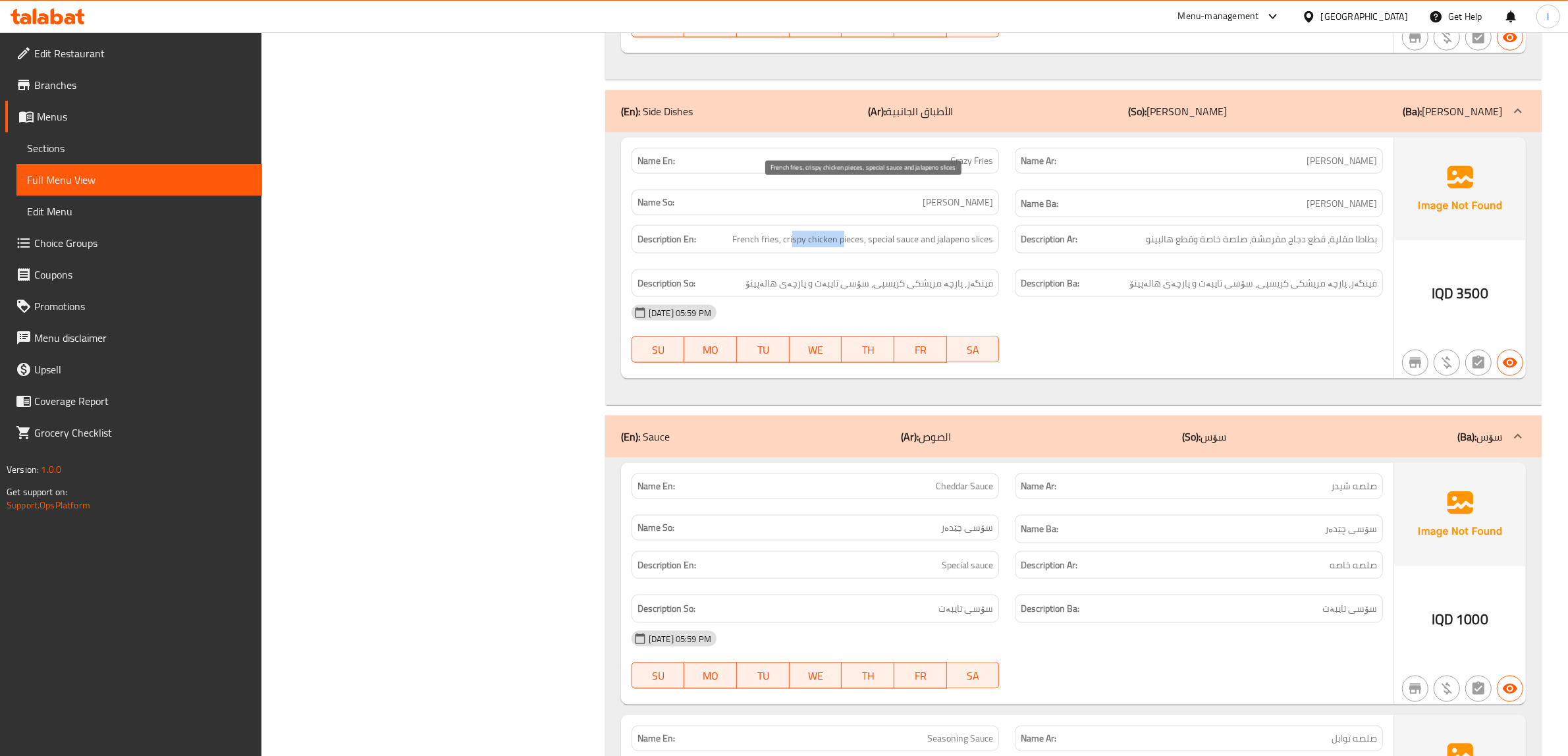
drag, startPoint x: 794, startPoint y: 205, endPoint x: 843, endPoint y: 207, distance: 49.0
click at [843, 231] on span "French fries, crispy chicken pieces, special sauce and jalapeno slices" at bounding box center [862, 239] width 261 height 16
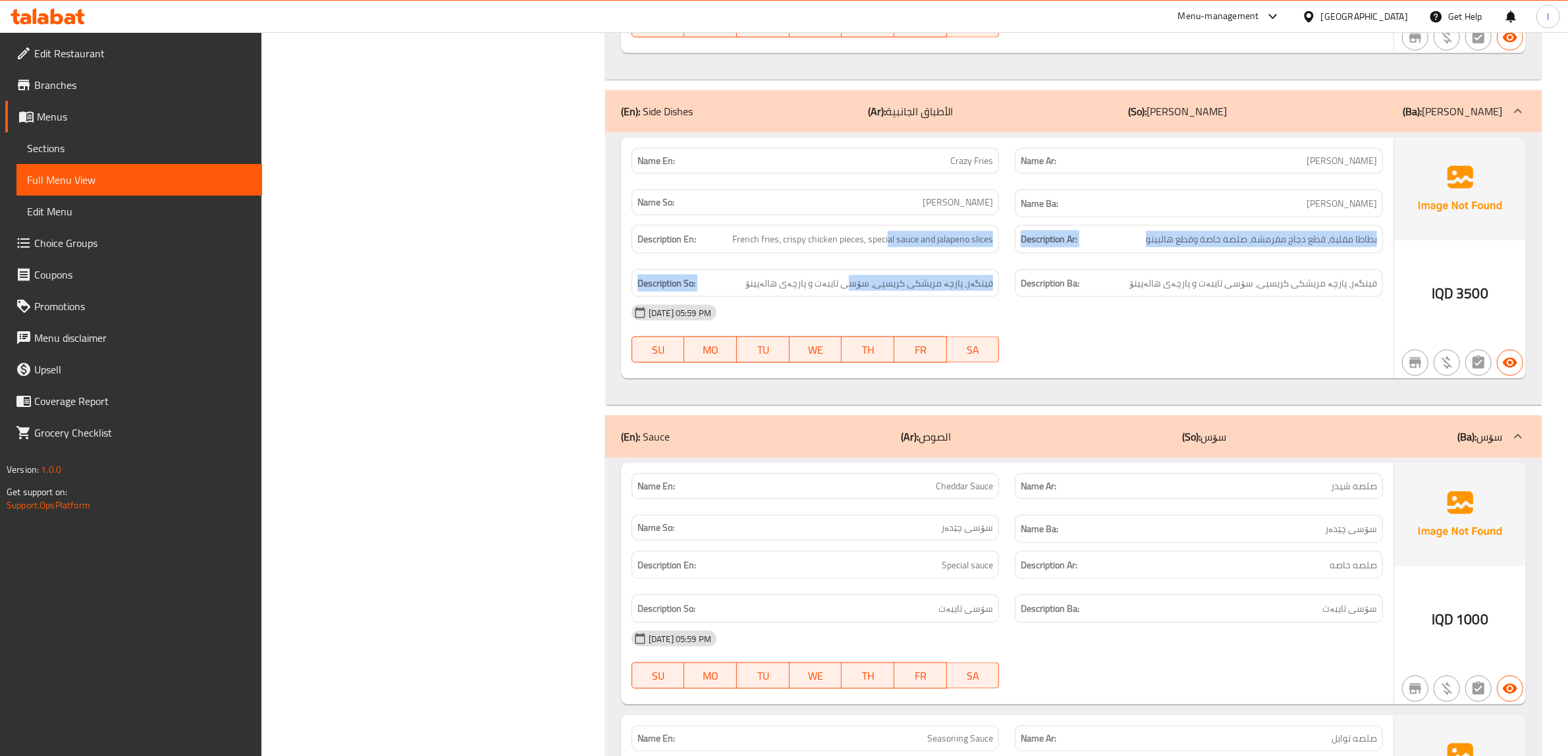
drag, startPoint x: 854, startPoint y: 242, endPoint x: 890, endPoint y: 202, distance: 53.8
click at [890, 217] on div "Description En: French fries, crispy chicken pieces, special sauce and jalapeno…" at bounding box center [1007, 260] width 767 height 87
click at [910, 219] on div "Description En: French fries, crispy chicken pieces, special sauce and jalapeno…" at bounding box center [816, 239] width 384 height 44
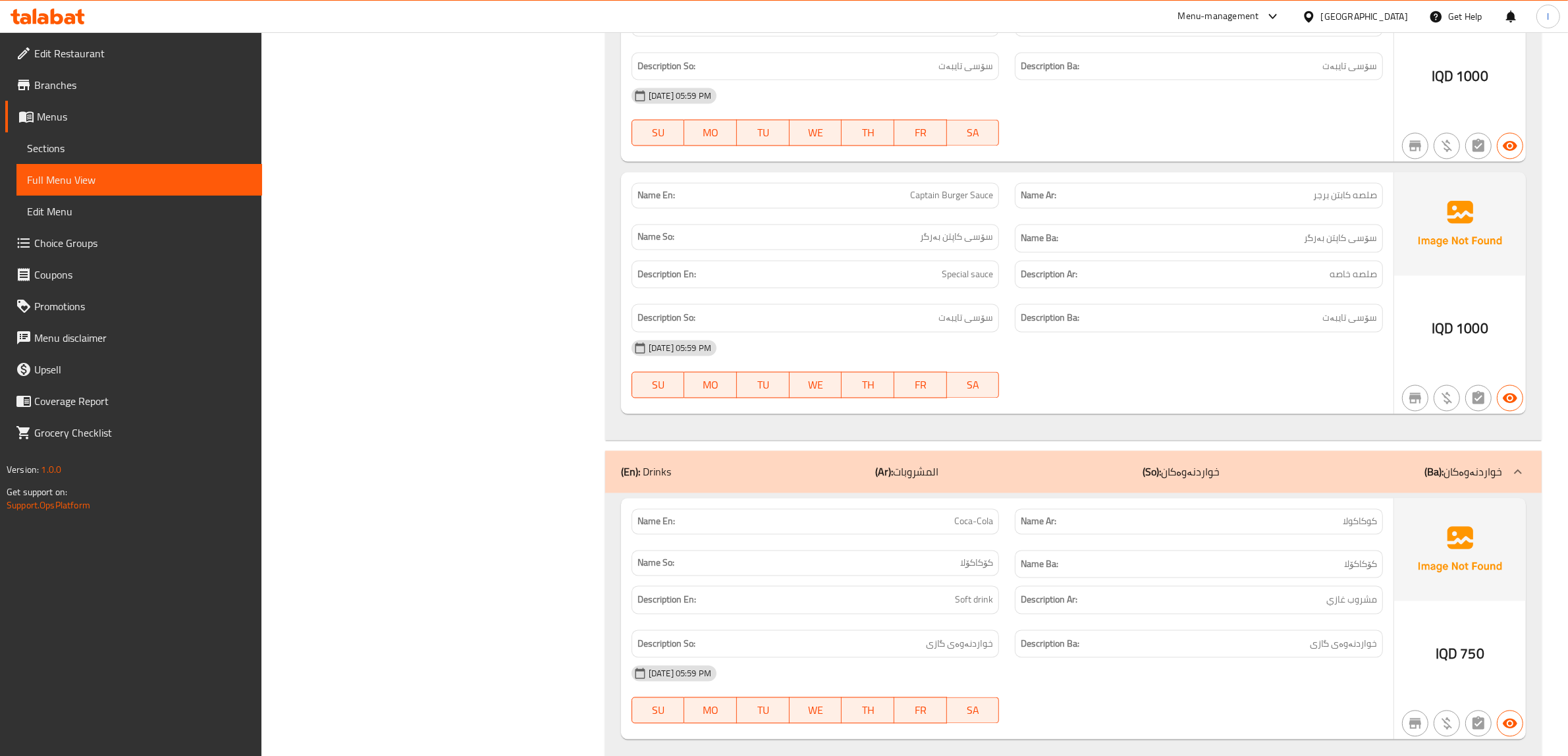
scroll to position [3101, 0]
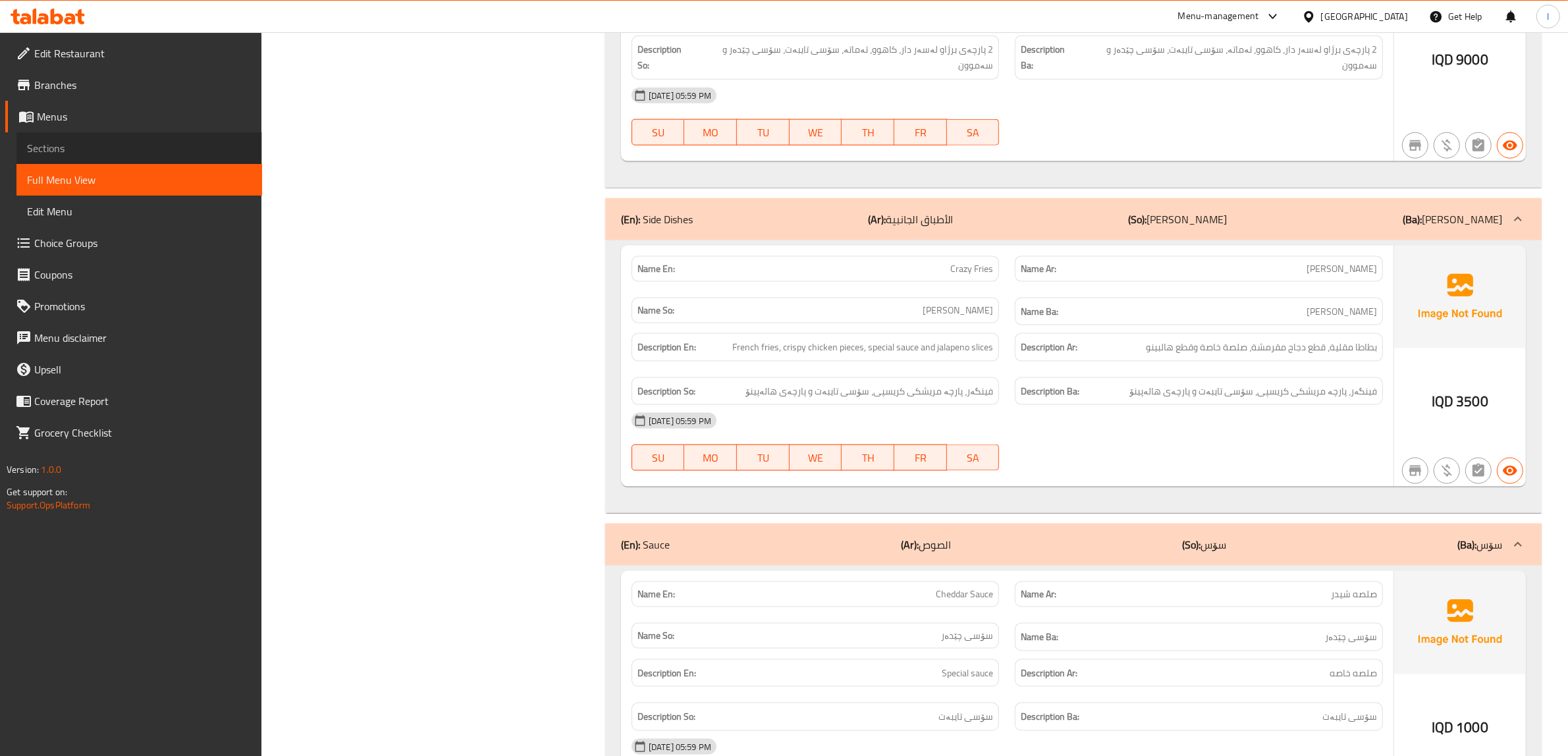
click at [58, 145] on span "Sections" at bounding box center [139, 149] width 225 height 16
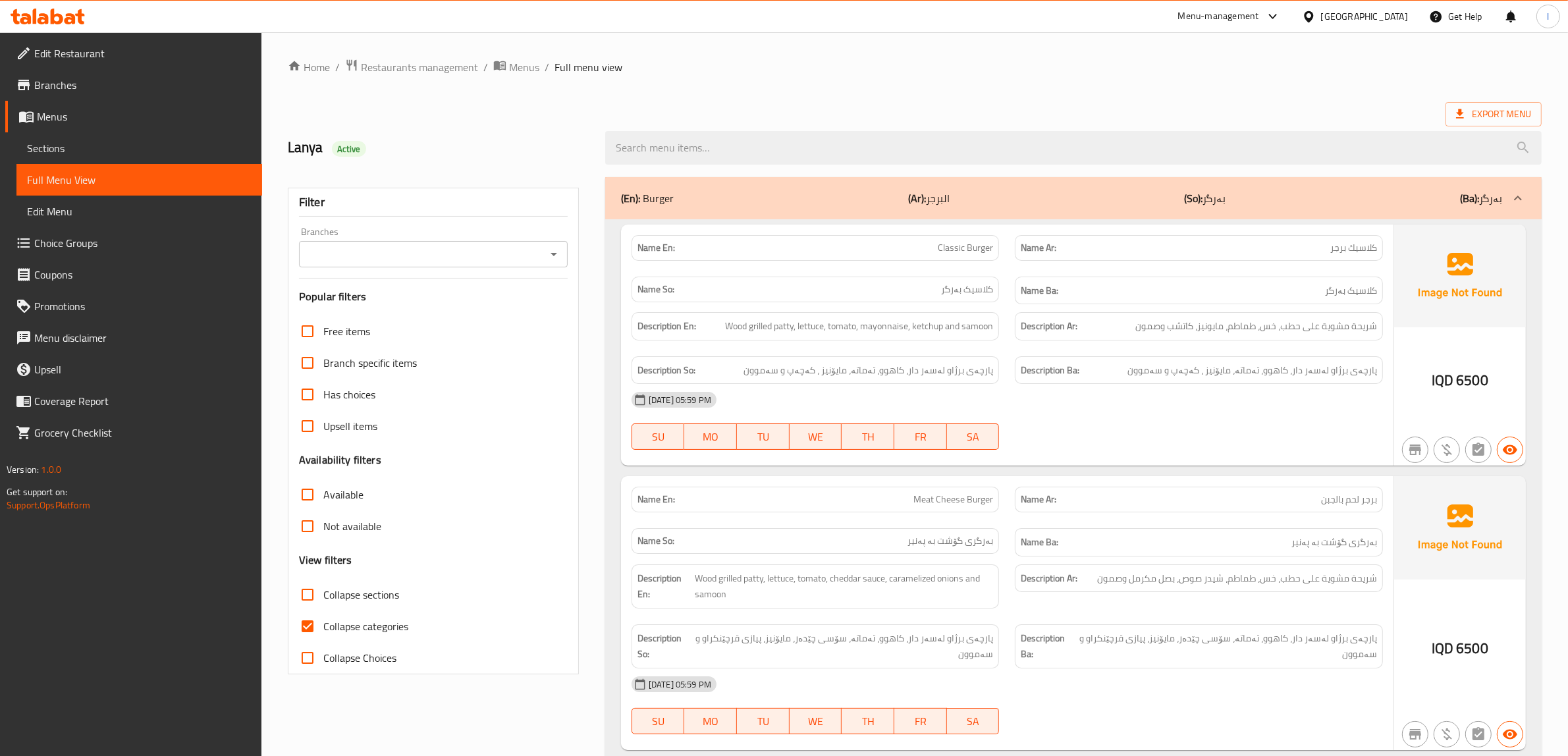
click at [84, 156] on link "Sections" at bounding box center [139, 148] width 245 height 32
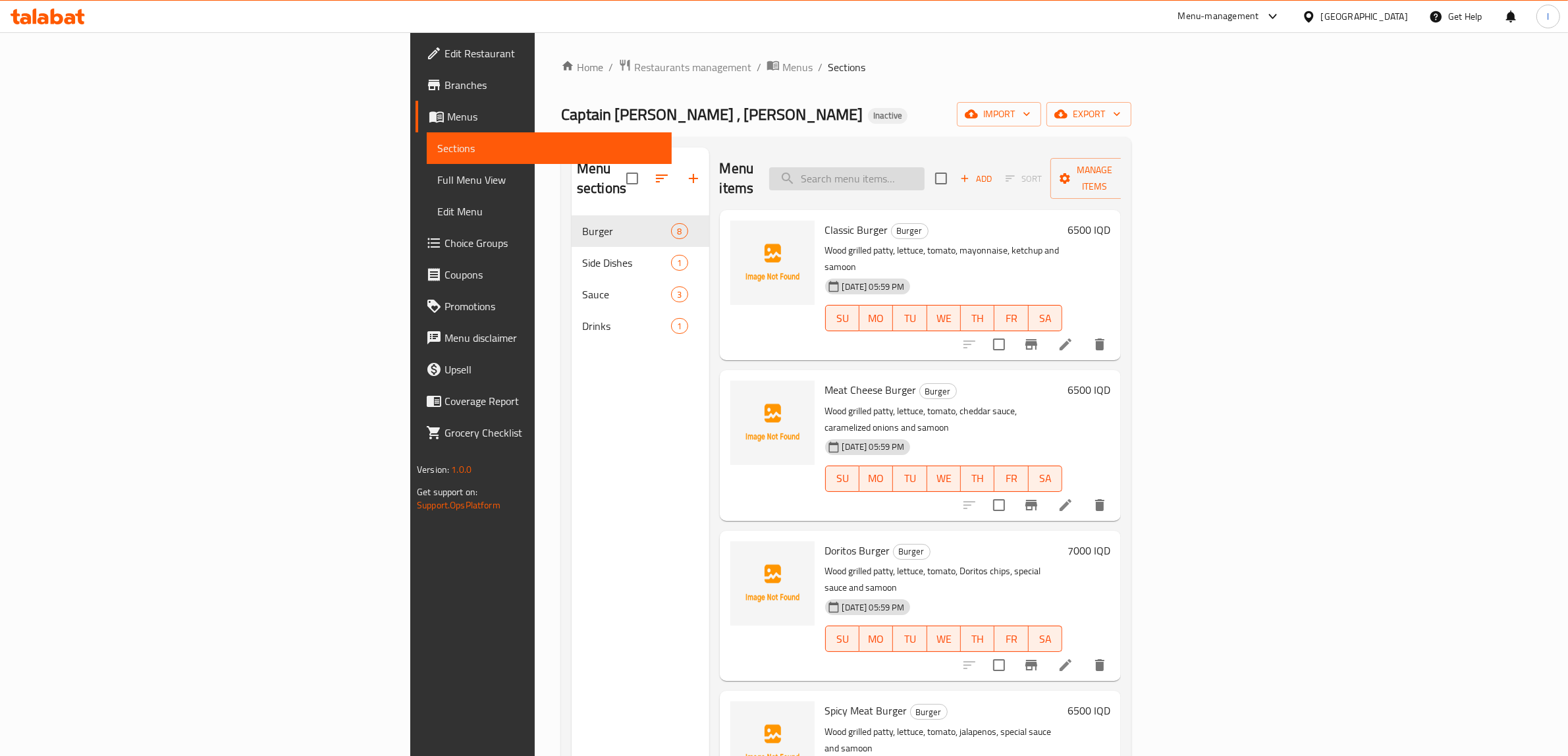
click at [925, 169] on input "search" at bounding box center [847, 179] width 155 height 23
paste input "Meat Cheese Burger"
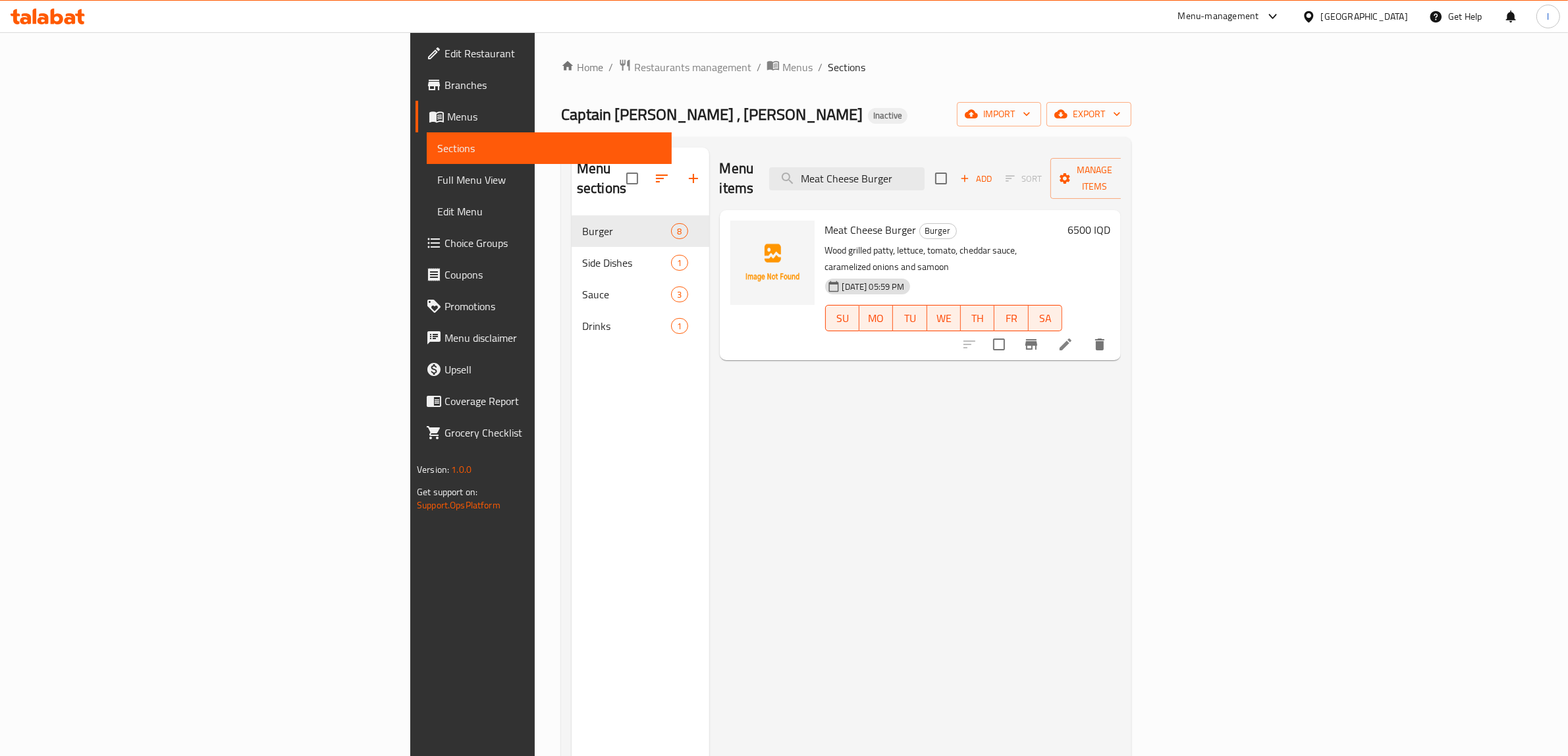
type input "Meat Cheese Burger"
click at [1071, 338] on icon at bounding box center [1065, 343] width 12 height 12
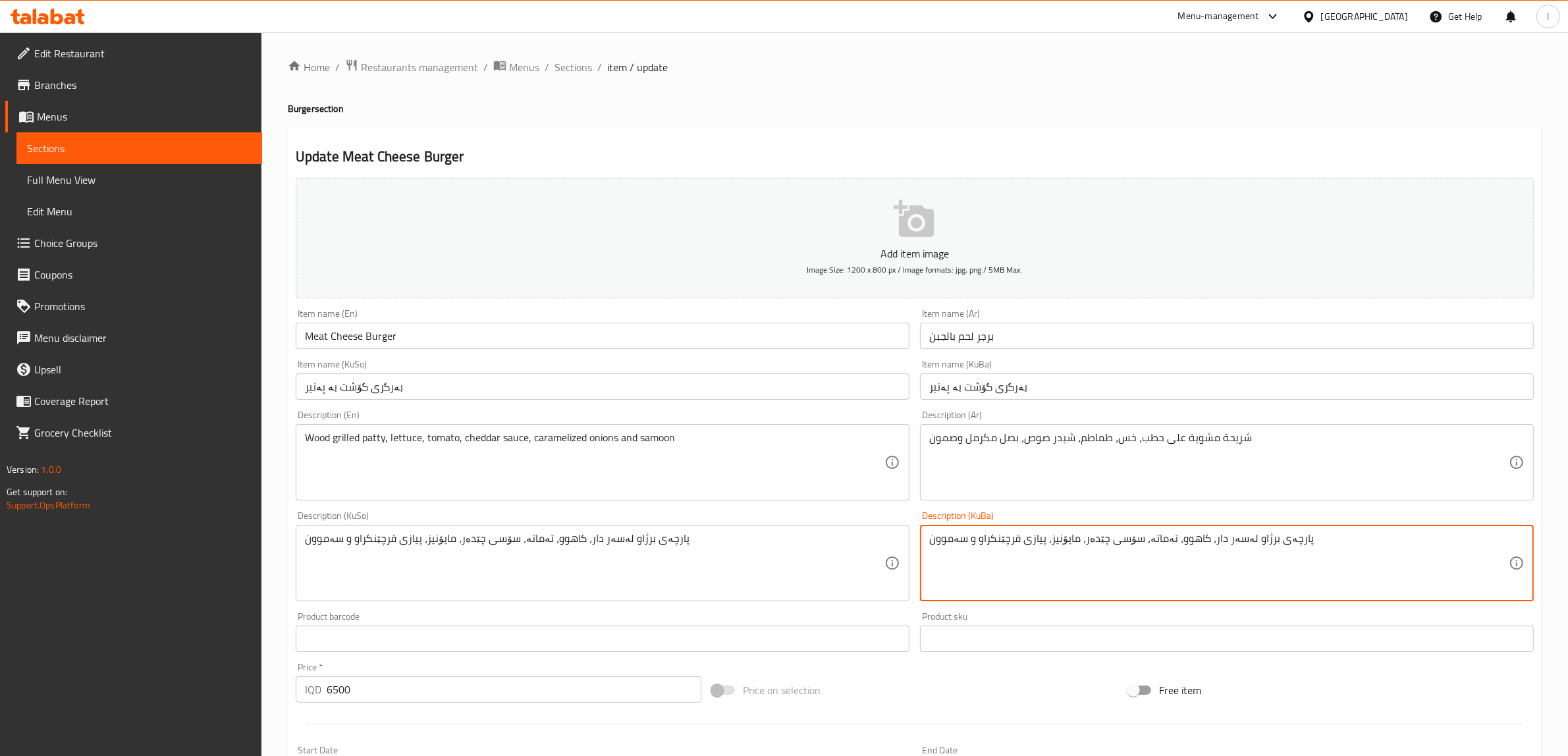
click at [1059, 542] on textarea "پارچەی برژاو لەسەر دار، کاهوو، تەماتە، سۆسی چێدەر، مایۆنیز، پیازی قرچێنکراو و س…" at bounding box center [1219, 562] width 580 height 62
drag, startPoint x: 1130, startPoint y: 510, endPoint x: 614, endPoint y: 515, distance: 516.0
click at [619, 516] on div "Add item image Image Size: 1200 x 800 px / Image formats: jpg, png / 5MB Max. I…" at bounding box center [914, 532] width 1249 height 719
type textarea "پارچەی برژاو لەسەر دار، کاهوو، تەماتە، سۆسی چێدەر، پیازی قرچێنکراو و سەموون"
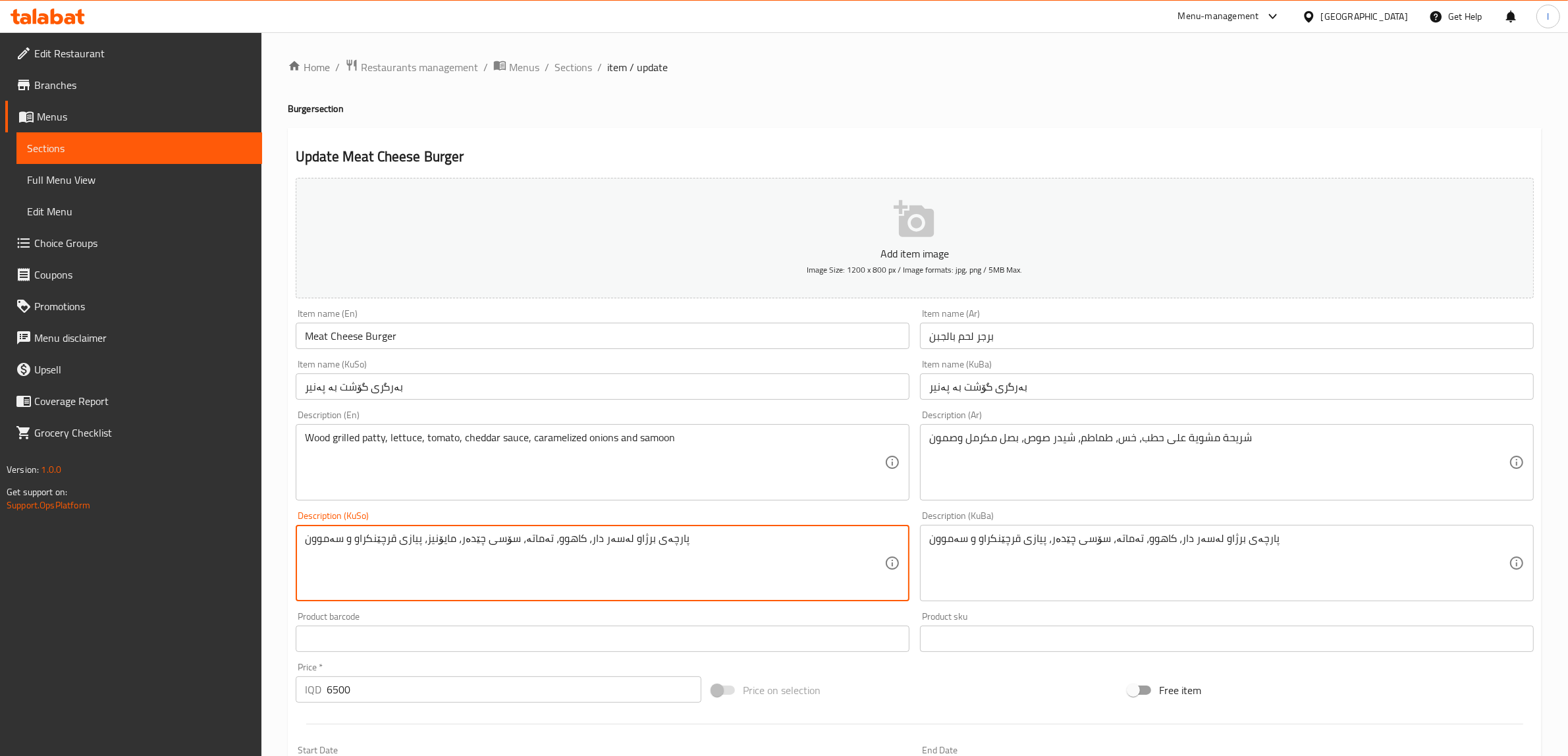
drag, startPoint x: 728, startPoint y: 551, endPoint x: 0, endPoint y: 496, distance: 730.1
paste textarea
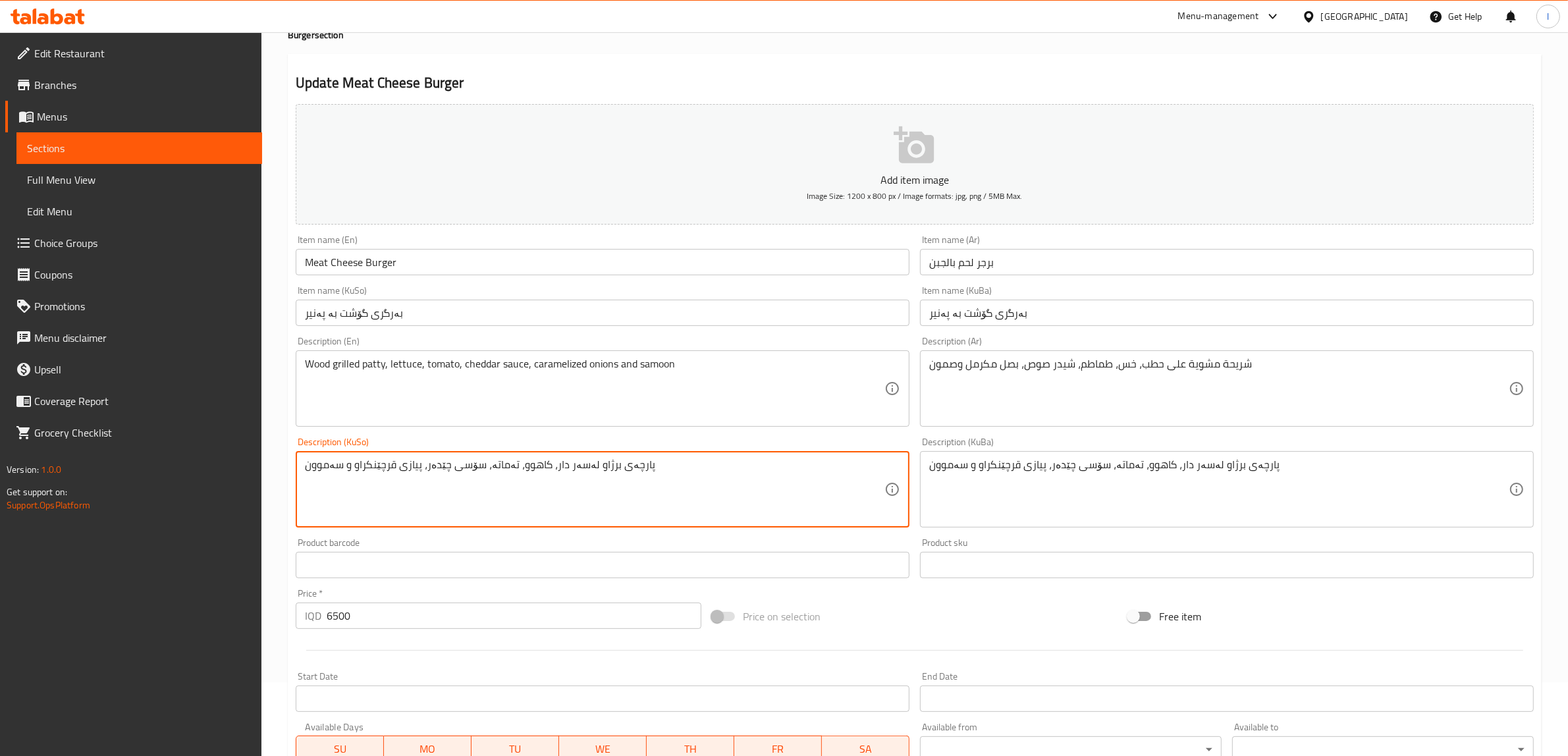
scroll to position [323, 0]
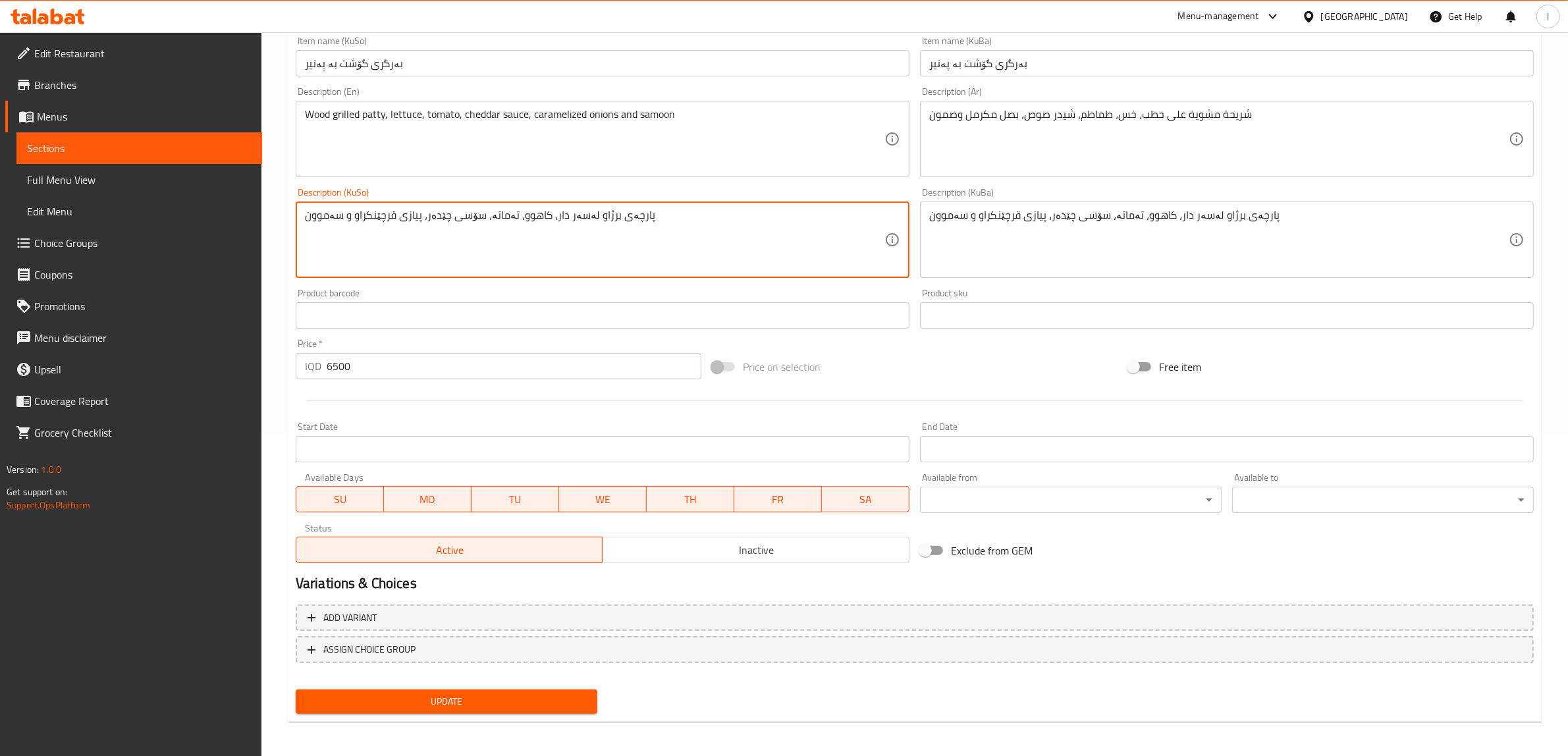
type textarea "پارچەی برژاو لەسەر دار، کاهوو، تەماتە، سۆسی چێدەر، پیازی قرچێنکراو و سەموون"
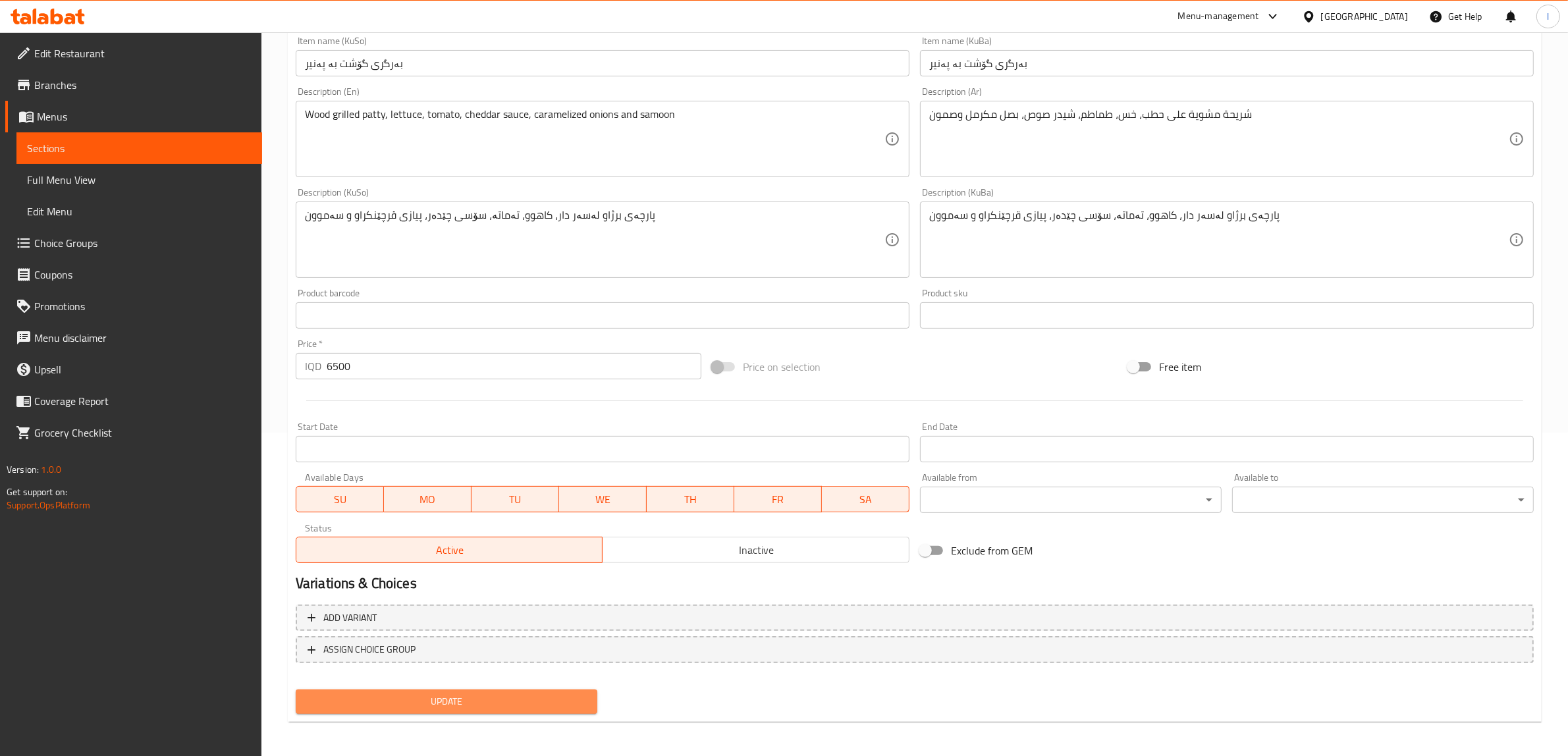
click at [478, 697] on span "Update" at bounding box center [446, 701] width 280 height 16
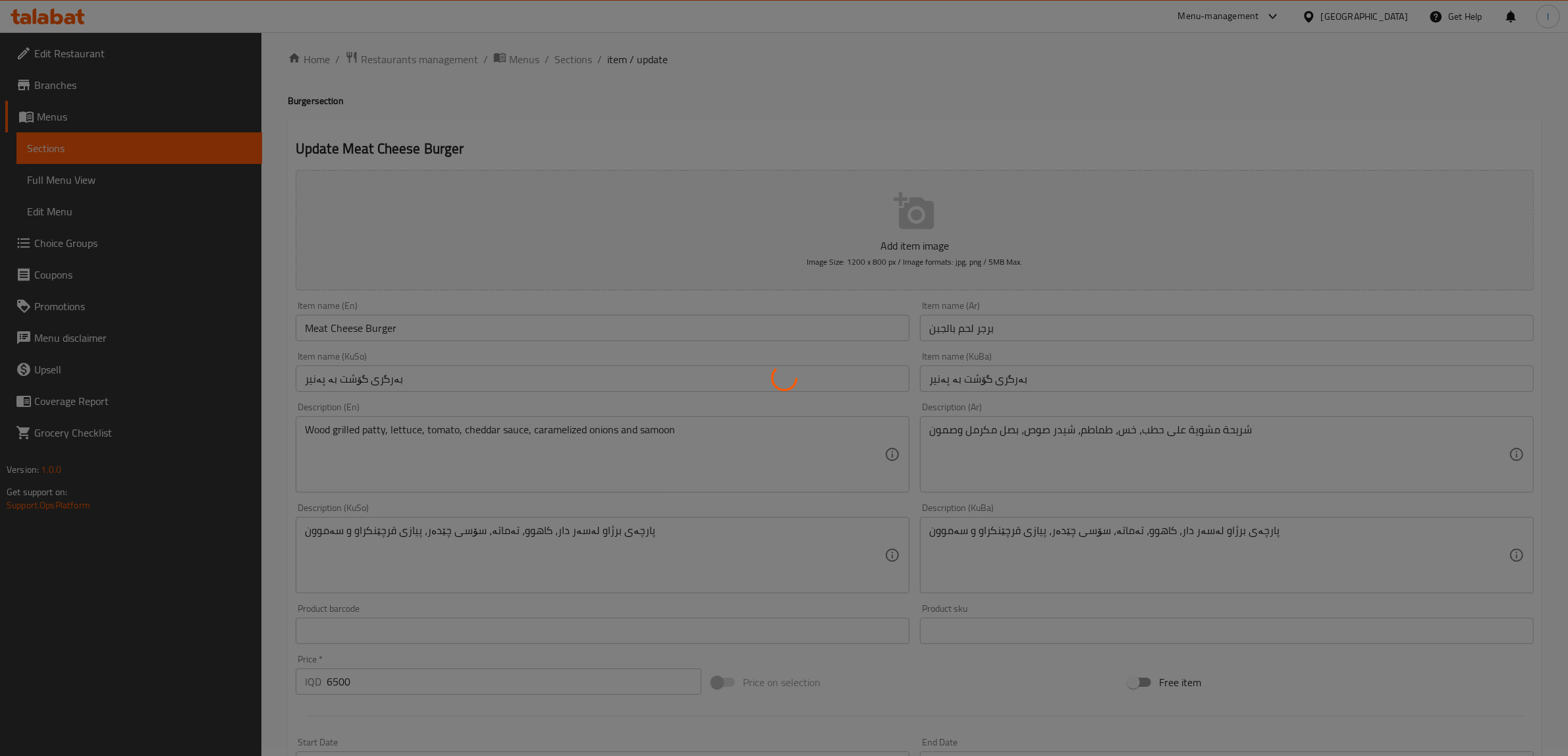
scroll to position [0, 0]
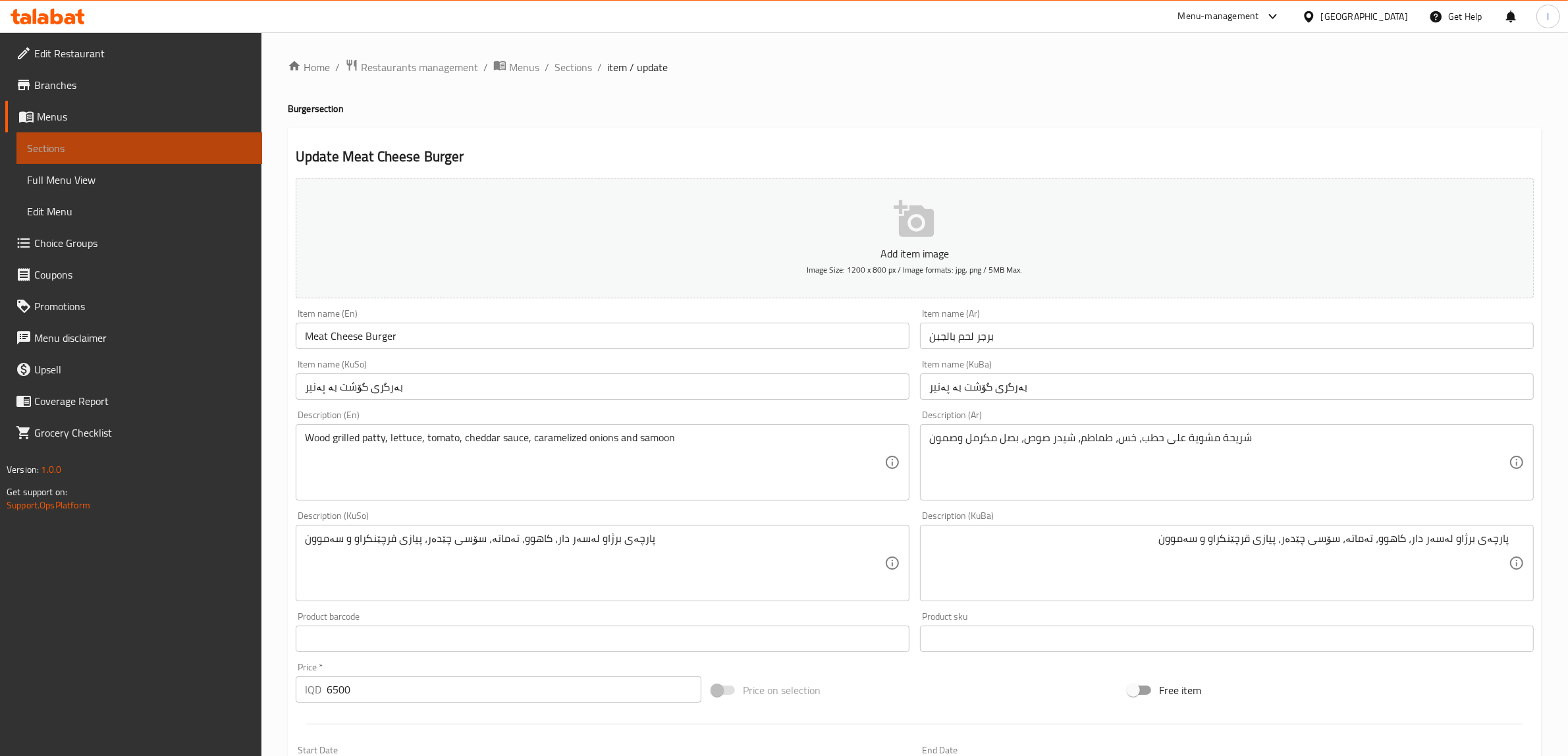
click at [99, 155] on span "Sections" at bounding box center [139, 149] width 225 height 16
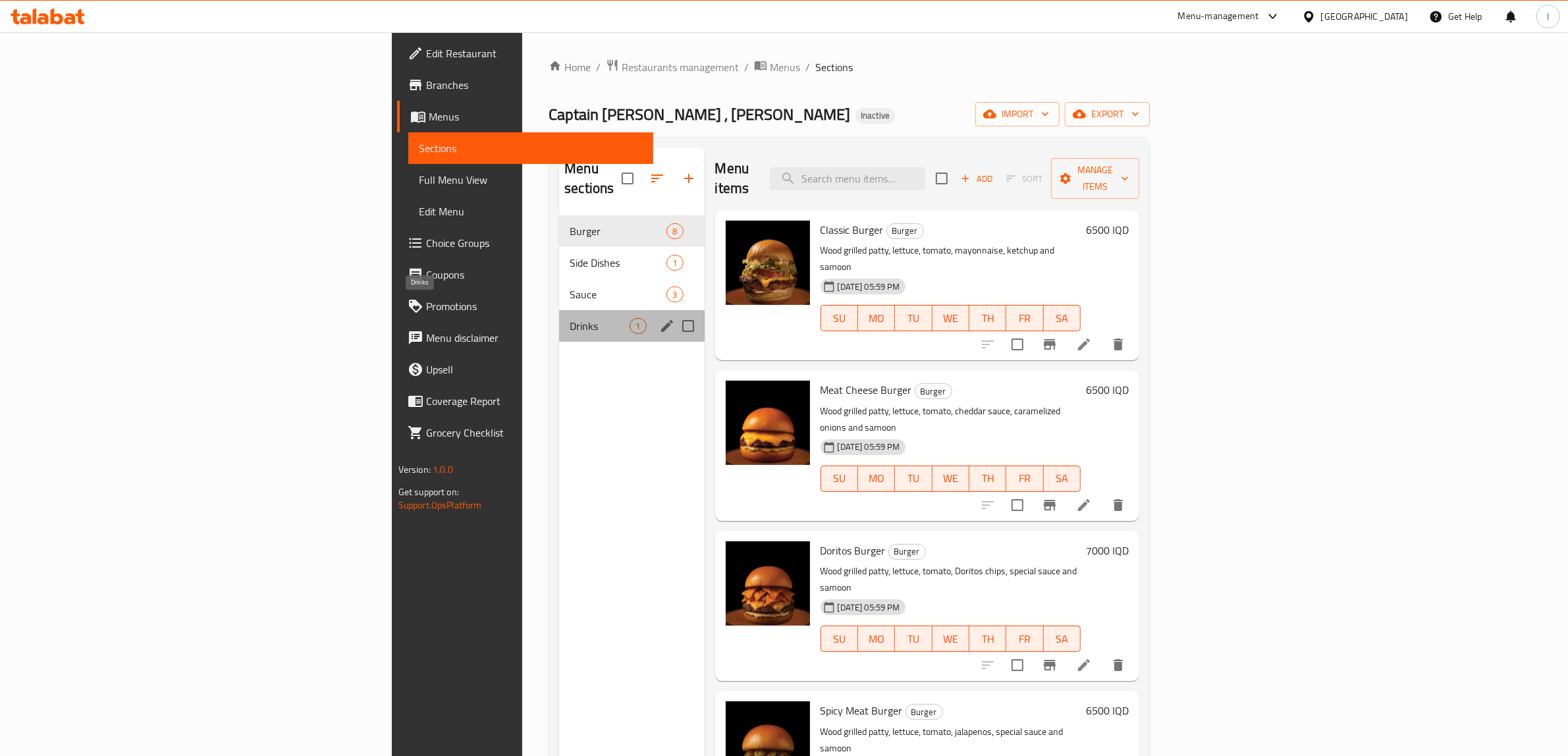
click at [570, 318] on span "Drinks" at bounding box center [600, 326] width 60 height 16
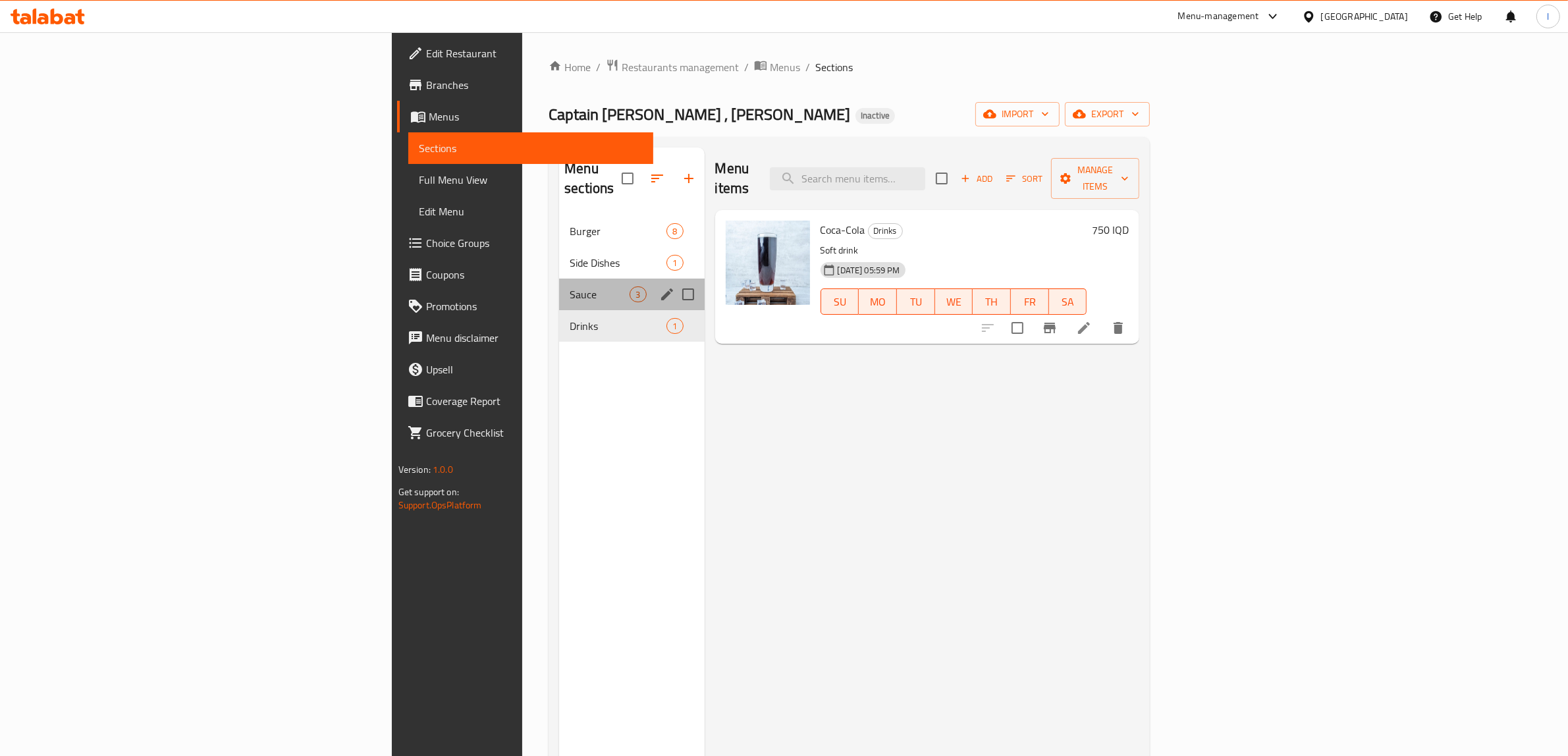
click at [559, 278] on div "Sauce 3" at bounding box center [631, 294] width 145 height 32
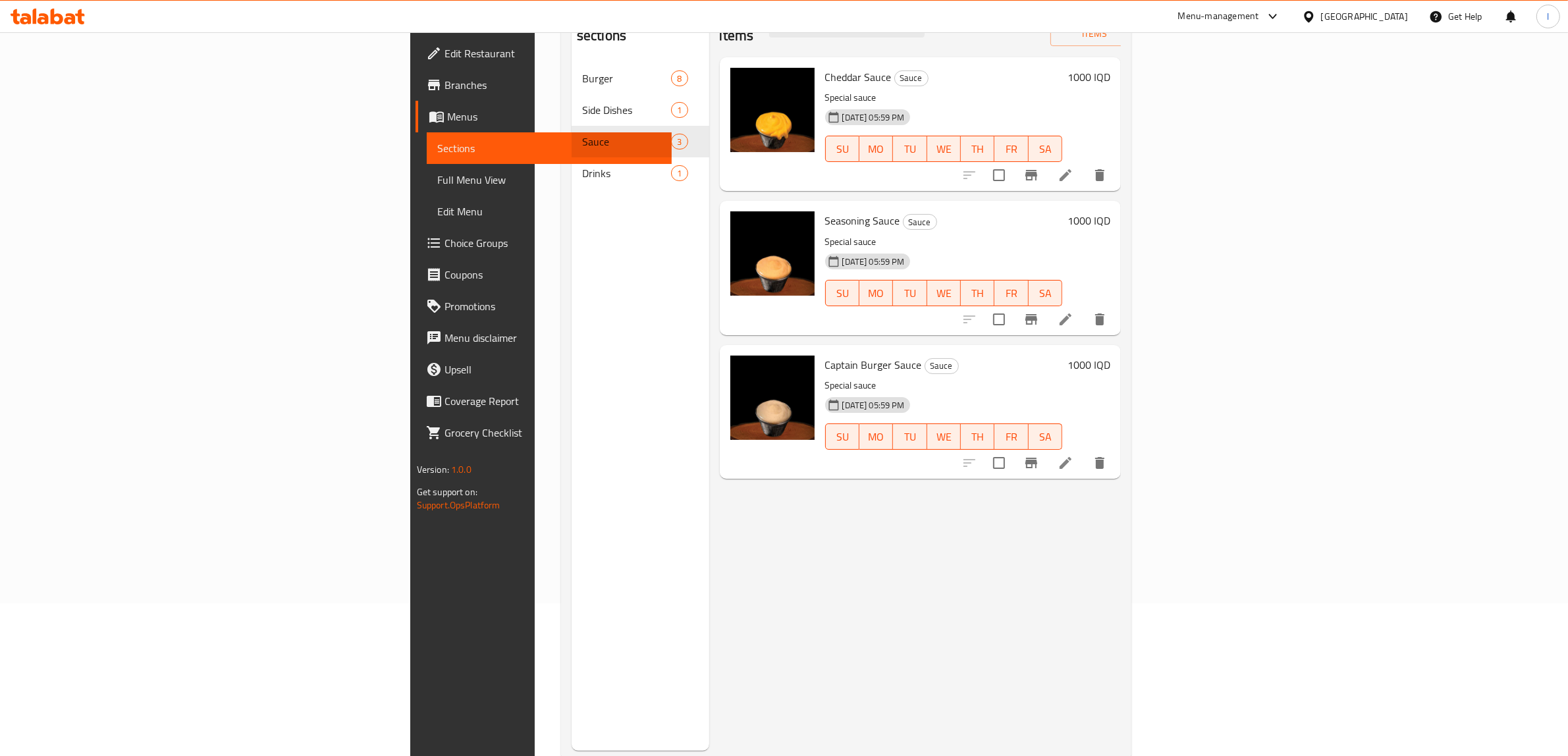
scroll to position [185, 0]
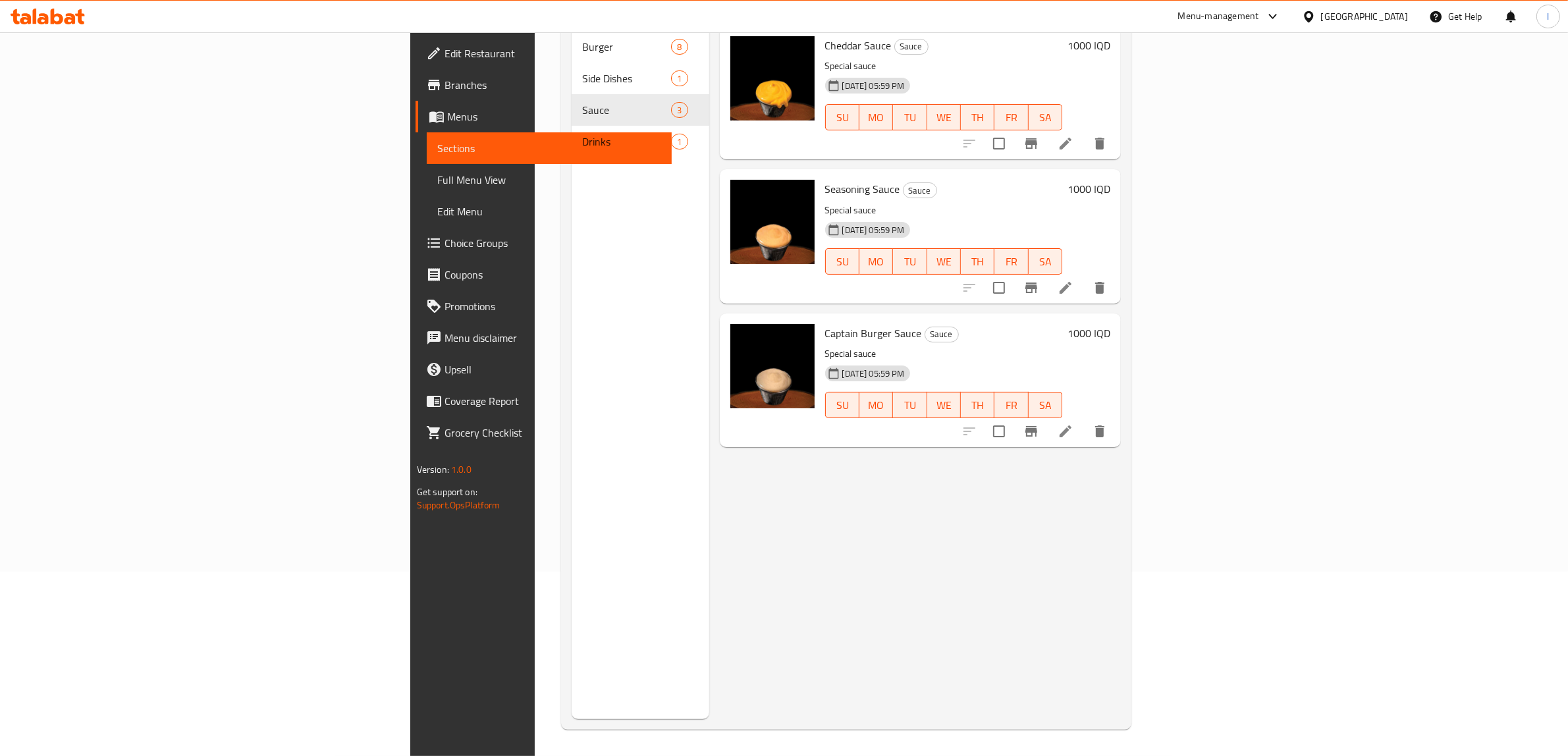
click at [1084, 419] on li at bounding box center [1065, 431] width 37 height 23
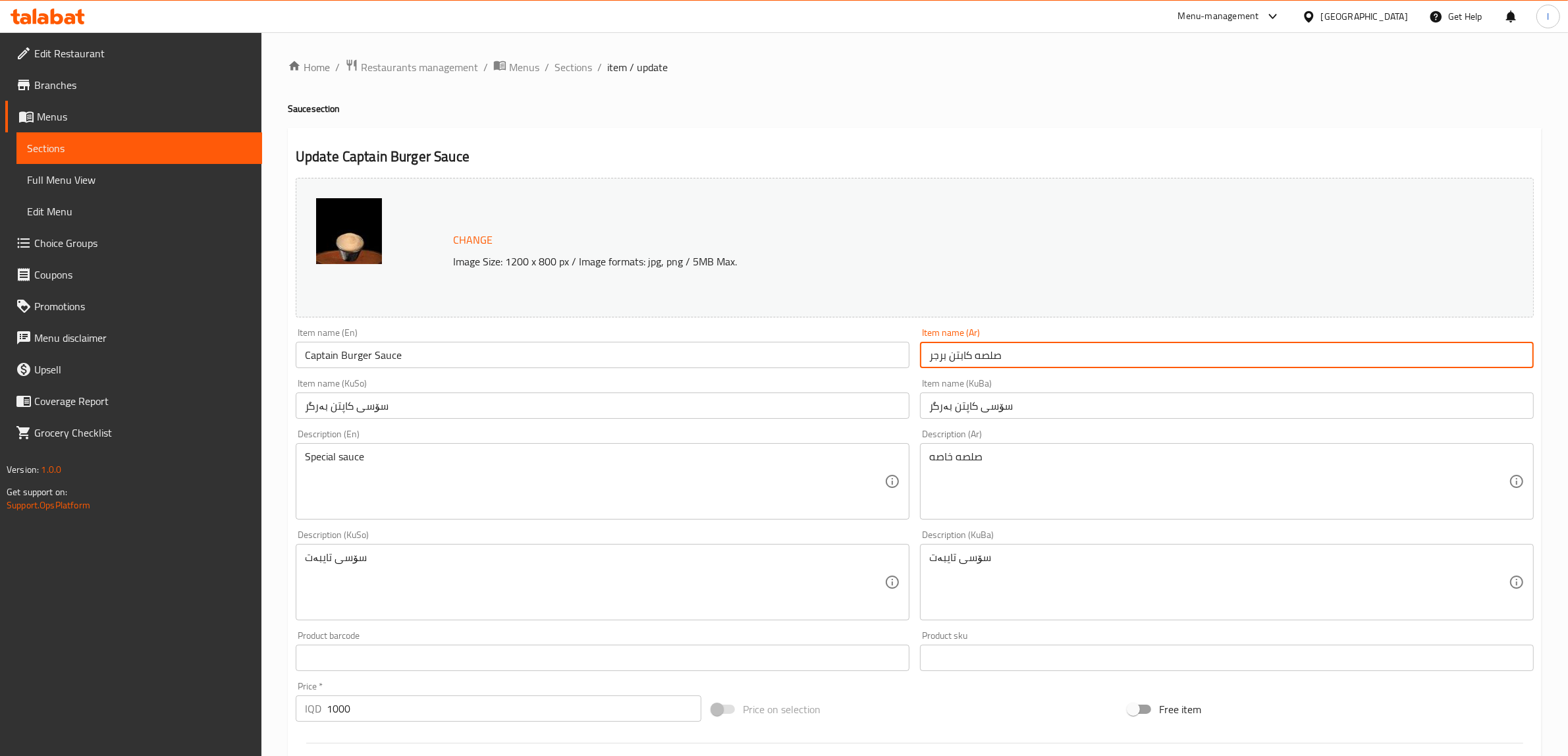
drag, startPoint x: 974, startPoint y: 355, endPoint x: 840, endPoint y: 365, distance: 134.4
click at [840, 365] on div "Change Image Size: 1200 x 800 px / Image formats: jpg, png / 5MB Max. Item name…" at bounding box center [914, 541] width 1249 height 738
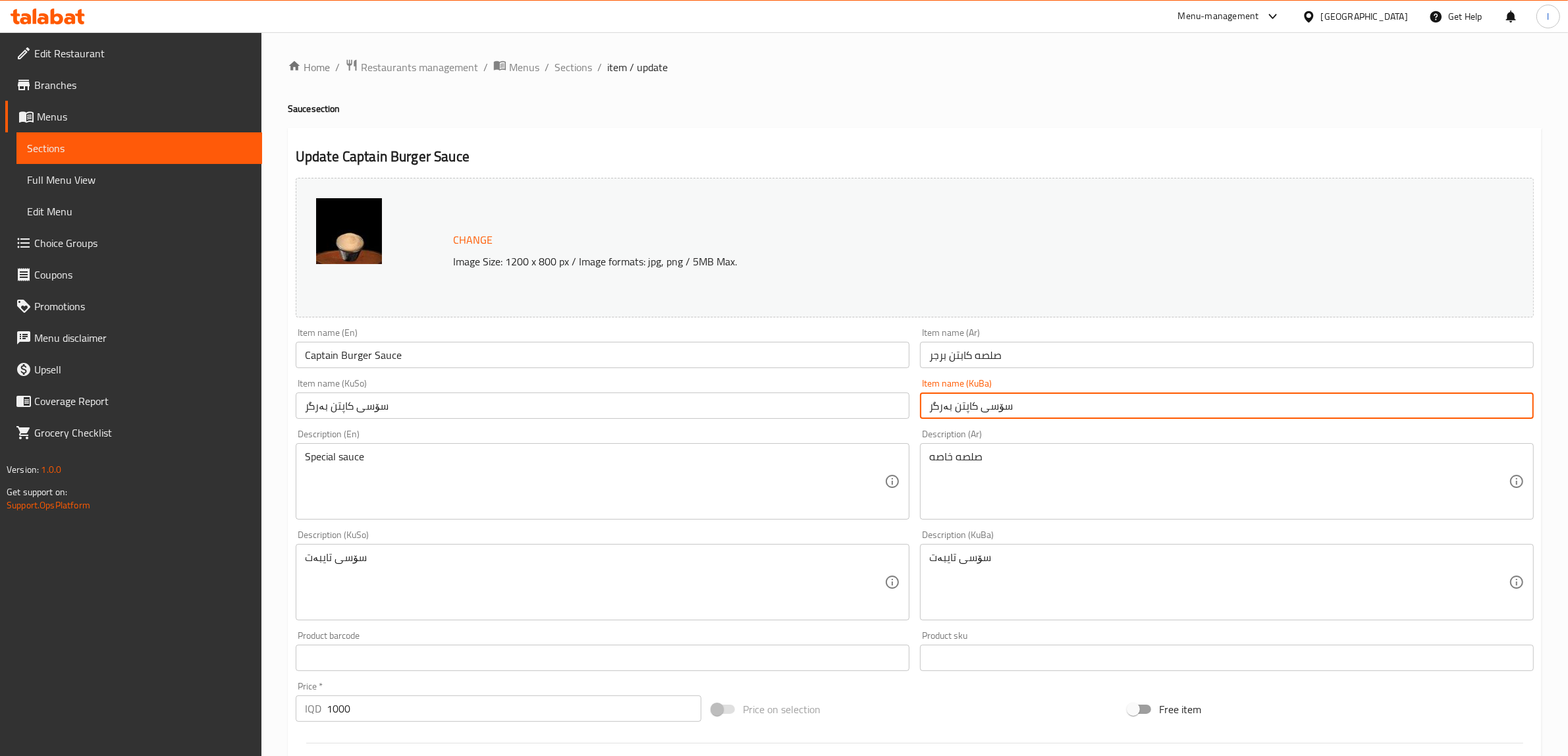
drag, startPoint x: 975, startPoint y: 403, endPoint x: 809, endPoint y: 403, distance: 166.0
click at [817, 405] on div "Change Image Size: 1200 x 800 px / Image formats: jpg, png / 5MB Max. Item name…" at bounding box center [914, 541] width 1249 height 738
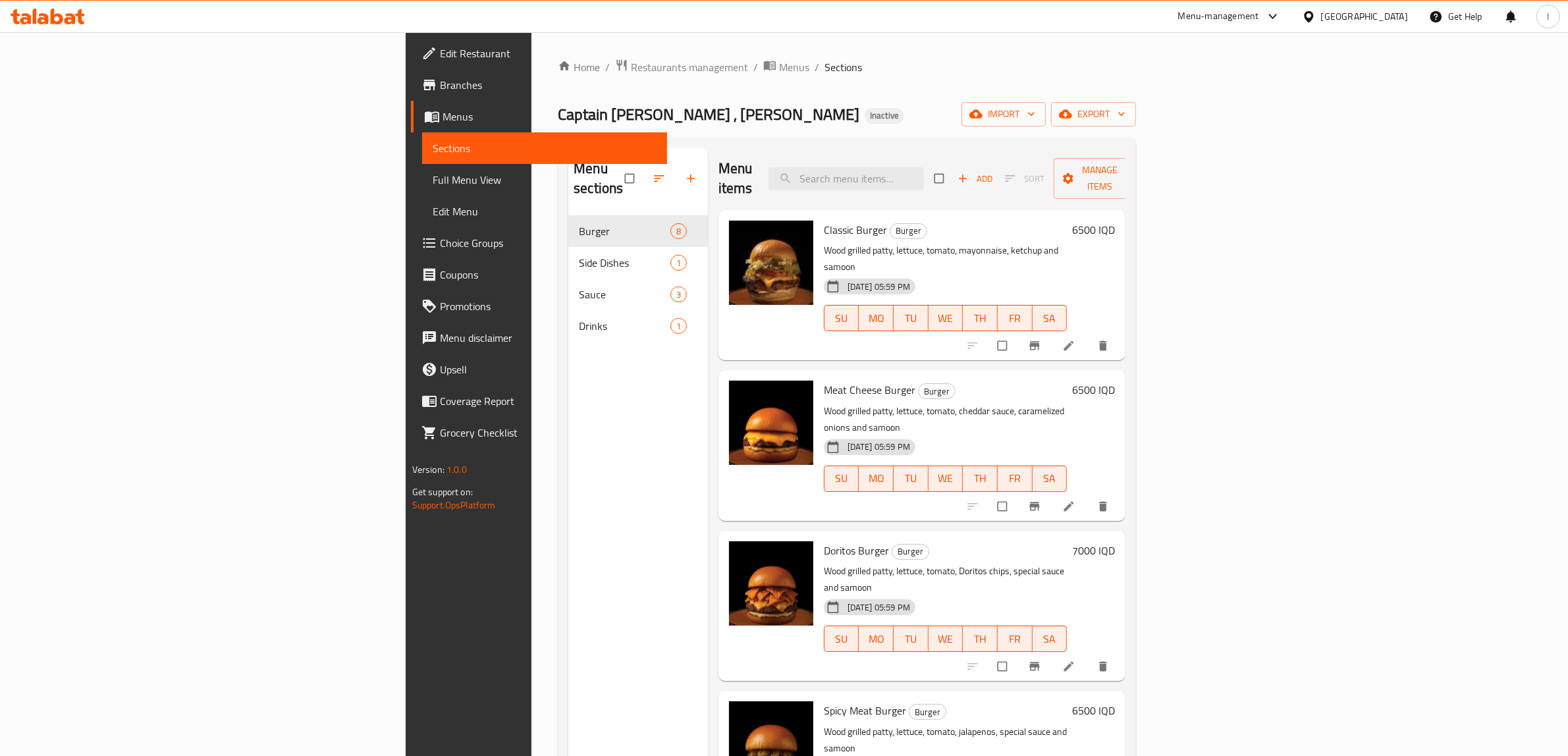
drag, startPoint x: 518, startPoint y: 696, endPoint x: 510, endPoint y: 669, distance: 28.2
click at [568, 696] on div "Menu sections Burger 8 Side Dishes 1 Sauce 3 Drinks 1" at bounding box center [637, 525] width 140 height 756
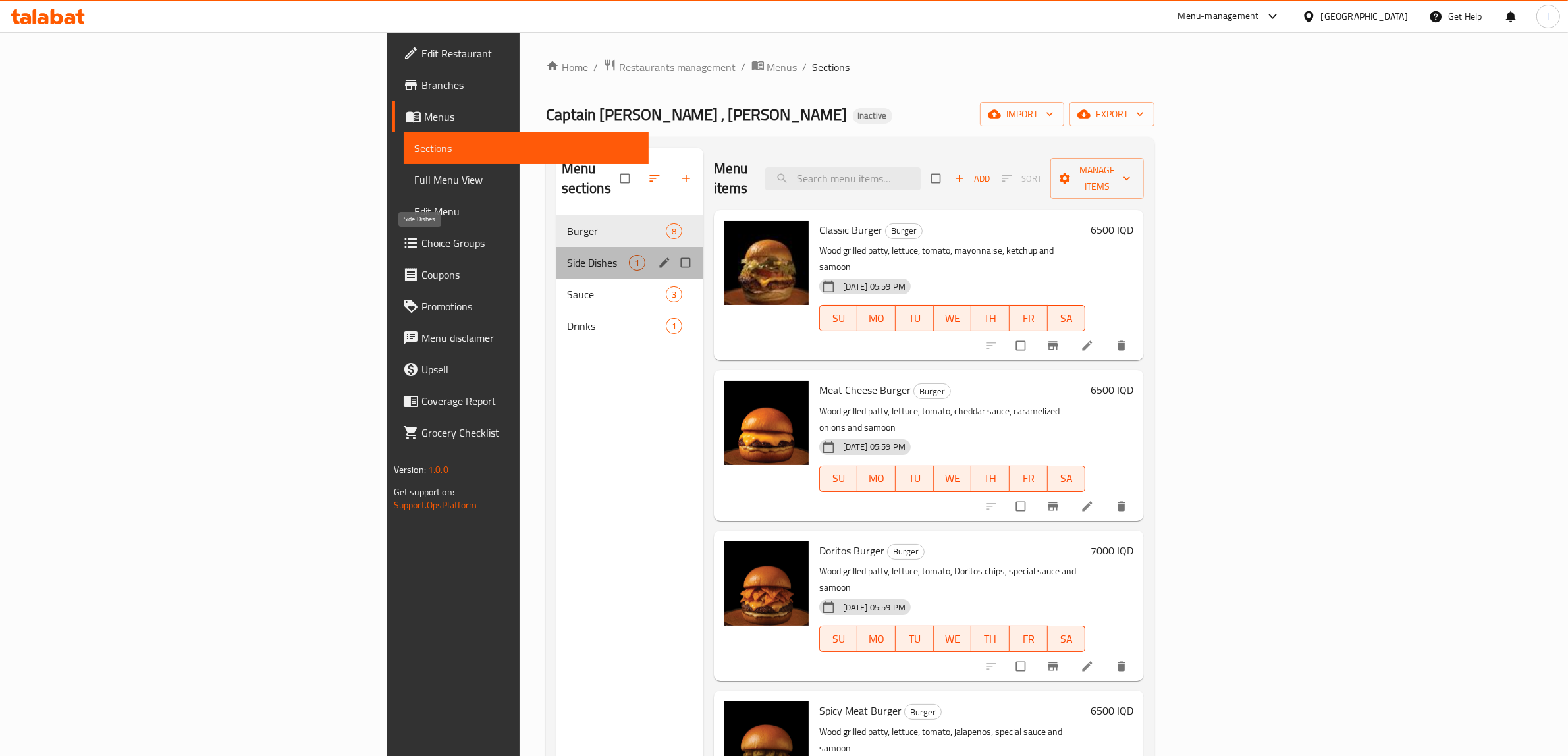
click at [556, 251] on div "Side Dishes 1" at bounding box center [629, 262] width 147 height 32
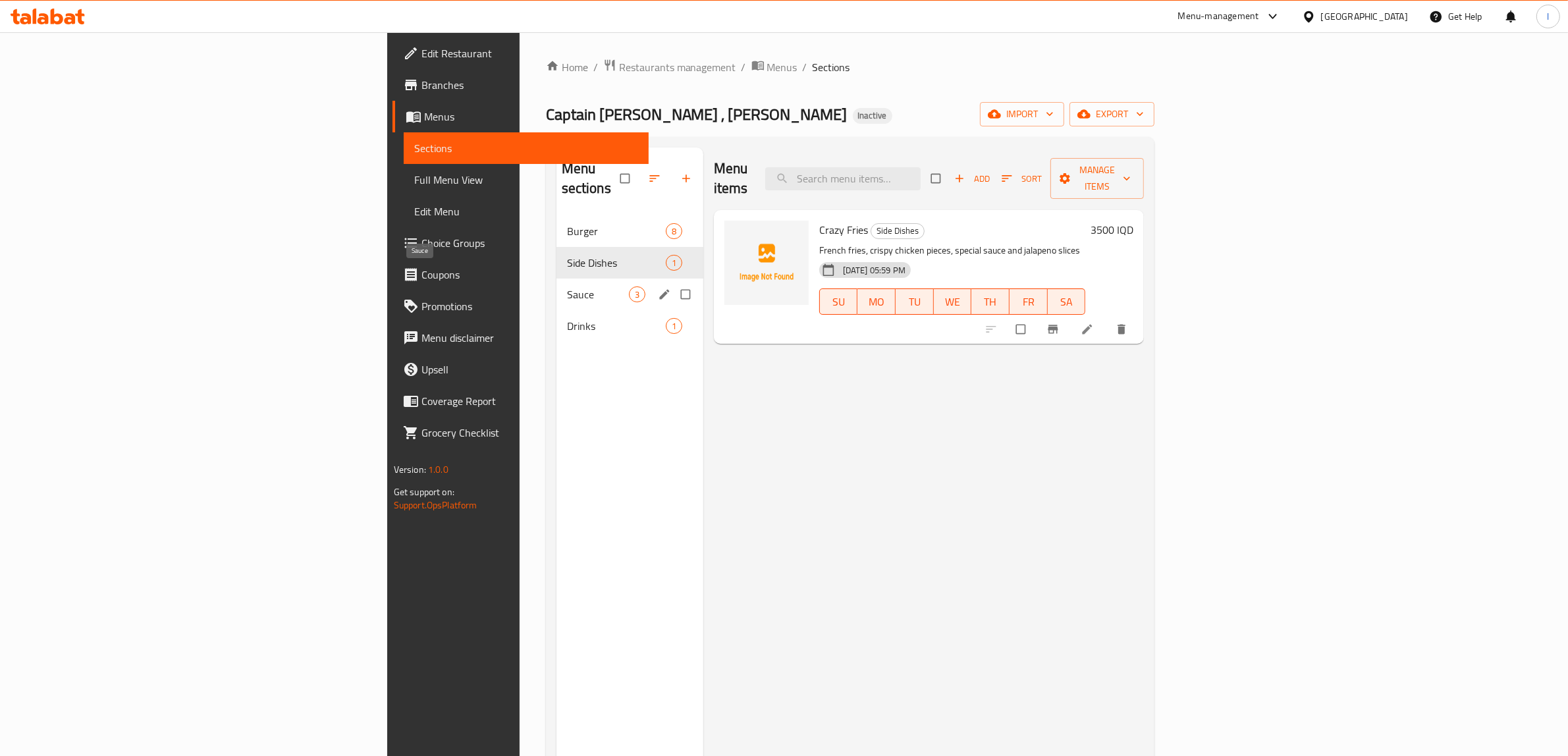
click at [567, 287] on span "Sauce" at bounding box center [598, 295] width 62 height 16
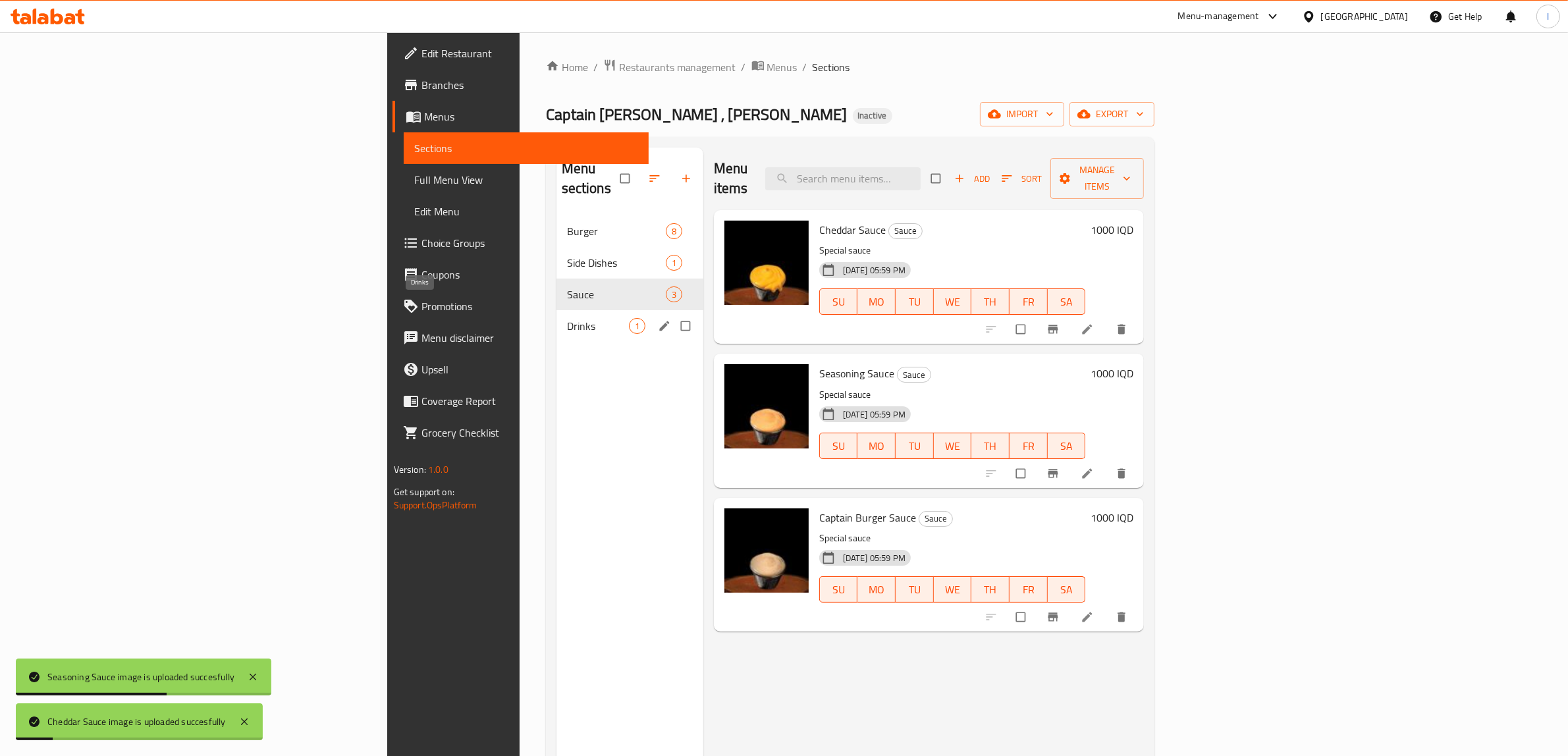
click at [567, 318] on span "Drinks" at bounding box center [598, 326] width 62 height 16
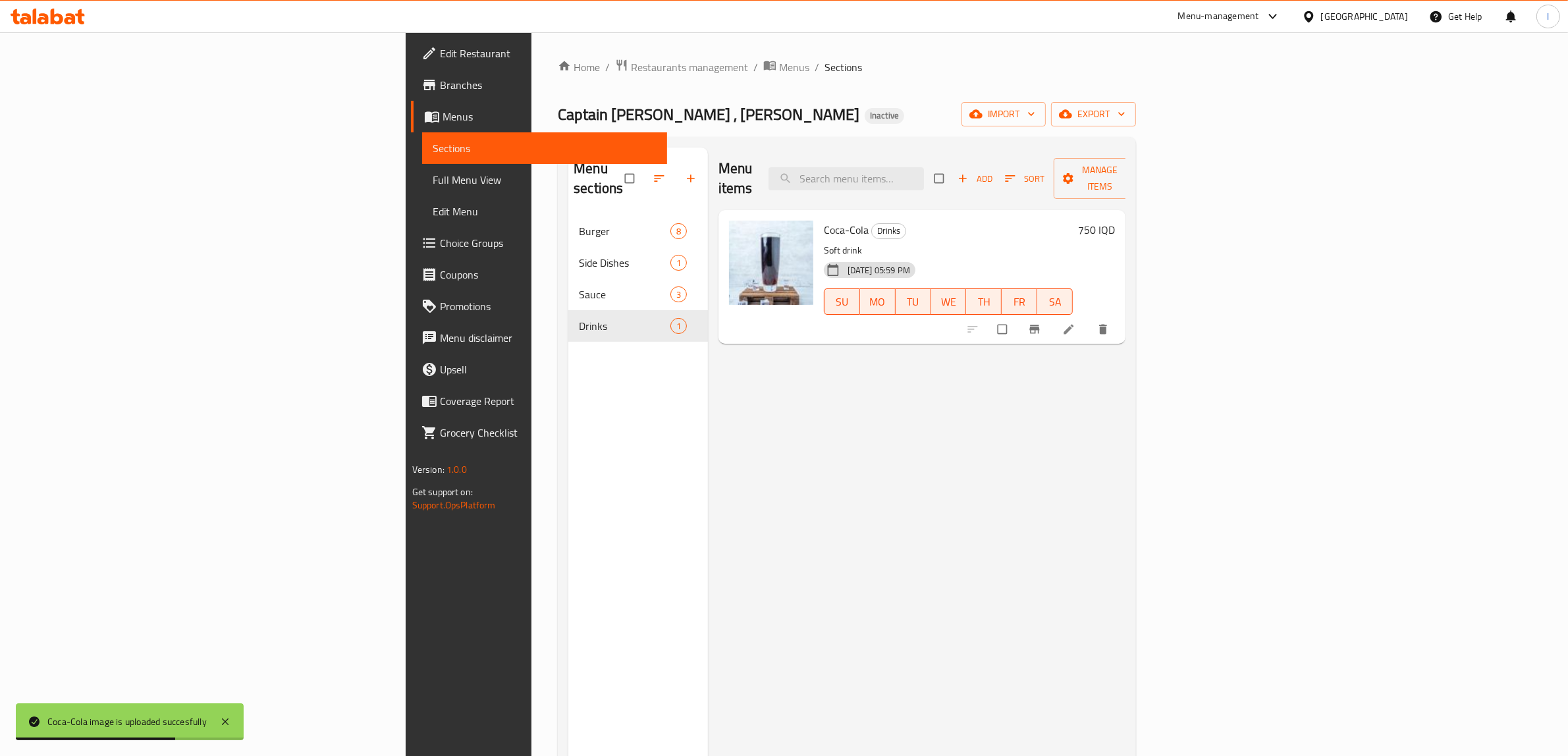
click at [738, 508] on div "Menu items Add Sort Manage items Coca-Cola Drinks Soft drink [DATE] 05:59 PM SU…" at bounding box center [917, 525] width 418 height 756
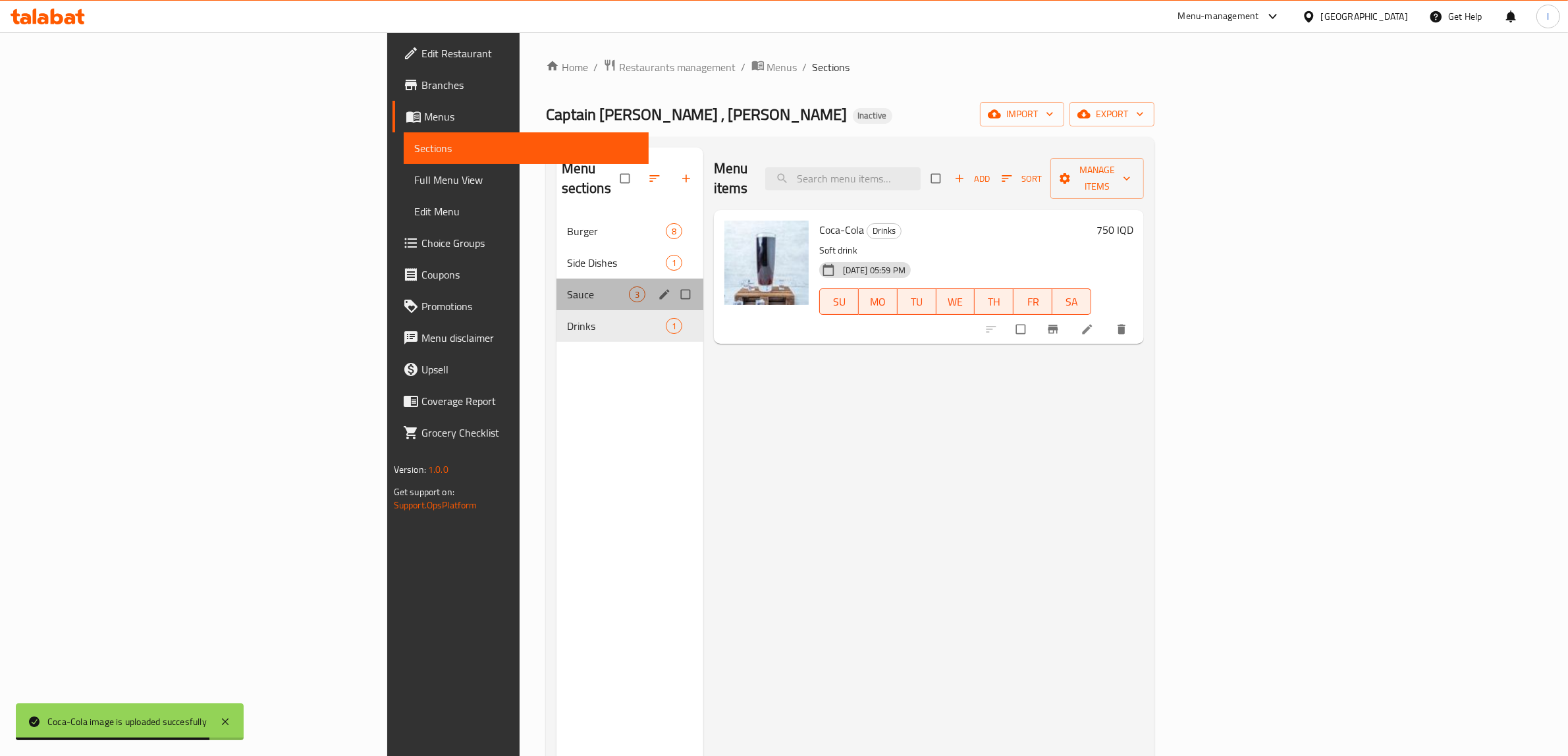
click at [556, 287] on div "Sauce 3" at bounding box center [629, 294] width 147 height 32
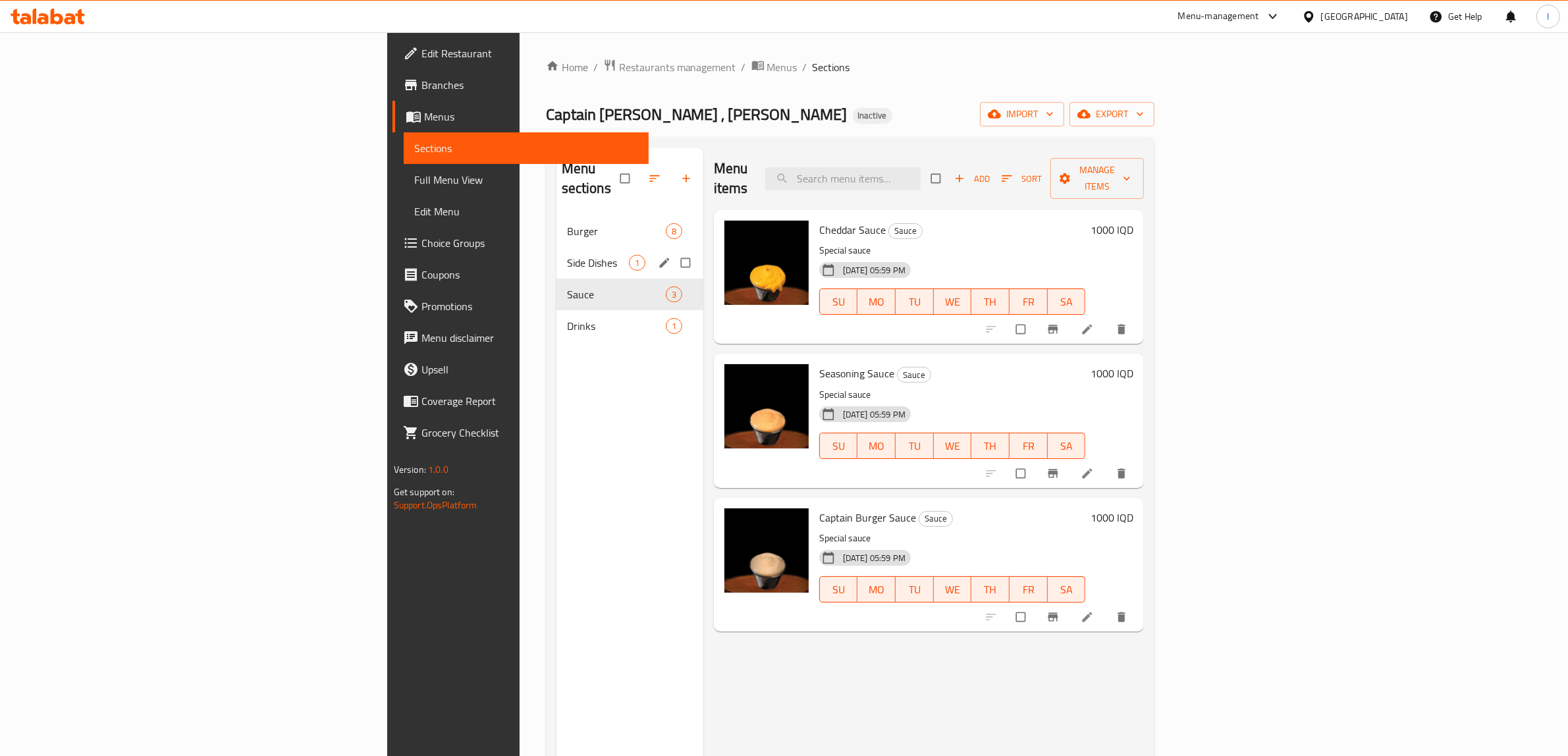
click at [567, 255] on span "Side Dishes" at bounding box center [598, 263] width 62 height 16
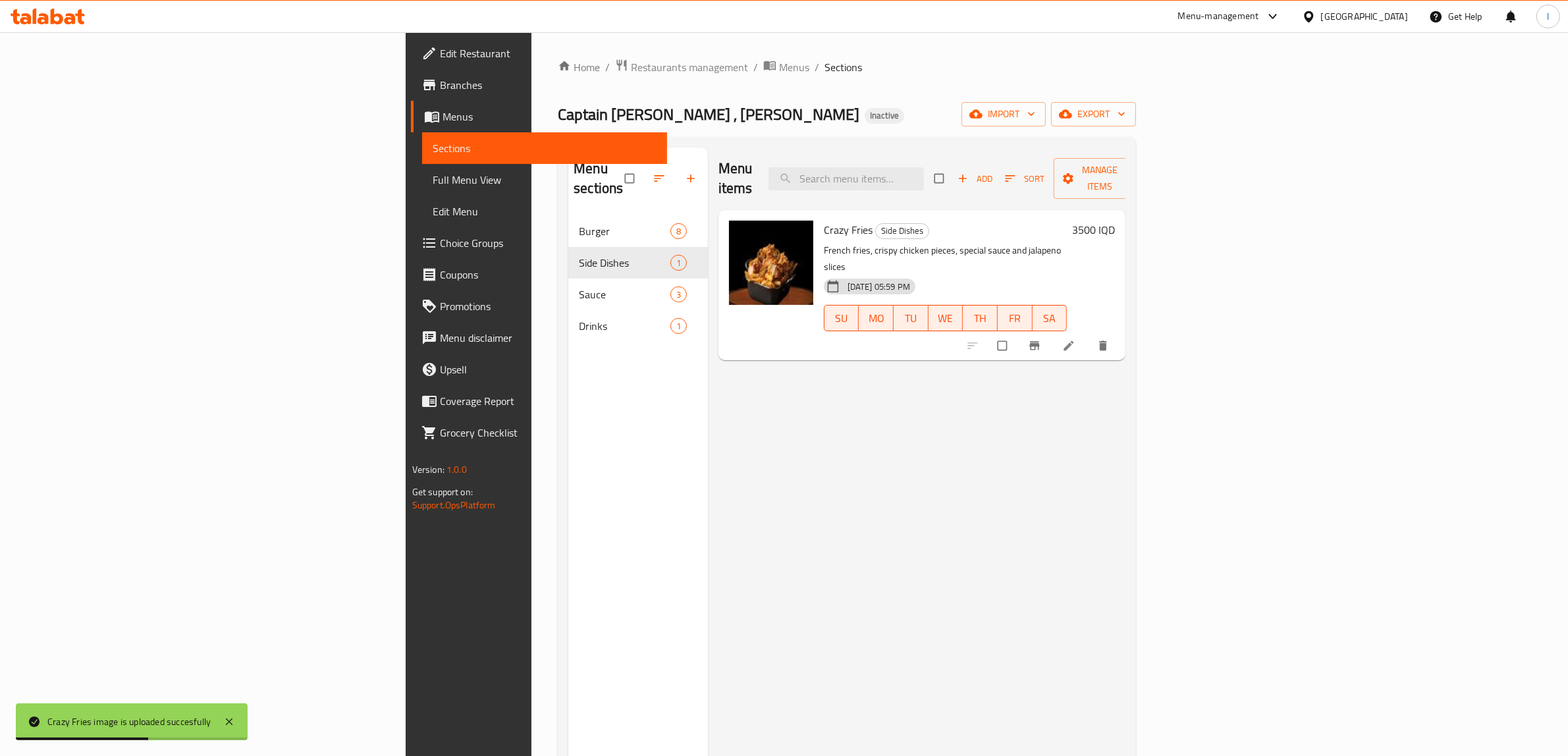
click at [411, 66] on link "Edit Restaurant" at bounding box center [539, 53] width 257 height 32
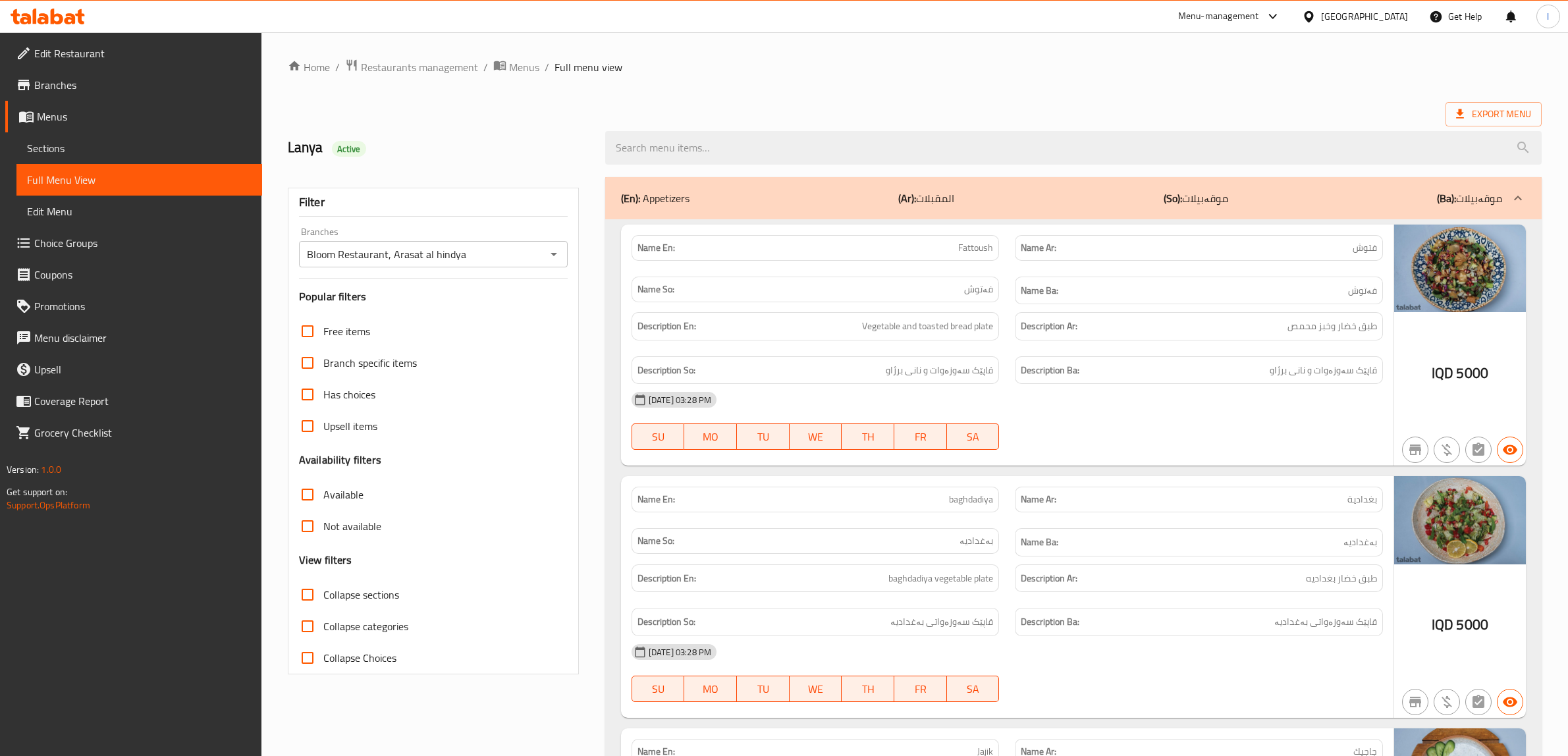
scroll to position [5731, 0]
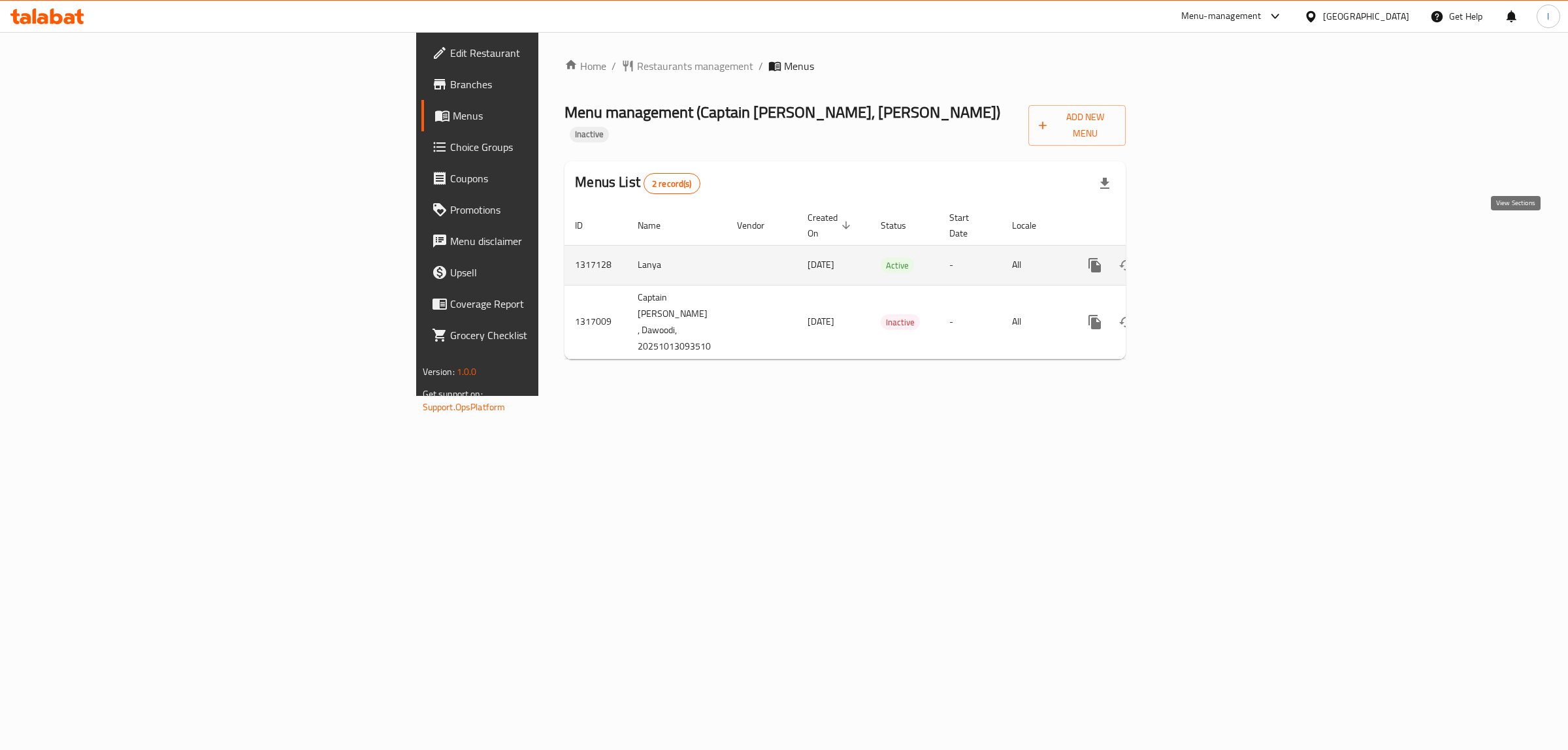
click at [1195, 259] on icon "enhanced table" at bounding box center [1189, 265] width 12 height 12
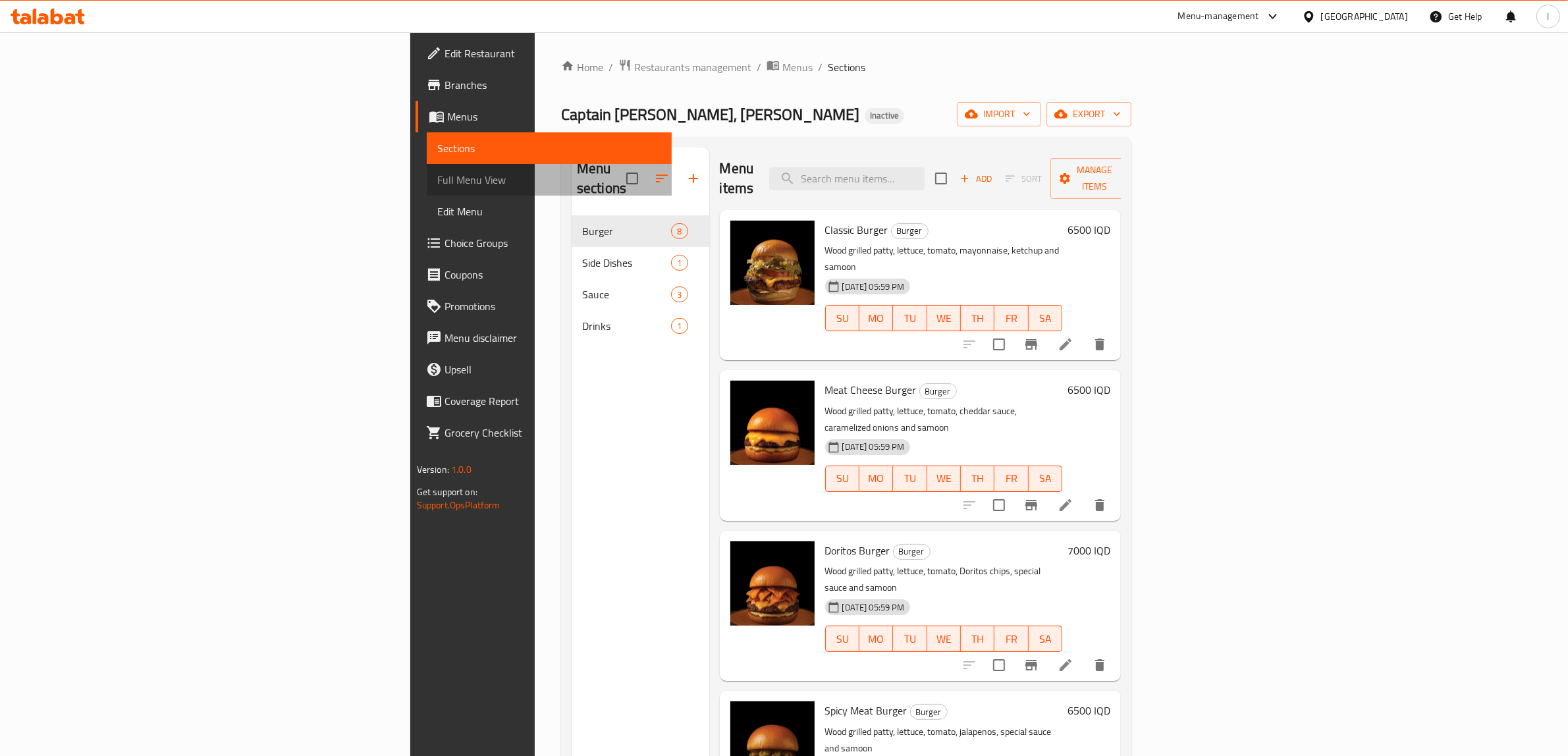
click at [437, 186] on span "Full Menu View" at bounding box center [549, 180] width 225 height 16
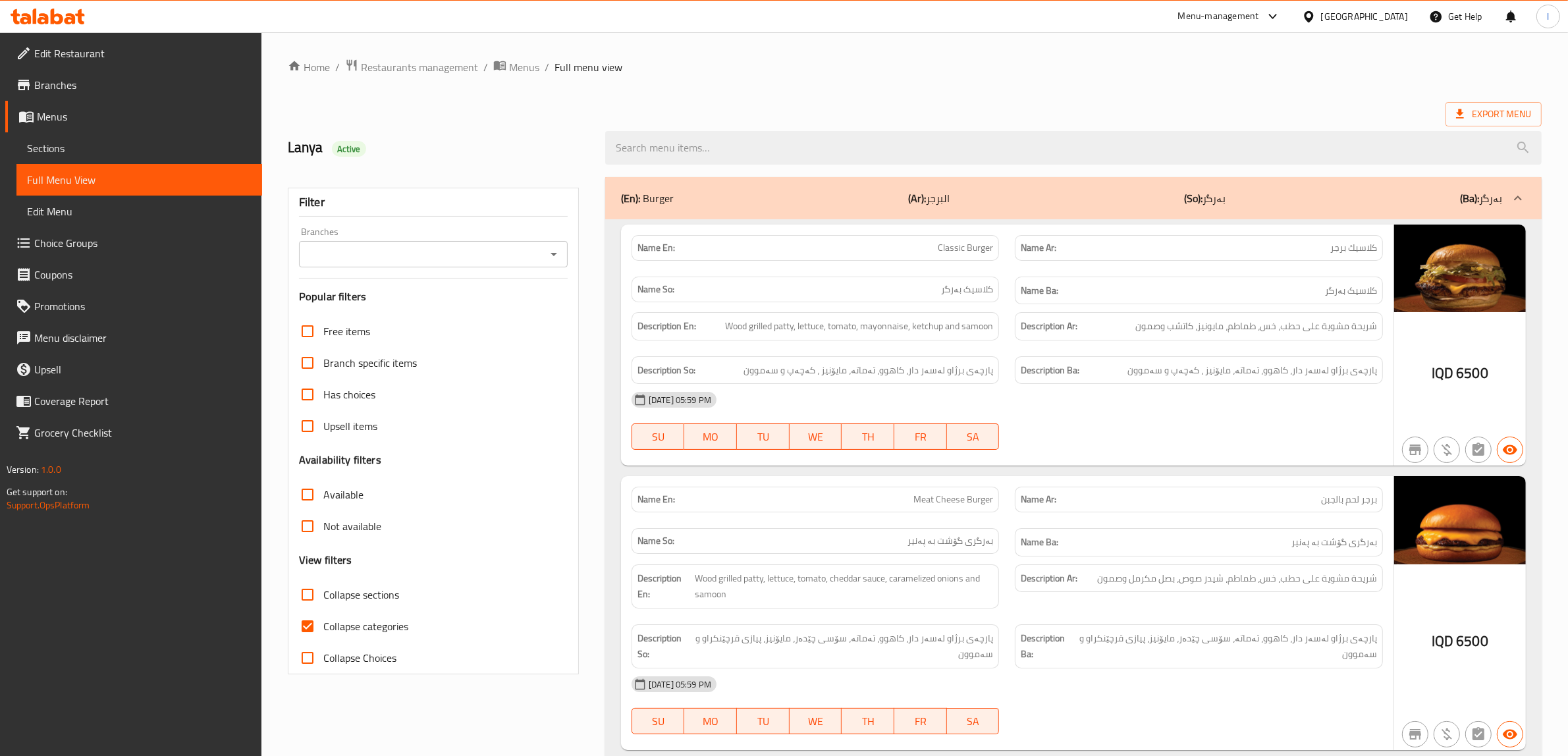
click at [545, 247] on div at bounding box center [553, 254] width 17 height 18
click at [496, 250] on input "Branches" at bounding box center [422, 254] width 239 height 18
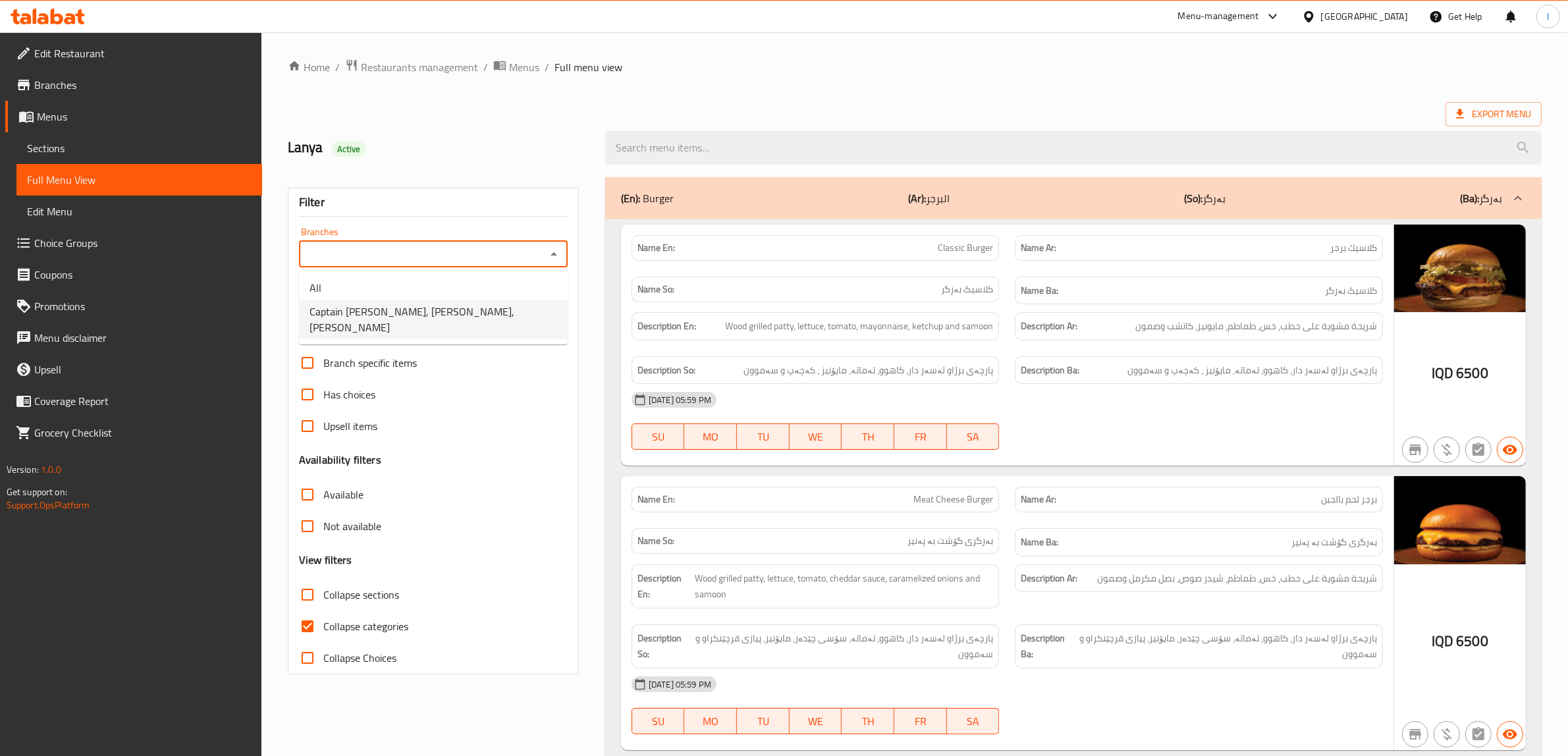
click at [459, 305] on span "Captain [PERSON_NAME], [PERSON_NAME], [PERSON_NAME]" at bounding box center [433, 319] width 248 height 32
type input "Captain [PERSON_NAME], [PERSON_NAME], [PERSON_NAME]"
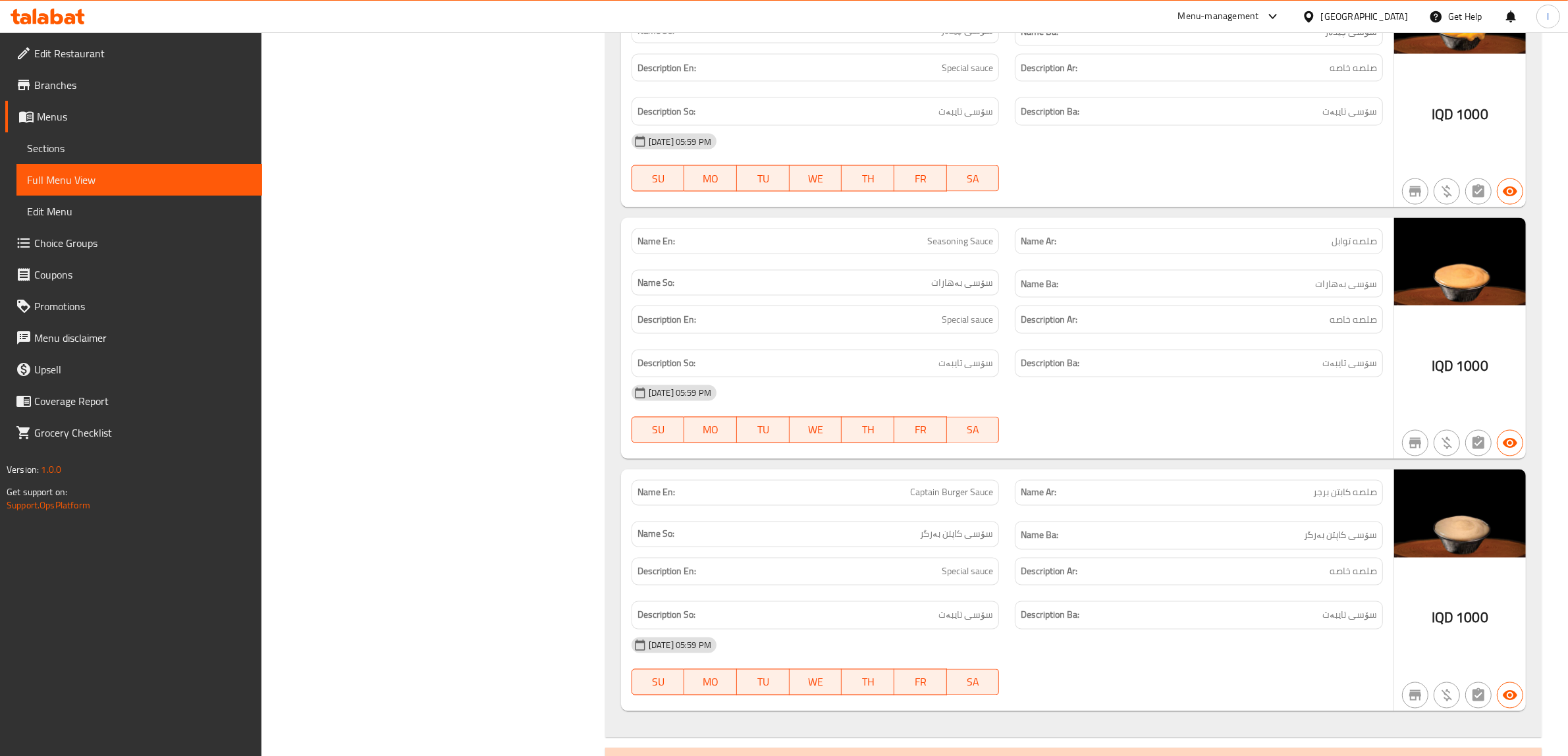
scroll to position [2774, 0]
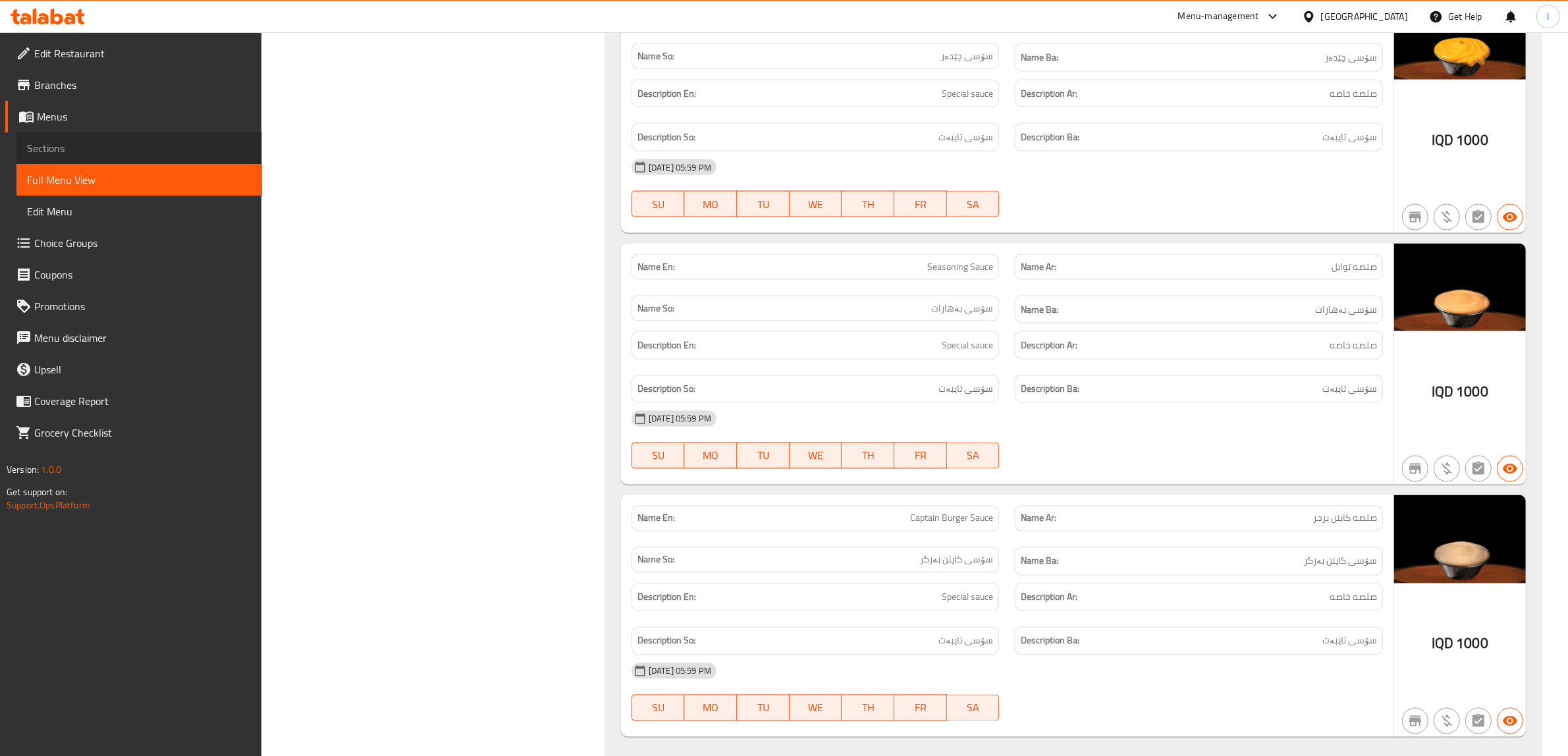
click at [103, 136] on link "Sections" at bounding box center [139, 148] width 245 height 32
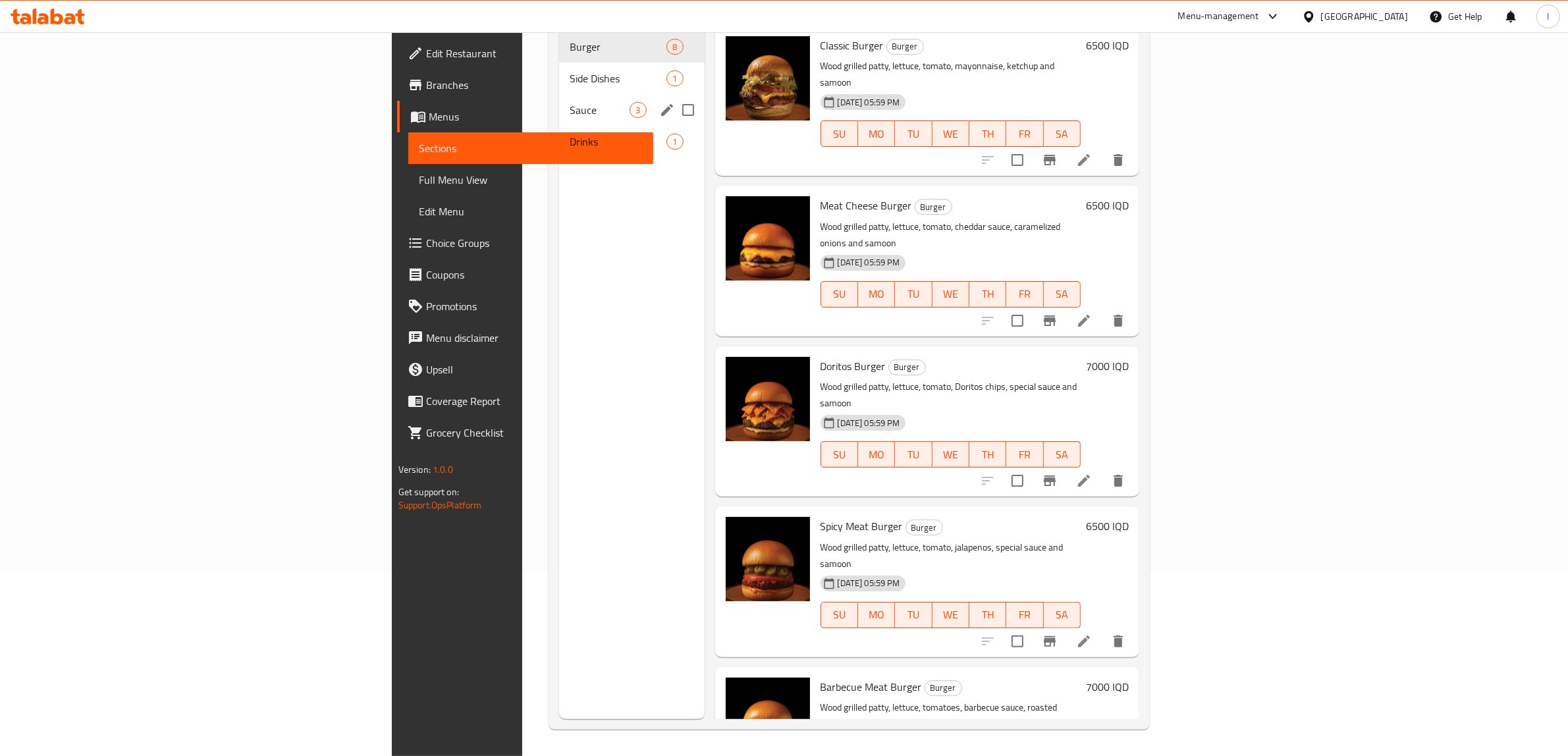
click at [570, 102] on span "Sauce" at bounding box center [600, 110] width 60 height 16
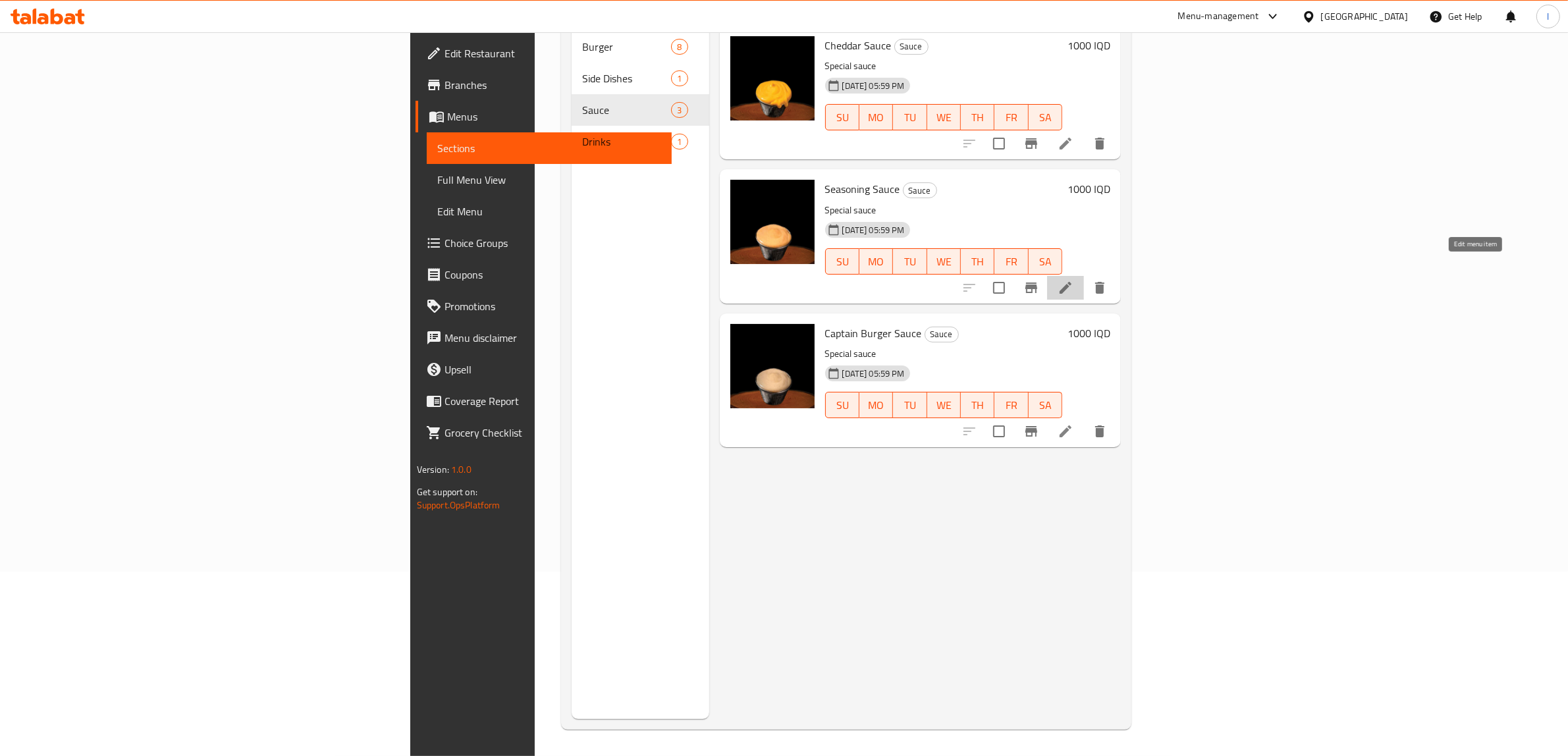
click at [1071, 282] on icon at bounding box center [1065, 287] width 12 height 12
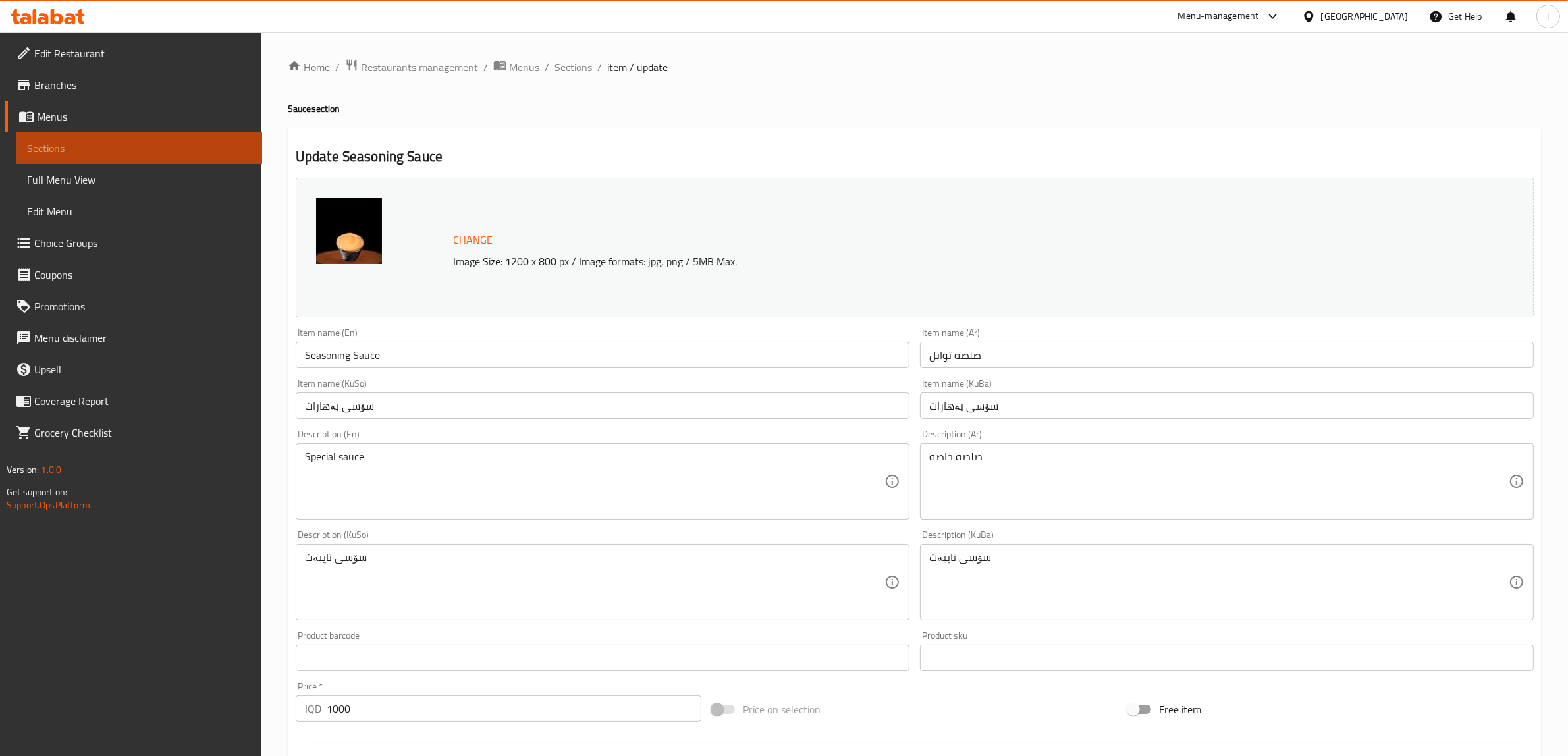
click at [102, 148] on span "Sections" at bounding box center [139, 149] width 225 height 16
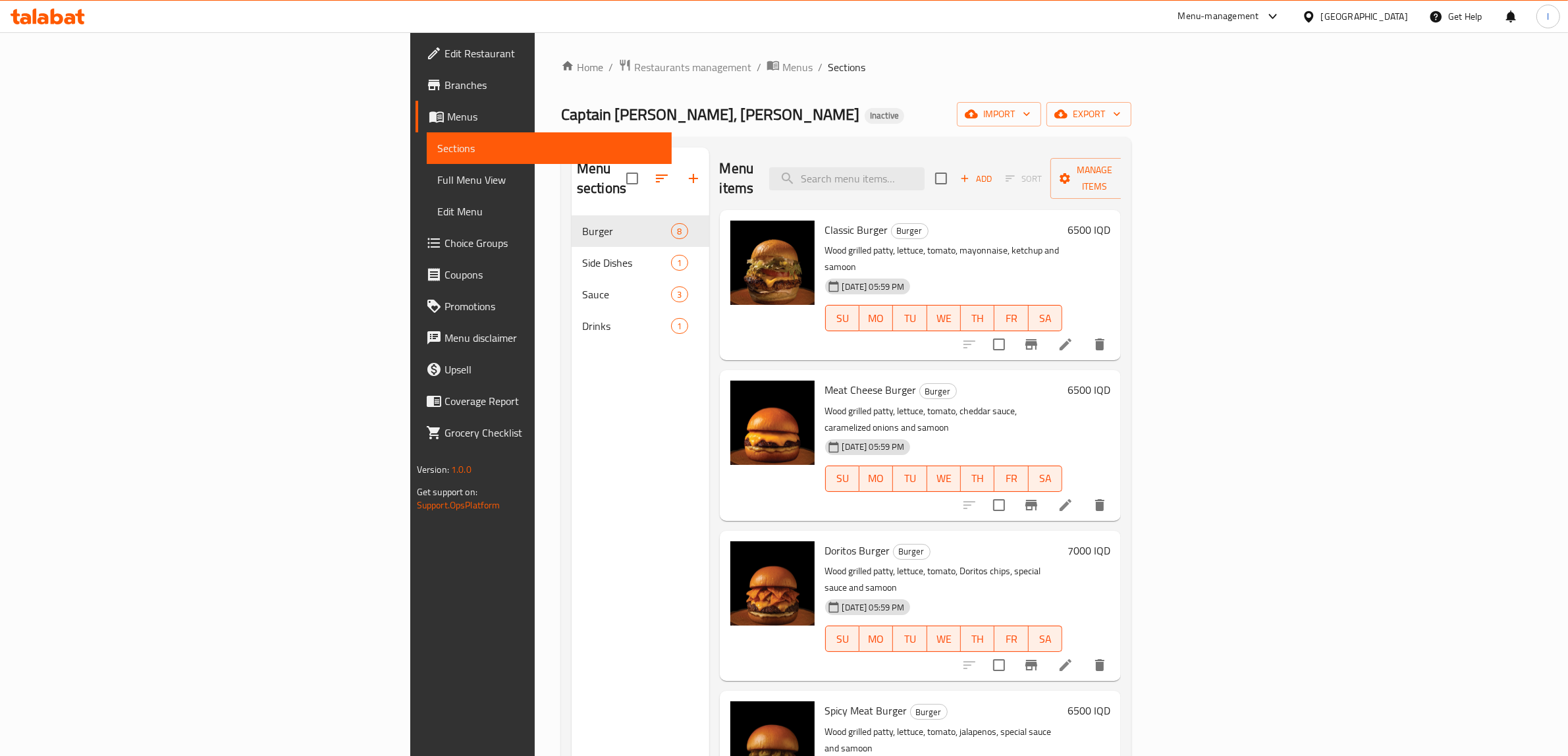
click at [437, 178] on span "Full Menu View" at bounding box center [549, 180] width 225 height 16
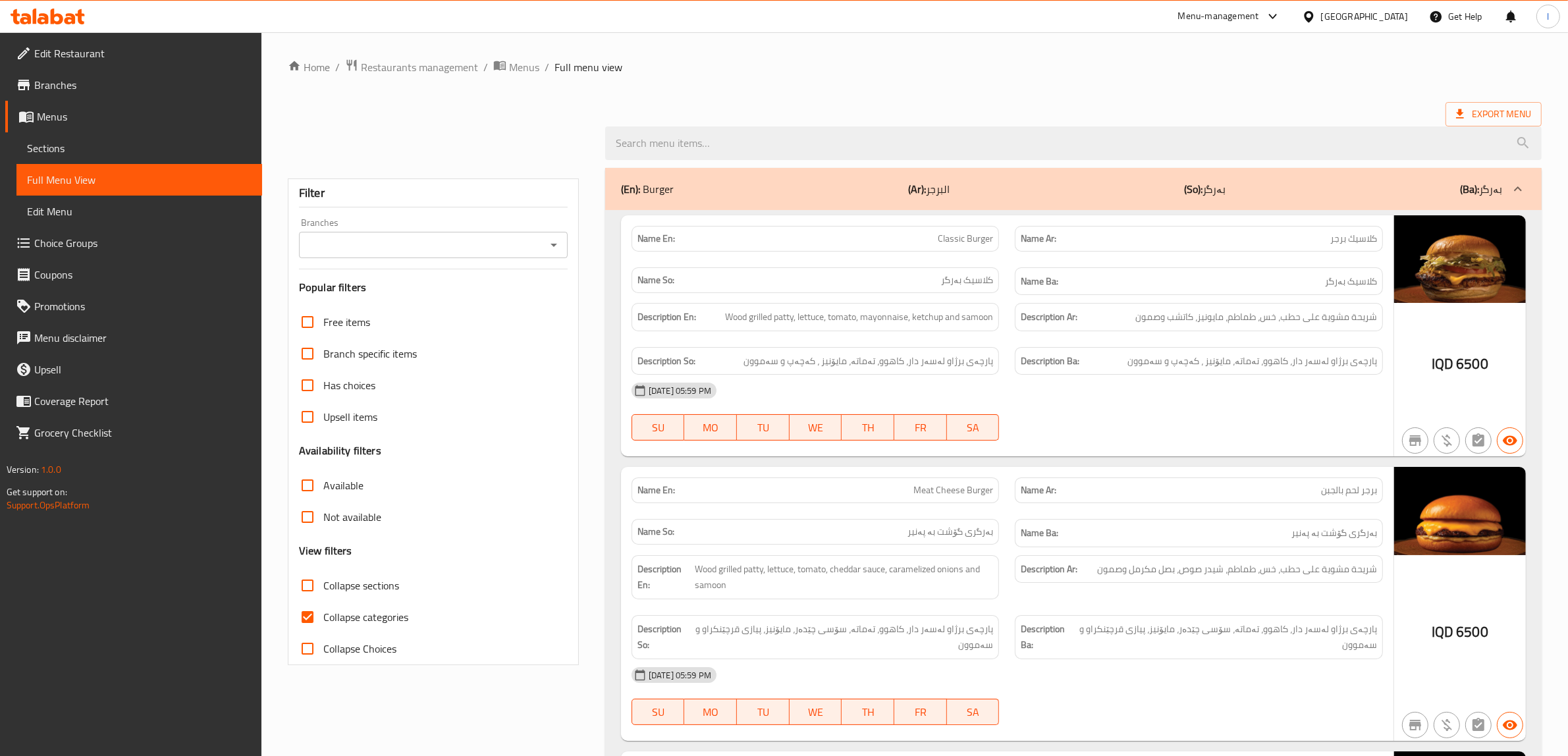
click at [495, 255] on div "Branches" at bounding box center [434, 244] width 269 height 26
click at [551, 247] on icon "Open" at bounding box center [555, 245] width 16 height 16
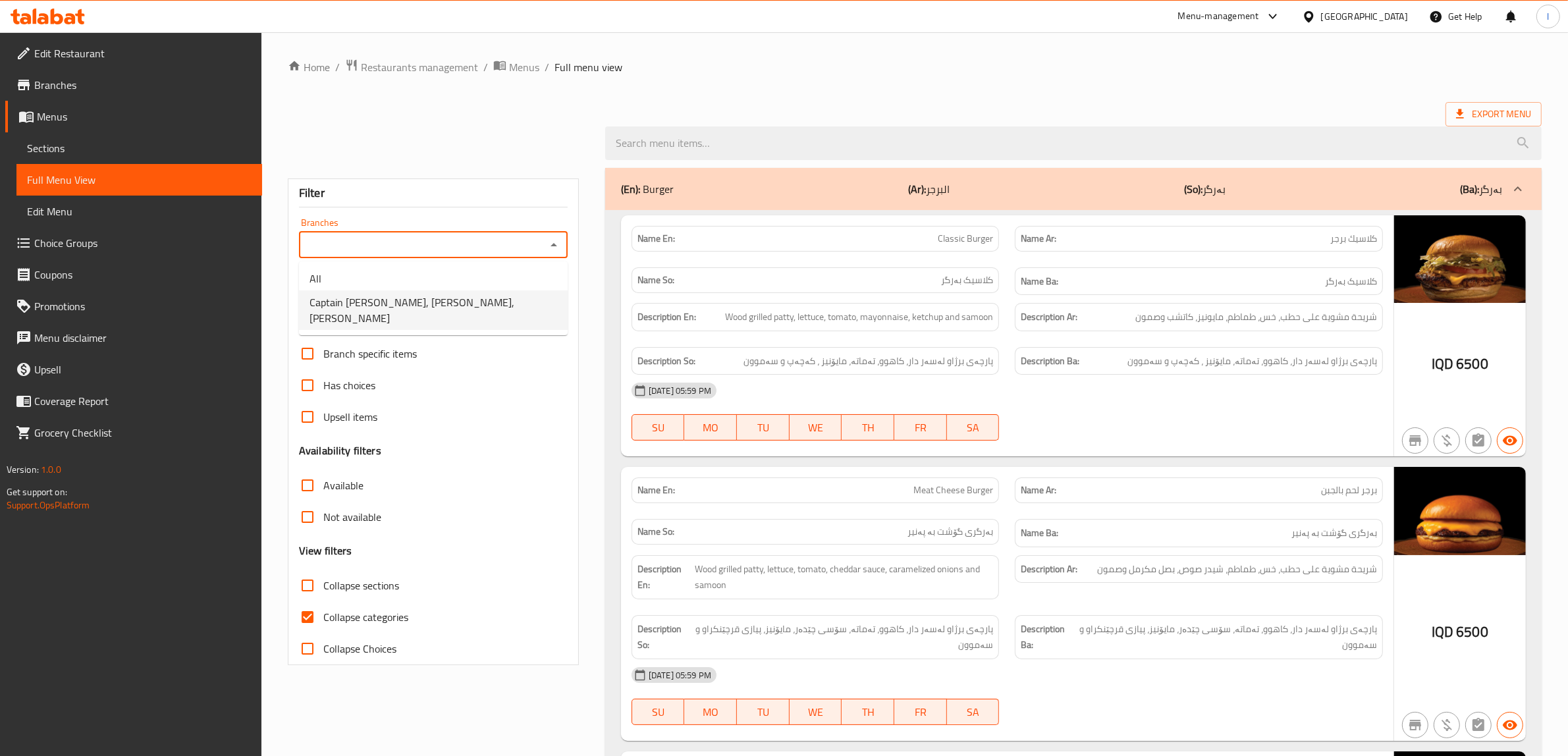
click at [446, 304] on span "Captain [PERSON_NAME], [PERSON_NAME], [PERSON_NAME]" at bounding box center [433, 310] width 248 height 32
type input "Captain [PERSON_NAME], [PERSON_NAME], [PERSON_NAME]"
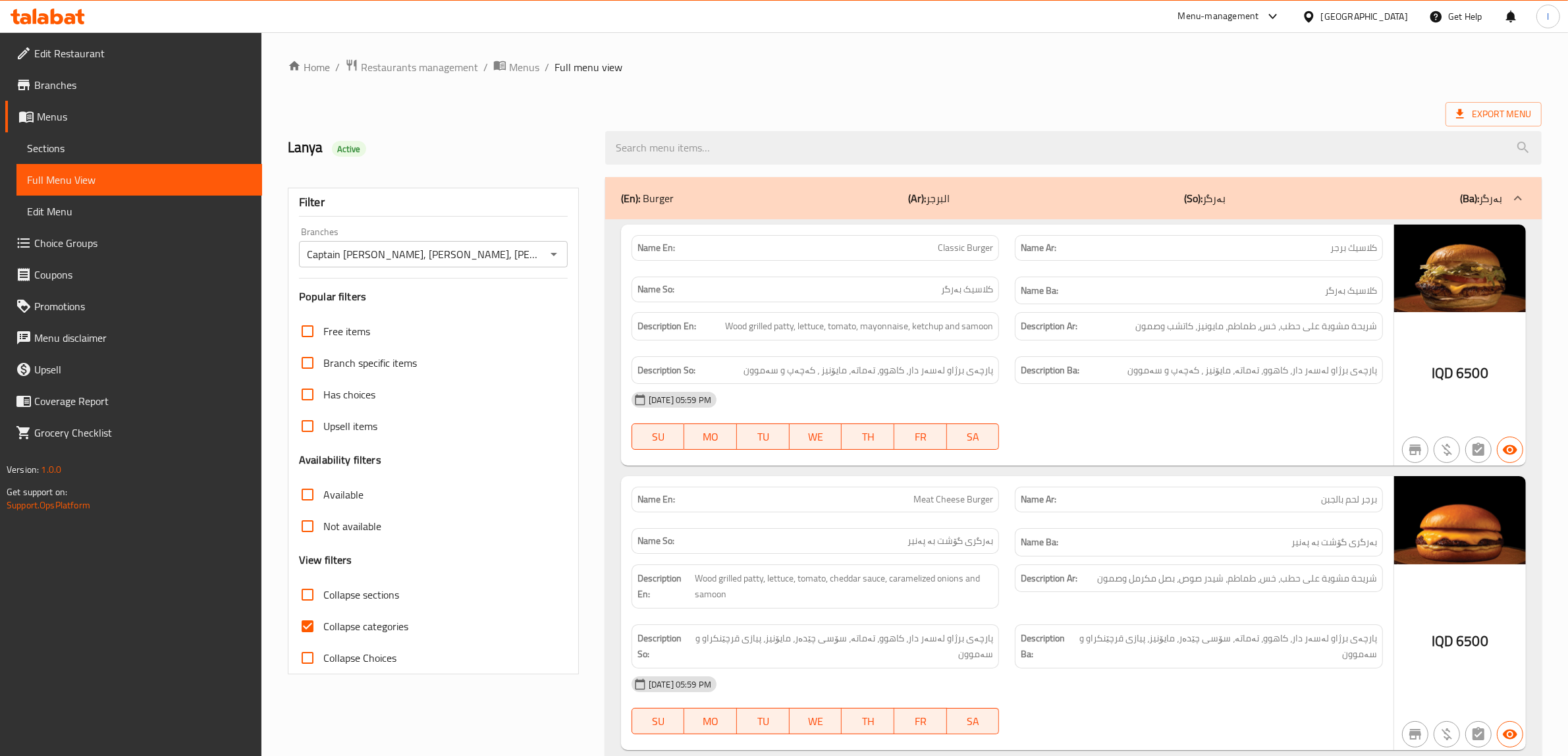
click at [363, 640] on label "Collapse categories" at bounding box center [350, 625] width 116 height 32
click at [324, 640] on input "Collapse categories" at bounding box center [307, 625] width 32 height 32
checkbox input "false"
click at [314, 605] on input "Collapse sections" at bounding box center [307, 594] width 32 height 32
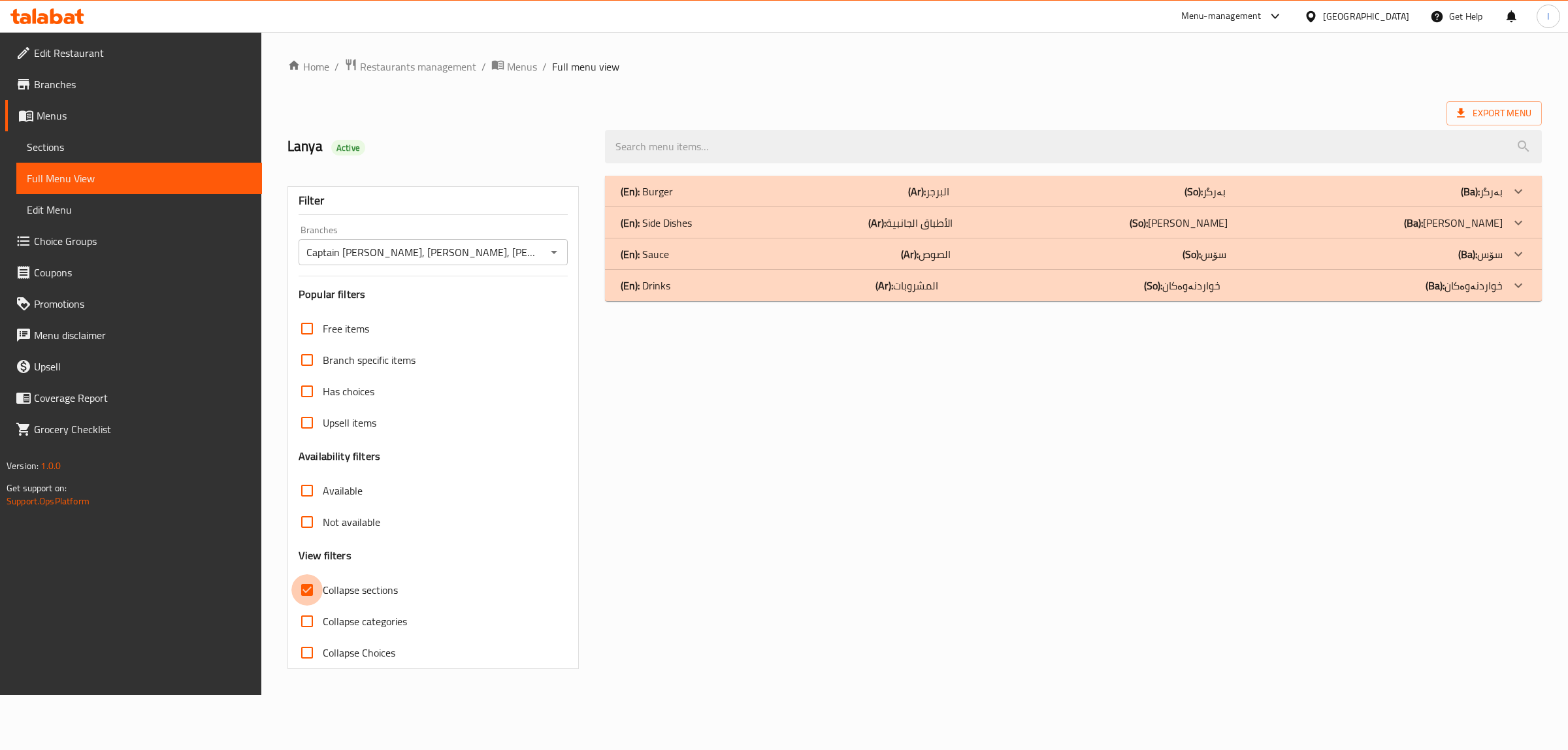
click at [311, 595] on input "Collapse sections" at bounding box center [307, 589] width 31 height 31
checkbox input "false"
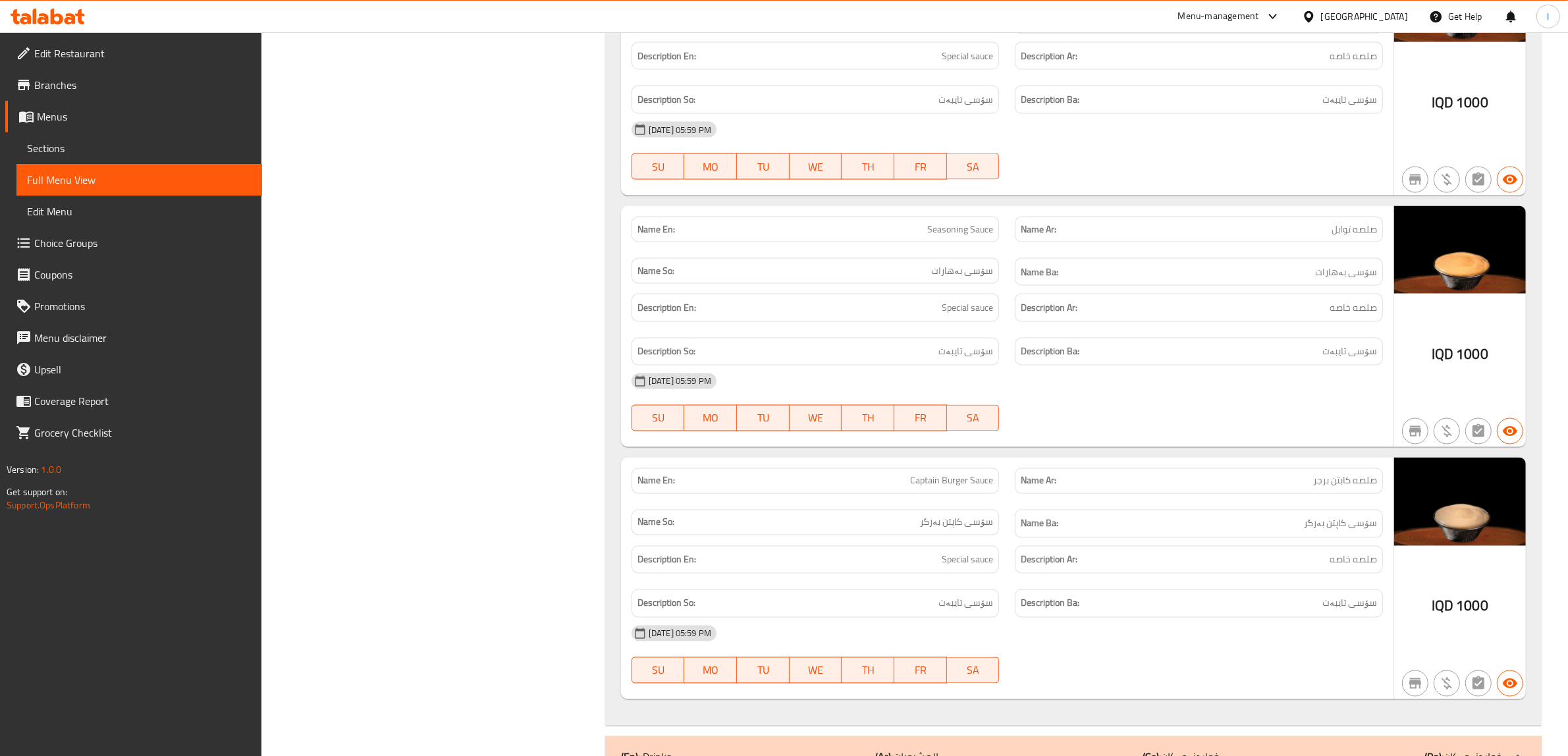
scroll to position [2772, 0]
